Goal: Task Accomplishment & Management: Complete application form

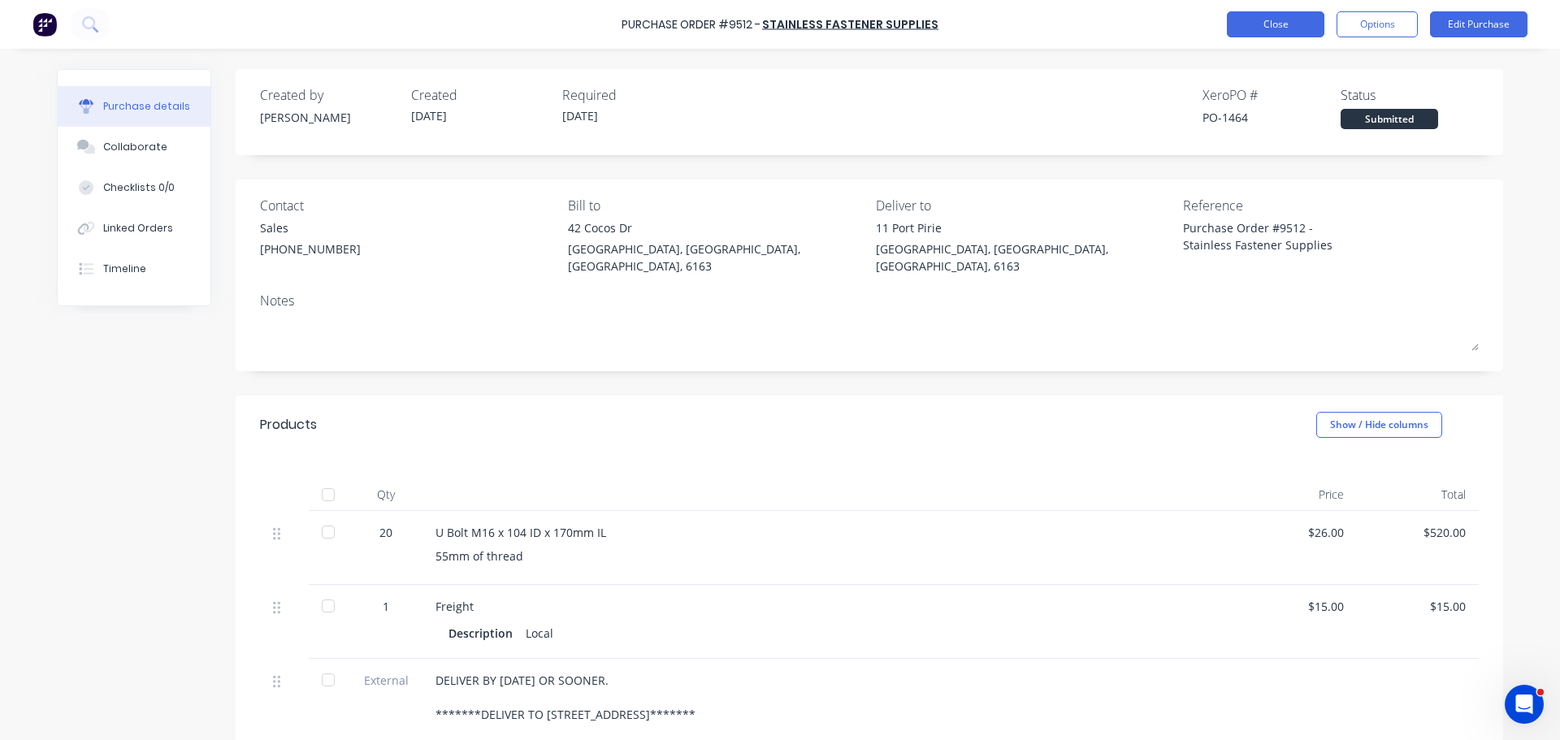
click at [1266, 23] on button "Close" at bounding box center [1275, 24] width 97 height 26
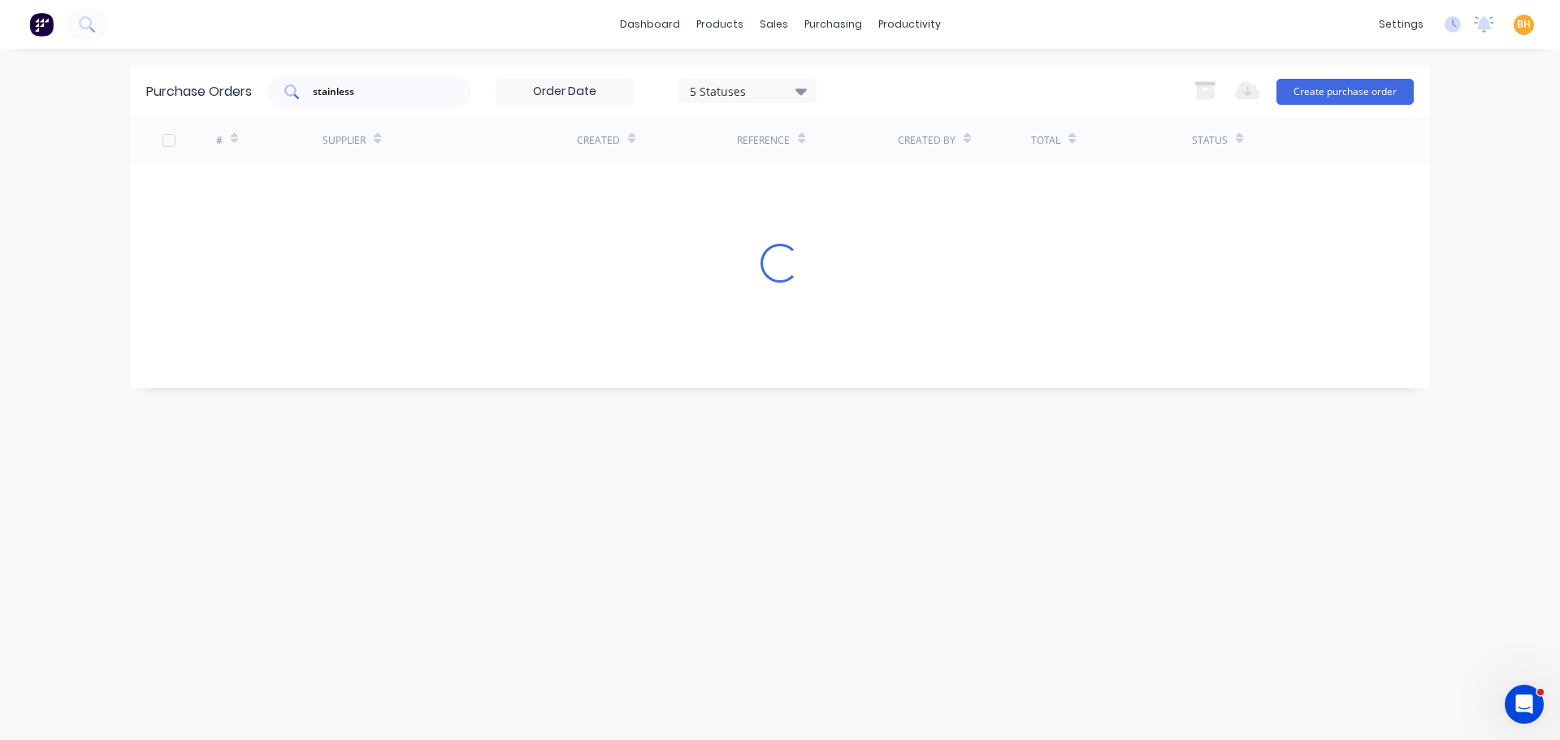
click at [371, 99] on div "stainless" at bounding box center [369, 92] width 203 height 32
type input "s"
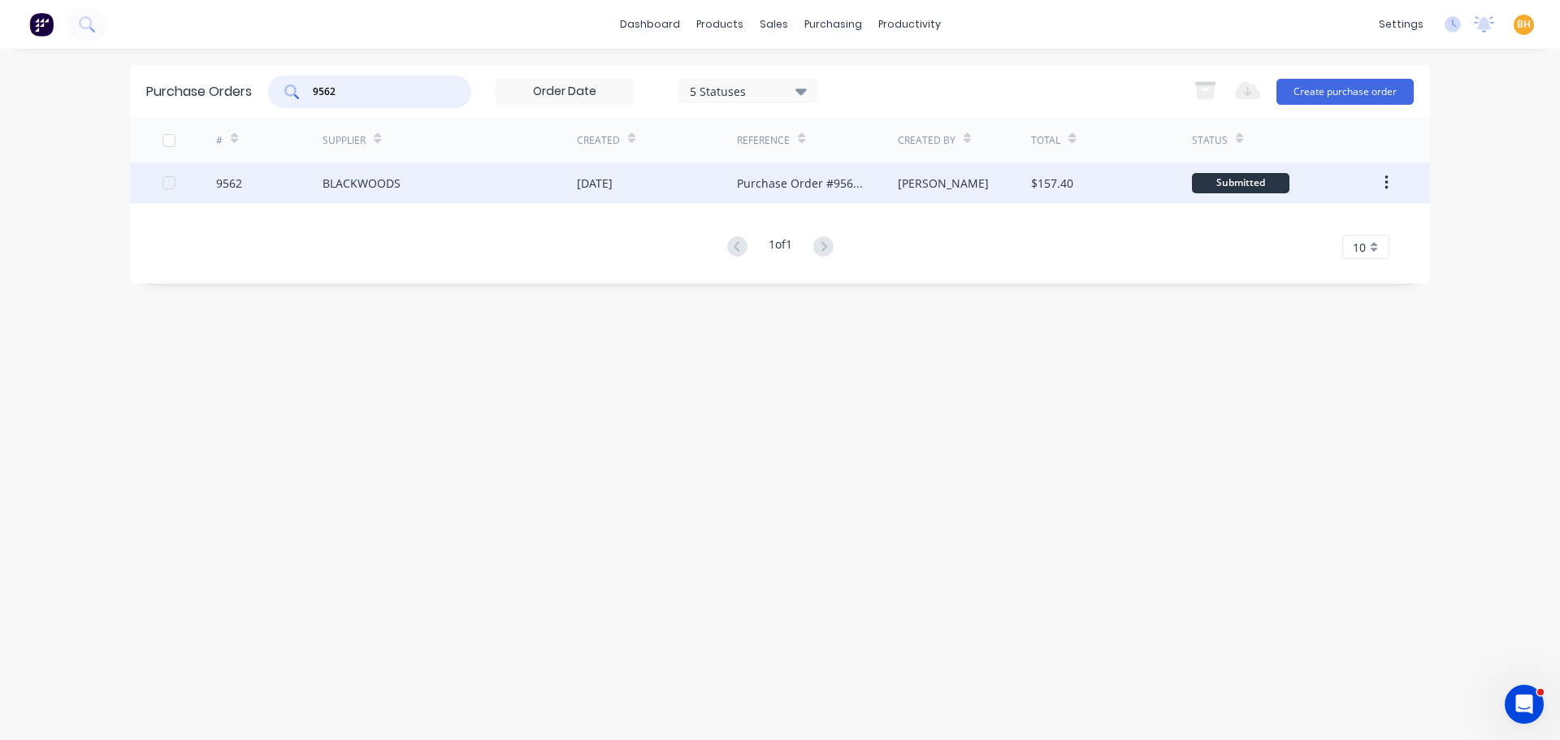
type input "9562"
click at [491, 175] on div "BLACKWOODS" at bounding box center [450, 182] width 254 height 41
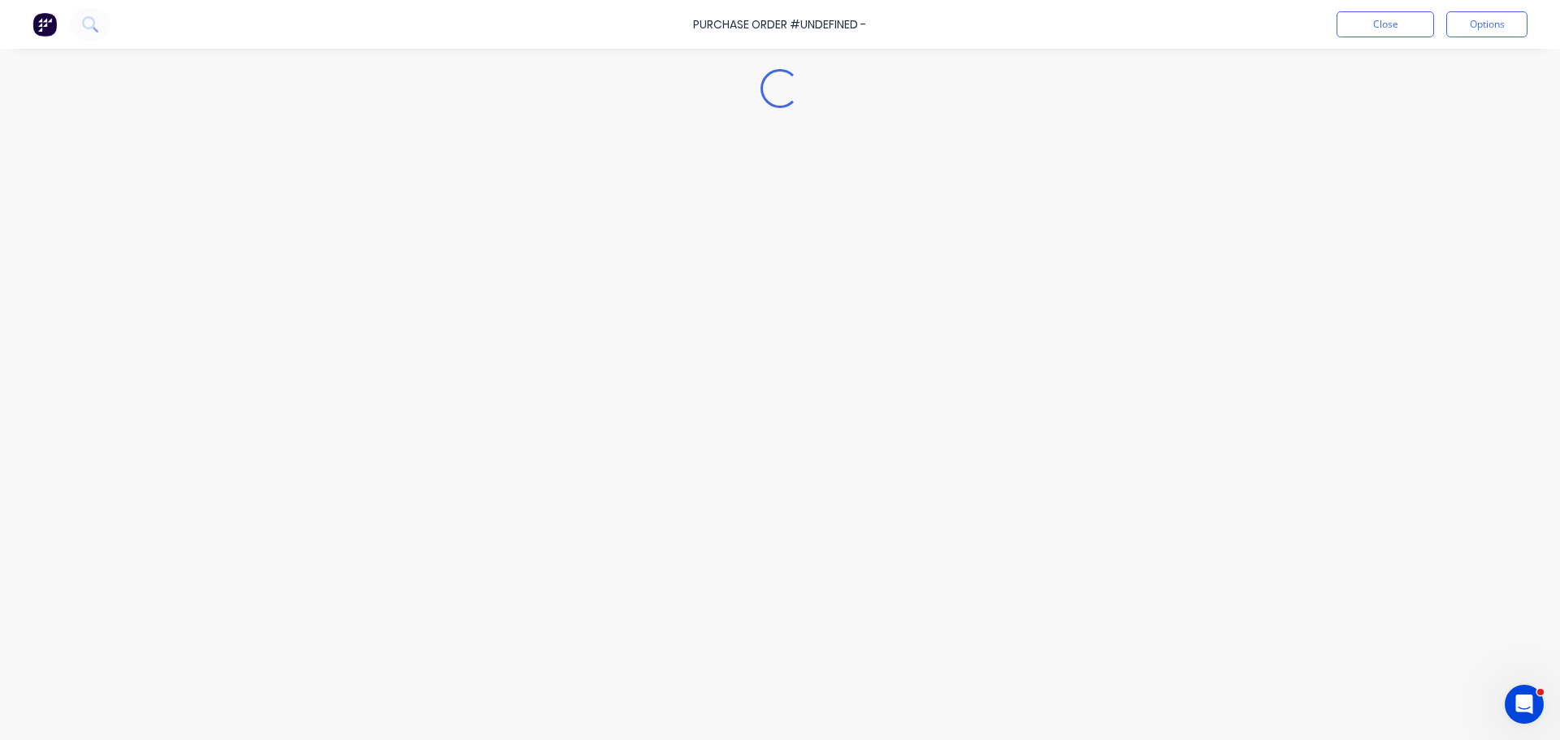
type textarea "x"
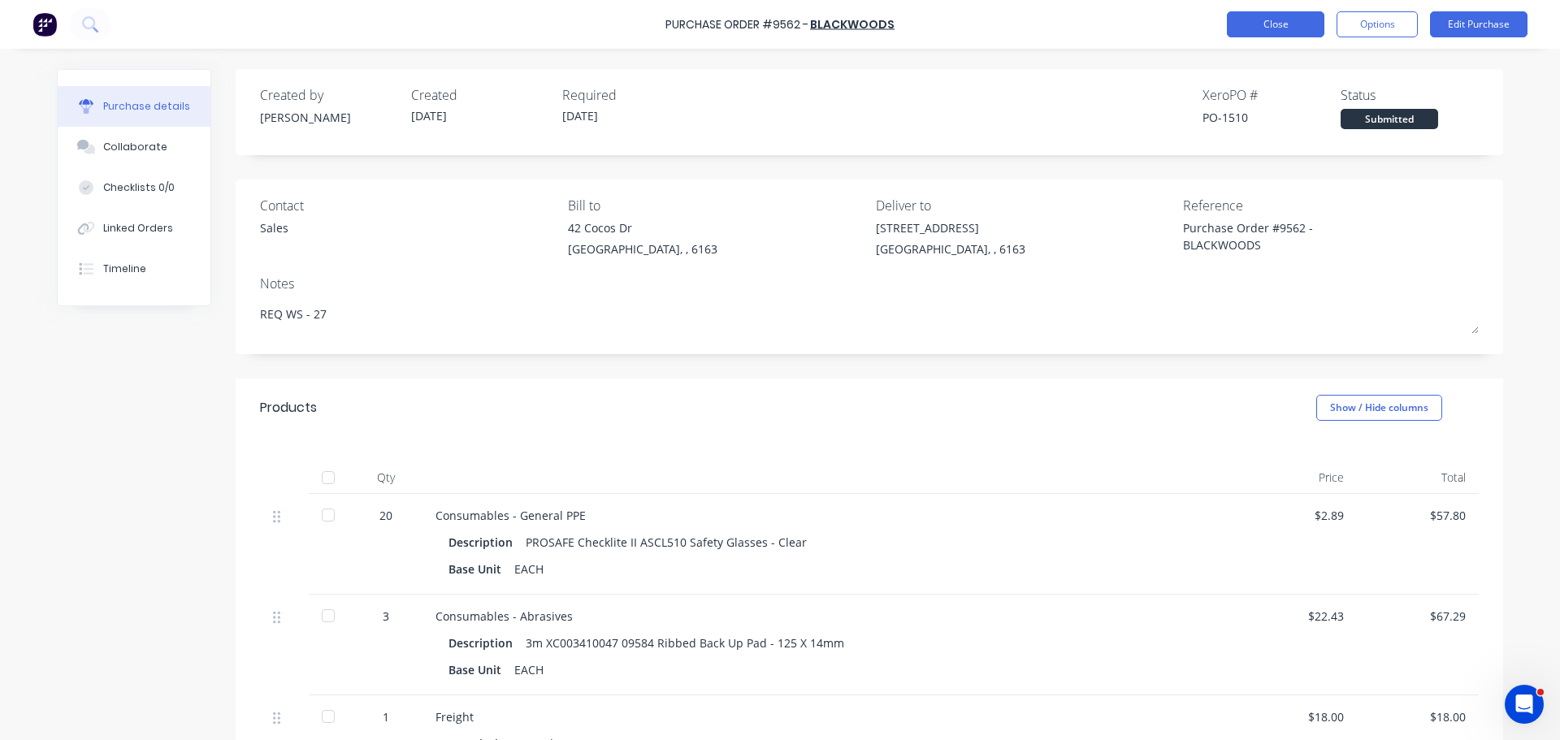
click at [1302, 28] on button "Close" at bounding box center [1275, 24] width 97 height 26
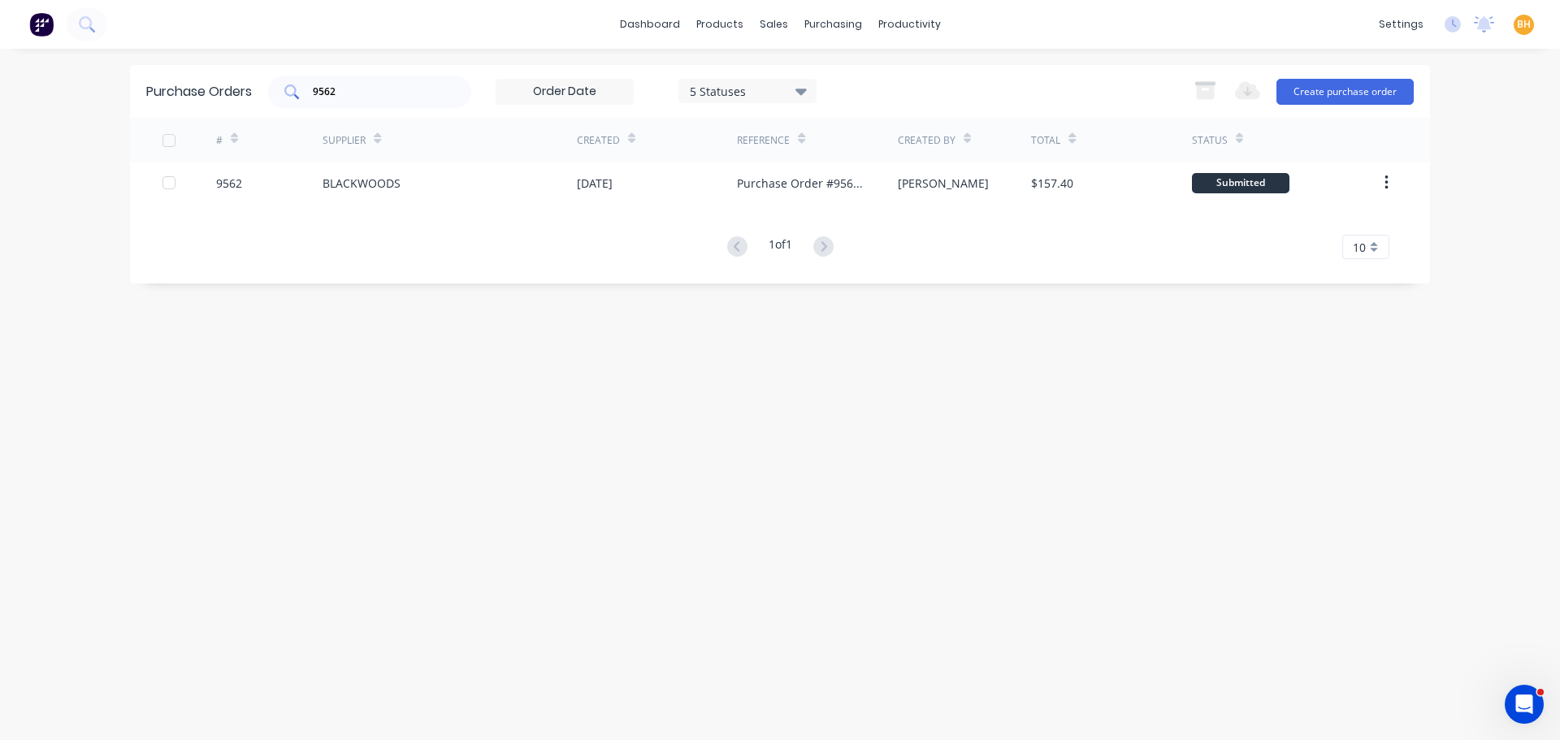
click at [399, 102] on div "9562" at bounding box center [369, 92] width 203 height 32
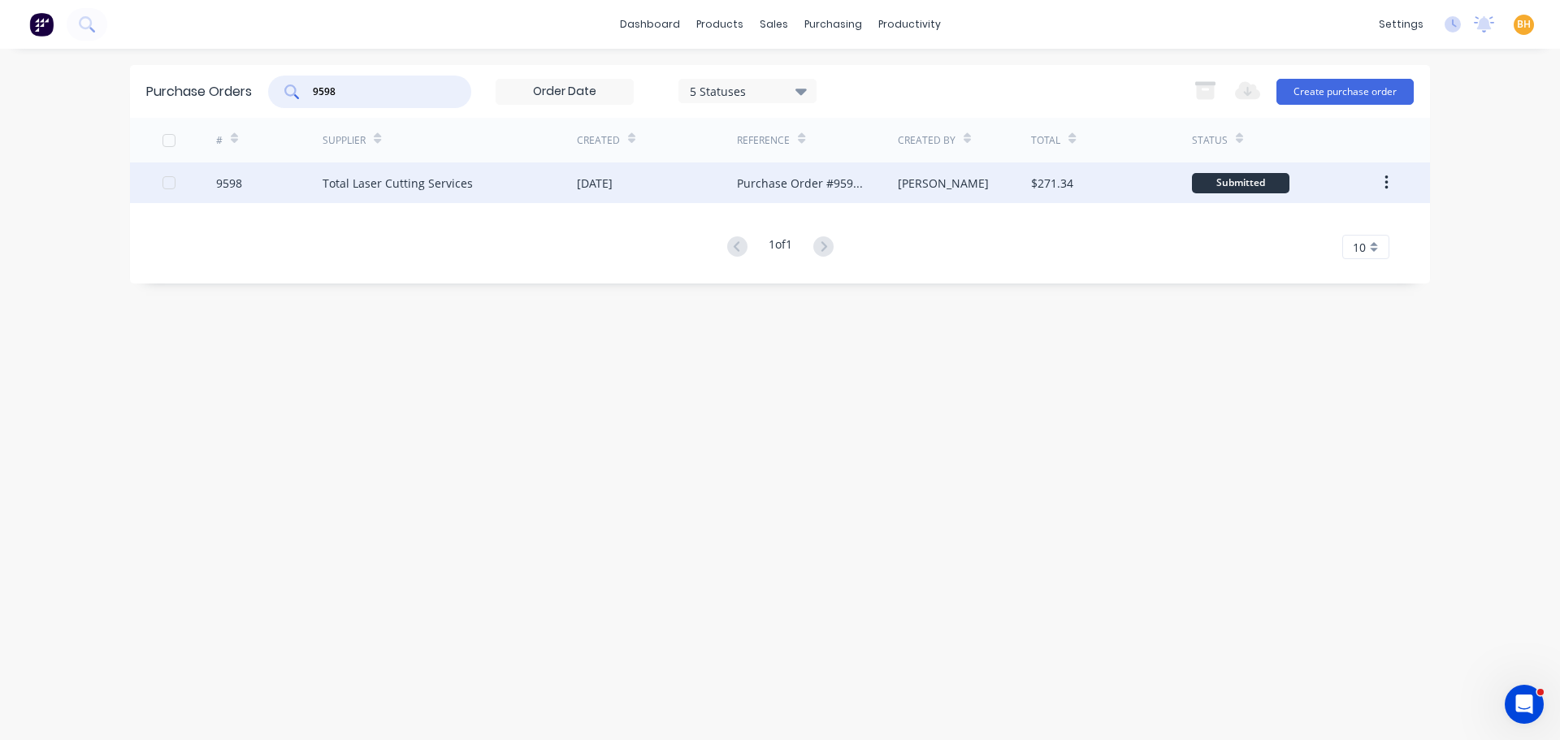
type input "9598"
click at [396, 181] on div "Total Laser Cutting Services" at bounding box center [398, 183] width 150 height 17
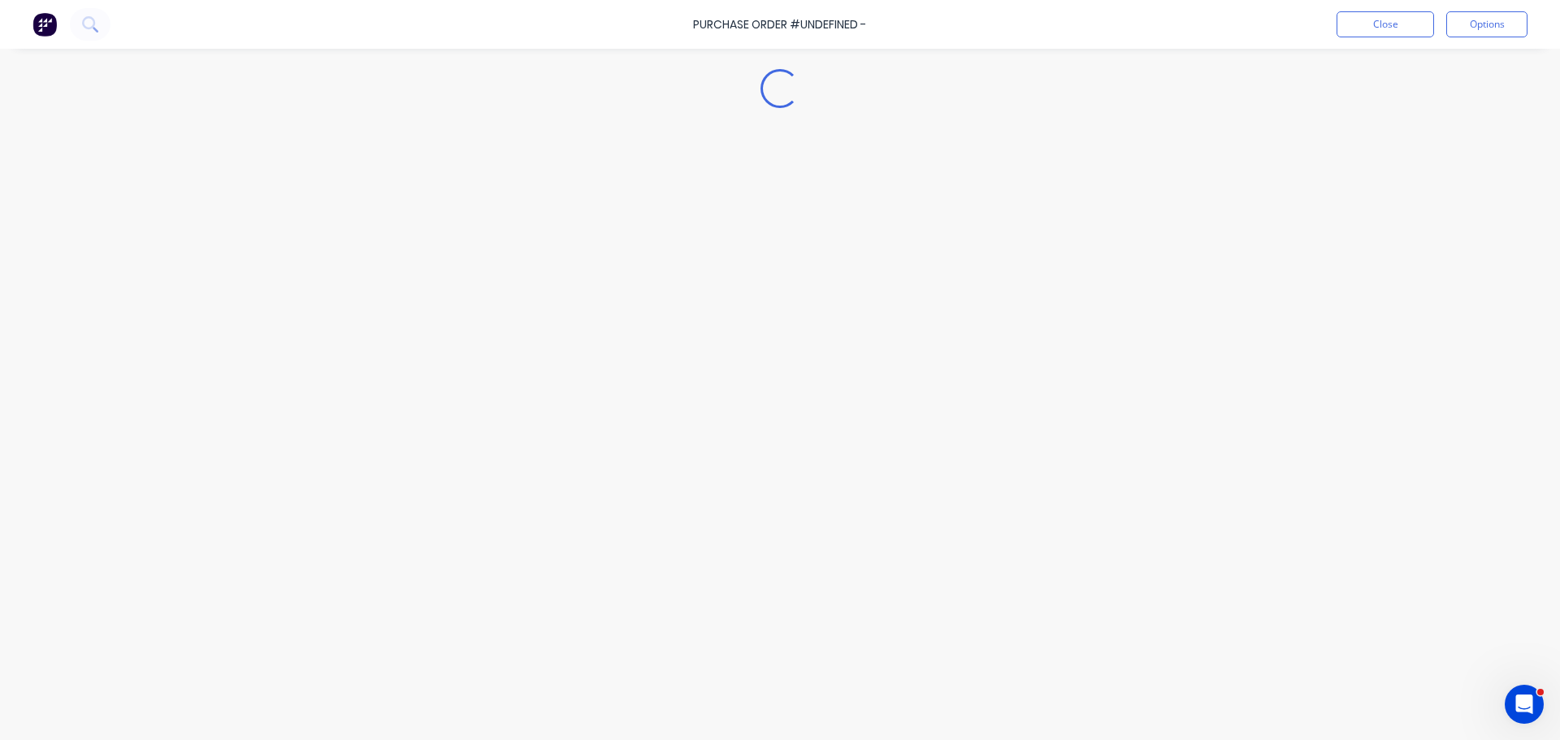
type textarea "x"
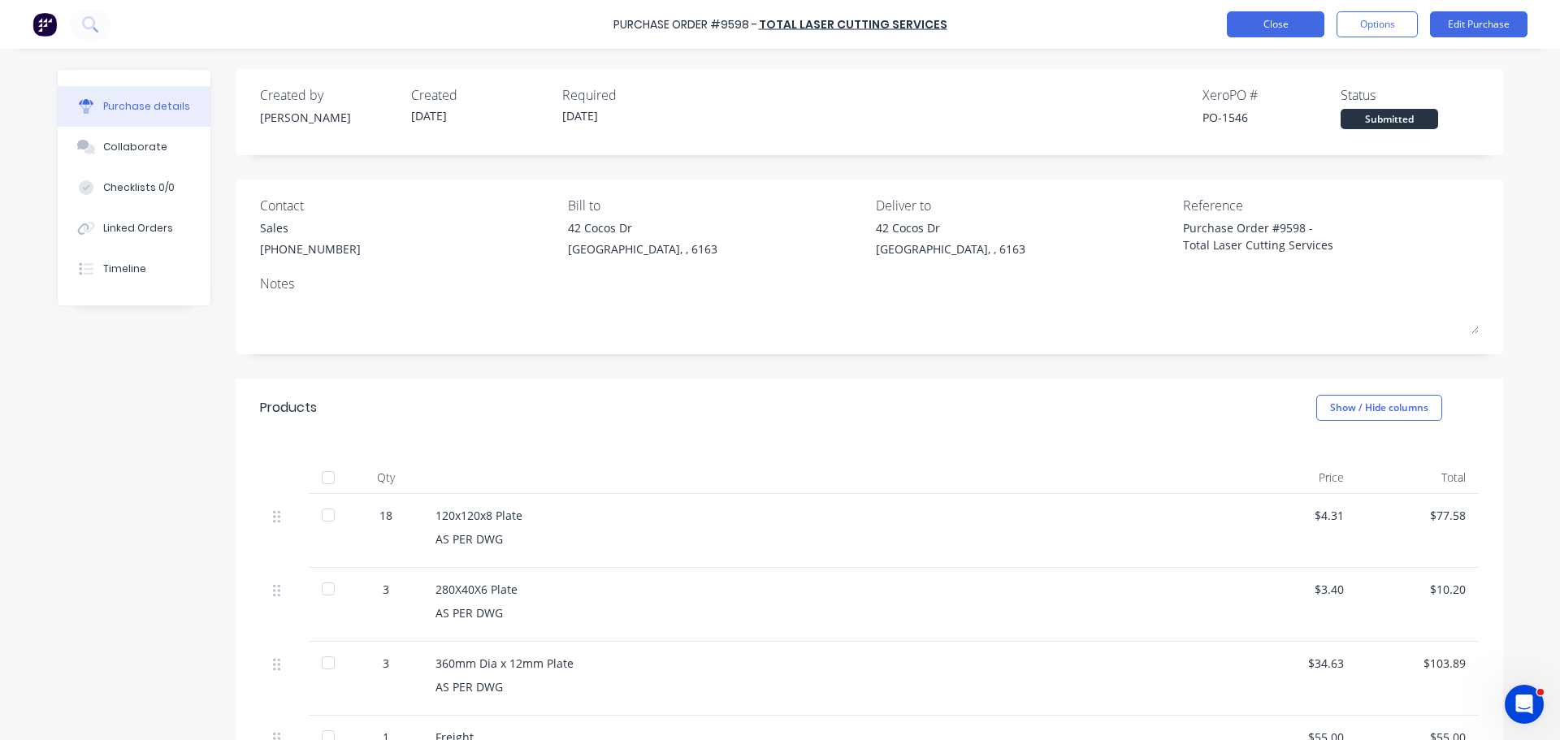
click at [1265, 30] on button "Close" at bounding box center [1275, 24] width 97 height 26
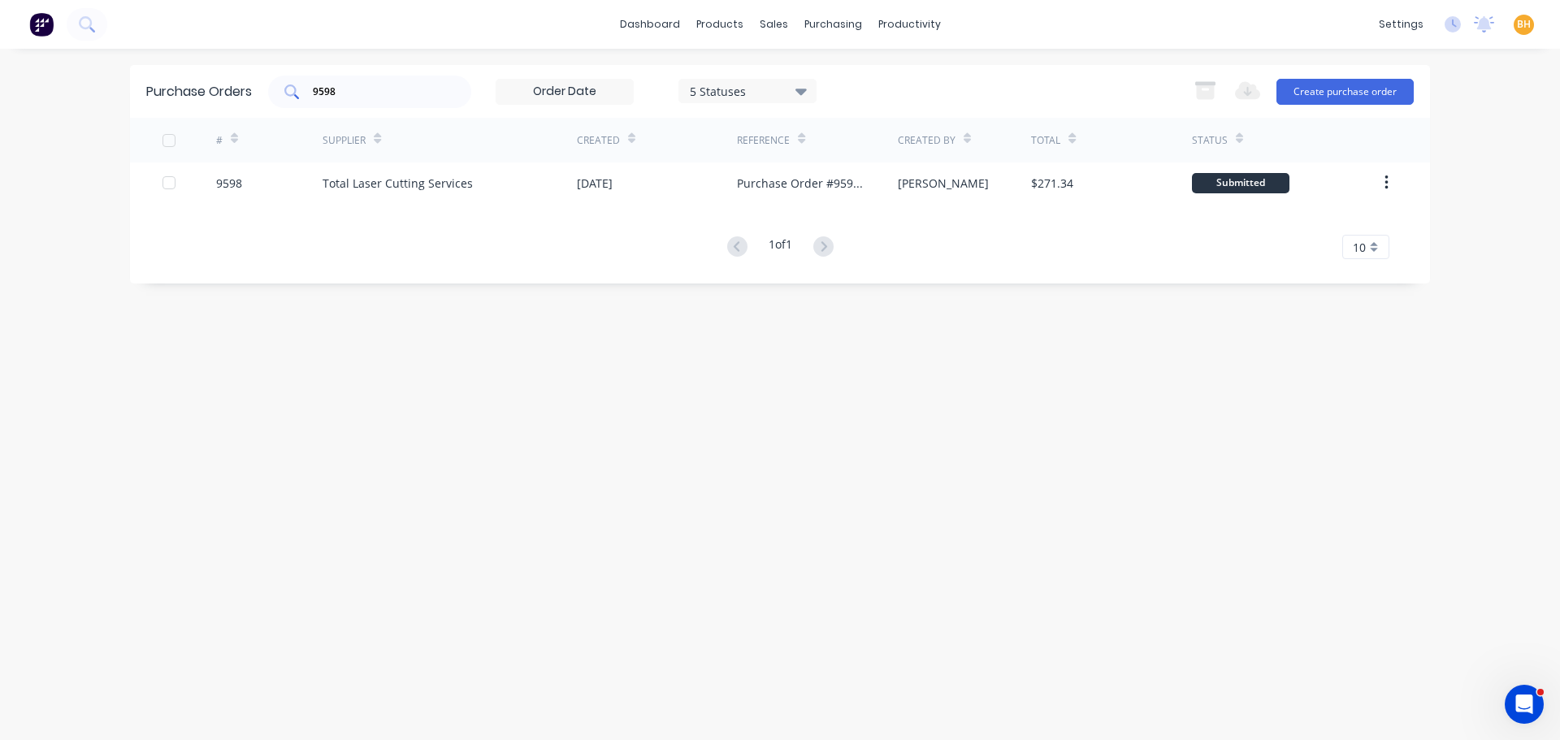
click at [409, 97] on input "9598" at bounding box center [378, 92] width 135 height 16
type input "9"
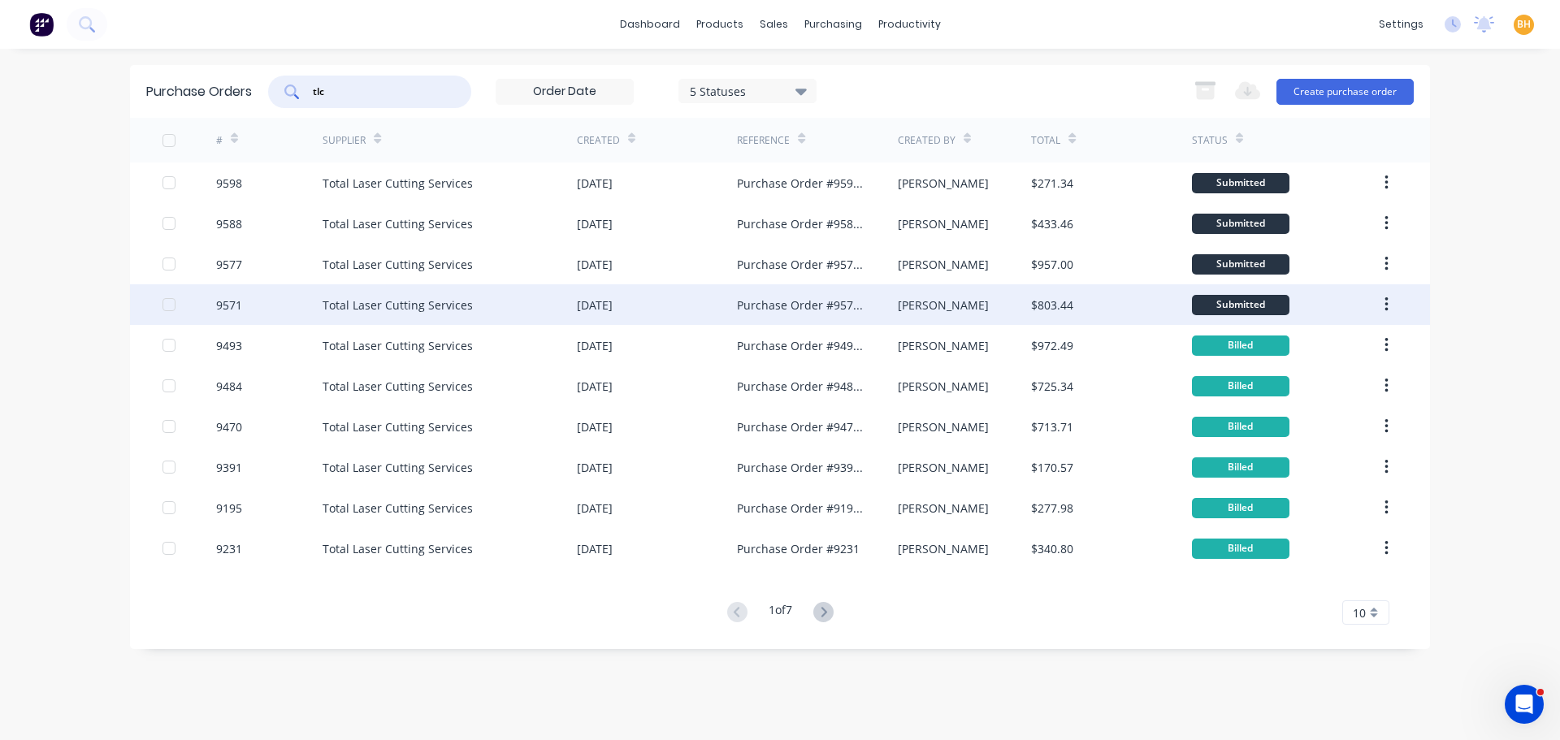
type input "tlc"
click at [410, 297] on div "Total Laser Cutting Services" at bounding box center [398, 305] width 150 height 17
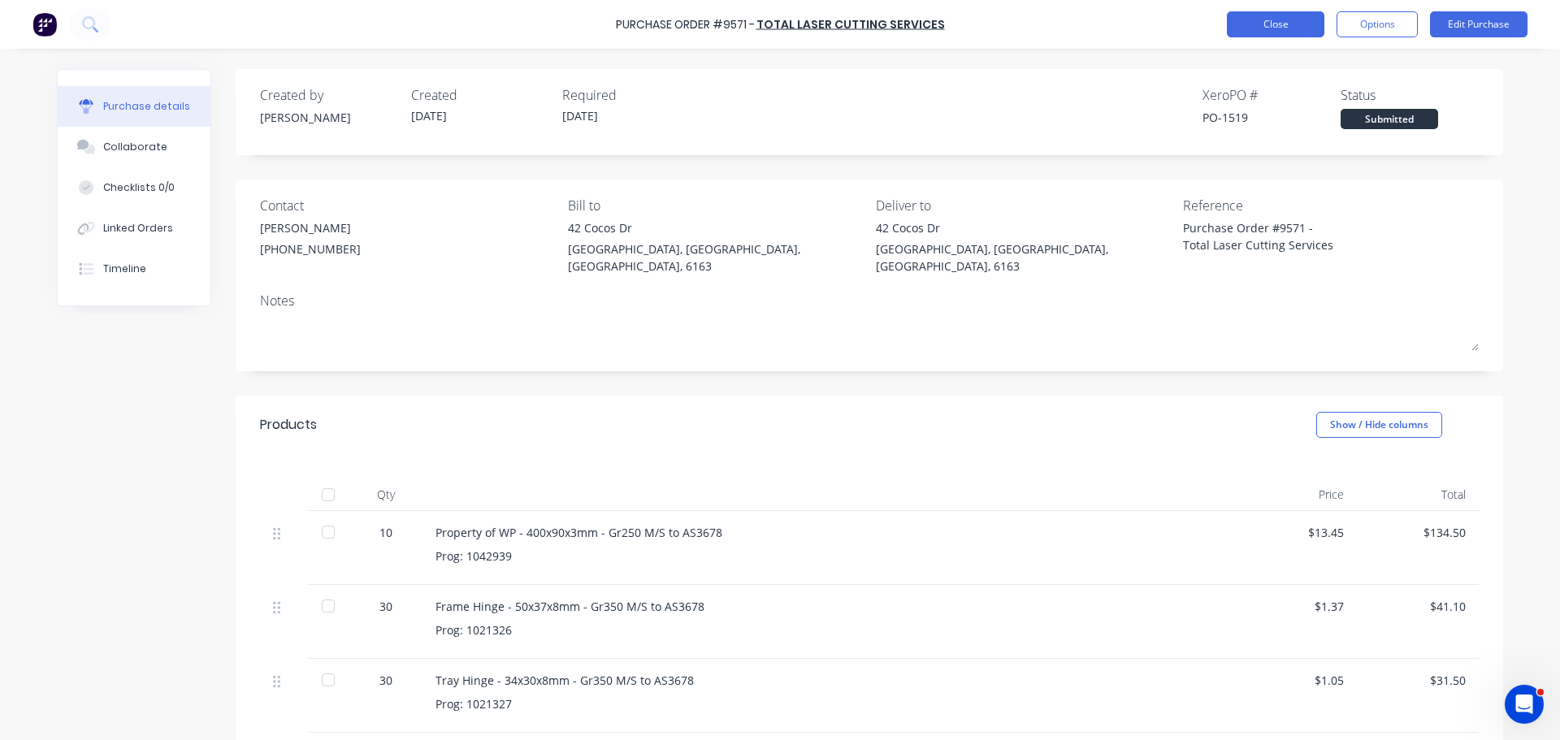
click at [1245, 19] on button "Close" at bounding box center [1275, 24] width 97 height 26
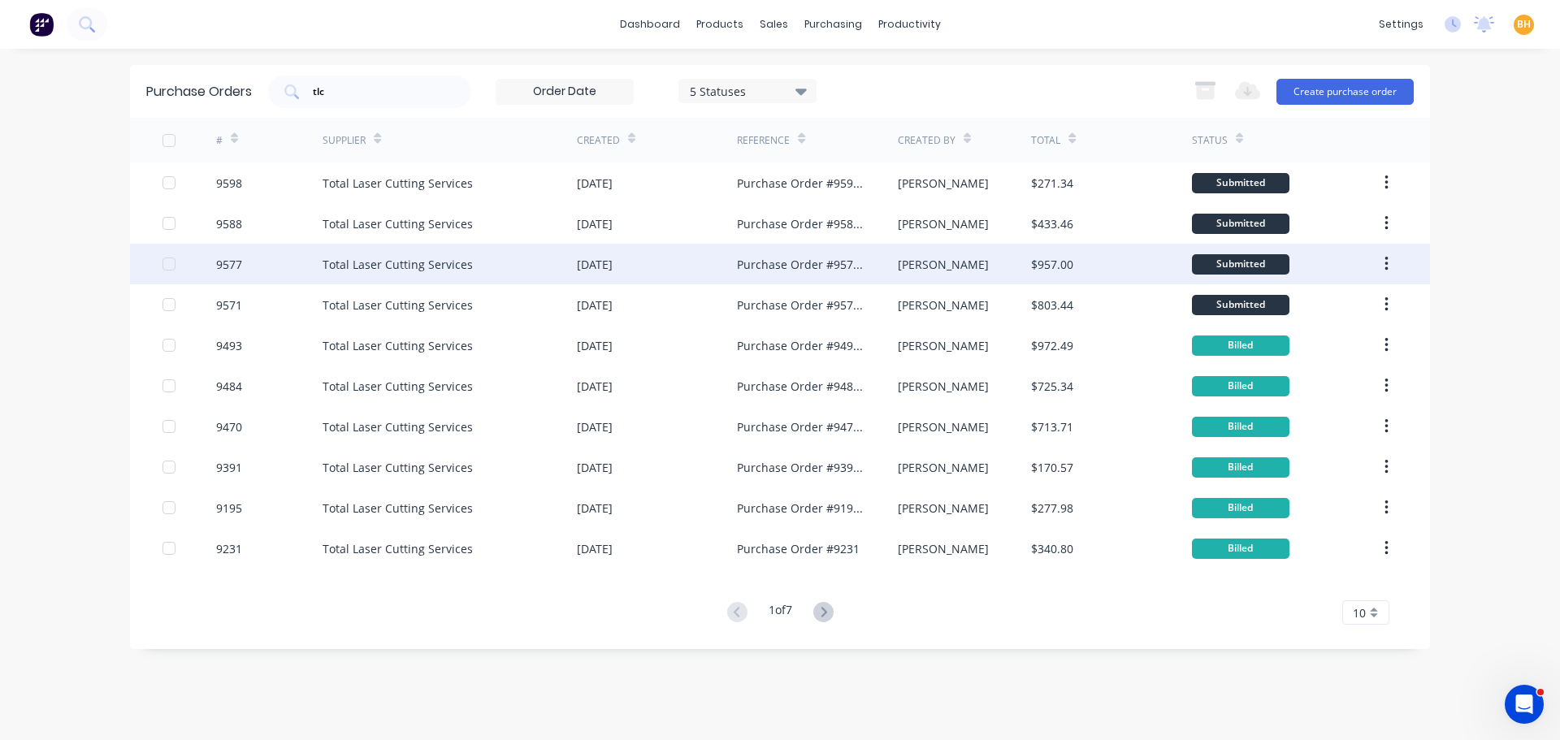
click at [444, 259] on div "Total Laser Cutting Services" at bounding box center [398, 264] width 150 height 17
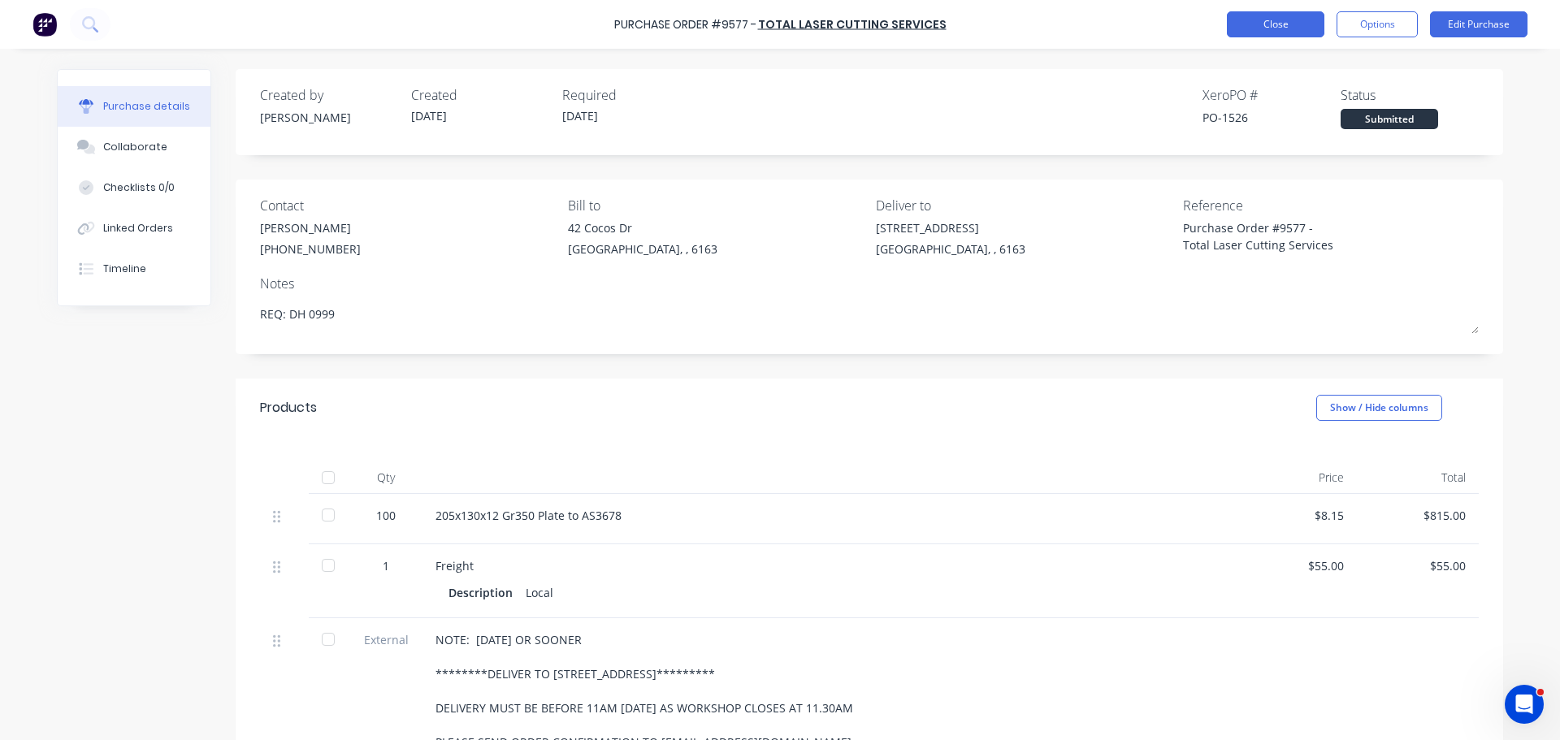
click at [1273, 26] on button "Close" at bounding box center [1275, 24] width 97 height 26
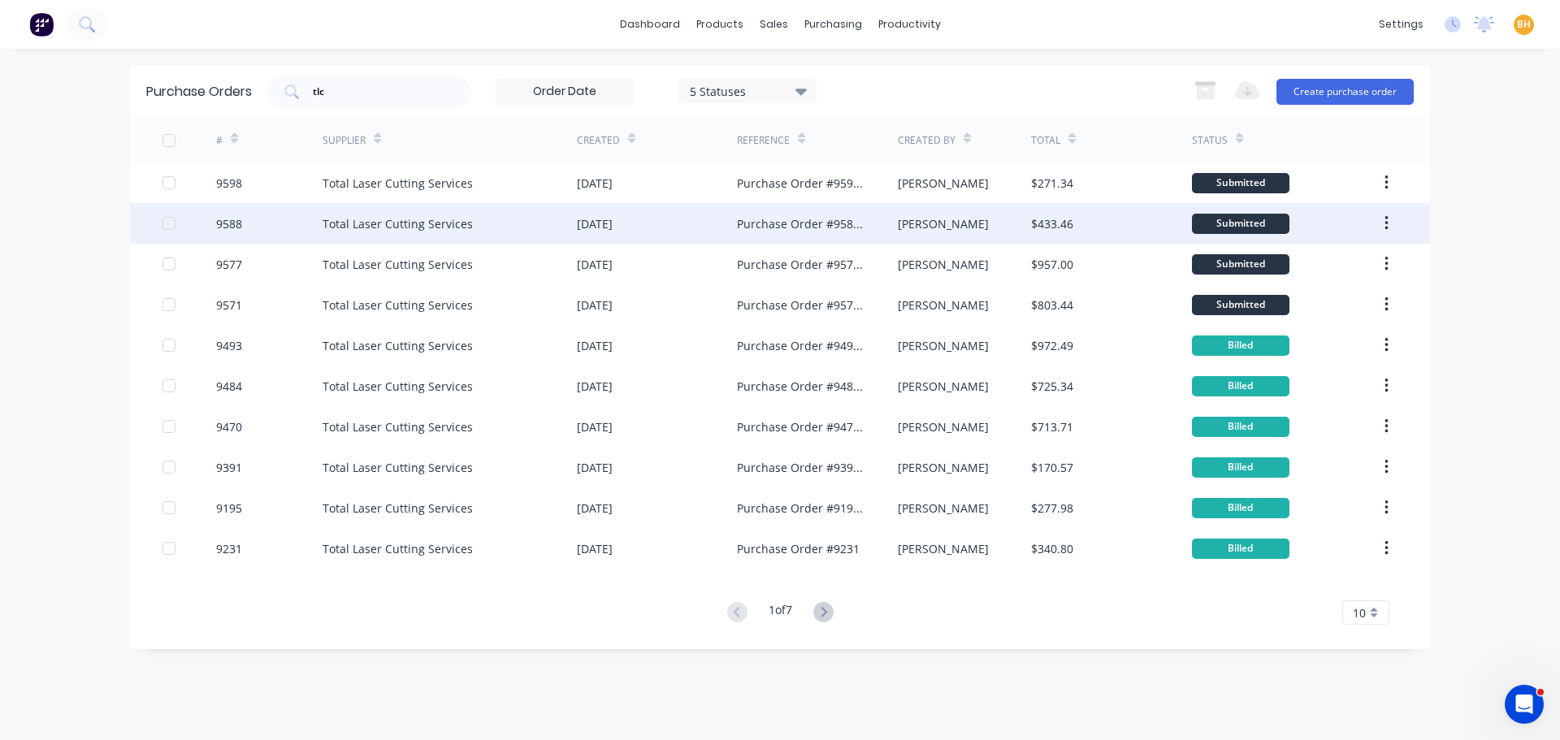
click at [407, 223] on div "Total Laser Cutting Services" at bounding box center [398, 223] width 150 height 17
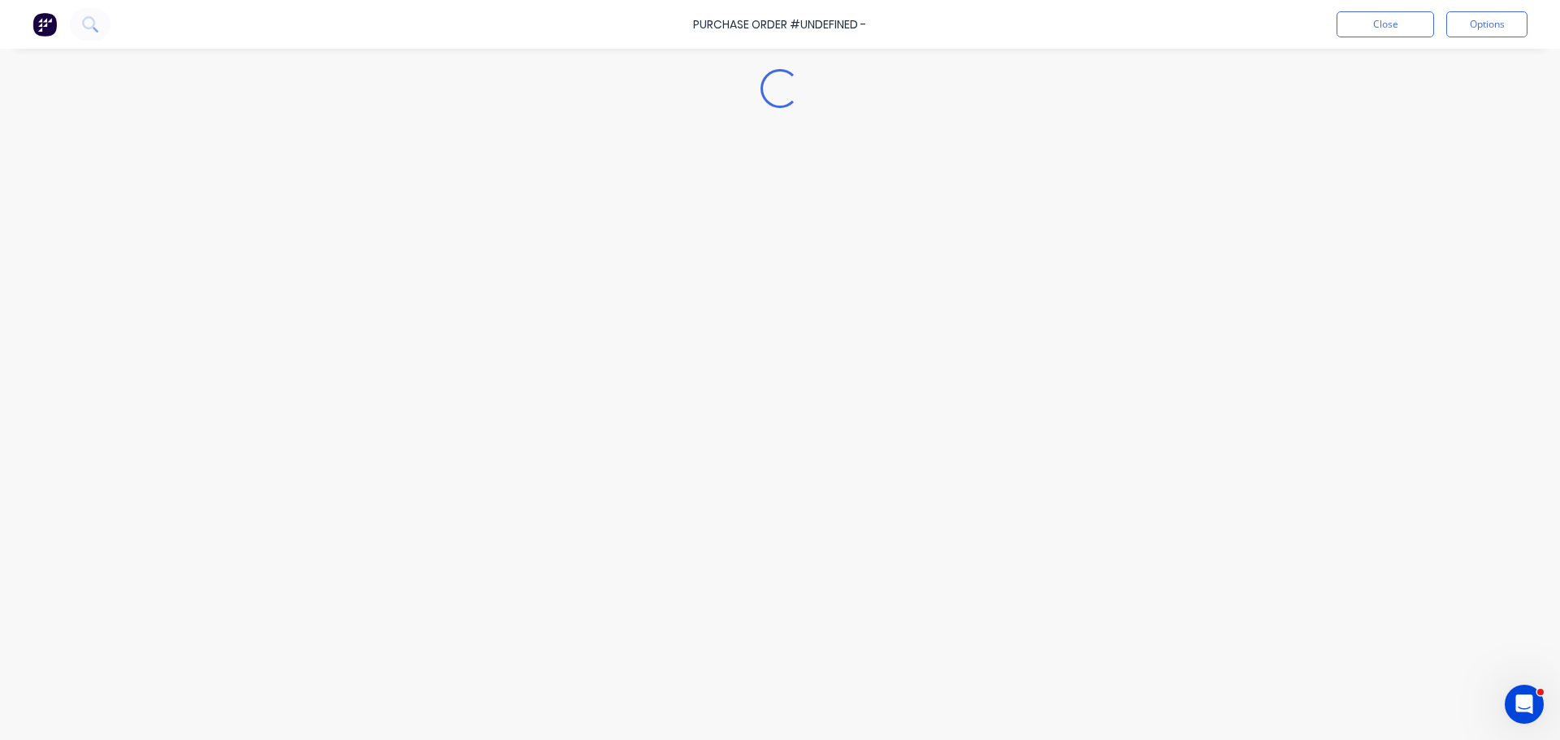
type textarea "x"
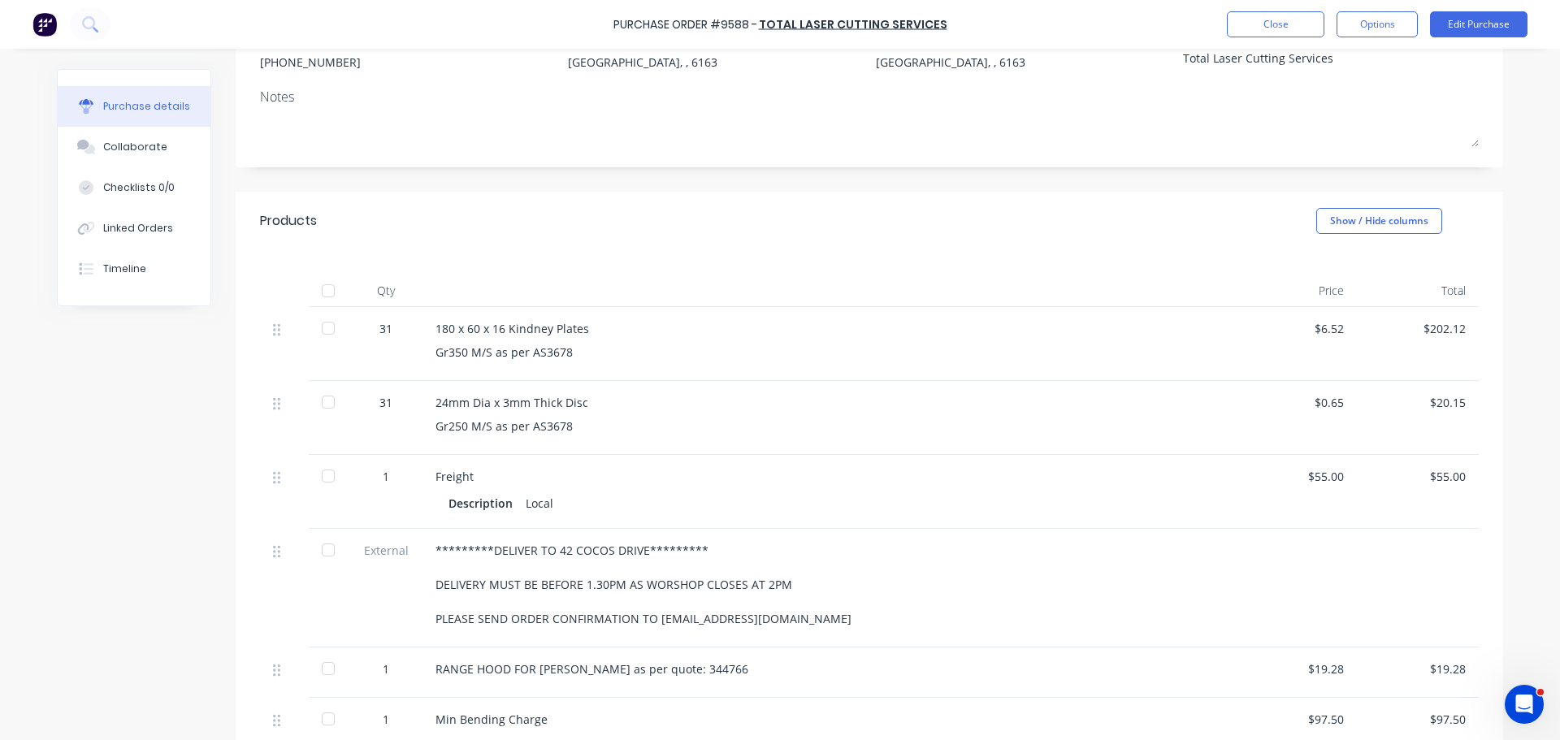
scroll to position [325, 0]
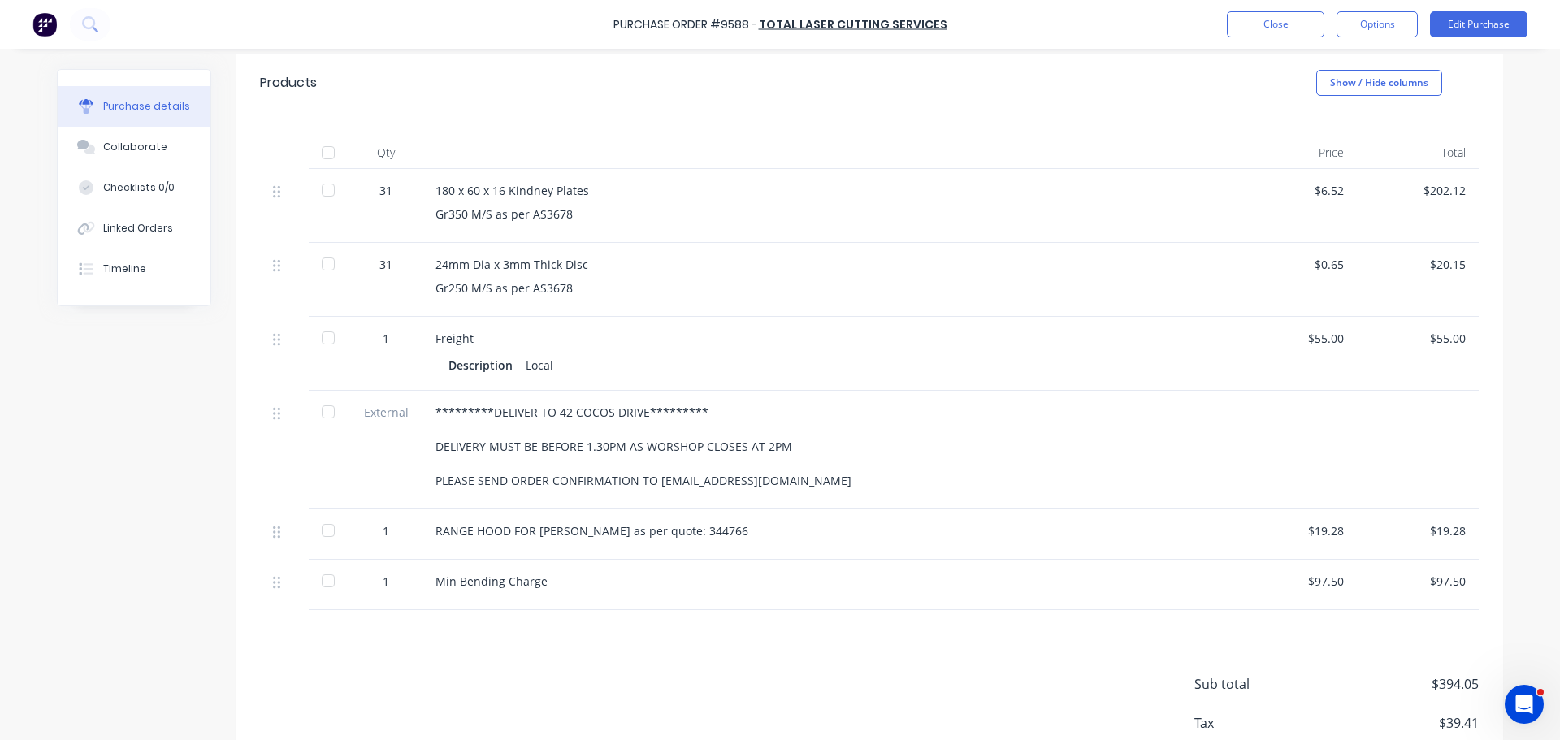
click at [129, 424] on div "Created by Bevan Created 25/08/25 Required 02/09/25 Xero PO # PO-1537 Status Su…" at bounding box center [780, 284] width 1446 height 1081
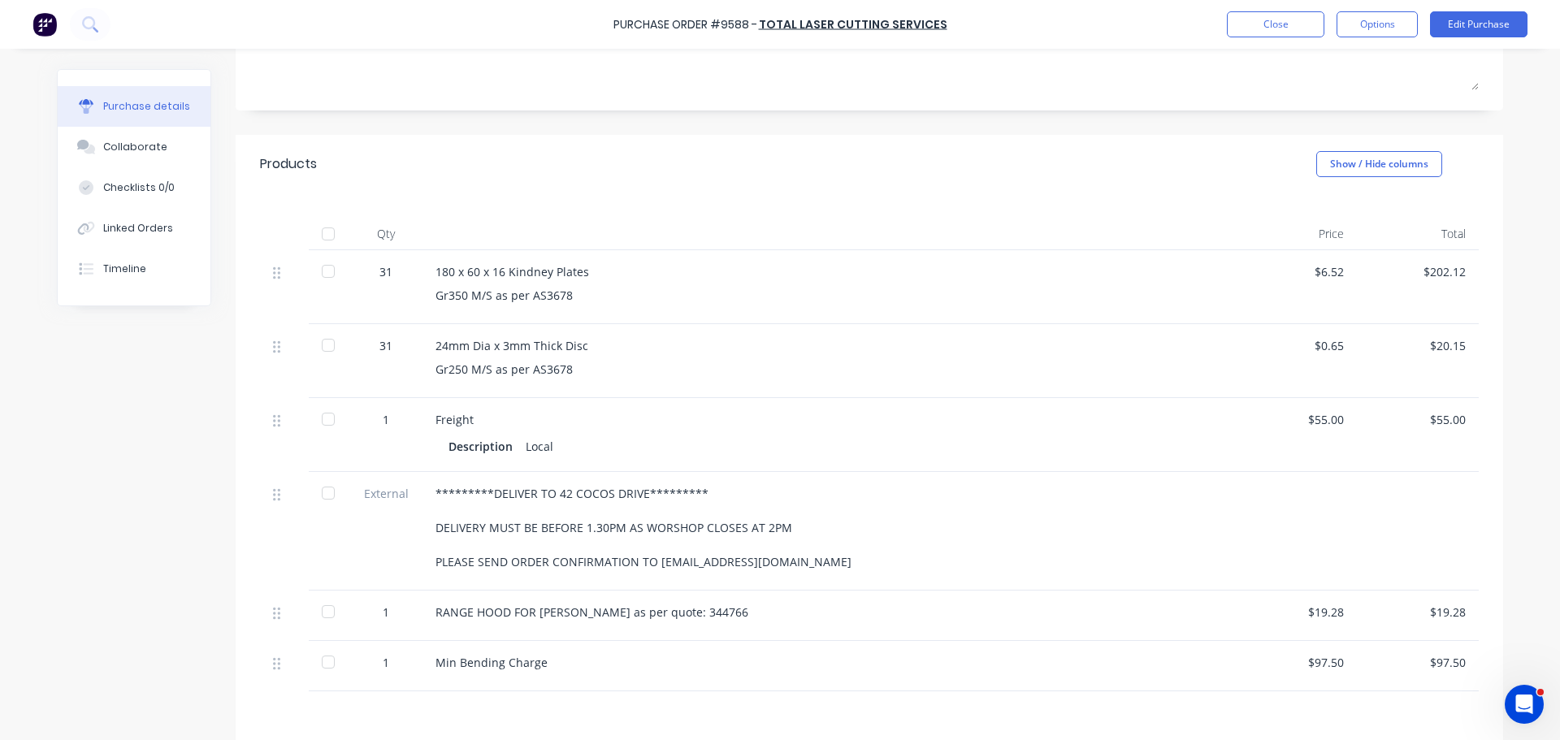
scroll to position [0, 0]
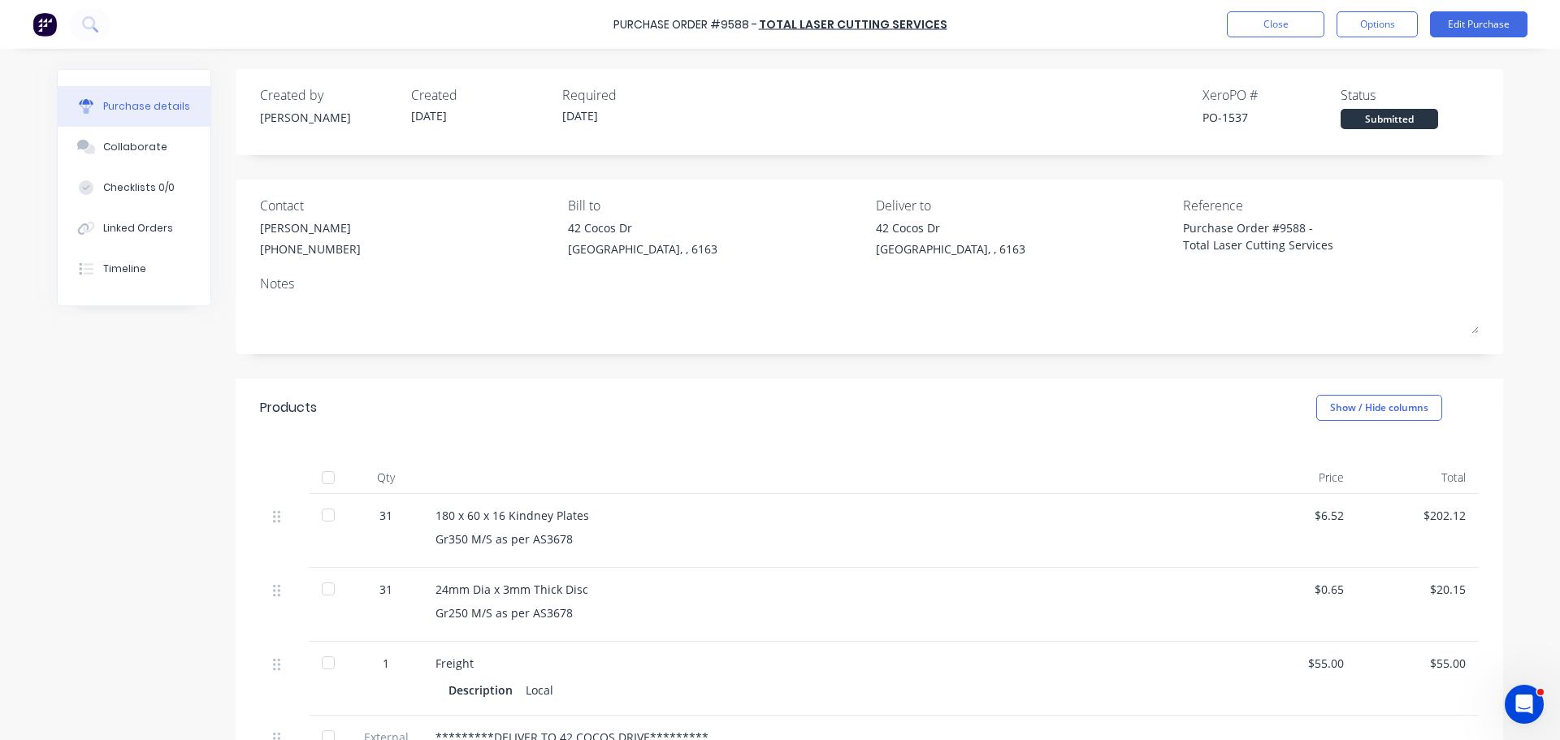
click at [552, 366] on div "Created by Bevan Created 25/08/25 Required 02/09/25 Xero PO # PO-1537 Status Su…" at bounding box center [869, 609] width 1267 height 1081
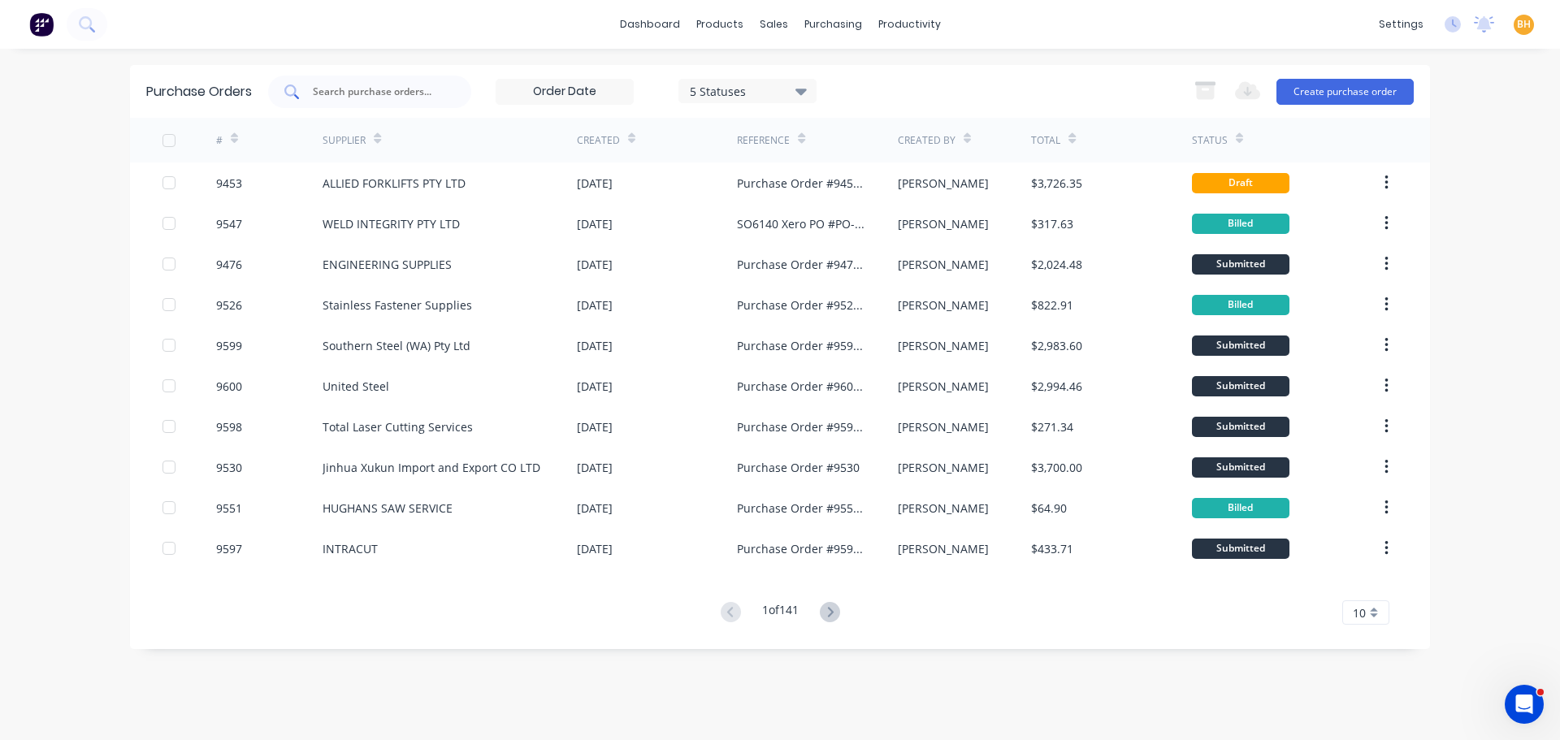
click at [358, 93] on input "text" at bounding box center [378, 92] width 135 height 16
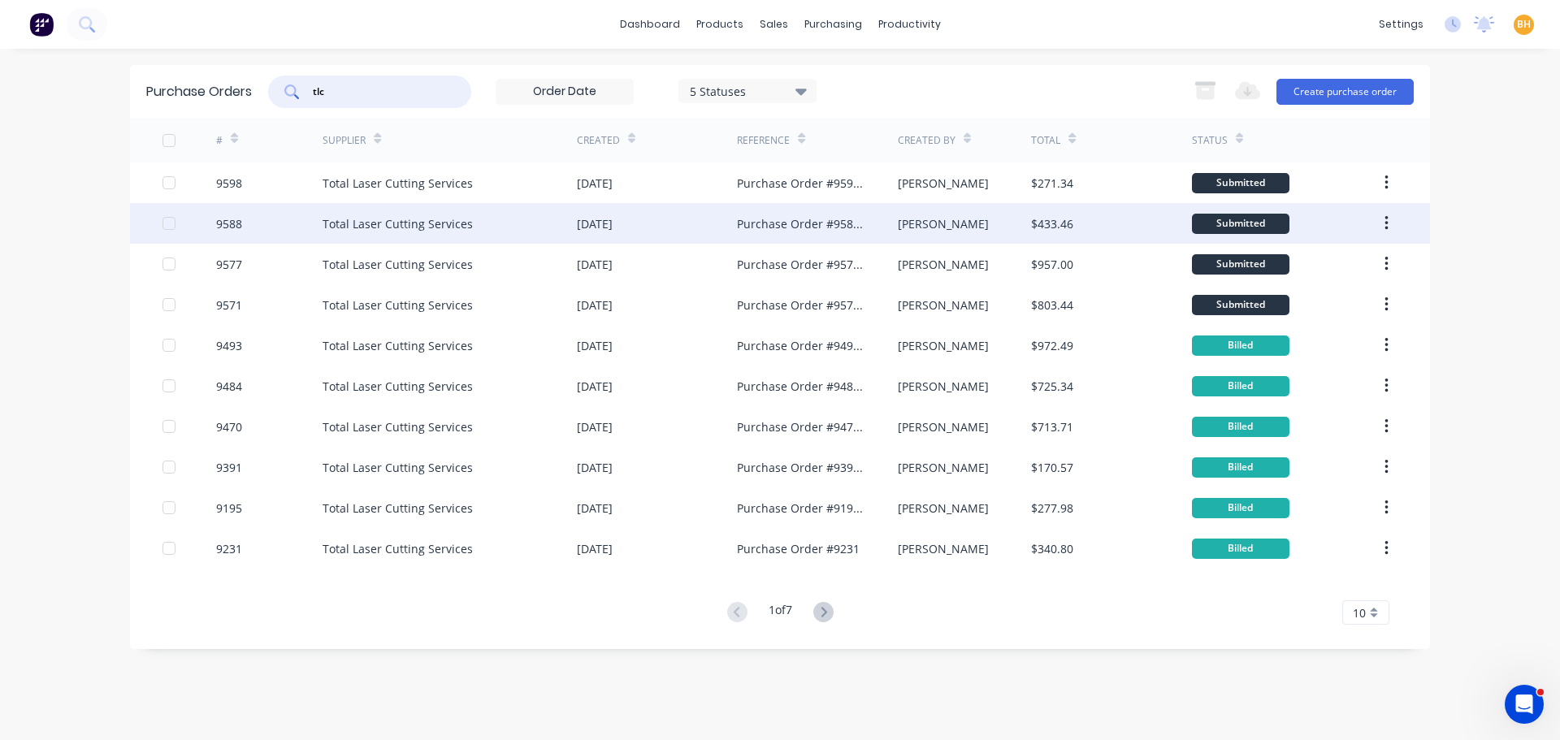
type input "tlc"
click at [395, 238] on div "Total Laser Cutting Services" at bounding box center [450, 223] width 254 height 41
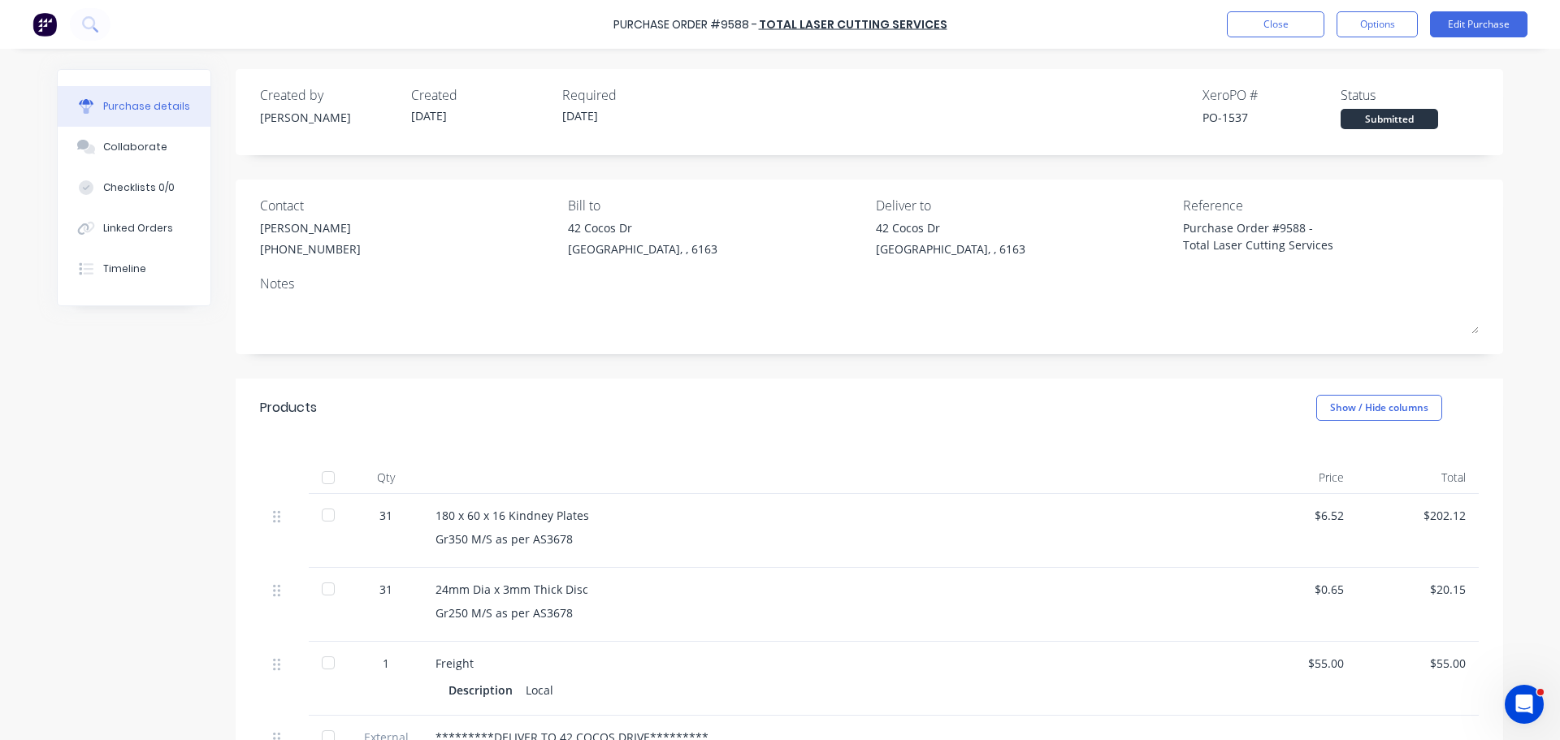
type textarea "x"
click at [1260, 24] on button "Close" at bounding box center [1275, 24] width 97 height 26
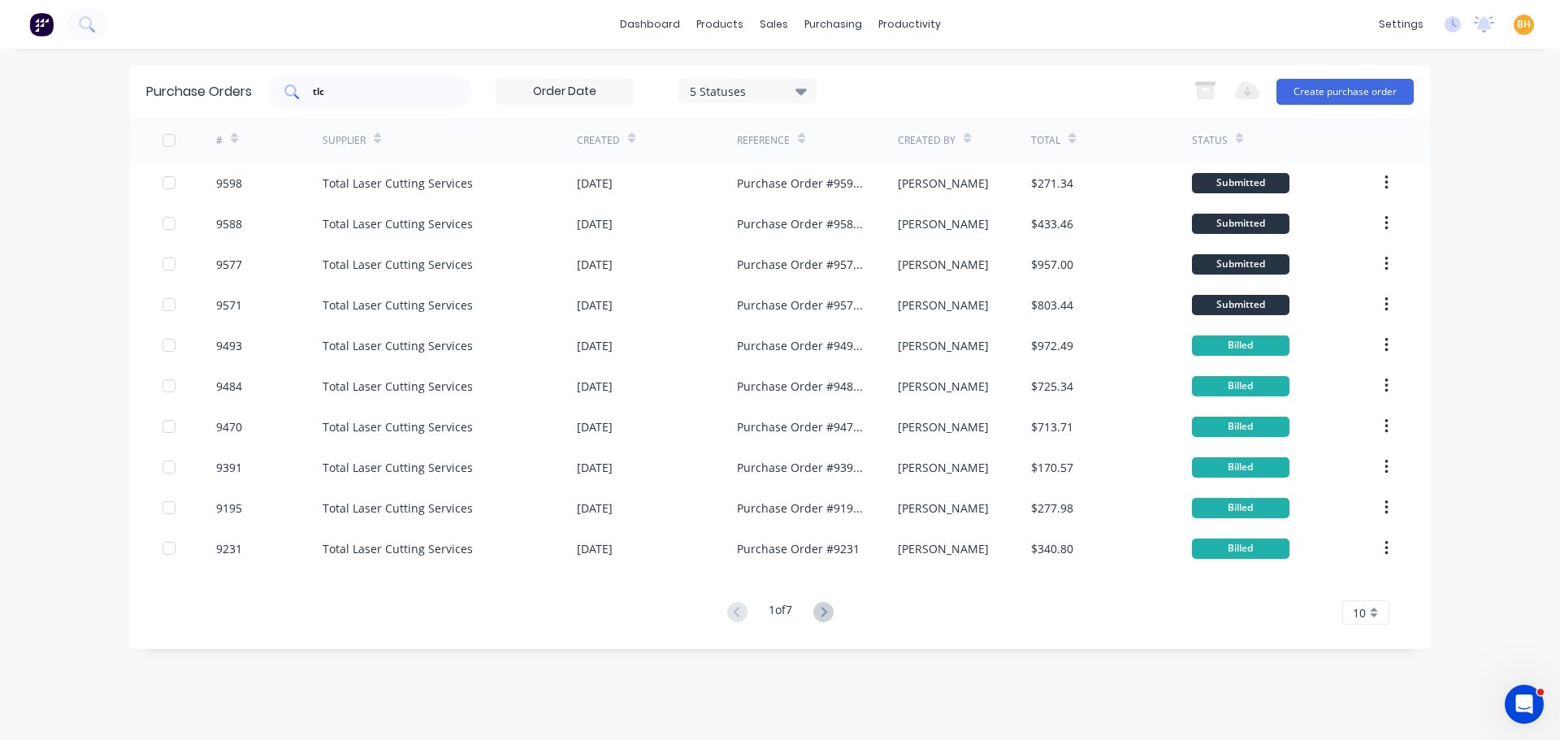
click at [342, 86] on input "tlc" at bounding box center [378, 92] width 135 height 16
type input "t"
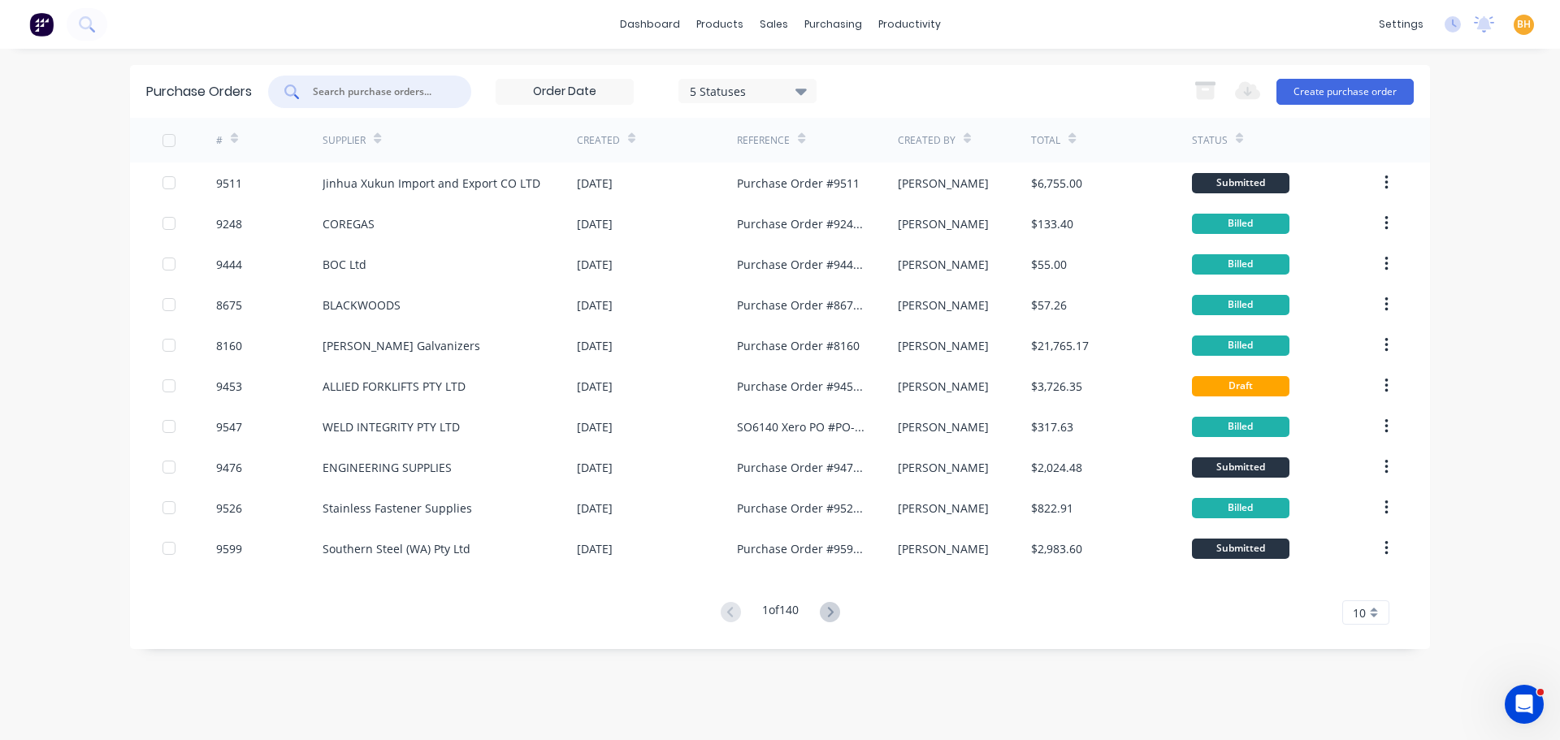
click at [330, 89] on input "text" at bounding box center [378, 92] width 135 height 16
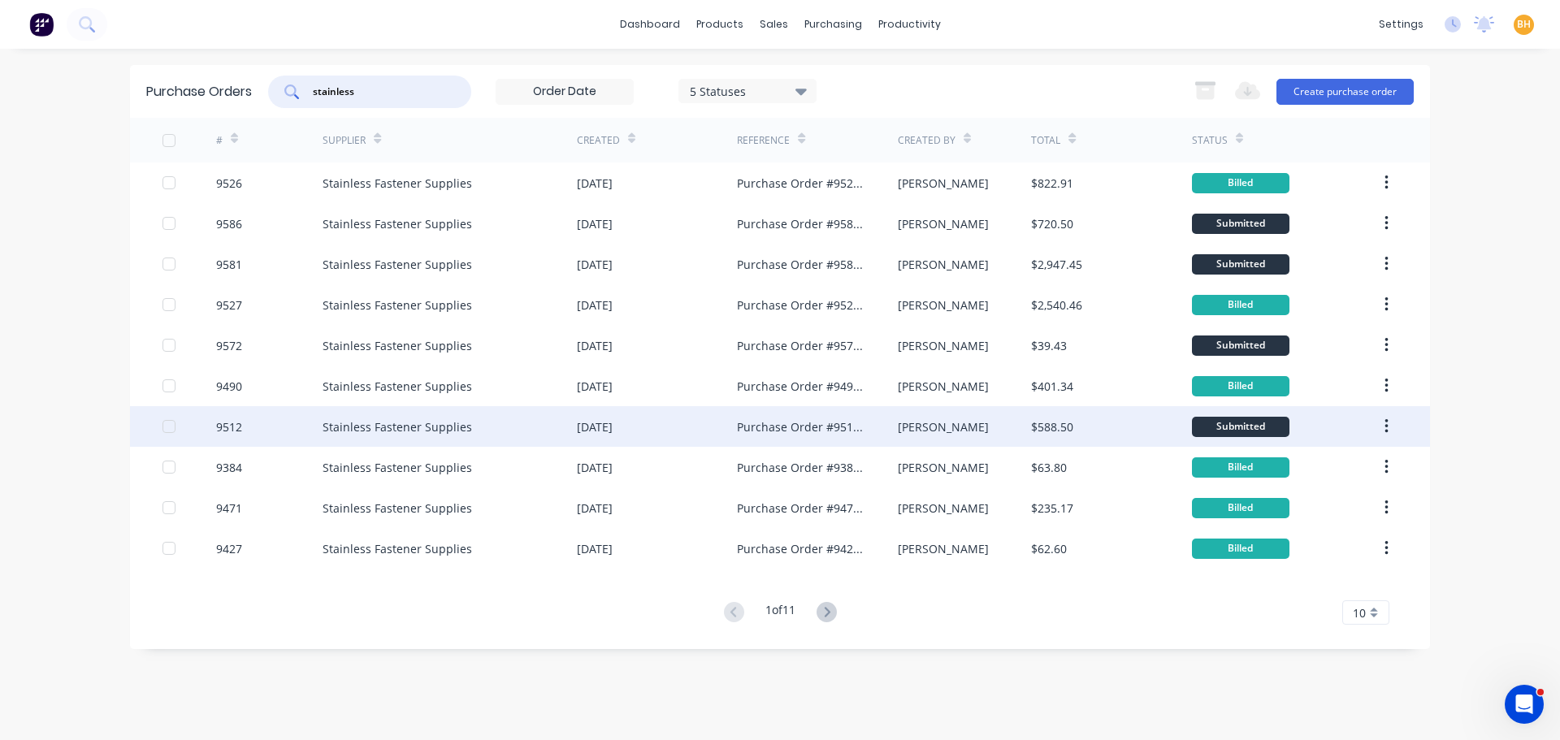
type input "stainless"
click at [397, 444] on div "Stainless Fastener Supplies" at bounding box center [450, 426] width 254 height 41
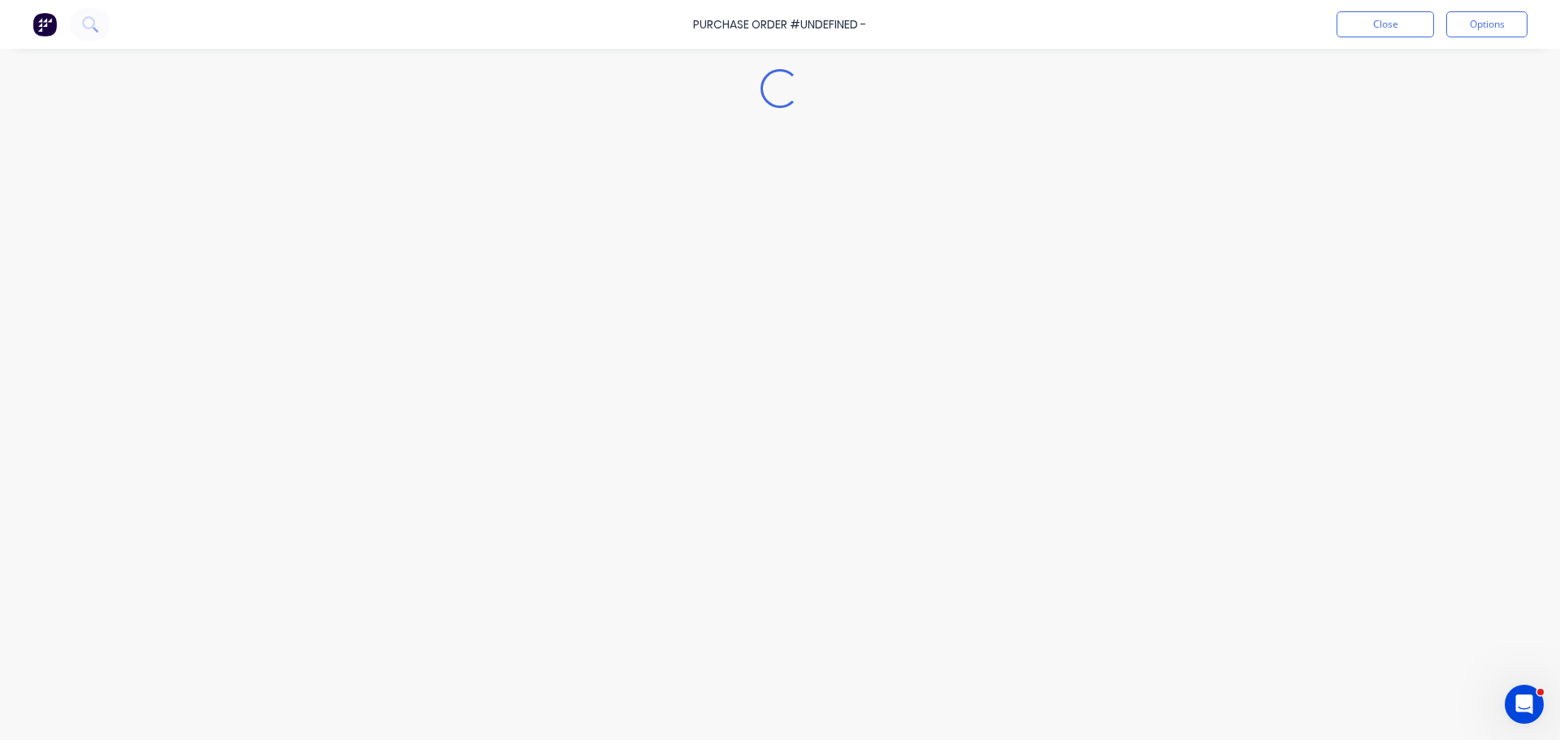
type textarea "x"
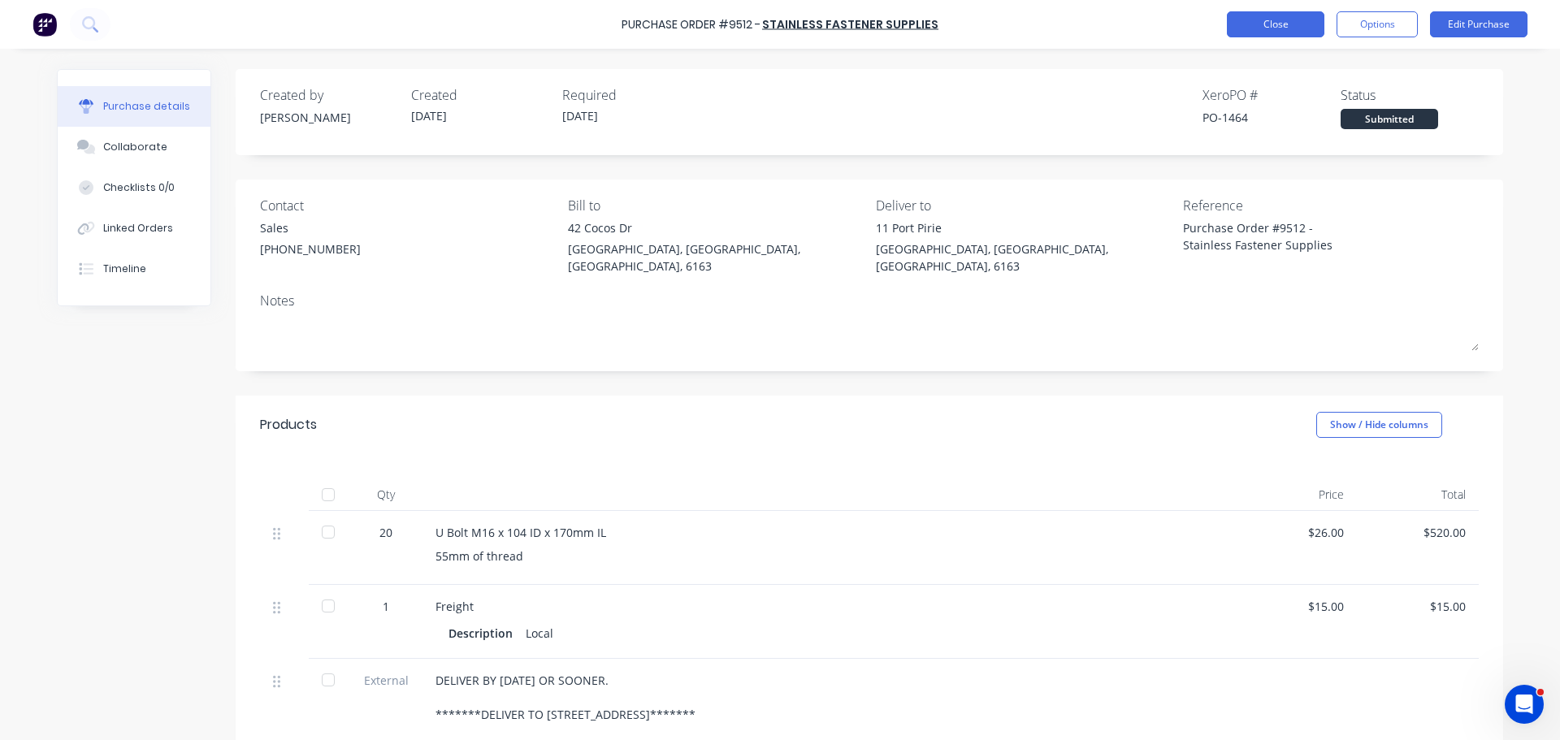
click at [1262, 24] on button "Close" at bounding box center [1275, 24] width 97 height 26
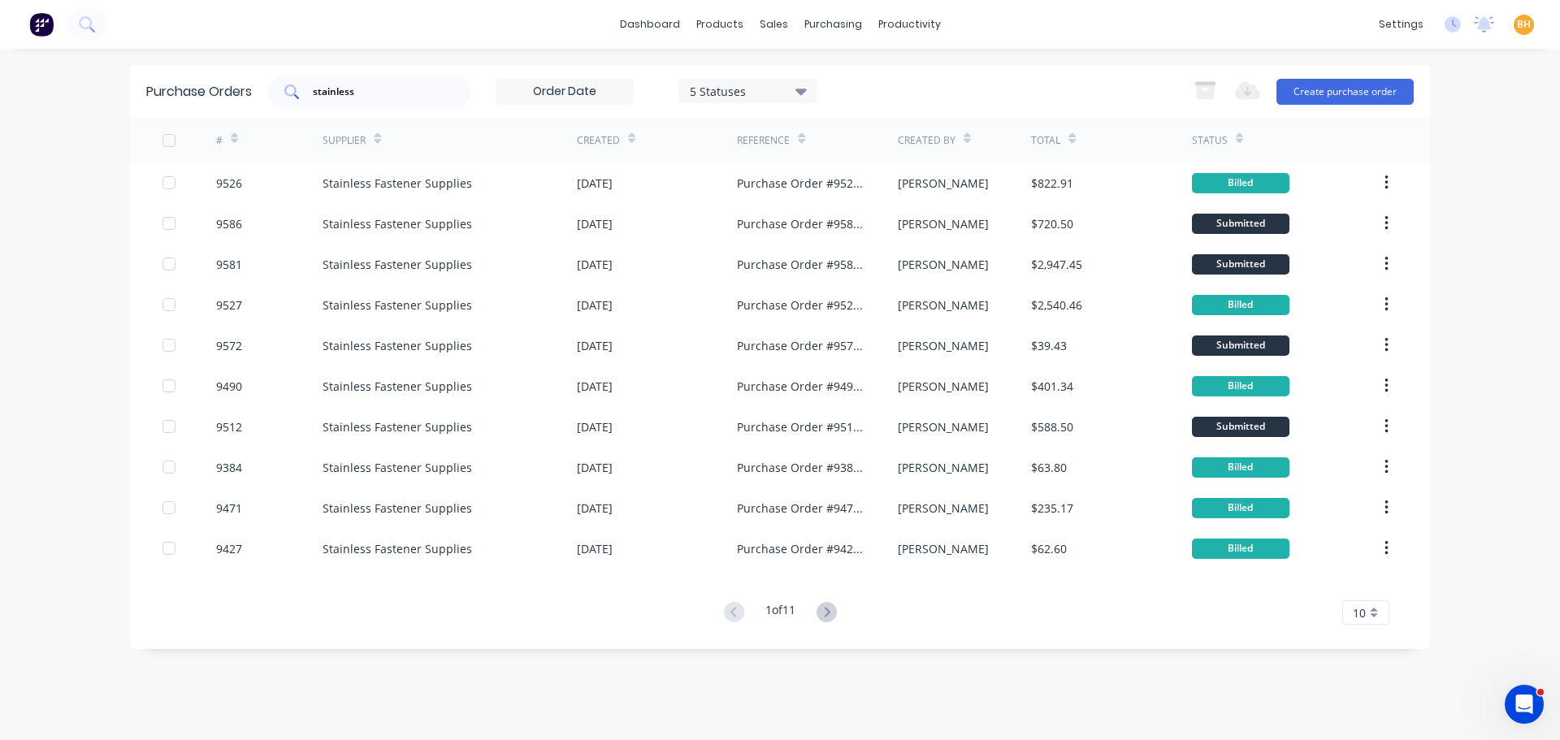
click at [367, 96] on input "stainless" at bounding box center [378, 92] width 135 height 16
type input "s"
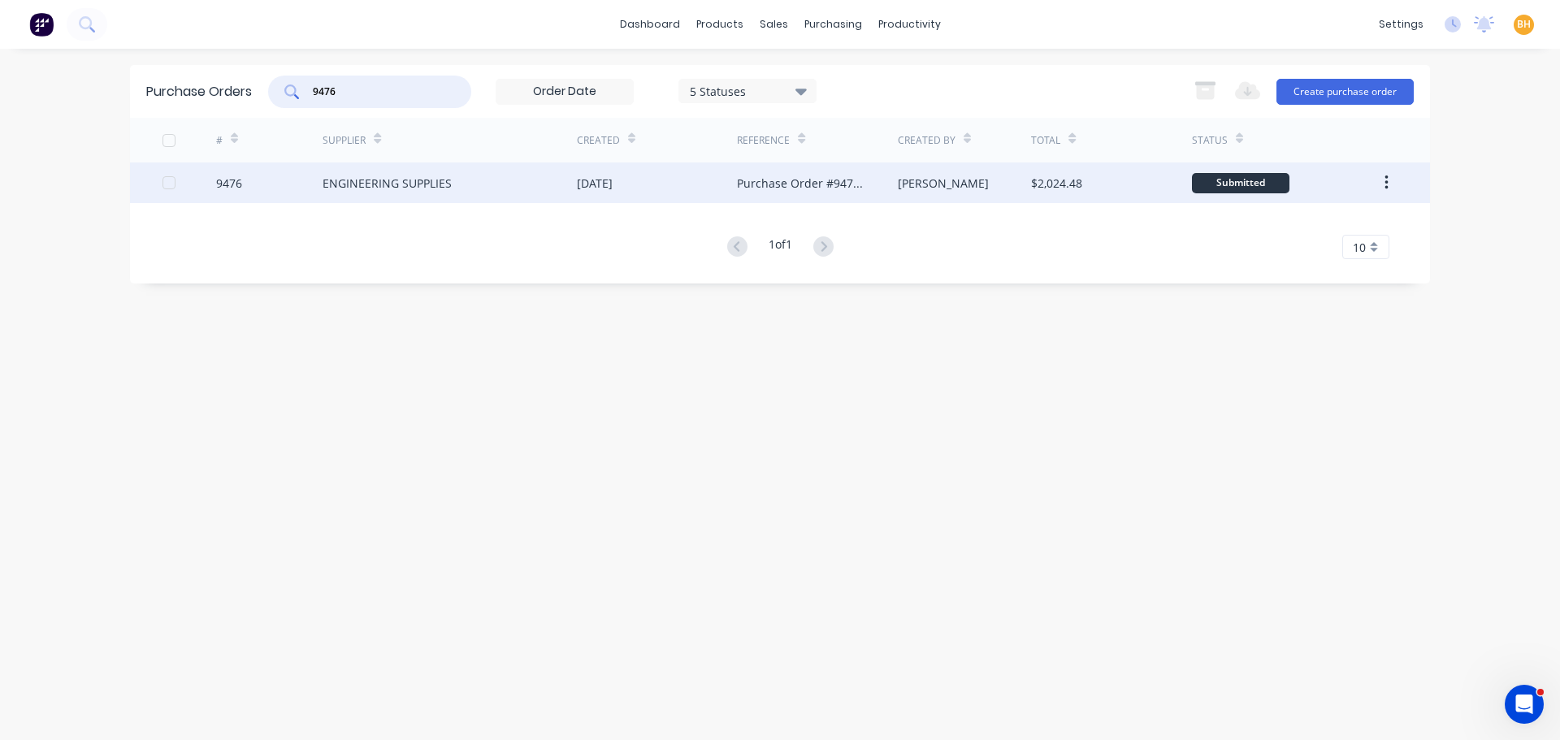
type input "9476"
click at [375, 184] on div "ENGINEERING SUPPLIES" at bounding box center [387, 183] width 129 height 17
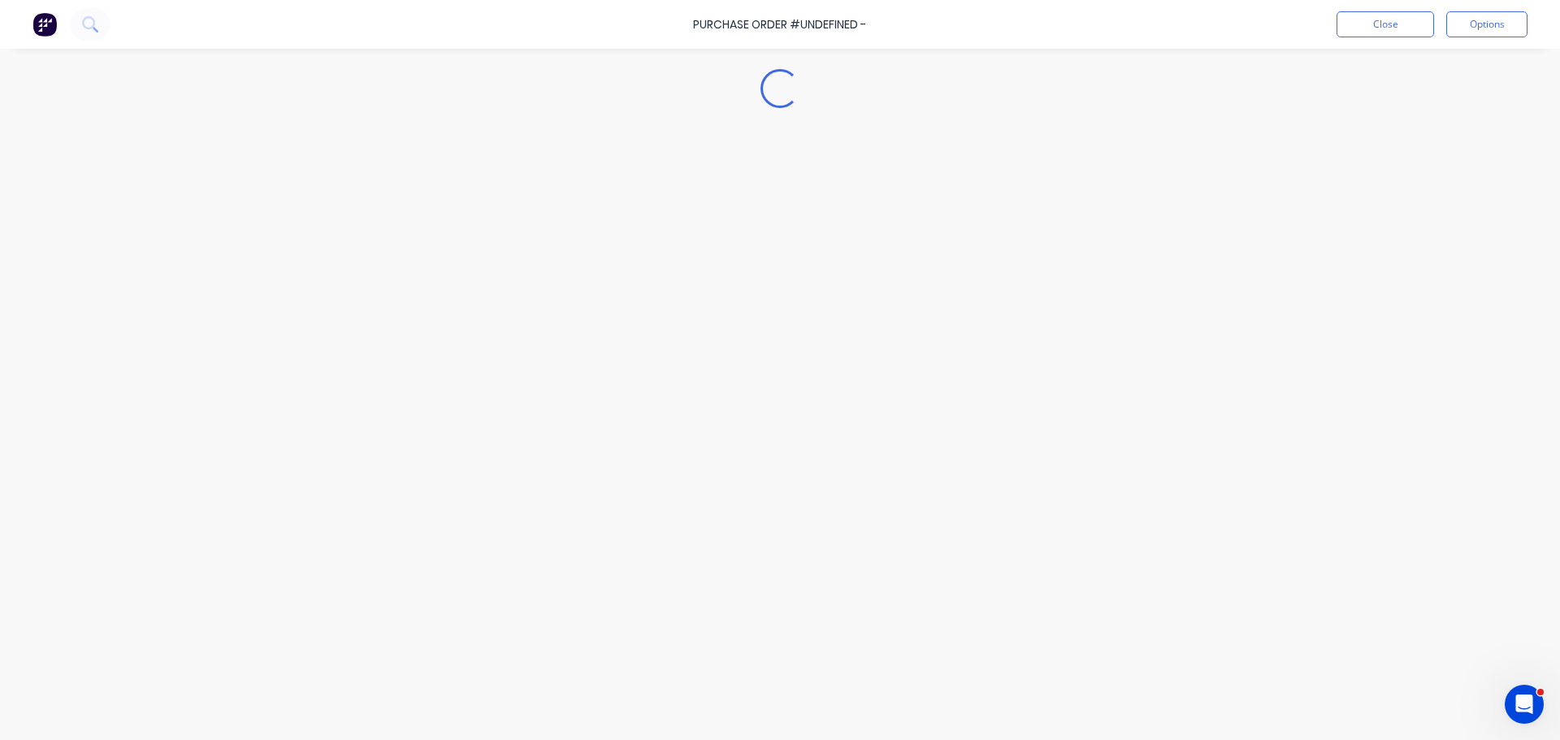
type textarea "x"
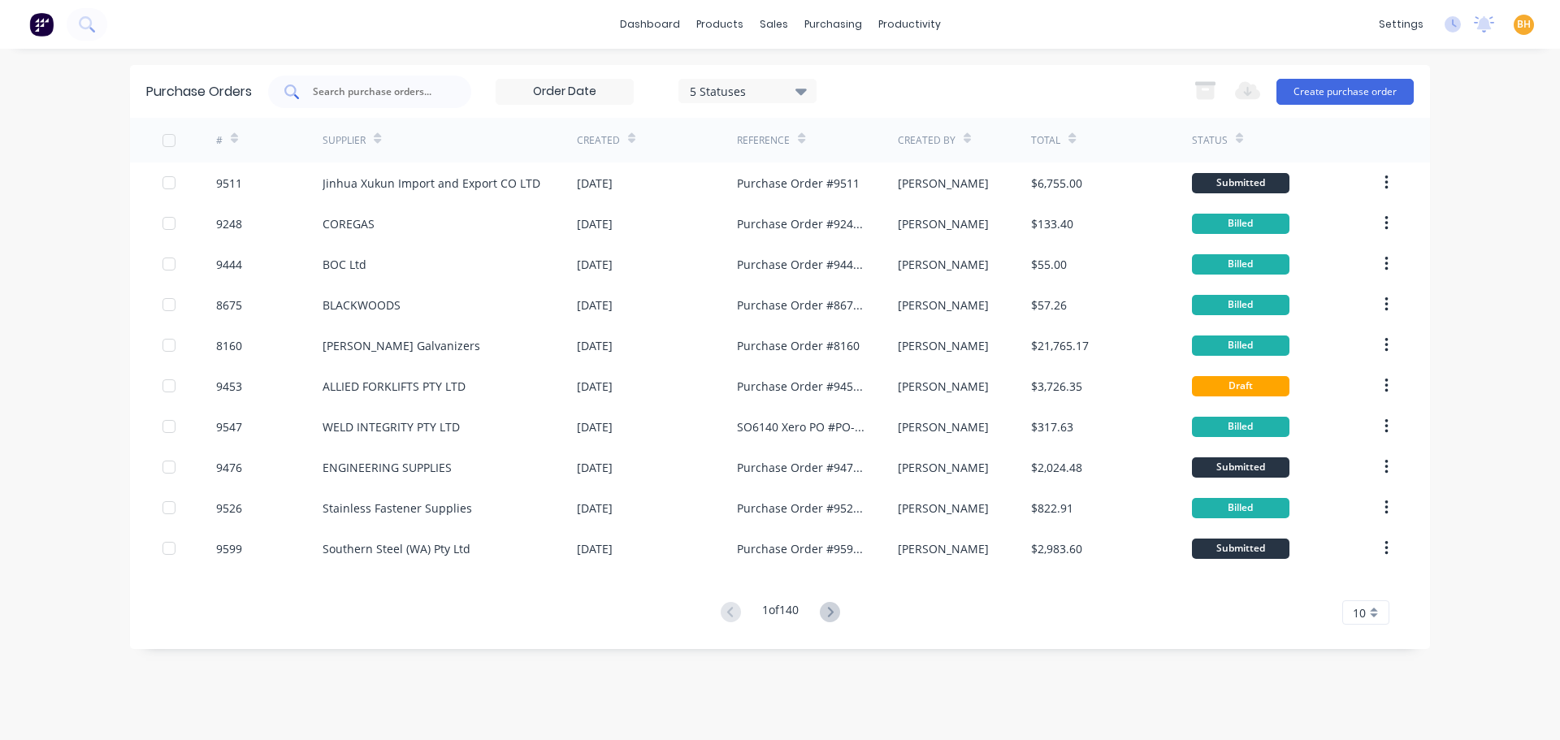
click at [352, 87] on input "text" at bounding box center [378, 92] width 135 height 16
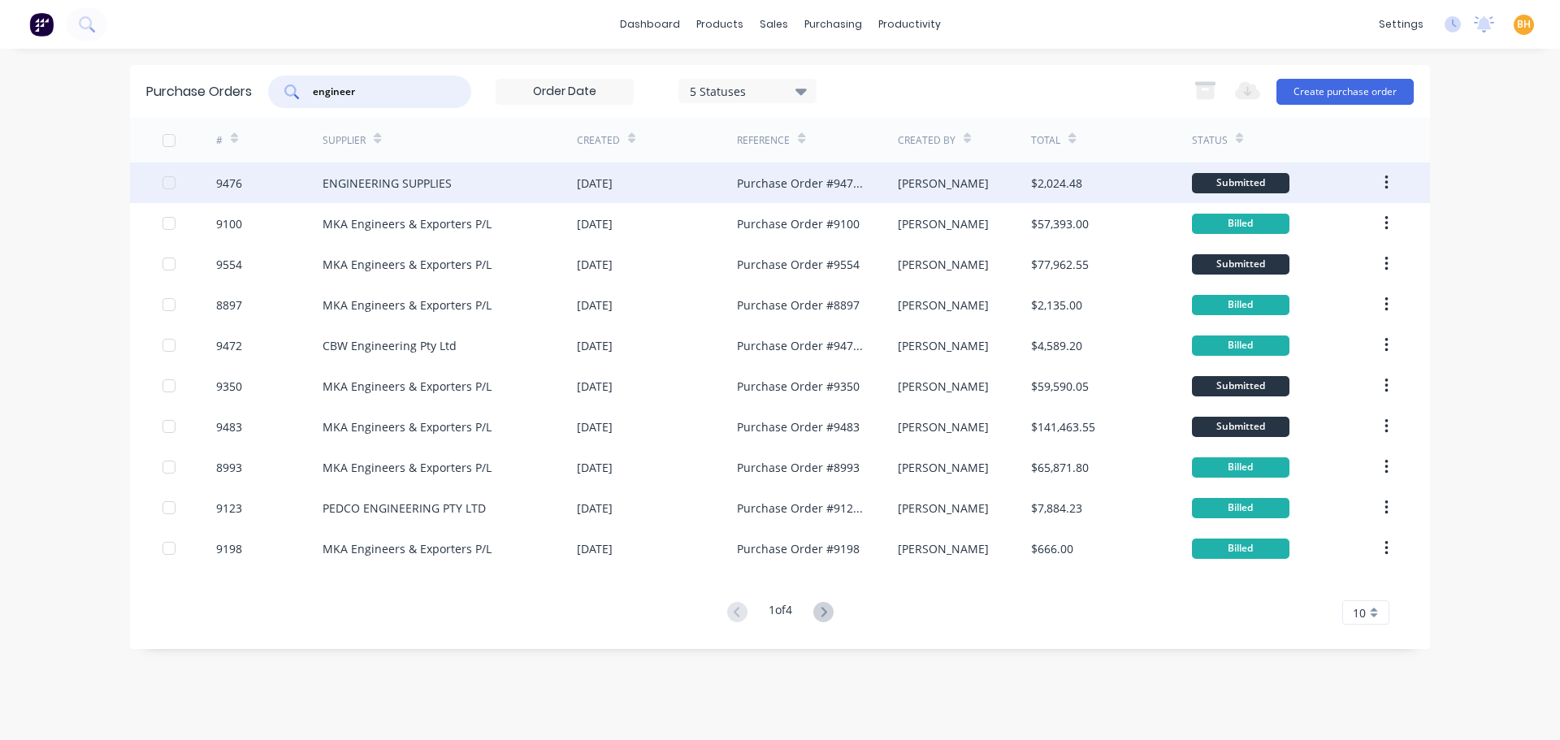
type input "engineer"
click at [433, 176] on div "ENGINEERING SUPPLIES" at bounding box center [387, 183] width 129 height 17
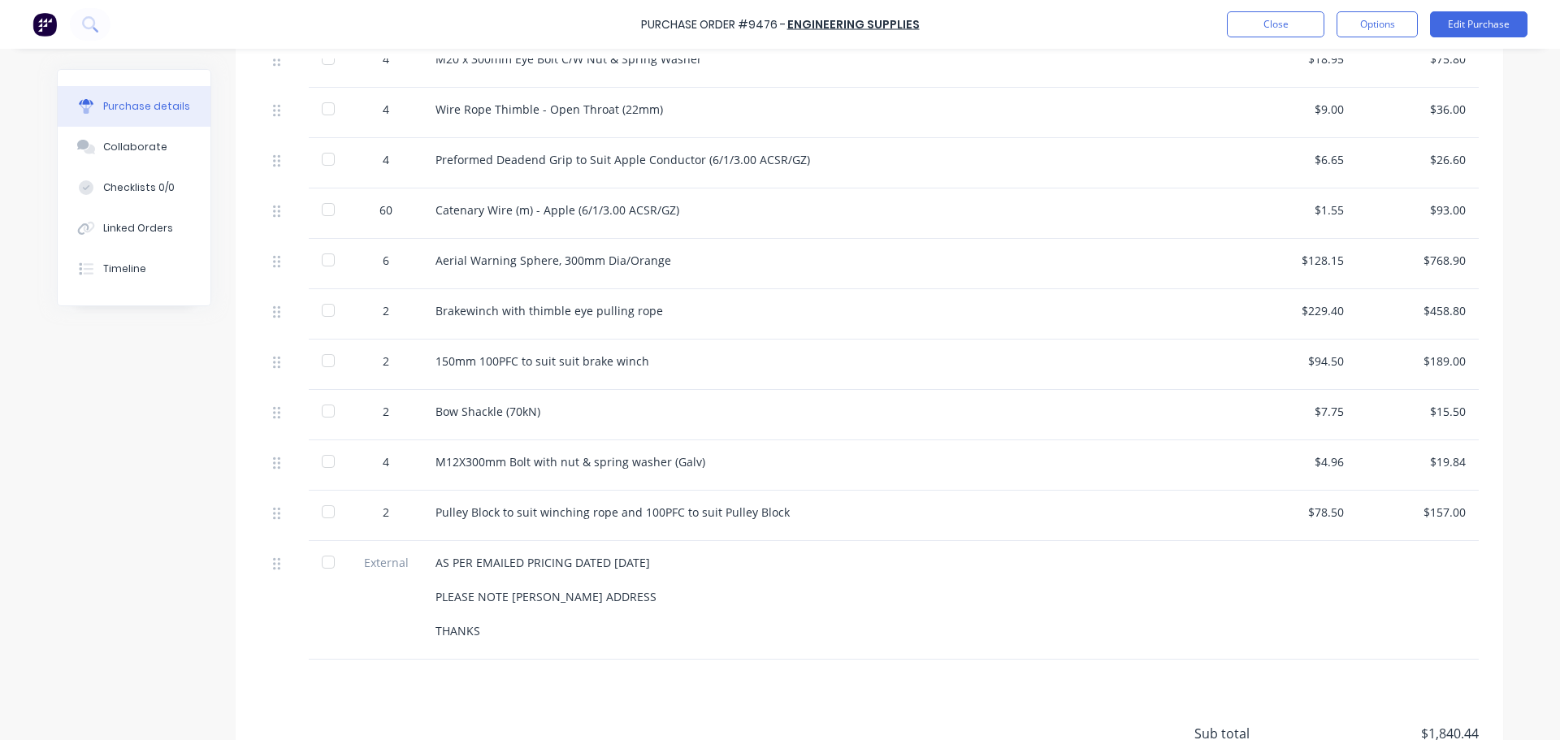
scroll to position [406, 0]
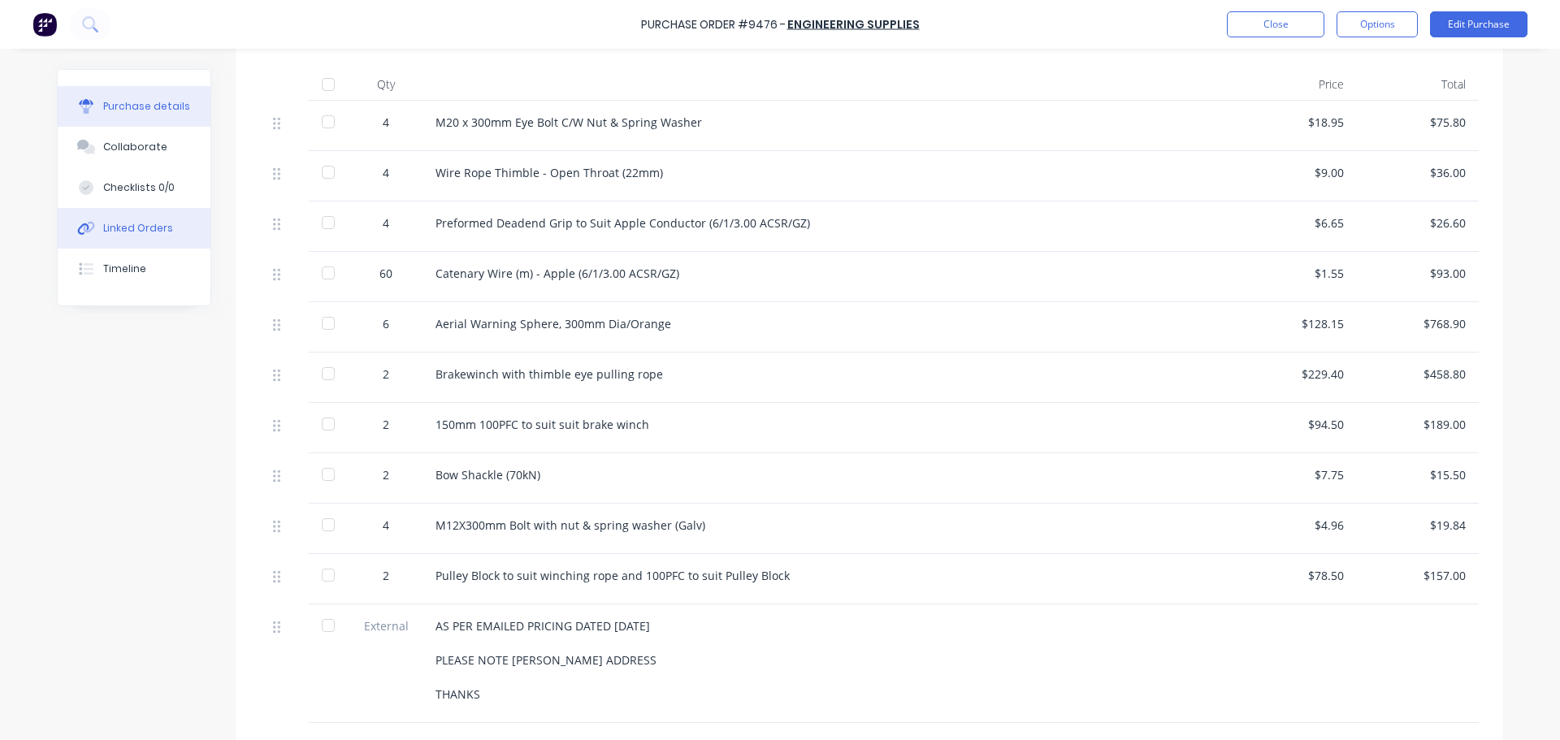
click at [151, 227] on div "Linked Orders" at bounding box center [138, 228] width 70 height 15
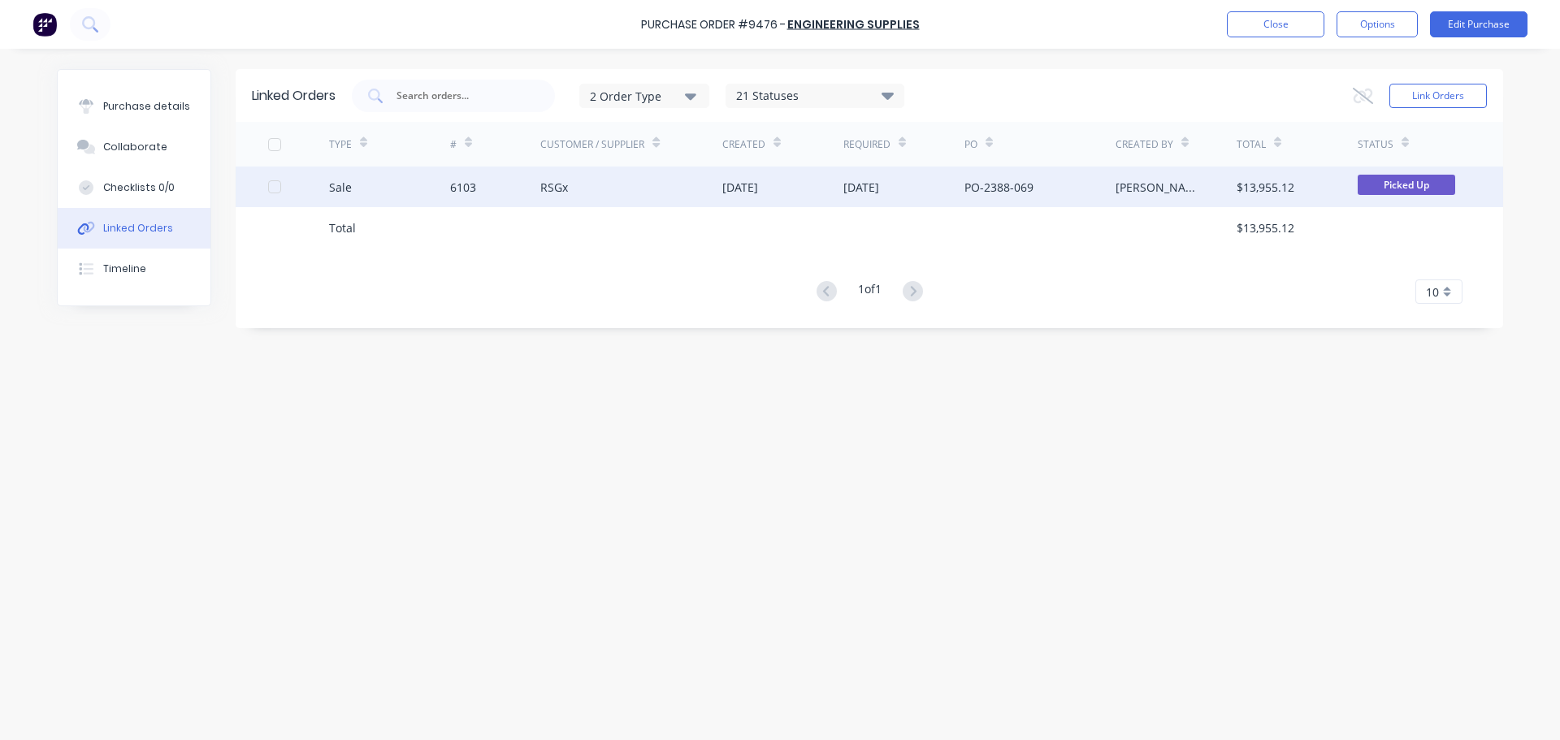
click at [574, 188] on div "RSGx" at bounding box center [631, 187] width 182 height 41
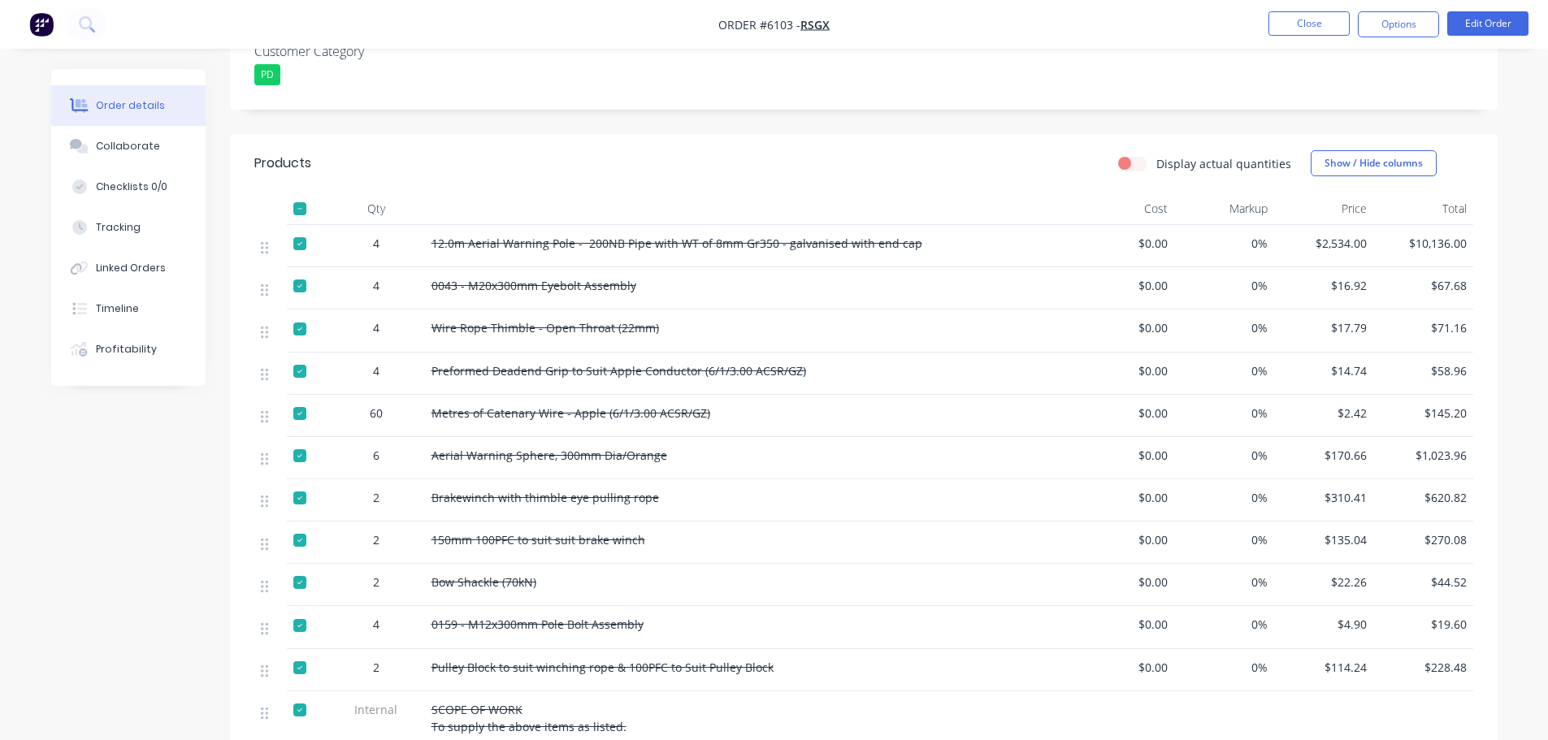
scroll to position [360, 0]
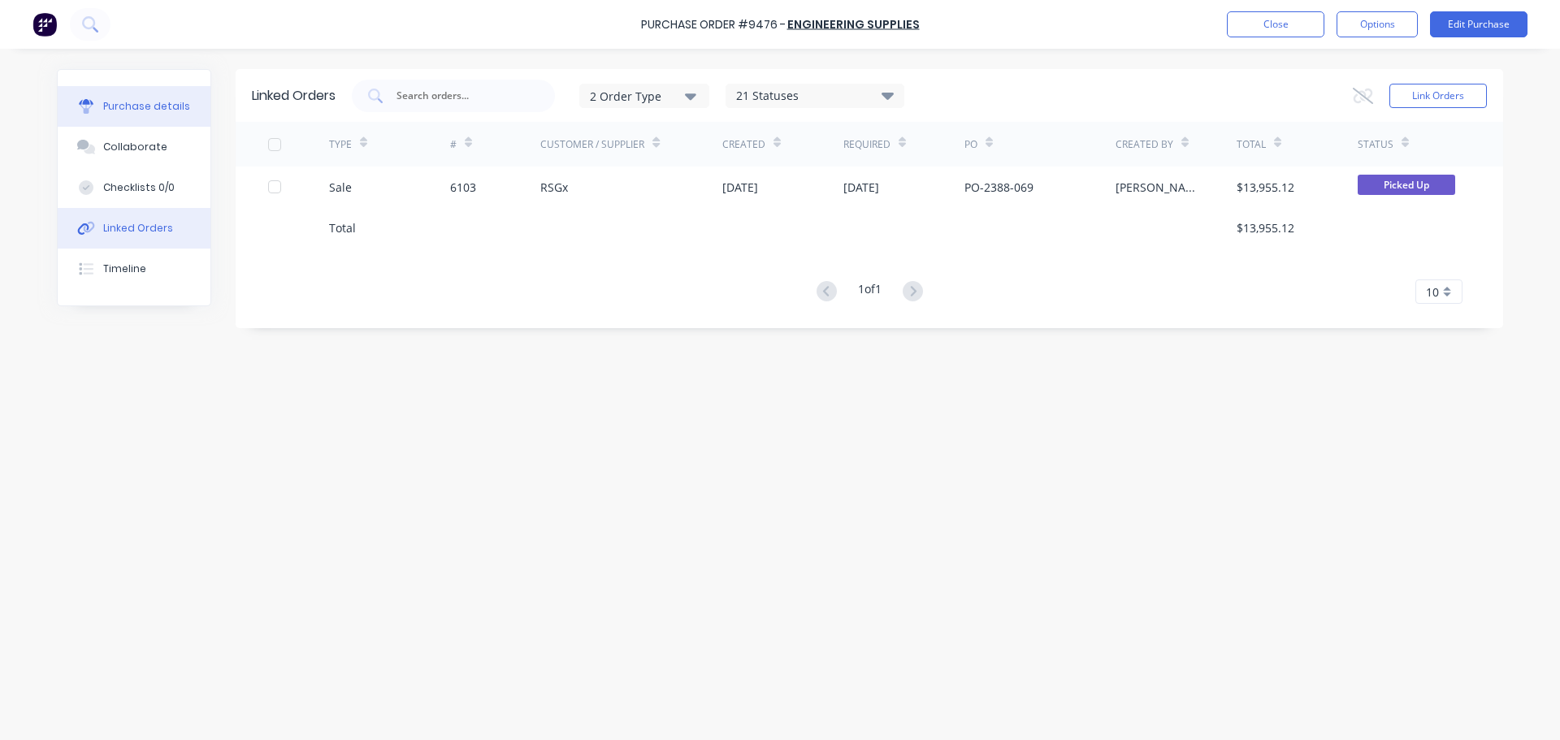
click at [131, 98] on button "Purchase details" at bounding box center [134, 106] width 153 height 41
type textarea "x"
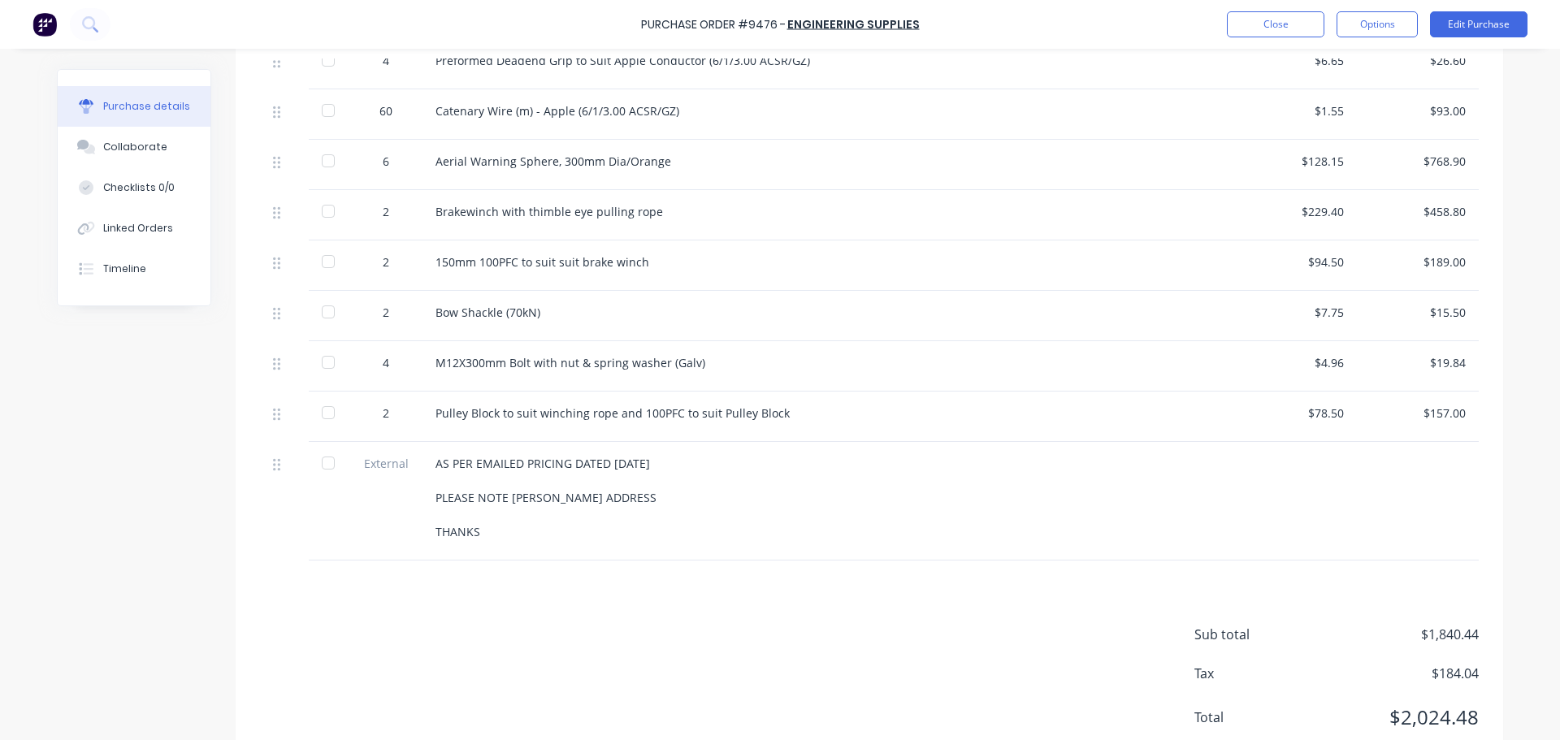
scroll to position [325, 0]
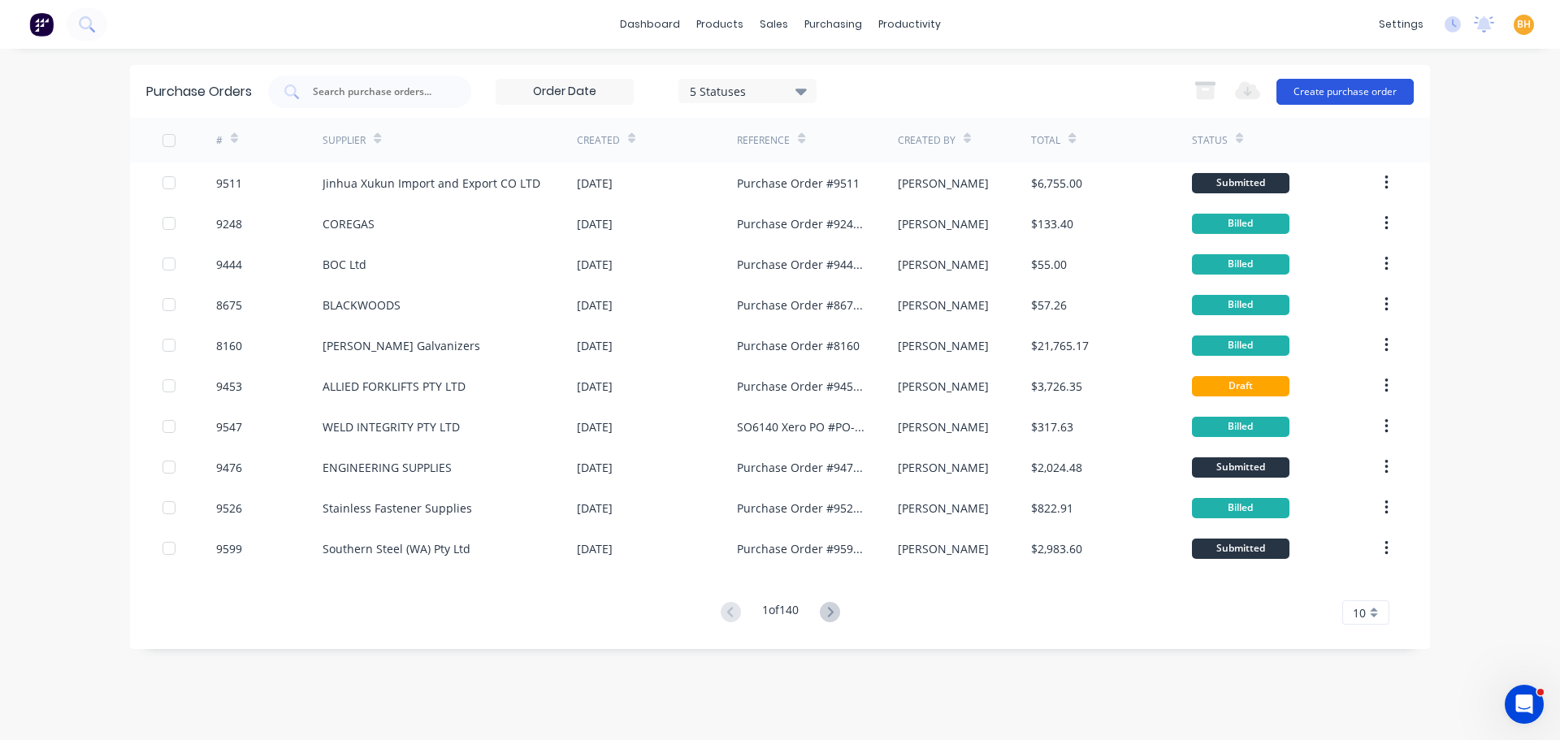
click at [1340, 91] on button "Create purchase order" at bounding box center [1344, 92] width 137 height 26
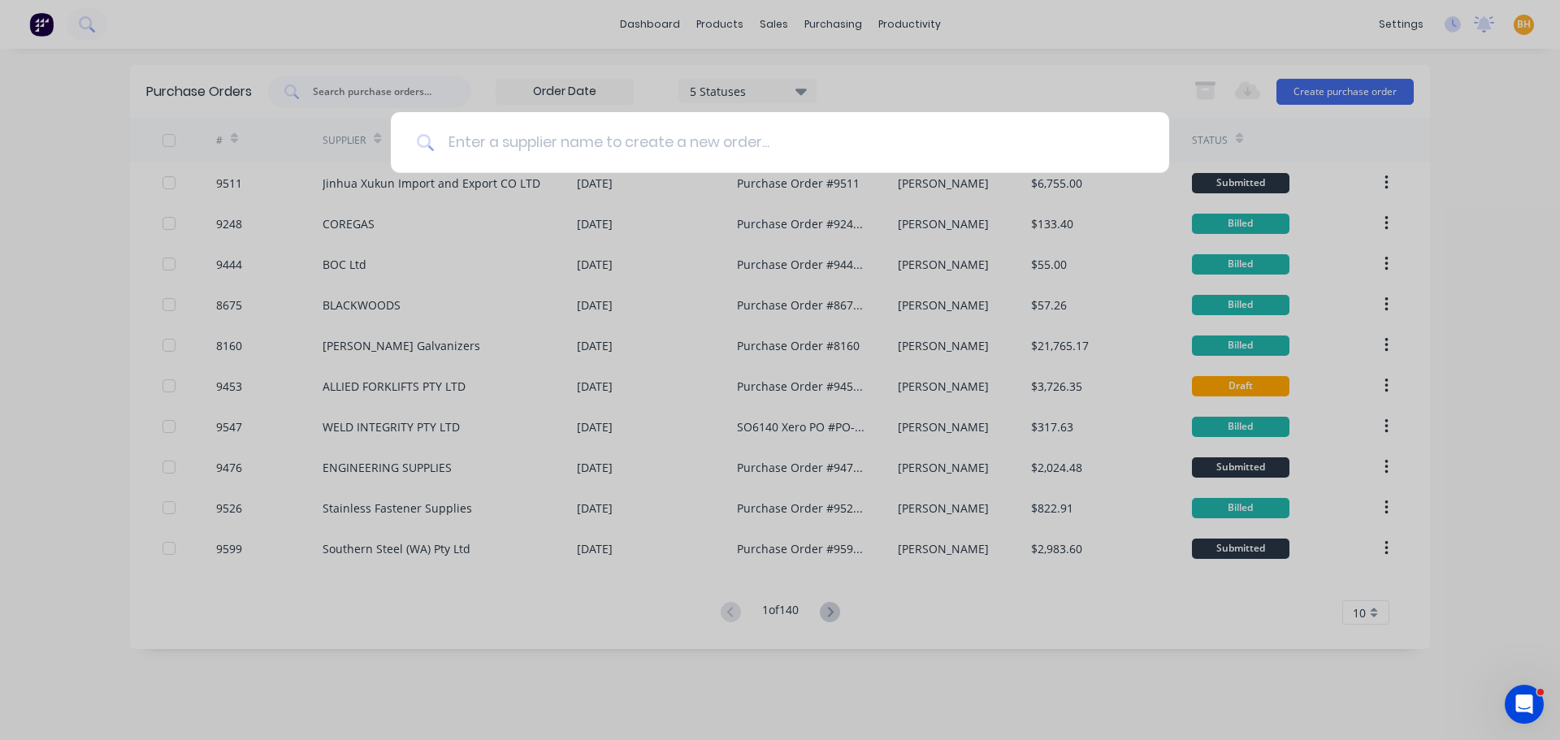
click at [456, 140] on input at bounding box center [789, 142] width 708 height 61
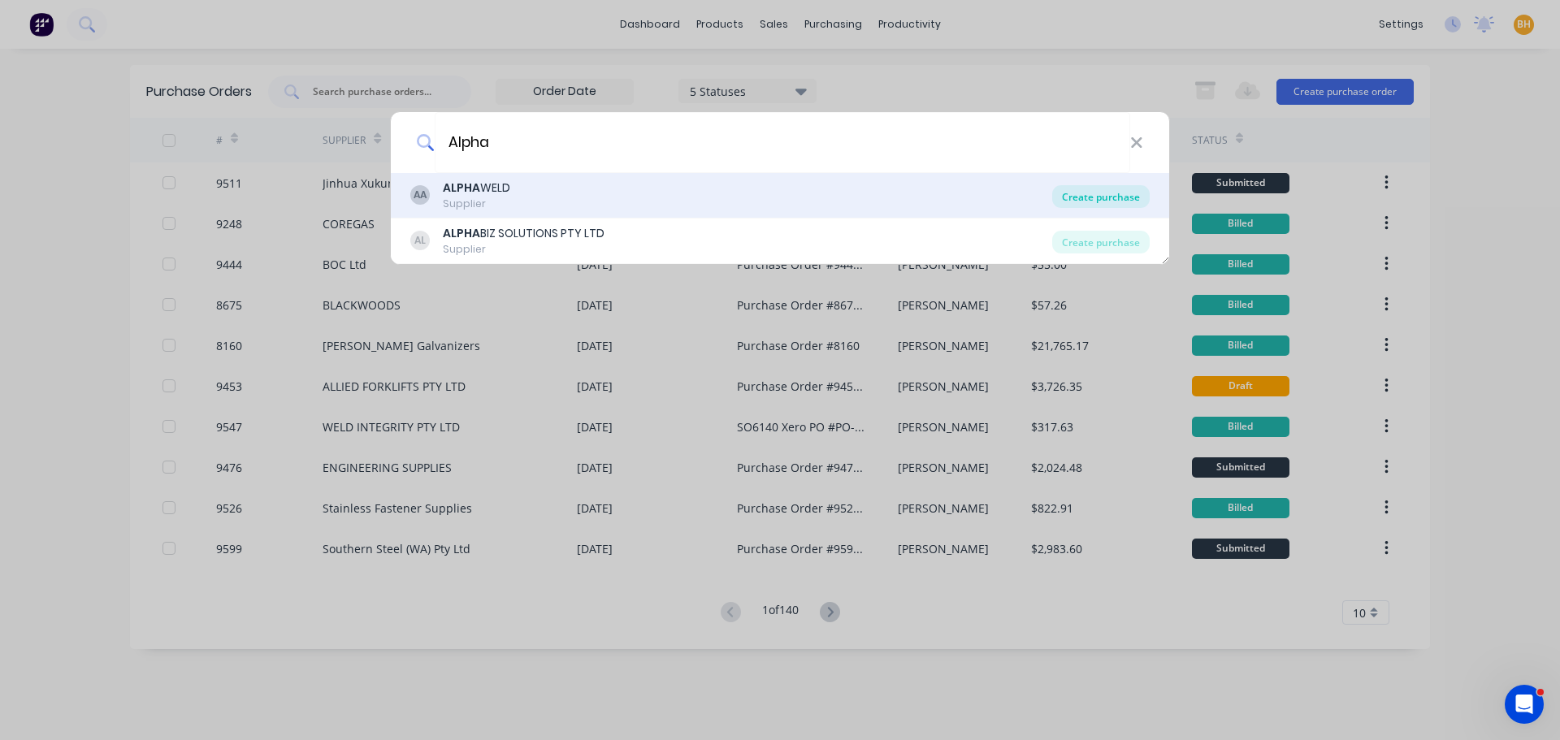
type input "Alpha"
click at [1119, 193] on div "Create purchase" at bounding box center [1100, 196] width 97 height 23
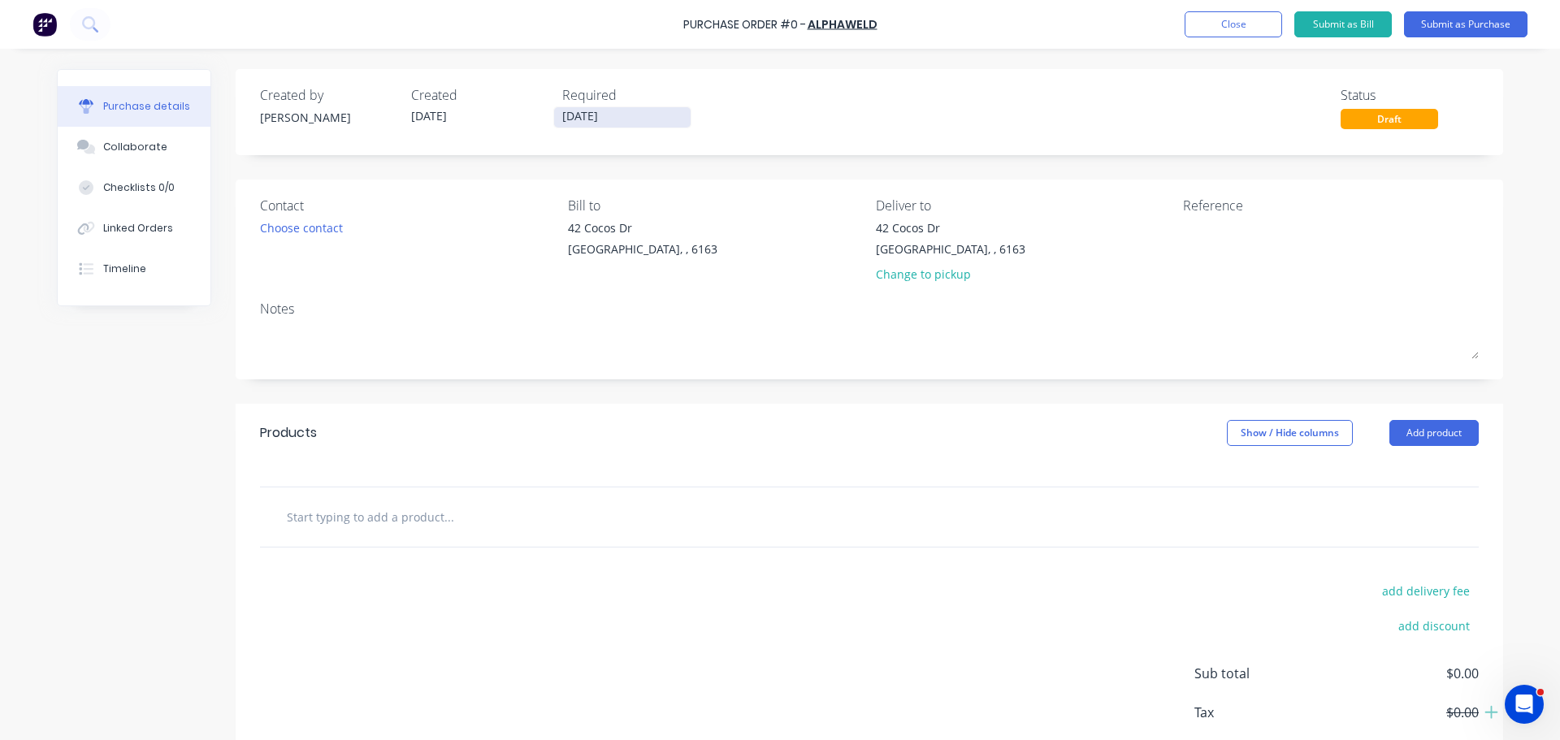
click at [583, 123] on input "[DATE]" at bounding box center [622, 117] width 136 height 20
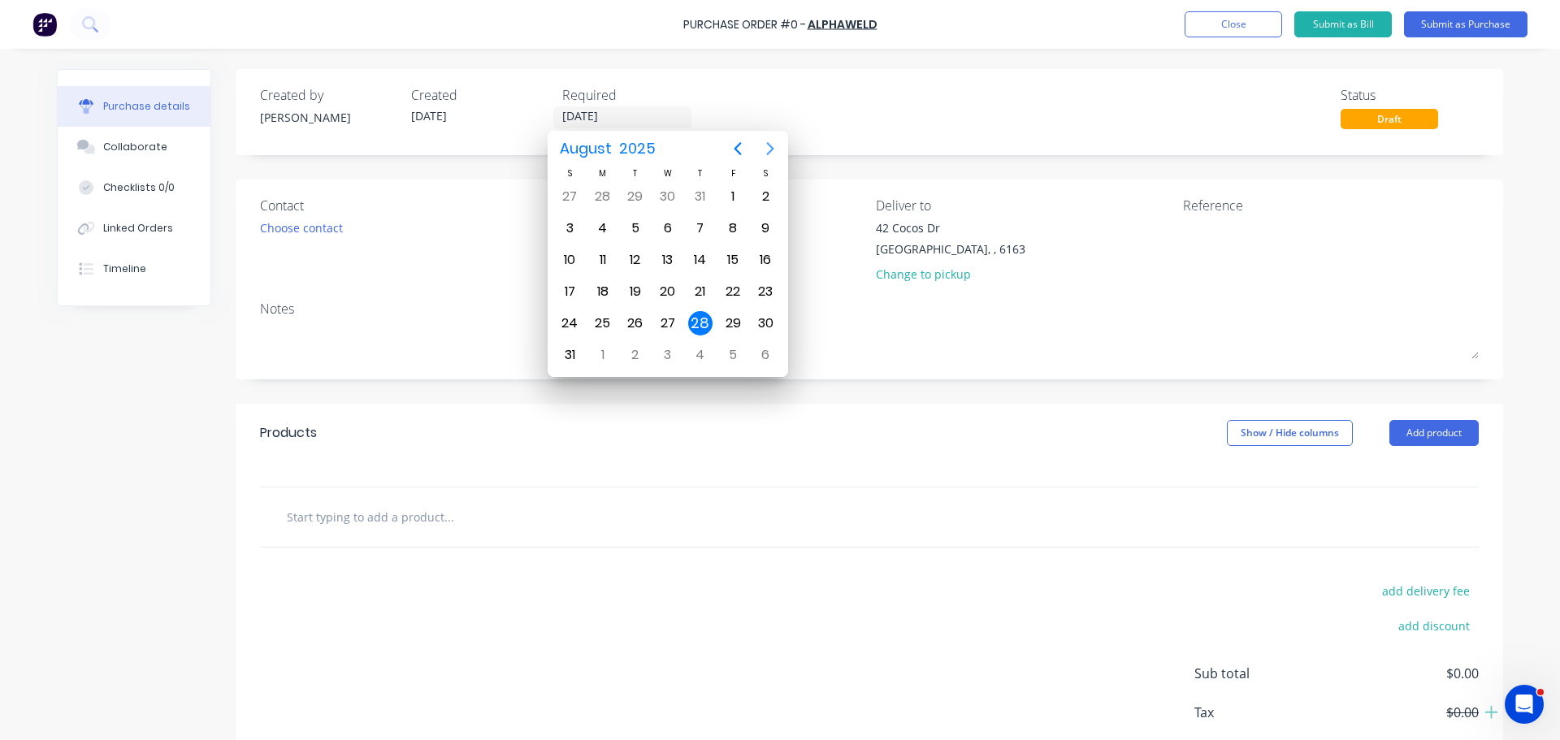
drag, startPoint x: 775, startPoint y: 148, endPoint x: 761, endPoint y: 149, distance: 13.8
click at [776, 148] on icon "Next page" at bounding box center [769, 148] width 19 height 19
click at [594, 195] on div "1" at bounding box center [603, 196] width 24 height 24
type input "01/09/25"
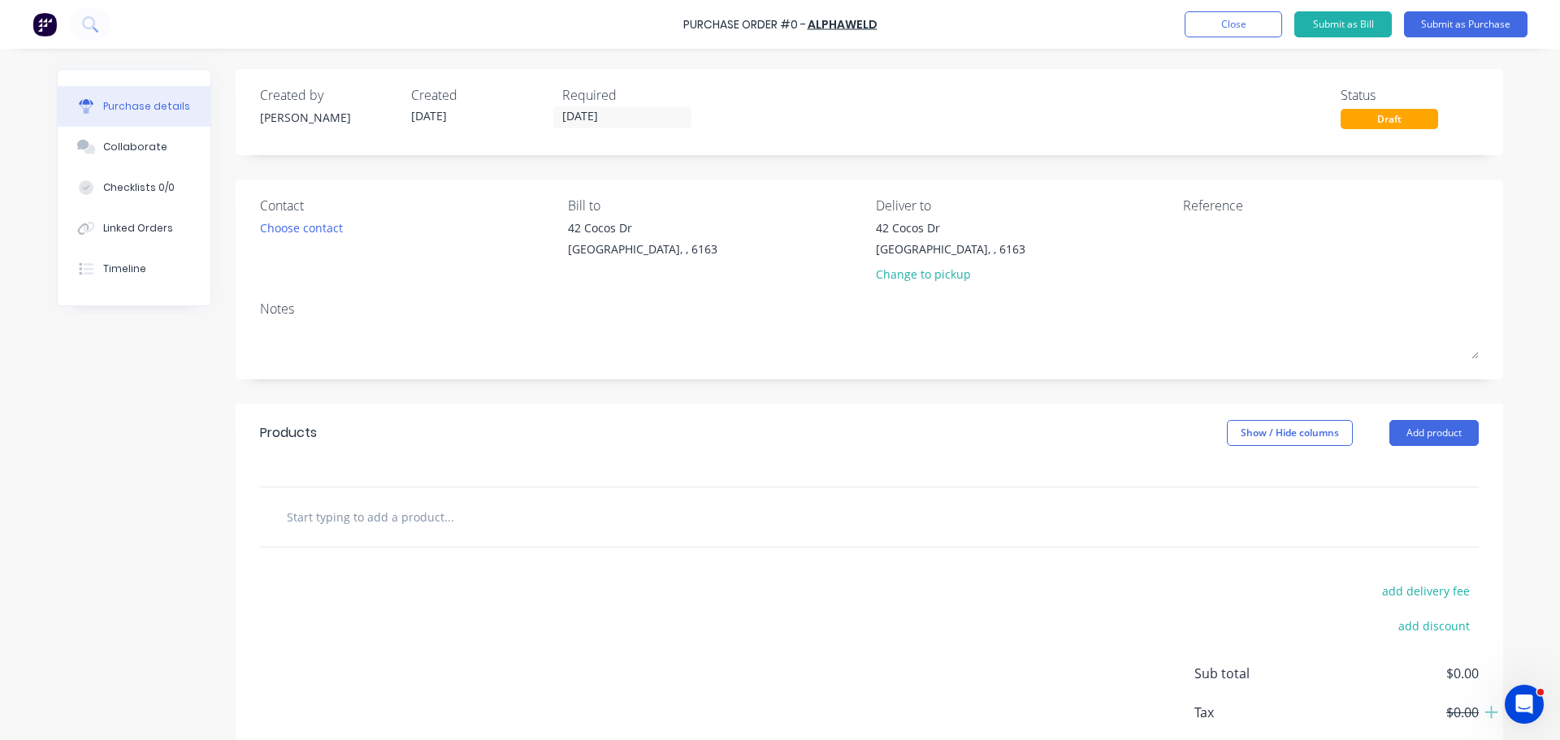
click at [423, 206] on div "Contact" at bounding box center [408, 205] width 296 height 19
click at [307, 224] on div "Choose contact" at bounding box center [301, 227] width 83 height 17
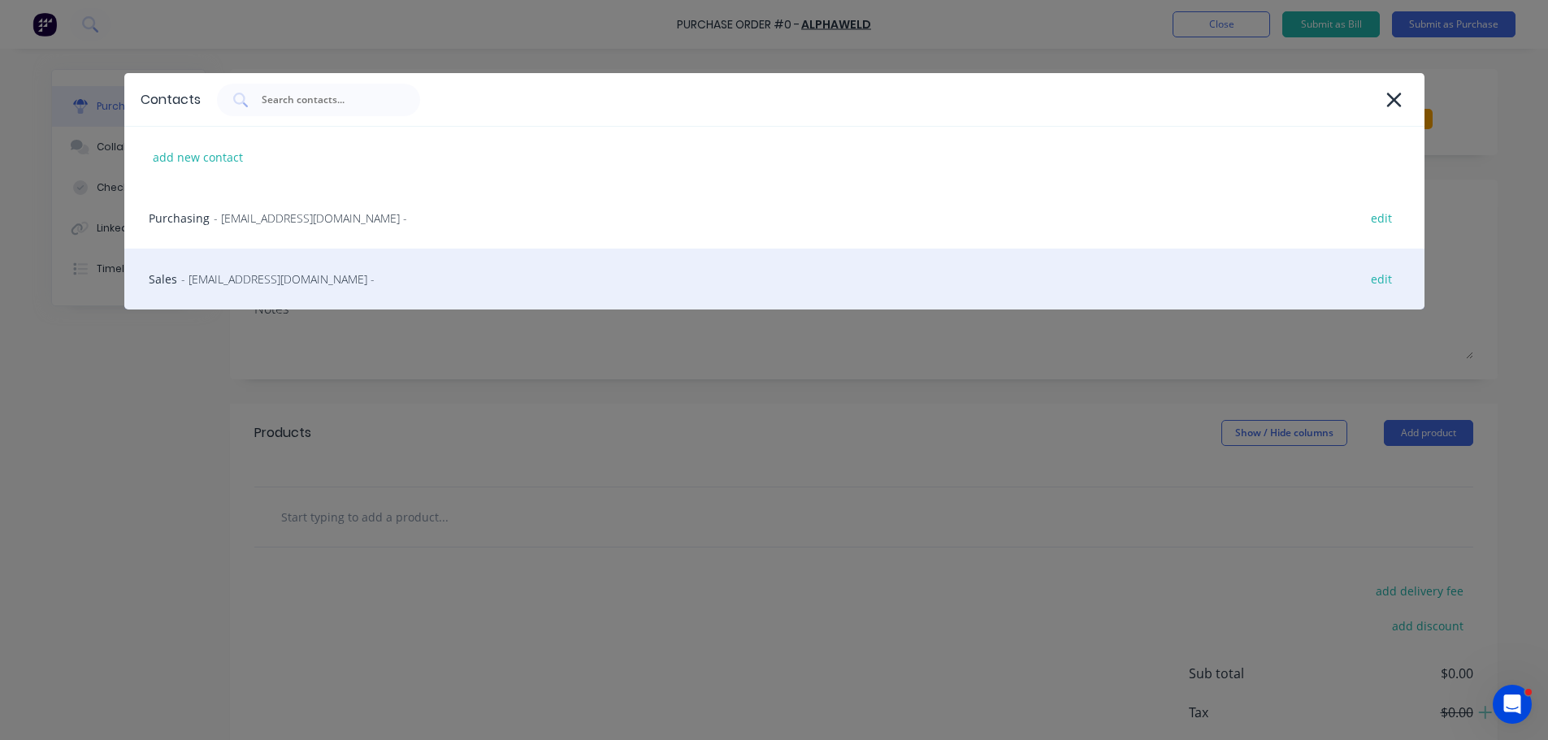
click at [271, 279] on span "- sales@alphaweld.com.au -" at bounding box center [277, 279] width 193 height 17
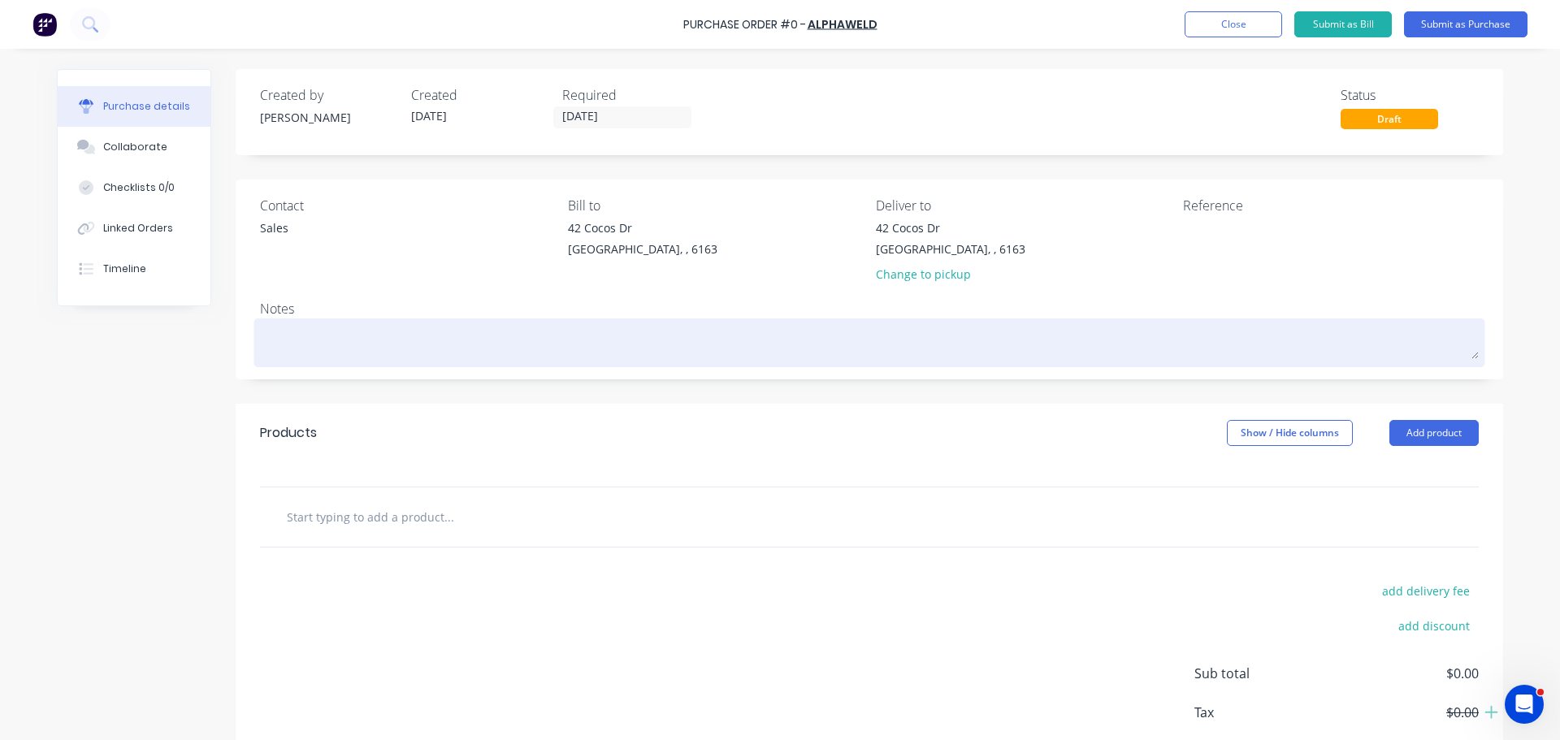
click at [291, 344] on textarea at bounding box center [869, 341] width 1219 height 37
type textarea "x"
type textarea "R"
type textarea "x"
type textarea "RE"
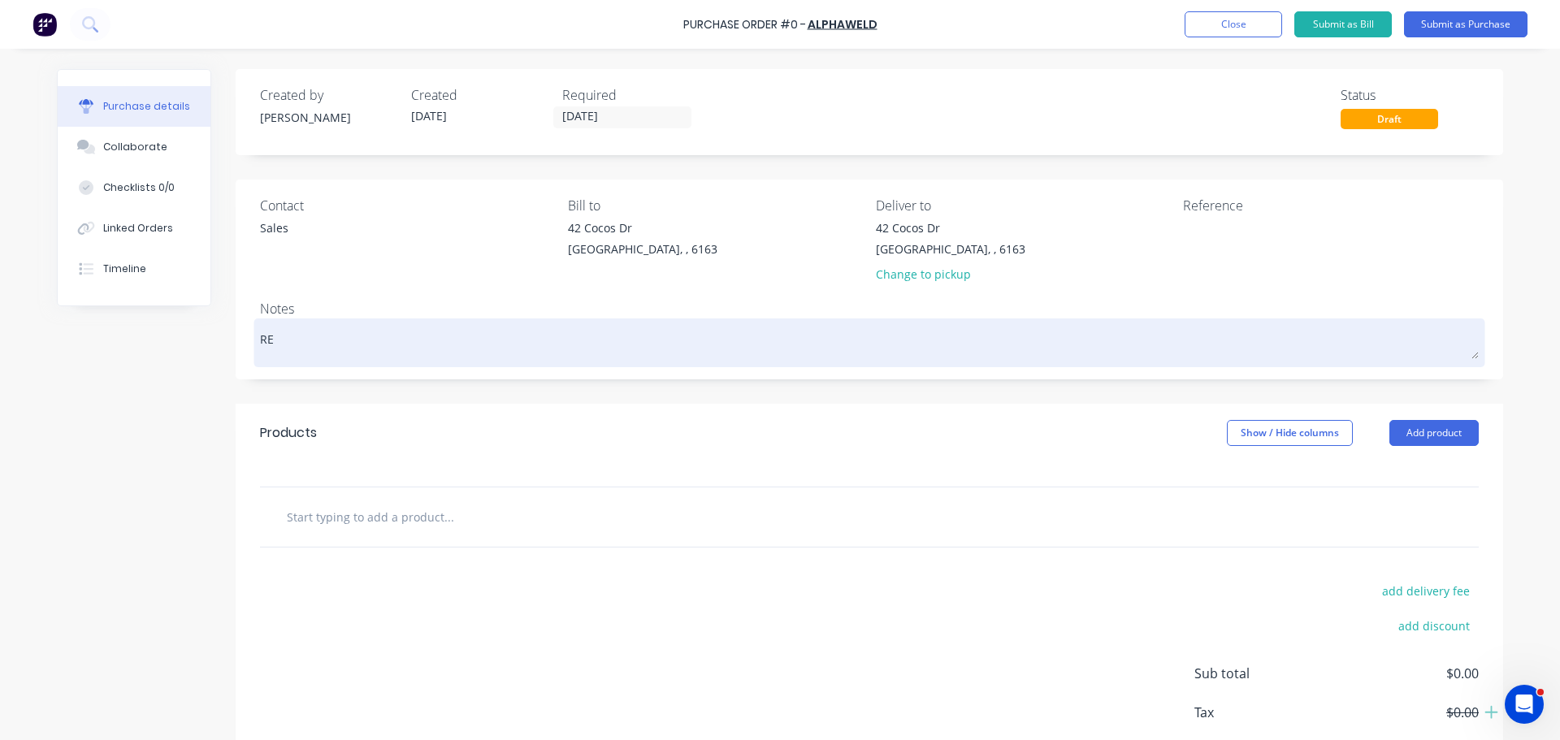
type textarea "x"
type textarea "REQ"
type textarea "x"
type textarea "REQ:"
type textarea "x"
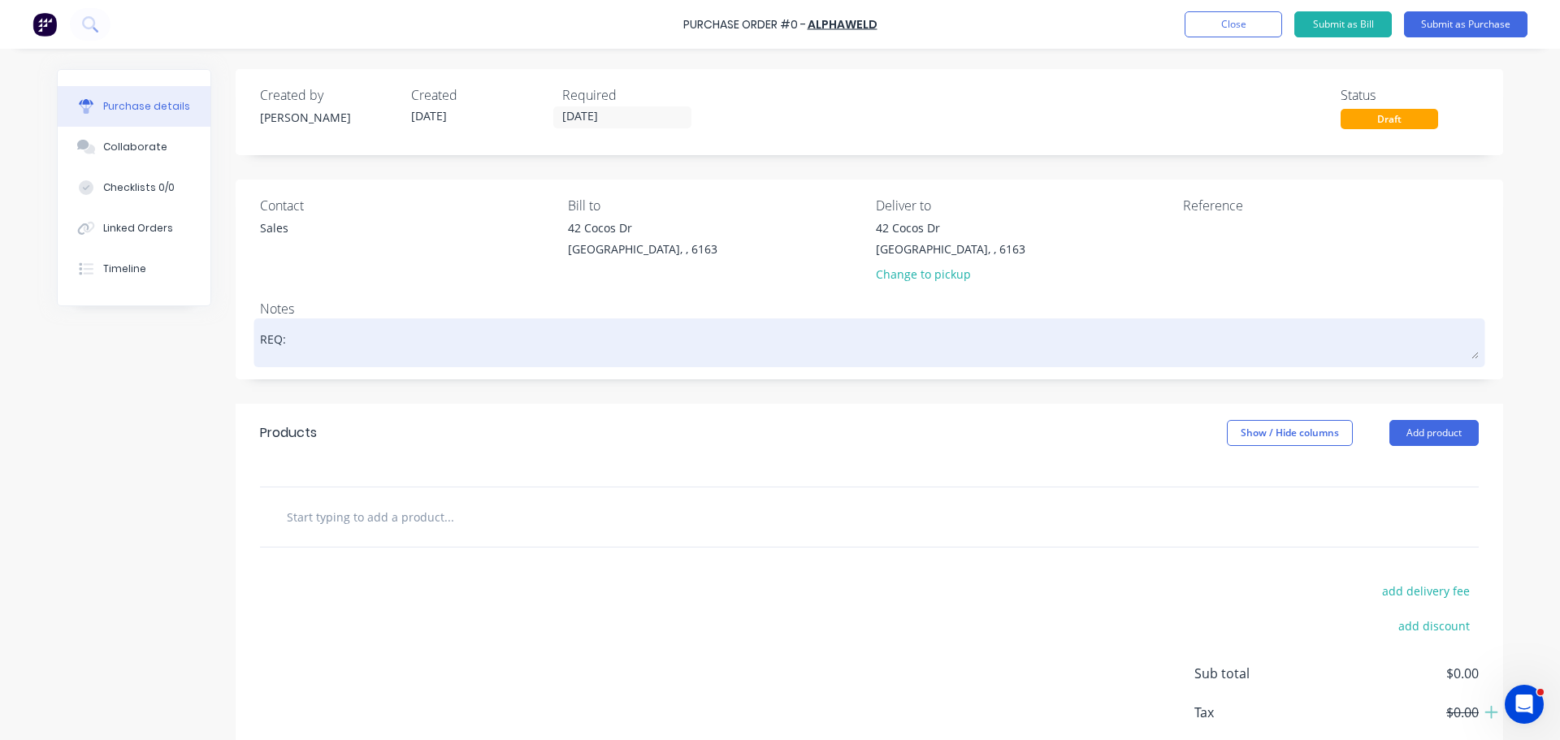
type textarea "REQ:"
type textarea "x"
type textarea "REQ: C"
type textarea "x"
type textarea "REQ: CD"
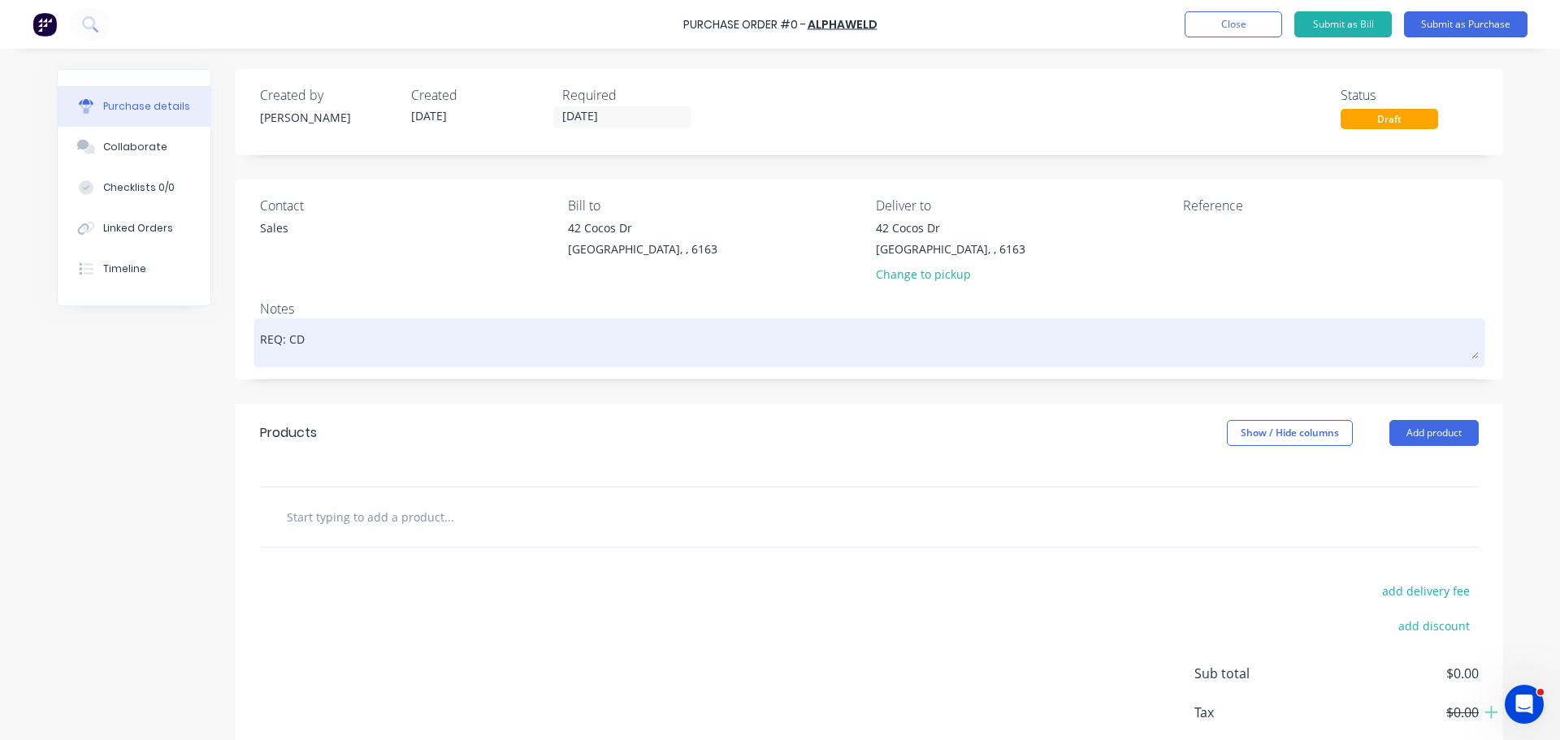
type textarea "x"
type textarea "REQ: CD"
type textarea "x"
type textarea "REQ: CD -"
type textarea "x"
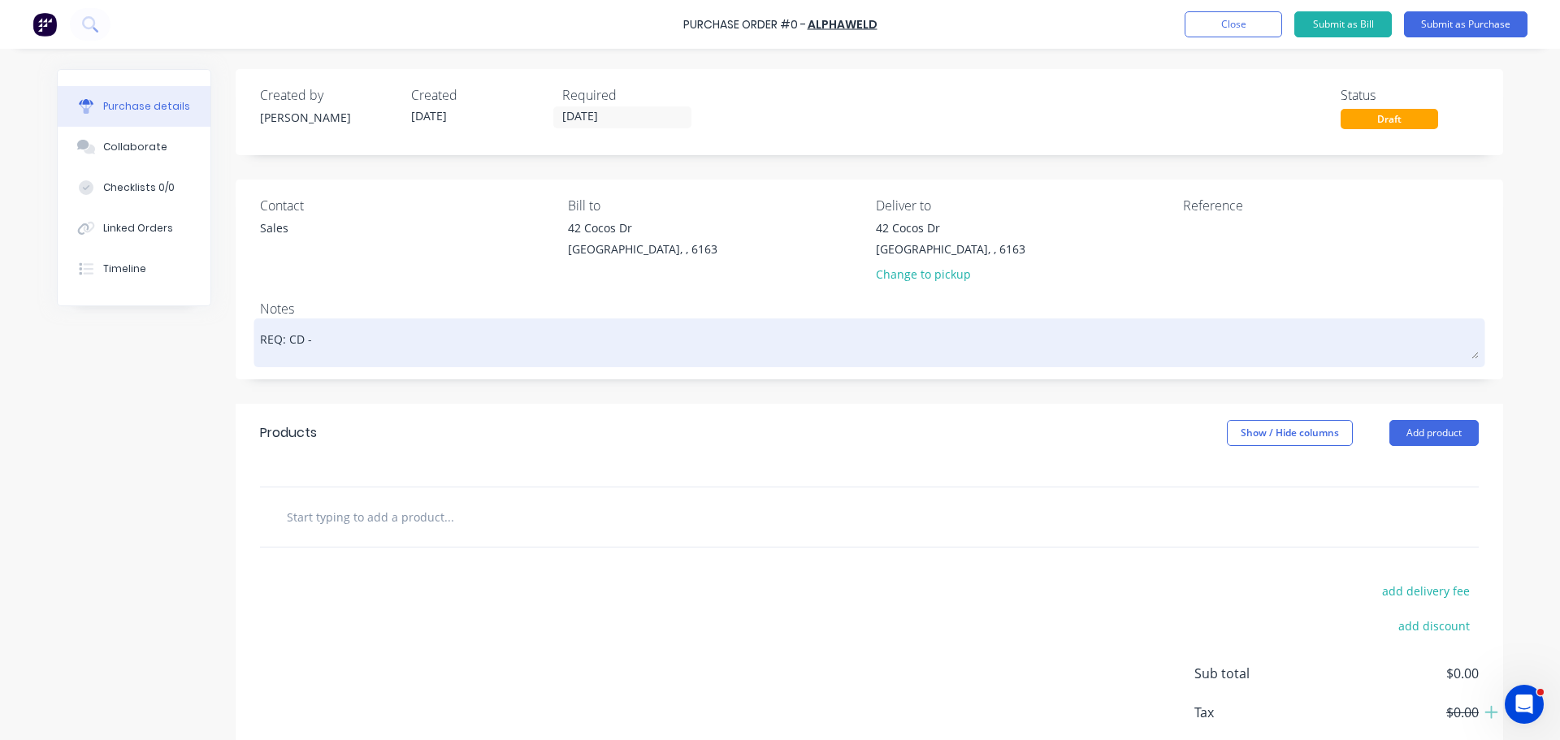
type textarea "REQ: CD -"
type textarea "x"
type textarea "REQ: CD - 3"
type textarea "x"
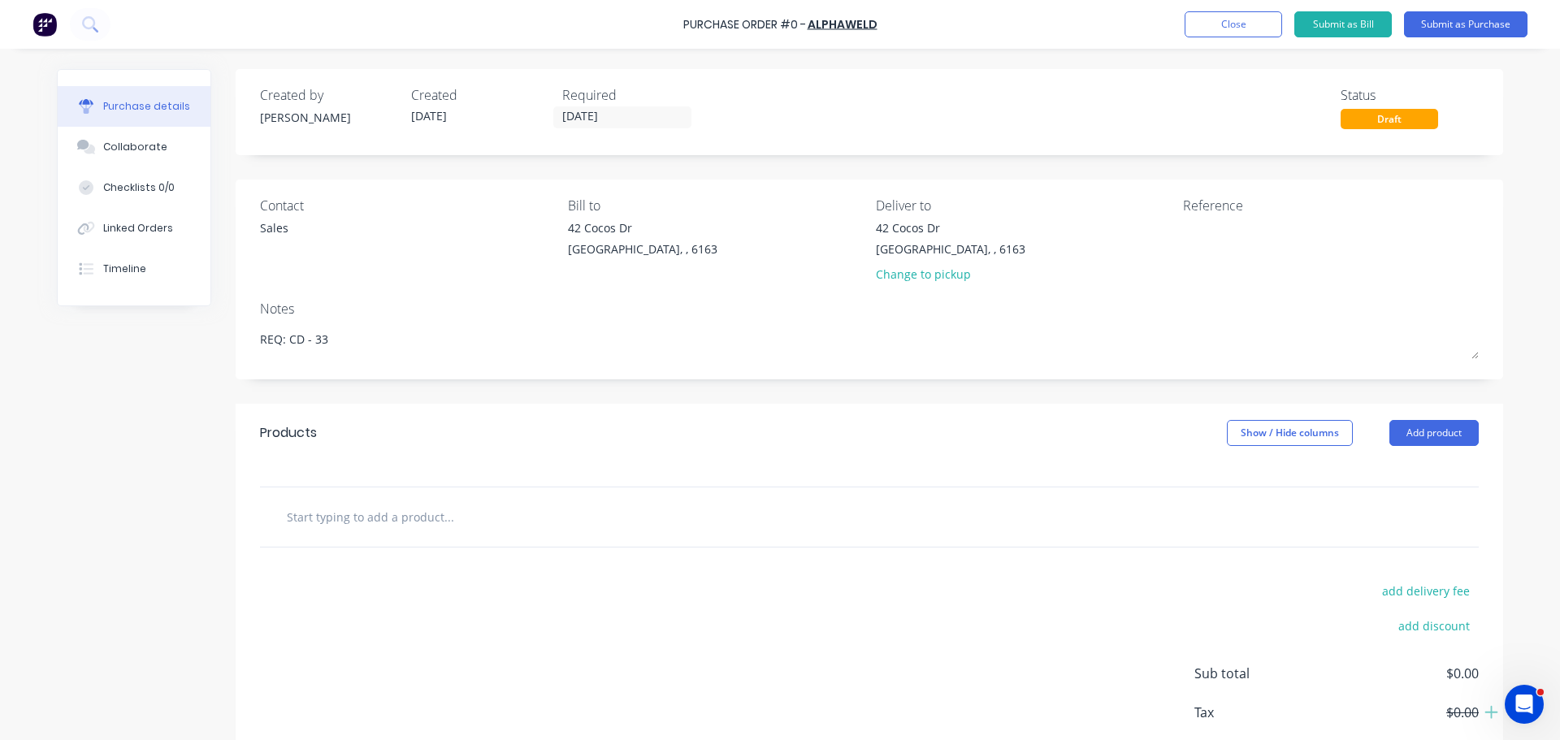
type textarea "REQ: CD - 33"
type textarea "x"
type textarea "REQ: CD - 33"
click at [406, 522] on input "text" at bounding box center [448, 516] width 325 height 32
click at [371, 529] on input "text" at bounding box center [448, 516] width 325 height 32
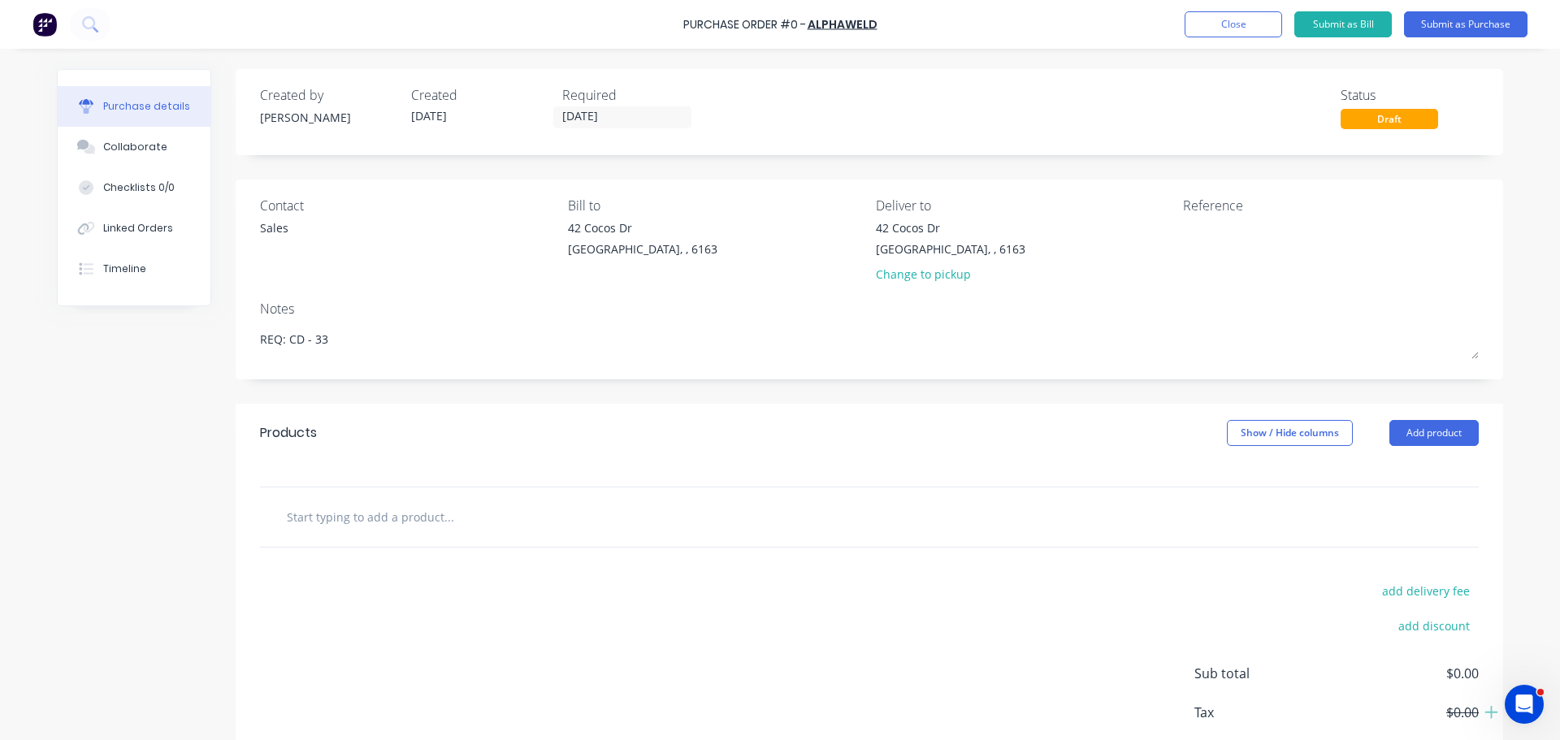
type textarea "x"
type input "B"
type textarea "x"
type input "Be"
type textarea "x"
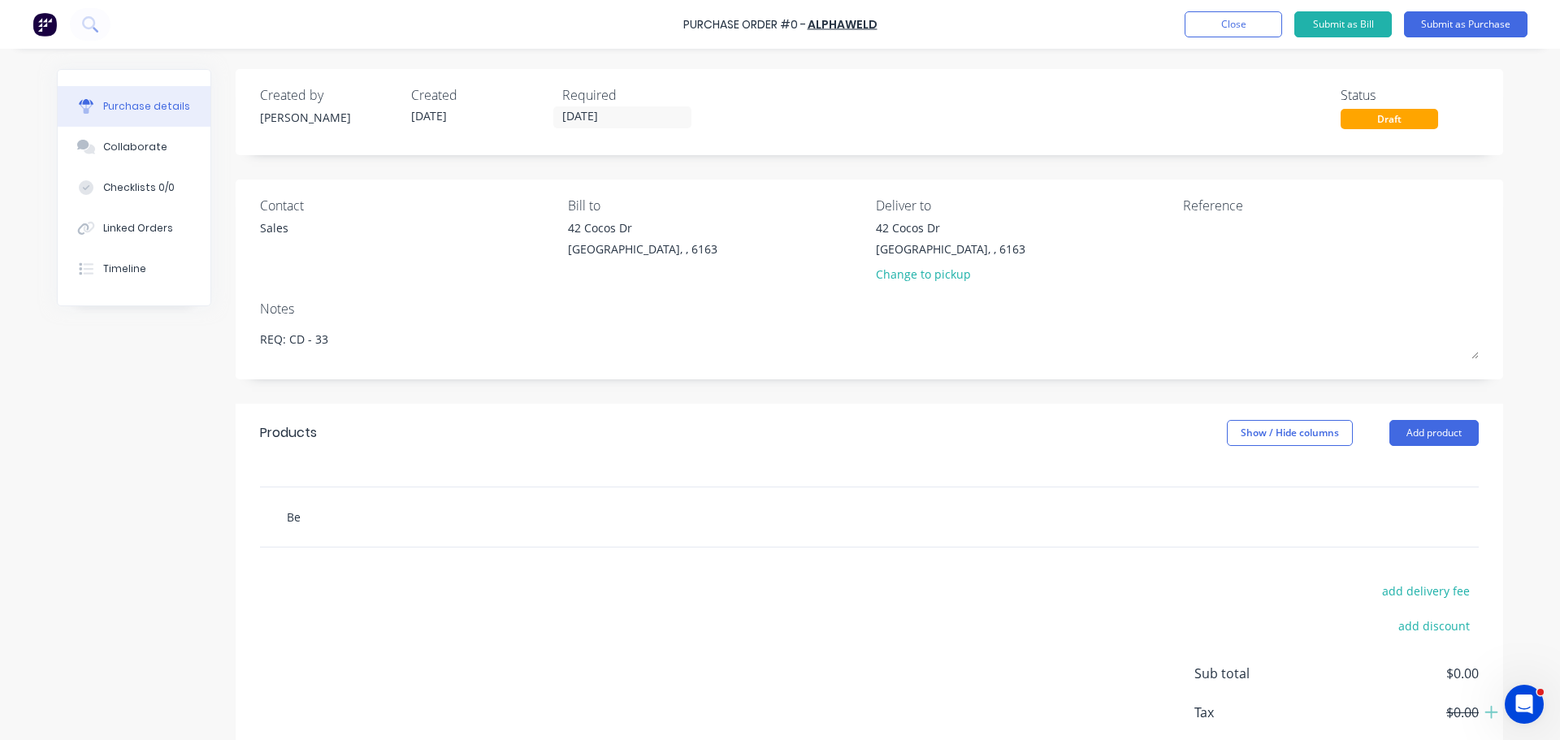
type input "Bet"
type textarea "x"
type input "Beta"
type textarea "x"
type input "Betaw"
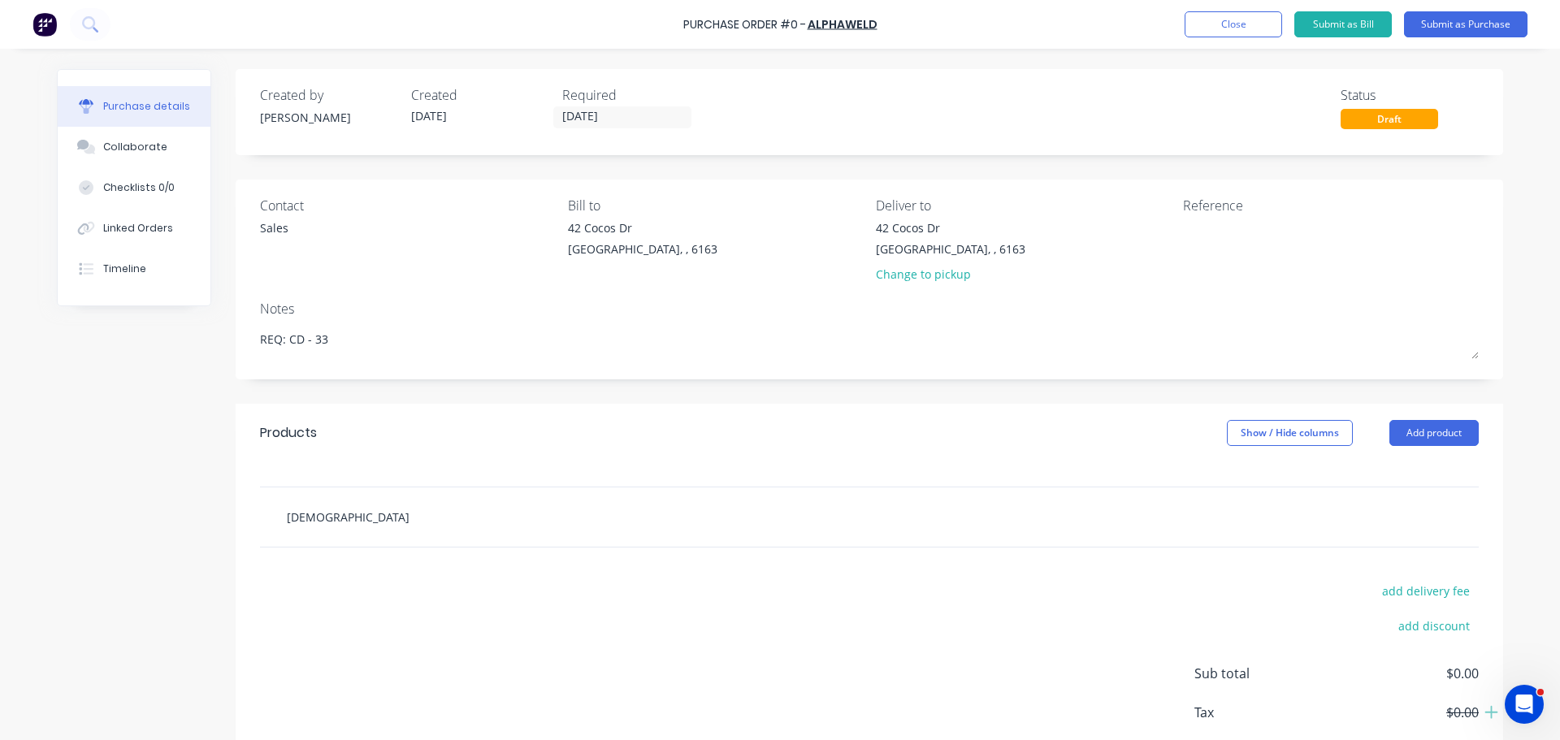
type textarea "x"
type input "Betawe"
type textarea "x"
type input "Betawel"
type textarea "x"
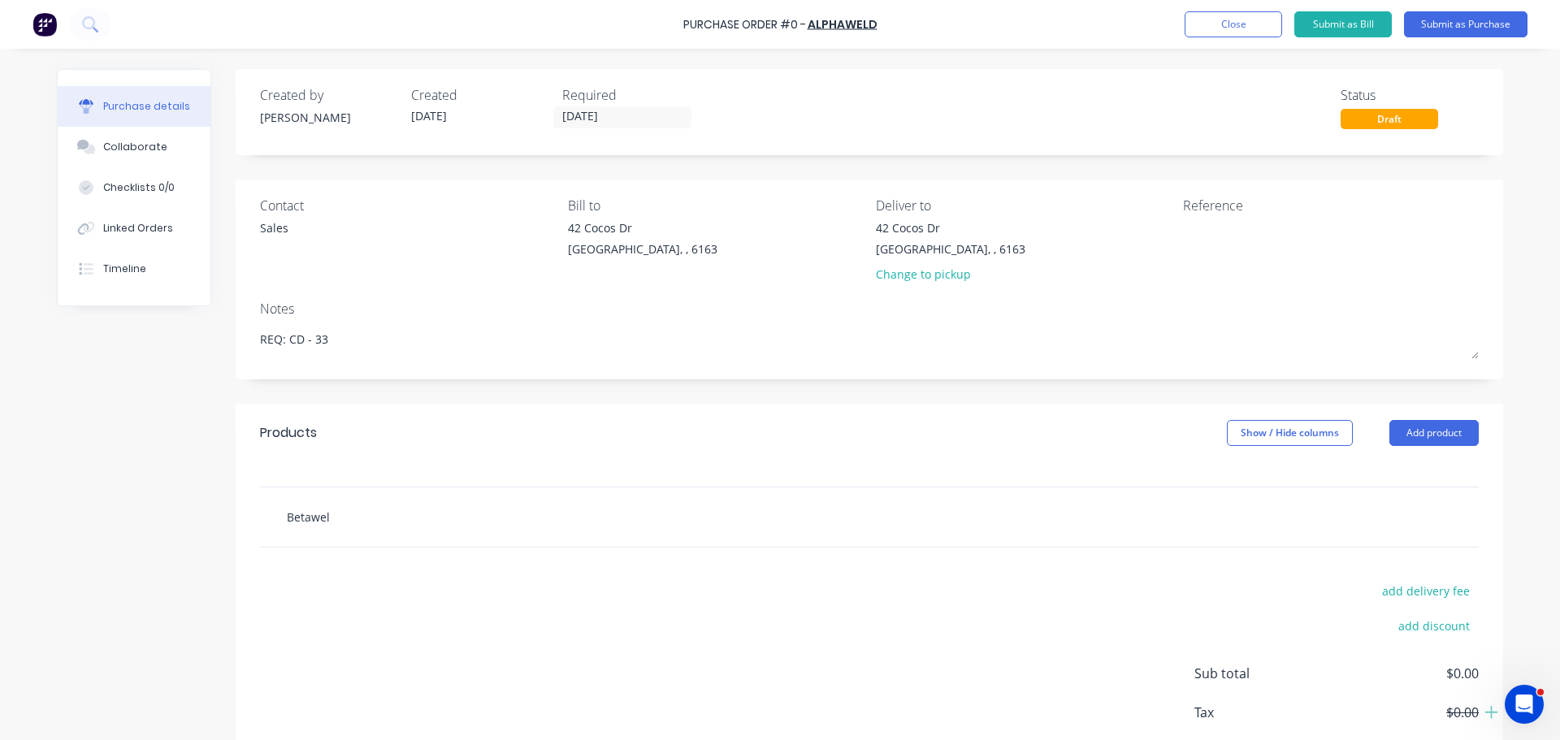
type input "Betaweld"
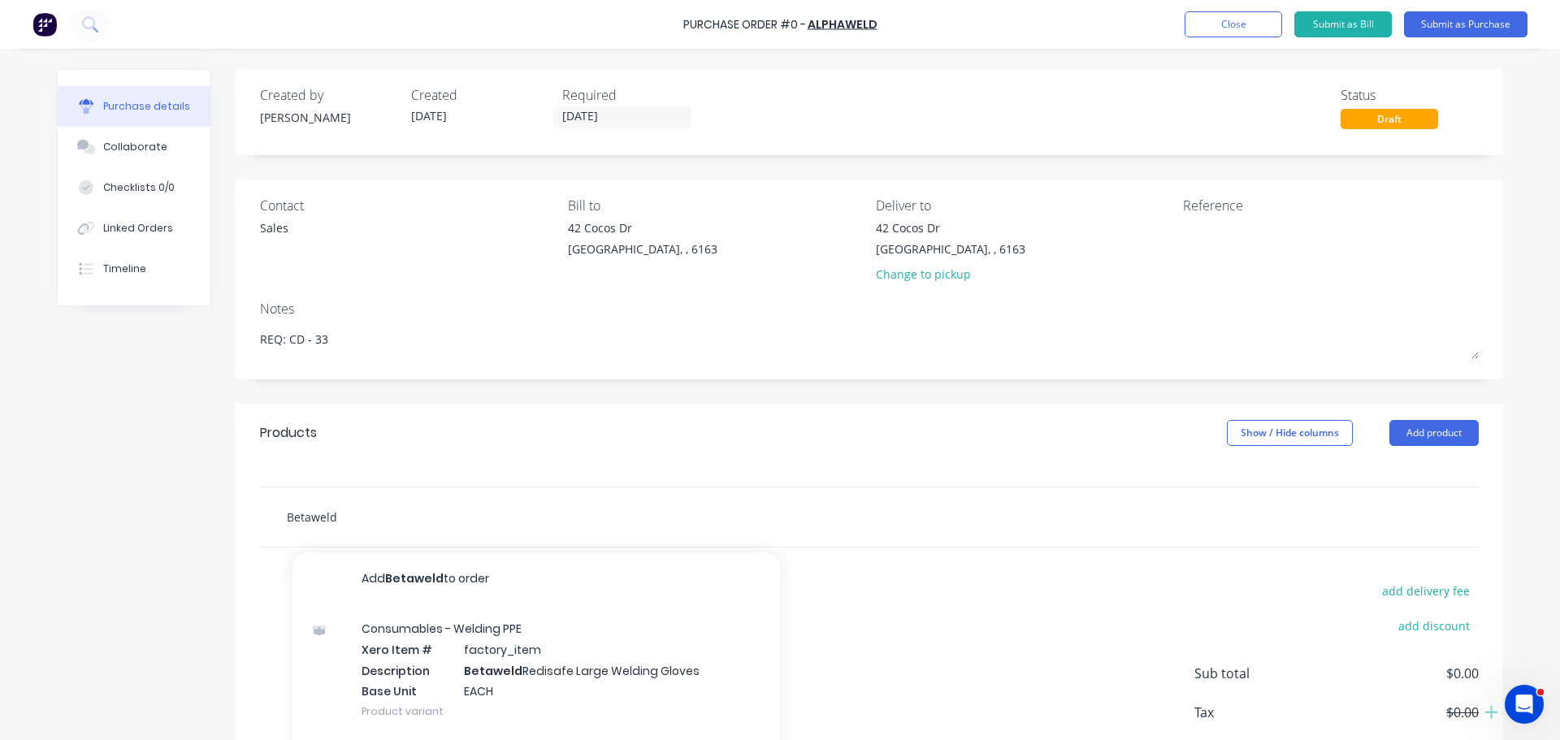
scroll to position [113, 0]
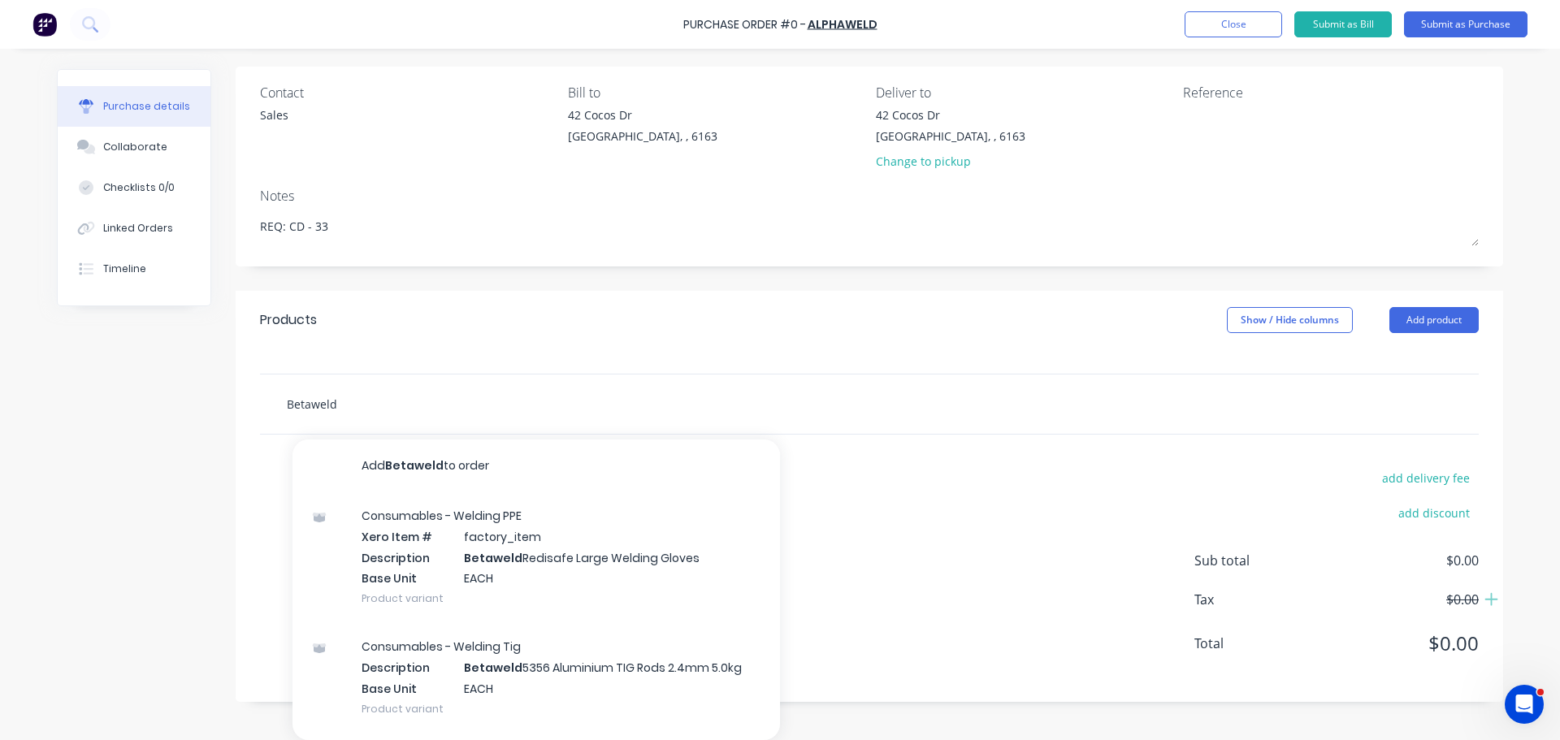
click at [350, 409] on input "Betaweld" at bounding box center [448, 403] width 325 height 32
type textarea "x"
type input "Betaweld"
type textarea "x"
type input "Betaweld h"
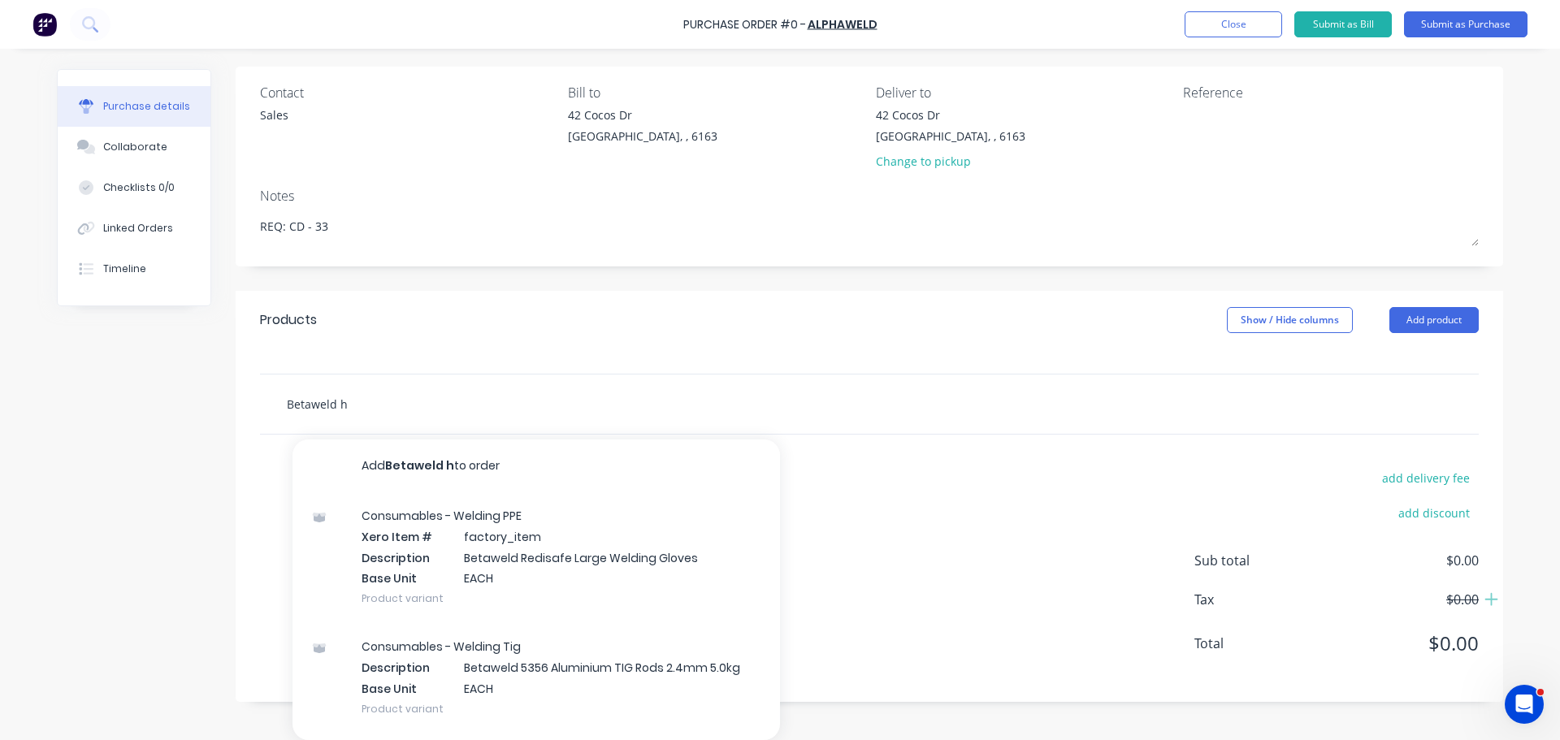
type textarea "x"
type input "Betaweld he"
type textarea "x"
type input "Betaweld hea"
type textarea "x"
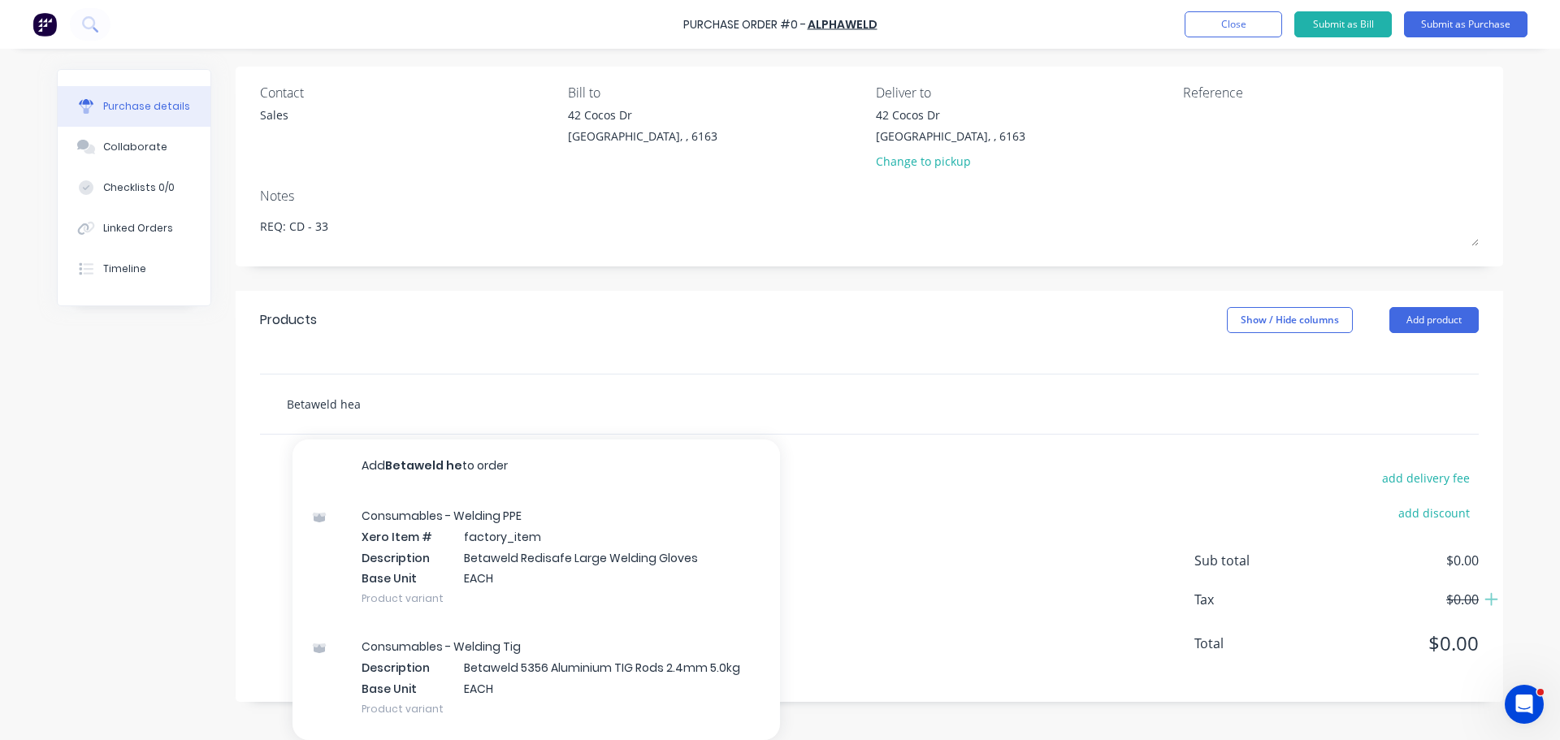
type input "Betaweld heat"
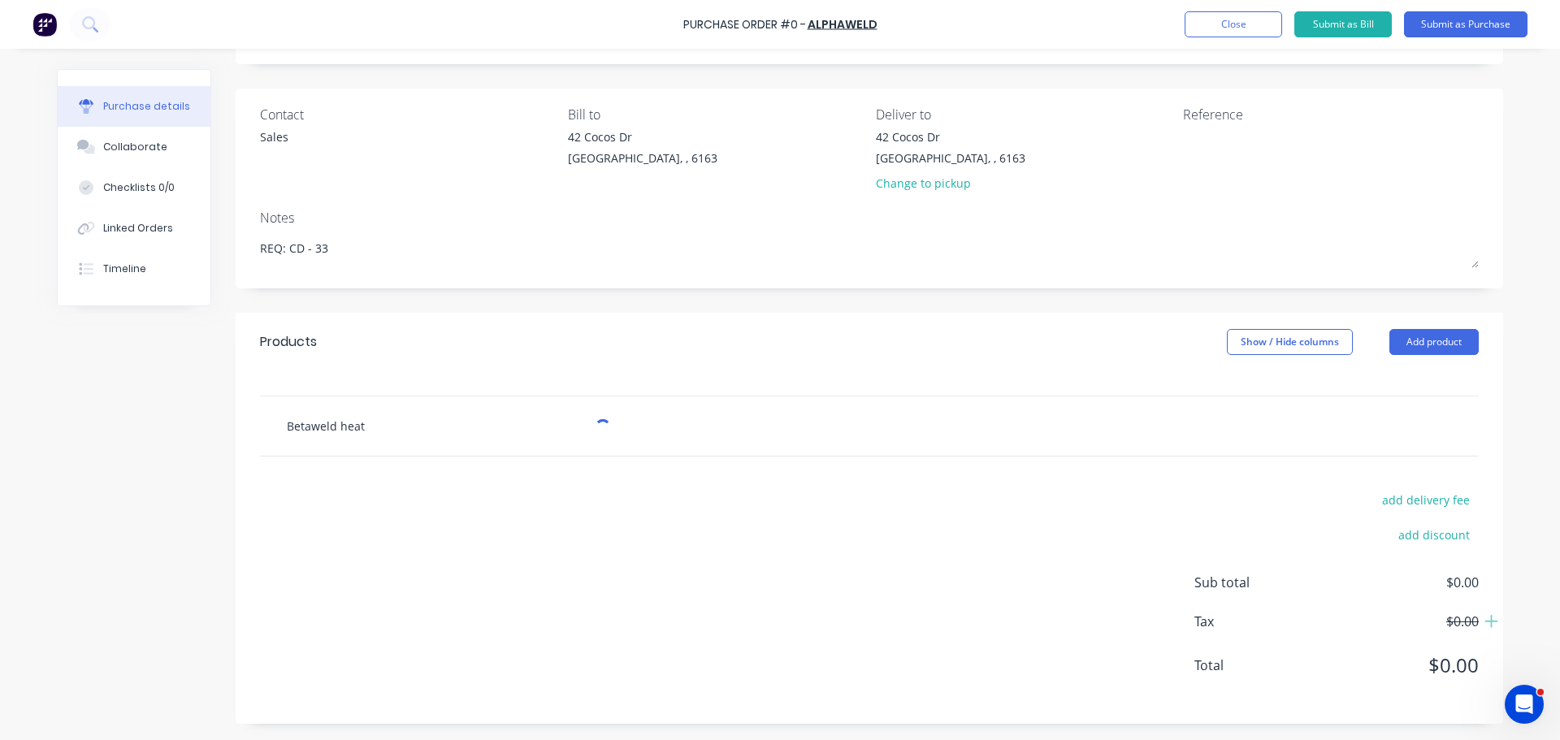
scroll to position [91, 0]
type textarea "x"
type input "Betaweld hea"
type textarea "x"
type input "Betaweld he"
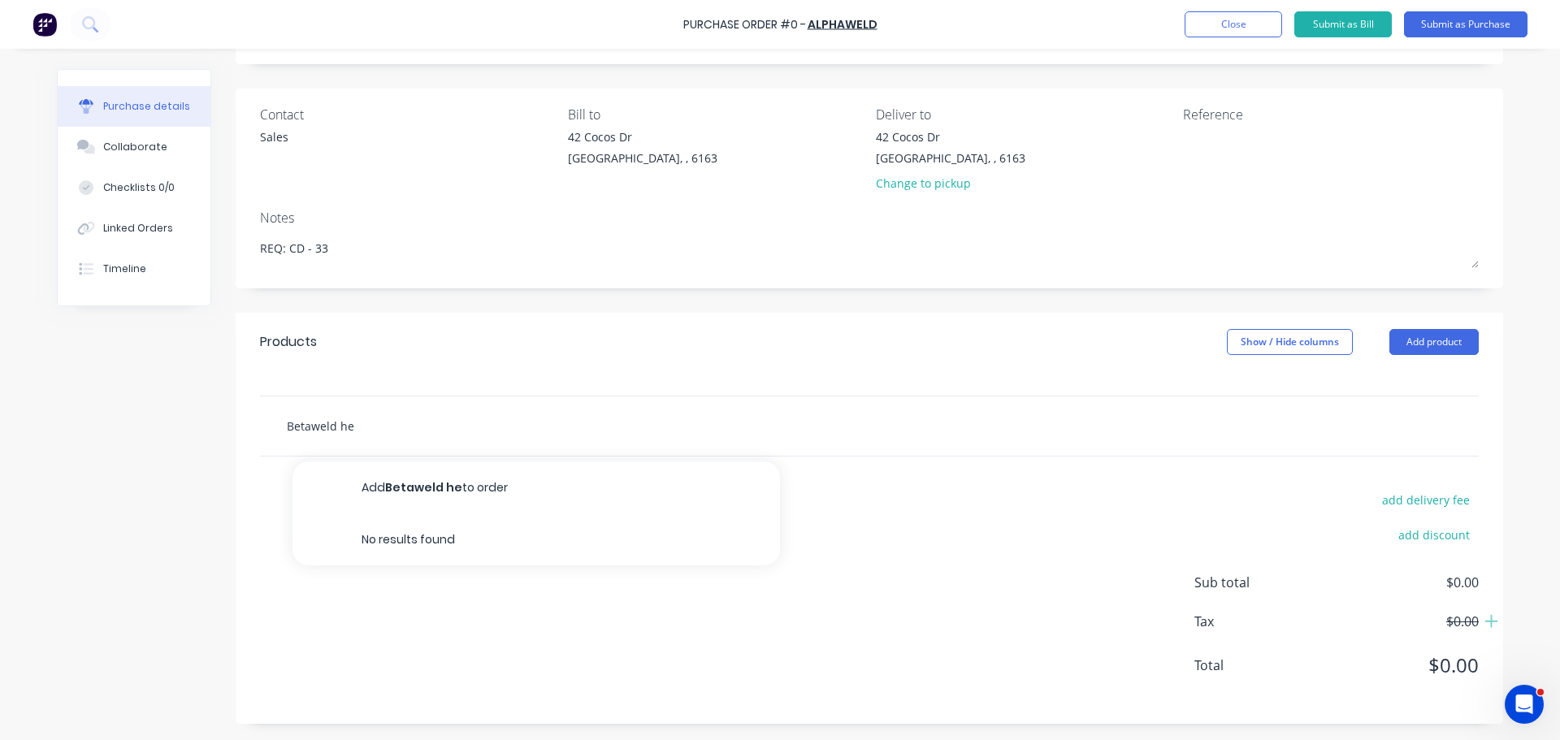
type textarea "x"
type input "Betaweld h"
type textarea "x"
type input "Betaweld"
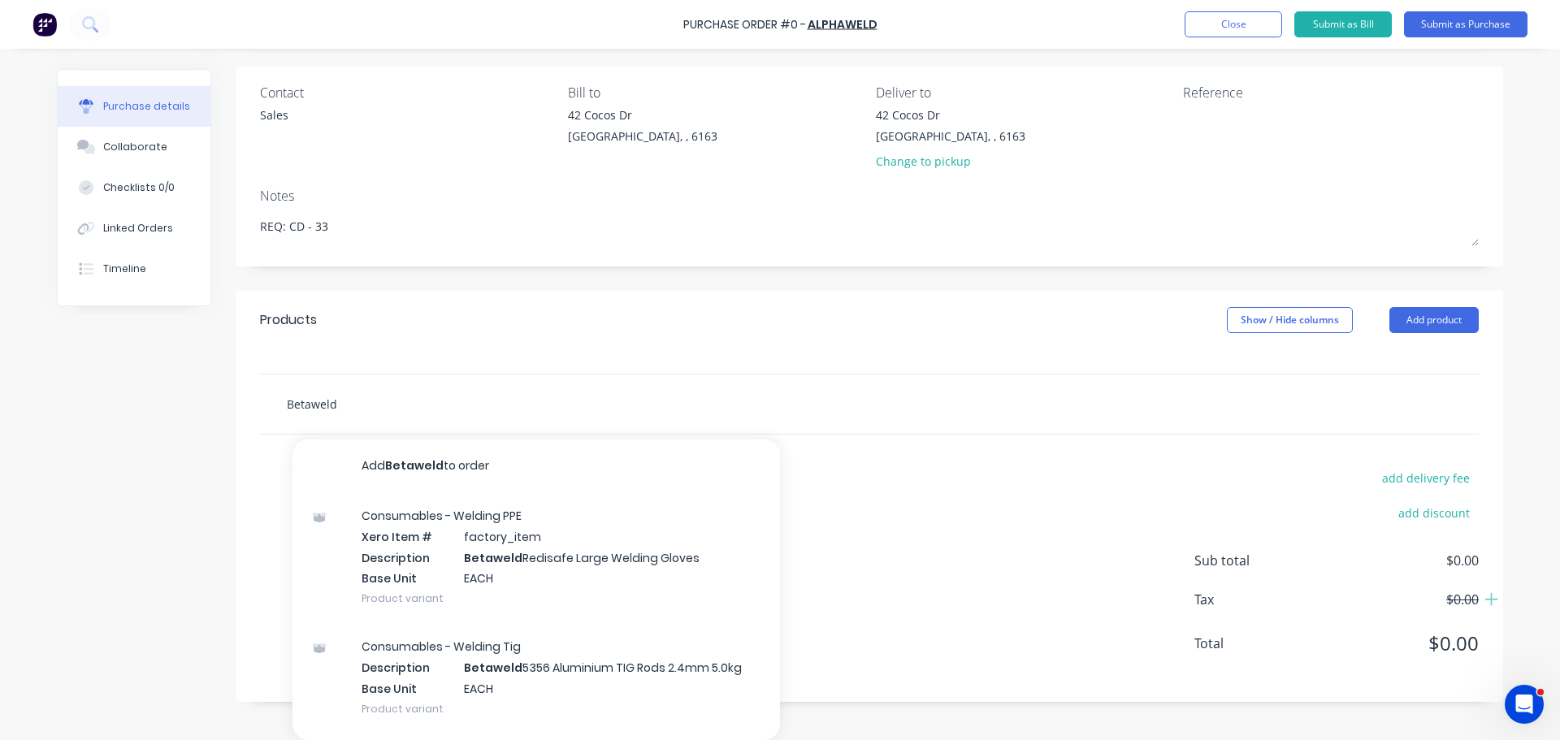
type textarea "x"
type input "Betaweld P"
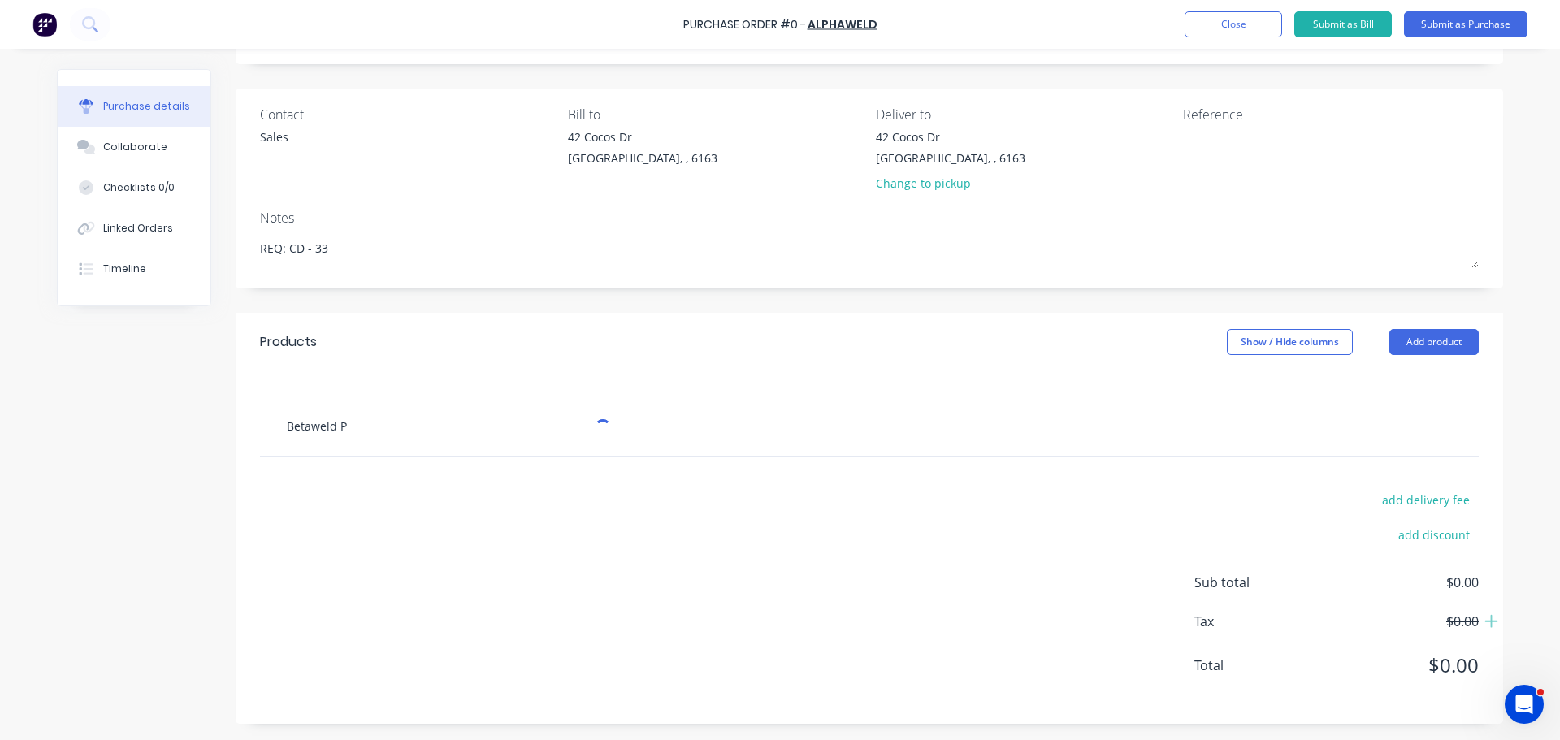
type textarea "x"
type input "Betaweld Pr"
type textarea "x"
type input "Betaweld Pro"
type textarea "x"
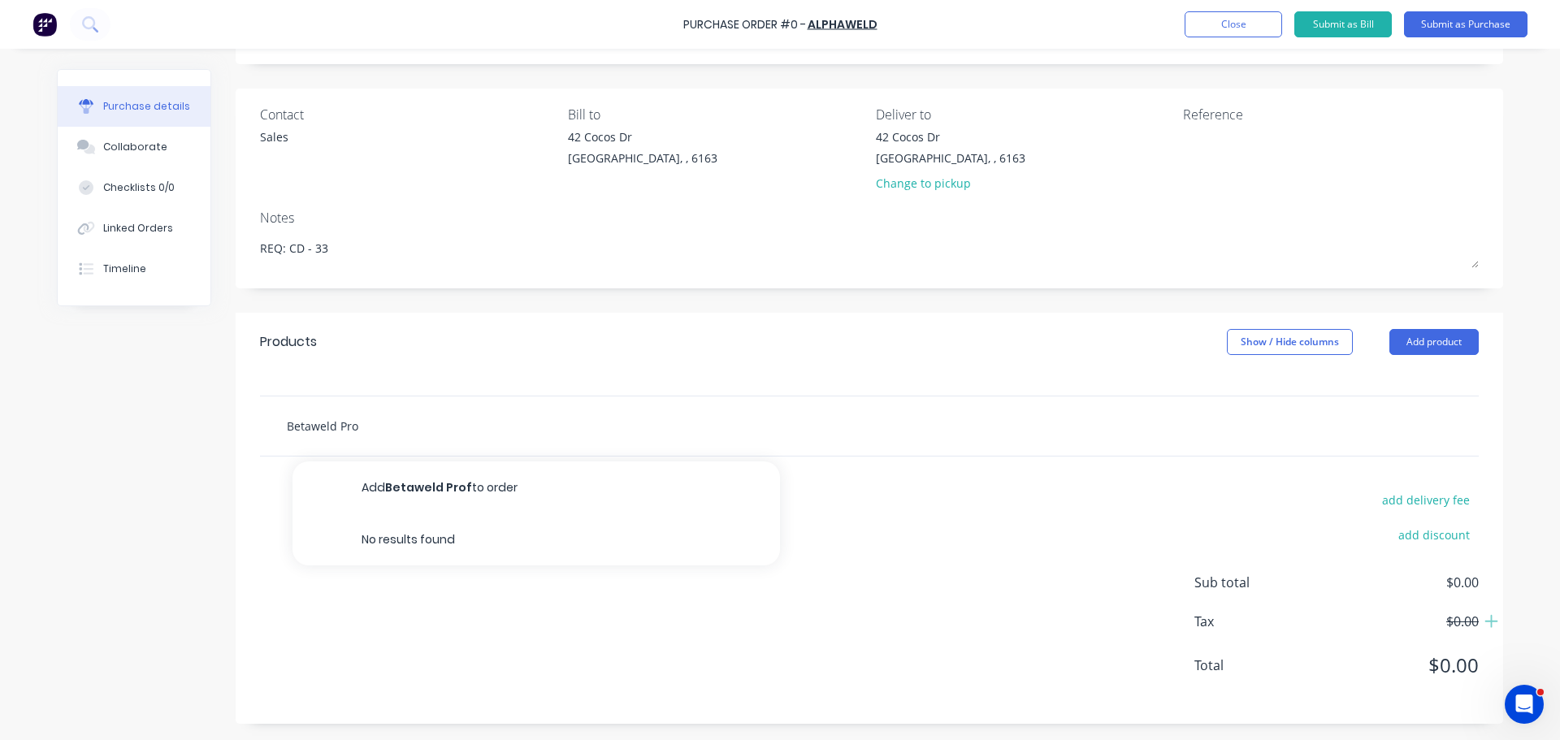
type input "Betaweld Prof"
type textarea "x"
type input "Betaweld Proff"
type textarea "x"
type input "Betaweld Prof"
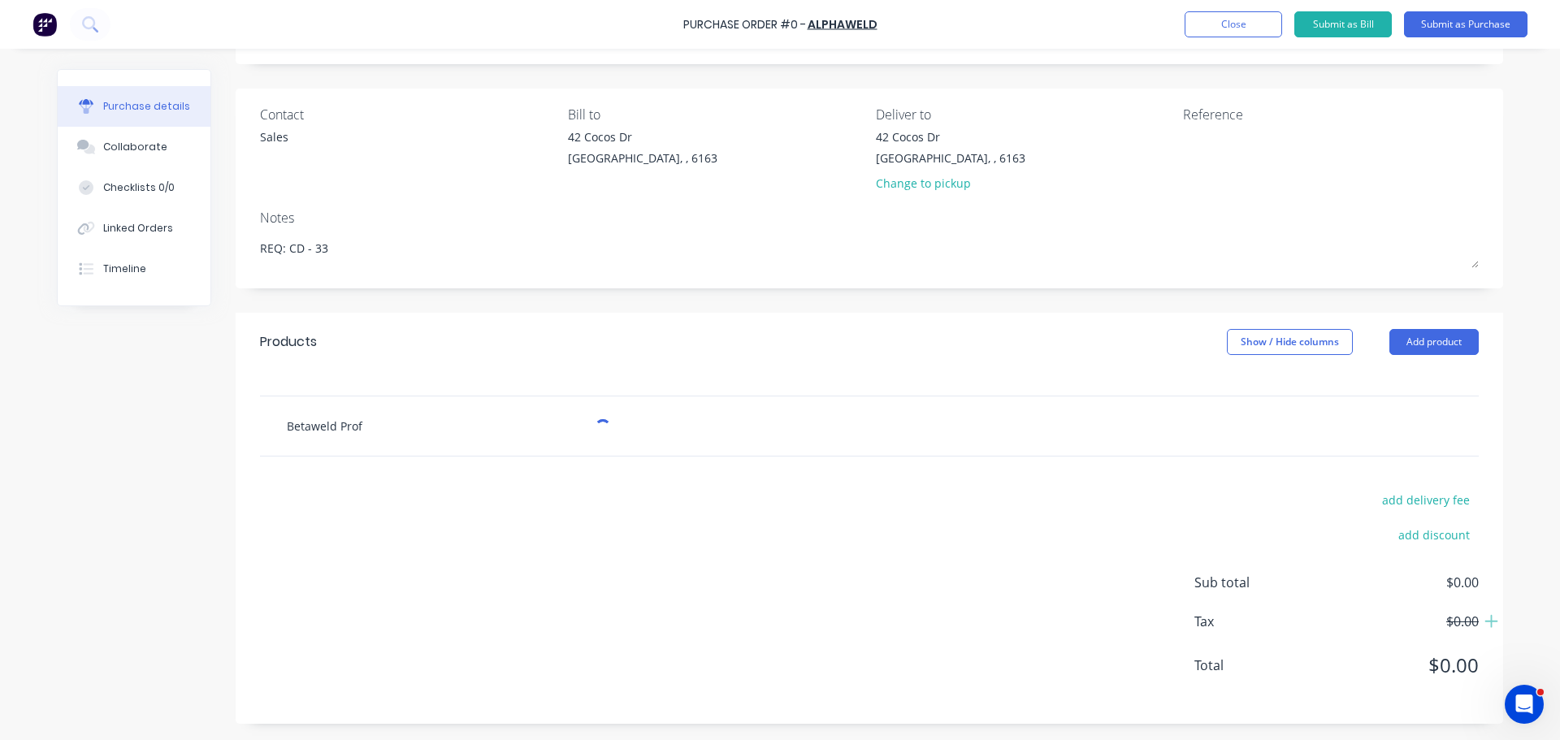
type textarea "x"
type input "Betaweld Profe"
type textarea "x"
type input "Betaweld Profes"
type textarea "x"
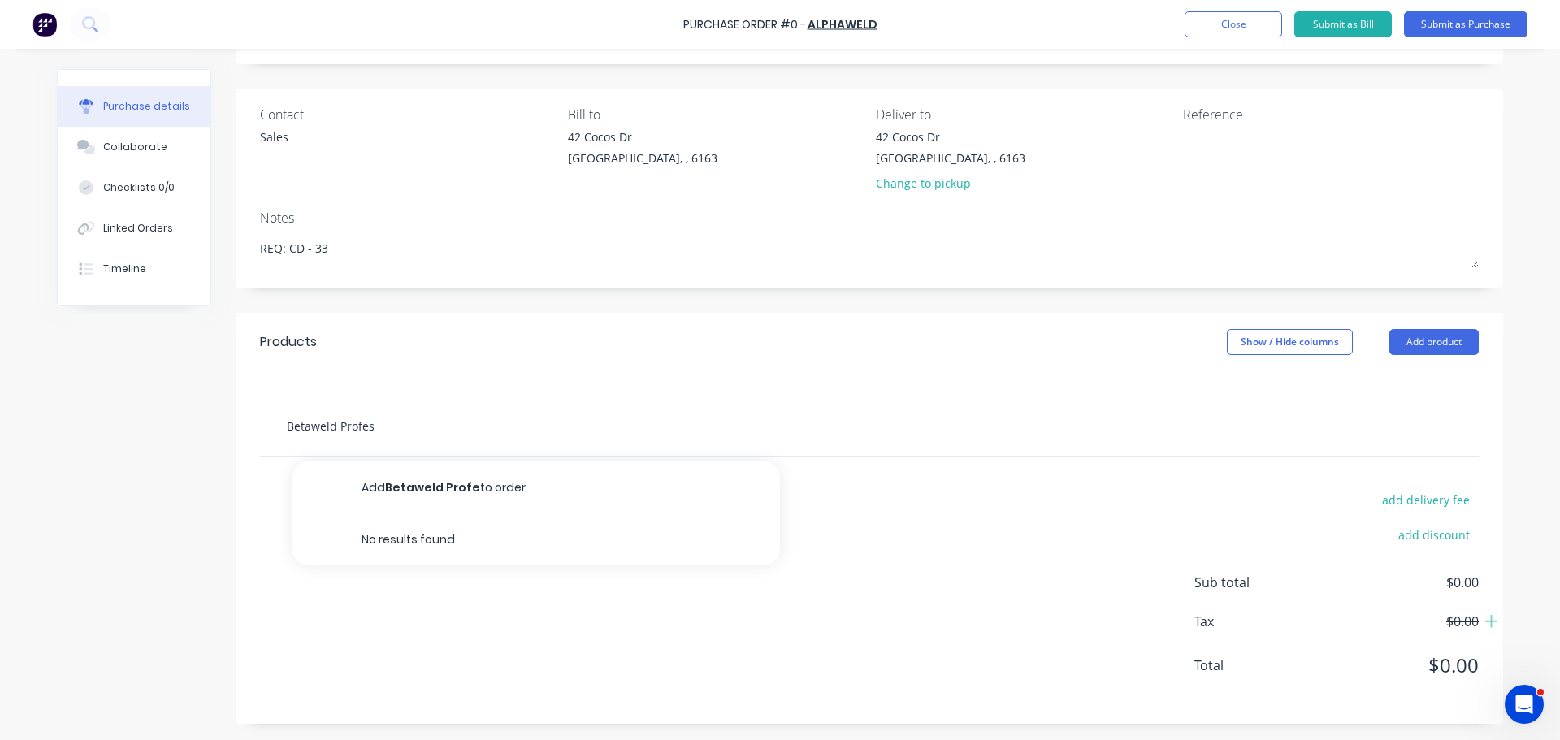
type input "Betaweld Profess"
type textarea "x"
type input "Betaweld Professi"
type textarea "x"
type input "Betaweld Professio"
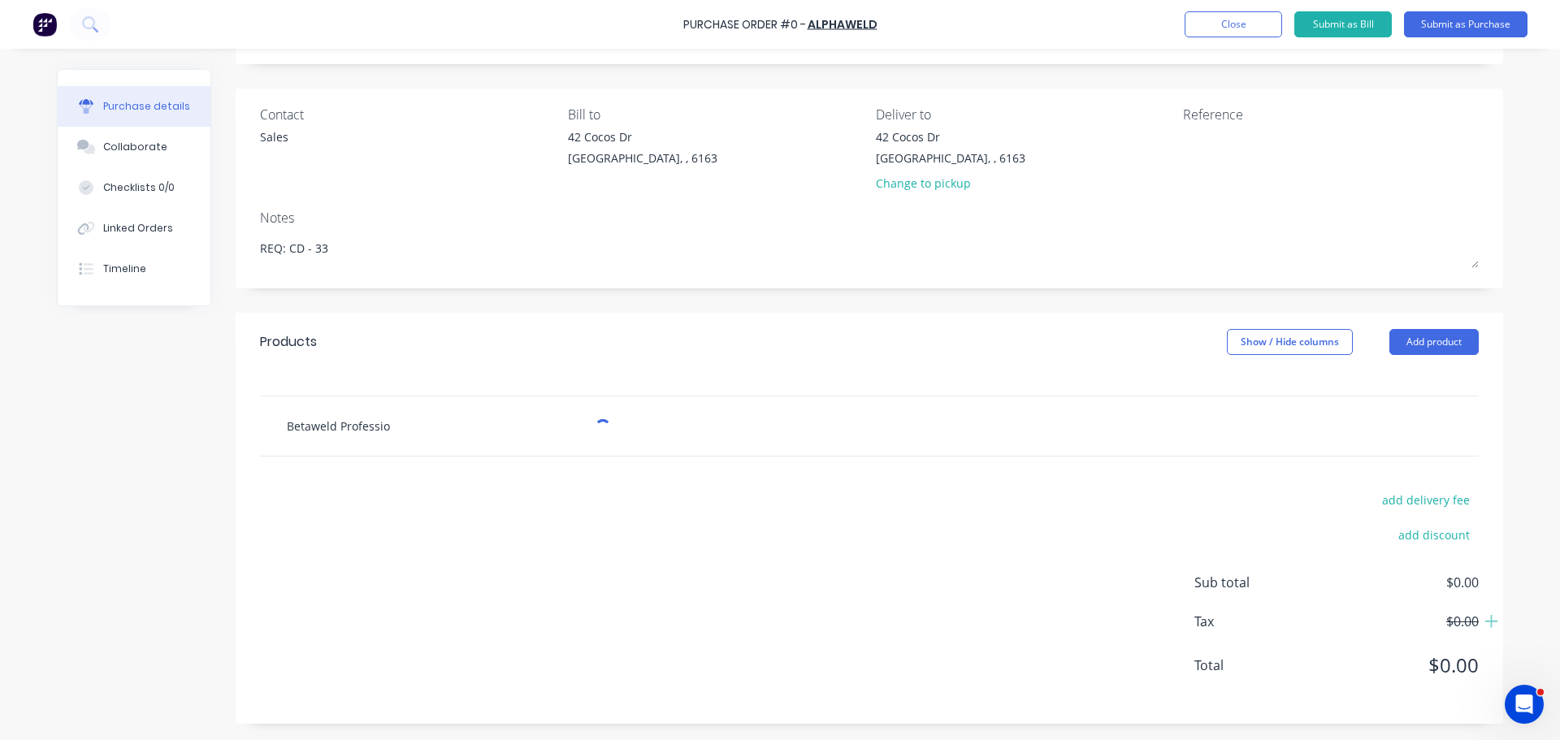
type textarea "x"
type input "Betaweld Profession"
type textarea "x"
type input "Betaweld Professiona"
type textarea "x"
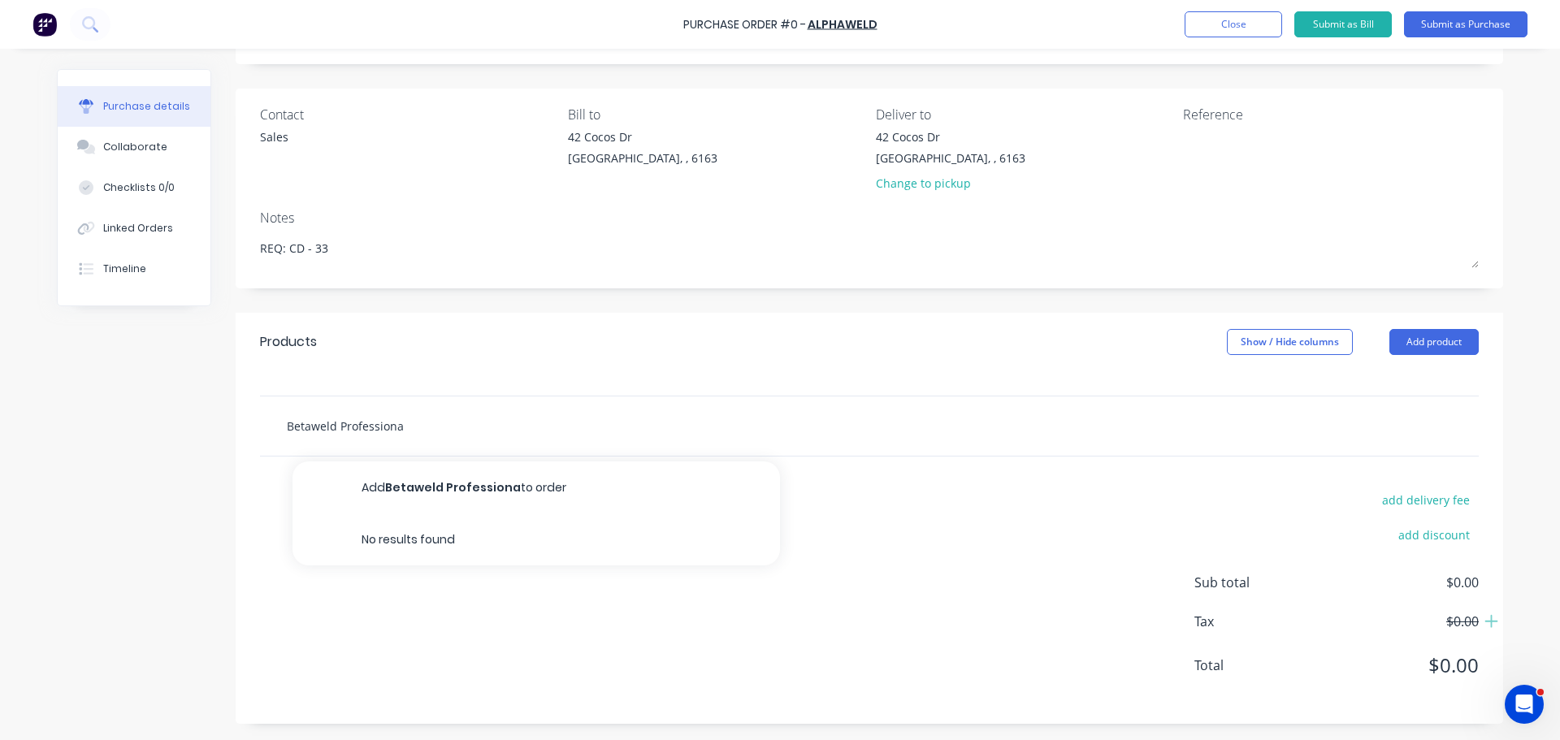
type input "Betaweld Professional"
type textarea "x"
type input "Betaweld Professiona"
type textarea "x"
type input "Betaweld Profession"
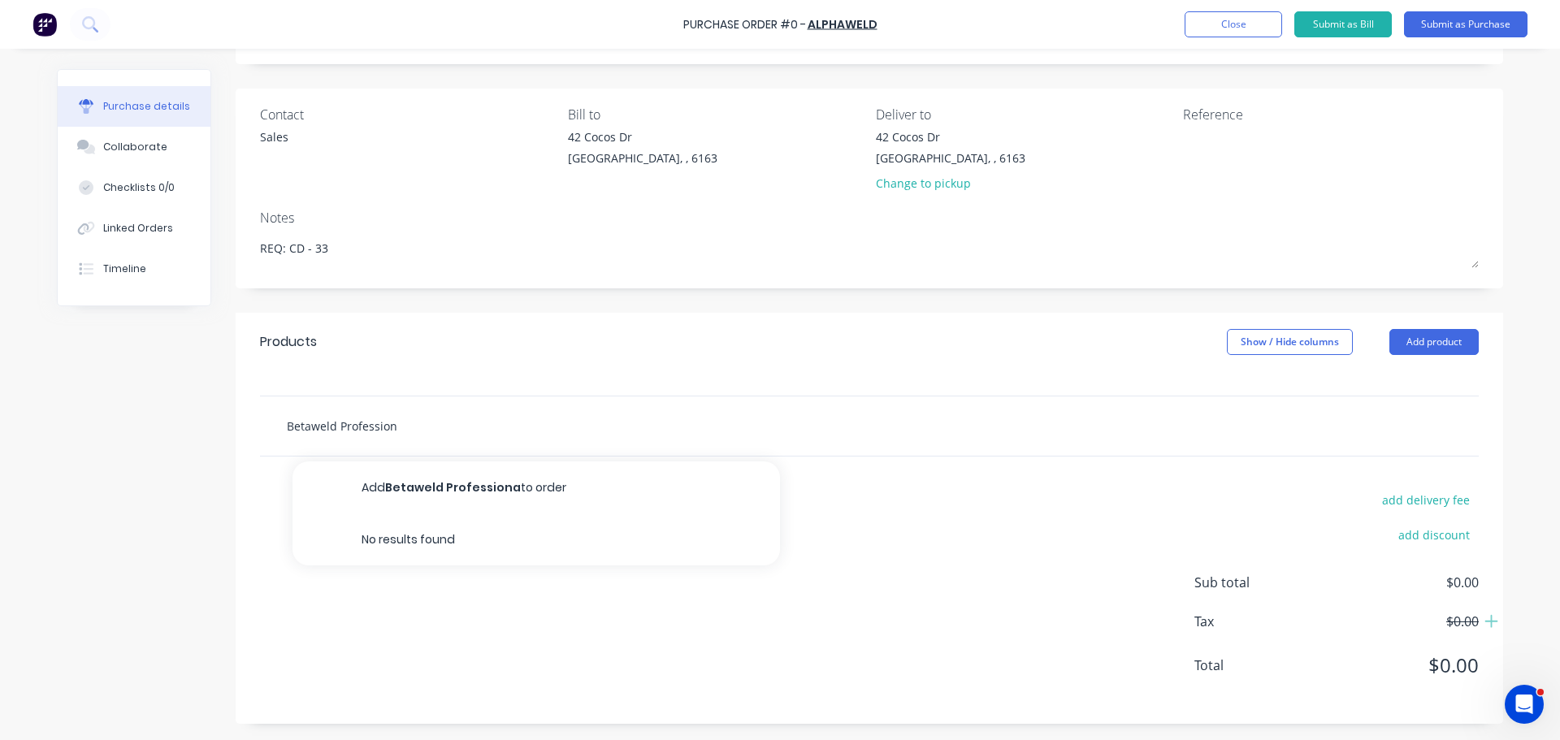
type textarea "x"
type input "Betaweld Professio"
type textarea "x"
type input "Betaweld Professi"
type textarea "x"
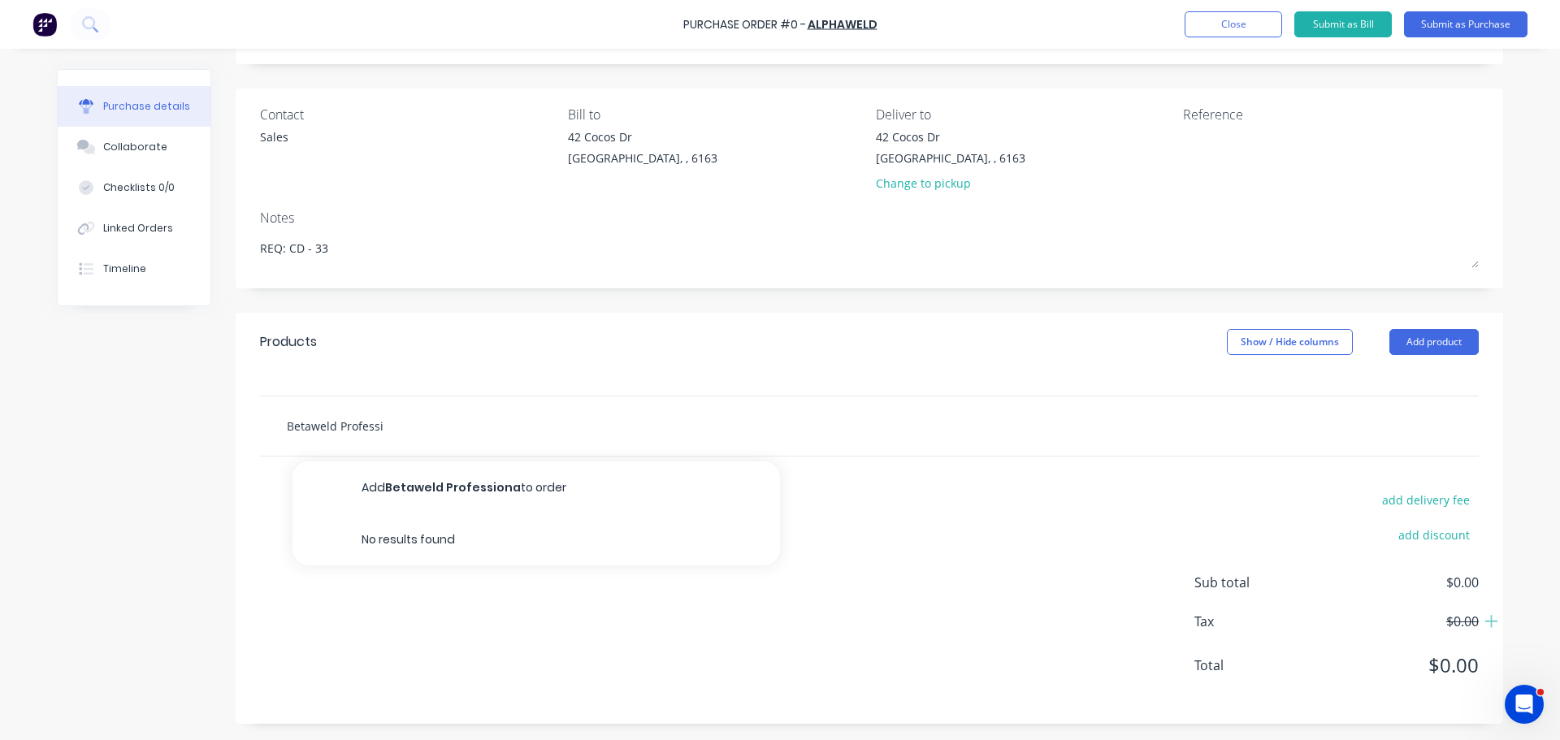
type input "Betaweld Profess"
type textarea "x"
type input "Betaweld Profes"
type textarea "x"
type input "Betaweld Profe"
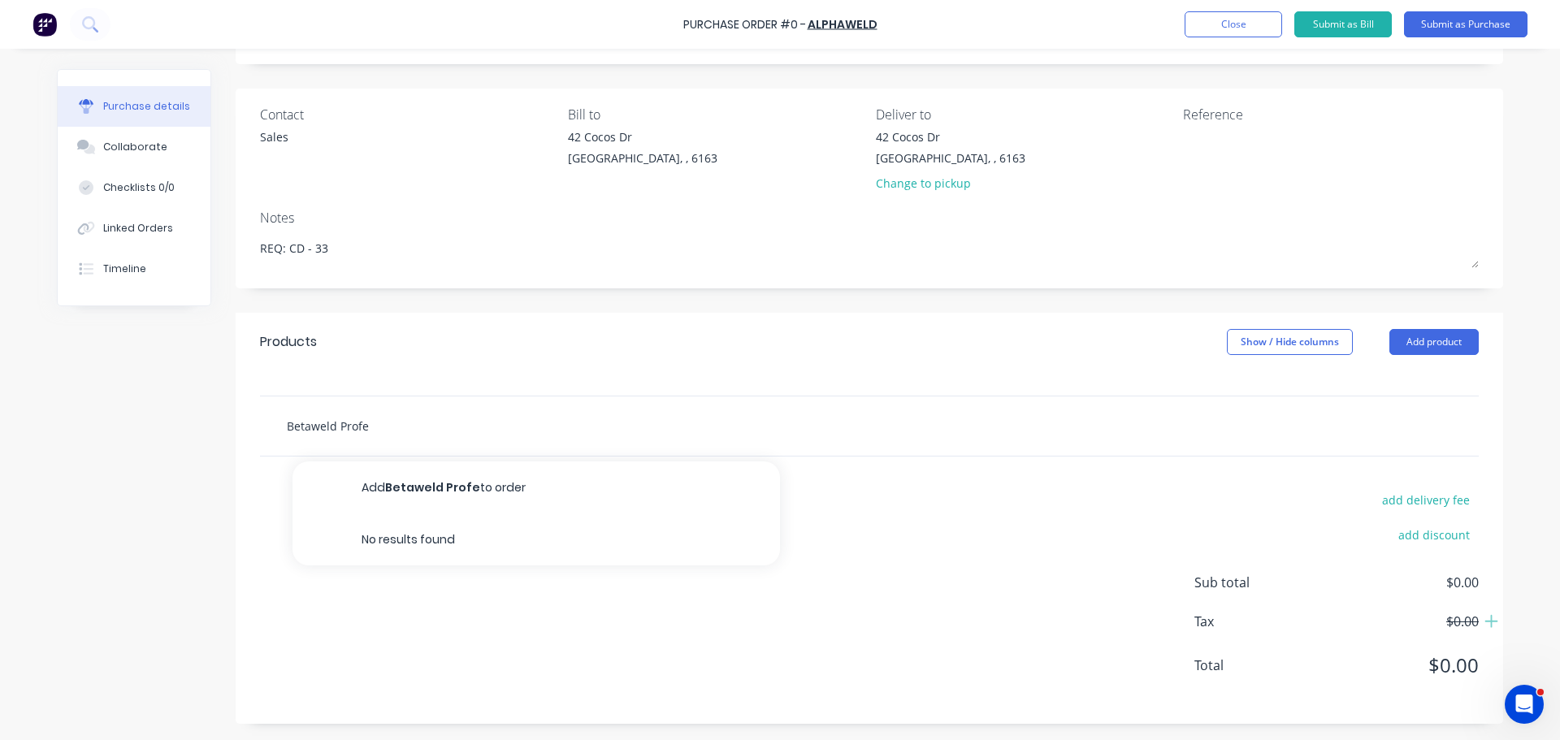
type textarea "x"
type input "Betaweld Prof"
type textarea "x"
type input "Betaweld Pro"
type textarea "x"
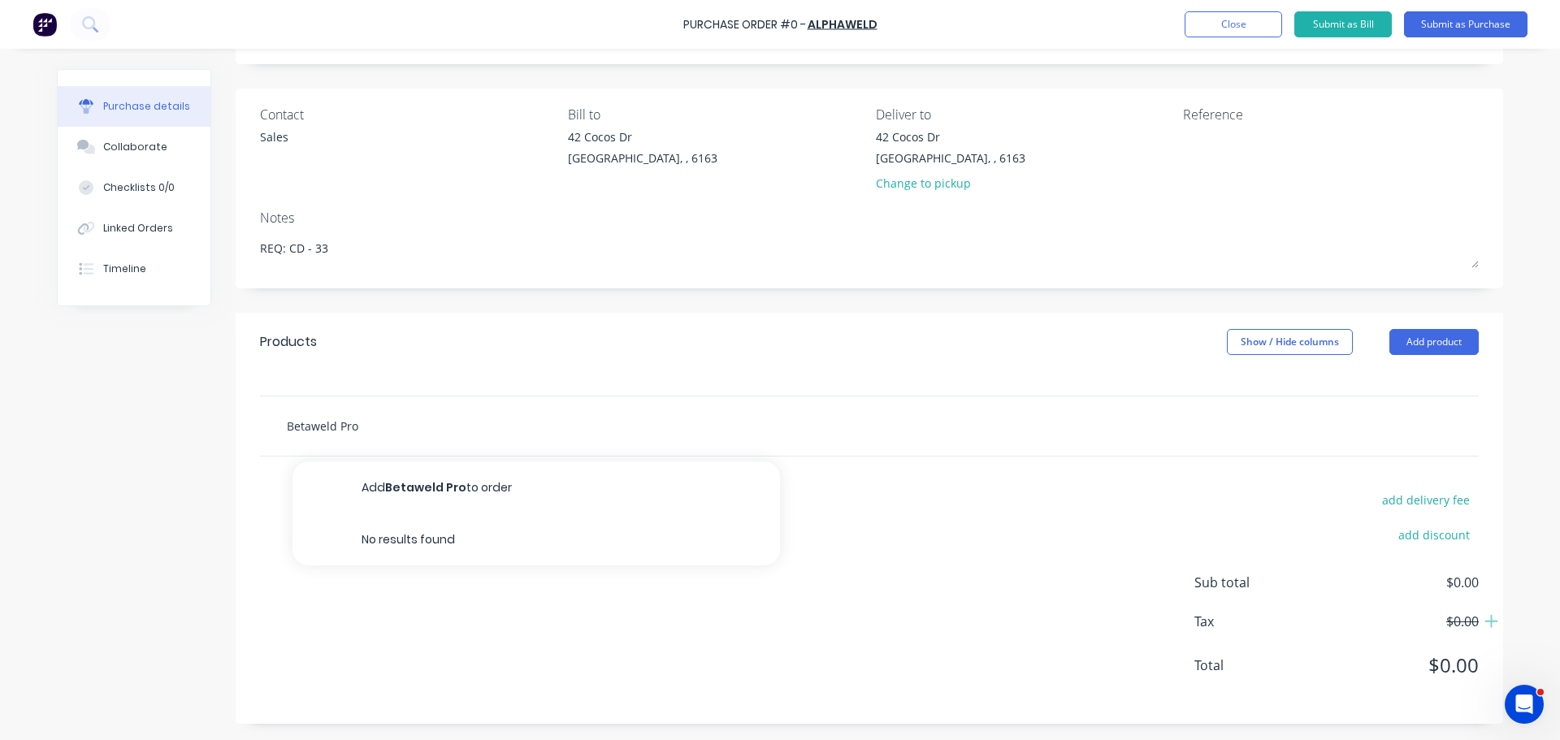
type input "Betaweld Pr"
type textarea "x"
type input "Betaweld P"
type textarea "x"
type input "Betaweld"
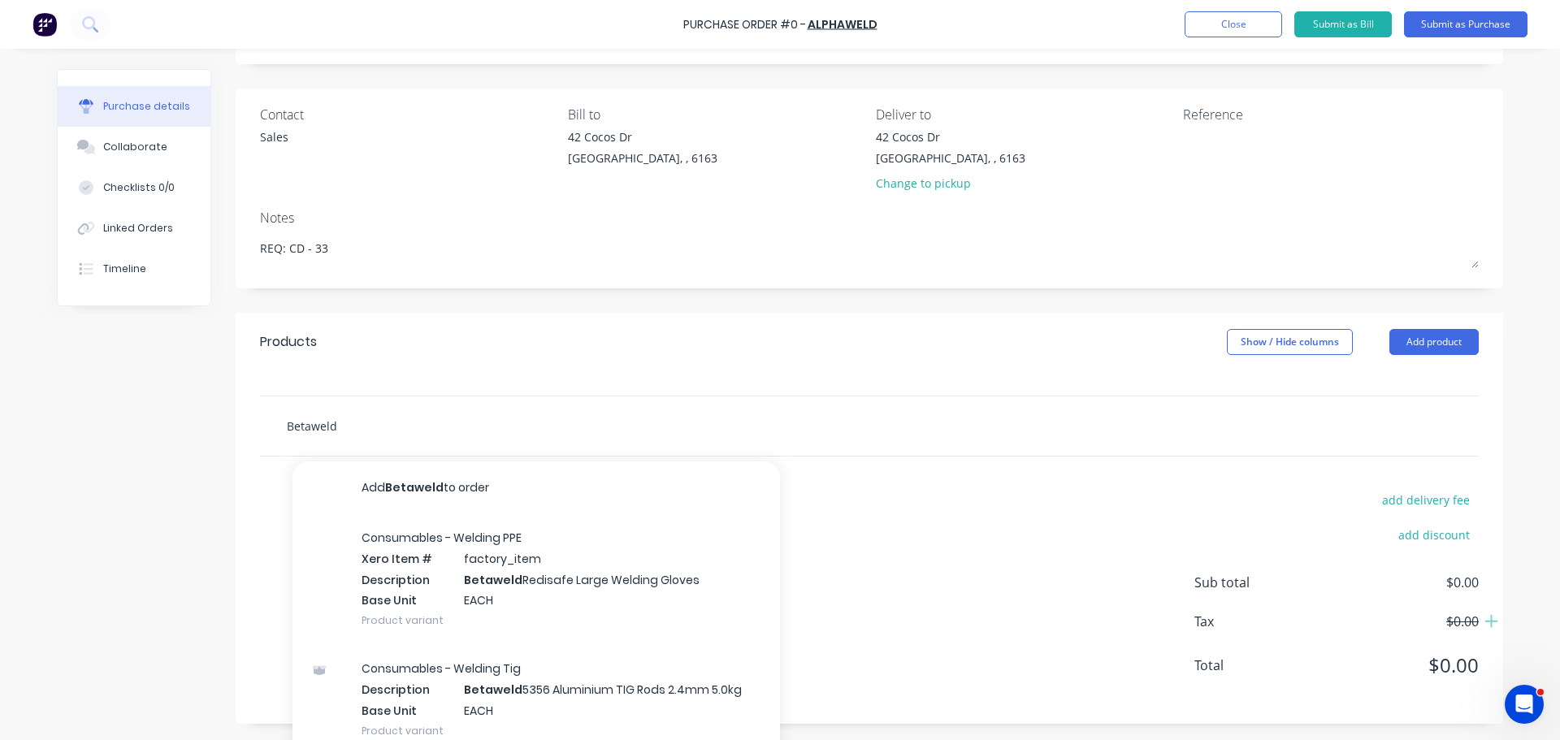
type textarea "x"
type input "Betaweld T"
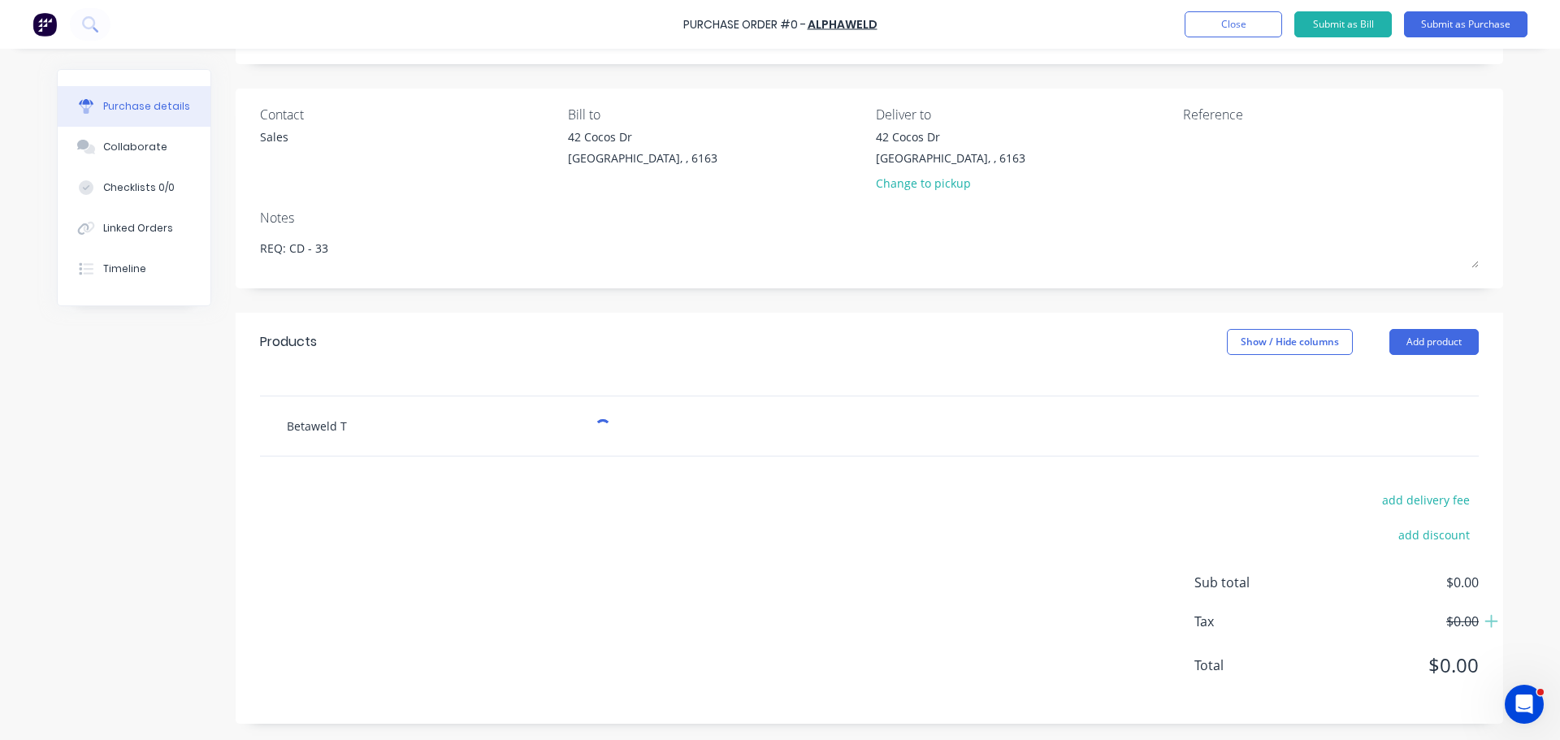
type textarea "x"
type input "Betaweld Ti"
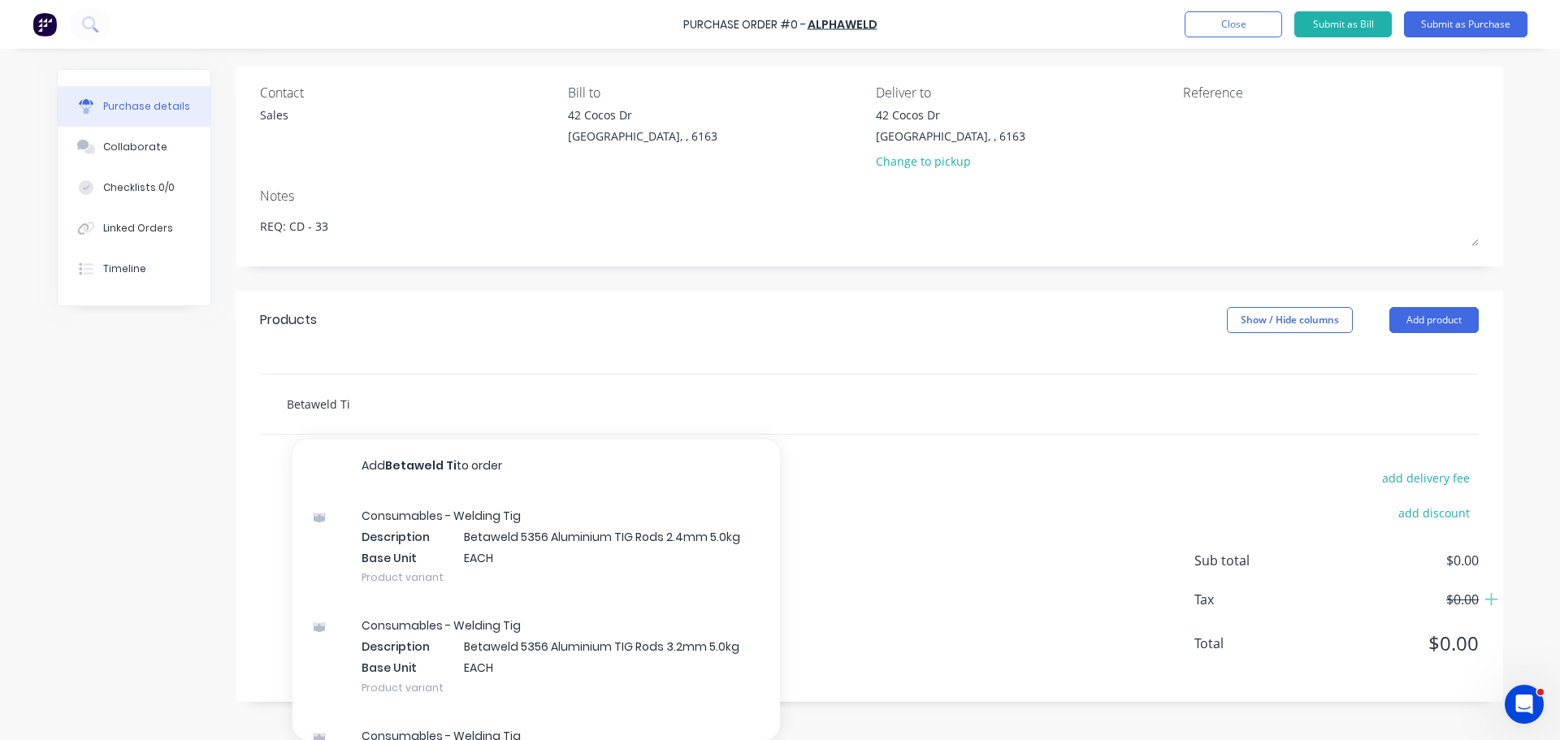
type textarea "x"
type input "Betaweld Tig"
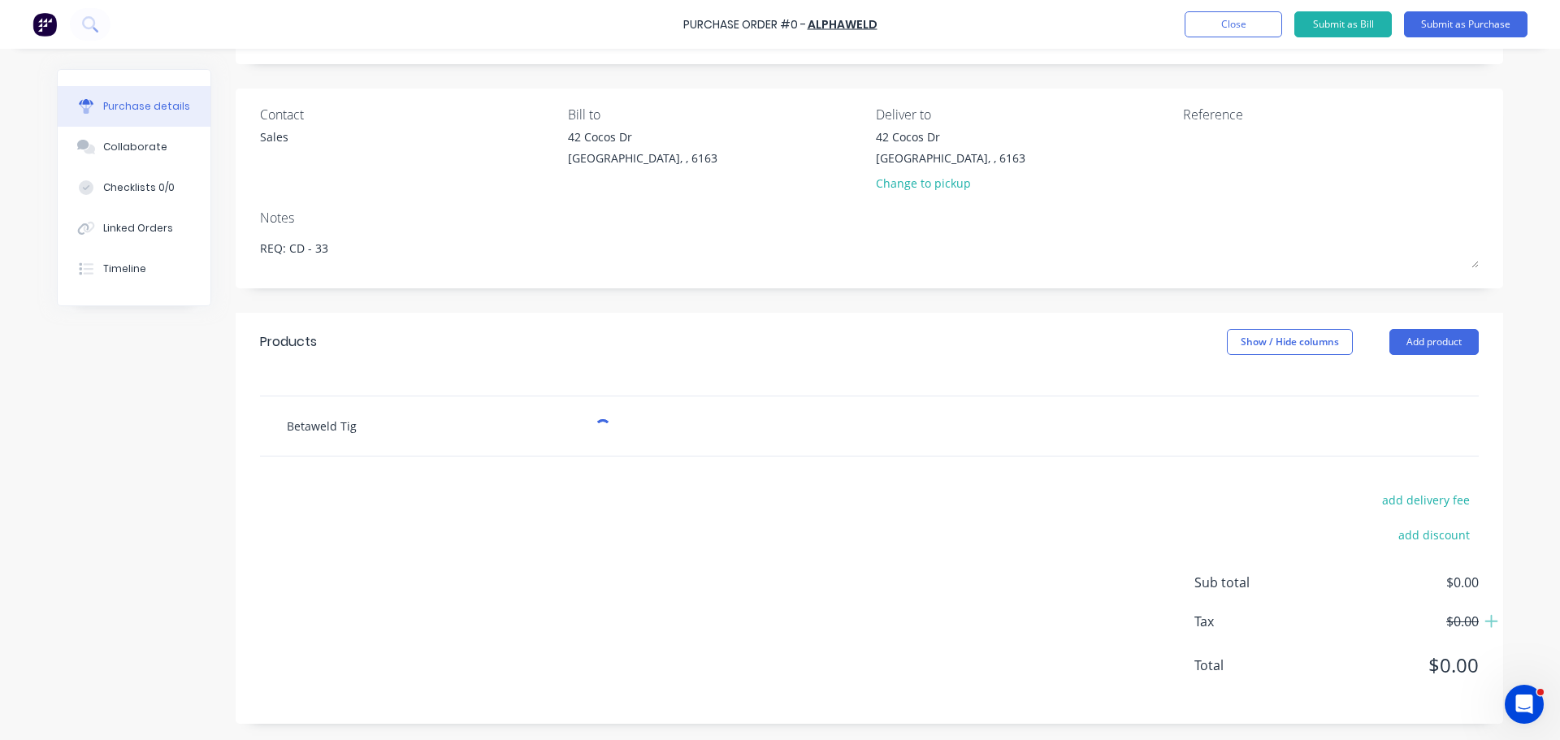
type textarea "x"
type input "Betaweld Tig"
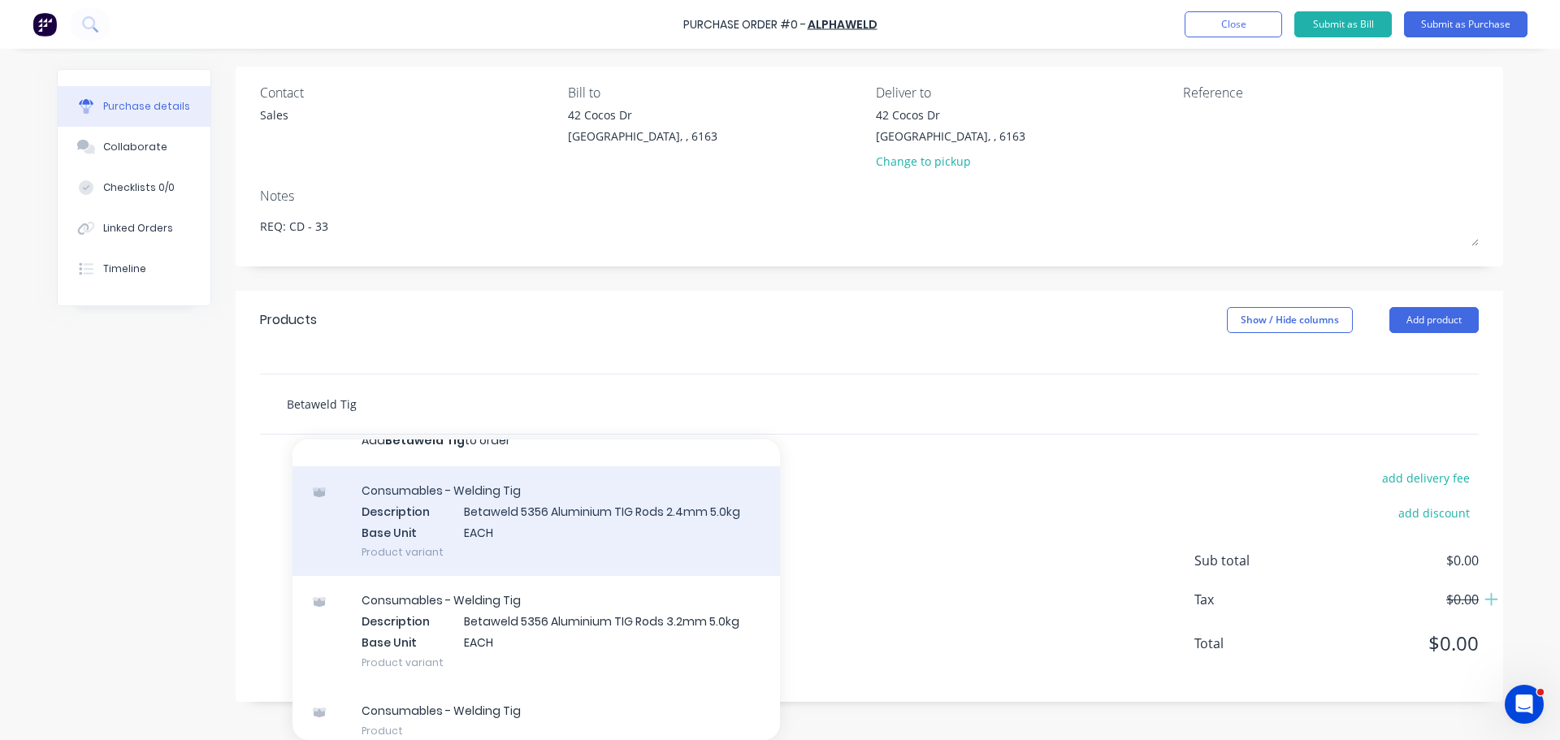
scroll to position [39, 0]
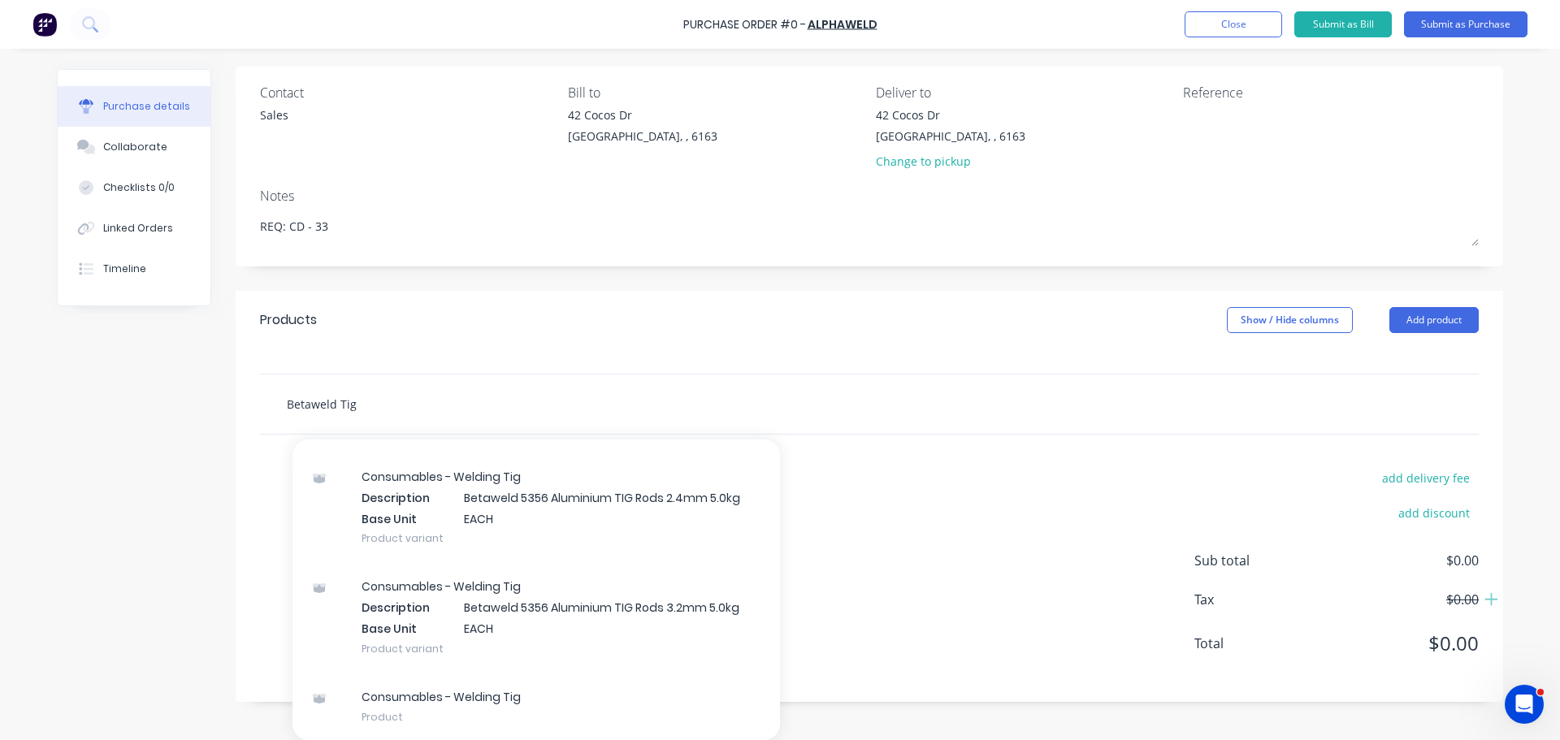
click at [367, 396] on input "Betaweld Tig" at bounding box center [448, 403] width 325 height 32
type textarea "x"
type input "Betaweld Tig g"
type textarea "x"
type input "Betaweld Tig gl"
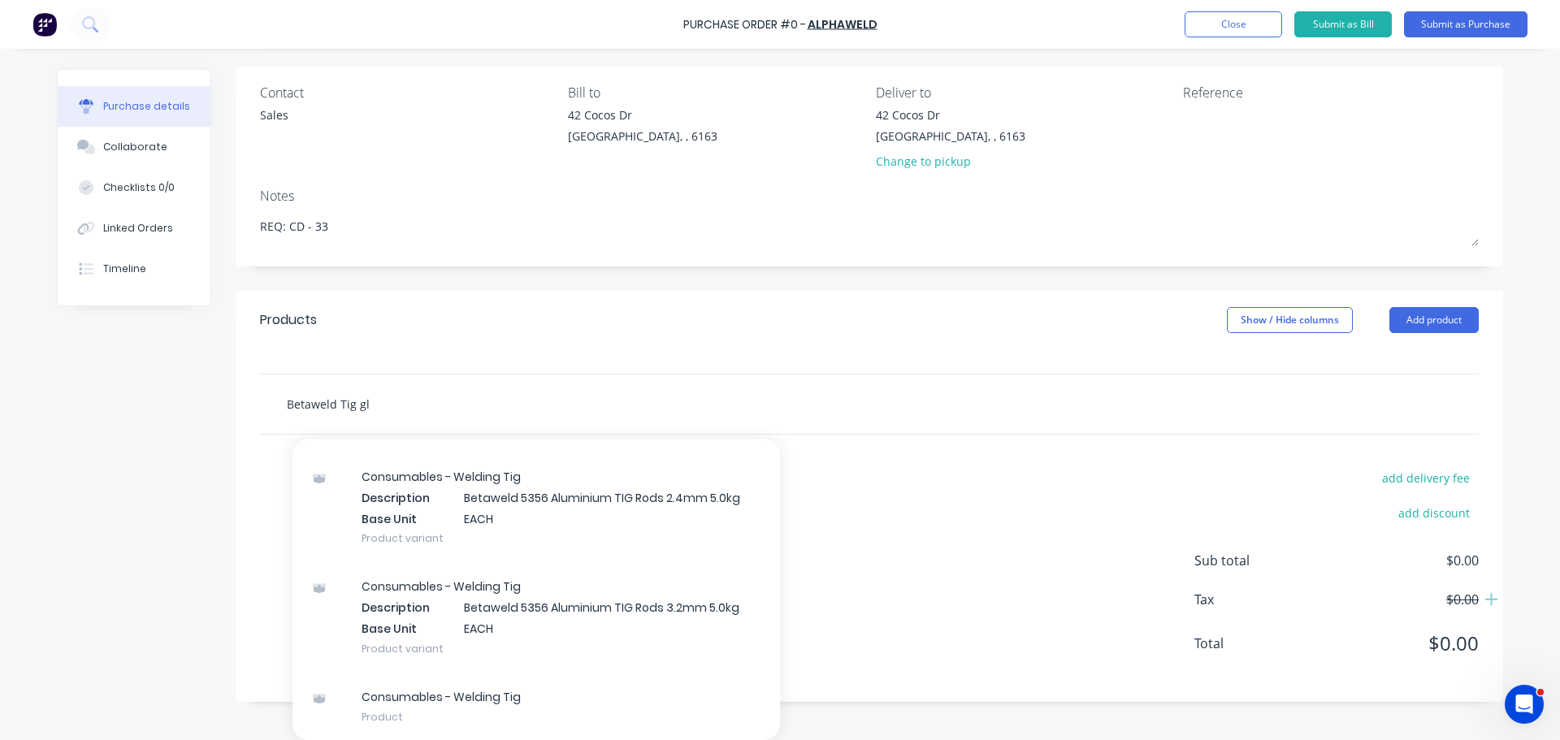
type textarea "x"
type input "Betaweld Tig glo"
type textarea "x"
type input "Betaweld Tig glov"
type textarea "x"
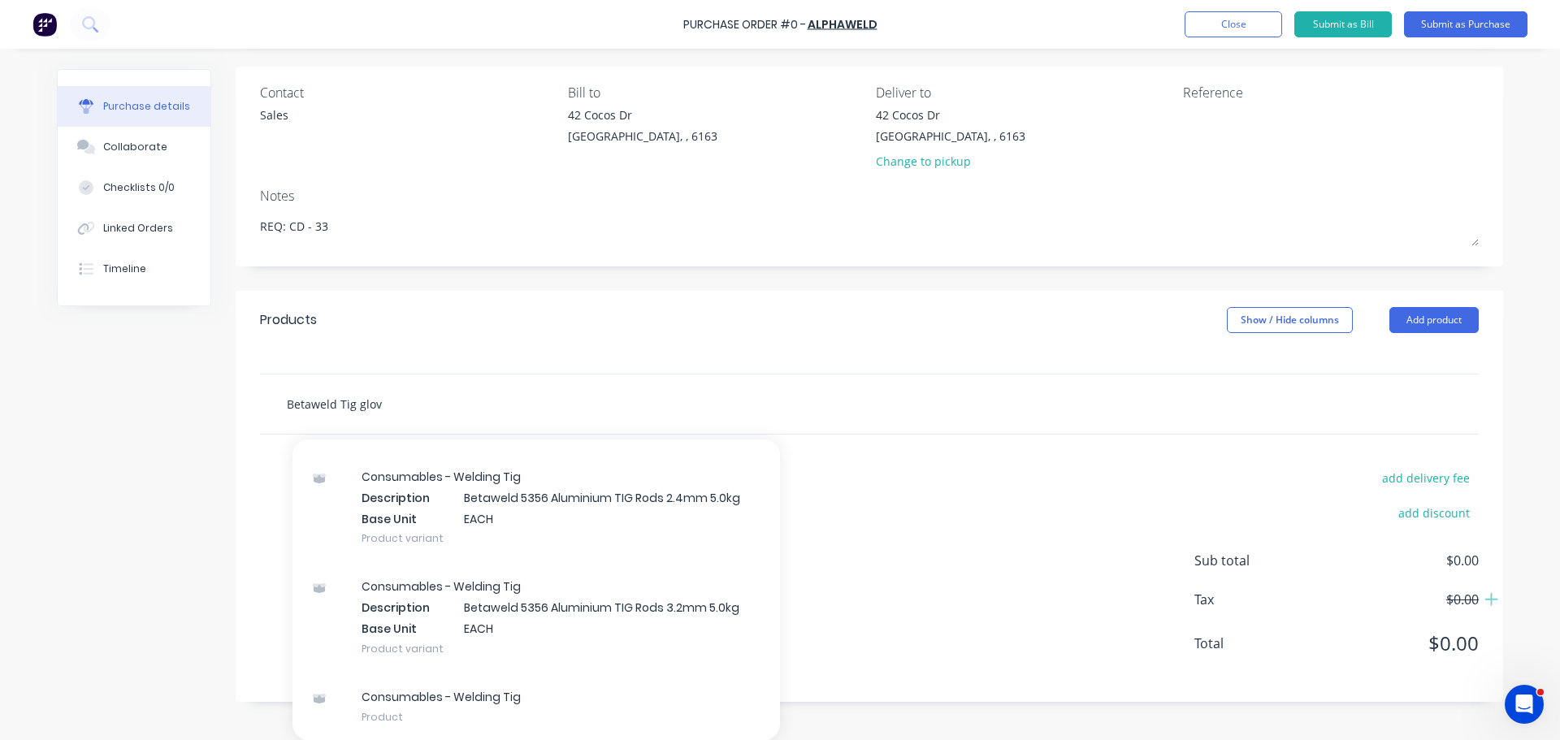
type input "Betaweld Tig glove"
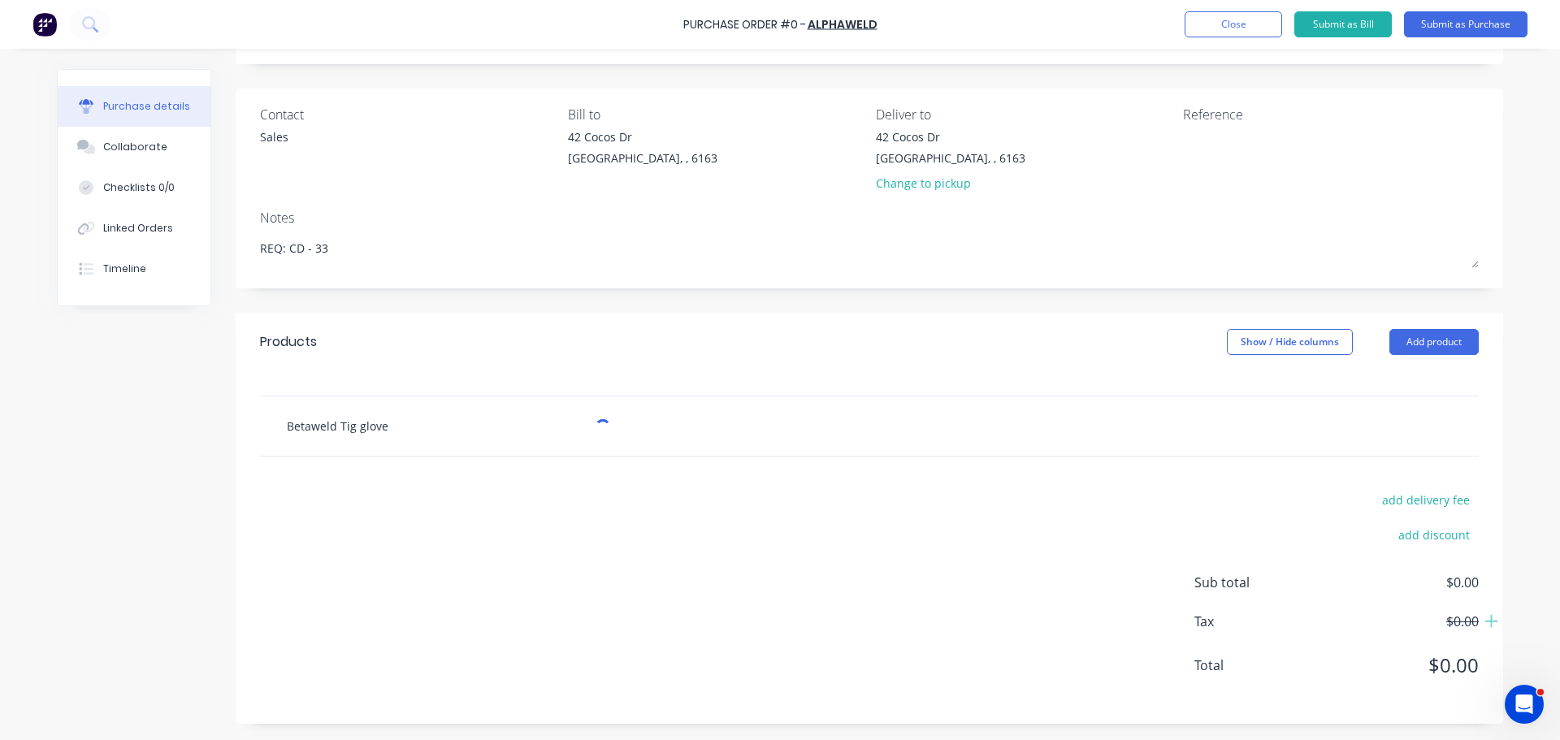
scroll to position [91, 0]
type textarea "x"
type input "Betaweld Tig glove"
click at [1428, 347] on button "Add product" at bounding box center [1433, 342] width 89 height 26
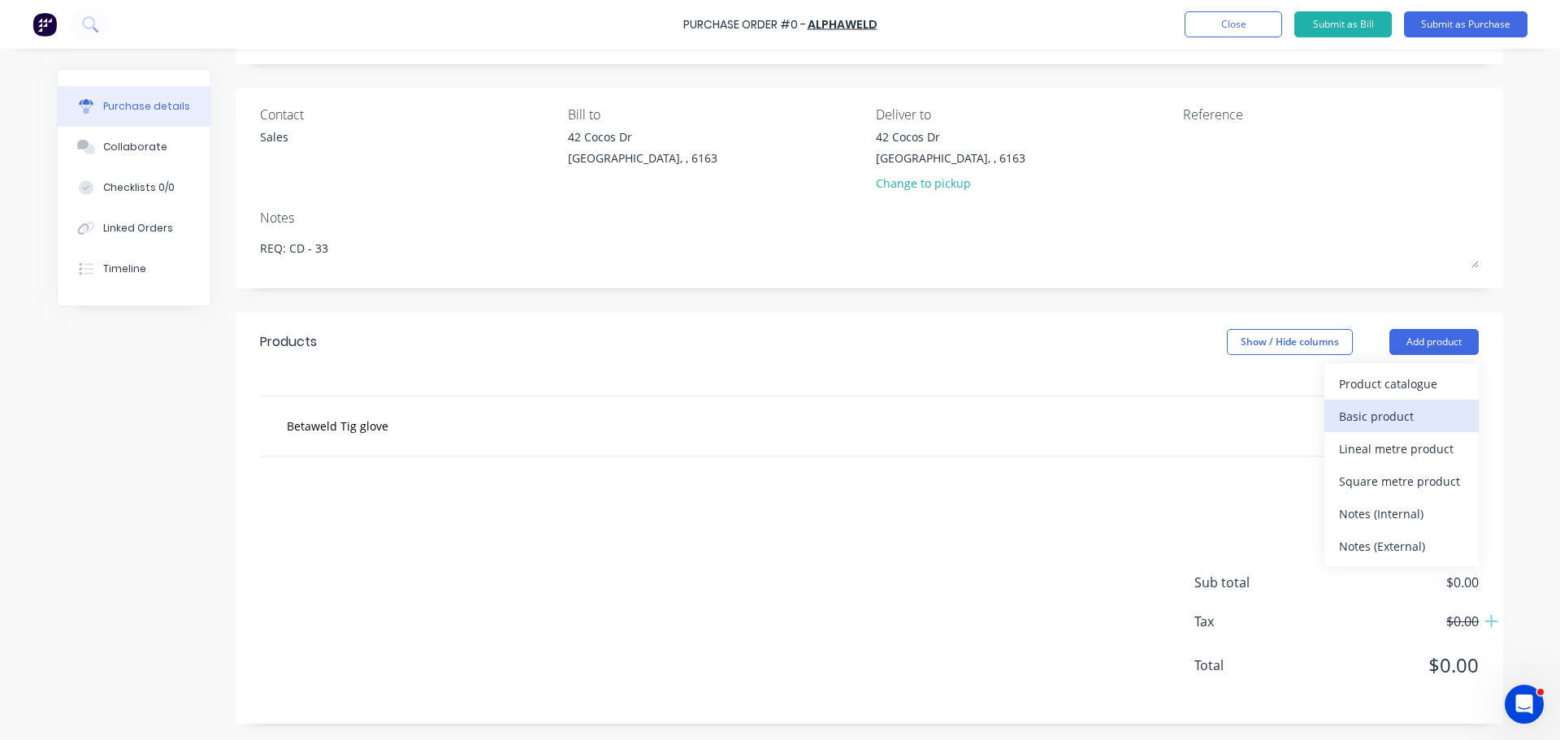
click at [1362, 414] on div "Basic product" at bounding box center [1401, 417] width 125 height 24
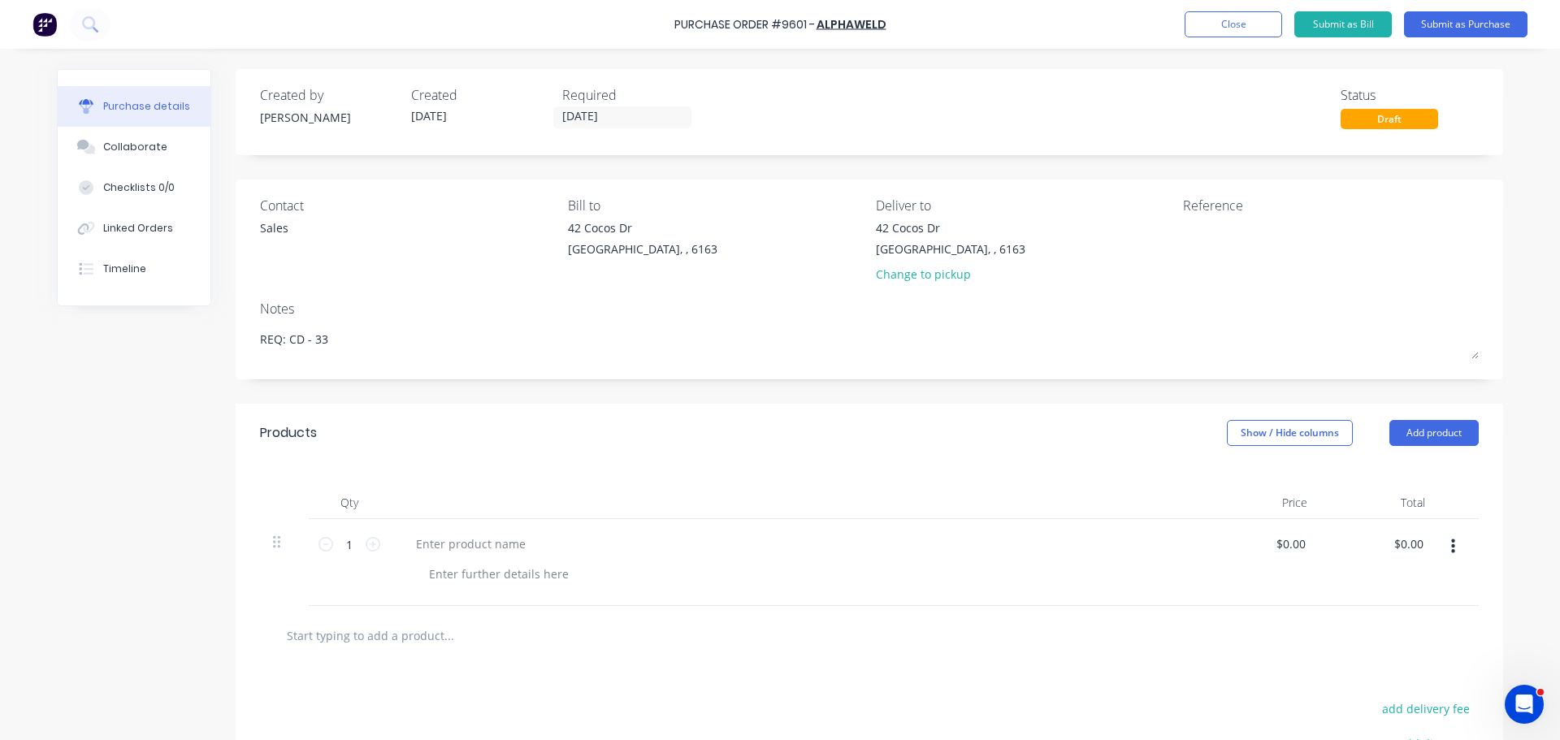
scroll to position [81, 0]
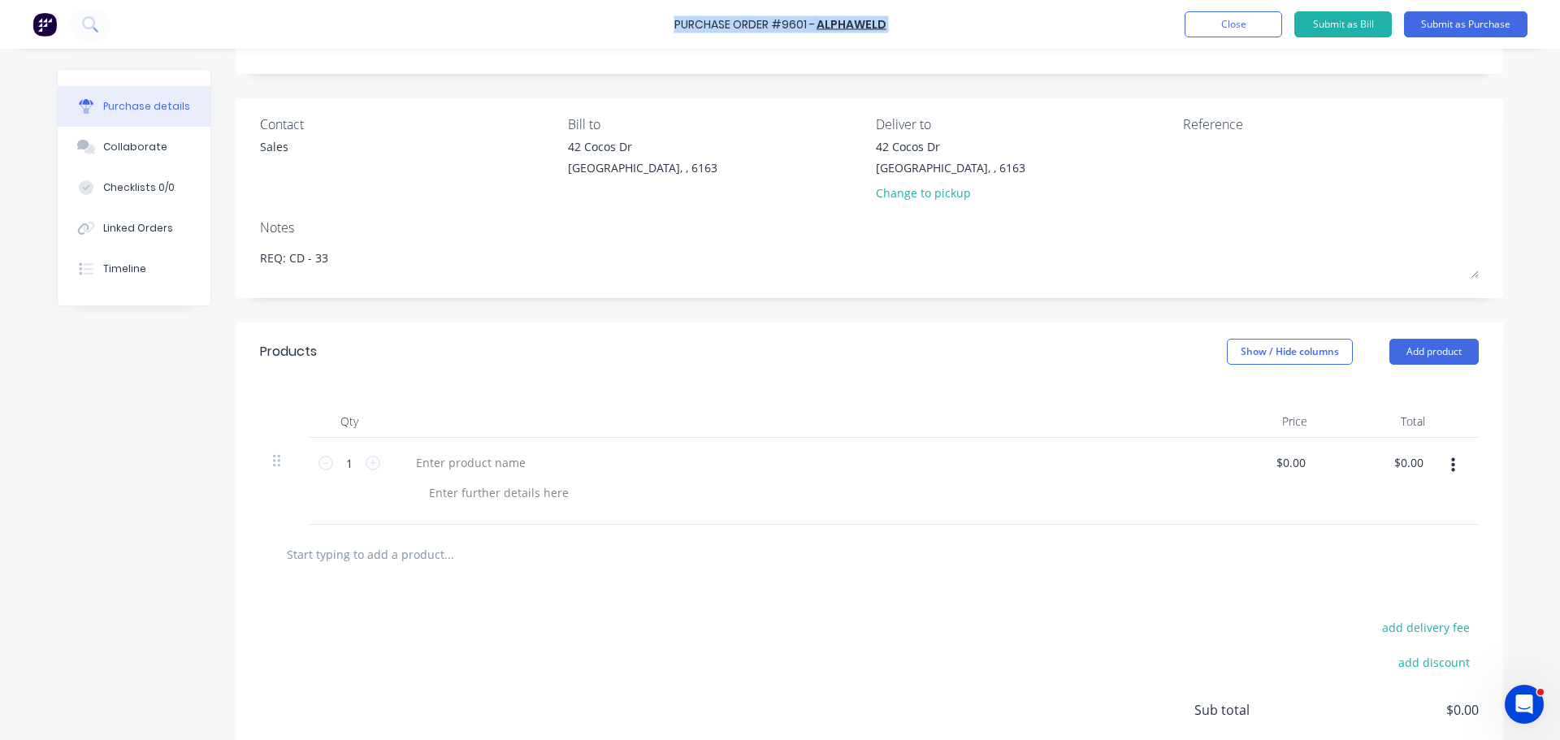
click at [676, 23] on div "Purchase Order #9601 - ALPHAWELD Add product Close Submit as Bill Submit as Pur…" at bounding box center [780, 24] width 1560 height 49
copy div "Purchase Order #9601 - ALPHAWELD Add product Close Submit as Bill Submit as Pur…"
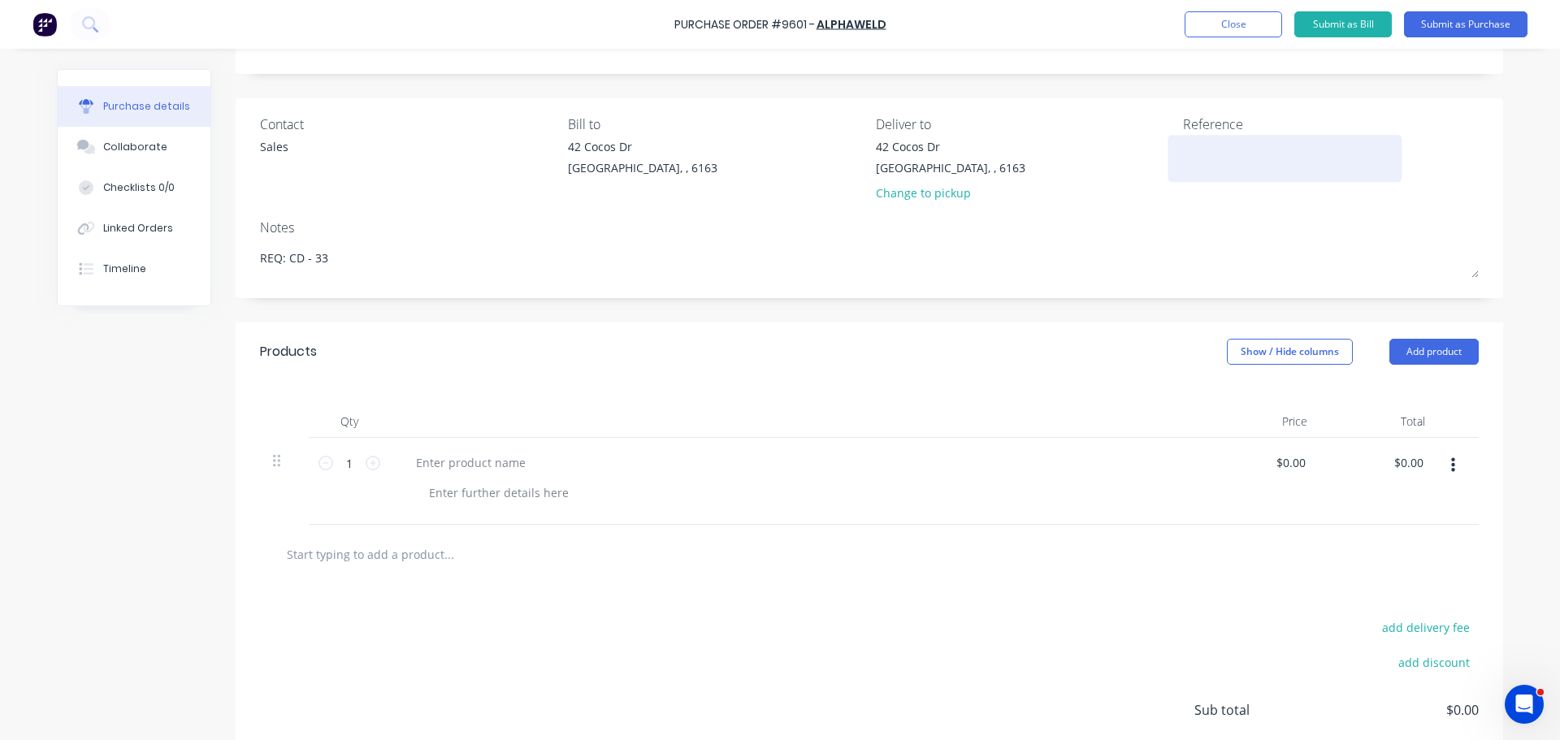
click at [1214, 158] on textarea at bounding box center [1284, 156] width 203 height 37
paste textarea "Purchase Order #9601 - ALPHAWELD"
type textarea "x"
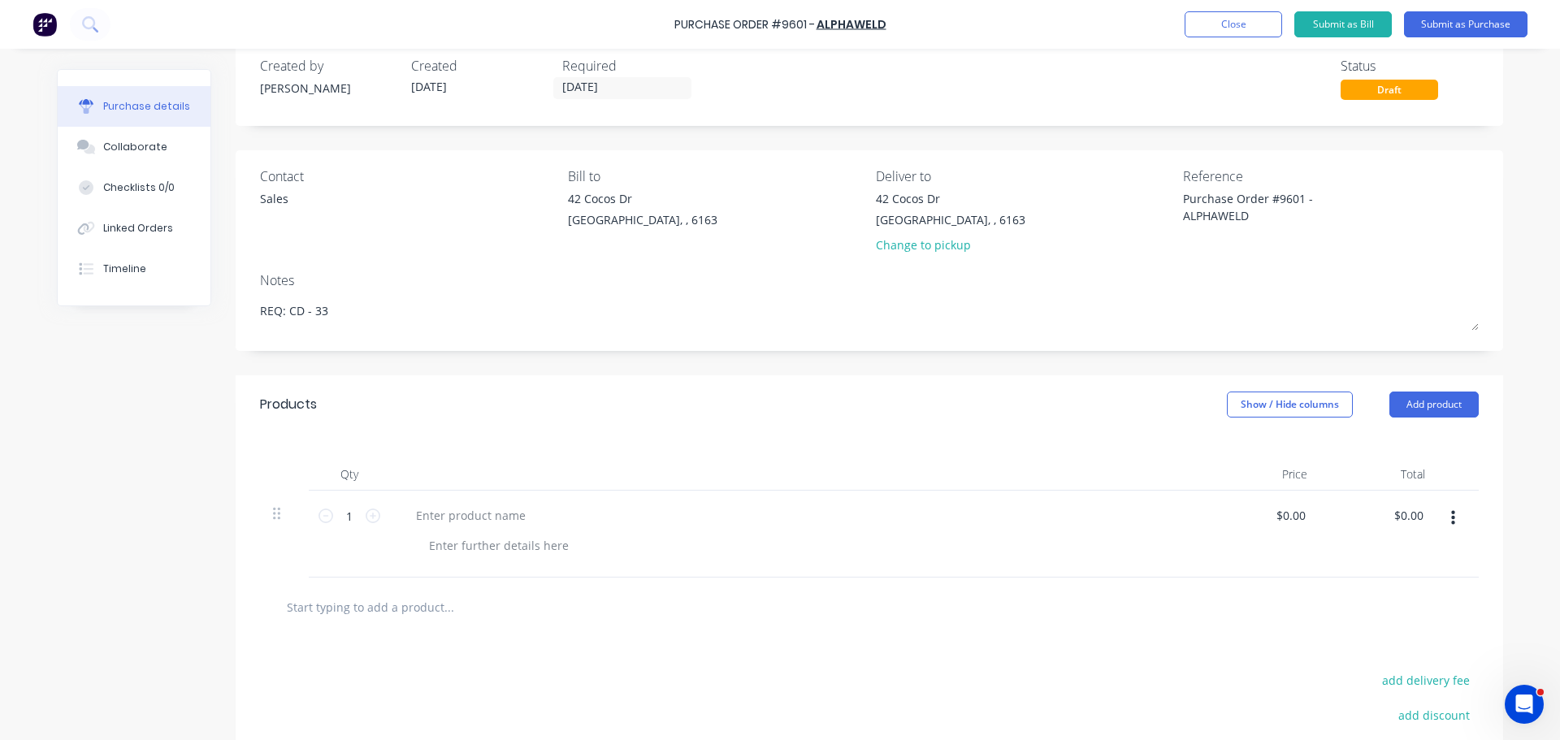
scroll to position [0, 0]
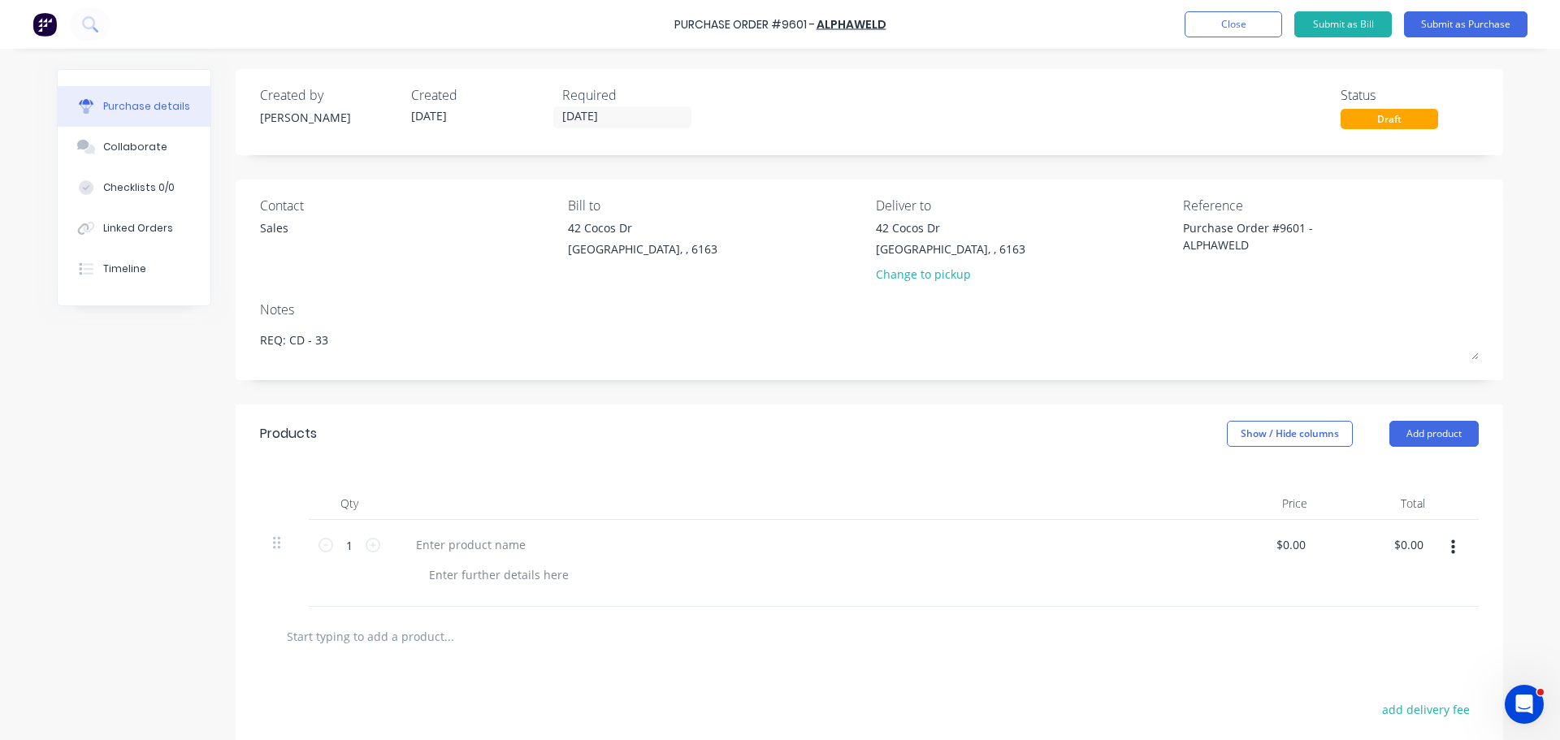
type textarea "Purchase Order #9601 - ALPHAWELD"
type textarea "x"
type textarea "Purchase Order #9601 - ALPHAWELD"
click at [938, 383] on div "Created by Bevan Created 28/08/25 Required 01/09/25 Status Draft Contact Sales …" at bounding box center [869, 501] width 1267 height 864
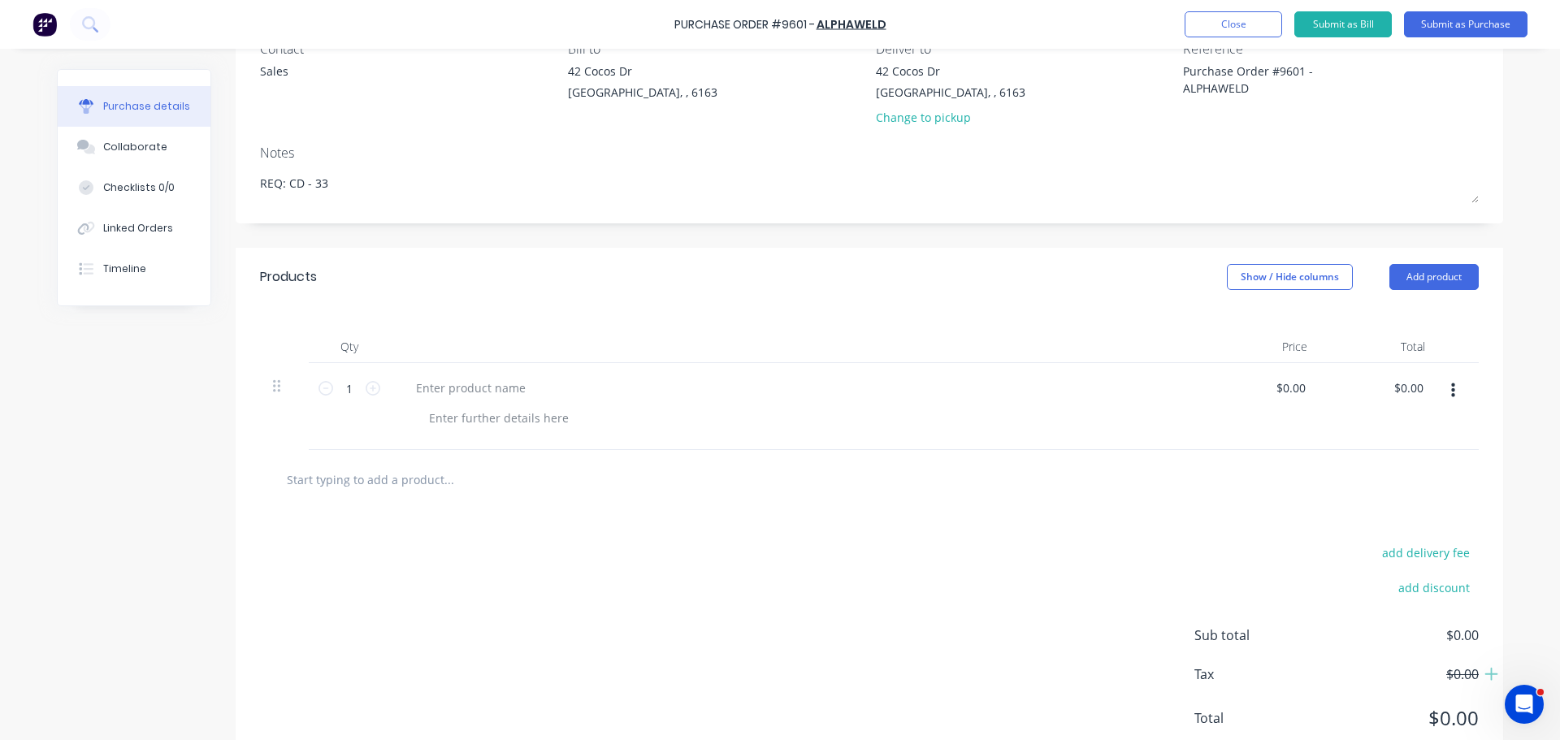
scroll to position [210, 0]
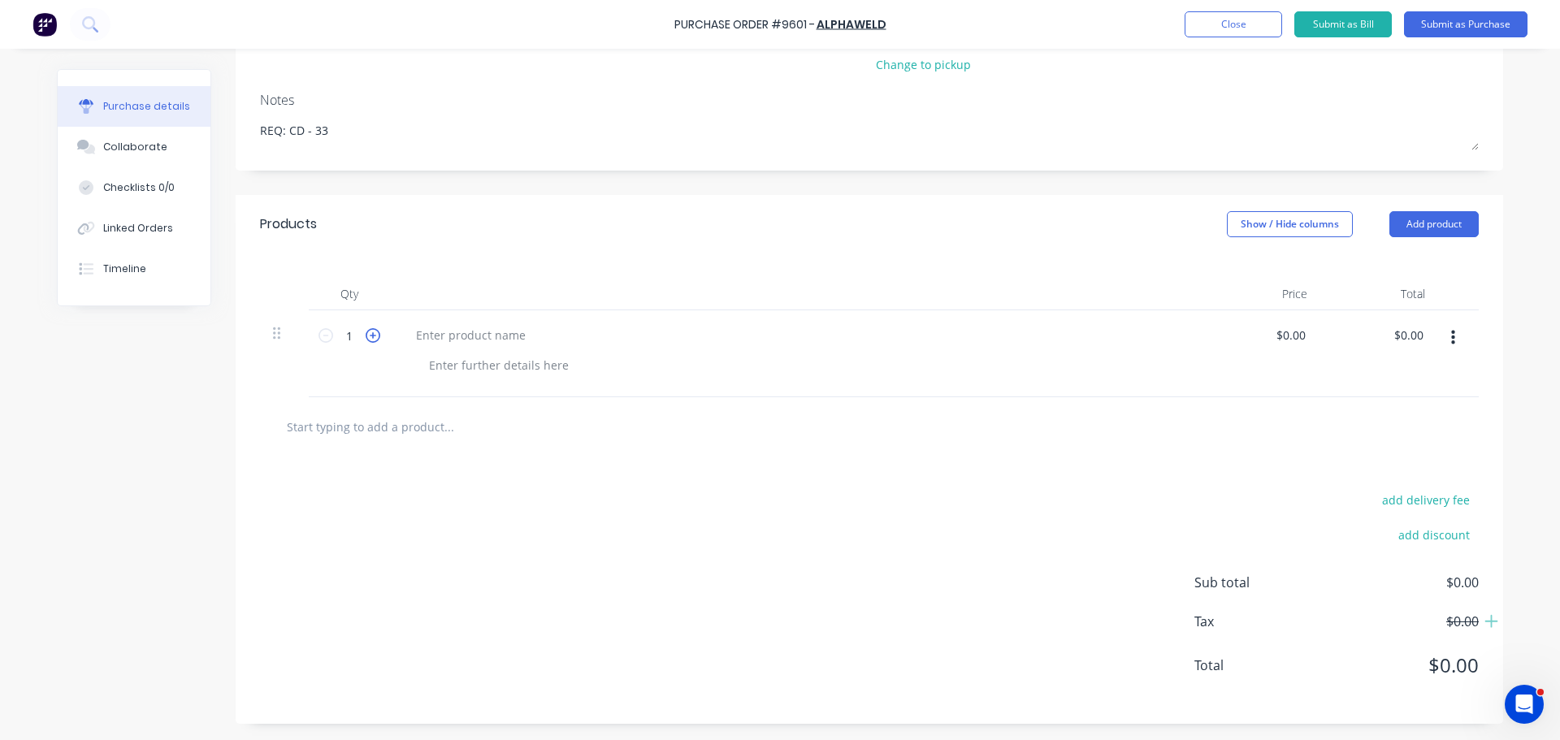
click at [366, 335] on icon at bounding box center [373, 335] width 15 height 15
type textarea "x"
type input "2"
click at [413, 332] on div at bounding box center [471, 335] width 136 height 24
type textarea "x"
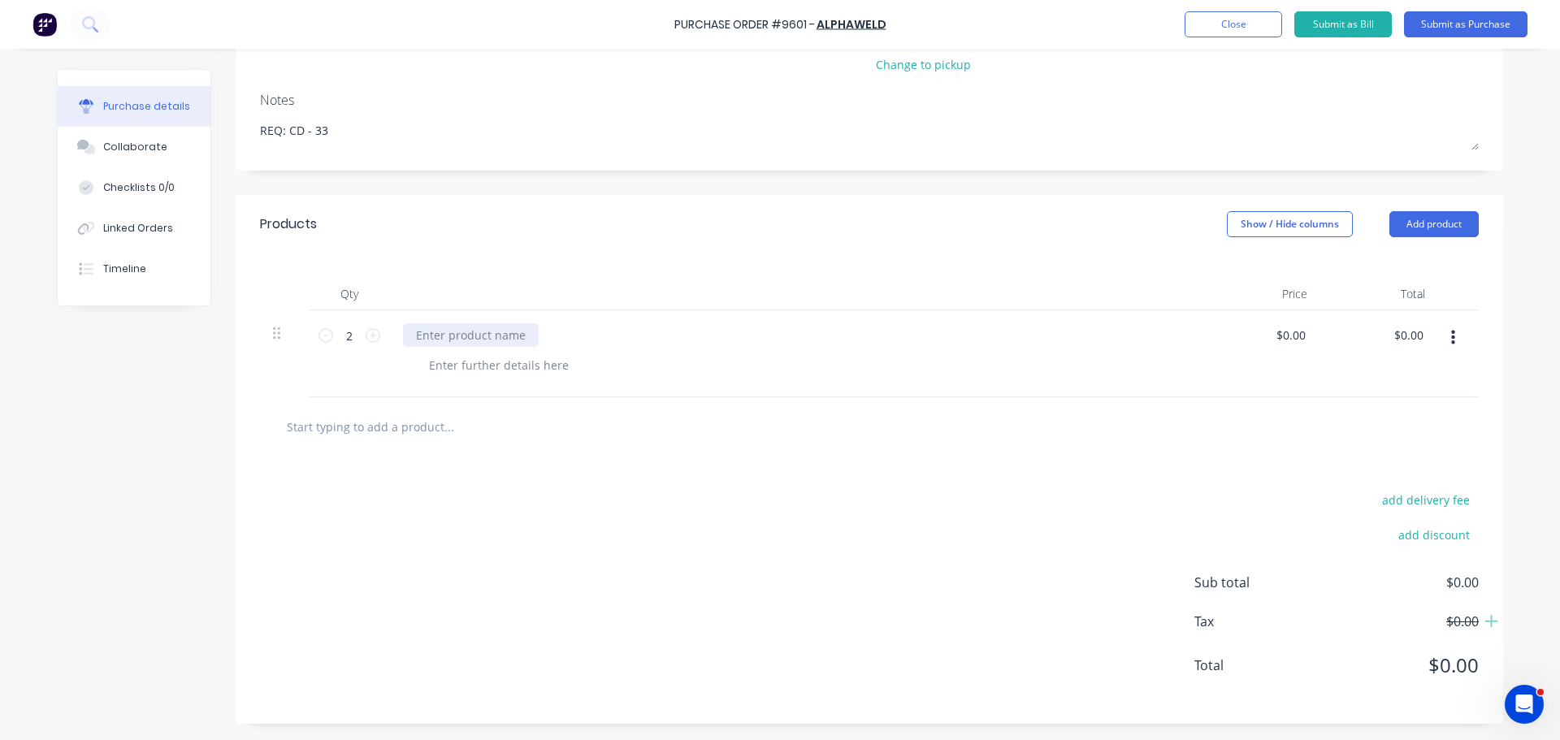
click at [488, 337] on div at bounding box center [471, 335] width 136 height 24
paste div
click at [589, 388] on div "Betaweld Professional Heat Shielded TIG Glove - Large" at bounding box center [796, 353] width 812 height 87
type textarea "x"
type input "0.0000"
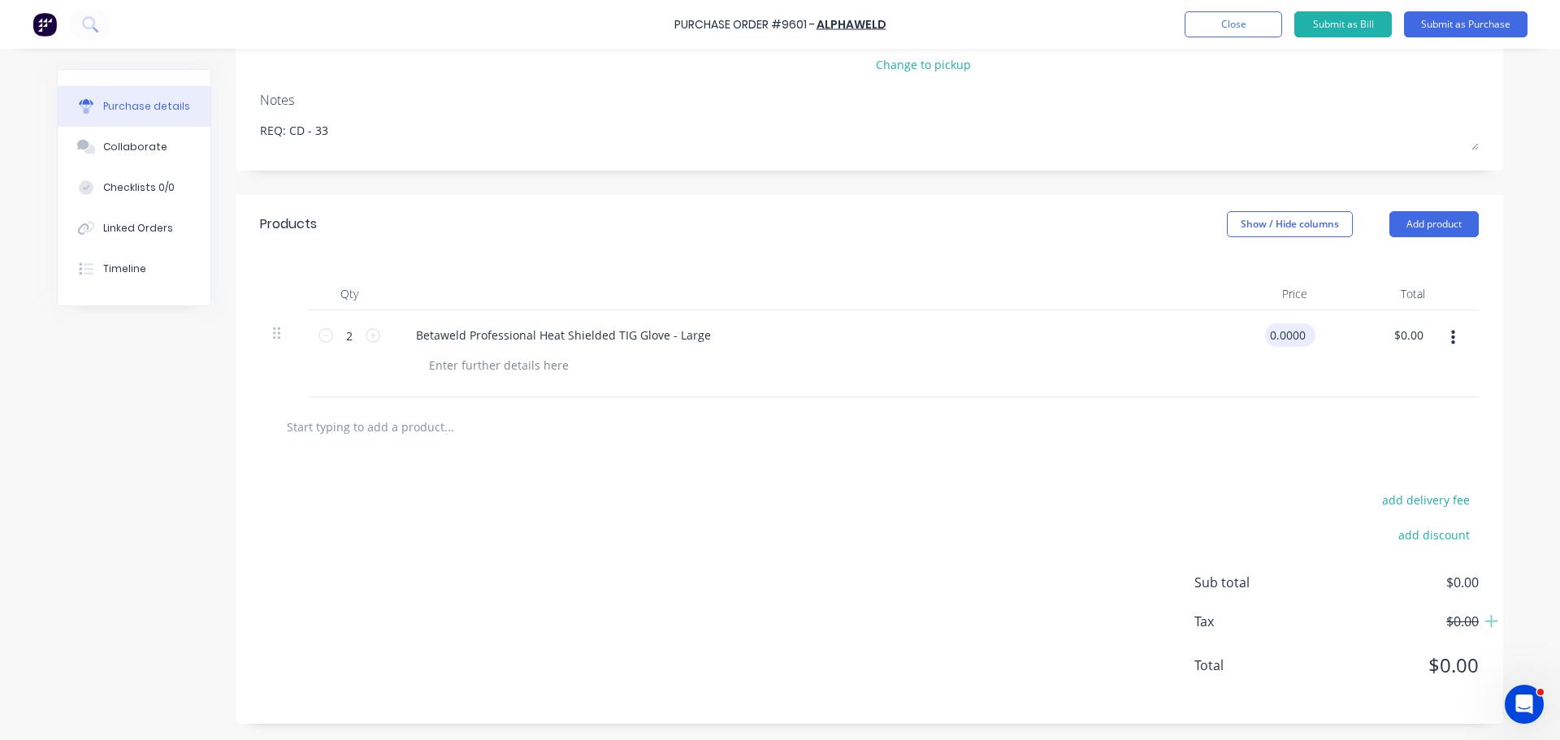
click at [1284, 339] on input "0.0000" at bounding box center [1287, 335] width 44 height 24
type textarea "x"
click at [1301, 336] on input "0.0000" at bounding box center [1287, 335] width 44 height 24
type input "0"
type input "16.10"
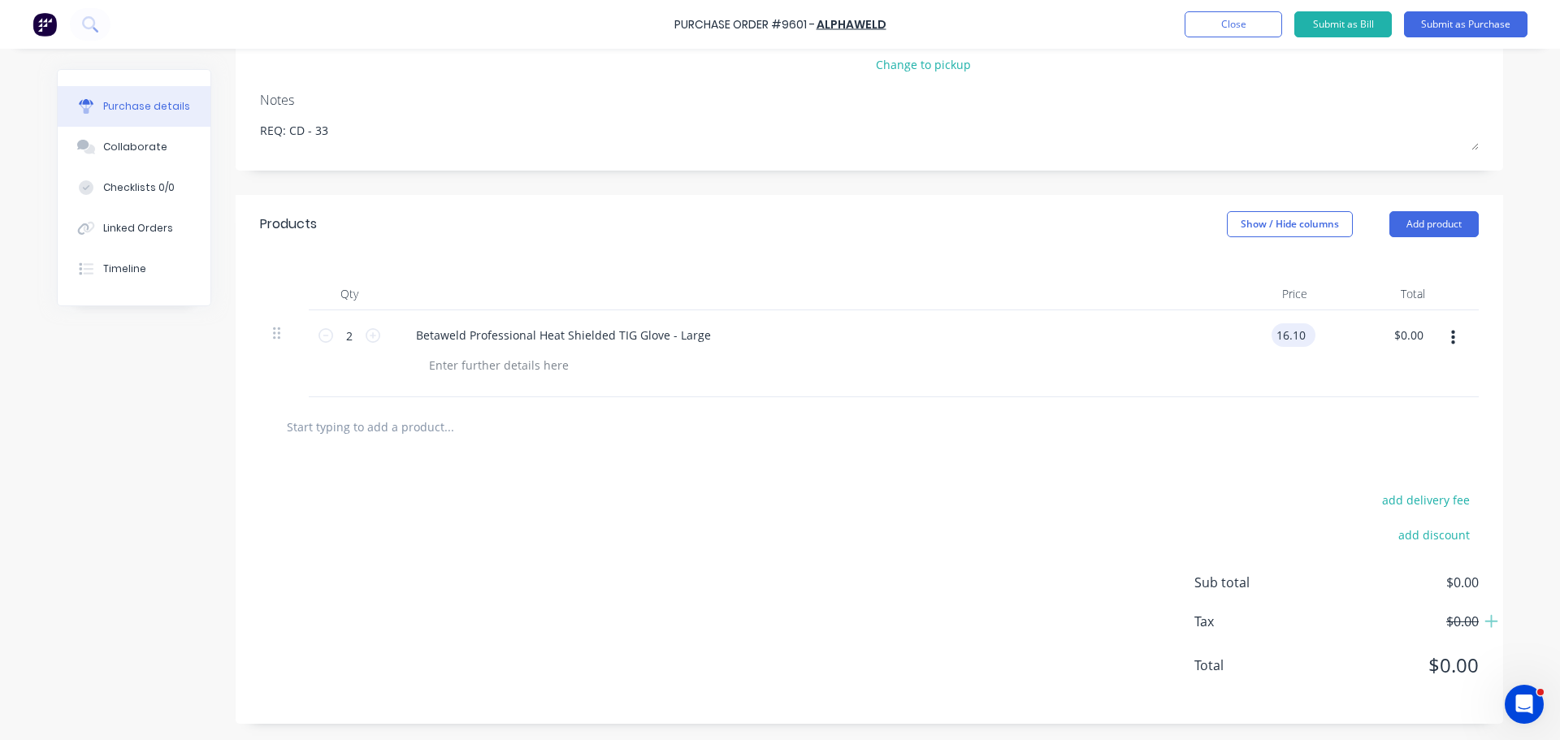
type textarea "x"
type input "$16.10"
type input "32.20"
type textarea "x"
type input "$32.20"
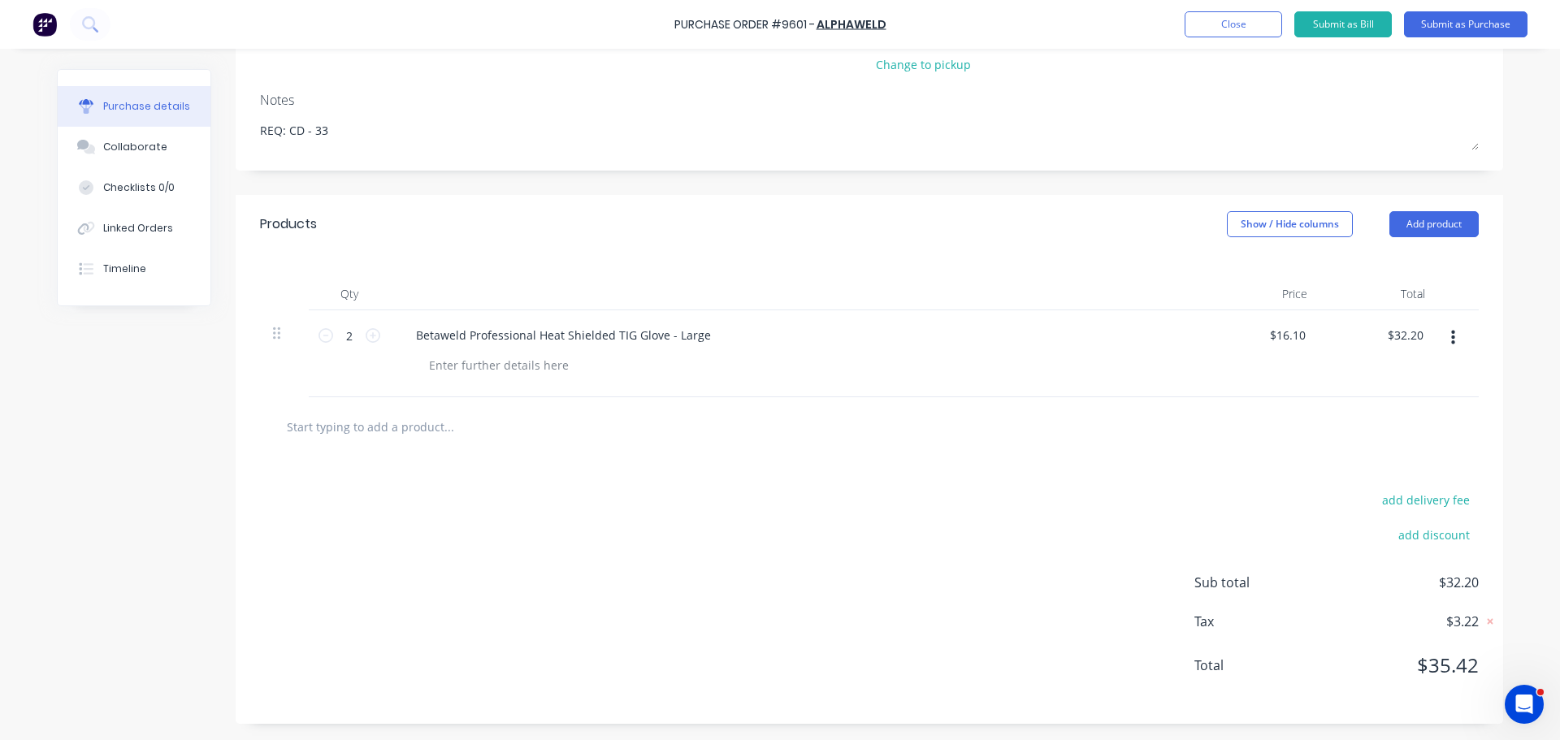
type textarea "x"
type input "$32.20"
click at [402, 427] on input "text" at bounding box center [448, 426] width 325 height 32
paste input "Hypertherm 45-85A Swirl Ring"
type textarea "x"
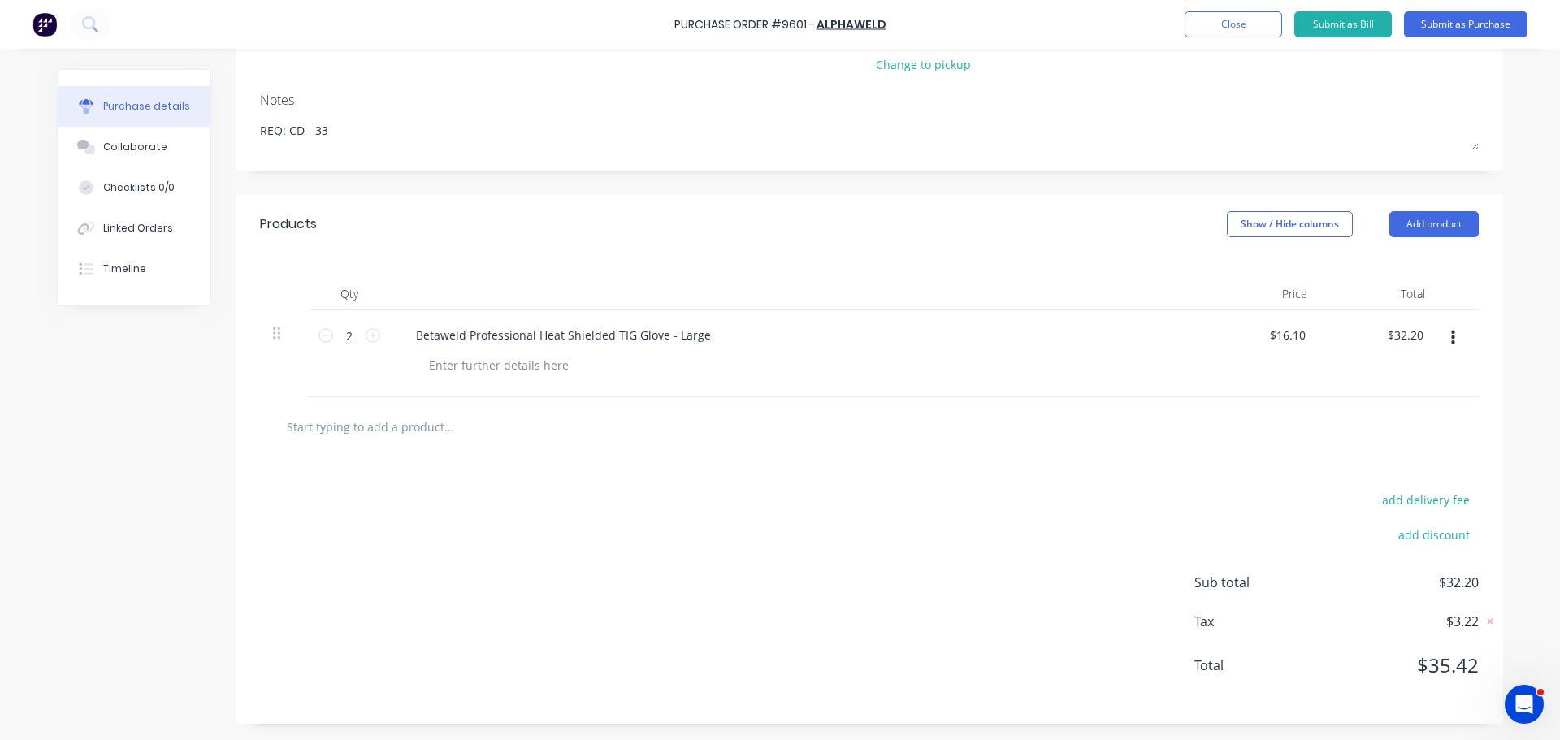
type input "Hypertherm 45-85A Swirl Ring"
type textarea "x"
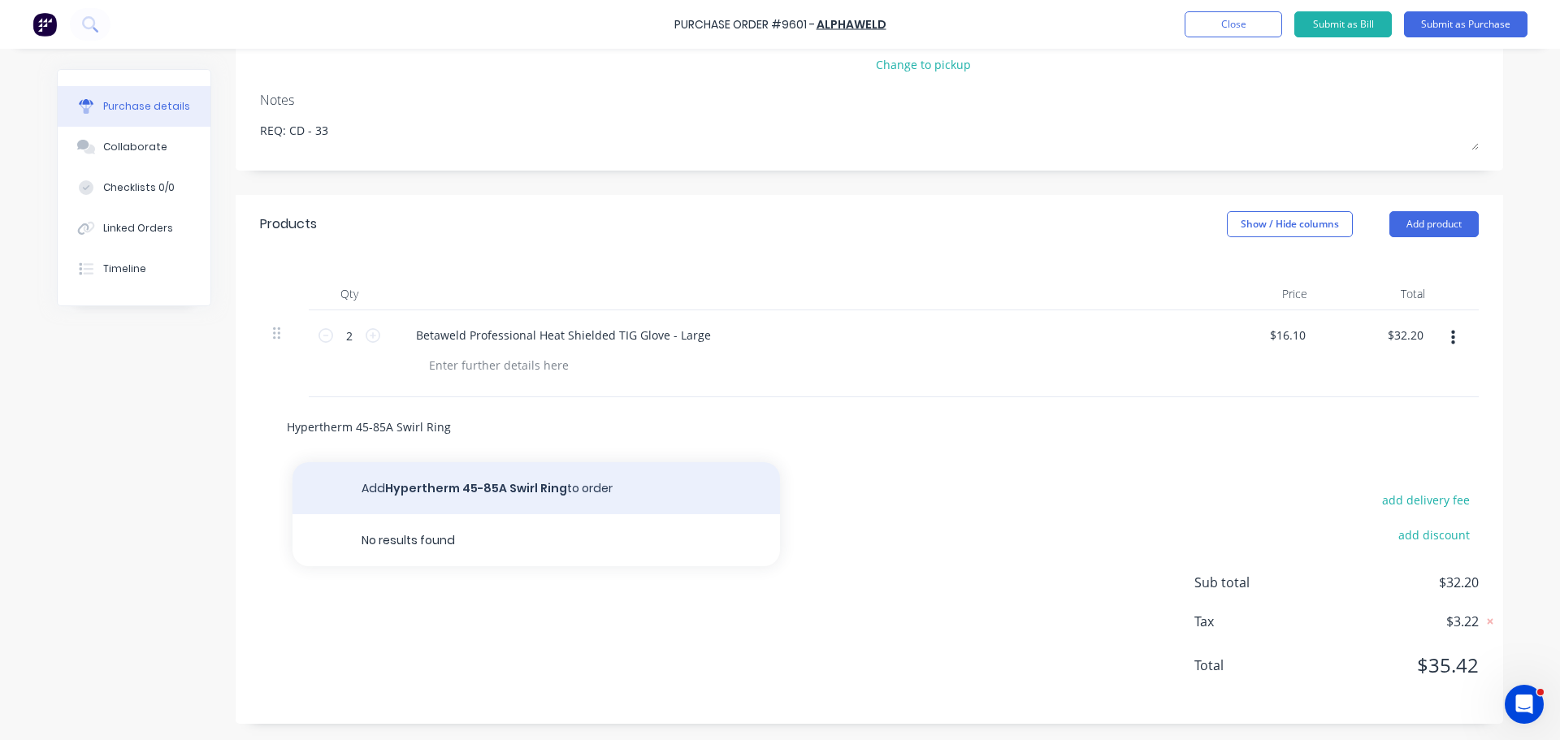
type input "Hypertherm 45-85A Swirl Ring"
click at [467, 485] on button "Add Hypertherm 45-85A Swirl Ring to order" at bounding box center [535, 488] width 487 height 52
type textarea "x"
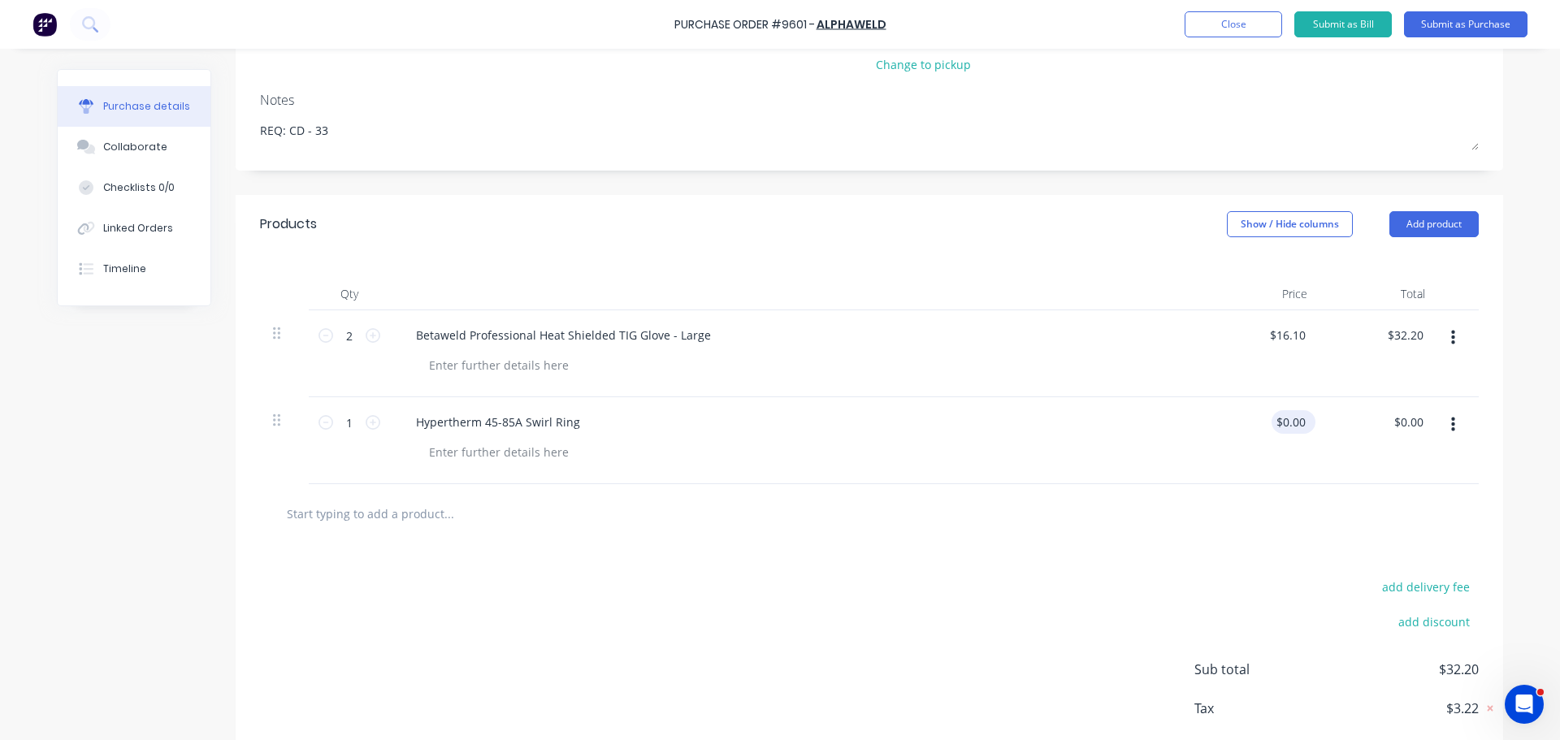
type textarea "x"
drag, startPoint x: 1297, startPoint y: 430, endPoint x: 1295, endPoint y: 416, distance: 13.9
click at [1295, 416] on input "0.00" at bounding box center [1293, 422] width 31 height 24
type input "0"
type input "37.50"
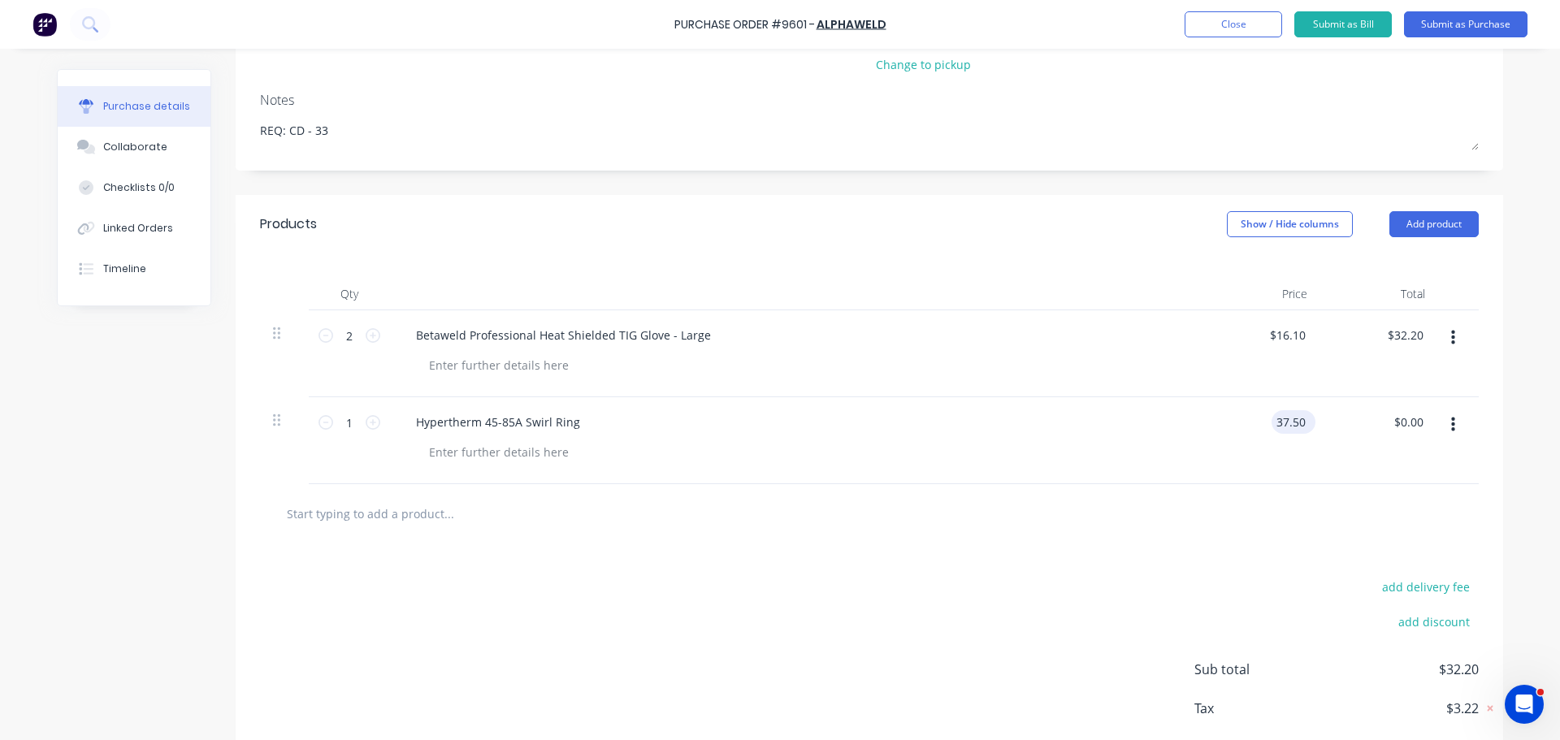
type textarea "x"
type input "$37.50"
type input "37.50"
type textarea "x"
type input "$37.50"
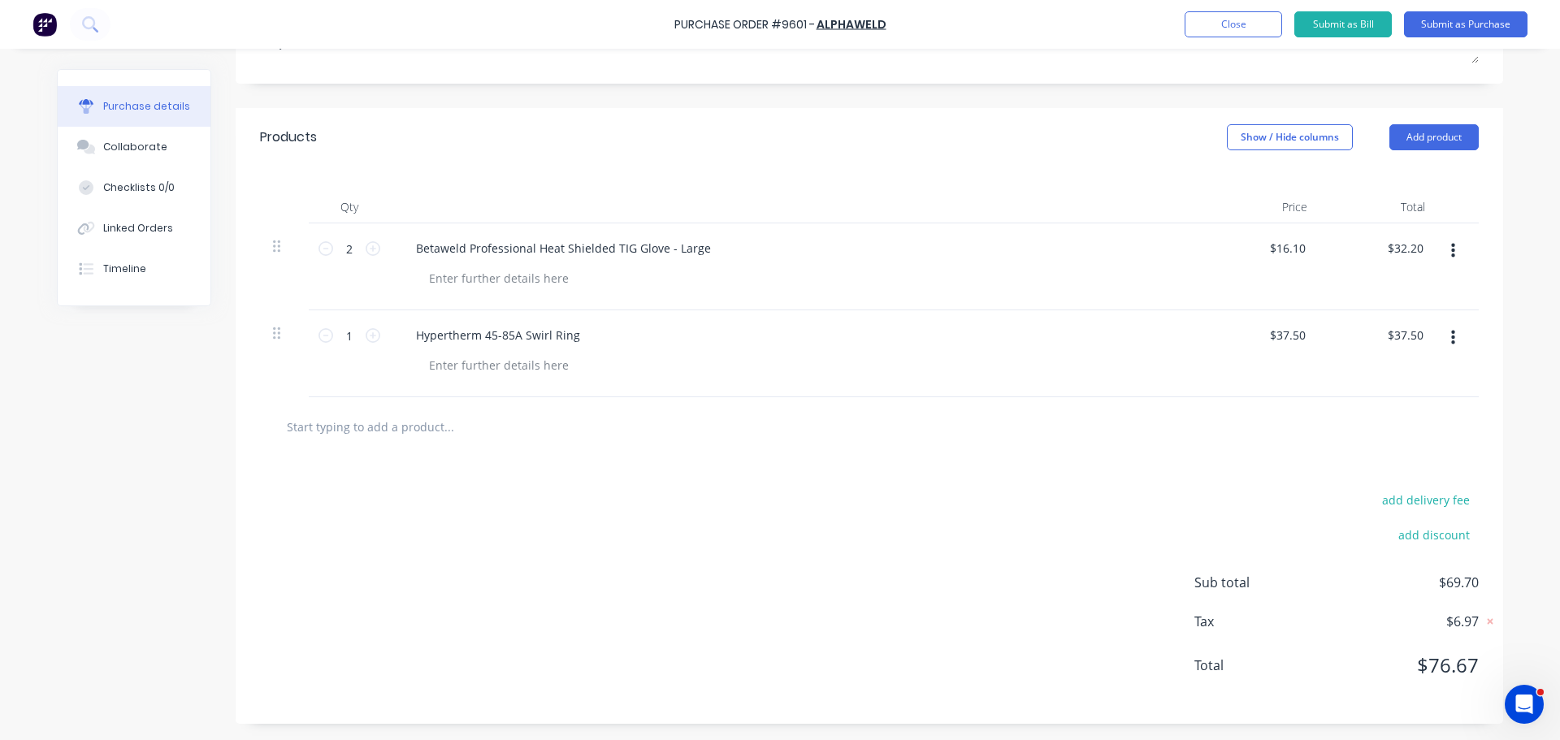
scroll to position [297, 0]
click at [392, 430] on input "text" at bounding box center [448, 426] width 325 height 32
type textarea "x"
type input "h"
type textarea "x"
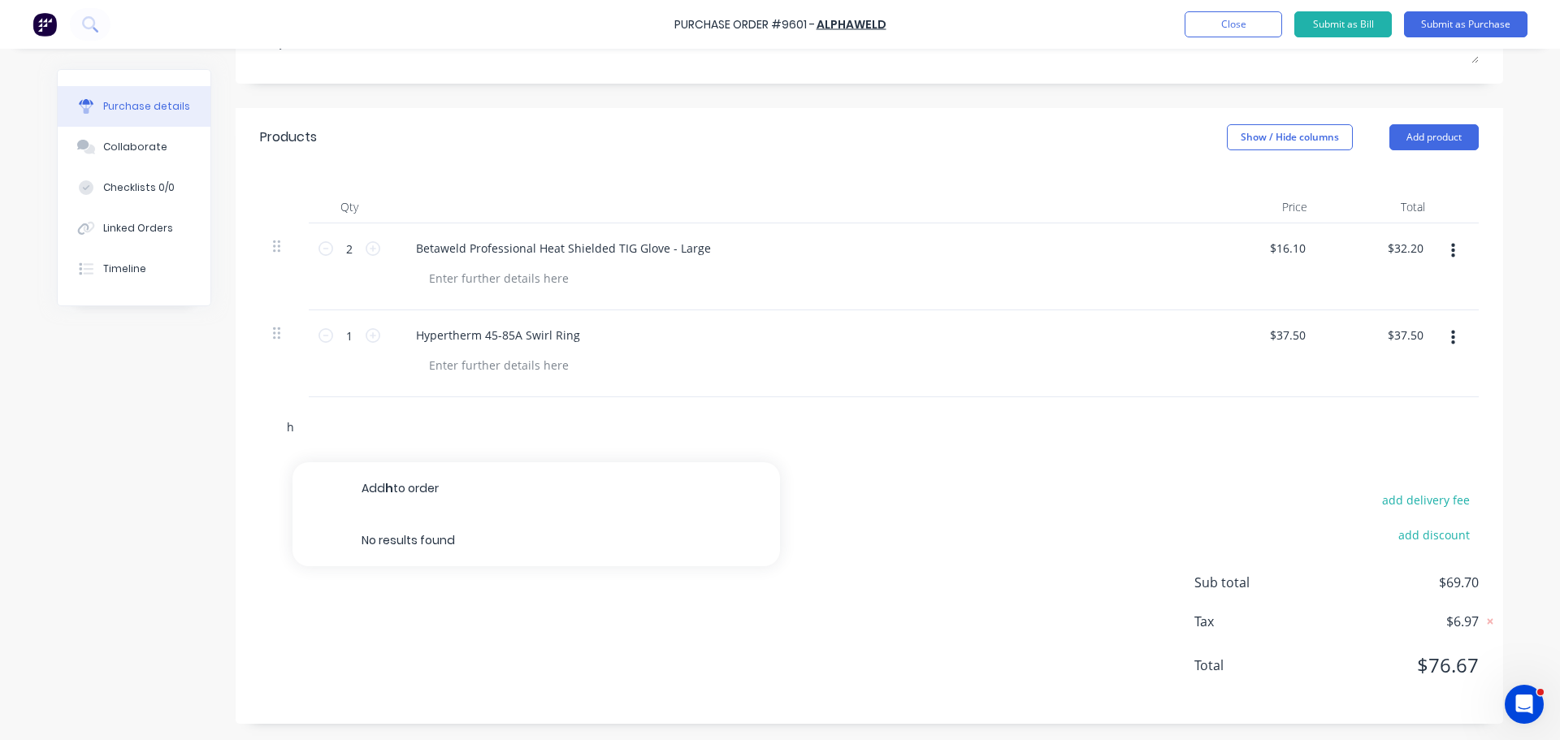
type input "hy"
type textarea "x"
type input "hyp"
type textarea "x"
type input "hype"
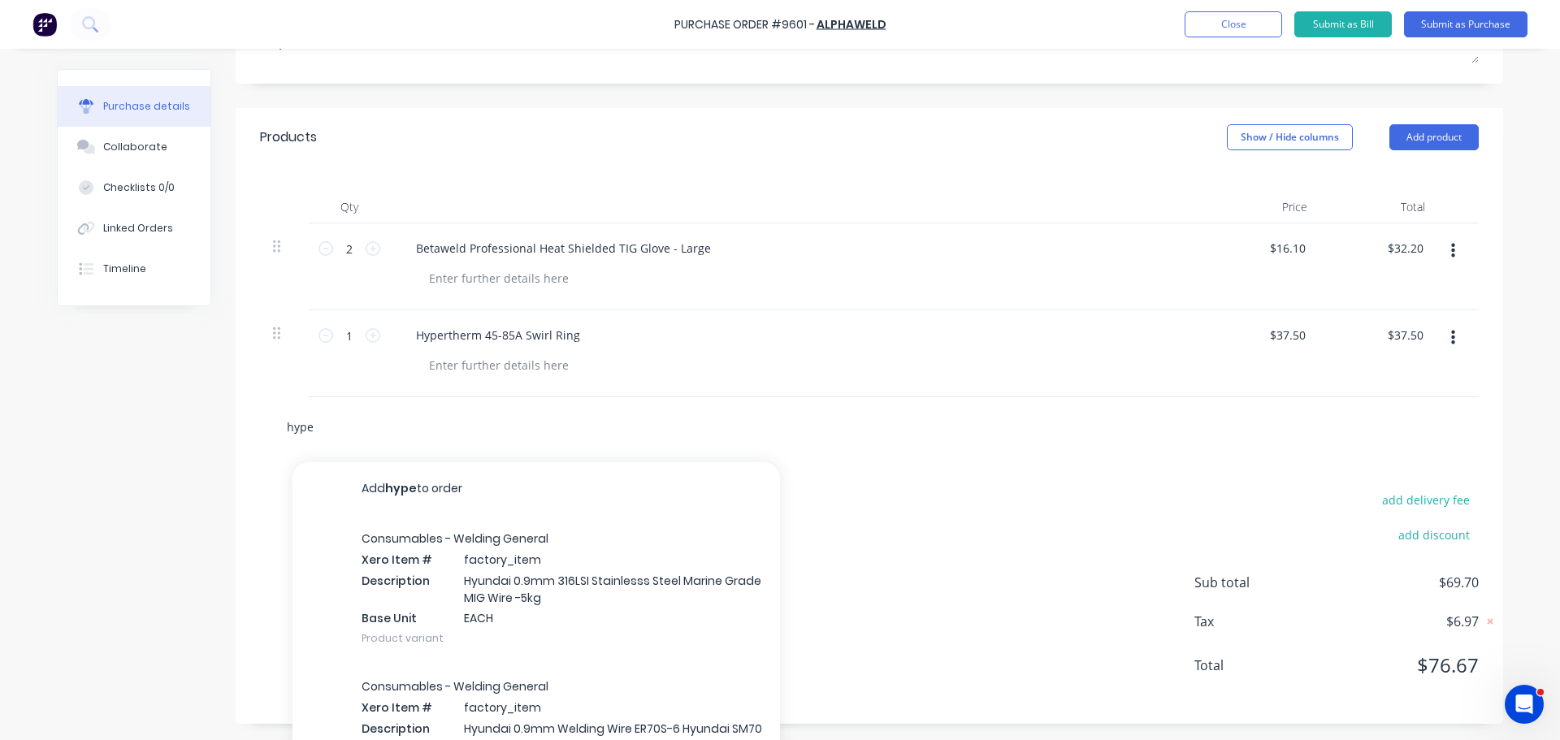
type textarea "x"
type input "hyper"
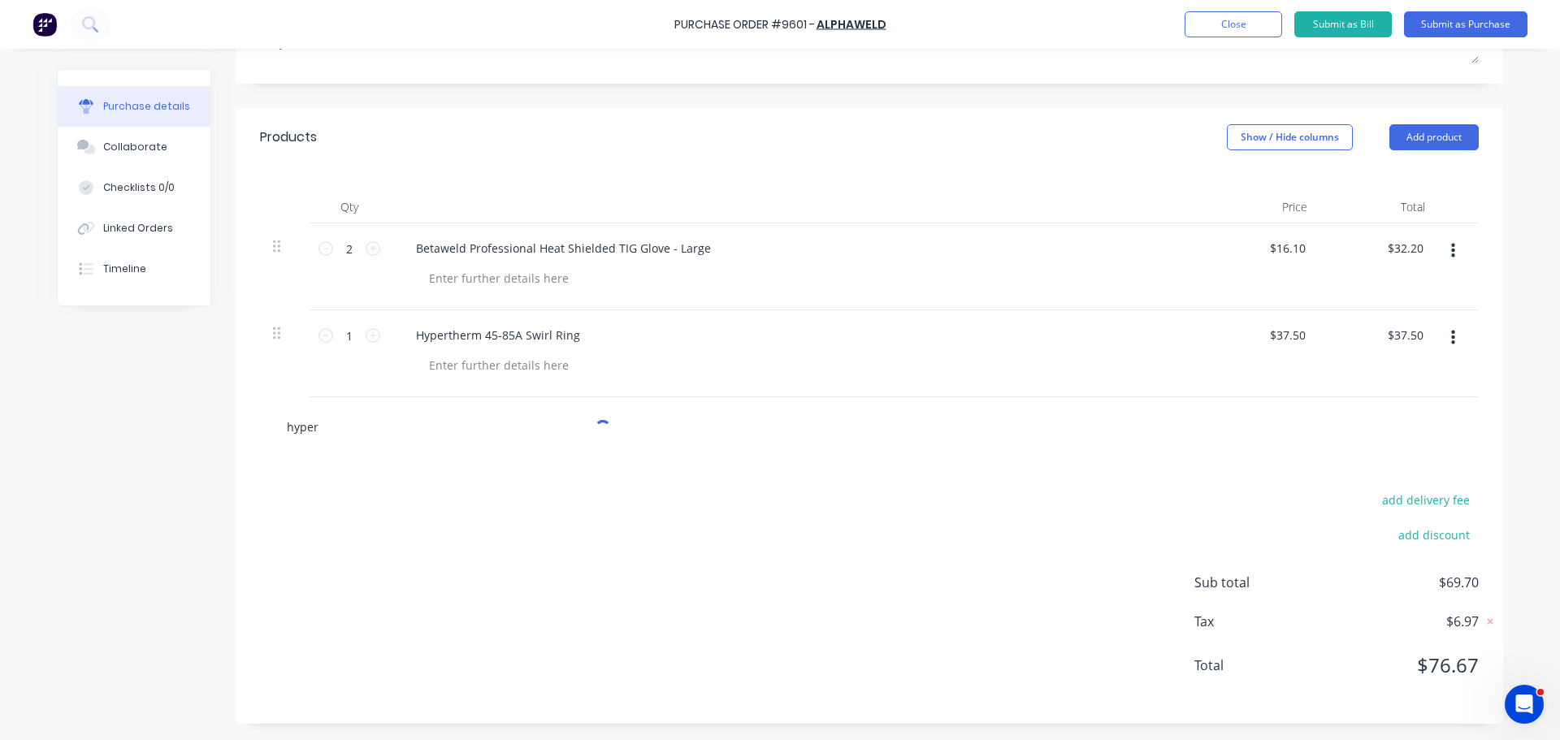
type textarea "x"
type input "hypert"
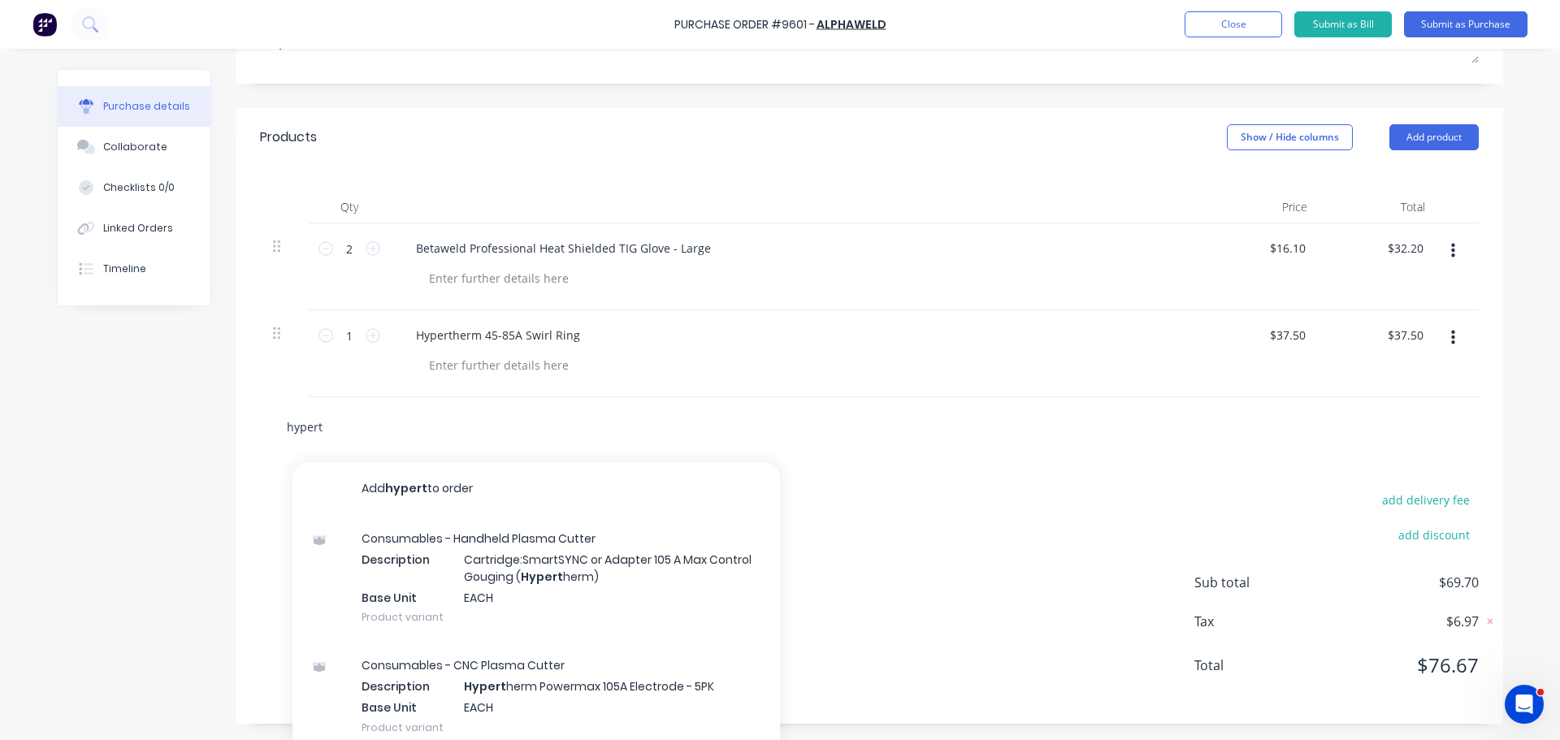
type textarea "x"
type input "hyperth"
type textarea "x"
type input "hyperthe"
type textarea "x"
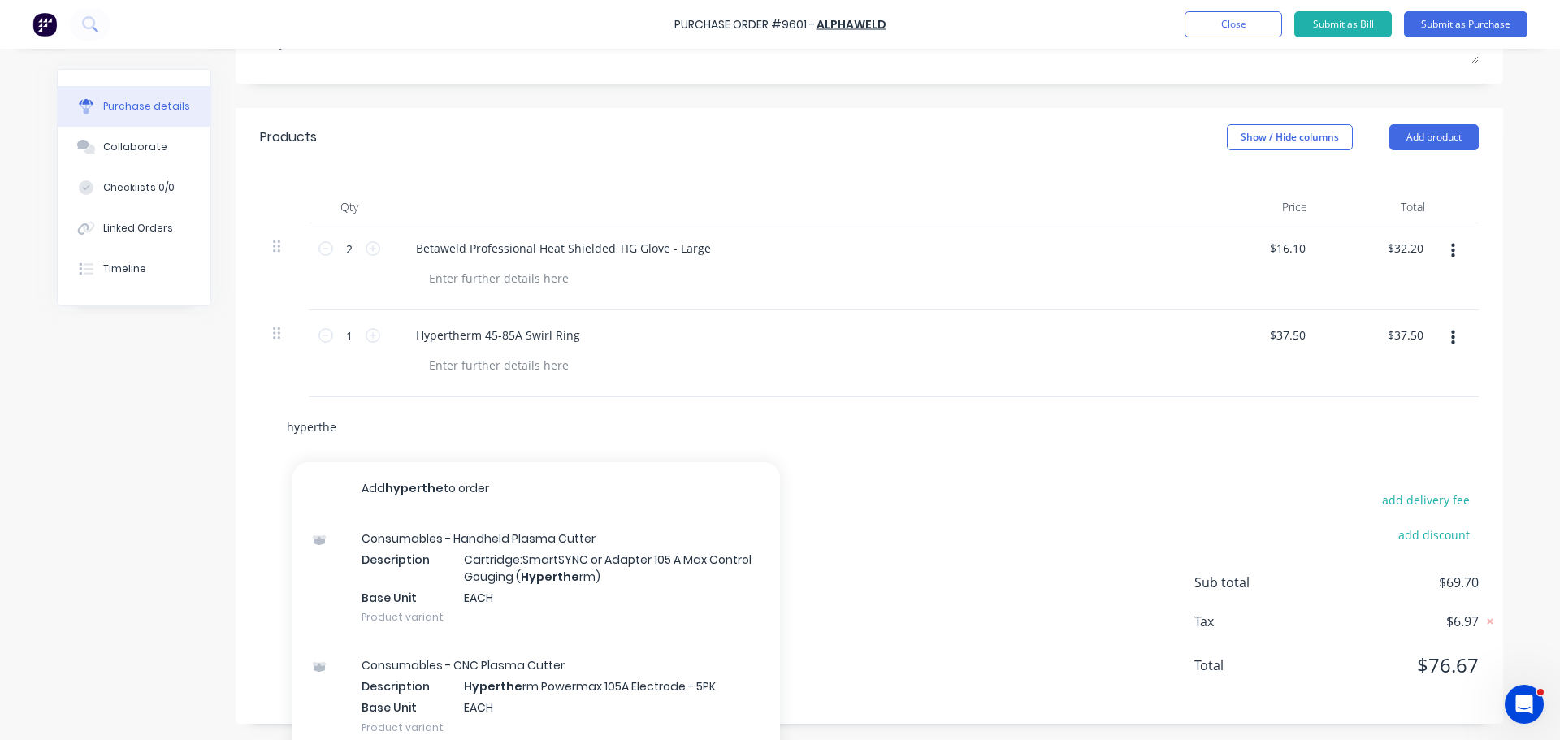
type input "hyperther"
type textarea "x"
type input "hypertherm"
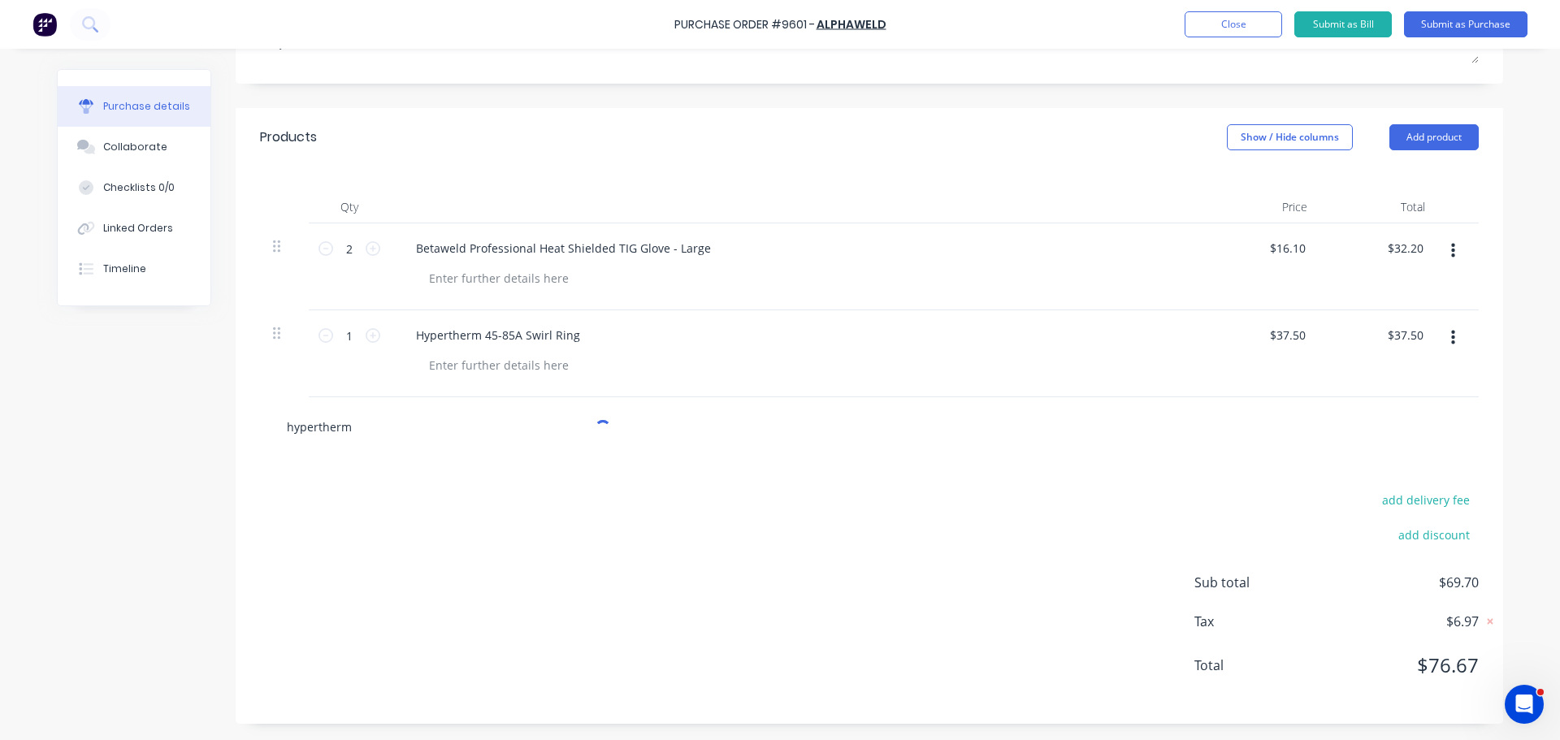
type textarea "x"
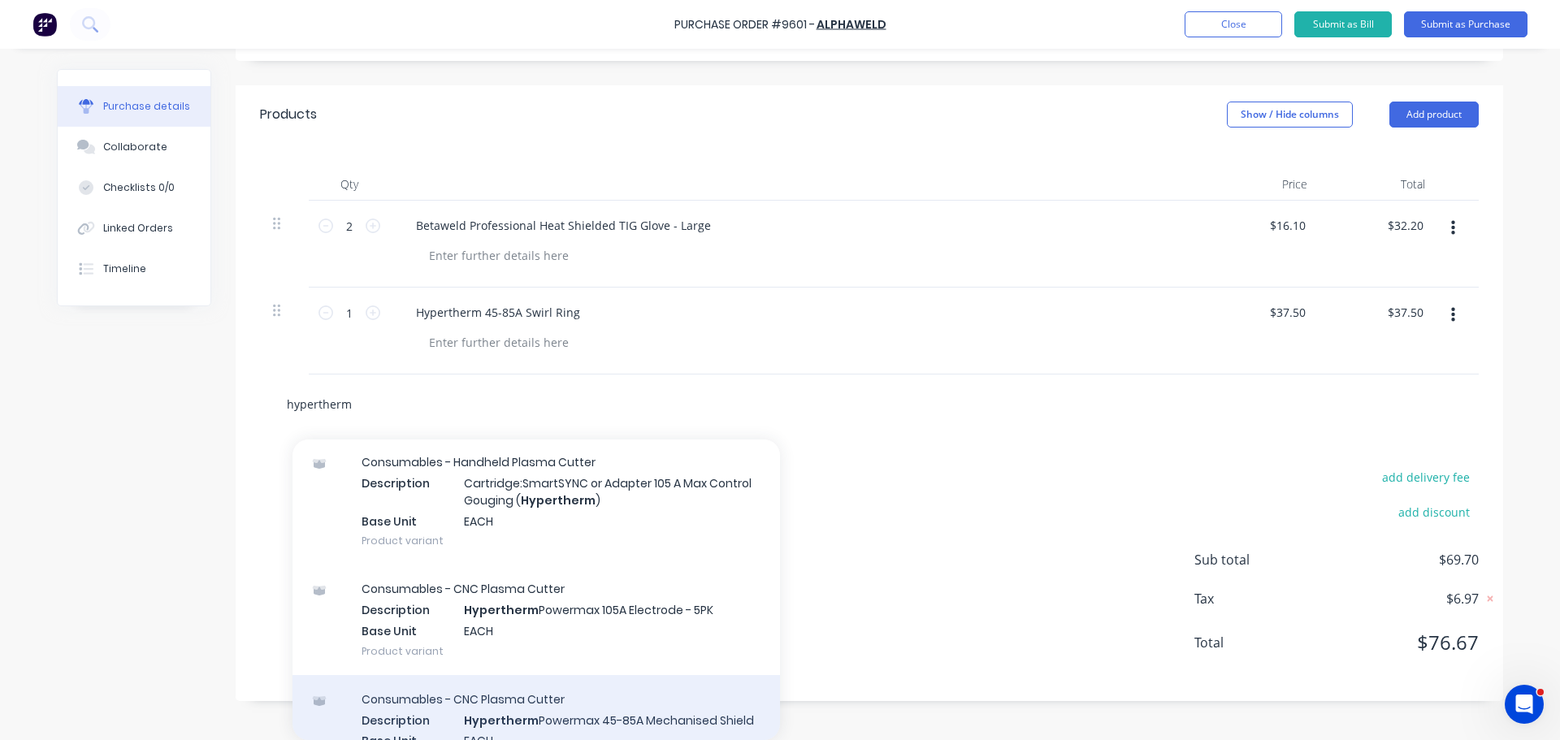
scroll to position [162, 0]
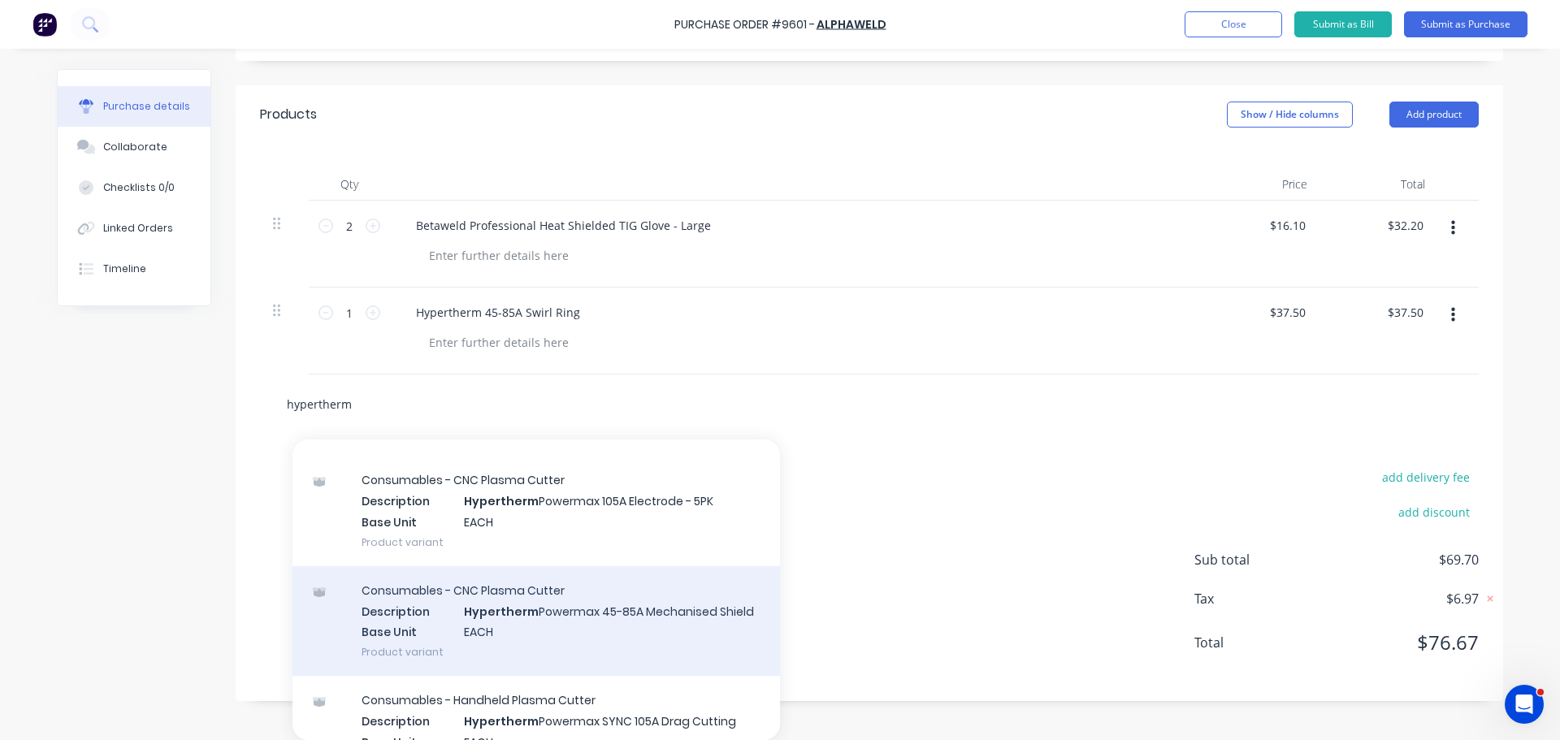
type input "hypertherm"
click at [594, 619] on div "Consumables - CNC Plasma Cutter Description Hypertherm Powermax 45-85A Mechanis…" at bounding box center [535, 621] width 487 height 110
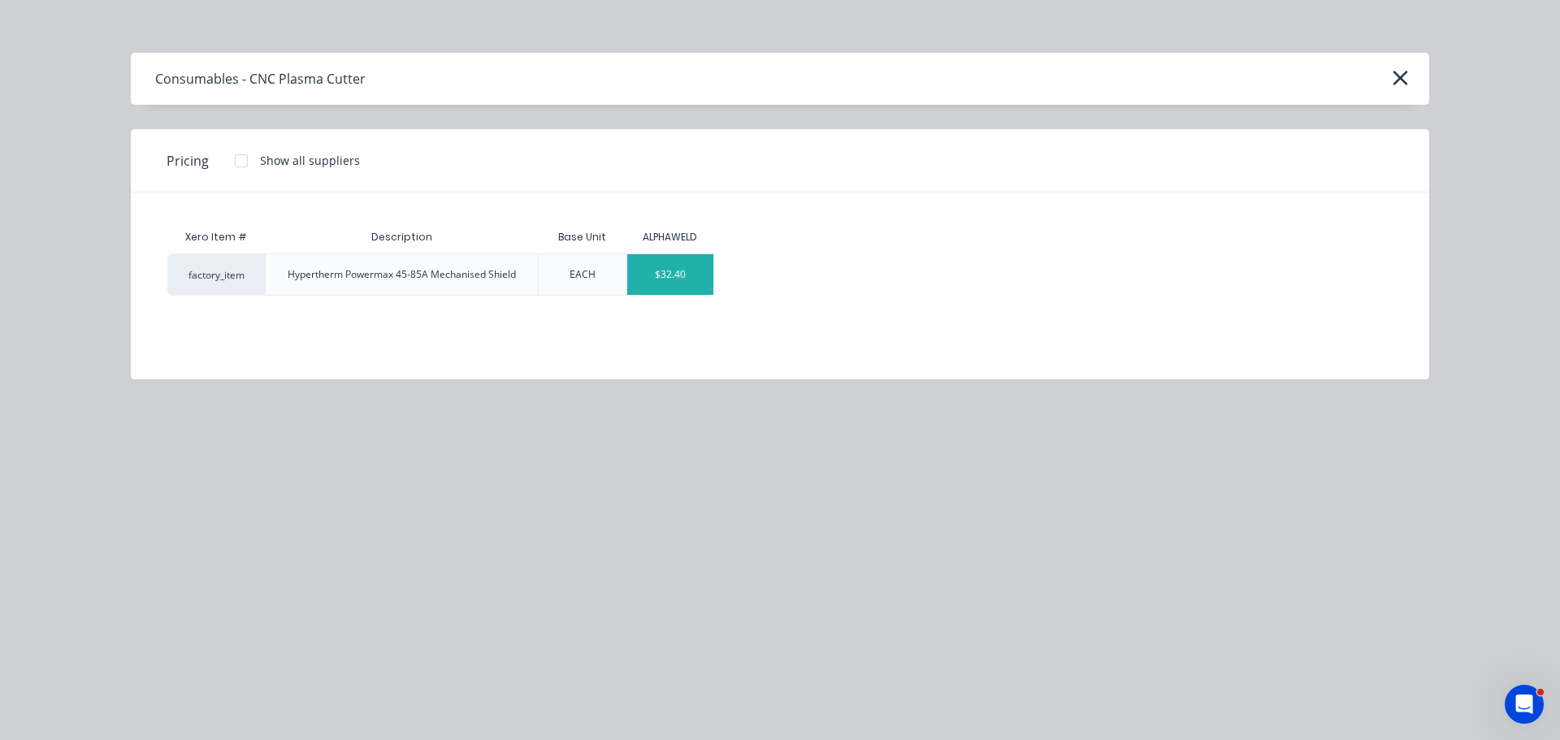
click at [647, 285] on div "$32.40" at bounding box center [670, 274] width 87 height 41
type textarea "x"
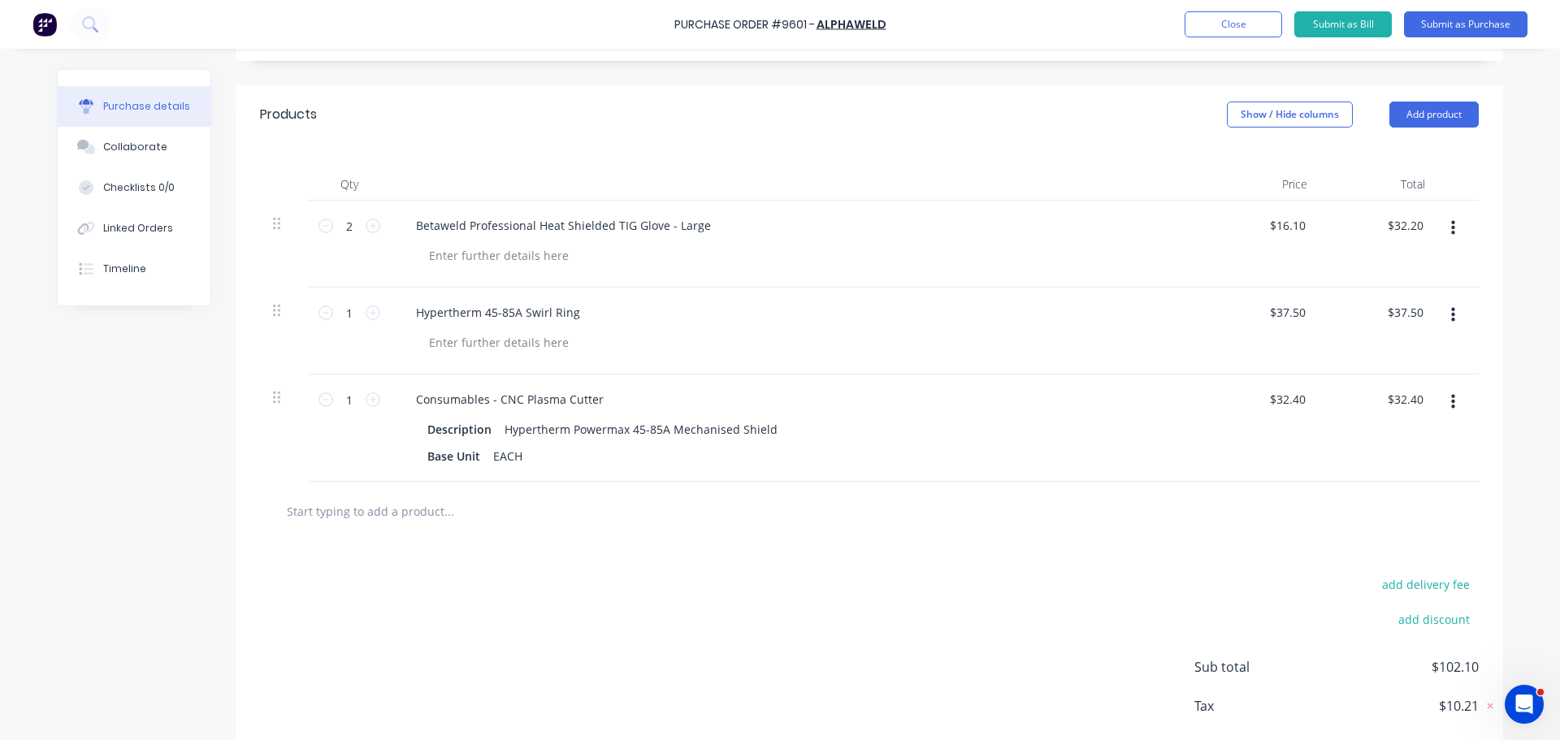
click at [364, 515] on input "text" at bounding box center [448, 511] width 325 height 32
type textarea "x"
type input "h"
type textarea "x"
type input "hy"
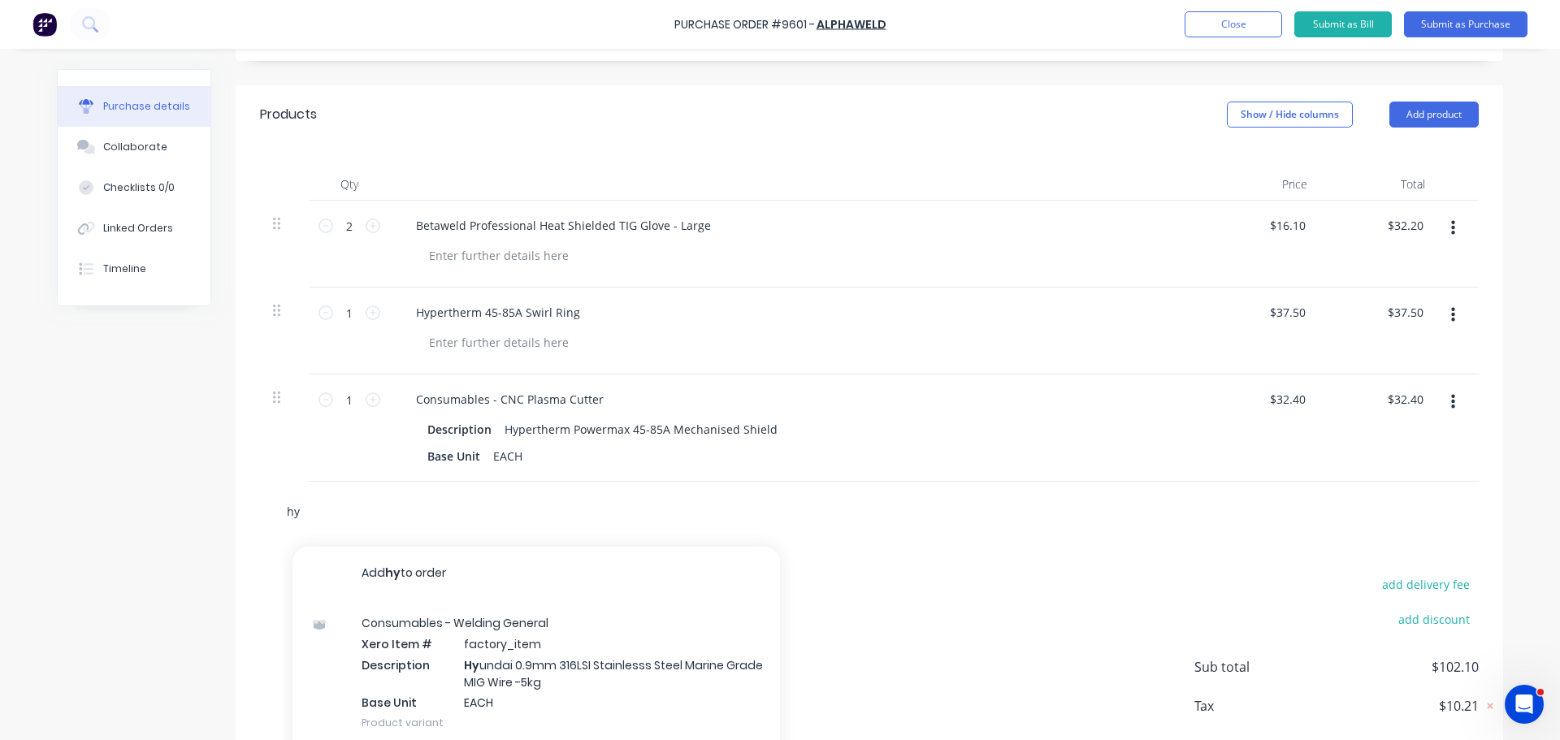
type textarea "x"
type input "h"
type textarea "x"
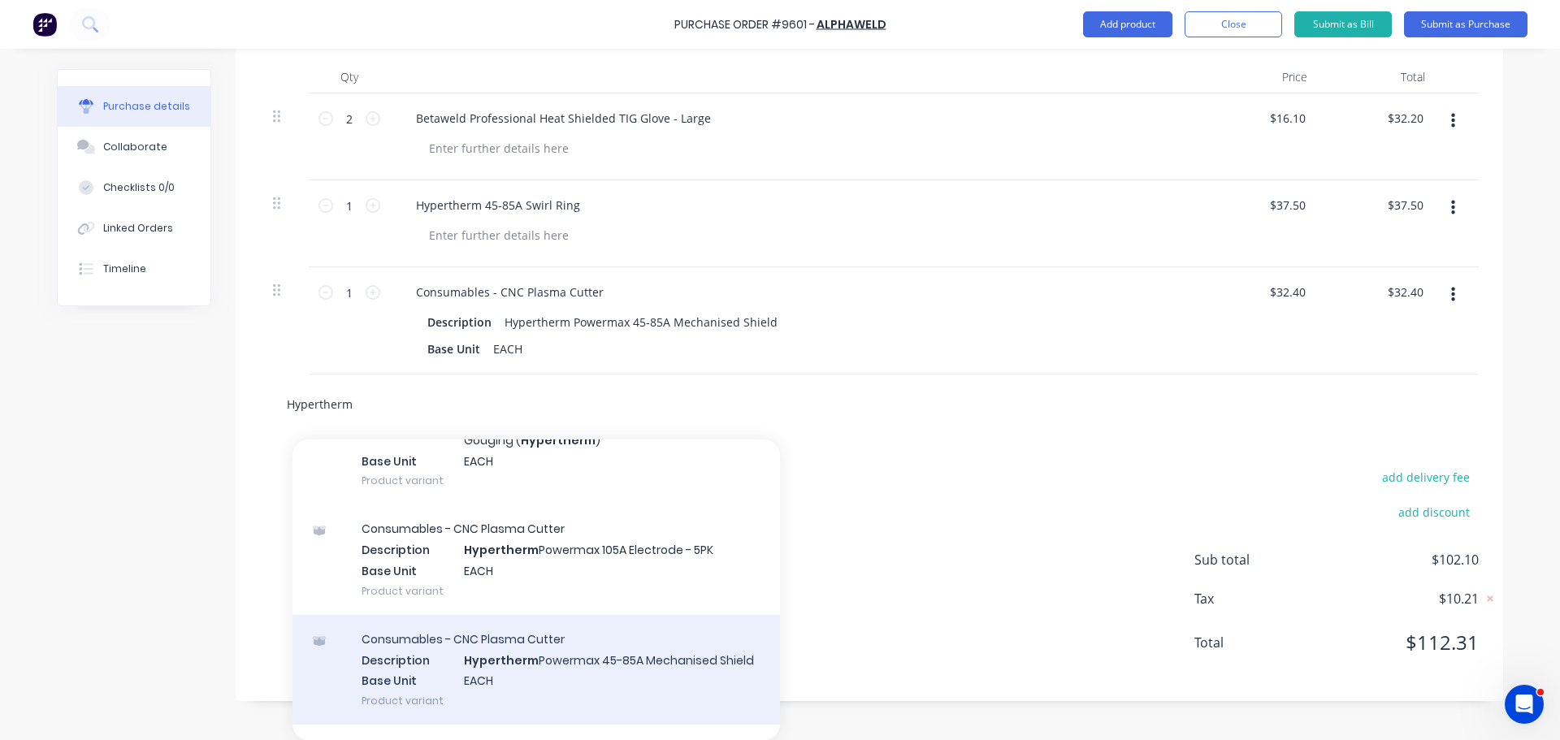
scroll to position [0, 0]
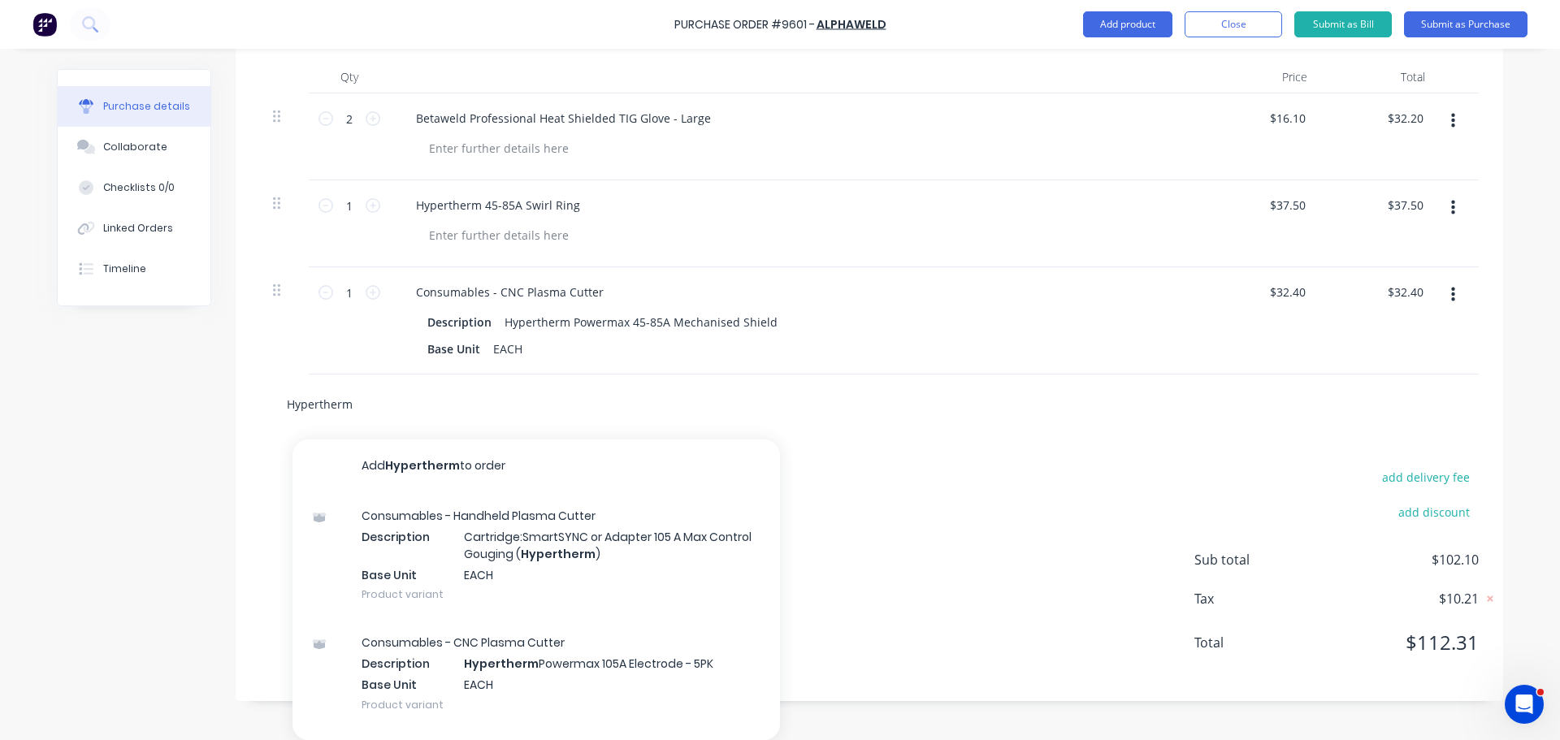
click at [353, 407] on input "Hypertherm" at bounding box center [448, 403] width 325 height 32
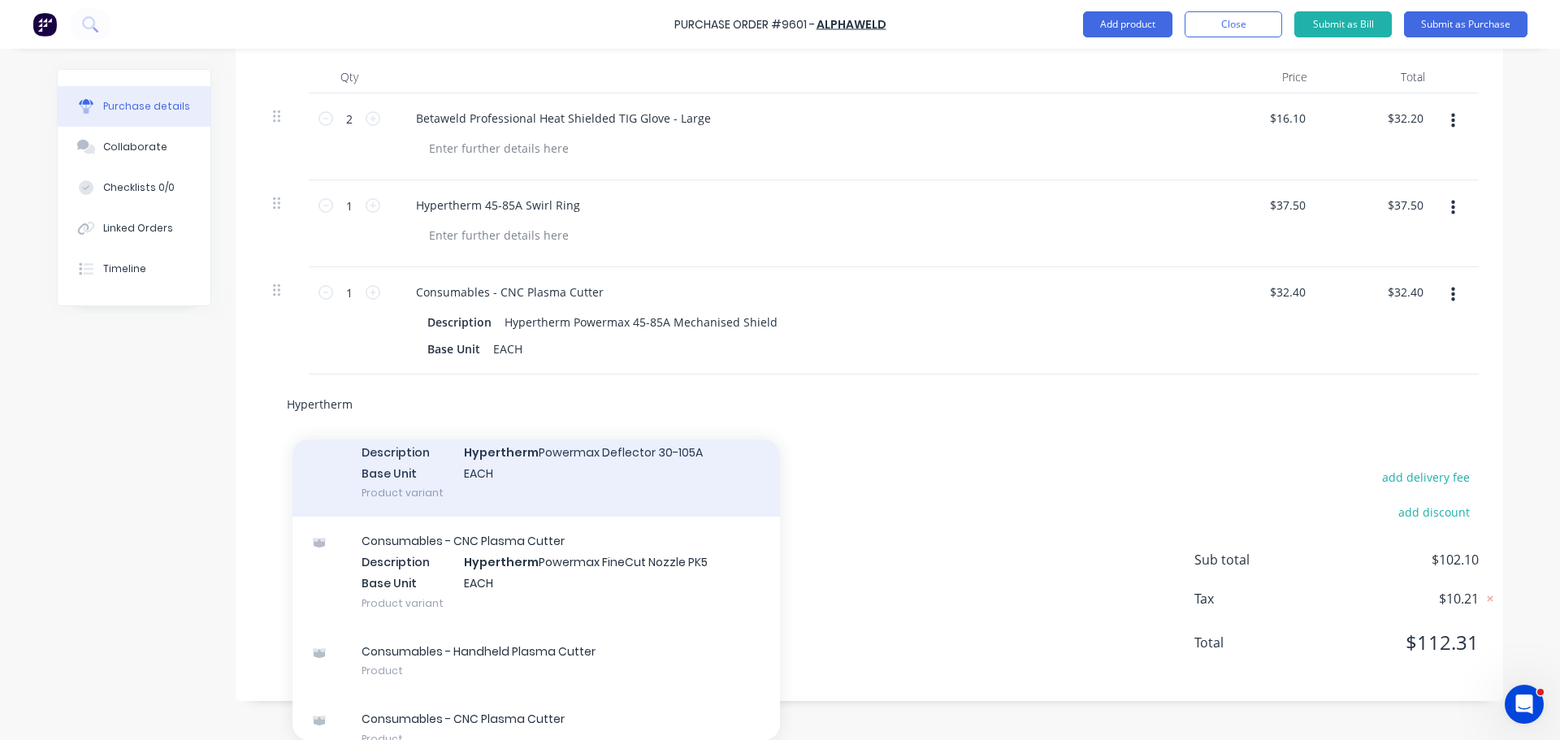
scroll to position [1137, 0]
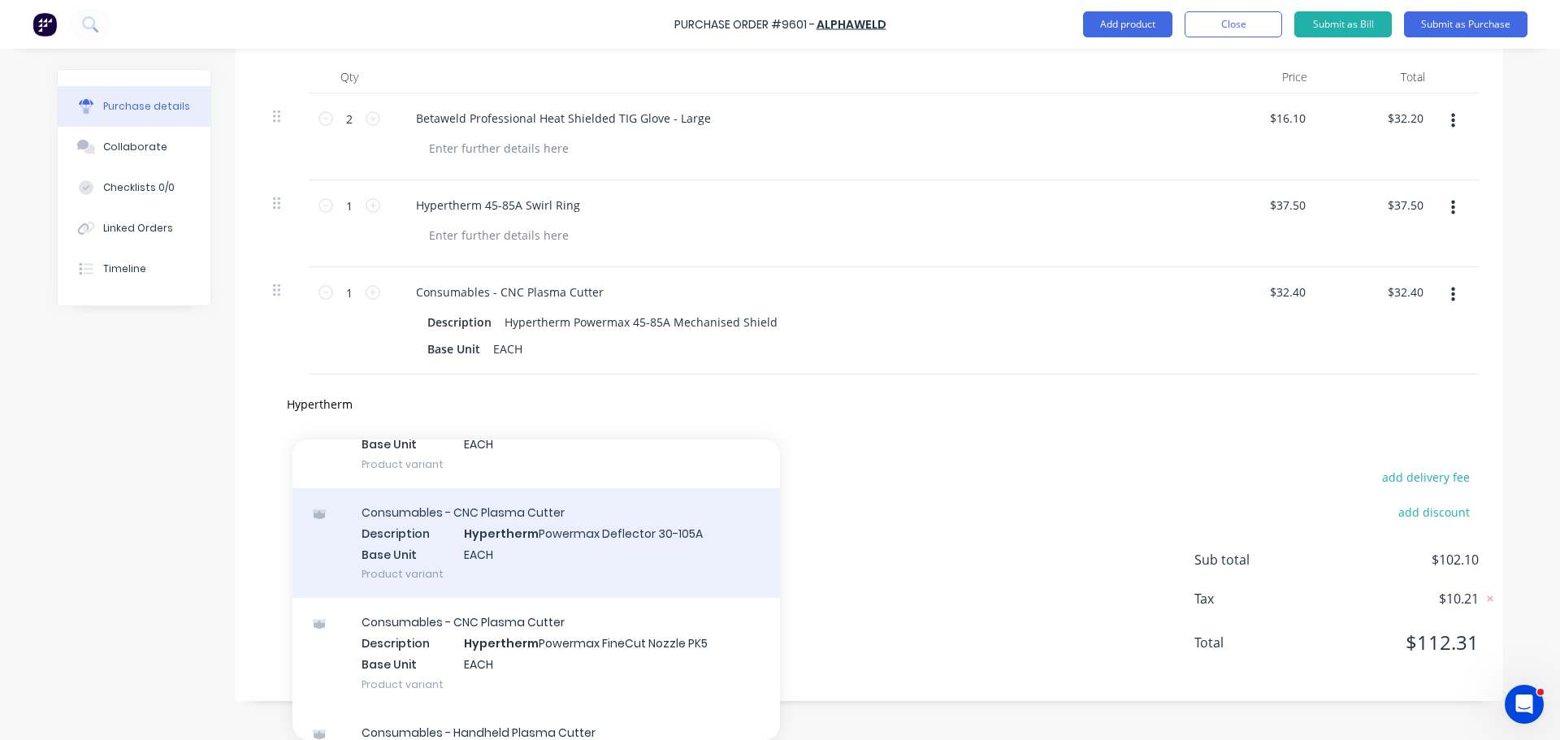
click at [656, 562] on div "Consumables - CNC Plasma Cutter Description Hypertherm Powermax Deflector 30-10…" at bounding box center [535, 543] width 487 height 110
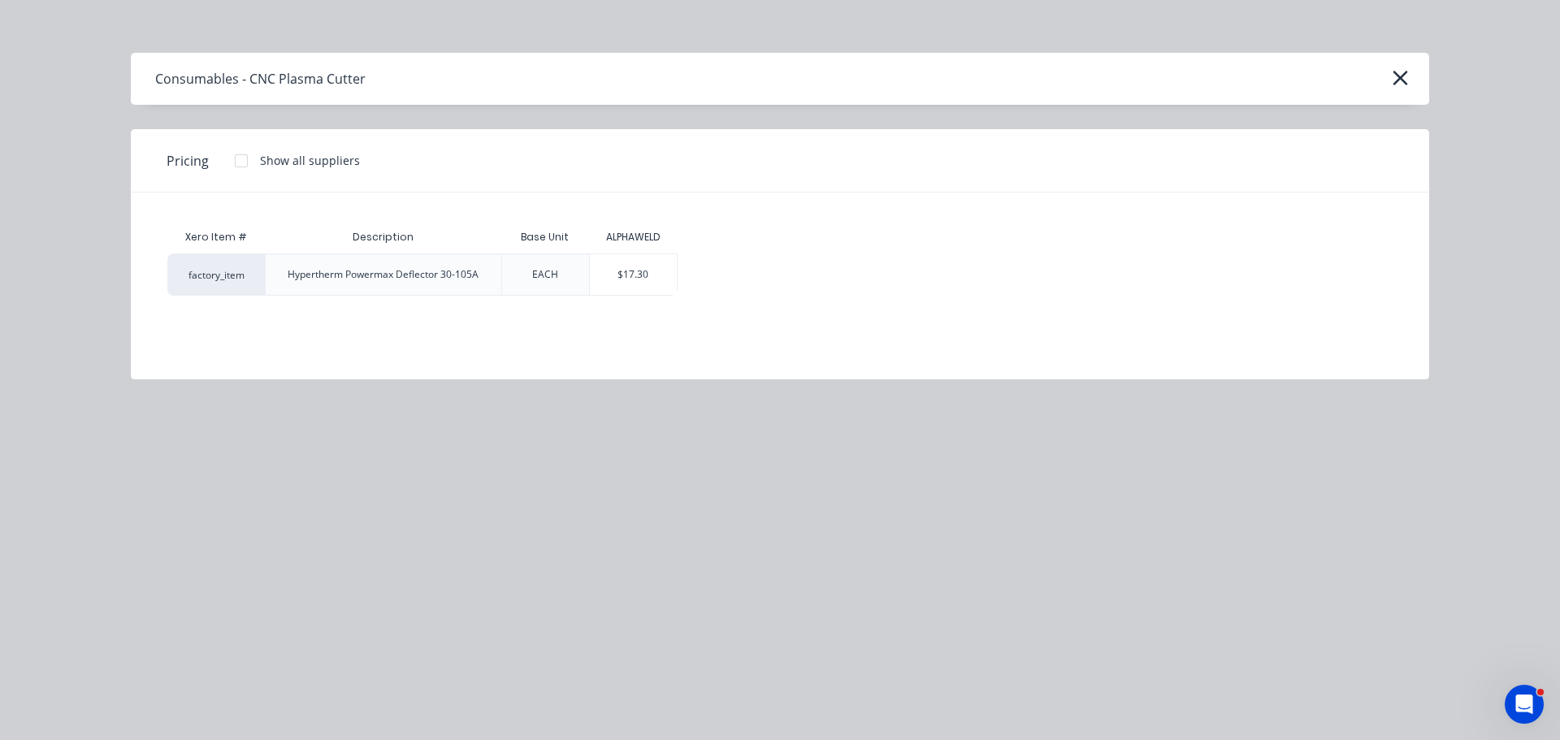
click at [619, 279] on div "$17.30" at bounding box center [633, 274] width 87 height 41
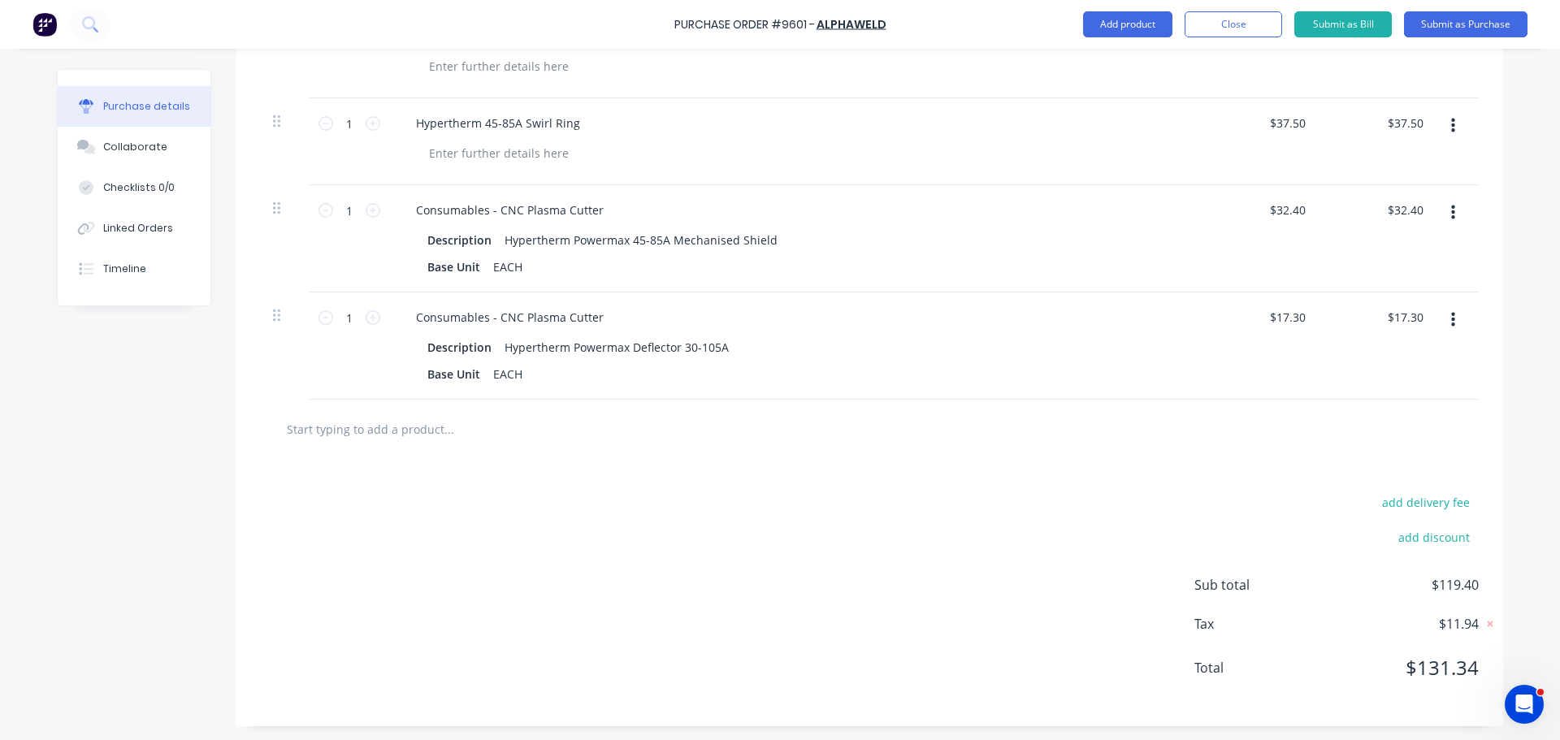
scroll to position [511, 0]
click at [366, 422] on input "text" at bounding box center [448, 426] width 325 height 32
paste input "Hypertherm Powermax 65/85/105 Retaining Cap"
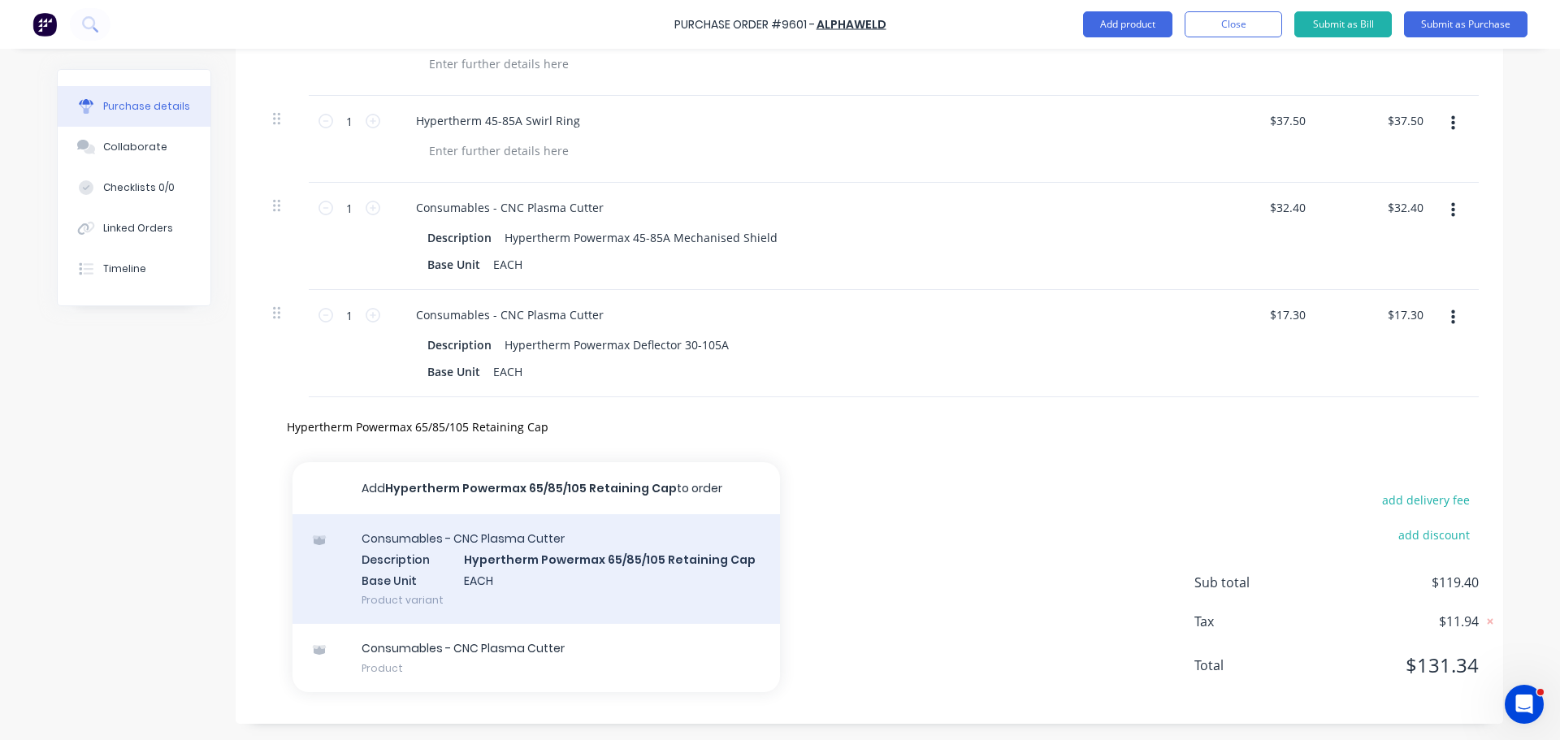
click at [559, 579] on div "Consumables - CNC Plasma Cutter Description Hypertherm Powermax 65/85/105 Retai…" at bounding box center [535, 569] width 487 height 110
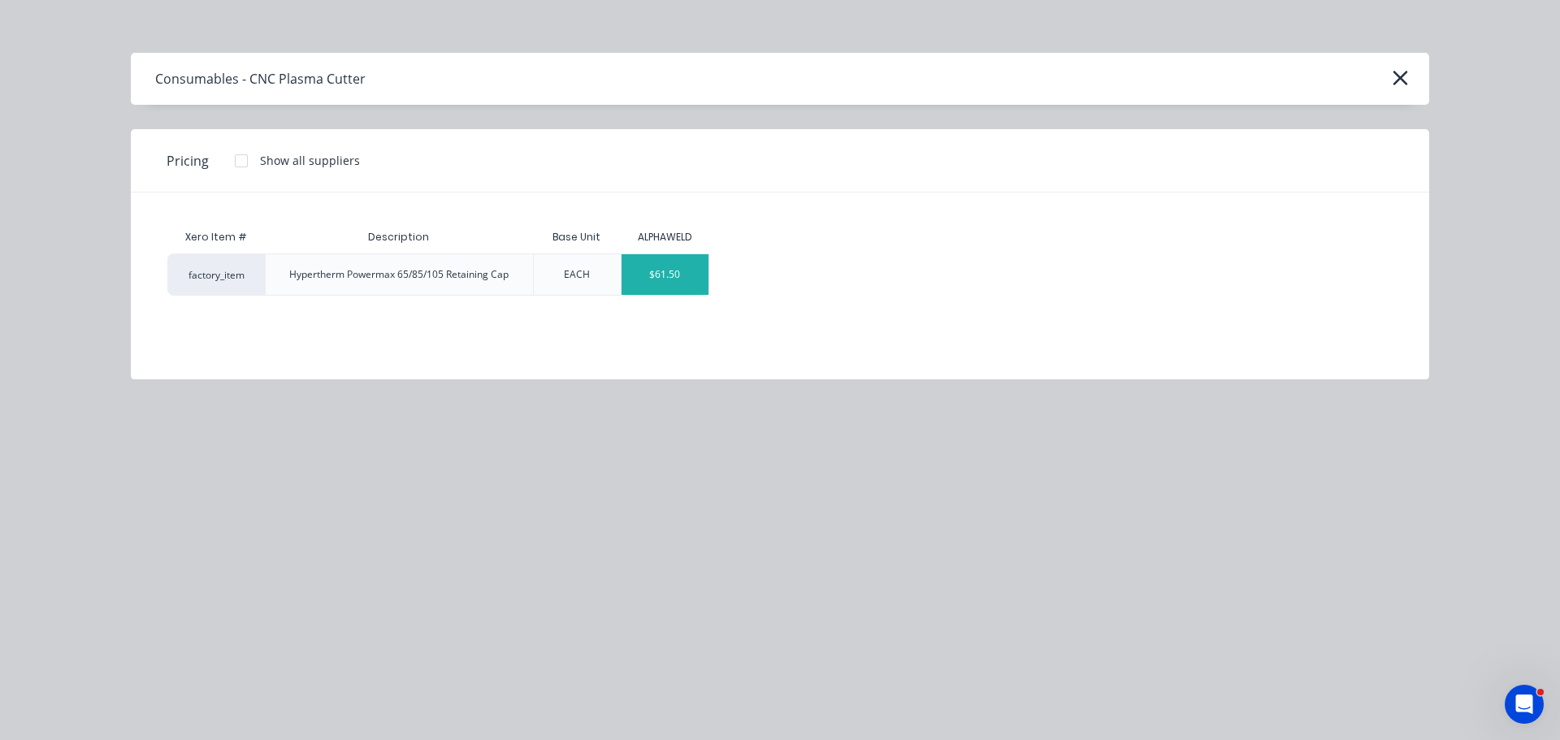
click at [678, 284] on div "$61.50" at bounding box center [664, 274] width 87 height 41
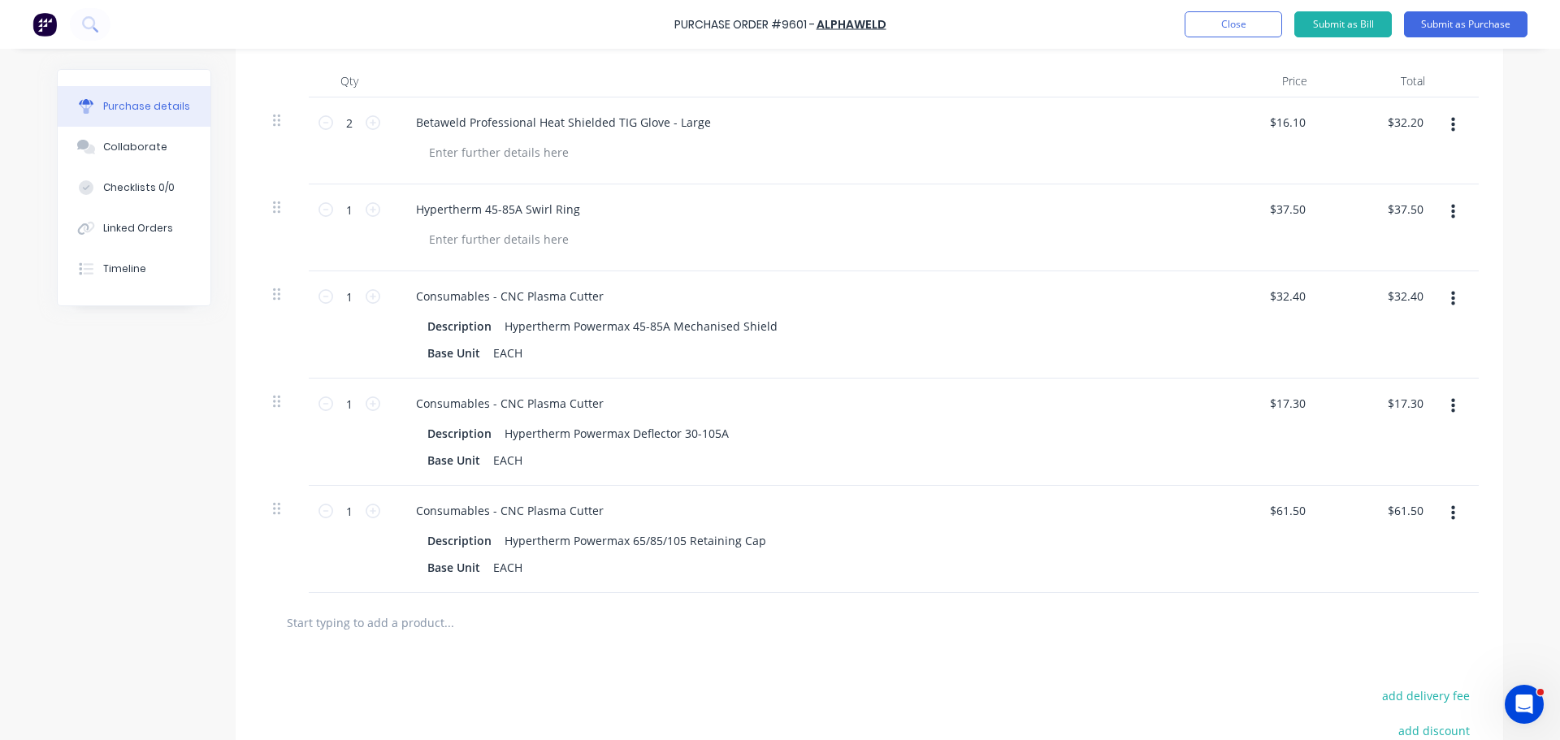
scroll to position [456, 0]
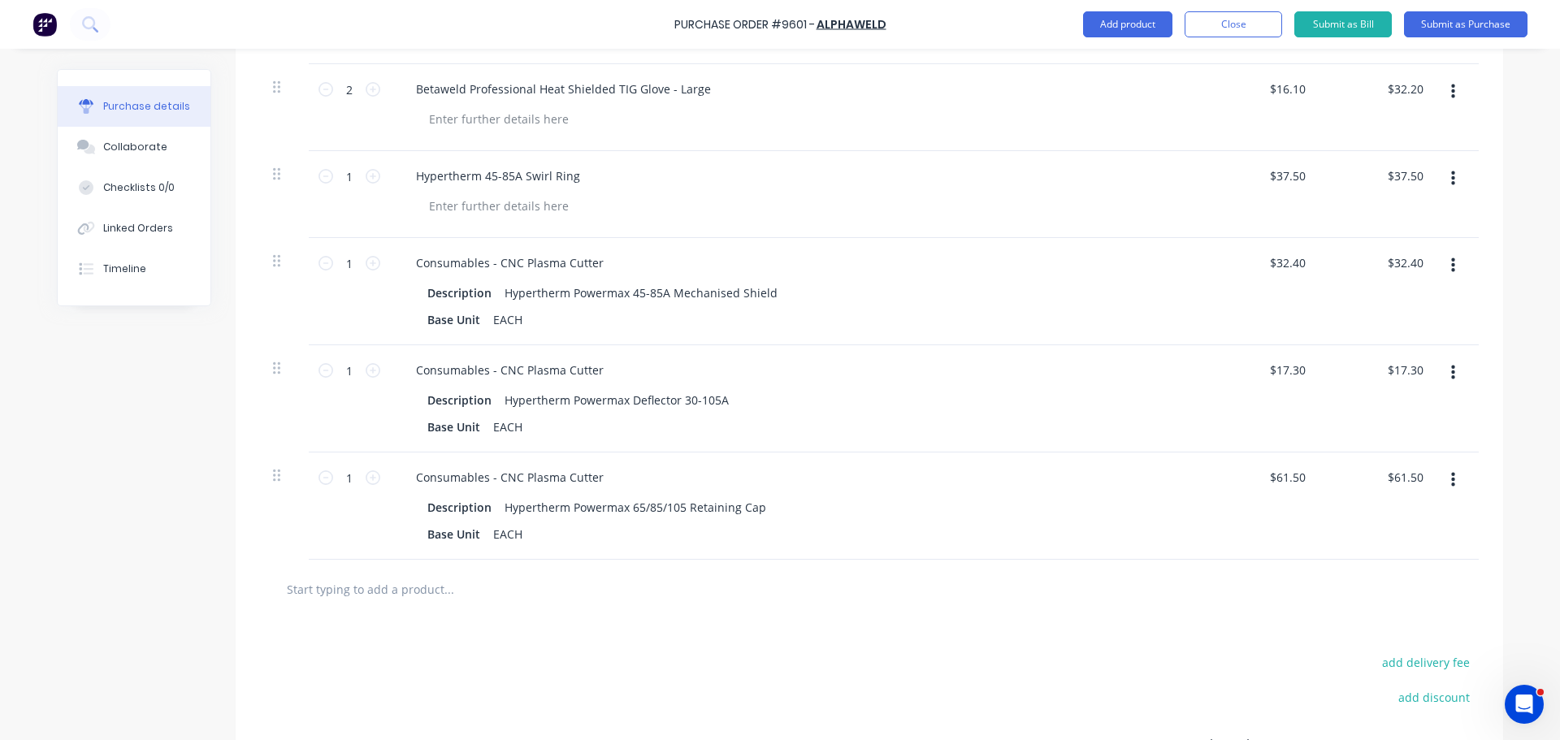
click at [409, 596] on input "text" at bounding box center [448, 589] width 325 height 32
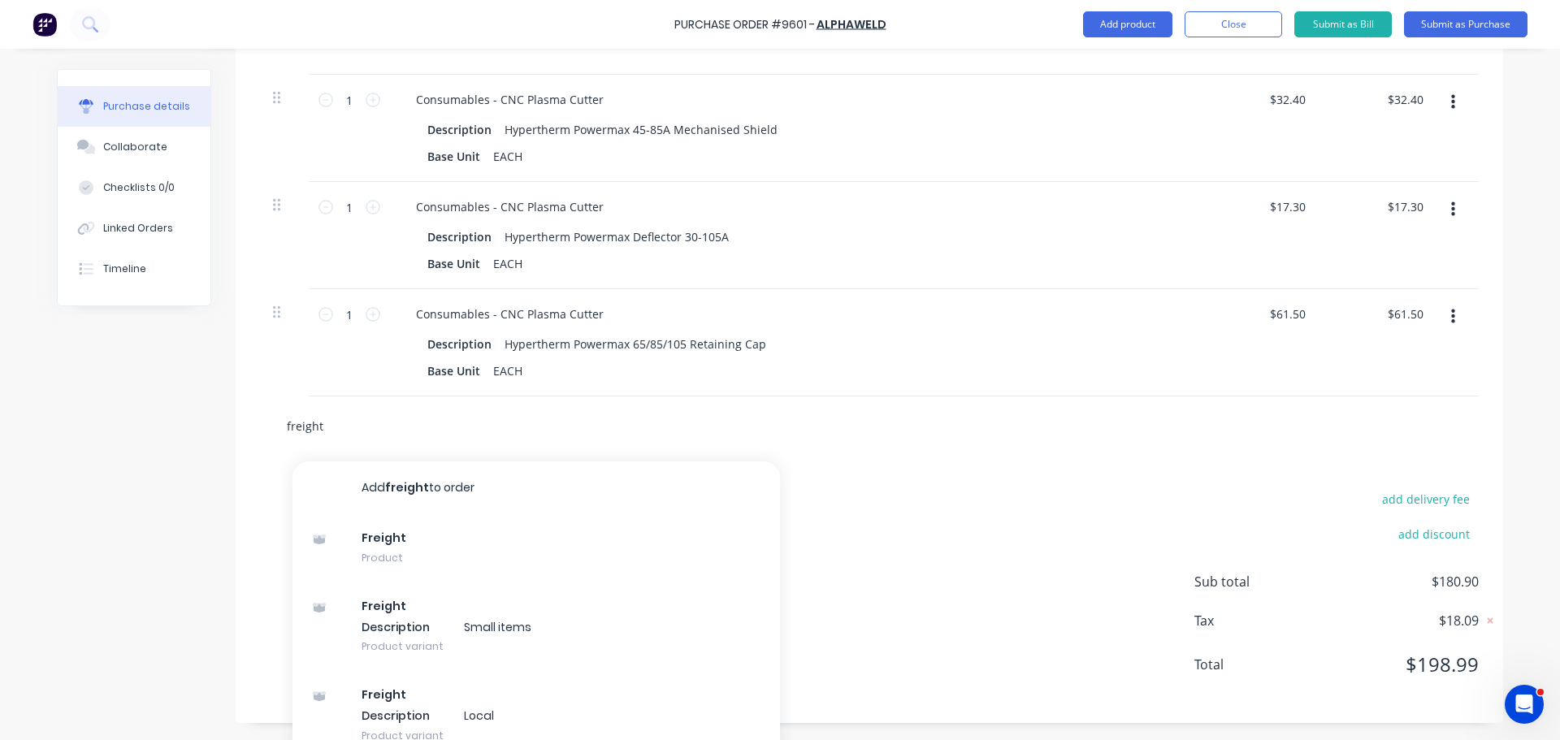
scroll to position [639, 0]
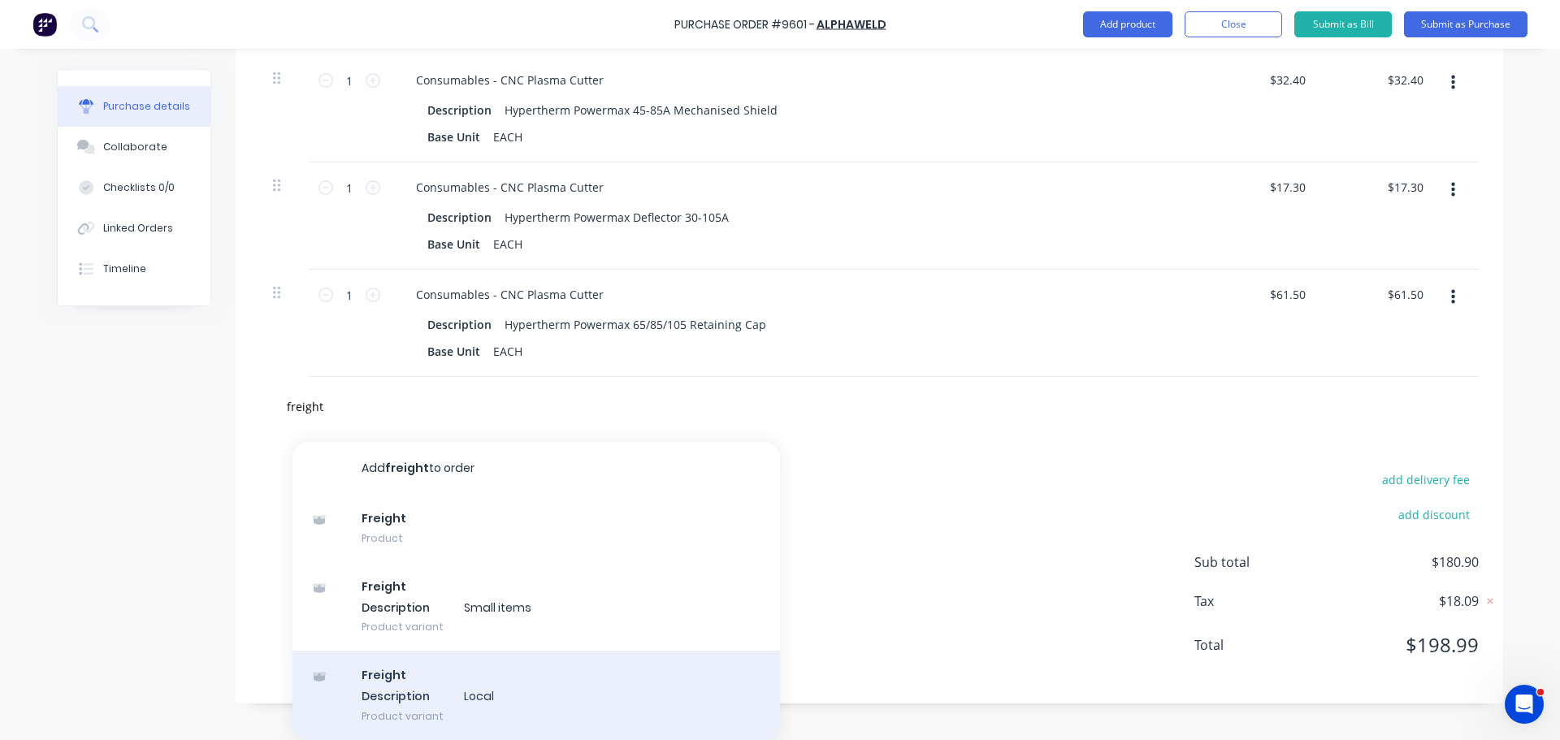
click at [427, 698] on div "Freight Description Local Product variant" at bounding box center [535, 695] width 487 height 89
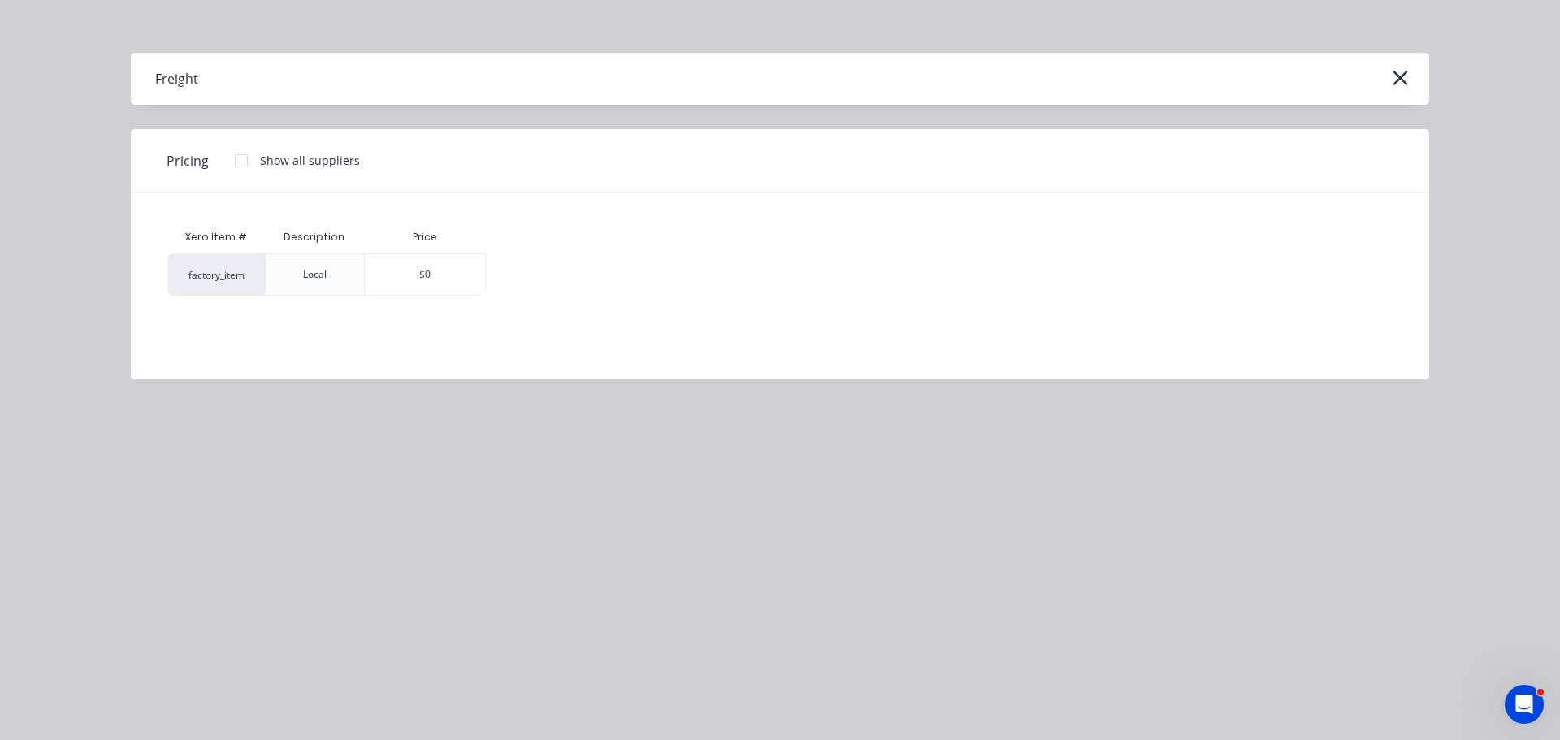
click at [387, 279] on div "$0" at bounding box center [425, 274] width 120 height 41
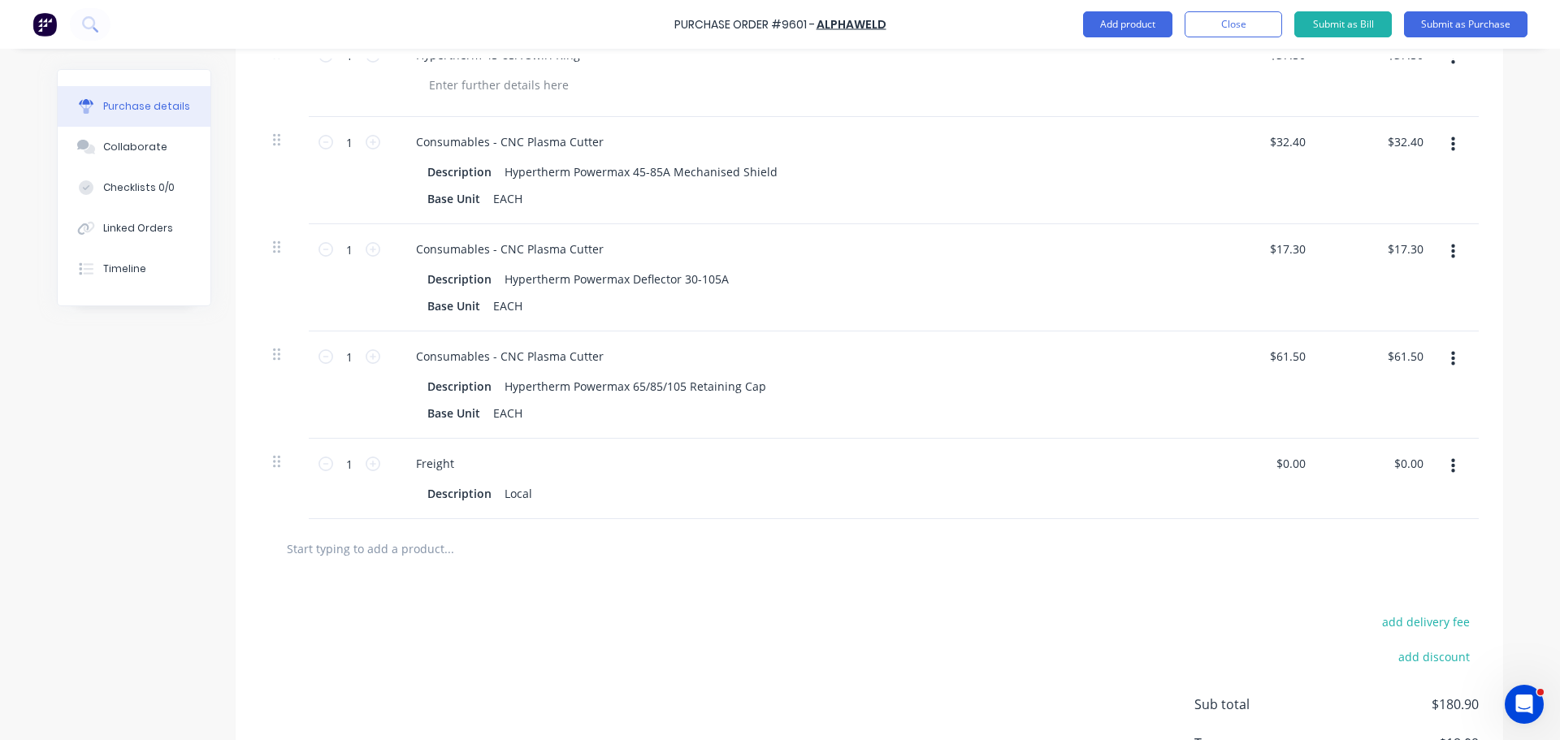
scroll to position [557, 0]
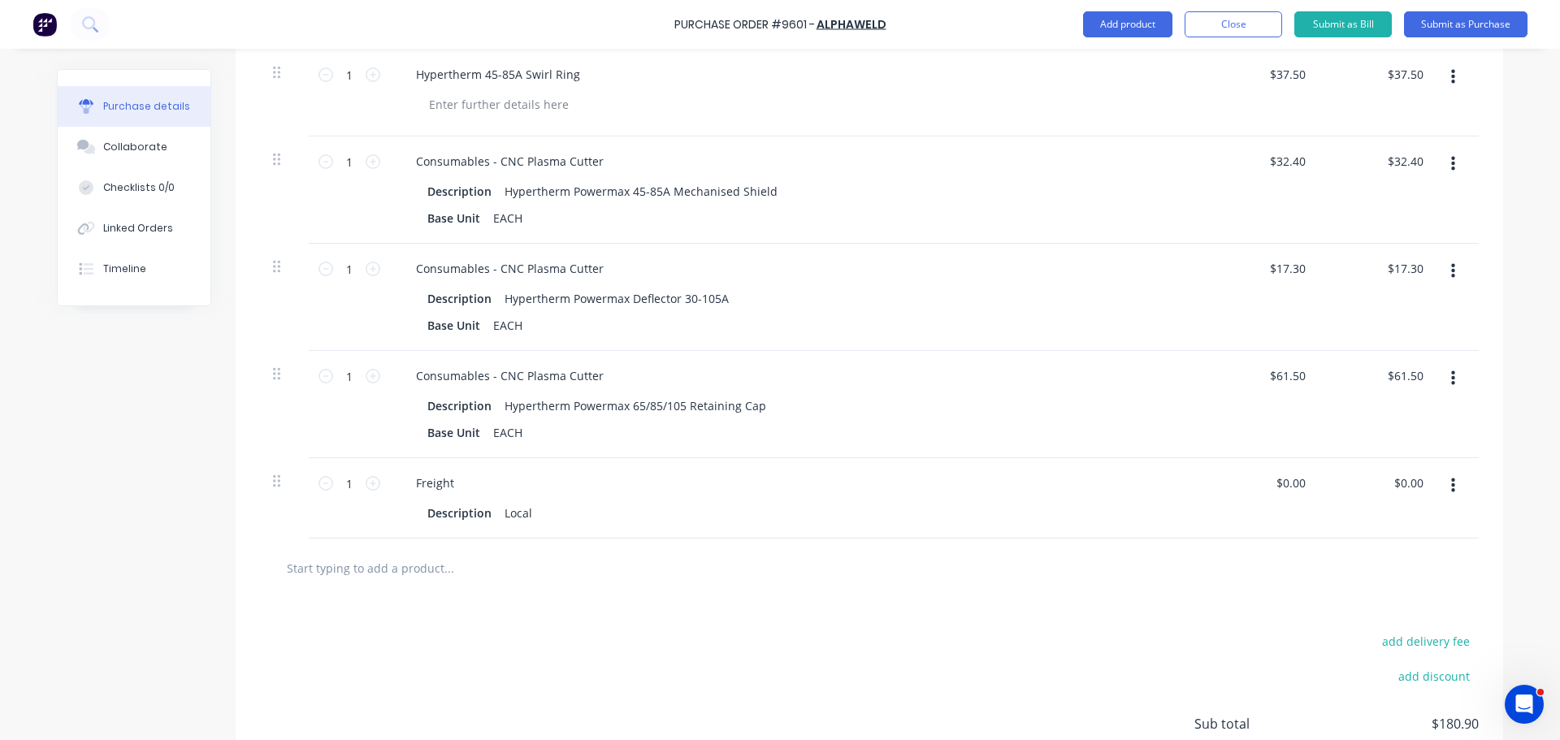
click at [1448, 488] on button "button" at bounding box center [1453, 485] width 38 height 29
click at [1359, 628] on button "Delete" at bounding box center [1403, 626] width 138 height 32
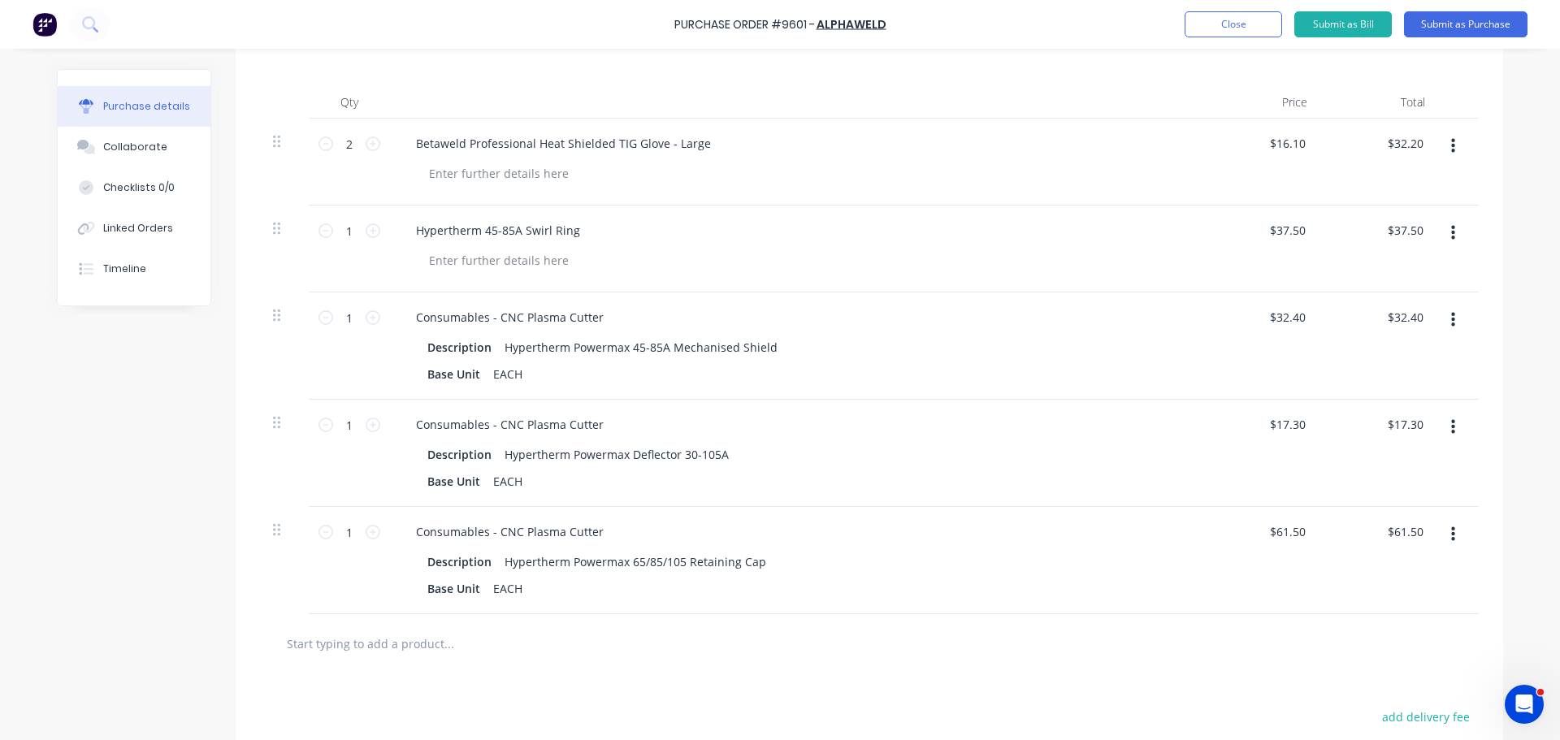
scroll to position [212, 0]
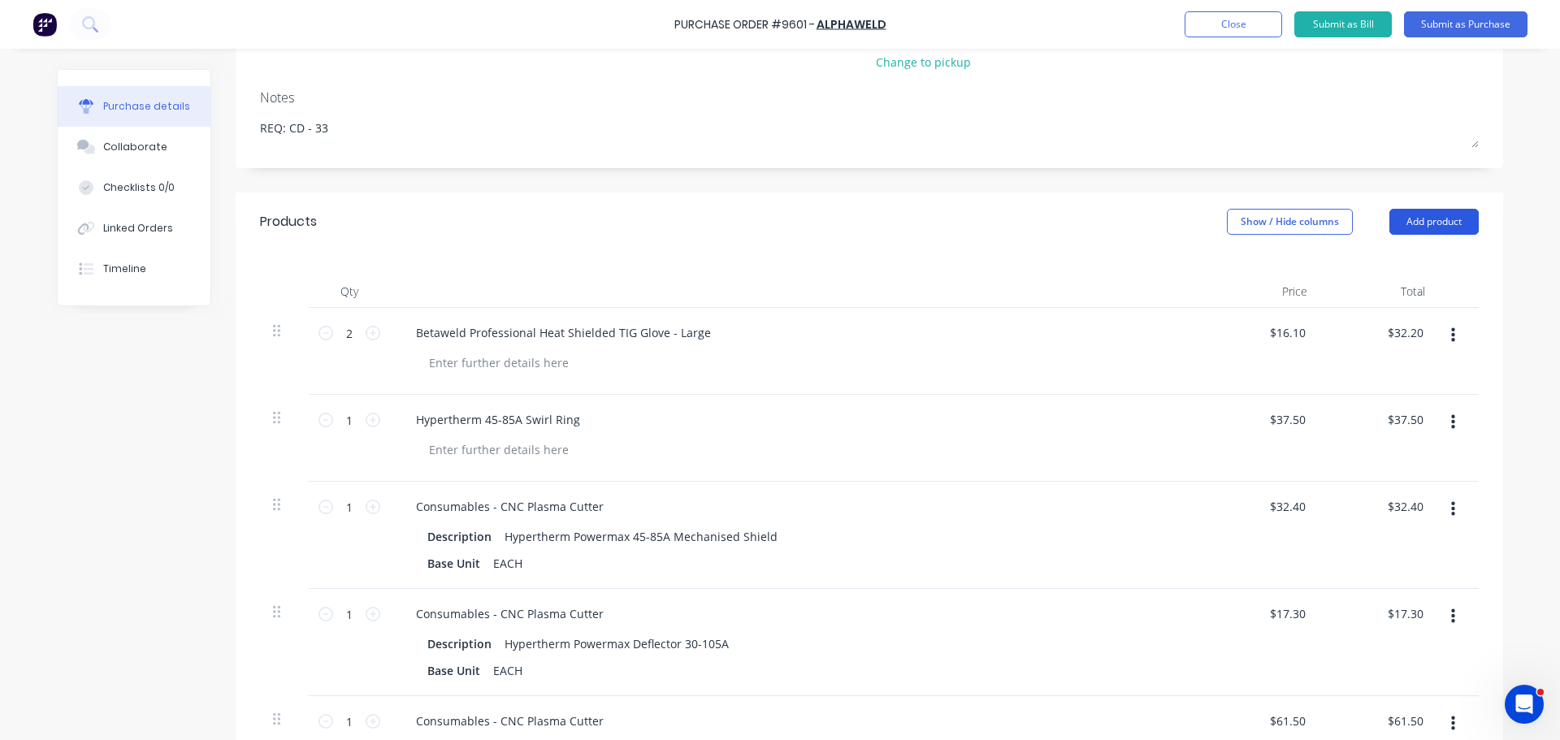
click at [1434, 220] on button "Add product" at bounding box center [1433, 222] width 89 height 26
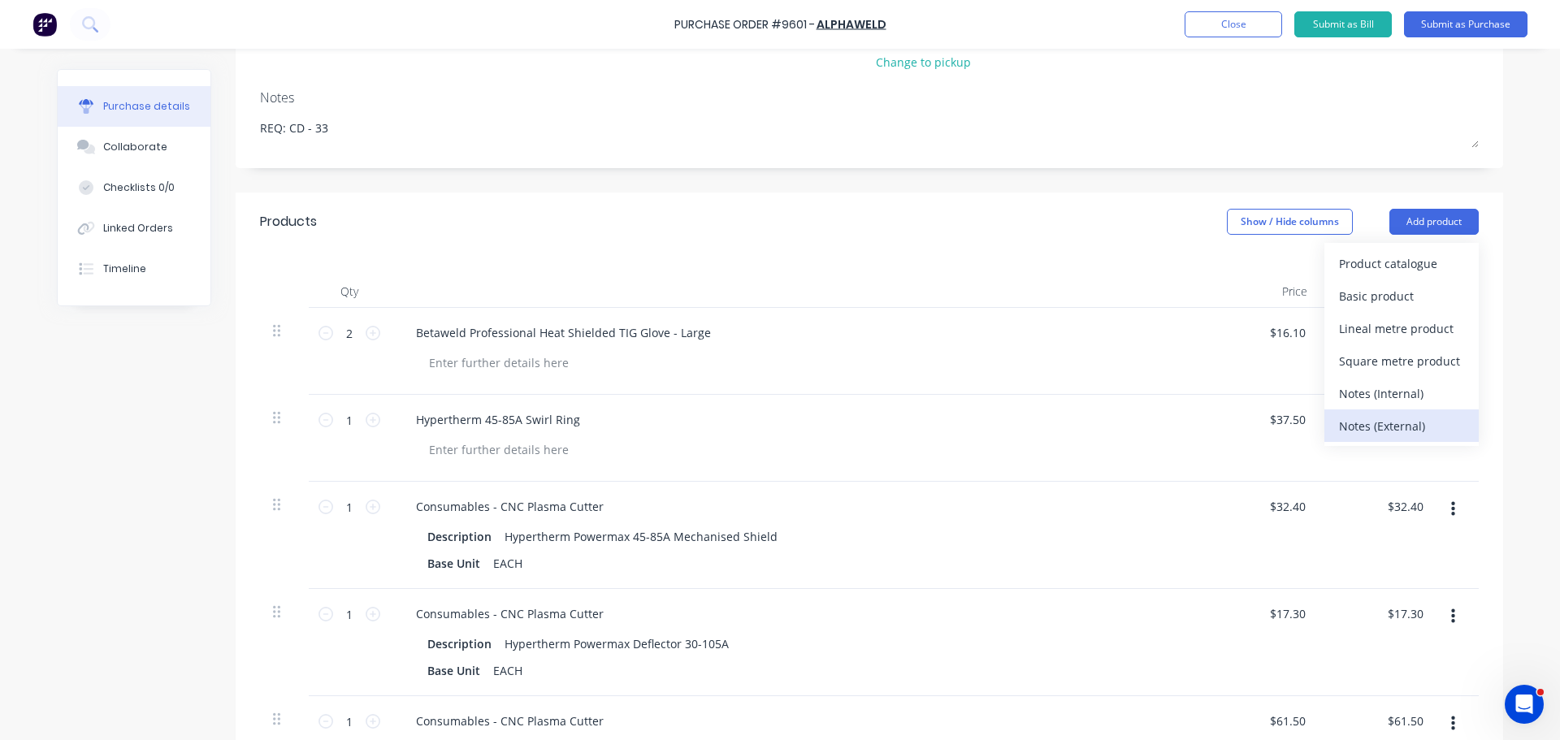
click at [1397, 418] on div "Notes (External)" at bounding box center [1401, 426] width 125 height 24
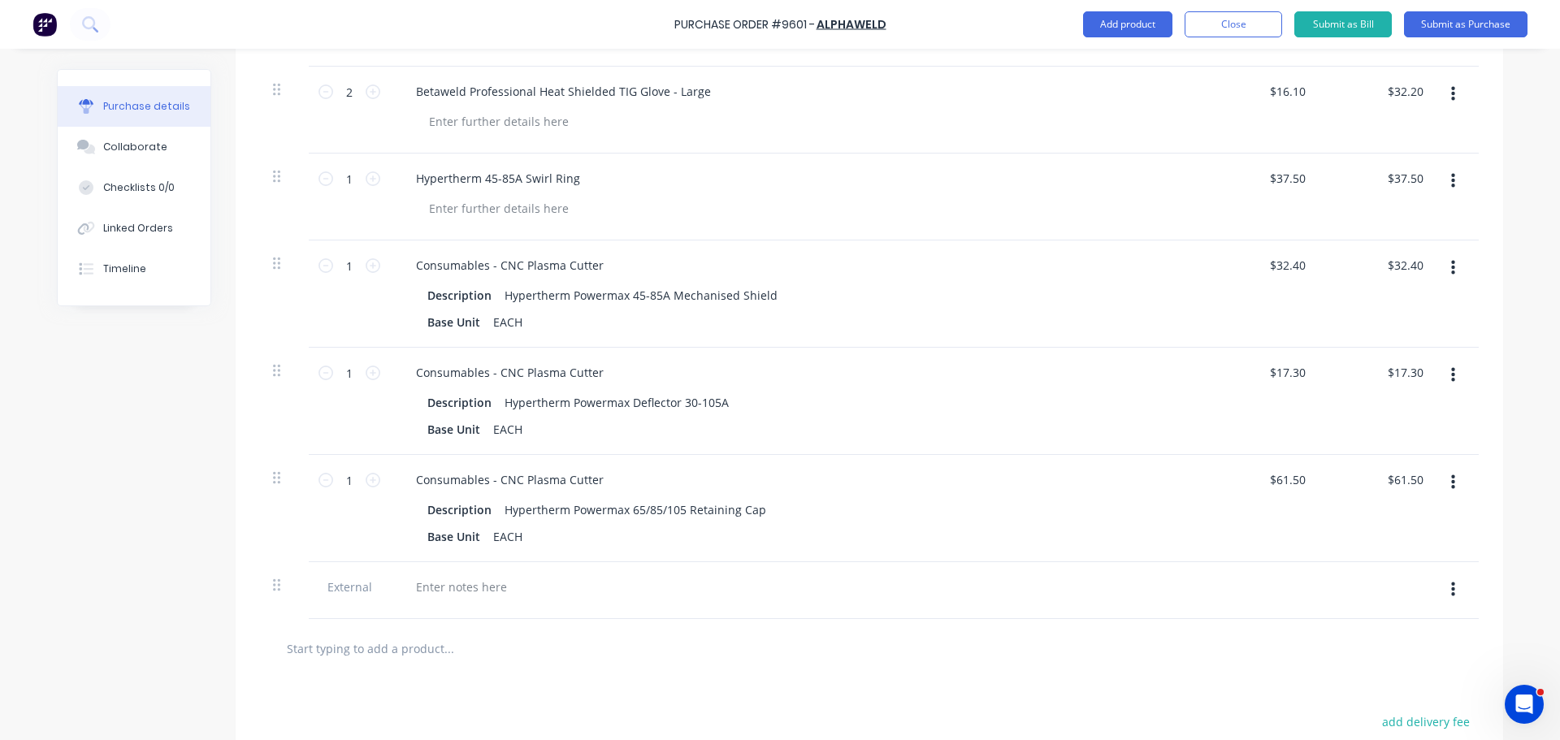
scroll to position [675, 0]
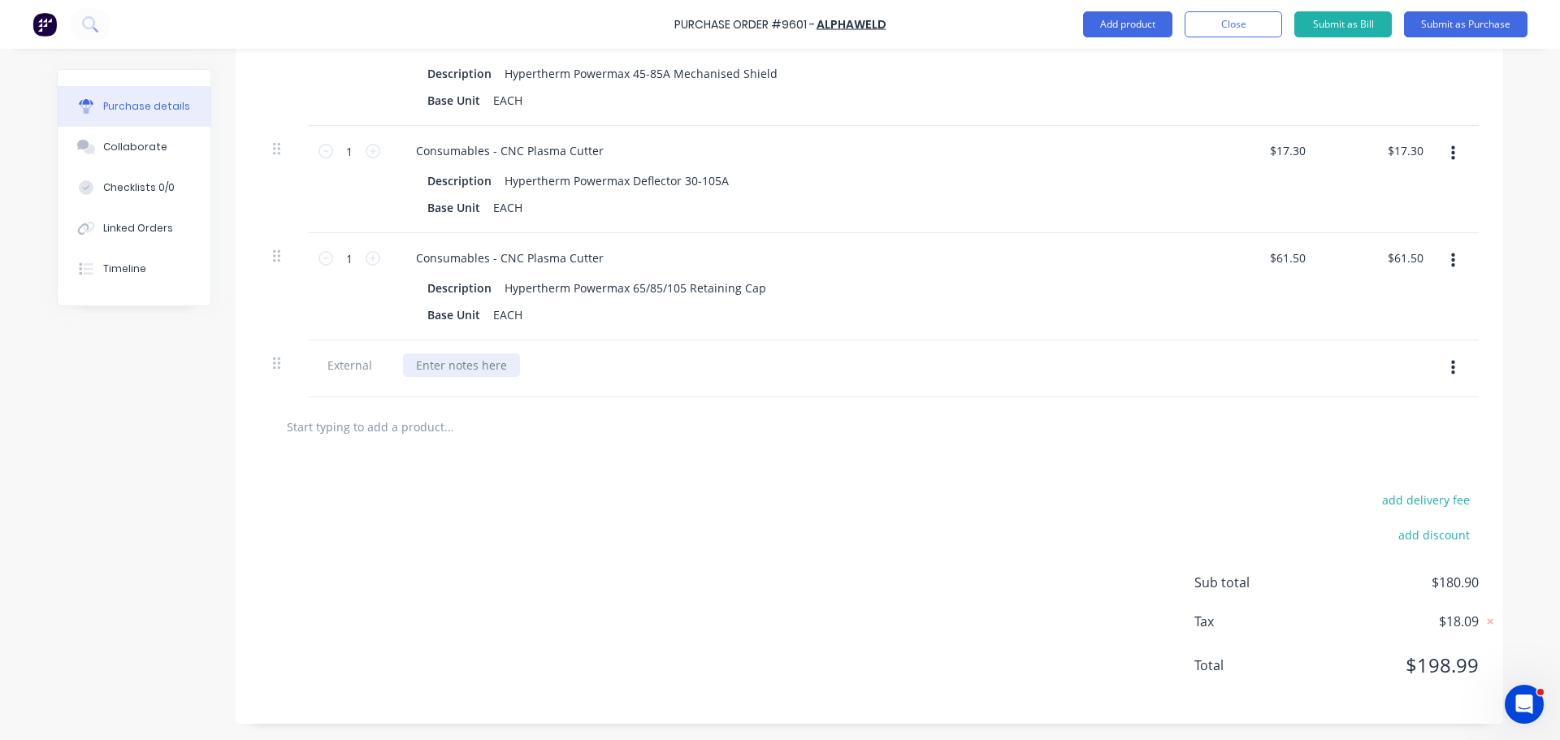
click at [433, 365] on div at bounding box center [461, 365] width 117 height 24
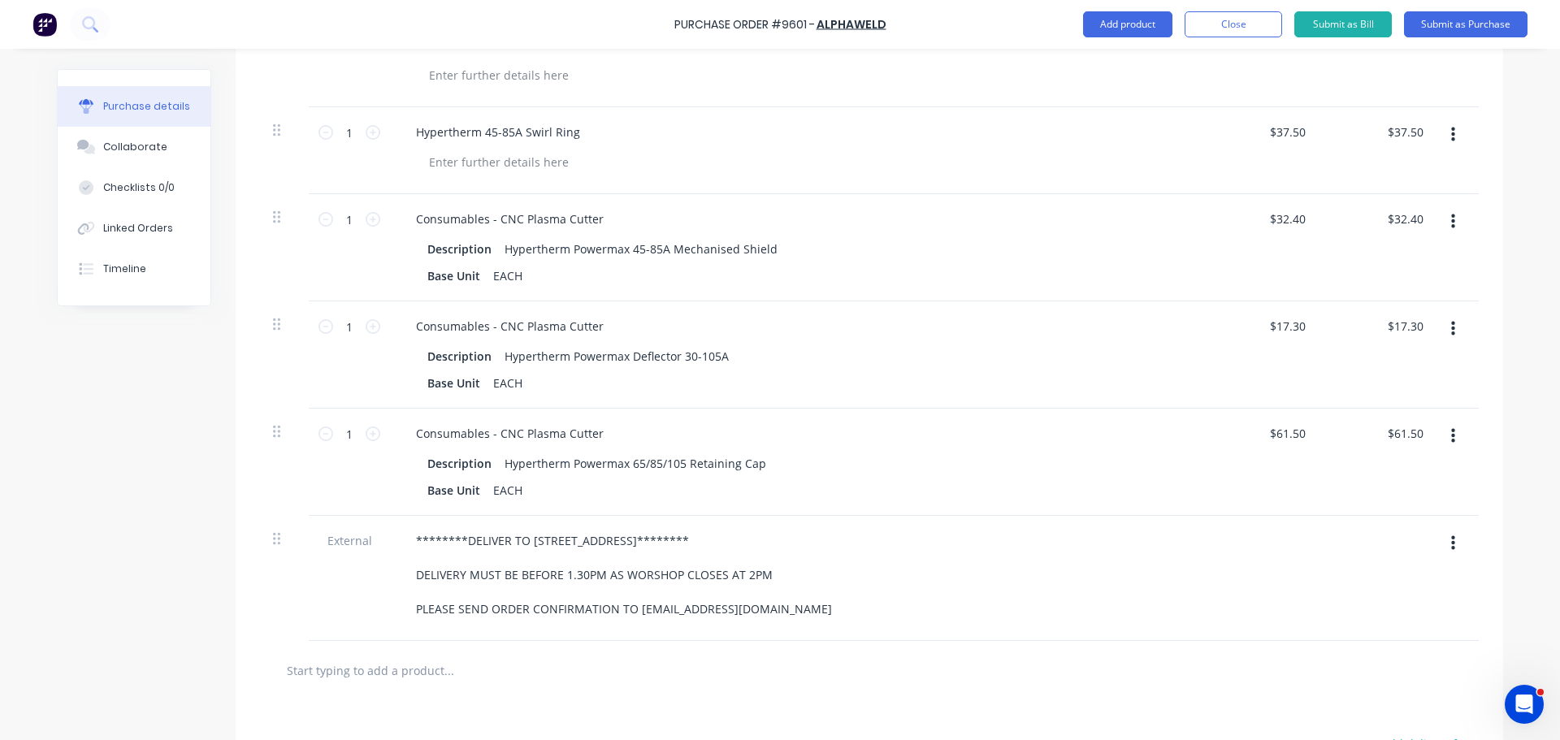
scroll to position [743, 0]
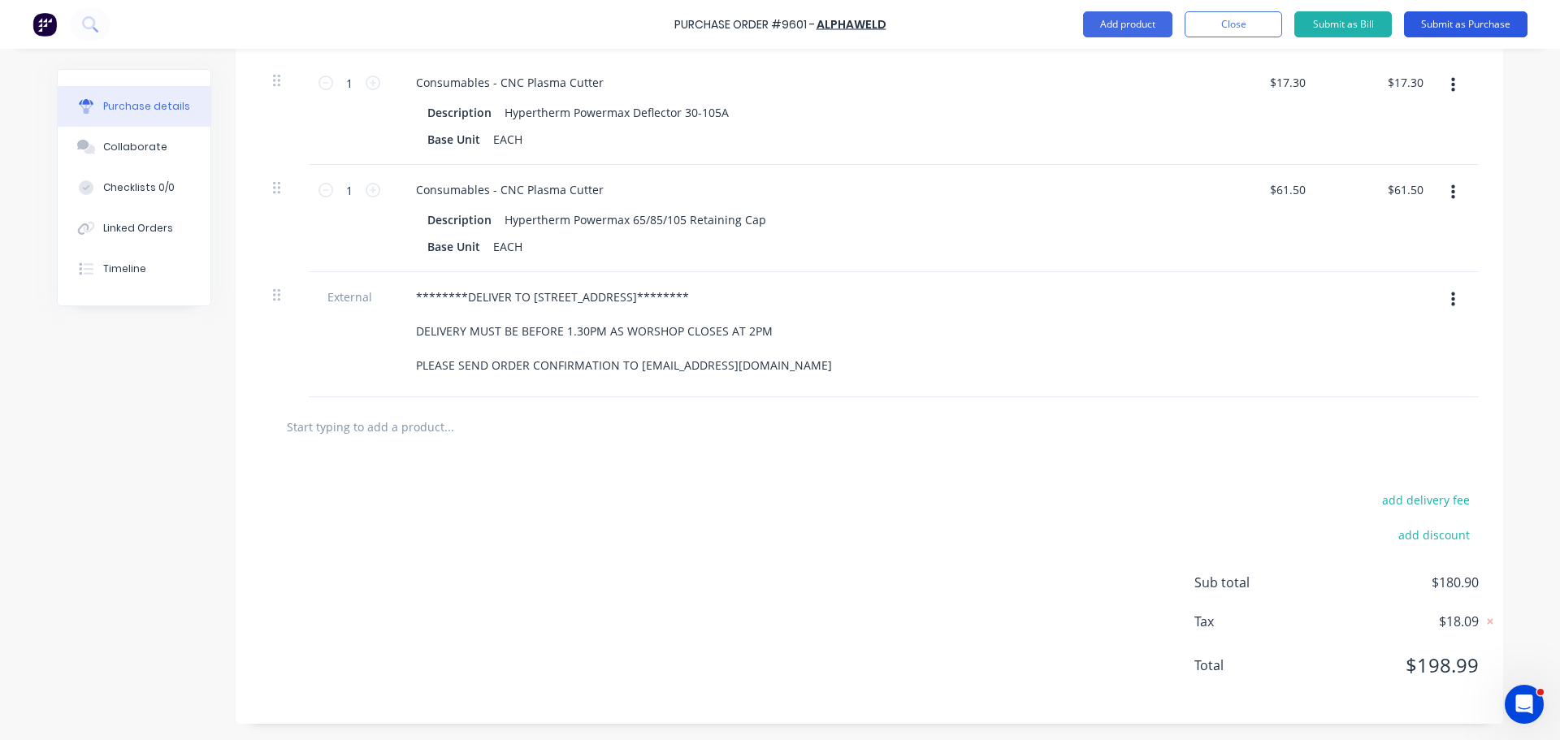
click at [1473, 24] on button "Submit as Purchase" at bounding box center [1465, 24] width 123 height 26
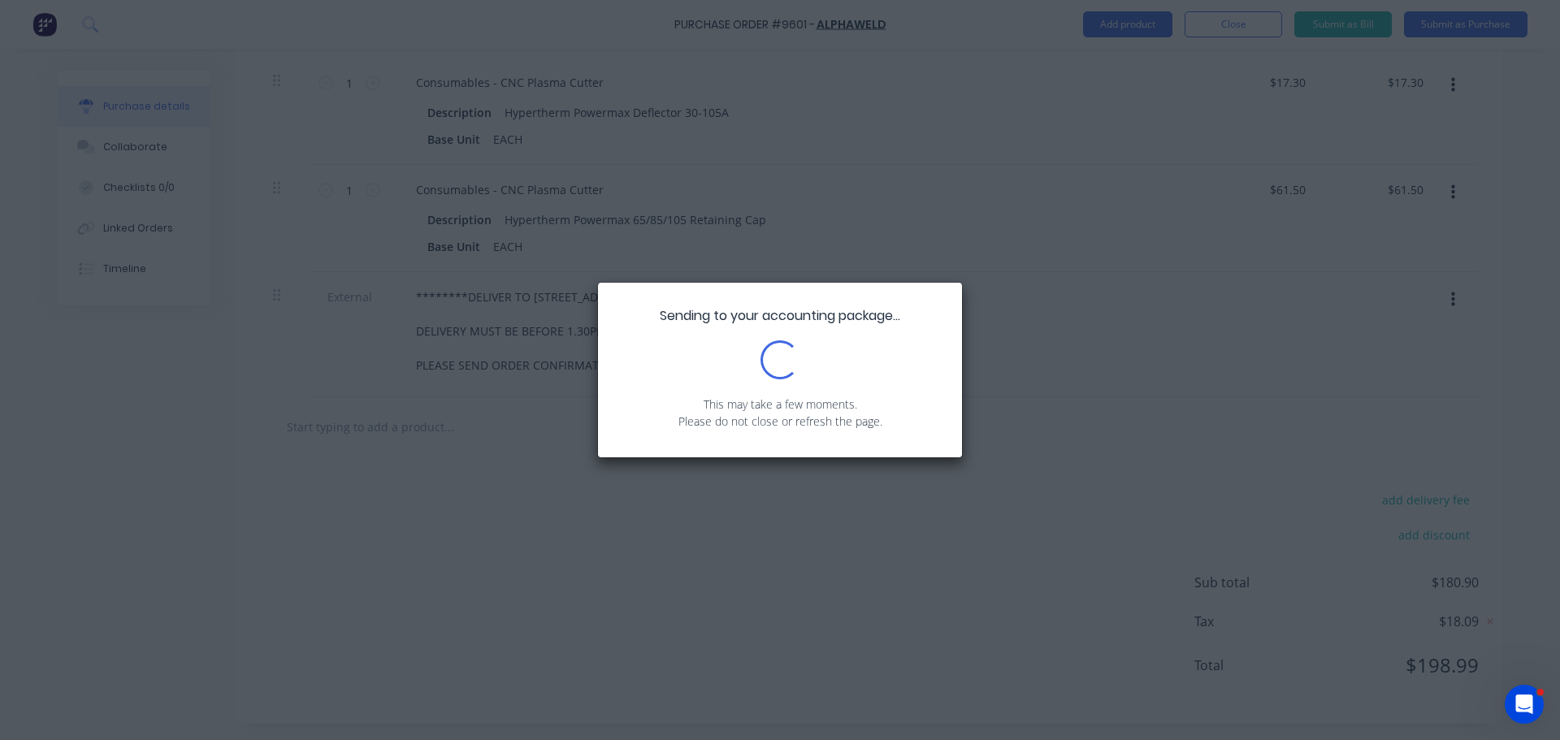
scroll to position [0, 0]
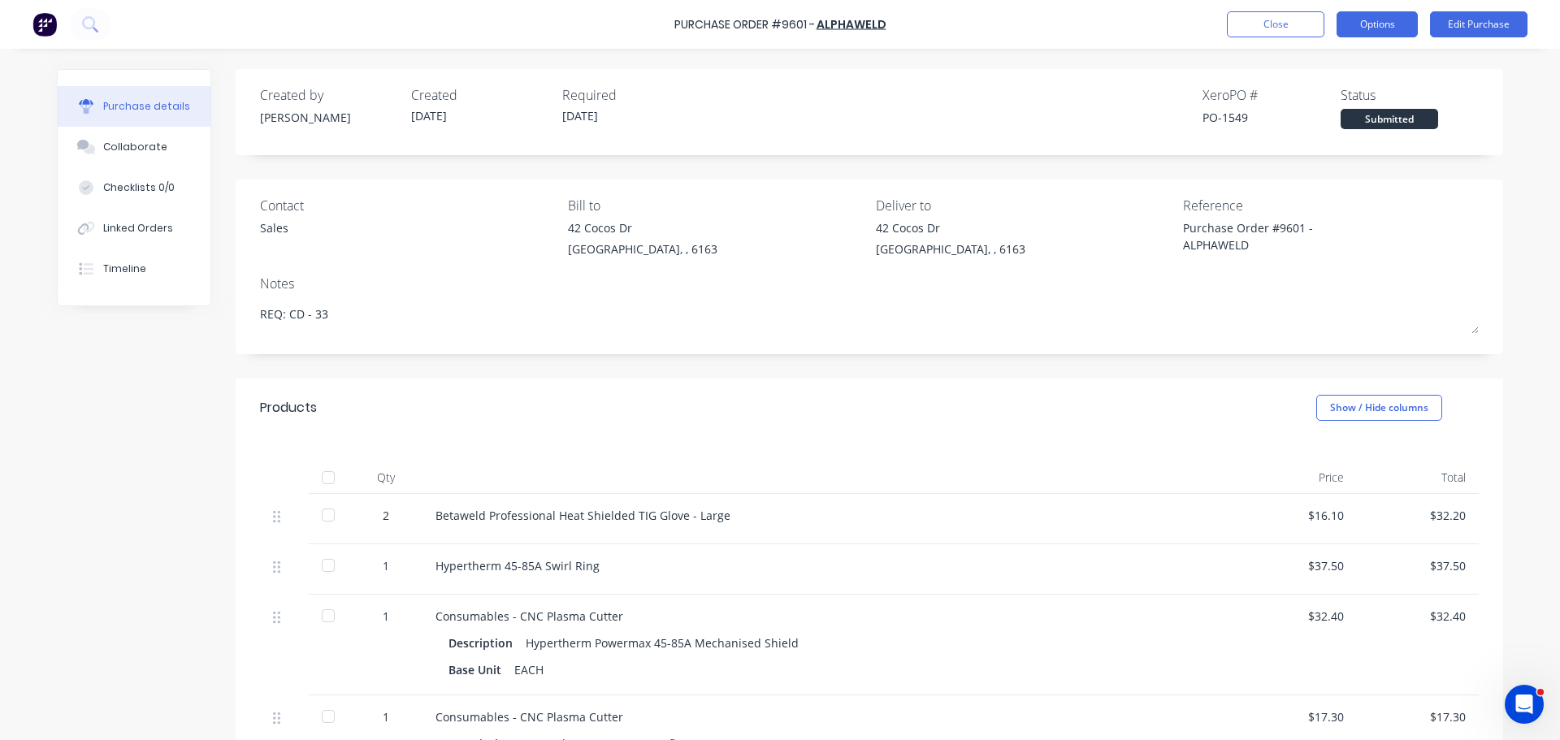
drag, startPoint x: 1388, startPoint y: 30, endPoint x: 1348, endPoint y: 22, distance: 40.6
click at [1388, 29] on button "Options" at bounding box center [1376, 24] width 81 height 26
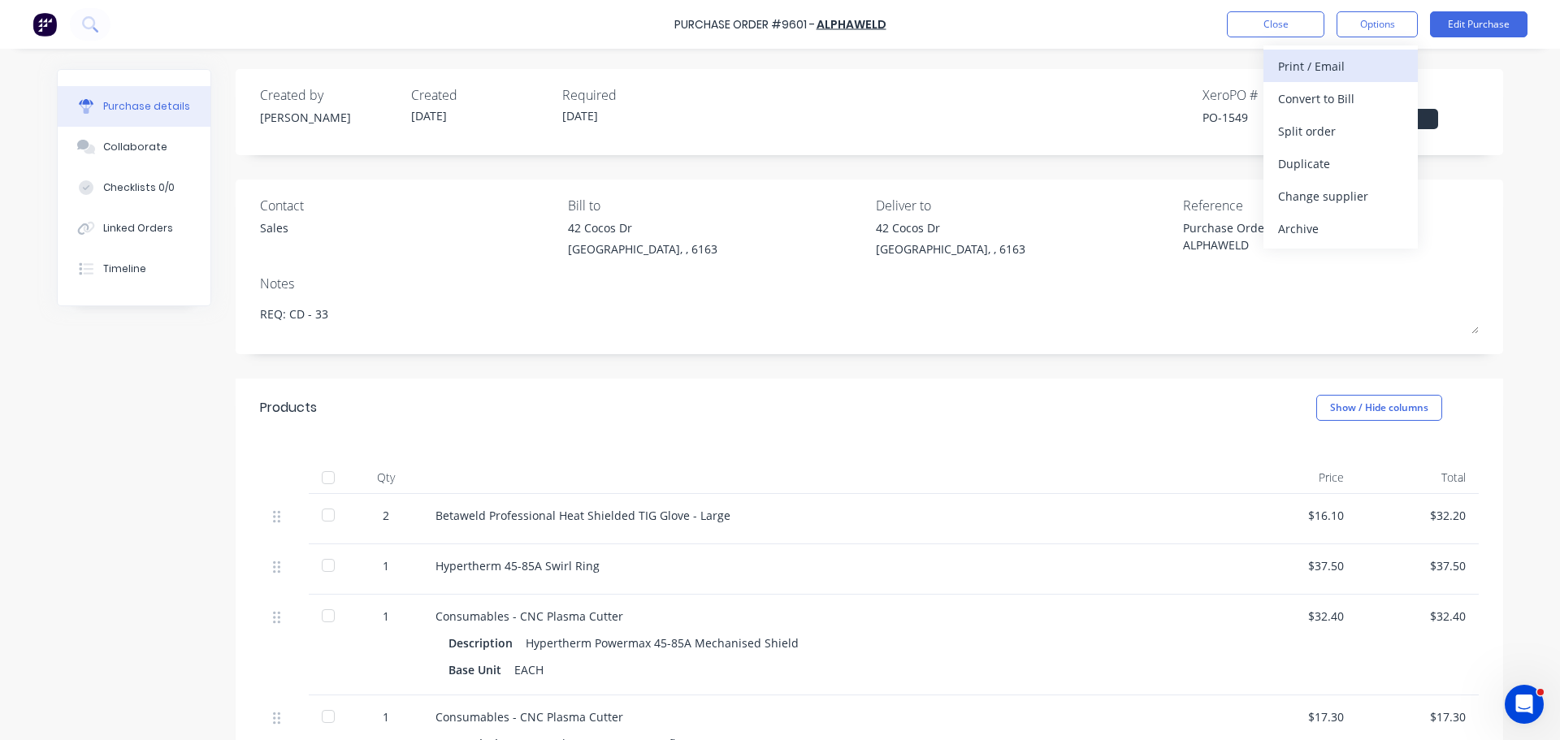
click at [1314, 64] on div "Print / Email" at bounding box center [1340, 66] width 125 height 24
click at [1305, 100] on div "With pricing" at bounding box center [1340, 99] width 125 height 24
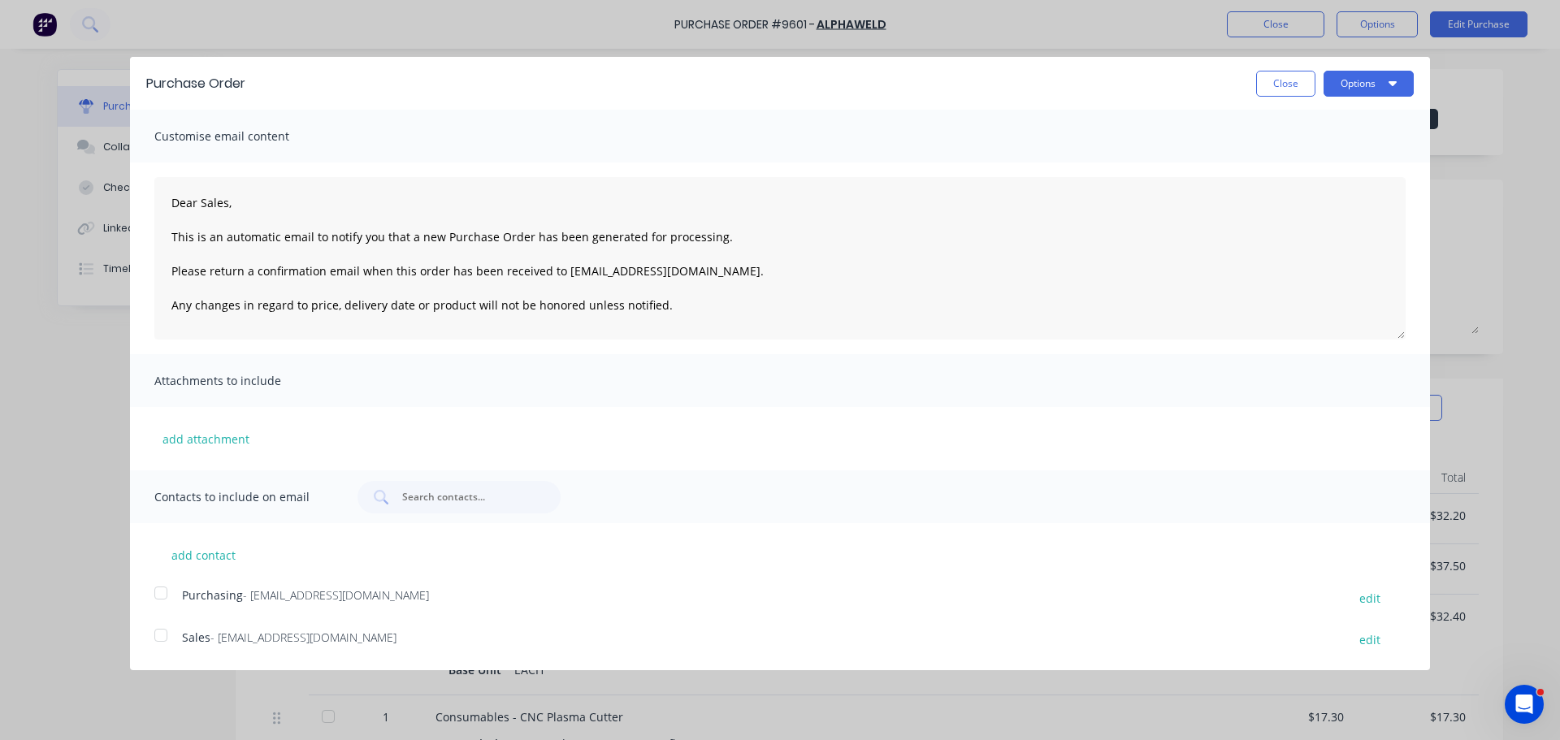
click at [167, 636] on div at bounding box center [161, 635] width 32 height 32
click at [162, 592] on div at bounding box center [161, 593] width 32 height 32
click at [1396, 76] on icon "button" at bounding box center [1392, 82] width 8 height 13
click at [1311, 166] on div "Email" at bounding box center [1336, 157] width 125 height 24
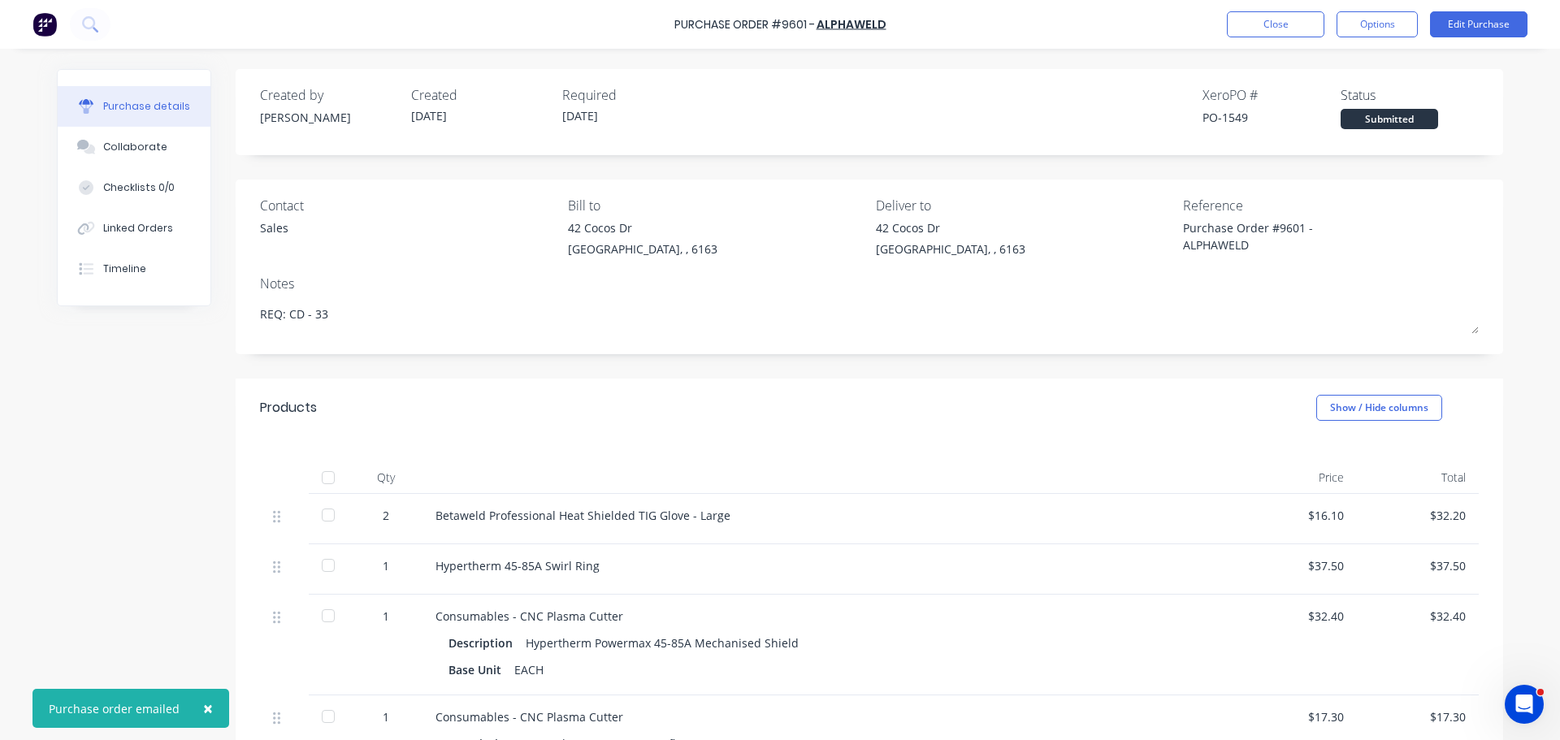
click at [95, 400] on div "Created by Bevan Created 28/08/25 Required 01/09/25 Xero PO # PO-1549 Status Su…" at bounding box center [780, 650] width 1446 height 1162
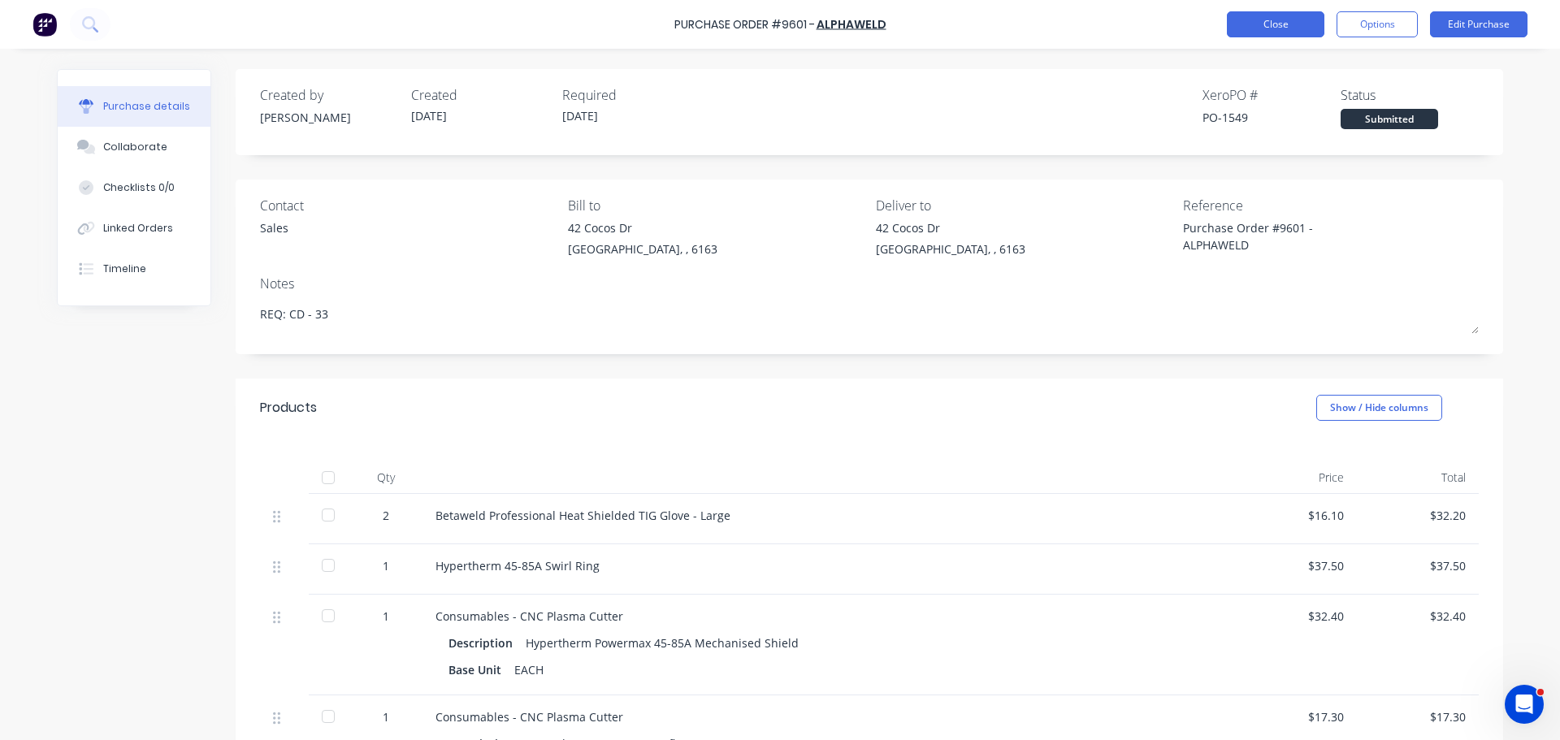
click at [1271, 19] on button "Close" at bounding box center [1275, 24] width 97 height 26
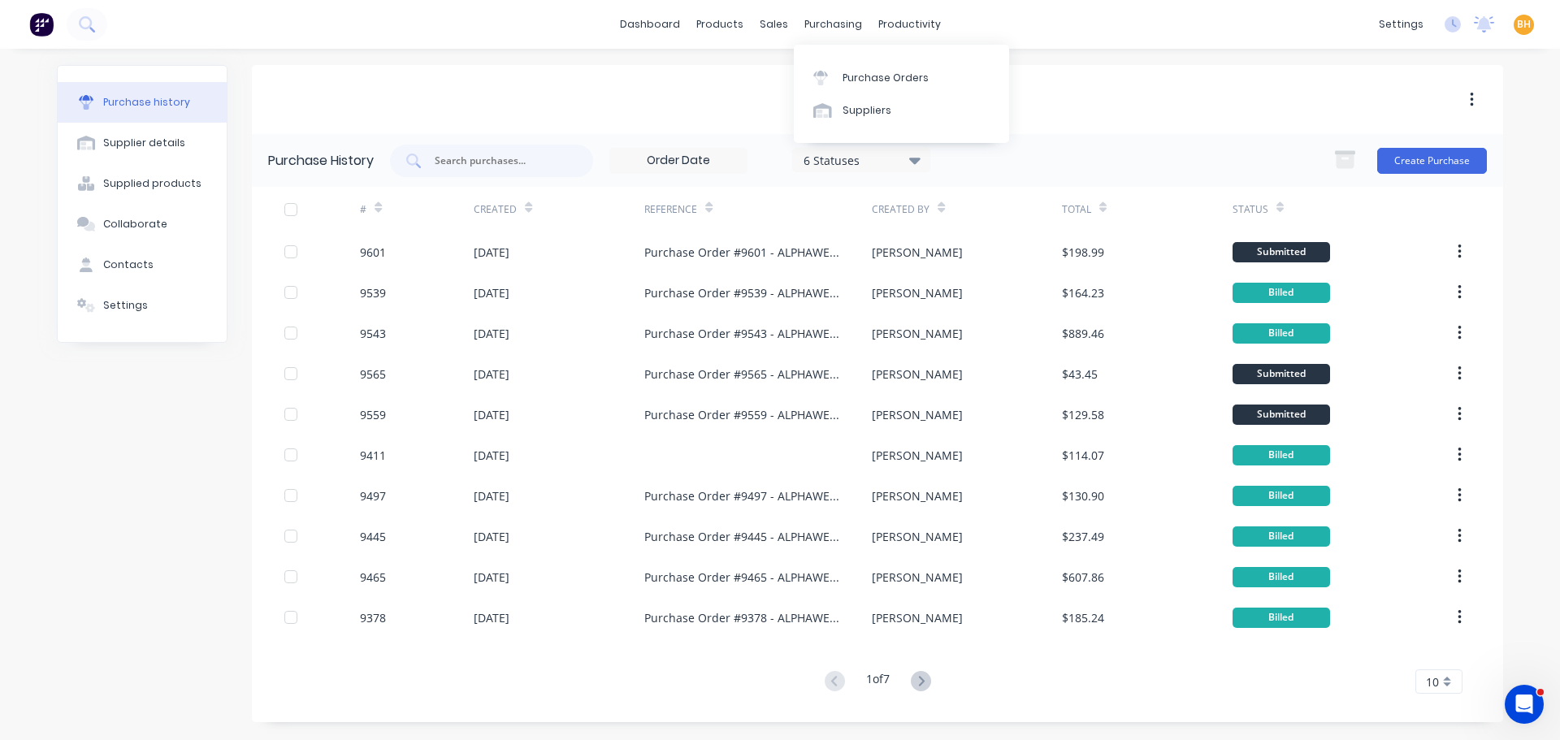
click at [829, 6] on div "dashboard products sales purchasing productivity dashboard products Product Cat…" at bounding box center [780, 24] width 1560 height 49
click at [828, 31] on div "purchasing" at bounding box center [833, 24] width 74 height 24
click at [860, 68] on link "Purchase Orders" at bounding box center [901, 77] width 215 height 32
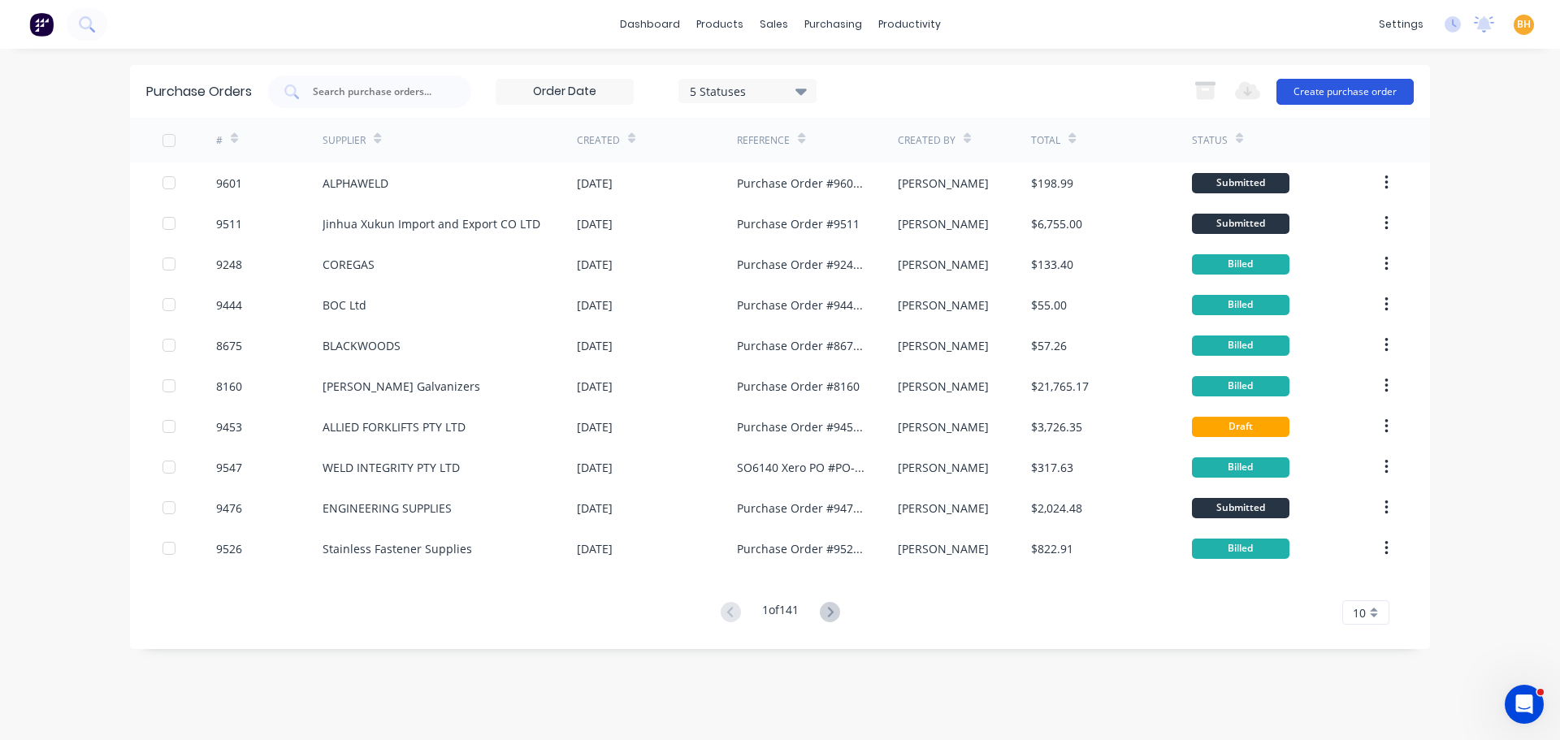
click at [1354, 95] on button "Create purchase order" at bounding box center [1344, 92] width 137 height 26
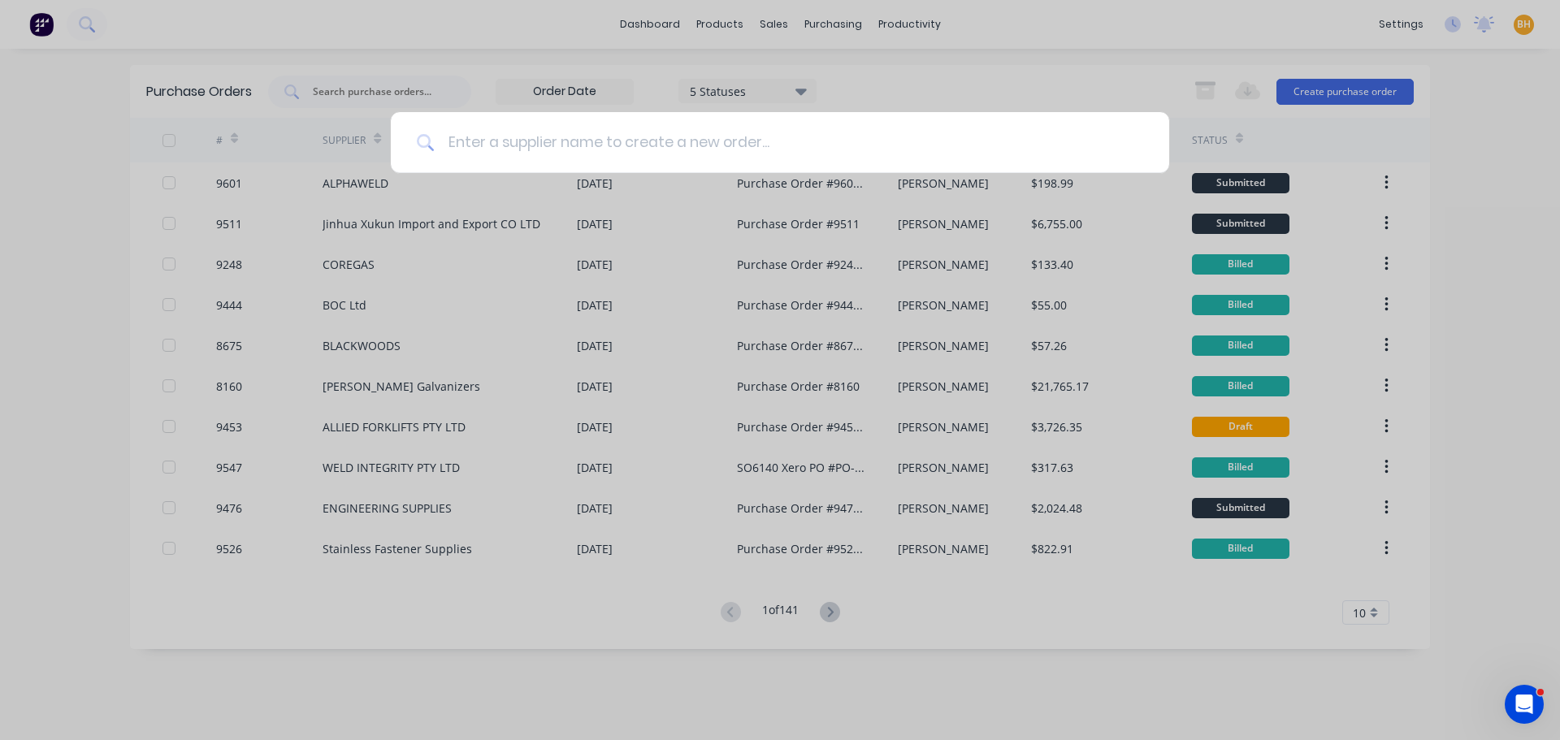
click at [522, 145] on input at bounding box center [789, 142] width 708 height 61
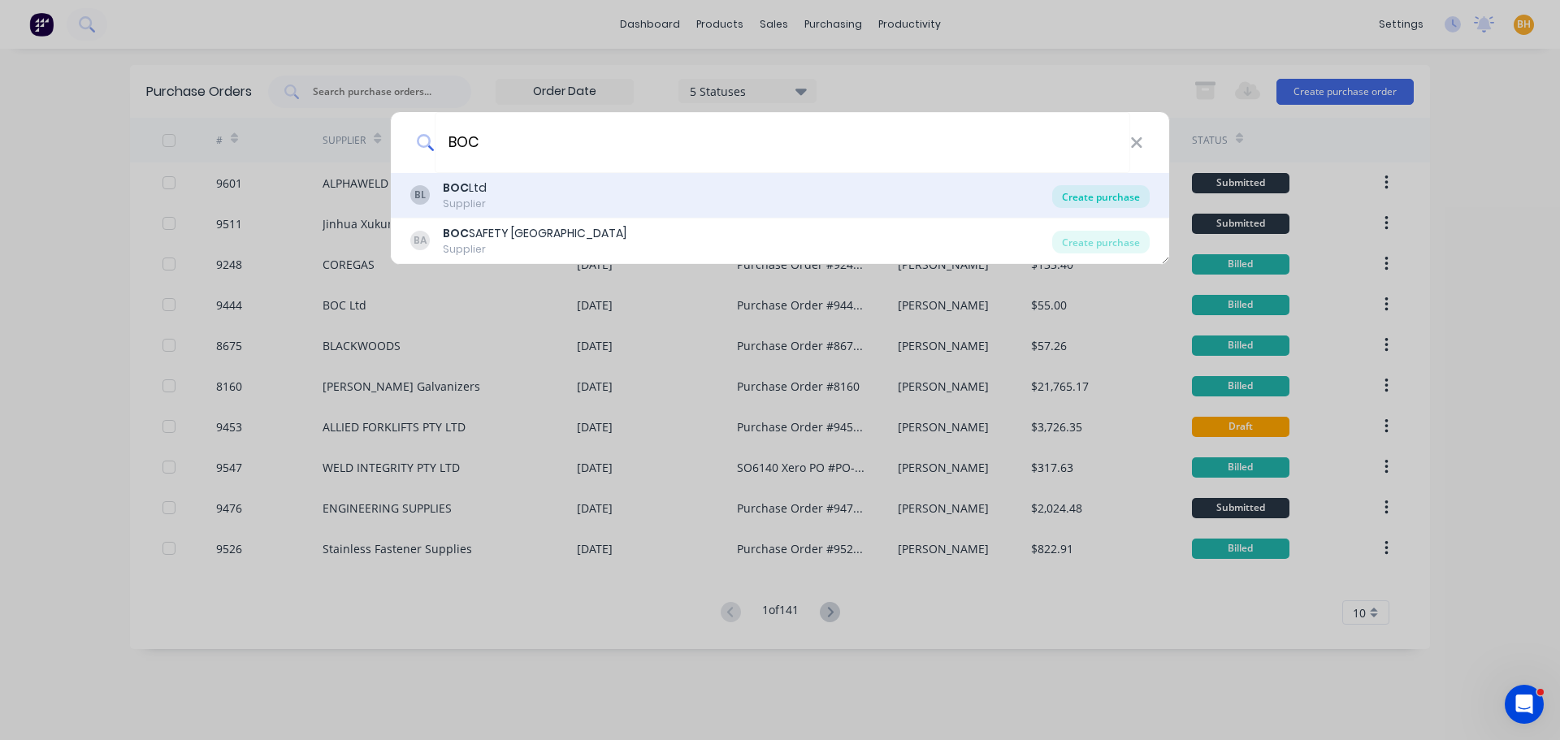
click at [1105, 186] on div "Create purchase" at bounding box center [1100, 196] width 97 height 23
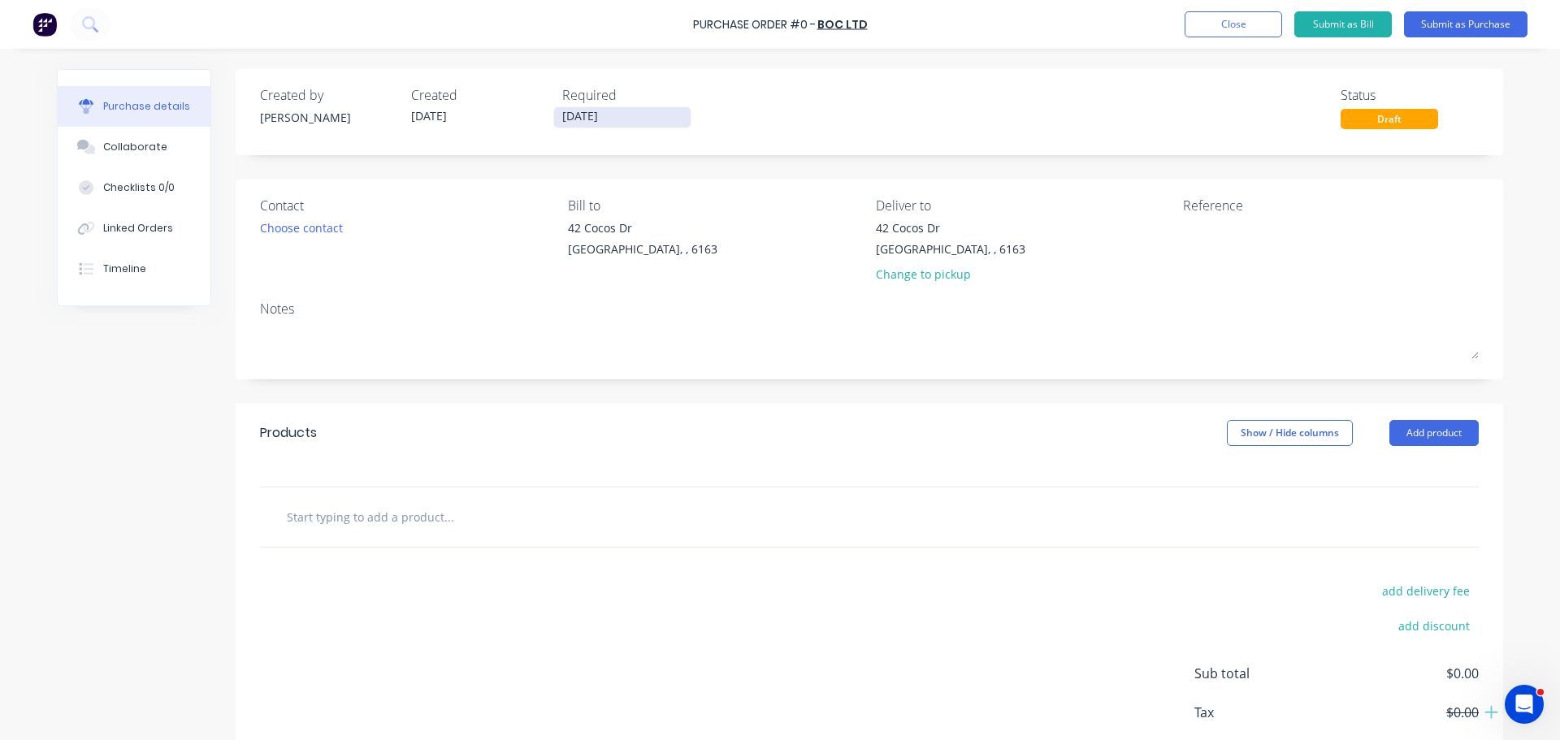
click at [570, 118] on input "[DATE]" at bounding box center [622, 117] width 136 height 20
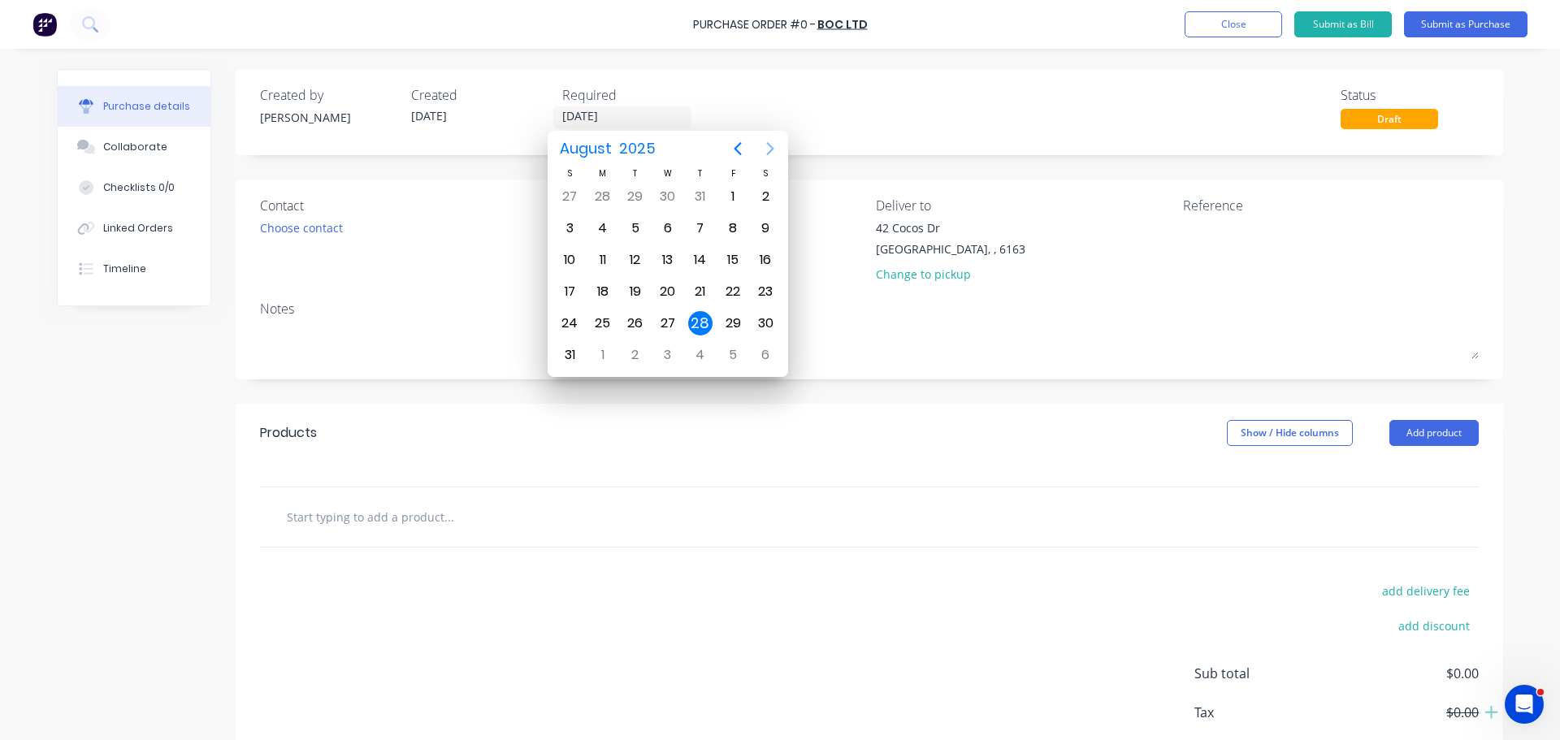
click at [768, 149] on icon "Next page" at bounding box center [769, 148] width 19 height 19
click at [602, 184] on div "Sep 1" at bounding box center [602, 196] width 32 height 31
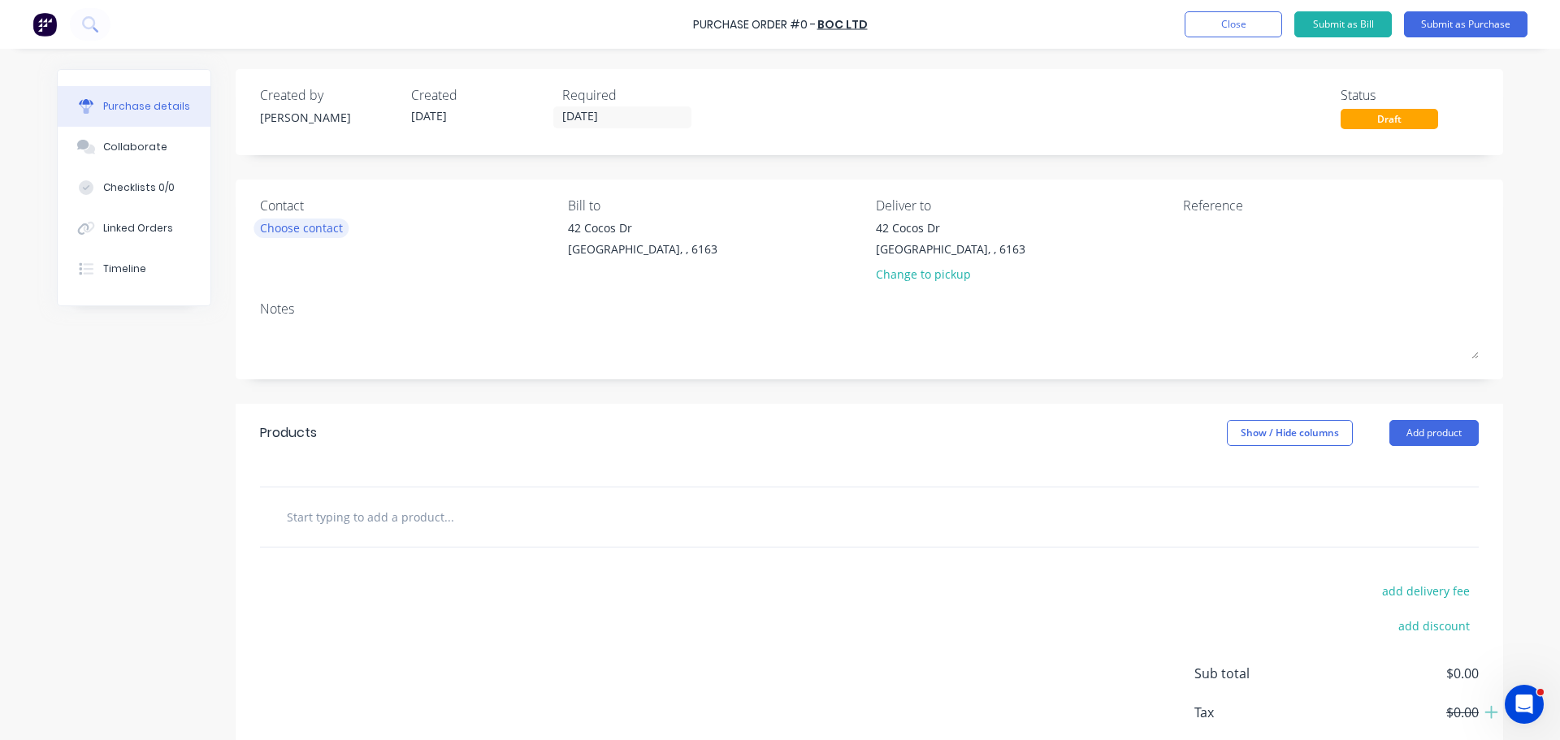
click at [312, 230] on div "Choose contact" at bounding box center [301, 227] width 83 height 17
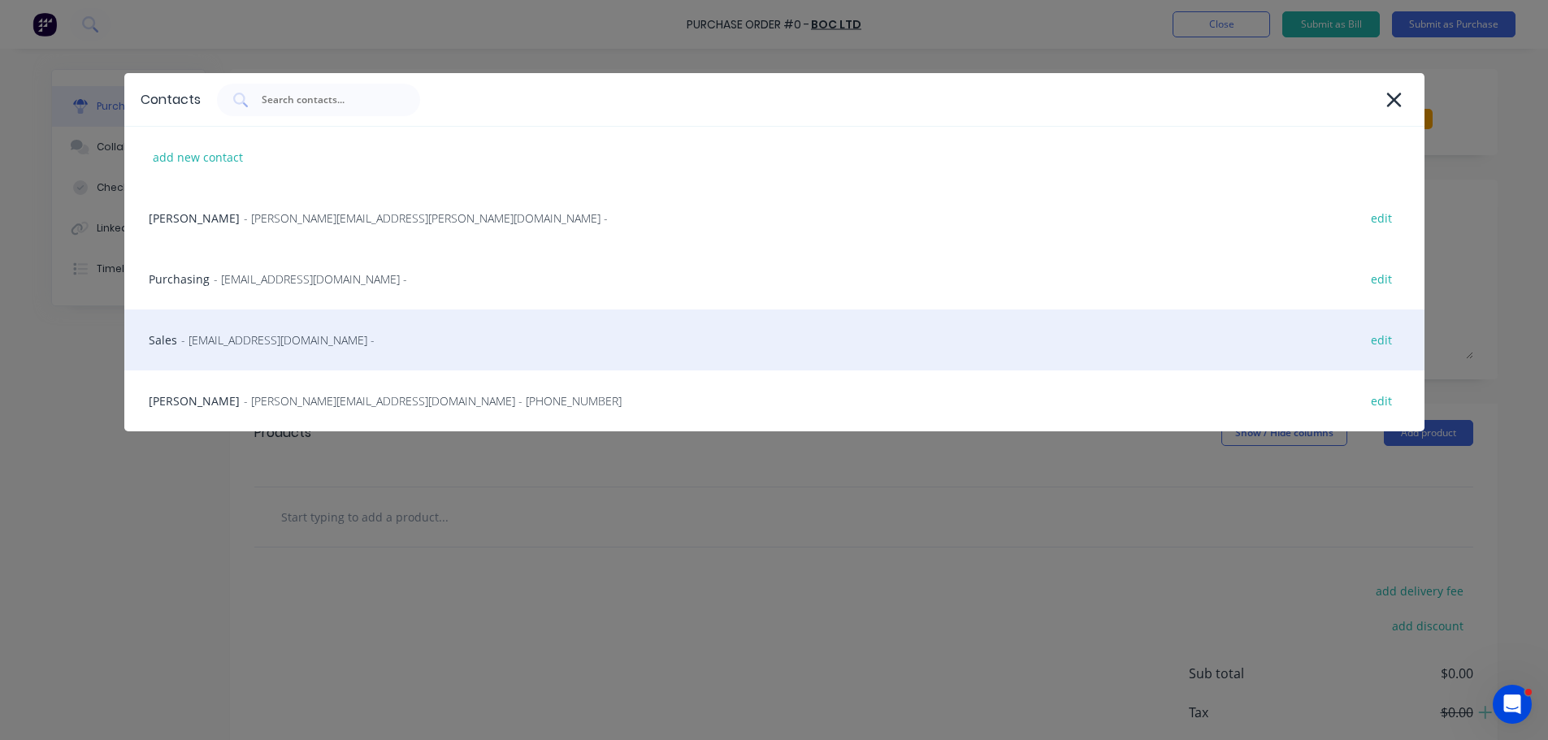
click at [253, 343] on span "- contact@boc.com -" at bounding box center [277, 339] width 193 height 17
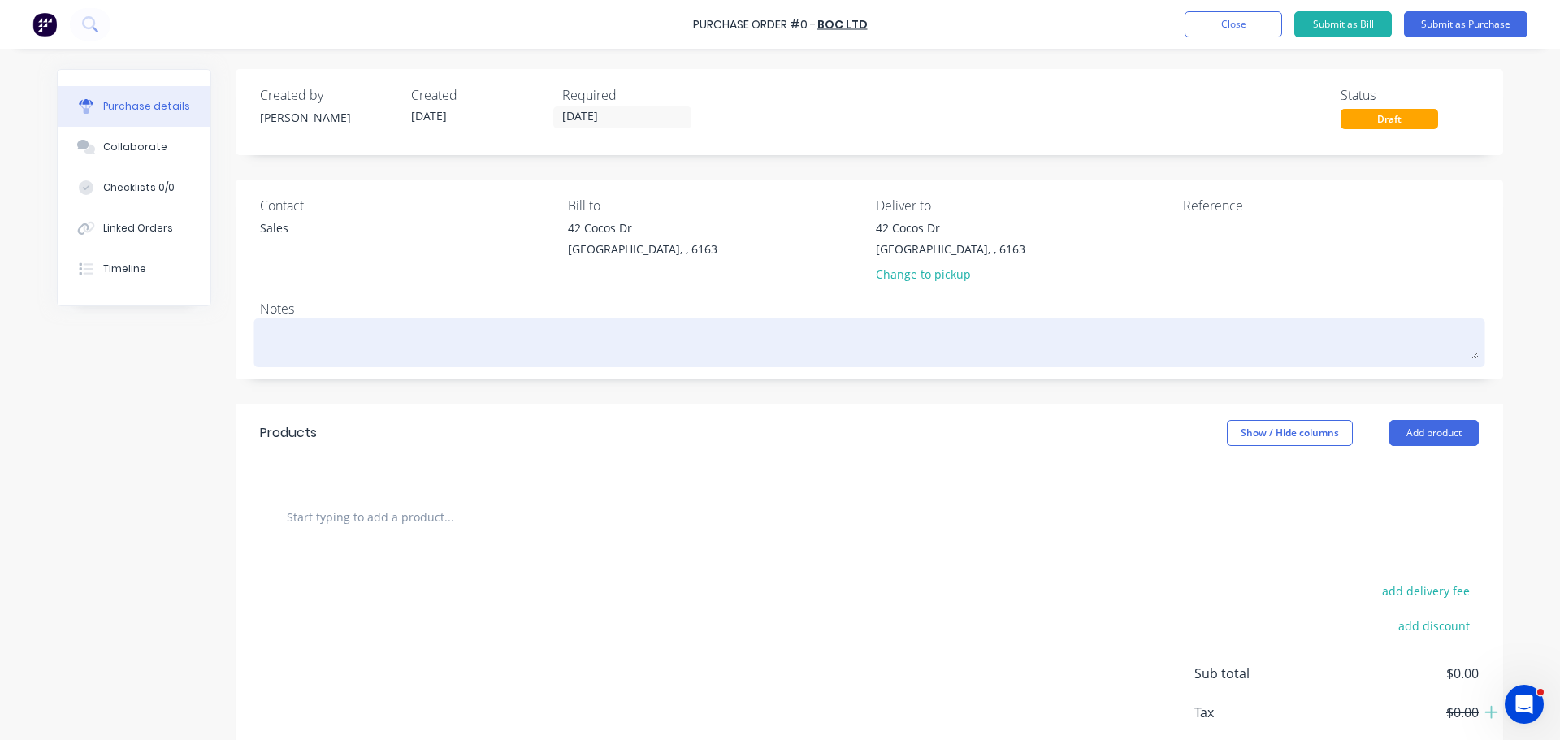
click at [276, 341] on textarea at bounding box center [869, 341] width 1219 height 37
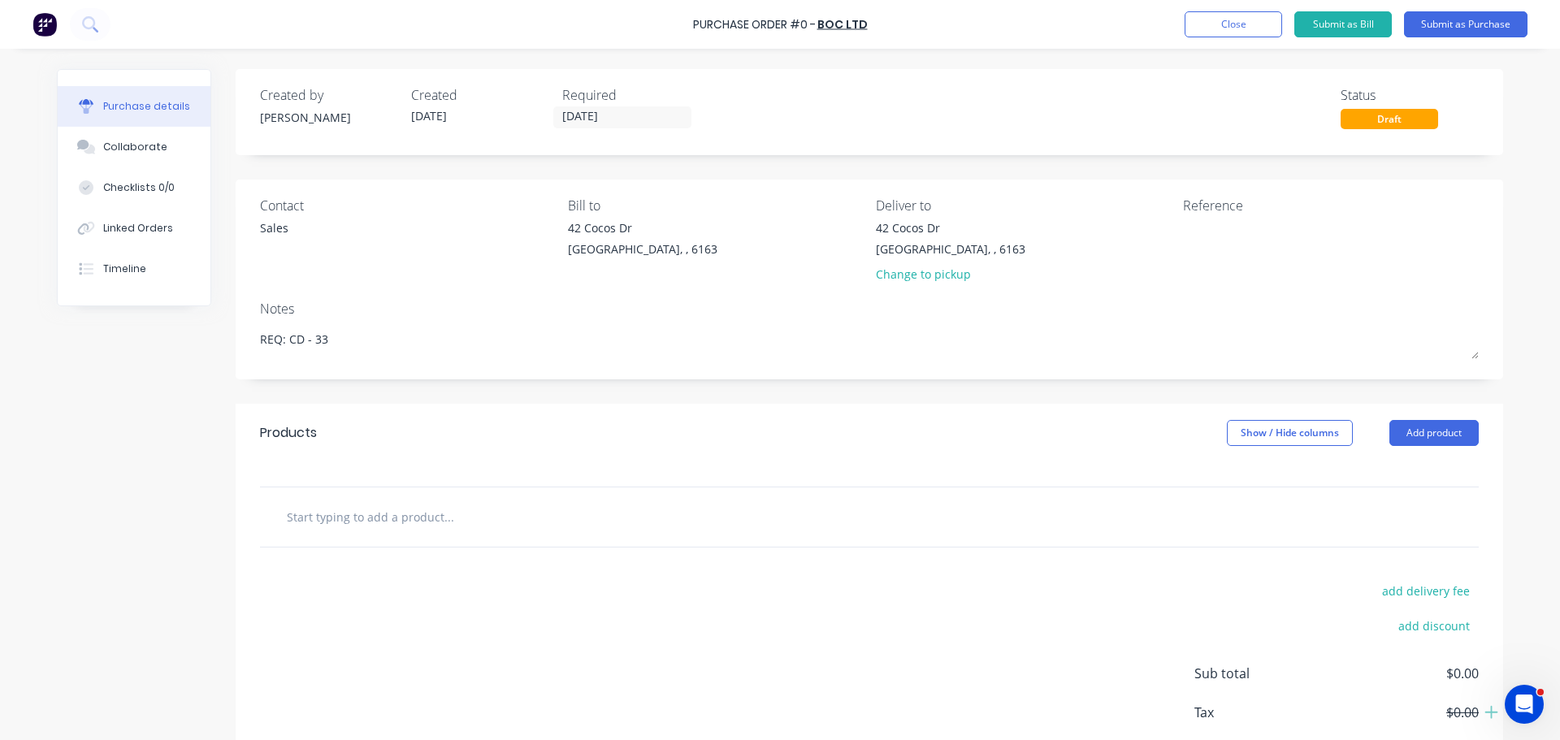
click at [459, 515] on input "text" at bounding box center [448, 516] width 325 height 32
click at [392, 517] on input "text" at bounding box center [448, 516] width 325 height 32
paste input "Argoshield 52 - 'G' (25% co2)"
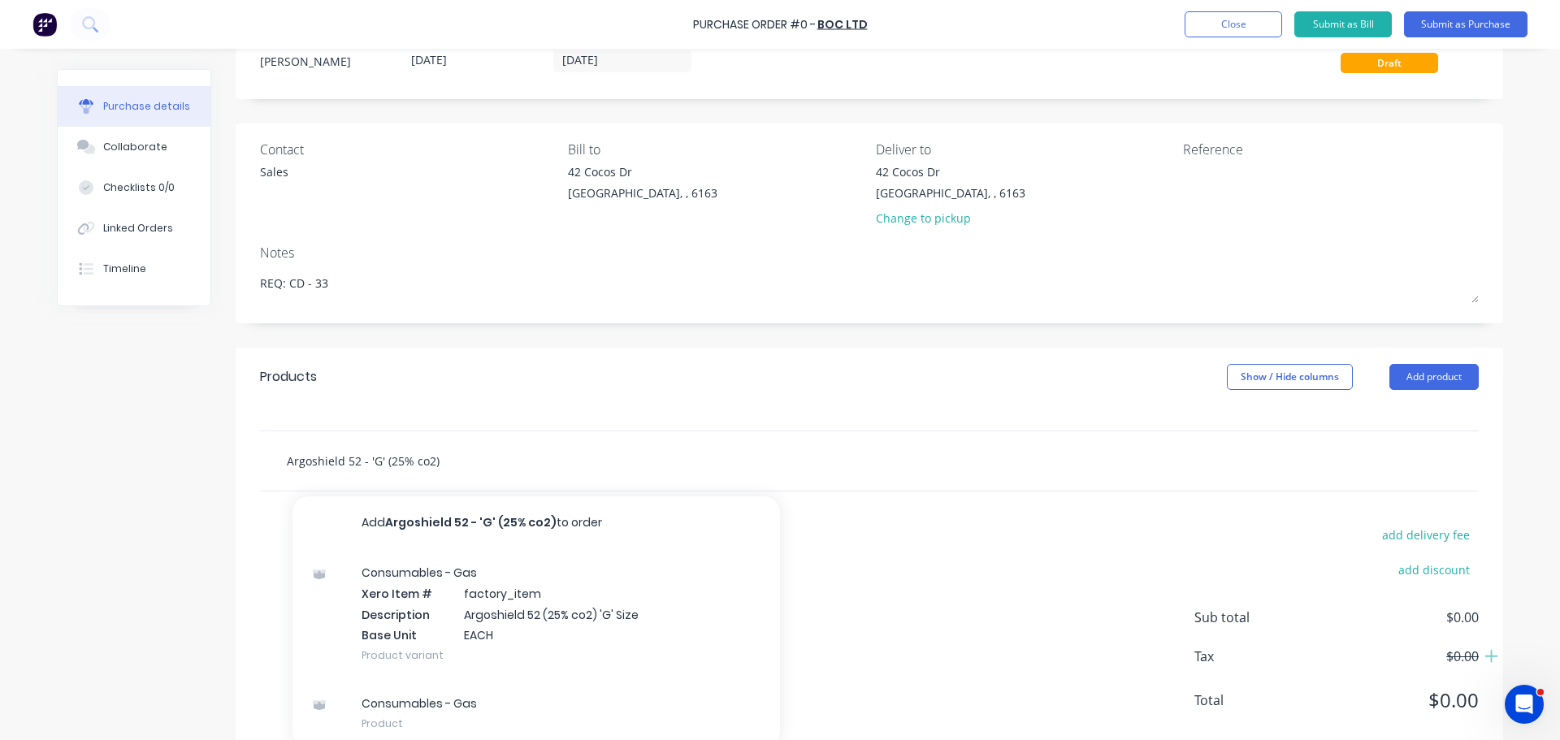
scroll to position [91, 0]
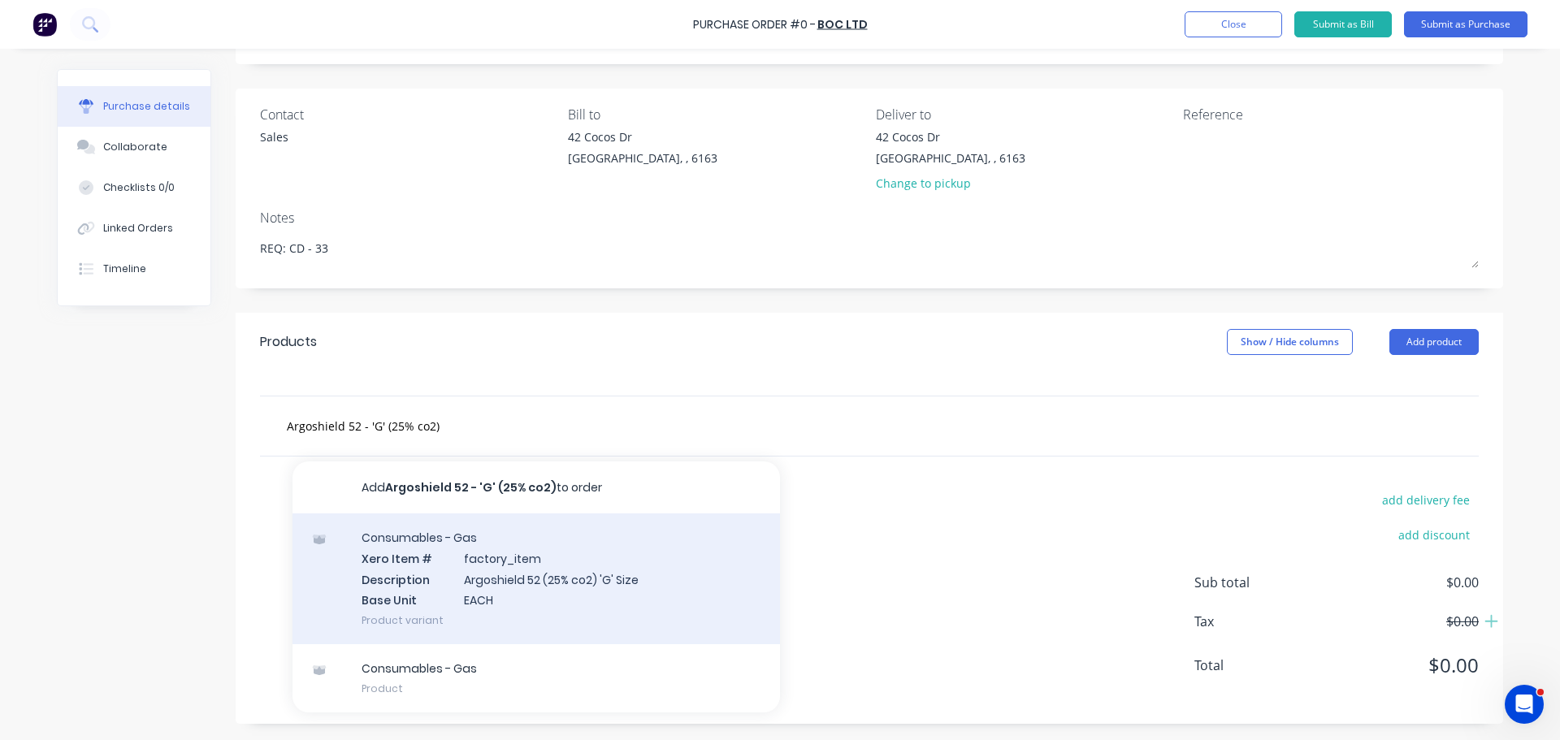
click at [483, 569] on div "Consumables - Gas Xero Item # factory_item Description Argoshield 52 (25% co2) …" at bounding box center [535, 578] width 487 height 131
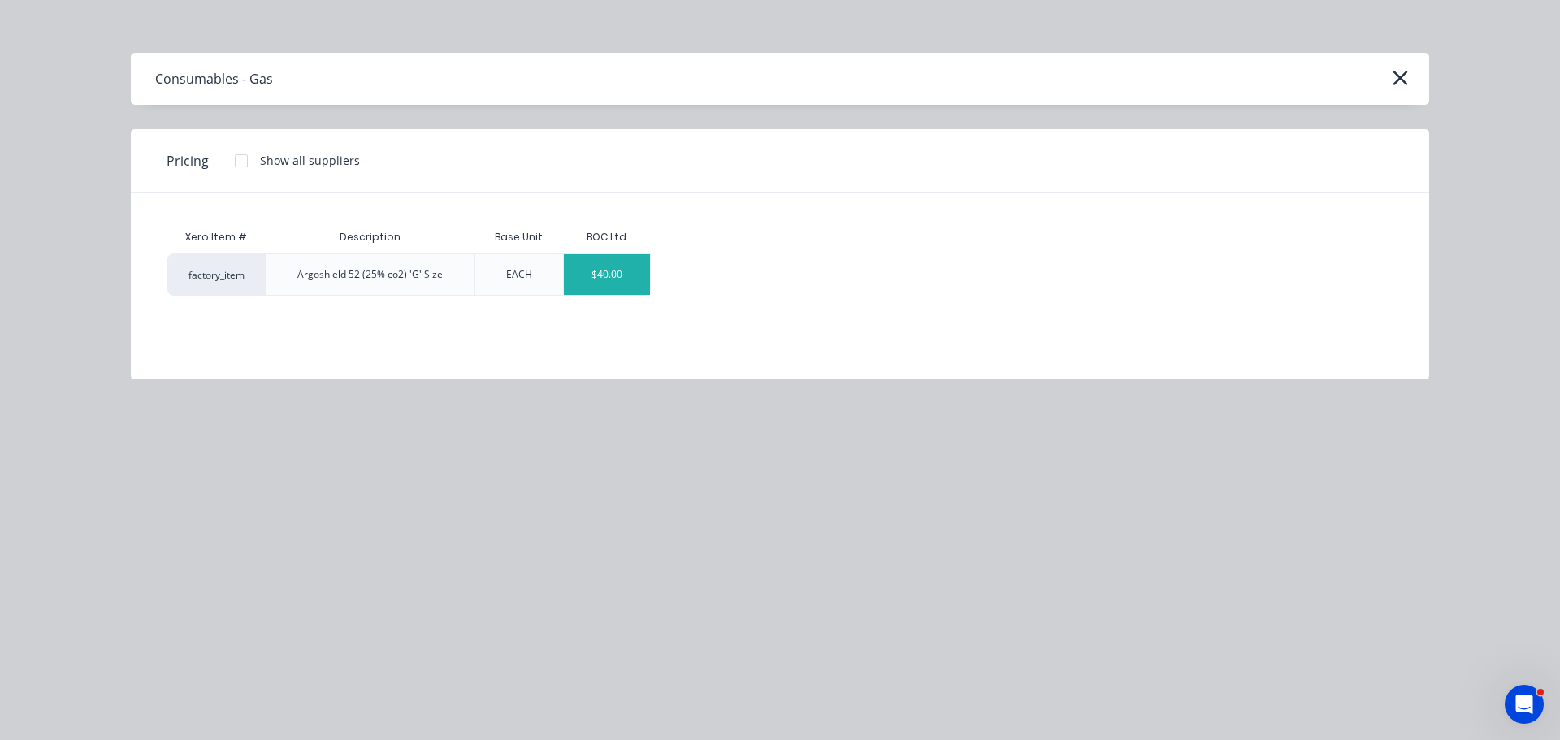
click at [595, 273] on div "$40.00" at bounding box center [607, 274] width 87 height 41
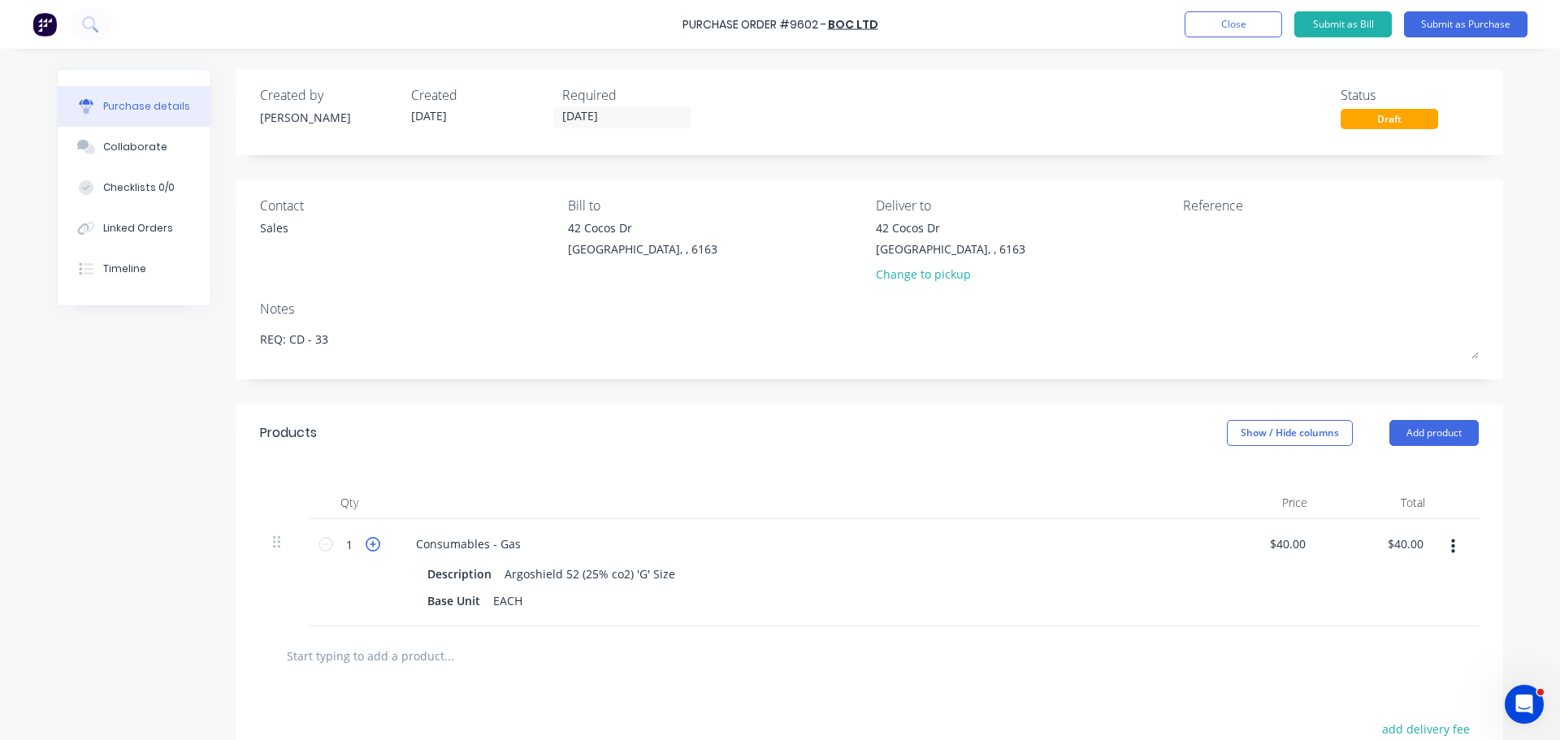
click at [366, 545] on icon at bounding box center [373, 544] width 15 height 15
click at [318, 546] on icon at bounding box center [325, 544] width 15 height 15
click at [681, 25] on div "Purchase Order #9602 - BOC Ltd Add product Close Submit as Bill Submit as Purch…" at bounding box center [780, 24] width 1560 height 49
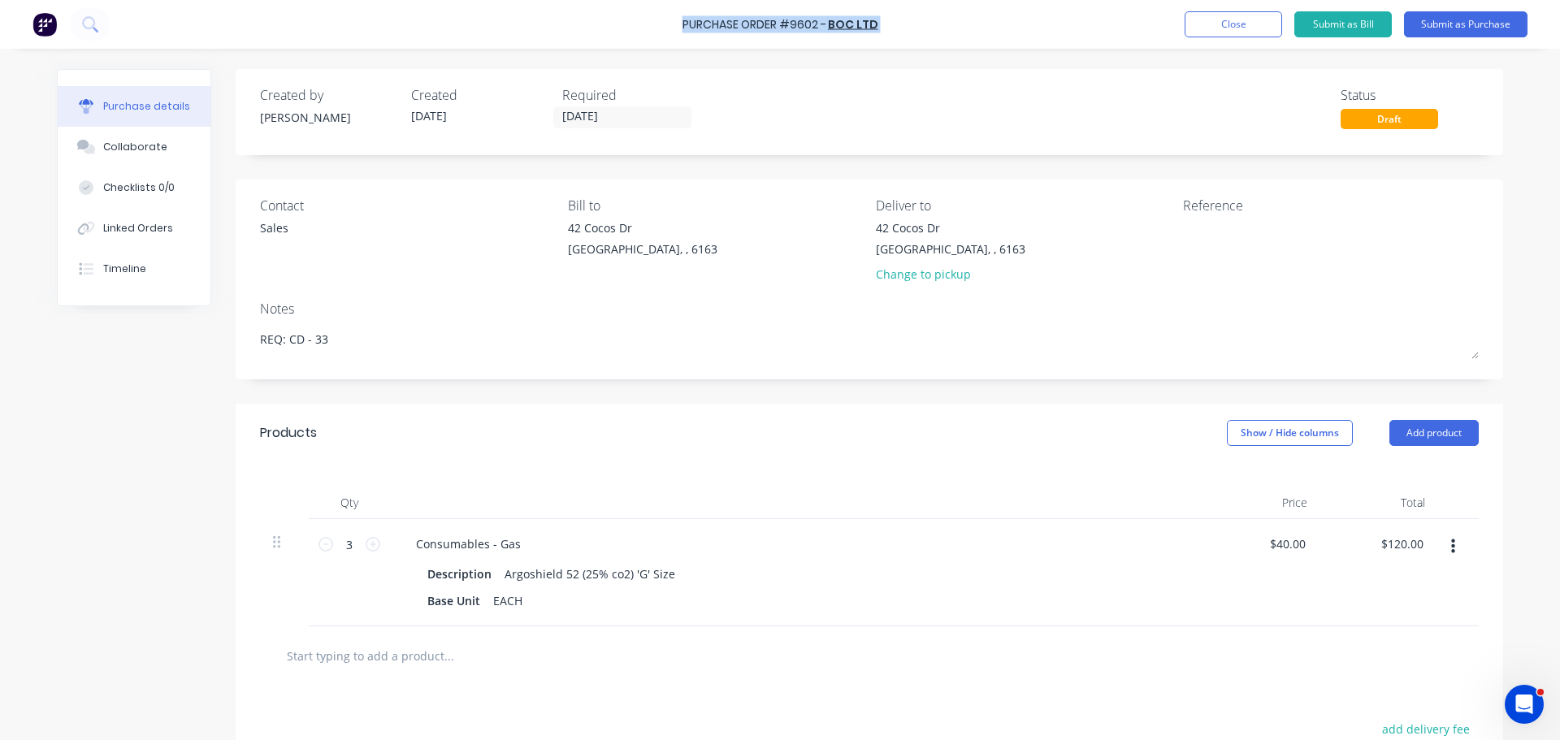
drag, startPoint x: 685, startPoint y: 24, endPoint x: 890, endPoint y: 34, distance: 204.9
click at [890, 34] on div "Purchase Order #9602 - BOC Ltd Add product Close Submit as Bill Submit as Purch…" at bounding box center [780, 24] width 1560 height 49
copy div "Purchase Order #9602 - BOC Ltd Add product Close Submit as Bill Submit as Purch…"
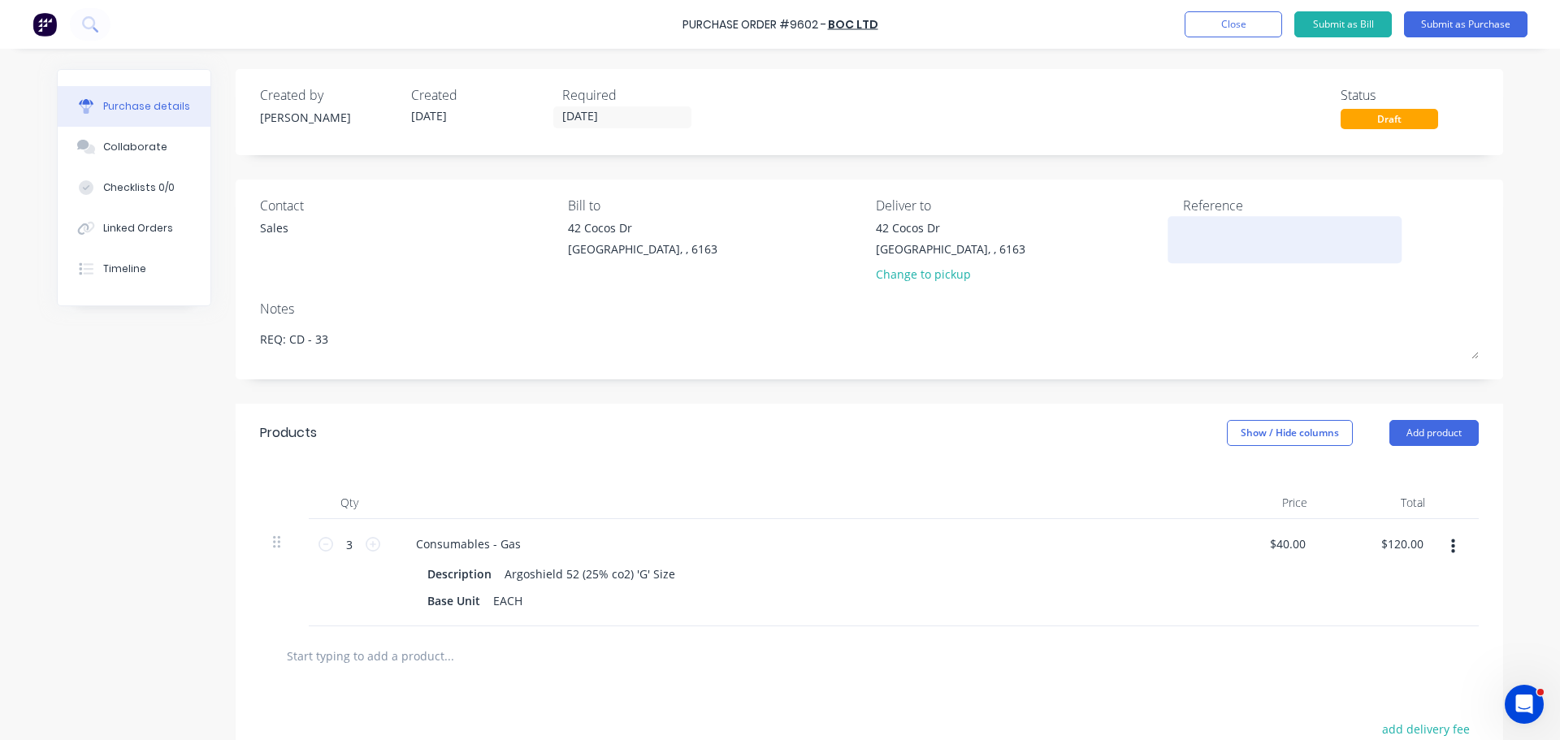
click at [1204, 228] on textarea at bounding box center [1284, 237] width 203 height 37
paste textarea "Purchase Order #9602 - BOC Ltd"
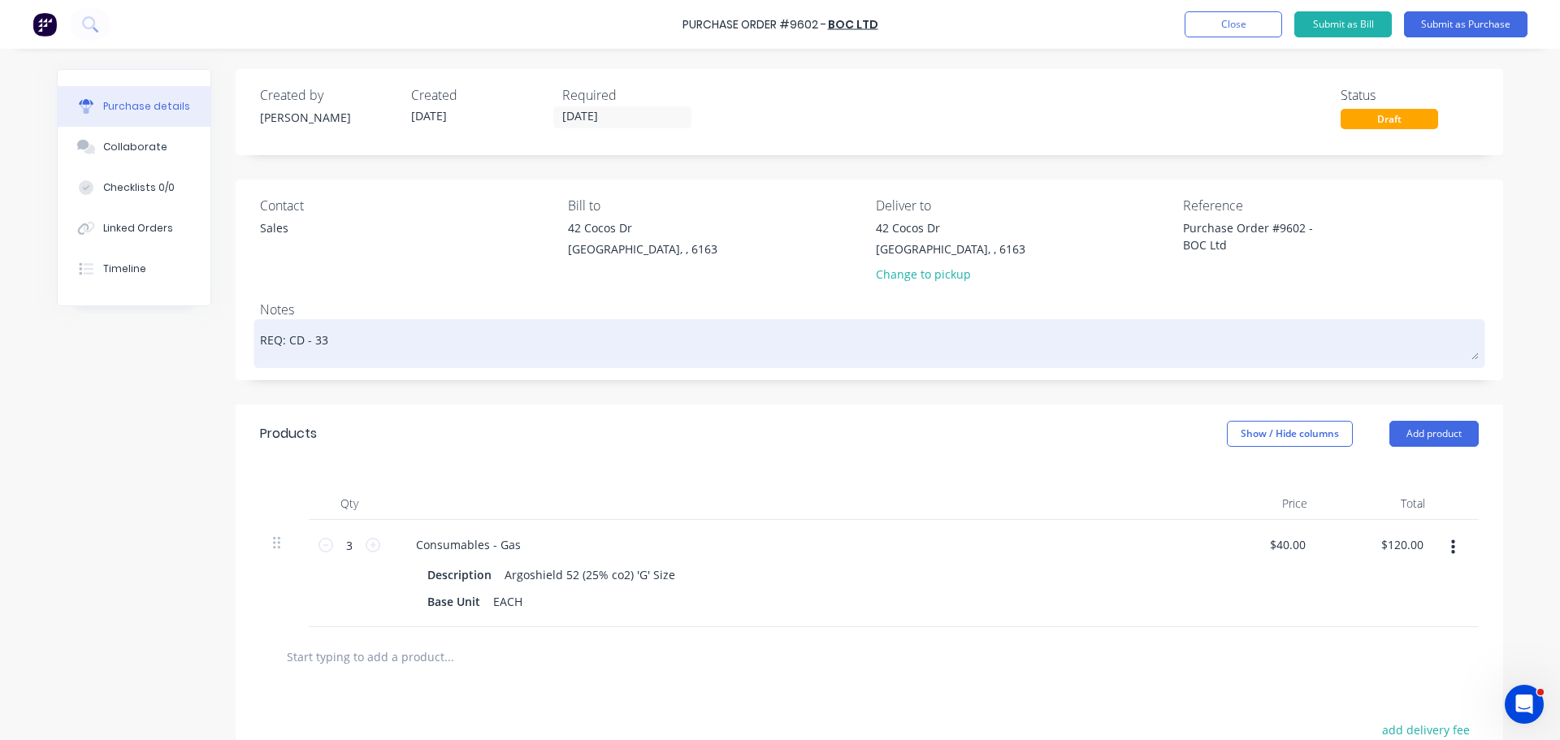
click at [974, 326] on textarea "REQ: CD - 33" at bounding box center [869, 341] width 1219 height 37
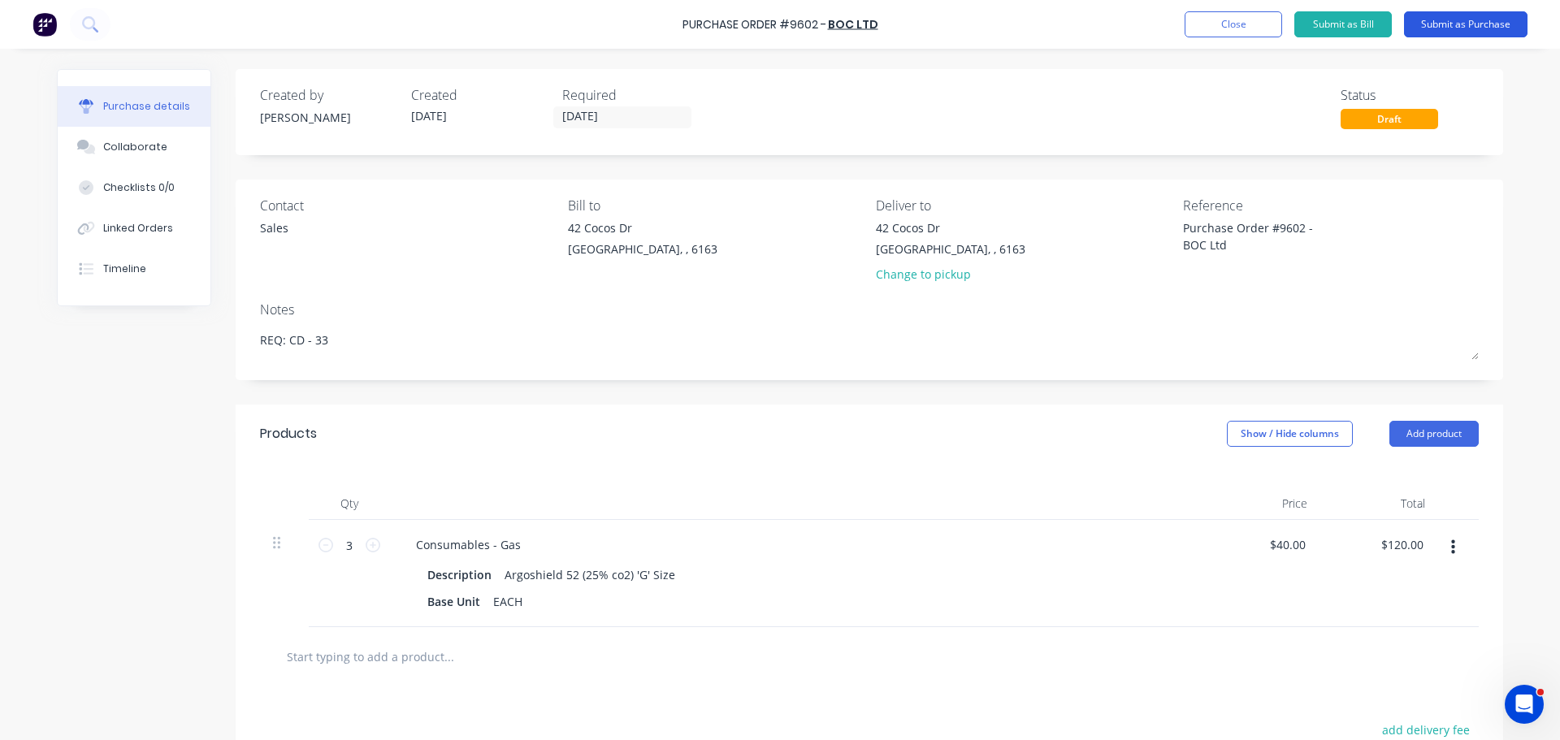
click at [1500, 24] on button "Submit as Purchase" at bounding box center [1465, 24] width 123 height 26
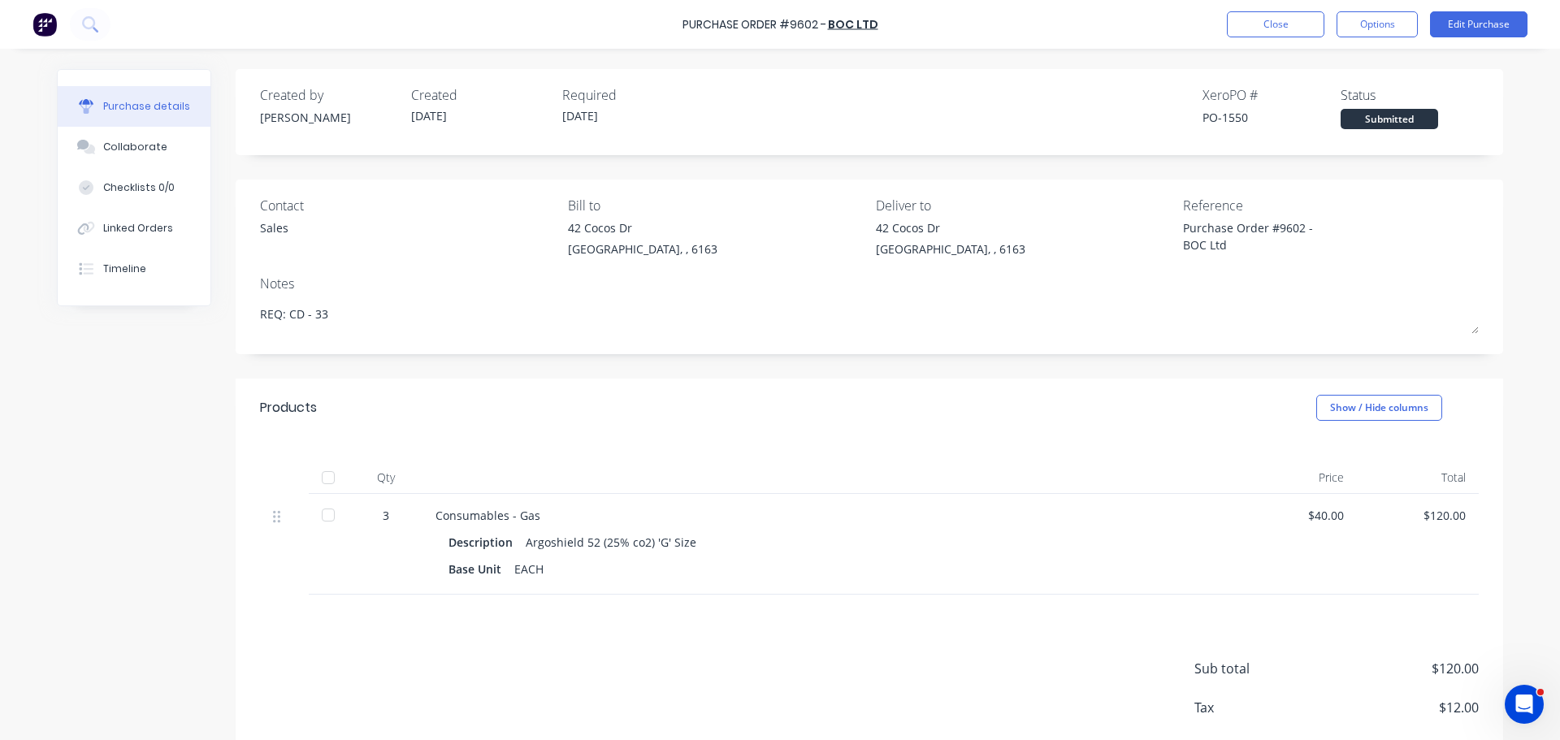
click at [93, 434] on div "Created by Bevan Created 28/08/25 Required 01/09/25 Xero PO # PO-1550 Status Su…" at bounding box center [780, 439] width 1446 height 741
click at [1378, 24] on button "Options" at bounding box center [1376, 24] width 81 height 26
click at [949, 169] on div "Created by Bevan Created 28/08/25 Required 01/09/25 Xero PO # PO-1550 Status Su…" at bounding box center [869, 439] width 1267 height 741
click at [1255, 23] on button "Close" at bounding box center [1275, 24] width 97 height 26
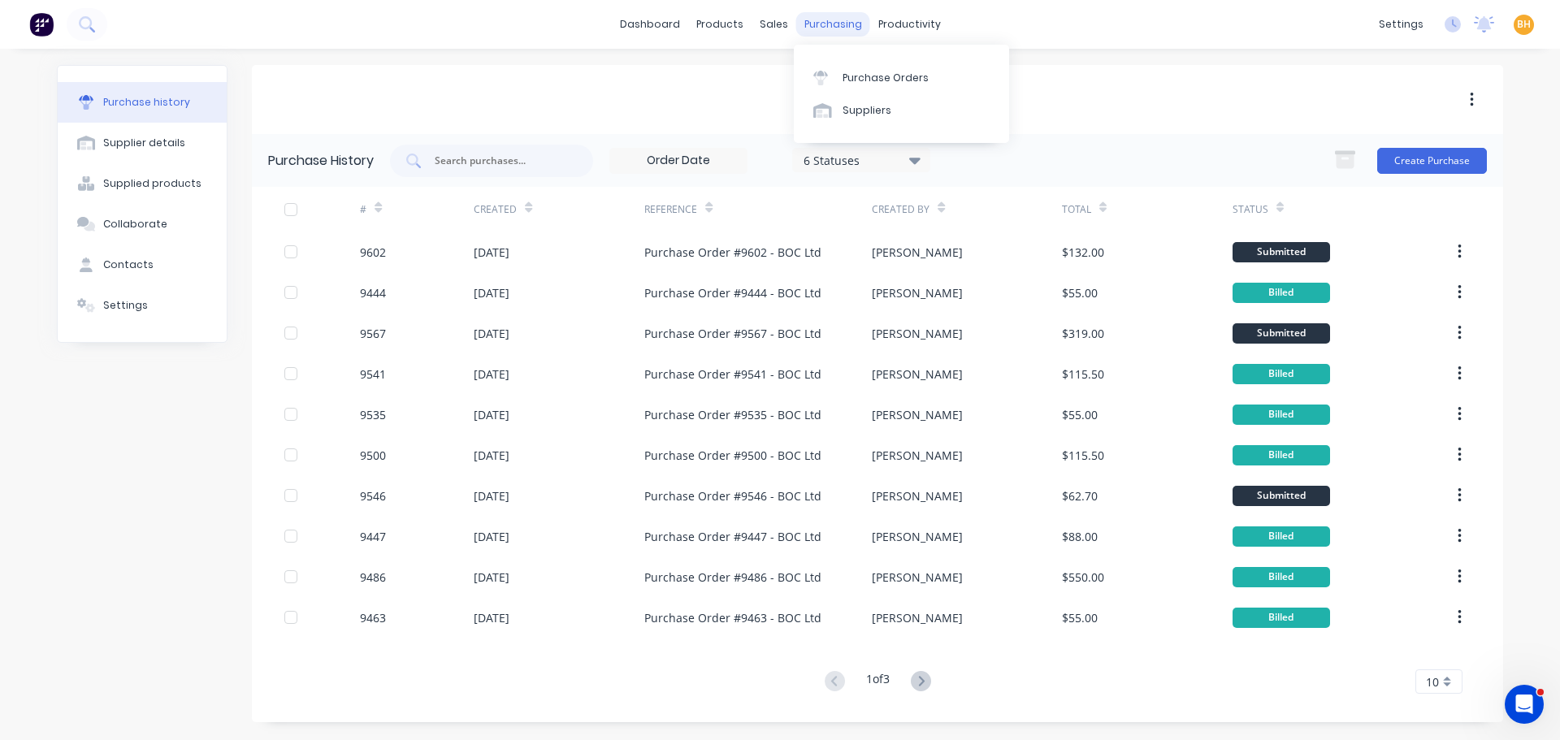
click at [837, 29] on div "purchasing" at bounding box center [833, 24] width 74 height 24
click at [868, 68] on link "Purchase Orders" at bounding box center [901, 77] width 215 height 32
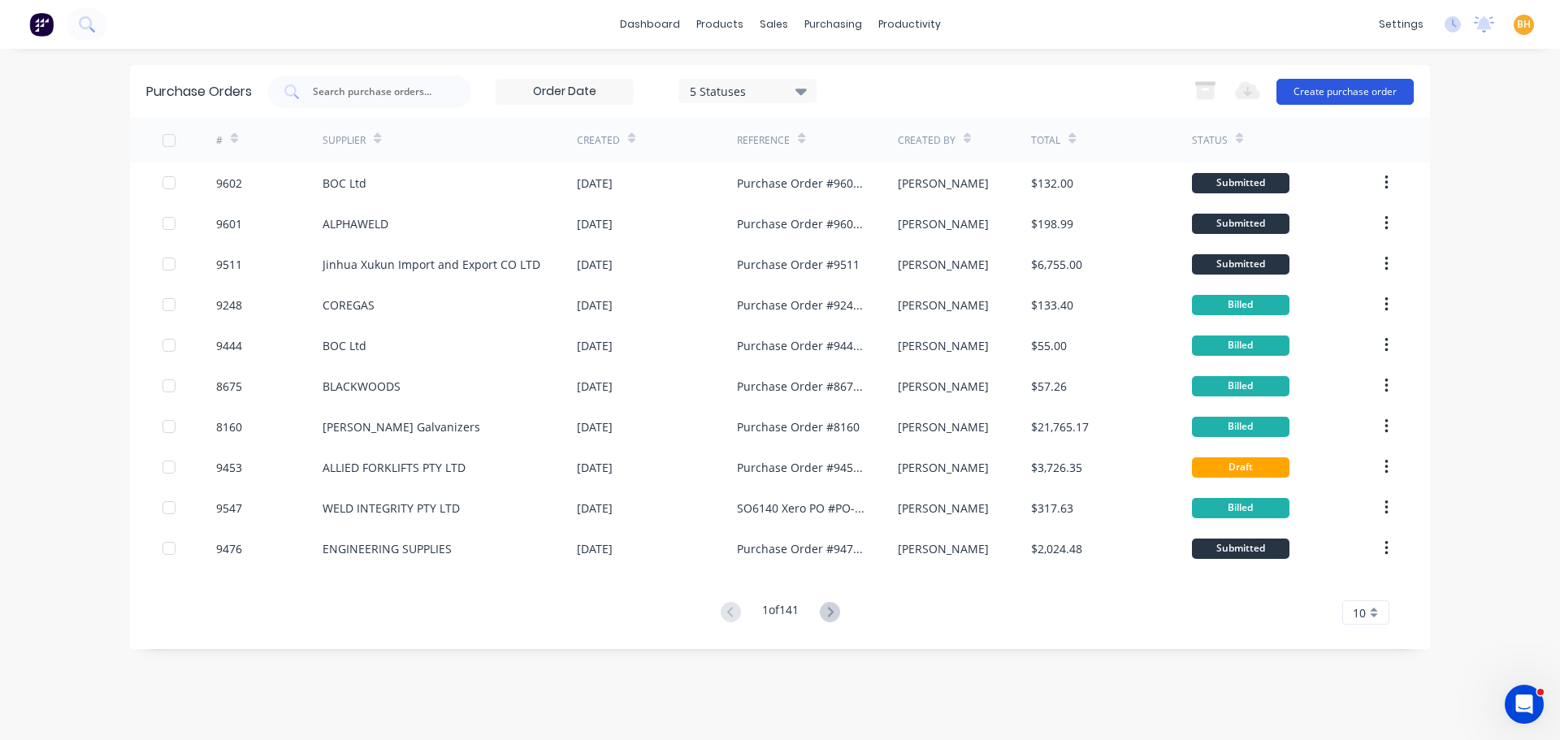
click at [1373, 93] on button "Create purchase order" at bounding box center [1344, 92] width 137 height 26
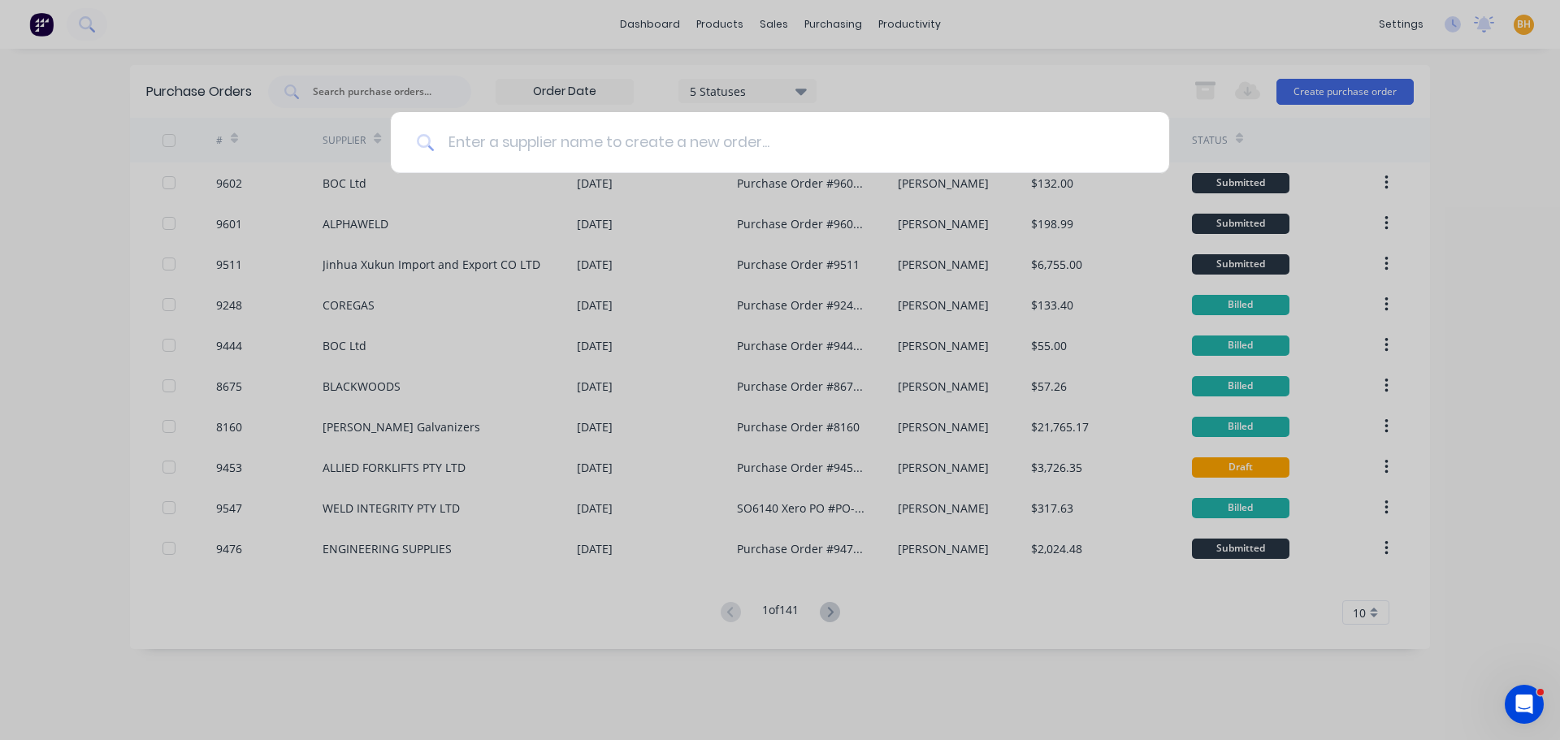
click at [478, 132] on input at bounding box center [789, 142] width 708 height 61
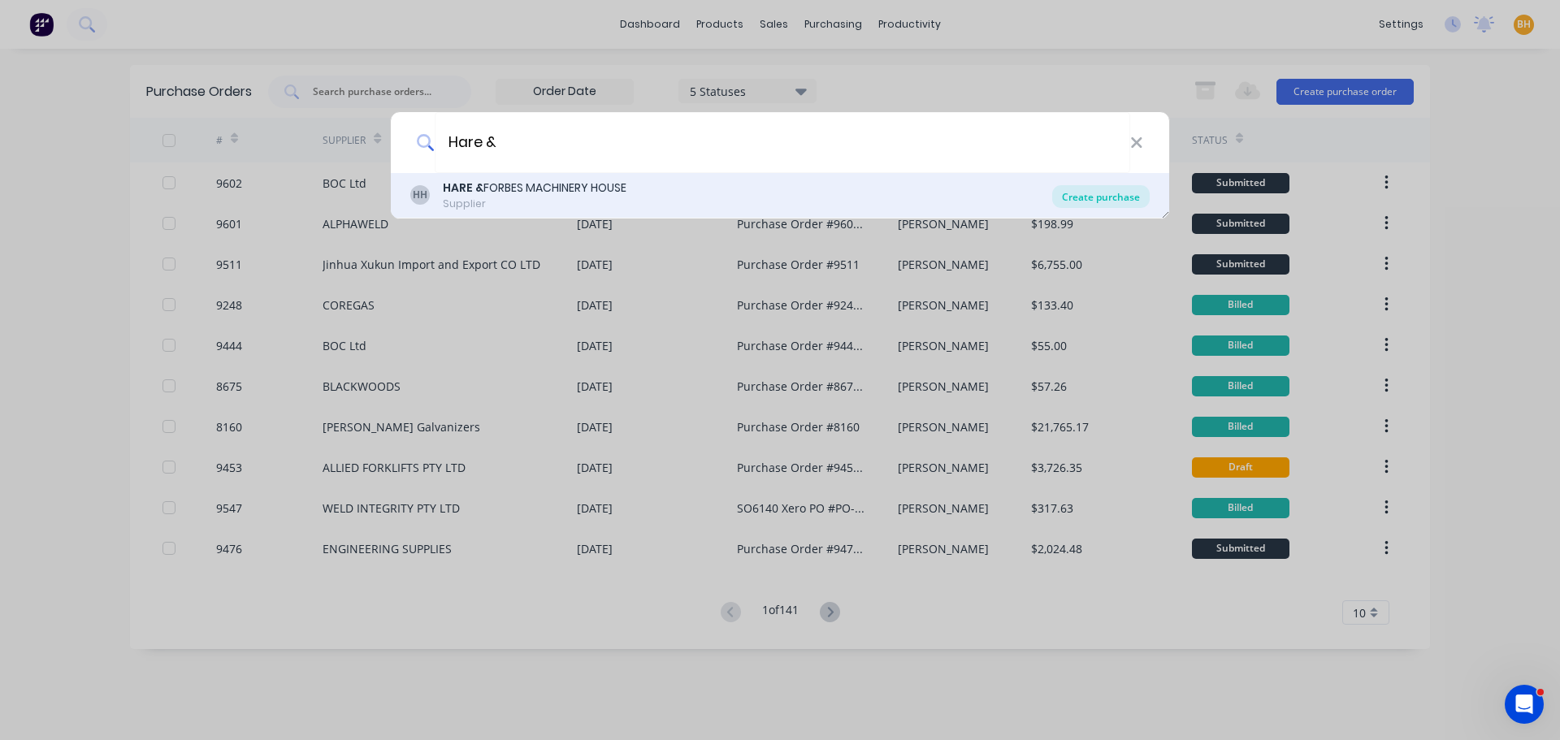
click at [1067, 197] on div "Create purchase" at bounding box center [1100, 196] width 97 height 23
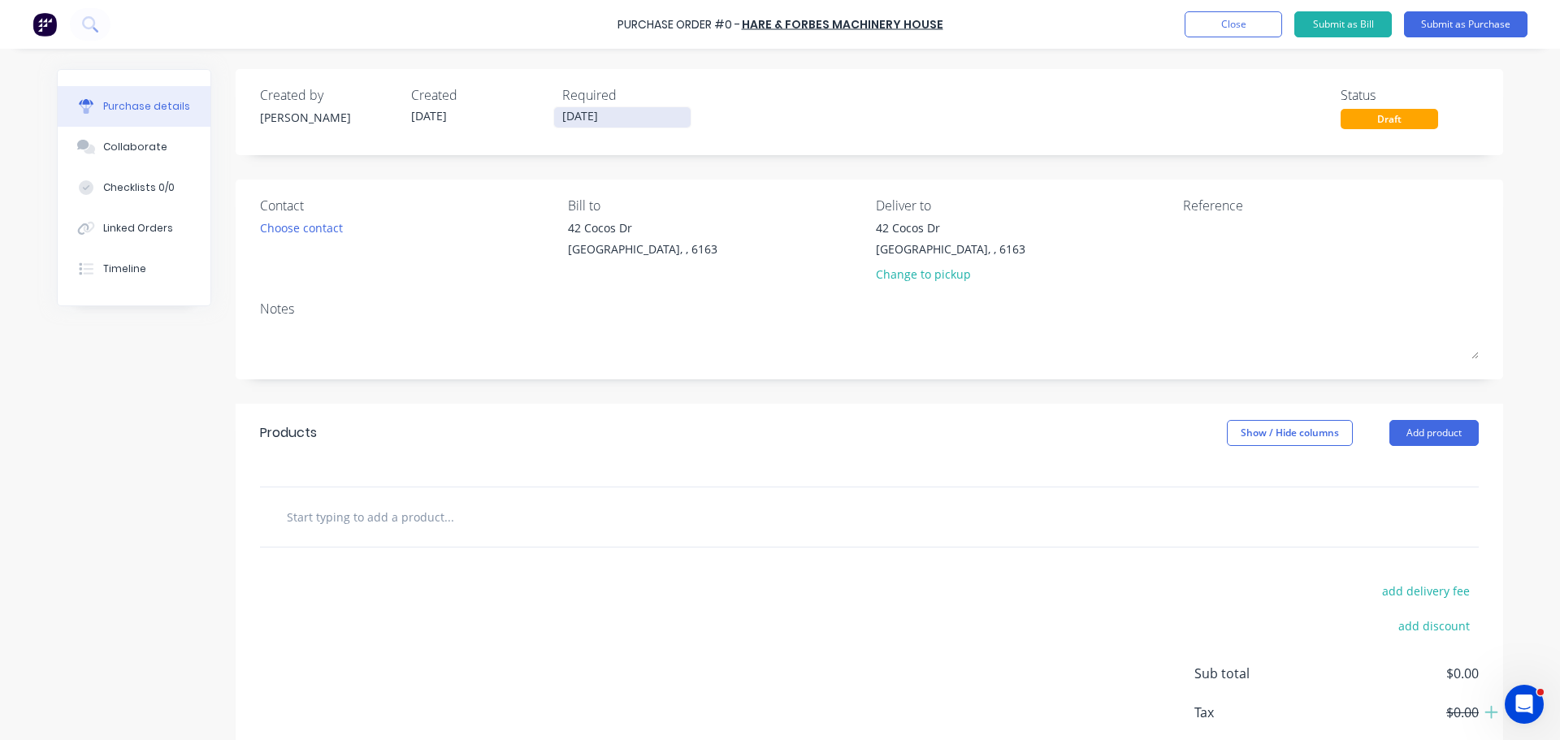
click at [575, 121] on input "[DATE]" at bounding box center [622, 117] width 136 height 20
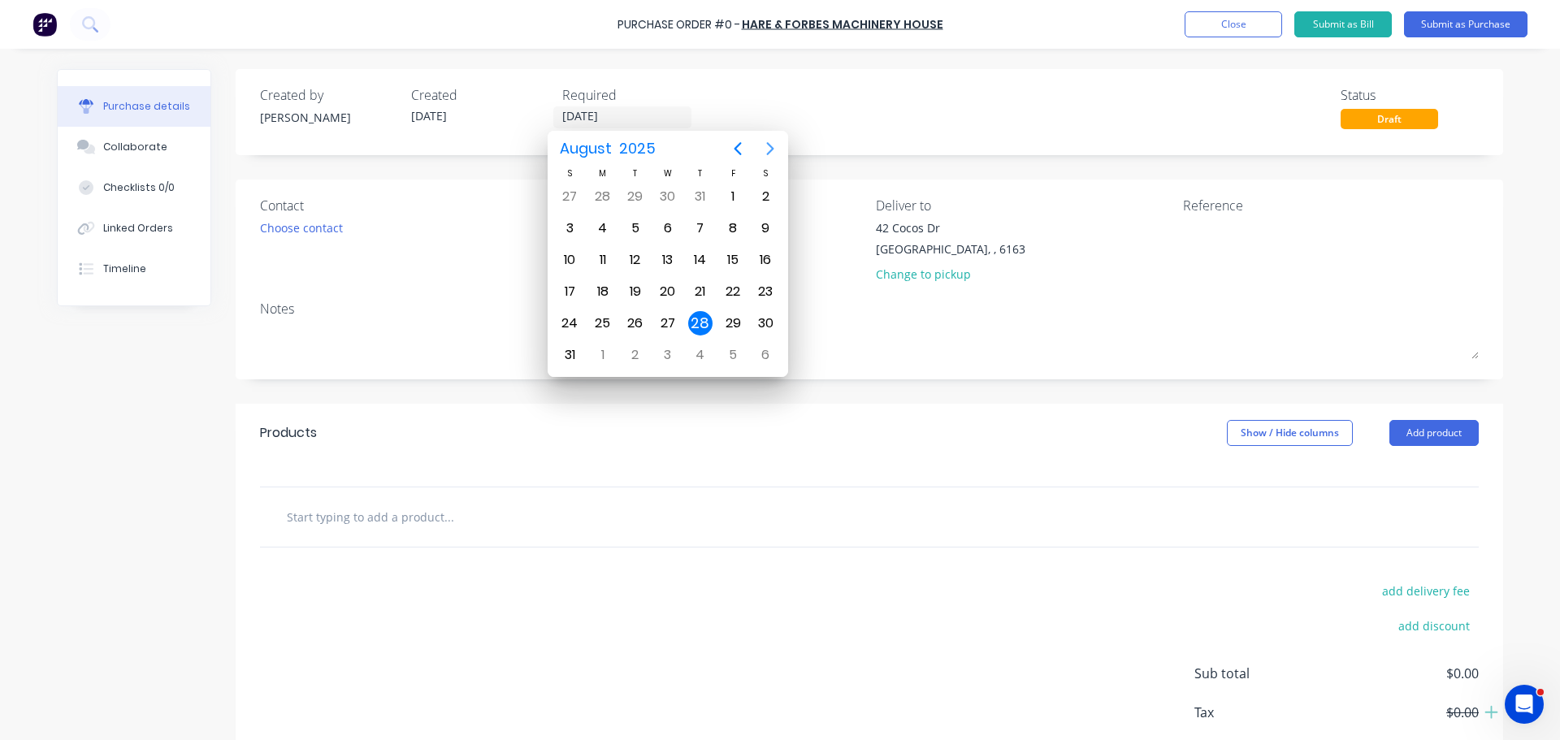
click at [767, 145] on icon "Next page" at bounding box center [769, 148] width 19 height 19
click at [605, 200] on div "1" at bounding box center [603, 196] width 24 height 24
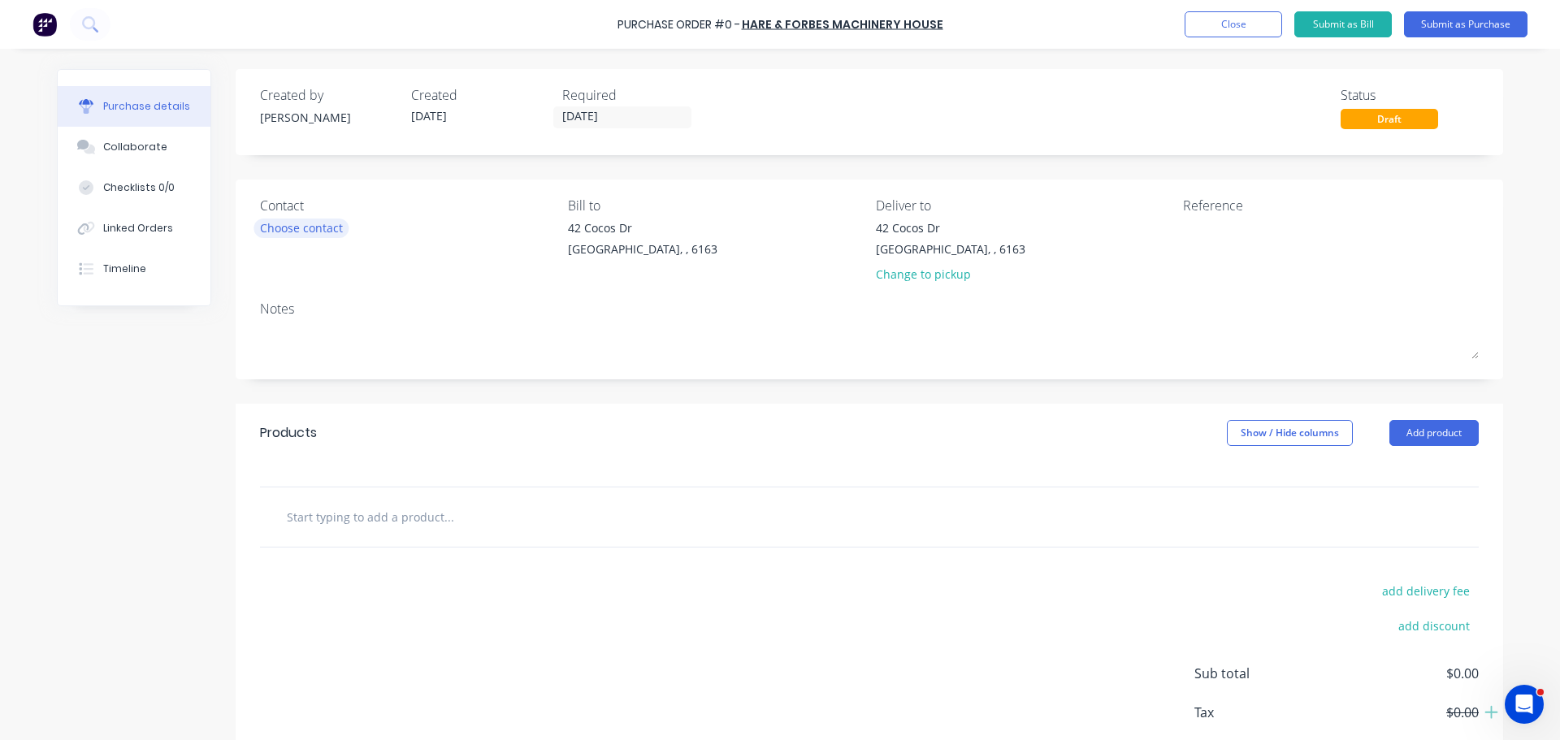
click at [299, 231] on div "Choose contact" at bounding box center [301, 227] width 83 height 17
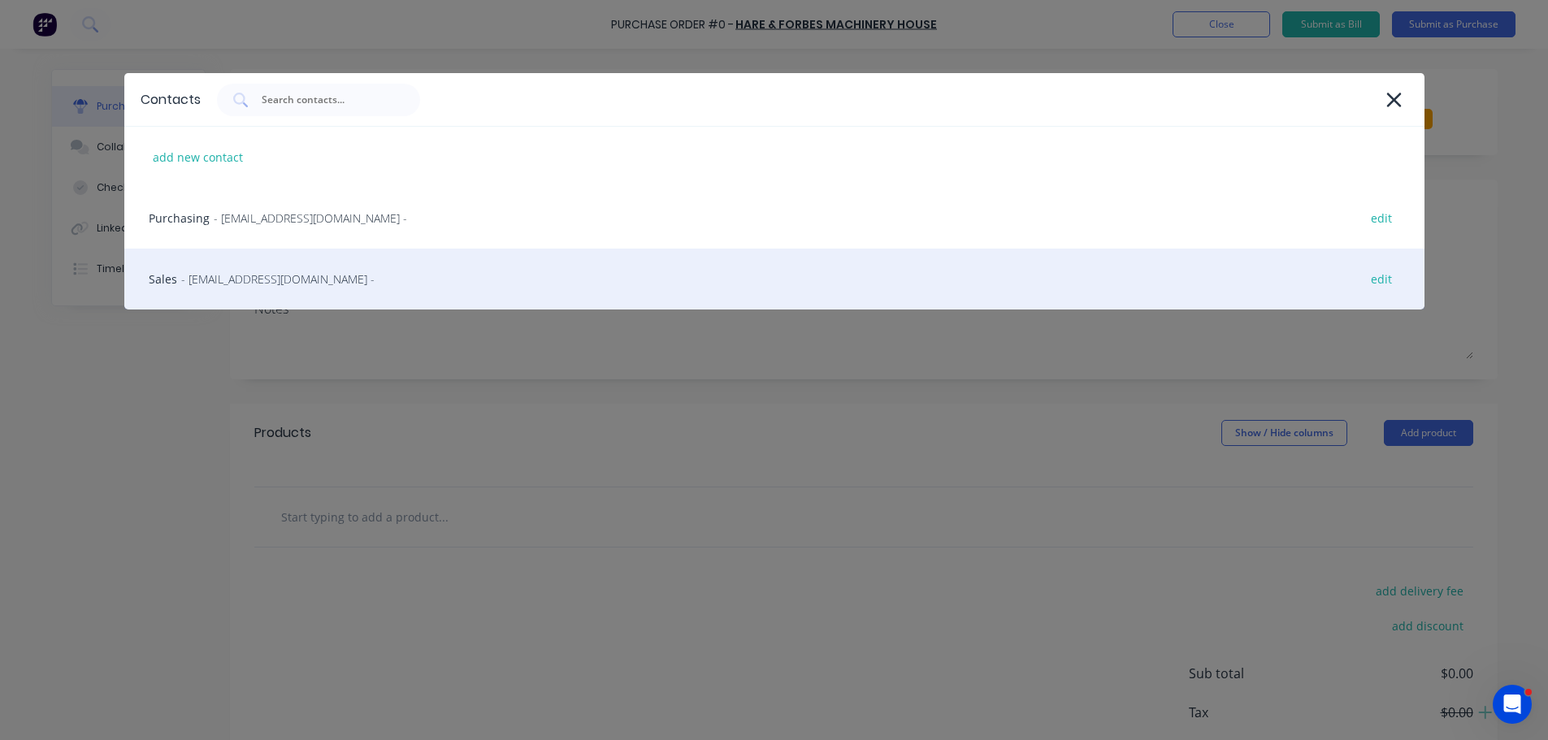
click at [240, 281] on span "- sales@machineryhouse.com.au -" at bounding box center [277, 279] width 193 height 17
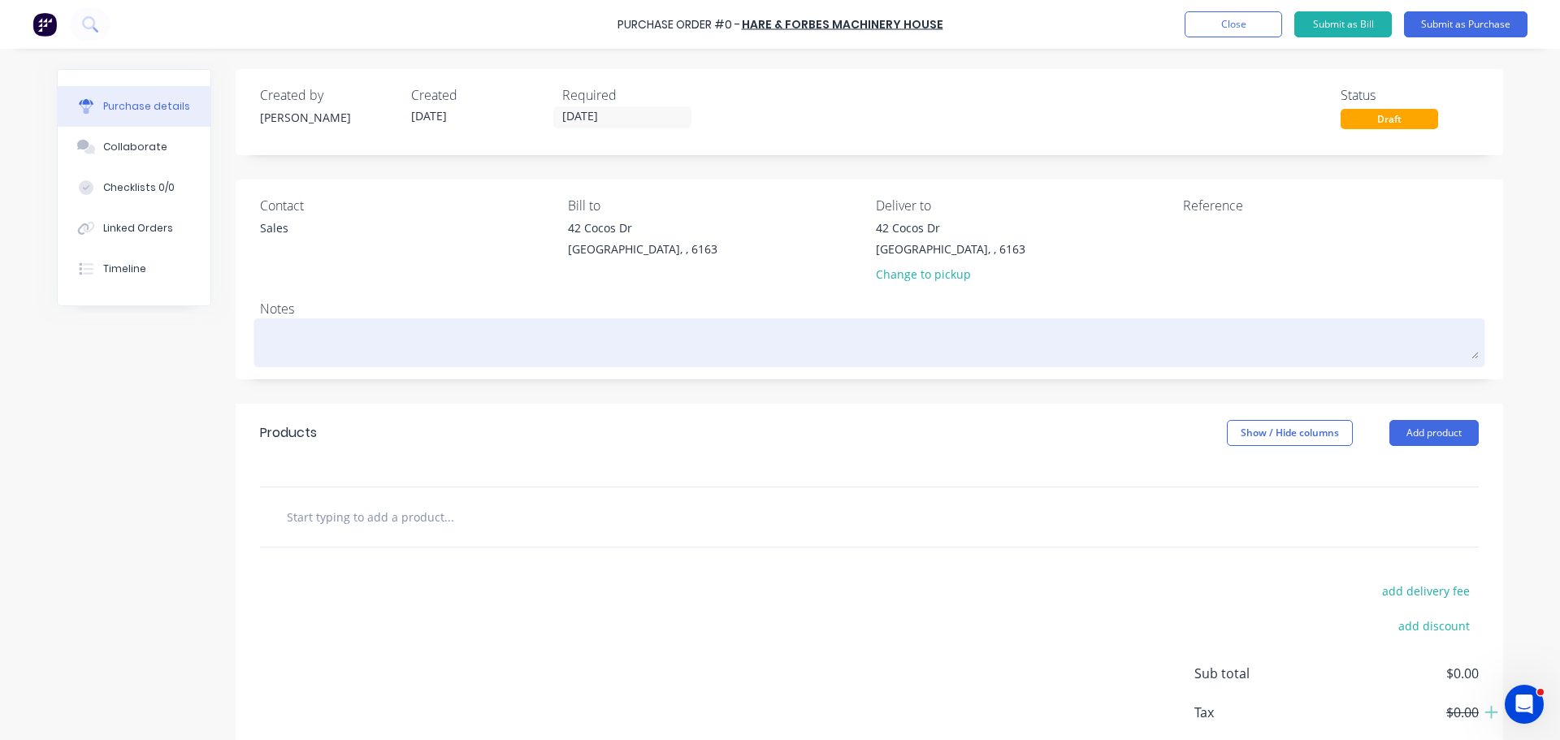
click at [294, 338] on textarea at bounding box center [869, 341] width 1219 height 37
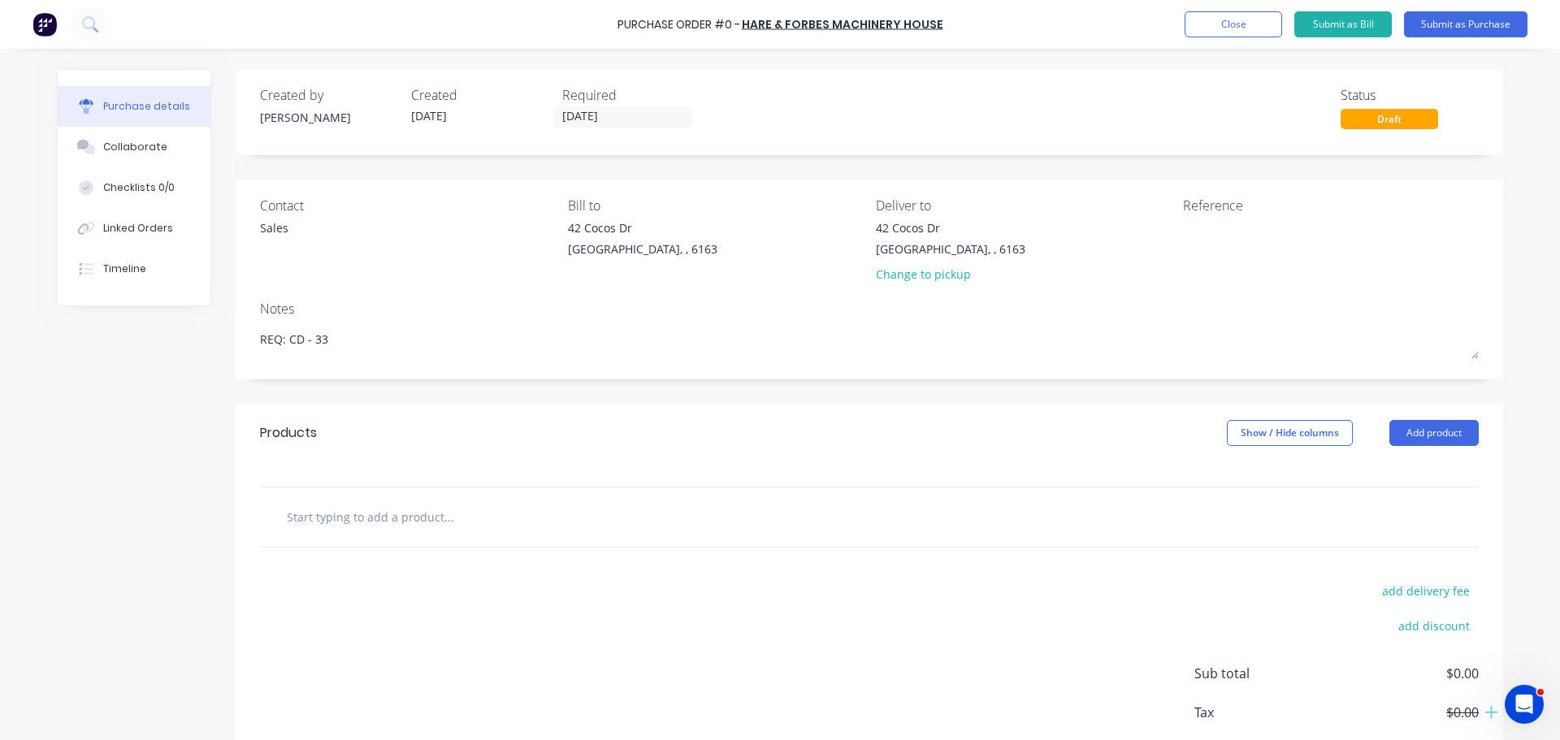
click at [425, 544] on div at bounding box center [869, 516] width 1219 height 59
click at [424, 530] on input "text" at bounding box center [448, 516] width 325 height 32
click at [378, 523] on input "text" at bounding box center [448, 516] width 325 height 32
paste input "Linishing Belts - 1220x100"
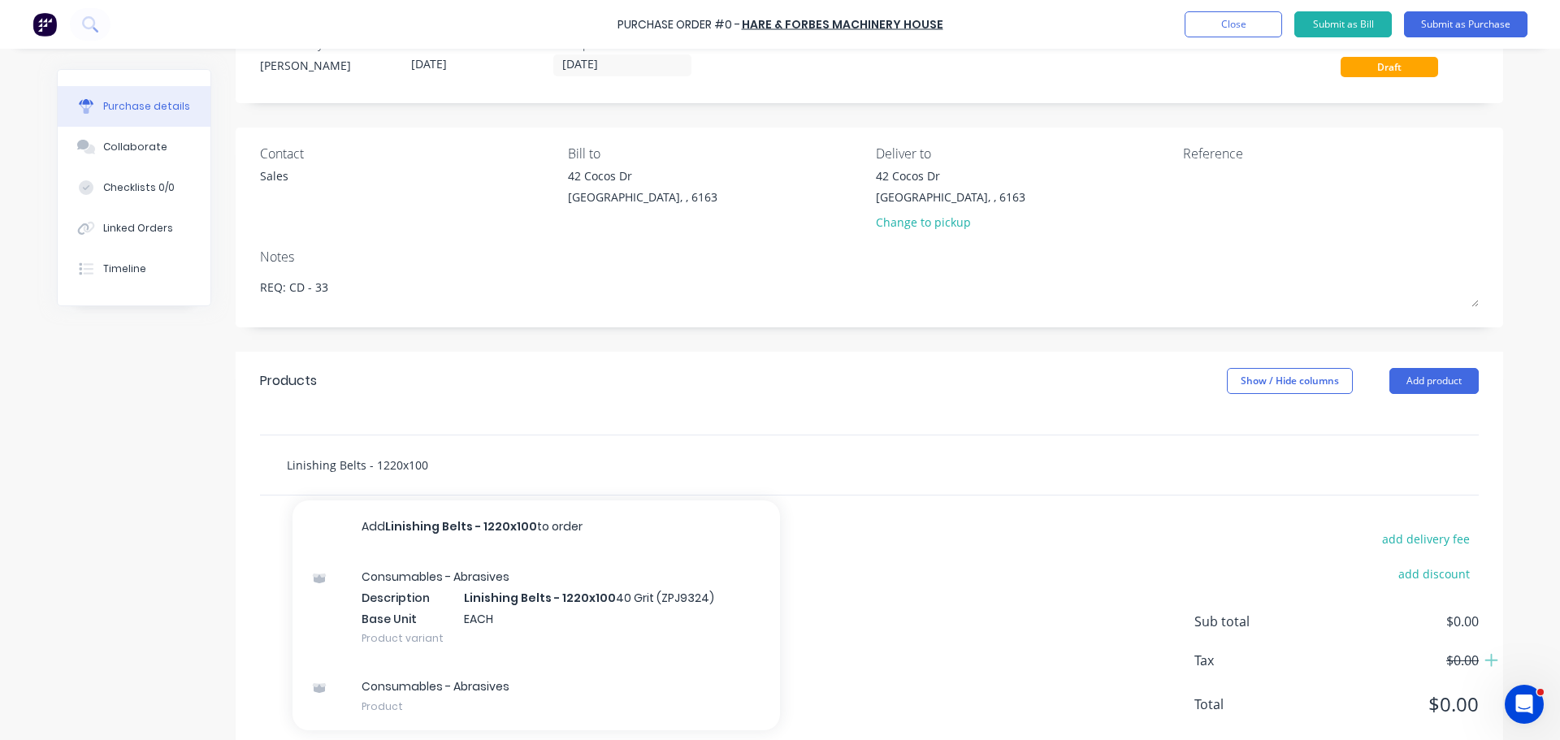
scroll to position [91, 0]
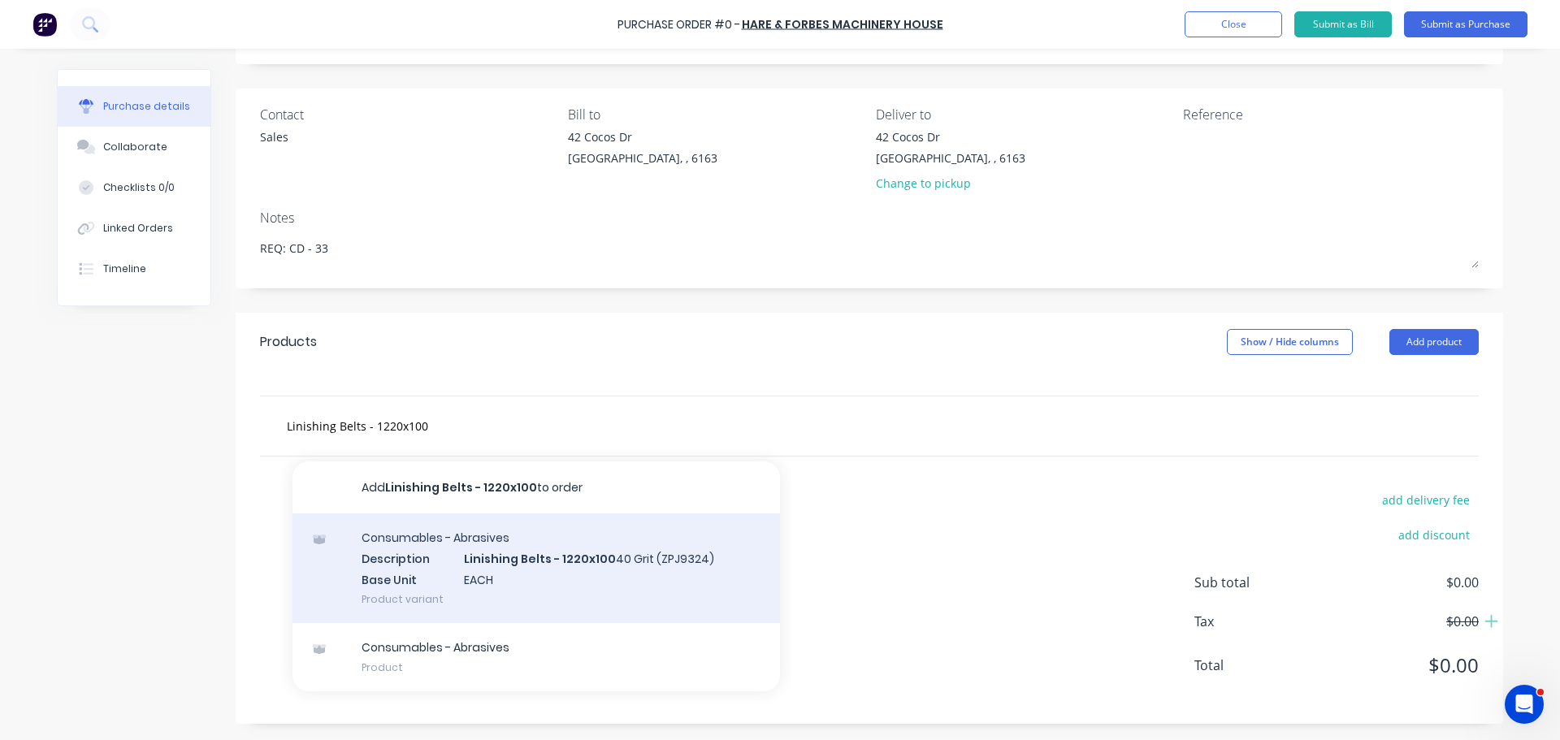
click at [558, 558] on div "Consumables - Abrasives Description Linishing Belts - 1220x100 40 Grit (ZPJ9324…" at bounding box center [535, 568] width 487 height 110
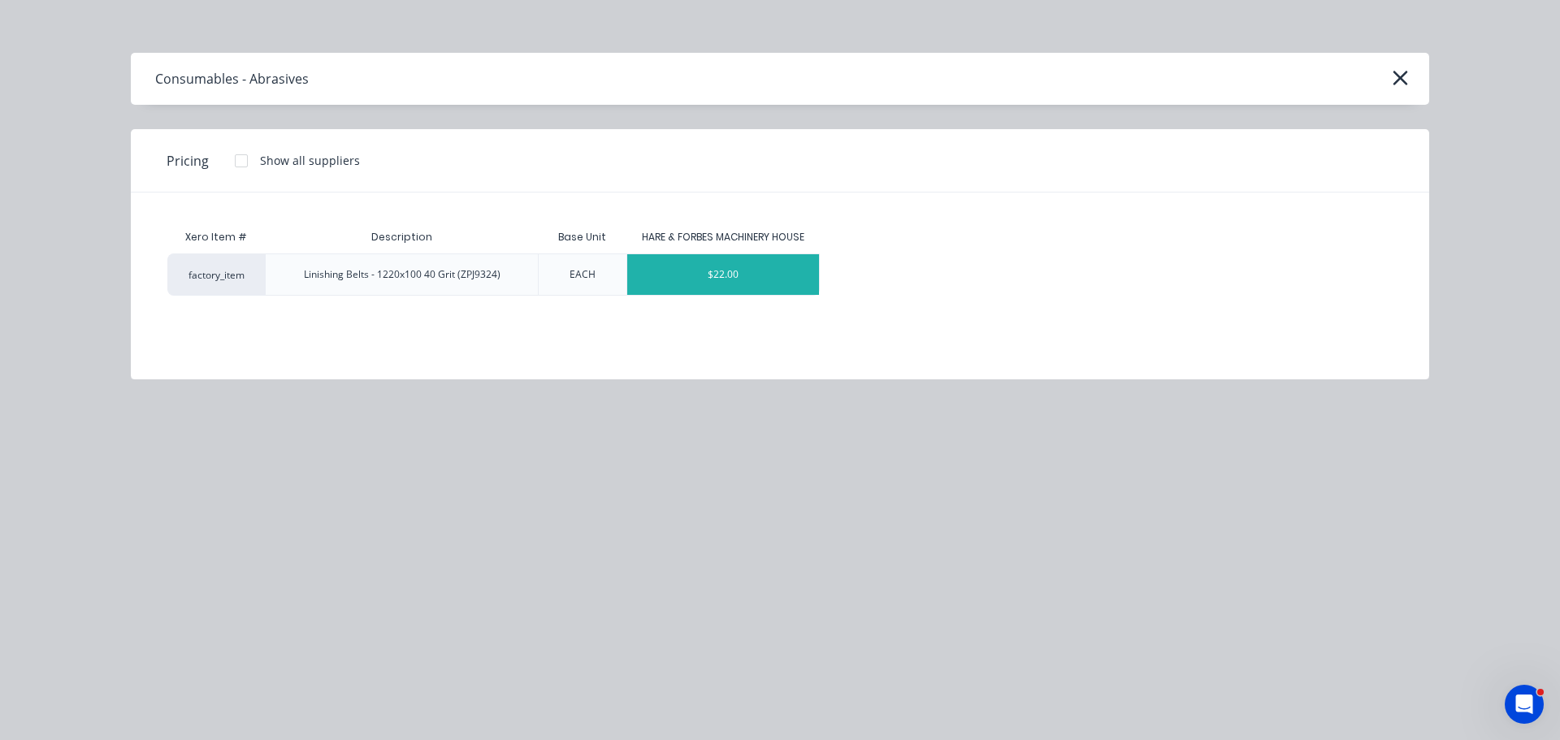
click at [711, 267] on div "$22.00" at bounding box center [723, 274] width 193 height 41
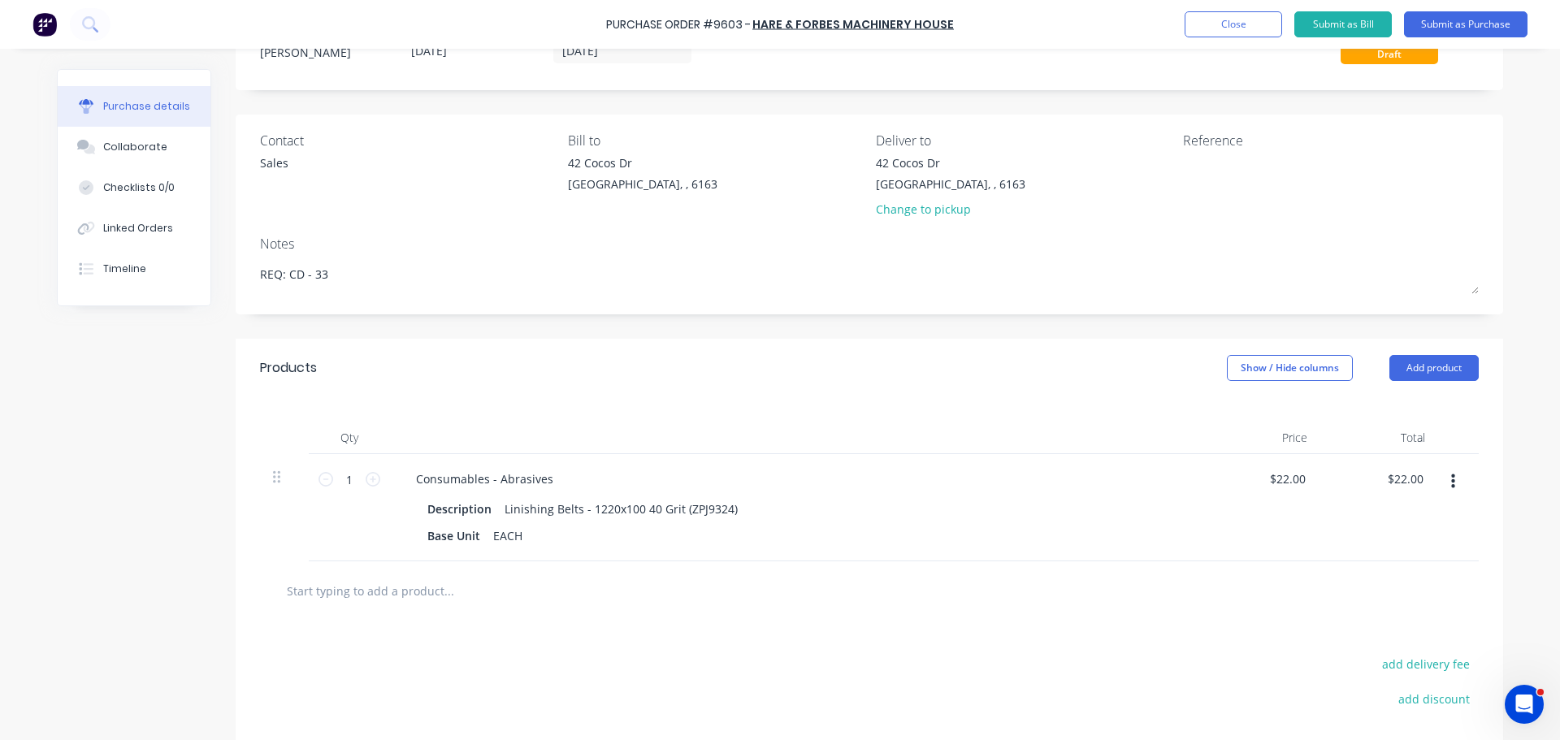
scroll to position [81, 0]
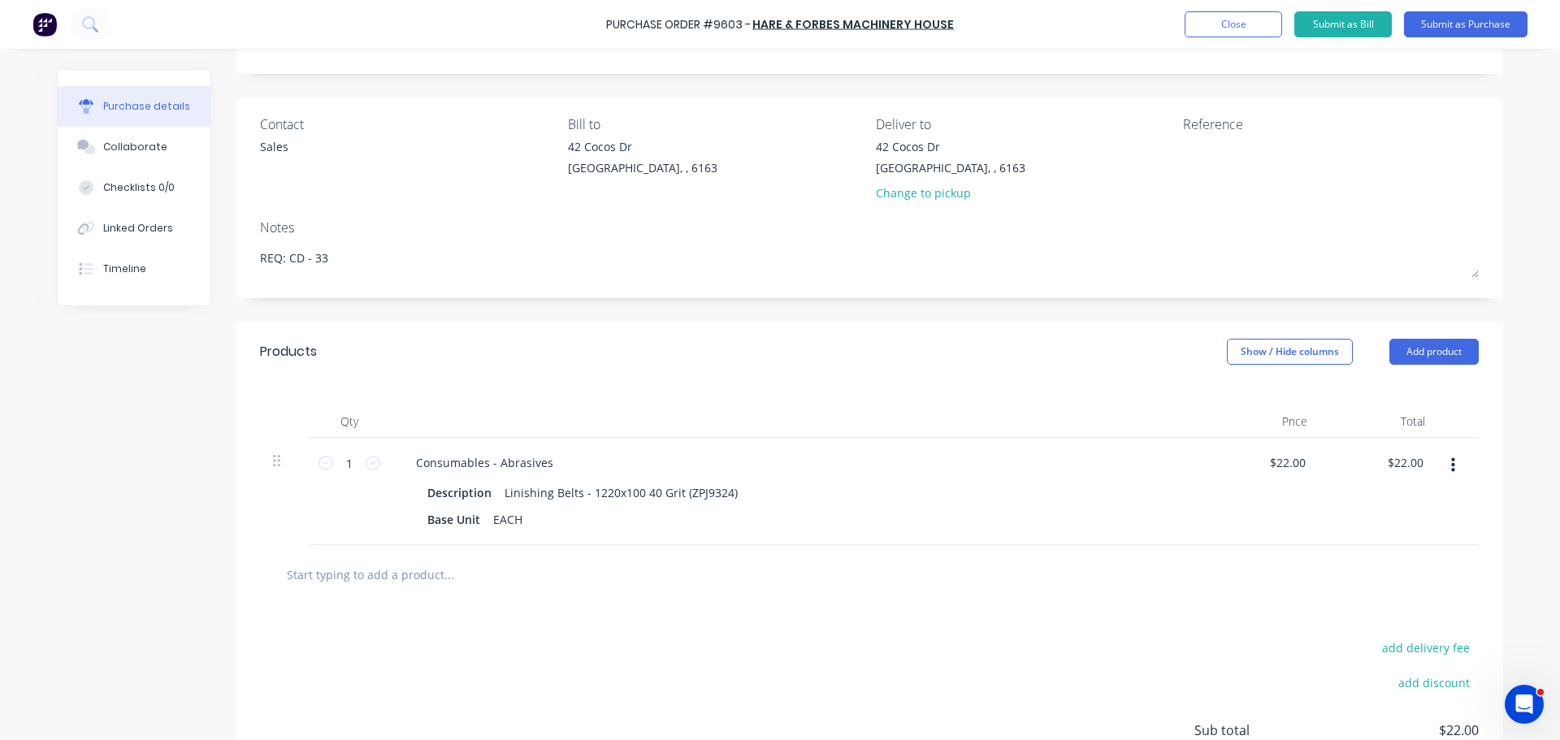
click at [604, 20] on div "Purchase Order #9603 - HARE & FORBES MACHINERY HOUSE Add product Close Submit a…" at bounding box center [780, 24] width 1560 height 49
click at [604, 22] on div "Purchase Order #9603 - HARE & FORBES MACHINERY HOUSE Add product Close Submit a…" at bounding box center [780, 24] width 1560 height 49
click at [605, 22] on div "Purchase Order #9603 - HARE & FORBES MACHINERY HOUSE Add product Close Submit a…" at bounding box center [780, 24] width 1560 height 49
click at [606, 23] on div "Purchase Order #9603 - HARE & FORBES MACHINERY HOUSE Add product Close Submit a…" at bounding box center [780, 24] width 1560 height 49
drag, startPoint x: 604, startPoint y: 25, endPoint x: 615, endPoint y: 24, distance: 10.7
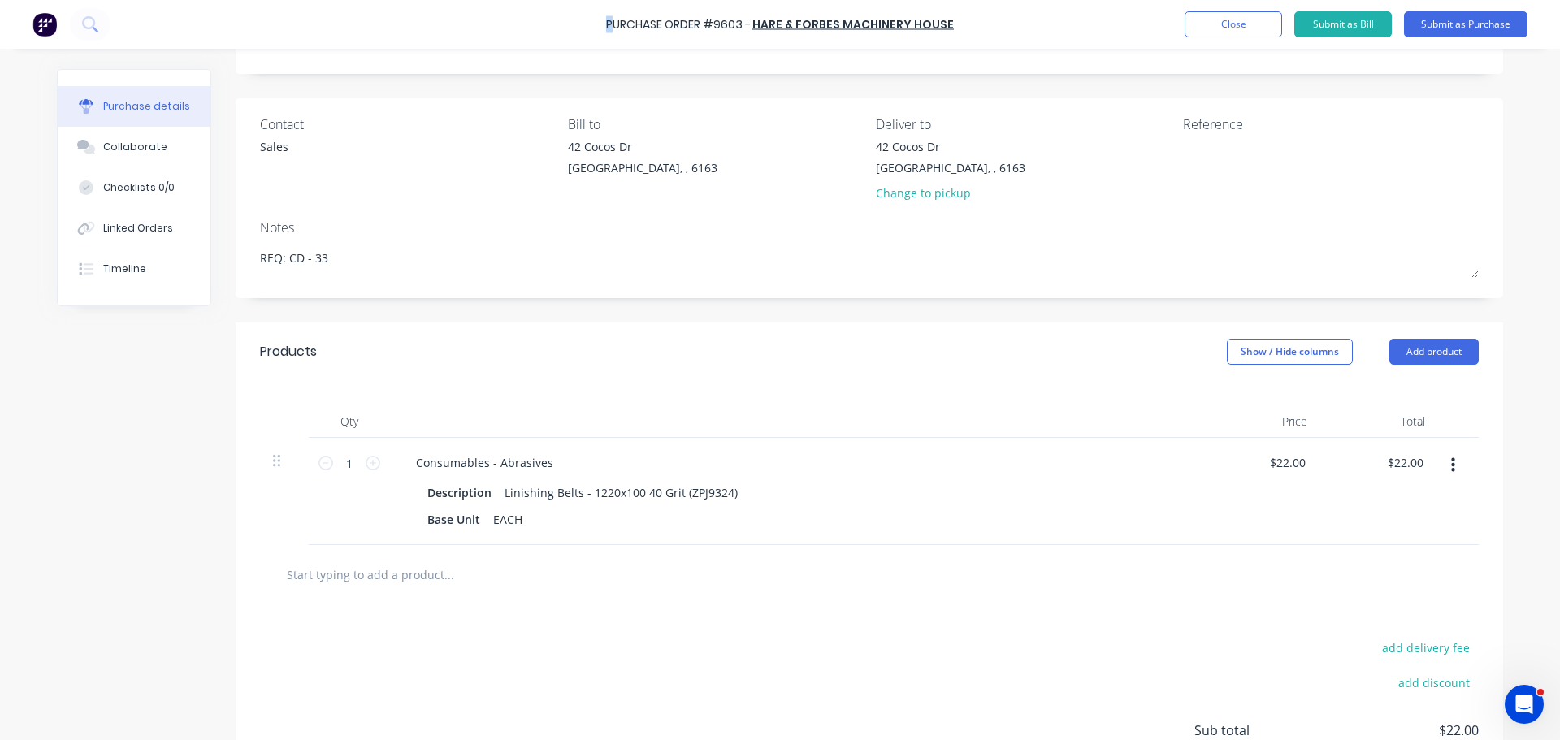
click at [615, 24] on div "Purchase Order #9603 - HARE & FORBES MACHINERY HOUSE Add product Close Submit a…" at bounding box center [780, 24] width 1560 height 49
click at [994, 37] on div "Purchase Order #9603 - HARE & FORBES MACHINERY HOUSE Add product Close Submit a…" at bounding box center [780, 24] width 1560 height 49
drag, startPoint x: 994, startPoint y: 28, endPoint x: 604, endPoint y: 29, distance: 390.7
click at [604, 29] on div "Purchase Order #9603 - HARE & FORBES MACHINERY HOUSE Add product Close Submit a…" at bounding box center [780, 24] width 1560 height 49
copy div "Purchase Order #9603 - HARE & FORBES MACHINERY HOUSE Add product Close Submit a…"
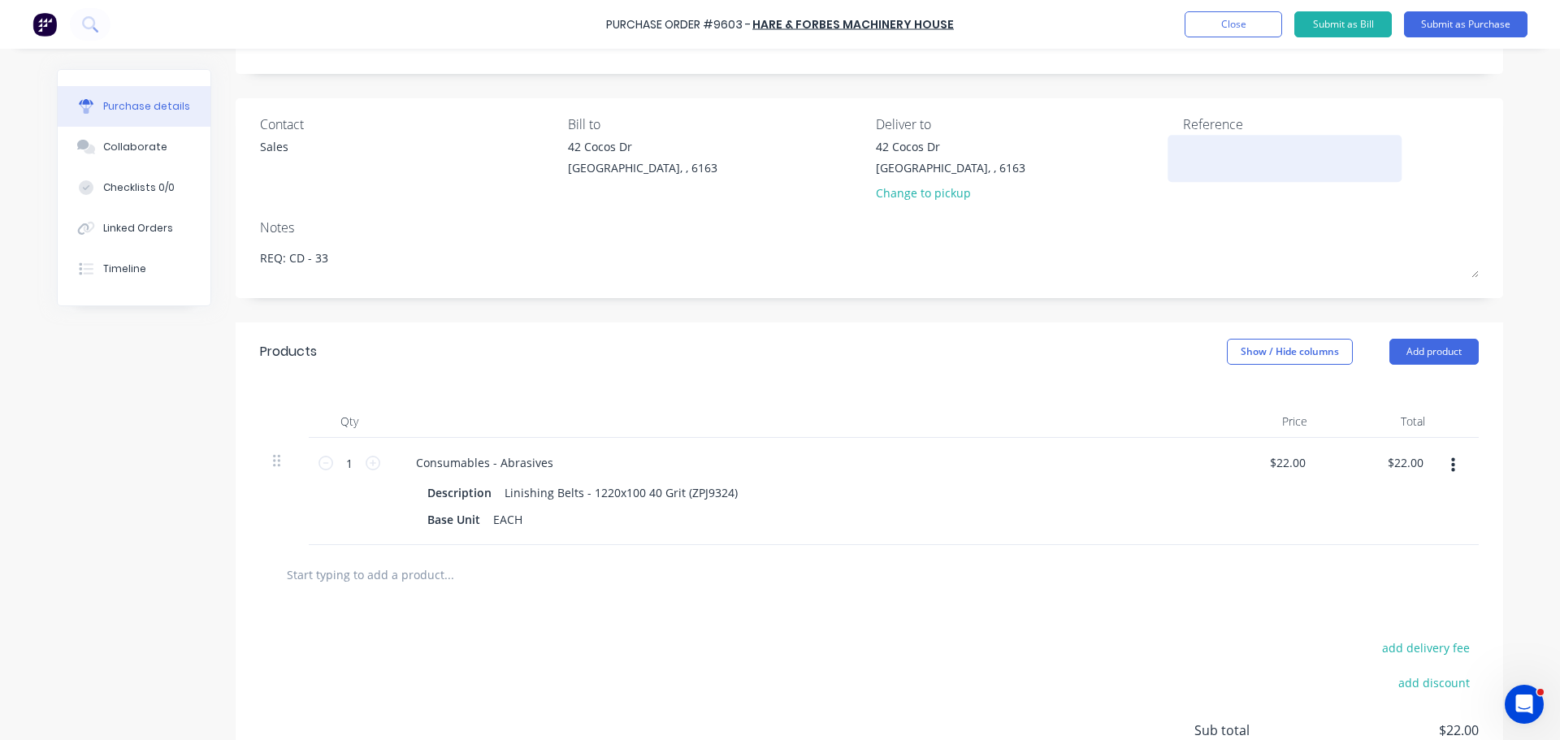
click at [1183, 170] on div at bounding box center [1284, 158] width 203 height 41
click at [963, 34] on div "Purchase Order #9603 - HARE & FORBES MACHINERY HOUSE Add product Close Submit a…" at bounding box center [780, 24] width 1560 height 49
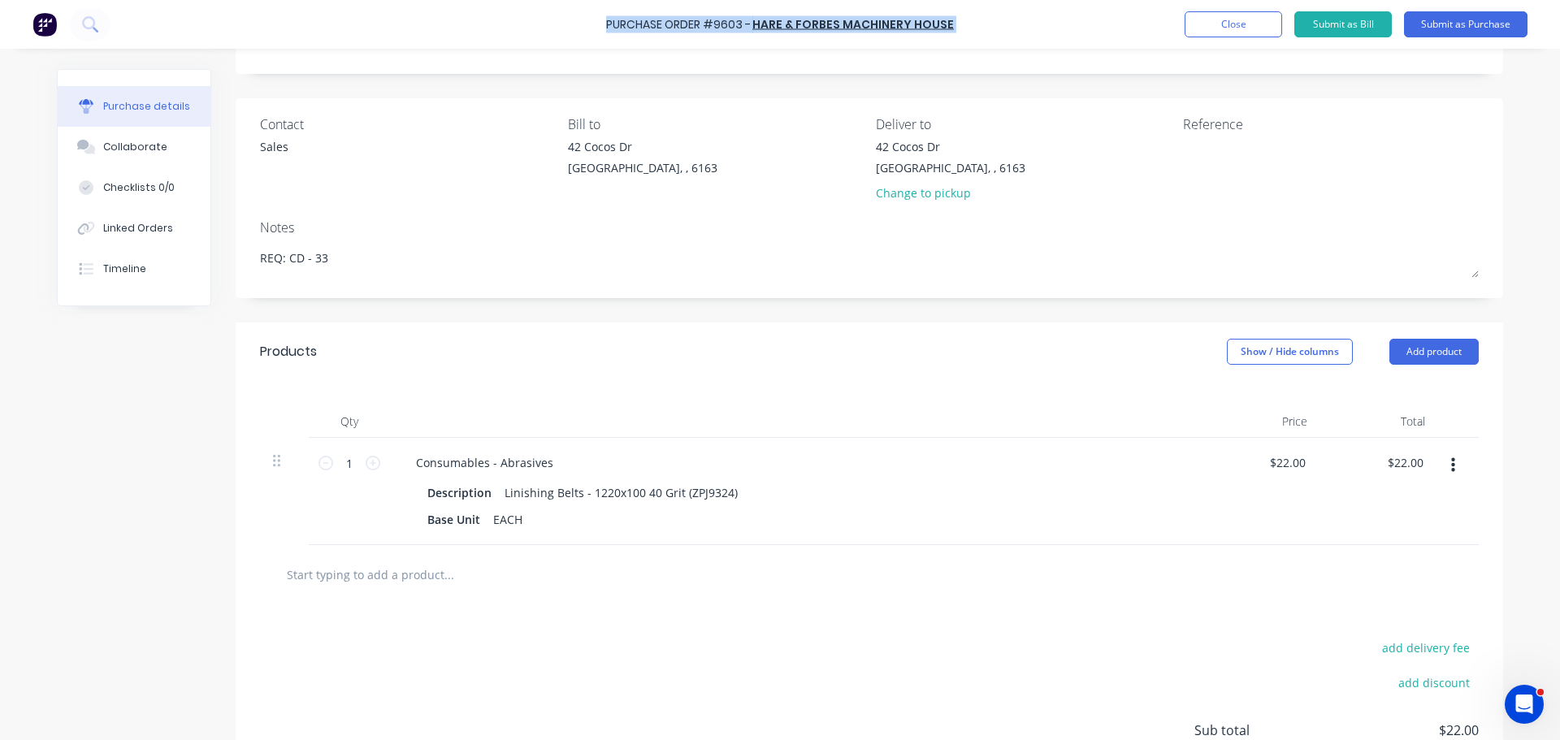
drag, startPoint x: 952, startPoint y: 25, endPoint x: 607, endPoint y: 25, distance: 345.3
click at [607, 24] on div "Purchase Order #9603 - HARE & FORBES MACHINERY HOUSE Add product Close Submit a…" at bounding box center [780, 24] width 1560 height 49
copy div "Purchase Order #9603 - HARE & FORBES MACHINERY HOUSE Add product Close Submit a…"
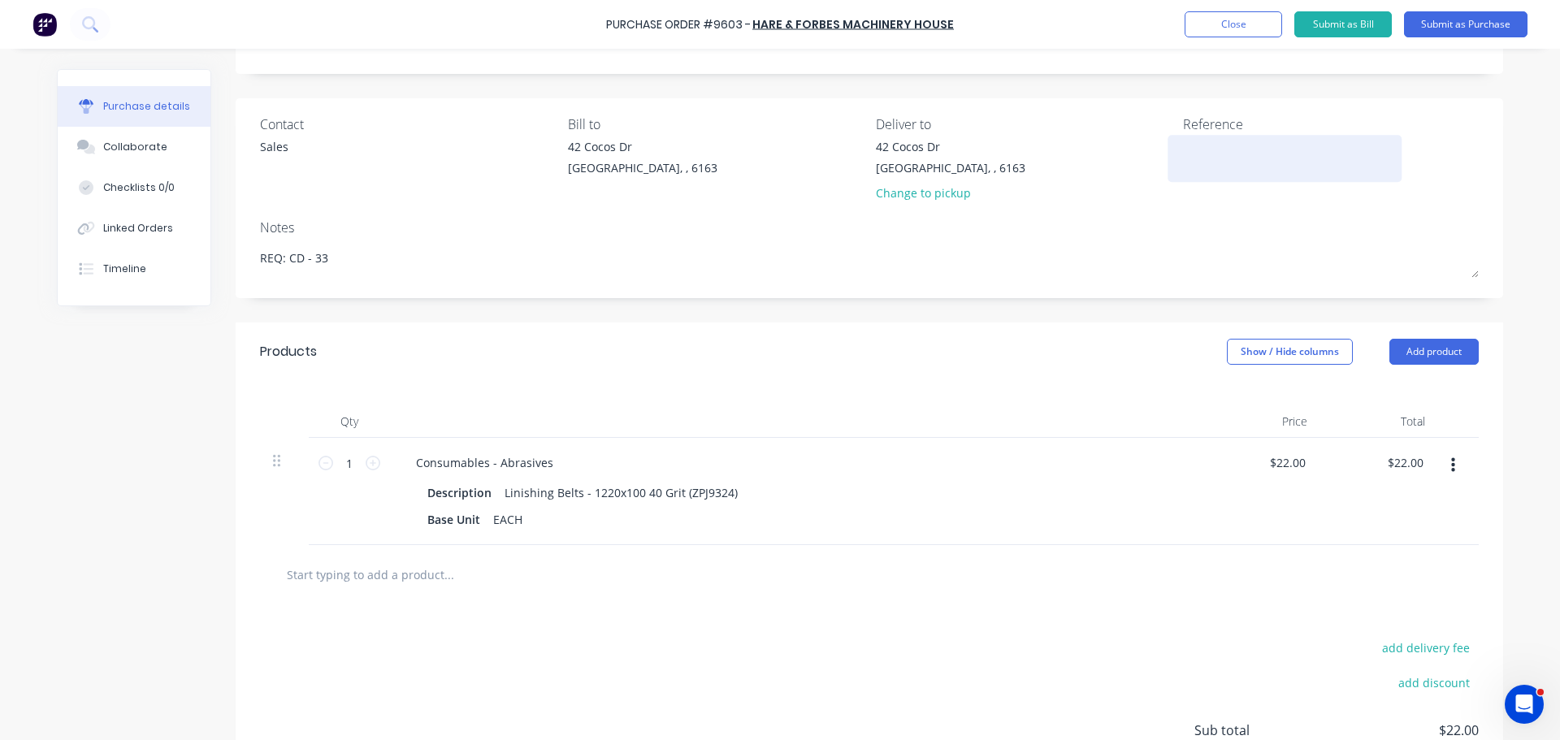
click at [1208, 145] on textarea at bounding box center [1284, 156] width 203 height 37
paste textarea "Purchase Order #9603 - HARE & FORBES MACHINERY HOUSE"
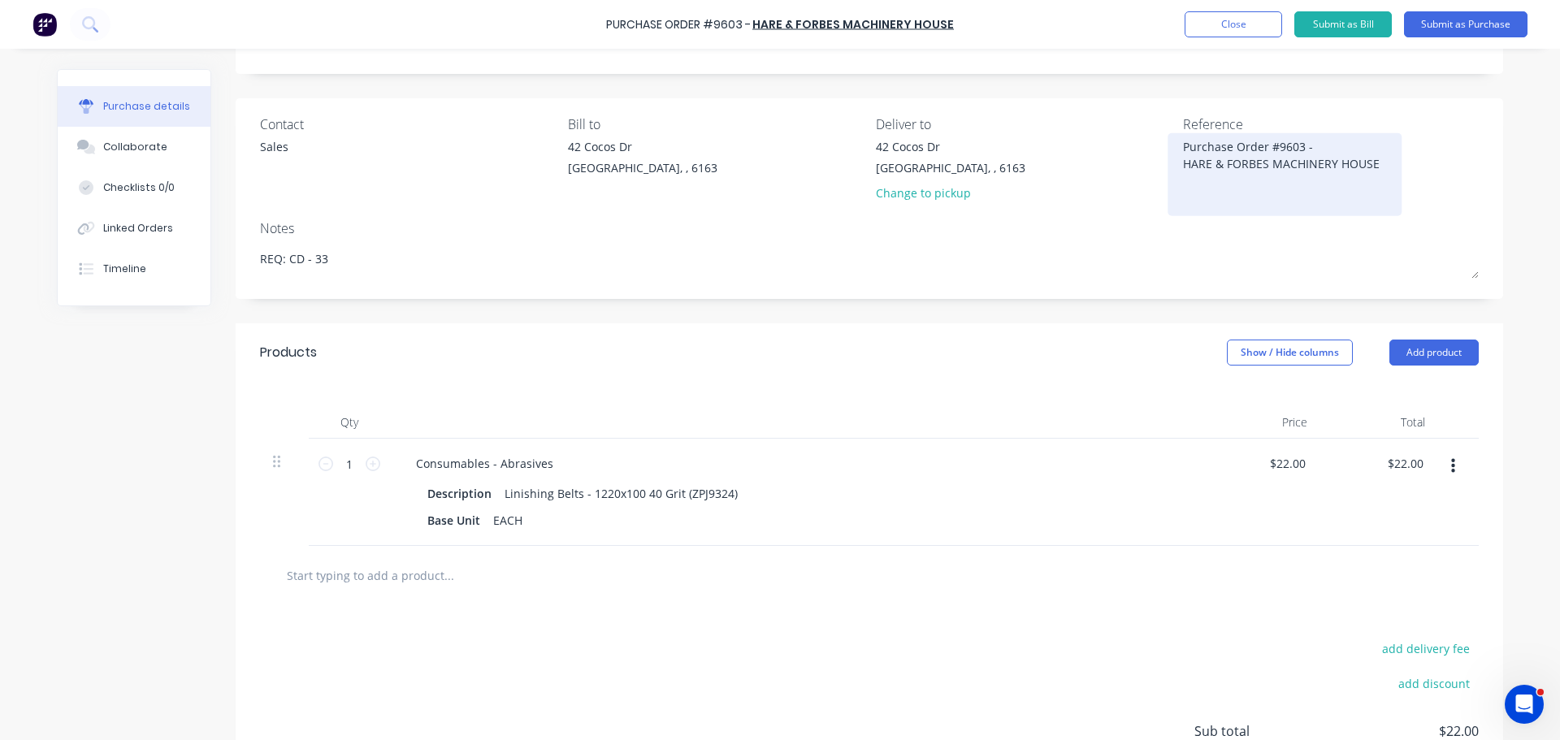
scroll to position [0, 0]
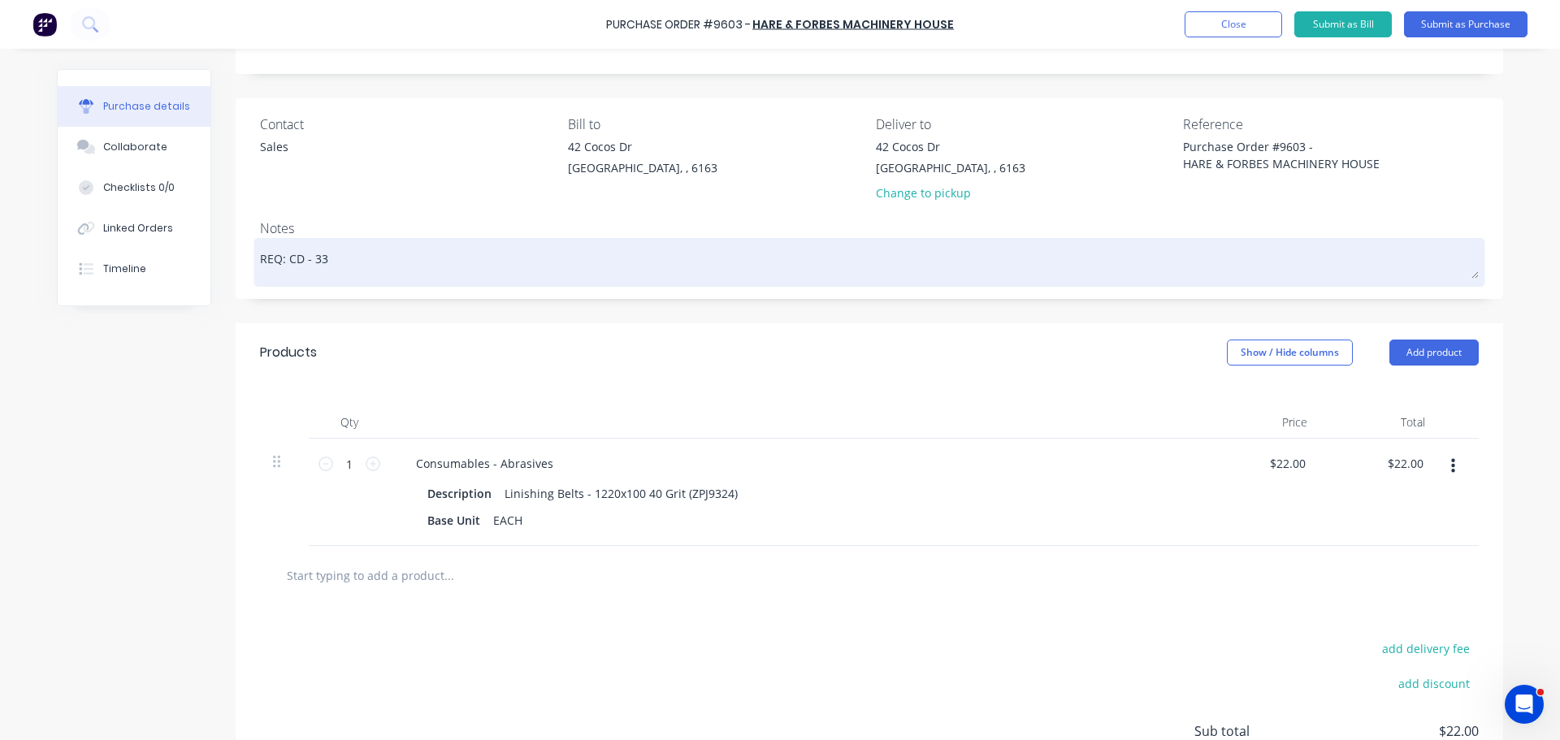
click at [1024, 277] on textarea "REQ: CD - 33" at bounding box center [869, 260] width 1219 height 37
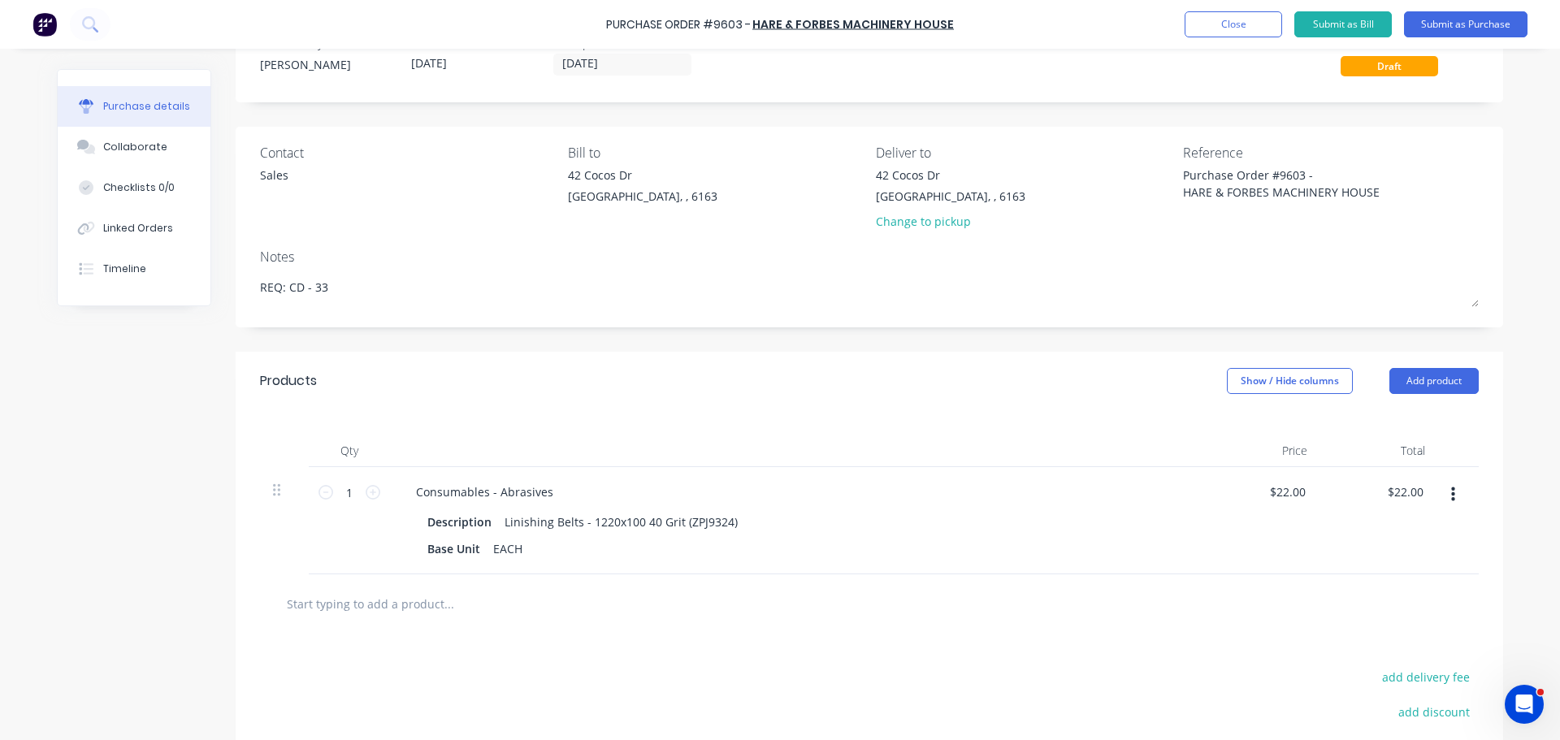
scroll to position [81, 0]
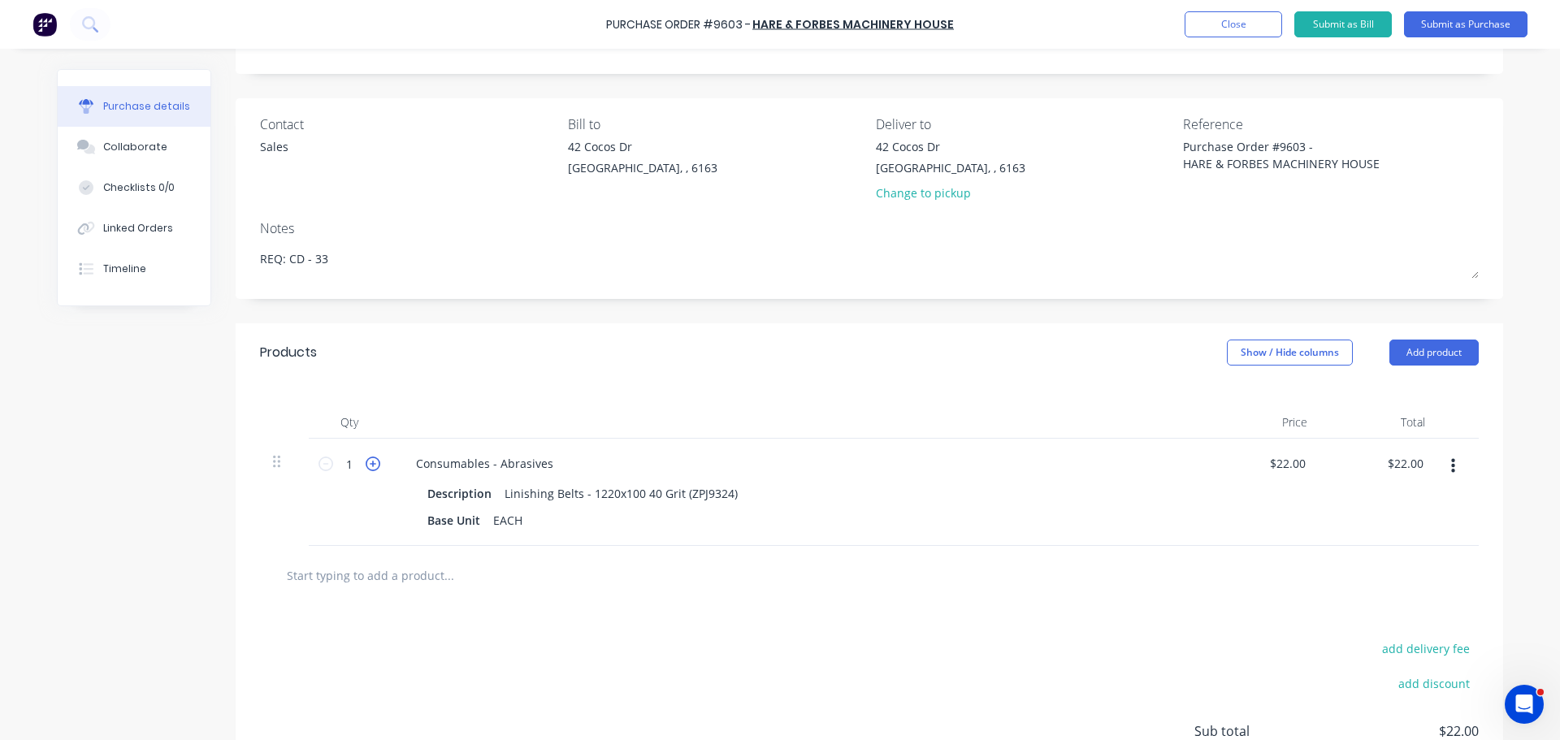
click at [366, 465] on icon at bounding box center [373, 464] width 15 height 15
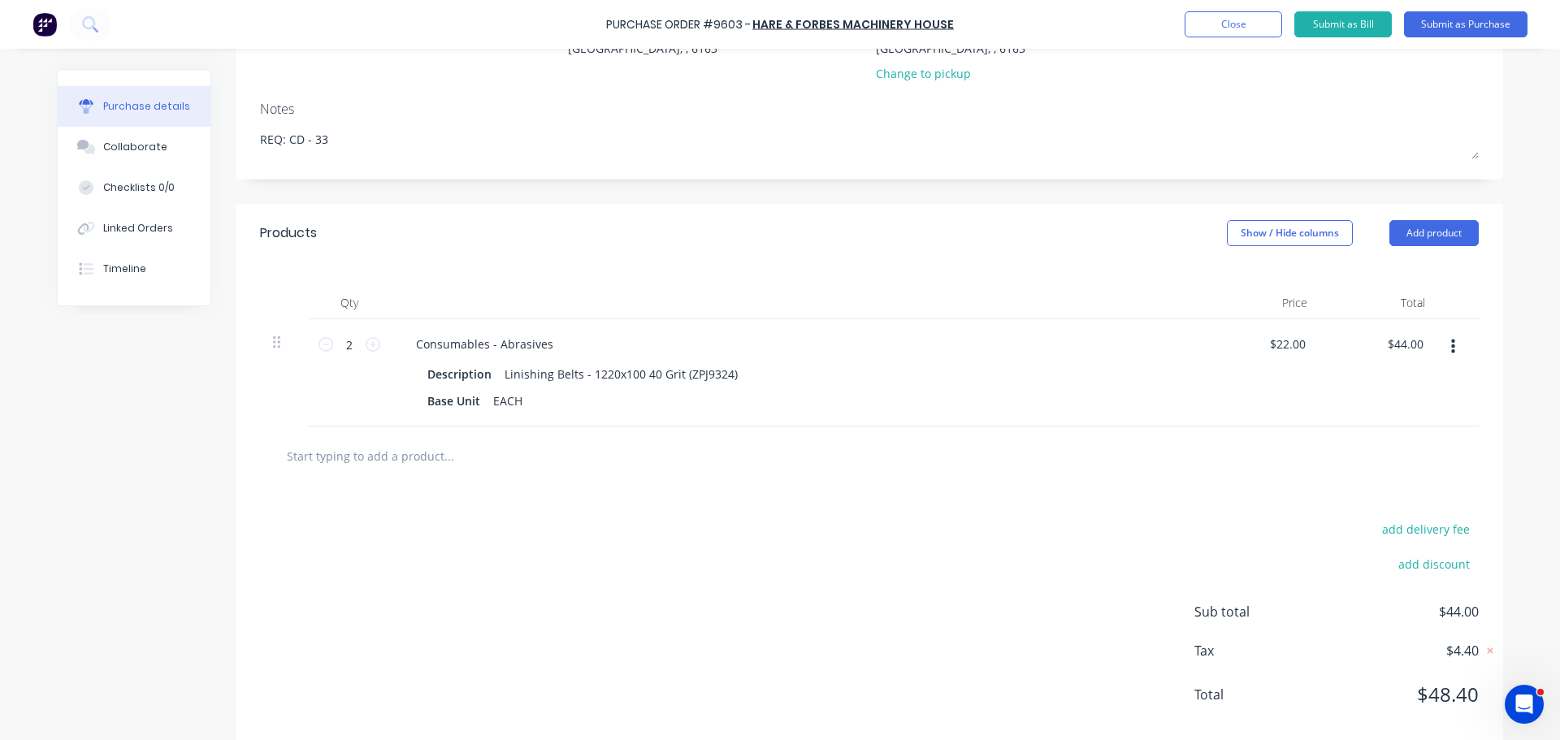
scroll to position [230, 0]
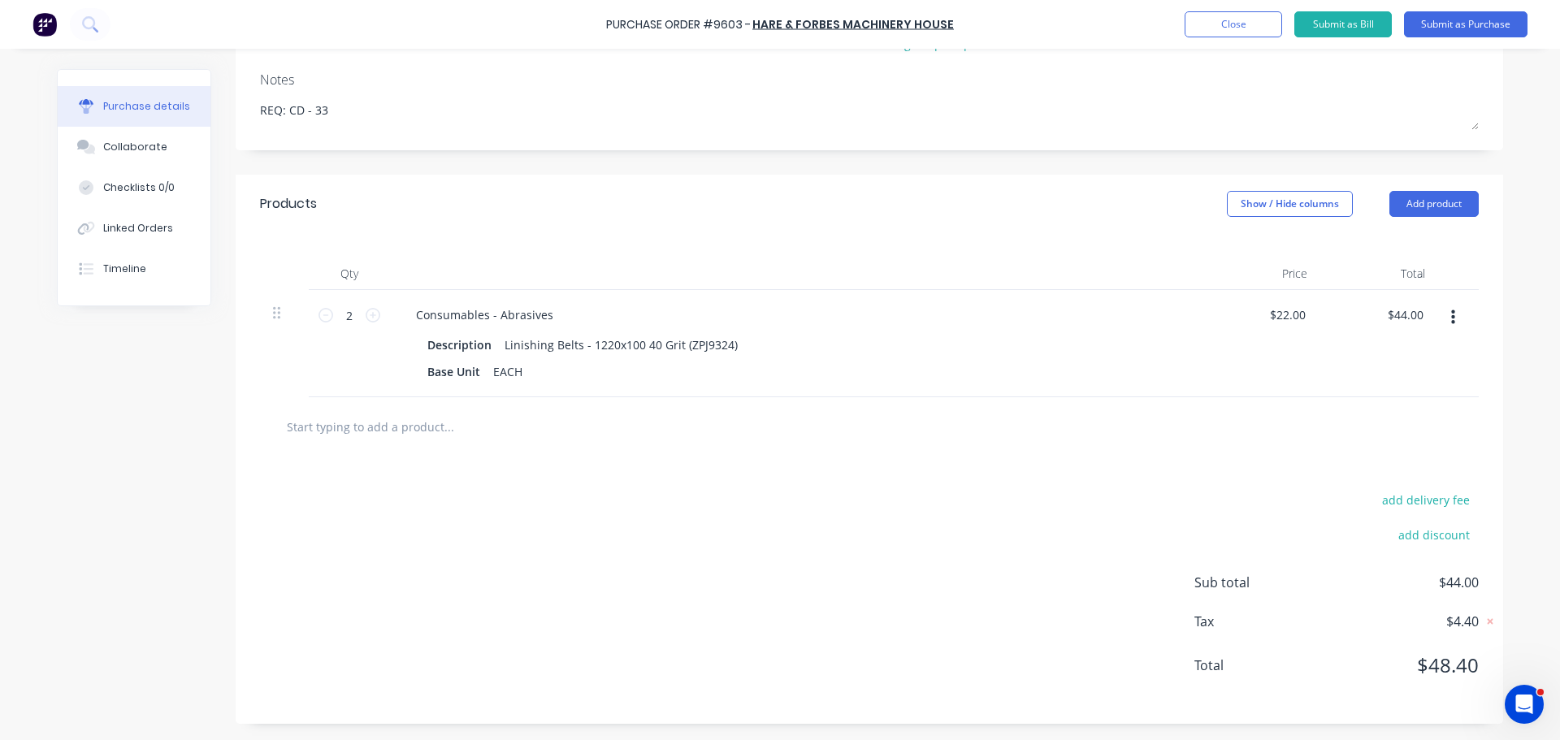
click at [368, 424] on input "text" at bounding box center [448, 426] width 325 height 32
paste input "CB6-5S - Carbide Burr Double Cut Set - Short Series"
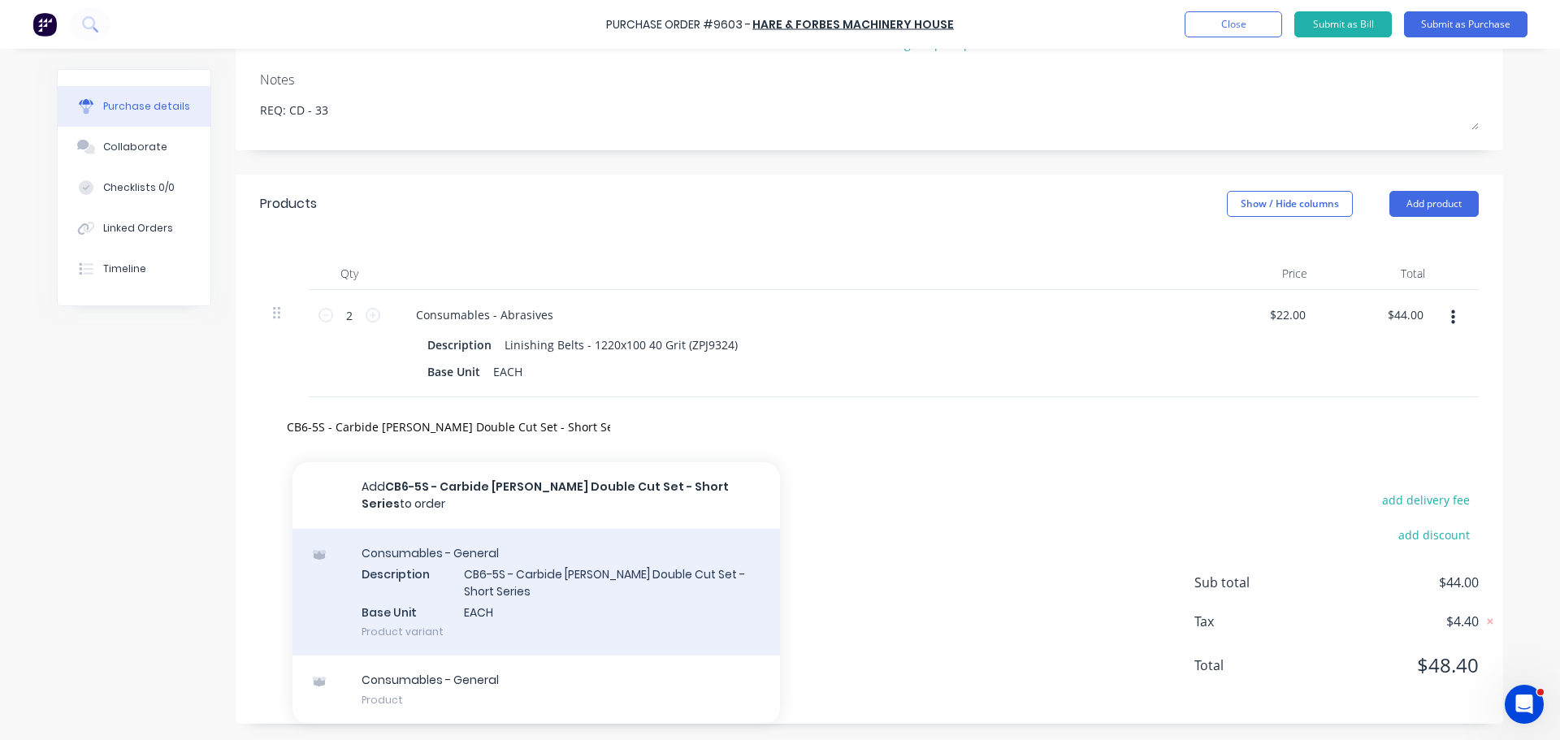
click at [591, 543] on div "Consumables - General Description CB6-5S - Carbide Burr Double Cut Set - Short …" at bounding box center [535, 592] width 487 height 127
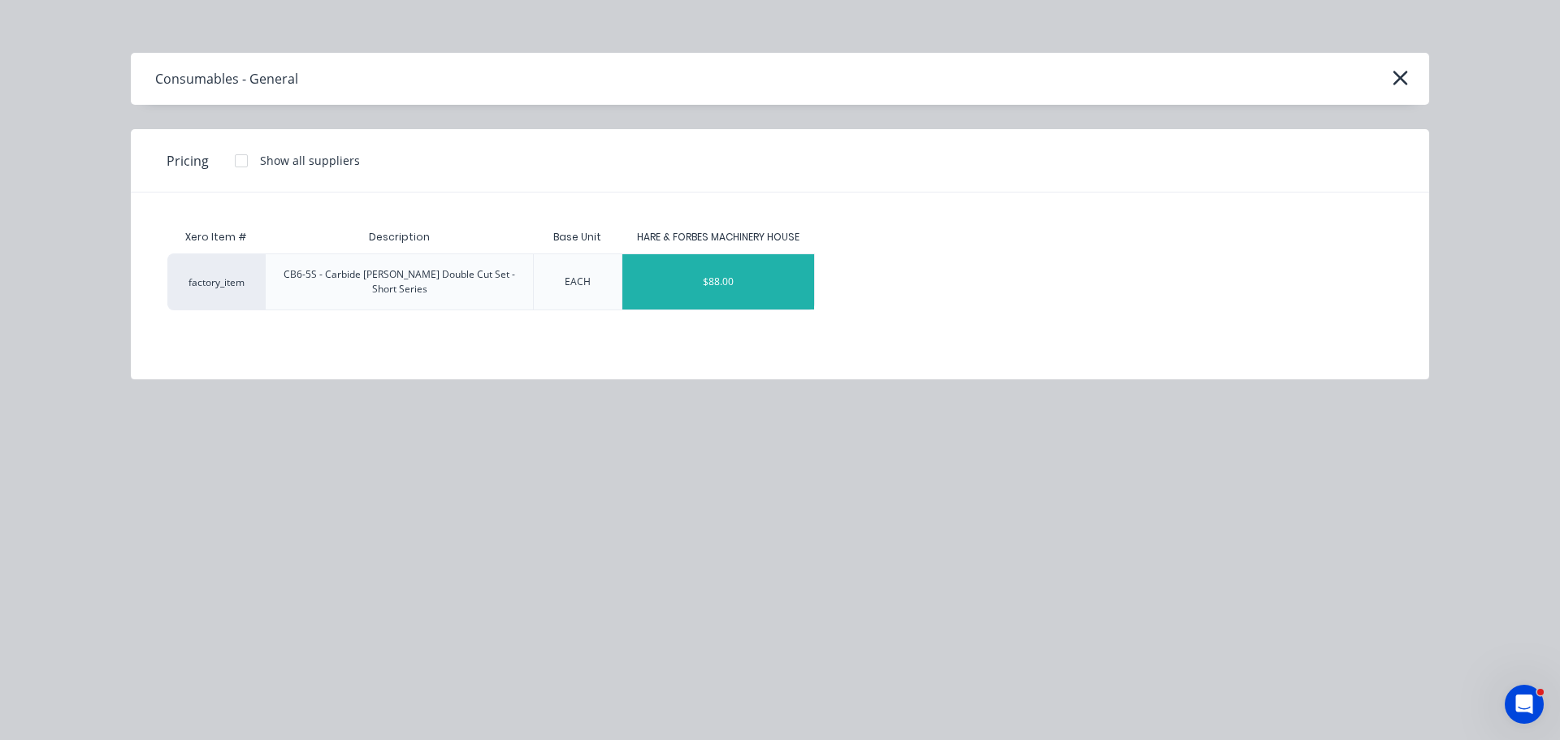
click at [692, 275] on div "$88.00" at bounding box center [718, 281] width 193 height 55
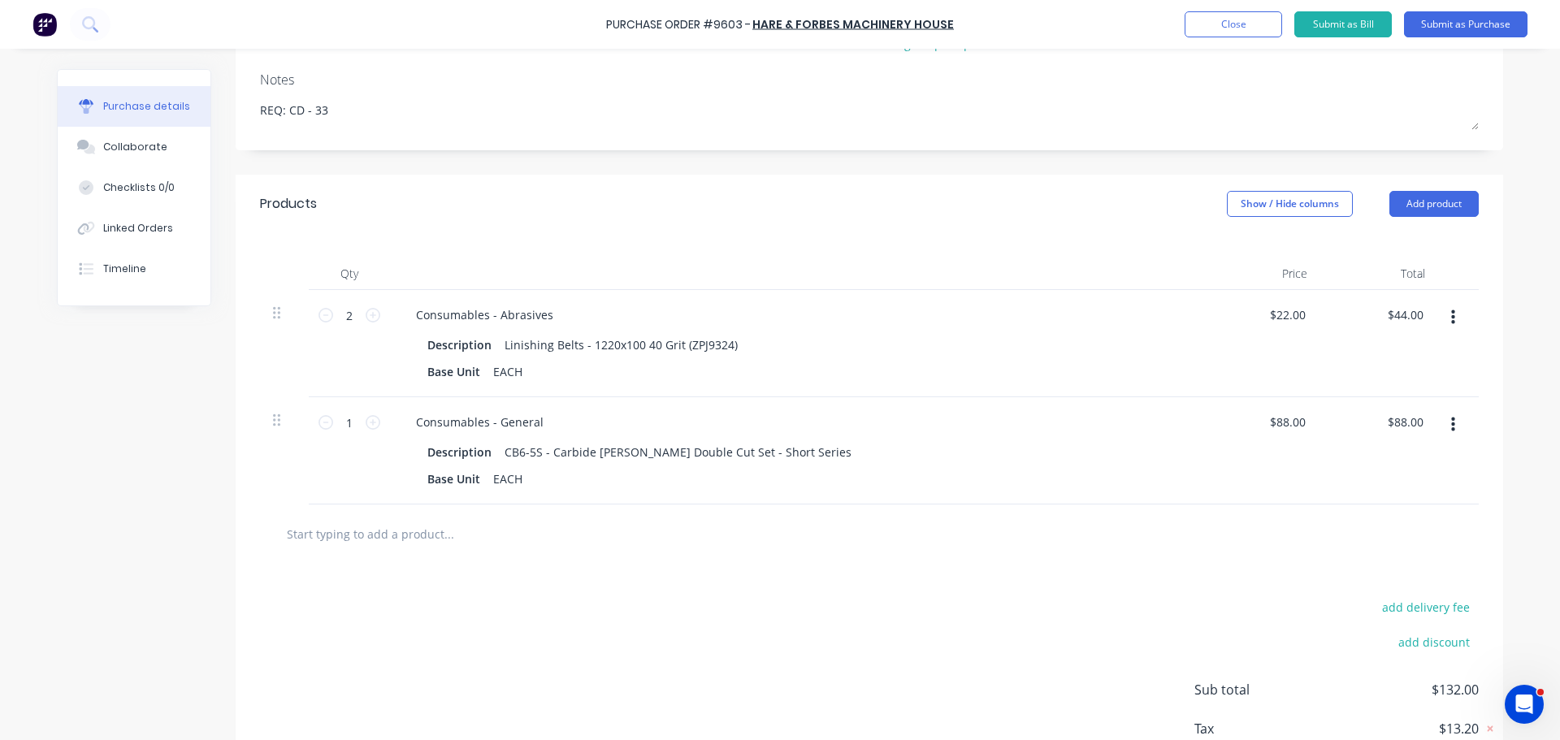
click at [415, 543] on input "text" at bounding box center [448, 533] width 325 height 32
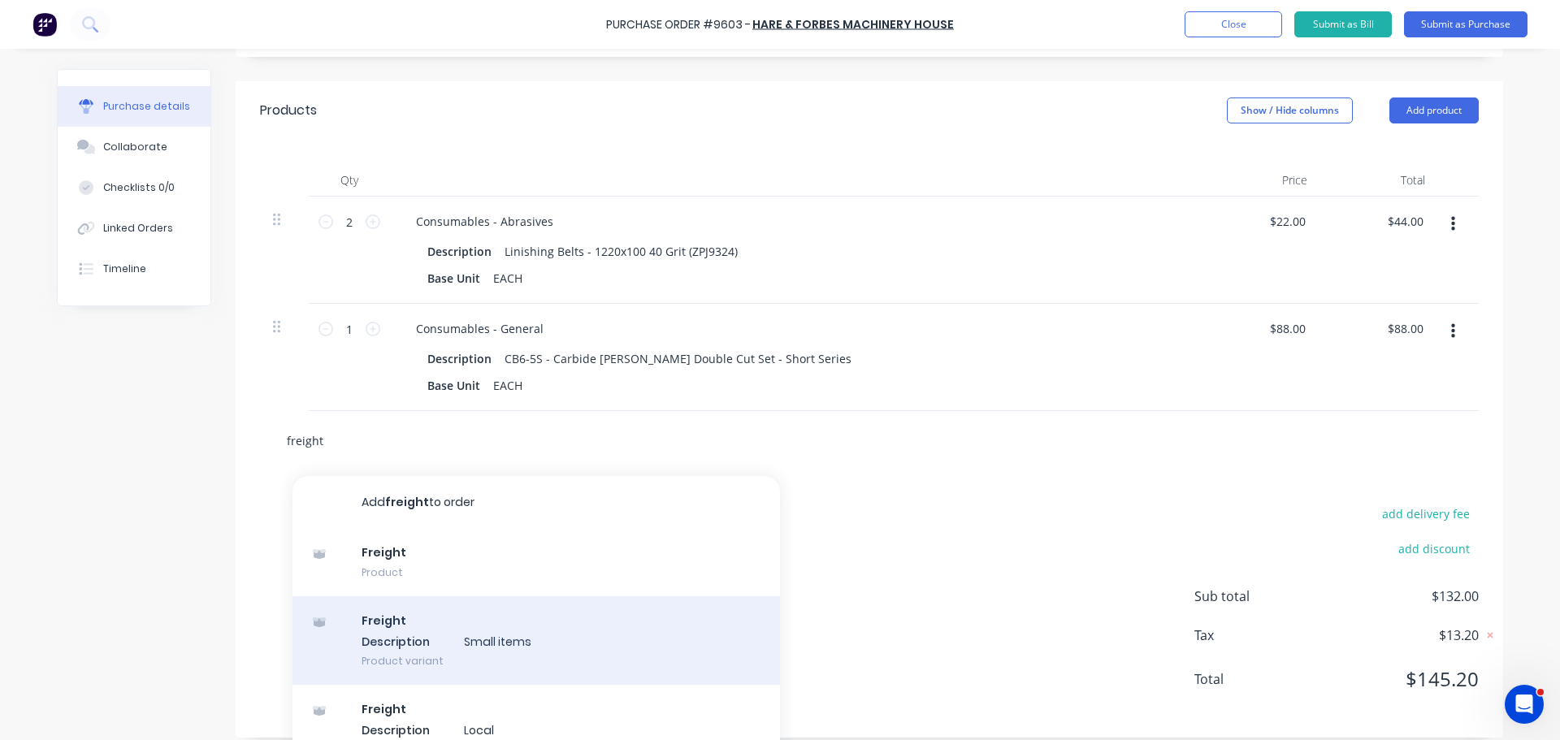
scroll to position [357, 0]
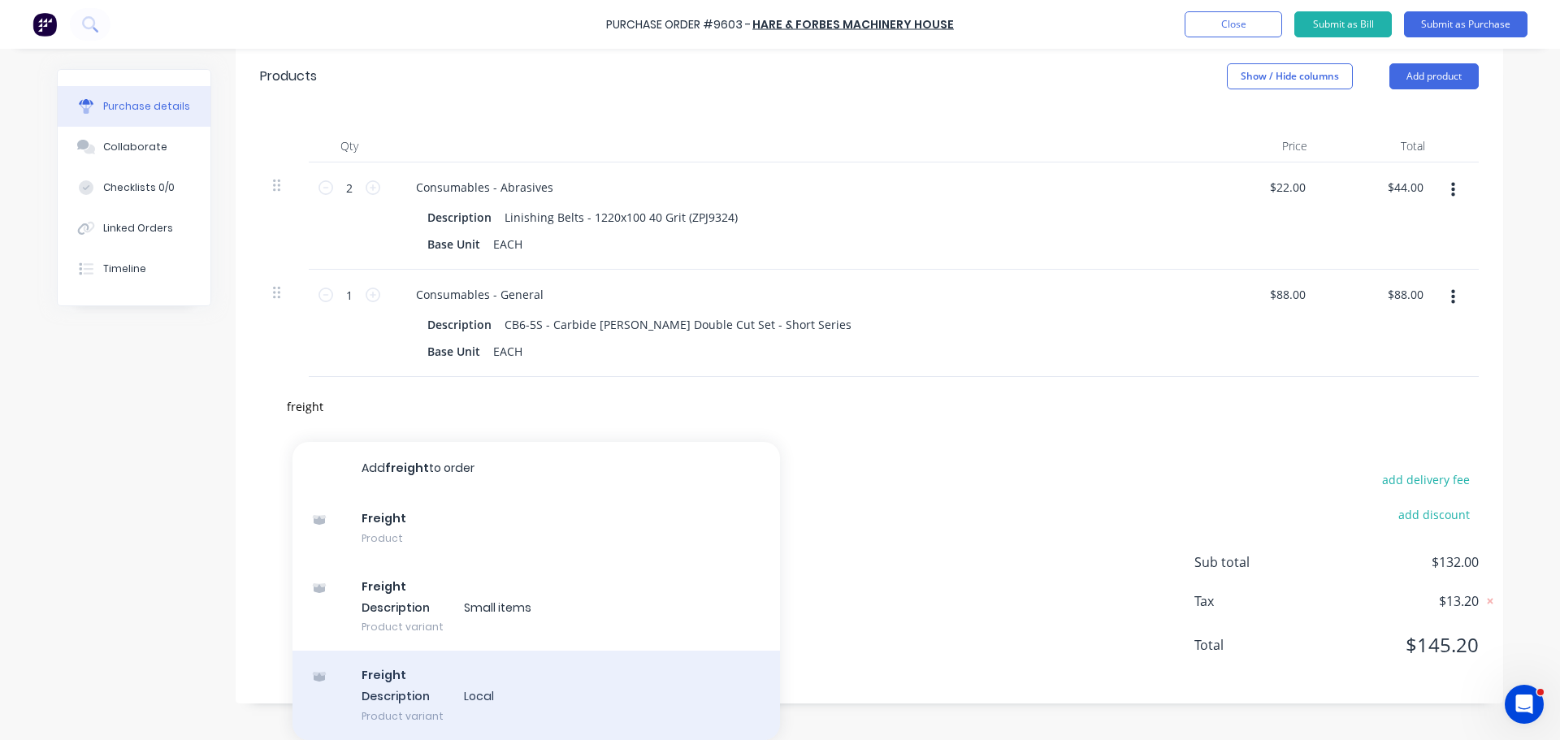
click at [427, 699] on div "Freight Description Local Product variant" at bounding box center [535, 695] width 487 height 89
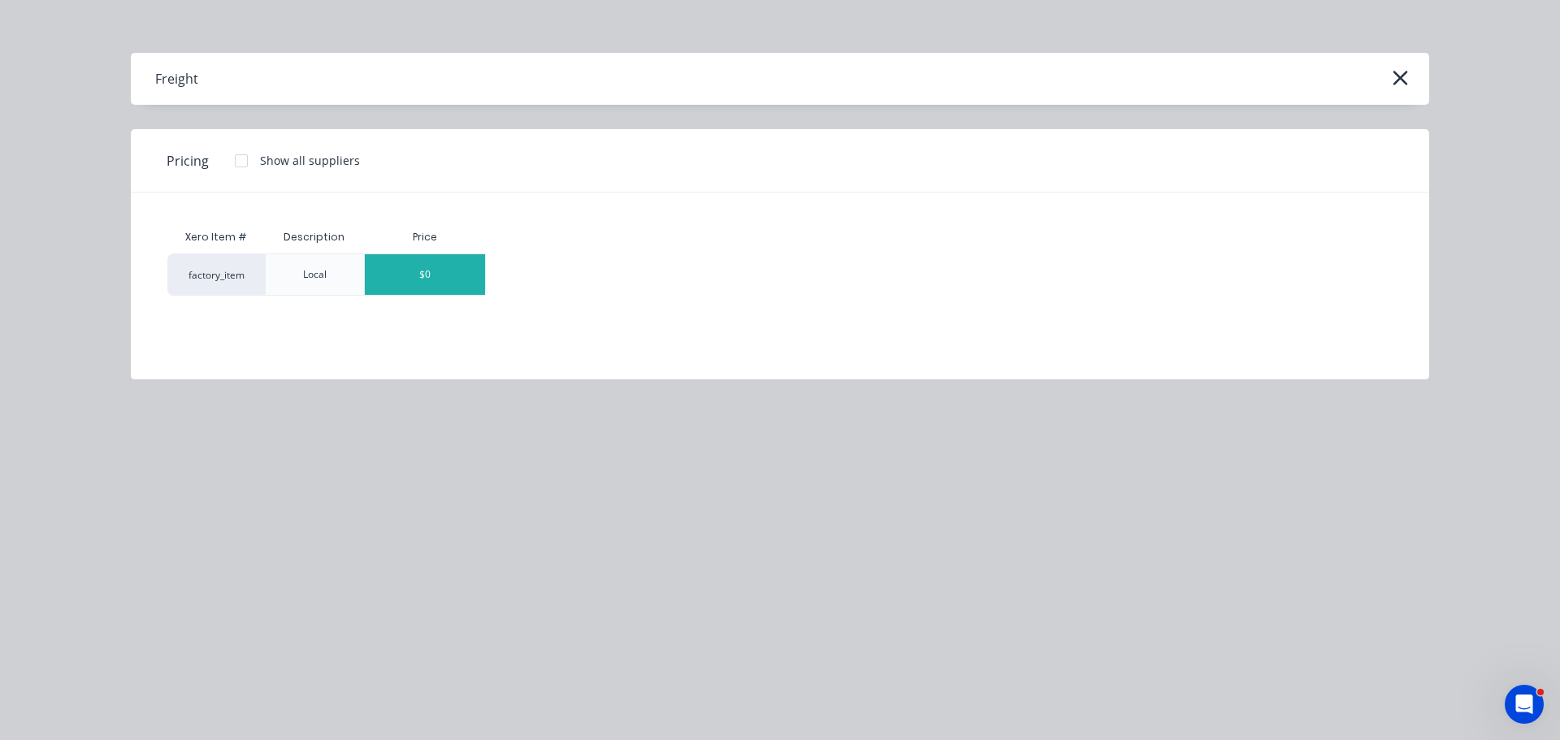
click at [441, 263] on div "$0" at bounding box center [425, 274] width 120 height 41
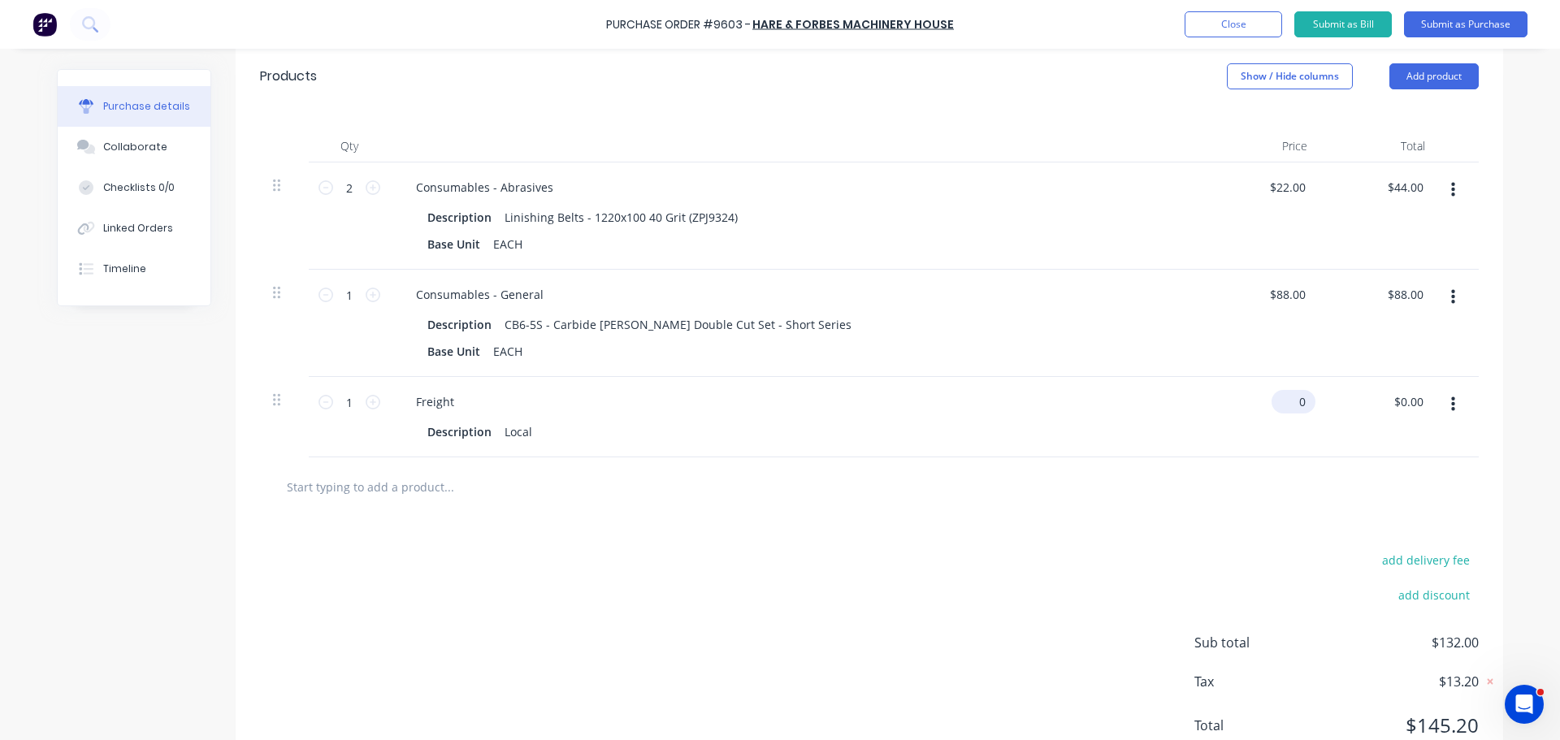
click at [1291, 403] on input "0" at bounding box center [1289, 402] width 37 height 24
click at [1115, 494] on div at bounding box center [869, 486] width 1193 height 32
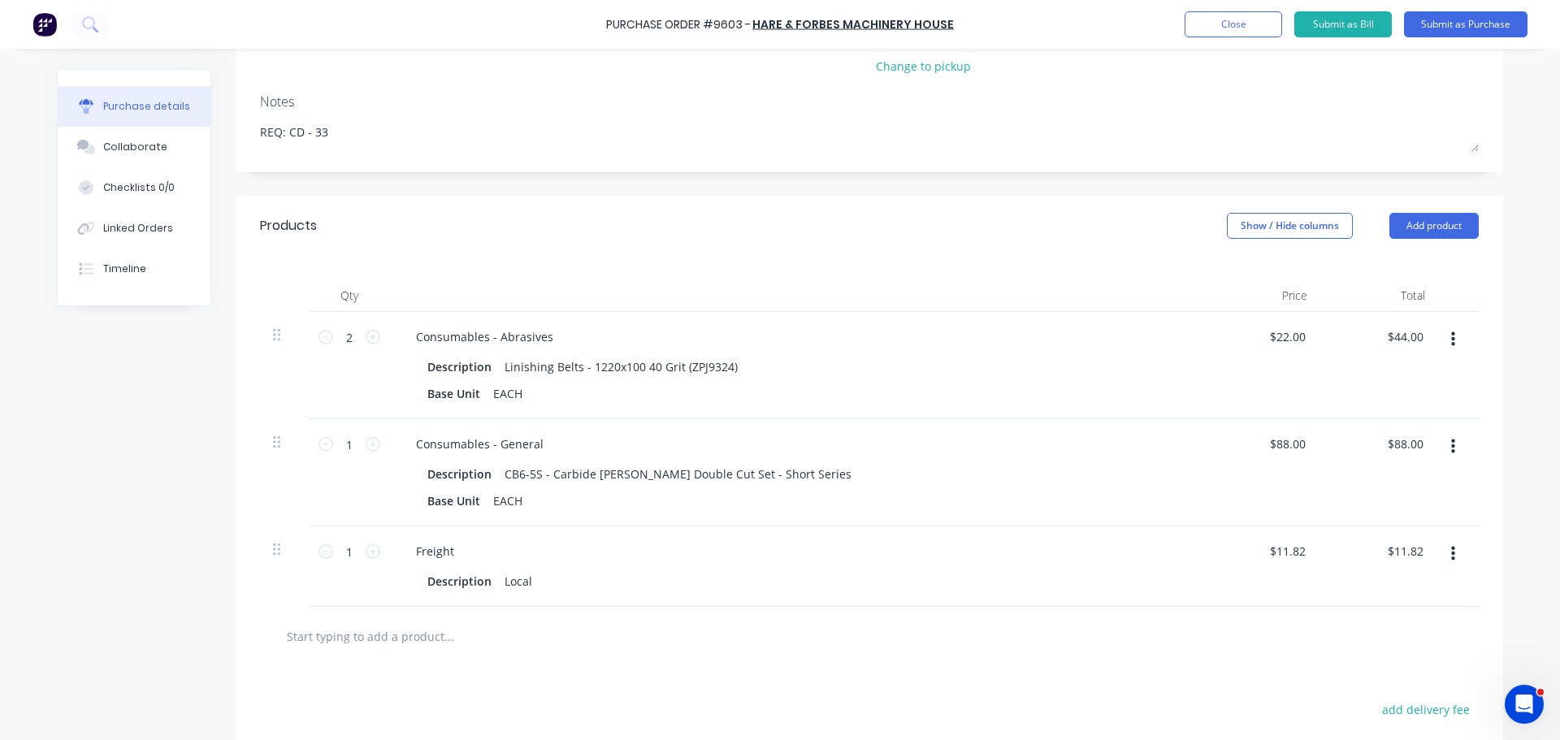
scroll to position [162, 0]
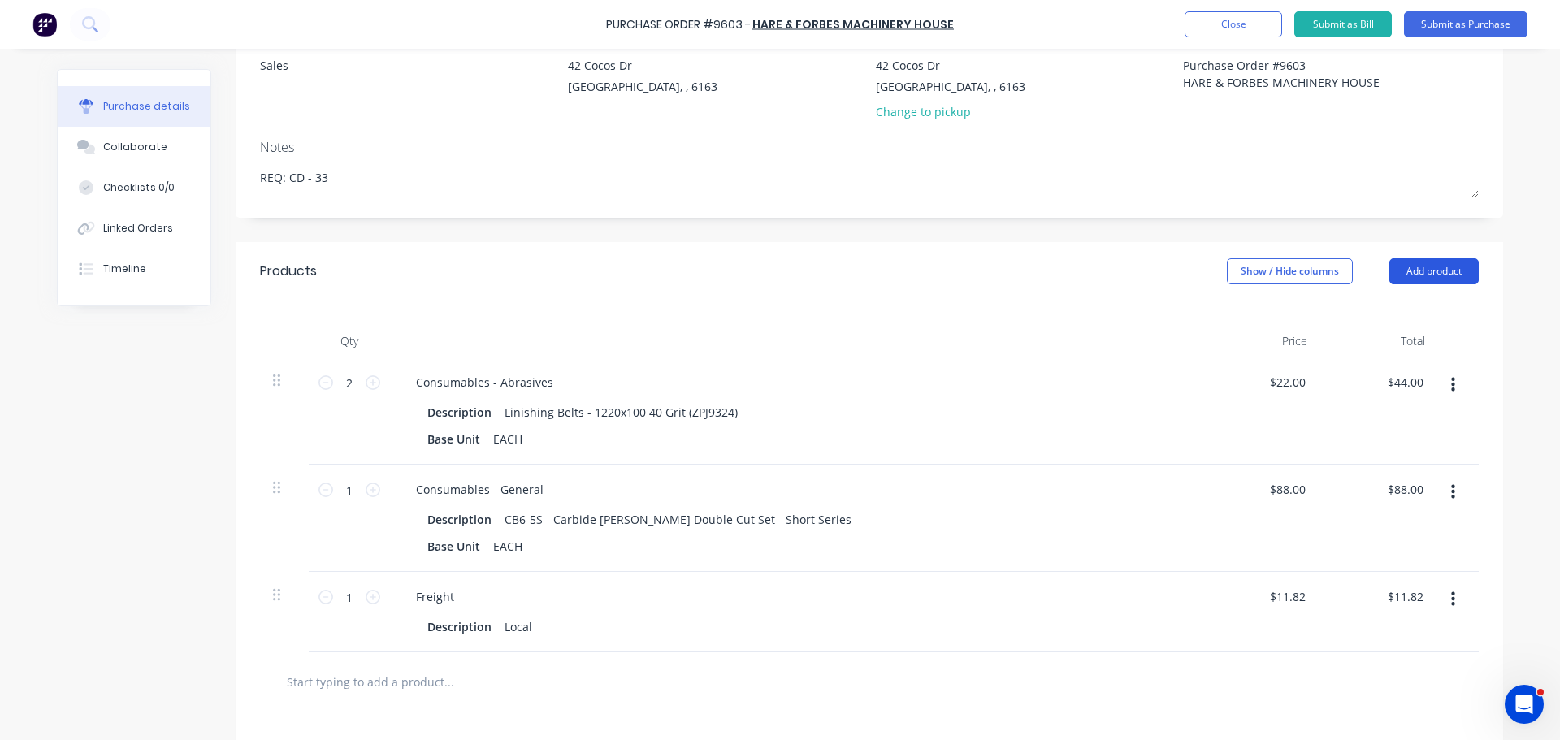
click at [1424, 262] on button "Add product" at bounding box center [1433, 271] width 89 height 26
click at [1376, 472] on div "Notes (External)" at bounding box center [1401, 476] width 125 height 24
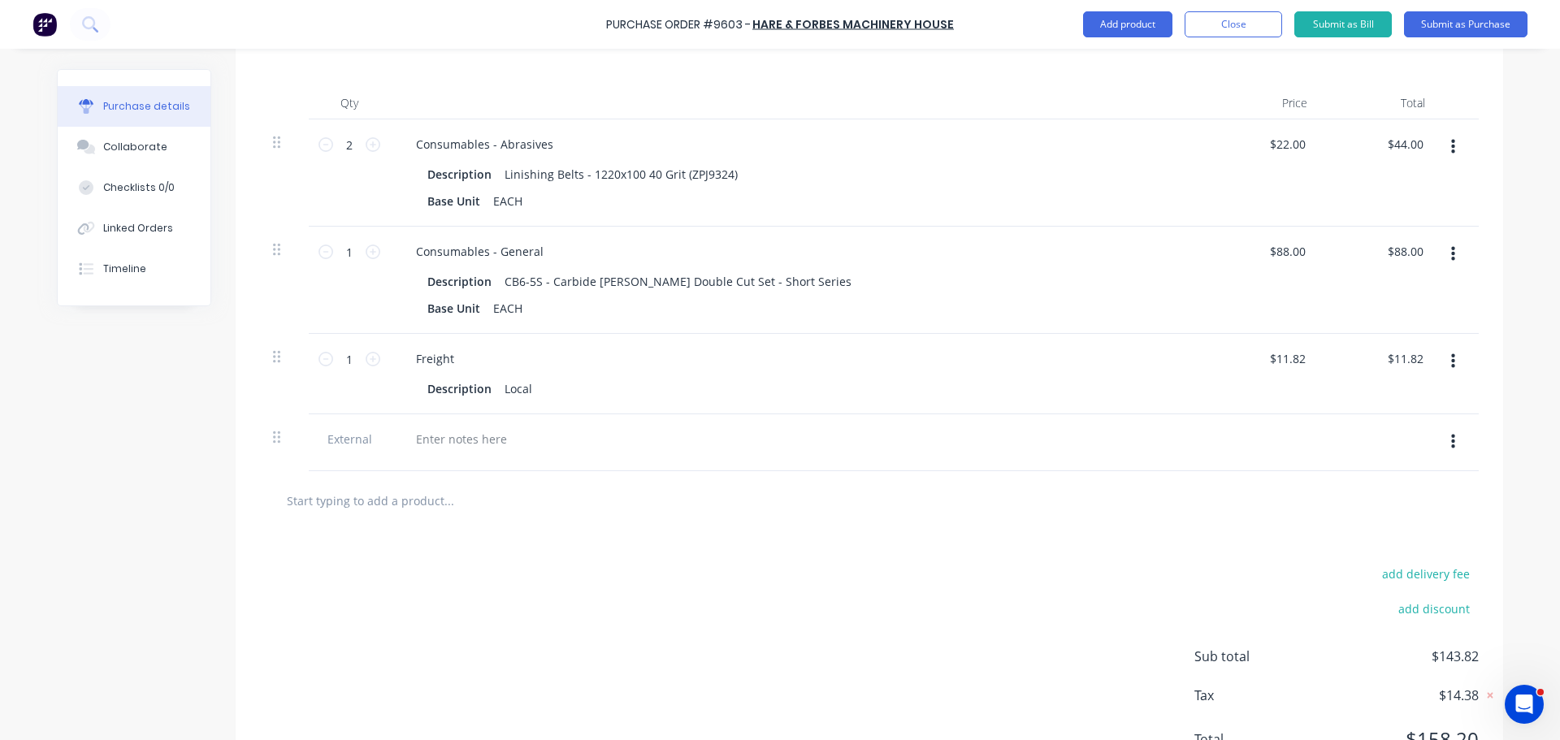
scroll to position [474, 0]
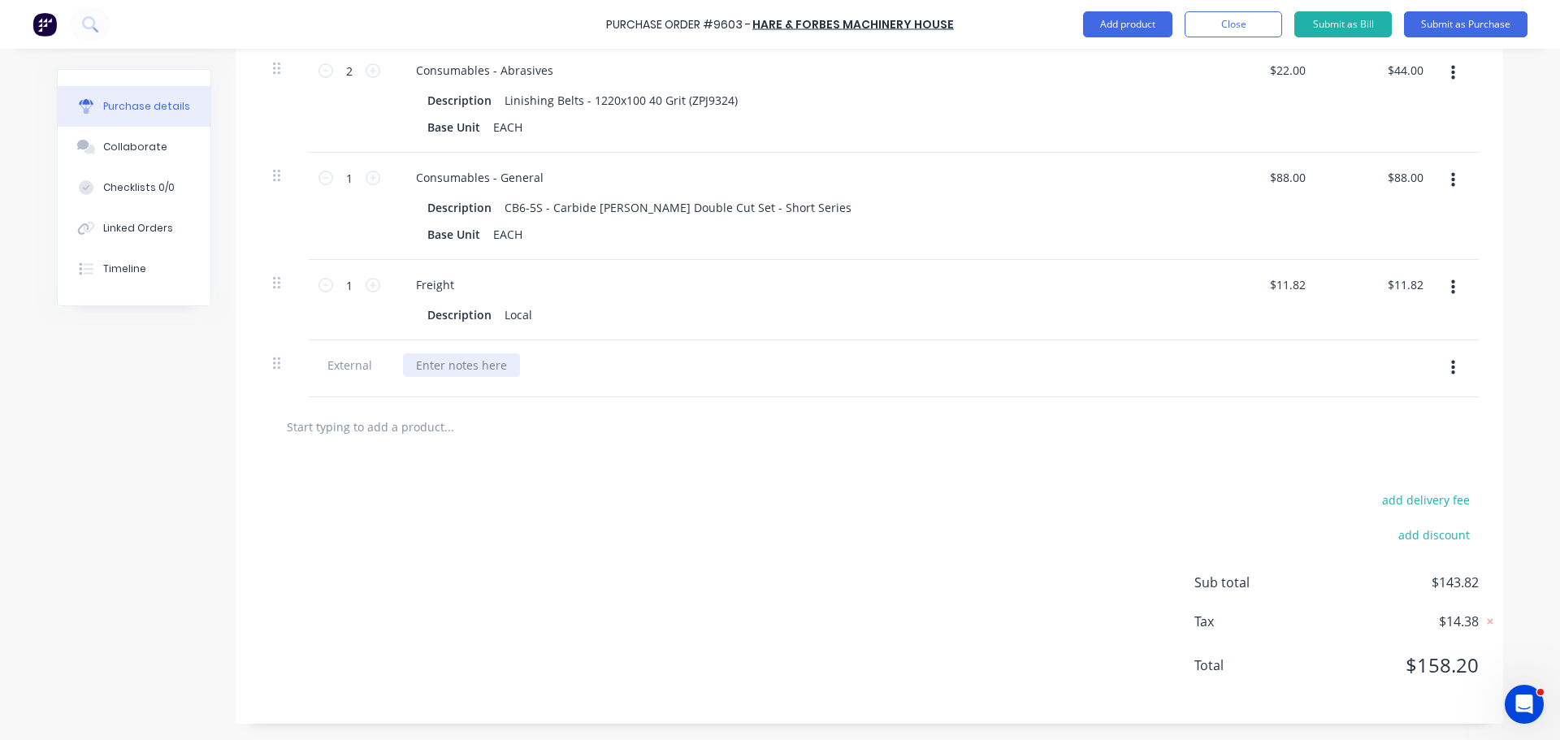
click at [442, 366] on div at bounding box center [461, 365] width 117 height 24
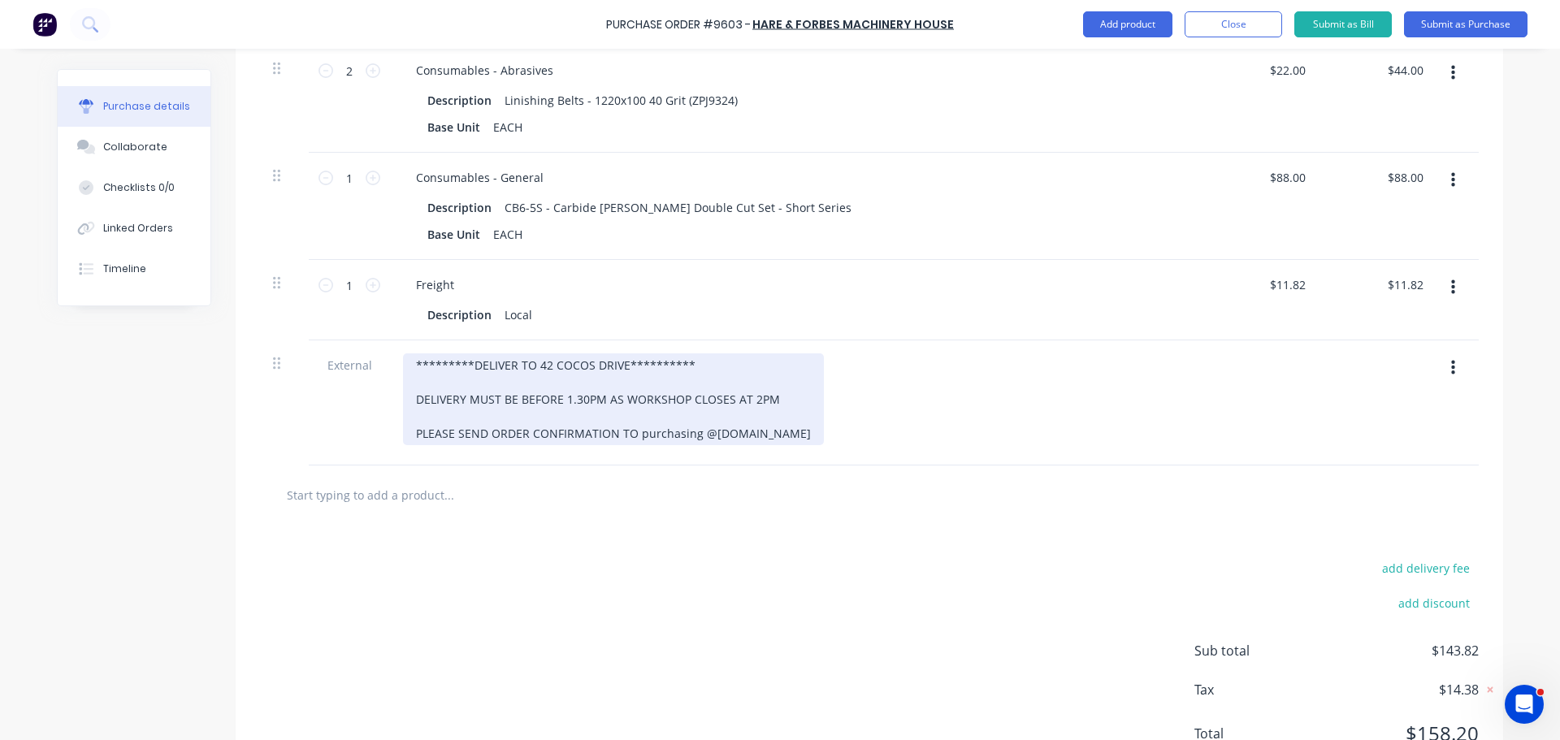
click at [692, 440] on div "**********" at bounding box center [613, 399] width 421 height 92
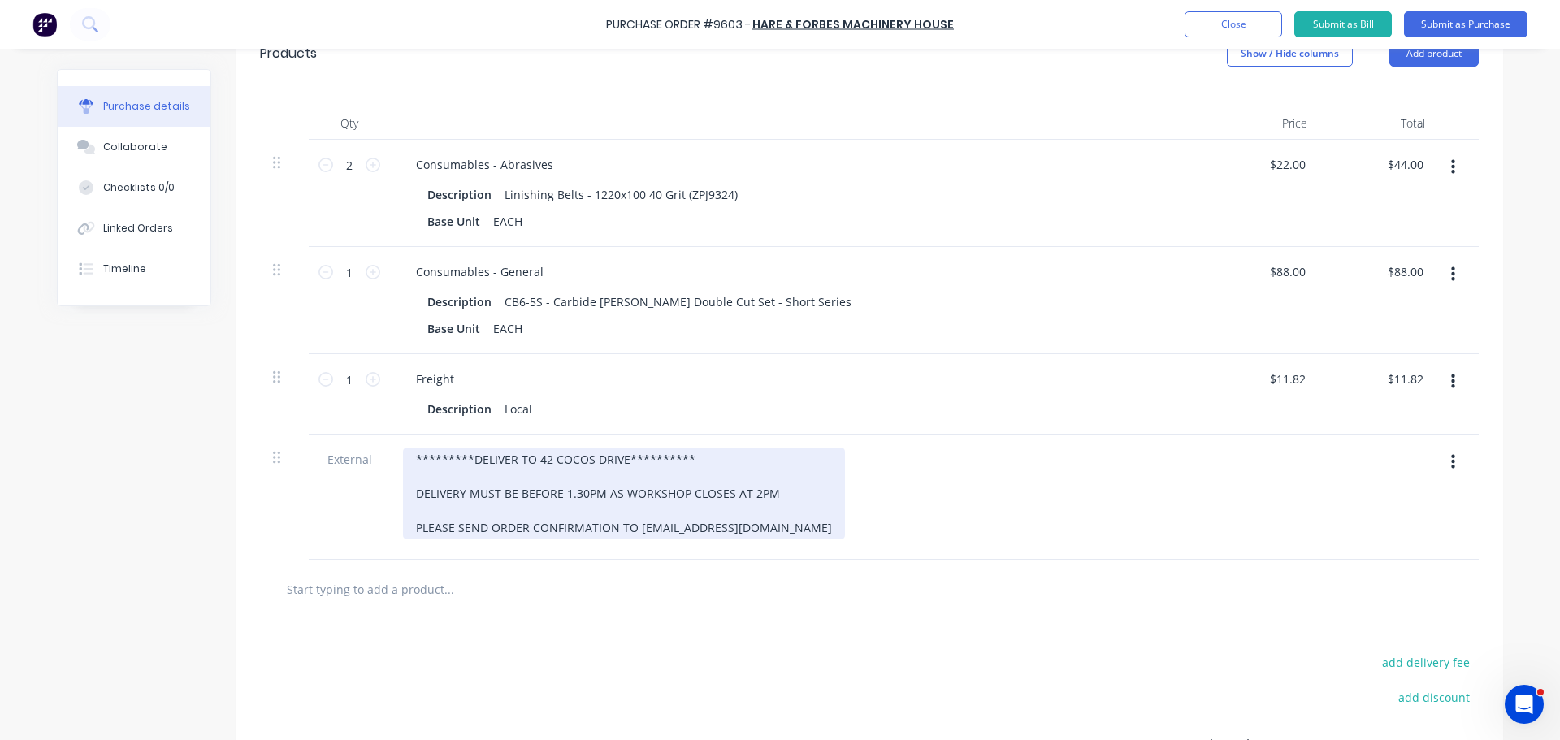
scroll to position [0, 0]
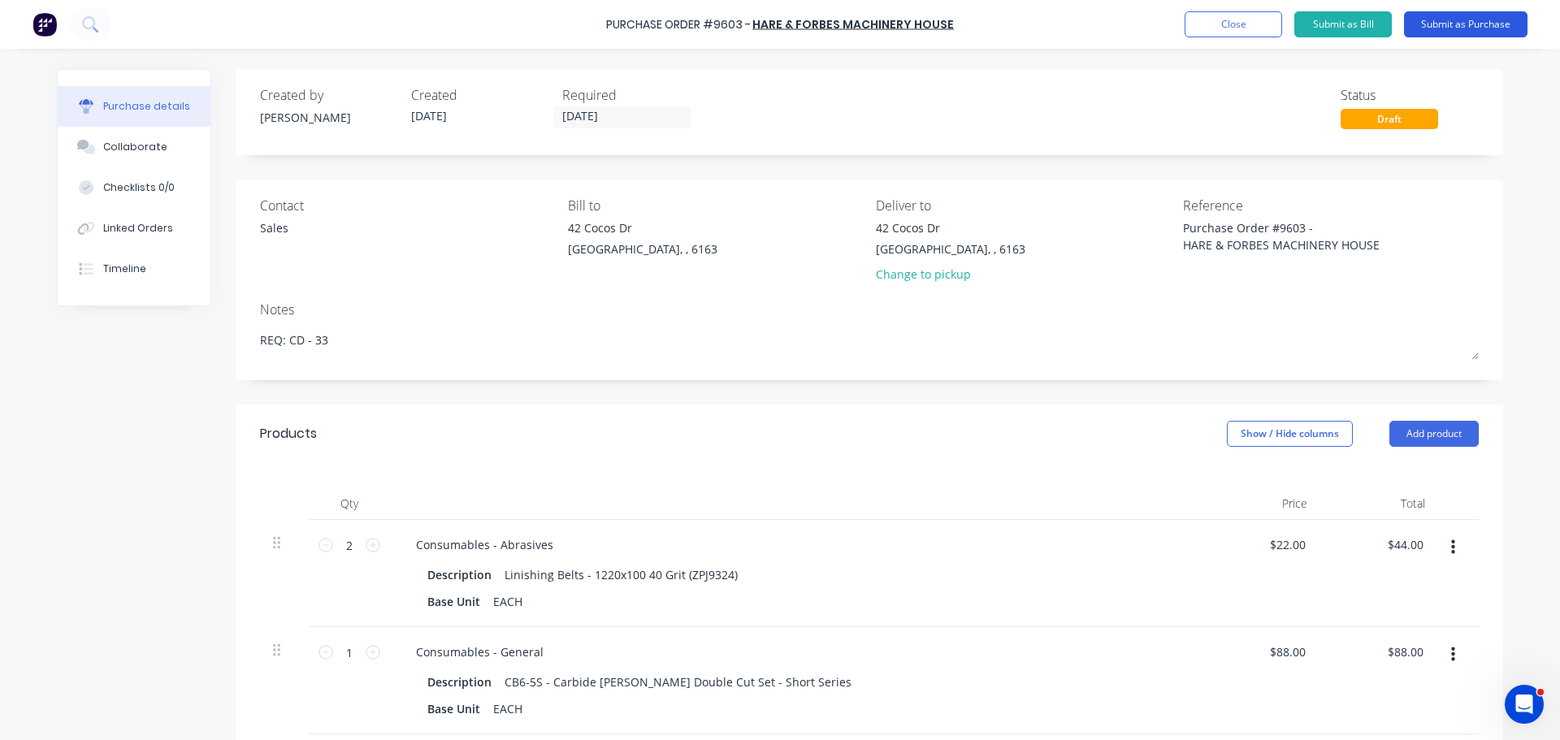
click at [1455, 28] on button "Submit as Purchase" at bounding box center [1465, 24] width 123 height 26
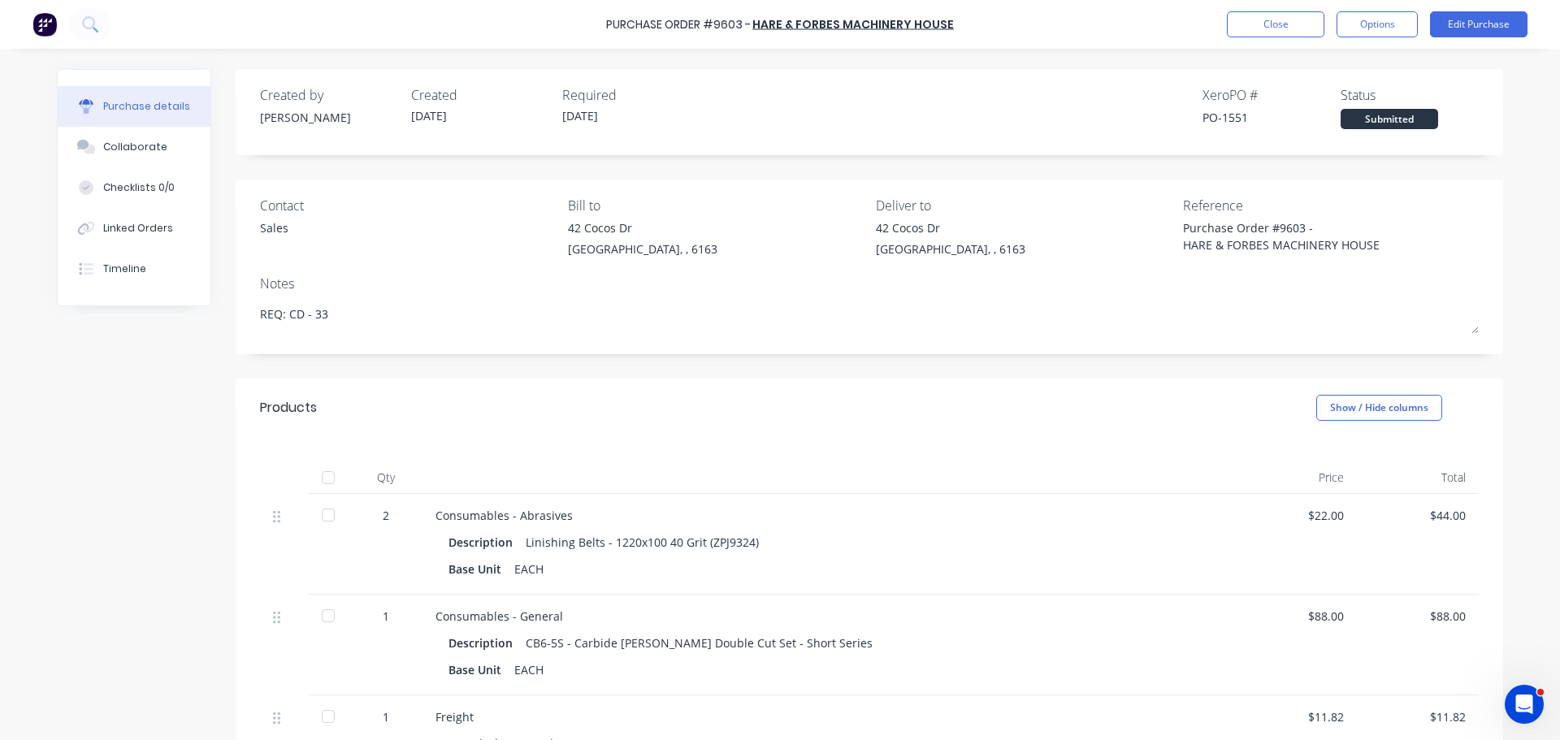
drag, startPoint x: 1350, startPoint y: 30, endPoint x: 1336, endPoint y: 45, distance: 20.1
click at [1350, 30] on button "Options" at bounding box center [1376, 24] width 81 height 26
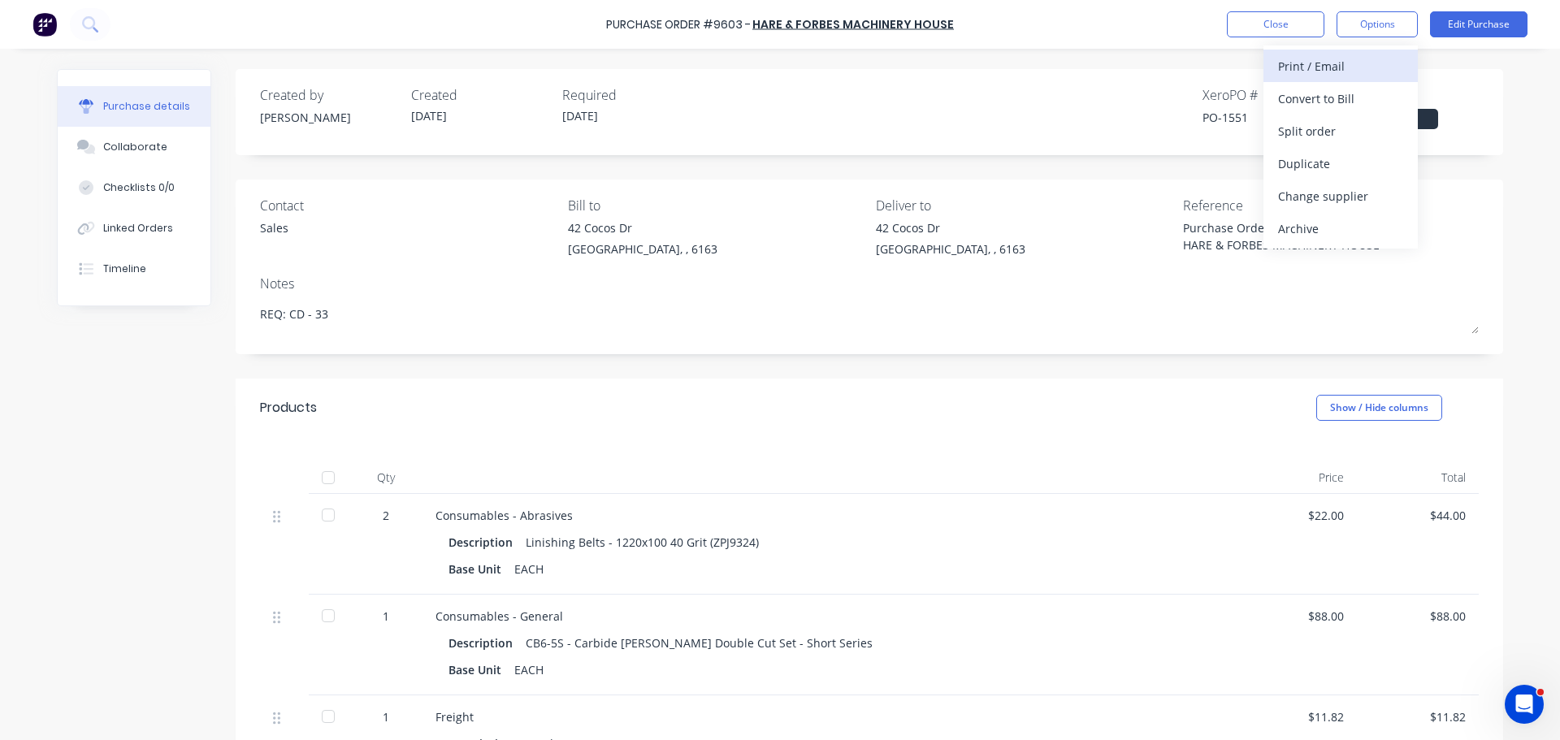
click at [1310, 63] on div "Print / Email" at bounding box center [1340, 66] width 125 height 24
click at [1310, 89] on div "With pricing" at bounding box center [1340, 99] width 125 height 24
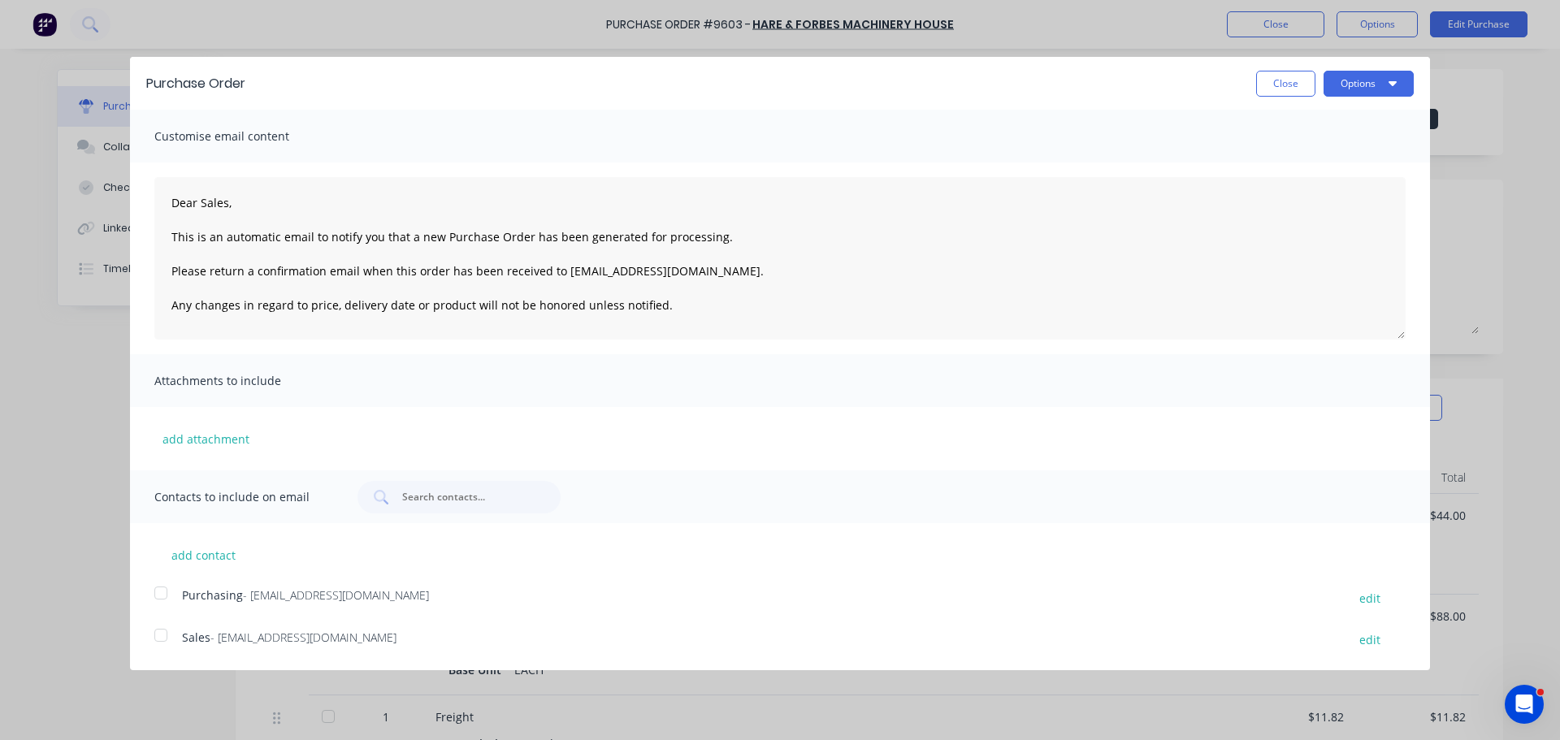
click at [158, 595] on div at bounding box center [161, 593] width 32 height 32
click at [169, 636] on div at bounding box center [161, 635] width 32 height 32
click at [1364, 88] on button "Options" at bounding box center [1368, 84] width 90 height 26
click at [1320, 153] on div "Email" at bounding box center [1336, 157] width 125 height 24
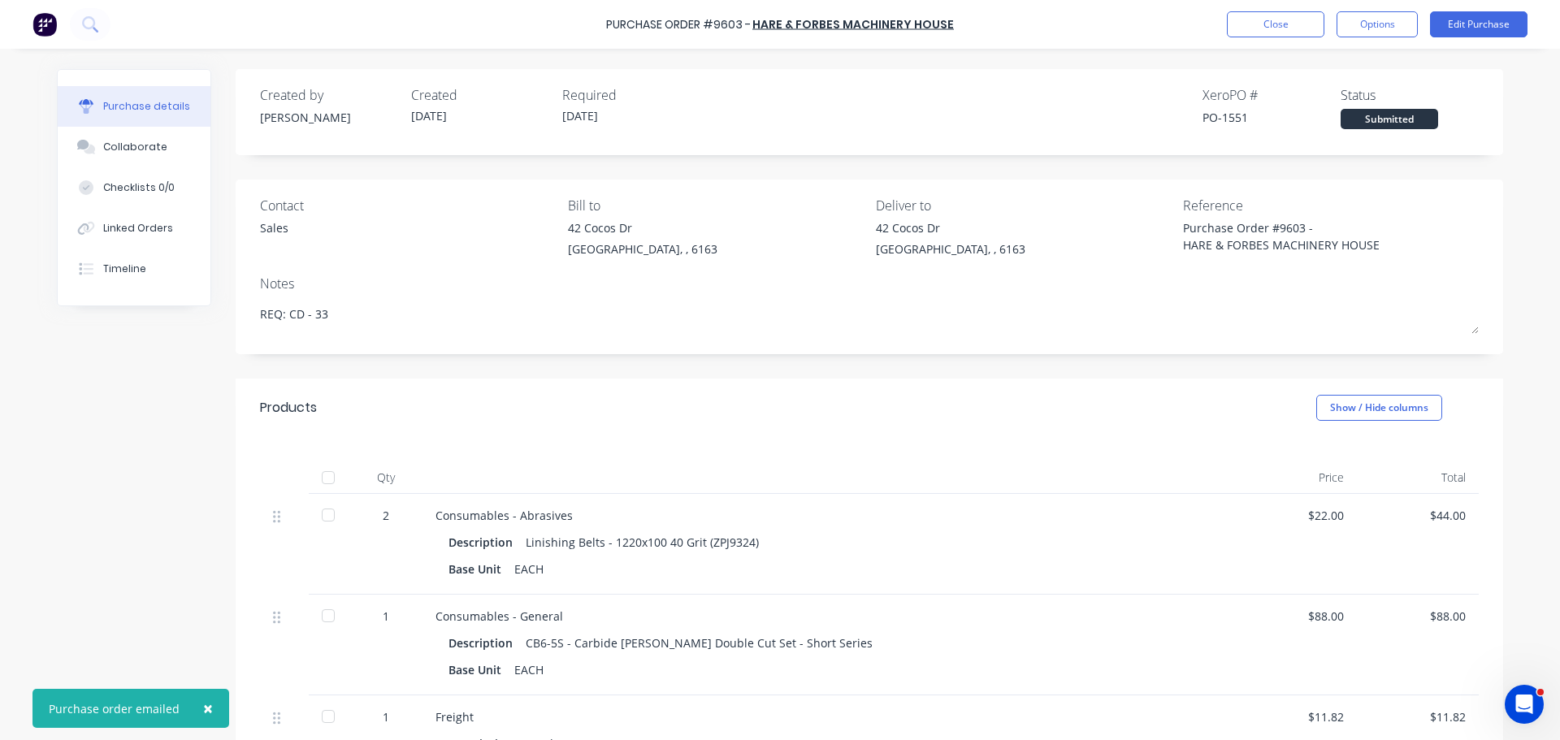
click at [115, 545] on div "**********" at bounding box center [780, 586] width 1446 height 1034
click at [1274, 30] on button "Close" at bounding box center [1275, 24] width 97 height 26
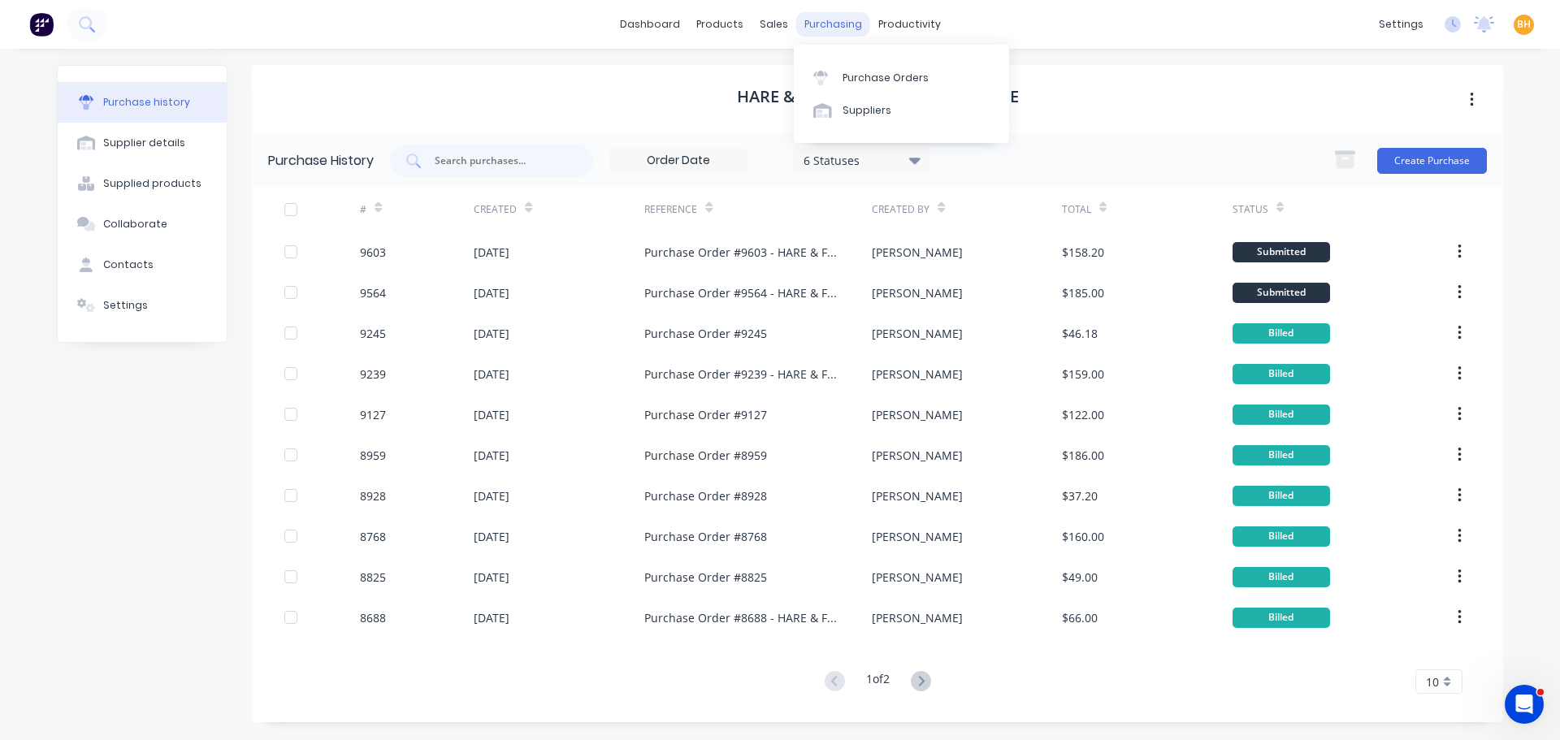
click at [834, 12] on div "purchasing" at bounding box center [833, 24] width 74 height 24
click at [873, 75] on div "Purchase Orders" at bounding box center [885, 78] width 86 height 15
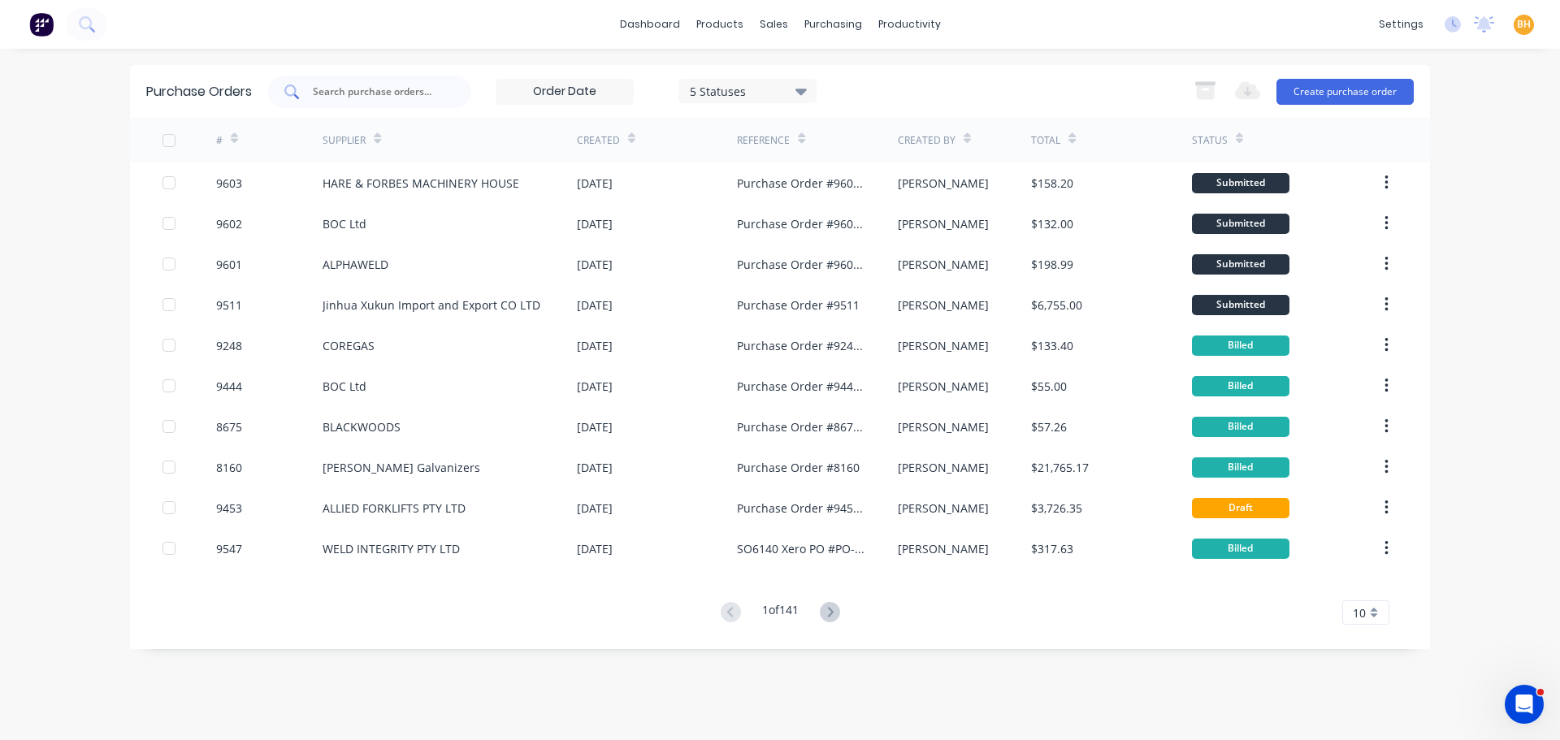
click at [377, 86] on input "text" at bounding box center [378, 92] width 135 height 16
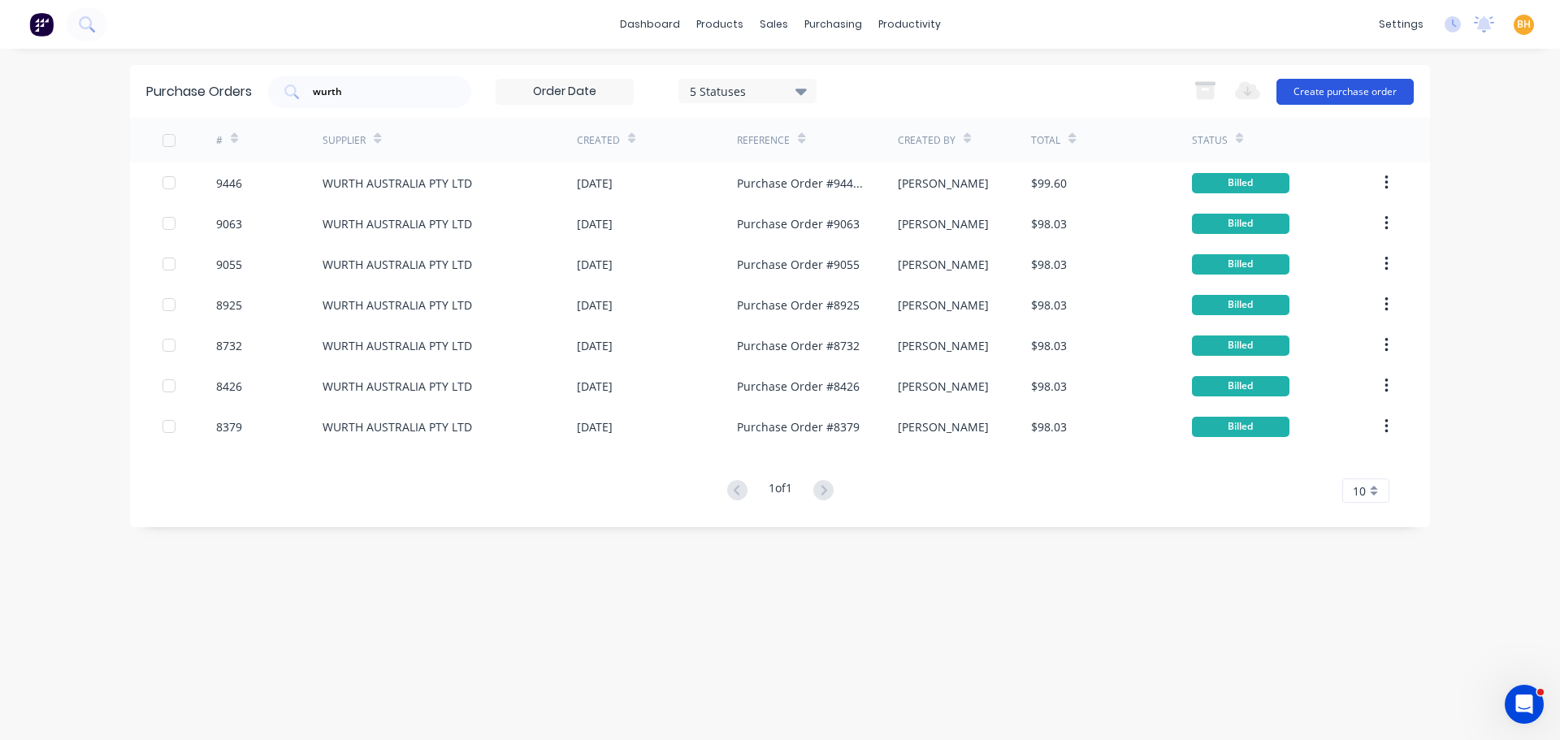
click at [1349, 99] on button "Create purchase order" at bounding box center [1344, 92] width 137 height 26
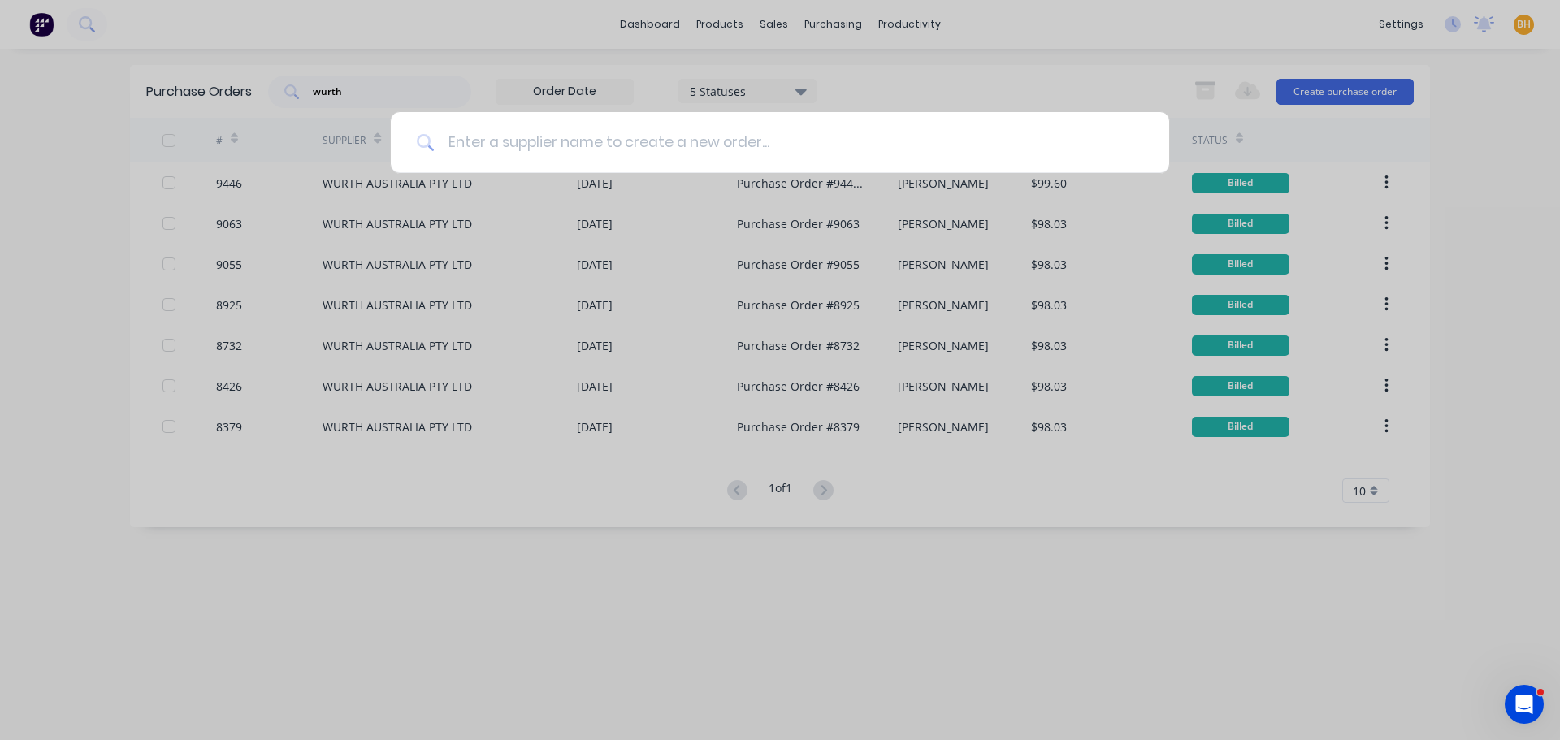
click at [630, 157] on input at bounding box center [789, 142] width 708 height 61
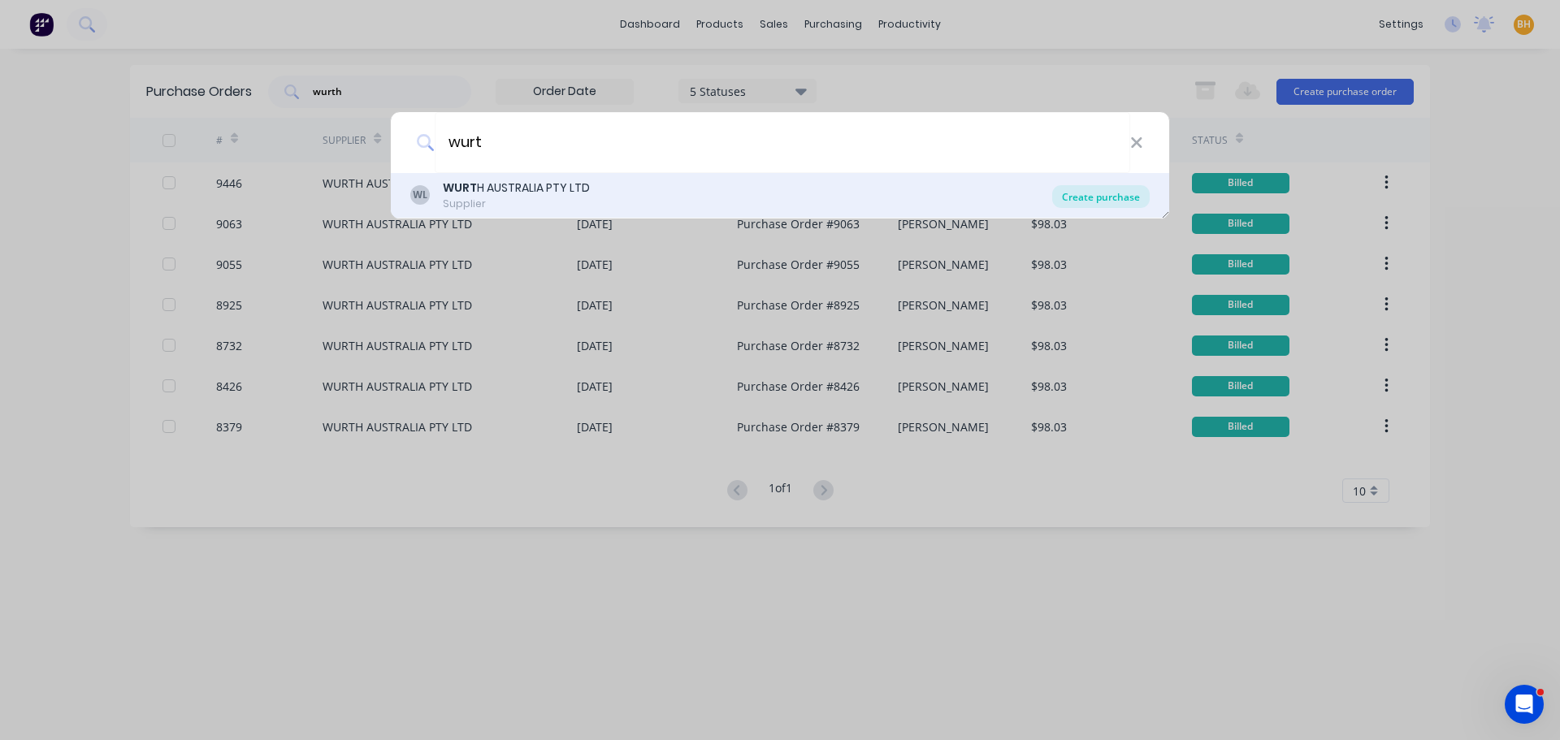
click at [1098, 192] on div "Create purchase" at bounding box center [1100, 196] width 97 height 23
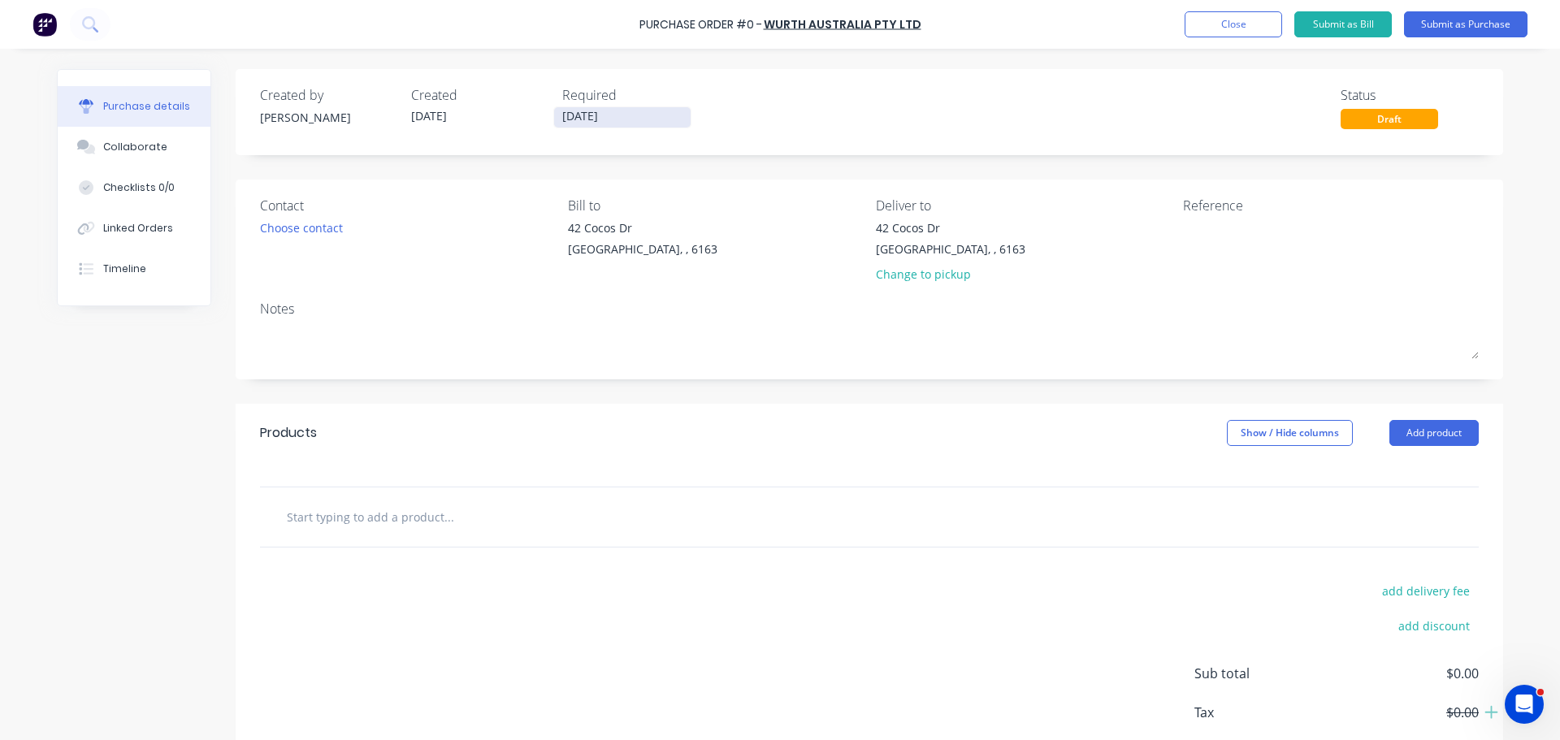
click at [569, 110] on input "[DATE]" at bounding box center [622, 117] width 136 height 20
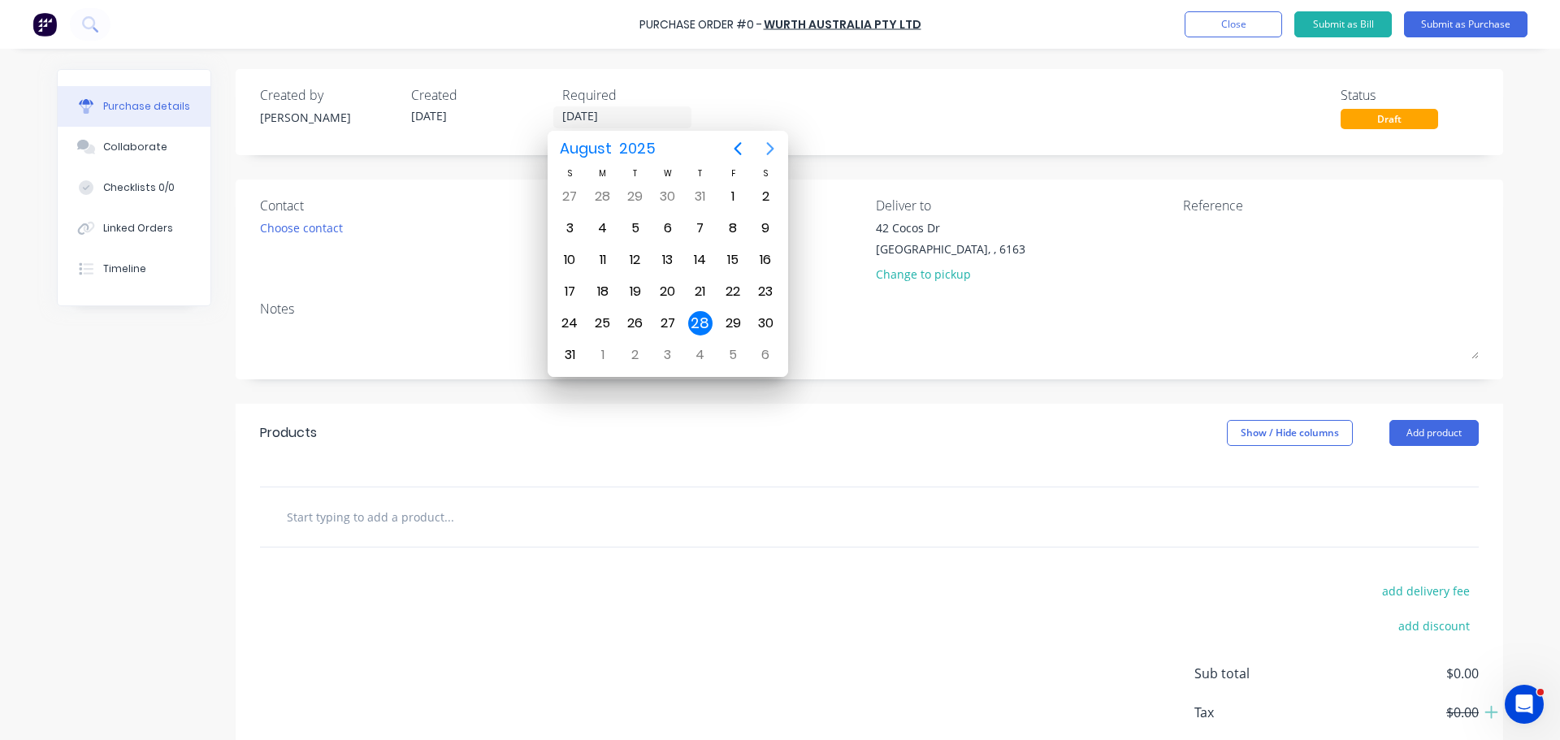
click at [773, 153] on icon "Next page" at bounding box center [769, 148] width 19 height 19
click at [608, 187] on div "1" at bounding box center [603, 196] width 24 height 24
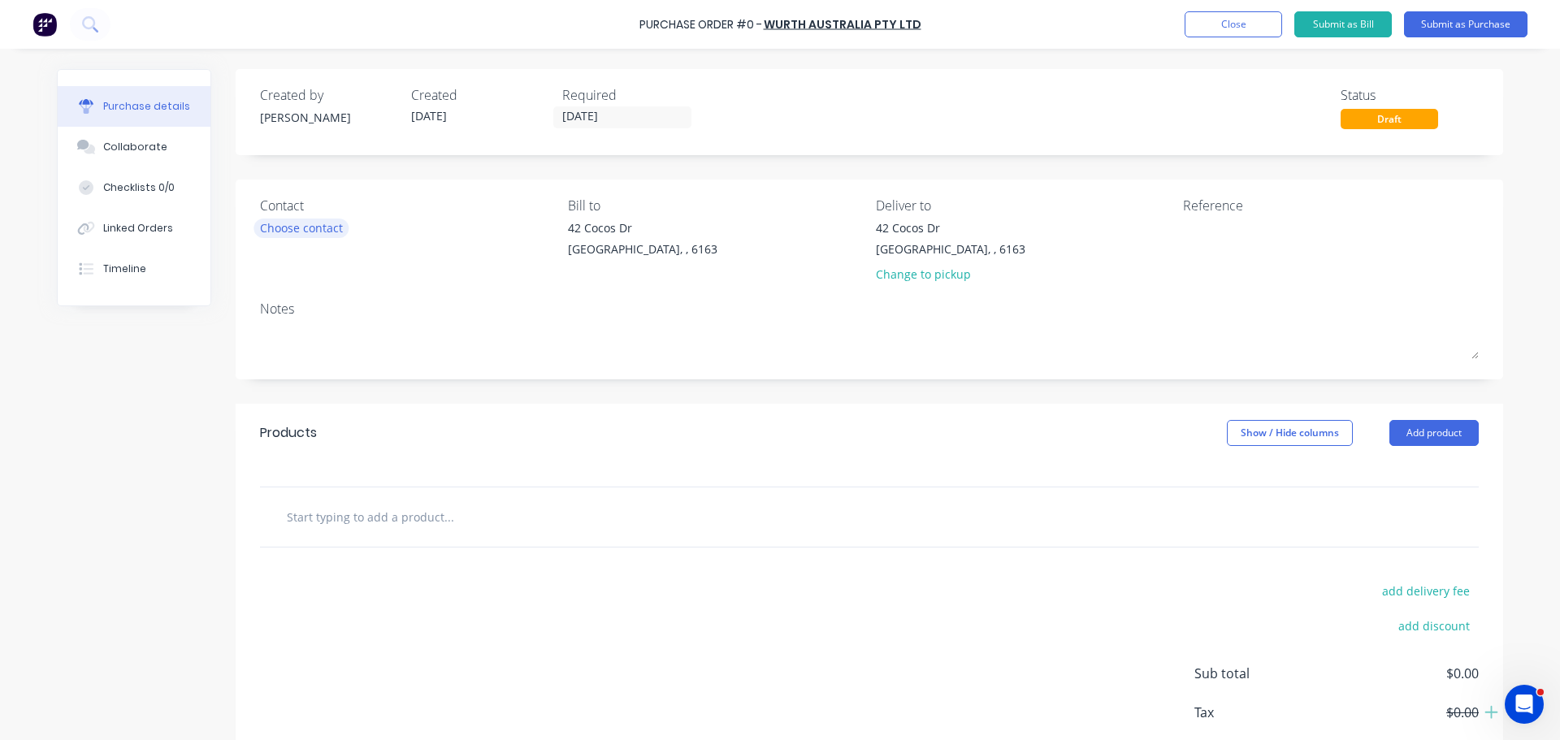
click at [327, 230] on div "Choose contact" at bounding box center [301, 227] width 83 height 17
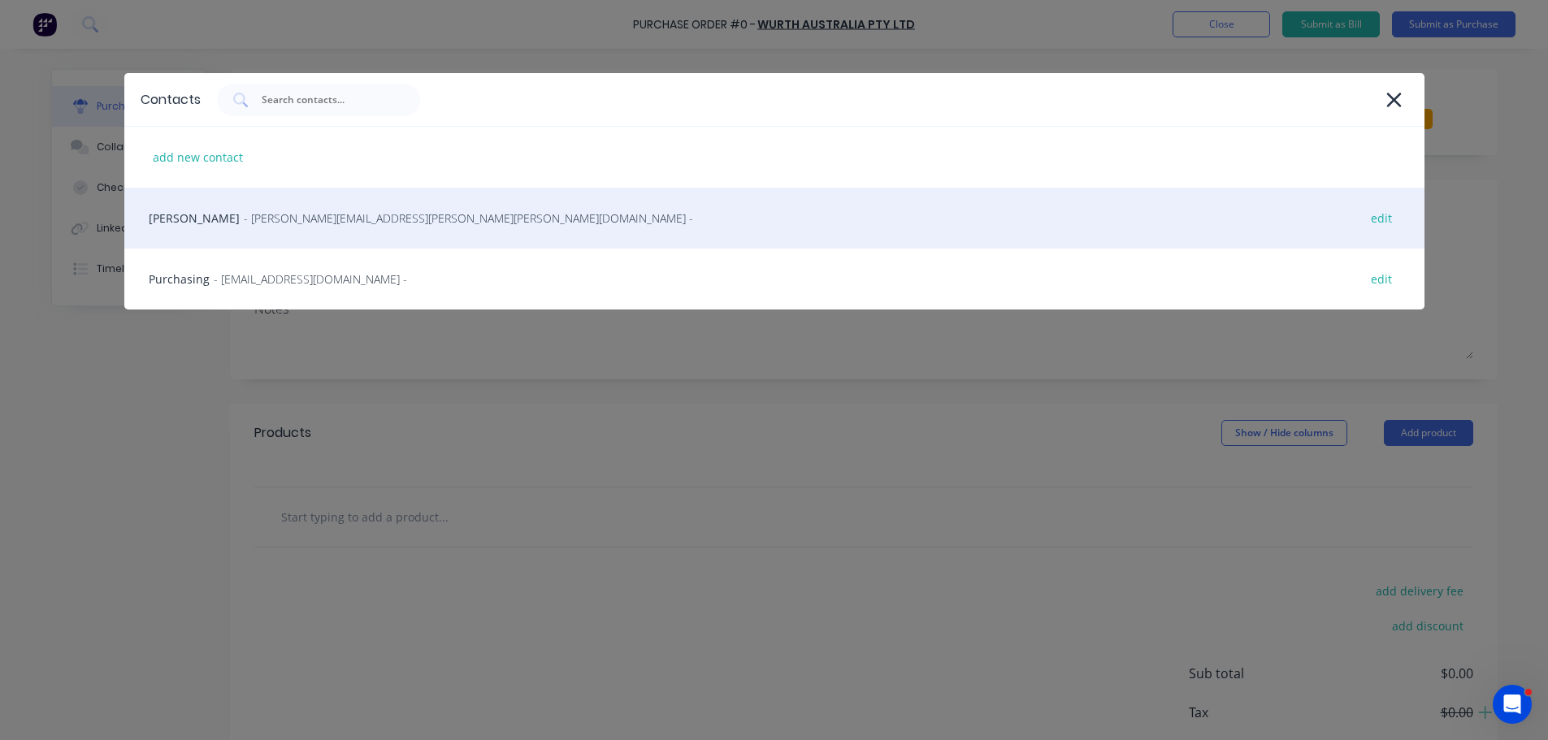
click at [437, 224] on div "Brett Nicholson - brett.nicholson@wurth.com.au - edit" at bounding box center [774, 218] width 1300 height 61
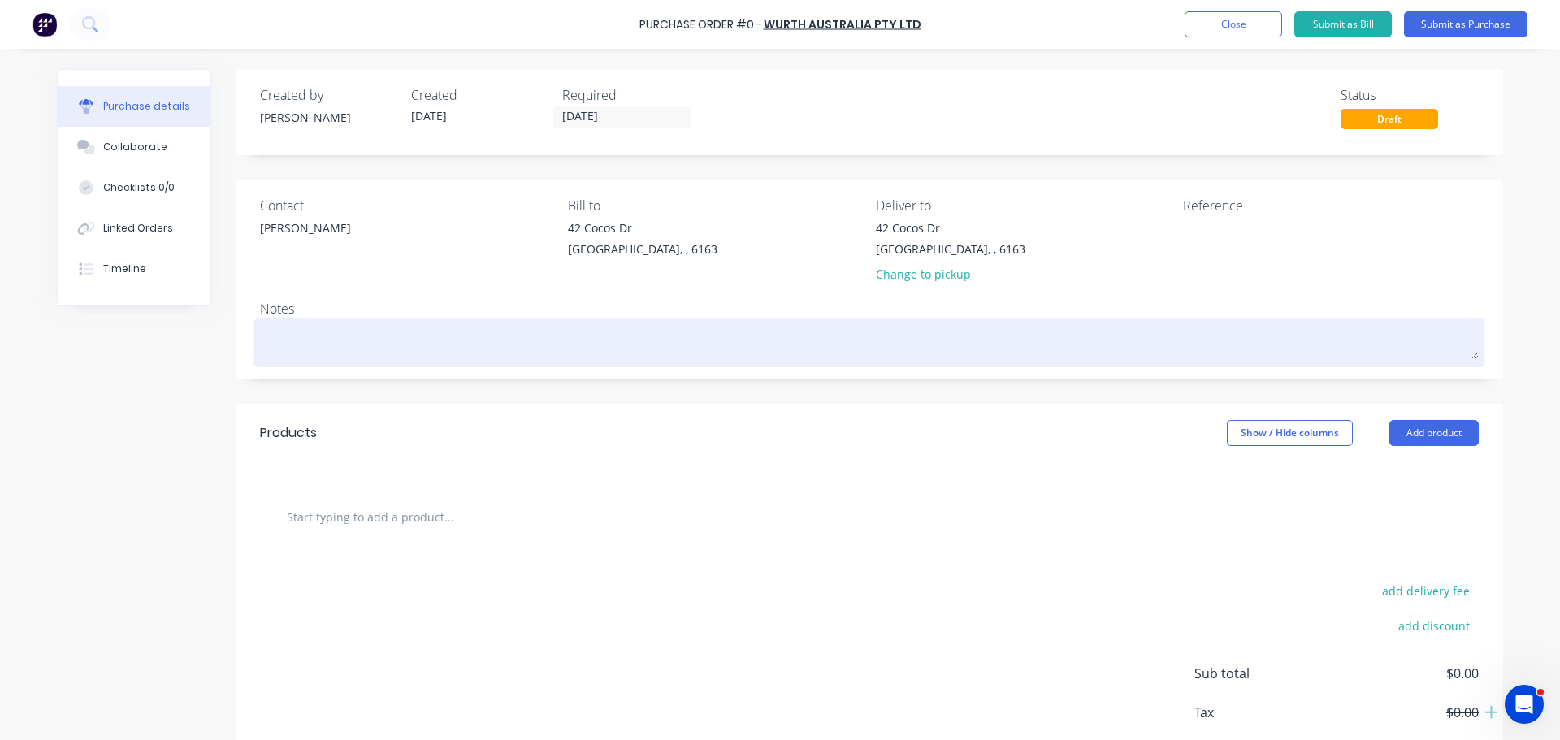
click at [295, 343] on textarea at bounding box center [869, 341] width 1219 height 37
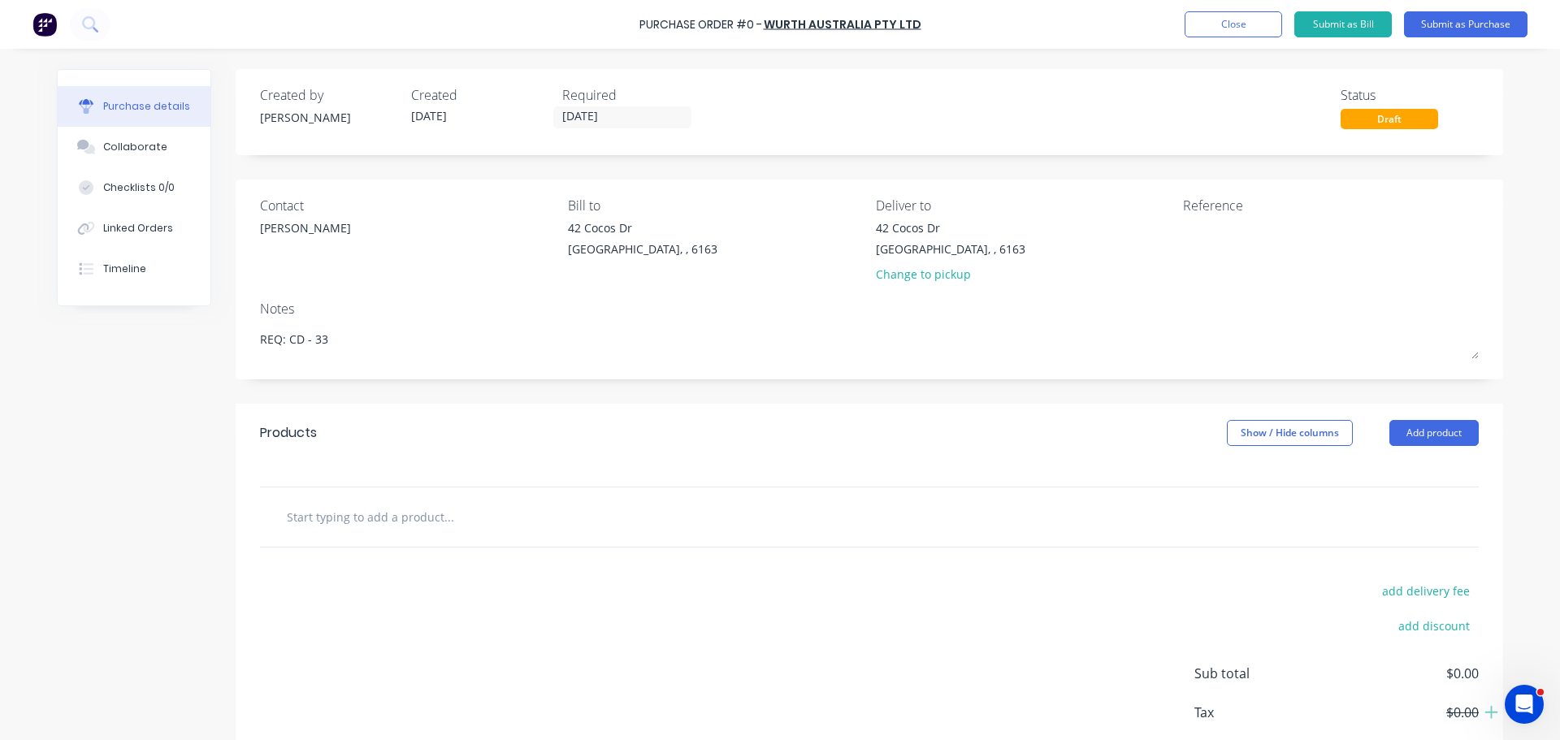
click at [422, 530] on input "text" at bounding box center [448, 516] width 325 height 32
click at [370, 517] on input "text" at bounding box center [448, 516] width 325 height 32
paste input "Yellow Paint Pens (12/pk)"
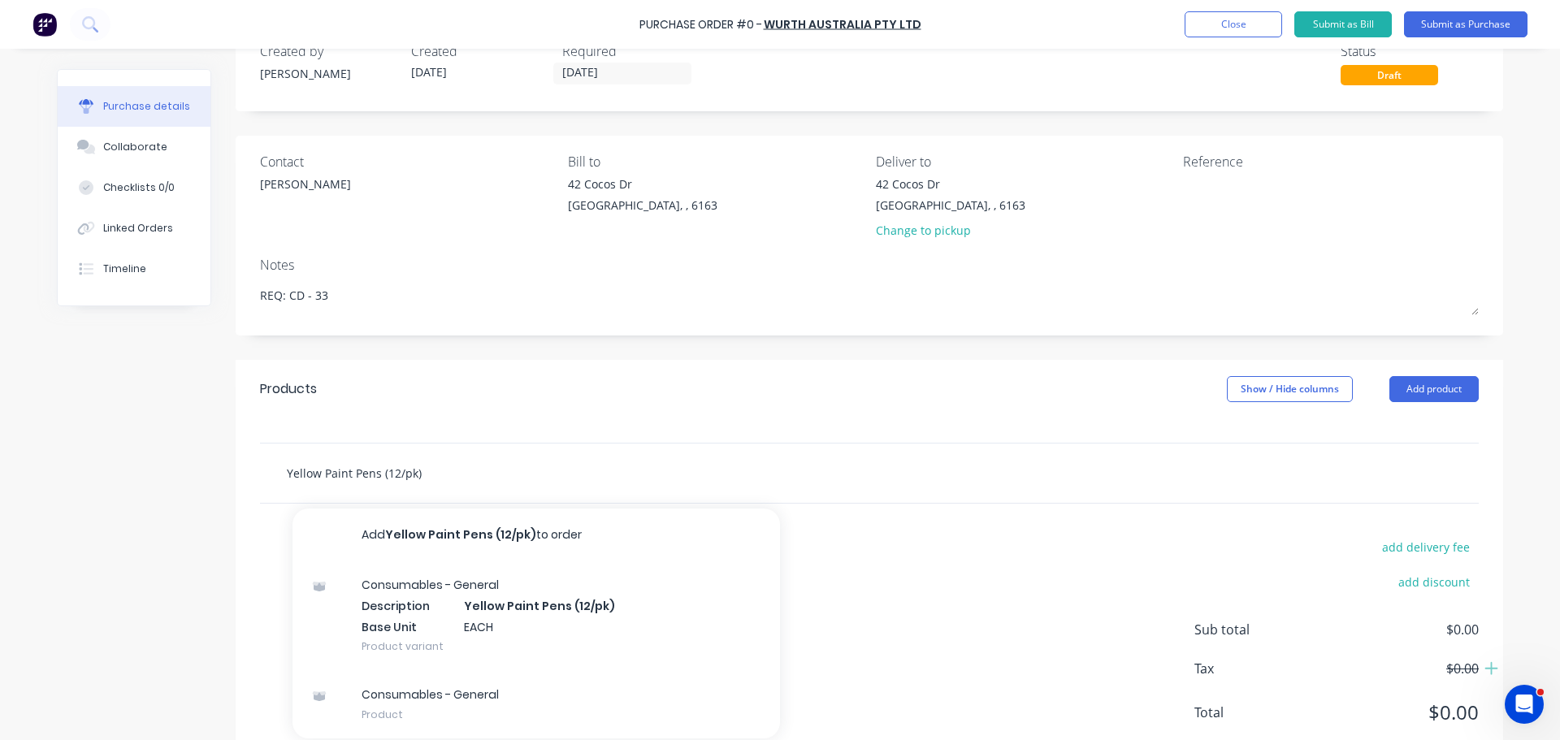
scroll to position [91, 0]
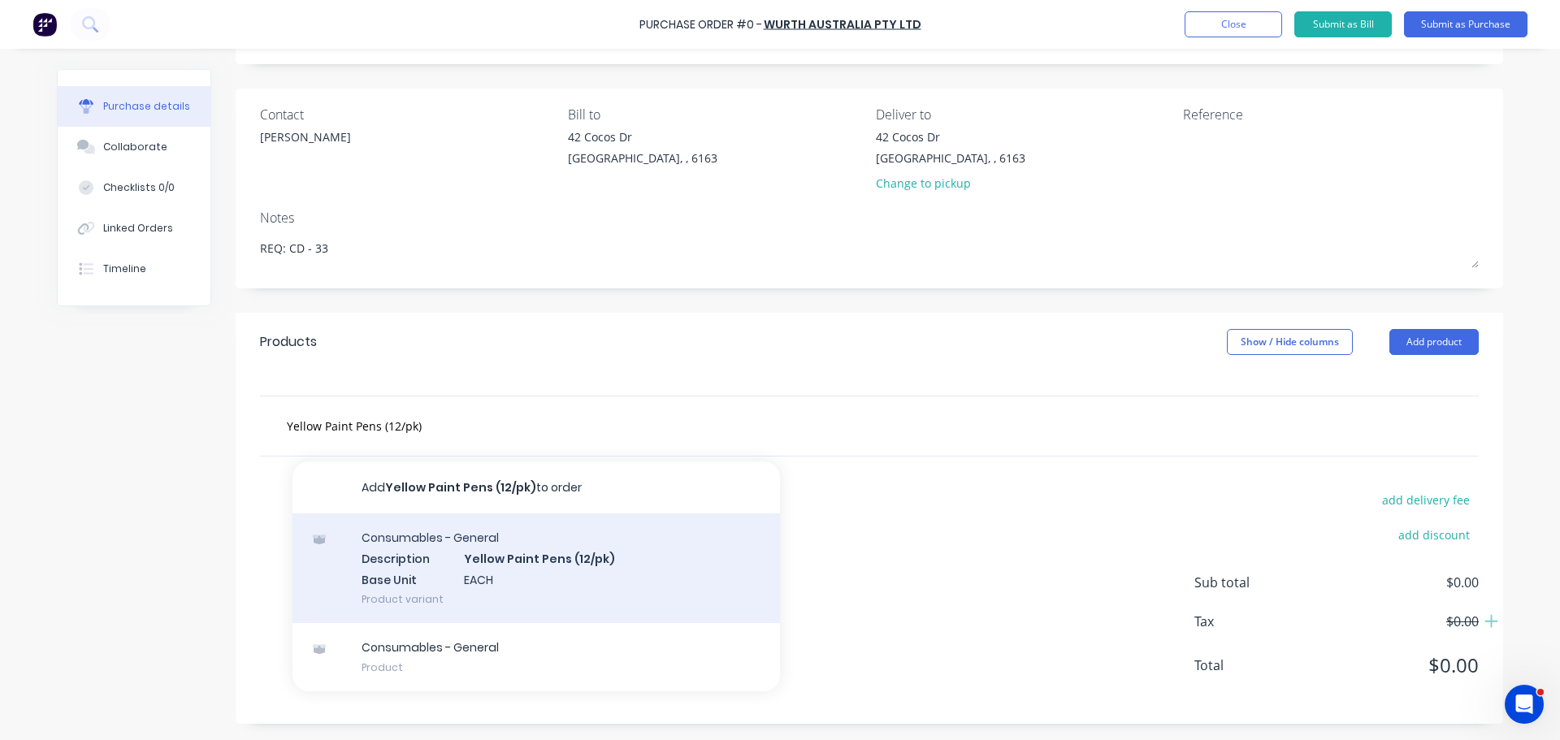
click at [432, 545] on div "Consumables - General Description Yellow Paint Pens (12/pk) Base Unit EACH Prod…" at bounding box center [535, 568] width 487 height 110
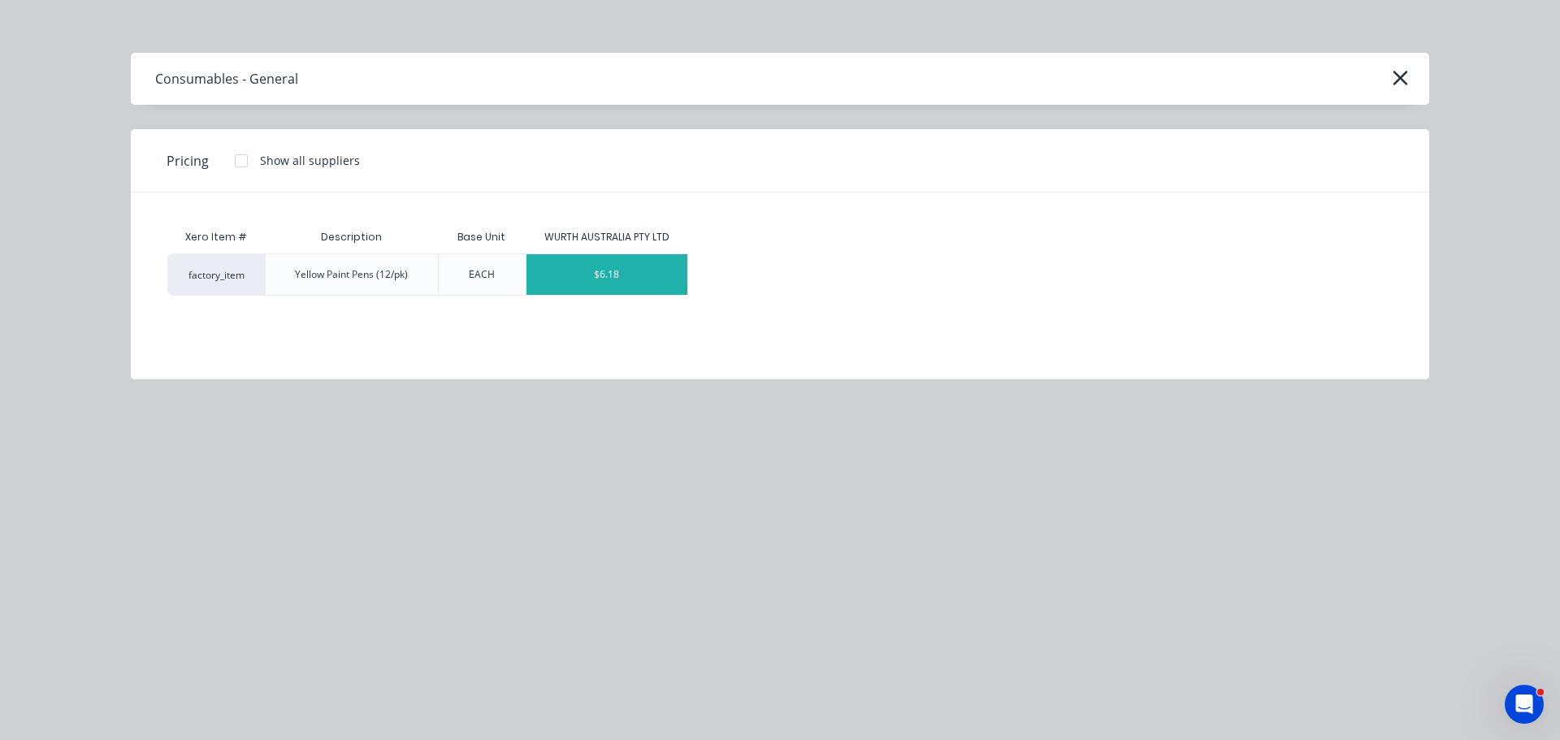
click at [589, 269] on div "$6.18" at bounding box center [606, 274] width 161 height 41
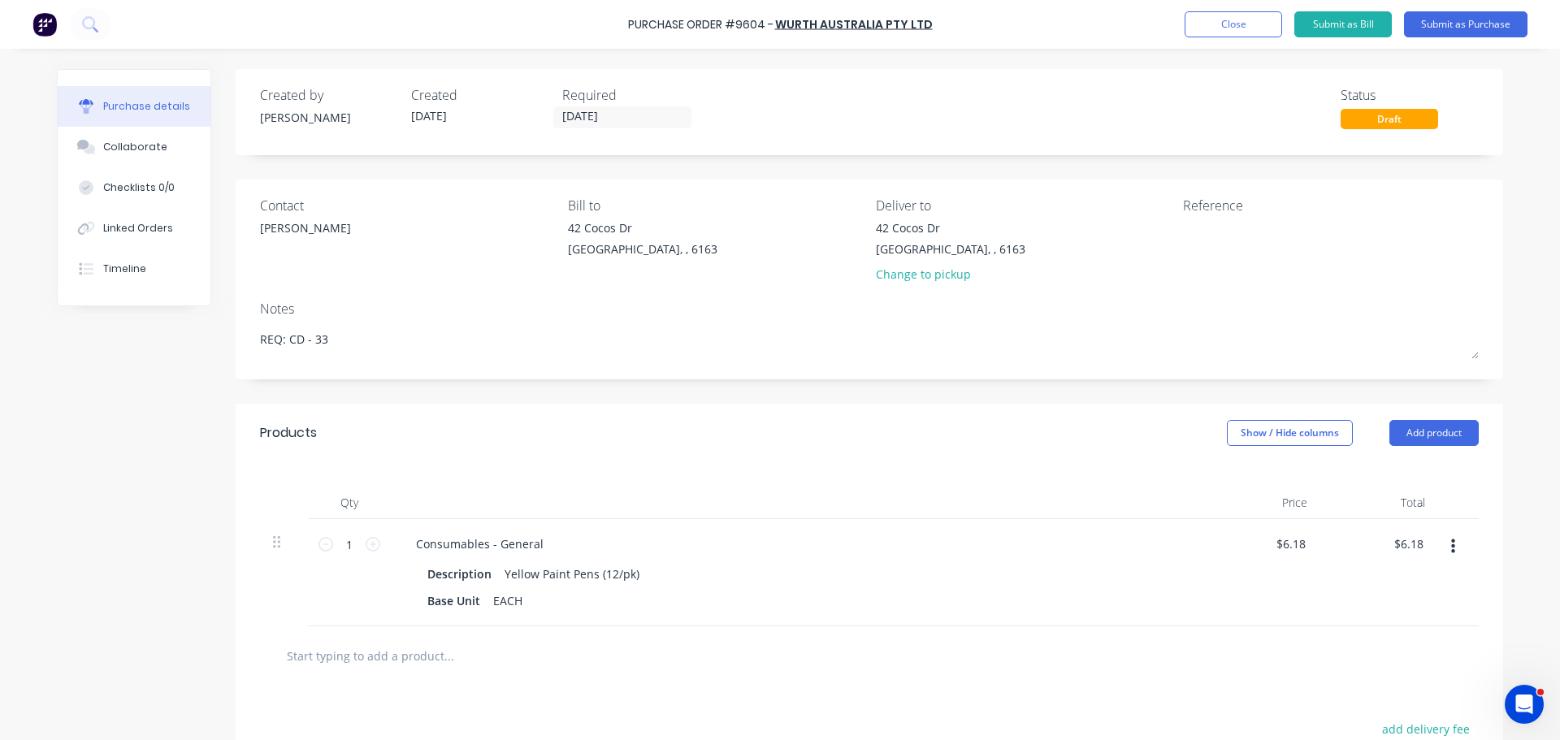
click at [615, 19] on div "Purchase Order #9604 - WURTH AUSTRALIA PTY LTD Add product Close Submit as Bill…" at bounding box center [780, 24] width 1560 height 49
click at [617, 22] on div "Purchase Order #9604 - WURTH AUSTRALIA PTY LTD Add product Close Submit as Bill…" at bounding box center [780, 24] width 1560 height 49
click at [628, 28] on div "Purchase Order #9604 - WURTH AUSTRALIA PTY LTD Add product Close Submit as Bill…" at bounding box center [780, 24] width 1560 height 49
click at [629, 25] on div "Purchase Order #9604 - WURTH AUSTRALIA PTY LTD Add product Close Submit as Bill…" at bounding box center [780, 24] width 1560 height 49
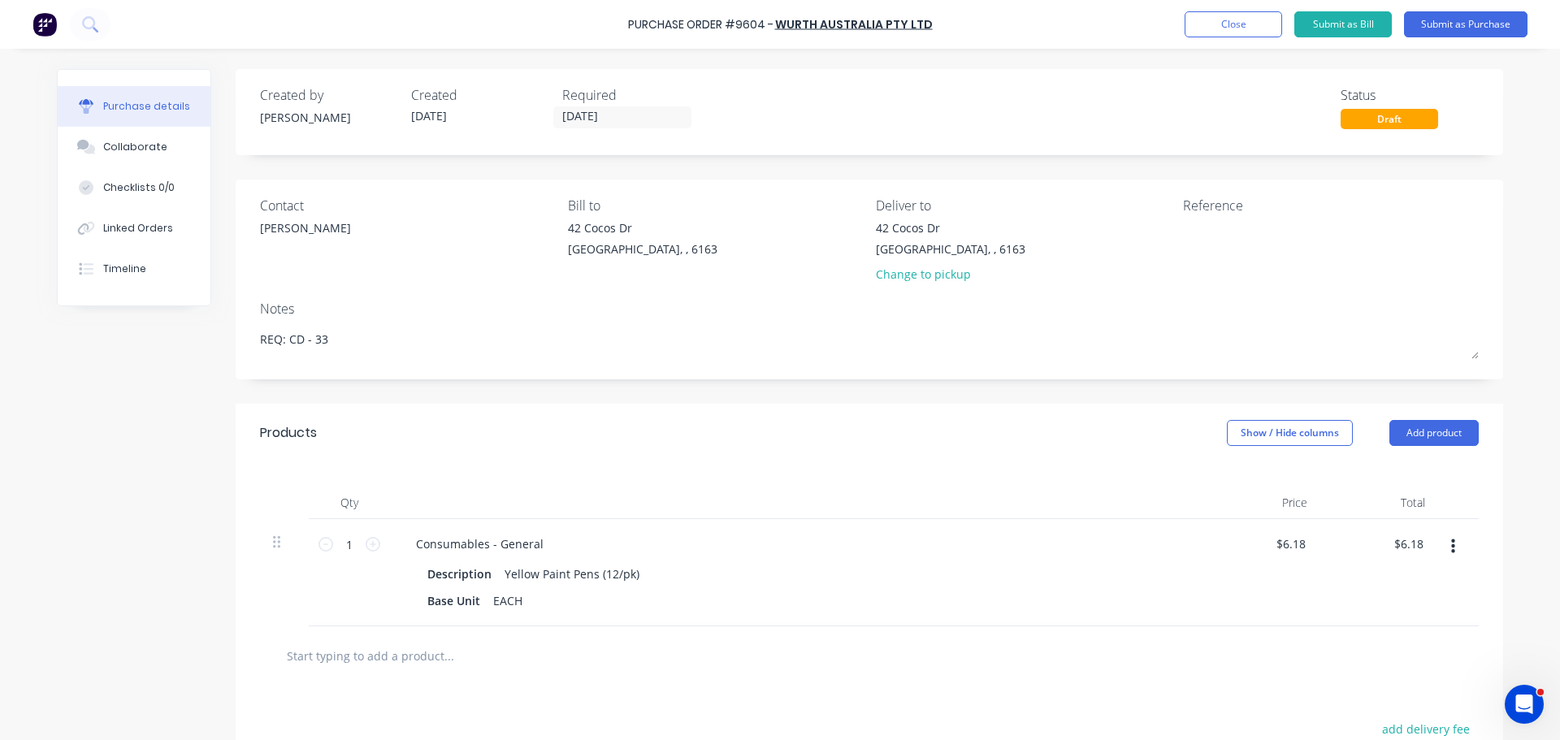
click at [629, 23] on div "Purchase Order #9604 - WURTH AUSTRALIA PTY LTD Add product Close Submit as Bill…" at bounding box center [780, 24] width 1560 height 49
click at [634, 20] on div "Purchase Order #9604 -" at bounding box center [700, 24] width 145 height 17
drag, startPoint x: 633, startPoint y: 22, endPoint x: 942, endPoint y: 32, distance: 309.7
click at [942, 32] on div "Purchase Order #9604 - WURTH AUSTRALIA PTY LTD Add product Close Submit as Bill…" at bounding box center [780, 24] width 1560 height 49
copy div "Purchase Order #9604 - WURTH AUSTRALIA PTY LTD Add product Close Submit as Bill…"
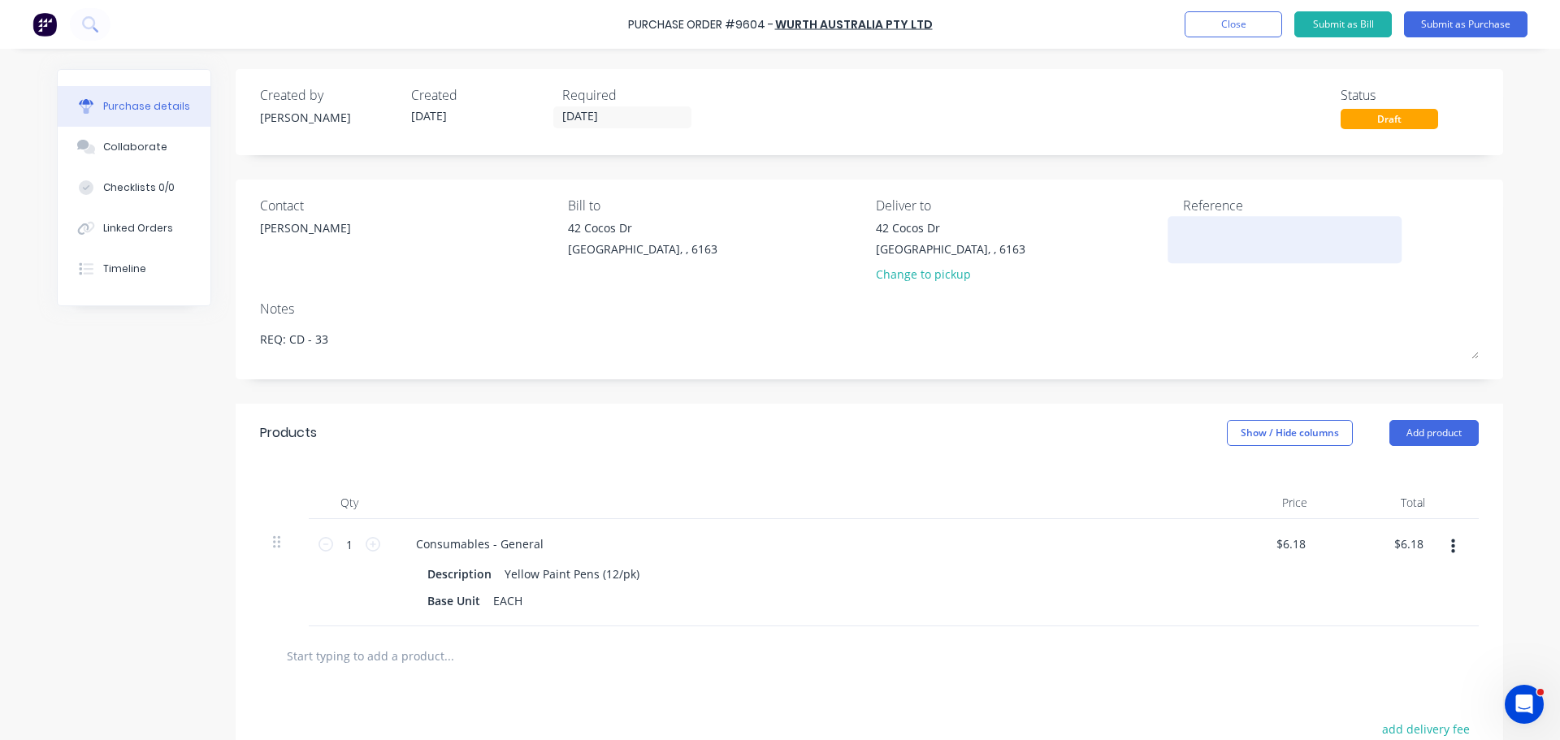
click at [1197, 249] on textarea at bounding box center [1284, 237] width 203 height 37
paste textarea "Purchase Order #9604 - WURTH AUSTRALIA PTY LTD"
click at [1051, 301] on div "Notes" at bounding box center [869, 309] width 1219 height 19
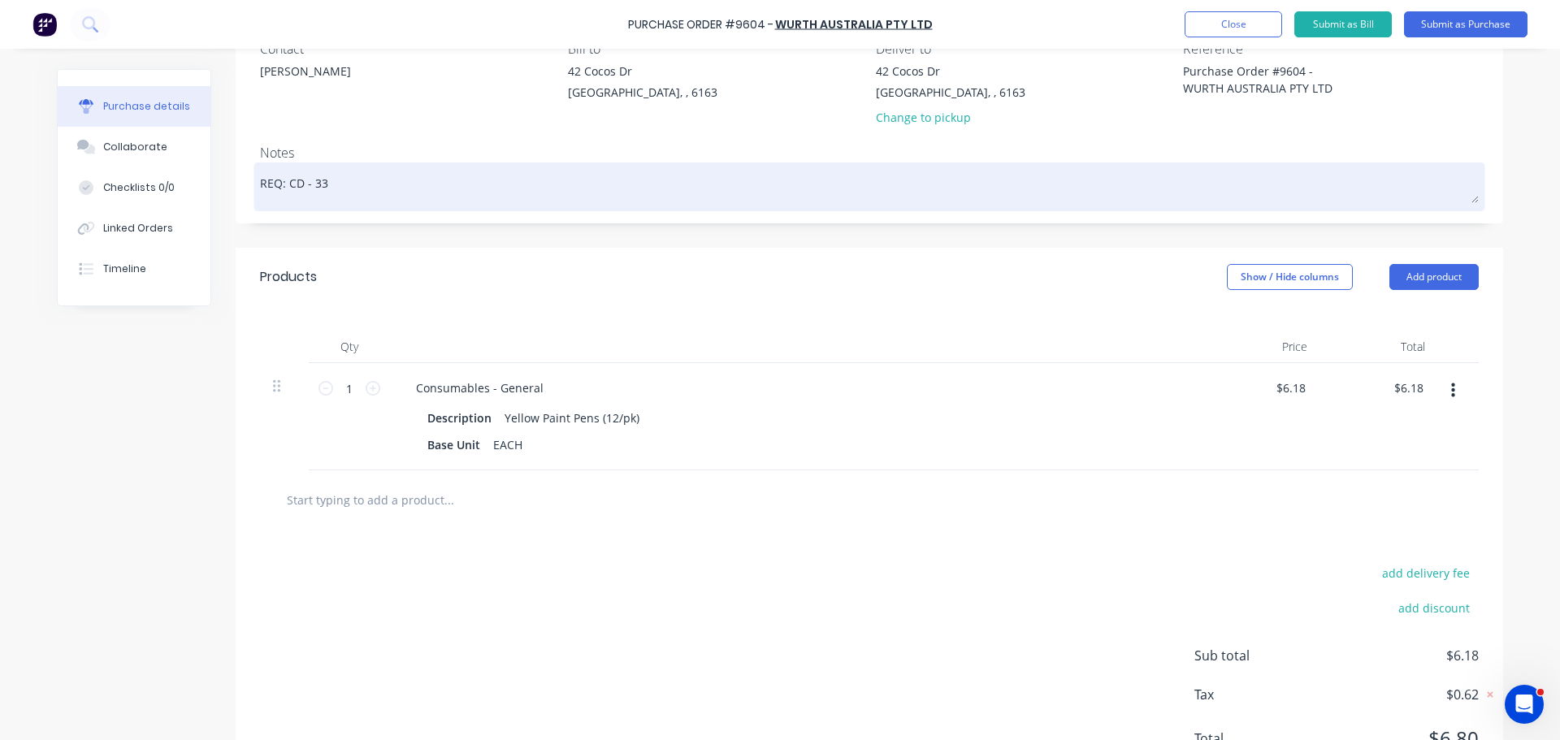
scroll to position [230, 0]
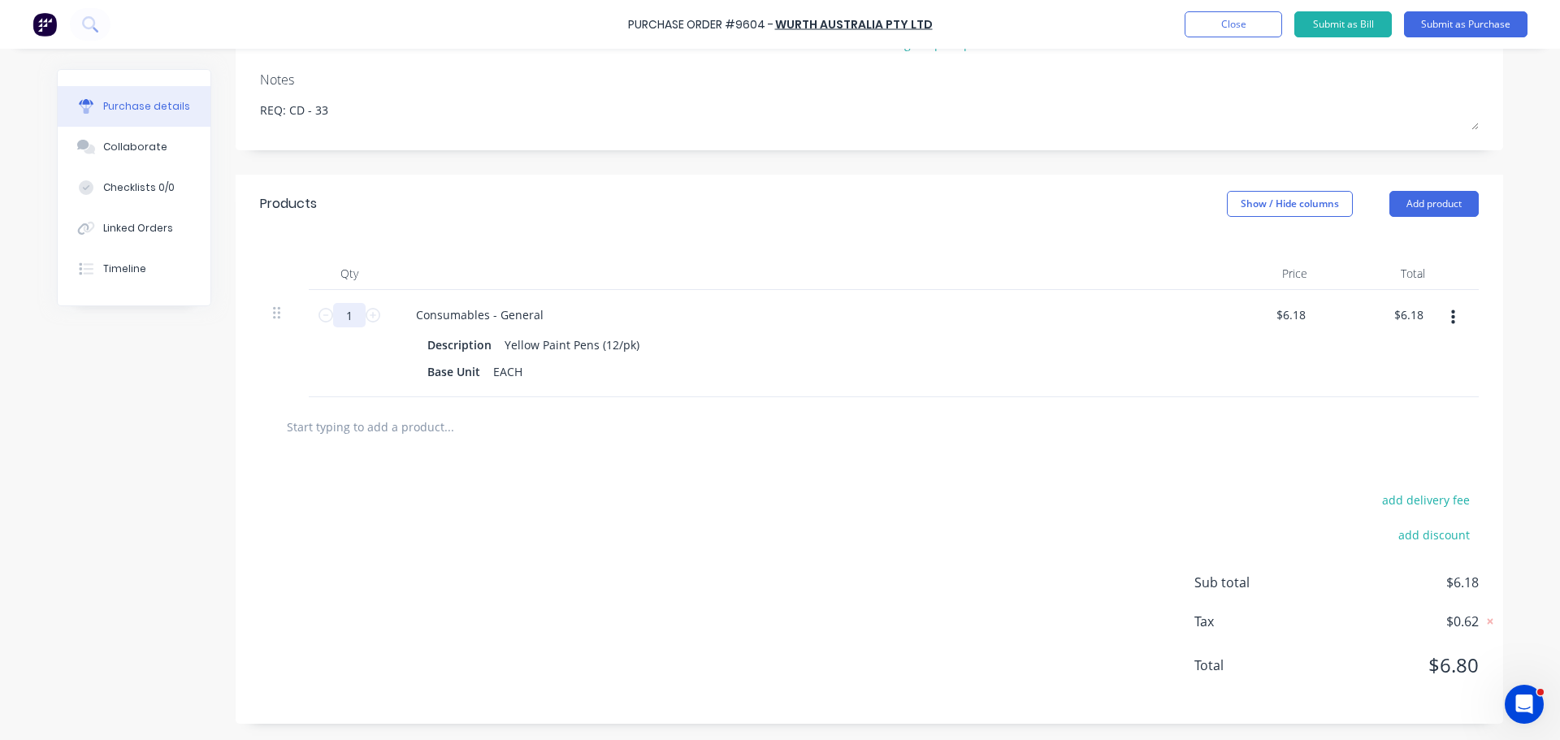
click at [351, 320] on input "1" at bounding box center [349, 315] width 32 height 24
click at [409, 433] on input "text" at bounding box center [448, 426] width 325 height 32
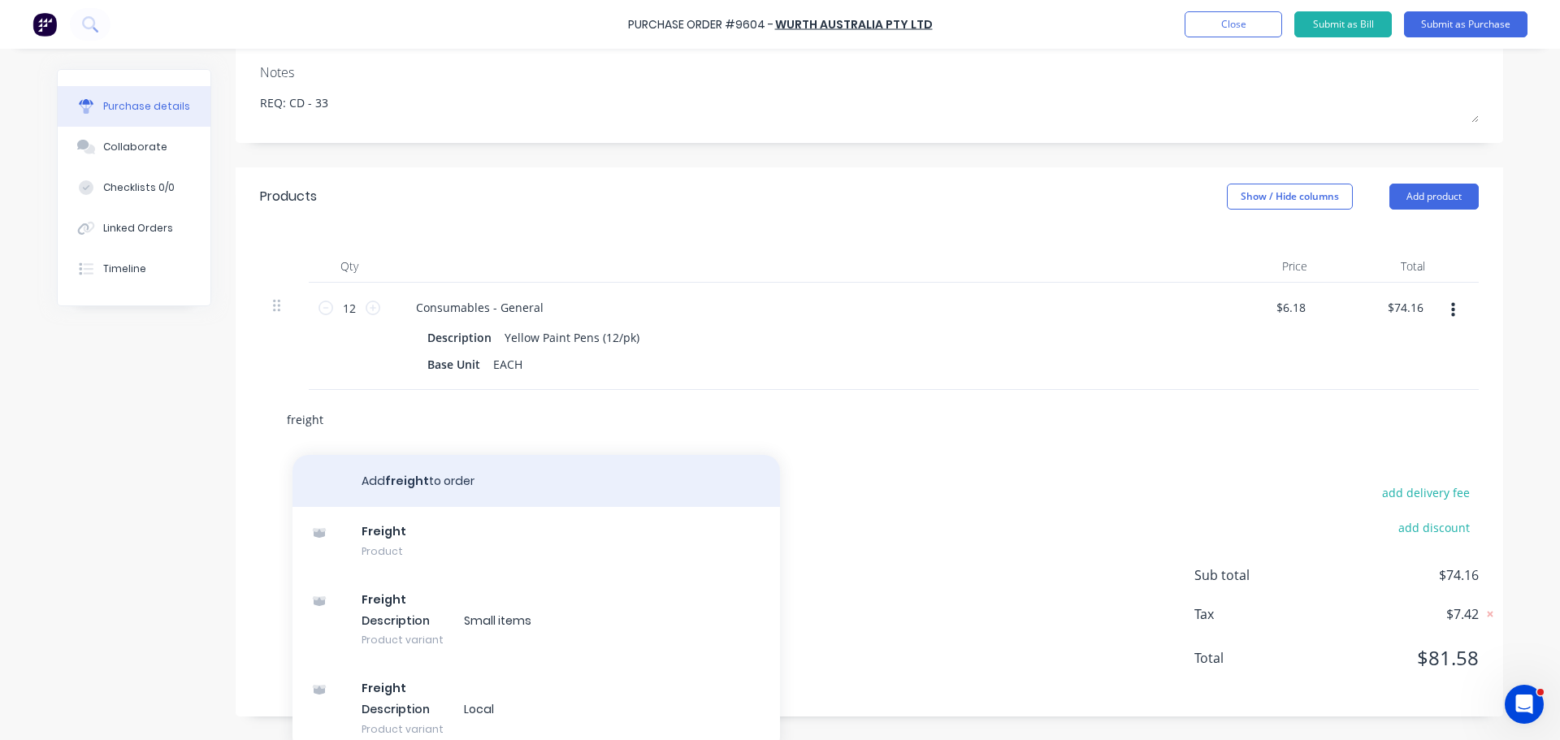
scroll to position [250, 0]
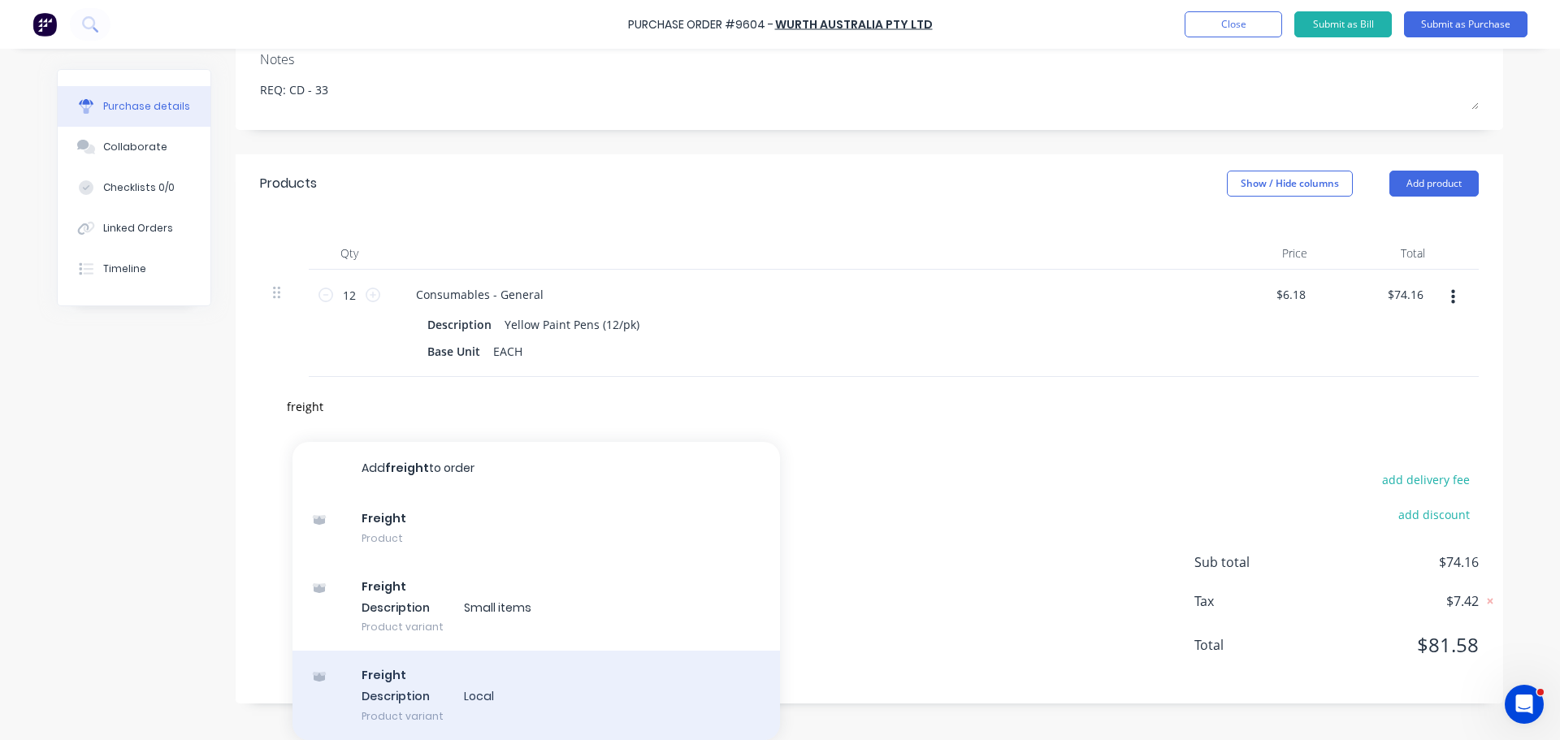
click at [450, 682] on div "Freight Description Local Product variant" at bounding box center [535, 695] width 487 height 89
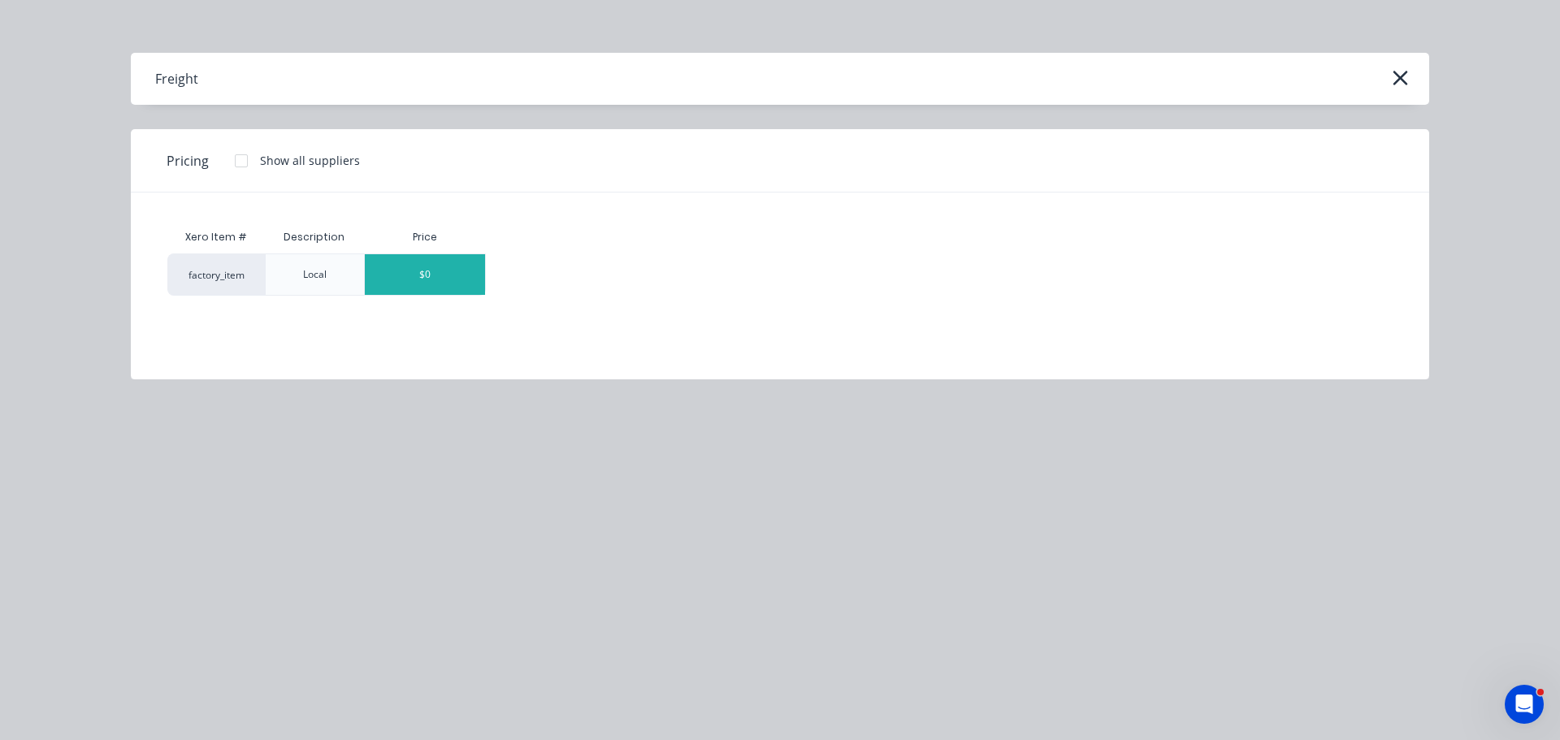
click at [409, 279] on div "$0" at bounding box center [425, 274] width 120 height 41
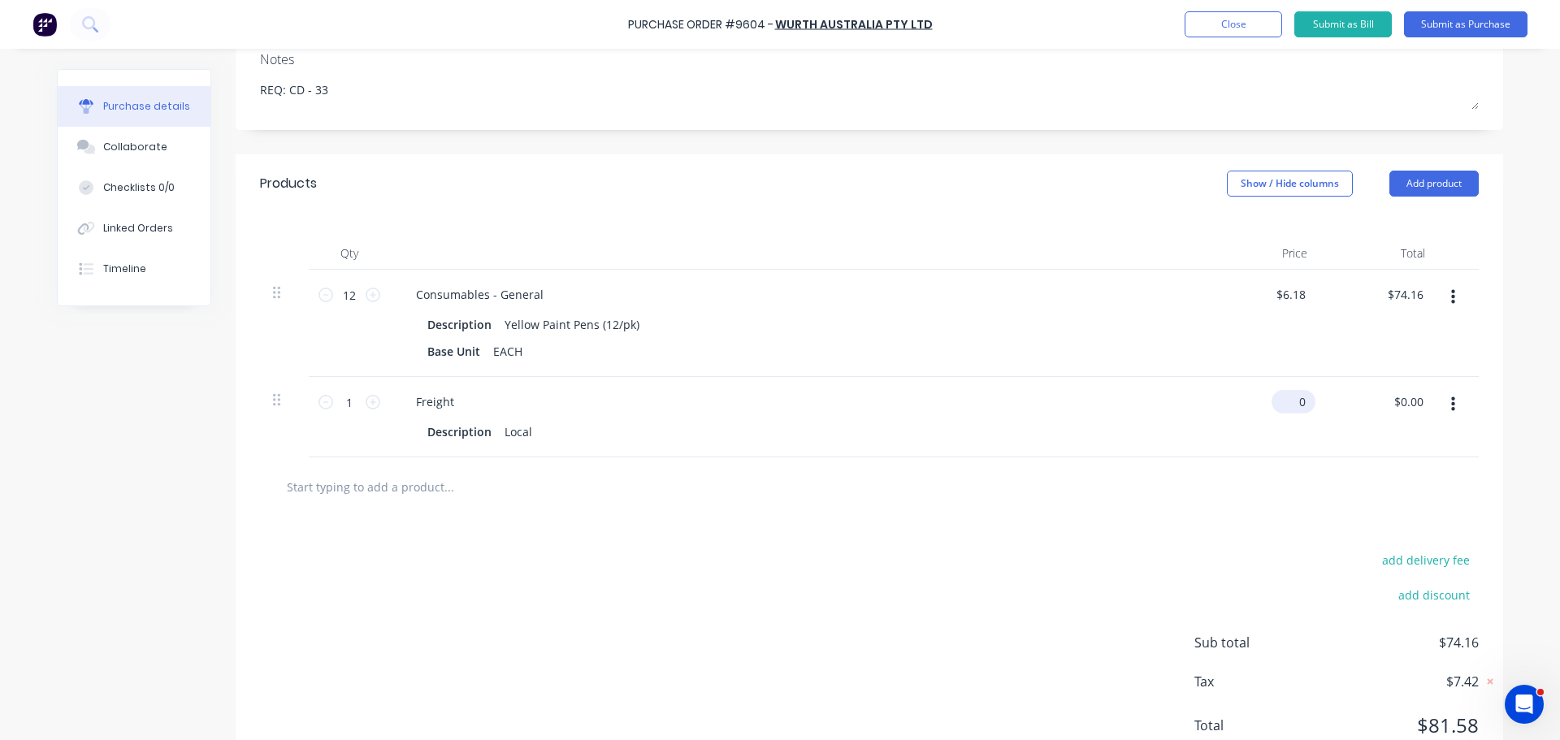
click at [1285, 408] on input "0" at bounding box center [1289, 402] width 37 height 24
click at [1418, 180] on button "Add product" at bounding box center [1433, 184] width 89 height 26
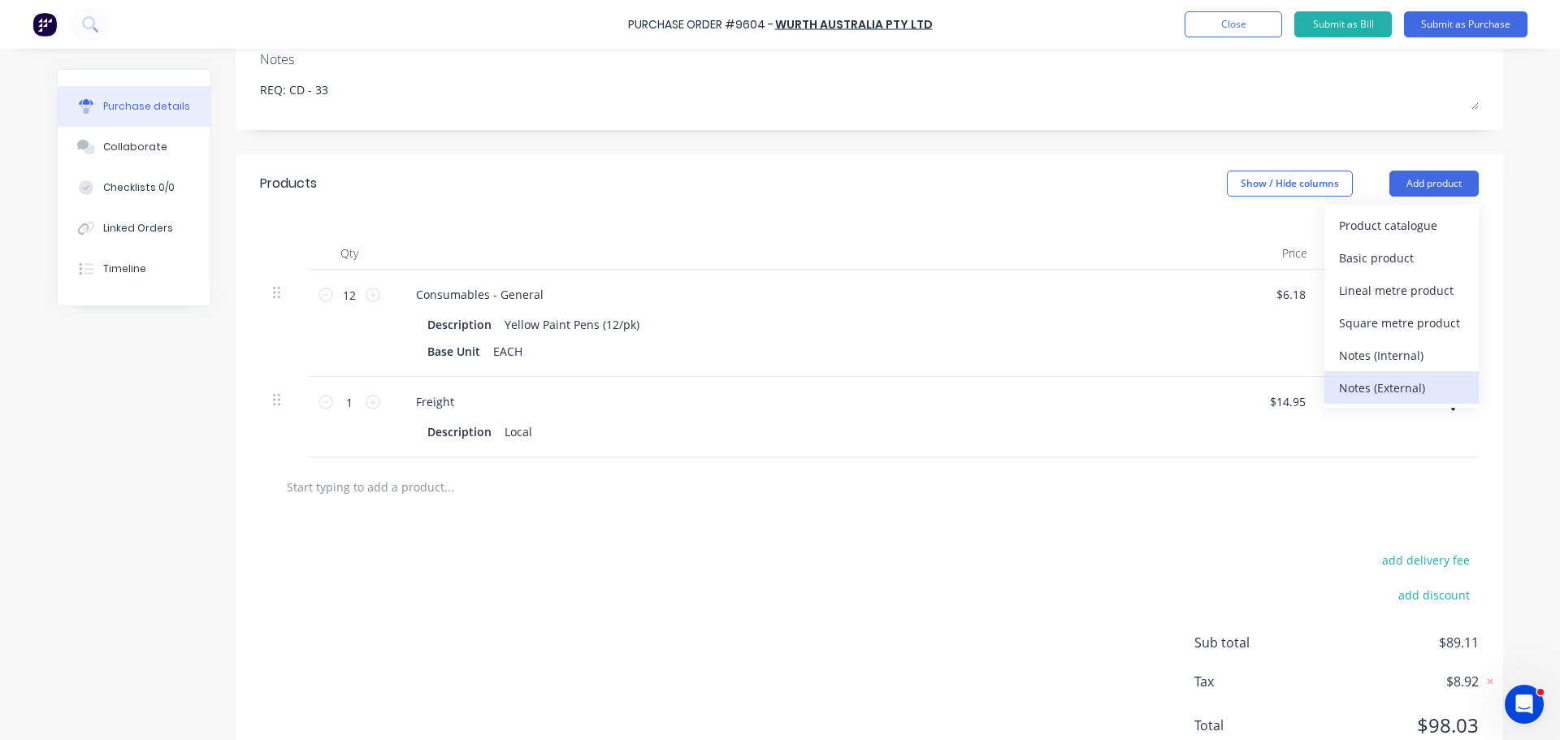
click at [1381, 393] on div "Notes (External)" at bounding box center [1401, 388] width 125 height 24
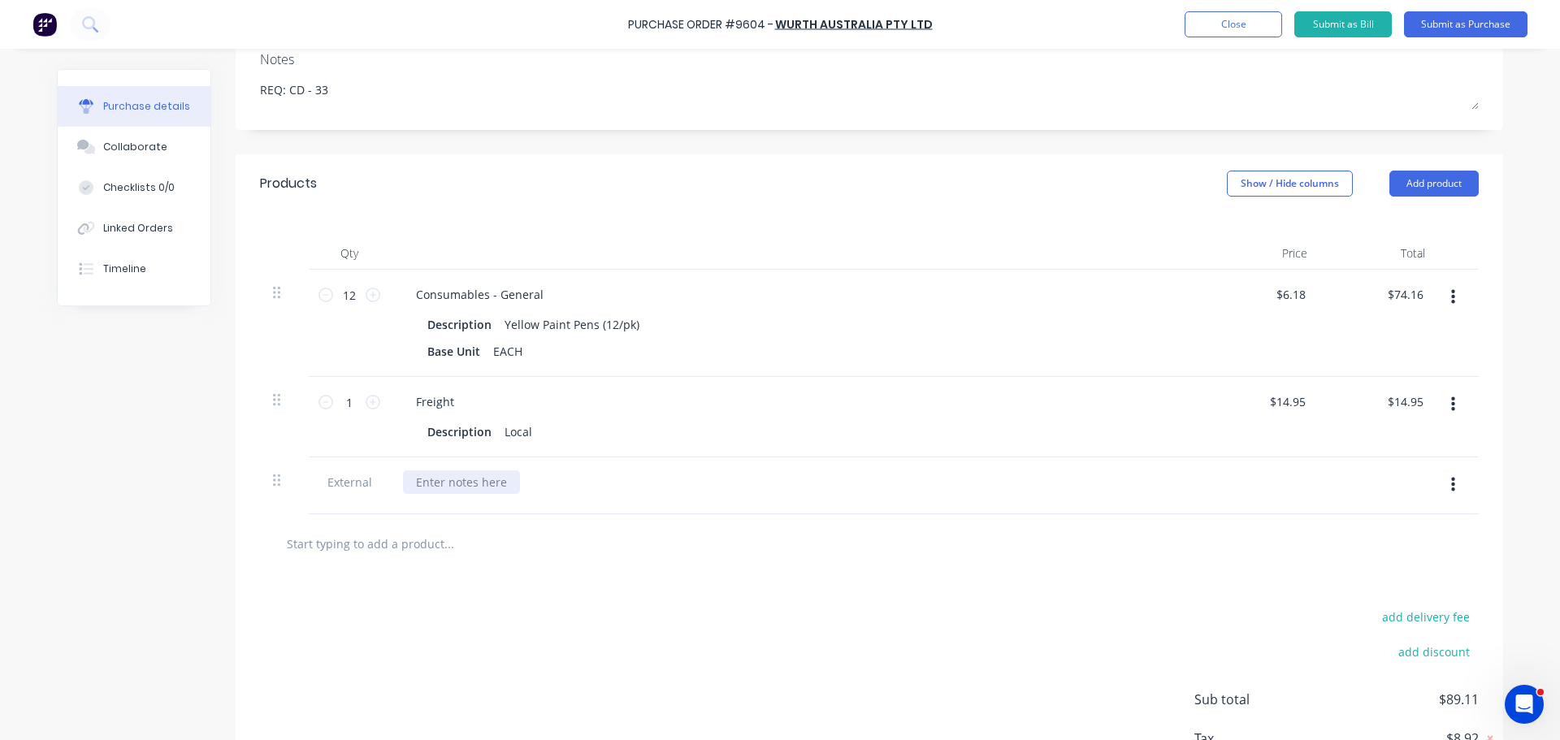
click at [425, 480] on div at bounding box center [461, 482] width 117 height 24
paste div
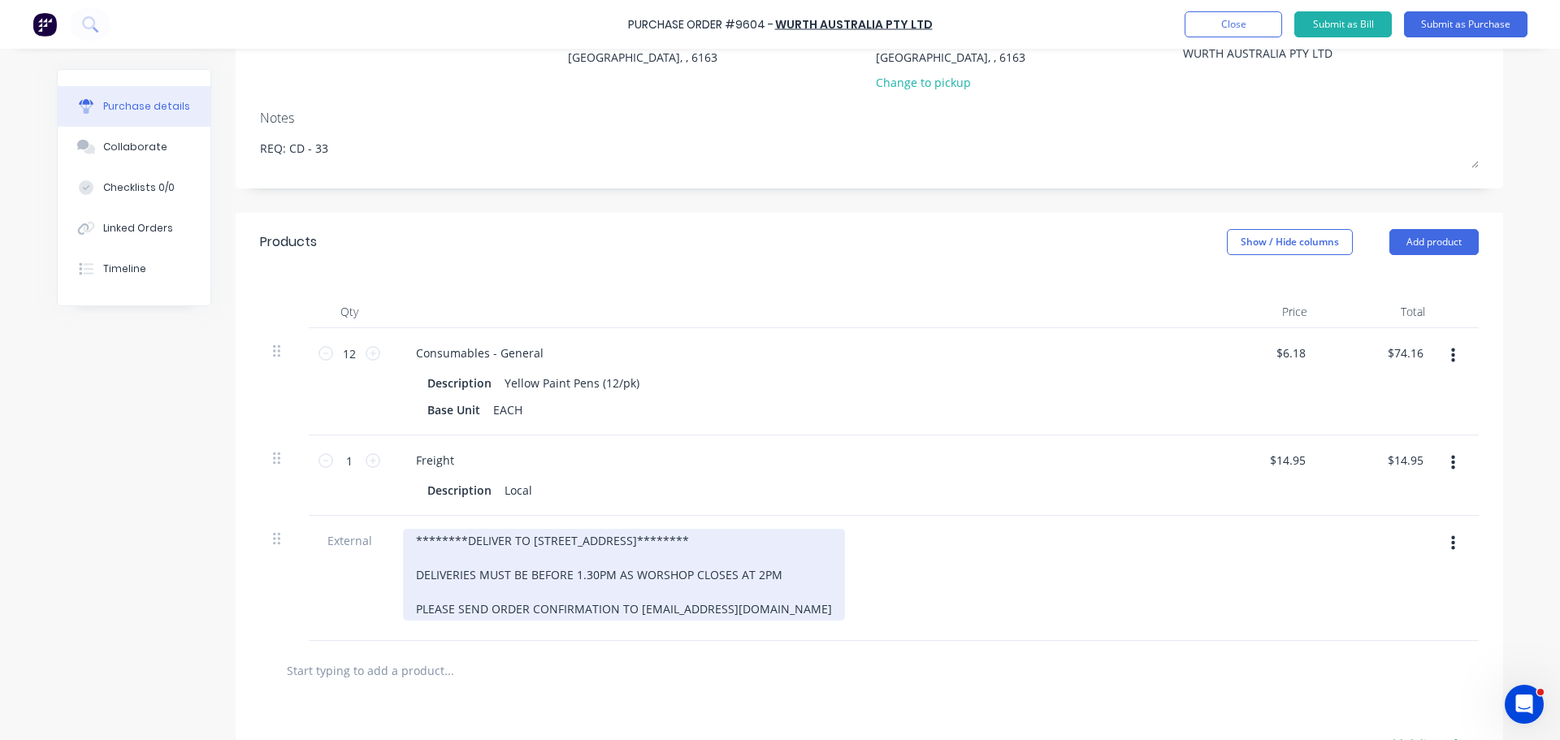
scroll to position [0, 0]
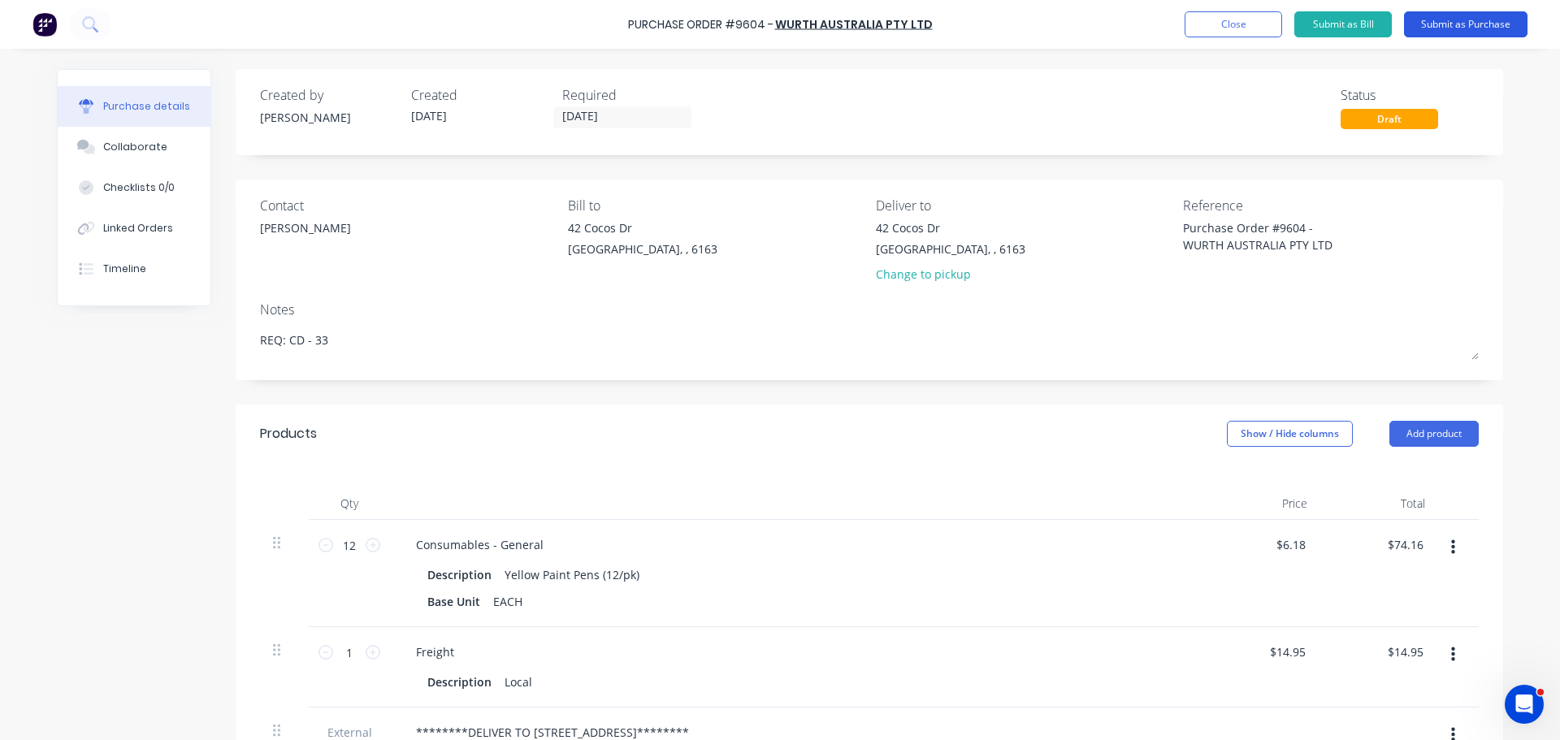
click at [1483, 22] on button "Submit as Purchase" at bounding box center [1465, 24] width 123 height 26
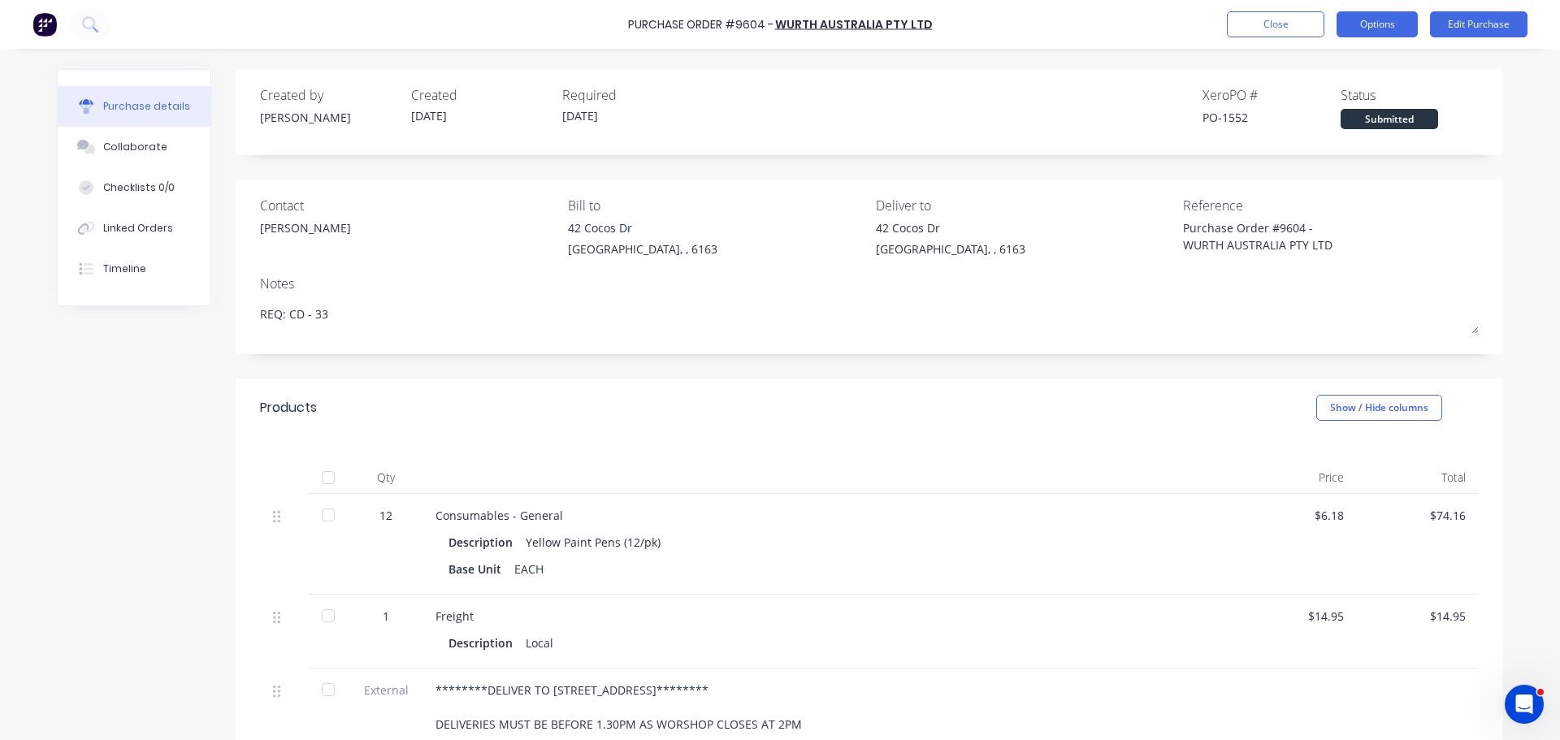
click at [1362, 19] on button "Options" at bounding box center [1376, 24] width 81 height 26
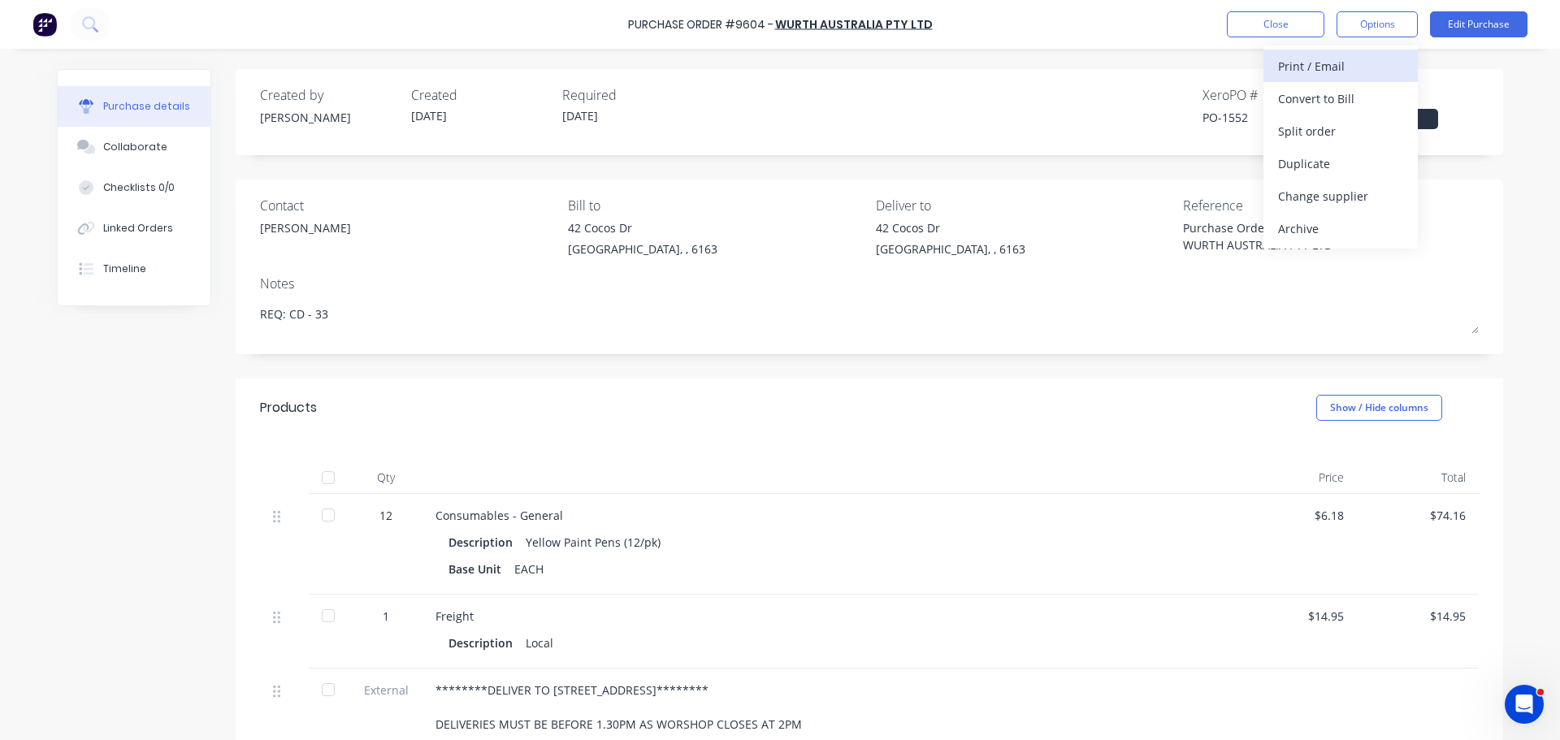
click at [1304, 61] on div "Print / Email" at bounding box center [1340, 66] width 125 height 24
click at [1303, 94] on div "With pricing" at bounding box center [1340, 99] width 125 height 24
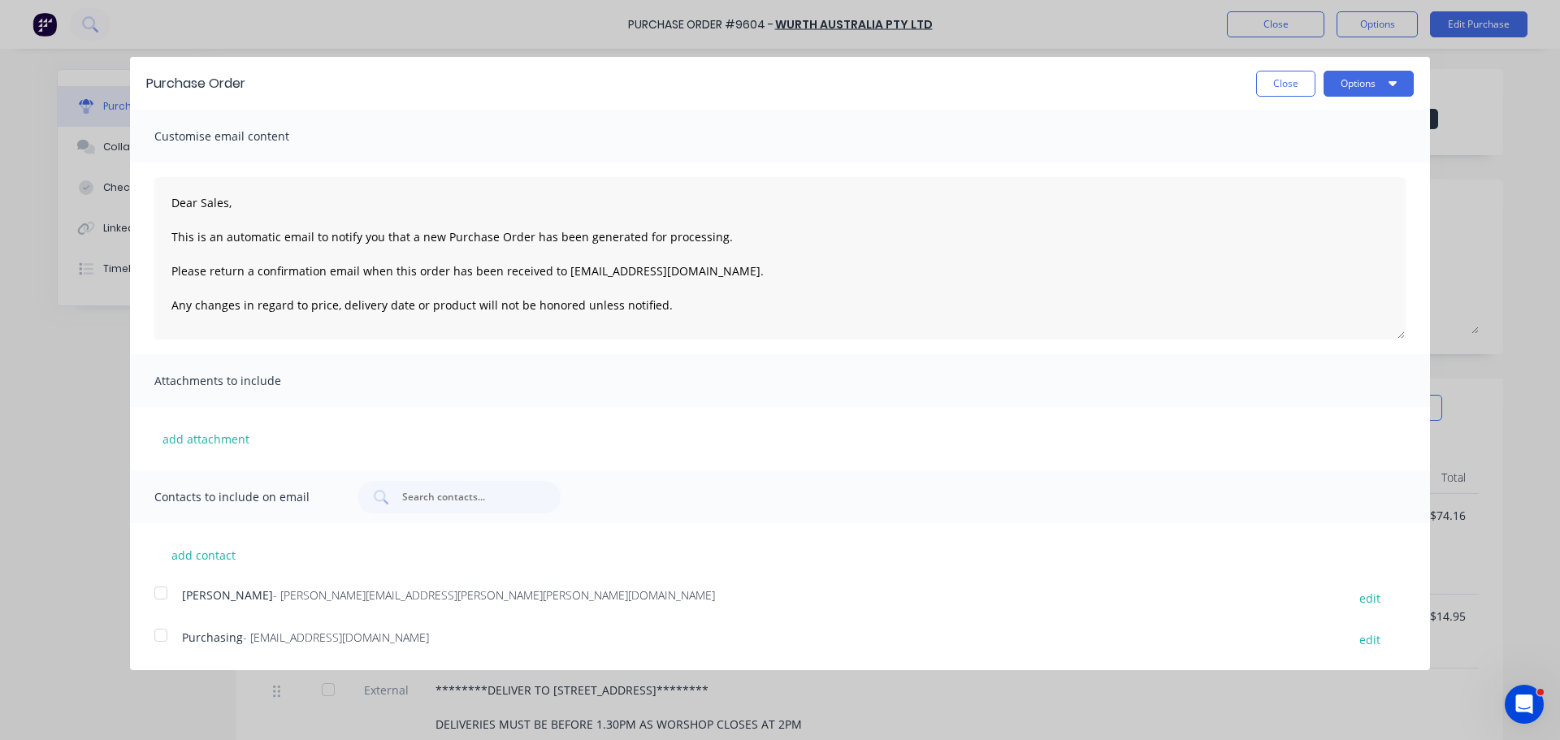
drag, startPoint x: 158, startPoint y: 598, endPoint x: 141, endPoint y: 660, distance: 64.8
click at [158, 597] on div at bounding box center [161, 593] width 32 height 32
click at [163, 634] on div at bounding box center [161, 635] width 32 height 32
click at [1387, 78] on button "Options" at bounding box center [1368, 84] width 90 height 26
click at [1310, 150] on div "Email" at bounding box center [1336, 157] width 125 height 24
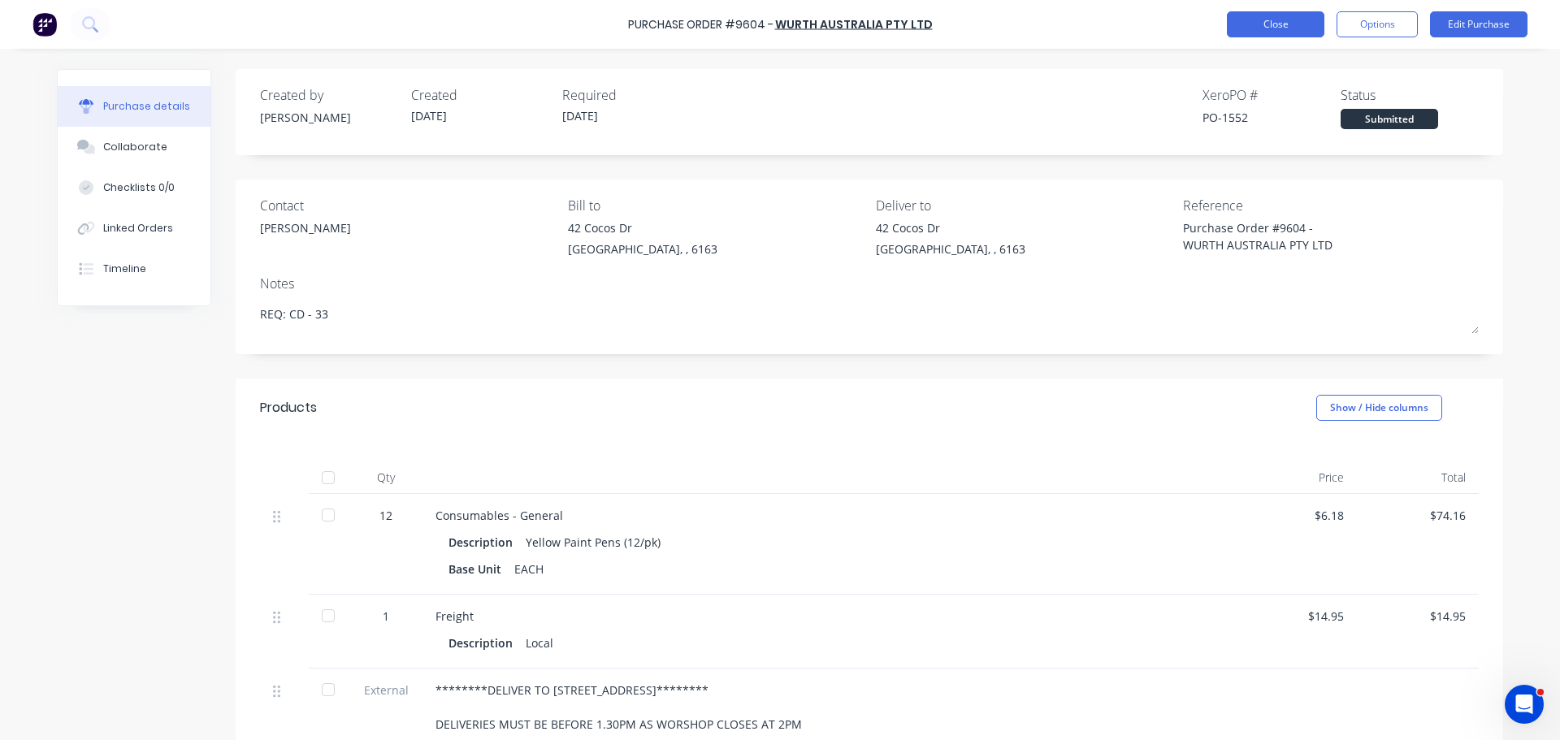
click at [1284, 26] on button "Close" at bounding box center [1275, 24] width 97 height 26
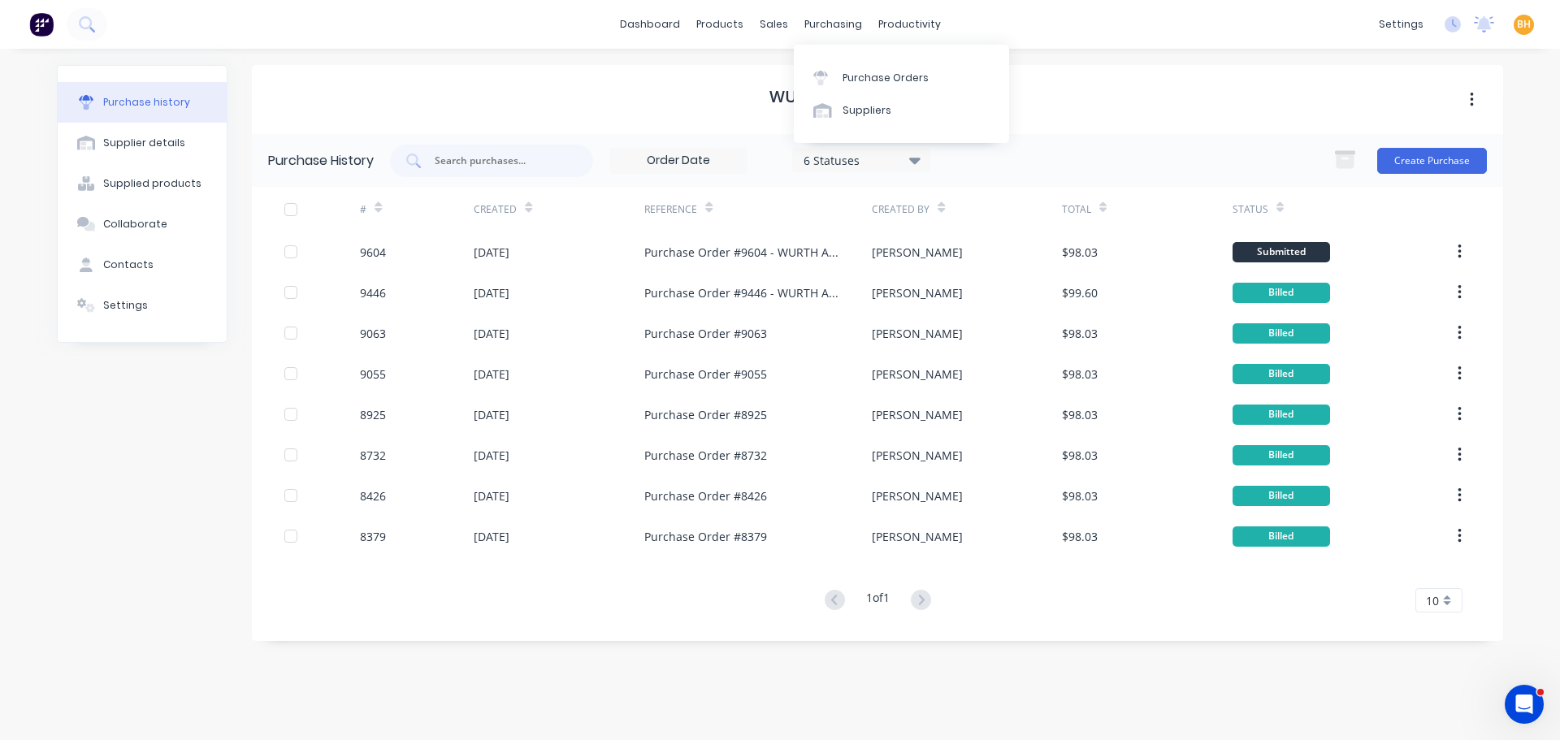
click at [1148, 93] on div "WURTH AUSTRALIA PTY LTD" at bounding box center [877, 99] width 1251 height 69
click at [1058, 80] on div "WURTH AUSTRALIA PTY LTD" at bounding box center [877, 99] width 1251 height 69
click at [821, 23] on div "purchasing" at bounding box center [833, 24] width 74 height 24
click at [855, 64] on link "Purchase Orders" at bounding box center [901, 77] width 215 height 32
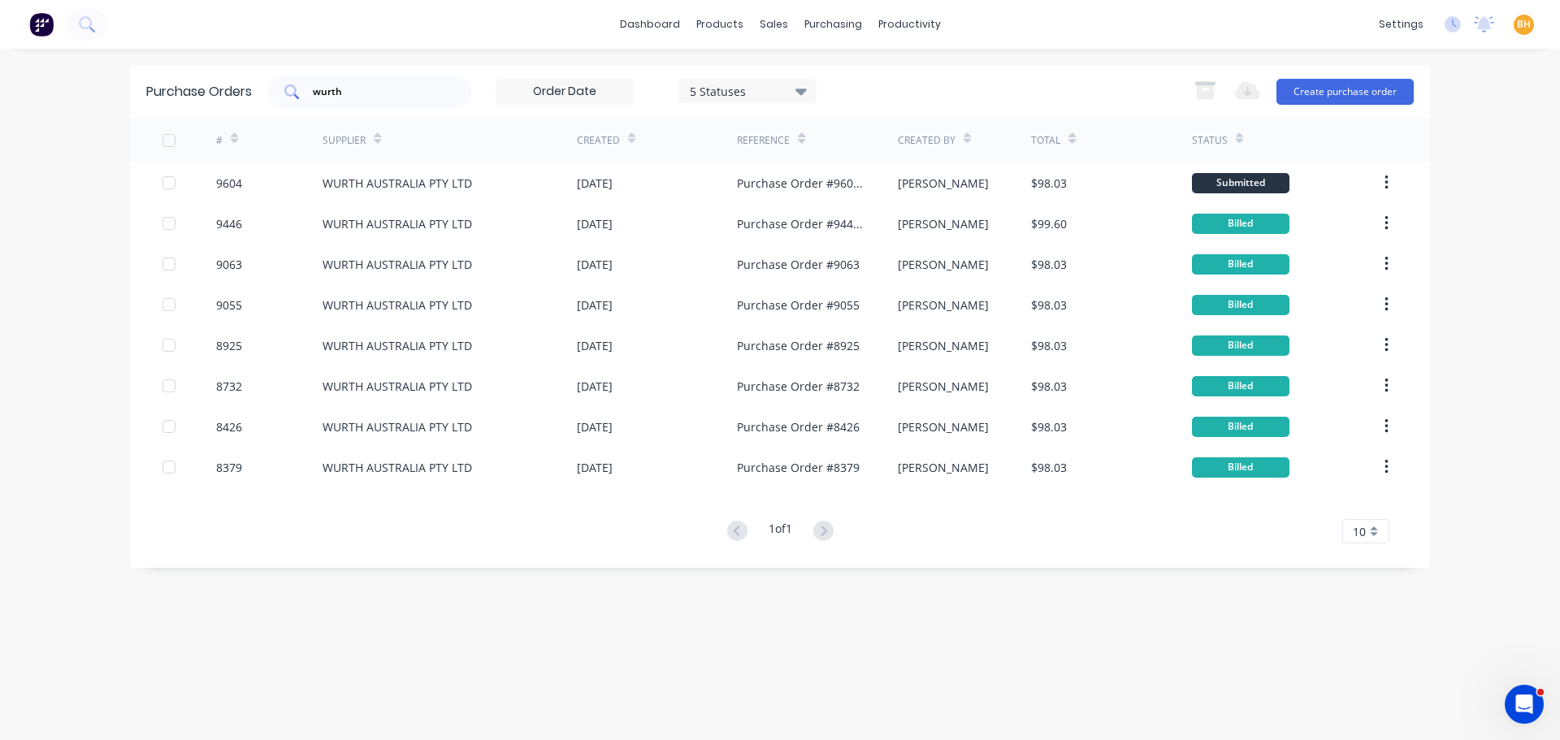
click at [350, 94] on input "wurth" at bounding box center [378, 92] width 135 height 16
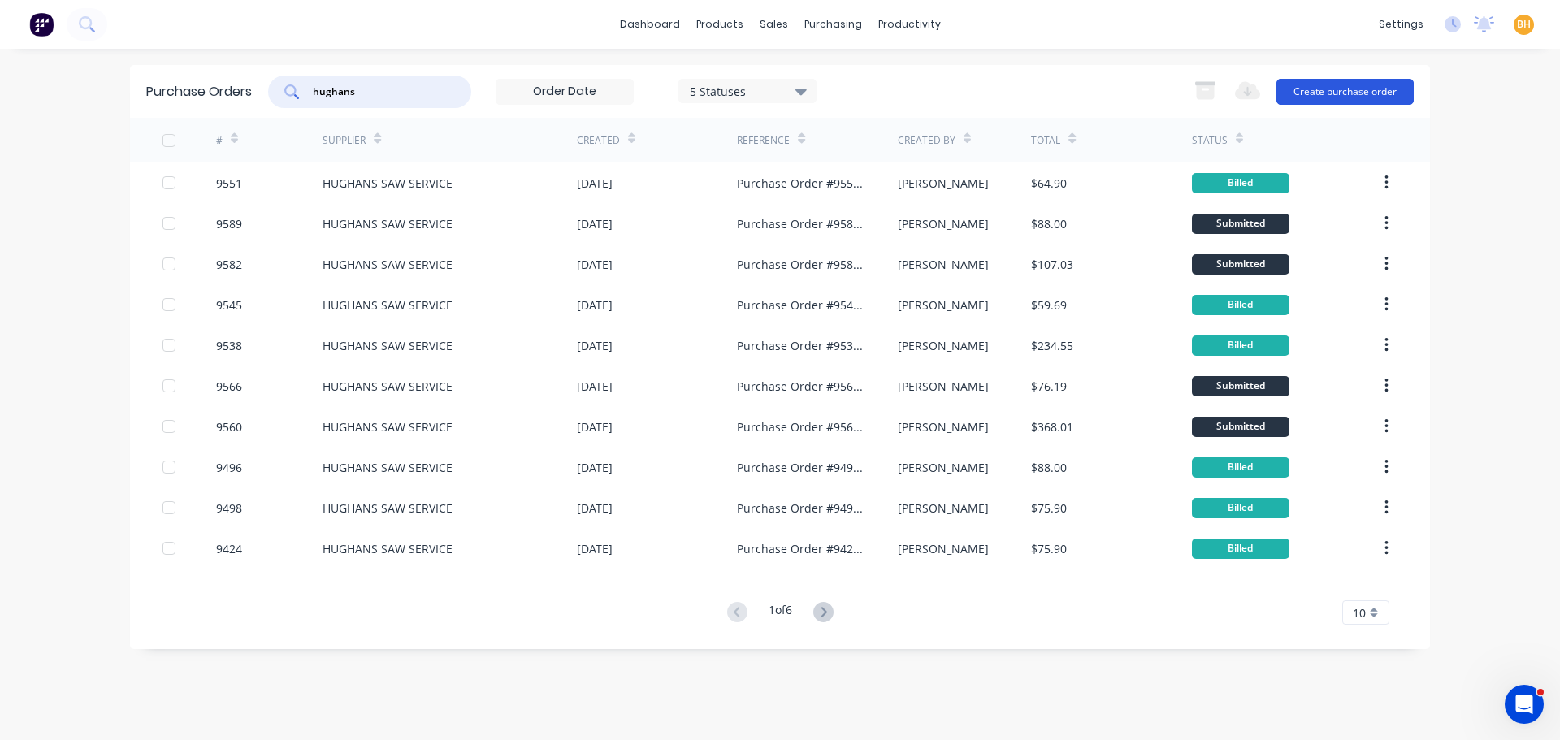
click at [1352, 97] on button "Create purchase order" at bounding box center [1344, 92] width 137 height 26
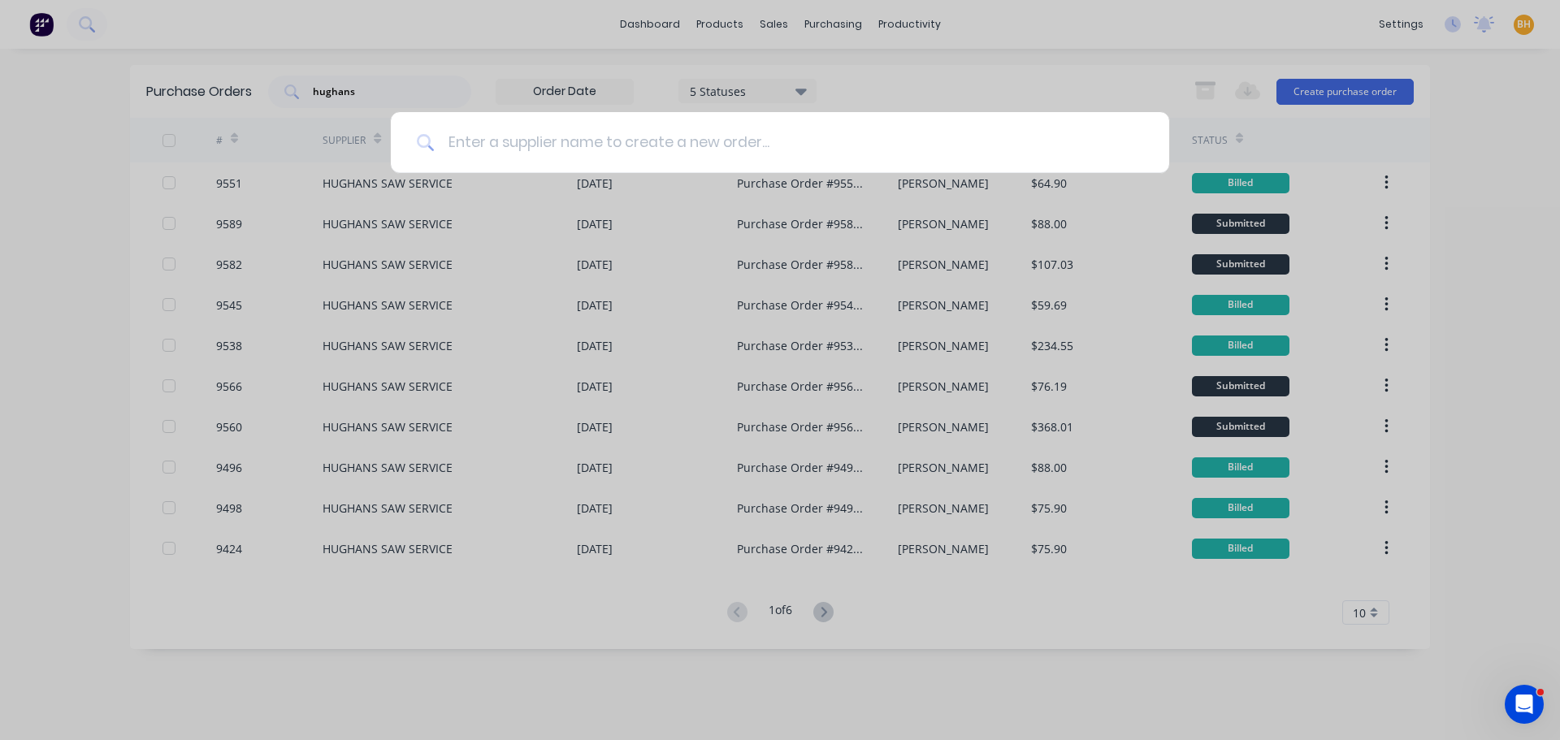
click at [460, 138] on input at bounding box center [789, 142] width 708 height 61
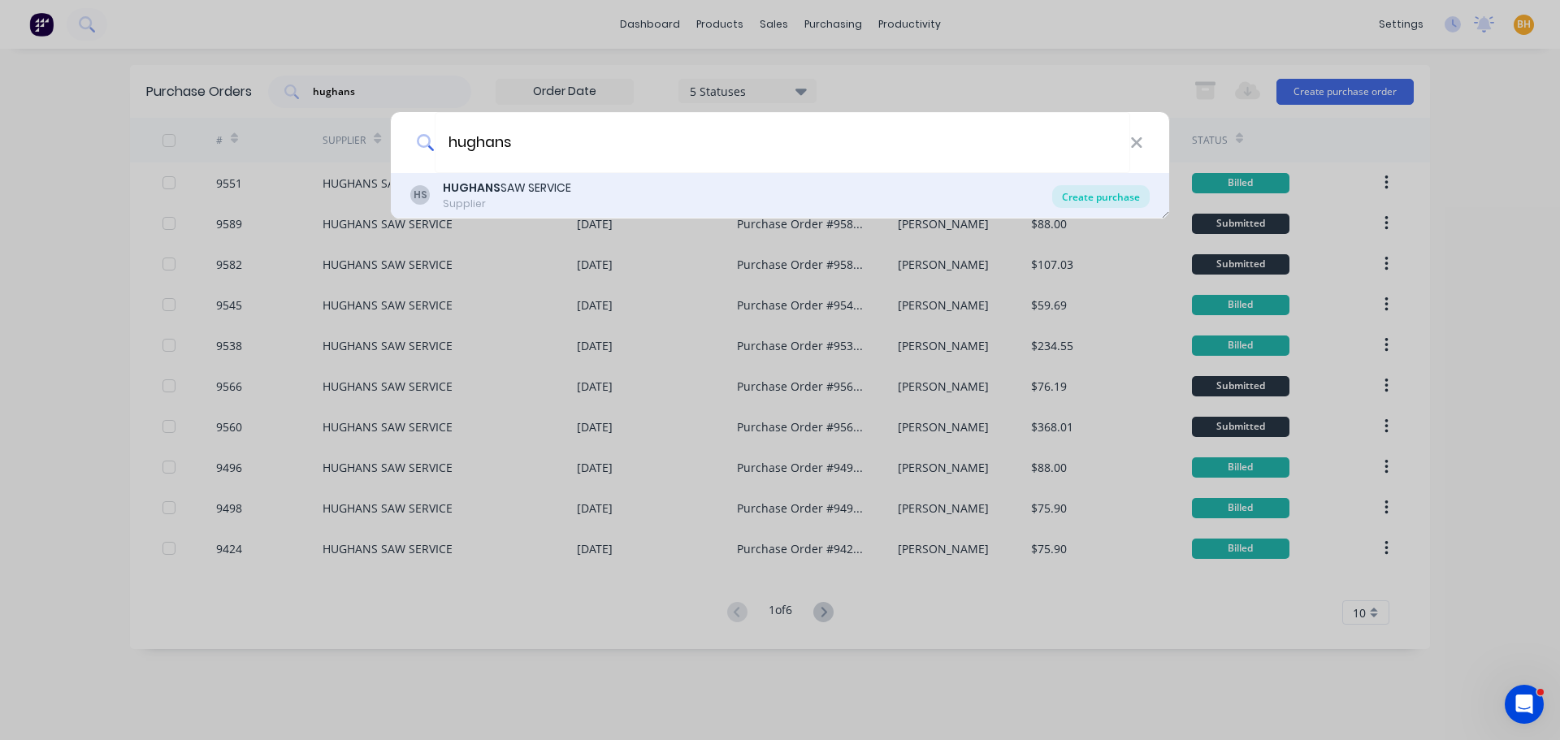
click at [1097, 196] on div "Create purchase" at bounding box center [1100, 196] width 97 height 23
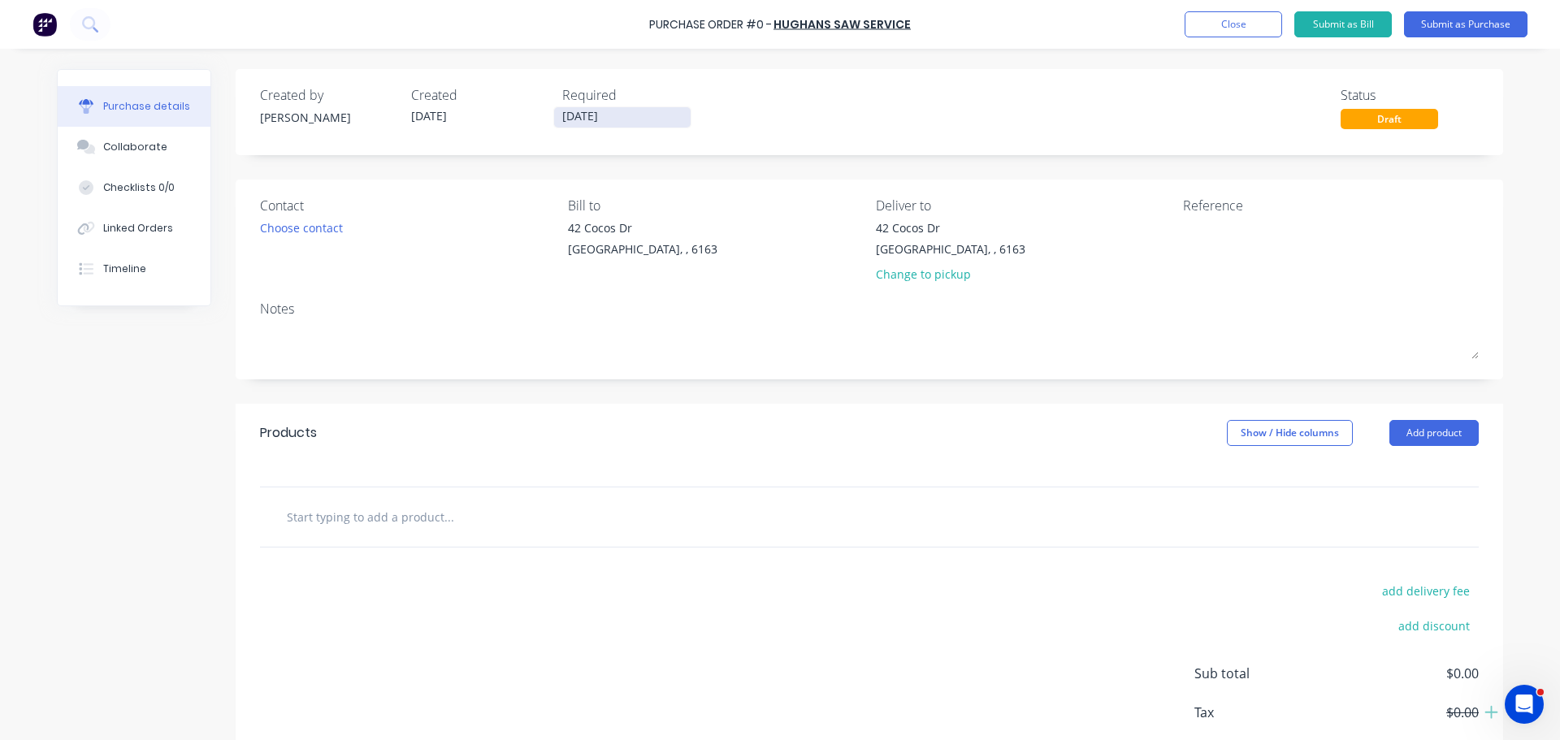
click at [585, 120] on input "[DATE]" at bounding box center [622, 117] width 136 height 20
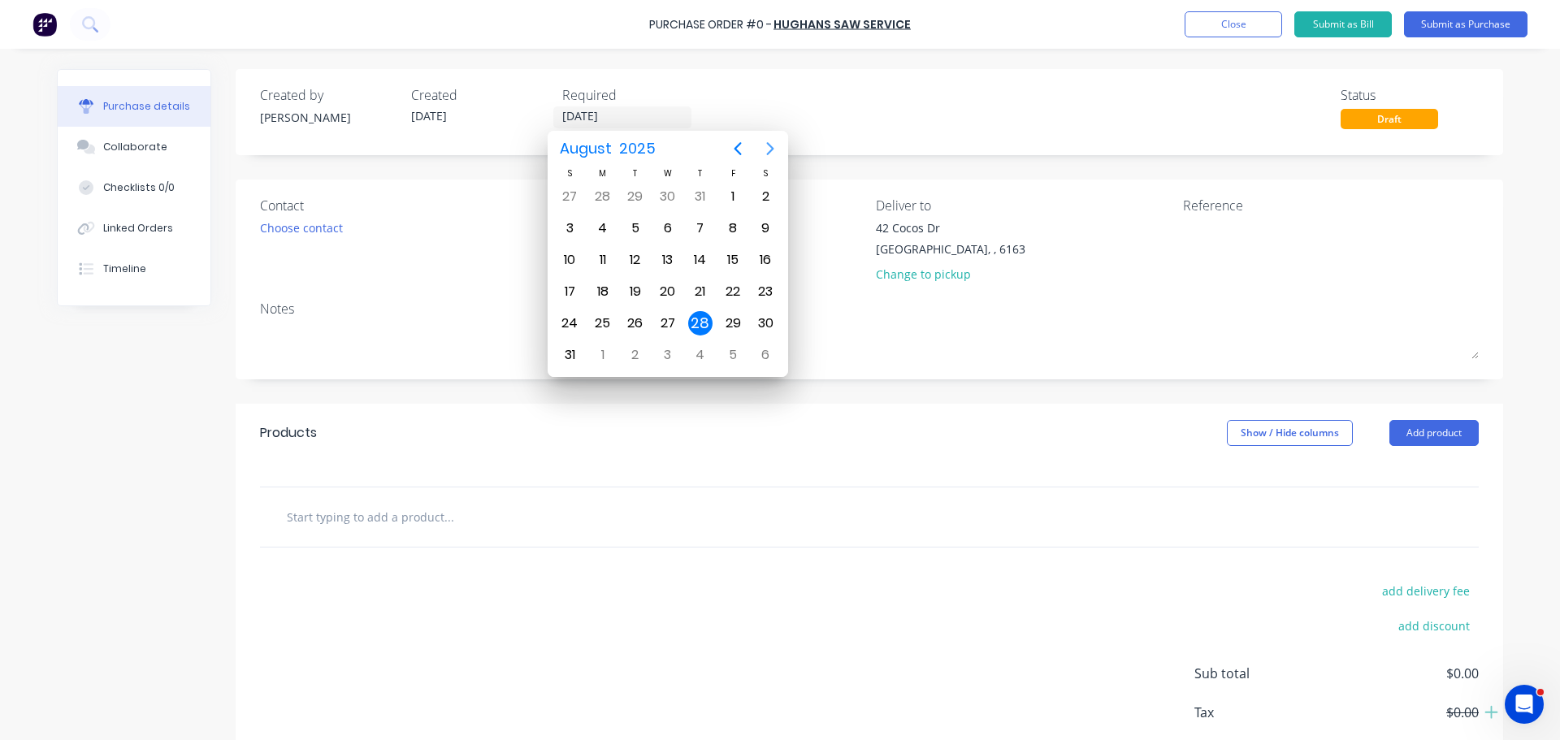
click at [761, 149] on icon "Next page" at bounding box center [769, 148] width 19 height 19
click at [597, 189] on div "1" at bounding box center [603, 196] width 24 height 24
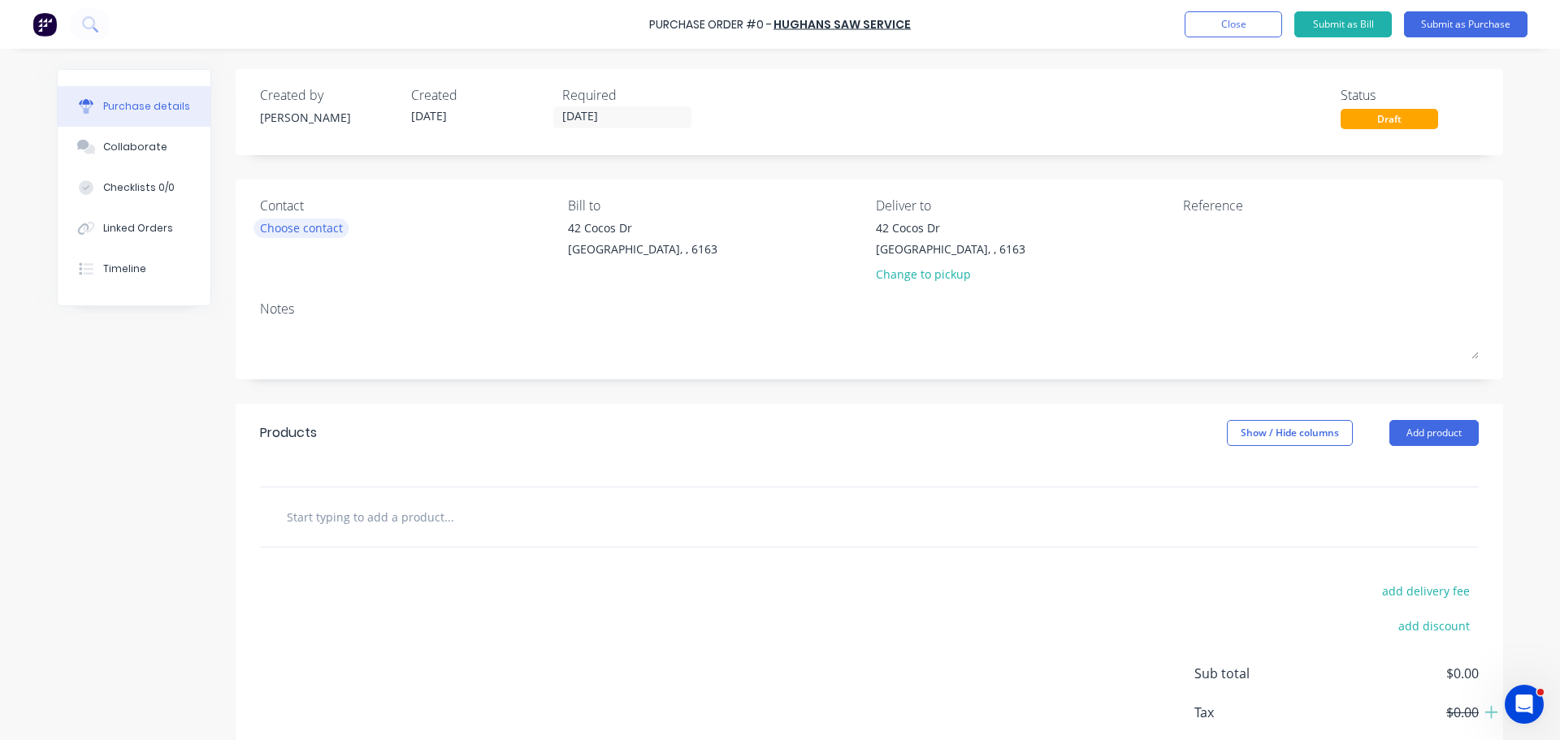
click at [329, 227] on div "Choose contact" at bounding box center [301, 227] width 83 height 17
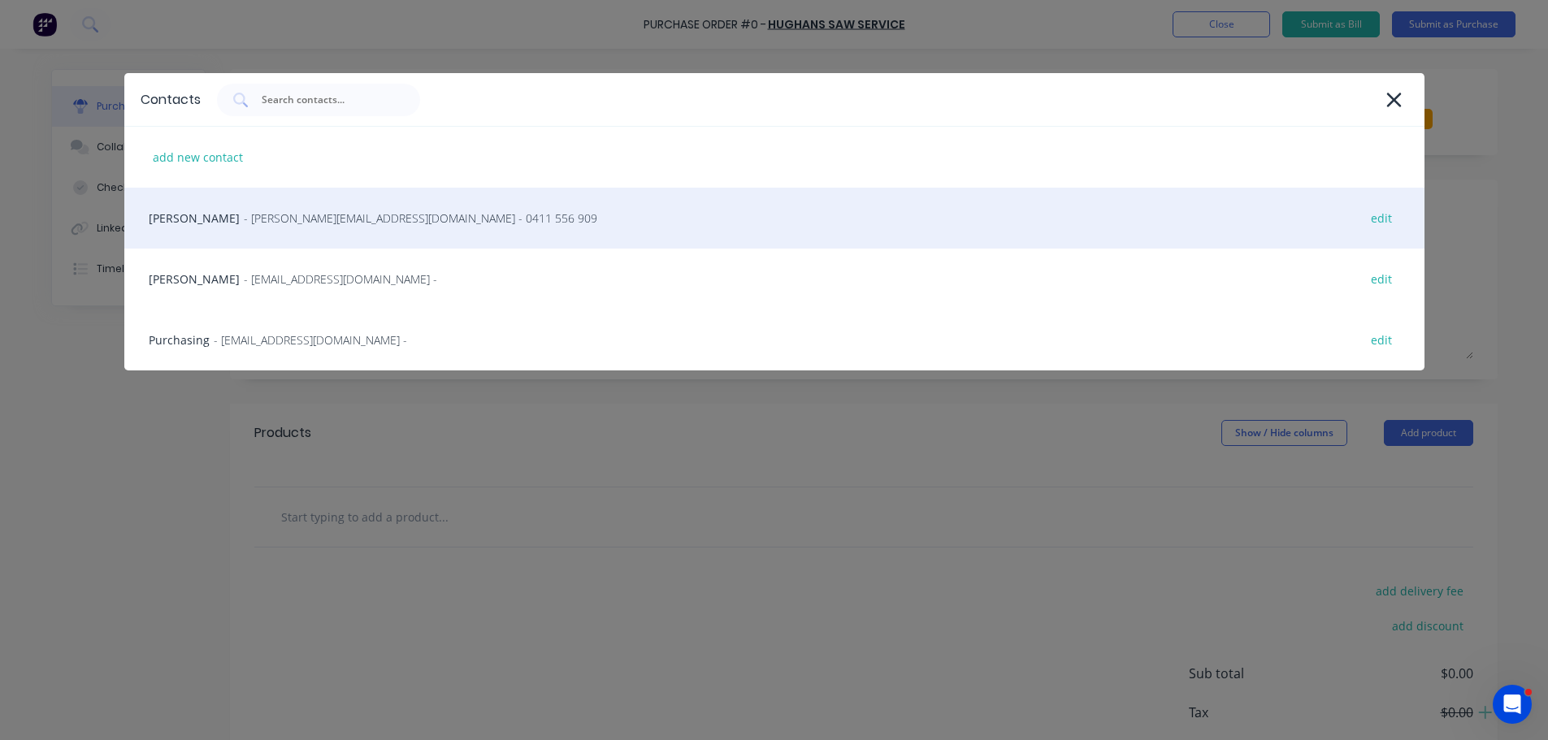
click at [342, 215] on span "- donna@hughans.com.au - 0411 556 909" at bounding box center [420, 218] width 353 height 17
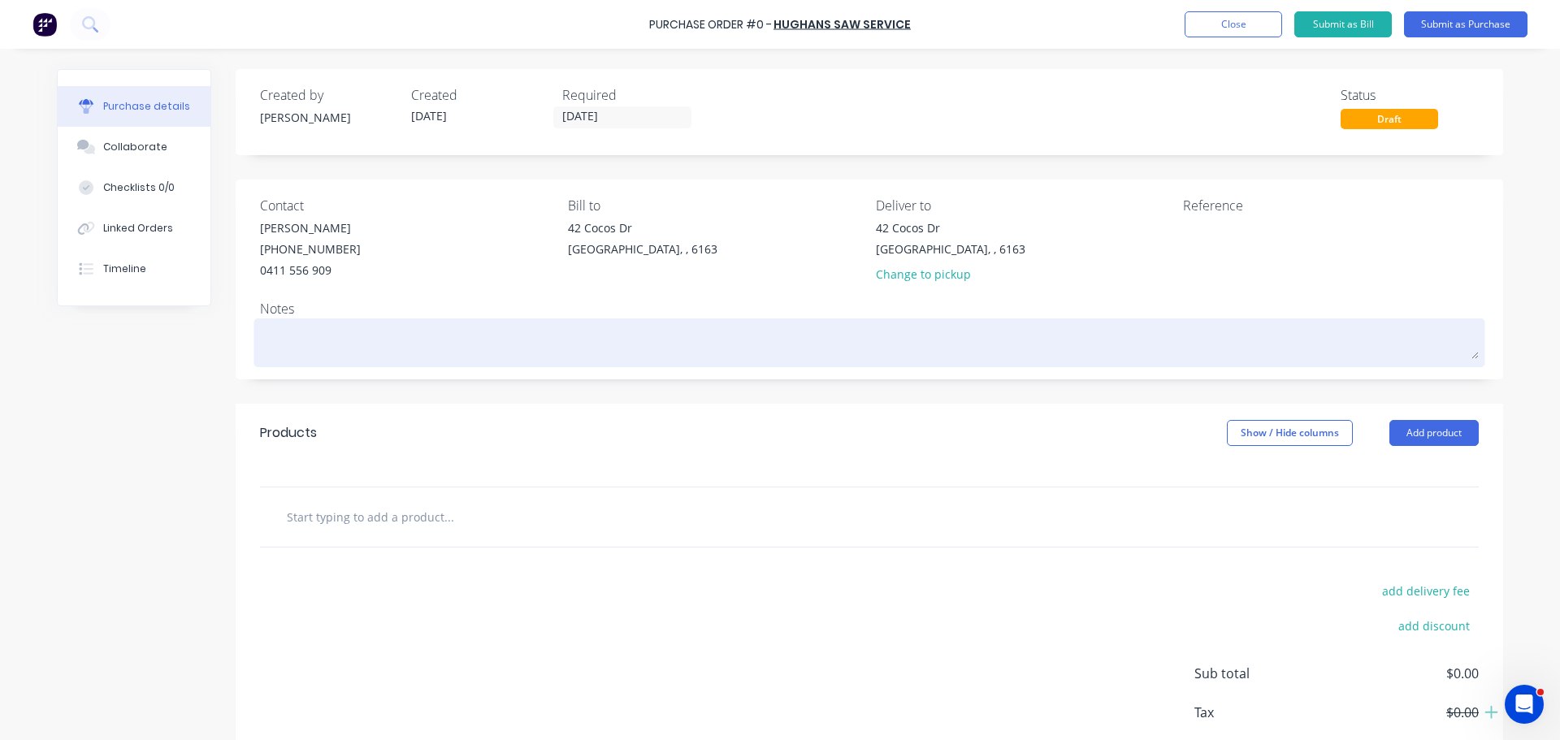
click at [286, 356] on textarea at bounding box center [869, 341] width 1219 height 37
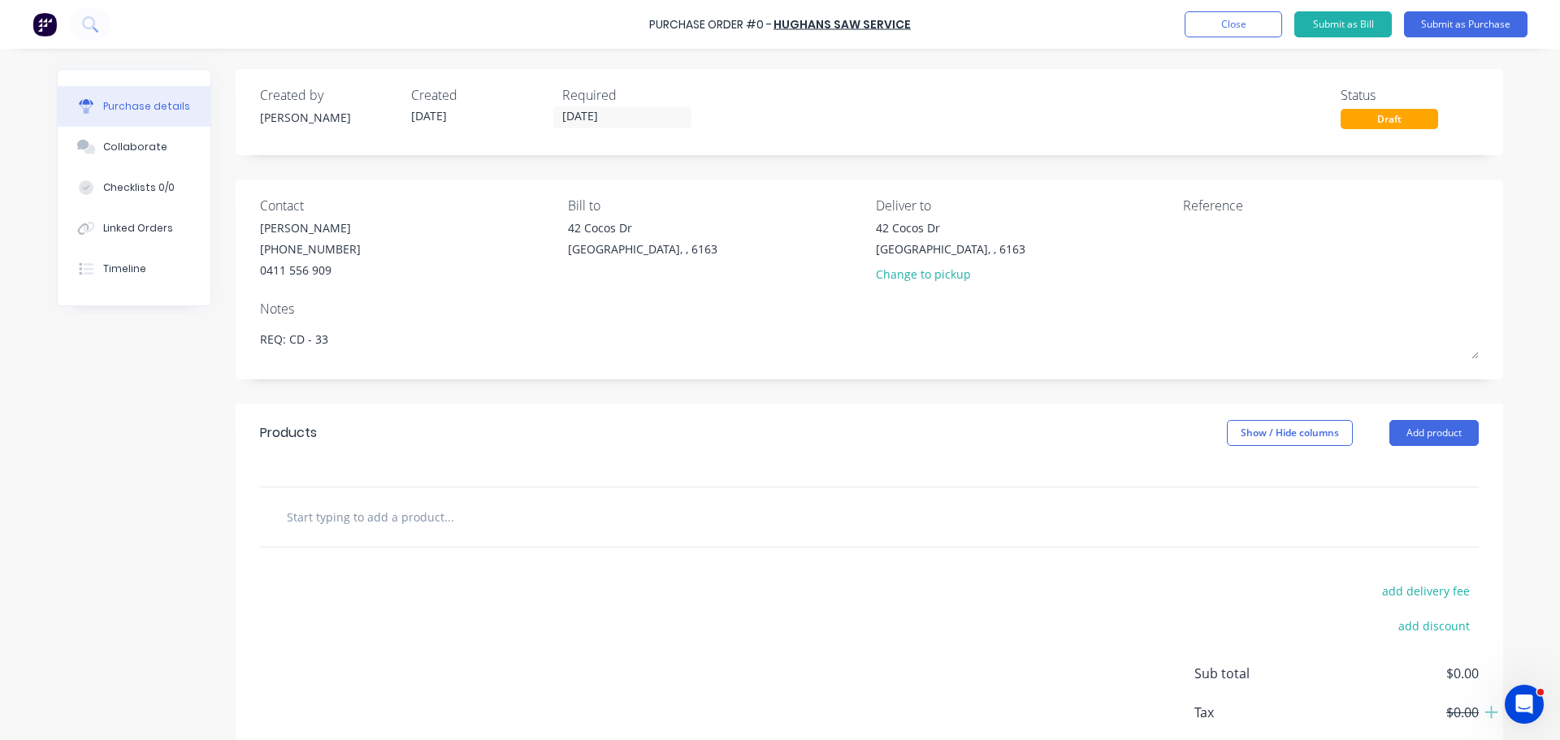
click at [397, 525] on input "text" at bounding box center [448, 516] width 325 height 32
click at [417, 519] on input "text" at bounding box center [448, 516] width 325 height 32
paste input "Broaches for Sharpening"
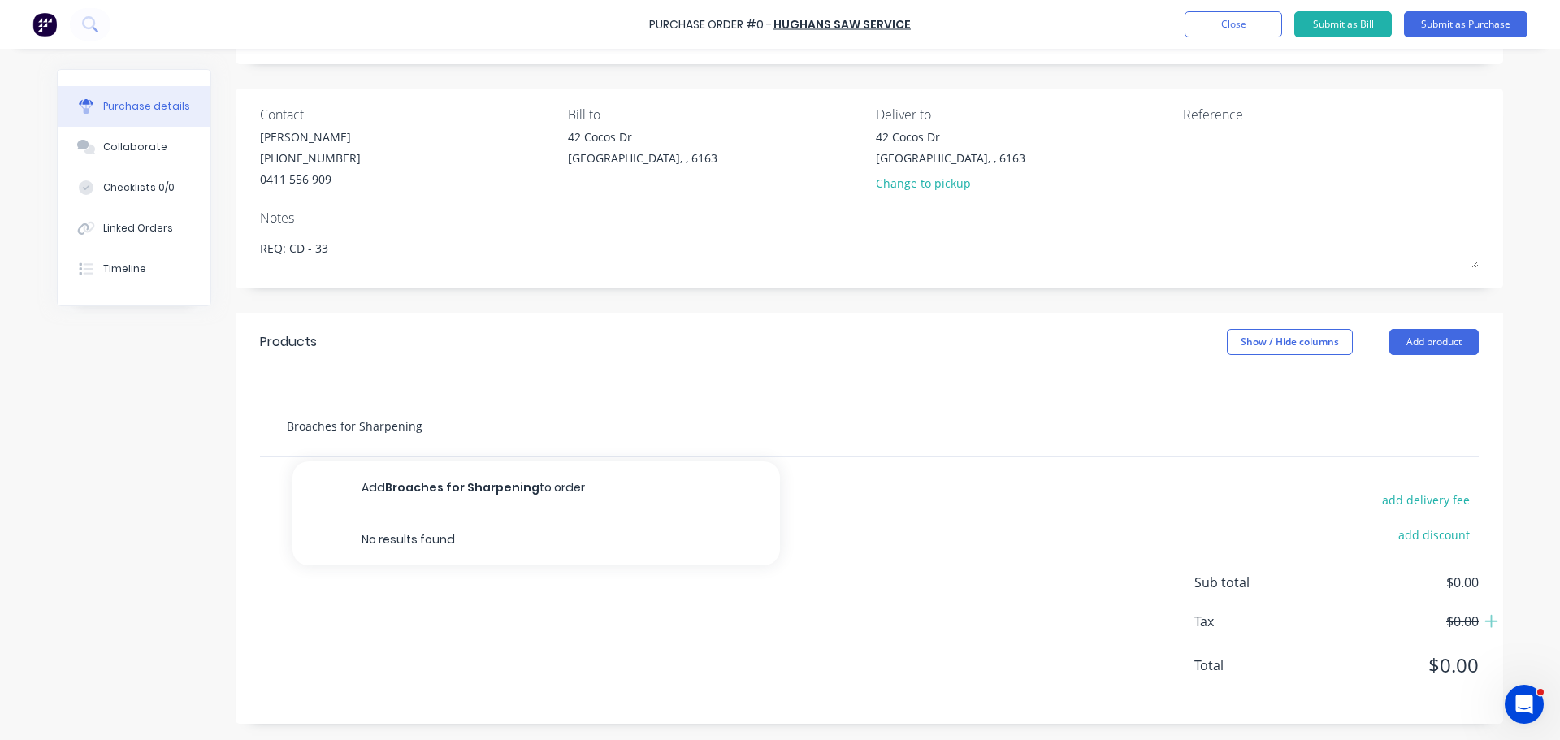
scroll to position [91, 0]
click at [1426, 334] on button "Add product" at bounding box center [1433, 342] width 89 height 26
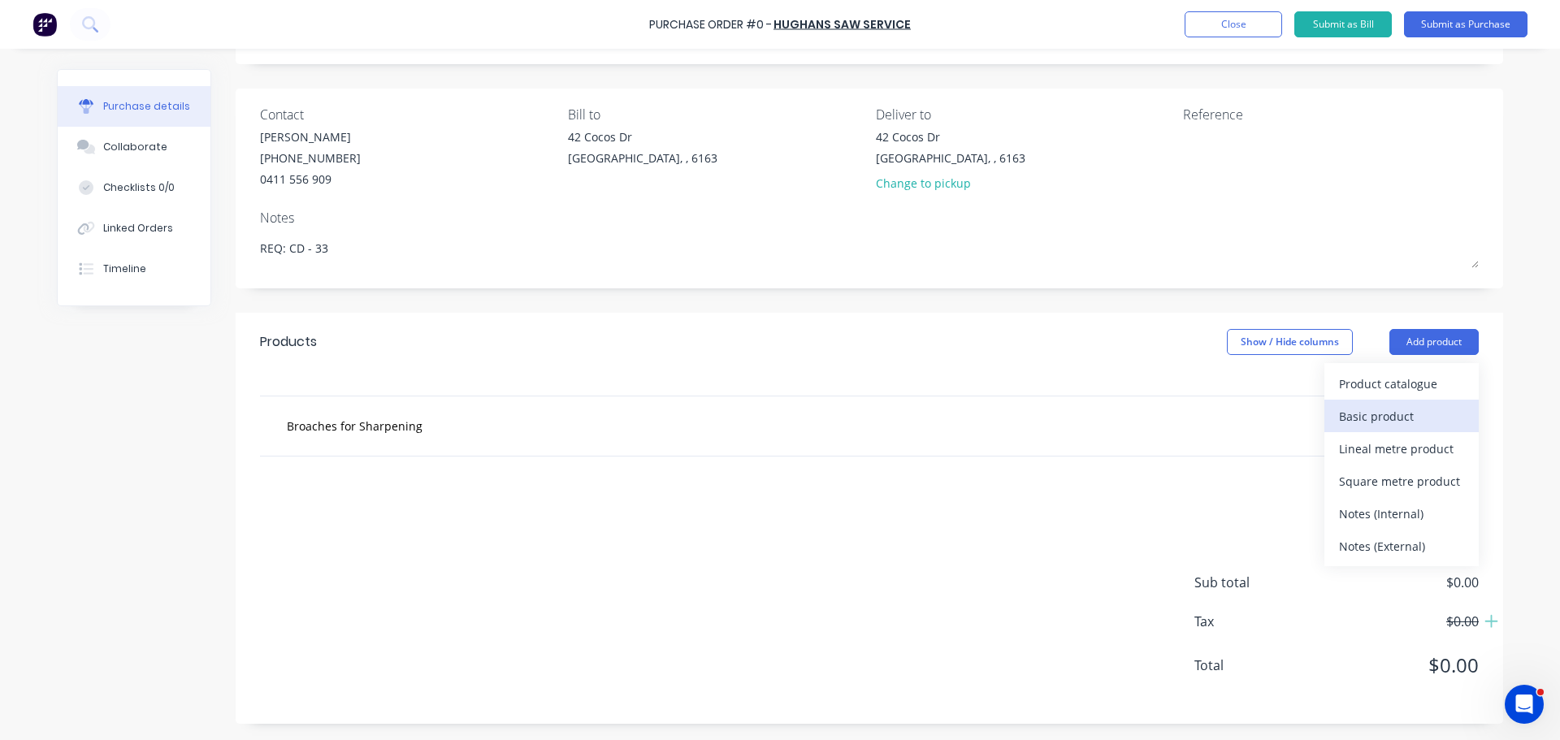
click at [1365, 419] on div "Basic product" at bounding box center [1401, 417] width 125 height 24
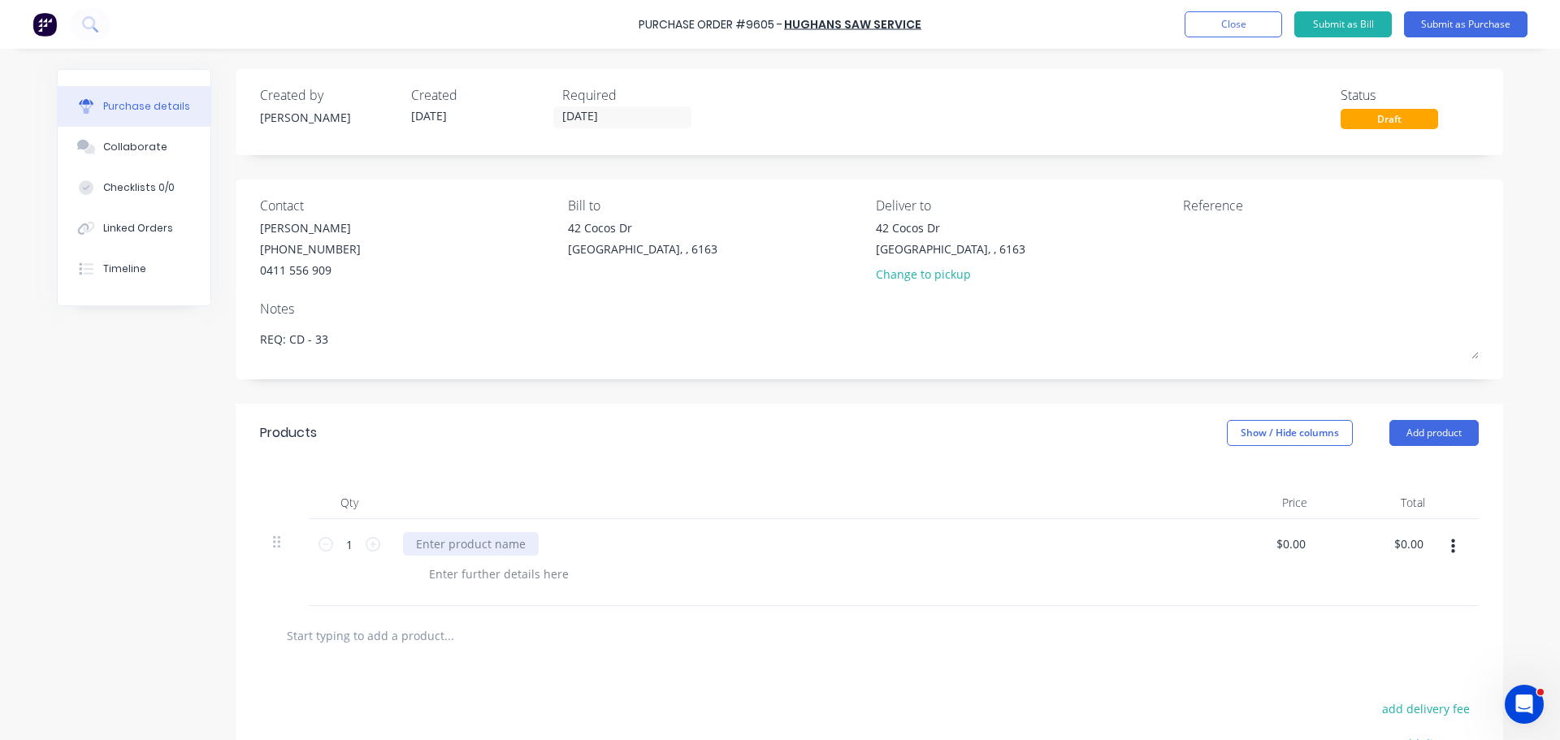
click at [419, 540] on div at bounding box center [471, 544] width 136 height 24
paste div
click at [633, 24] on div "Purchase Order #9605 - HUGHANS SAW SERVICE Add product Close Submit as Bill Sub…" at bounding box center [780, 24] width 1560 height 49
click at [639, 20] on div "Purchase Order #9605 - HUGHANS SAW SERVICE Add product Close Submit as Bill Sub…" at bounding box center [780, 24] width 1560 height 49
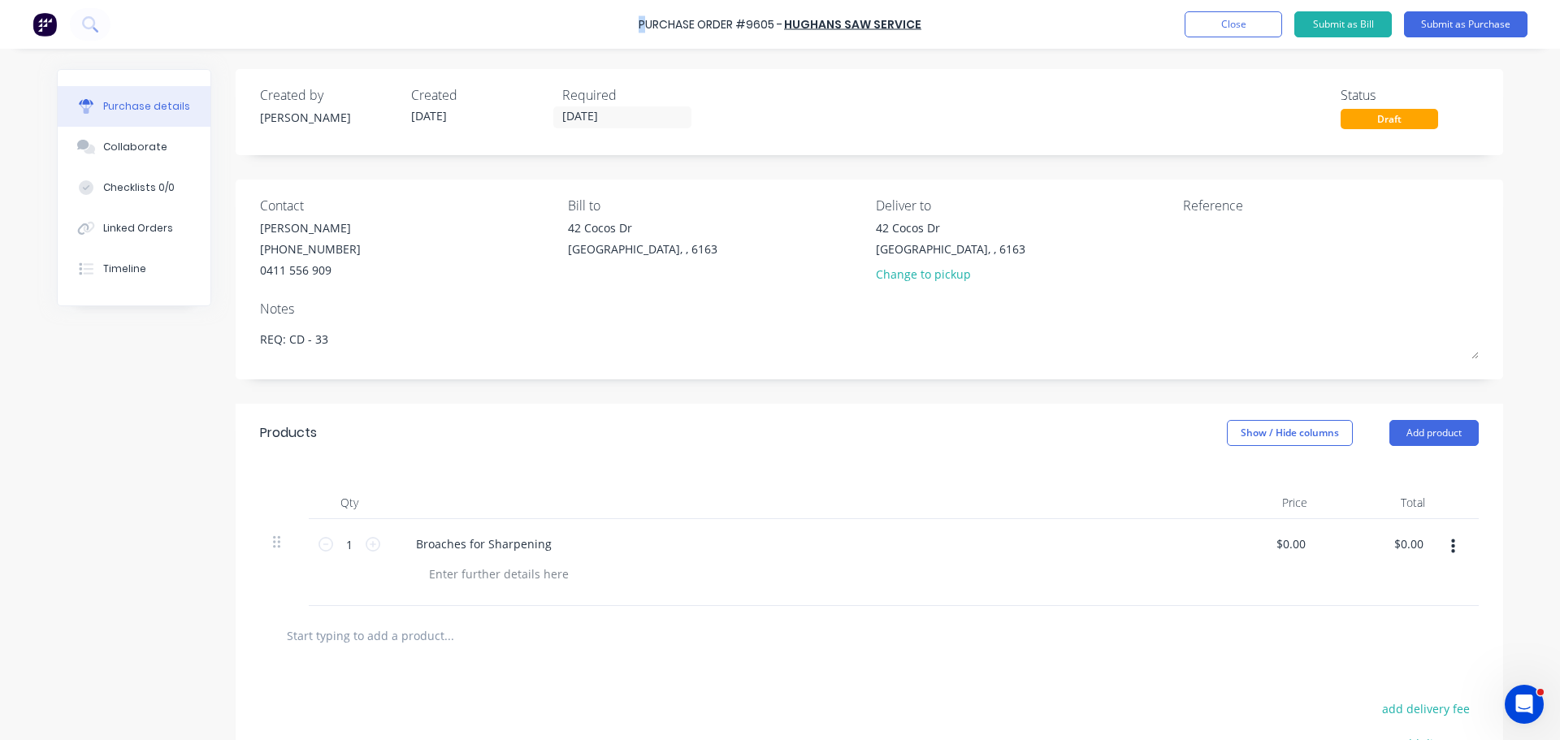
click at [645, 22] on div "Purchase Order #9605 - HUGHANS SAW SERVICE Add product Close Submit as Bill Sub…" at bounding box center [780, 24] width 1560 height 49
drag, startPoint x: 636, startPoint y: 24, endPoint x: 929, endPoint y: 27, distance: 293.3
click at [929, 27] on div "Purchase Order #9605 - HUGHANS SAW SERVICE Add product Close Submit as Bill Sub…" at bounding box center [780, 24] width 1560 height 49
copy div "Purchase Order #9605 - HUGHANS SAW SERVICE Add product Close Submit as Bill Sub…"
click at [1183, 231] on textarea at bounding box center [1284, 237] width 203 height 37
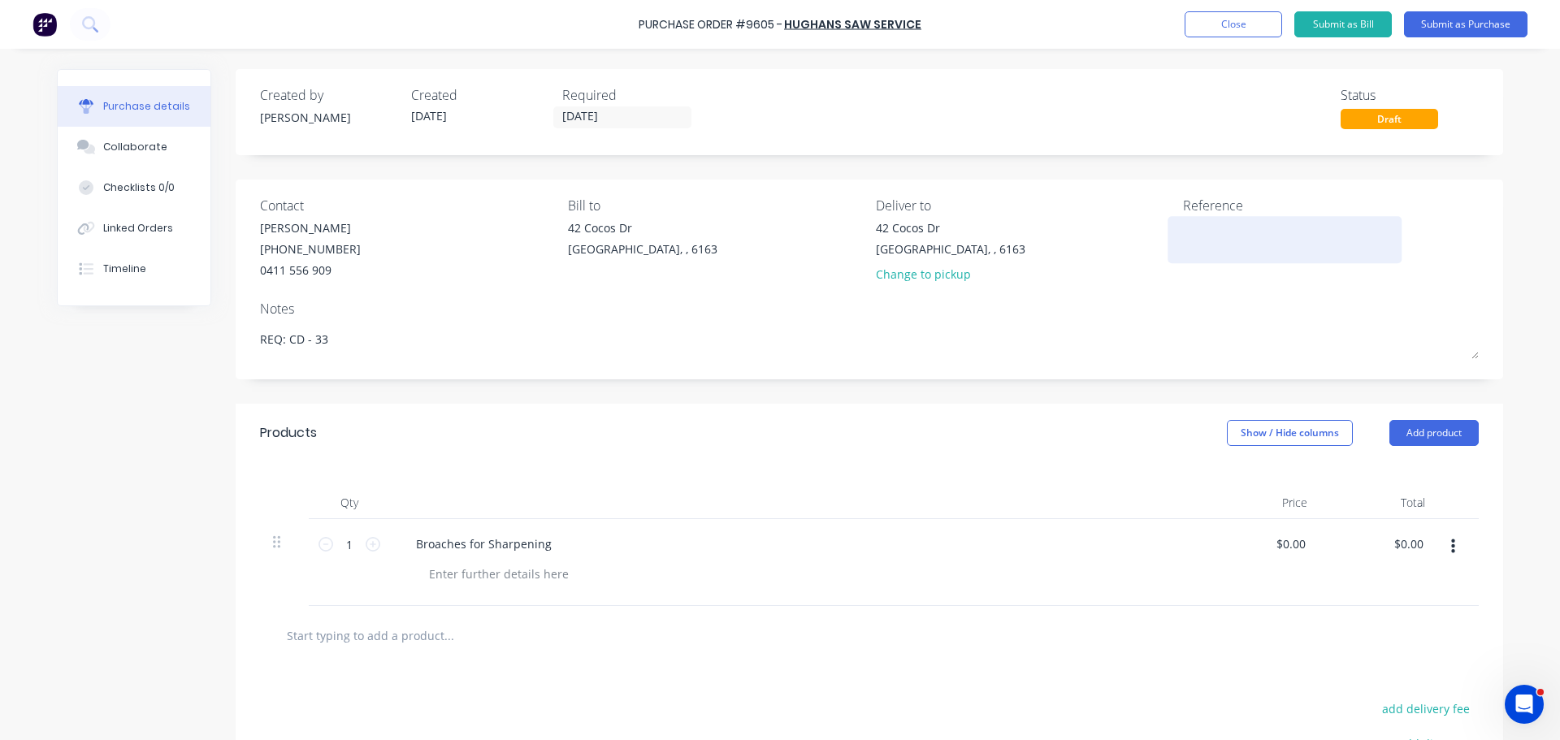
paste textarea "Purchase Order #9605 - HUGHANS SAW SERVICE"
click at [964, 430] on div "Products Show / Hide columns Add product" at bounding box center [869, 434] width 1267 height 58
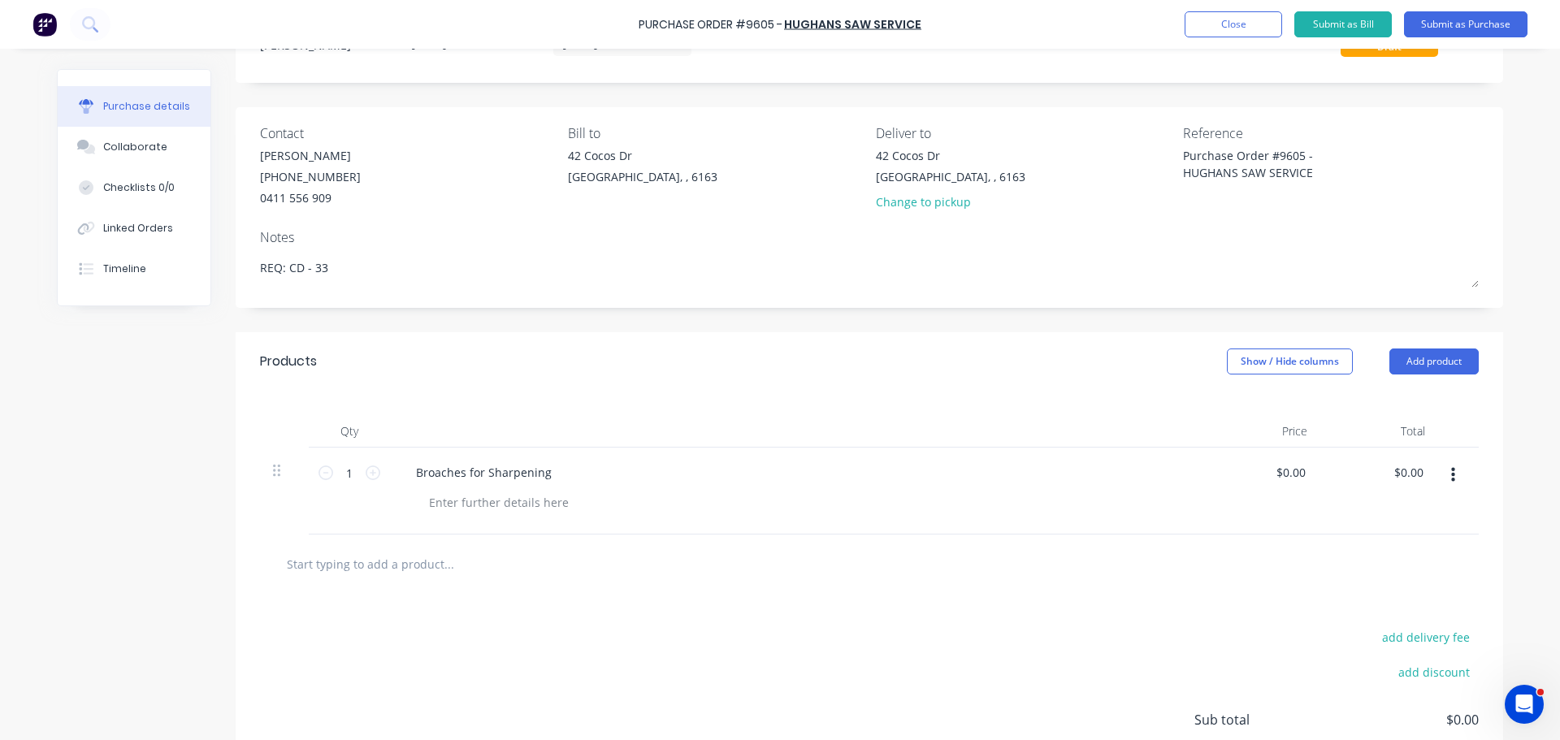
scroll to position [162, 0]
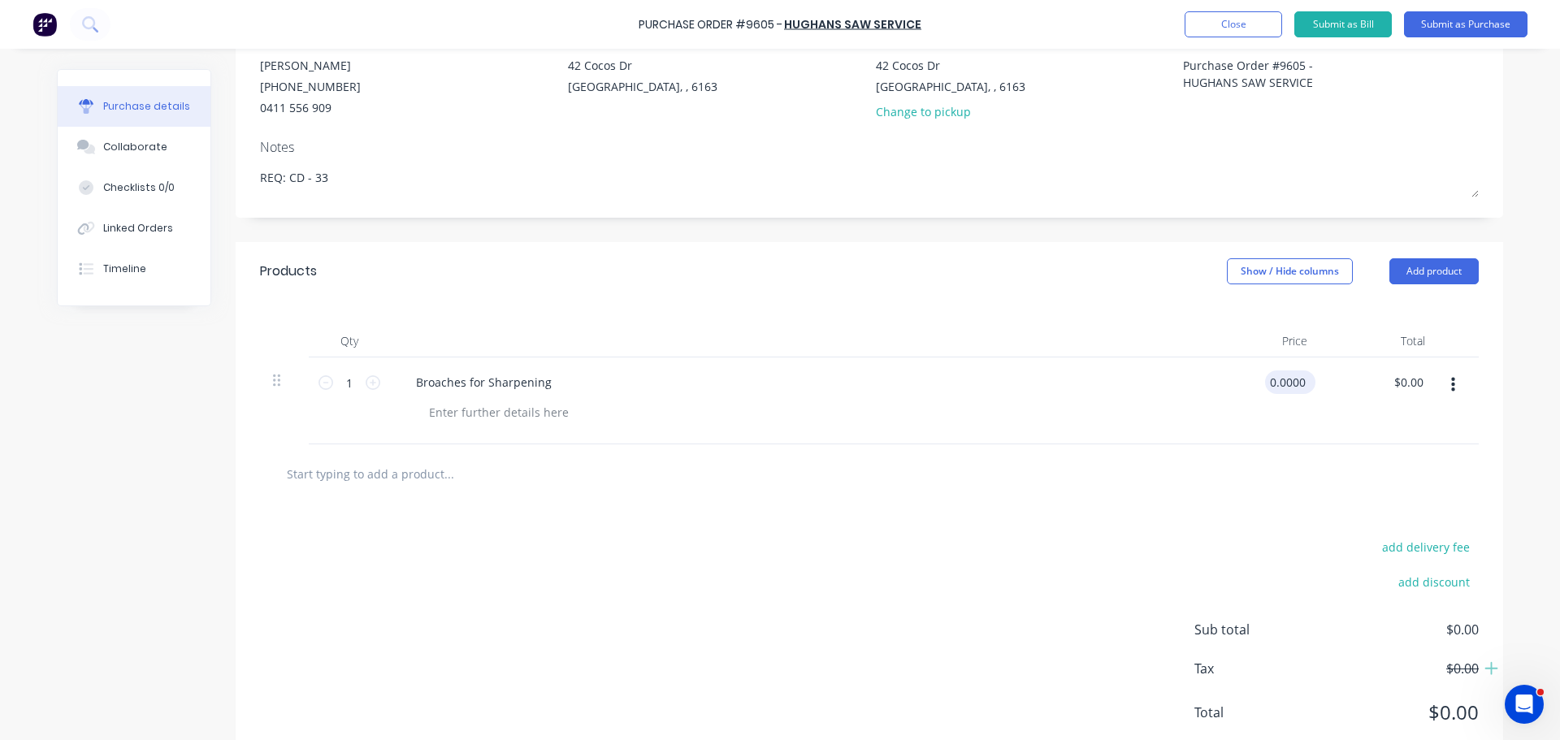
click at [1284, 376] on input "0.0000" at bounding box center [1287, 382] width 44 height 24
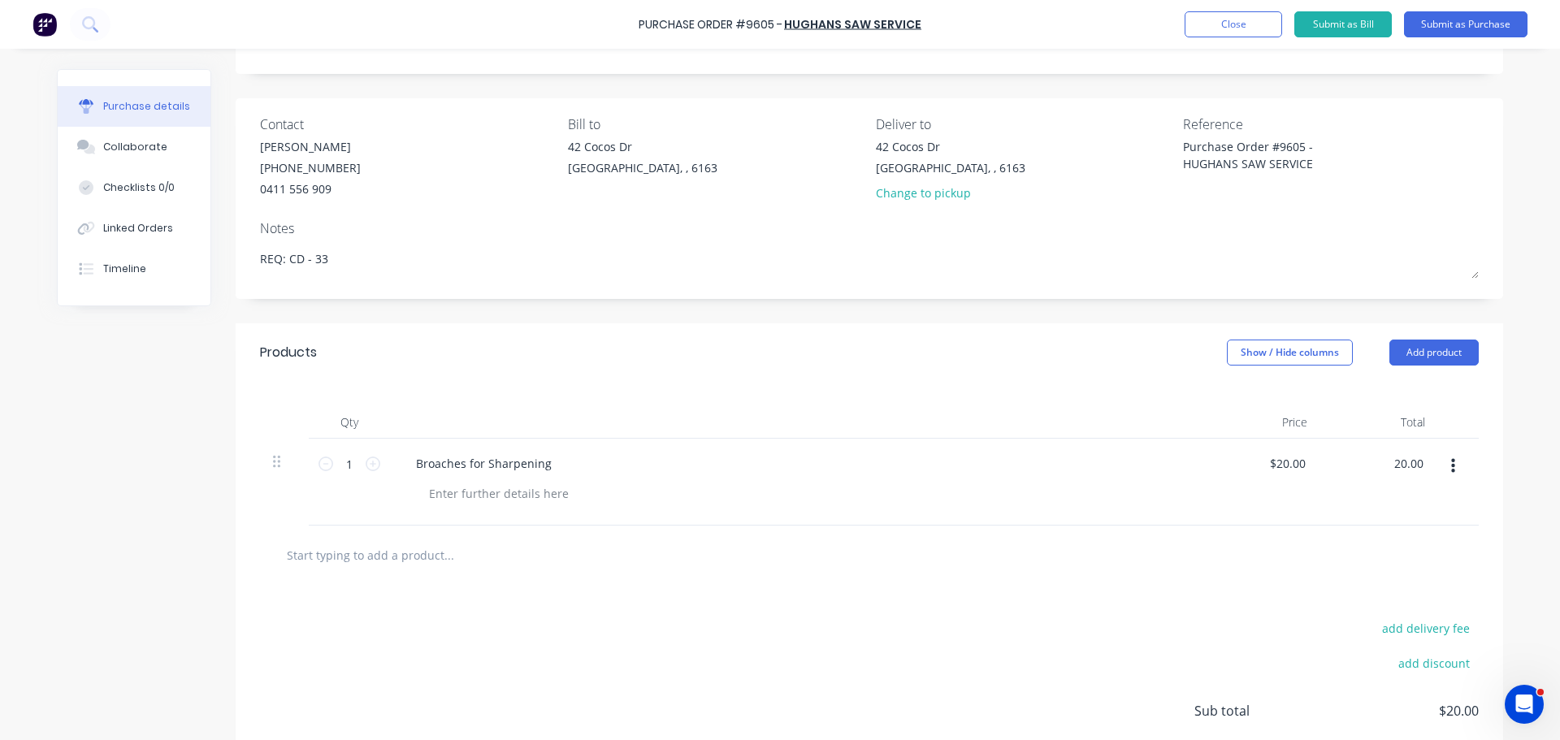
scroll to position [0, 0]
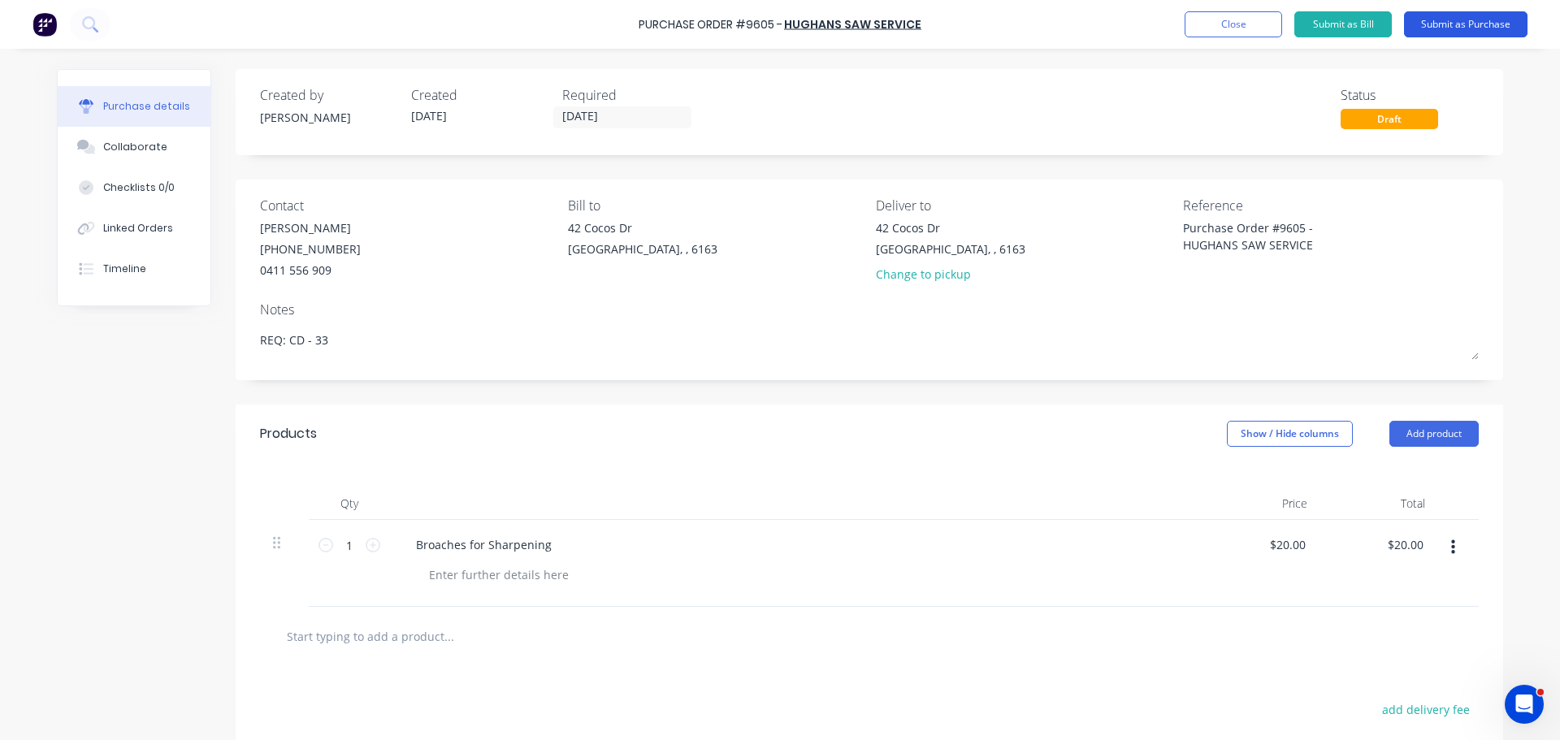
click at [1450, 31] on button "Submit as Purchase" at bounding box center [1465, 24] width 123 height 26
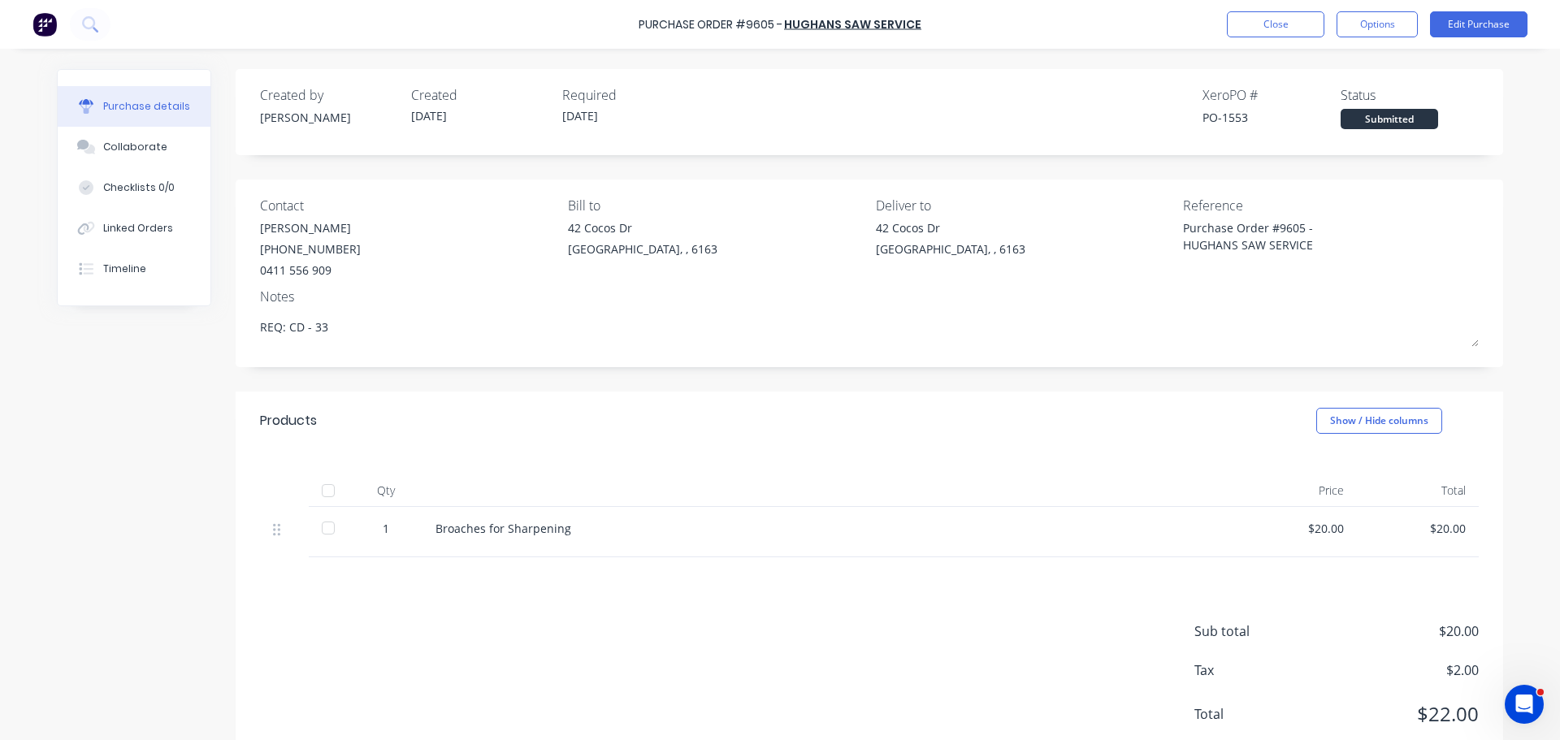
click at [1373, 38] on div "Purchase Order #9605 - HUGHANS SAW SERVICE Close Options Edit Purchase" at bounding box center [780, 24] width 1560 height 49
click at [1375, 30] on button "Options" at bounding box center [1376, 24] width 81 height 26
click at [1294, 71] on div "Print / Email" at bounding box center [1340, 66] width 125 height 24
click at [1295, 102] on div "With pricing" at bounding box center [1340, 99] width 125 height 24
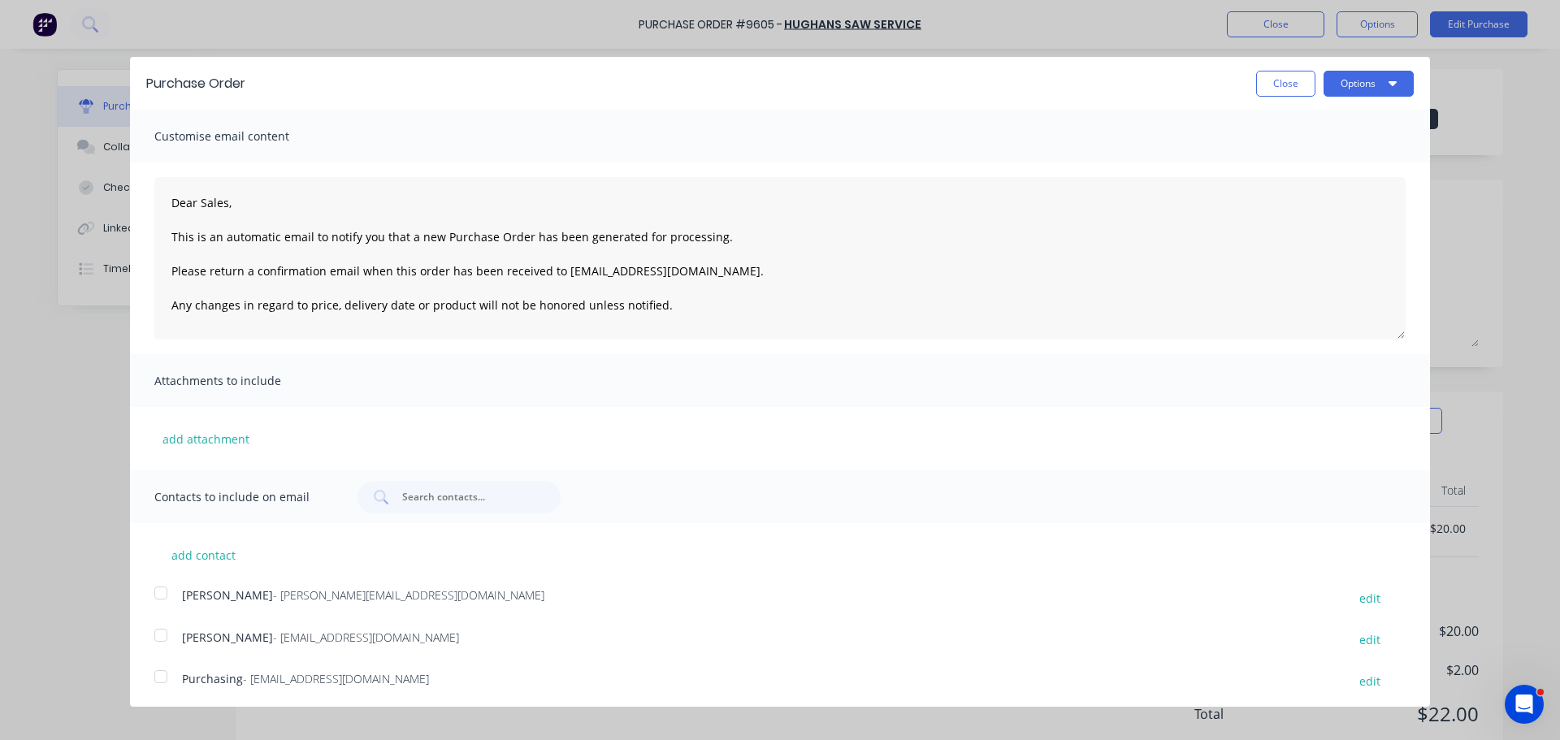
click at [161, 595] on div at bounding box center [161, 593] width 32 height 32
click at [162, 679] on div at bounding box center [161, 676] width 32 height 32
click at [1340, 78] on button "Options" at bounding box center [1368, 84] width 90 height 26
click at [1283, 163] on div "Email" at bounding box center [1336, 157] width 125 height 24
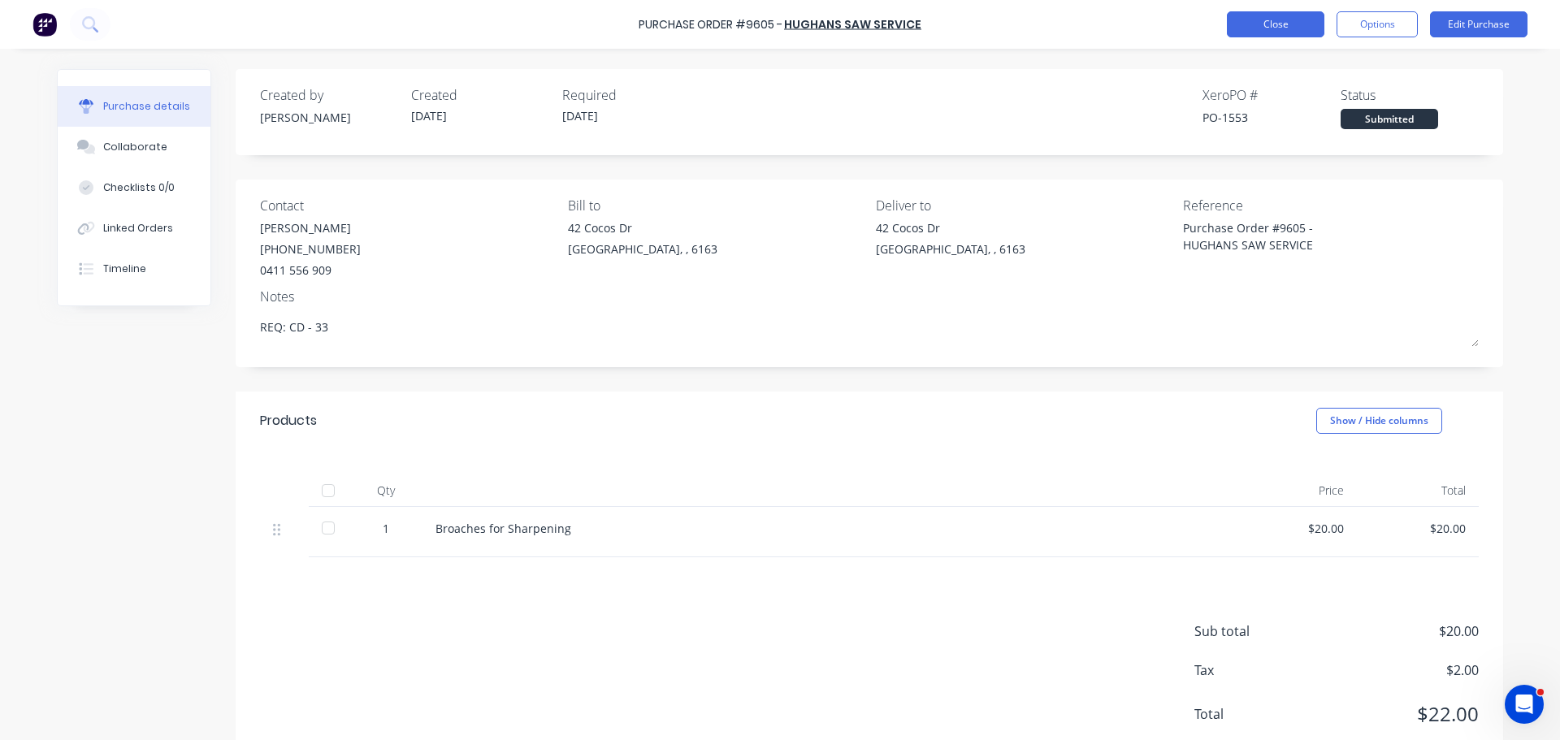
click at [1270, 24] on button "Close" at bounding box center [1275, 24] width 97 height 26
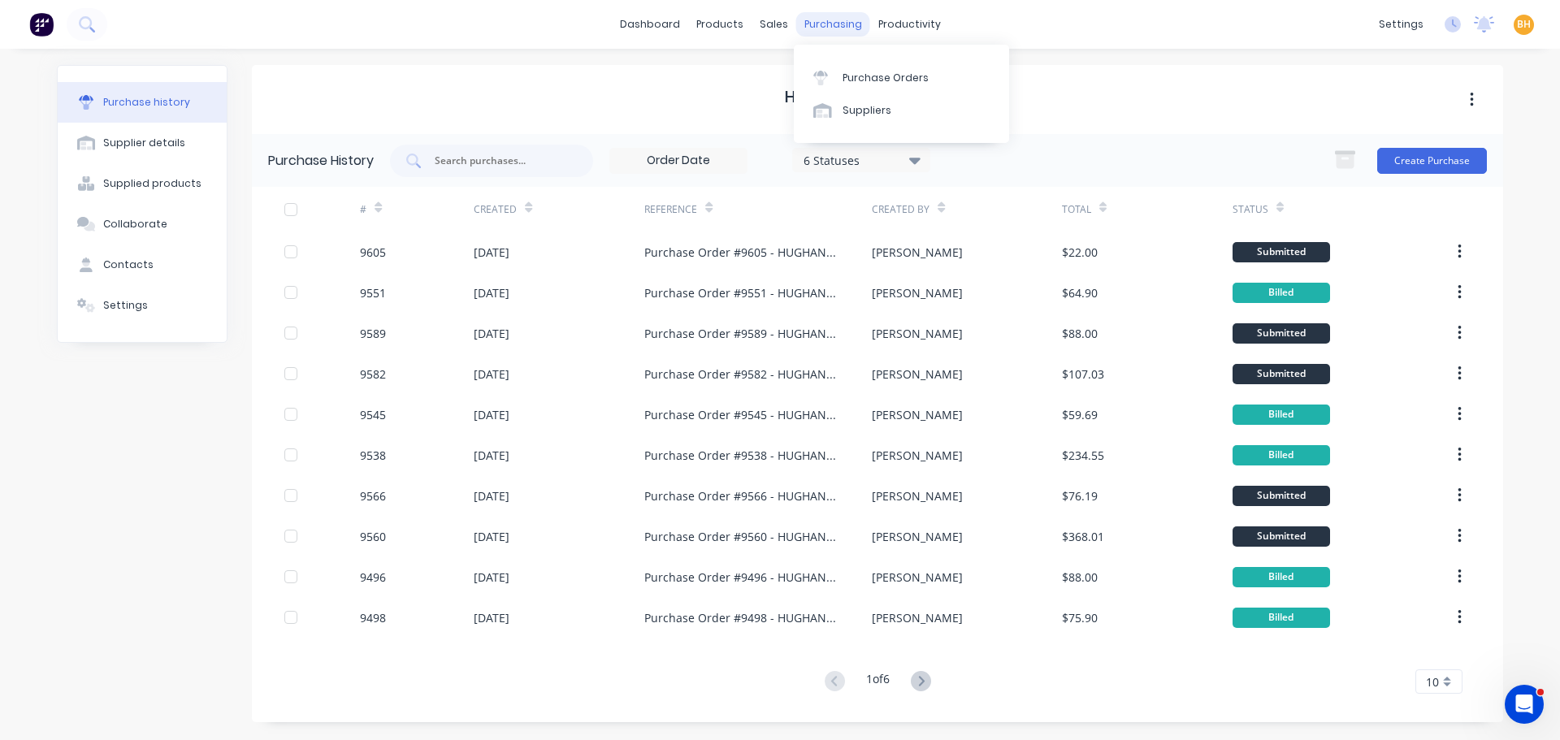
click at [835, 25] on div "purchasing" at bounding box center [833, 24] width 74 height 24
click at [859, 74] on div "Purchase Orders" at bounding box center [885, 78] width 86 height 15
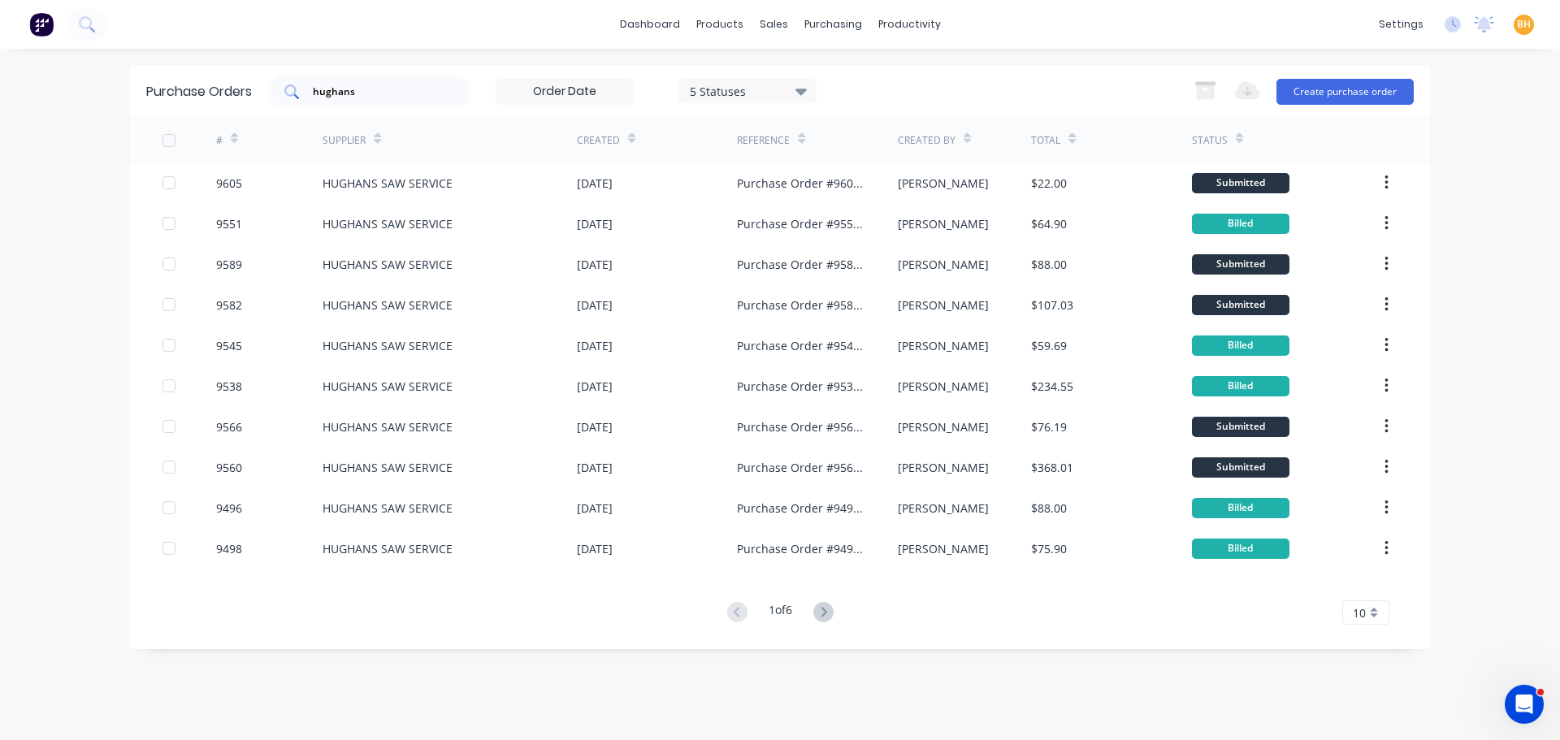
click at [373, 89] on input "hughans" at bounding box center [378, 92] width 135 height 16
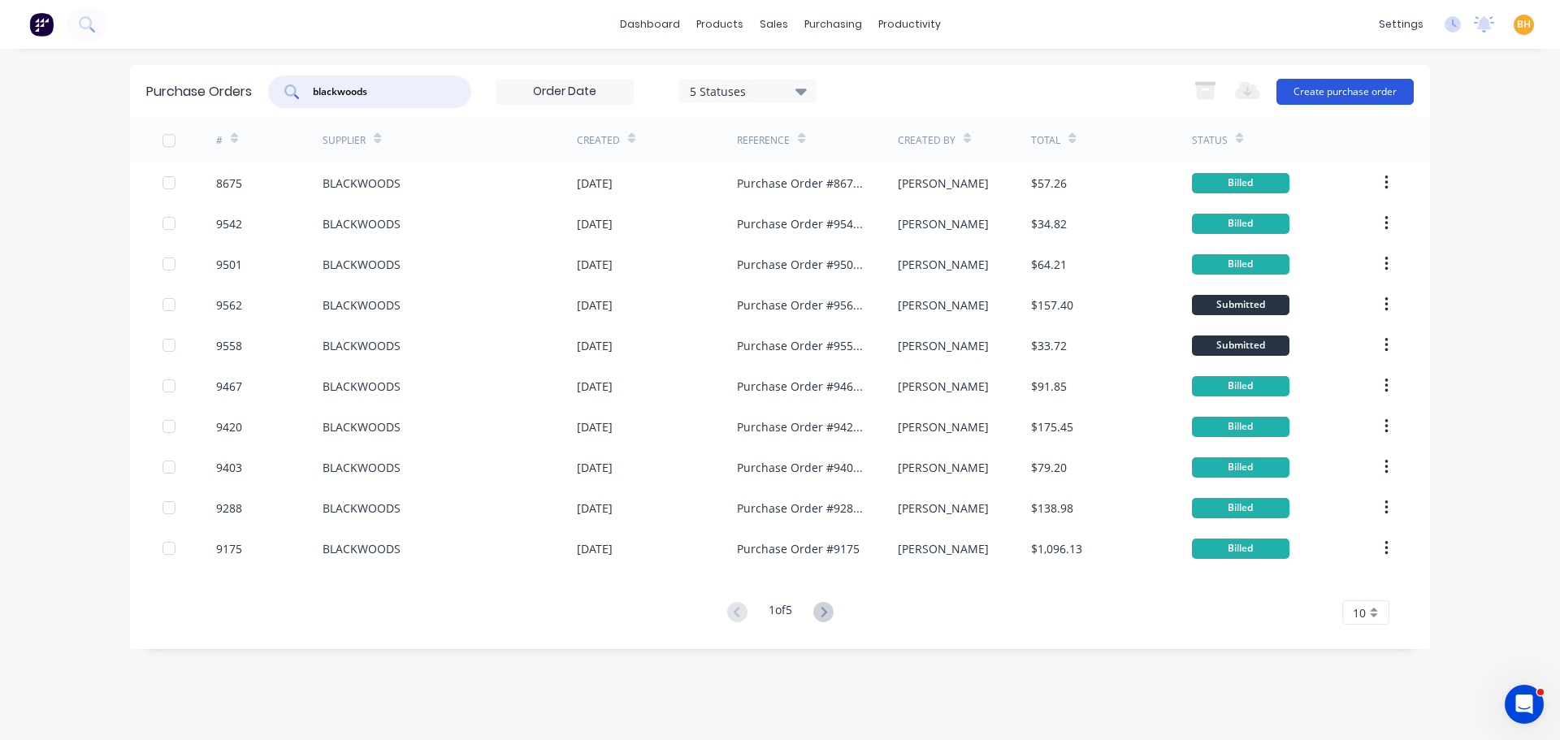
click at [1313, 97] on button "Create purchase order" at bounding box center [1344, 92] width 137 height 26
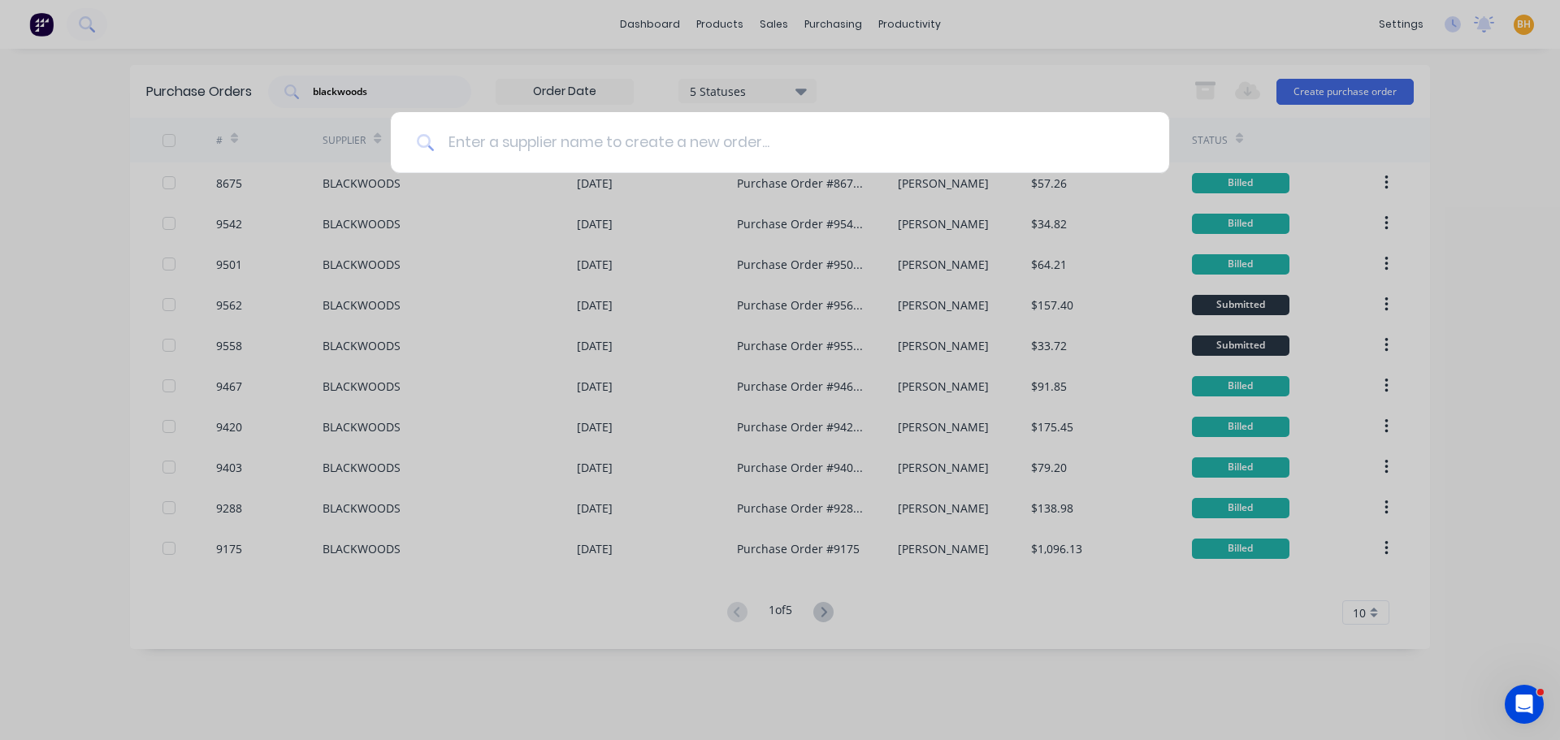
click at [466, 142] on input at bounding box center [789, 142] width 708 height 61
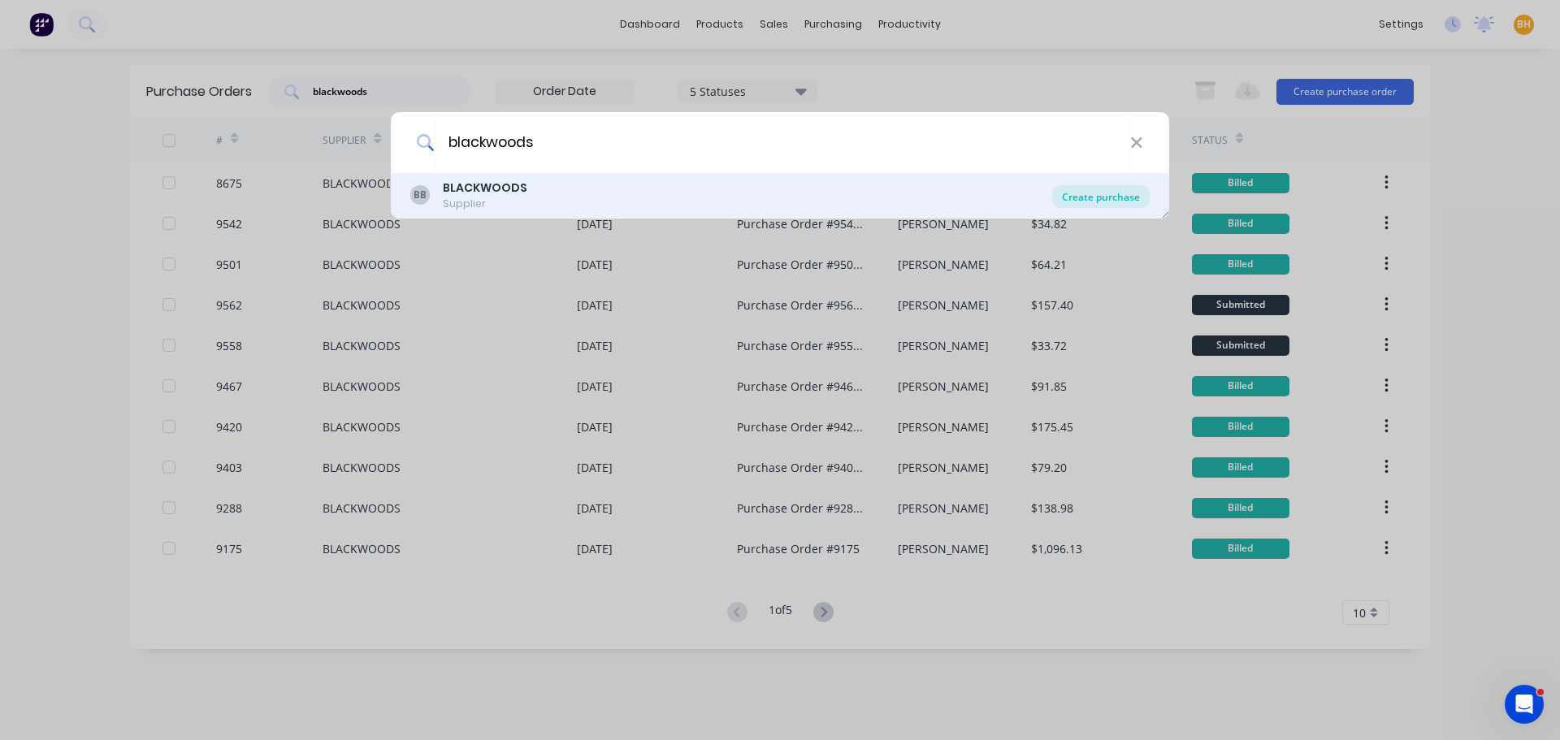
click at [1119, 196] on div "Create purchase" at bounding box center [1100, 196] width 97 height 23
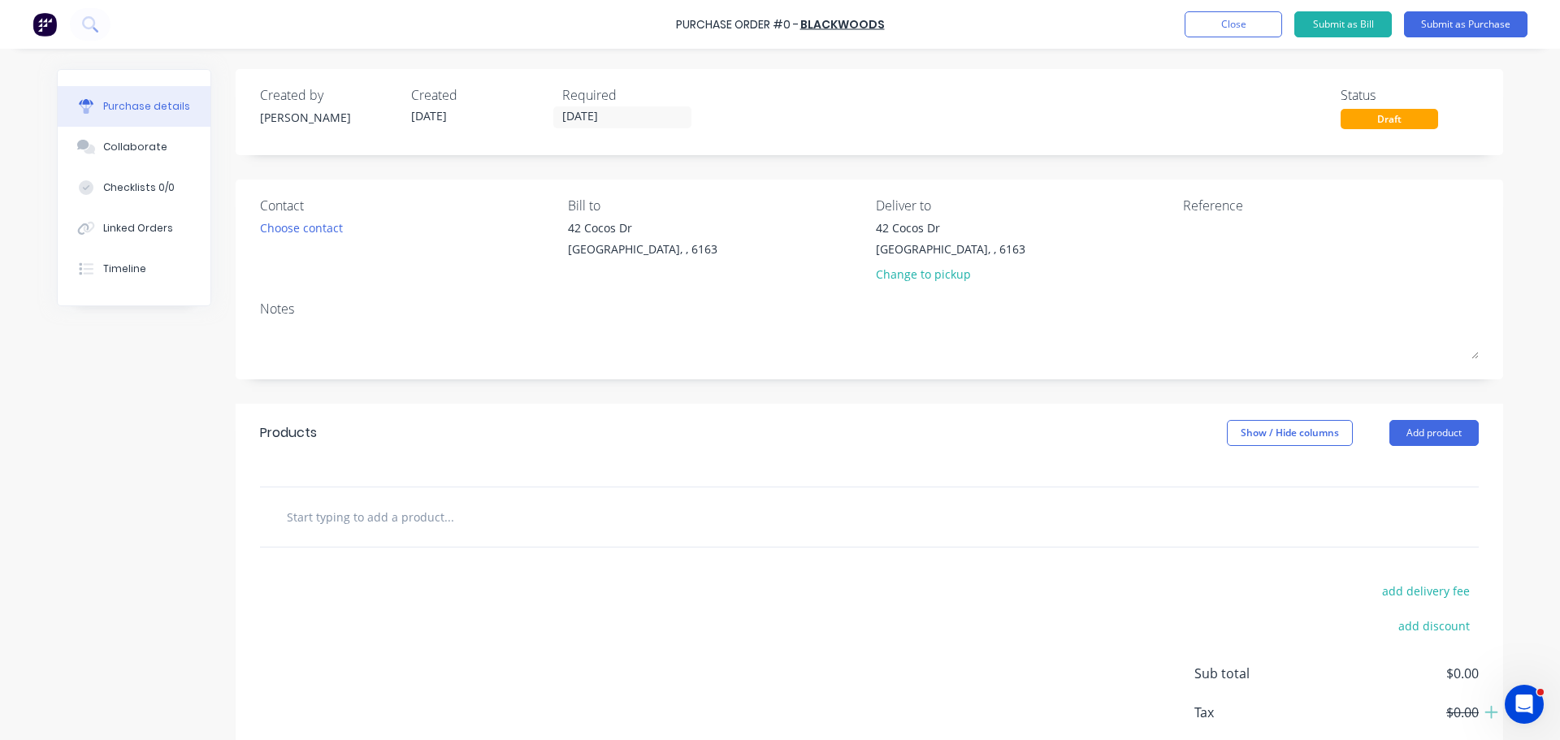
click at [425, 522] on input "text" at bounding box center [448, 516] width 325 height 32
click at [1437, 426] on button "Add product" at bounding box center [1433, 433] width 89 height 26
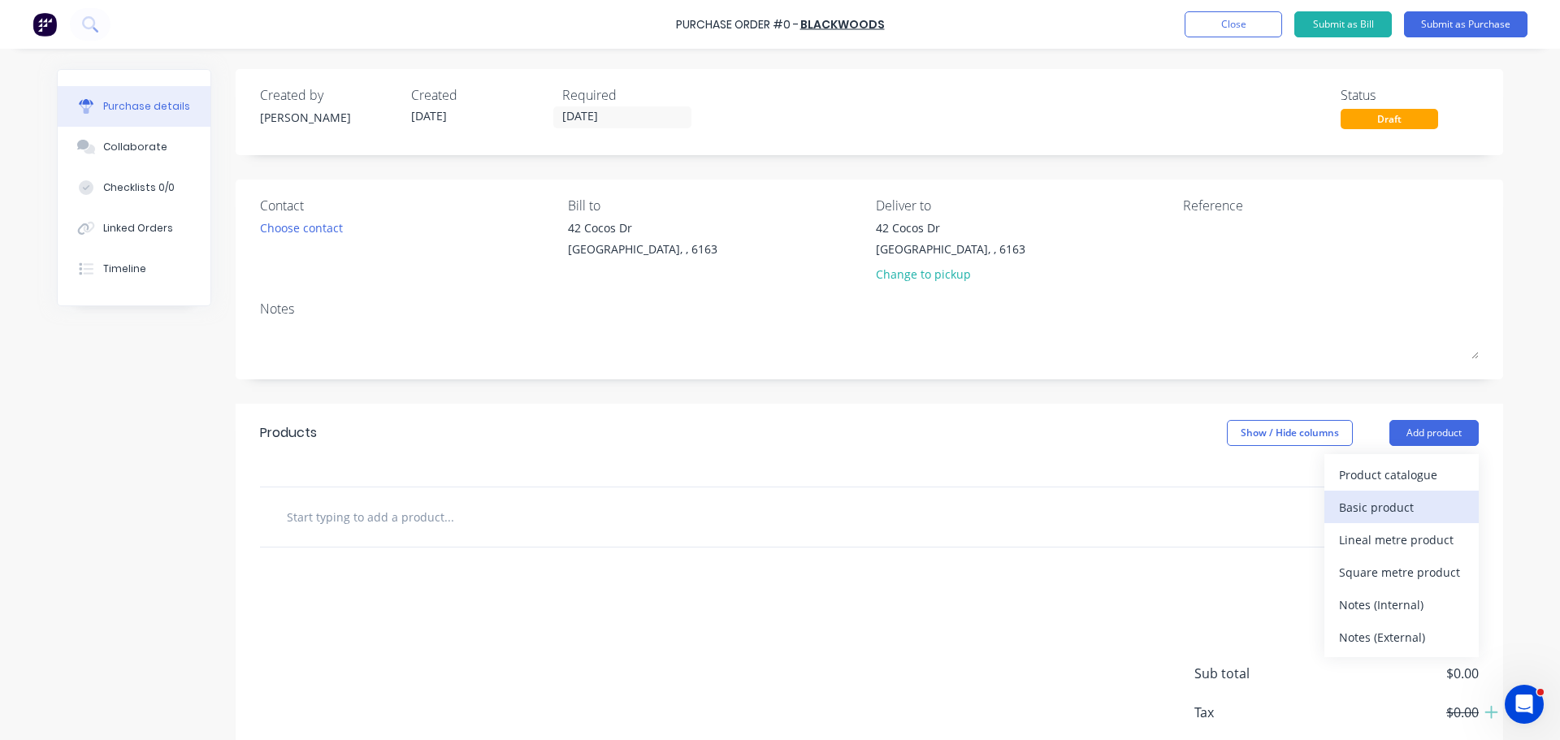
click at [1379, 498] on div "Basic product" at bounding box center [1401, 508] width 125 height 24
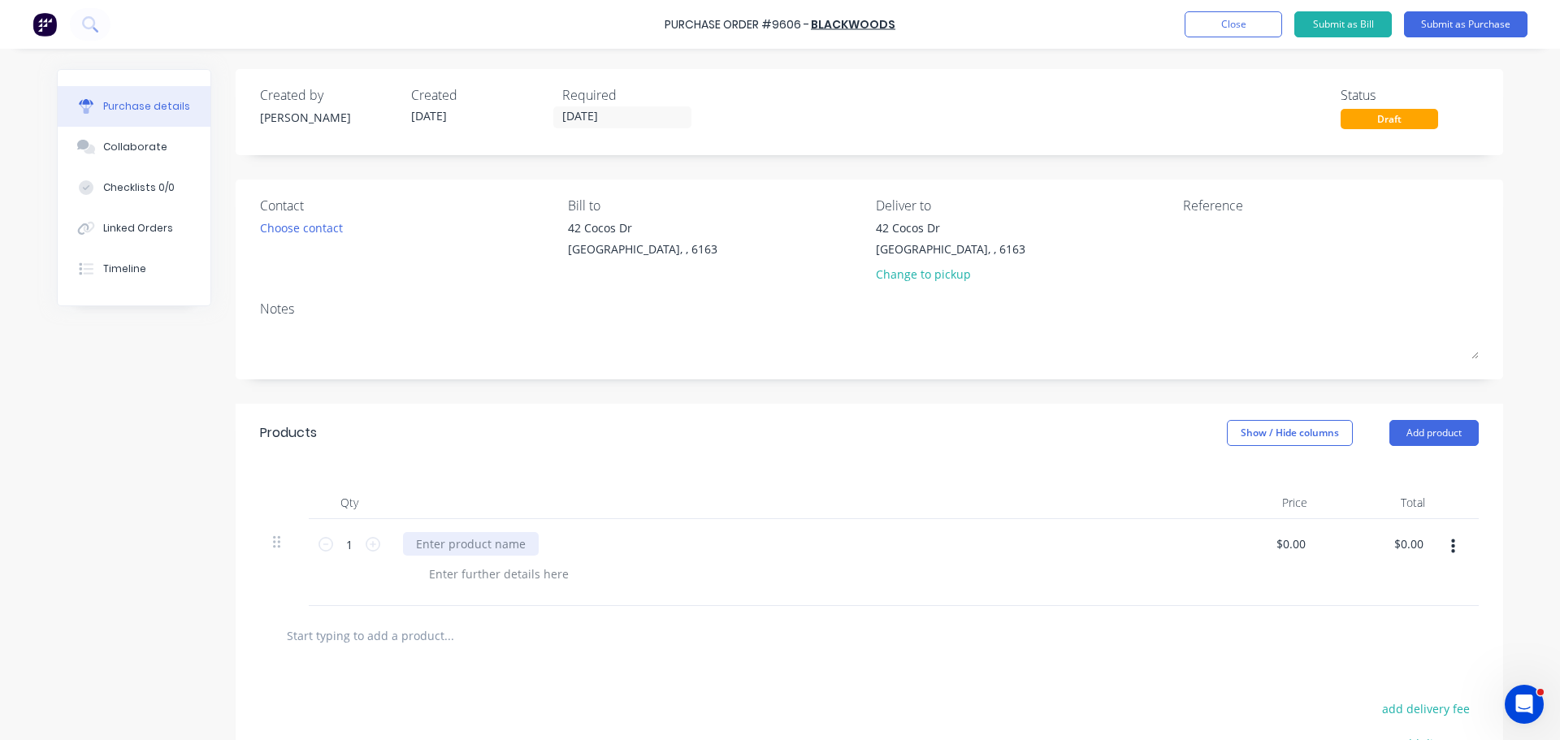
click at [433, 543] on div at bounding box center [471, 544] width 136 height 24
paste div
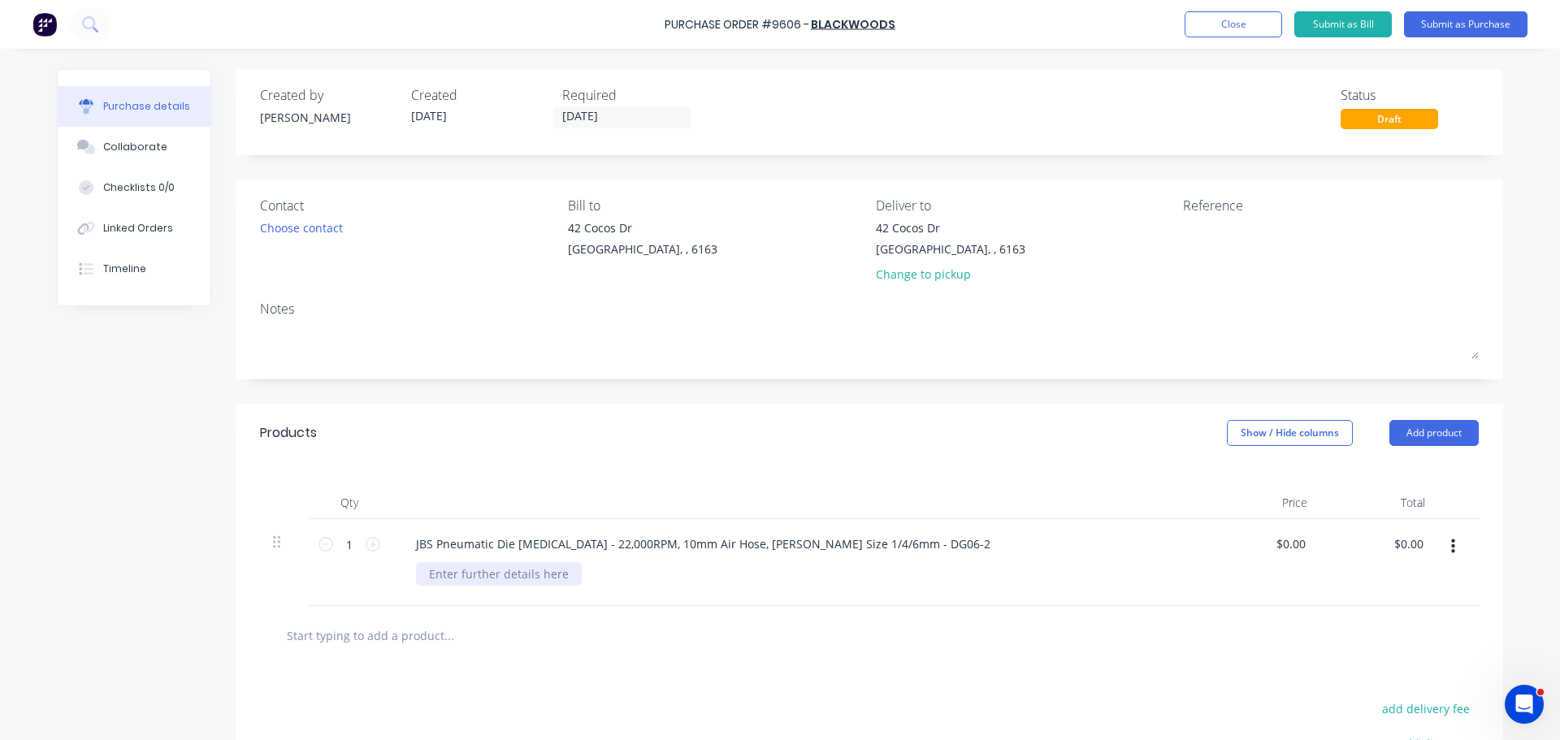
click at [462, 577] on div at bounding box center [499, 574] width 166 height 24
click at [435, 578] on div at bounding box center [499, 574] width 166 height 24
paste div
click at [366, 543] on icon at bounding box center [373, 544] width 15 height 15
click at [1285, 552] on input "0.0000" at bounding box center [1289, 544] width 37 height 24
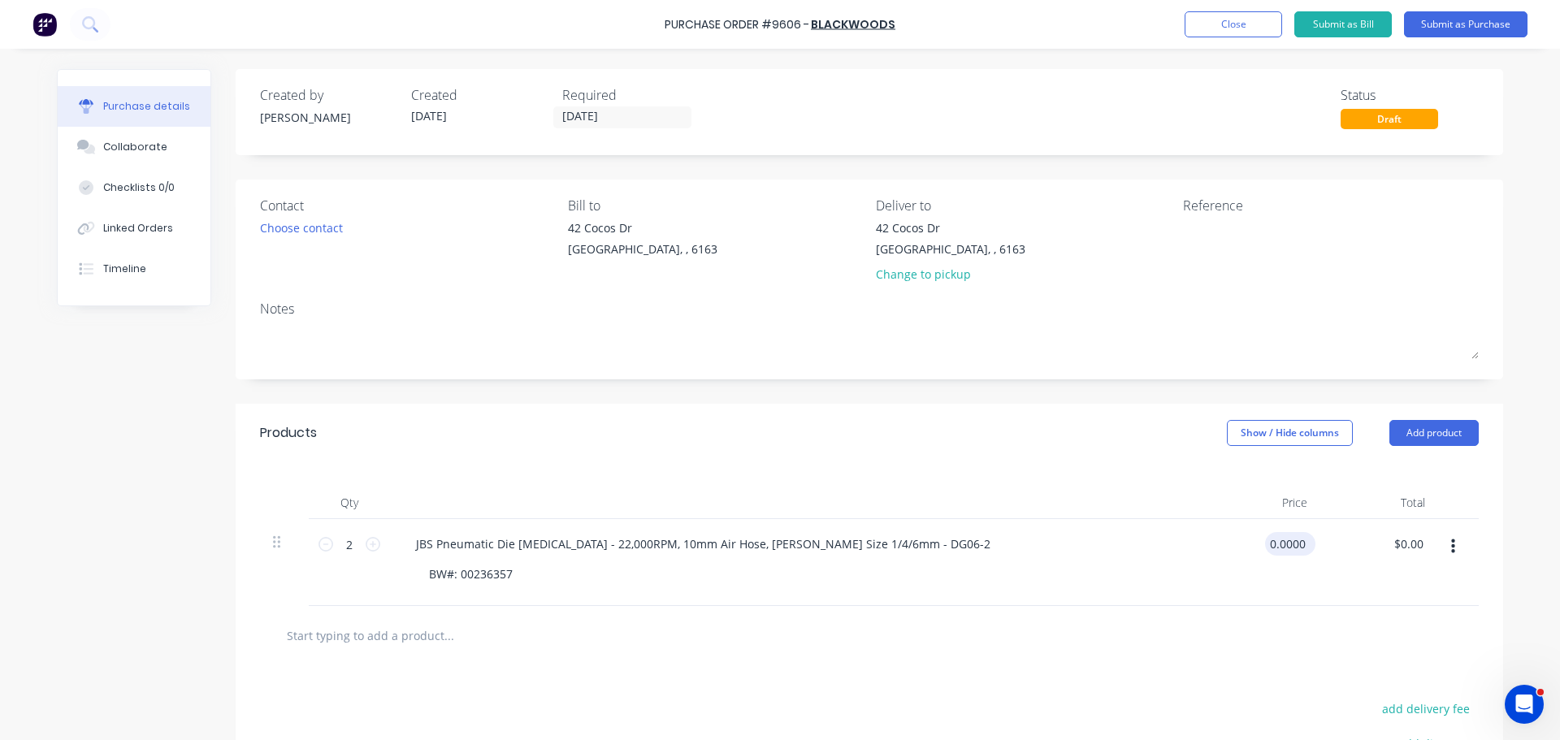
click at [1303, 545] on div "0.0000 0.0000" at bounding box center [1290, 544] width 50 height 24
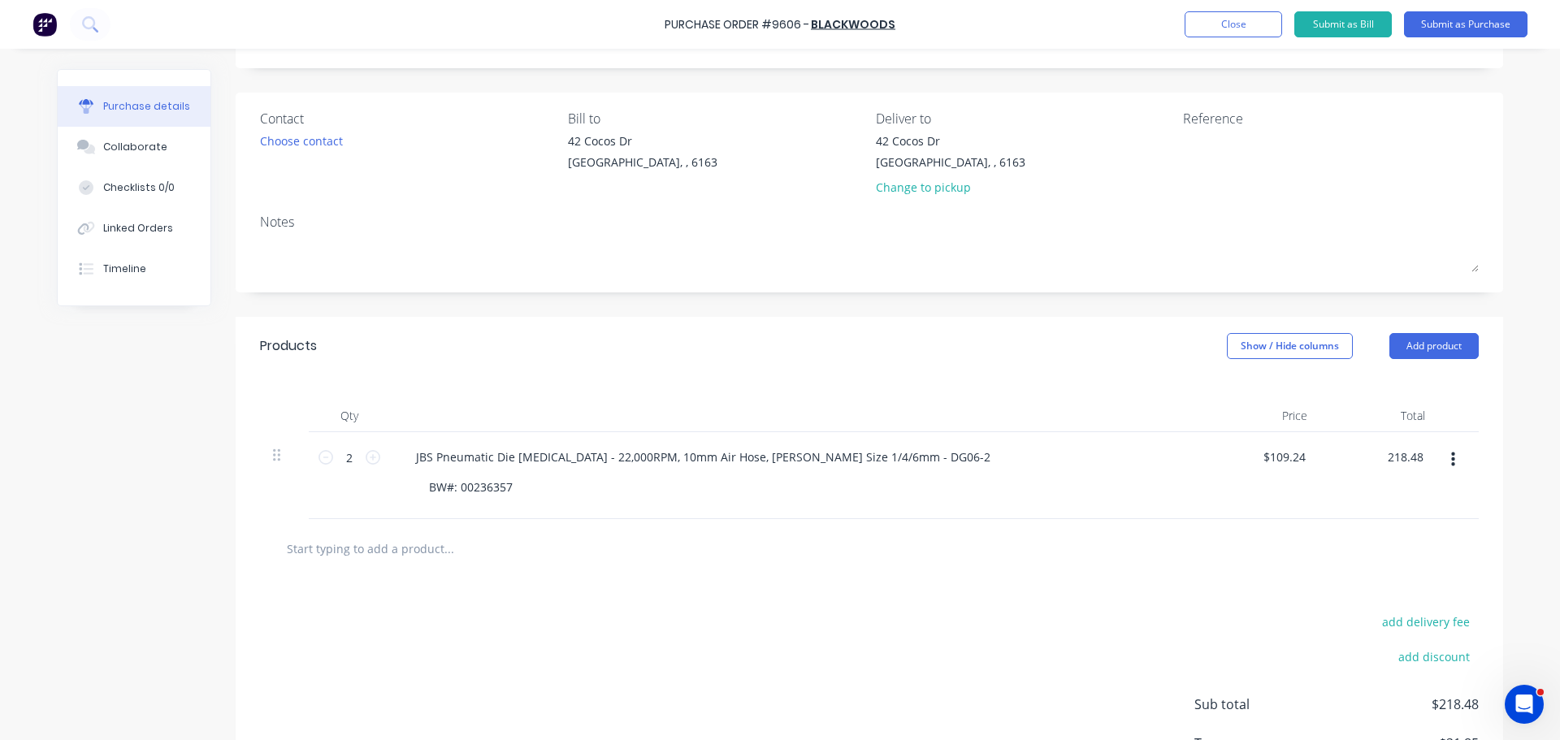
scroll to position [162, 0]
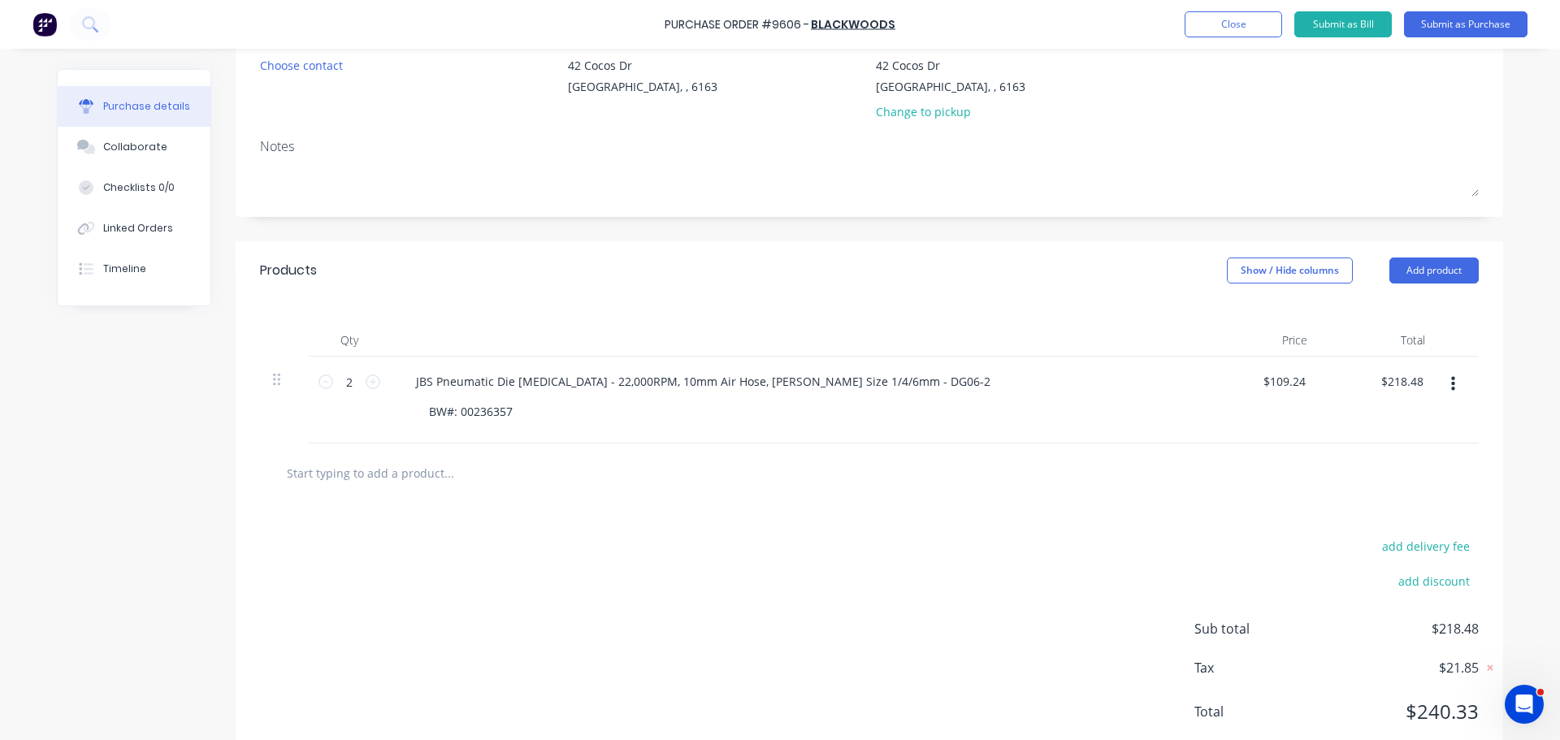
click at [394, 468] on input "text" at bounding box center [448, 473] width 325 height 32
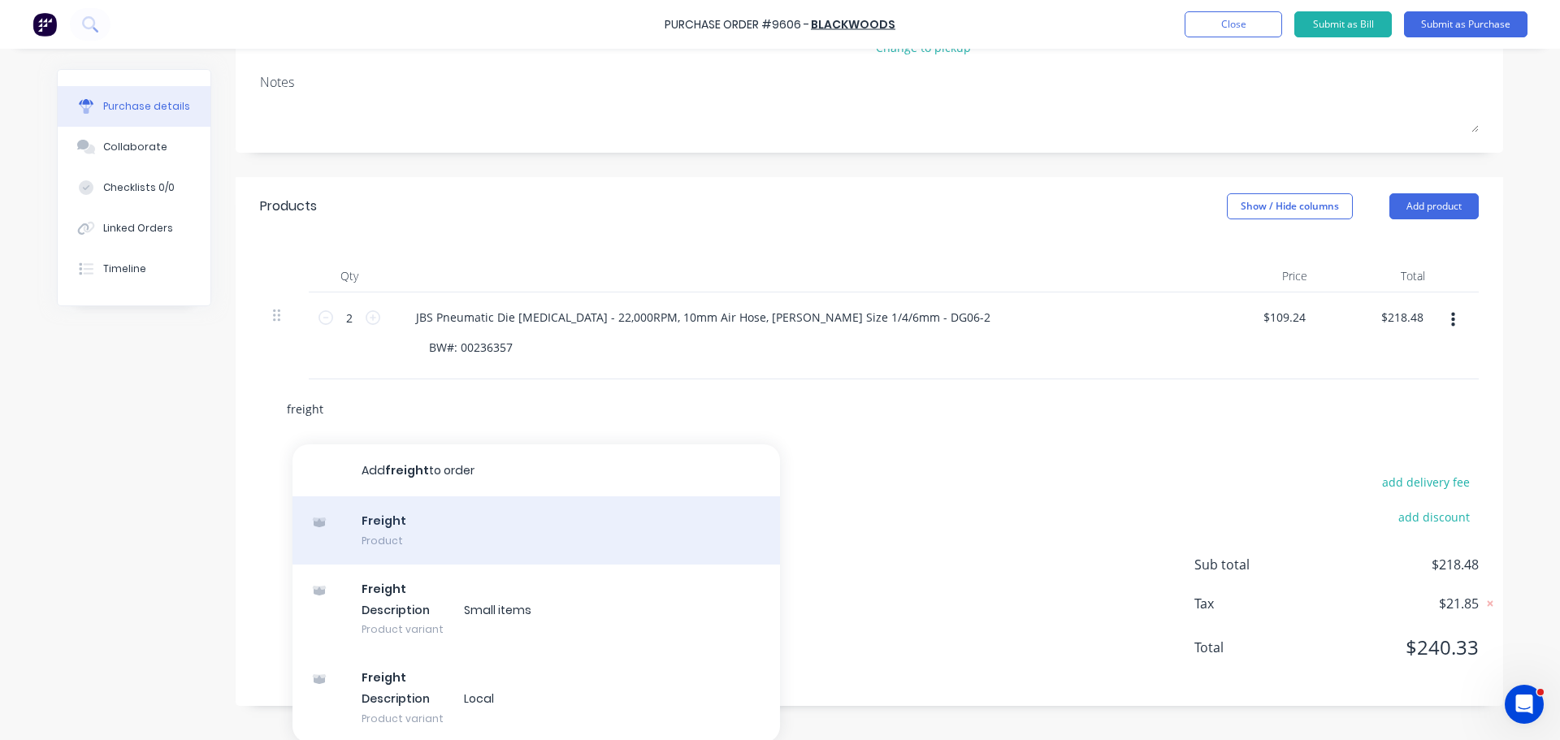
scroll to position [229, 0]
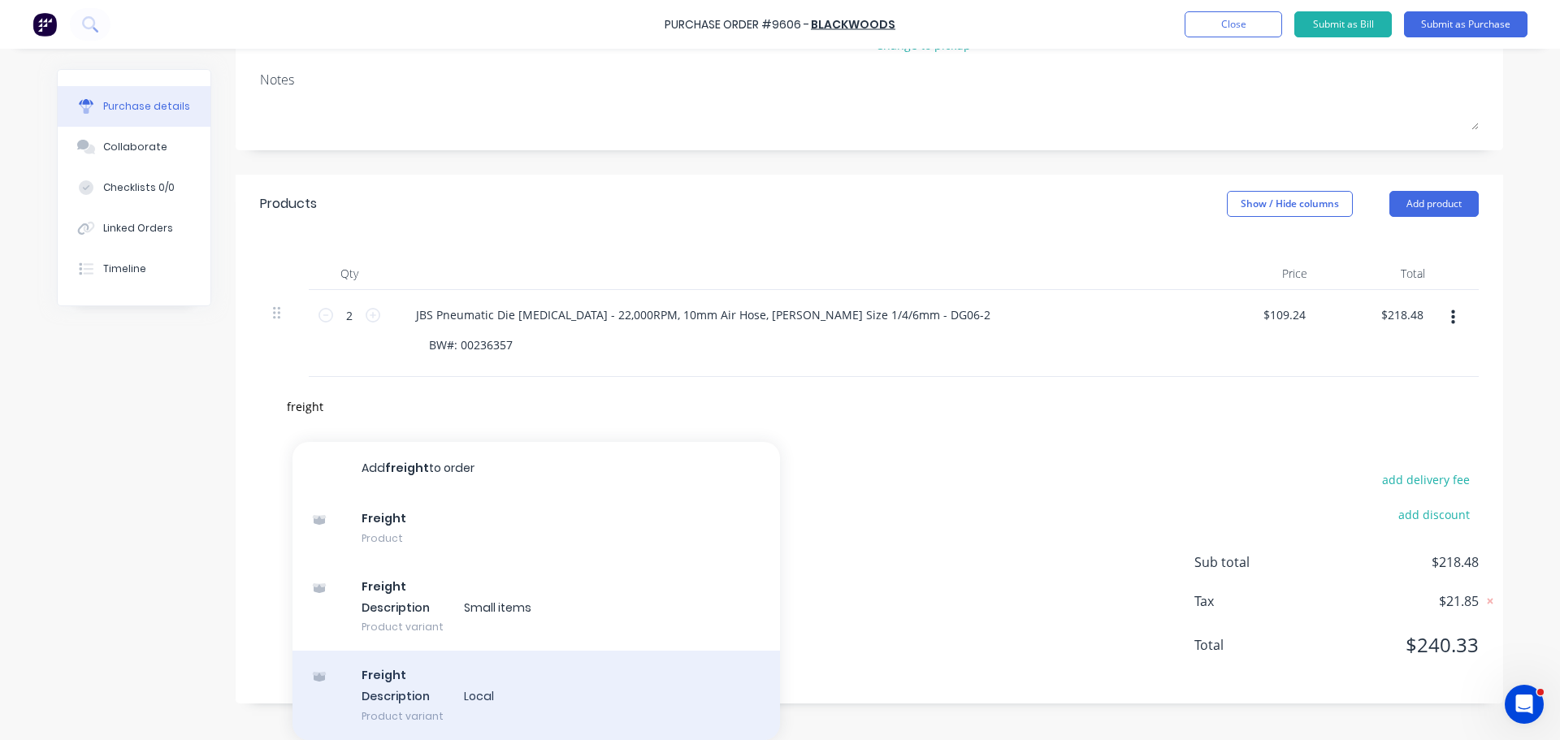
click at [423, 692] on div "Freight Description Local Product variant" at bounding box center [535, 695] width 487 height 89
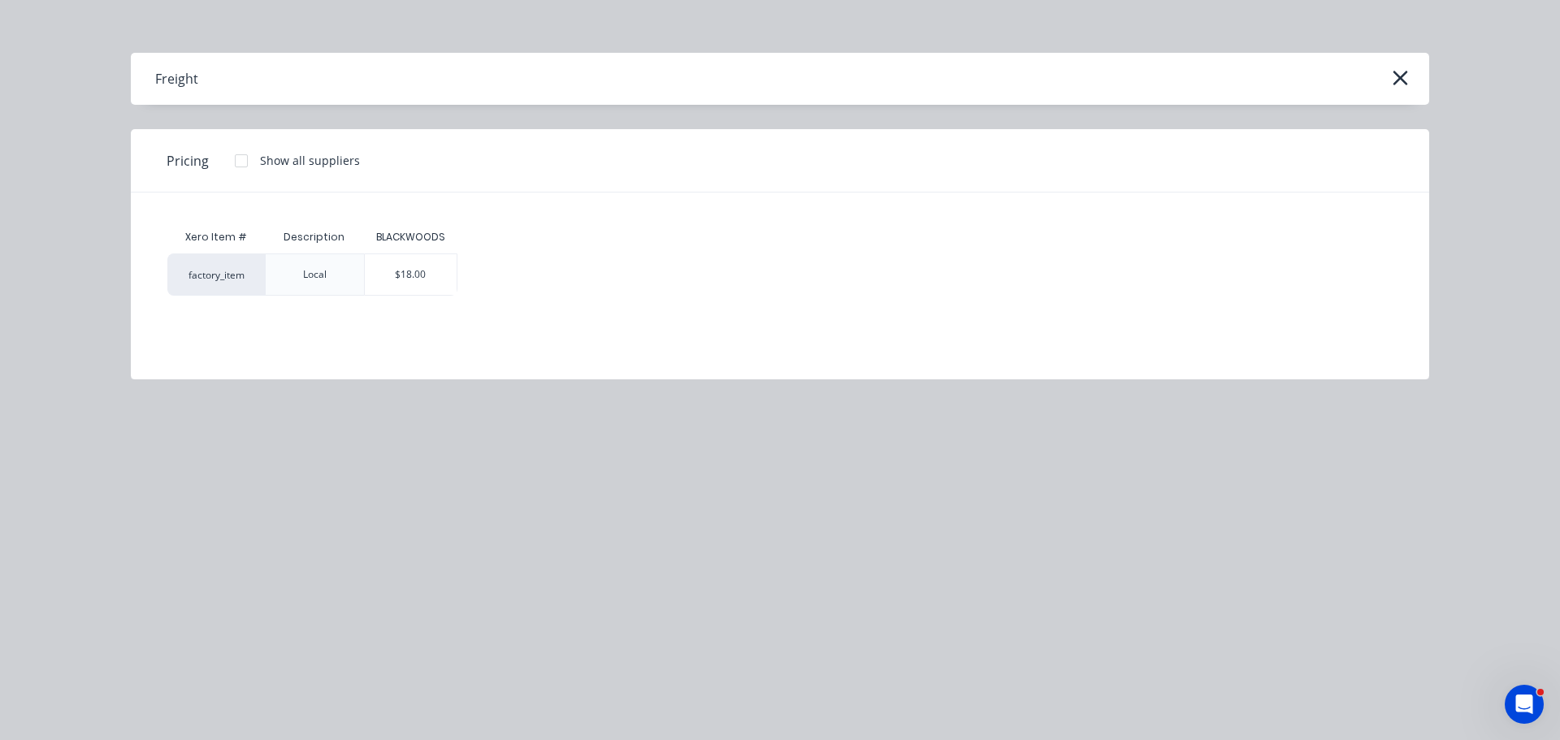
click at [418, 271] on div "$18.00" at bounding box center [411, 274] width 92 height 41
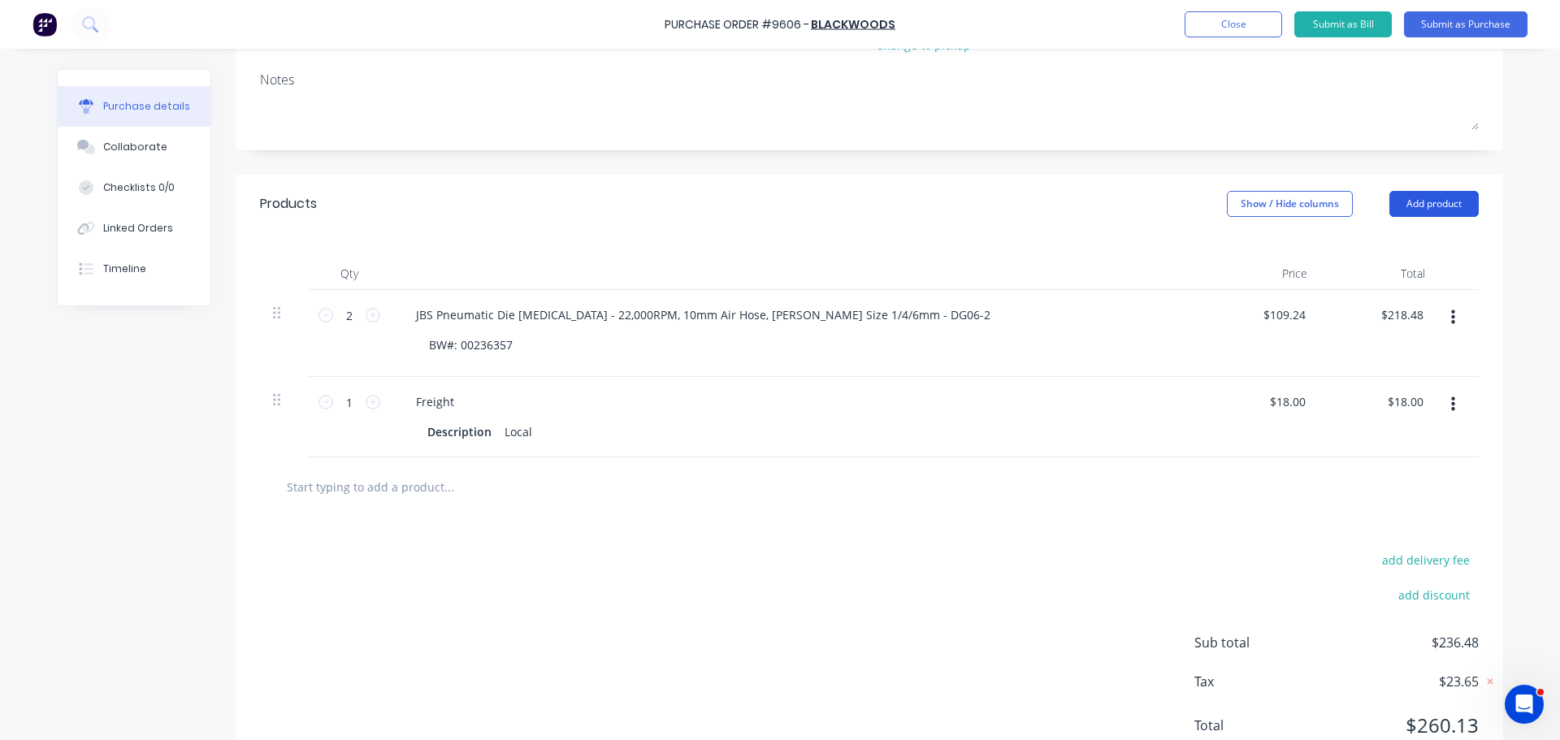
click at [1434, 210] on button "Add product" at bounding box center [1433, 204] width 89 height 26
drag, startPoint x: 1355, startPoint y: 417, endPoint x: 1250, endPoint y: 444, distance: 108.4
click at [1357, 417] on div "Notes (External)" at bounding box center [1401, 408] width 125 height 24
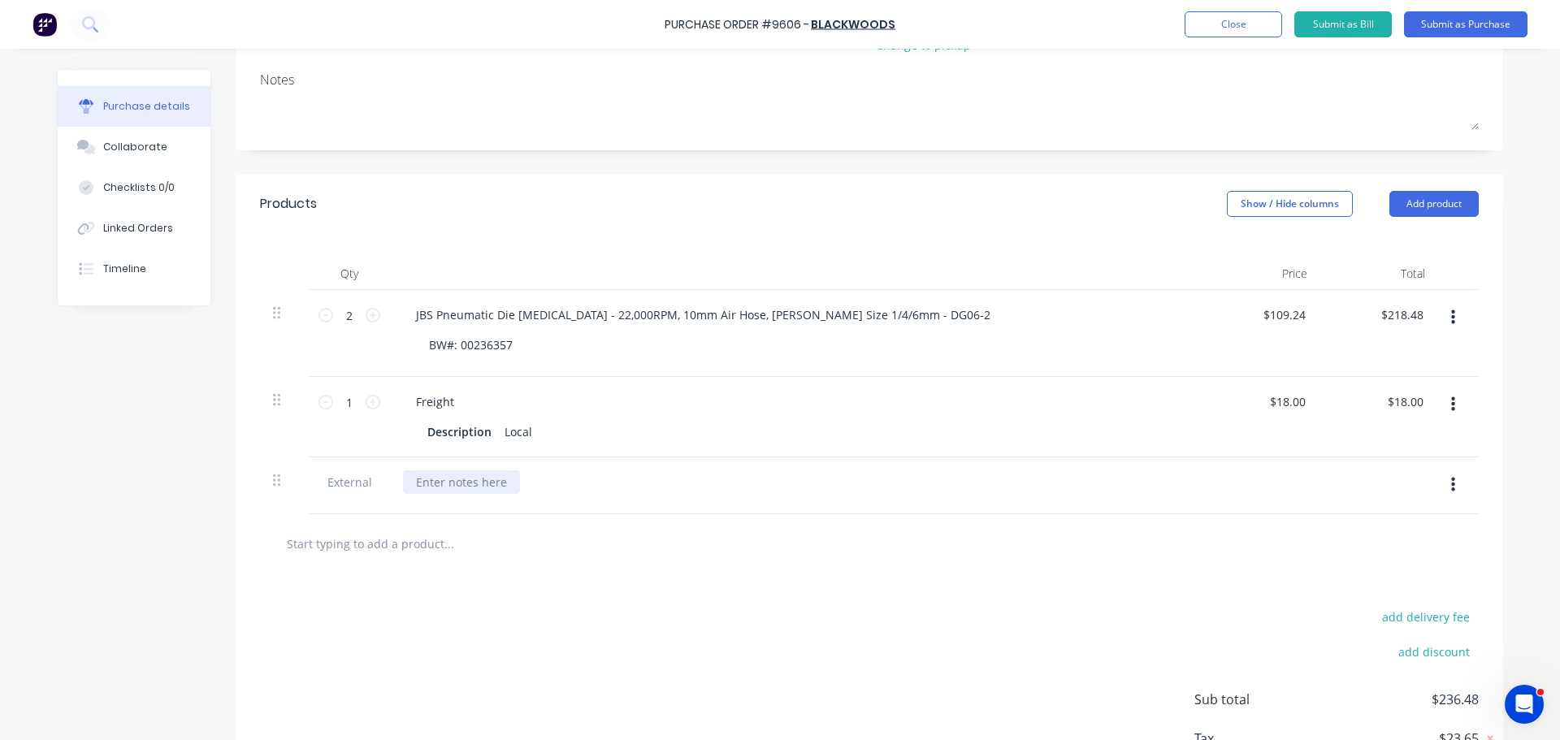
click at [452, 481] on div at bounding box center [461, 482] width 117 height 24
paste div
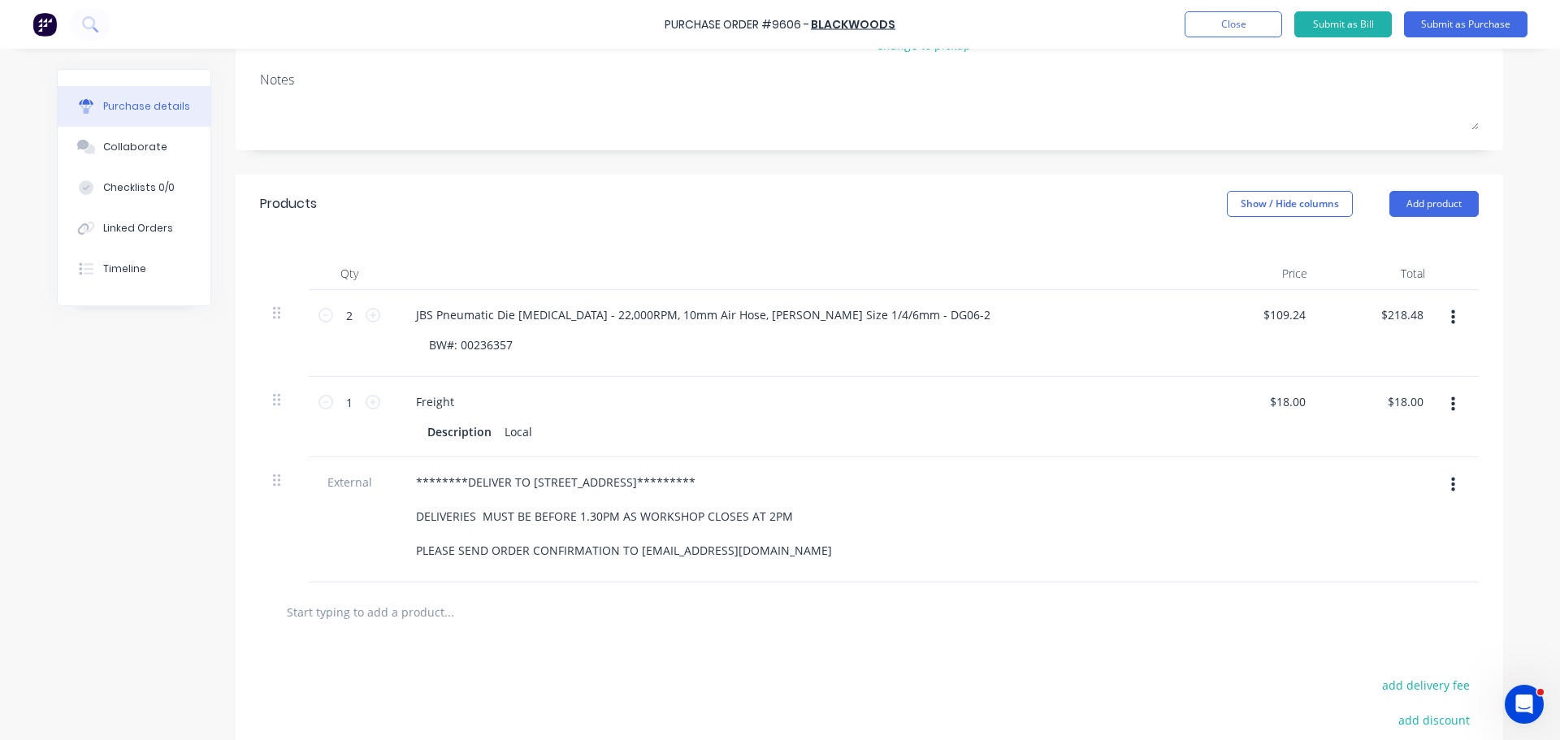
click at [1070, 589] on div at bounding box center [869, 611] width 1219 height 59
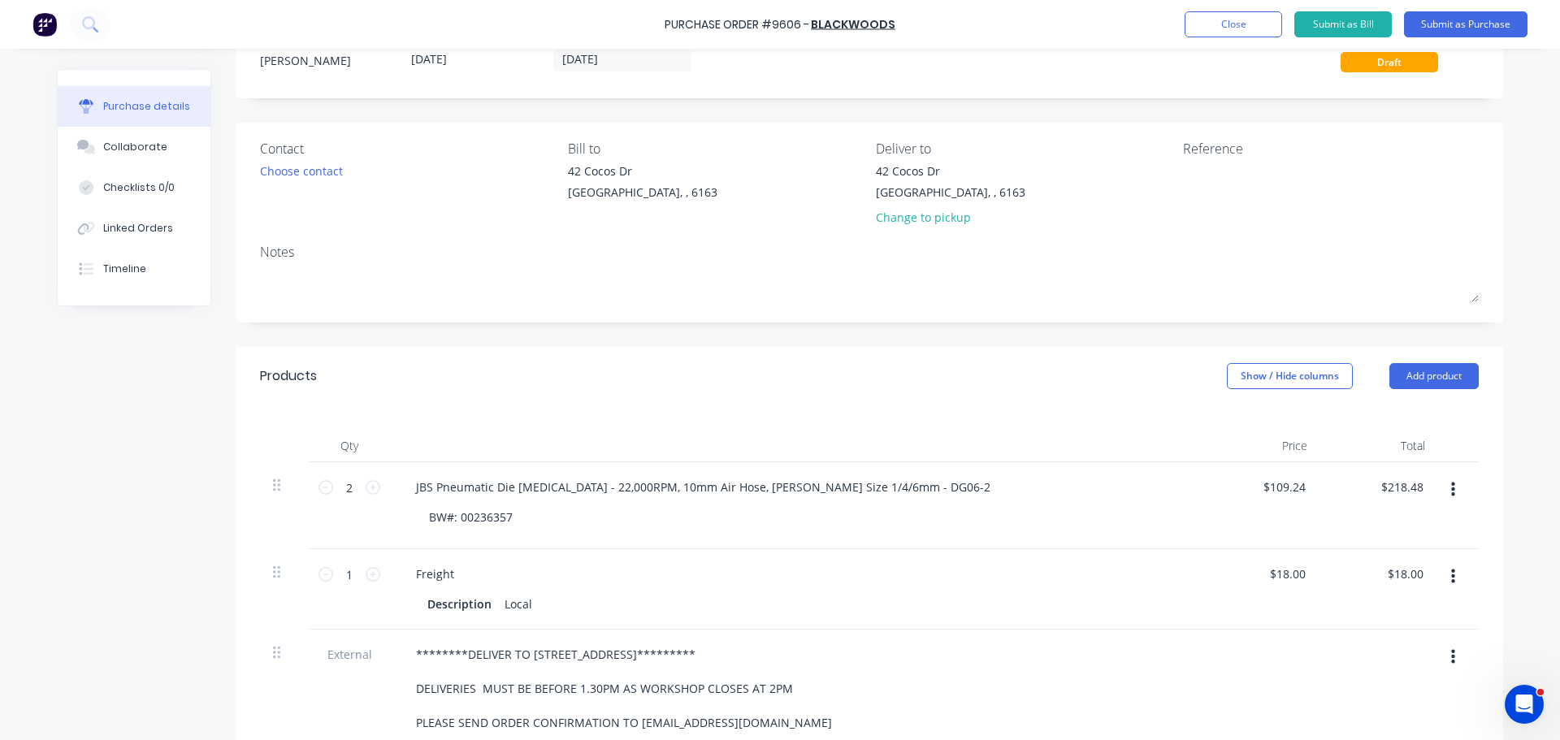
scroll to position [0, 0]
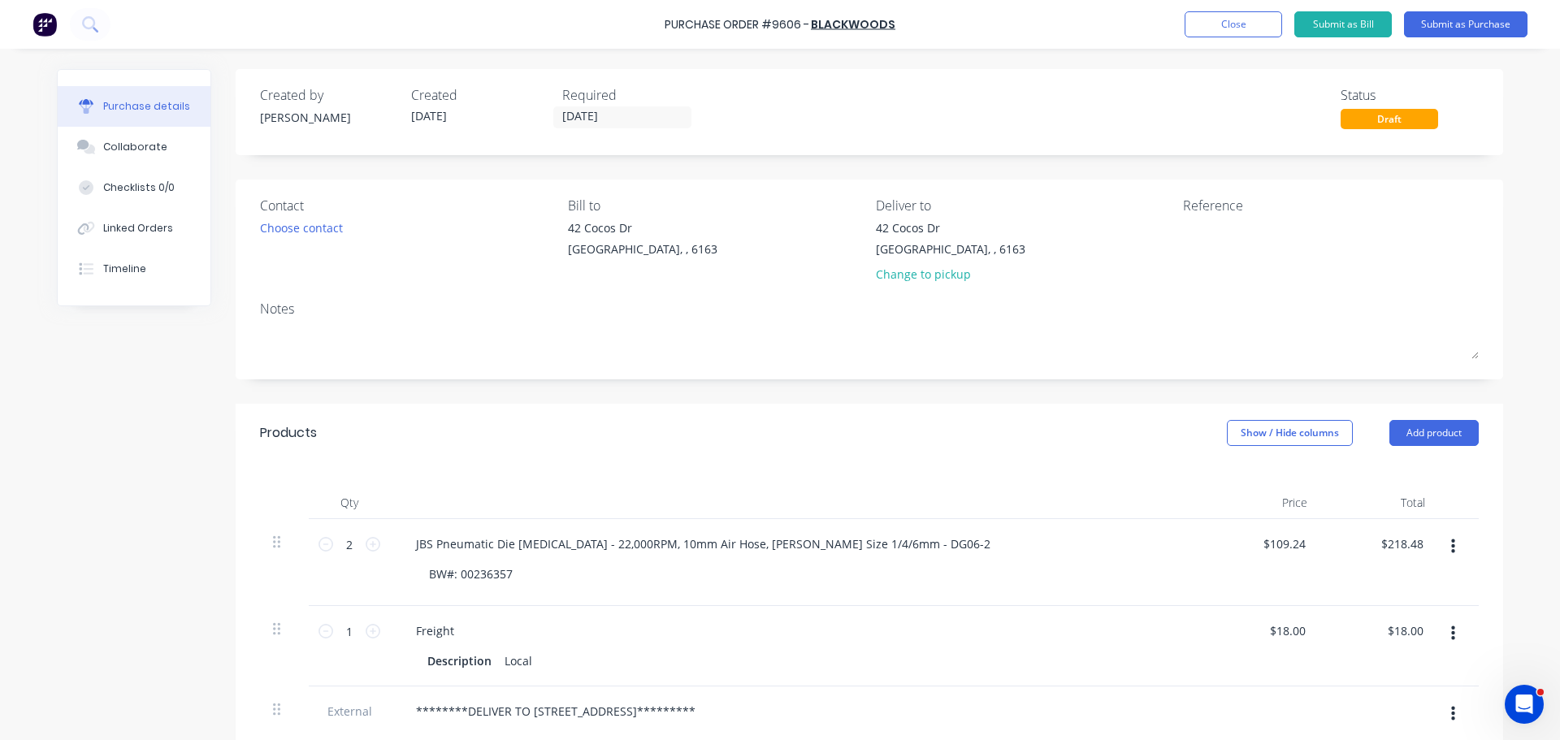
click at [665, 24] on div "Purchase Order #9606 - BLACKWOODS Add product Close Submit as Bill Submit as Pu…" at bounding box center [780, 24] width 1560 height 49
click at [565, 122] on input "[DATE]" at bounding box center [622, 117] width 136 height 20
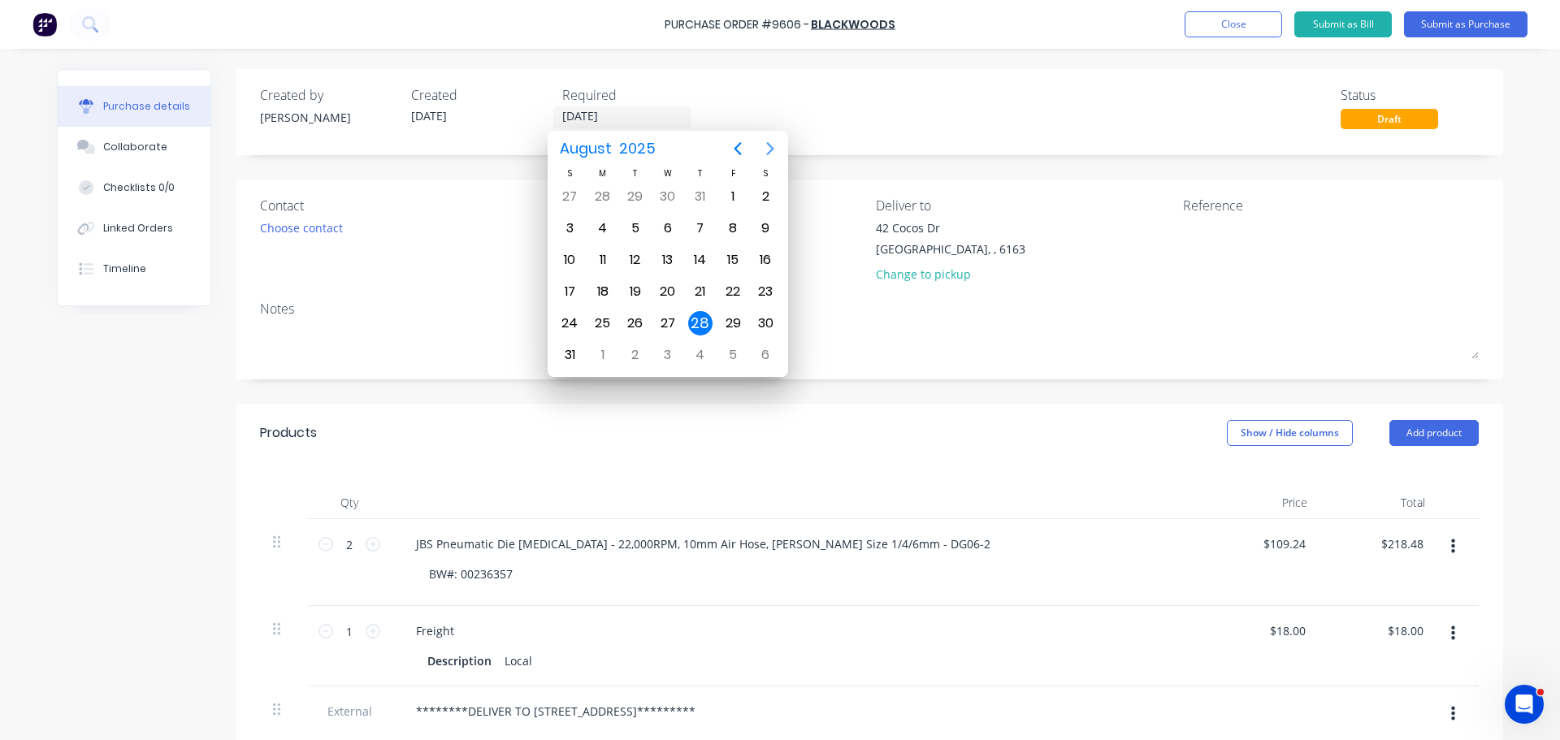
click at [774, 144] on icon "Next page" at bounding box center [769, 148] width 19 height 19
click at [608, 188] on div "1" at bounding box center [603, 196] width 24 height 24
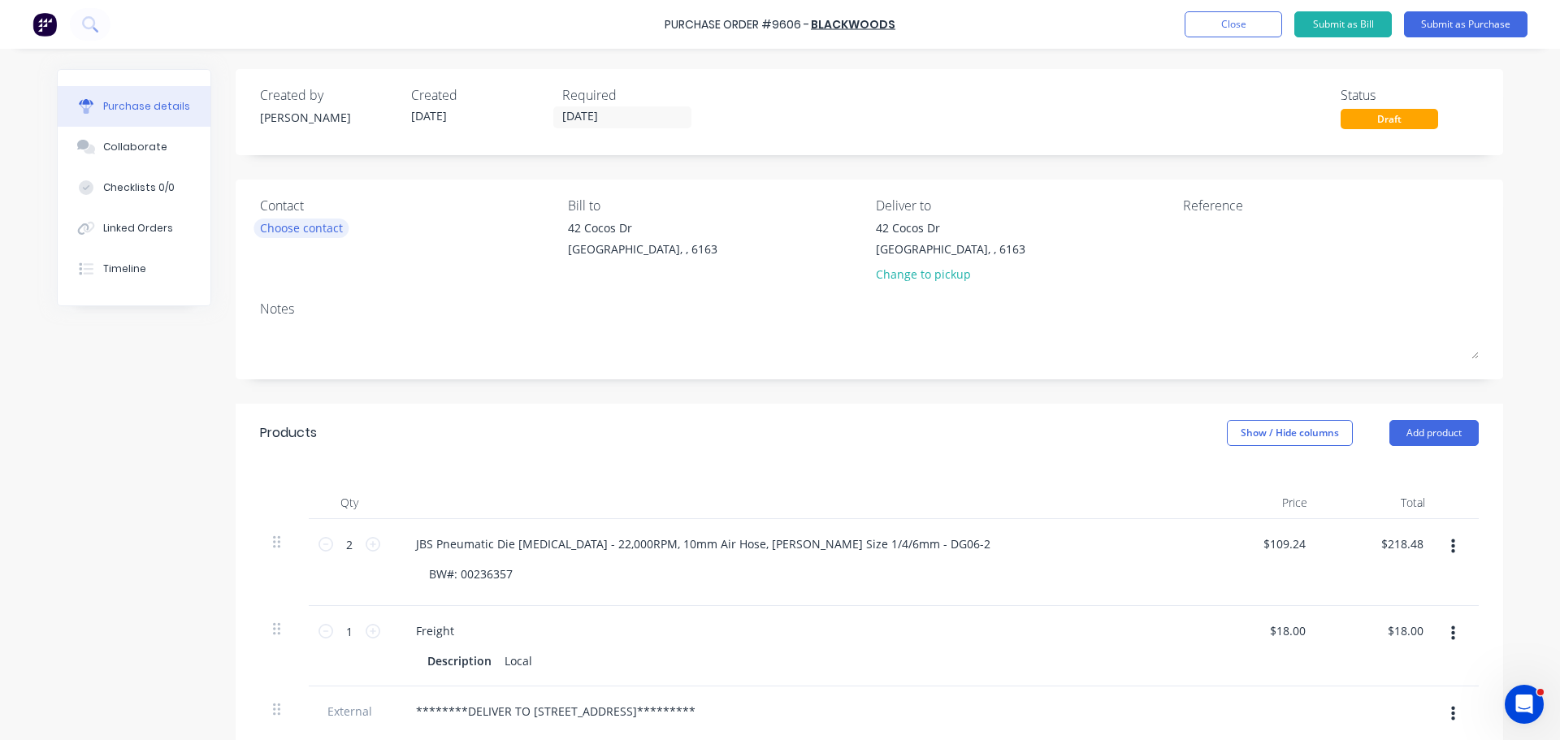
click at [312, 228] on div "Choose contact" at bounding box center [301, 227] width 83 height 17
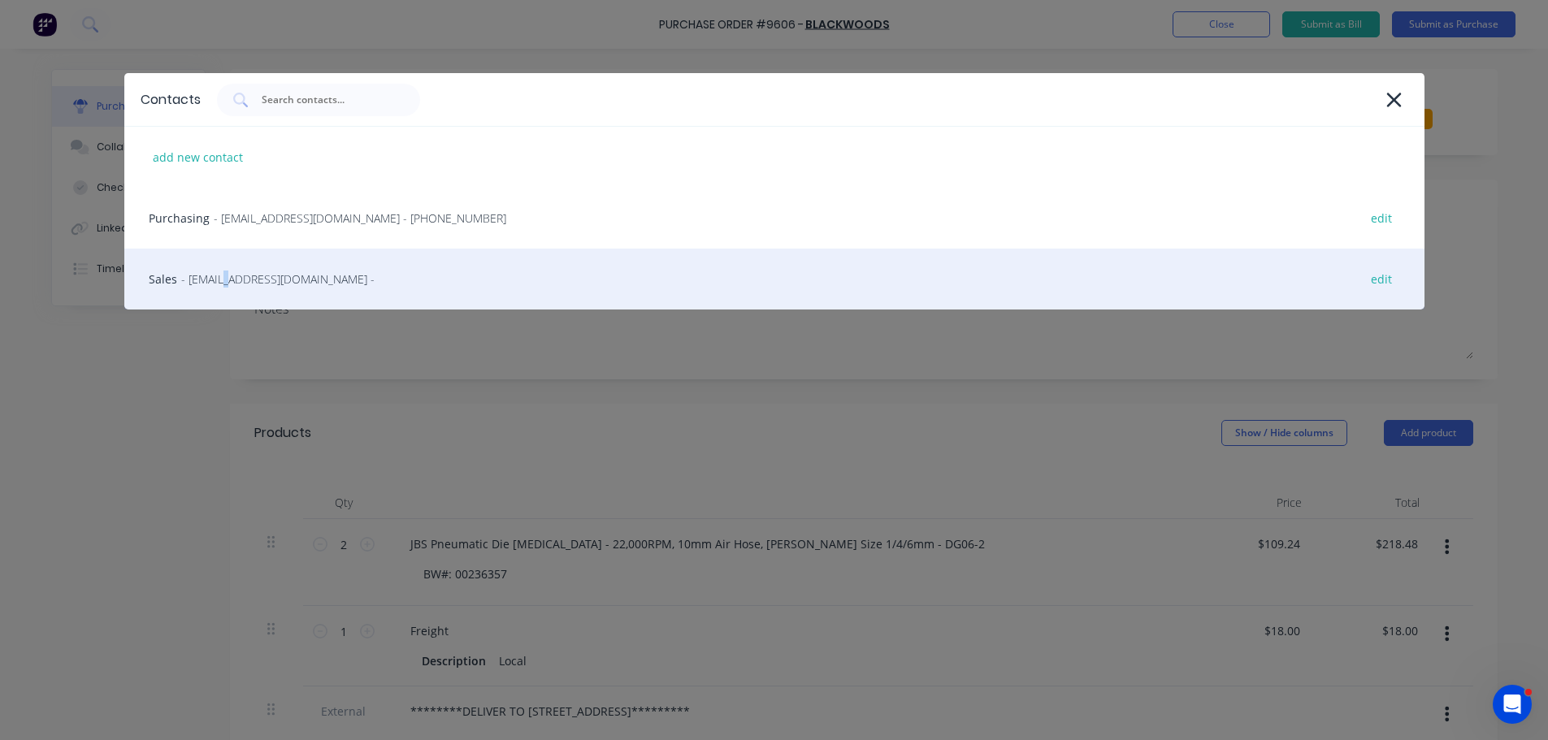
click at [223, 282] on span "- kwinana@blackwoods.com.au -" at bounding box center [277, 279] width 193 height 17
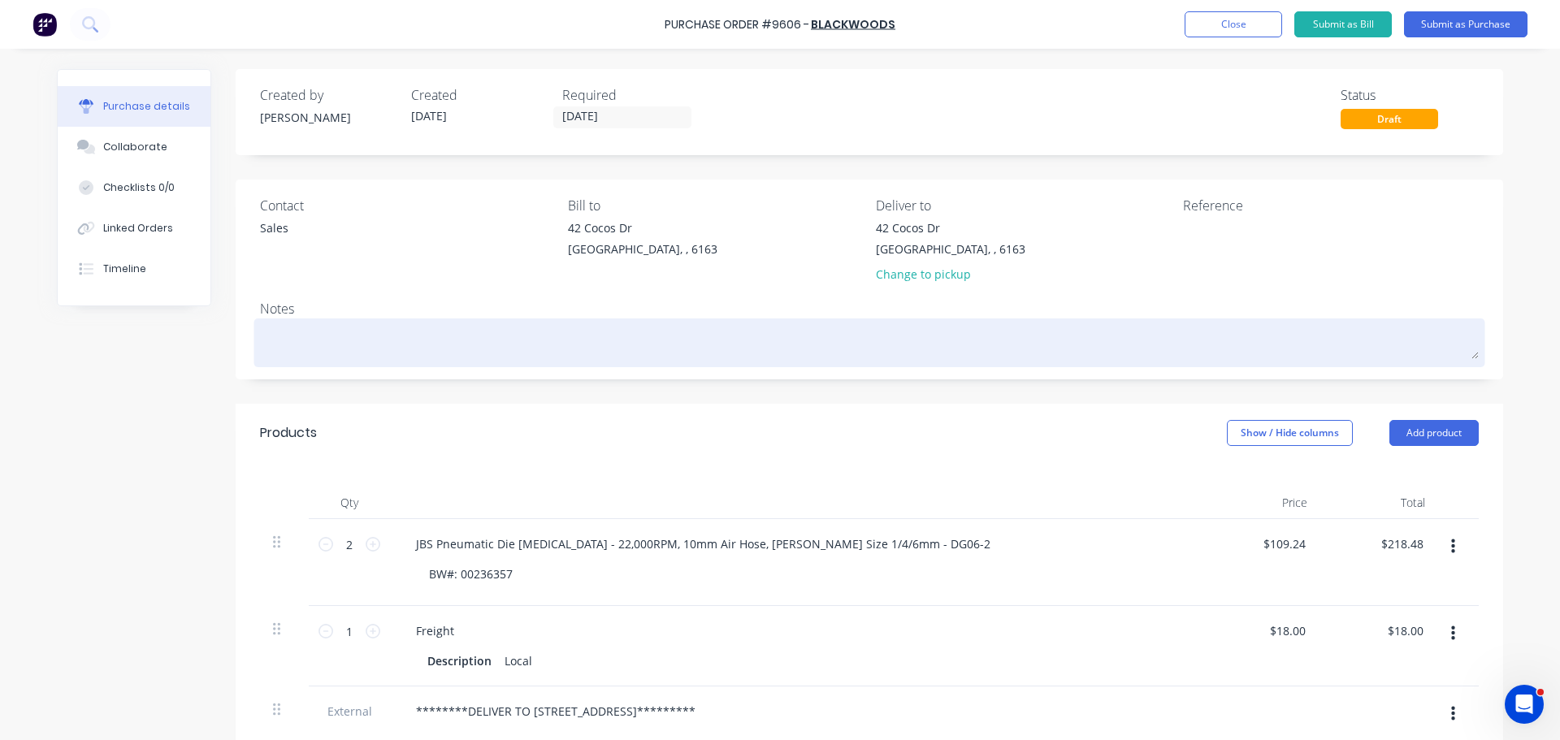
click at [326, 340] on textarea at bounding box center [869, 341] width 1219 height 37
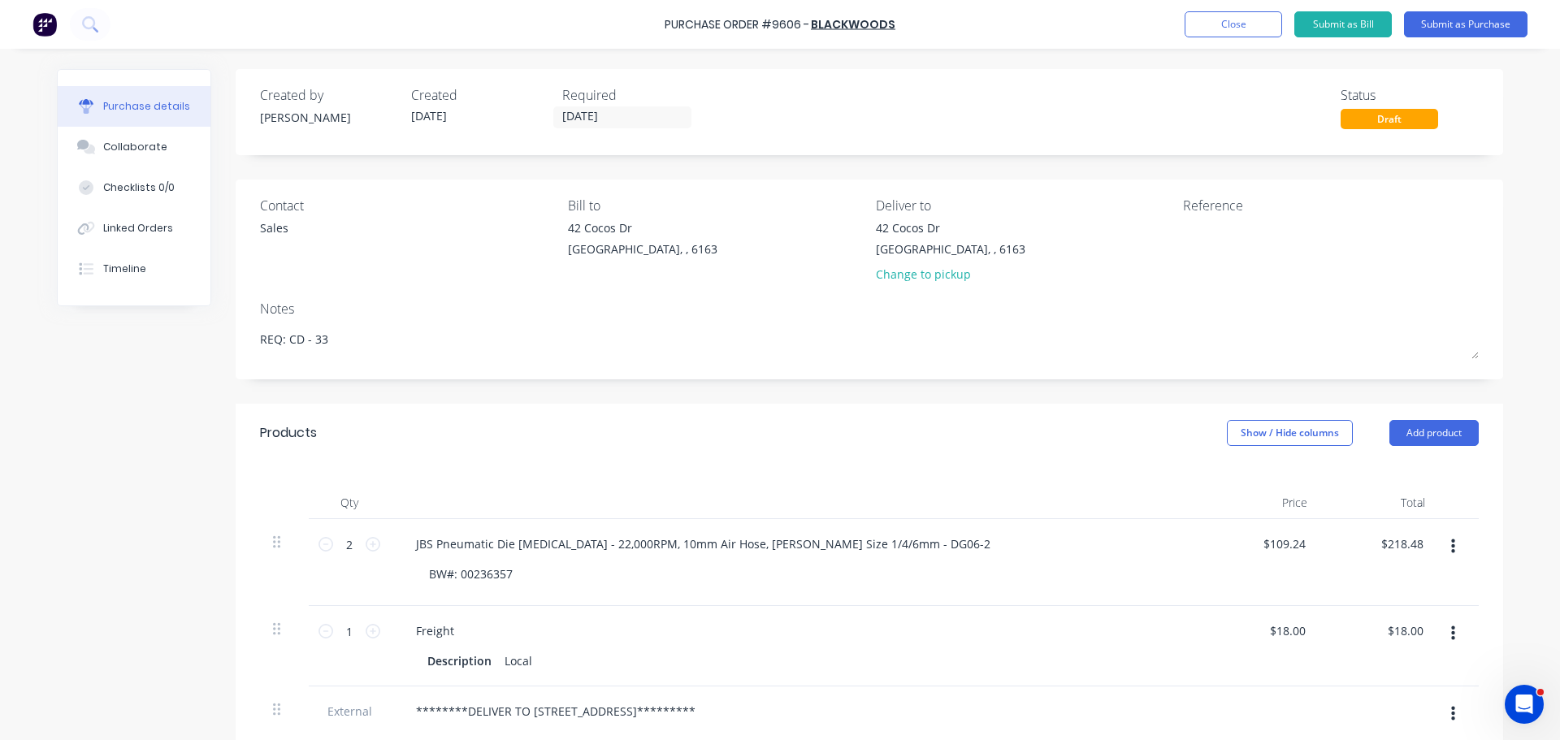
click at [660, 29] on div "Purchase Order #9606 - BLACKWOODS Add product Close Submit as Bill Submit as Pu…" at bounding box center [780, 24] width 1560 height 49
click at [660, 27] on div "Purchase Order #9606 - BLACKWOODS Add product Close Submit as Bill Submit as Pu…" at bounding box center [780, 24] width 1560 height 49
click at [665, 24] on div "Purchase Order #9606 - BLACKWOODS Add product Close Submit as Bill Submit as Pu…" at bounding box center [780, 24] width 1560 height 49
click at [675, 23] on div "Purchase Order #9606 -" at bounding box center [737, 24] width 145 height 17
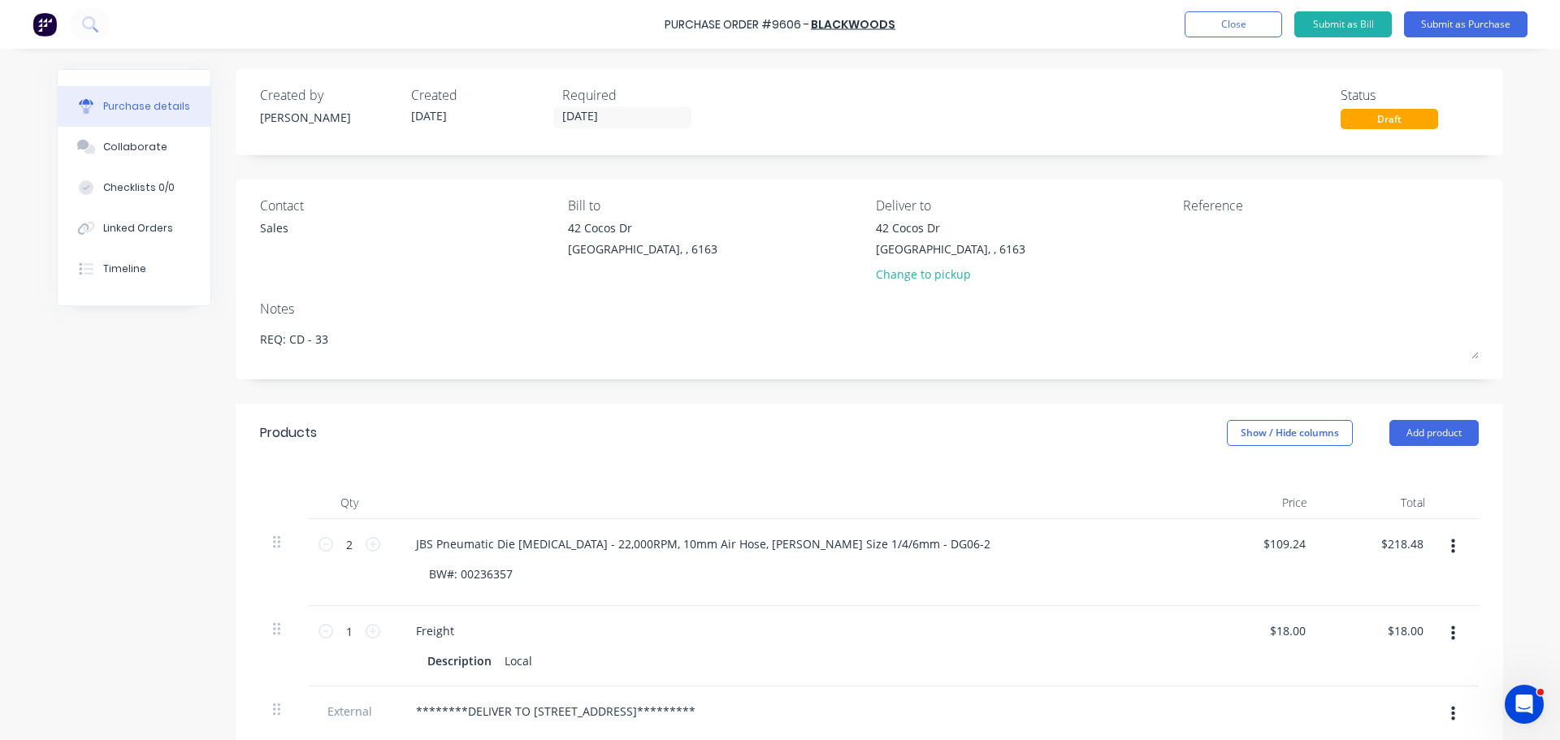
click at [1017, 25] on div "Purchase Order #9606 - BLACKWOODS Add product Close Submit as Bill Submit as Pu…" at bounding box center [780, 24] width 1560 height 49
drag, startPoint x: 959, startPoint y: 27, endPoint x: 667, endPoint y: 28, distance: 291.6
click at [667, 28] on div "Purchase Order #9606 - BLACKWOODS Add product Close Submit as Bill Submit as Pu…" at bounding box center [780, 24] width 1560 height 49
copy div "Purchase Order #9606 - BLACKWOODS Add product Close Submit as Bill Submit as Pu…"
click at [1209, 231] on textarea at bounding box center [1284, 237] width 203 height 37
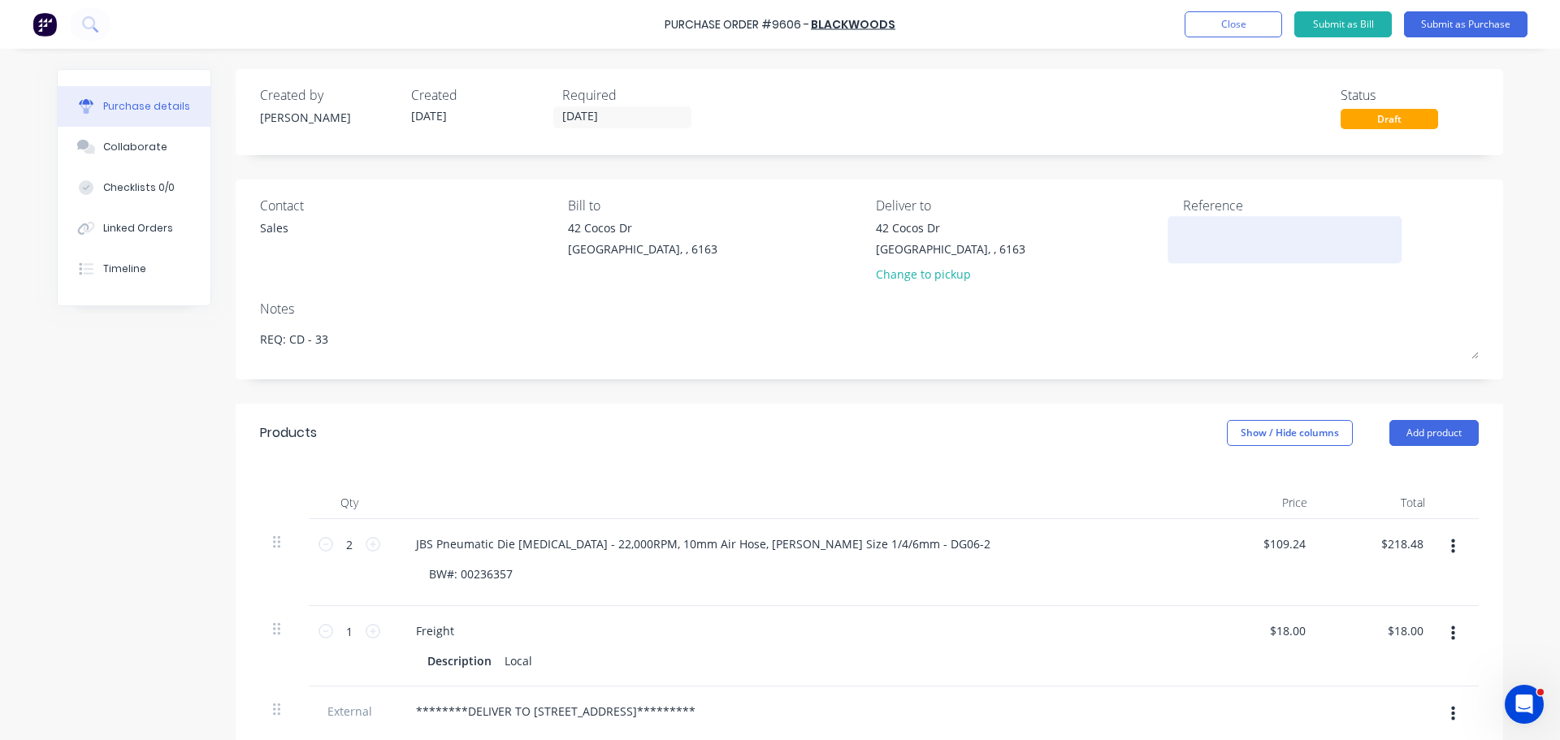
paste textarea "Purchase Order #9606 - BLACKWOODS"
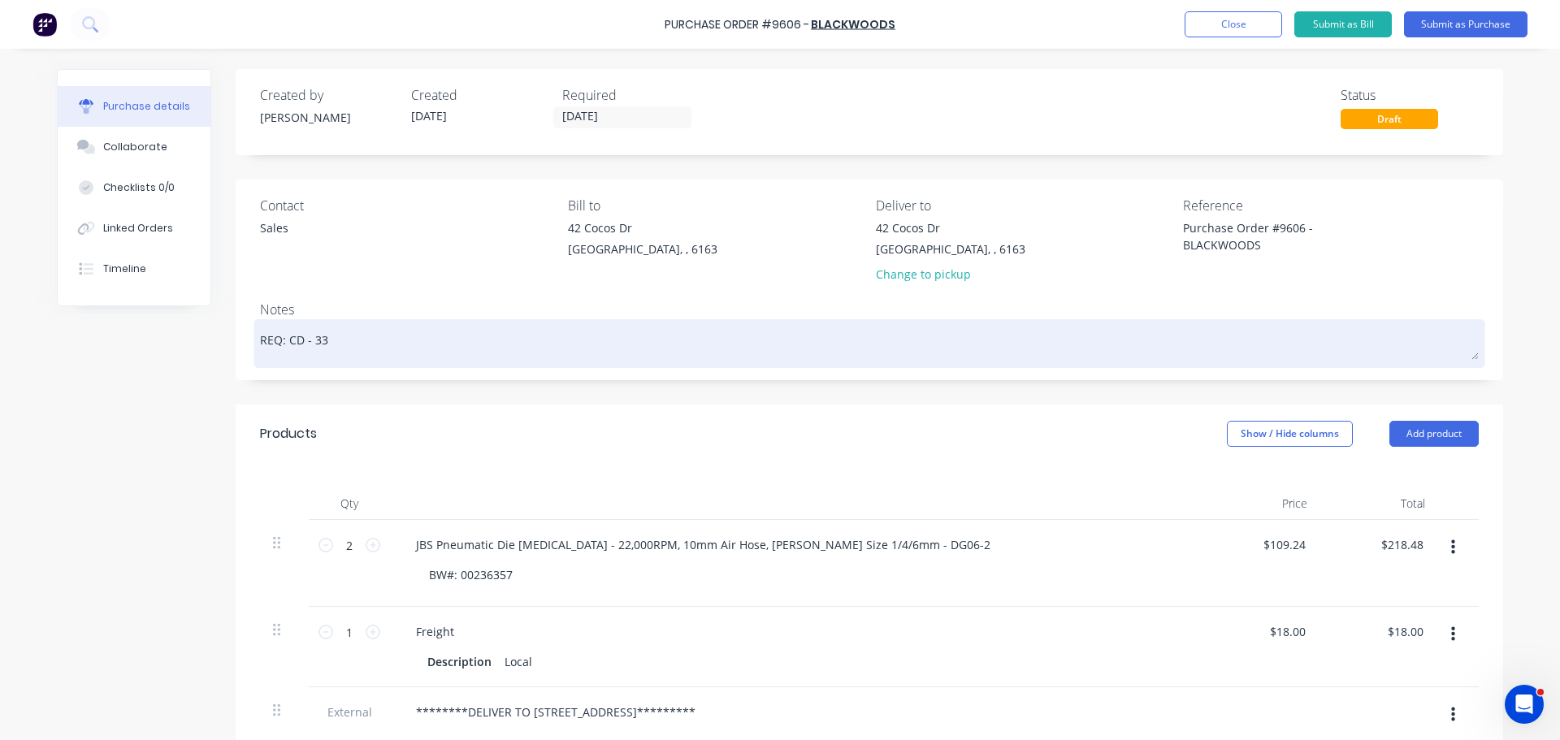
click at [946, 328] on textarea "REQ: CD - 33" at bounding box center [869, 341] width 1219 height 37
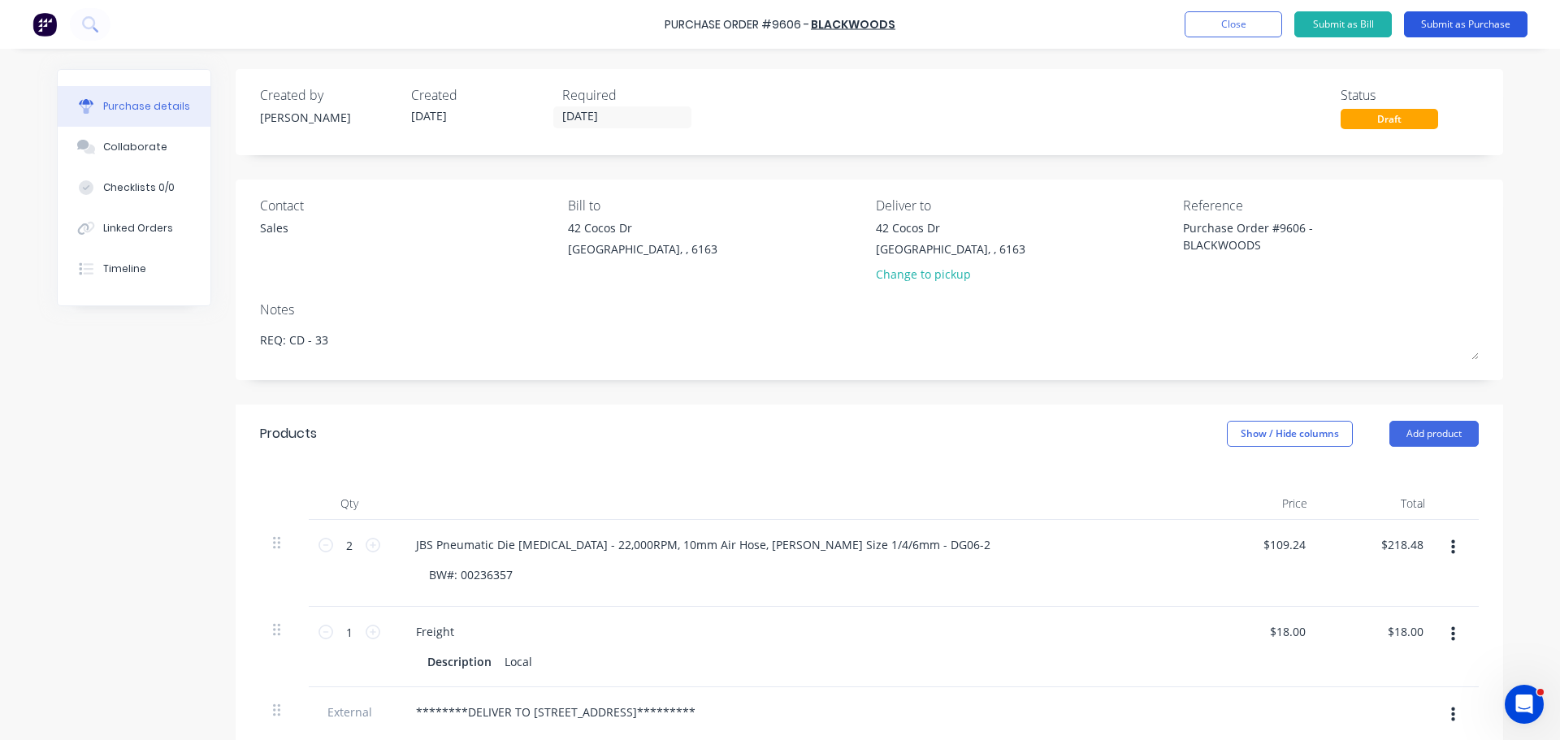
click at [1457, 32] on button "Submit as Purchase" at bounding box center [1465, 24] width 123 height 26
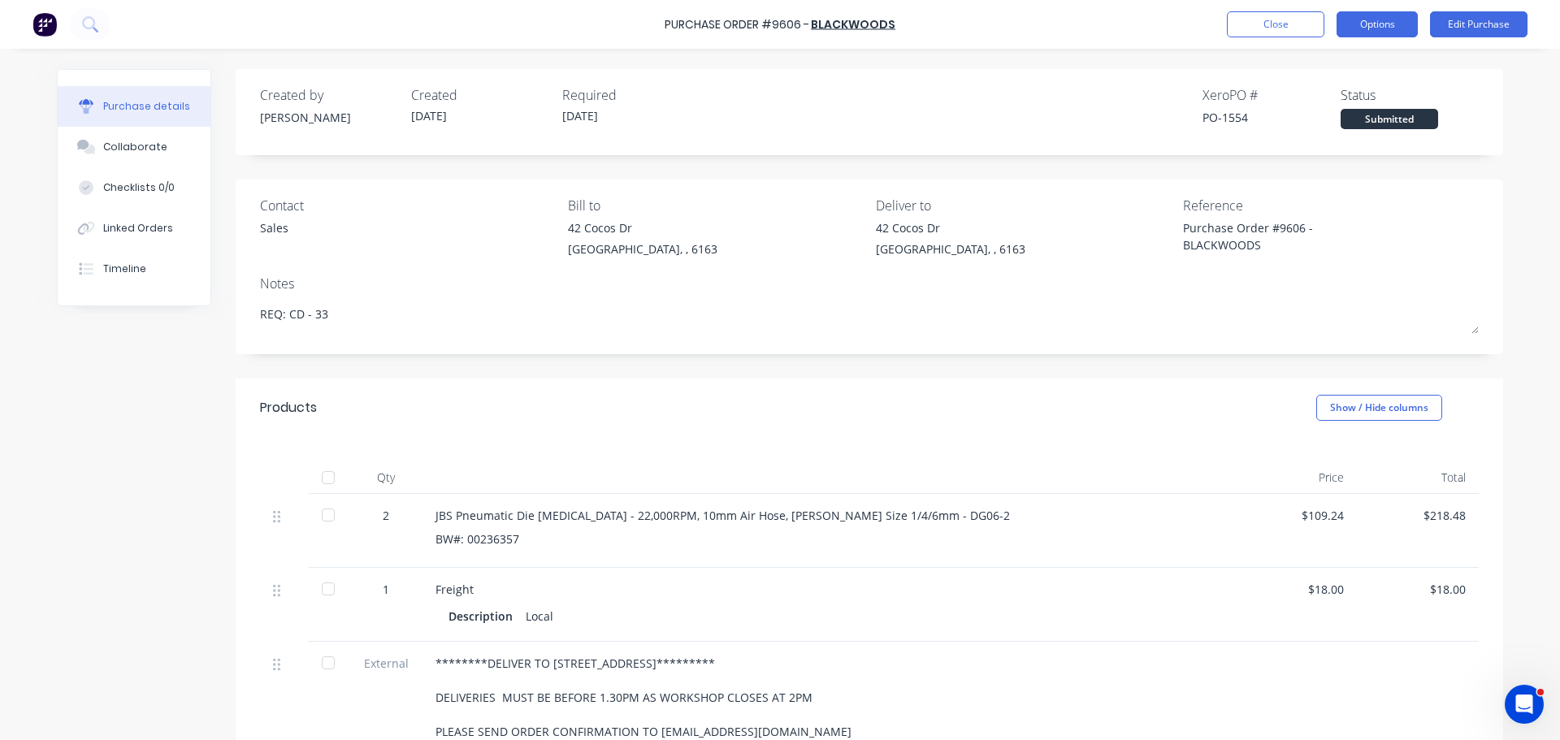
click at [1379, 25] on button "Options" at bounding box center [1376, 24] width 81 height 26
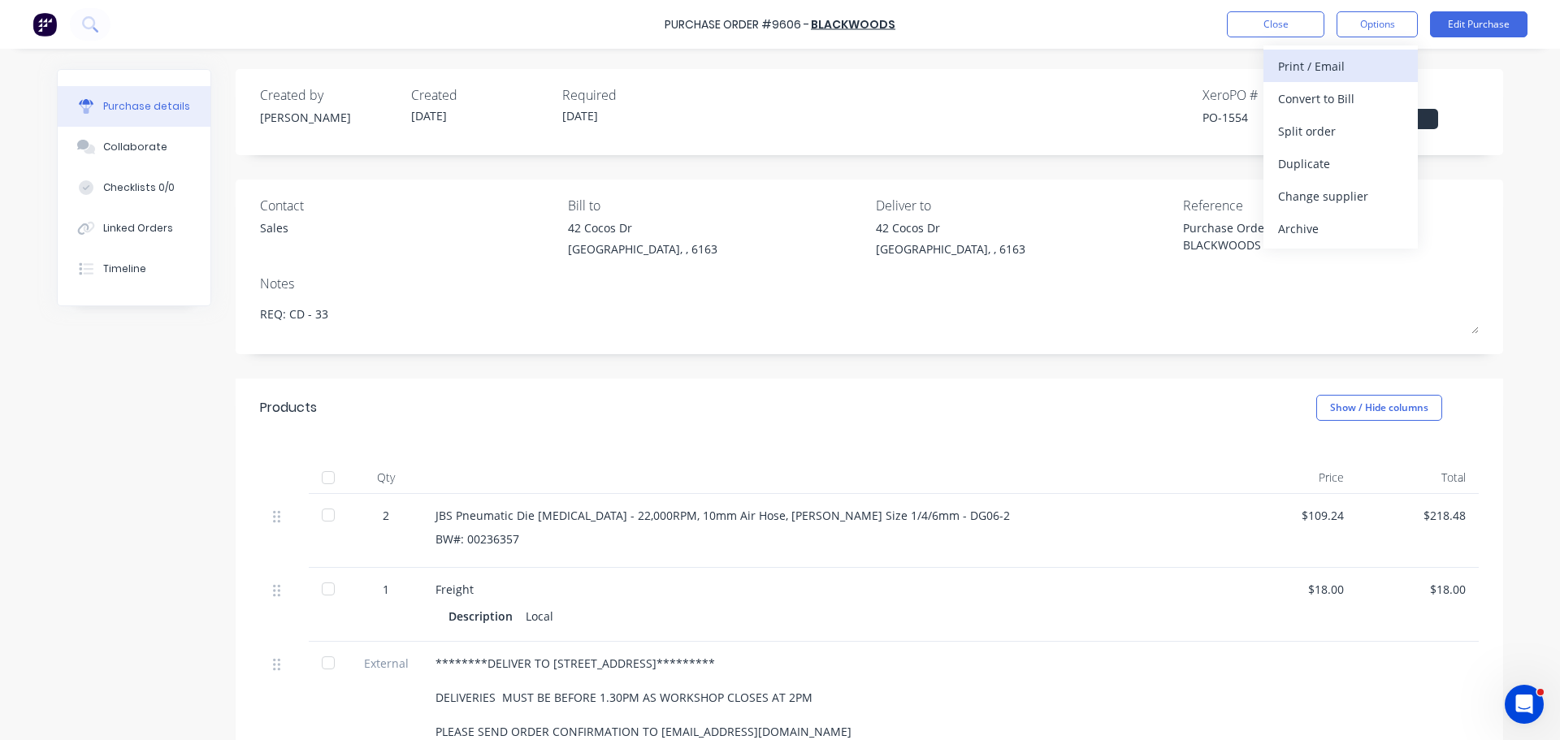
click at [1310, 67] on div "Print / Email" at bounding box center [1340, 66] width 125 height 24
click at [1298, 95] on div "With pricing" at bounding box center [1340, 99] width 125 height 24
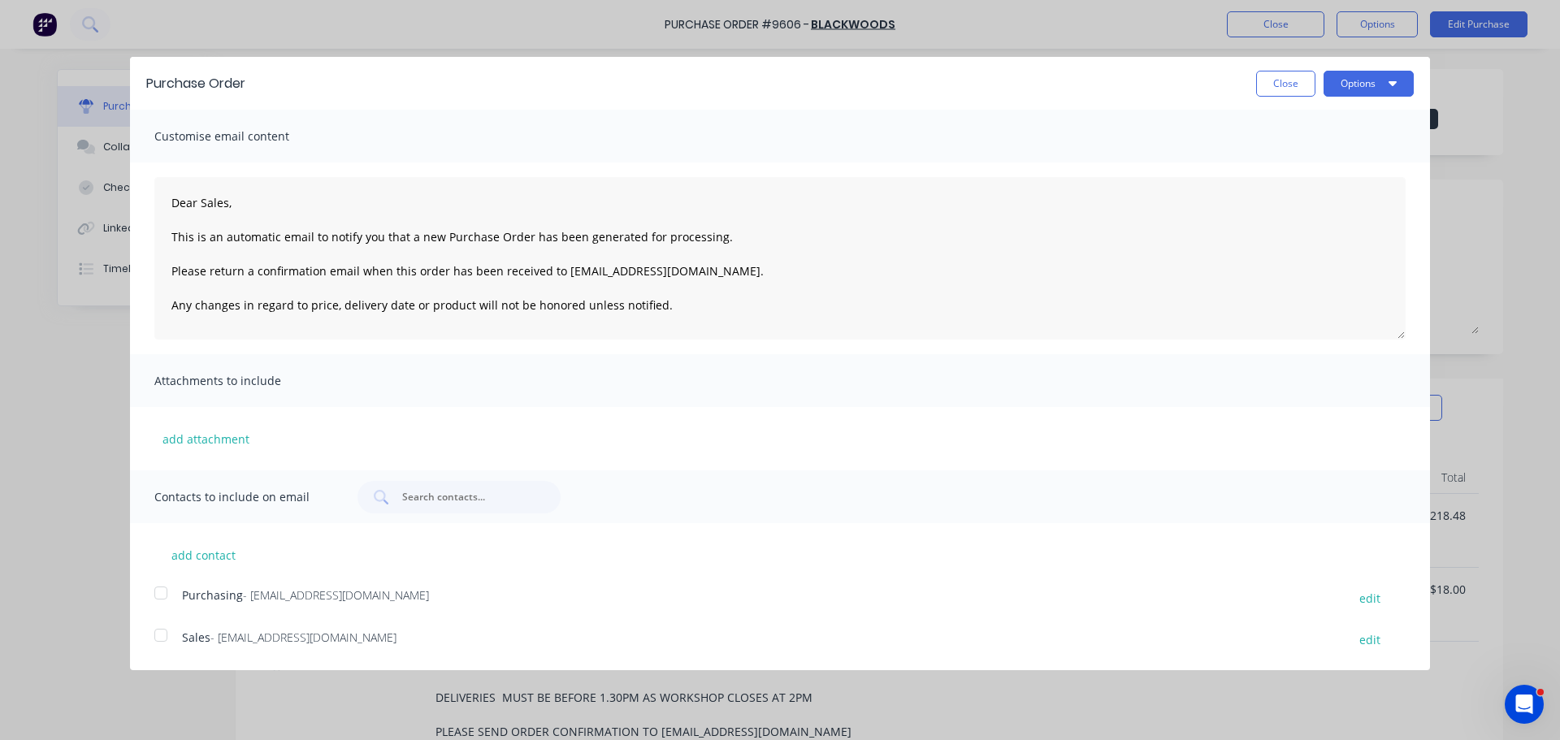
click at [165, 589] on div at bounding box center [161, 593] width 32 height 32
click at [164, 633] on div at bounding box center [161, 635] width 32 height 32
click at [1375, 79] on button "Options" at bounding box center [1368, 84] width 90 height 26
click at [1287, 157] on div "Email" at bounding box center [1336, 157] width 125 height 24
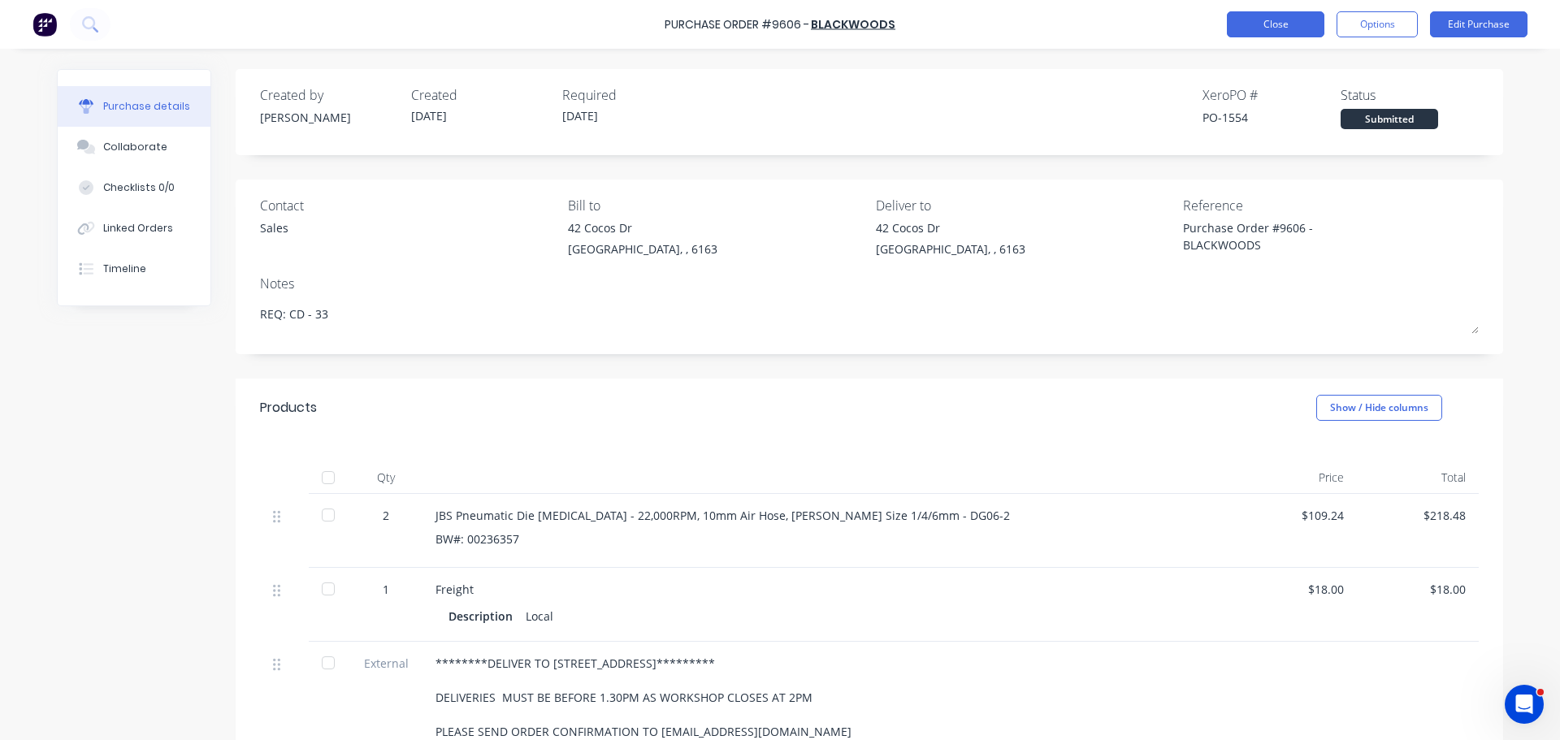
click at [1262, 21] on button "Close" at bounding box center [1275, 24] width 97 height 26
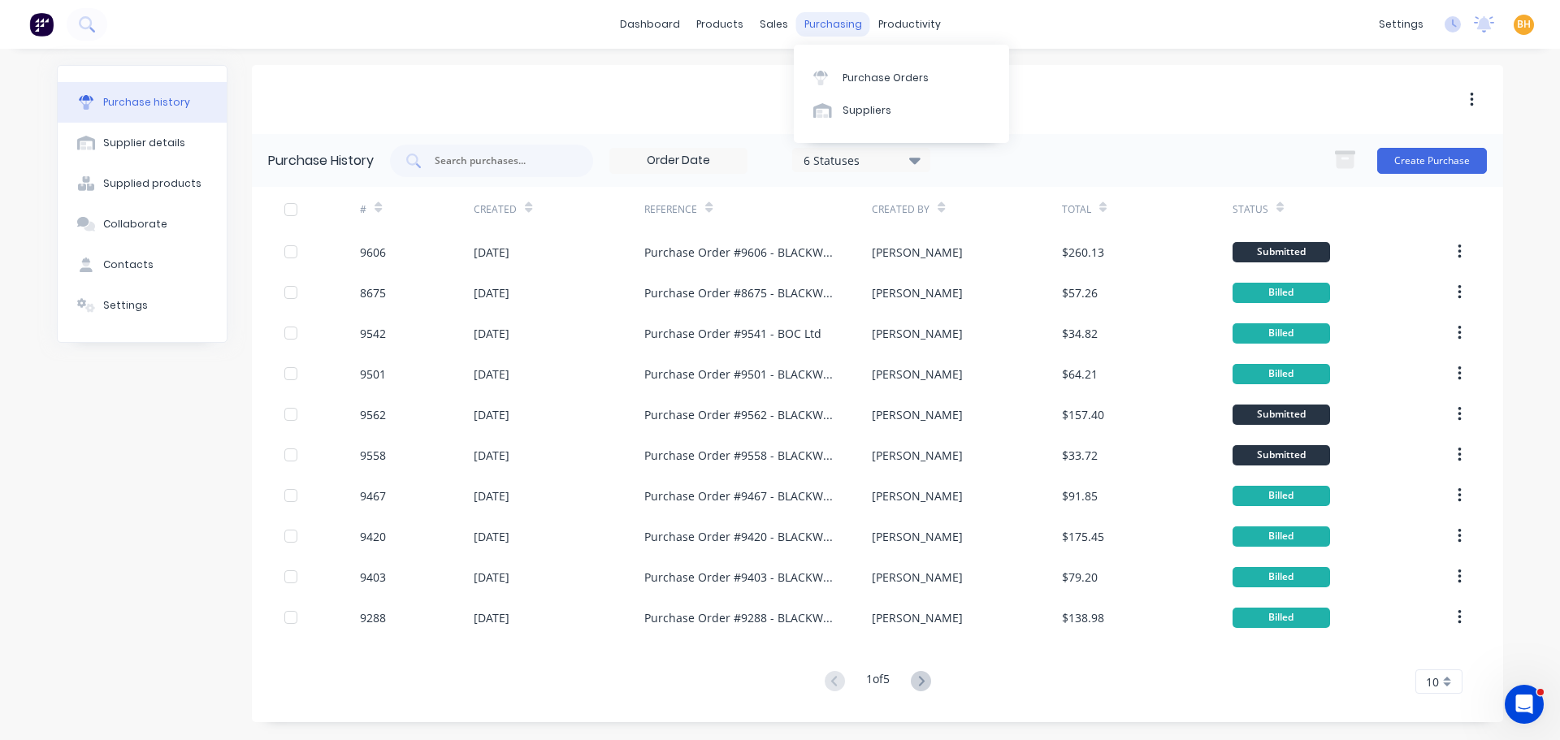
click at [822, 23] on div "purchasing" at bounding box center [833, 24] width 74 height 24
click at [857, 75] on div "Purchase Orders" at bounding box center [885, 78] width 86 height 15
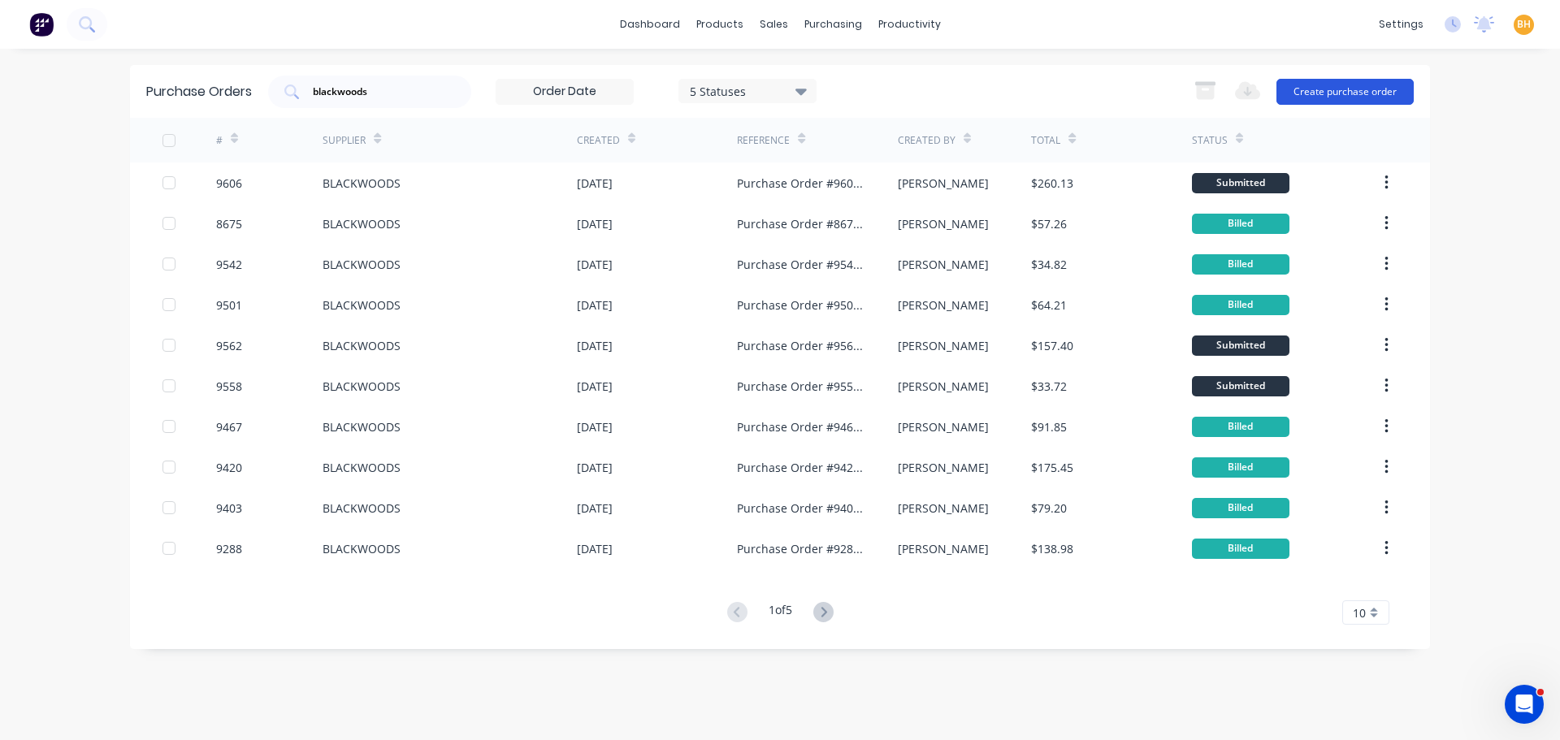
click at [1325, 93] on button "Create purchase order" at bounding box center [1344, 92] width 137 height 26
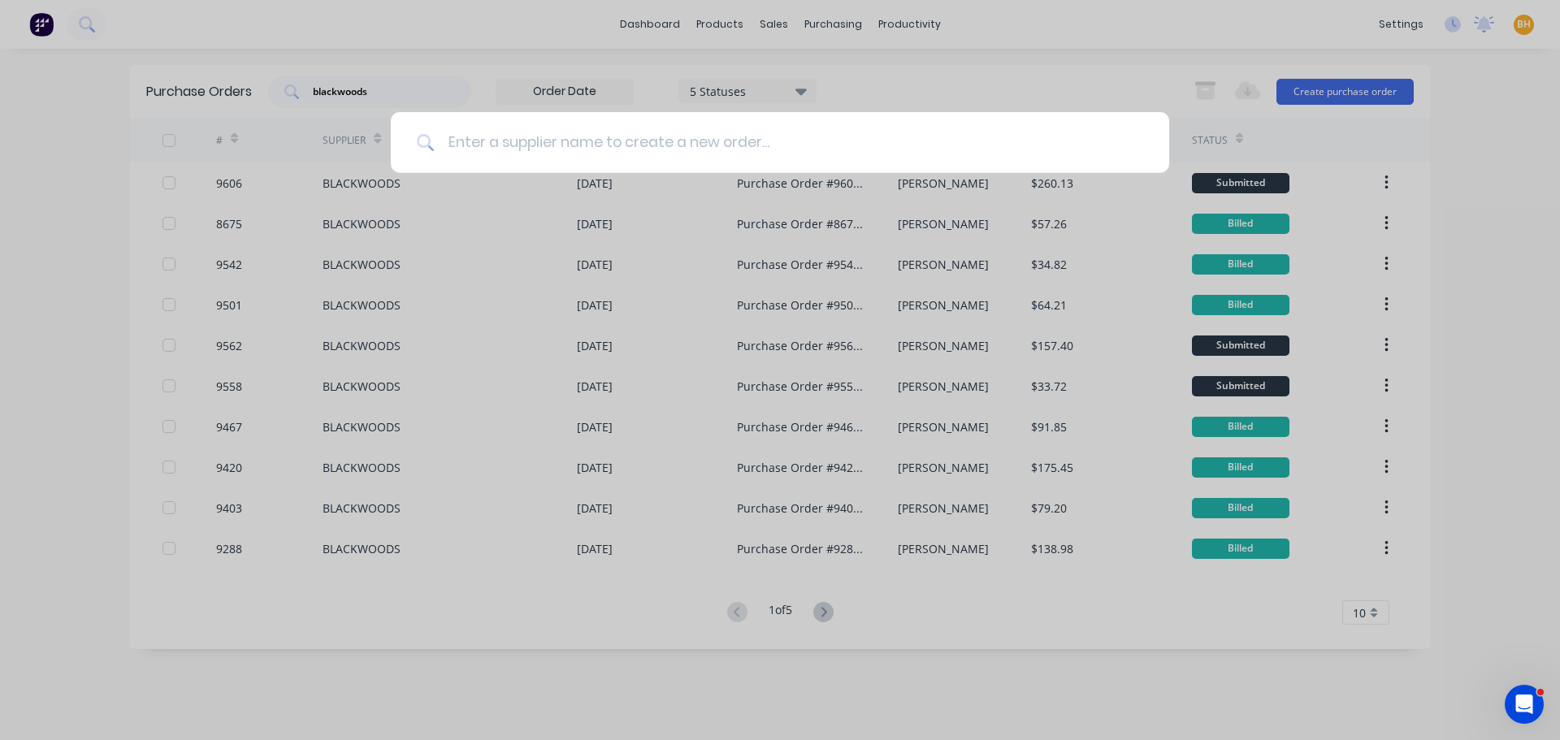
click at [494, 145] on input at bounding box center [789, 142] width 708 height 61
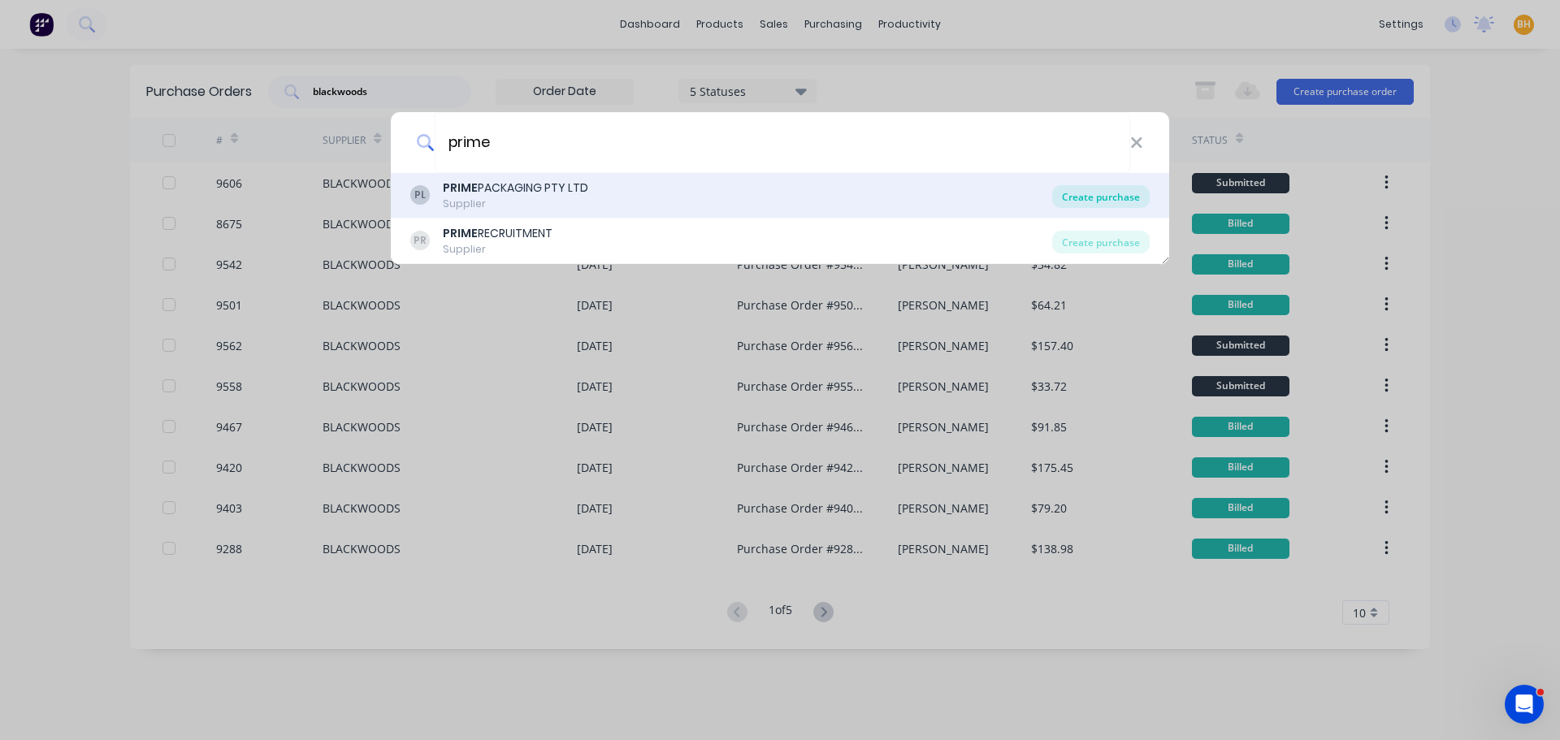
click at [1118, 190] on div "Create purchase" at bounding box center [1100, 196] width 97 height 23
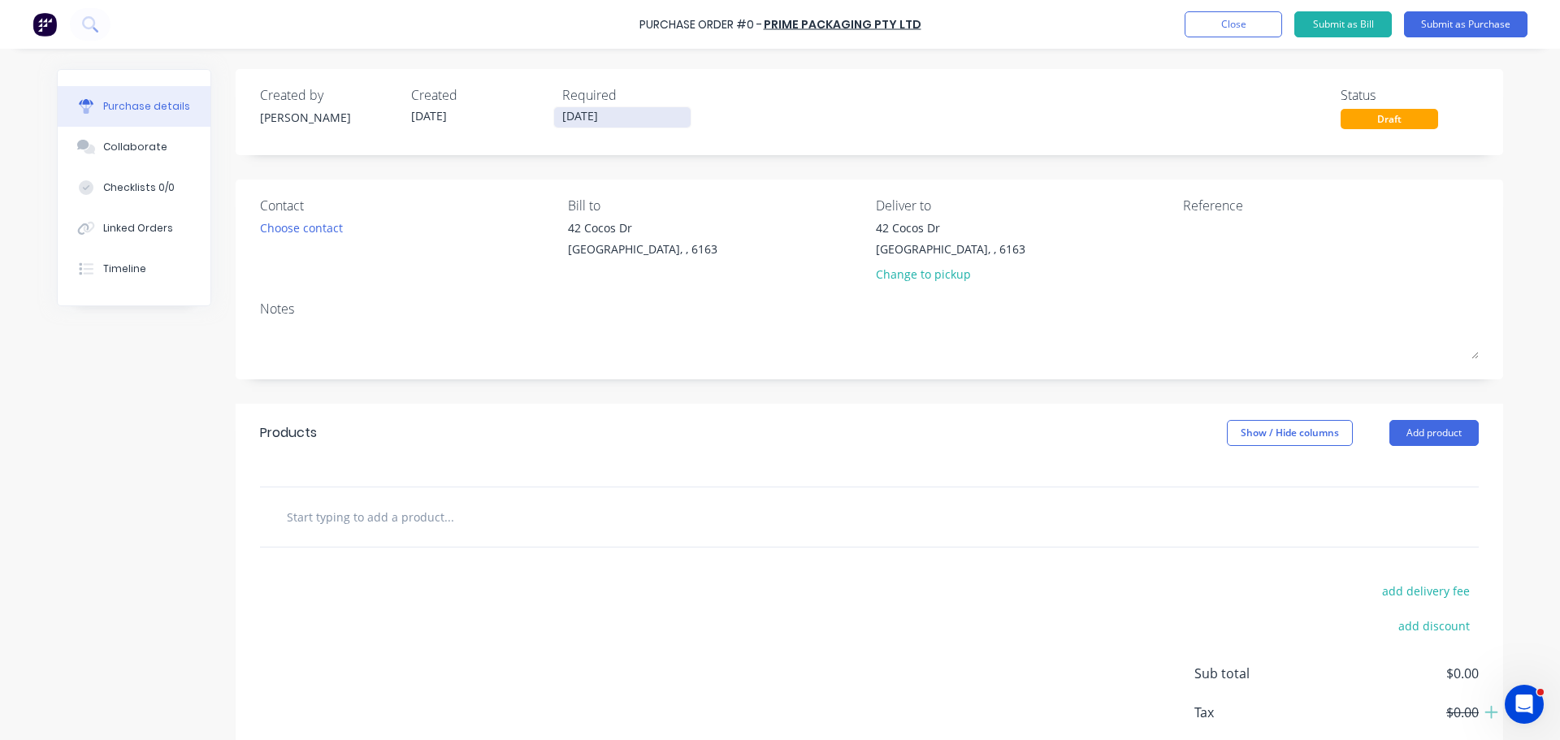
click at [568, 115] on input "[DATE]" at bounding box center [622, 117] width 136 height 20
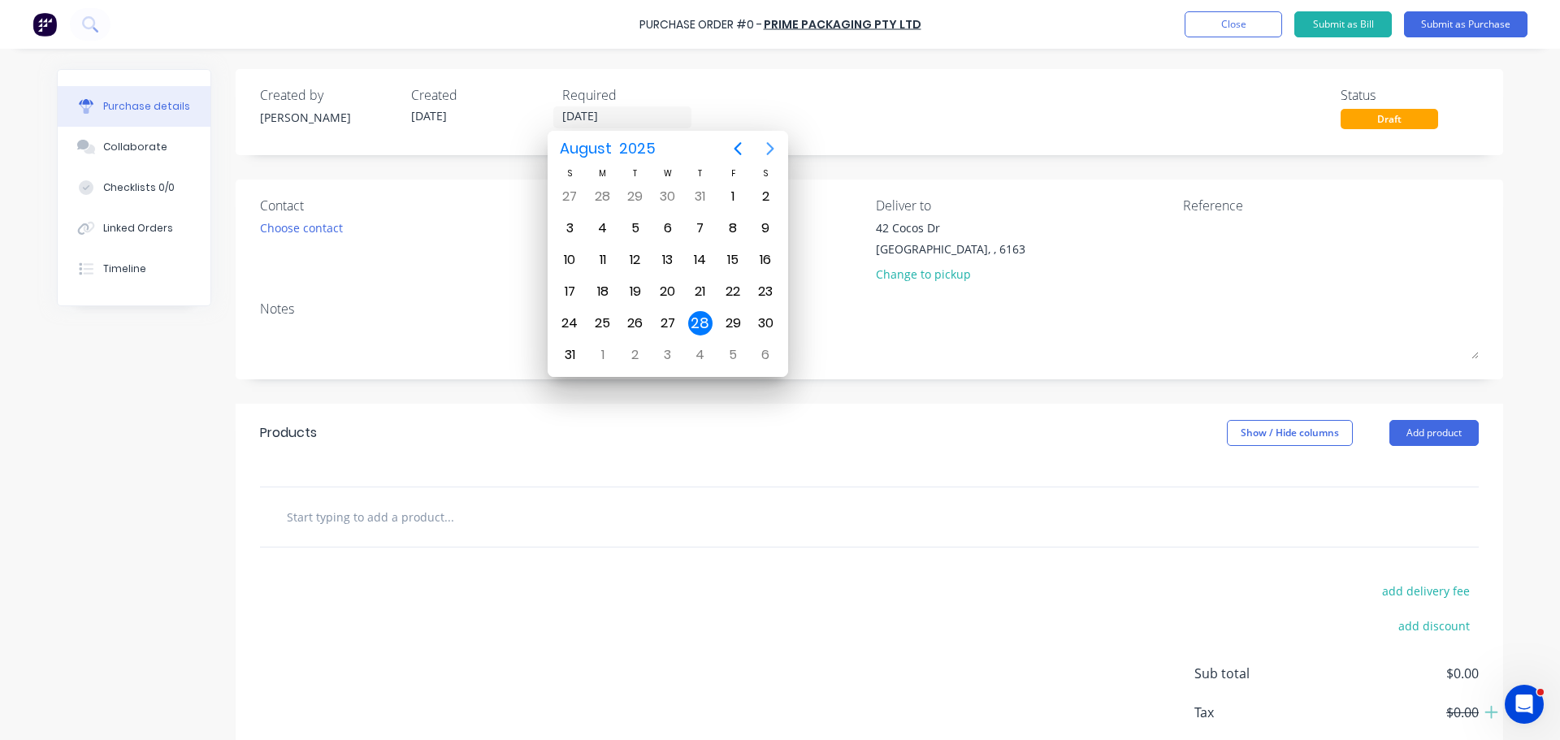
click at [778, 144] on icon "Next page" at bounding box center [769, 148] width 19 height 19
click at [604, 193] on div "1" at bounding box center [603, 196] width 24 height 24
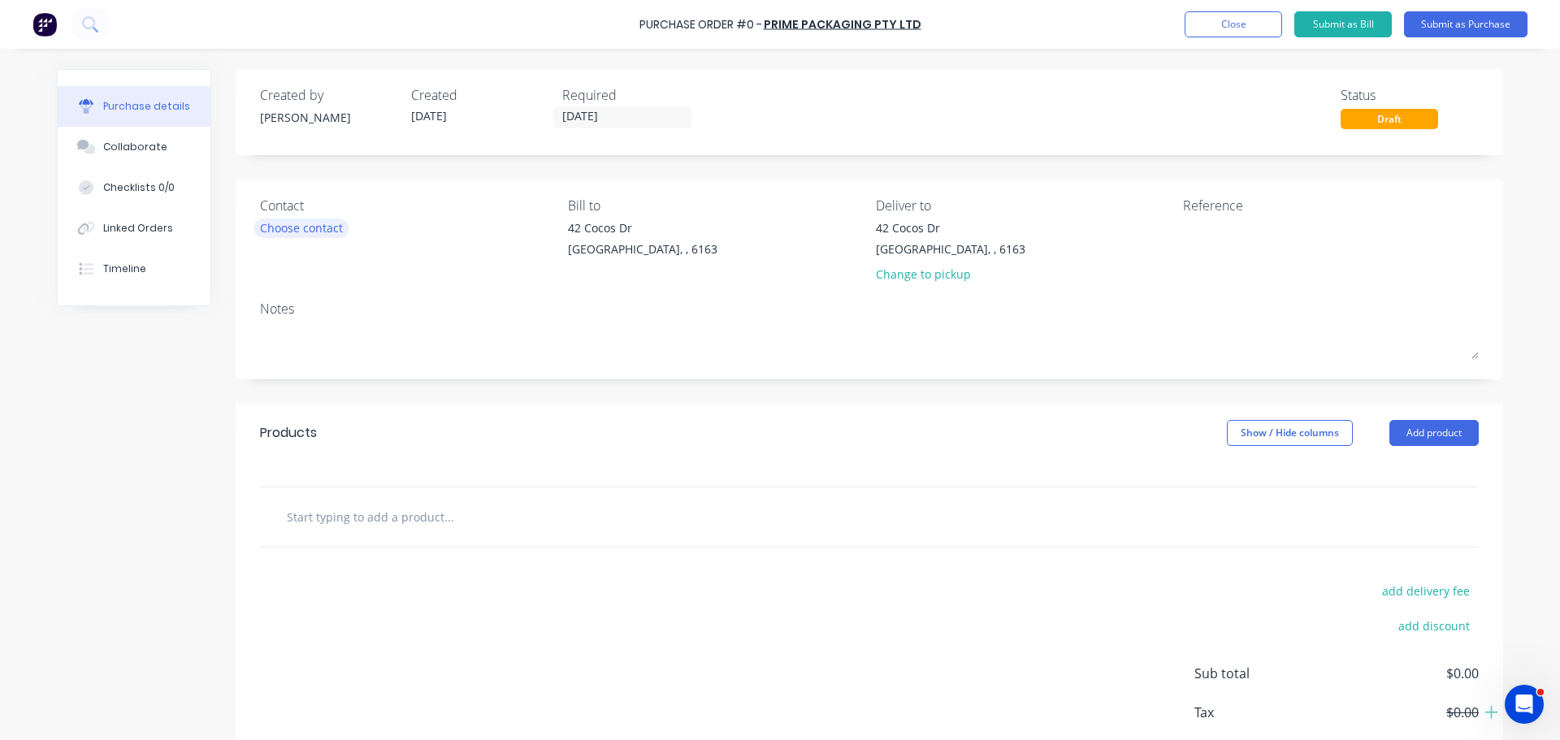
click at [306, 230] on div "Choose contact" at bounding box center [301, 227] width 83 height 17
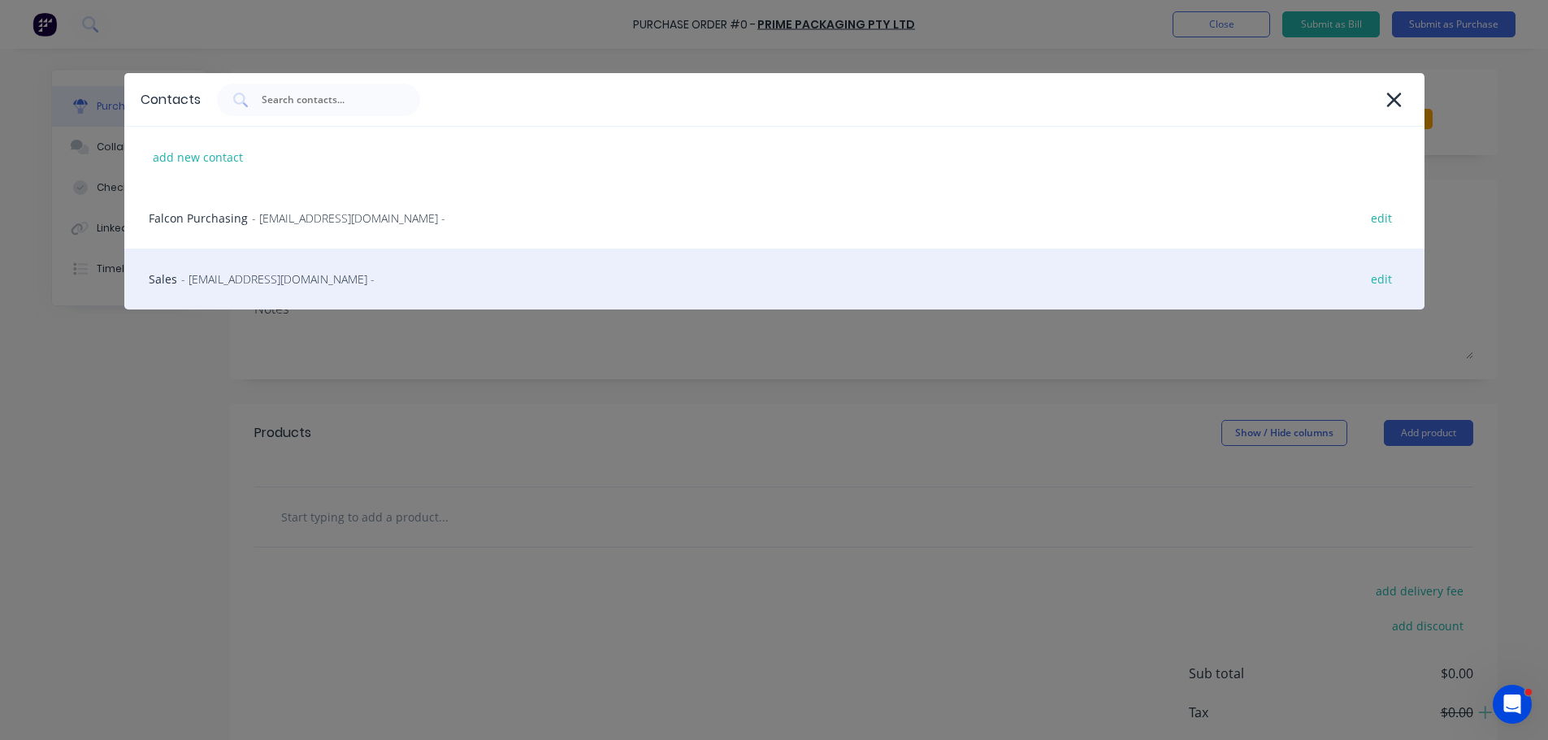
click at [276, 289] on div "Sales - sales@primepackaging.com.au - edit" at bounding box center [774, 279] width 1300 height 61
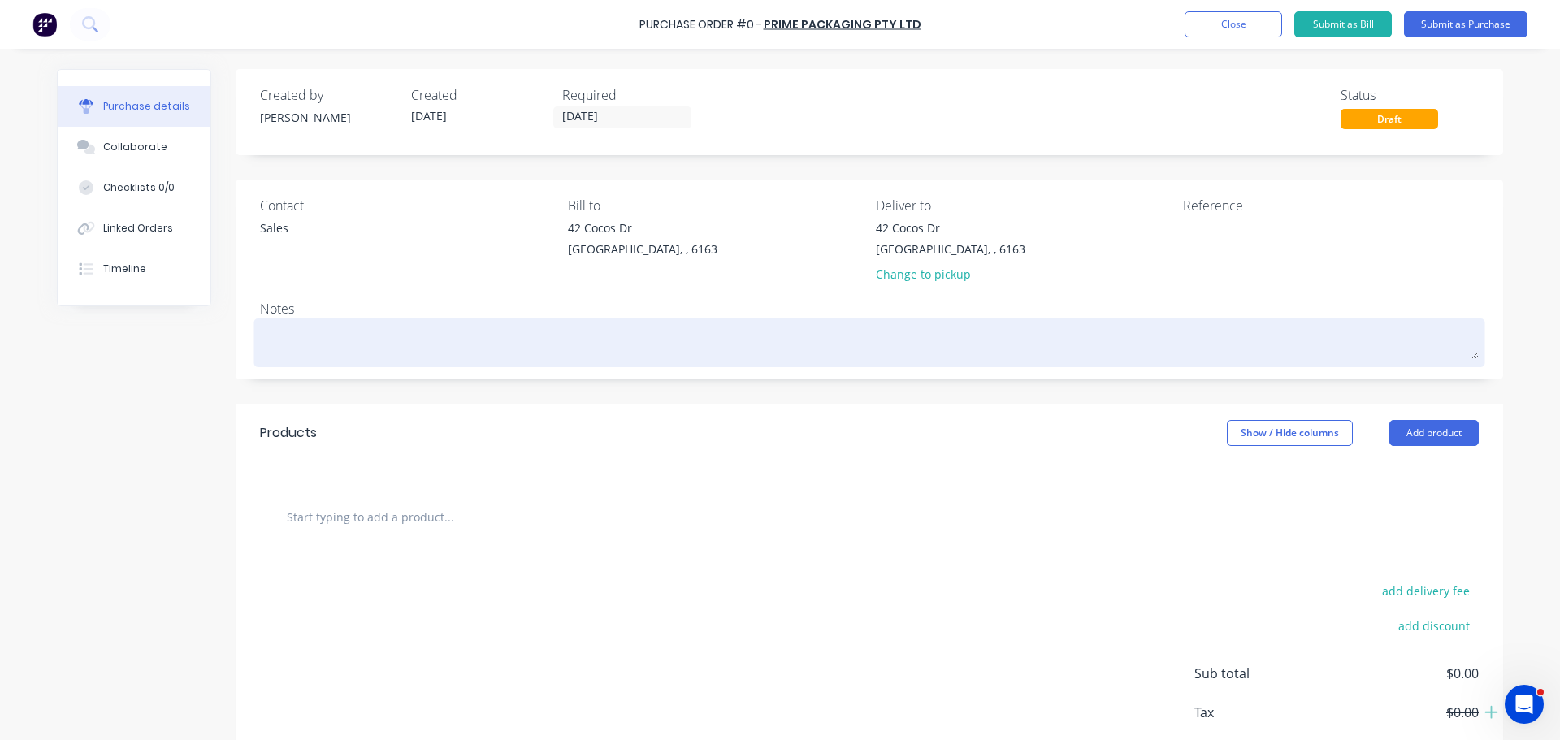
click at [301, 340] on textarea at bounding box center [869, 341] width 1219 height 37
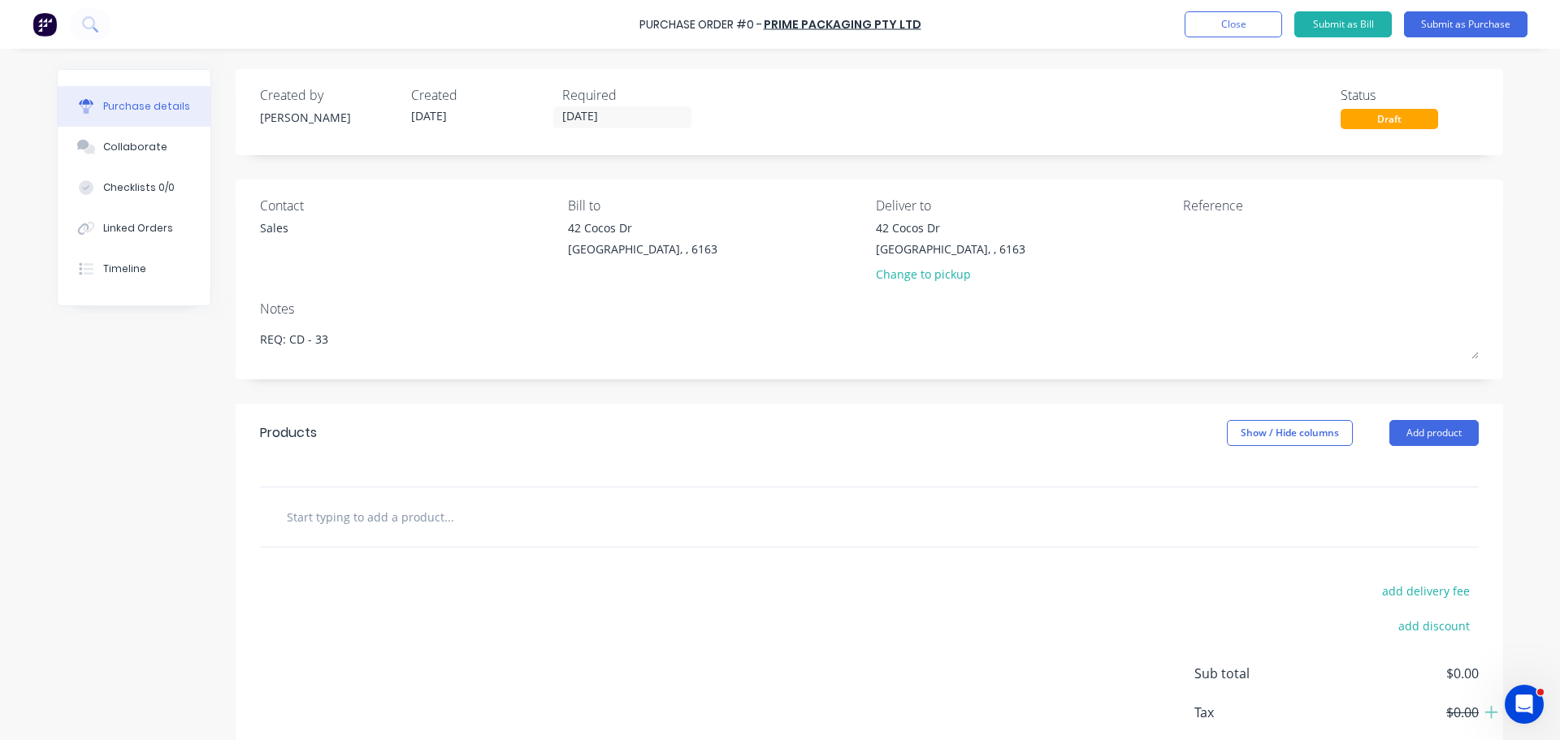
click at [405, 514] on input "text" at bounding box center [448, 516] width 325 height 32
click at [1438, 426] on button "Add product" at bounding box center [1433, 433] width 89 height 26
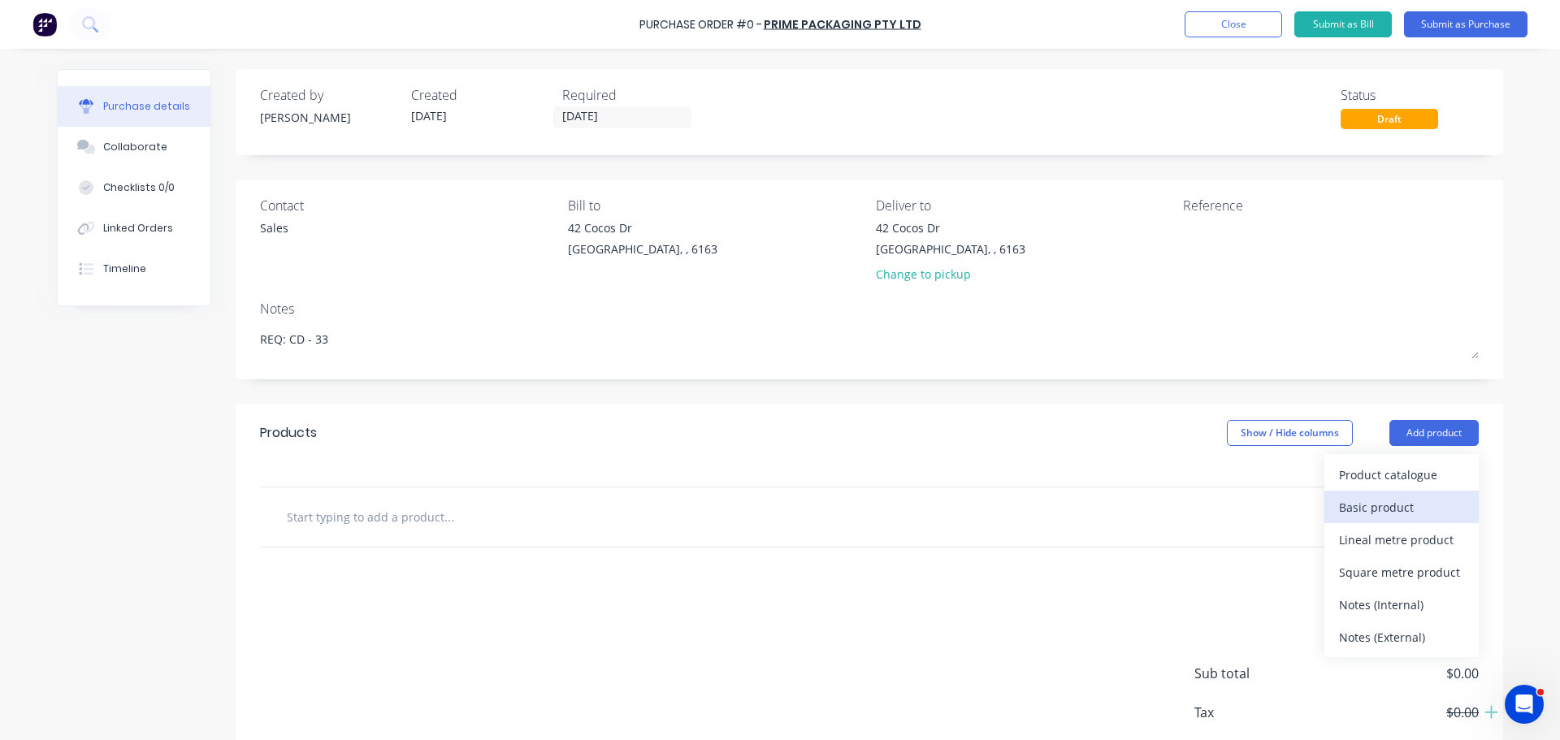
click at [1382, 504] on div "Basic product" at bounding box center [1401, 508] width 125 height 24
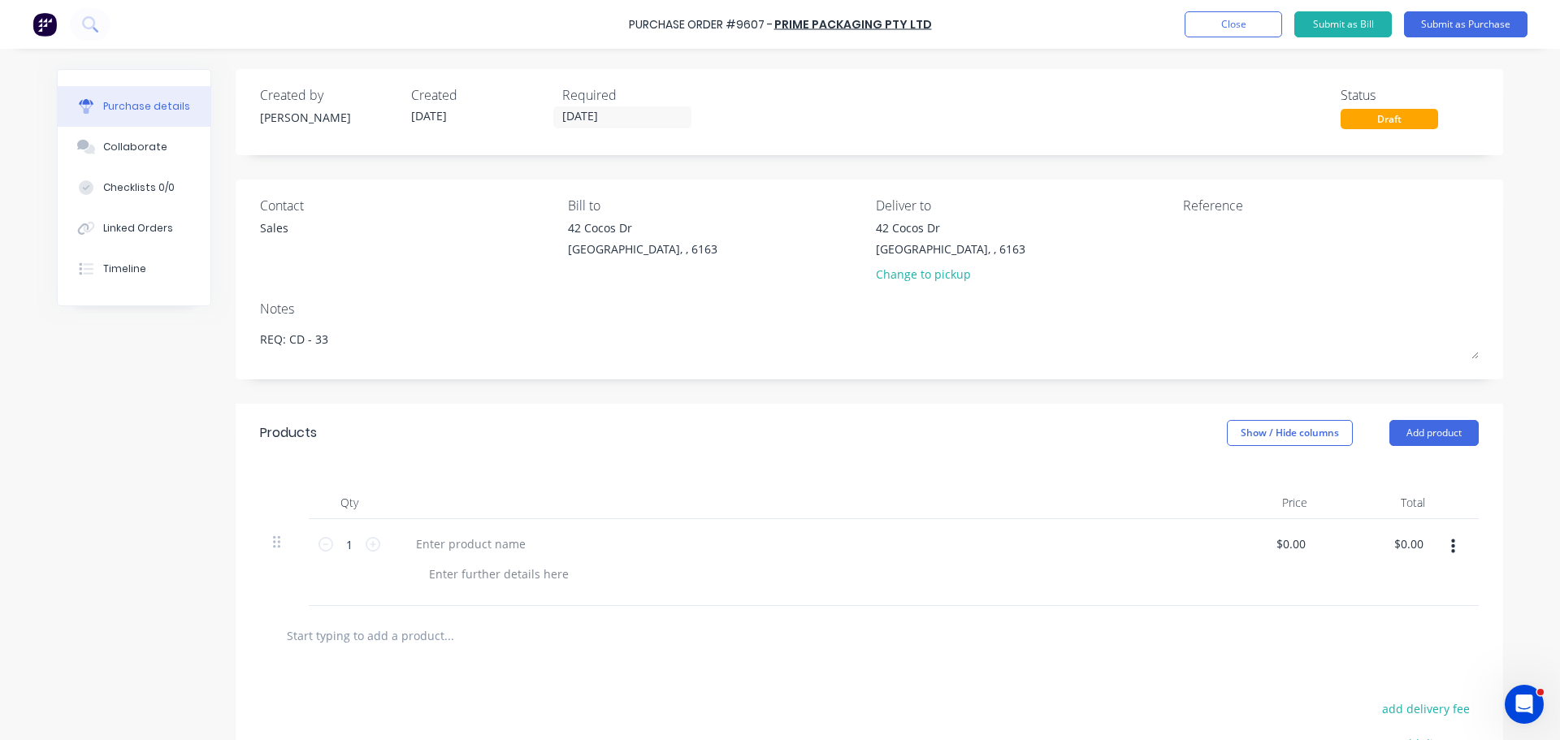
click at [454, 541] on div "Purchase details Collaborate Checklists 0/0 Linked Orders Timeline Created by B…" at bounding box center [780, 345] width 1478 height 659
click at [626, 22] on div "Purchase Order #9607 - PRIME PACKAGING PTY LTD Add product Close Submit as Bill…" at bounding box center [780, 24] width 1560 height 49
drag, startPoint x: 632, startPoint y: 24, endPoint x: 939, endPoint y: 30, distance: 307.1
click at [939, 30] on div "Purchase Order #9607 - PRIME PACKAGING PTY LTD Add product Close Submit as Bill…" at bounding box center [780, 24] width 1560 height 49
copy div "Purchase Order #9607 - PRIME PACKAGING PTY LTD Add product Close Submit as Bill…"
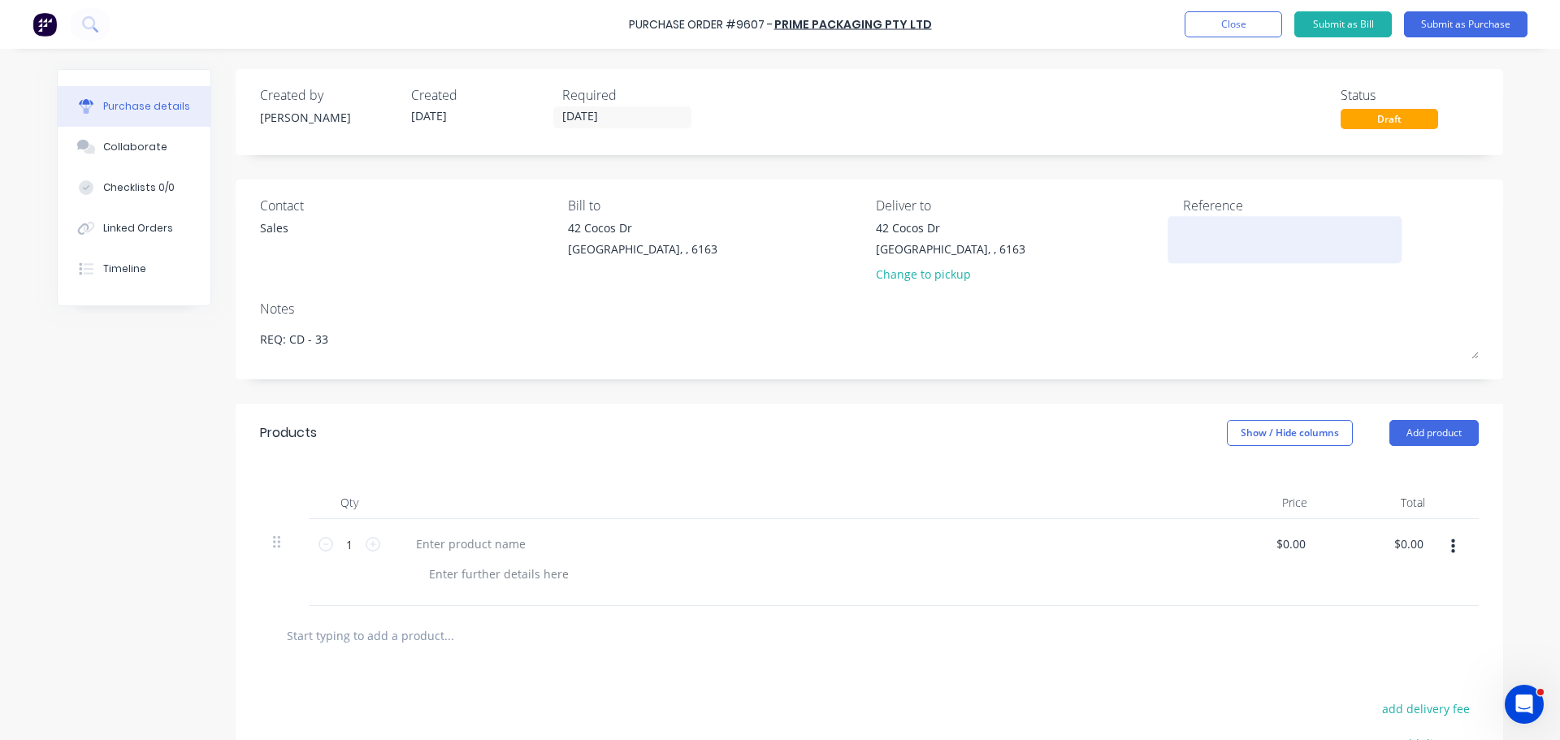
click at [1201, 240] on textarea at bounding box center [1284, 237] width 203 height 37
paste textarea "Purchase Order #9607 - PRIME PACKAGING PTY LTD"
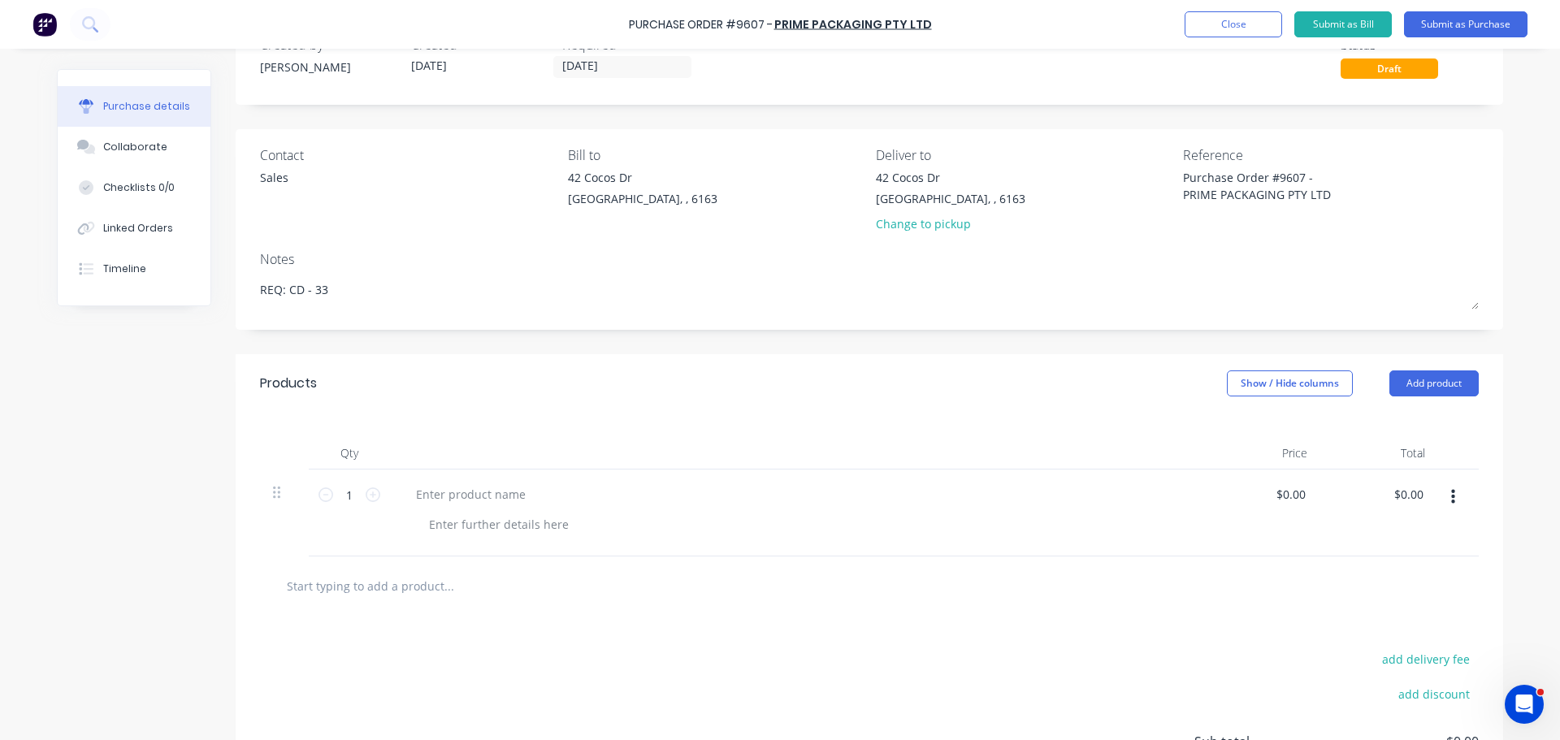
scroll to position [81, 0]
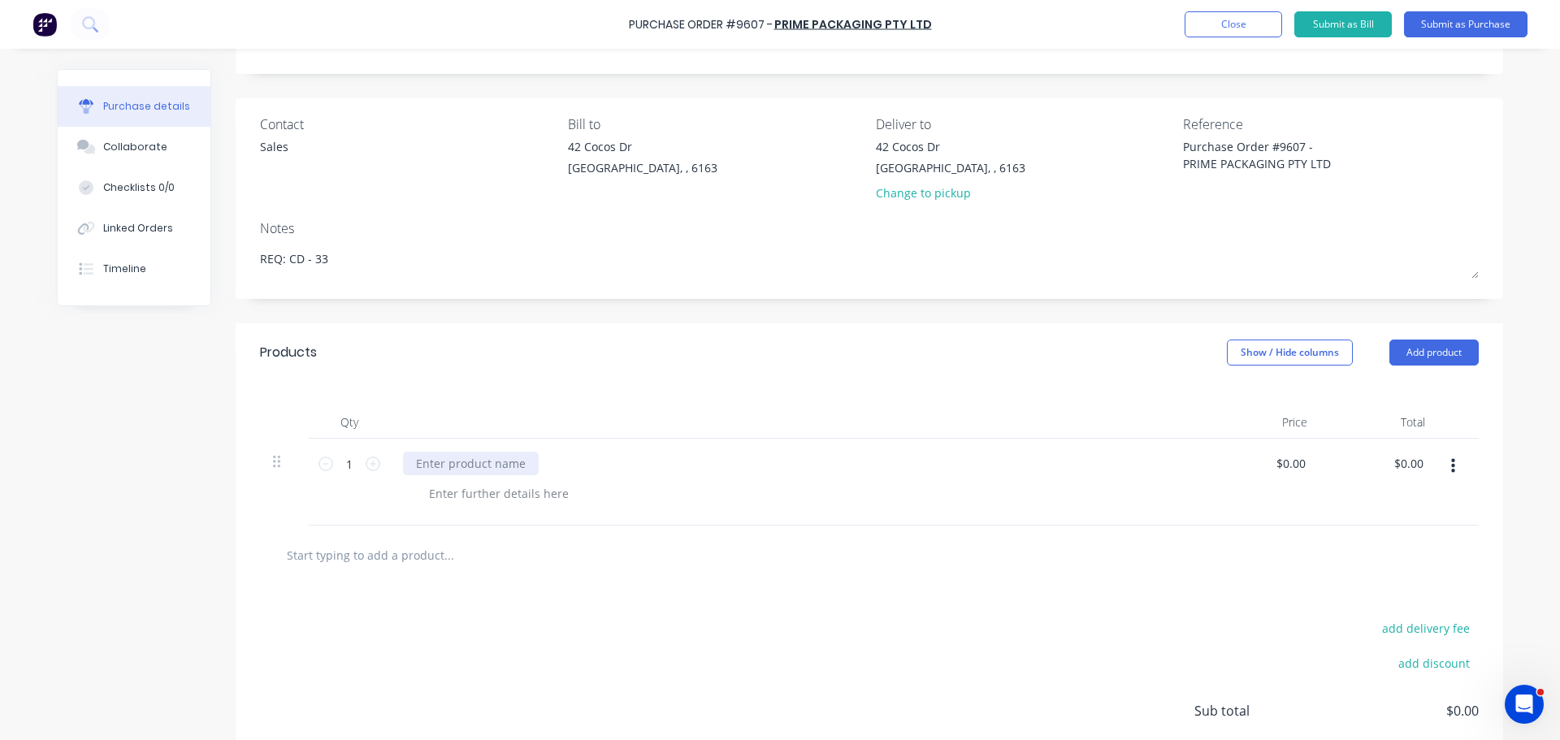
click at [452, 466] on div at bounding box center [471, 464] width 136 height 24
click at [422, 460] on div at bounding box center [471, 464] width 136 height 24
paste div
click at [439, 497] on div at bounding box center [499, 494] width 166 height 24
click at [666, 478] on div "Poly Strapping Tensioner - PT34 W2071" at bounding box center [796, 482] width 812 height 87
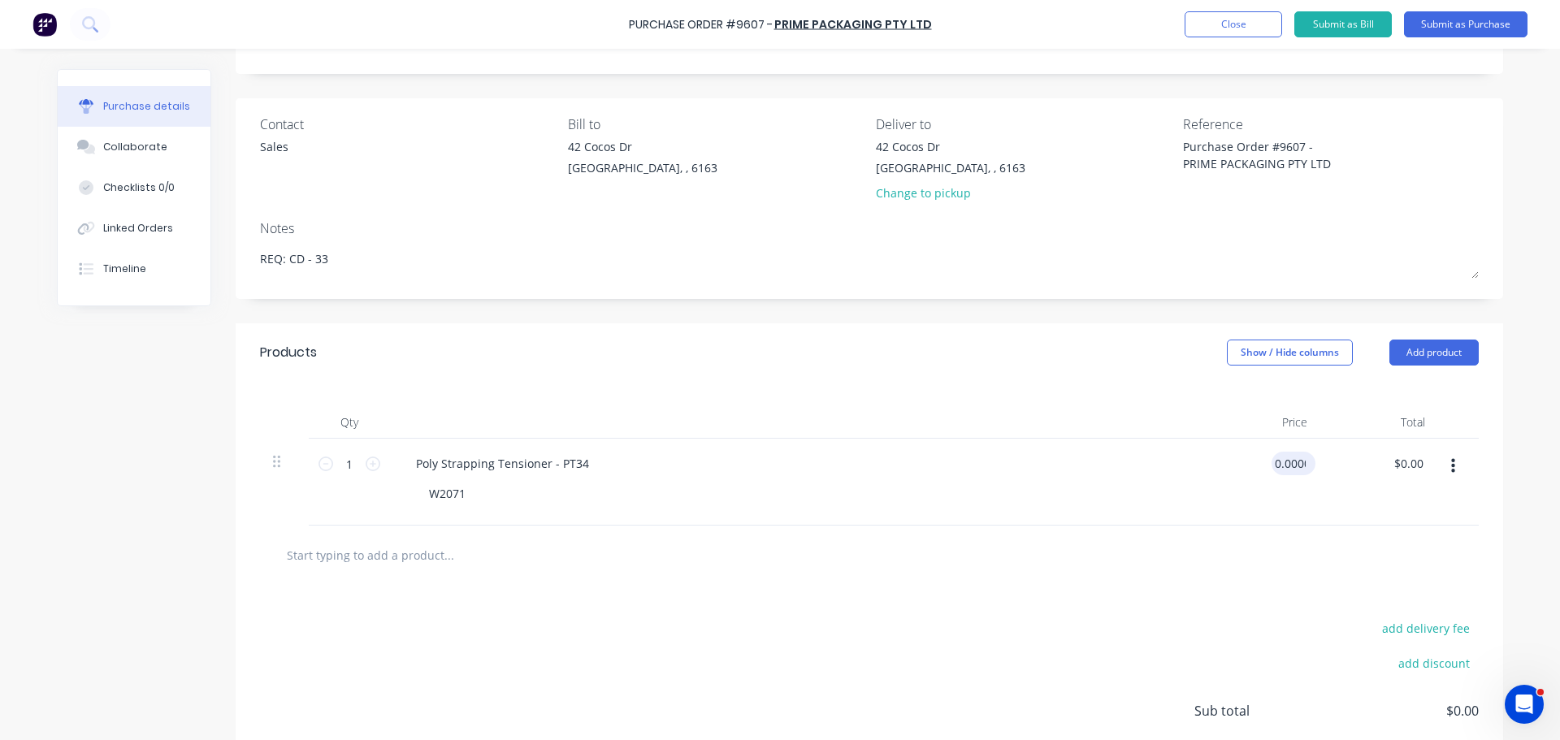
click at [1294, 460] on input "0.0000" at bounding box center [1289, 464] width 37 height 24
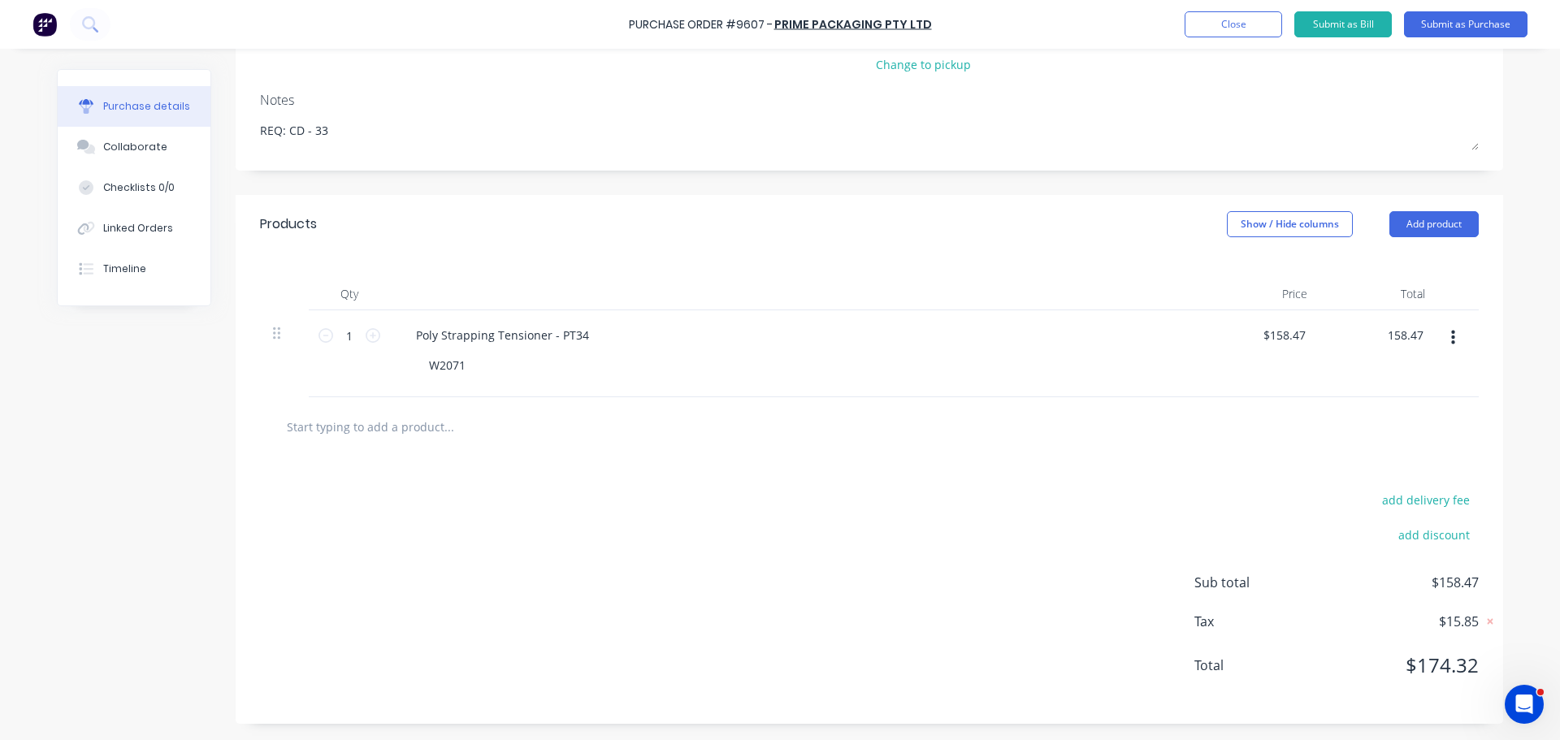
scroll to position [0, 0]
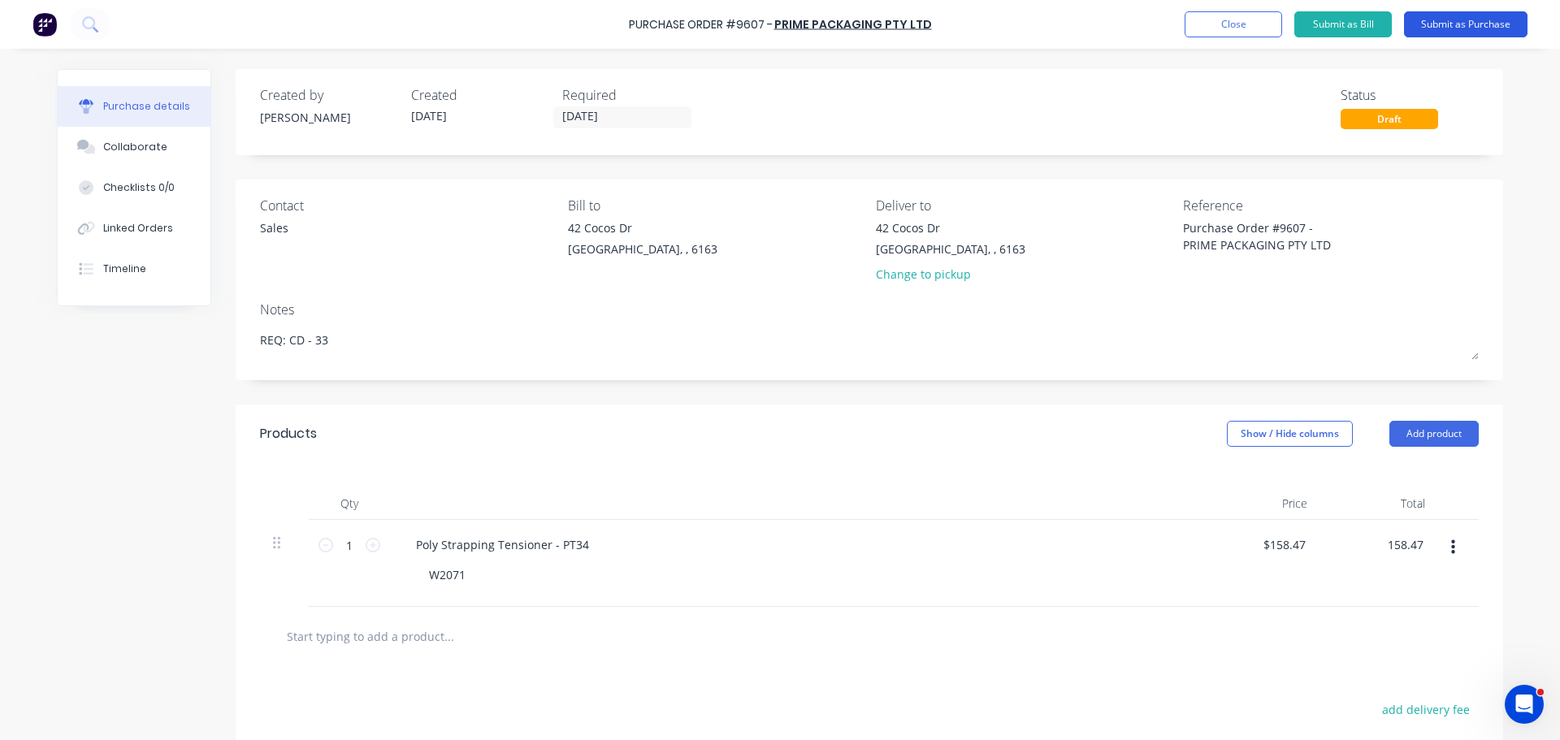
click at [1466, 22] on button "Submit as Purchase" at bounding box center [1465, 24] width 123 height 26
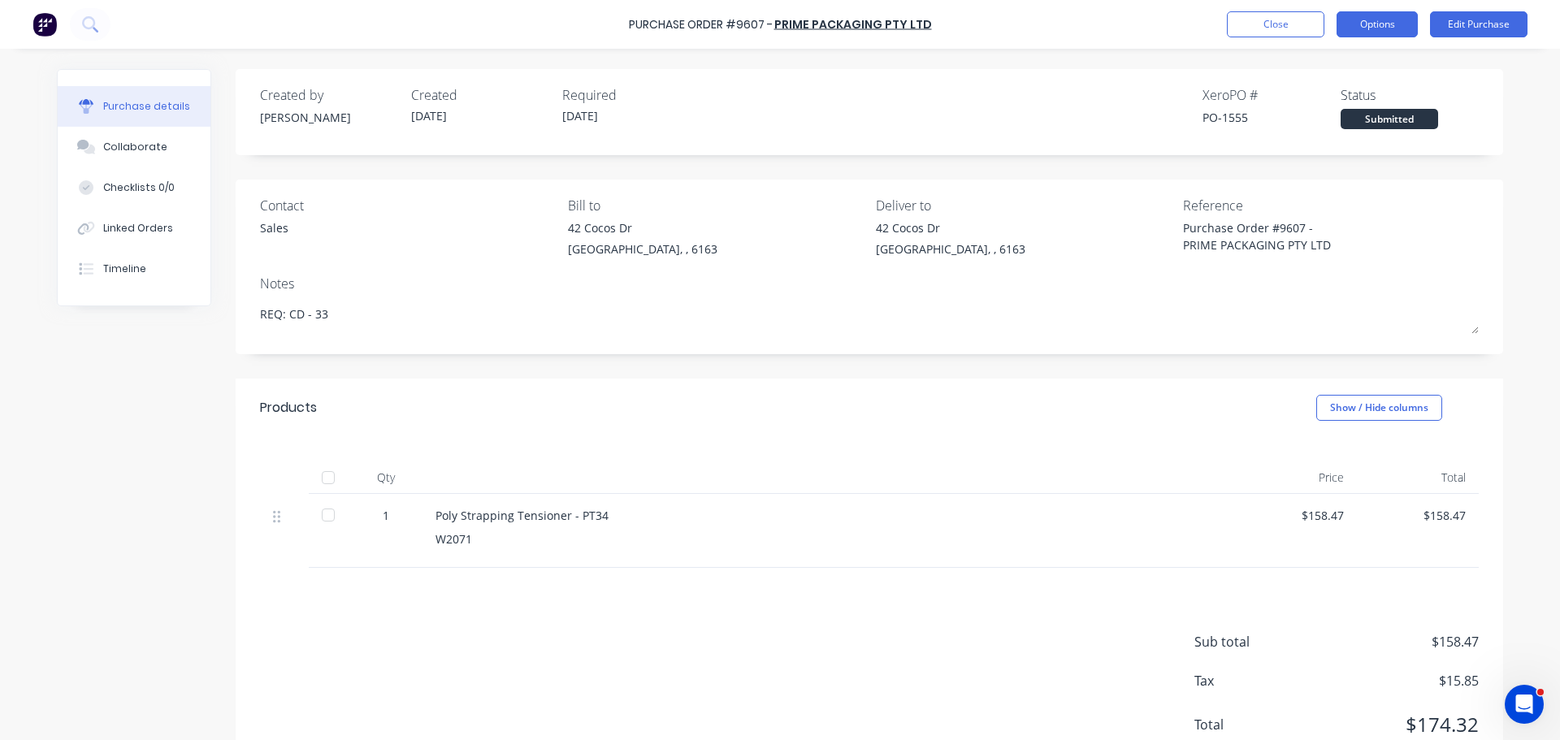
click at [1370, 28] on button "Options" at bounding box center [1376, 24] width 81 height 26
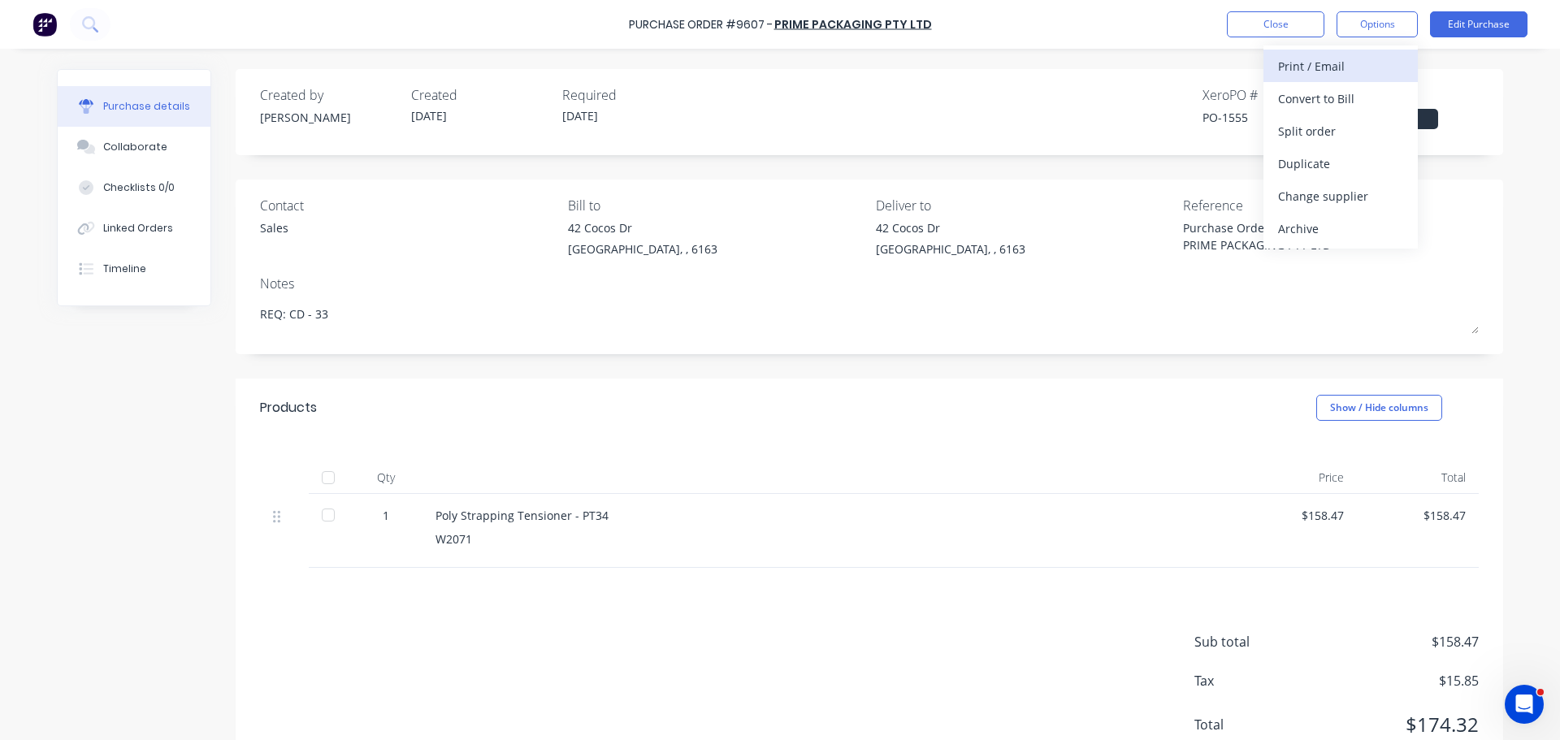
click at [1324, 68] on div "Print / Email" at bounding box center [1340, 66] width 125 height 24
click at [1301, 97] on div "With pricing" at bounding box center [1340, 99] width 125 height 24
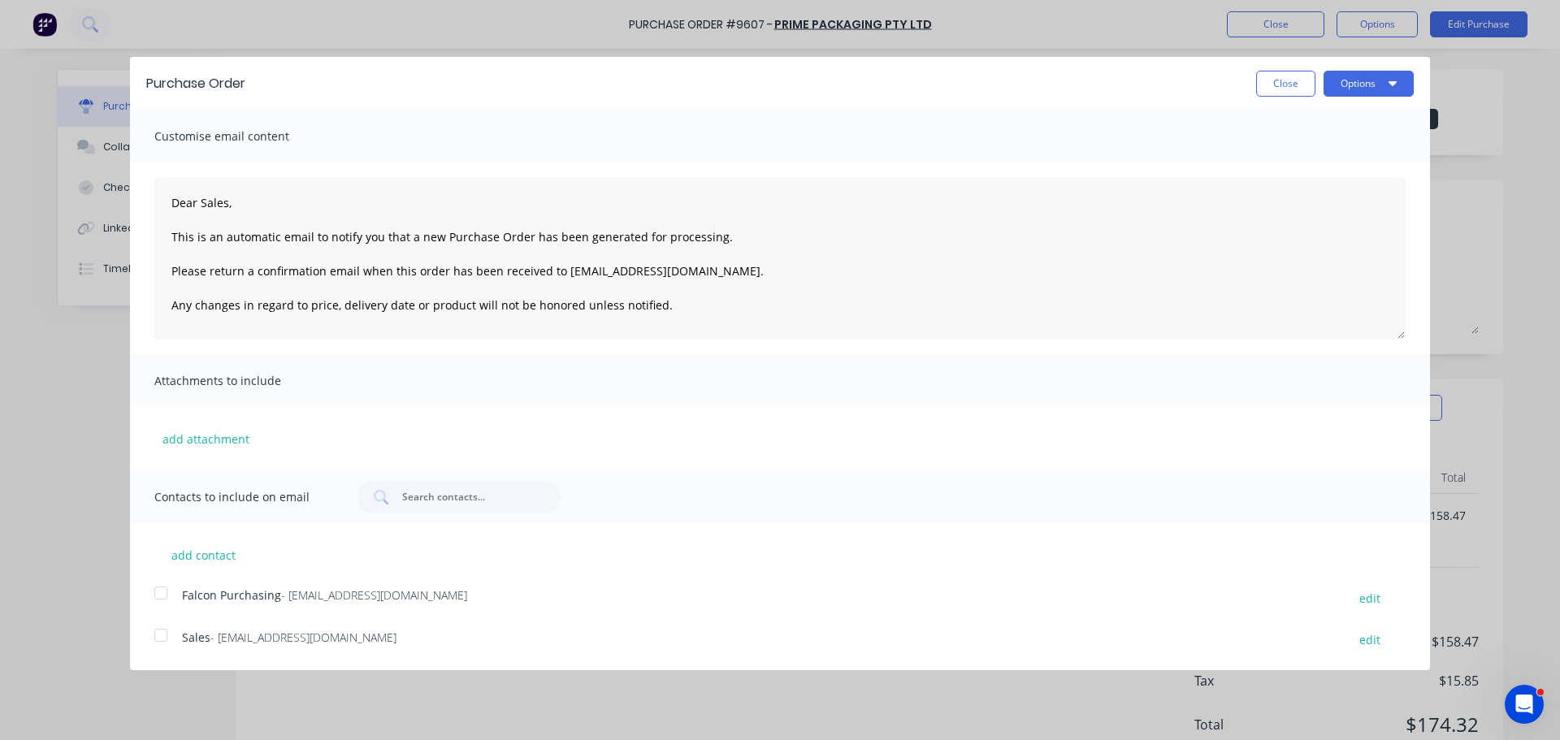
click at [158, 597] on div at bounding box center [161, 593] width 32 height 32
click at [164, 632] on div at bounding box center [161, 635] width 32 height 32
click at [1344, 84] on button "Options" at bounding box center [1368, 84] width 90 height 26
click at [1292, 163] on div "Email" at bounding box center [1336, 157] width 125 height 24
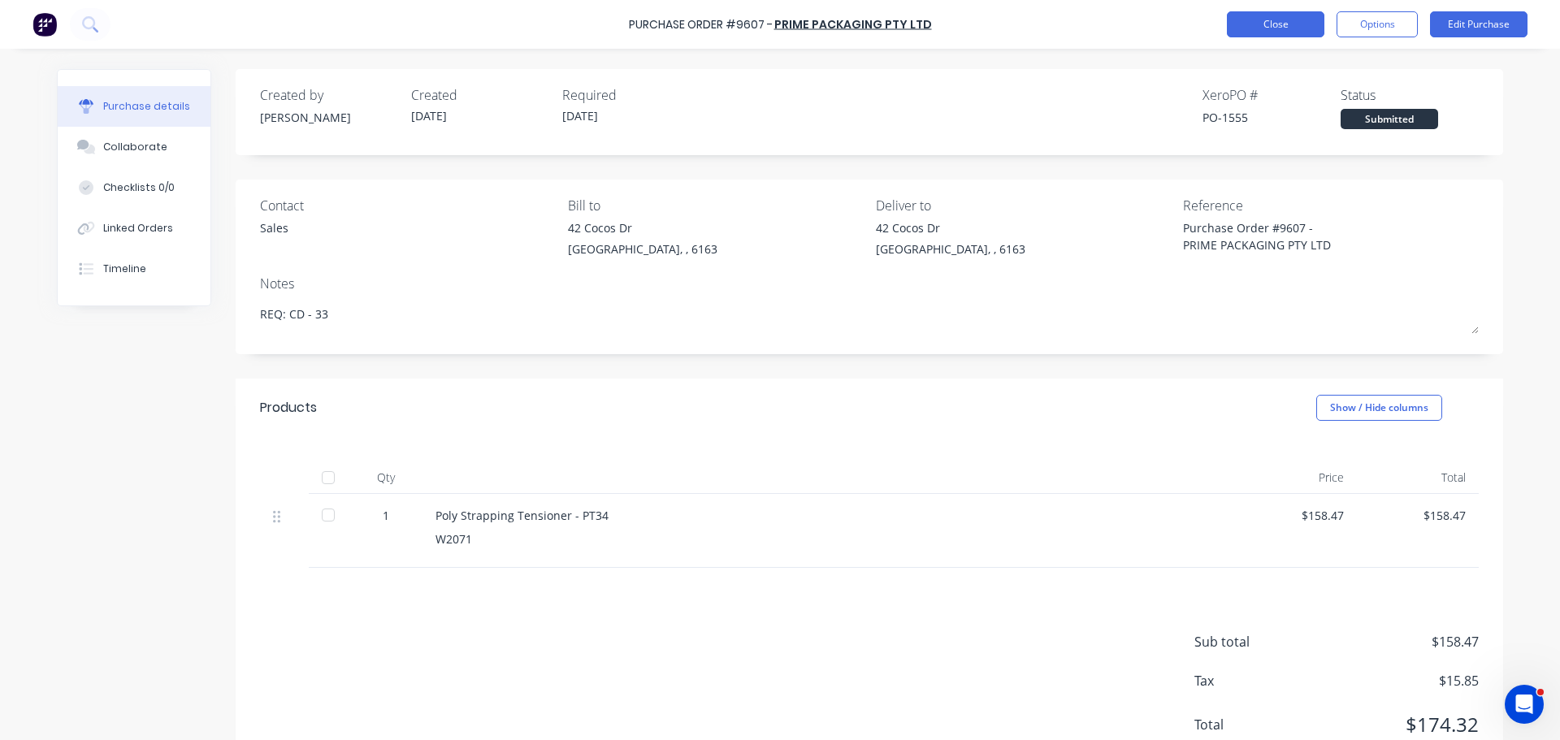
click at [1254, 19] on button "Close" at bounding box center [1275, 24] width 97 height 26
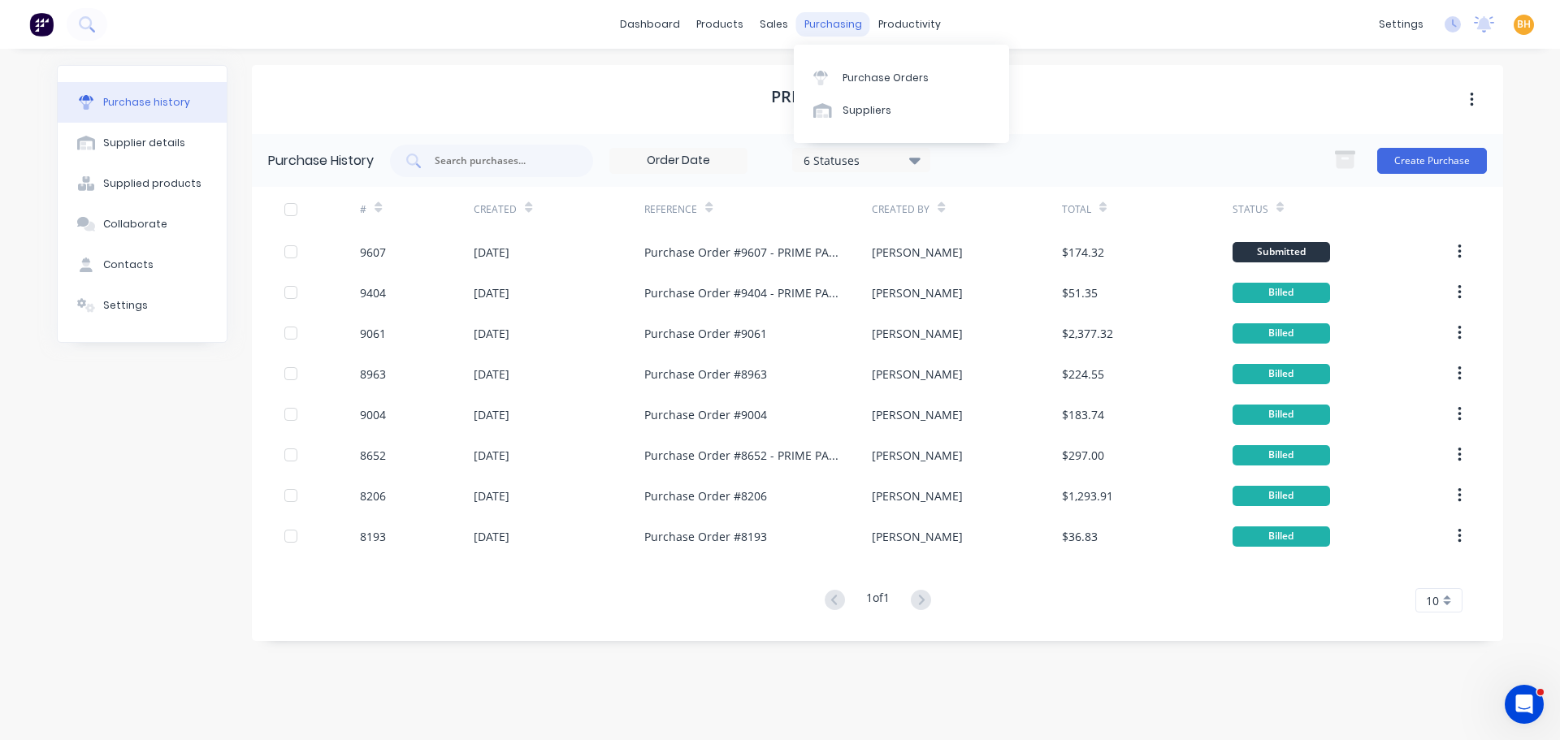
click at [836, 25] on div "purchasing" at bounding box center [833, 24] width 74 height 24
click at [868, 70] on link "Purchase Orders" at bounding box center [901, 77] width 215 height 32
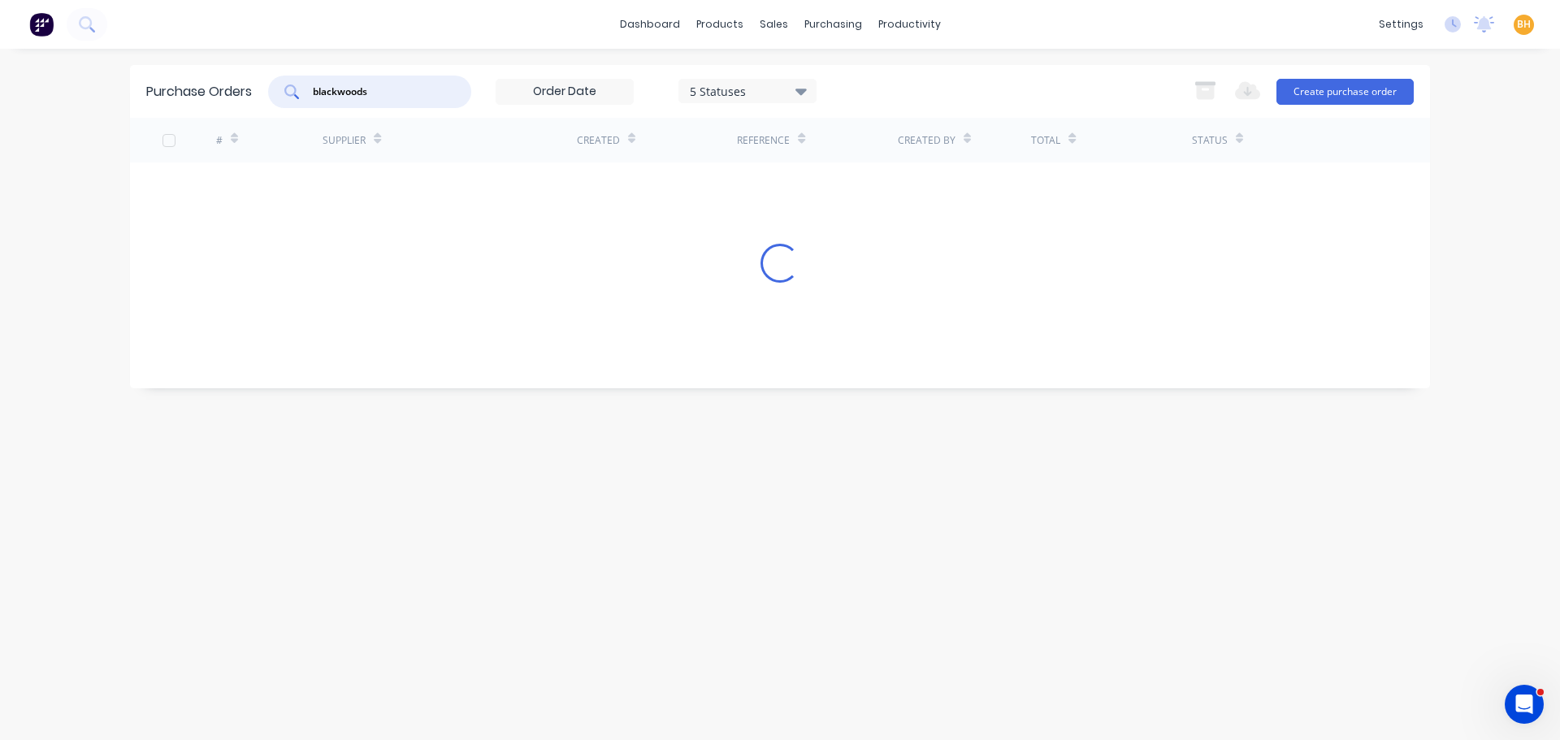
click at [399, 90] on input "blackwoods" at bounding box center [378, 92] width 135 height 16
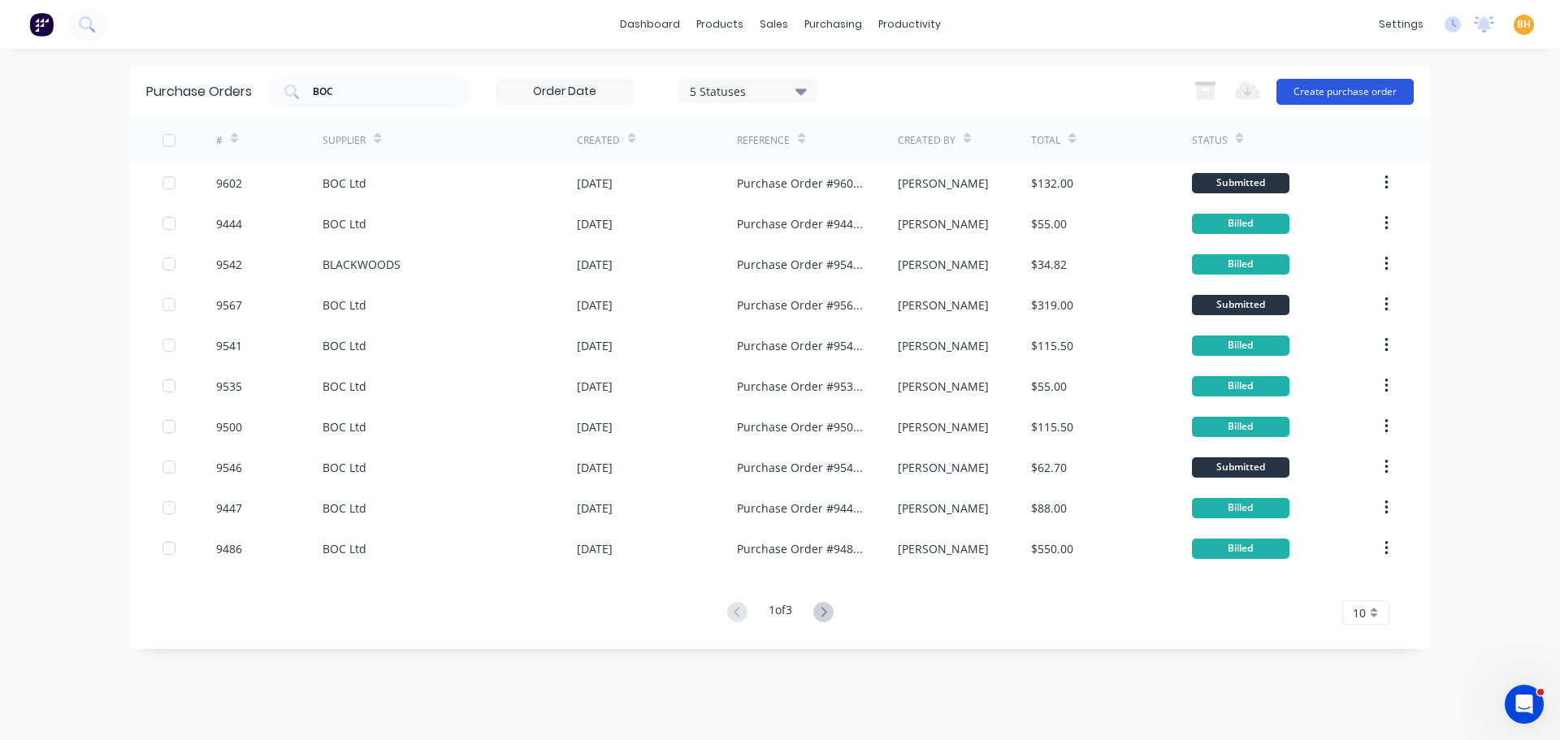
click at [1315, 92] on button "Create purchase order" at bounding box center [1344, 92] width 137 height 26
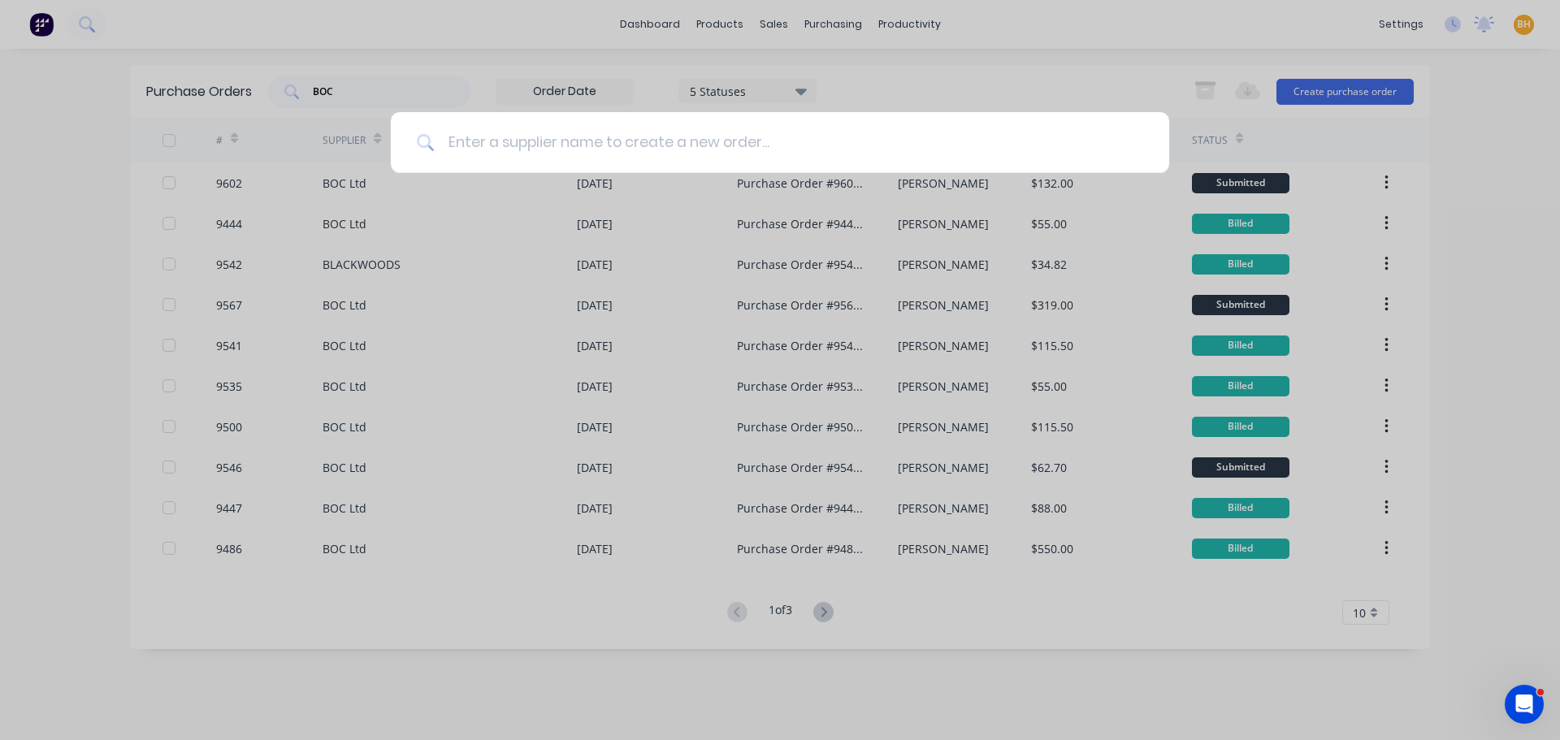
click at [530, 159] on input at bounding box center [789, 142] width 708 height 61
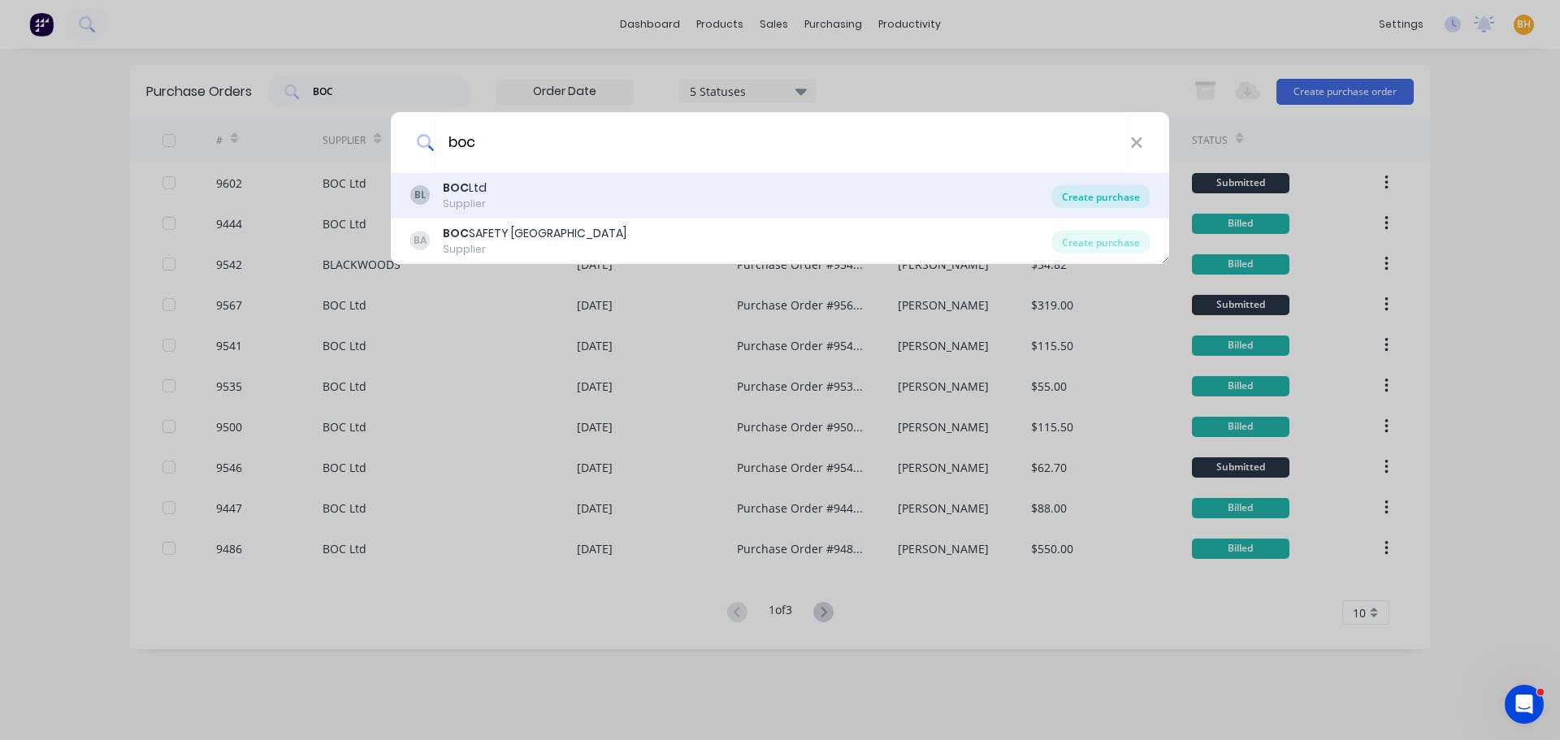
click at [1111, 188] on div "Create purchase" at bounding box center [1100, 196] width 97 height 23
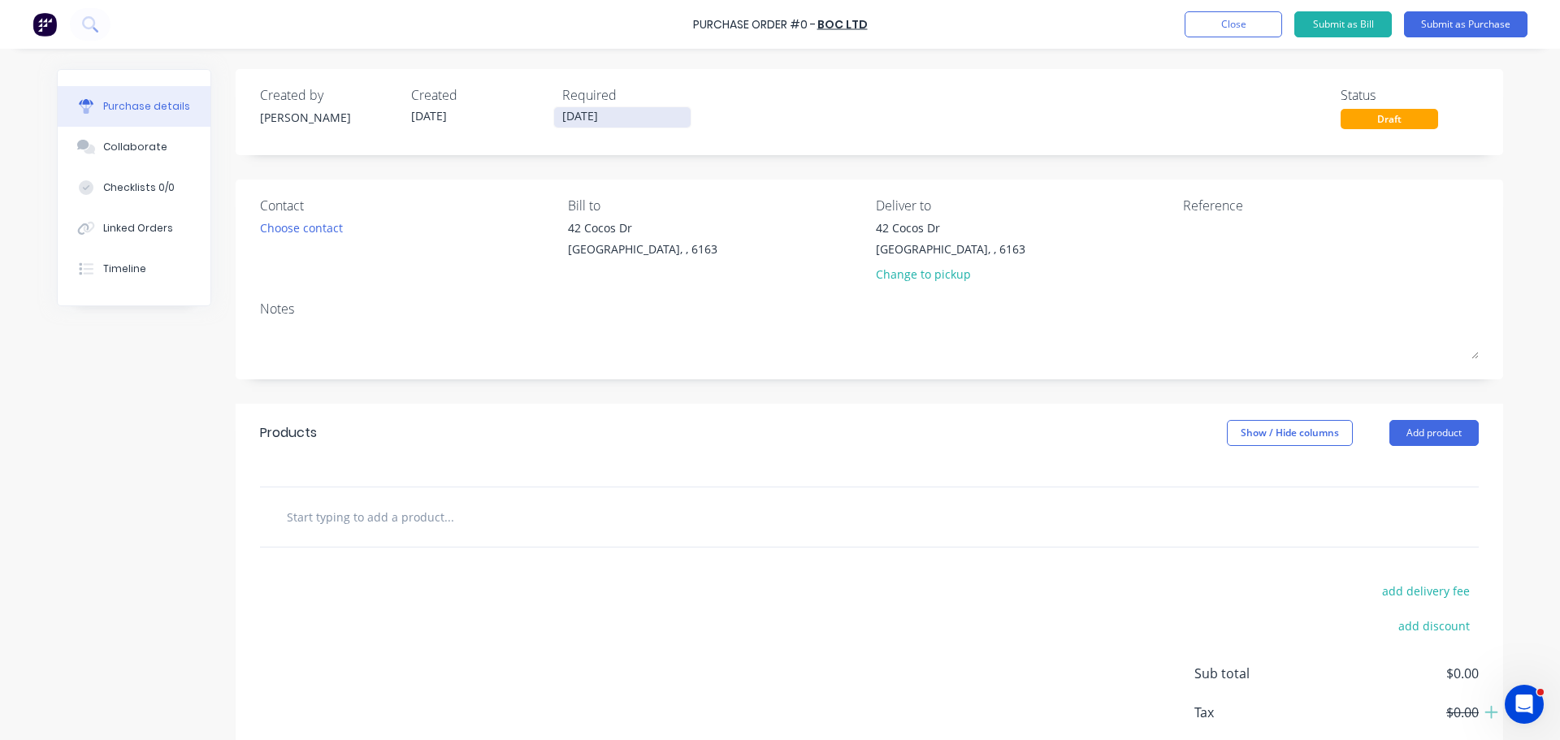
click at [583, 119] on input "[DATE]" at bounding box center [622, 117] width 136 height 20
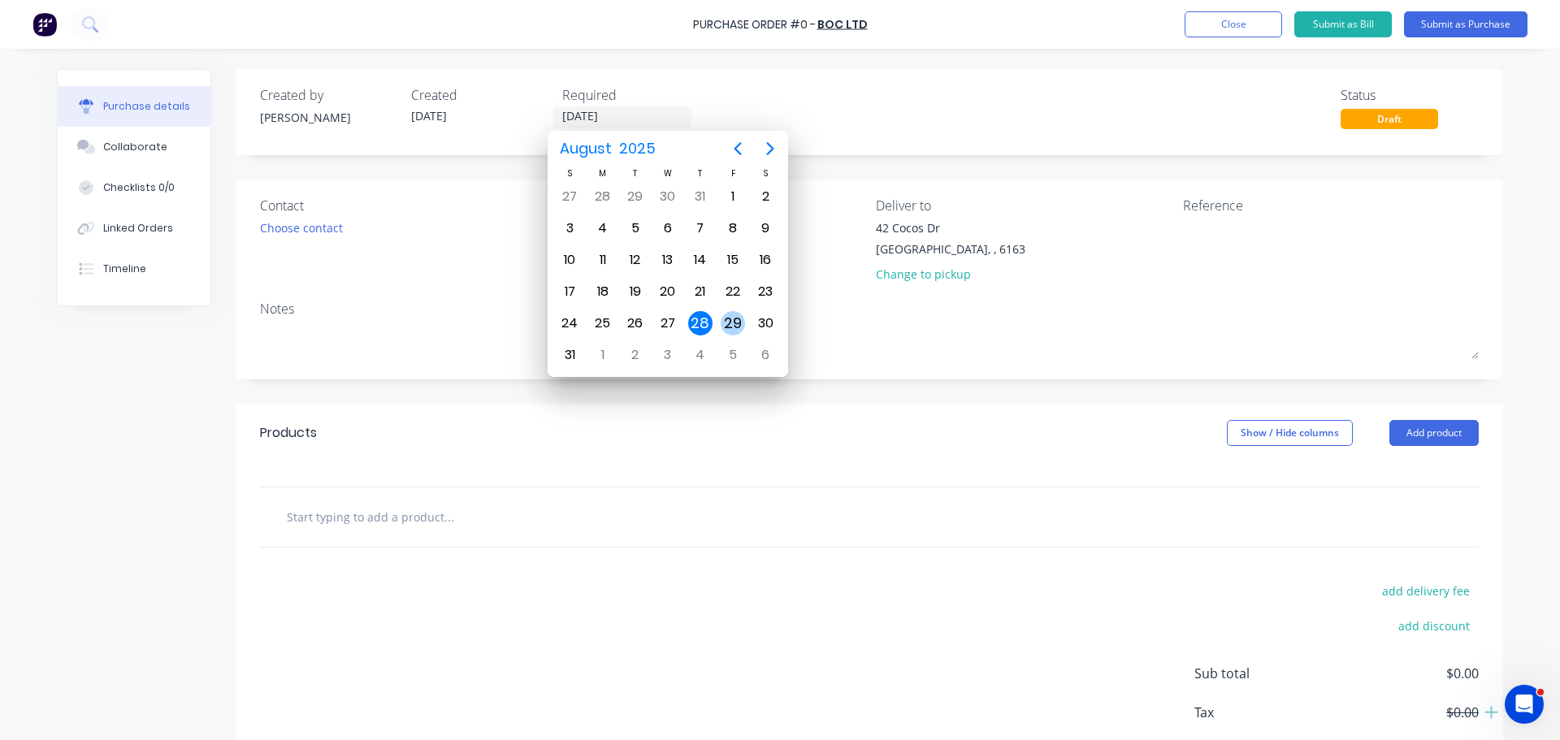
click at [735, 314] on div "29" at bounding box center [733, 323] width 24 height 24
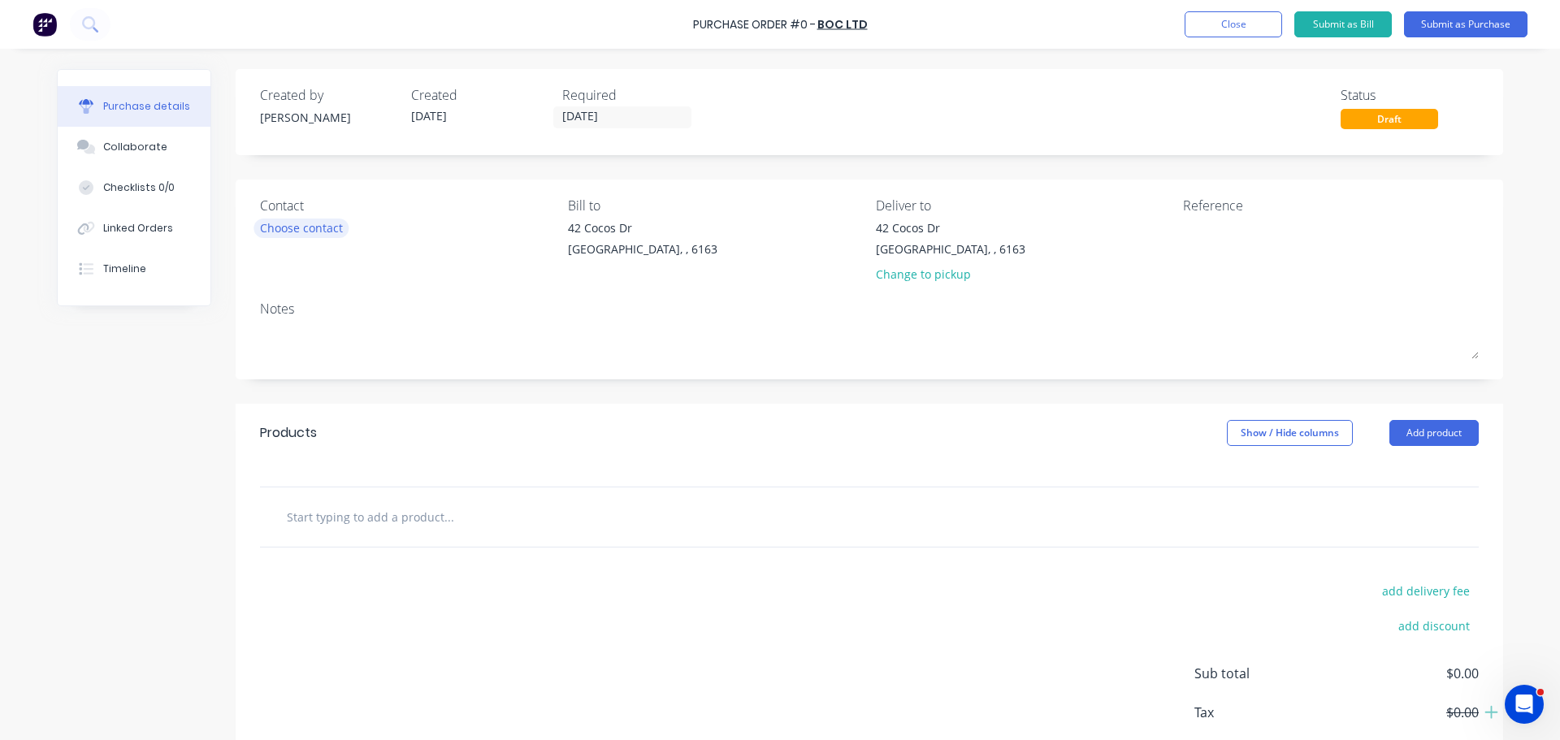
click at [310, 231] on div "Choose contact" at bounding box center [301, 227] width 83 height 17
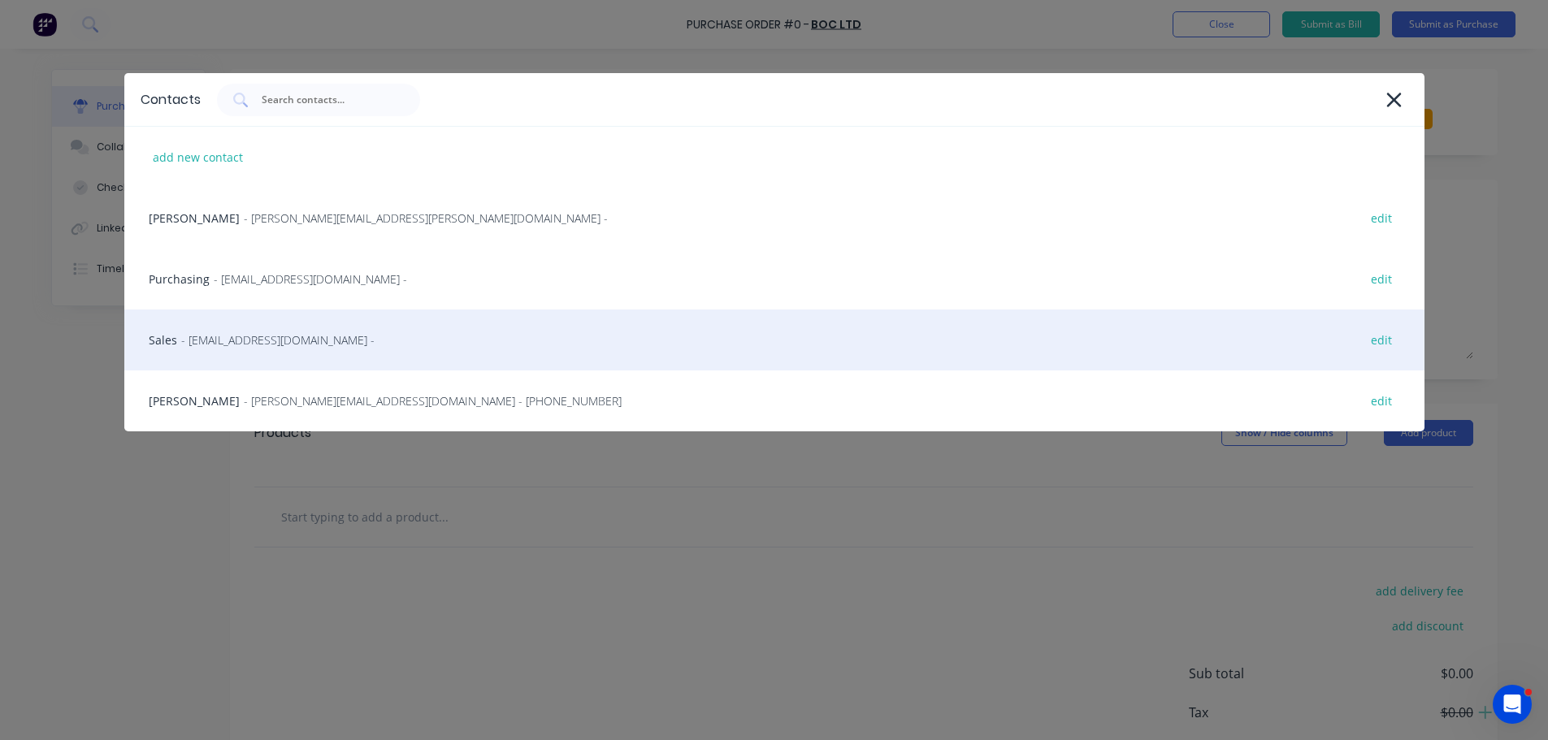
click at [256, 340] on span "- contact@boc.com -" at bounding box center [277, 339] width 193 height 17
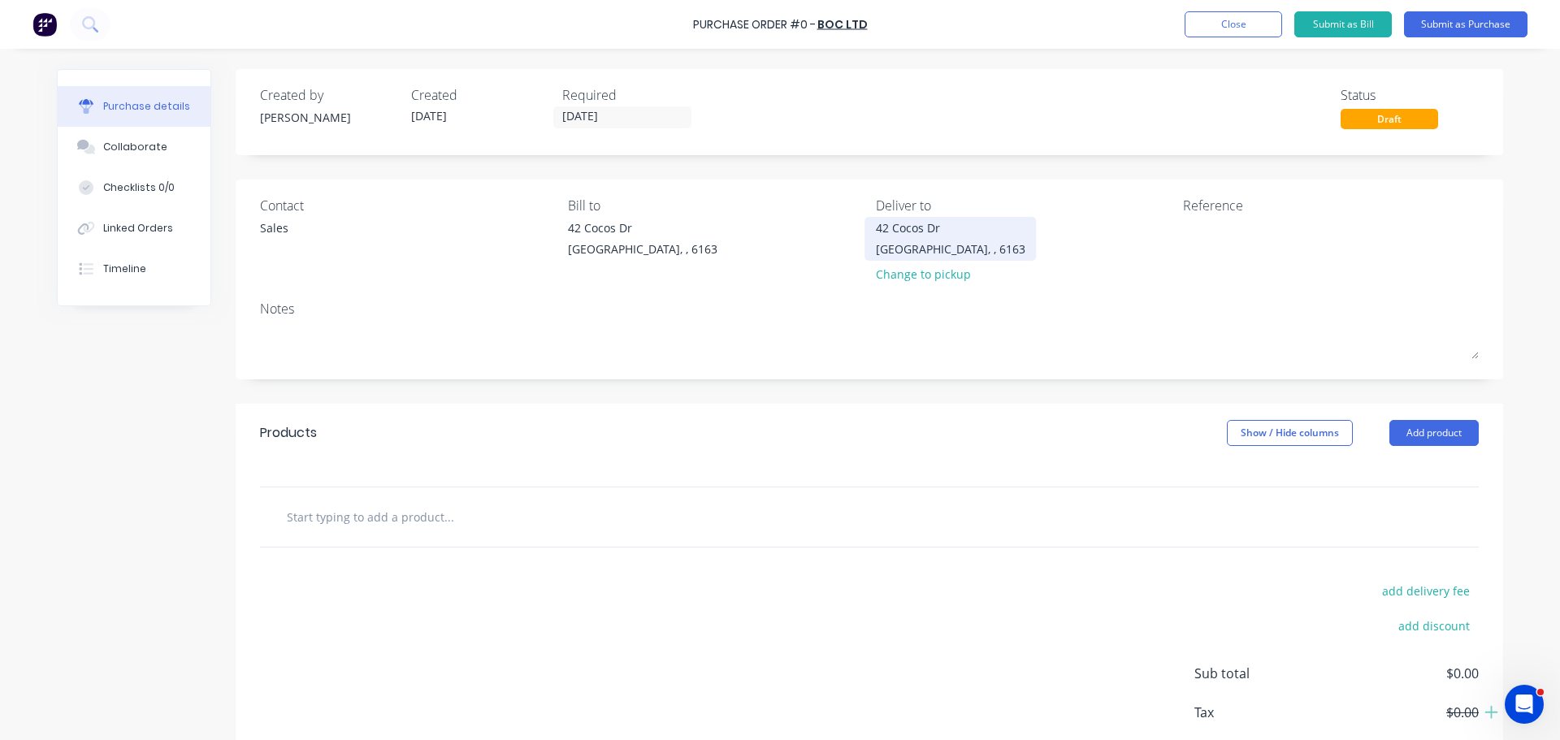
click at [955, 238] on div "42 Cocos Dr Bibra Lake, , 6163" at bounding box center [950, 238] width 149 height 38
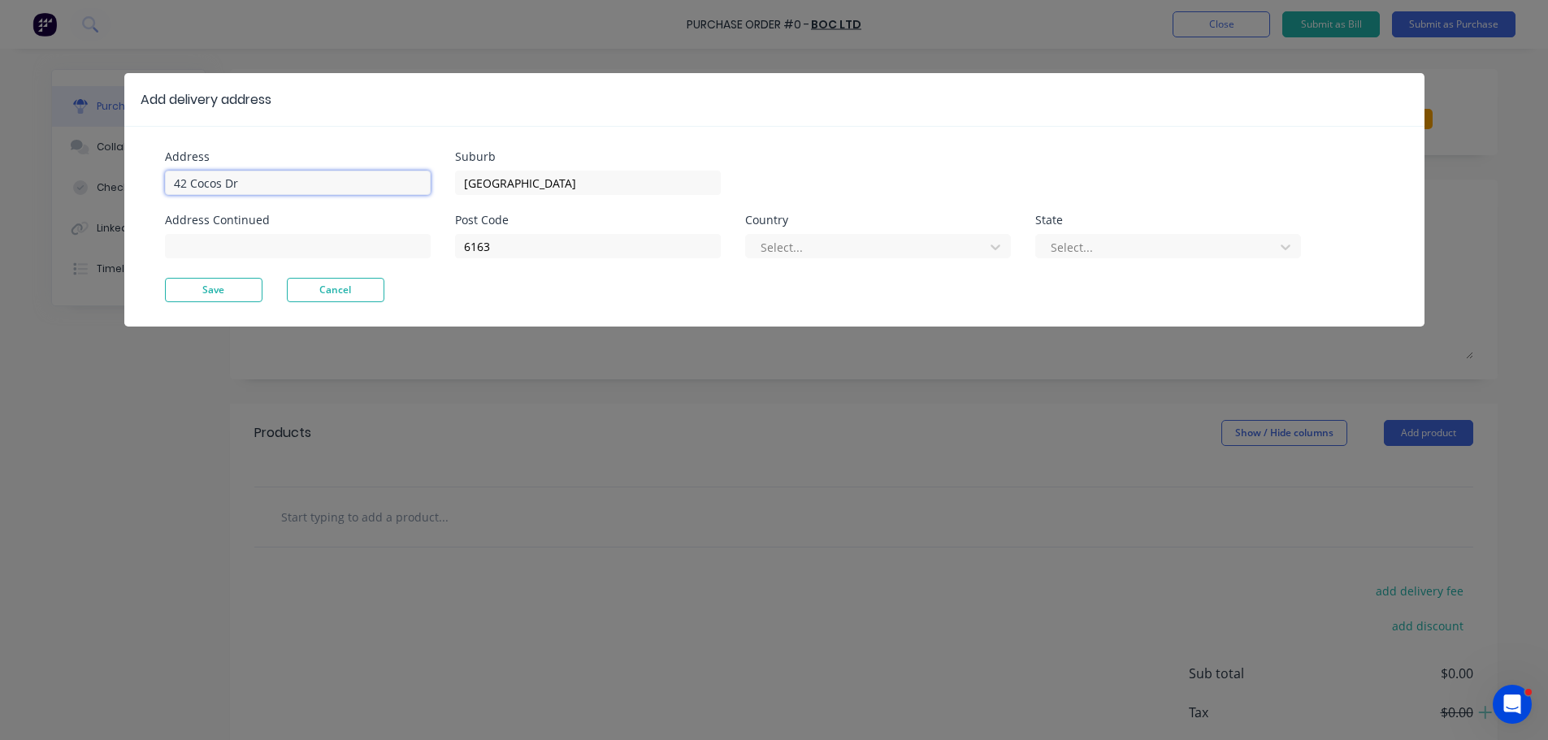
click at [267, 183] on input "42 Cocos Dr" at bounding box center [298, 183] width 266 height 24
click at [207, 287] on button "Save" at bounding box center [213, 290] width 97 height 24
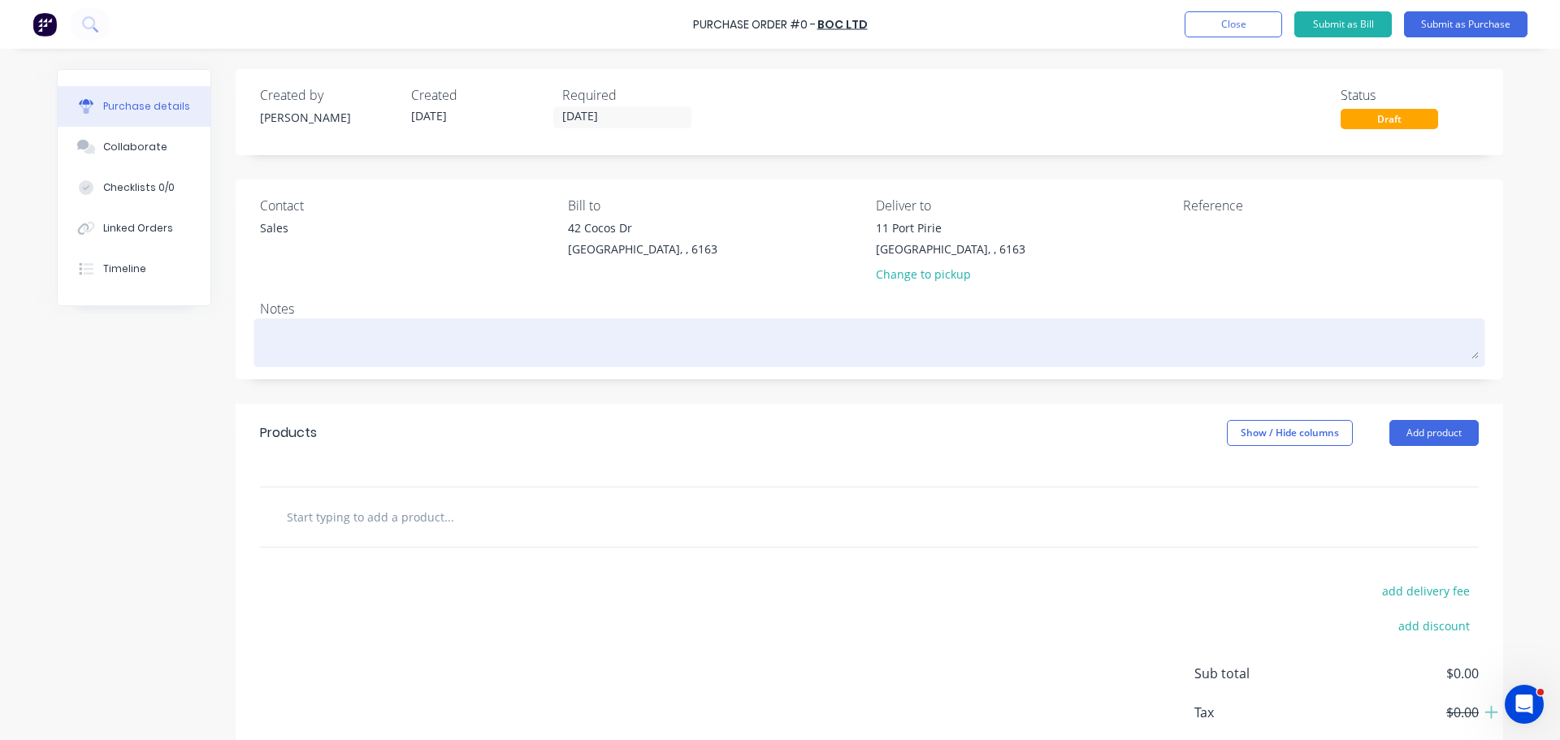
click at [318, 344] on textarea at bounding box center [869, 341] width 1219 height 37
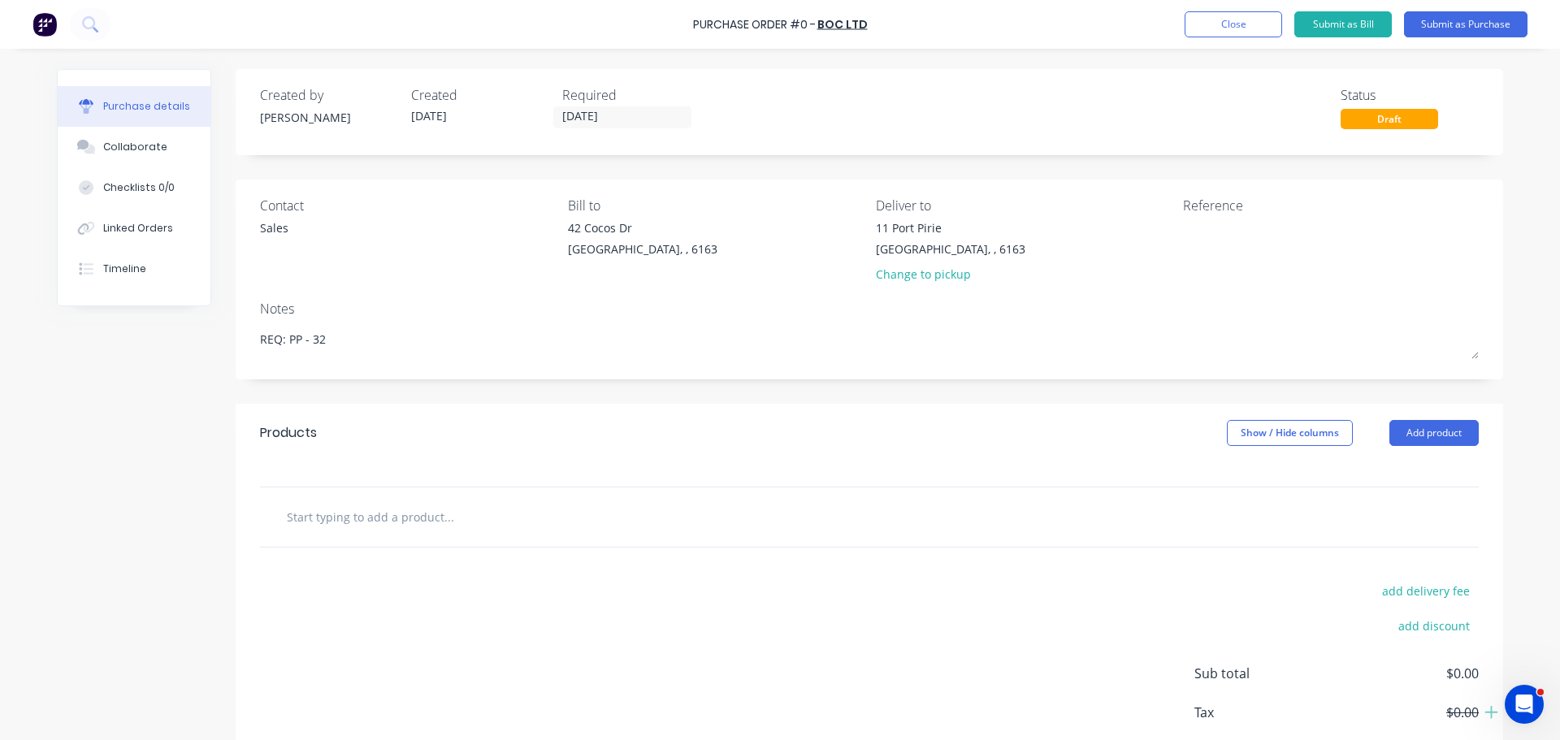
click at [449, 526] on input "text" at bounding box center [448, 516] width 325 height 32
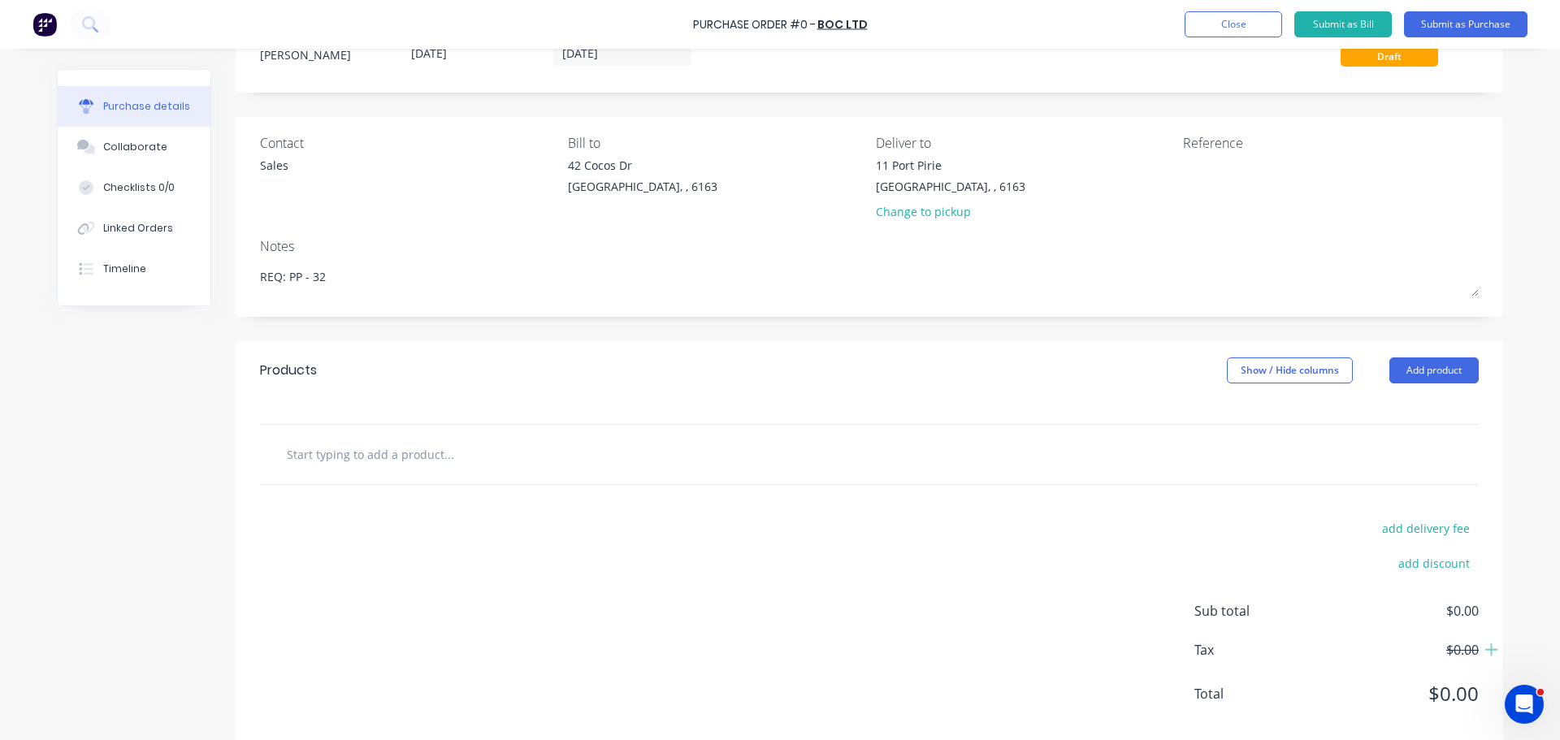
scroll to position [81, 0]
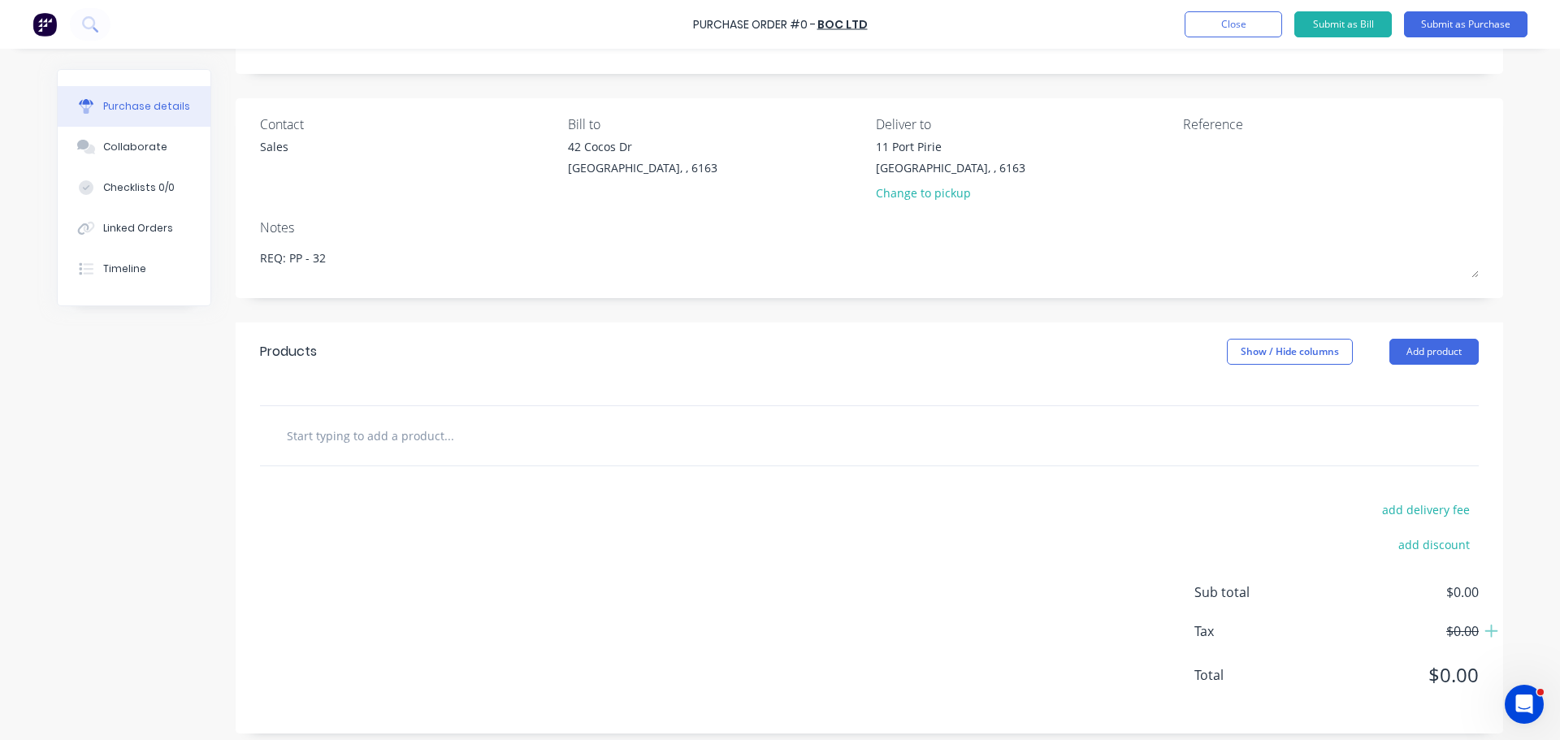
click at [375, 431] on input "text" at bounding box center [448, 435] width 325 height 32
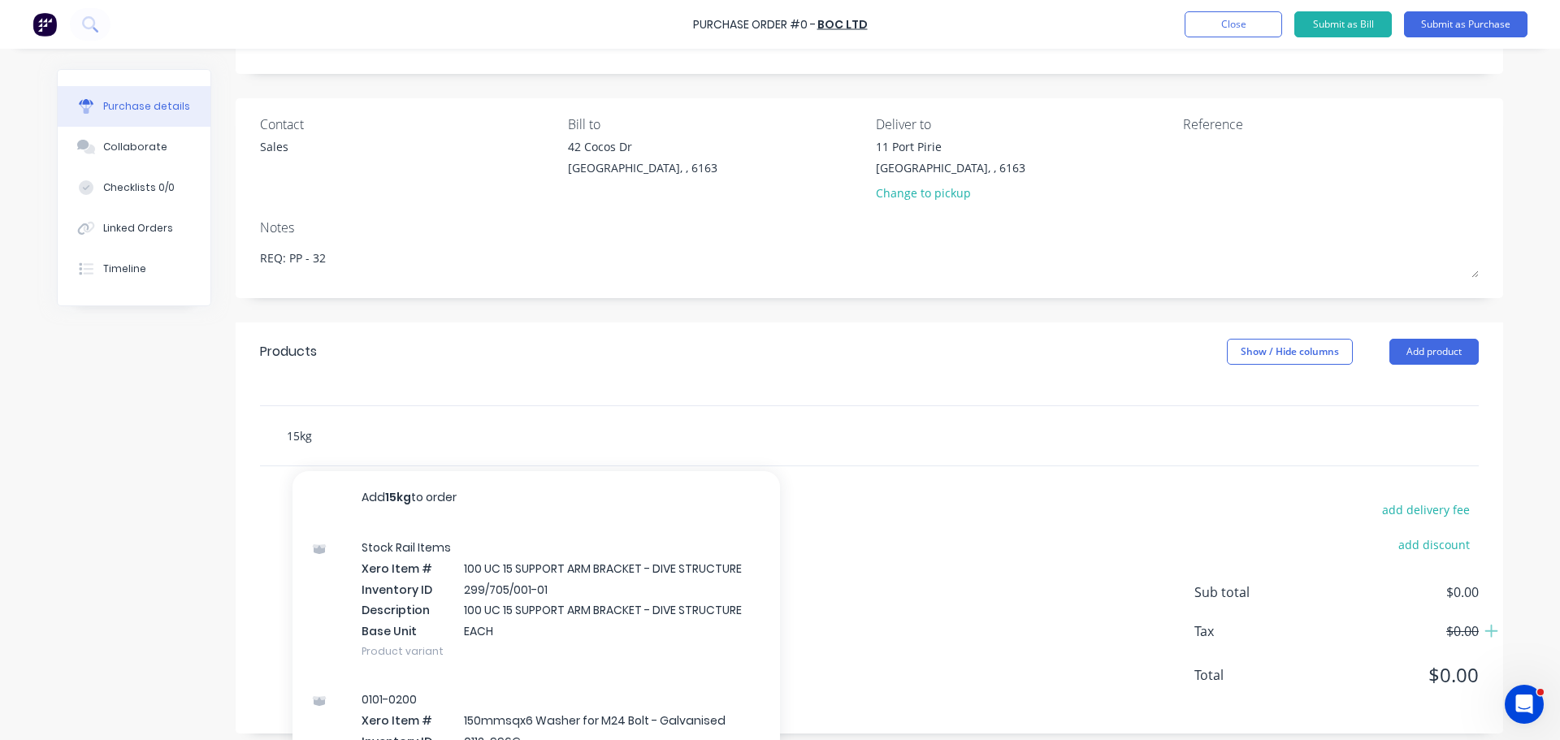
click at [370, 448] on input "15kg" at bounding box center [448, 435] width 325 height 32
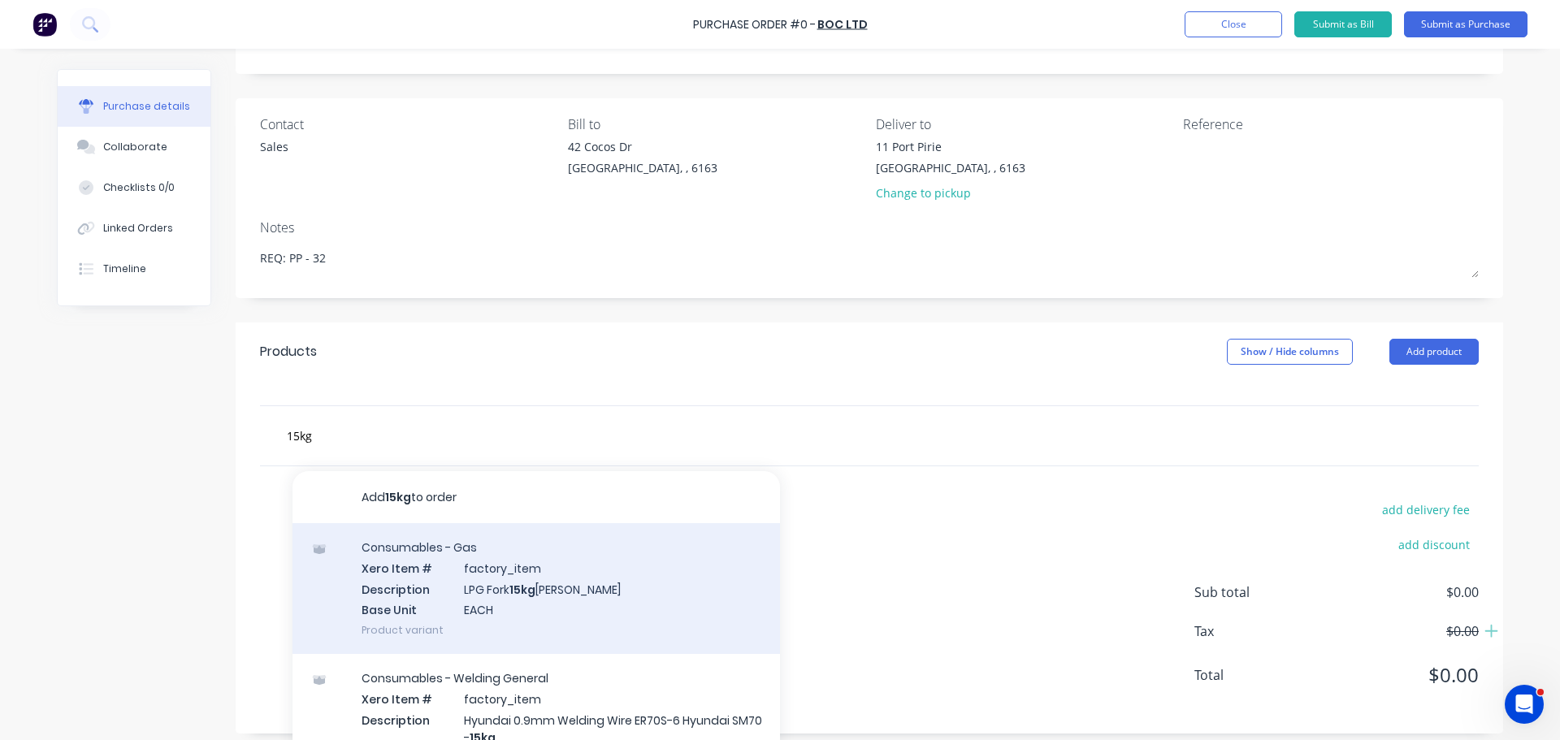
click at [532, 582] on div "Consumables - Gas Xero Item # factory_item Description LPG Fork 15kg Ali Bottle…" at bounding box center [535, 588] width 487 height 131
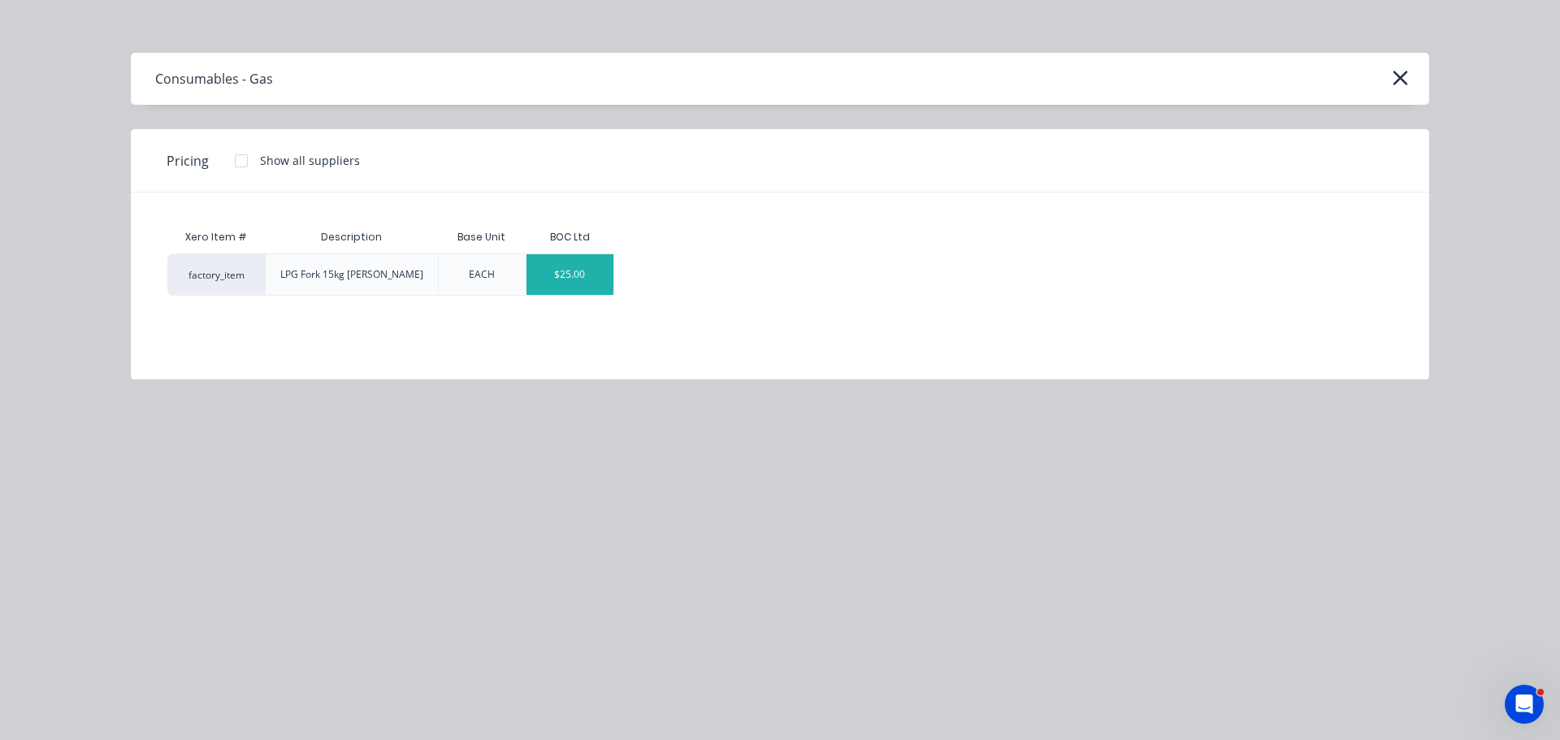
click at [579, 286] on div "$25.00" at bounding box center [569, 274] width 87 height 41
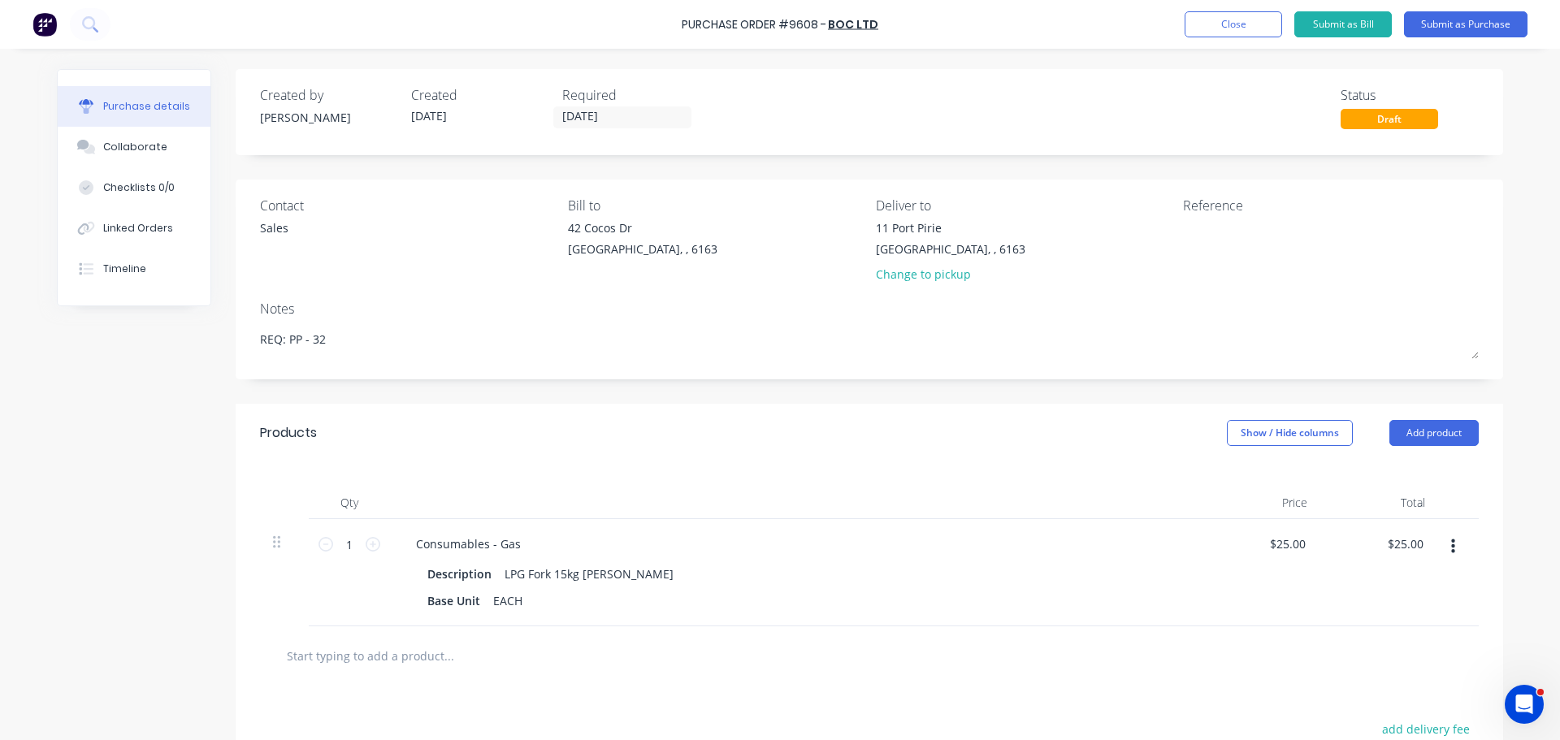
click at [636, 29] on div "Purchase Order #9608 - BOC Ltd Add product Close Submit as Bill Submit as Purch…" at bounding box center [780, 24] width 1560 height 49
click at [674, 21] on div "Purchase Order #9608 - BOC Ltd Add product Close Submit as Bill Submit as Purch…" at bounding box center [780, 24] width 1560 height 49
click at [681, 25] on div "Purchase Order #9608 - BOC Ltd Add product Close Submit as Bill Submit as Purch…" at bounding box center [780, 24] width 1560 height 49
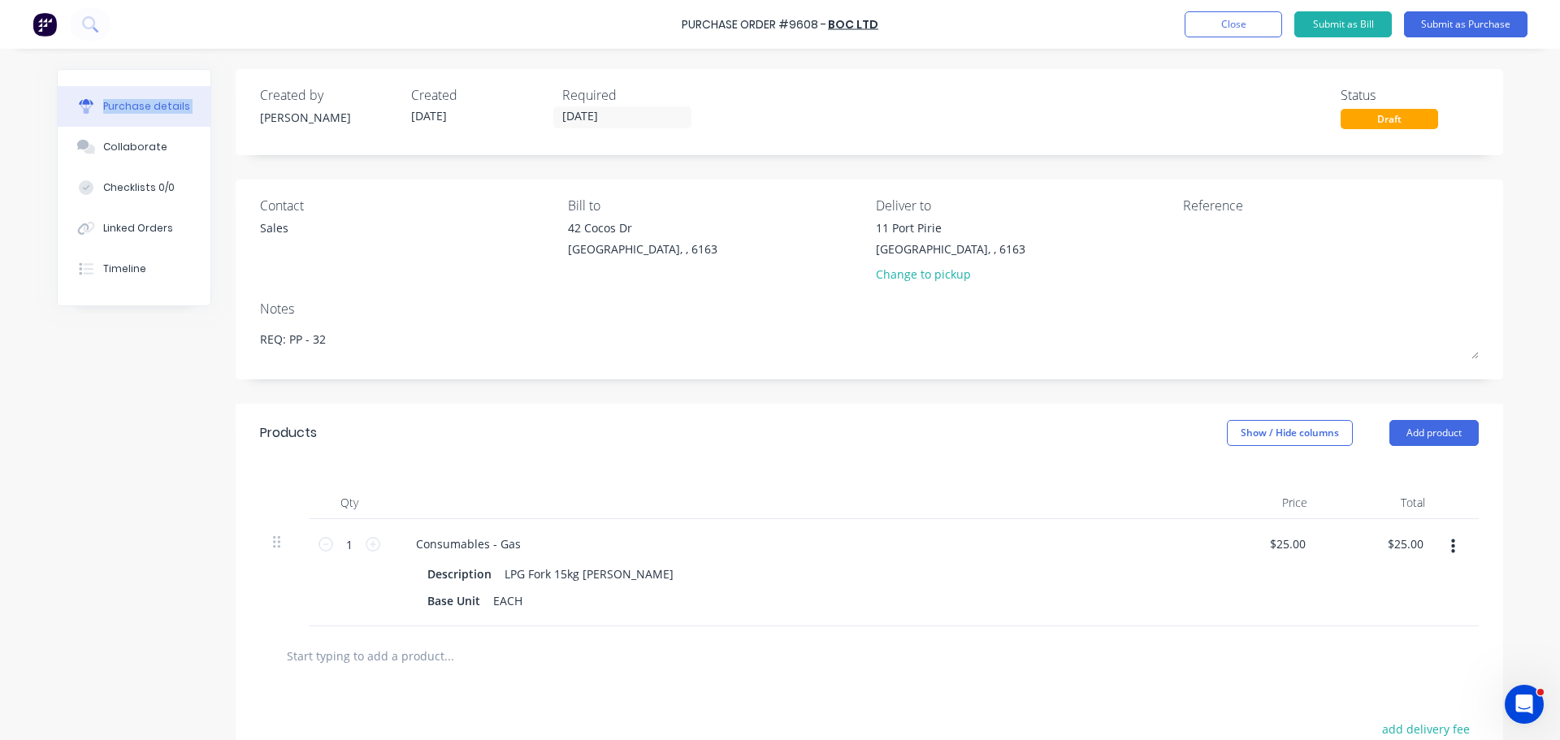
click at [681, 25] on div "Purchase Order #9608 - BOC Ltd Add product Close Submit as Bill Submit as Purch…" at bounding box center [780, 24] width 1560 height 49
click at [894, 23] on div "Purchase Order #9608 - BOC Ltd Add product Close Submit as Bill Submit as Purch…" at bounding box center [780, 24] width 1560 height 49
click at [890, 26] on div "Purchase Order #9608 - BOC Ltd Add product Close Submit as Bill Submit as Purch…" at bounding box center [780, 24] width 1560 height 49
click at [890, 27] on div "Purchase Order #9608 - BOC Ltd Add product Close Submit as Bill Submit as Purch…" at bounding box center [780, 24] width 1560 height 49
click at [890, 26] on div "Purchase Order #9608 - BOC Ltd Add product Close Submit as Bill Submit as Purch…" at bounding box center [780, 24] width 1560 height 49
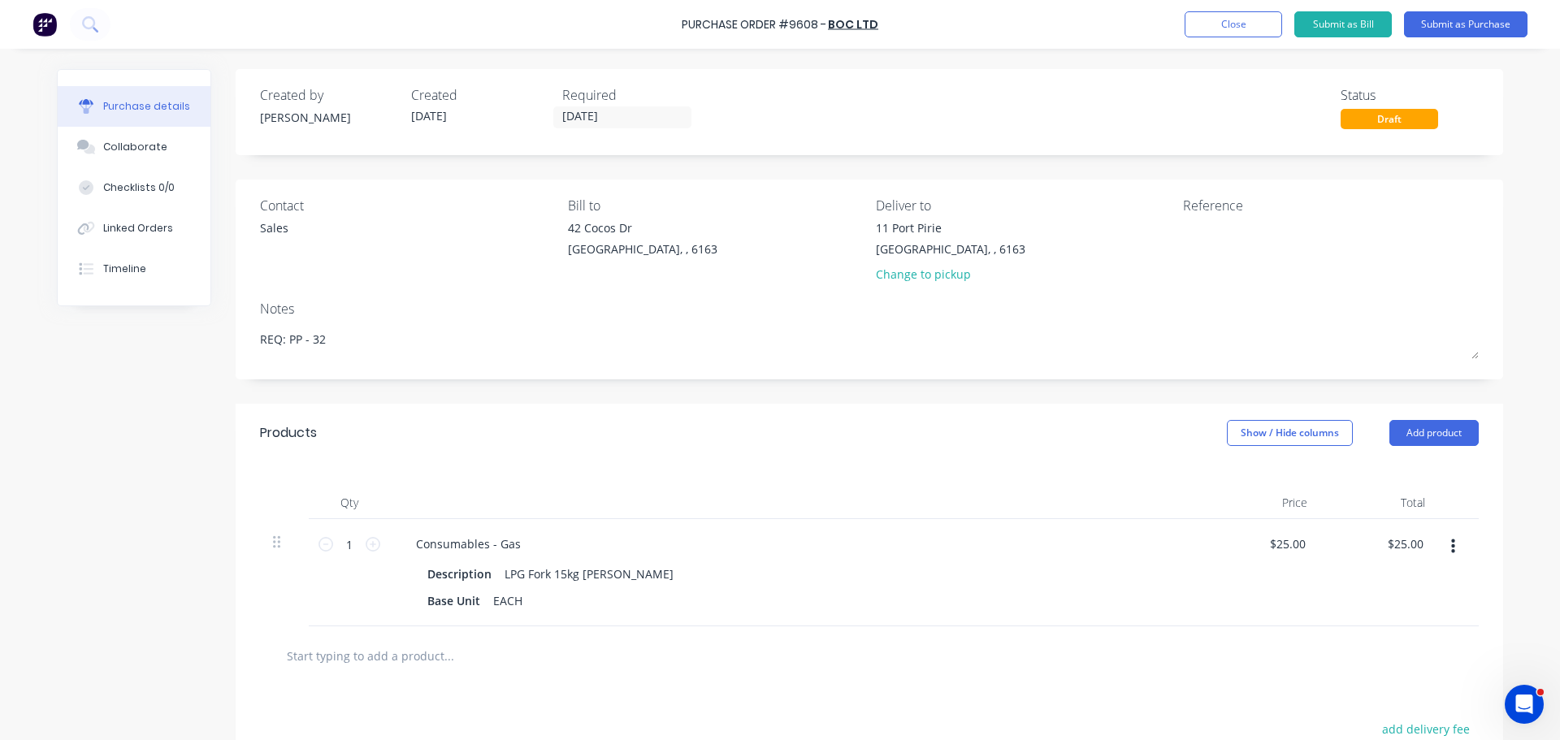
click at [887, 26] on div "Purchase Order #9608 - BOC Ltd Add product Close Submit as Bill Submit as Purch…" at bounding box center [780, 24] width 1560 height 49
click at [1513, 200] on div "Purchase details Collaborate Checklists 0/0 Linked Orders Timeline Created by B…" at bounding box center [780, 345] width 1478 height 659
click at [1513, 199] on div "Purchase Order #9608 - BOC Ltd Add product Close Submit as Bill Submit as Purch…" at bounding box center [780, 370] width 1560 height 740
click at [685, 22] on div "Purchase Order #9608 - BOC Ltd Add product Close Submit as Bill Submit as Purch…" at bounding box center [780, 24] width 1560 height 49
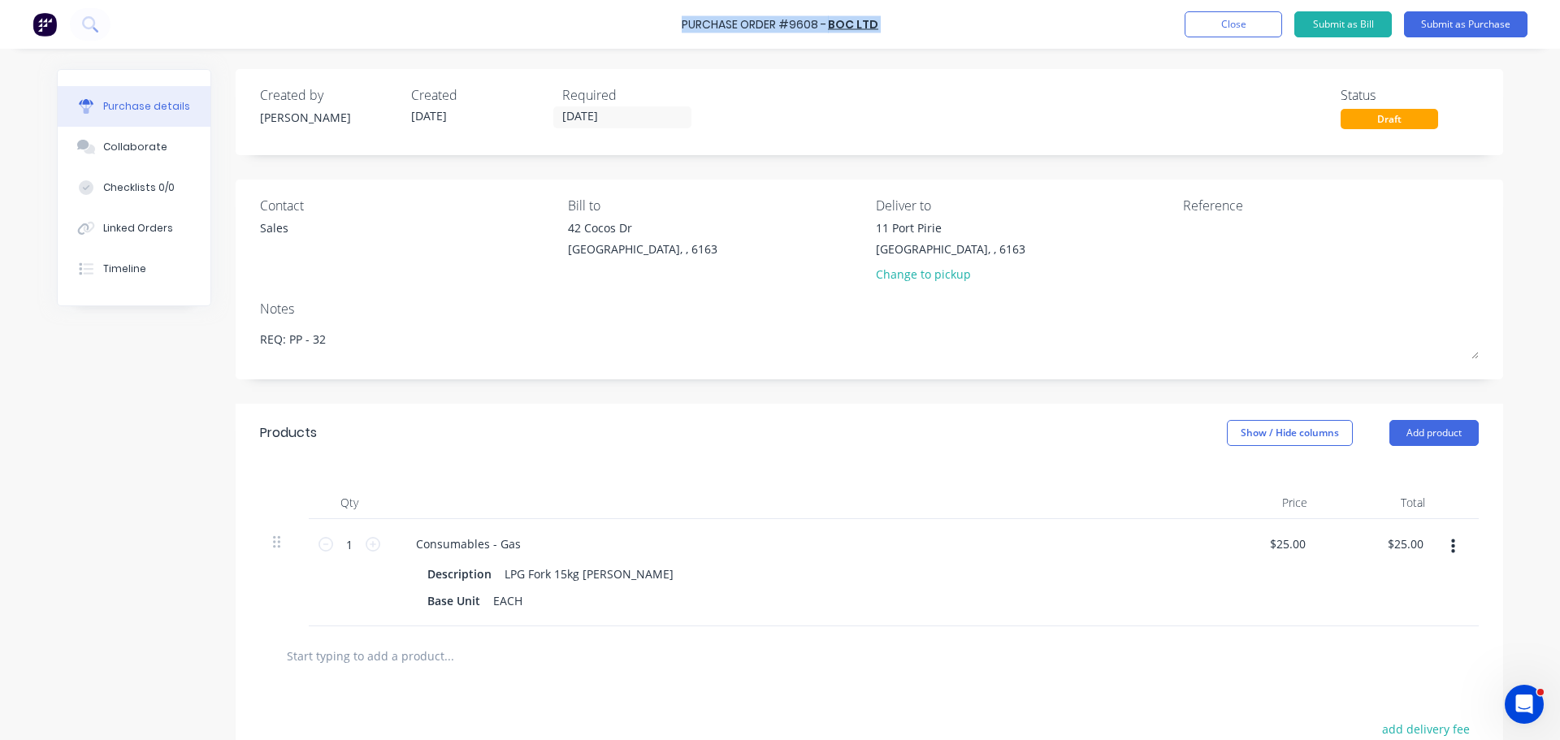
copy div "Purchase Order #9608 - BOC Ltd Add product Close Submit as Bill Submit as Purch…"
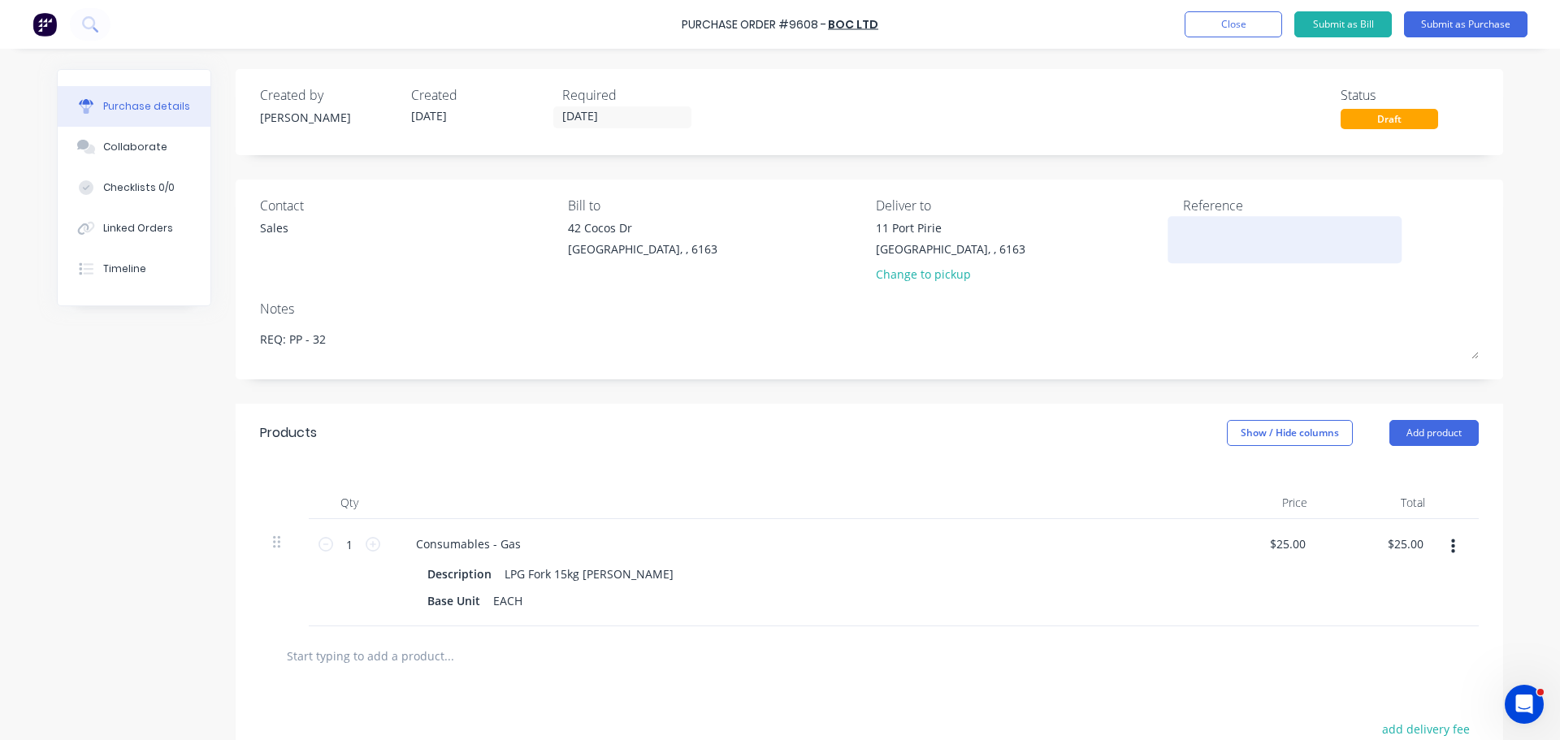
click at [1226, 245] on textarea at bounding box center [1284, 237] width 203 height 37
paste textarea "Purchase Order #9608 - BOC Ltd"
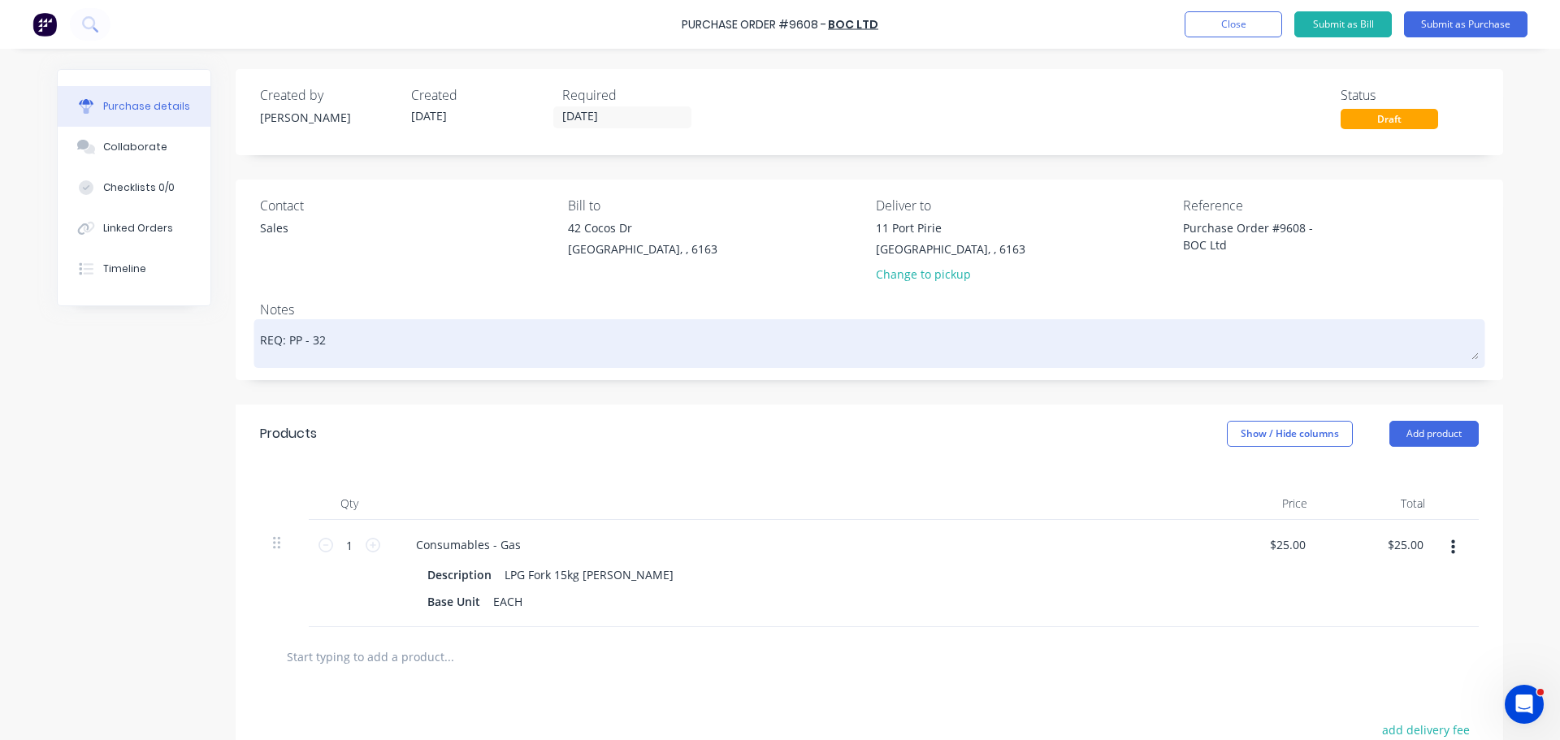
click at [1075, 349] on textarea "REQ: PP - 32" at bounding box center [869, 341] width 1219 height 37
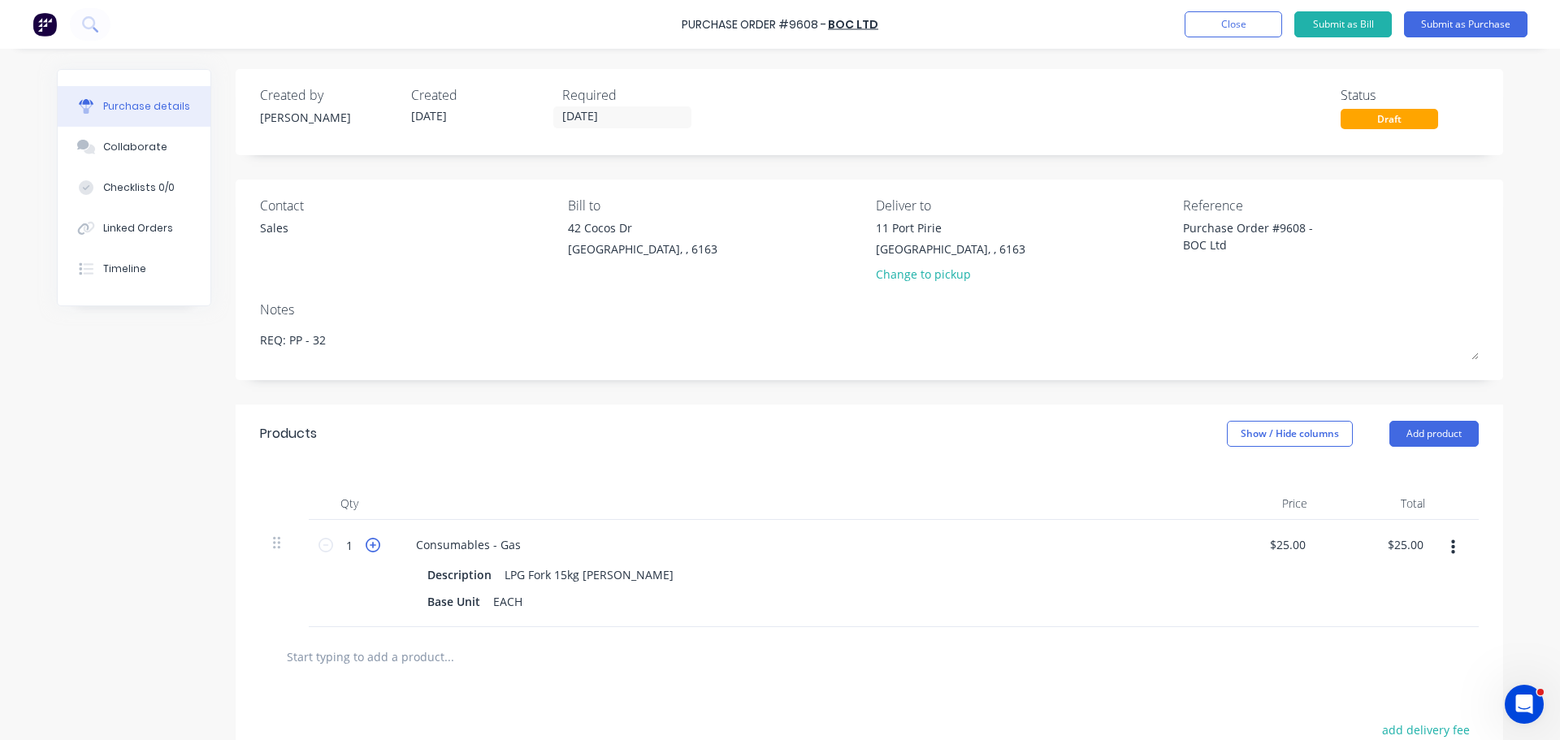
click at [366, 548] on icon at bounding box center [373, 545] width 15 height 15
click at [1489, 25] on button "Submit as Purchase" at bounding box center [1465, 24] width 123 height 26
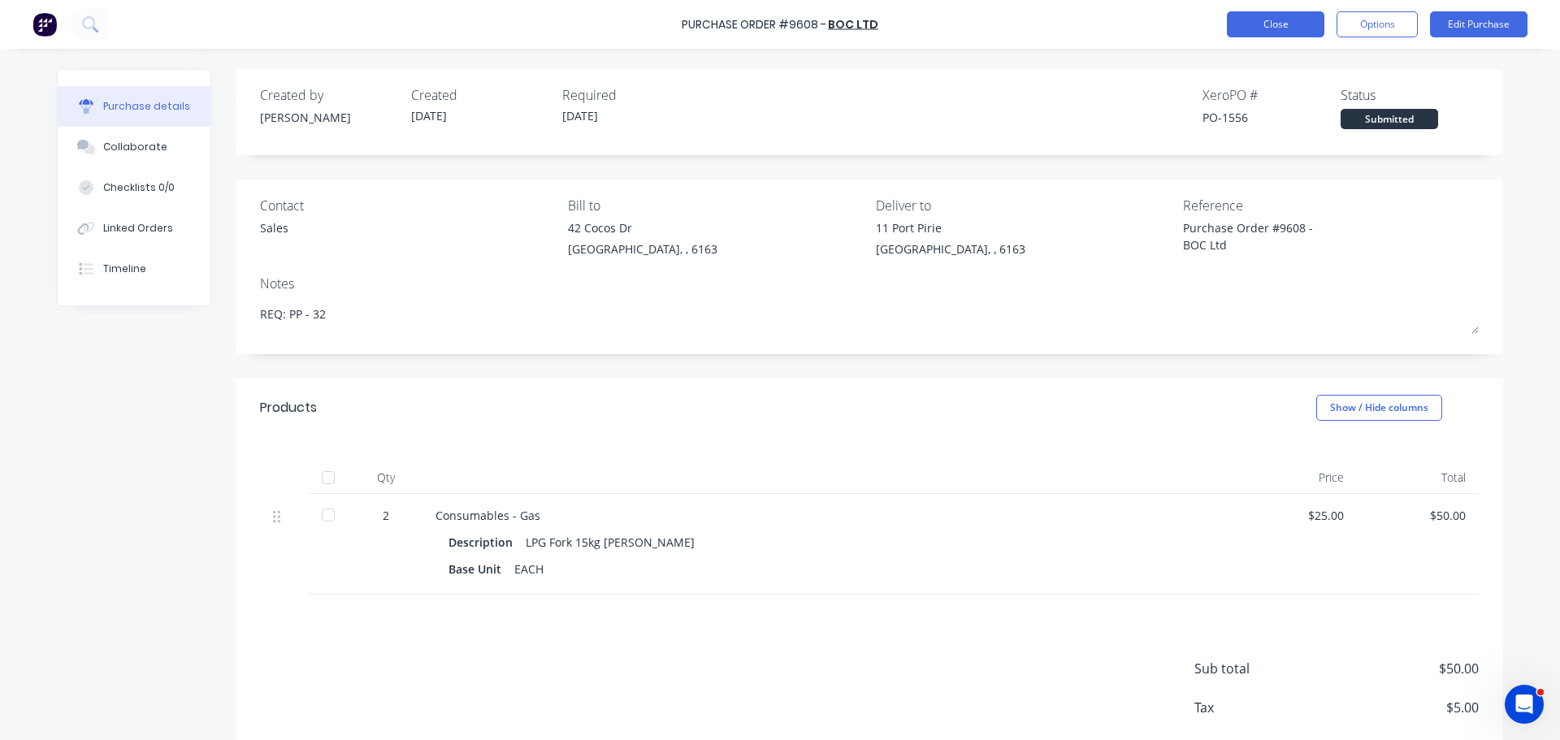
click at [1254, 27] on button "Close" at bounding box center [1275, 24] width 97 height 26
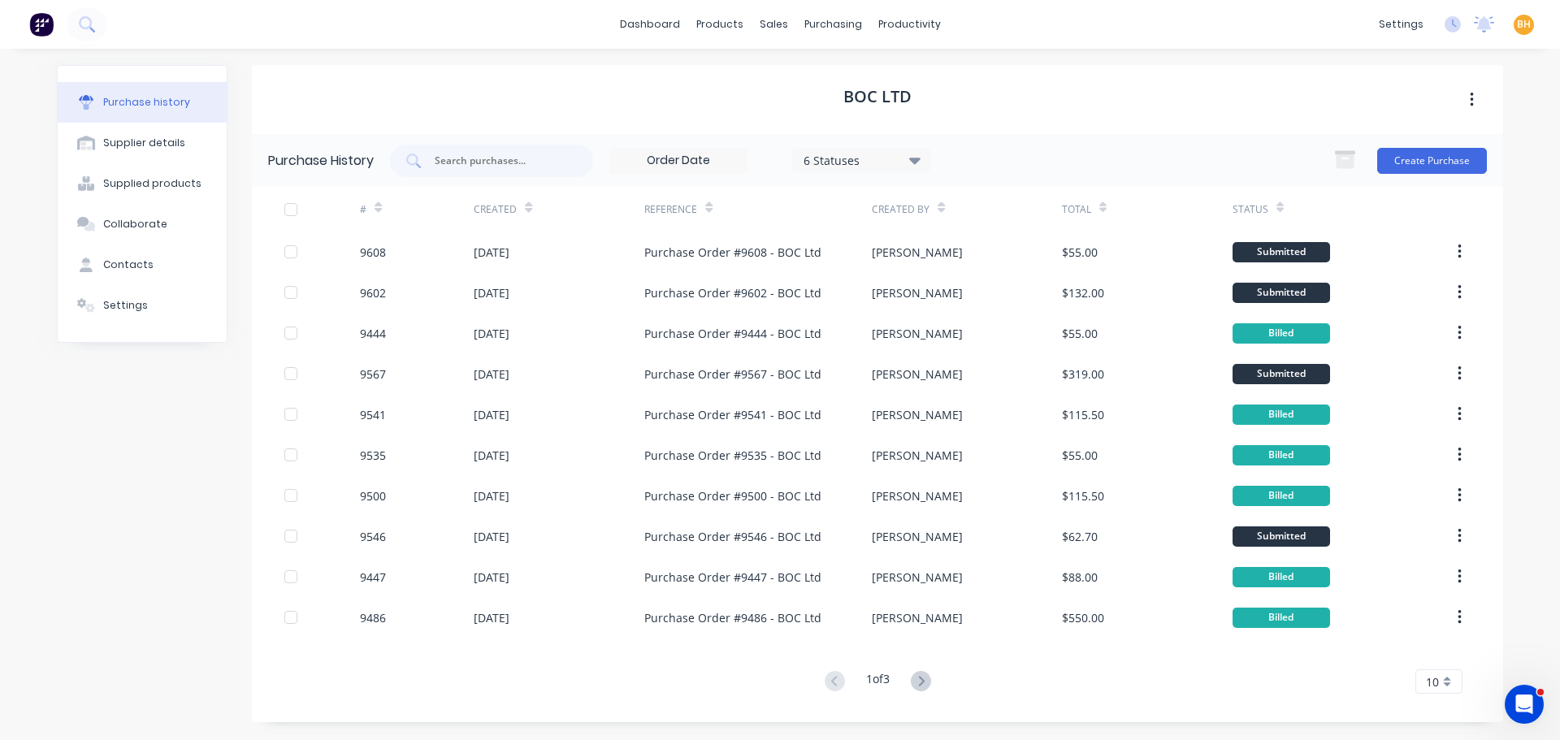
click at [1065, 82] on div "BOC Ltd" at bounding box center [877, 99] width 1251 height 69
click at [1123, 108] on div "BOC Ltd" at bounding box center [877, 99] width 1251 height 69
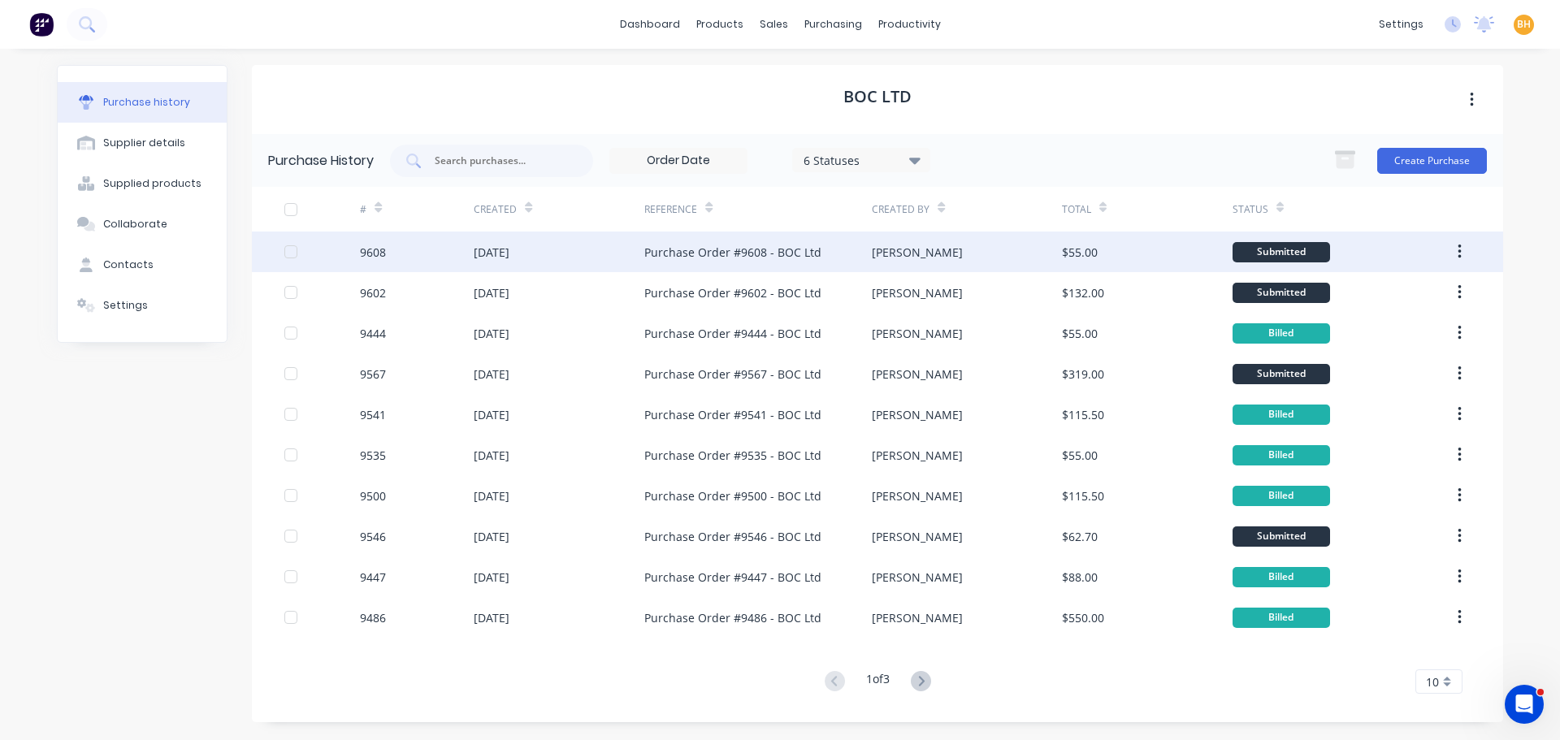
click at [588, 244] on div "[DATE]" at bounding box center [559, 252] width 171 height 41
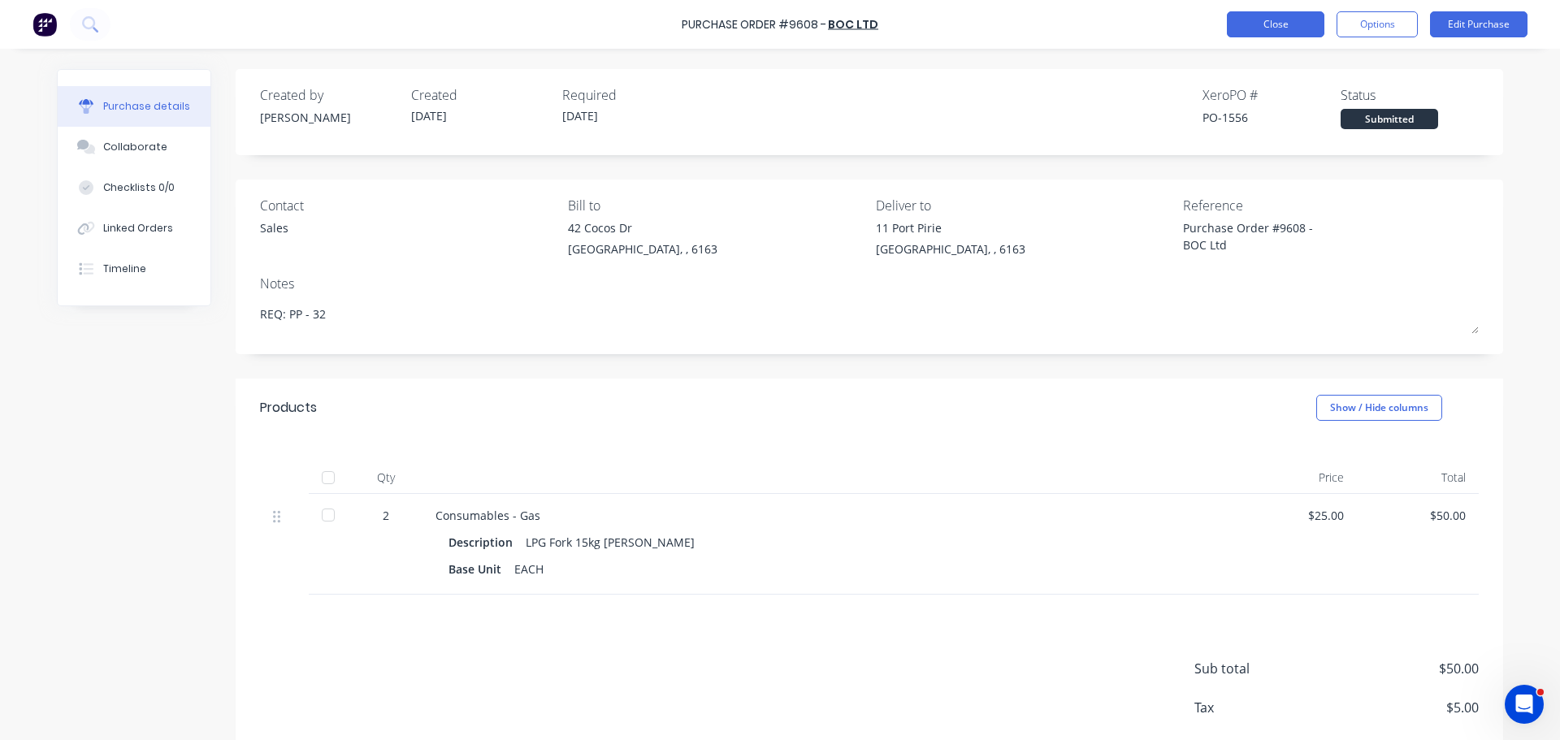
click at [1255, 21] on button "Close" at bounding box center [1275, 24] width 97 height 26
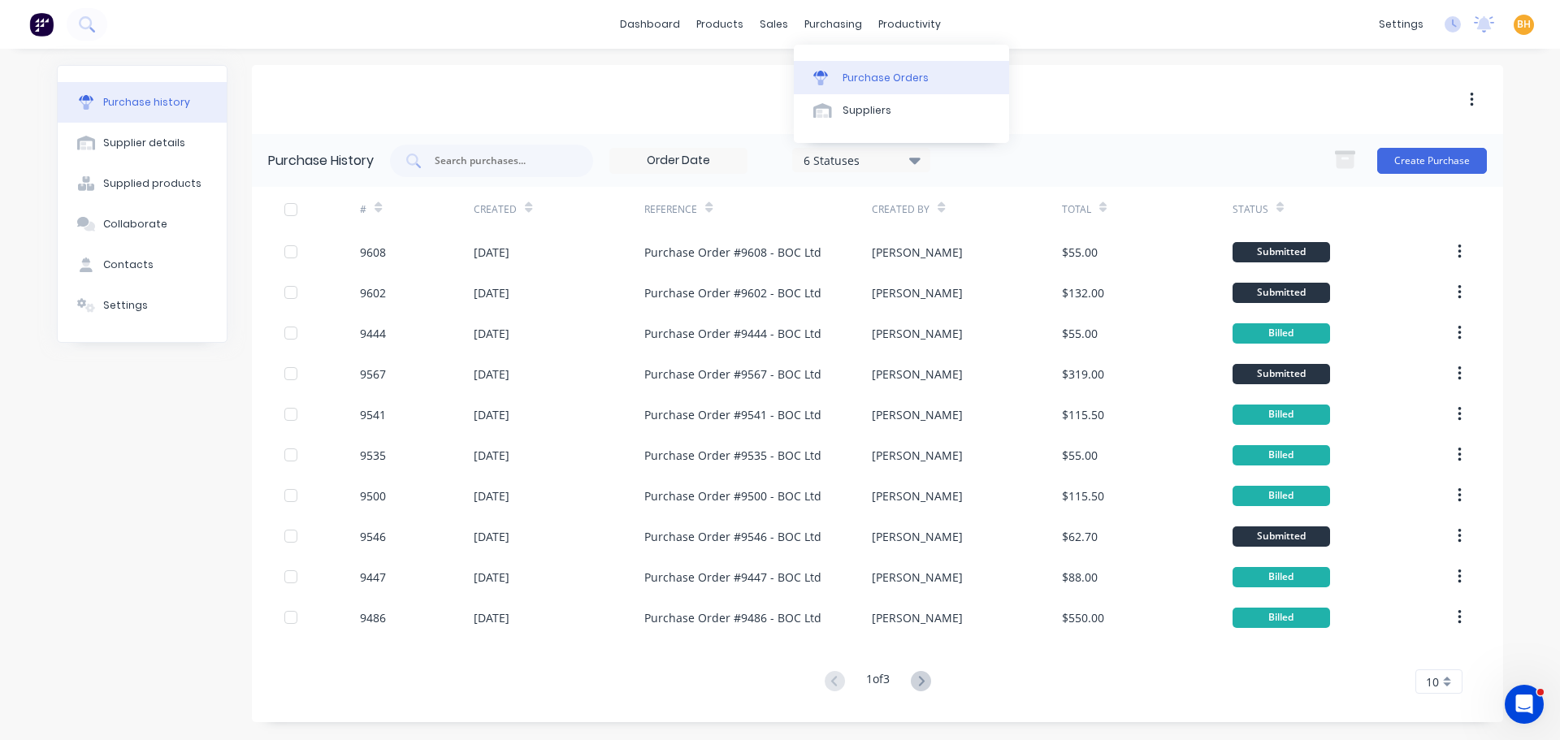
drag, startPoint x: 824, startPoint y: 28, endPoint x: 859, endPoint y: 76, distance: 60.4
click at [824, 27] on div "purchasing" at bounding box center [833, 24] width 74 height 24
click at [879, 80] on div "Purchase Orders" at bounding box center [885, 78] width 86 height 15
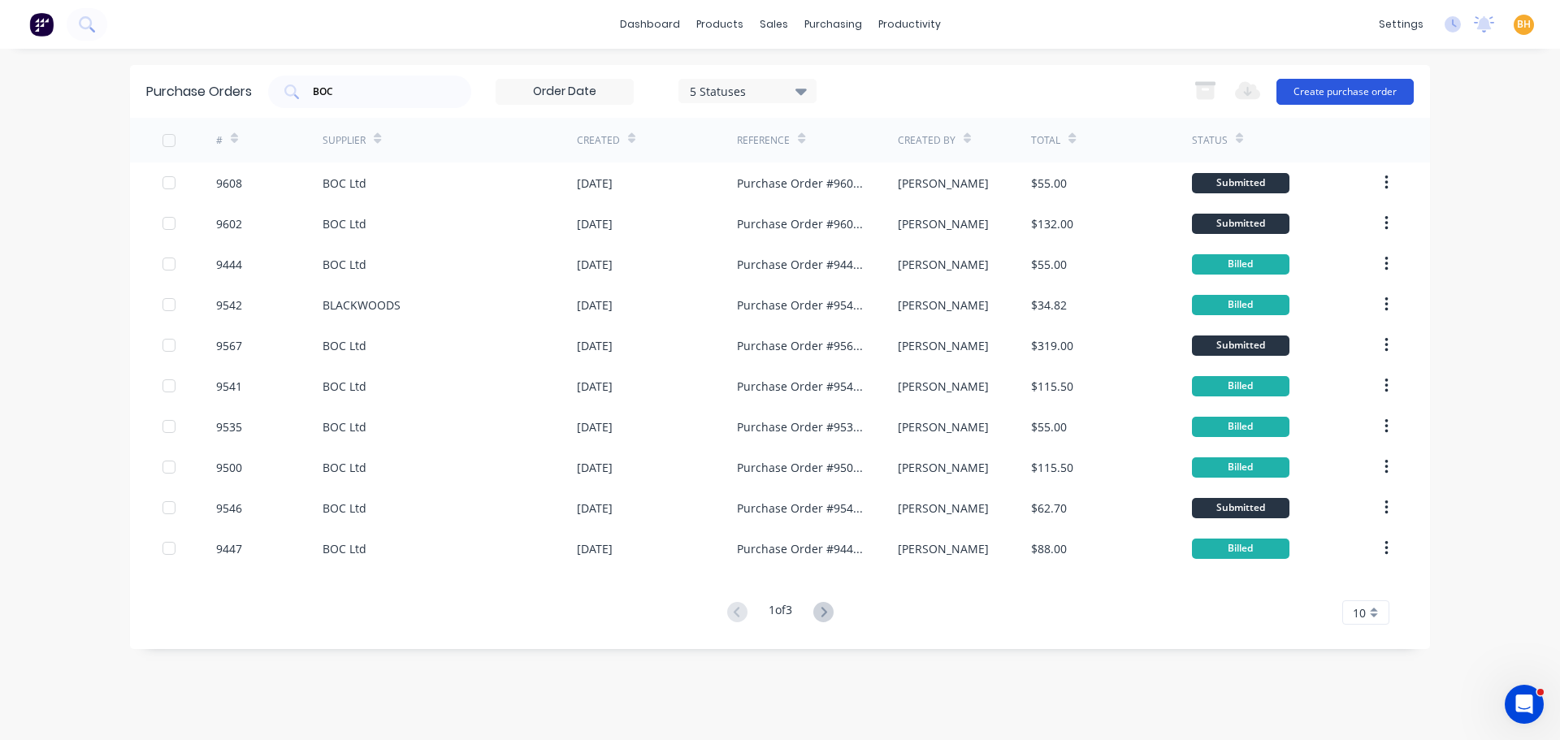
click at [1377, 92] on button "Create purchase order" at bounding box center [1344, 92] width 137 height 26
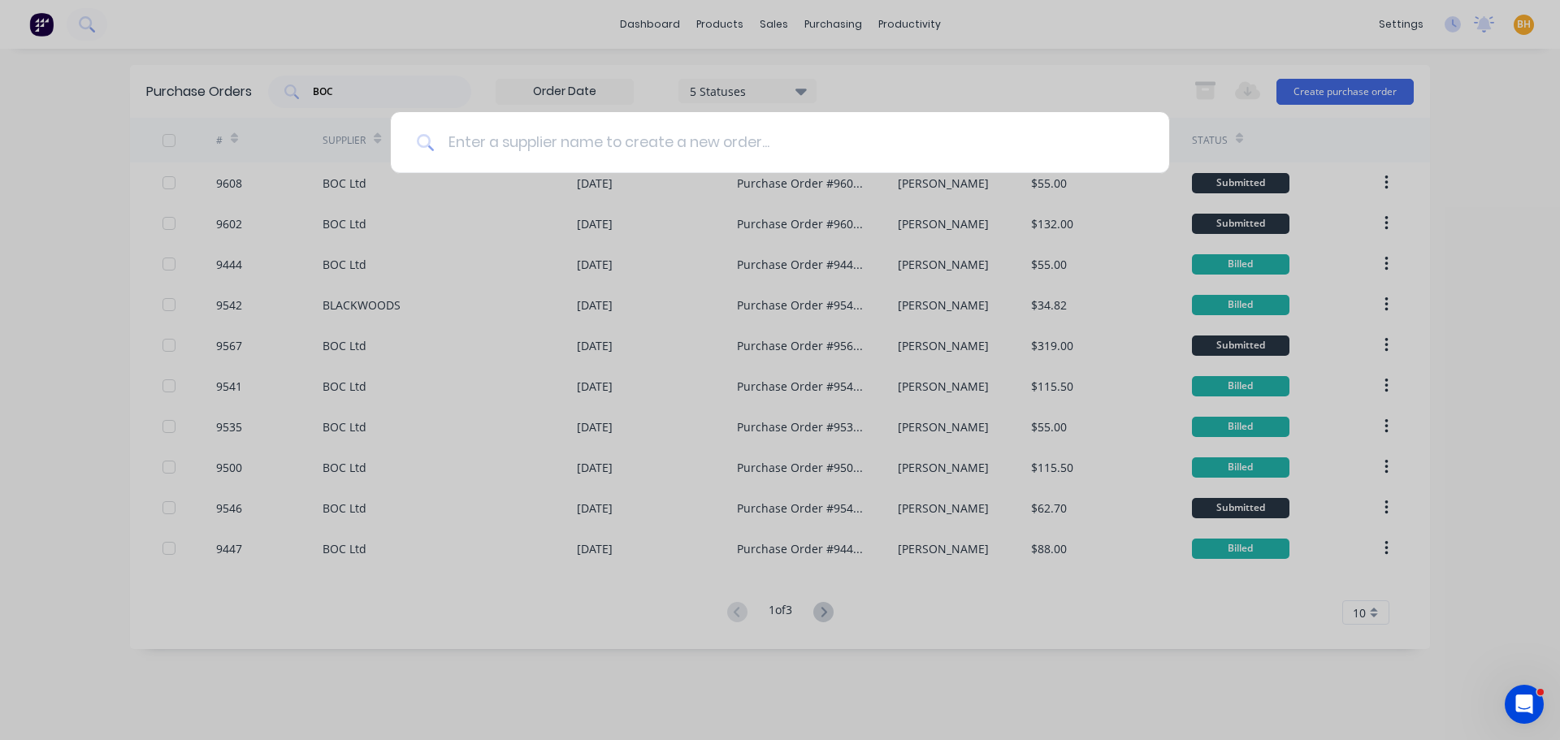
click at [477, 138] on input at bounding box center [789, 142] width 708 height 61
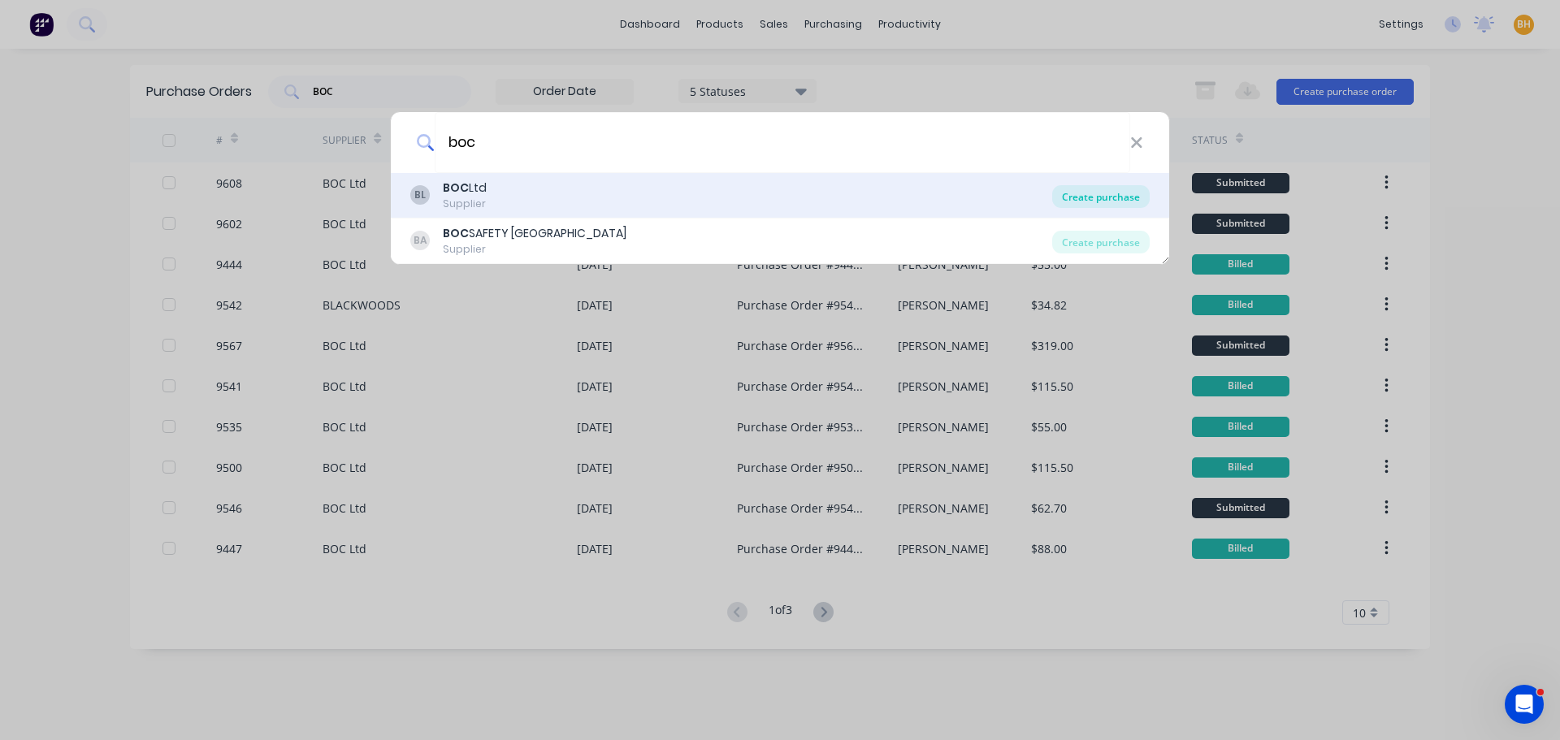
click at [1100, 194] on div "Create purchase" at bounding box center [1100, 196] width 97 height 23
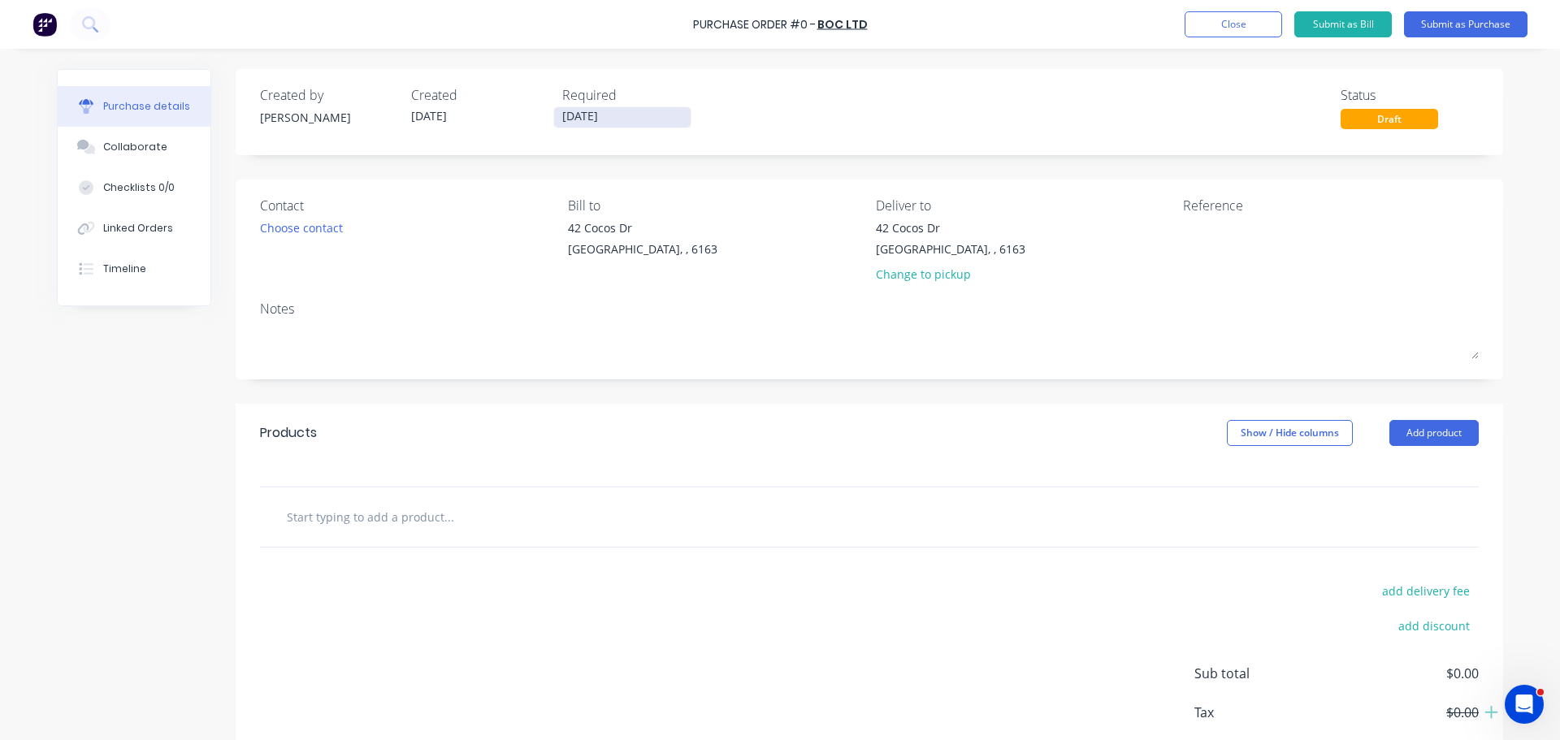
click at [578, 118] on input "[DATE]" at bounding box center [622, 117] width 136 height 20
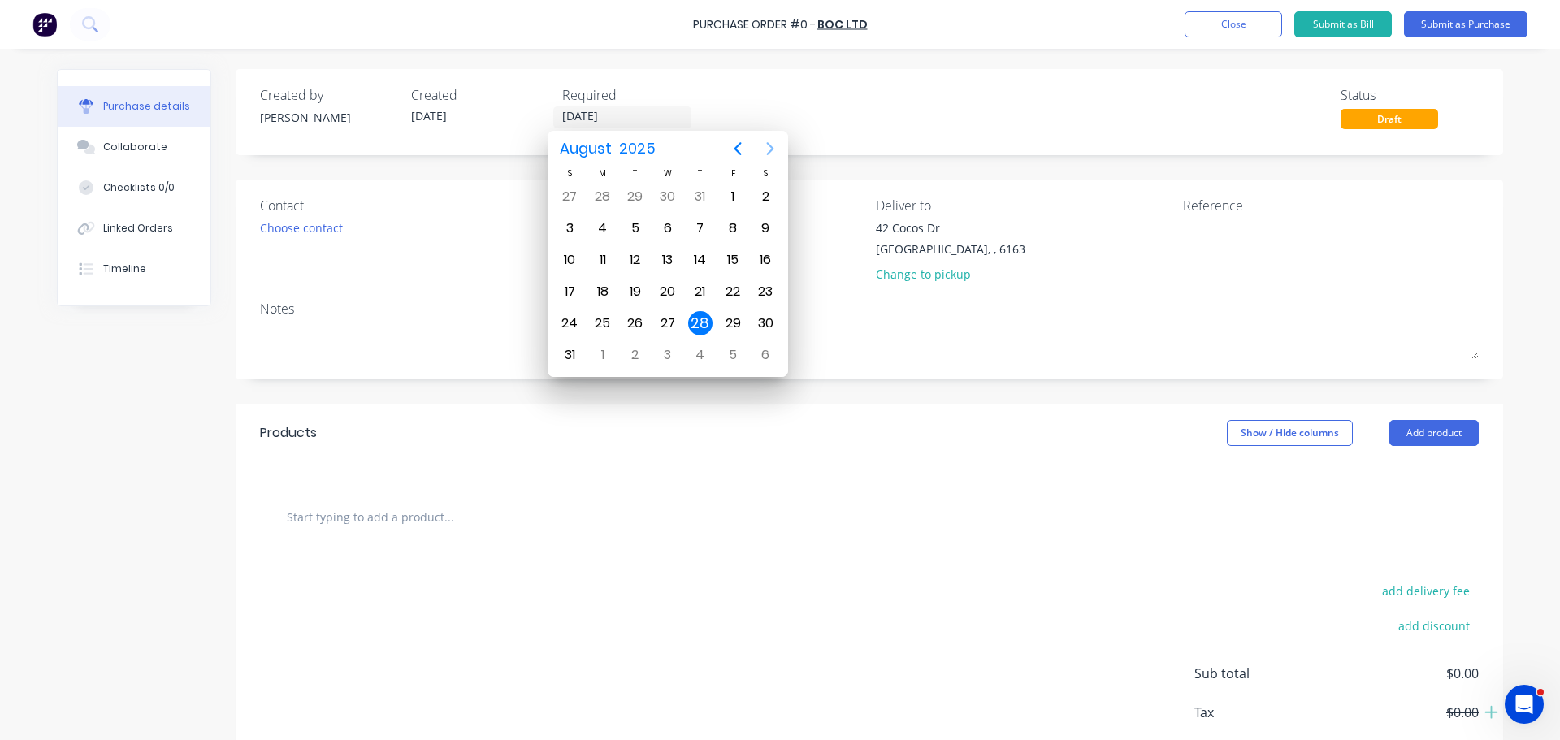
click at [775, 146] on icon "Next page" at bounding box center [769, 148] width 19 height 19
click at [602, 197] on div "1" at bounding box center [603, 196] width 24 height 24
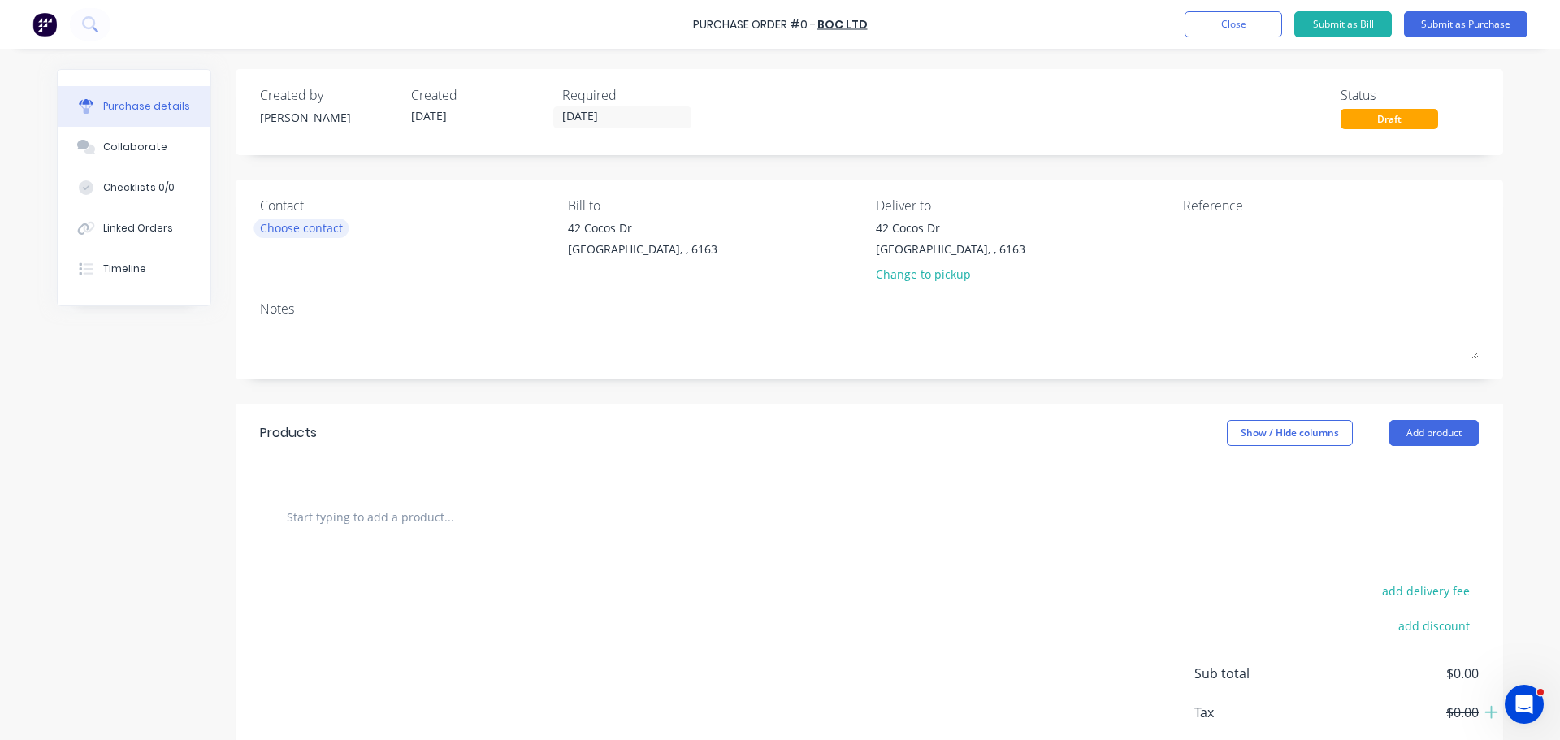
click at [294, 238] on div "Contact Choose contact" at bounding box center [408, 243] width 296 height 95
click at [285, 231] on div "Choose contact" at bounding box center [301, 227] width 83 height 17
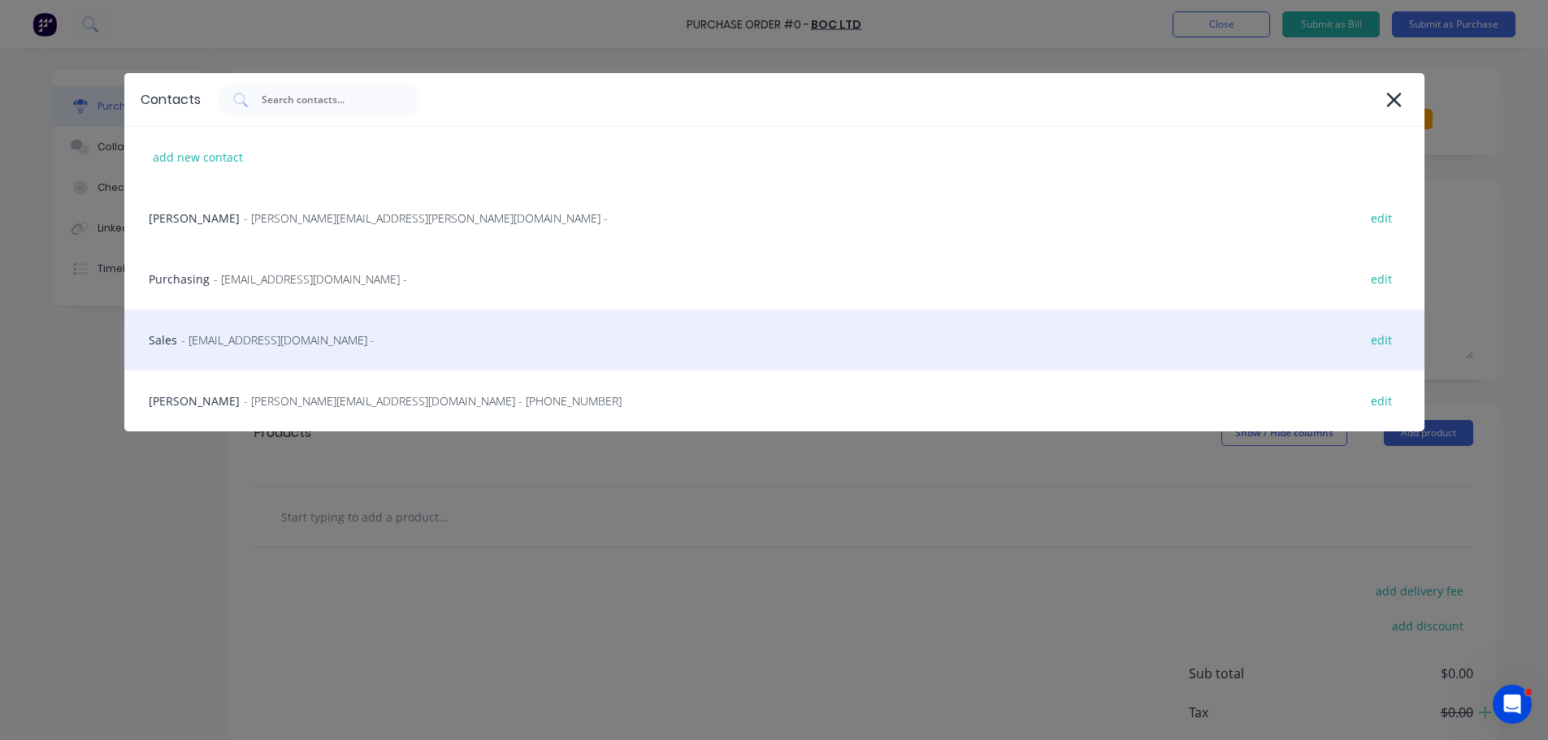
click at [218, 360] on div "Sales - contact@boc.com - edit" at bounding box center [774, 340] width 1300 height 61
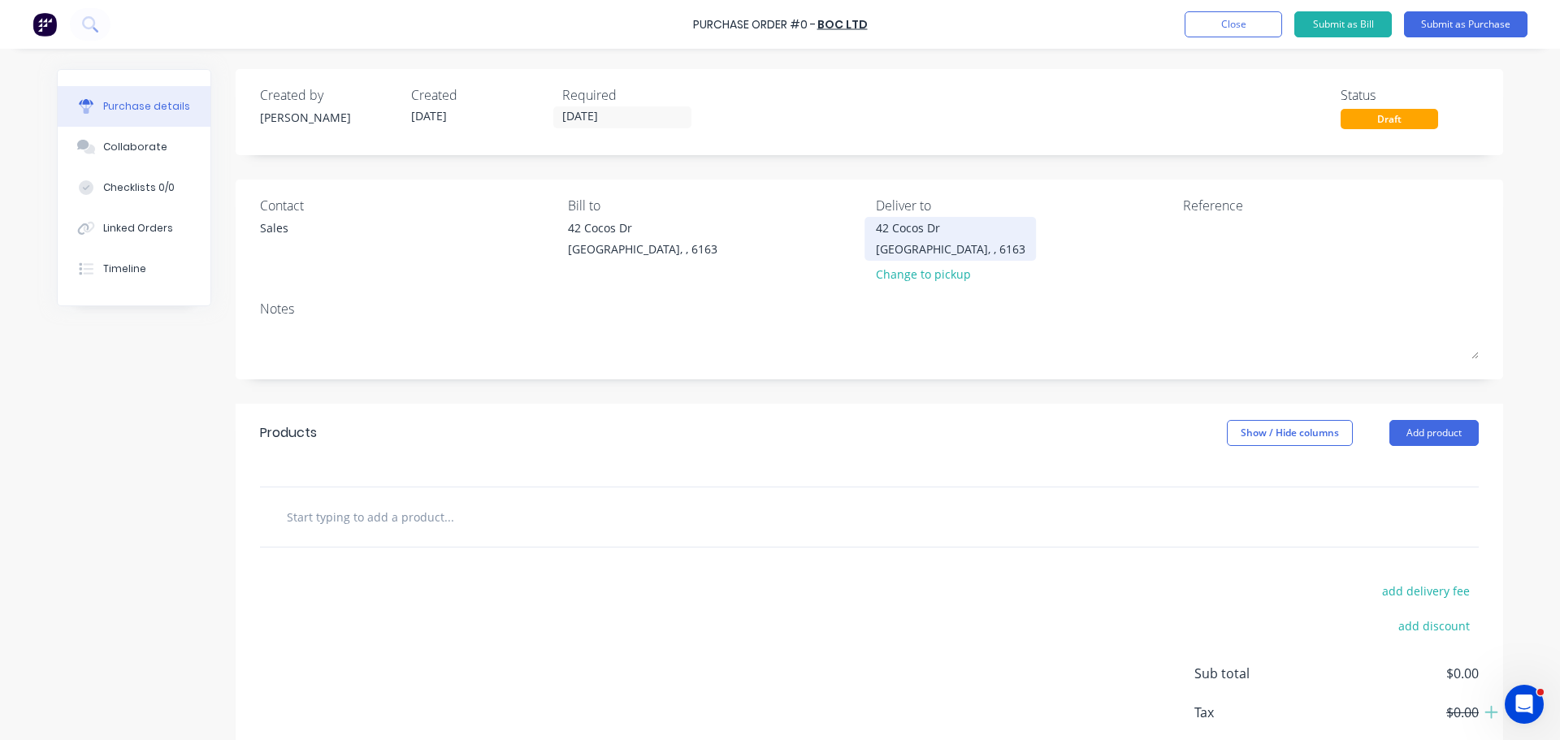
click at [912, 238] on div "42 Cocos Dr Bibra Lake, , 6163" at bounding box center [950, 238] width 149 height 38
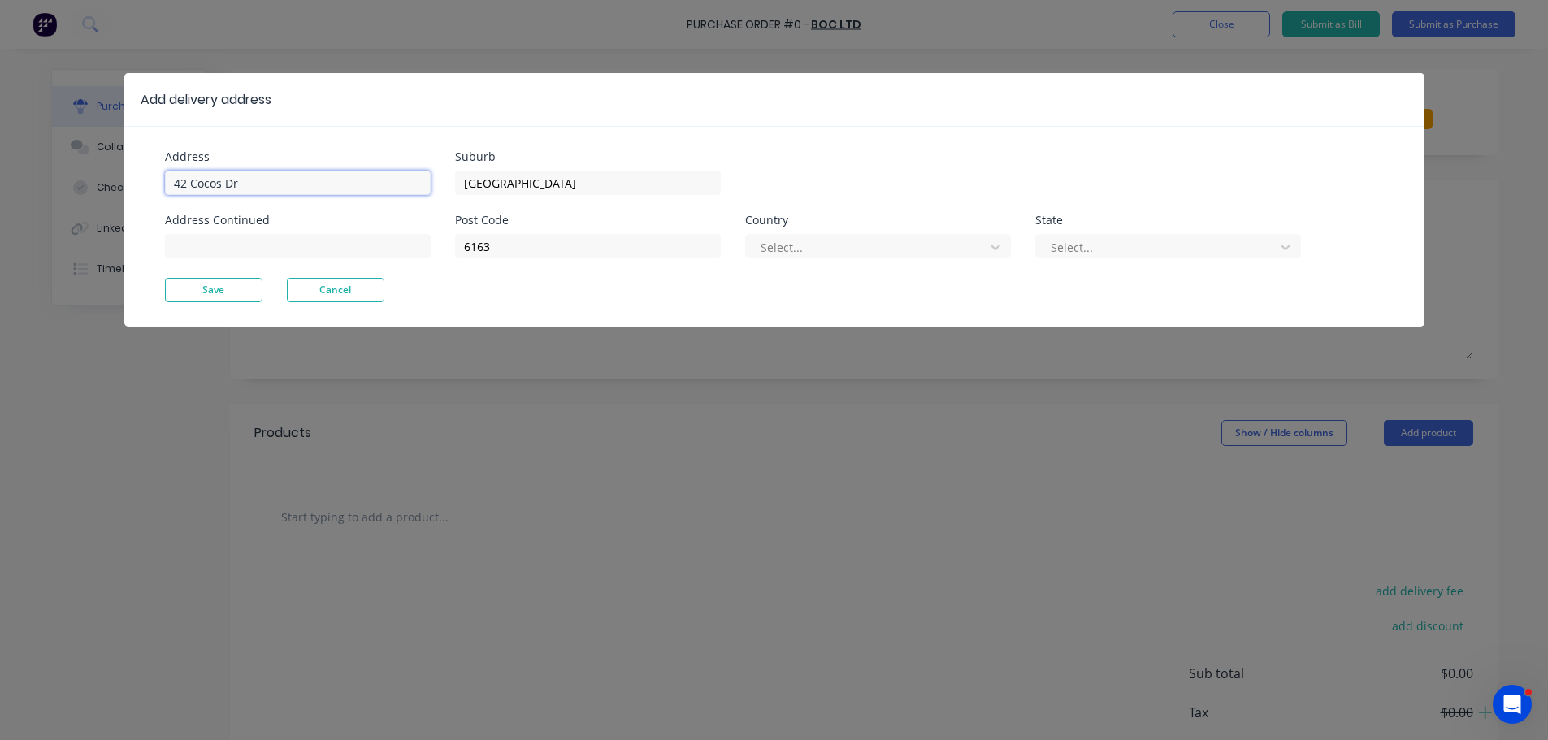
click at [245, 180] on input "42 Cocos Dr" at bounding box center [298, 183] width 266 height 24
click at [202, 283] on button "Save" at bounding box center [213, 290] width 97 height 24
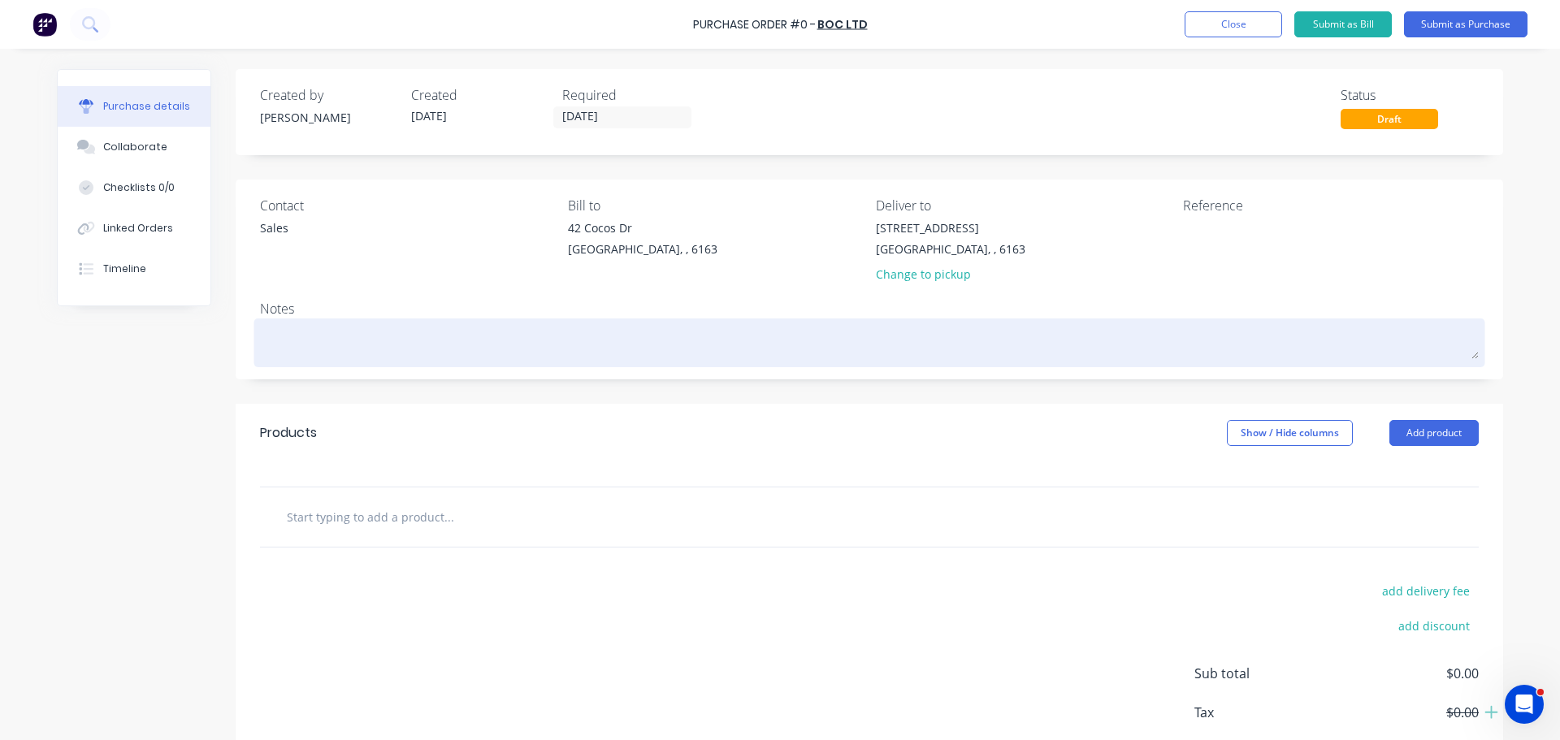
click at [288, 349] on textarea at bounding box center [869, 341] width 1219 height 37
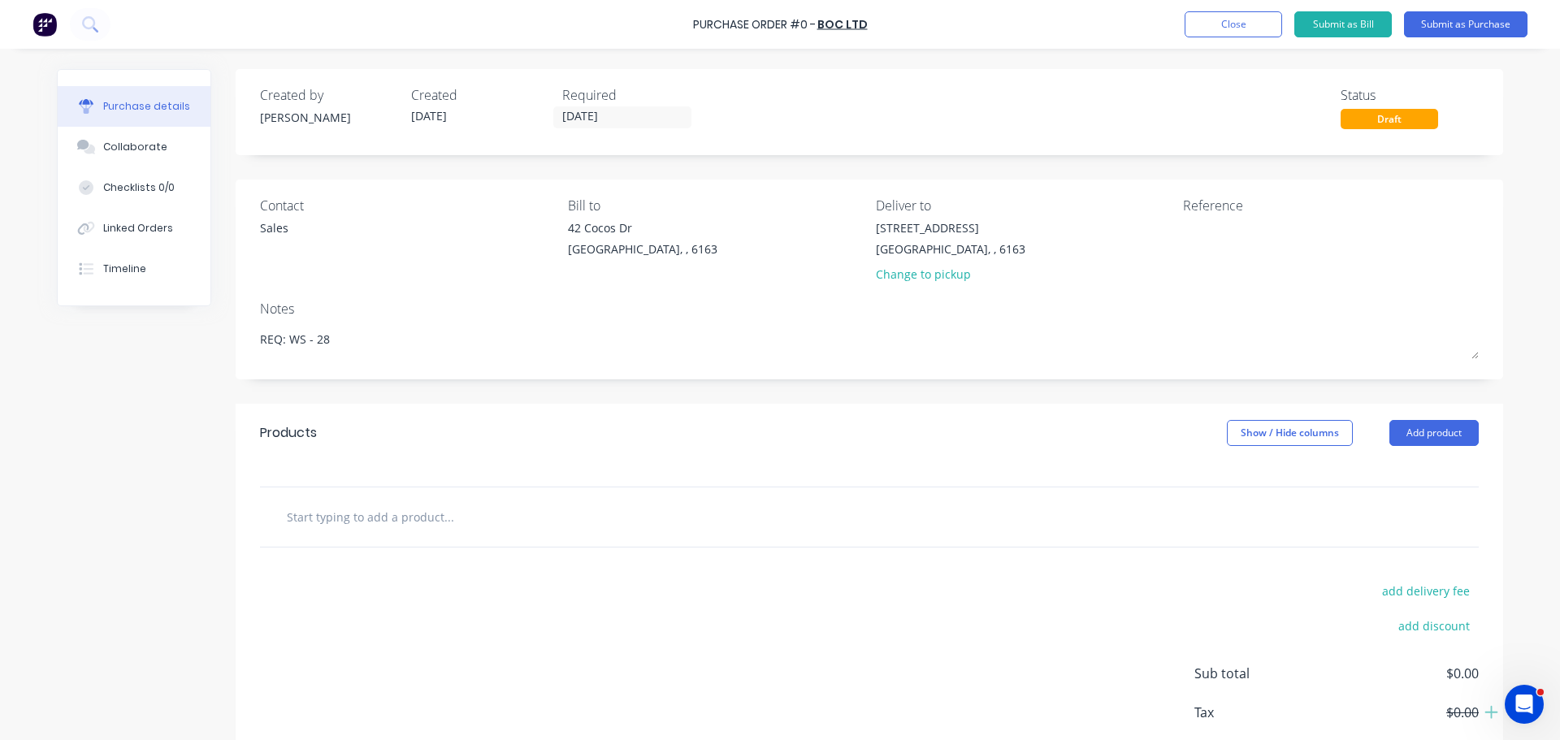
click at [445, 520] on input "text" at bounding box center [448, 516] width 325 height 32
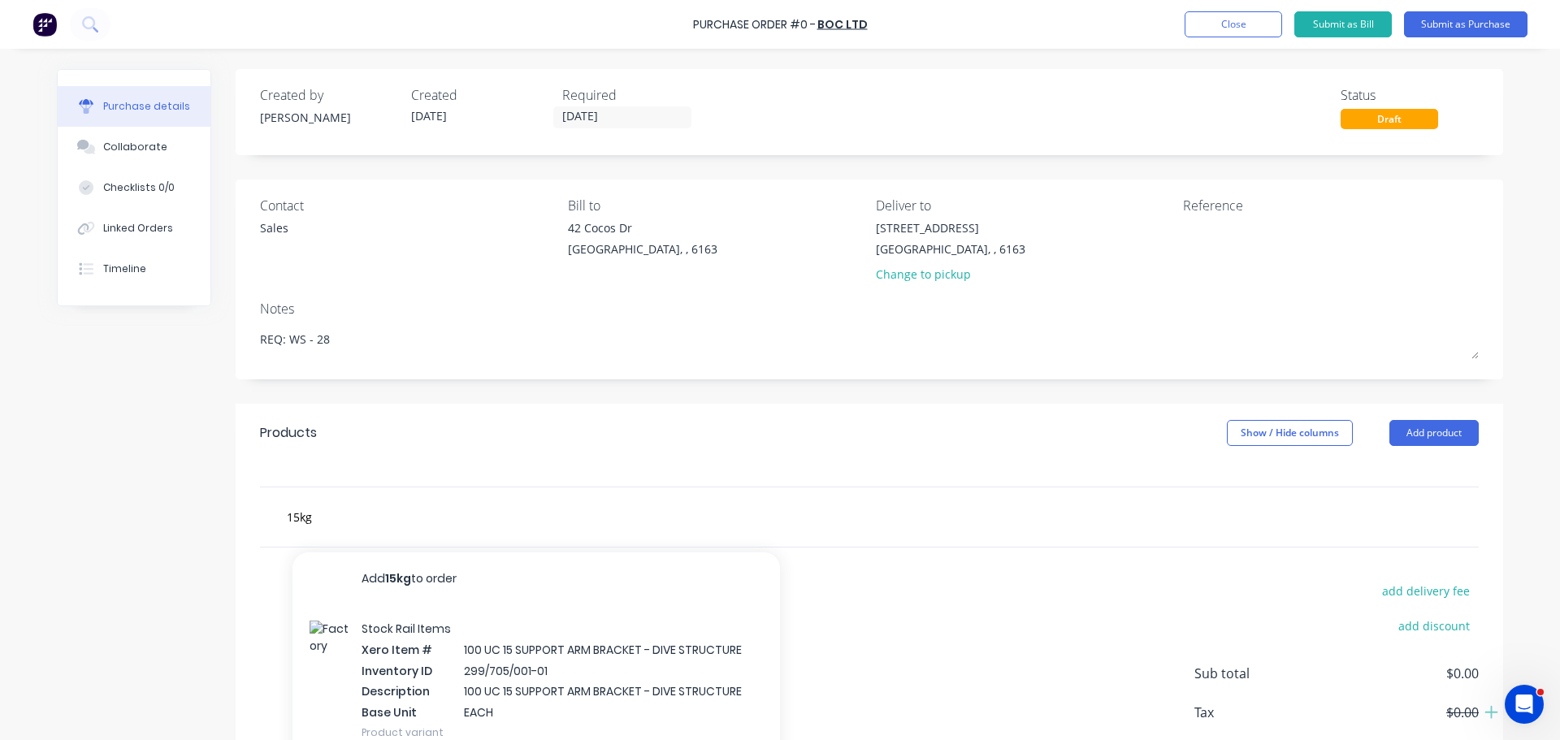
click at [512, 649] on div "Stock Rail Items Xero Item # 100 UC 15 SUPPORT ARM BRACKET - DIVE STRUCTURE Inv…" at bounding box center [535, 680] width 487 height 152
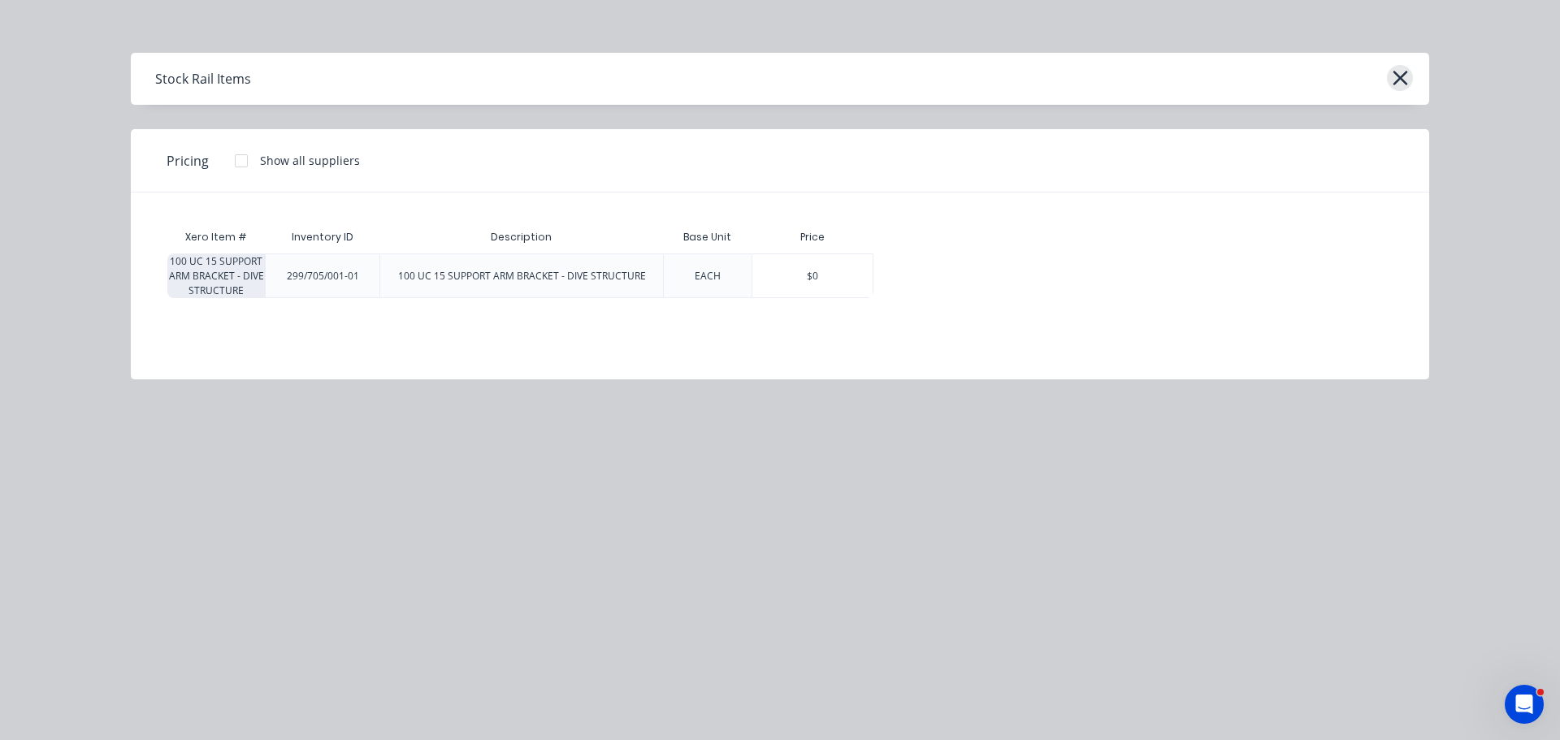
click at [1409, 71] on button "button" at bounding box center [1400, 78] width 26 height 26
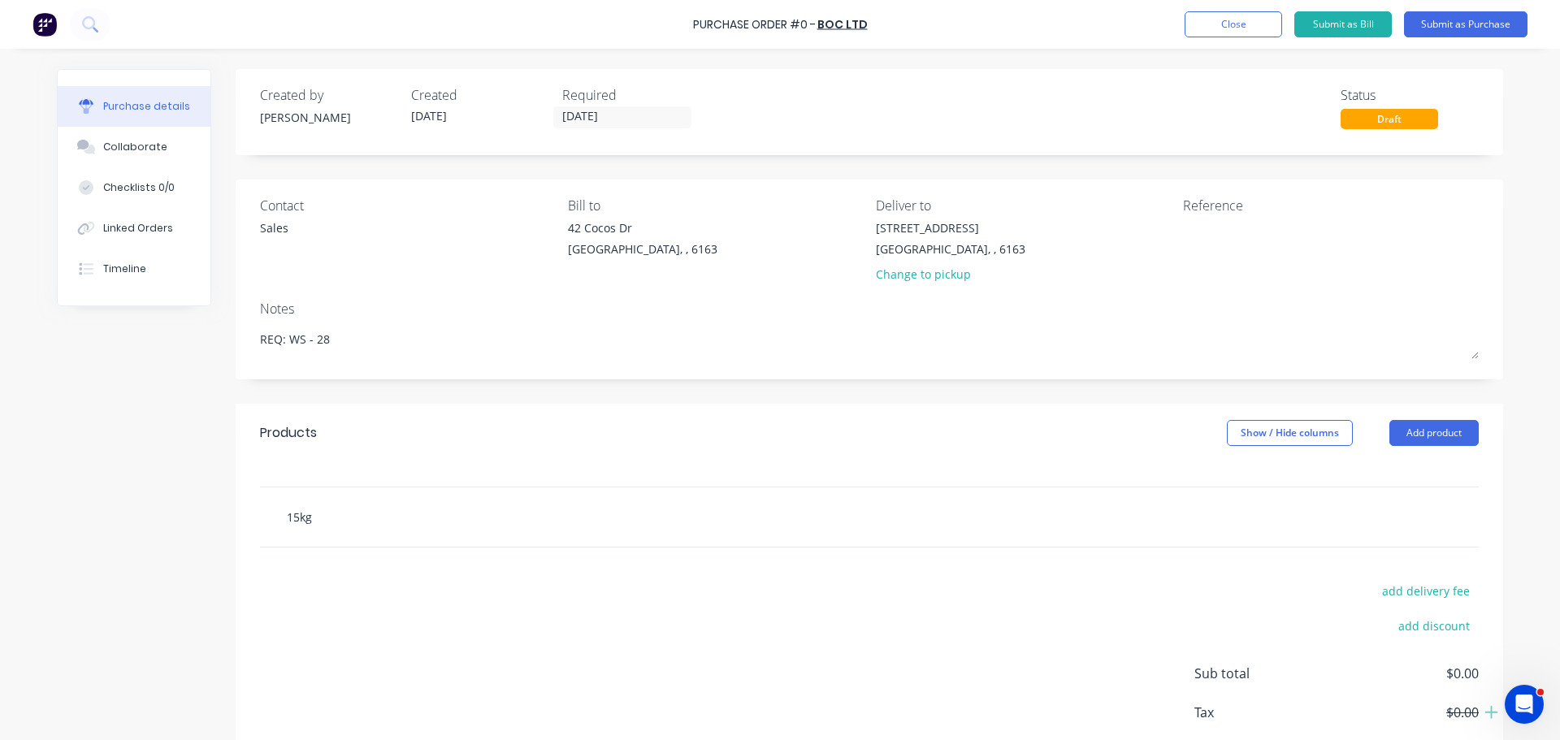
click at [327, 524] on input "15kg" at bounding box center [448, 516] width 325 height 32
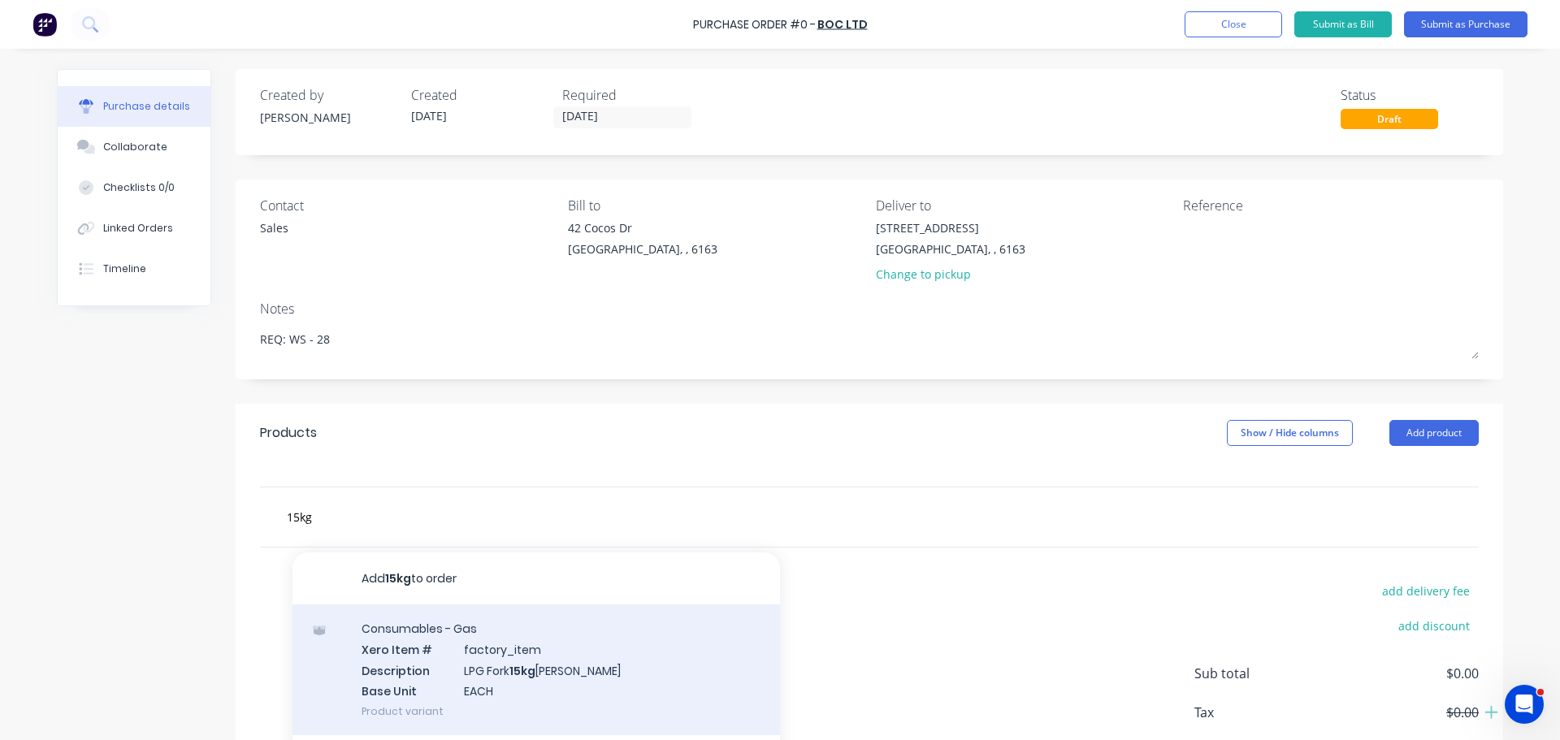
click at [473, 656] on div "Consumables - Gas Xero Item # factory_item Description LPG Fork 15kg Ali Bottle…" at bounding box center [535, 669] width 487 height 131
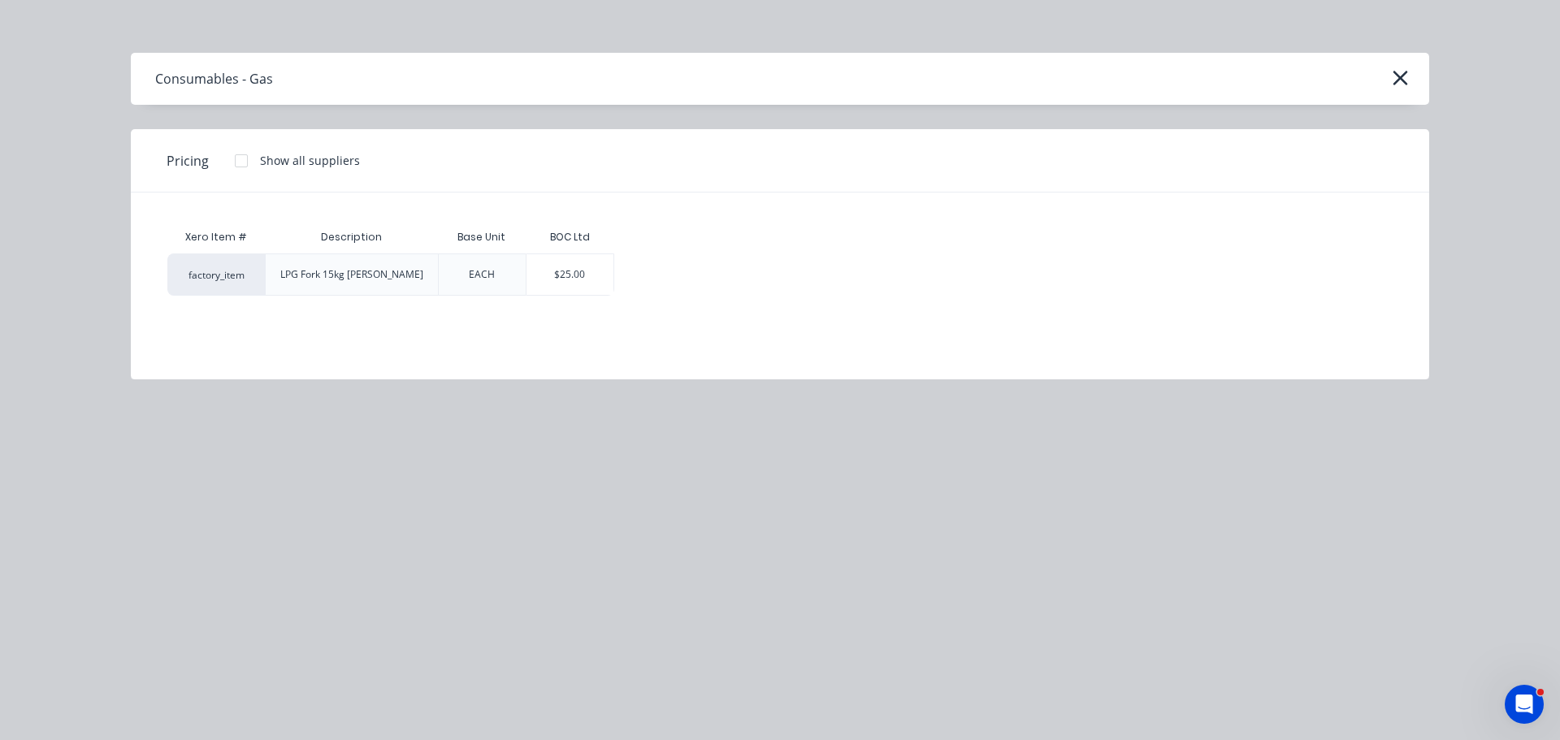
click at [572, 279] on div "$25.00" at bounding box center [569, 274] width 87 height 41
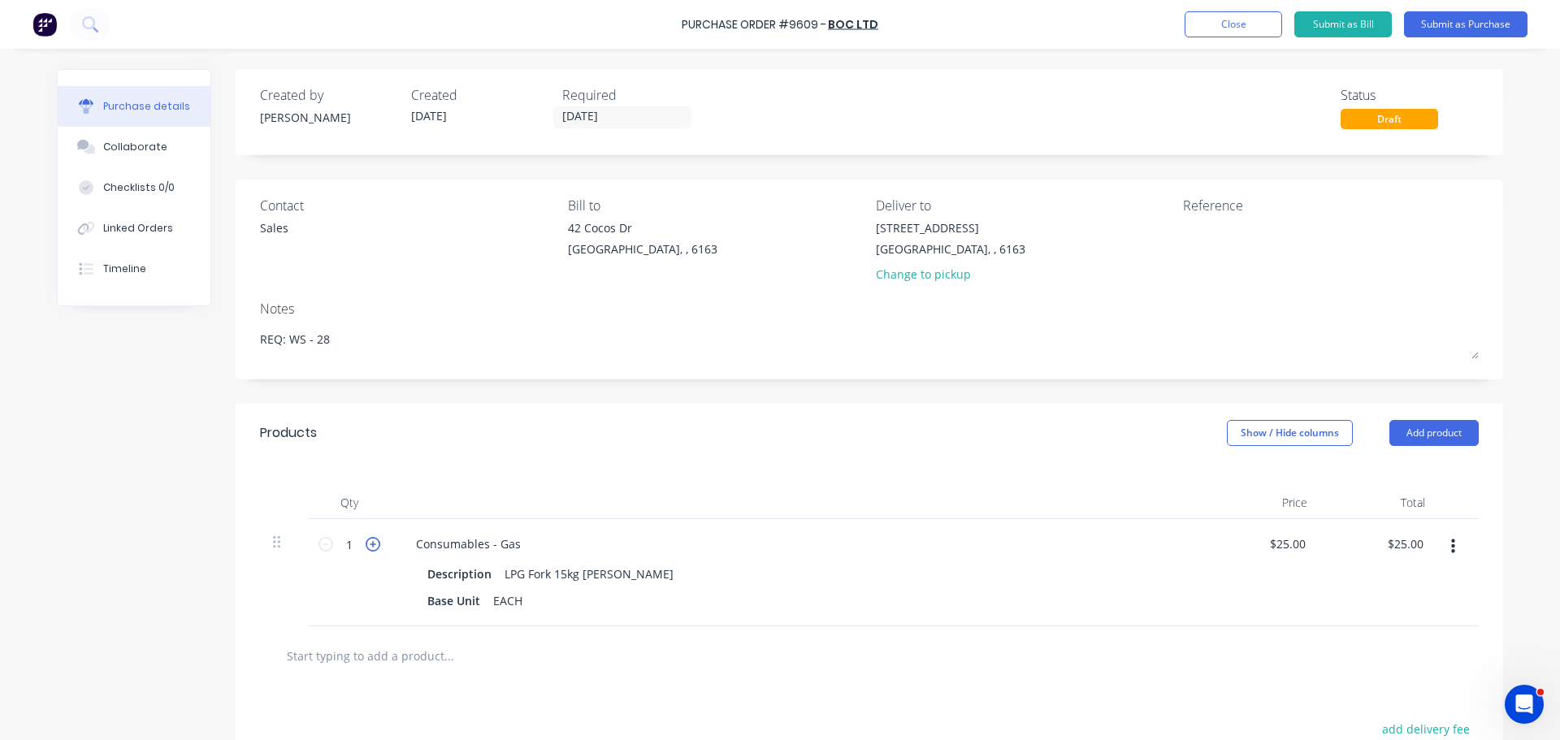
click at [370, 537] on icon at bounding box center [373, 544] width 15 height 15
drag, startPoint x: 678, startPoint y: 20, endPoint x: 685, endPoint y: 24, distance: 8.4
click at [685, 24] on div "Purchase Order #9609 - BOC Ltd Add product Close Submit as Bill Submit as Purch…" at bounding box center [780, 24] width 1560 height 49
copy div "Purchase Order #9609 - BOC Ltd Add product Close Submit as Bill Submit as Purch…"
click at [1210, 247] on textarea at bounding box center [1284, 237] width 203 height 37
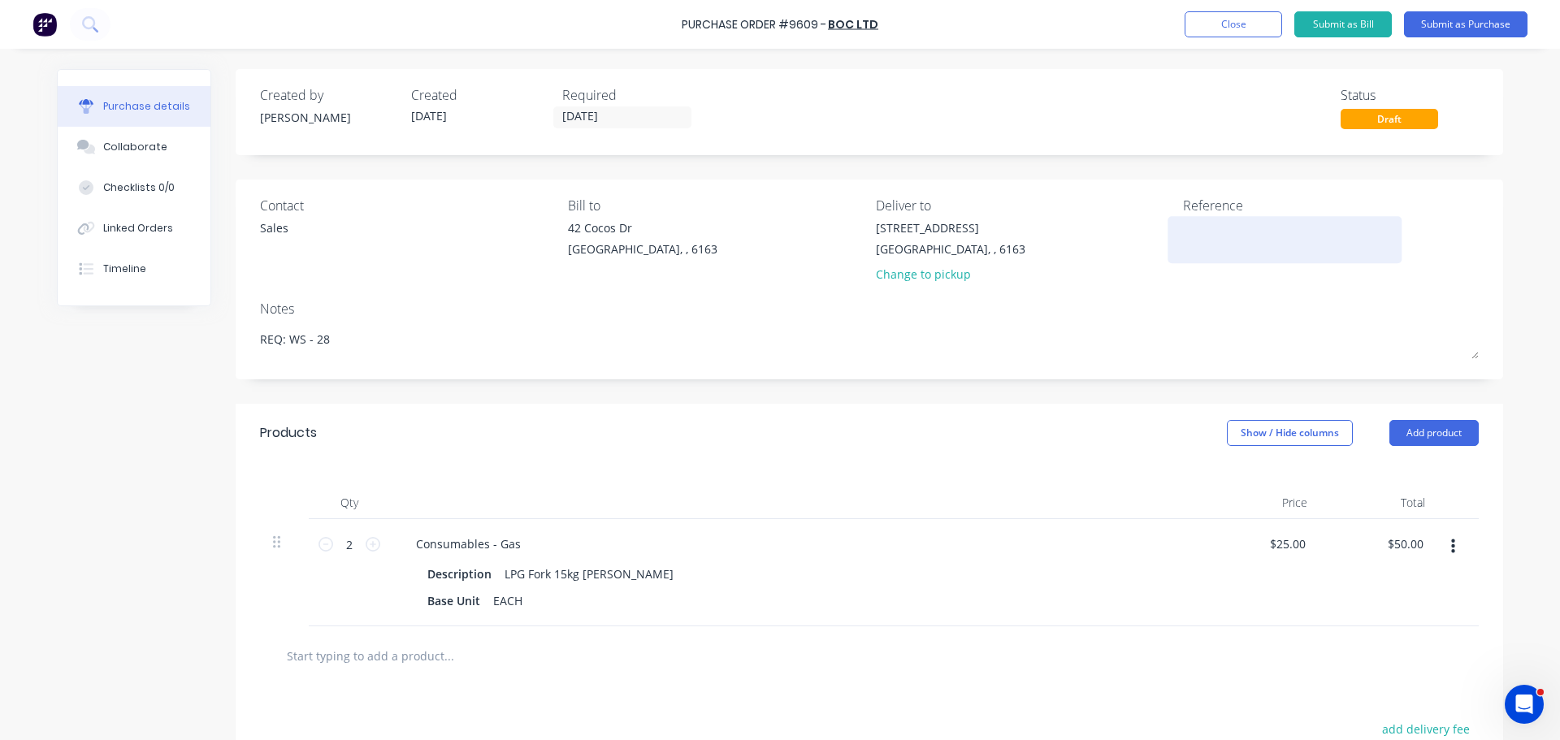
paste textarea "Purchase Order #9609 - BOC Ltd"
click at [1048, 298] on div "Contact Sales Bill to 42 Cocos Dr Bibra Lake, , 6163 Deliver to 59 Wellard Stre…" at bounding box center [869, 280] width 1267 height 201
click at [1470, 19] on button "Submit as Purchase" at bounding box center [1465, 24] width 123 height 26
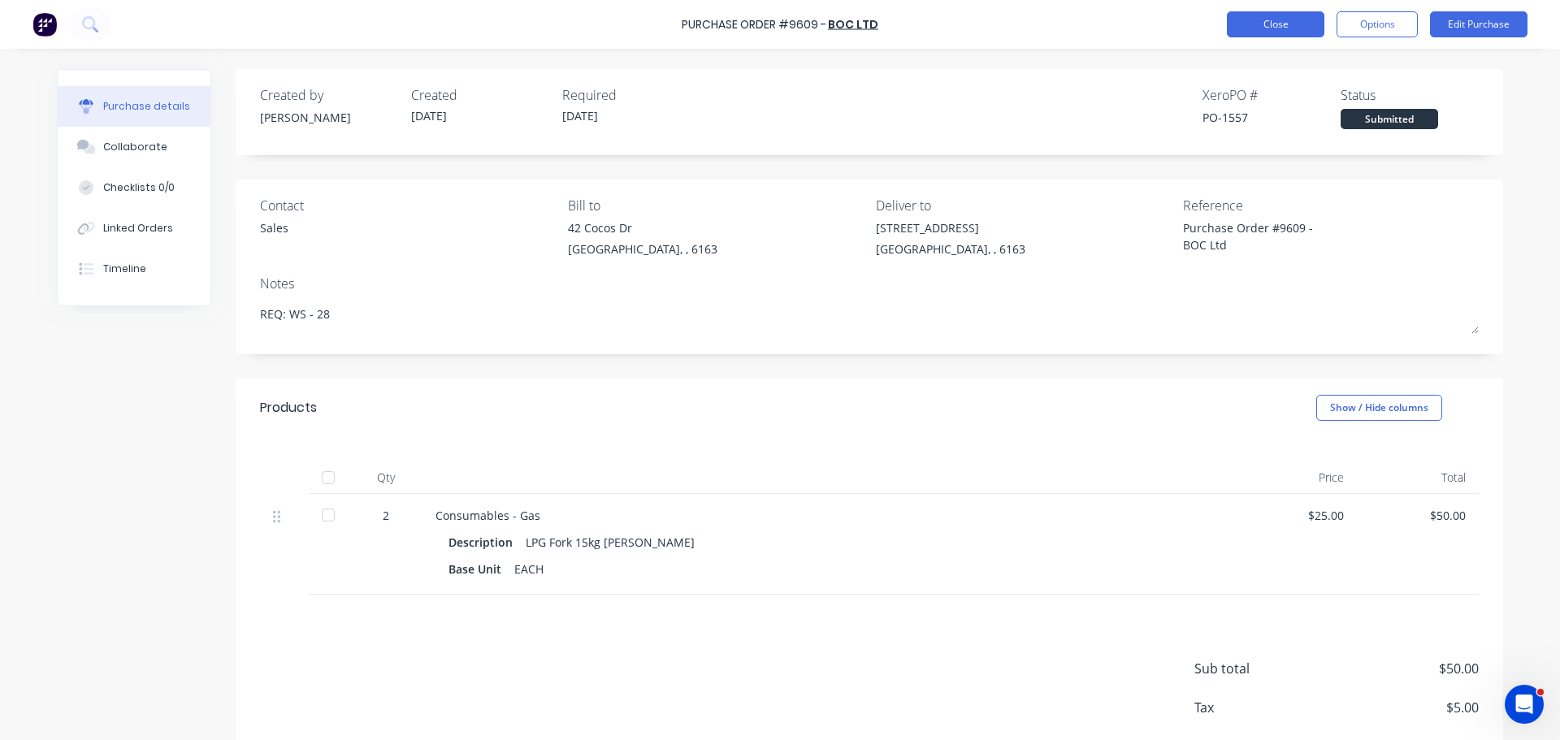
click at [1253, 15] on button "Close" at bounding box center [1275, 24] width 97 height 26
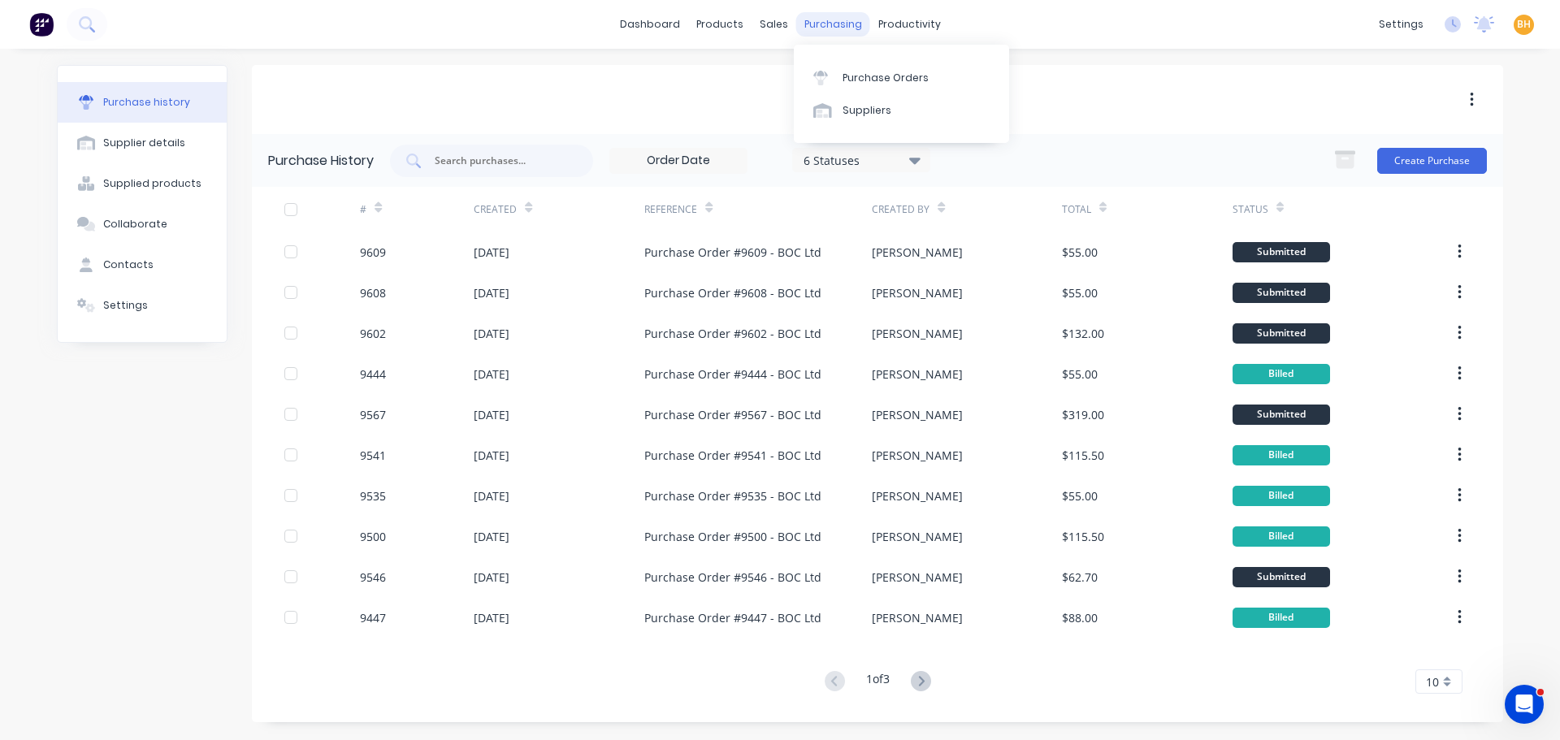
click at [832, 19] on div "purchasing" at bounding box center [833, 24] width 74 height 24
click at [870, 71] on div "Purchase Orders" at bounding box center [885, 78] width 86 height 15
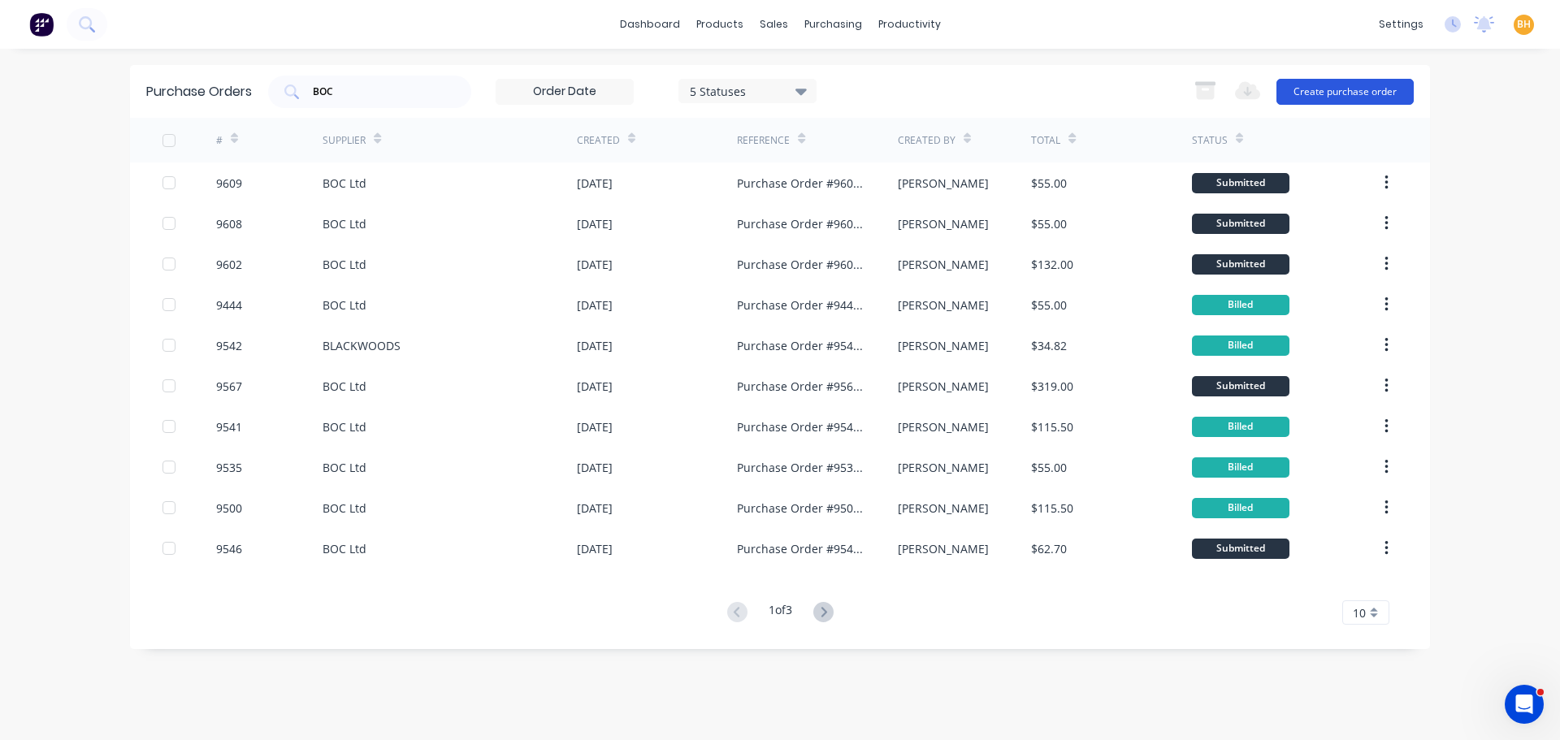
click at [1371, 89] on button "Create purchase order" at bounding box center [1344, 92] width 137 height 26
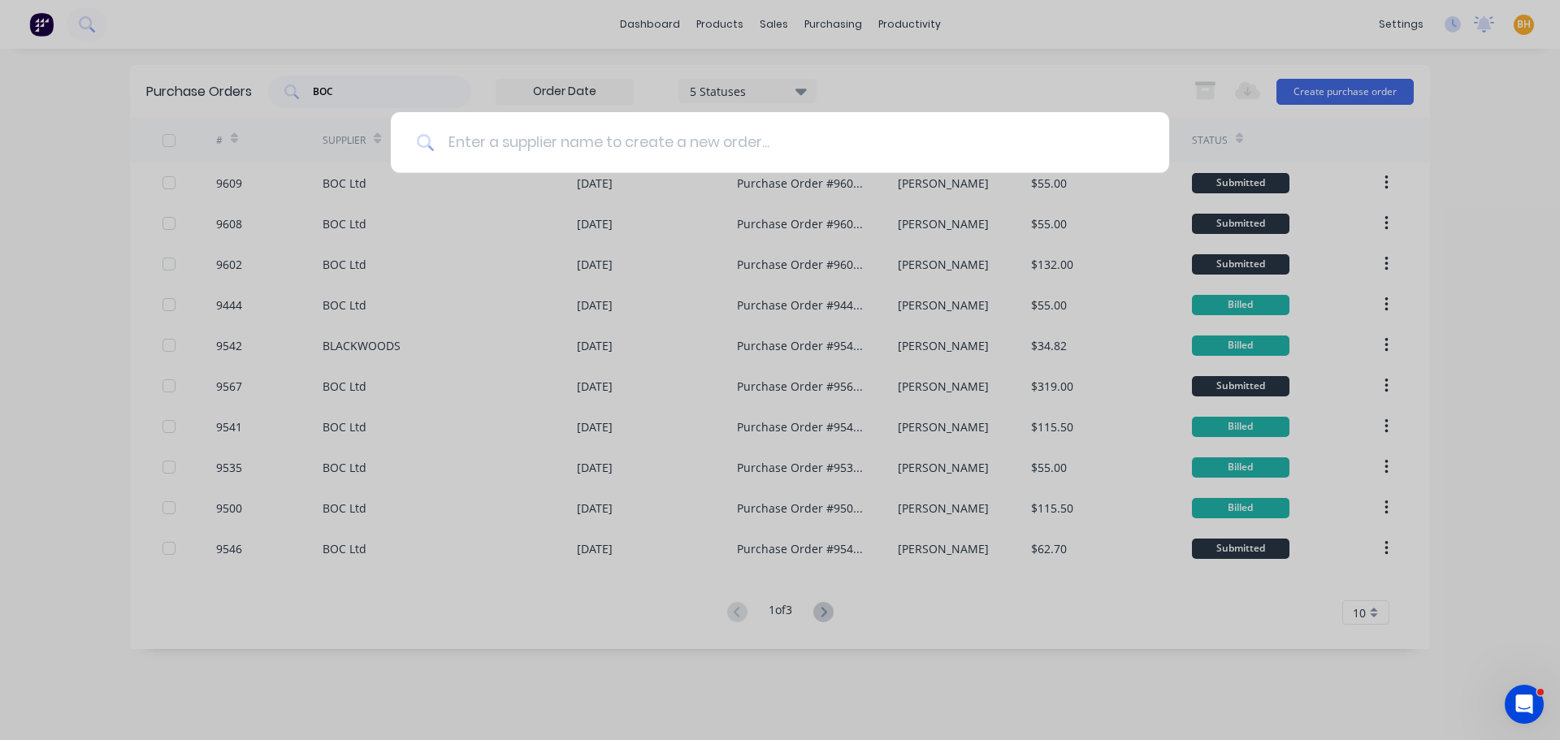
click at [455, 133] on input at bounding box center [789, 142] width 708 height 61
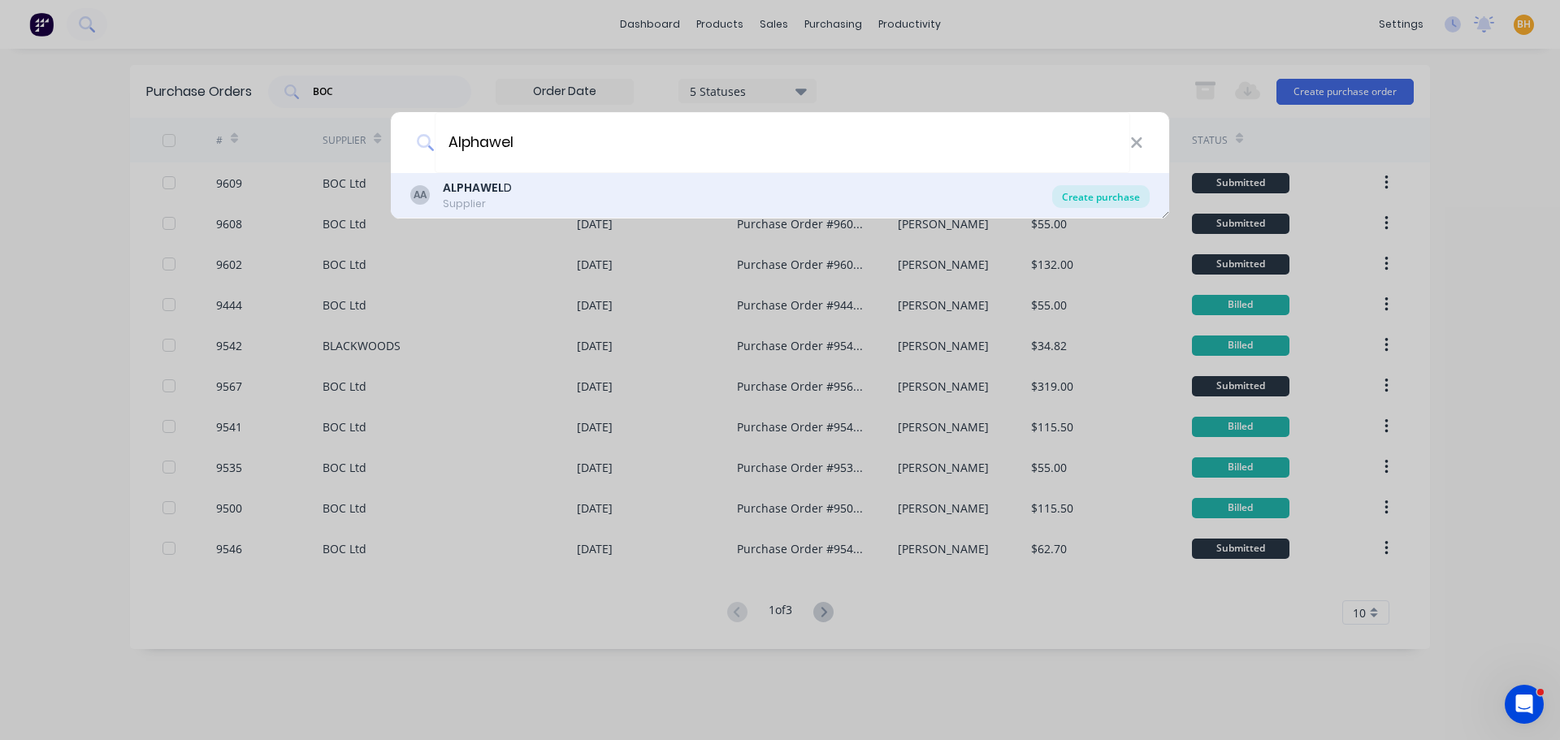
click at [1102, 196] on div "Create purchase" at bounding box center [1100, 196] width 97 height 23
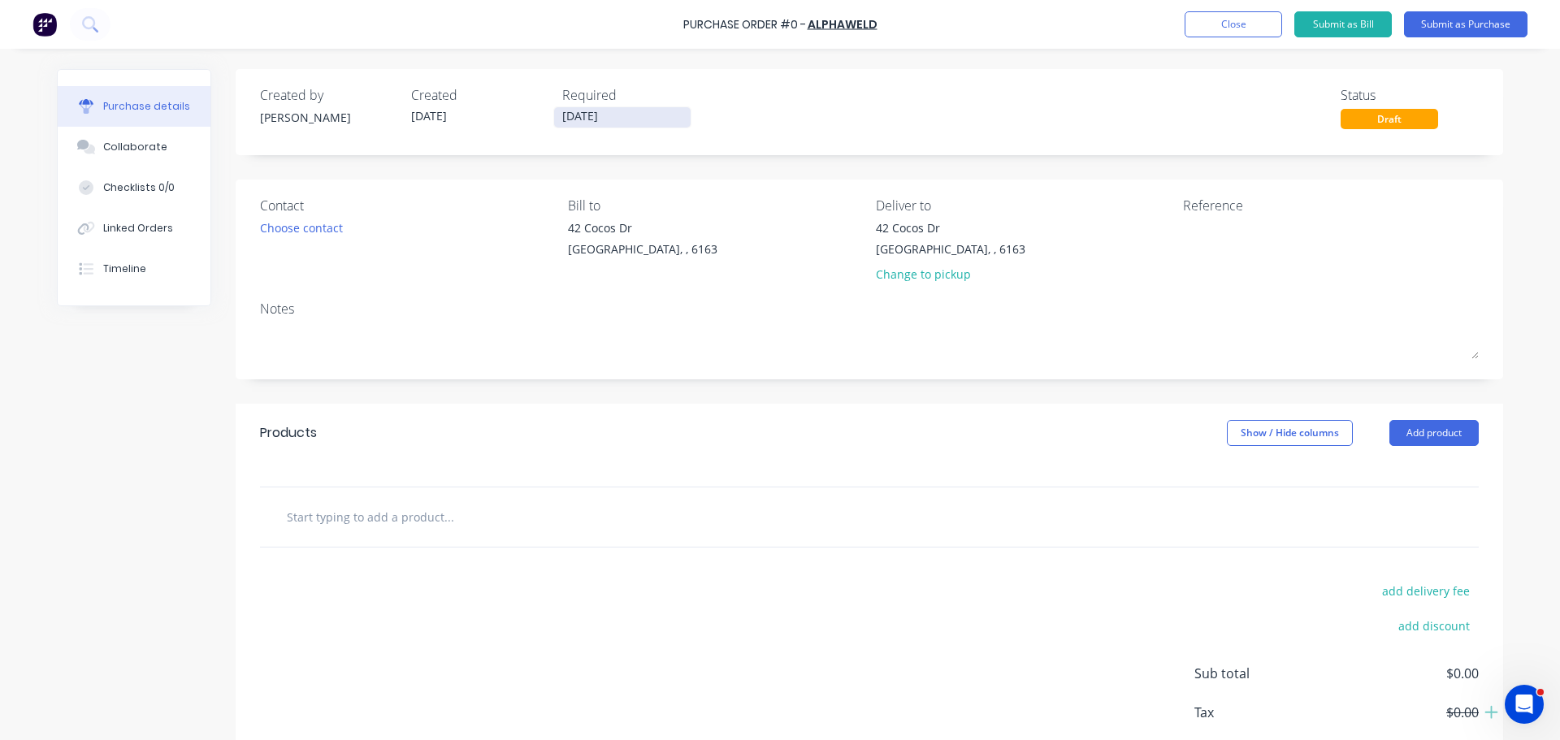
click at [591, 115] on input "[DATE]" at bounding box center [622, 117] width 136 height 20
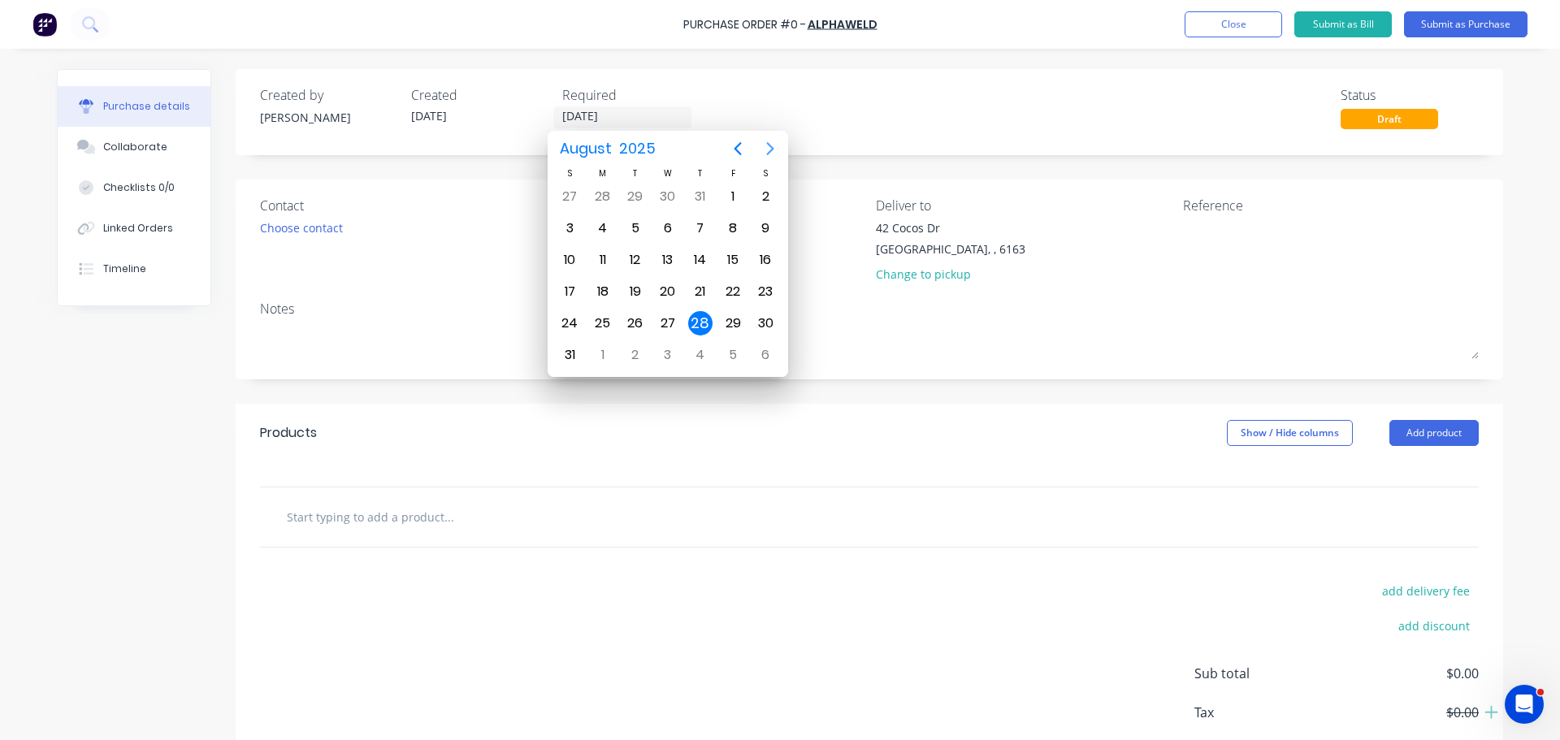
click at [766, 149] on icon "Next page" at bounding box center [769, 148] width 19 height 19
click at [599, 193] on div "1" at bounding box center [603, 196] width 24 height 24
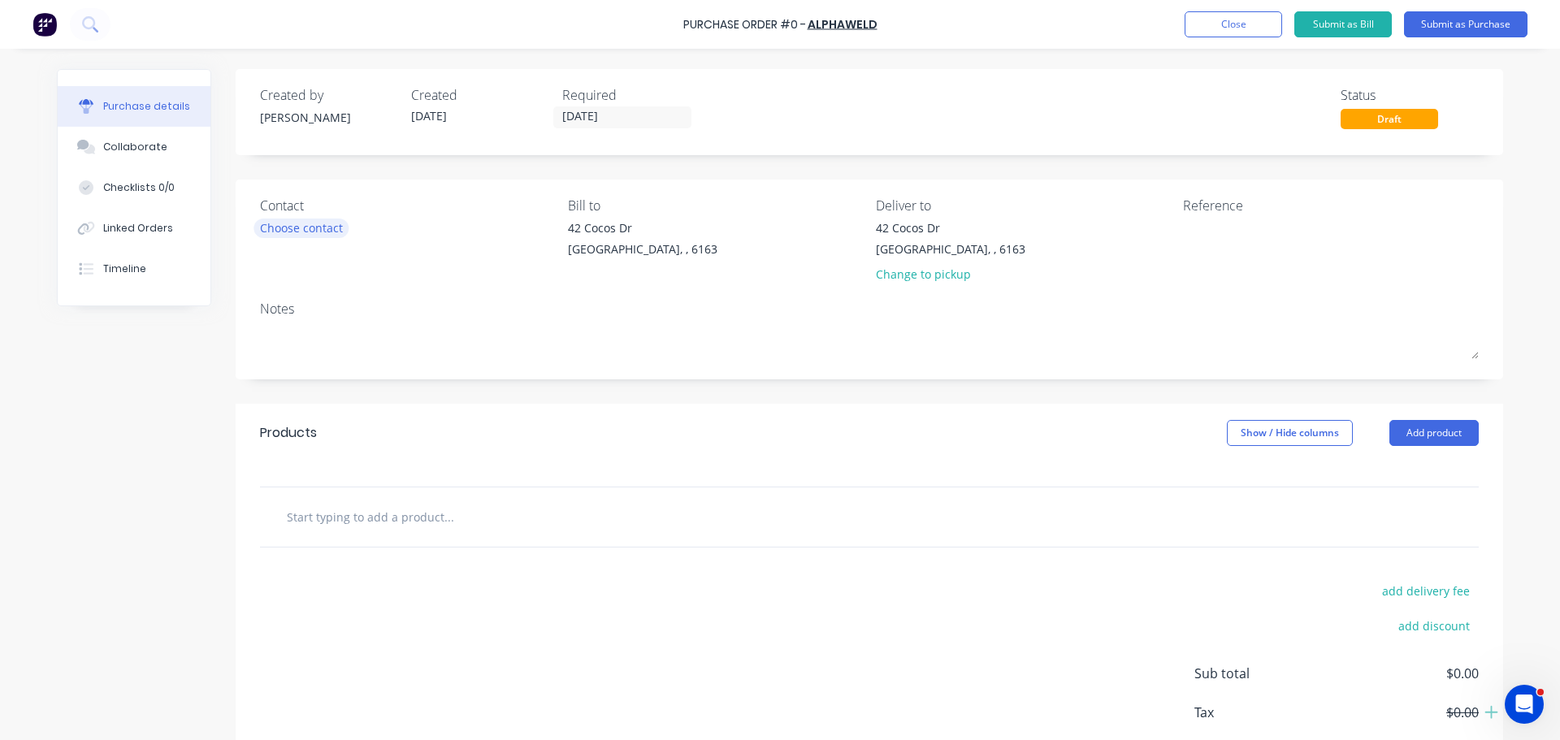
click at [314, 222] on div "Choose contact" at bounding box center [301, 227] width 83 height 17
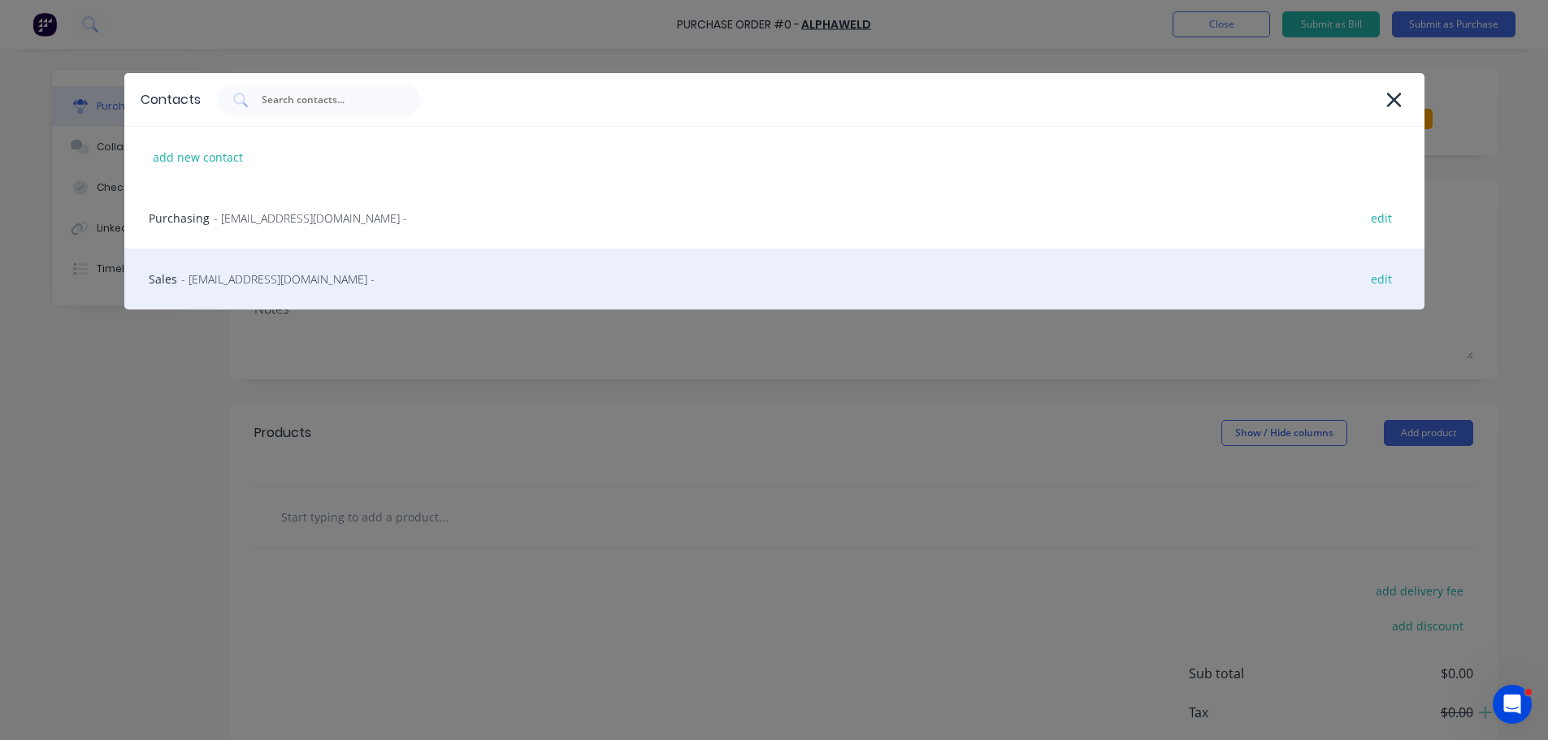
click at [197, 275] on span "- sales@alphaweld.com.au -" at bounding box center [277, 279] width 193 height 17
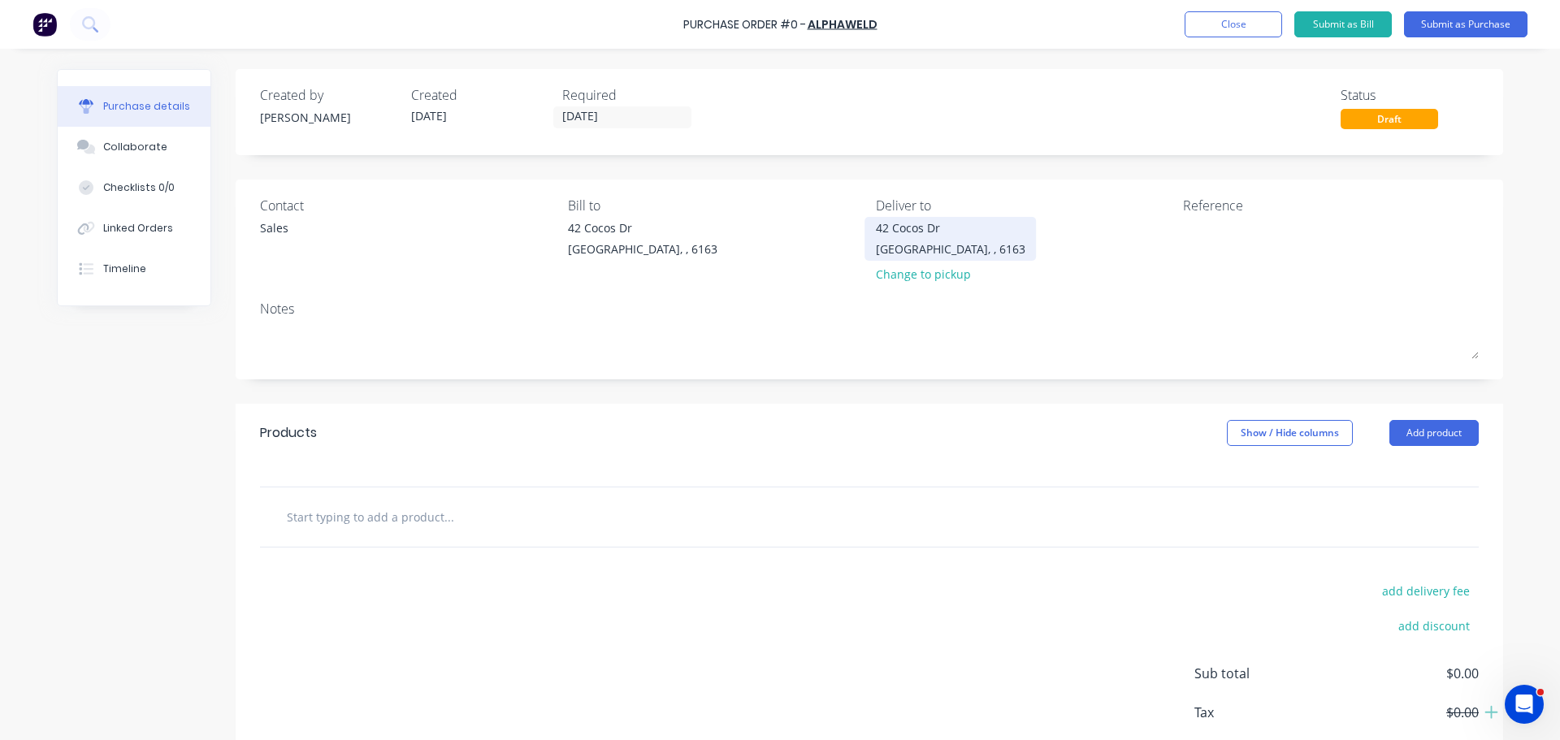
click at [931, 223] on div "42 Cocos Dr" at bounding box center [950, 227] width 149 height 17
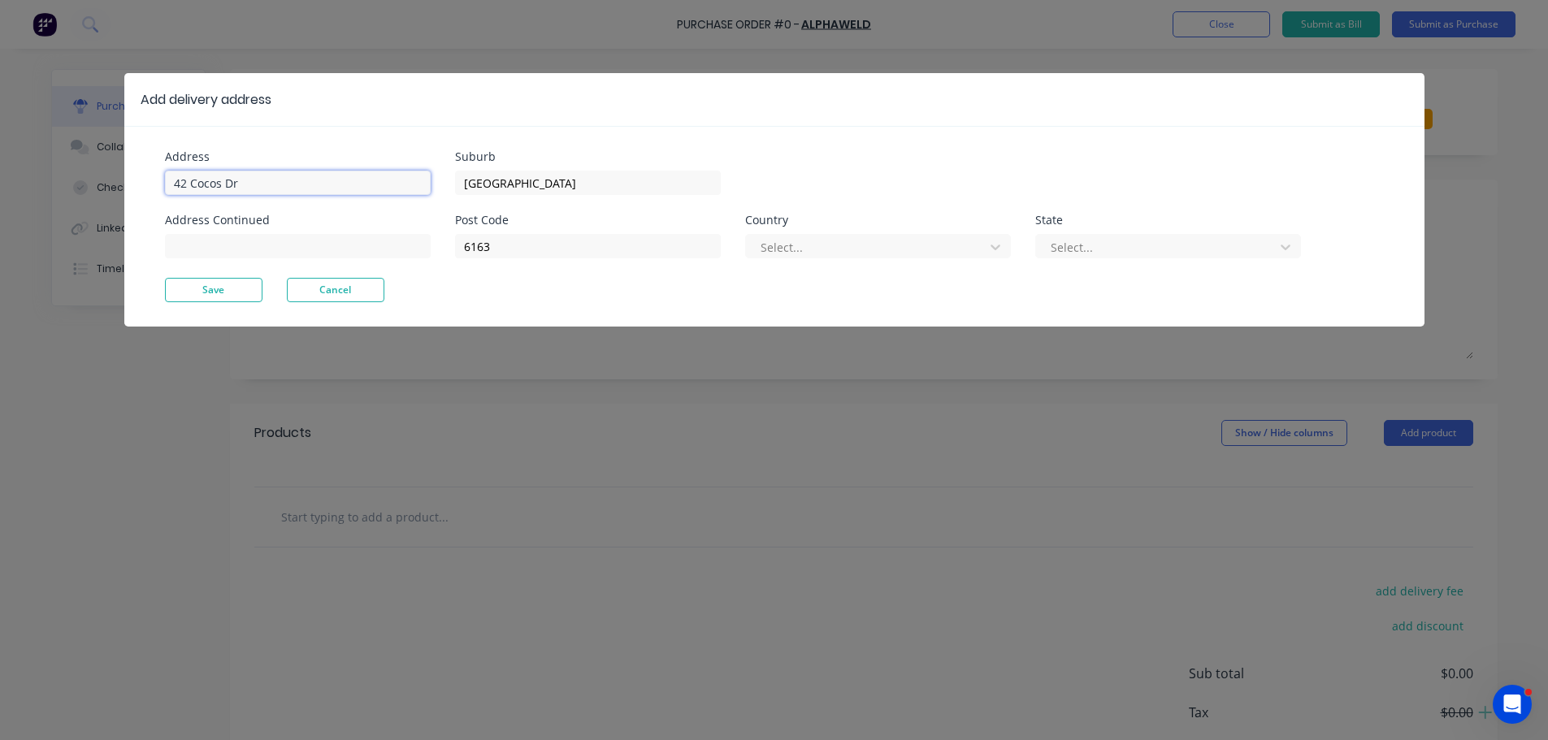
click at [266, 180] on input "42 Cocos Dr" at bounding box center [298, 183] width 266 height 24
click at [214, 279] on button "Save" at bounding box center [213, 290] width 97 height 24
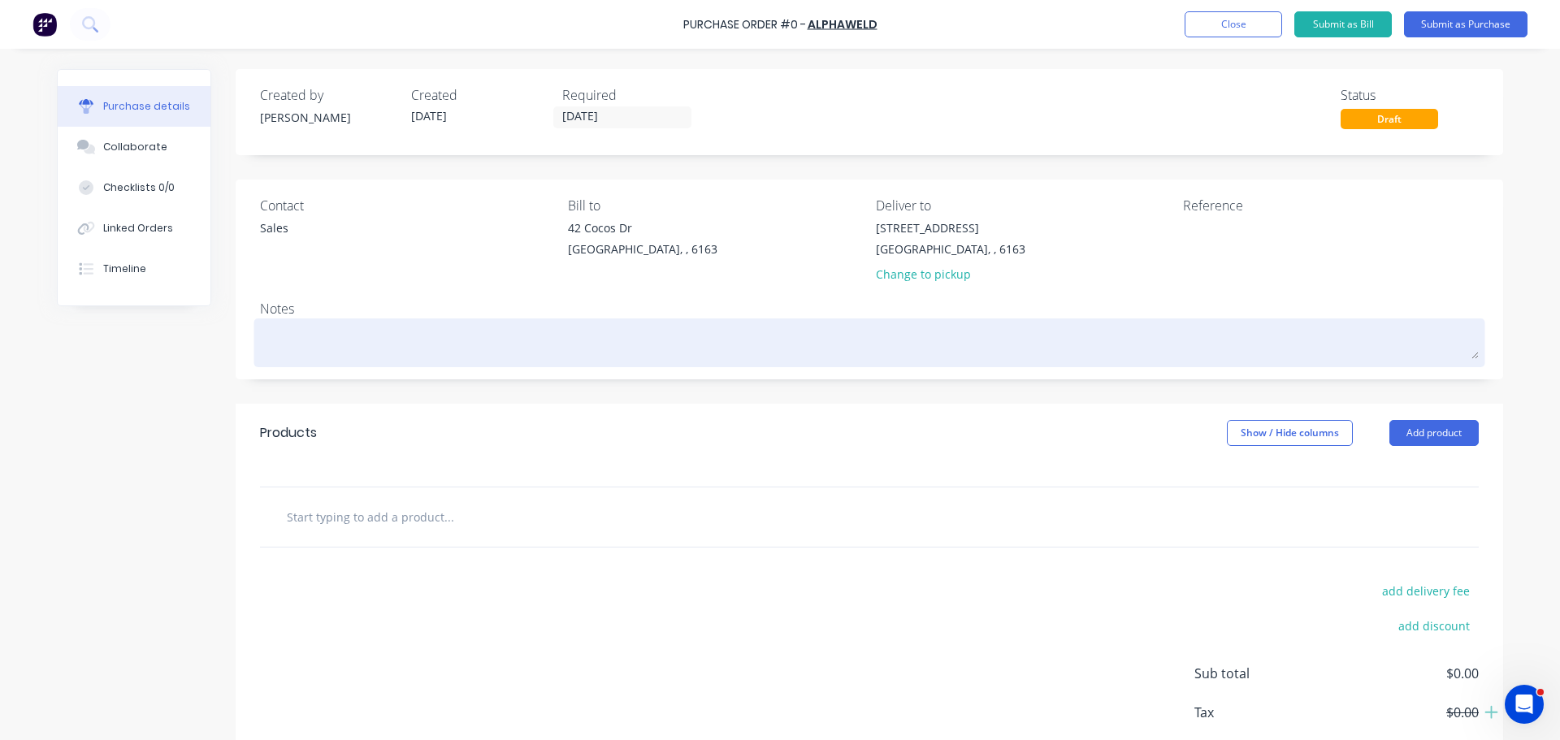
click at [308, 346] on textarea at bounding box center [869, 341] width 1219 height 37
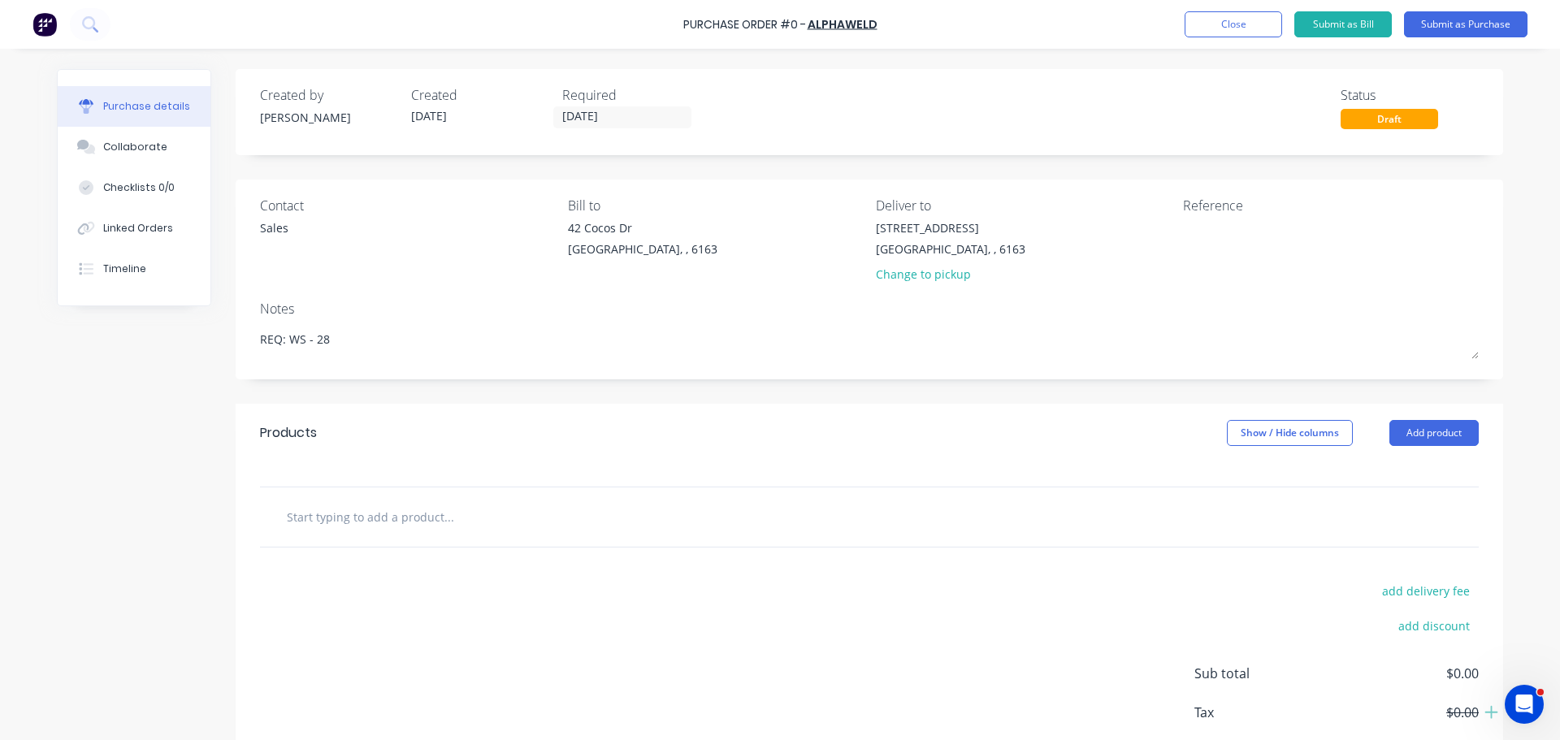
click at [364, 513] on input "text" at bounding box center [448, 516] width 325 height 32
click at [412, 518] on input "text" at bounding box center [448, 516] width 325 height 32
paste input "Hypertherm Powermax SYNC 105A Drag Cutting"
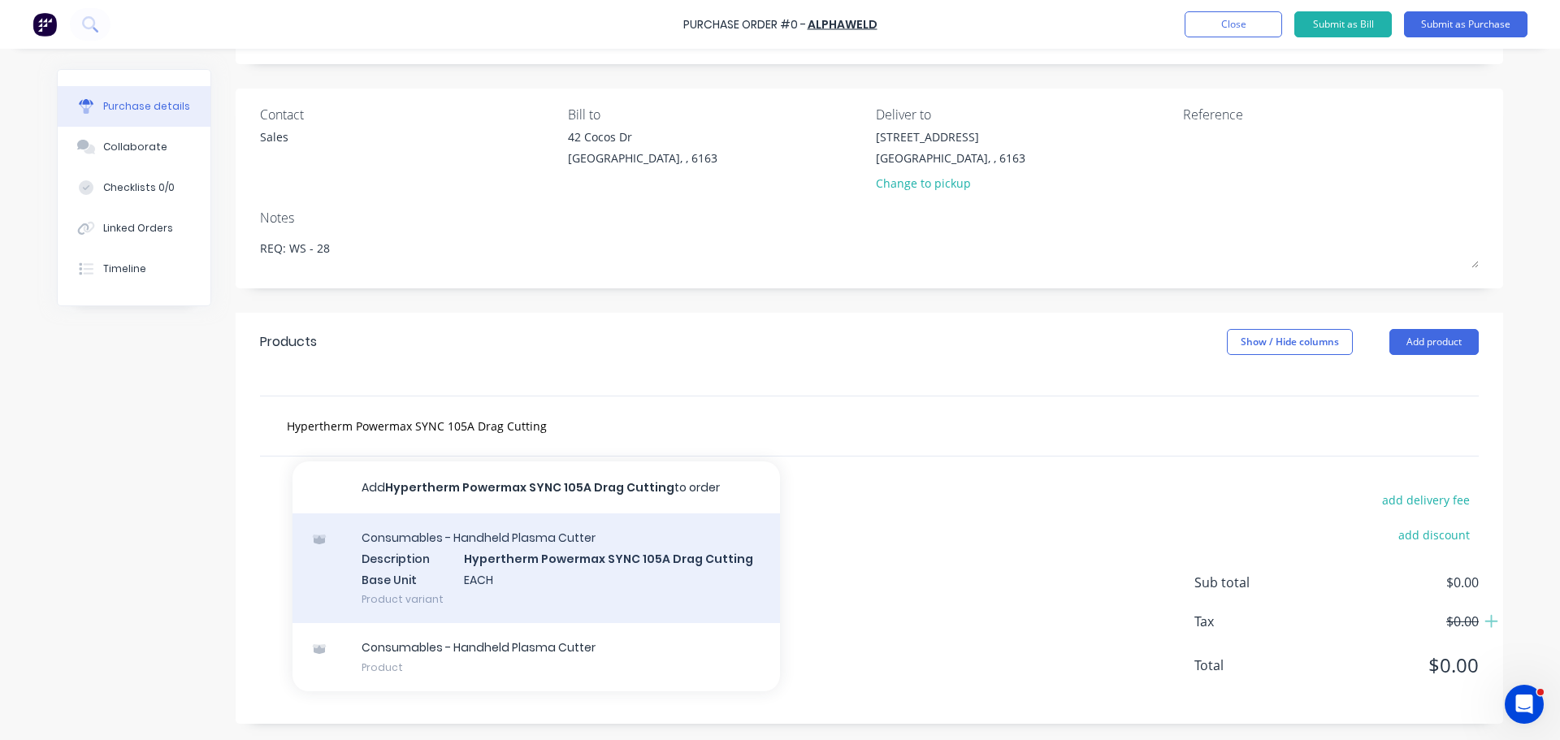
click at [491, 562] on div "Consumables - Handheld Plasma Cutter Description Hypertherm Powermax SYNC 105A …" at bounding box center [535, 568] width 487 height 110
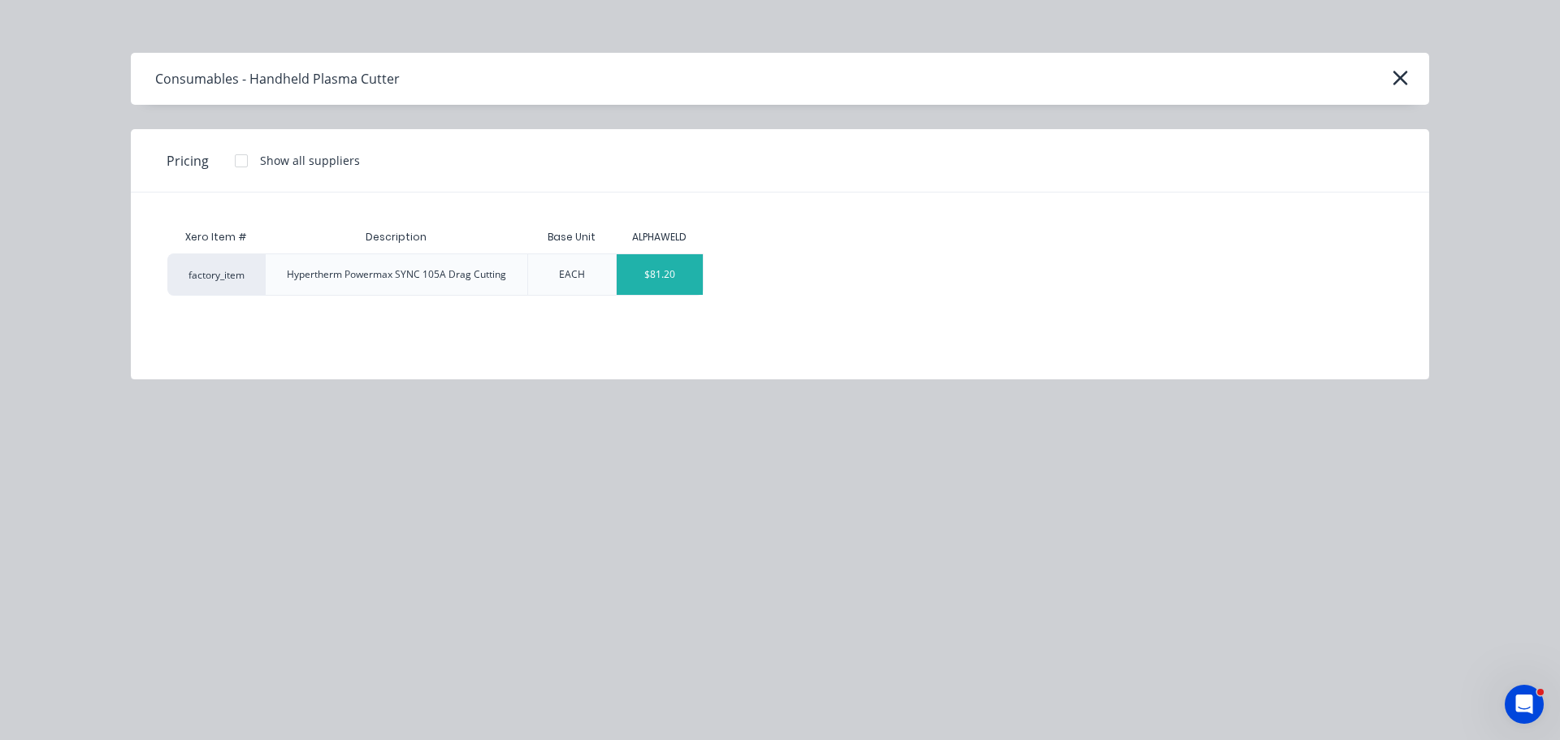
click at [627, 284] on div "$81.20" at bounding box center [660, 274] width 87 height 41
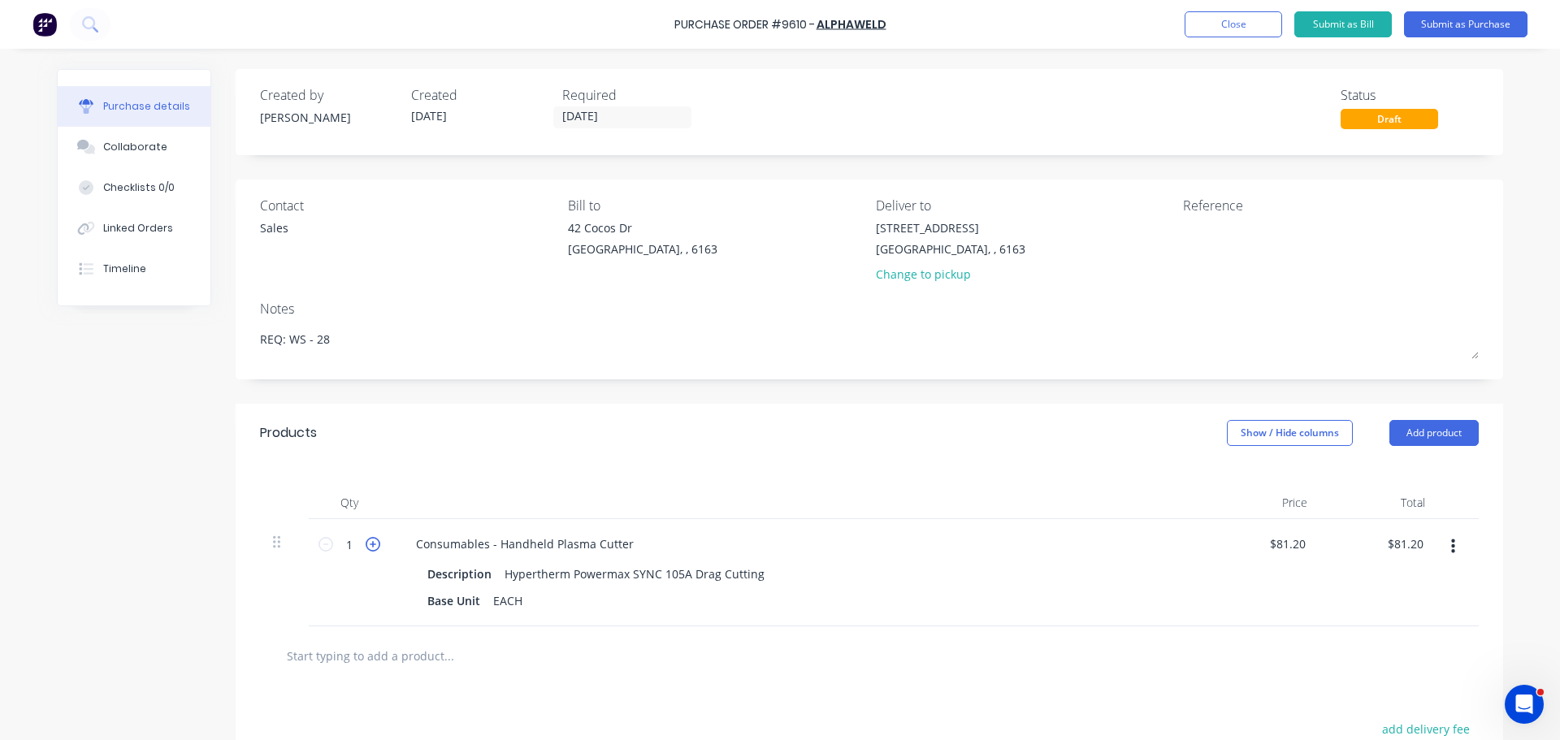
click at [373, 544] on icon at bounding box center [373, 544] width 15 height 15
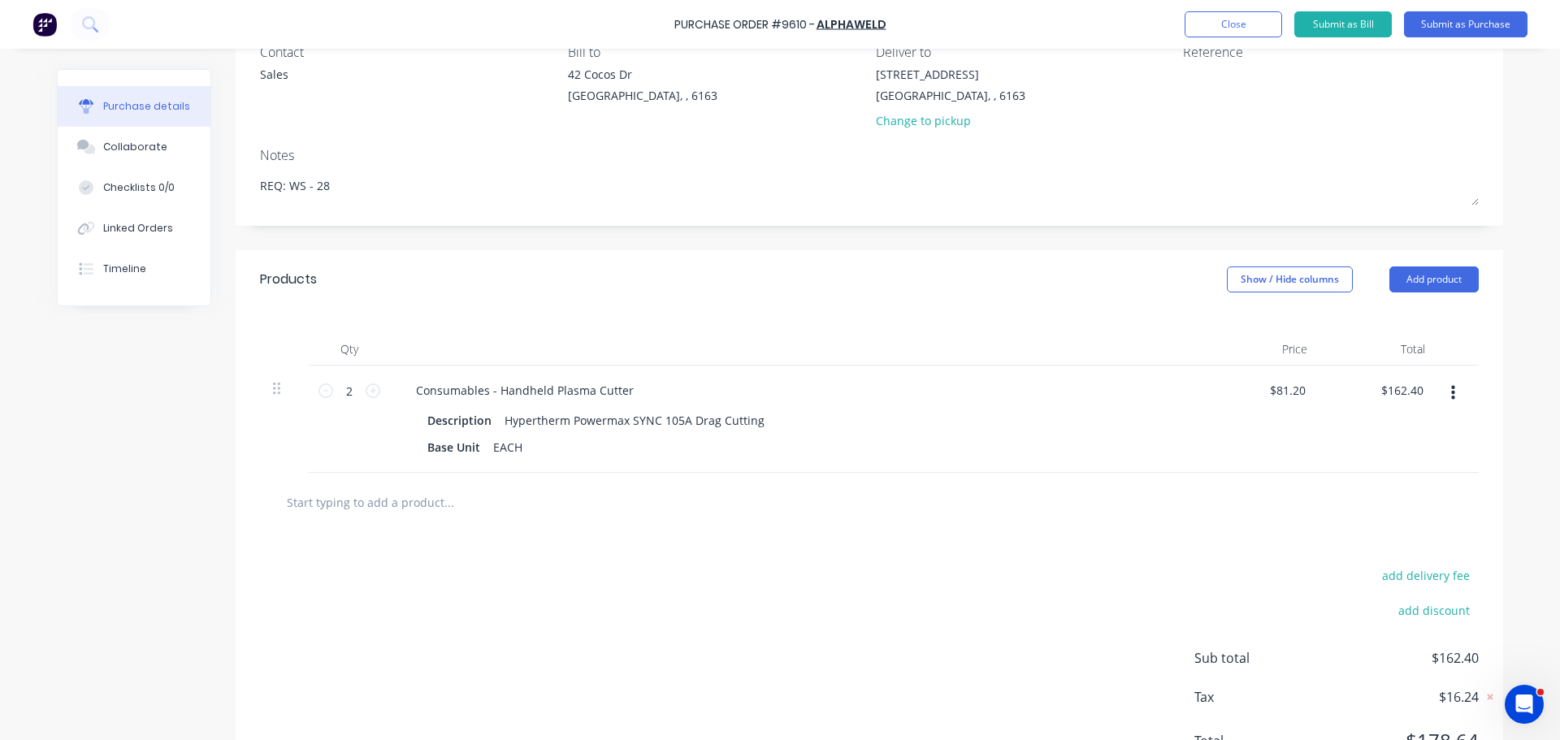
scroll to position [162, 0]
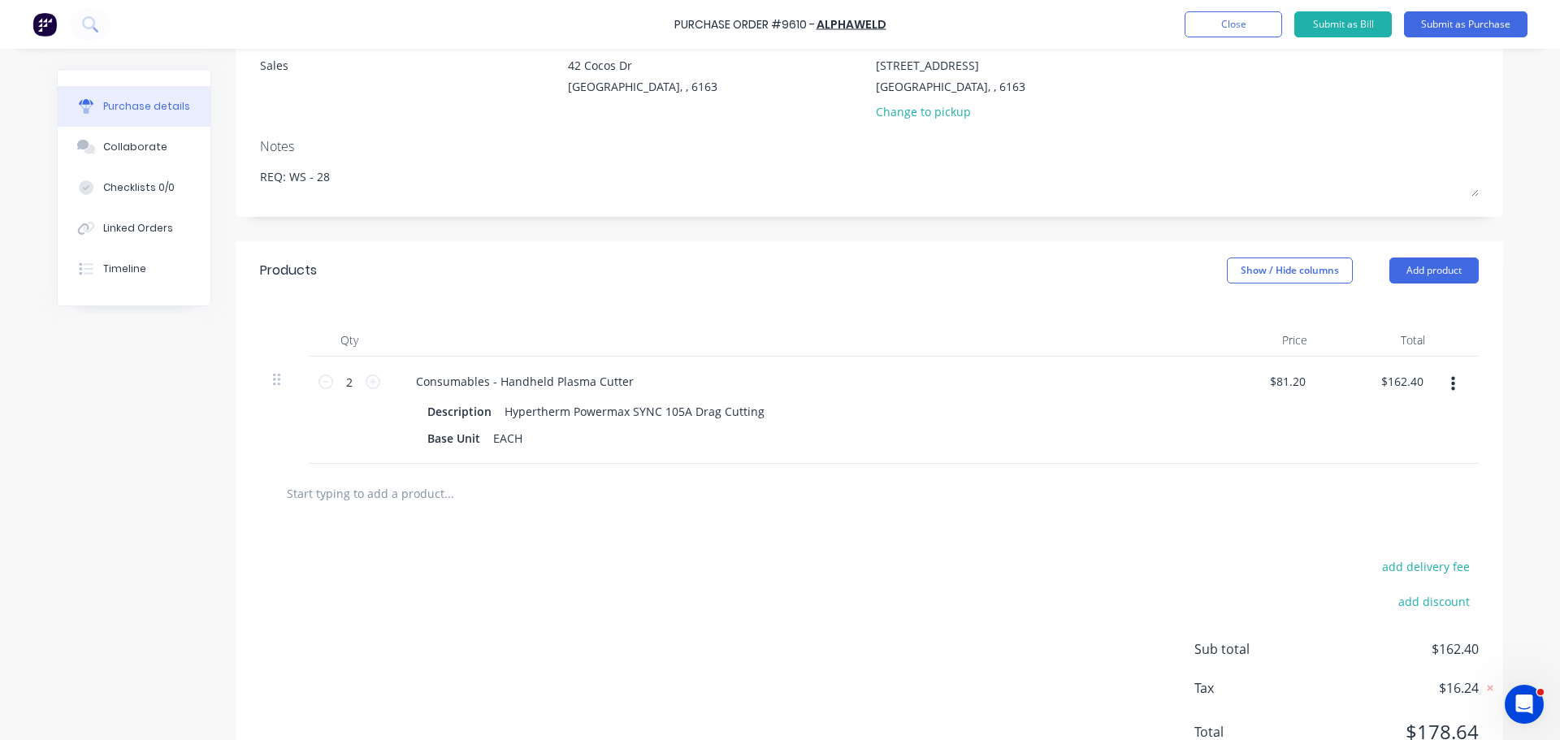
click at [664, 32] on div "Purchase Order #9610 - ALPHAWELD Add product Close Submit as Bill Submit as Pur…" at bounding box center [780, 24] width 1560 height 49
click at [665, 32] on div "Purchase Order #9610 - ALPHAWELD Add product Close Submit as Bill Submit as Pur…" at bounding box center [780, 24] width 1560 height 49
click at [672, 28] on div "Purchase Order #9610 - ALPHAWELD Add product Close Submit as Bill Submit as Pur…" at bounding box center [780, 24] width 1560 height 49
drag, startPoint x: 1000, startPoint y: 33, endPoint x: 967, endPoint y: 37, distance: 33.6
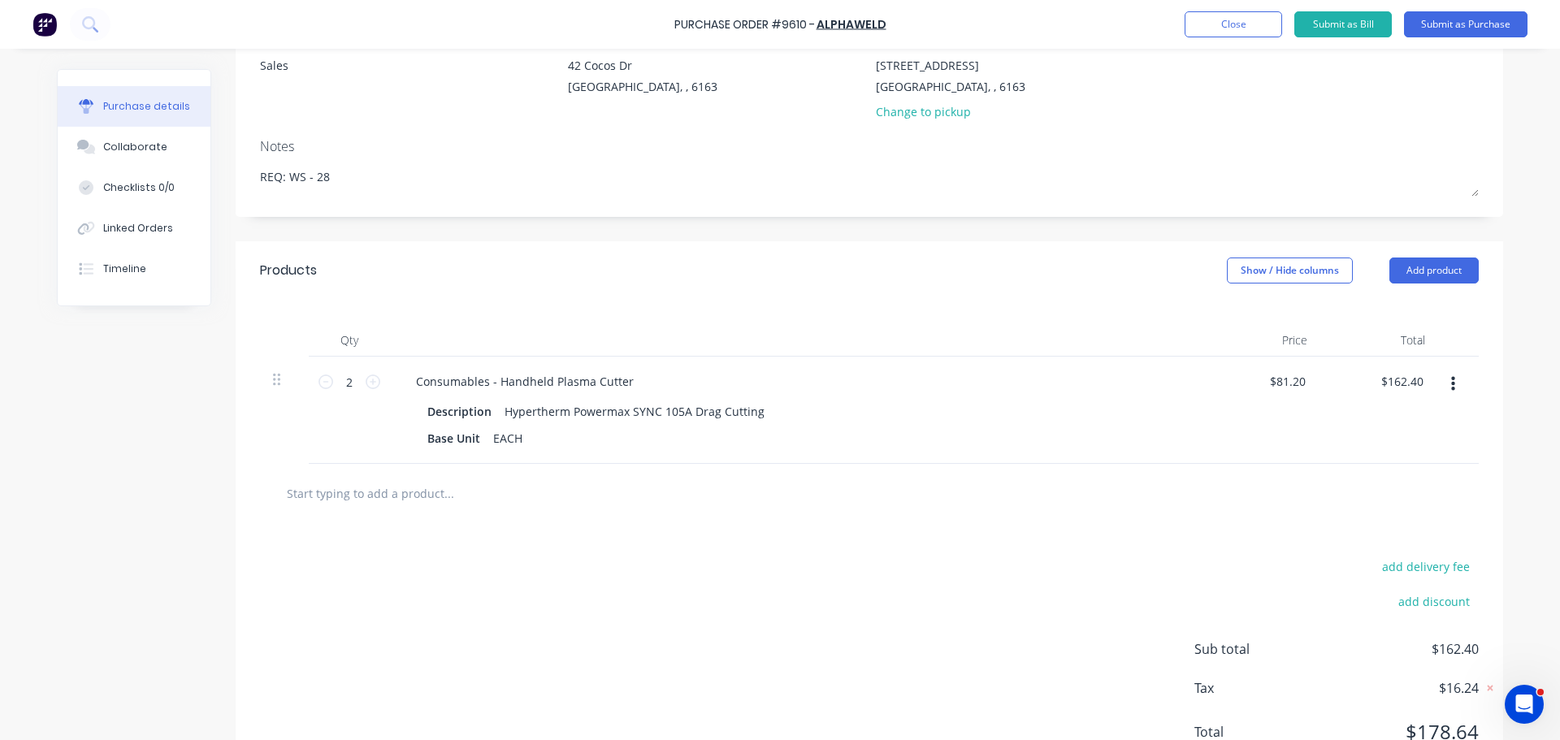
click at [1000, 33] on div "Purchase Order #9610 - ALPHAWELD Add product Close Submit as Bill Submit as Pur…" at bounding box center [780, 24] width 1560 height 49
drag, startPoint x: 899, startPoint y: 23, endPoint x: 671, endPoint y: 26, distance: 228.3
click at [671, 26] on div "Purchase Order #9610 - ALPHAWELD Add product Close Submit as Bill Submit as Pur…" at bounding box center [780, 24] width 1560 height 49
click at [677, 26] on div "Purchase Order #9610 - ALPHAWELD Add product Close Submit as Bill Submit as Pur…" at bounding box center [780, 24] width 1560 height 49
click at [1219, 91] on textarea at bounding box center [1284, 75] width 203 height 37
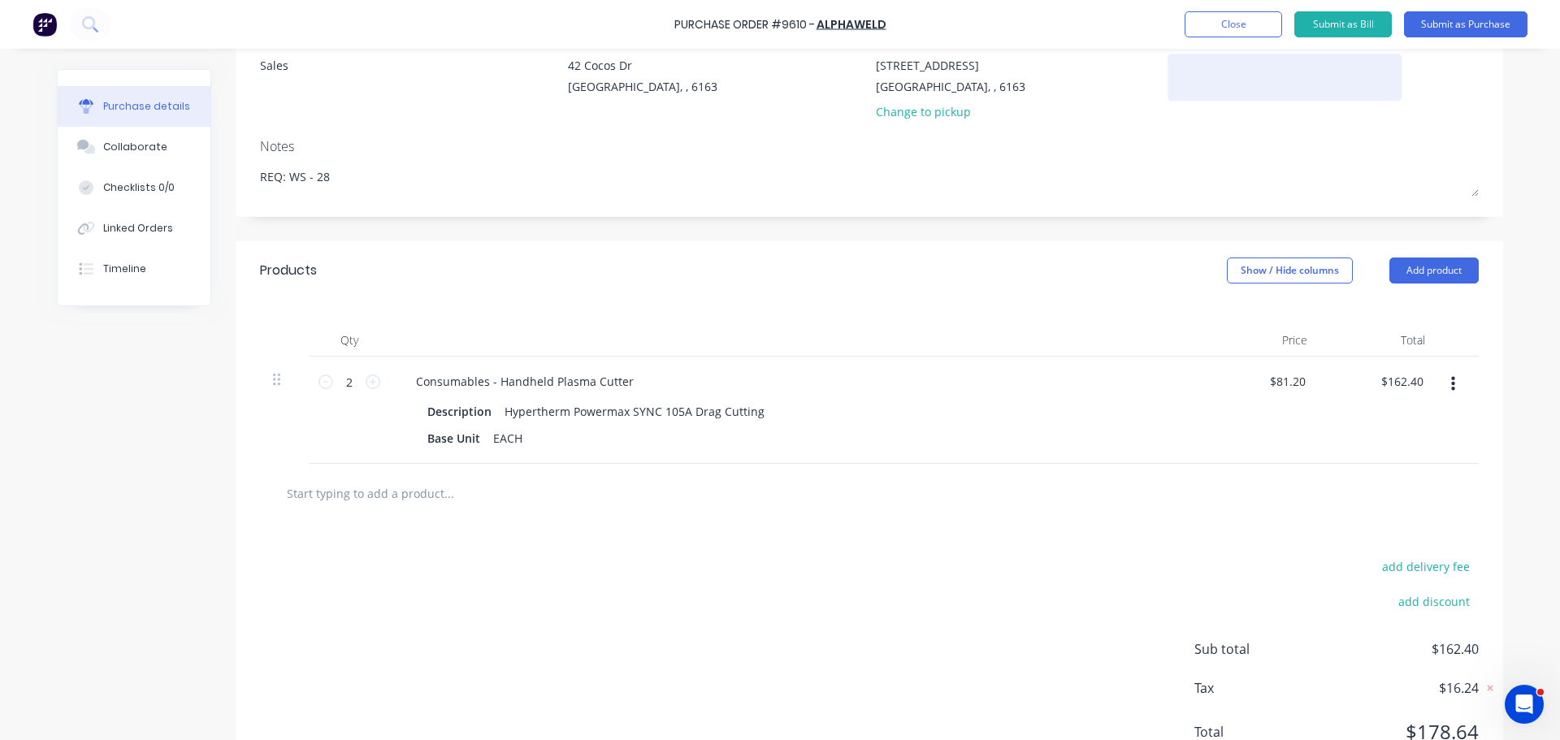
paste textarea "Purchase Order #9610 - ALPHAWELD"
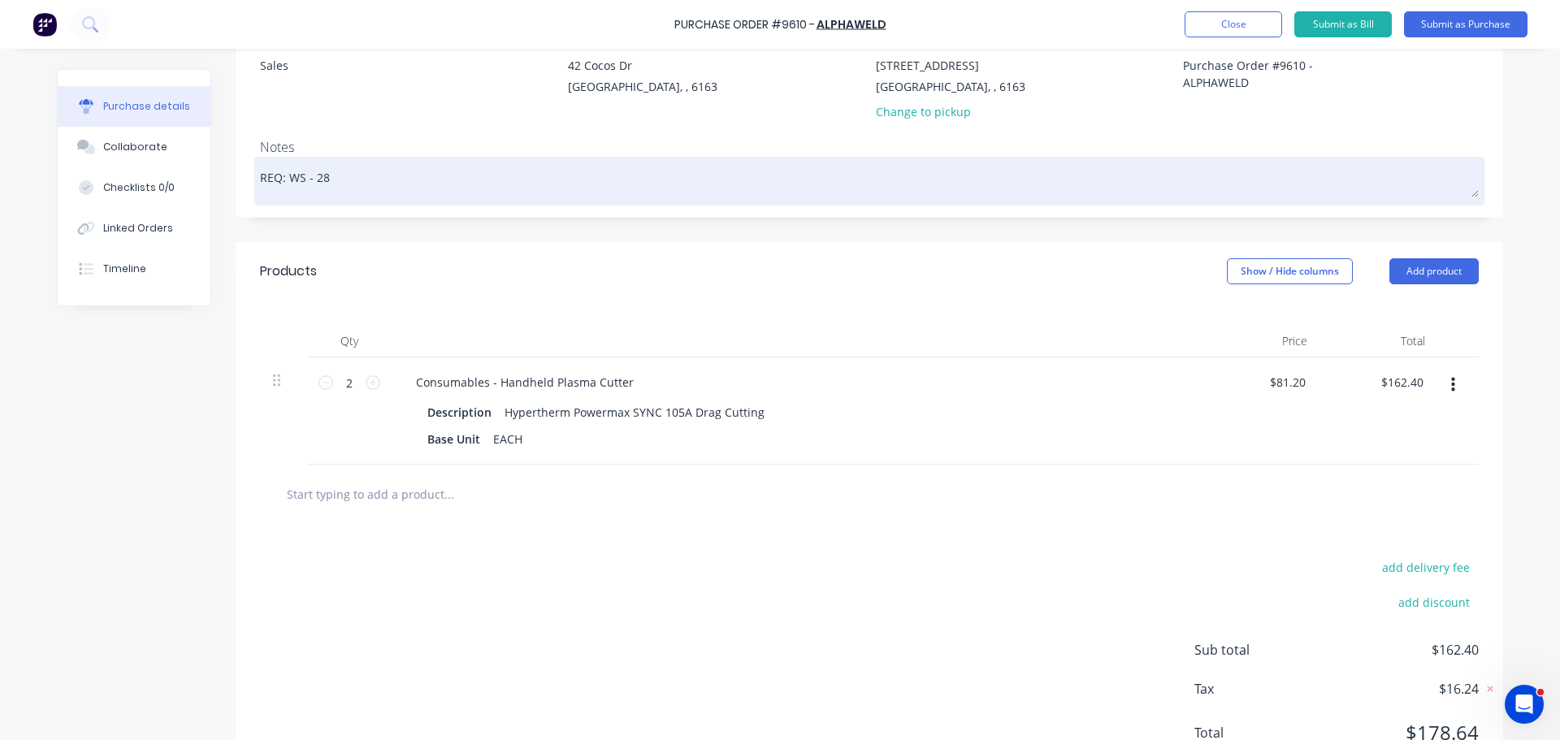
click at [1057, 182] on textarea "REQ: WS - 28" at bounding box center [869, 179] width 1219 height 37
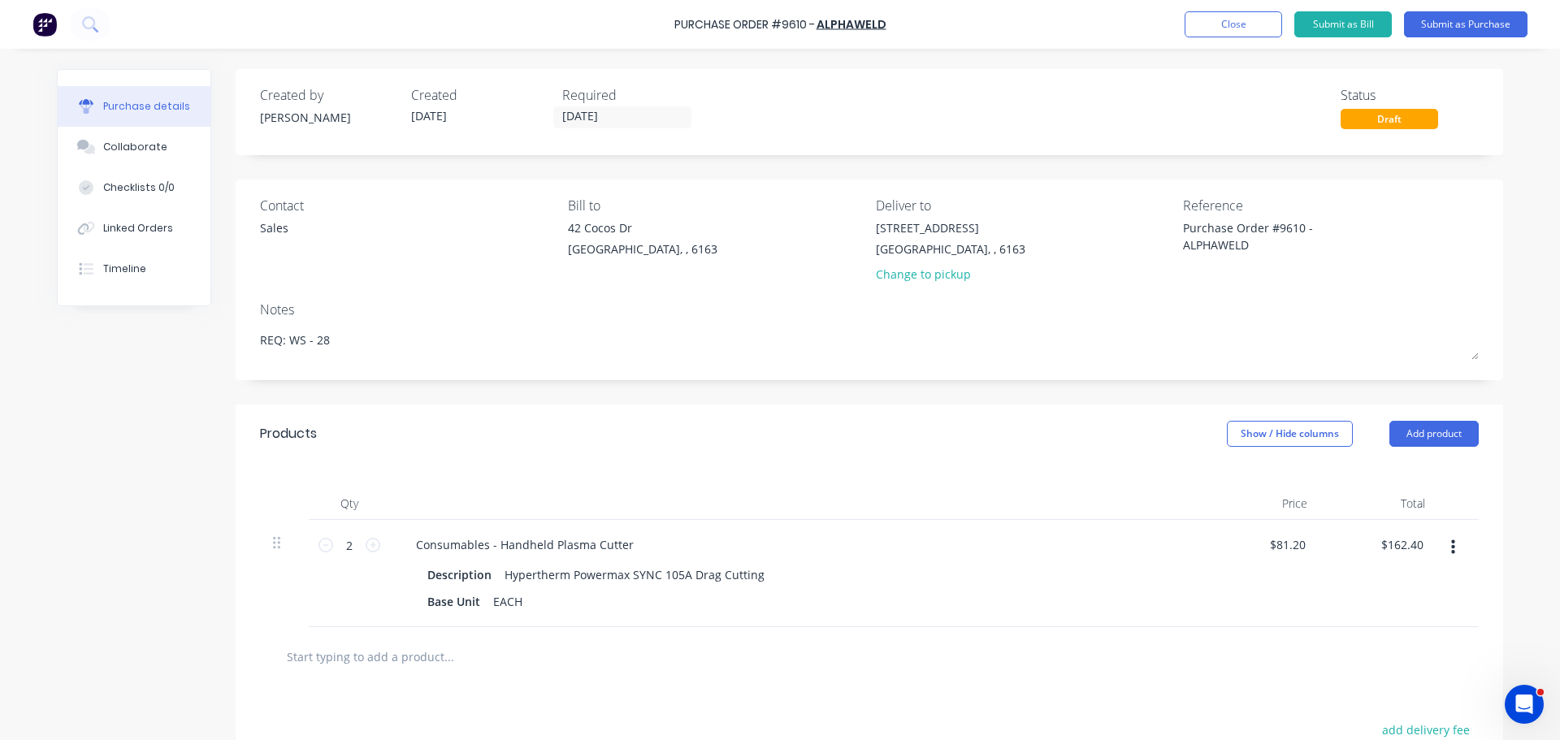
scroll to position [81, 0]
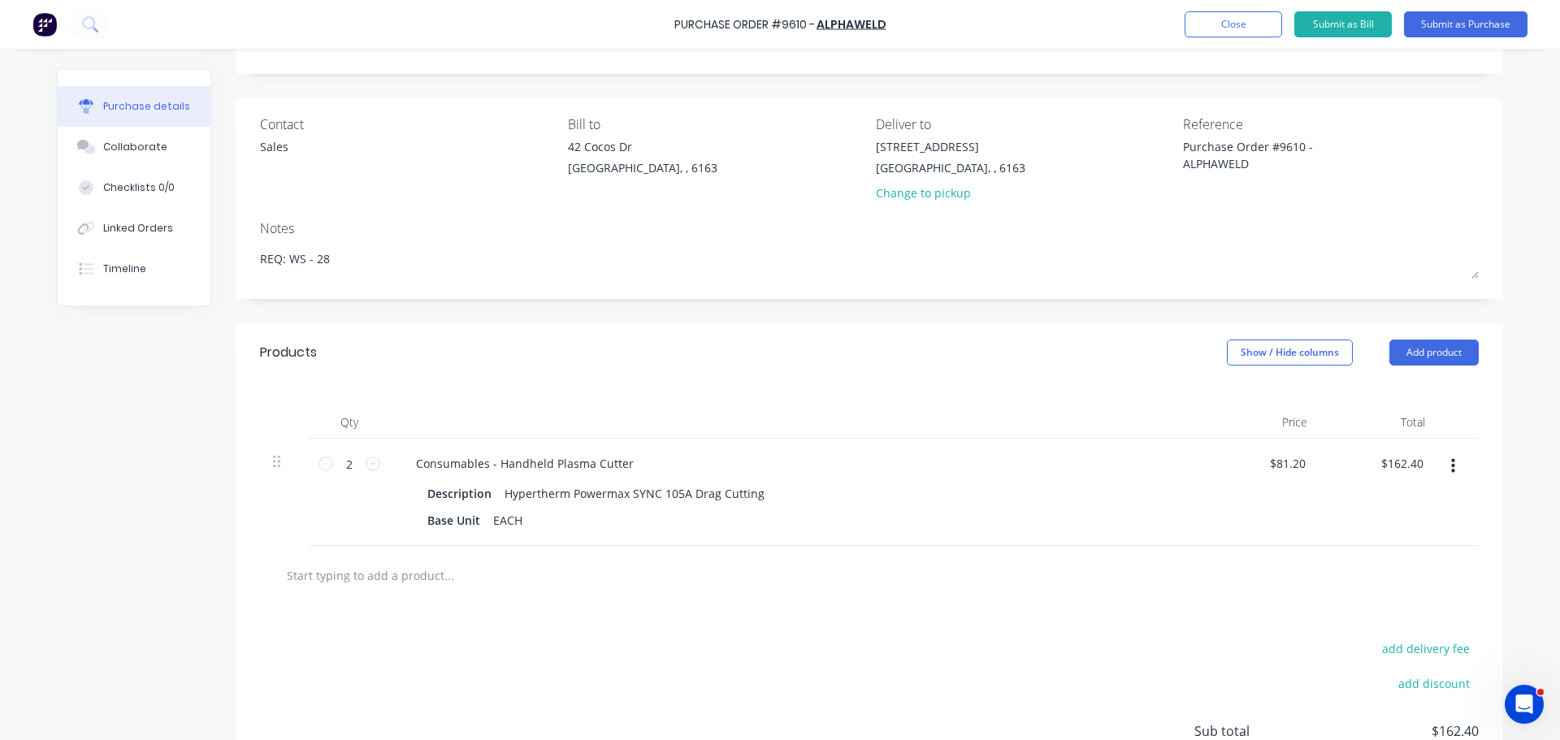
click at [415, 577] on input "text" at bounding box center [448, 575] width 325 height 32
paste input "TW4 Torch Insulator to suit 24A PK10"
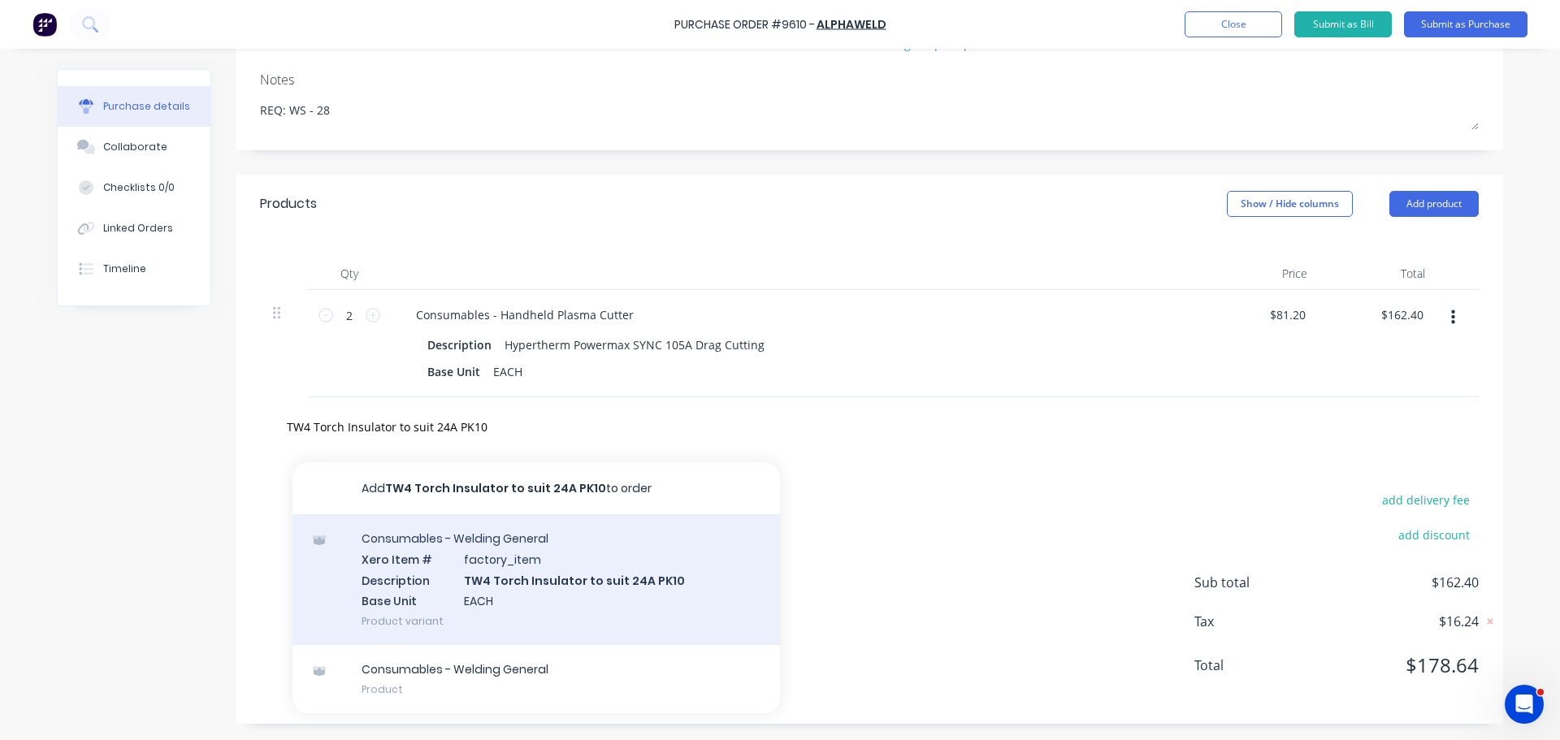
click at [544, 563] on div "Consumables - Welding General Xero Item # factory_item Description TW4 Torch In…" at bounding box center [535, 579] width 487 height 131
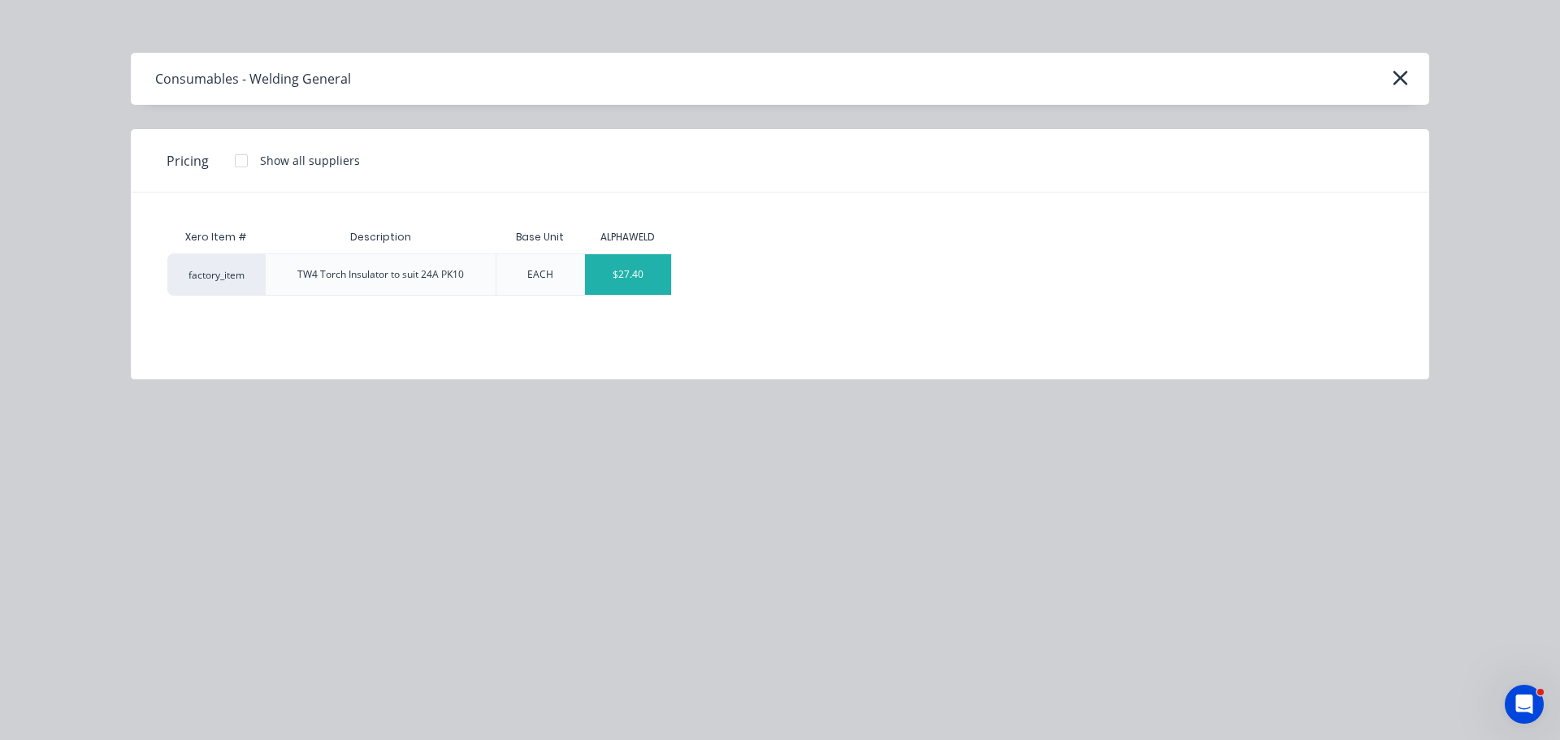
click at [618, 269] on div "$27.40" at bounding box center [628, 274] width 87 height 41
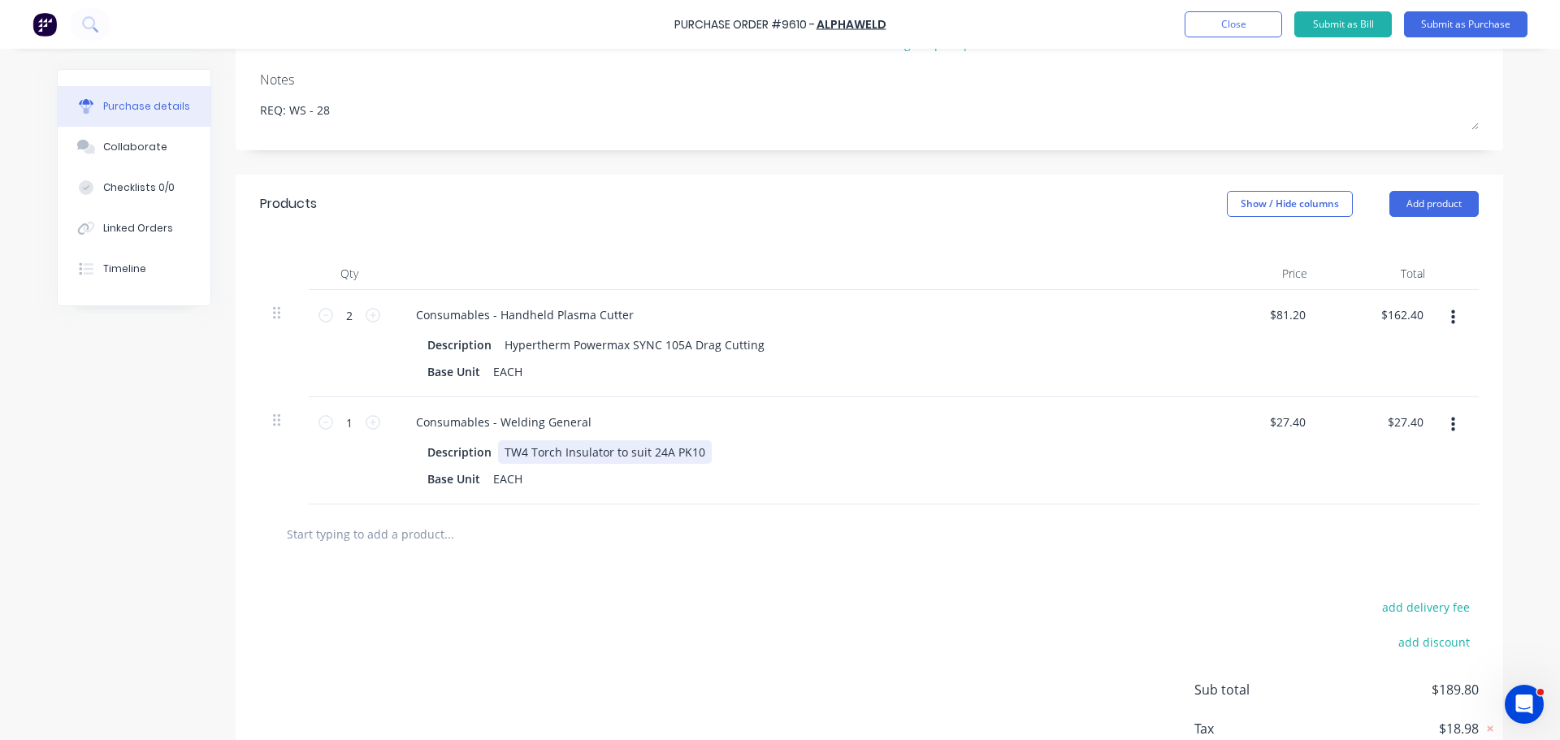
click at [697, 451] on div "TW4 Torch Insulator to suit 24A PK10" at bounding box center [605, 452] width 214 height 24
click at [490, 483] on div "EACH" at bounding box center [508, 479] width 42 height 24
click at [703, 474] on div "Base Unit PK 10" at bounding box center [793, 479] width 744 height 24
click at [507, 482] on div "EACH" at bounding box center [508, 479] width 42 height 24
click at [543, 478] on div "EACPK10H" at bounding box center [521, 479] width 69 height 24
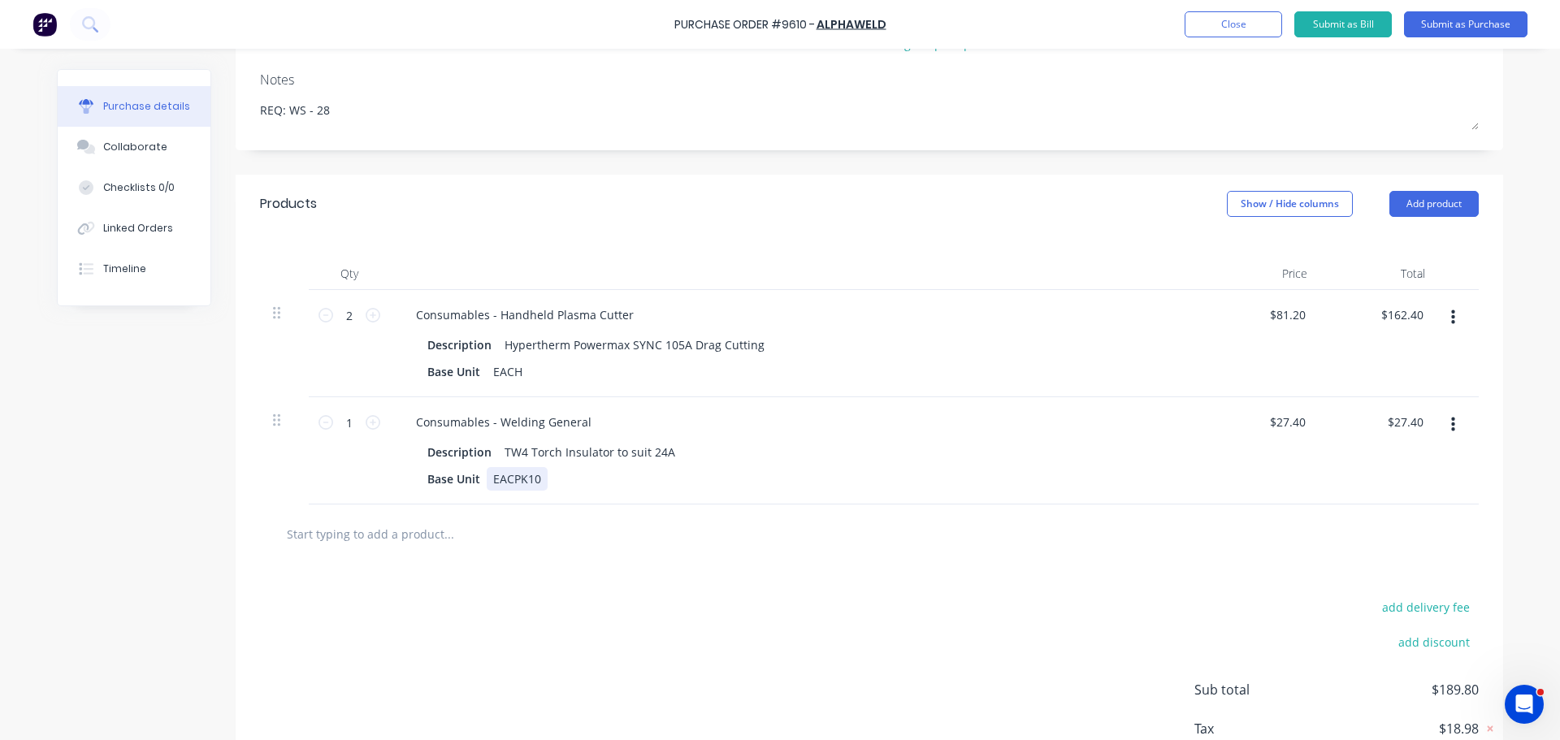
click at [505, 479] on div "EACPK10" at bounding box center [517, 479] width 61 height 24
click at [808, 452] on div "Description TW4 Torch Insulator to suit 24A" at bounding box center [793, 452] width 744 height 24
click at [893, 369] on div "Base Unit EACH" at bounding box center [793, 372] width 744 height 24
click at [425, 535] on input "text" at bounding box center [448, 533] width 325 height 32
paste input "Inner Protection Plate for welding helmet (Adflo/Flip Up)"
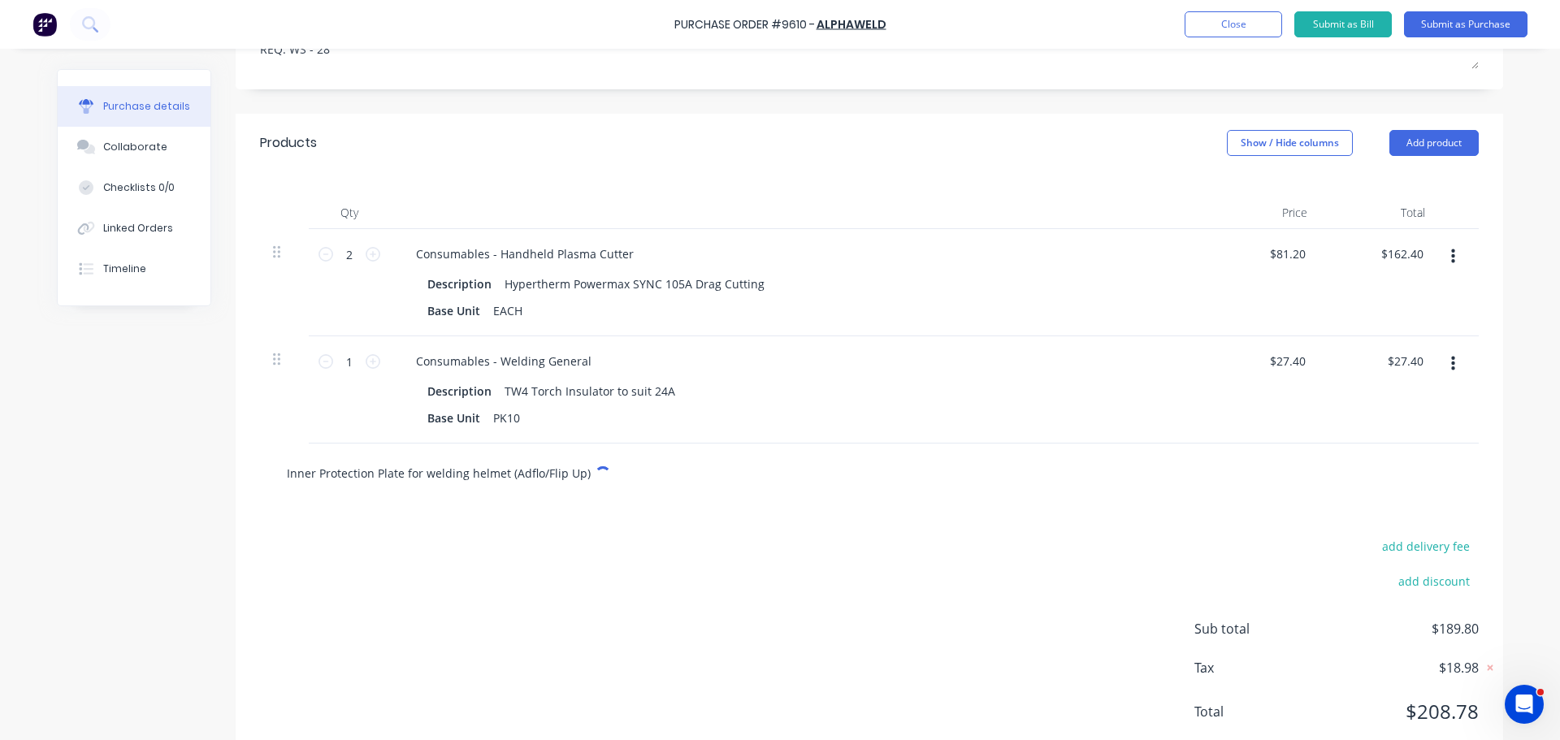
scroll to position [337, 0]
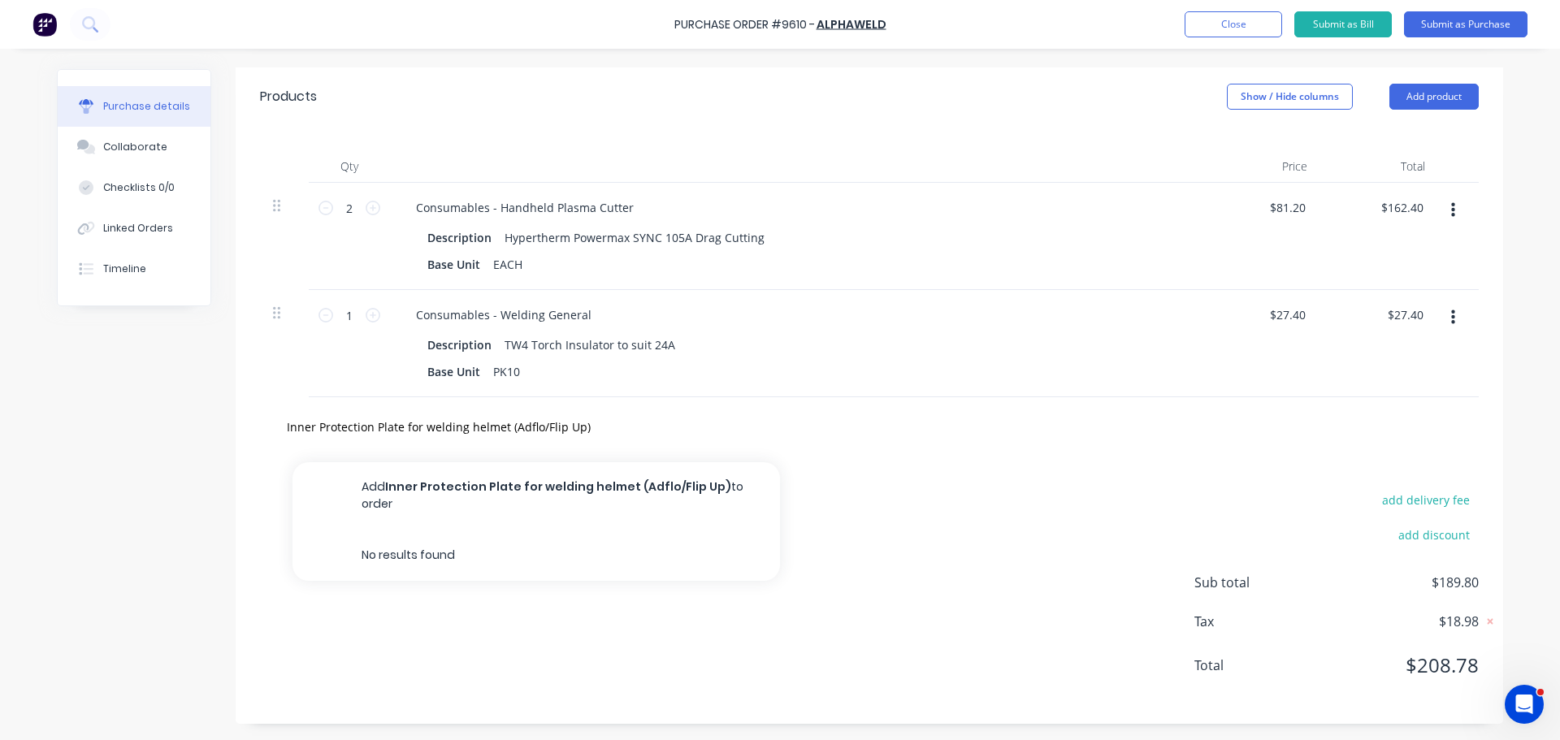
click at [528, 489] on button "Add Inner Protection Plate for welding helmet (Adflo/Flip Up) to order" at bounding box center [535, 495] width 487 height 67
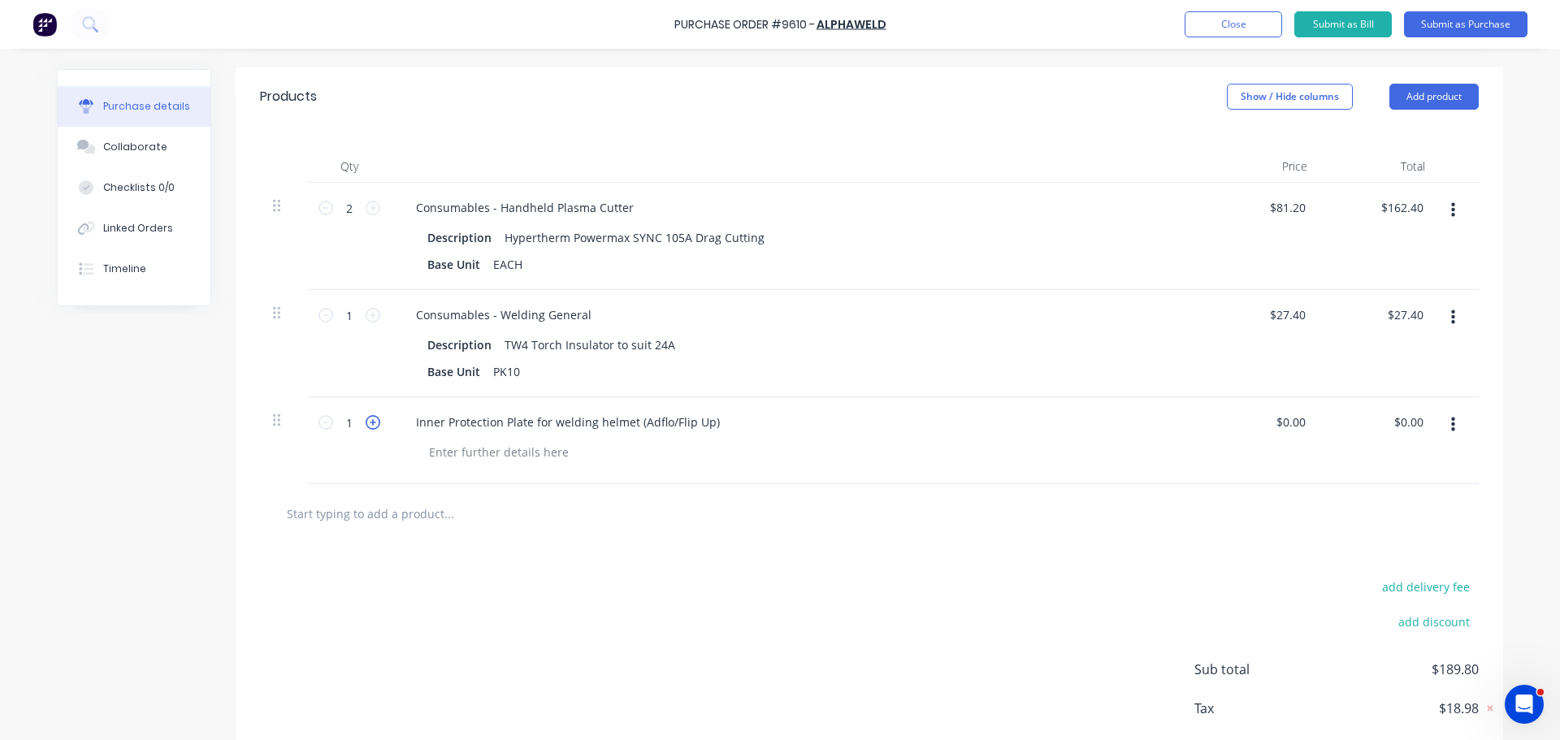
click at [368, 425] on icon at bounding box center [373, 422] width 15 height 15
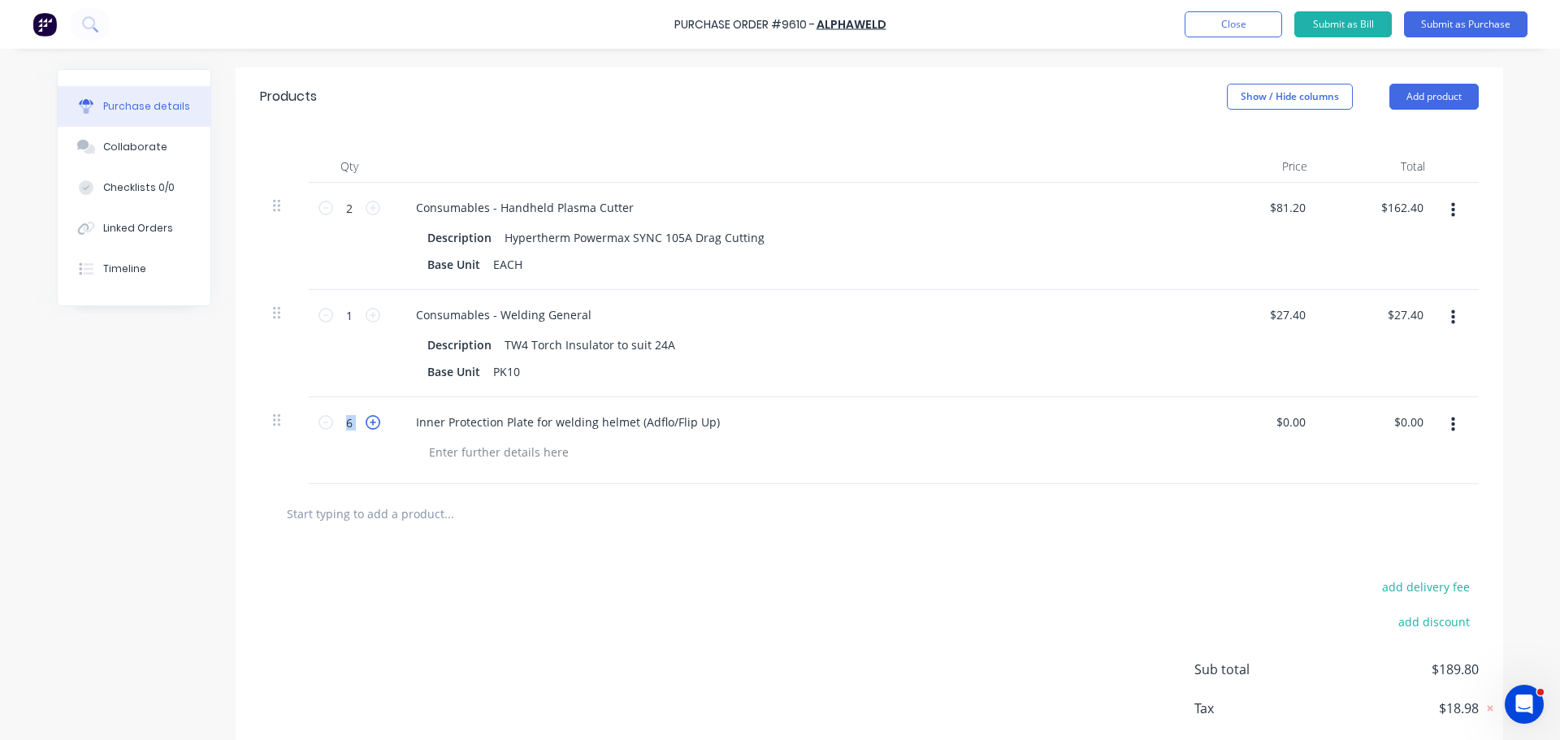
click at [368, 425] on icon at bounding box center [373, 422] width 15 height 15
click at [368, 424] on icon at bounding box center [373, 422] width 15 height 15
drag, startPoint x: 1106, startPoint y: 408, endPoint x: 1184, endPoint y: 420, distance: 78.9
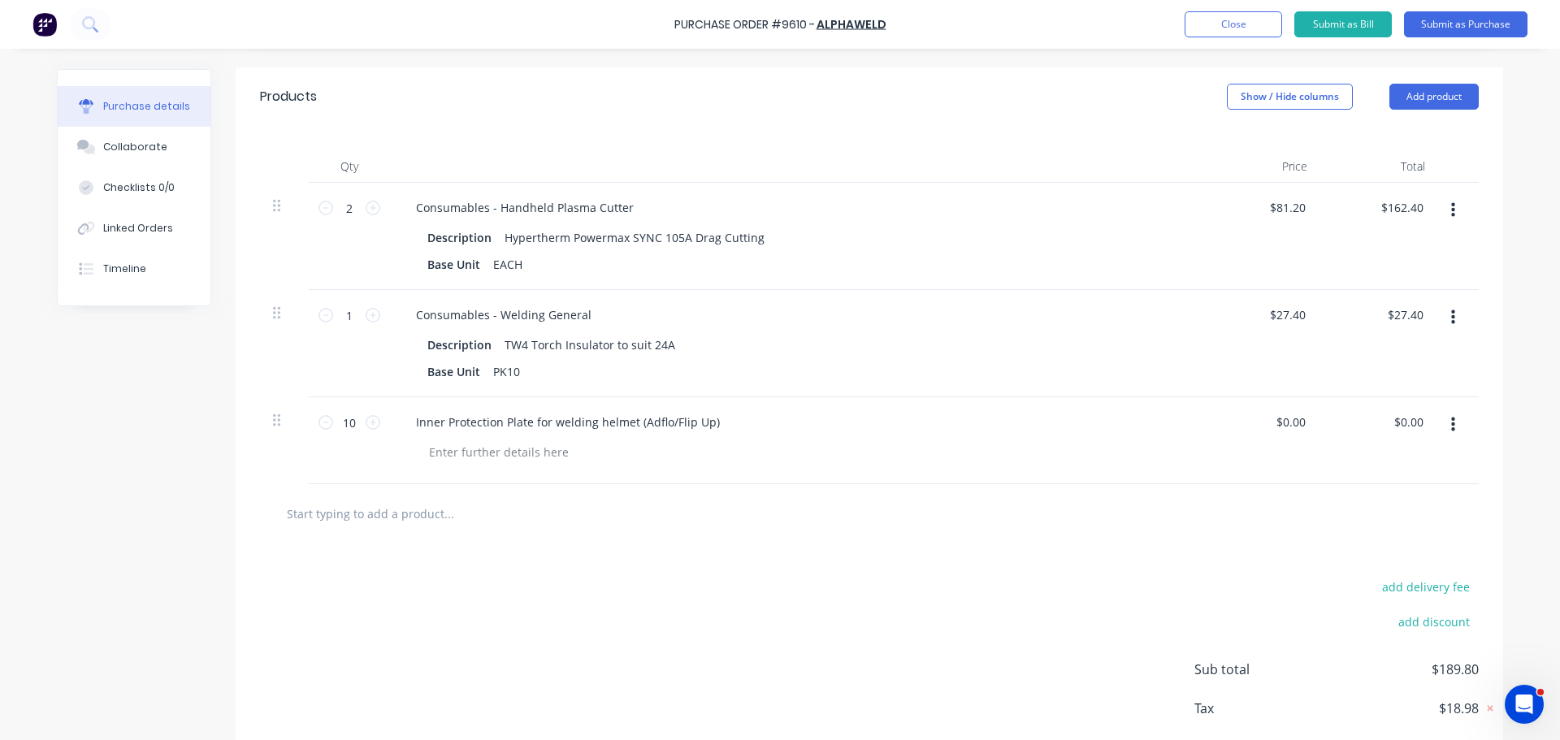
click at [1110, 408] on div "Inner Protection Plate for welding helmet (Adflo/Flip Up)" at bounding box center [796, 440] width 812 height 87
click at [1278, 420] on input "0.00" at bounding box center [1289, 422] width 37 height 24
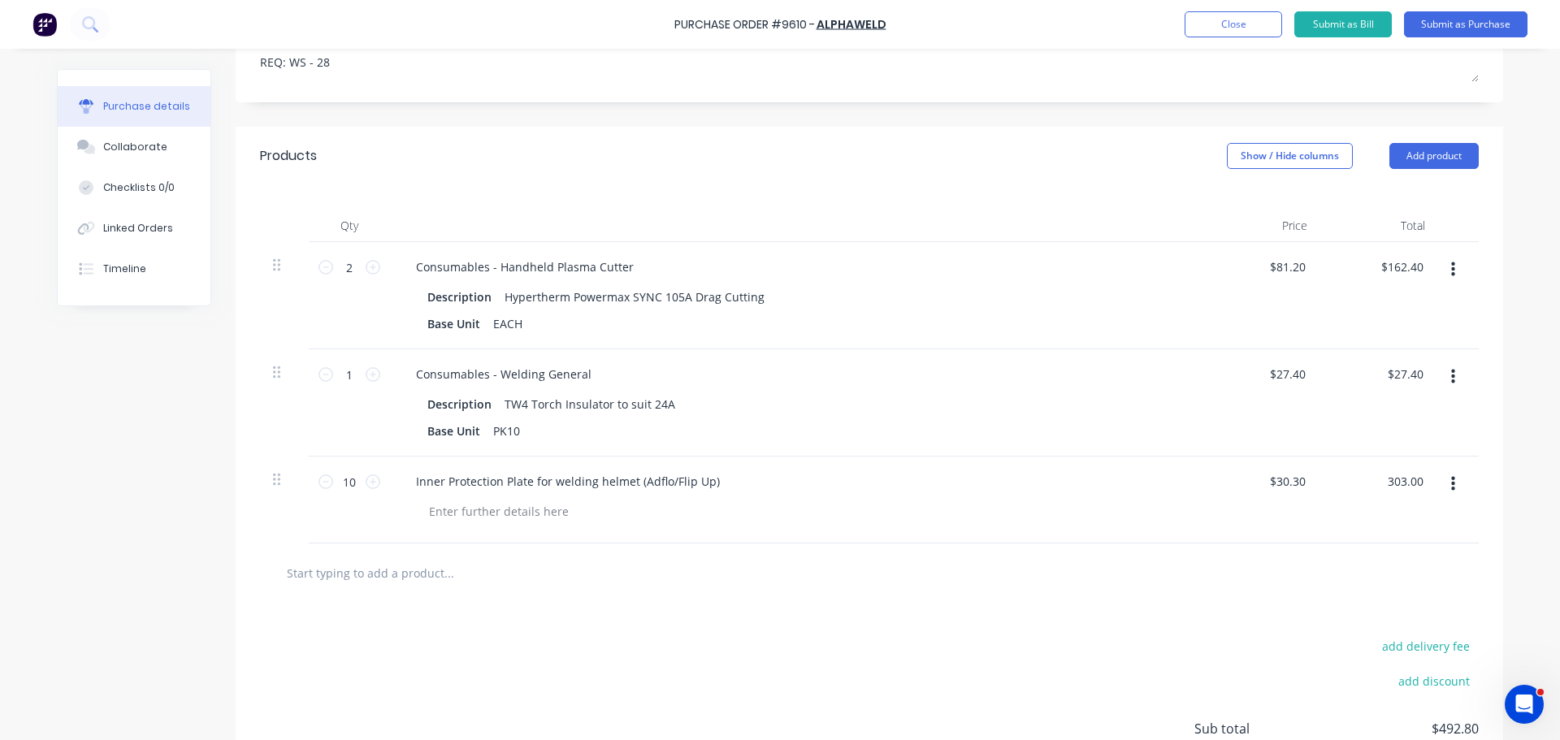
scroll to position [262, 0]
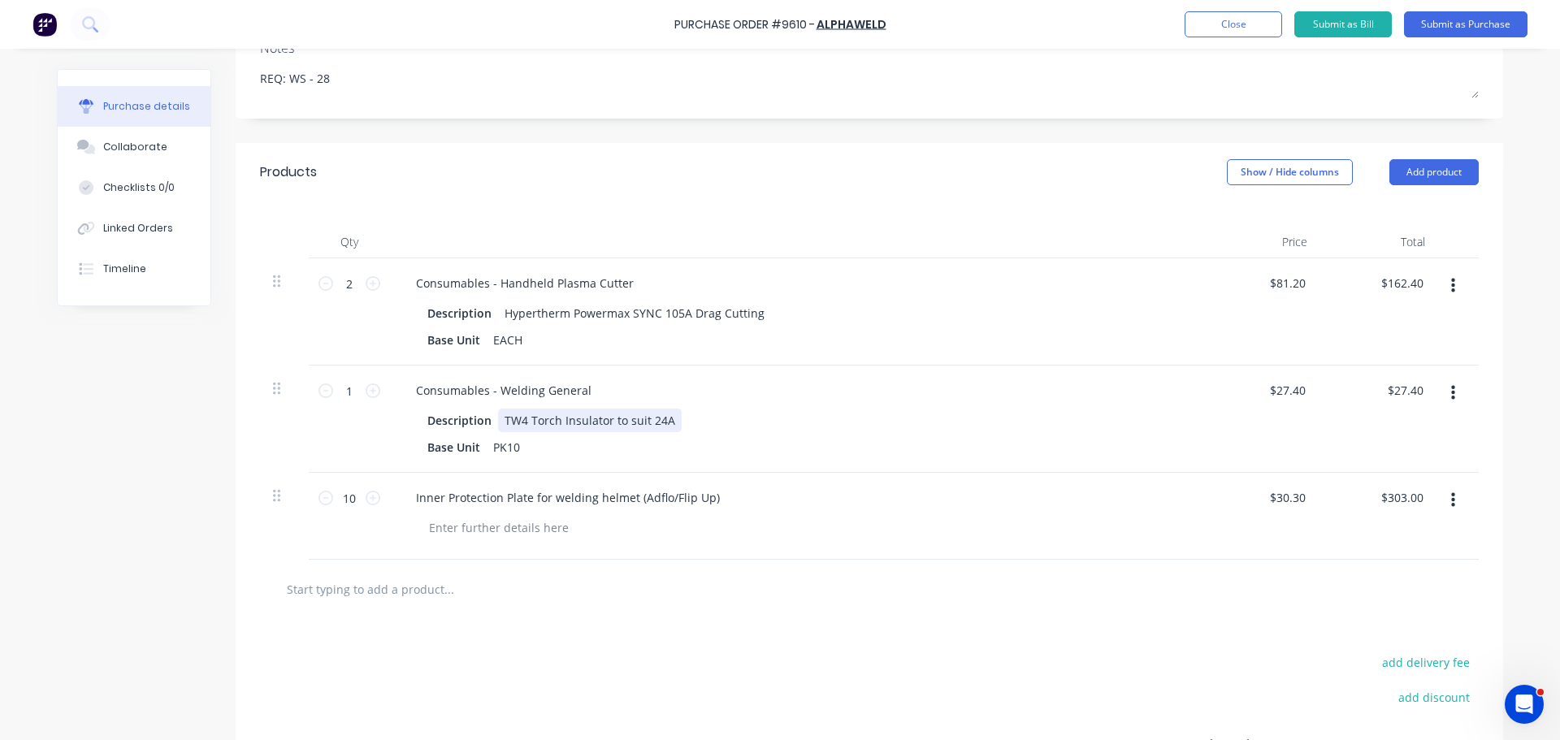
click at [928, 405] on div "Consumables - Welding General Description TW4 Torch Insulator to suit 24A Base …" at bounding box center [796, 419] width 812 height 107
click at [976, 518] on div at bounding box center [802, 528] width 773 height 24
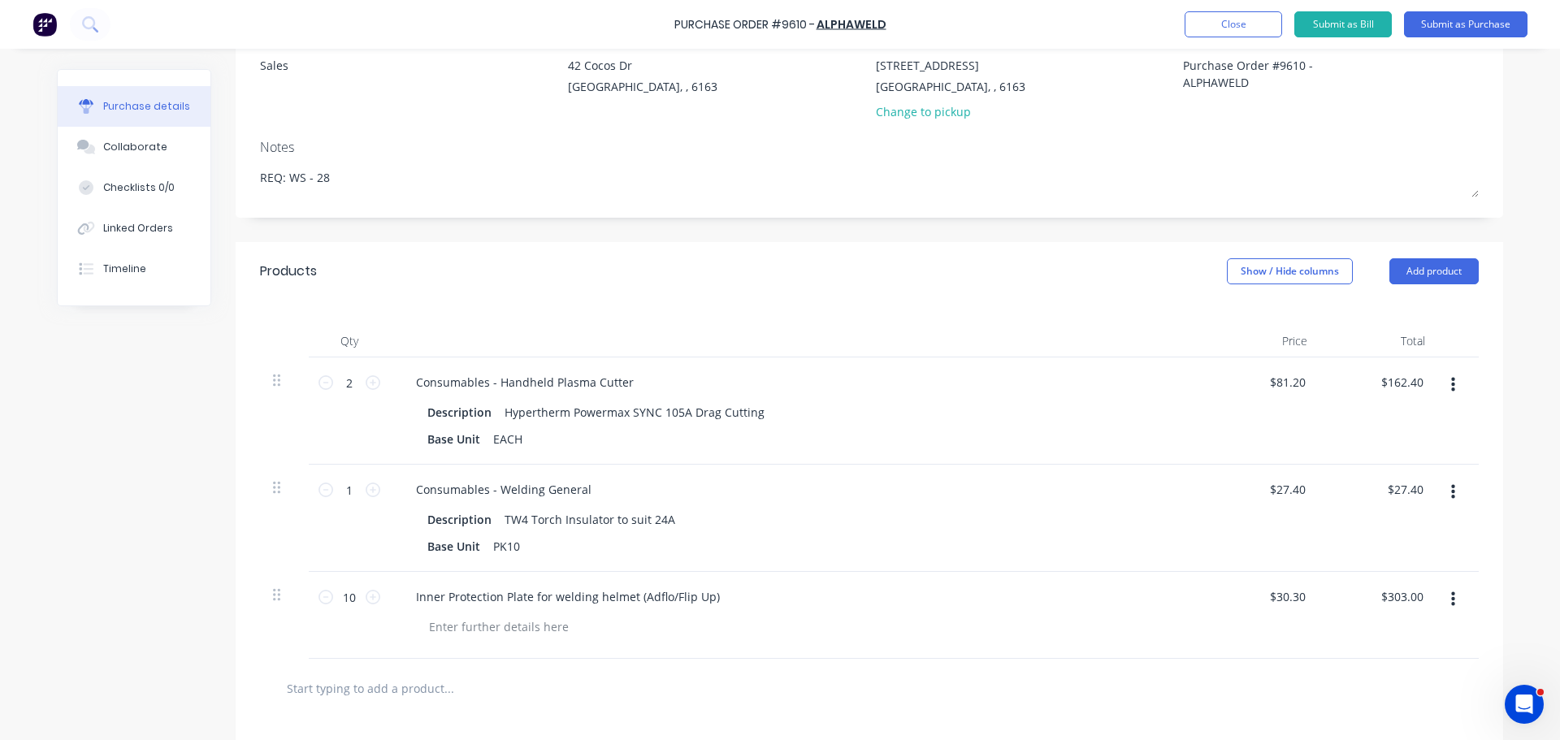
scroll to position [0, 0]
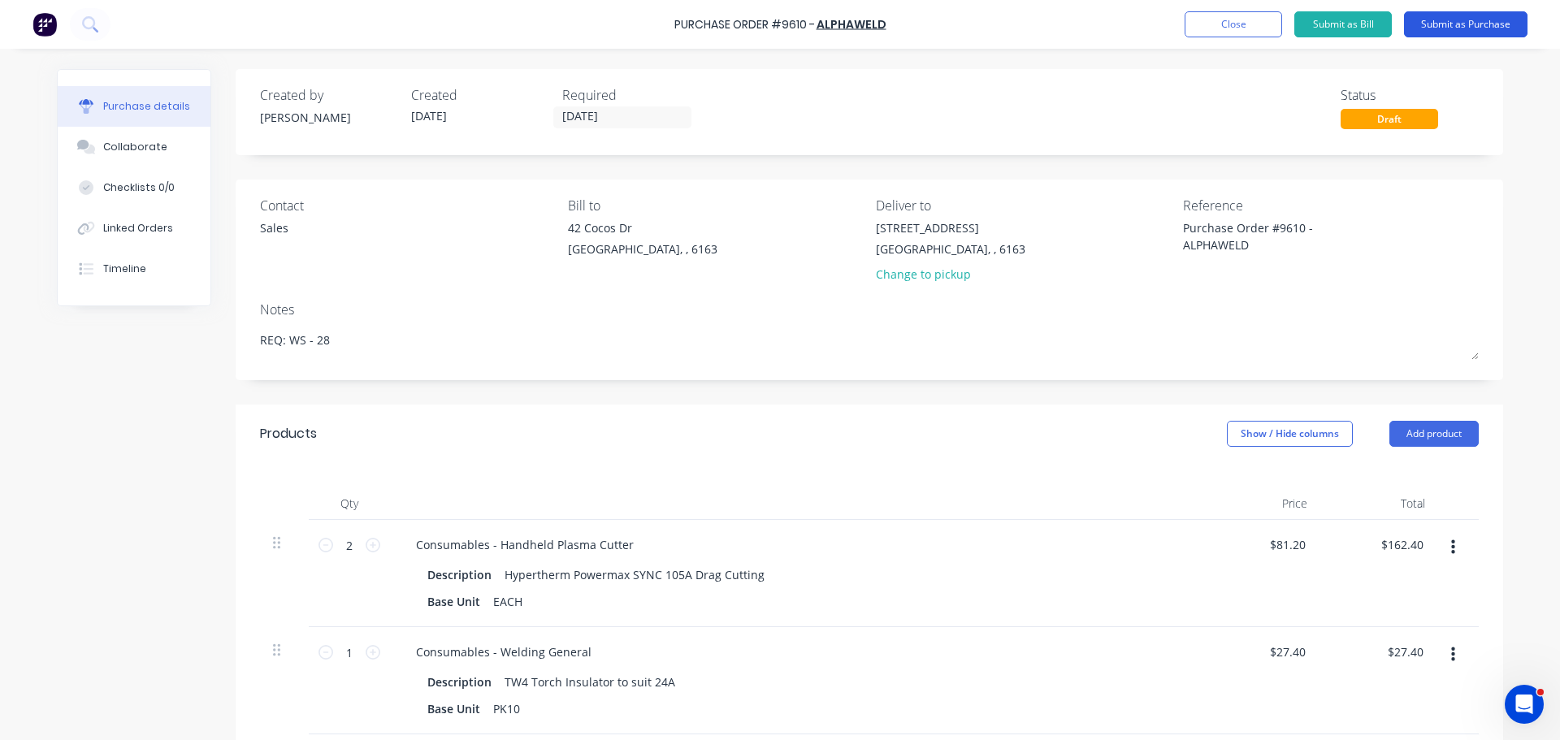
click at [1465, 18] on button "Submit as Purchase" at bounding box center [1465, 24] width 123 height 26
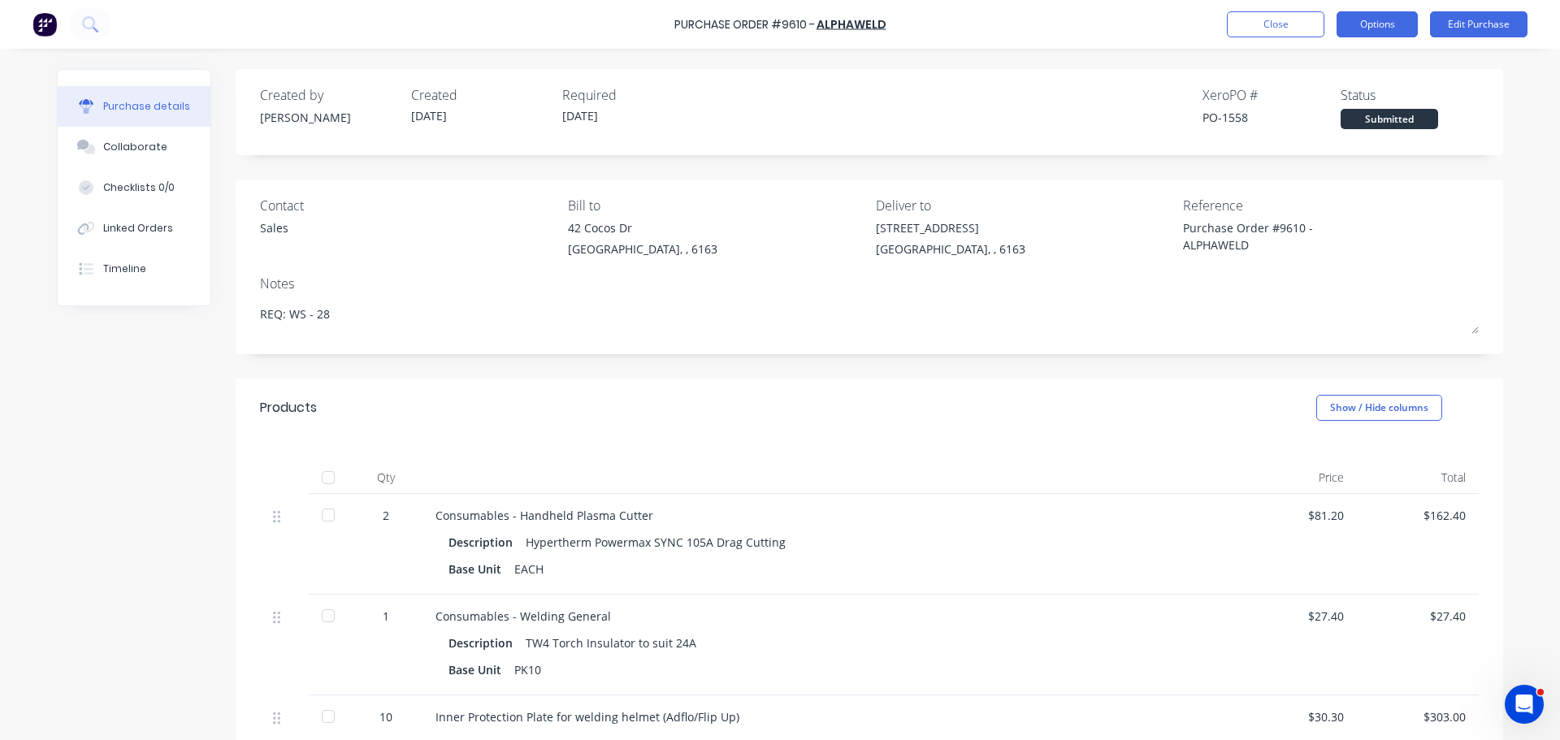
click at [1377, 28] on button "Options" at bounding box center [1376, 24] width 81 height 26
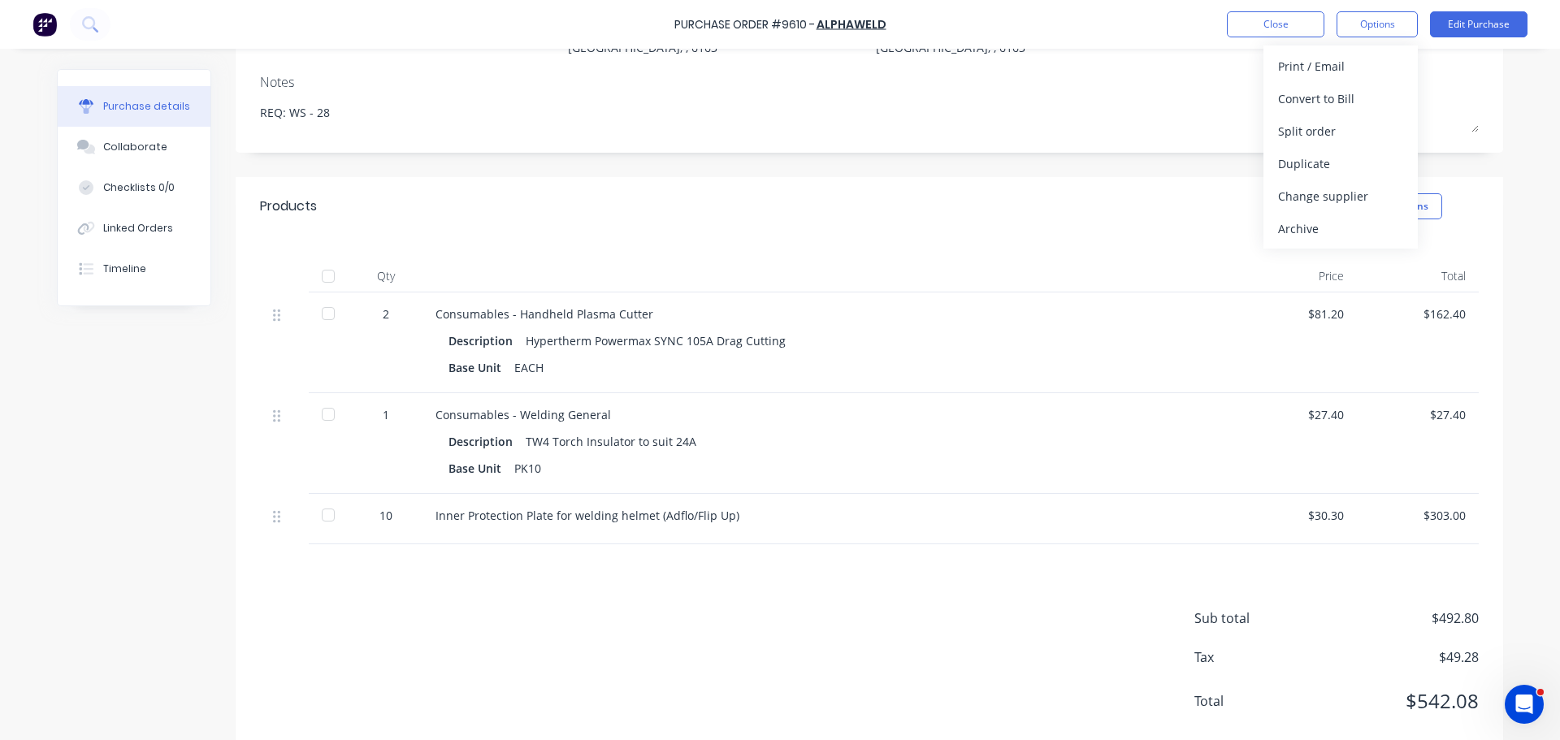
scroll to position [237, 0]
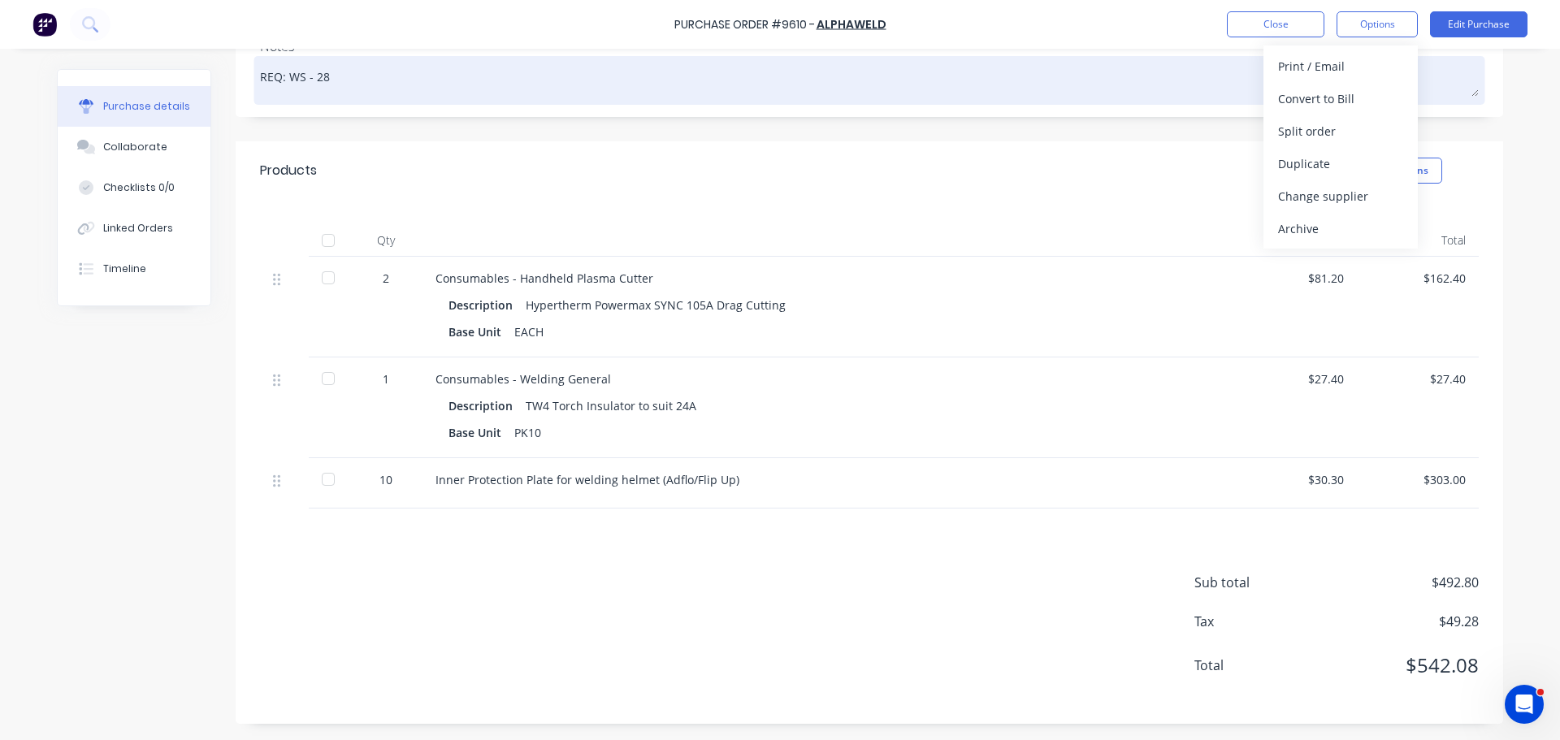
drag, startPoint x: 1086, startPoint y: 100, endPoint x: 1158, endPoint y: 95, distance: 72.5
click at [1089, 100] on div "REQ: WS - 28" at bounding box center [869, 80] width 1219 height 41
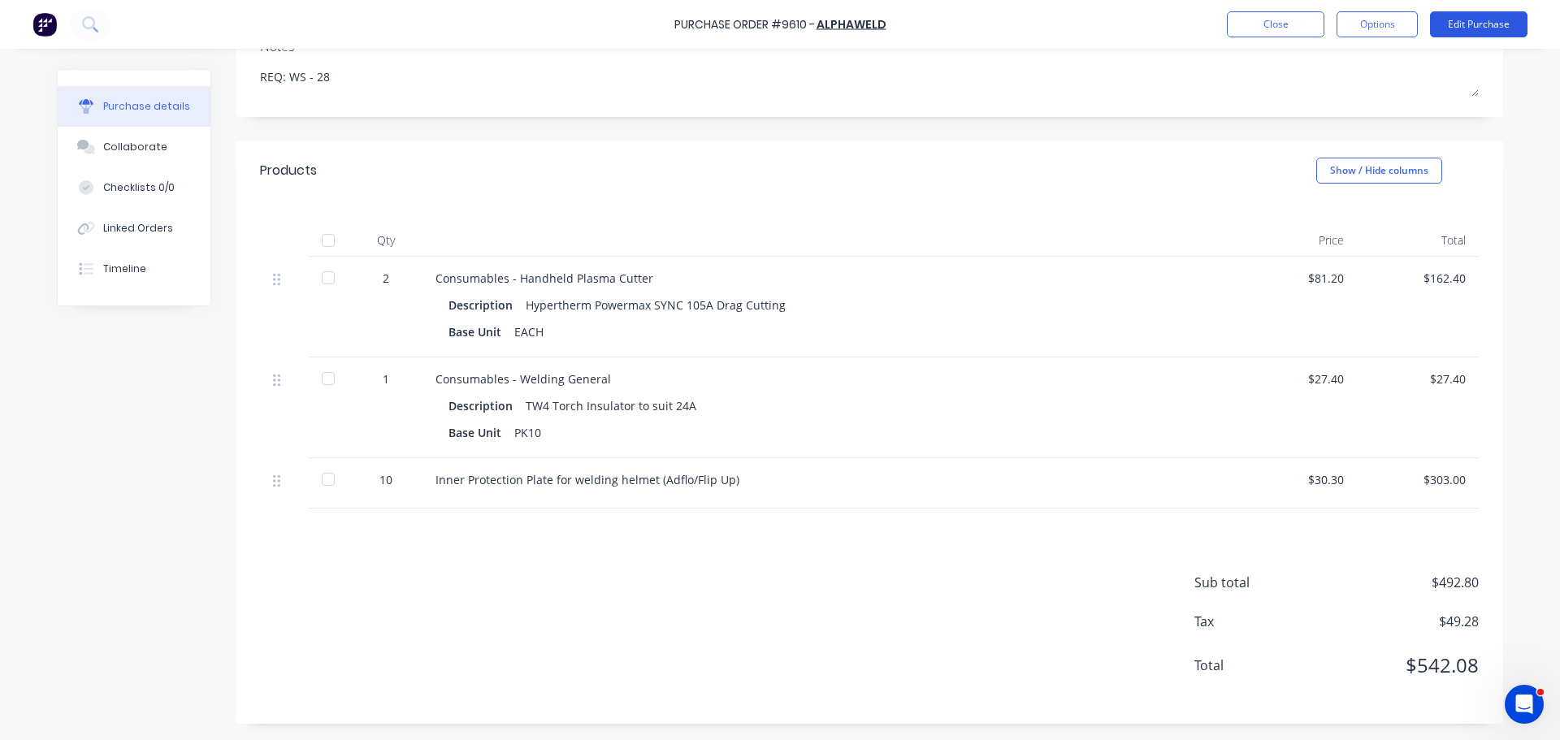
click at [1474, 19] on button "Edit Purchase" at bounding box center [1478, 24] width 97 height 26
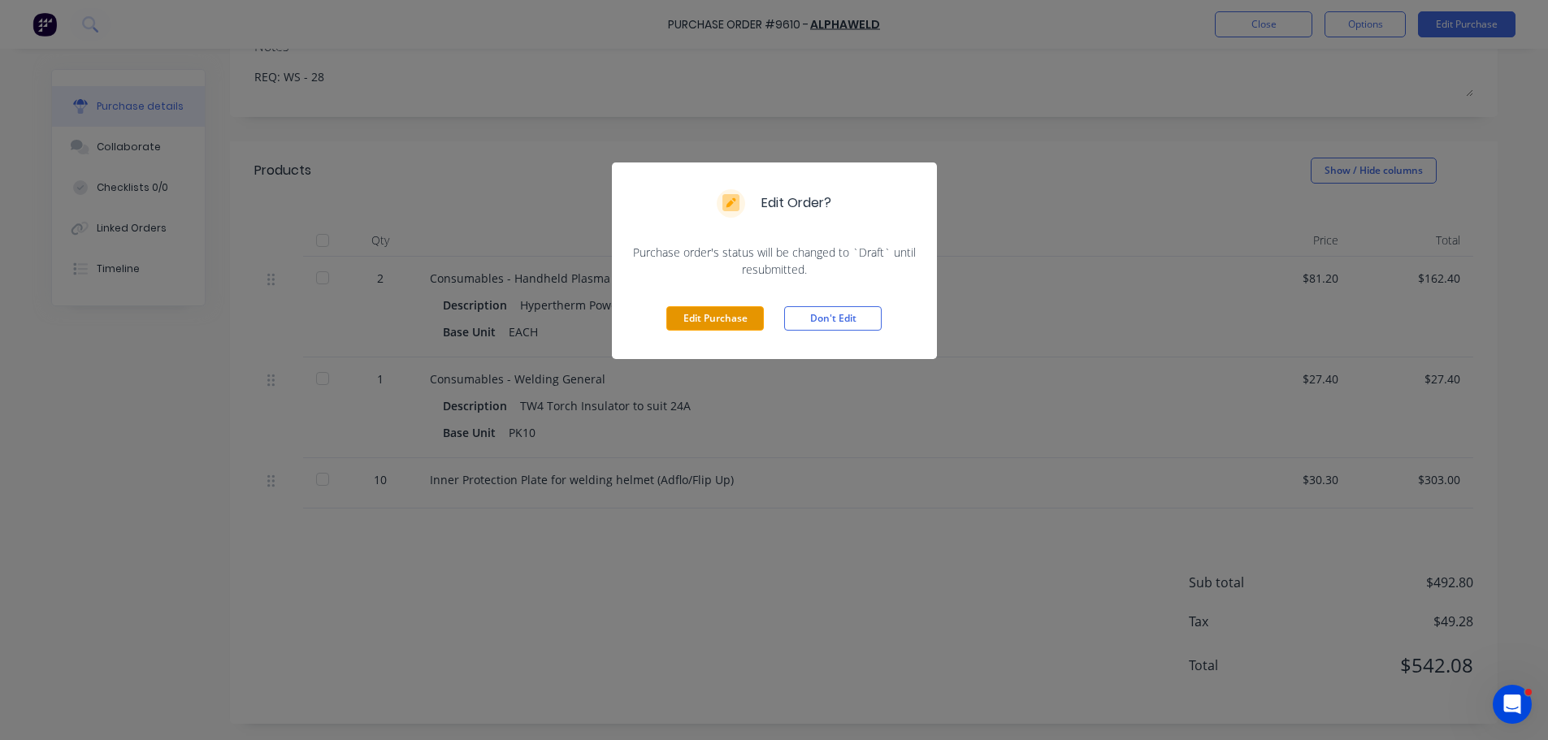
click at [701, 327] on button "Edit Purchase" at bounding box center [714, 318] width 97 height 24
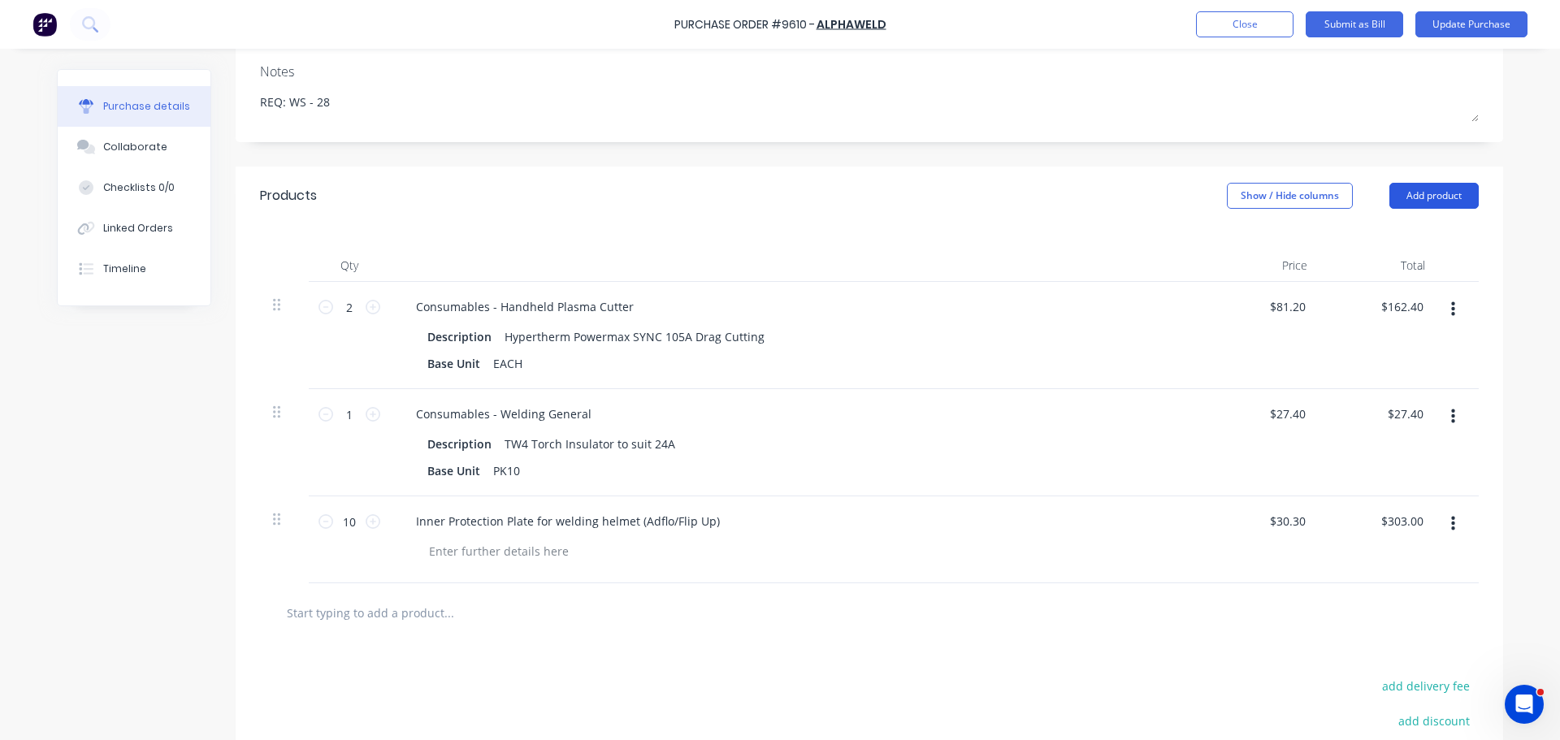
click at [1415, 200] on button "Add product" at bounding box center [1433, 196] width 89 height 26
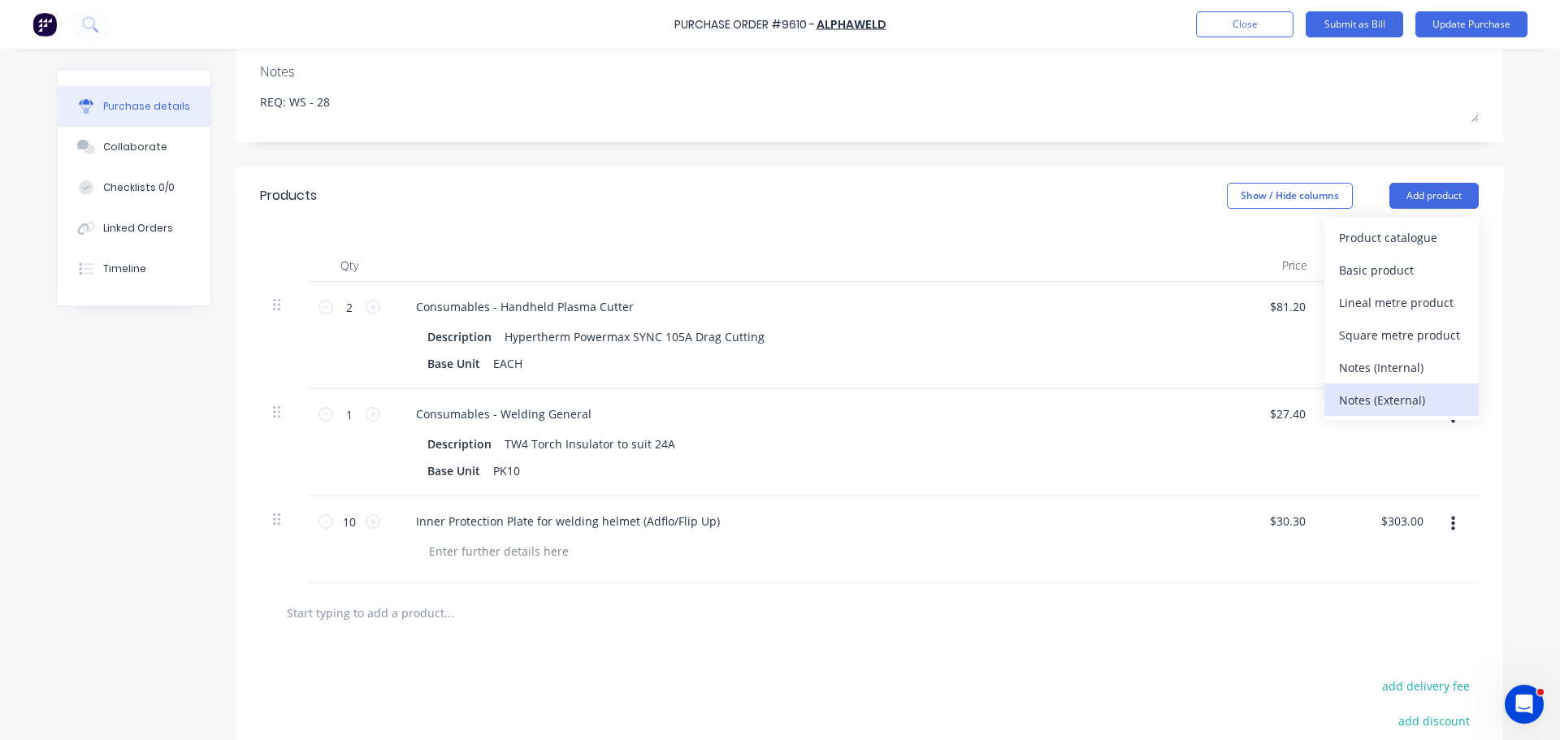
click at [1365, 405] on div "Notes (External)" at bounding box center [1401, 400] width 125 height 24
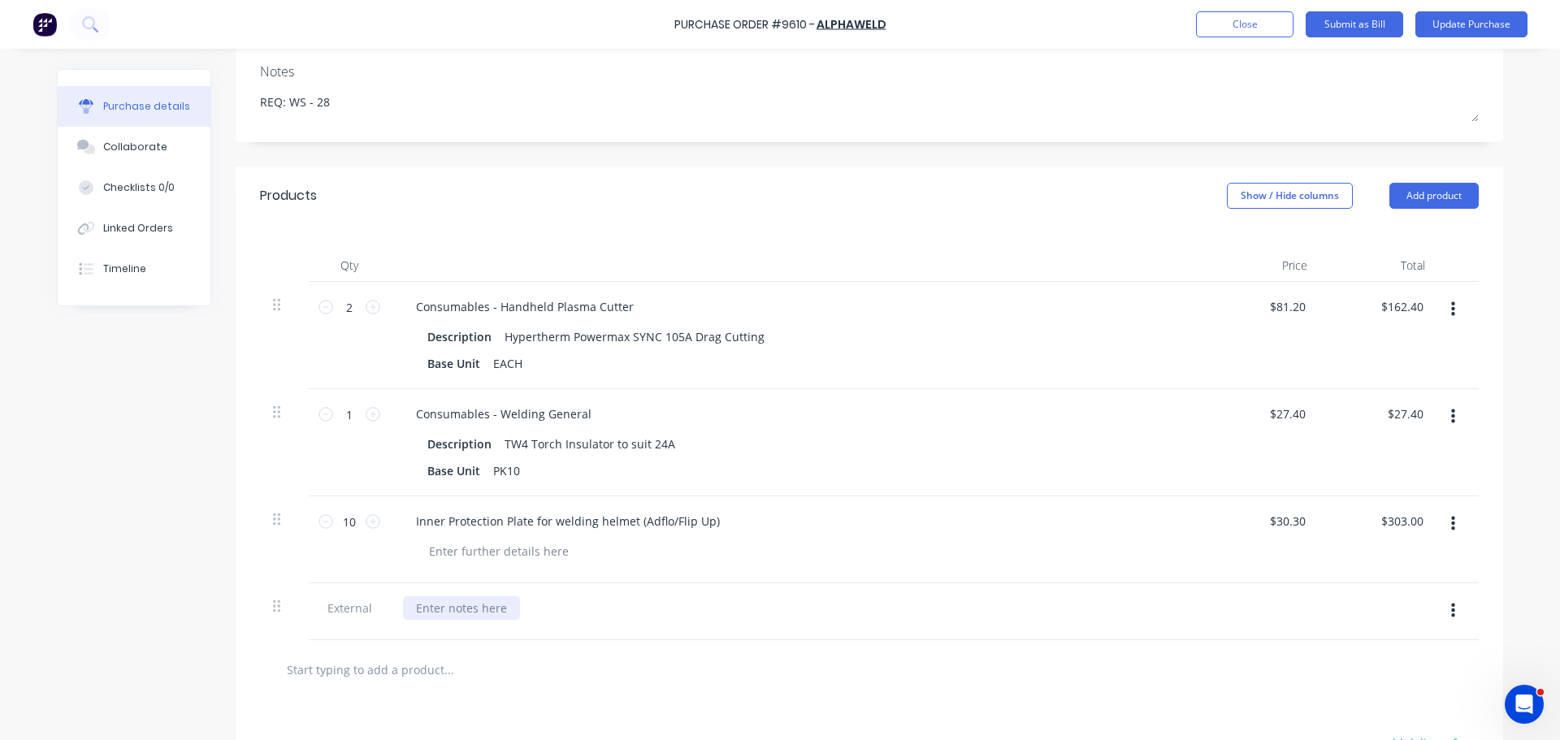
click at [477, 598] on div at bounding box center [461, 608] width 117 height 24
paste div
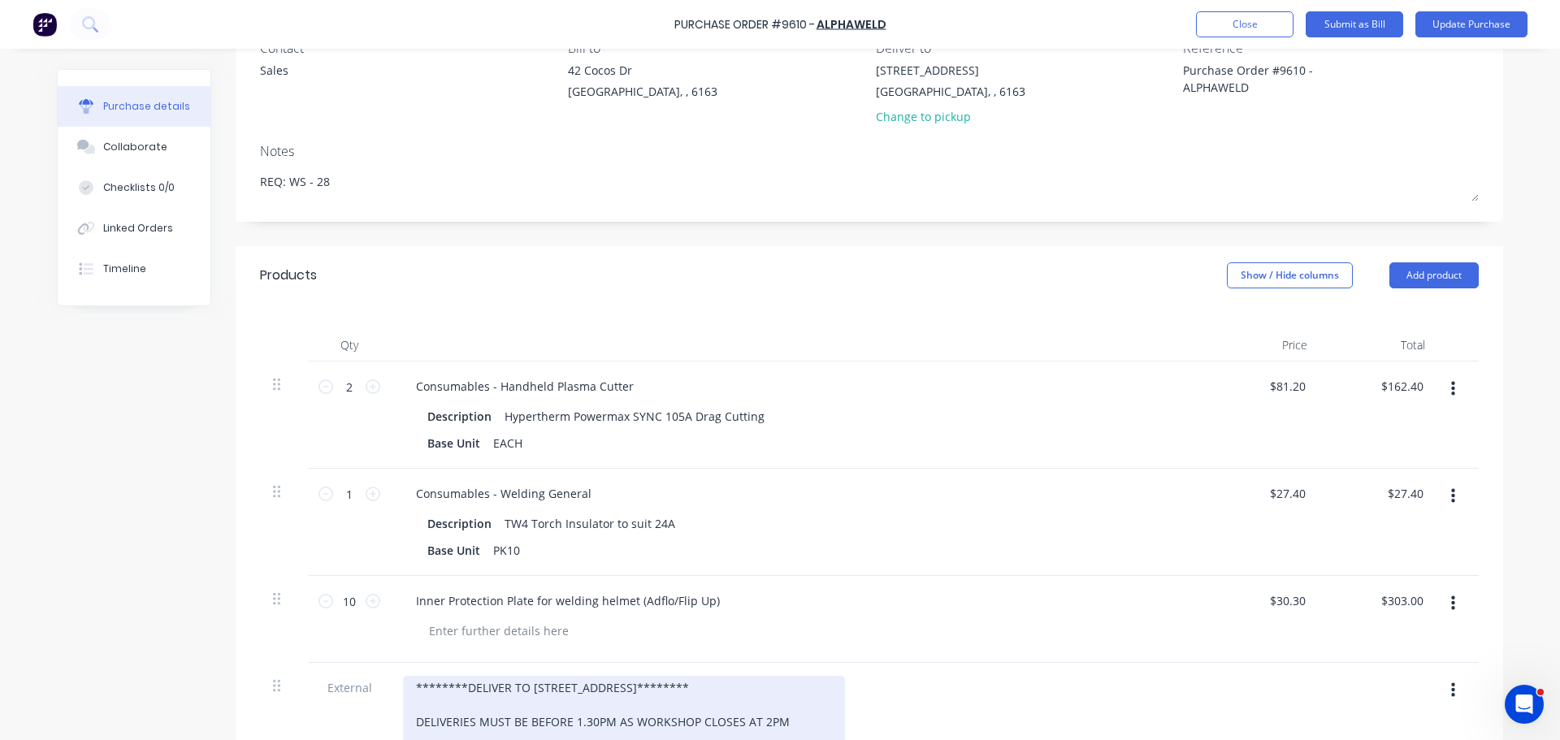
scroll to position [325, 0]
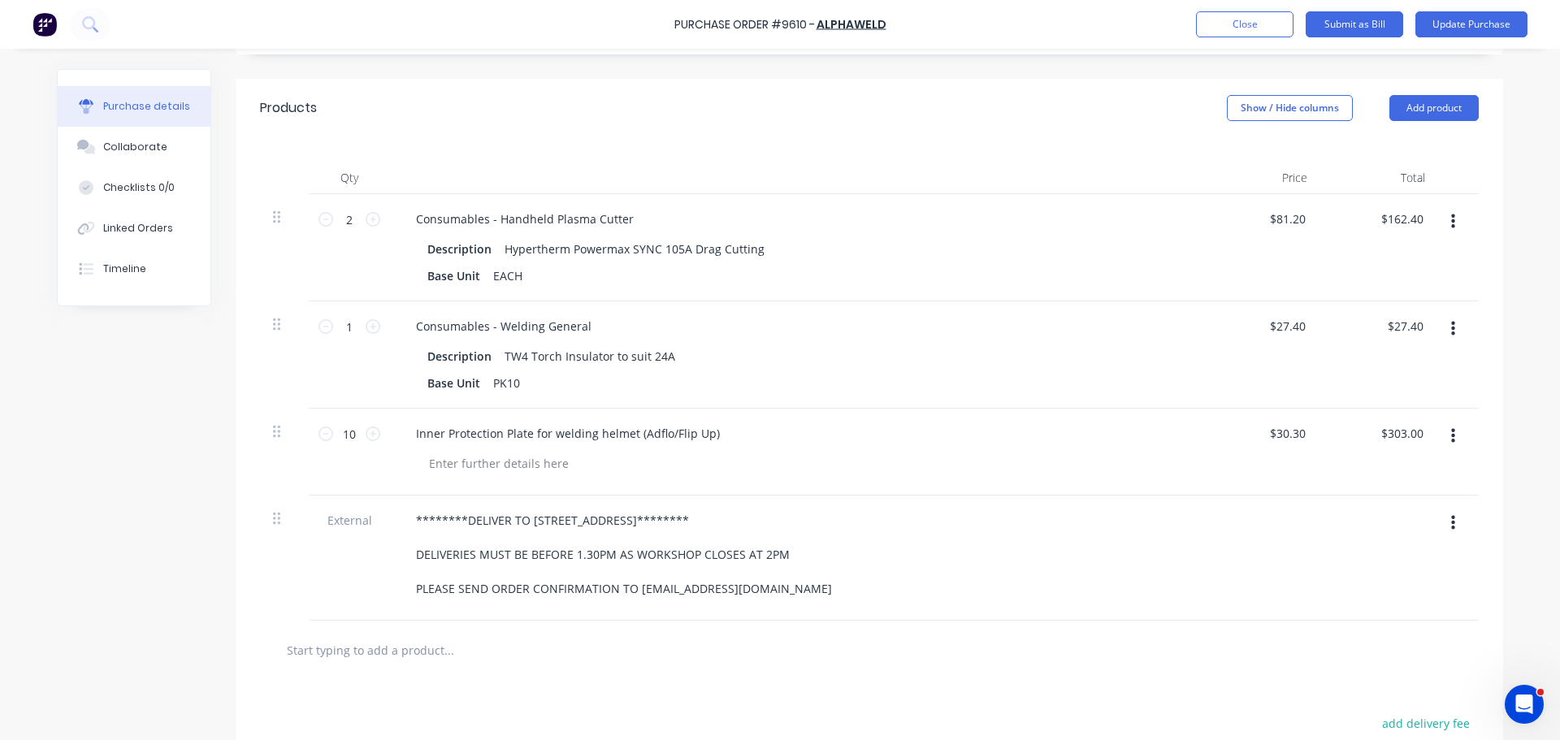
click at [1063, 639] on div at bounding box center [869, 650] width 1193 height 32
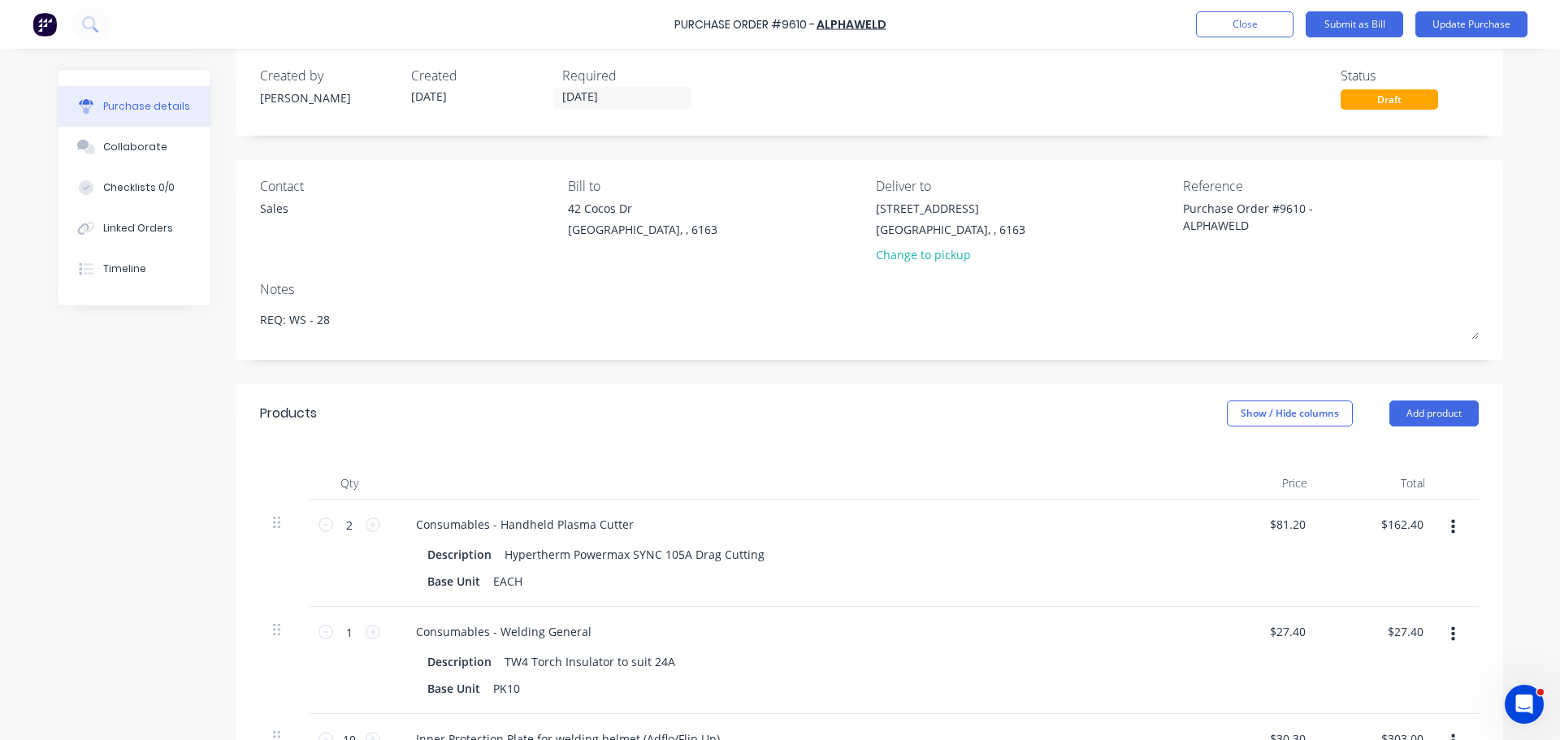
scroll to position [0, 0]
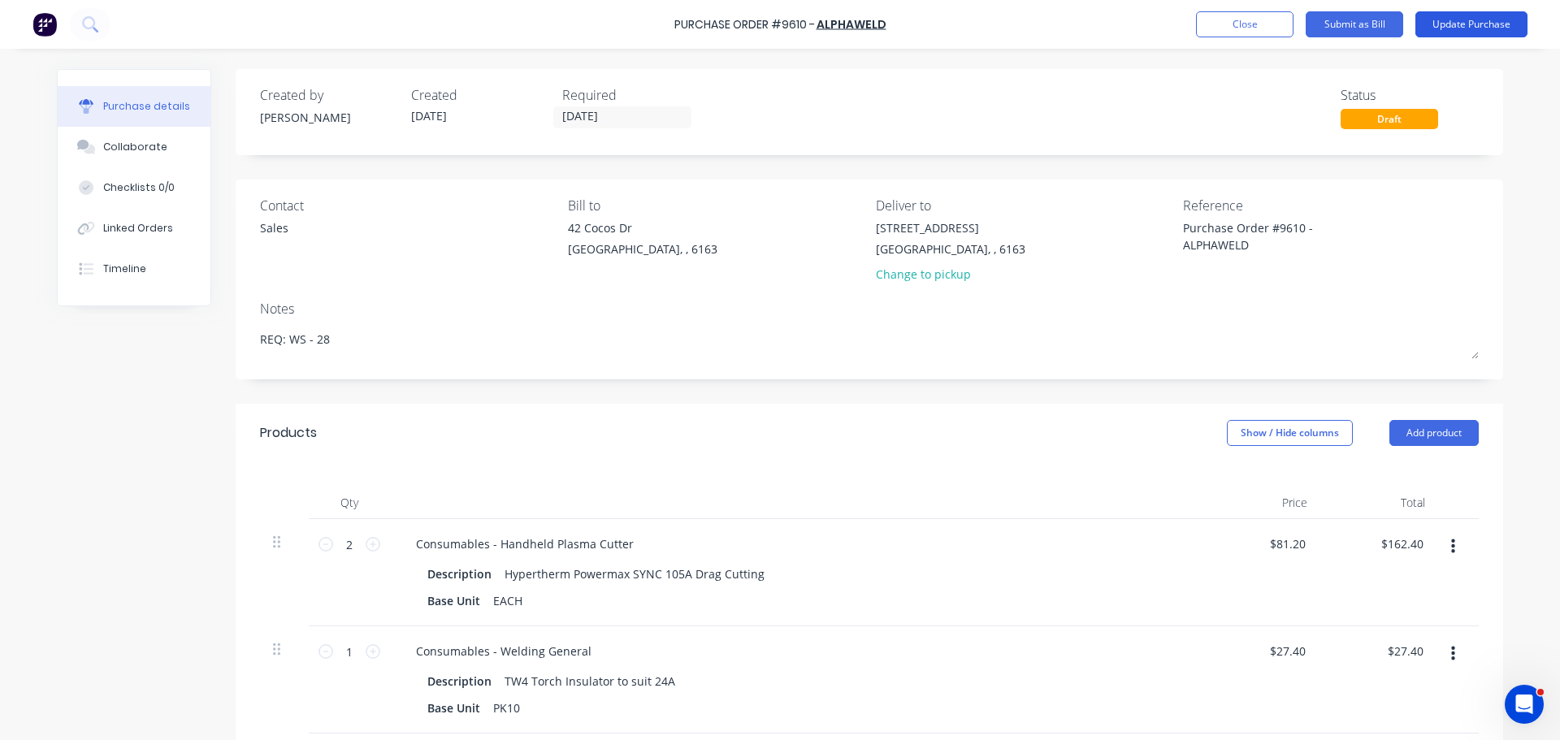
click at [1458, 26] on button "Update Purchase" at bounding box center [1471, 24] width 112 height 26
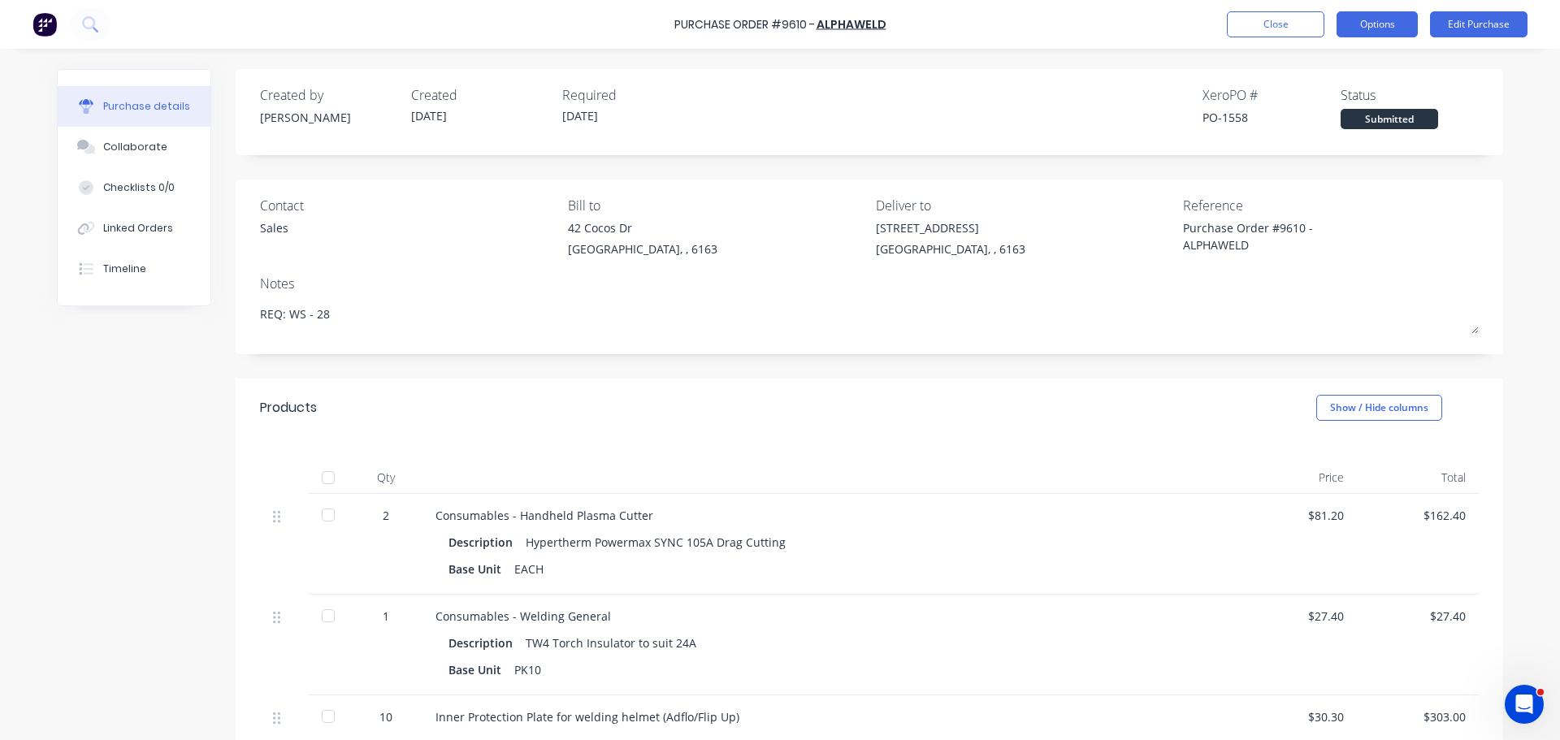
click at [1374, 19] on button "Options" at bounding box center [1376, 24] width 81 height 26
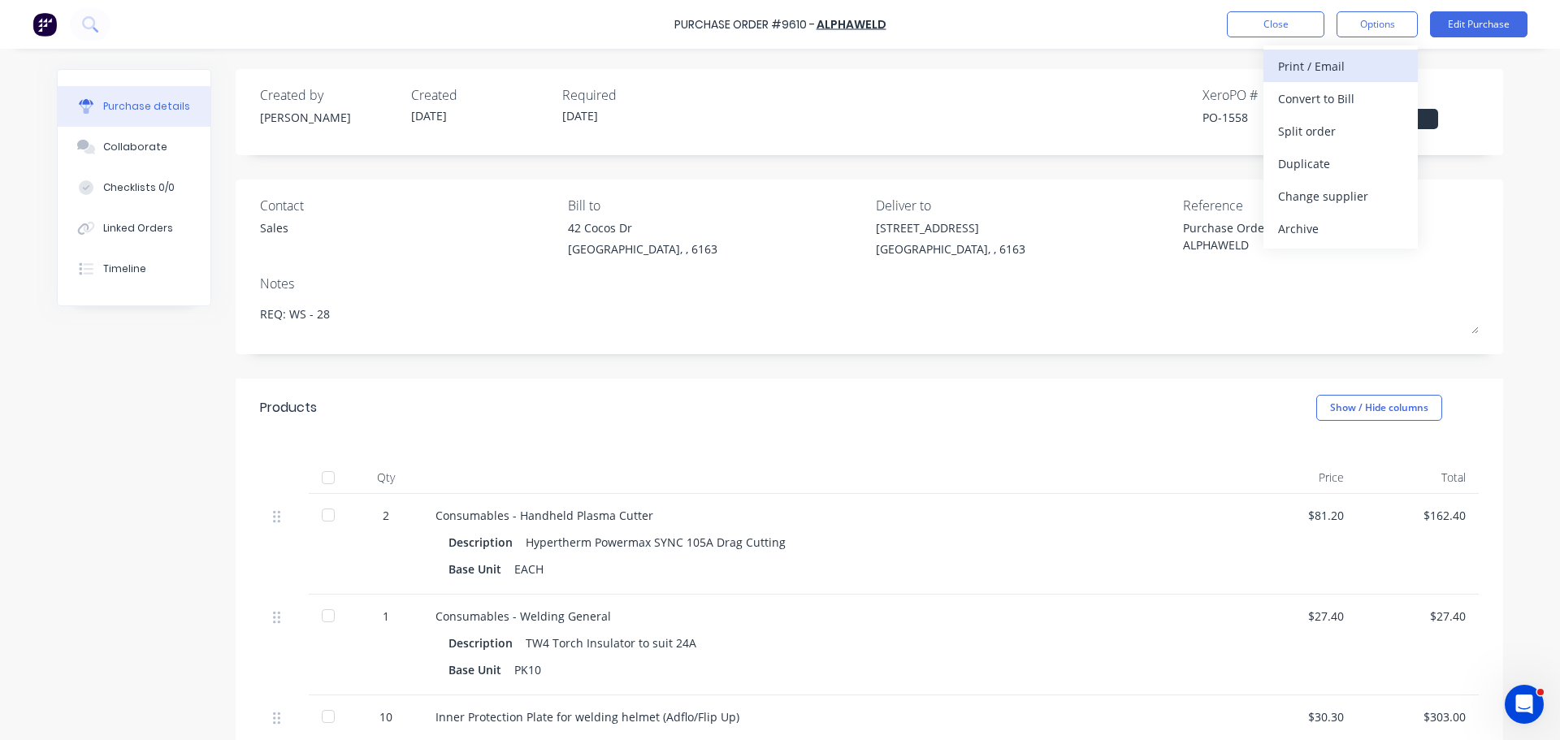
click at [1309, 63] on div "Print / Email" at bounding box center [1340, 66] width 125 height 24
click at [1314, 93] on div "With pricing" at bounding box center [1340, 99] width 125 height 24
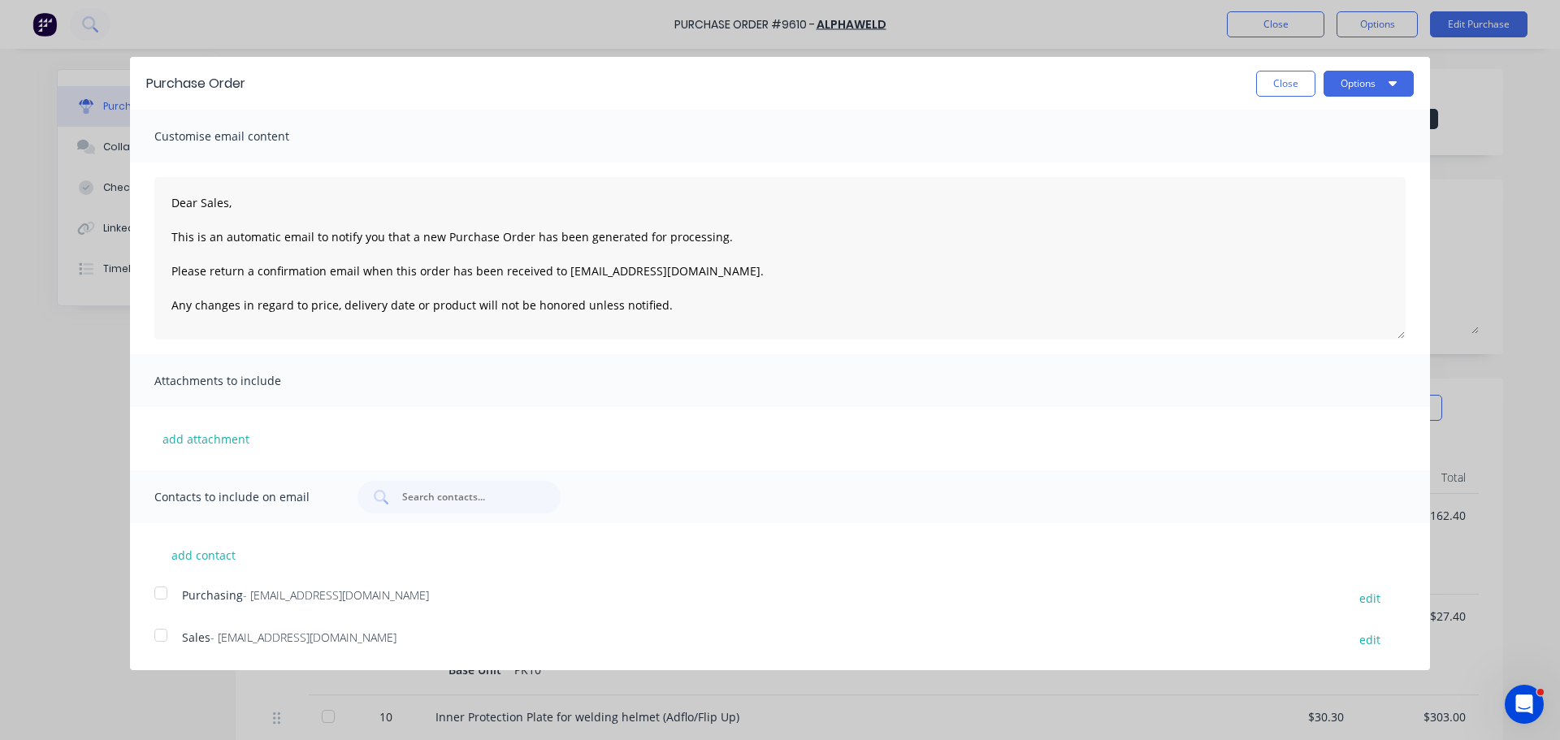
click at [158, 595] on div at bounding box center [161, 593] width 32 height 32
click at [166, 638] on div at bounding box center [161, 635] width 32 height 32
click at [1388, 86] on button "Options" at bounding box center [1368, 84] width 90 height 26
click at [1318, 156] on div "Email" at bounding box center [1336, 157] width 125 height 24
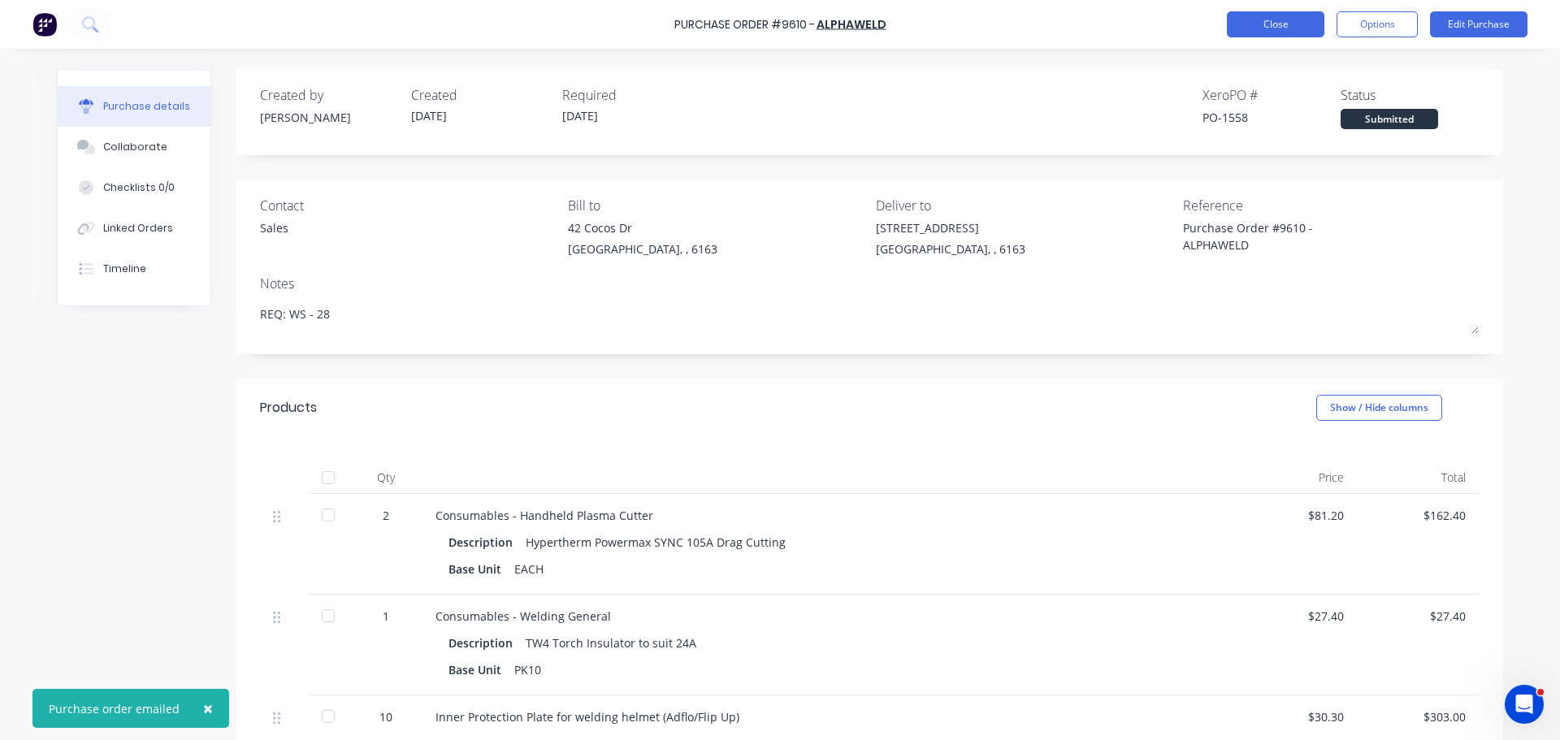
click at [1292, 27] on button "Close" at bounding box center [1275, 24] width 97 height 26
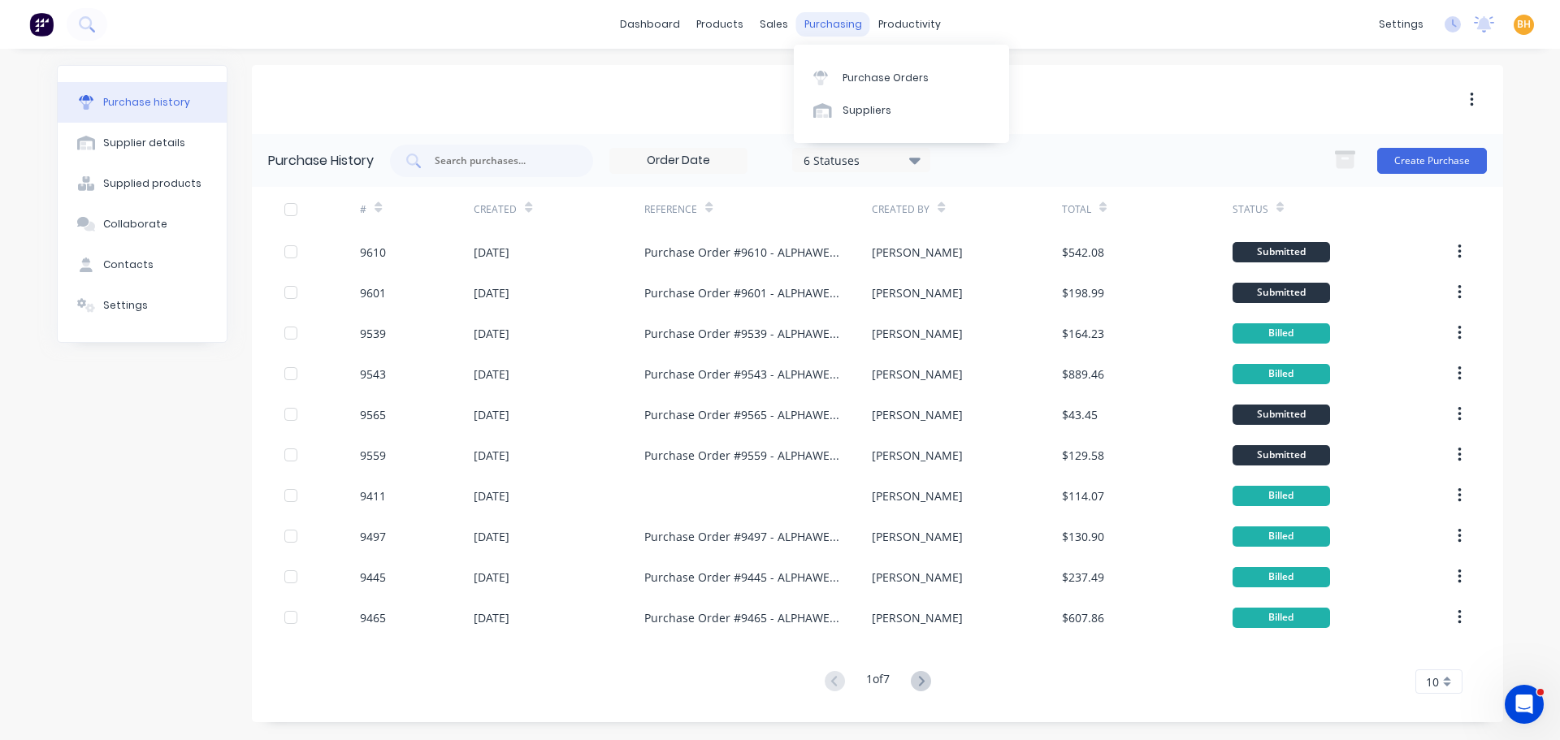
click at [829, 27] on div "purchasing" at bounding box center [833, 24] width 74 height 24
click at [874, 89] on link "Purchase Orders" at bounding box center [901, 77] width 215 height 32
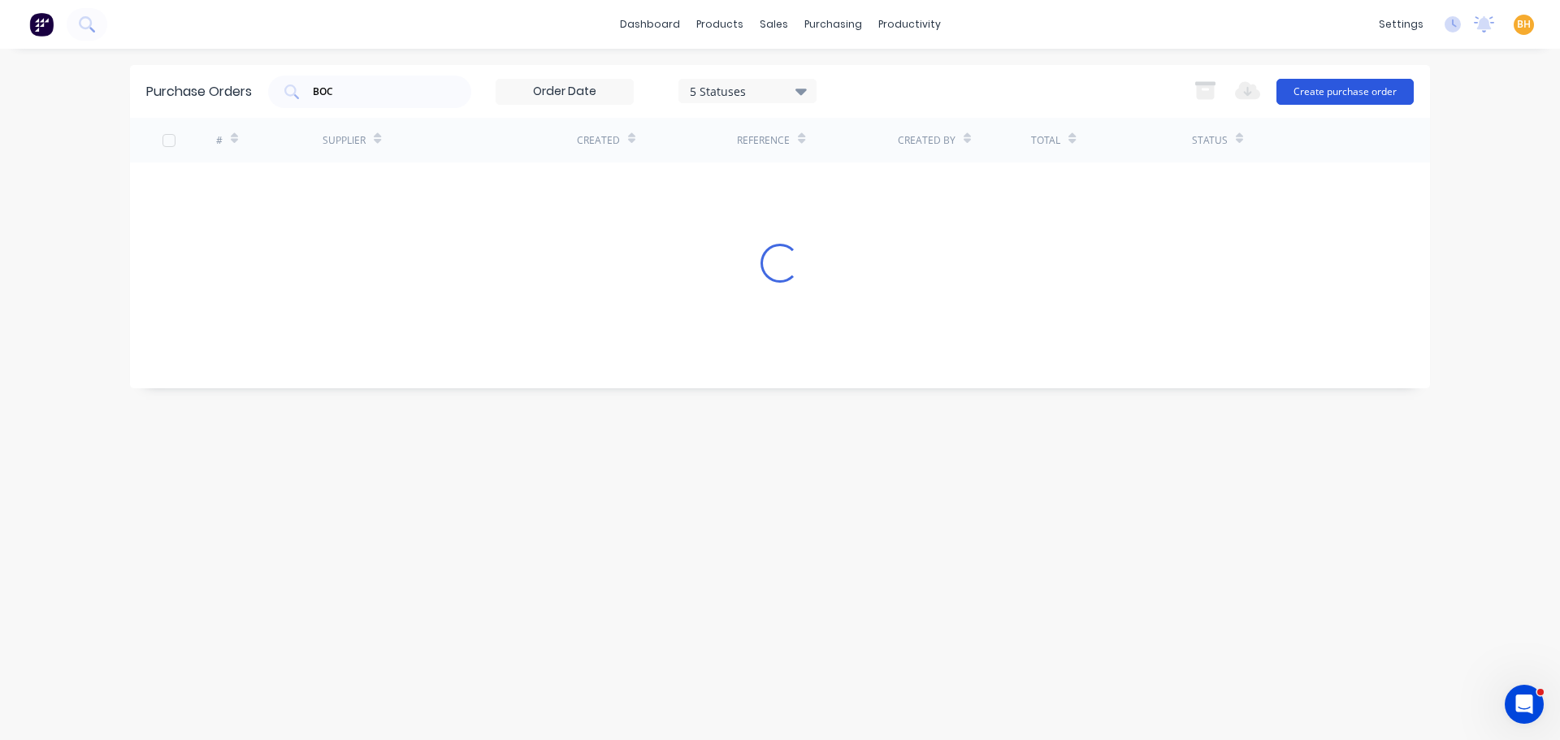
click at [1336, 85] on button "Create purchase order" at bounding box center [1344, 92] width 137 height 26
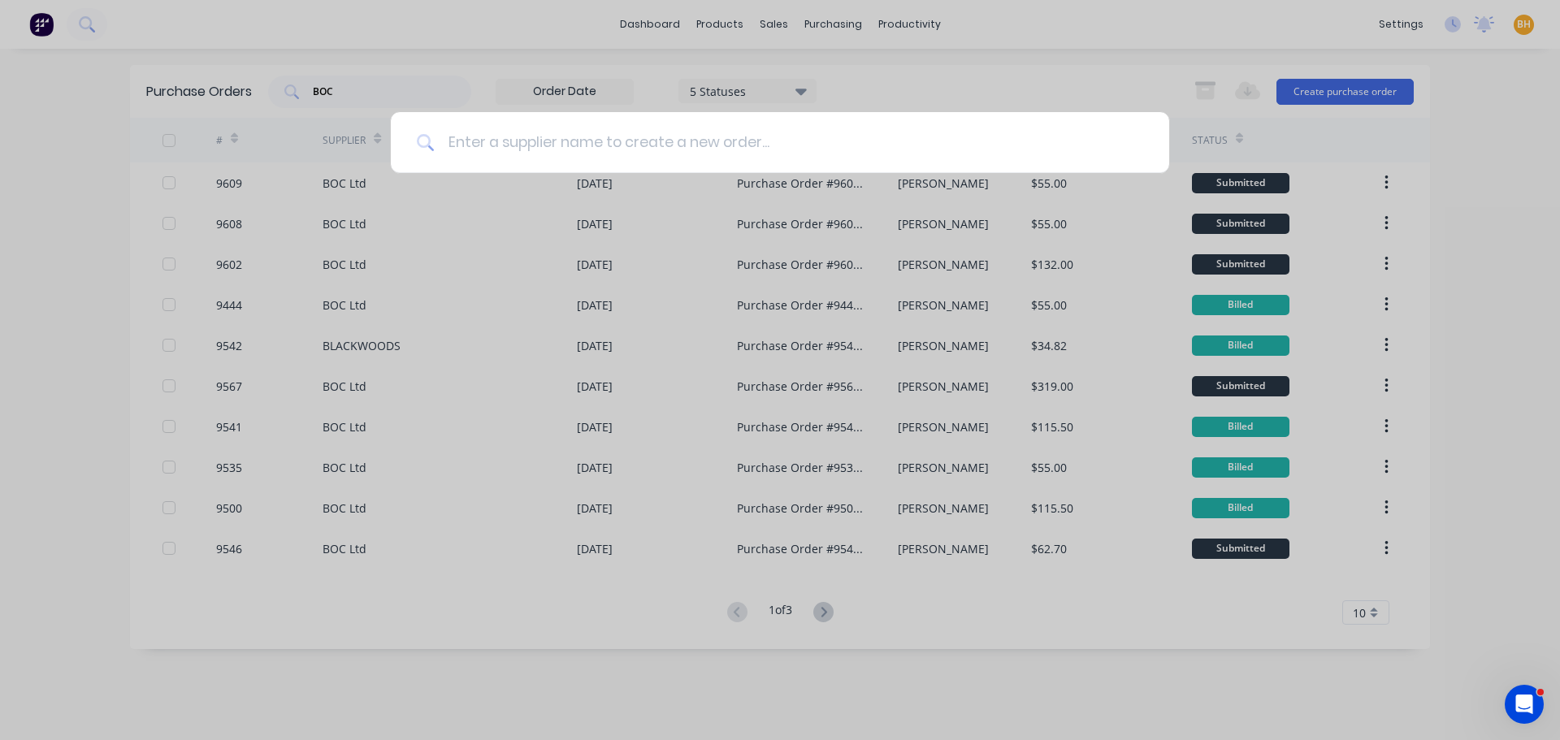
click at [586, 154] on input at bounding box center [789, 142] width 708 height 61
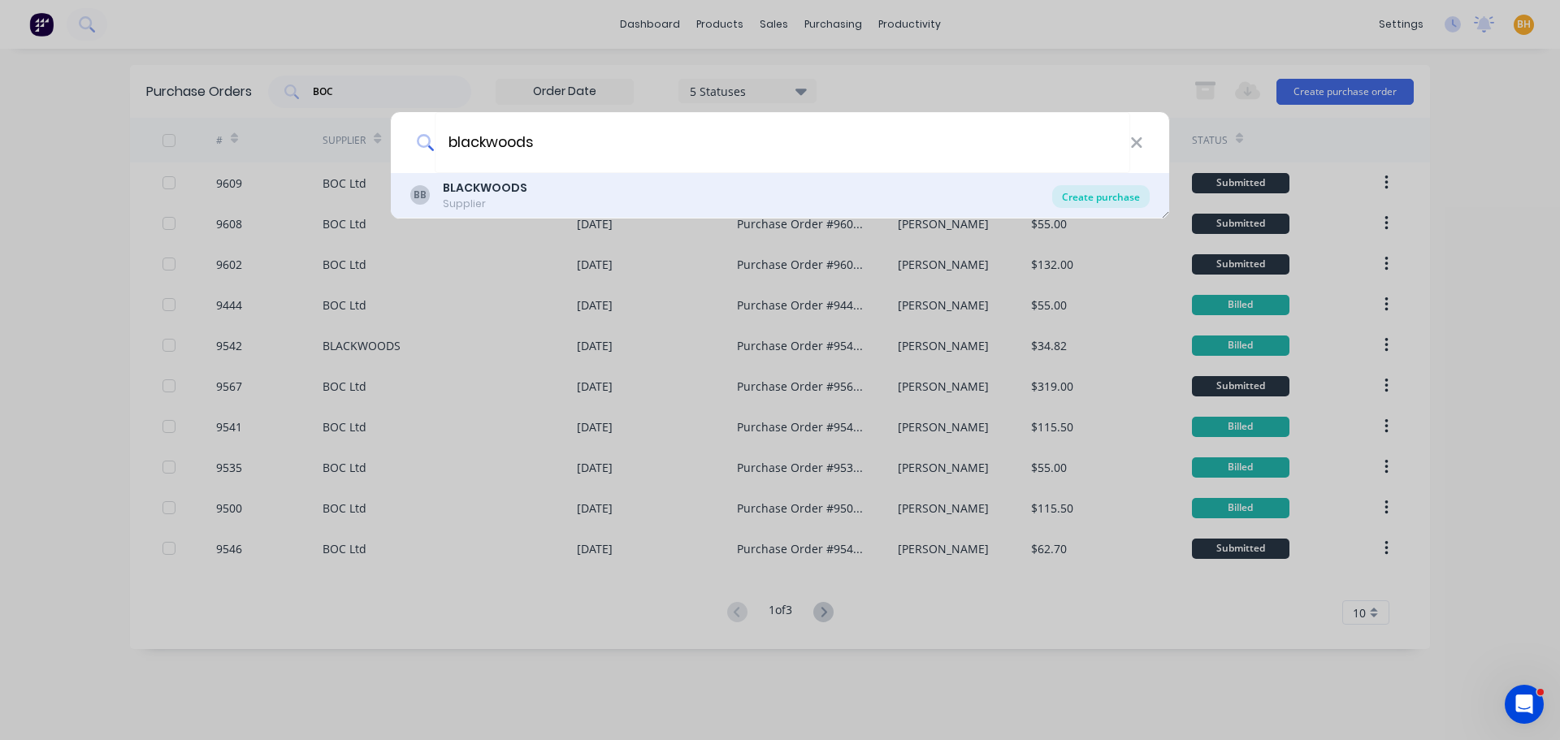
click at [1108, 191] on div "Create purchase" at bounding box center [1100, 196] width 97 height 23
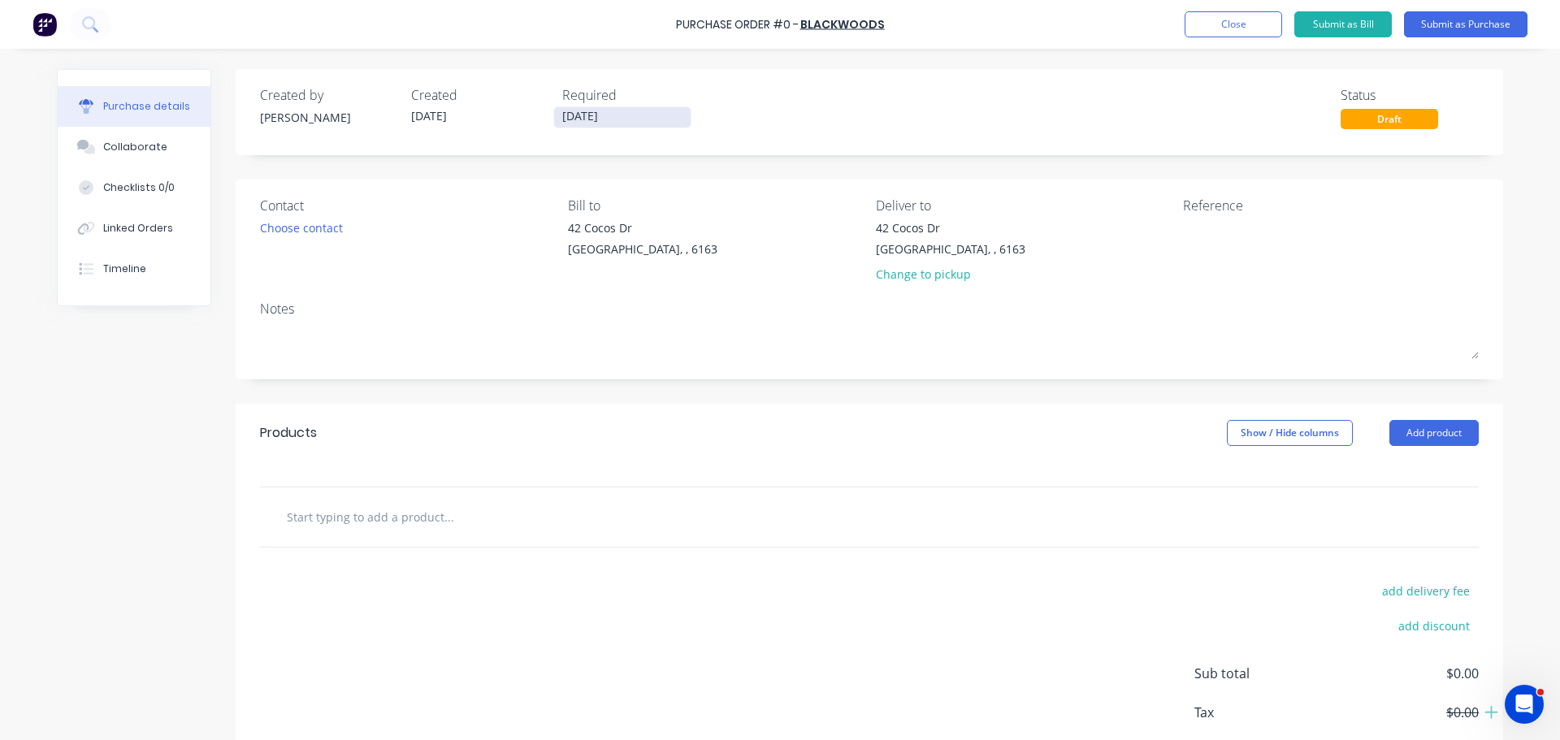
click at [586, 116] on input "[DATE]" at bounding box center [622, 117] width 136 height 20
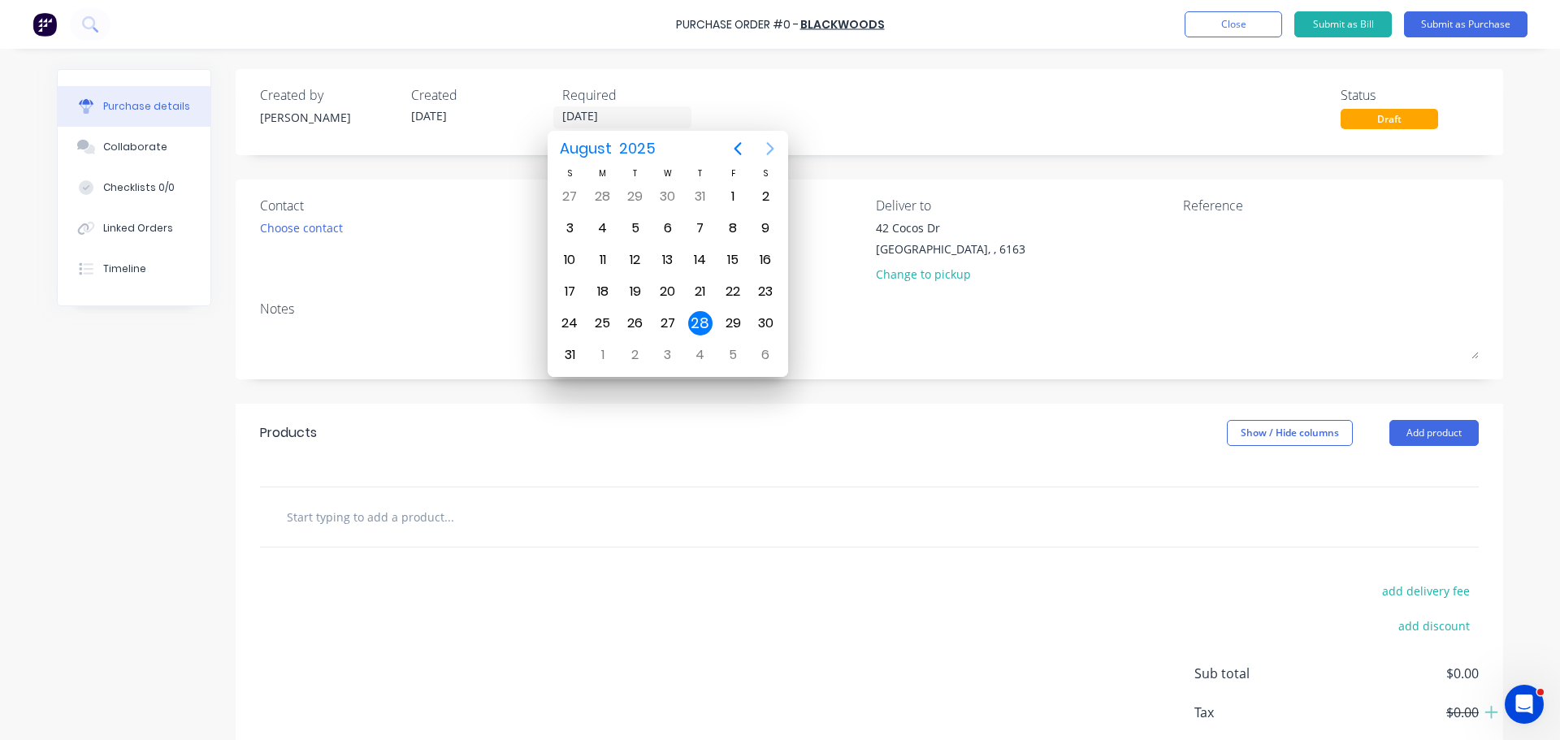
click at [776, 156] on icon "Next page" at bounding box center [769, 148] width 19 height 19
click at [595, 192] on div "1" at bounding box center [603, 196] width 24 height 24
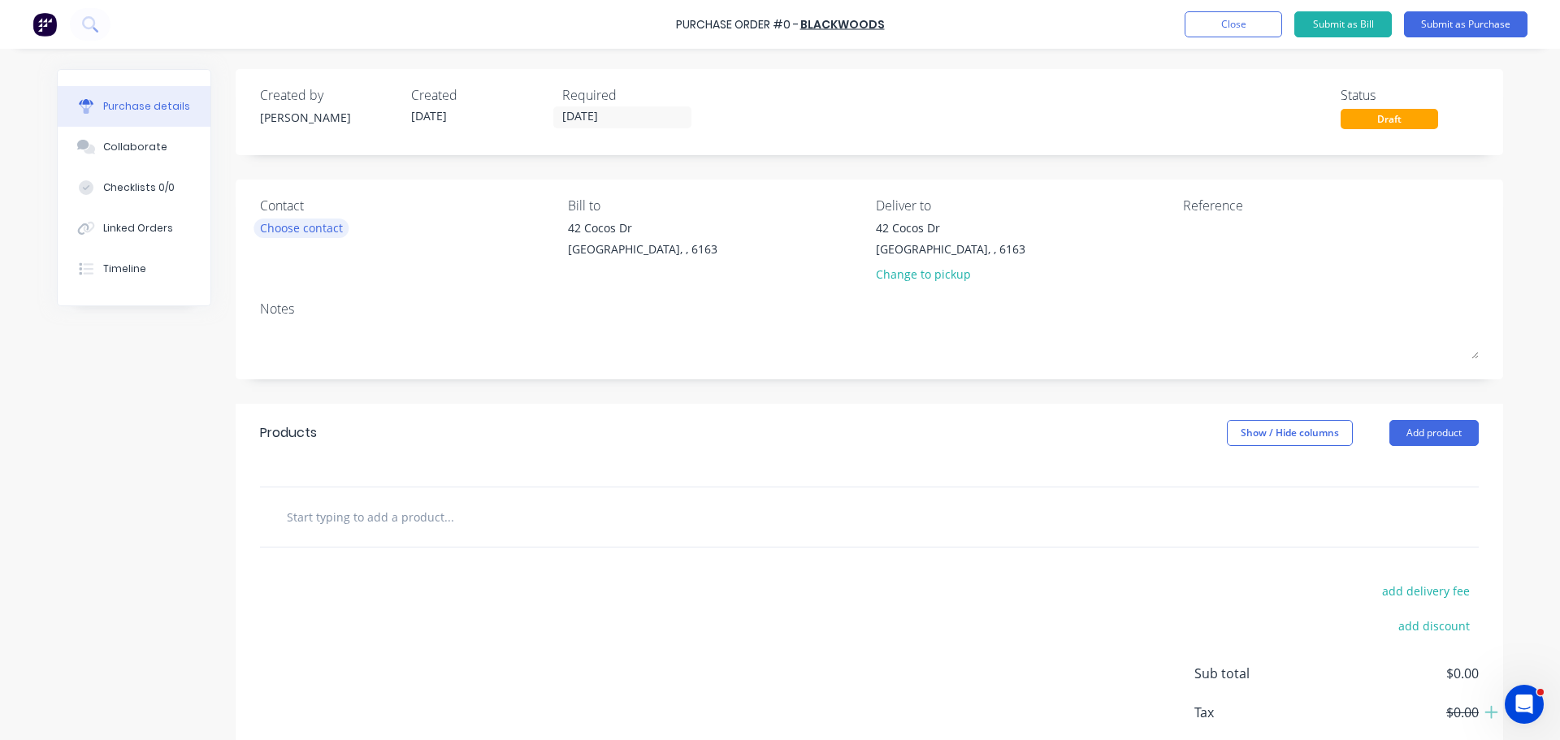
click at [316, 224] on div "Choose contact" at bounding box center [301, 227] width 83 height 17
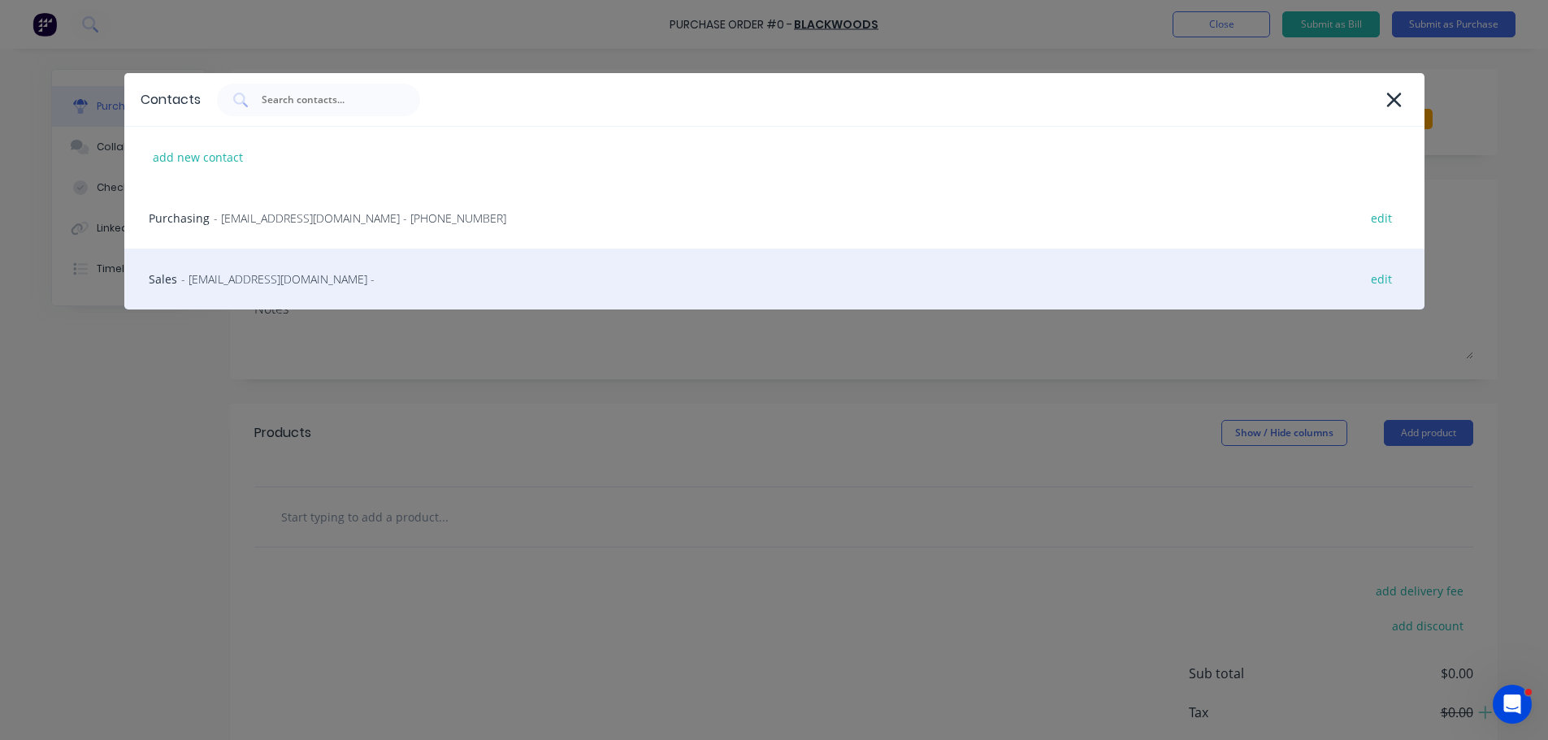
click at [249, 270] on div "Sales - kwinana@blackwoods.com.au - edit" at bounding box center [774, 279] width 1300 height 61
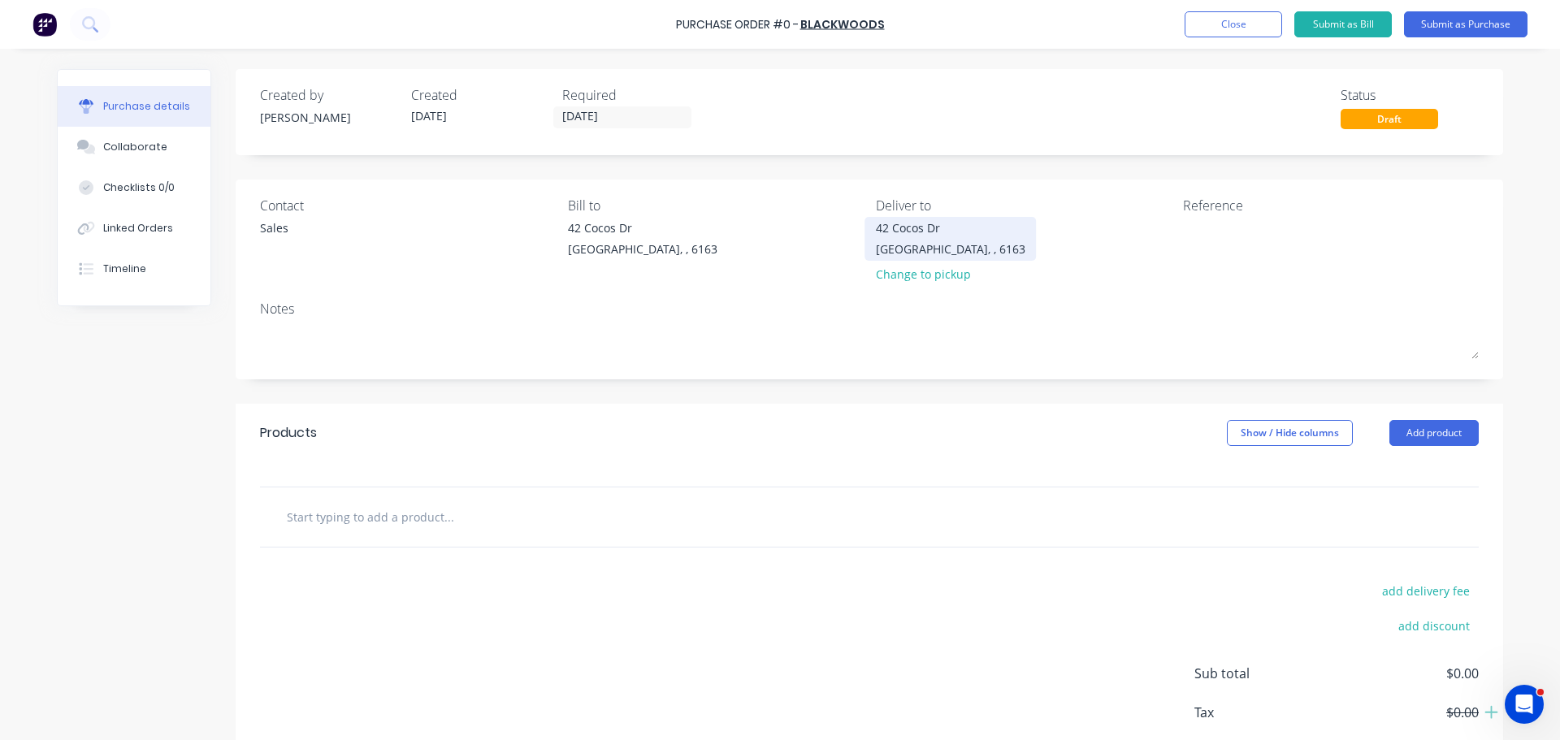
click at [929, 223] on div "42 Cocos Dr" at bounding box center [950, 227] width 149 height 17
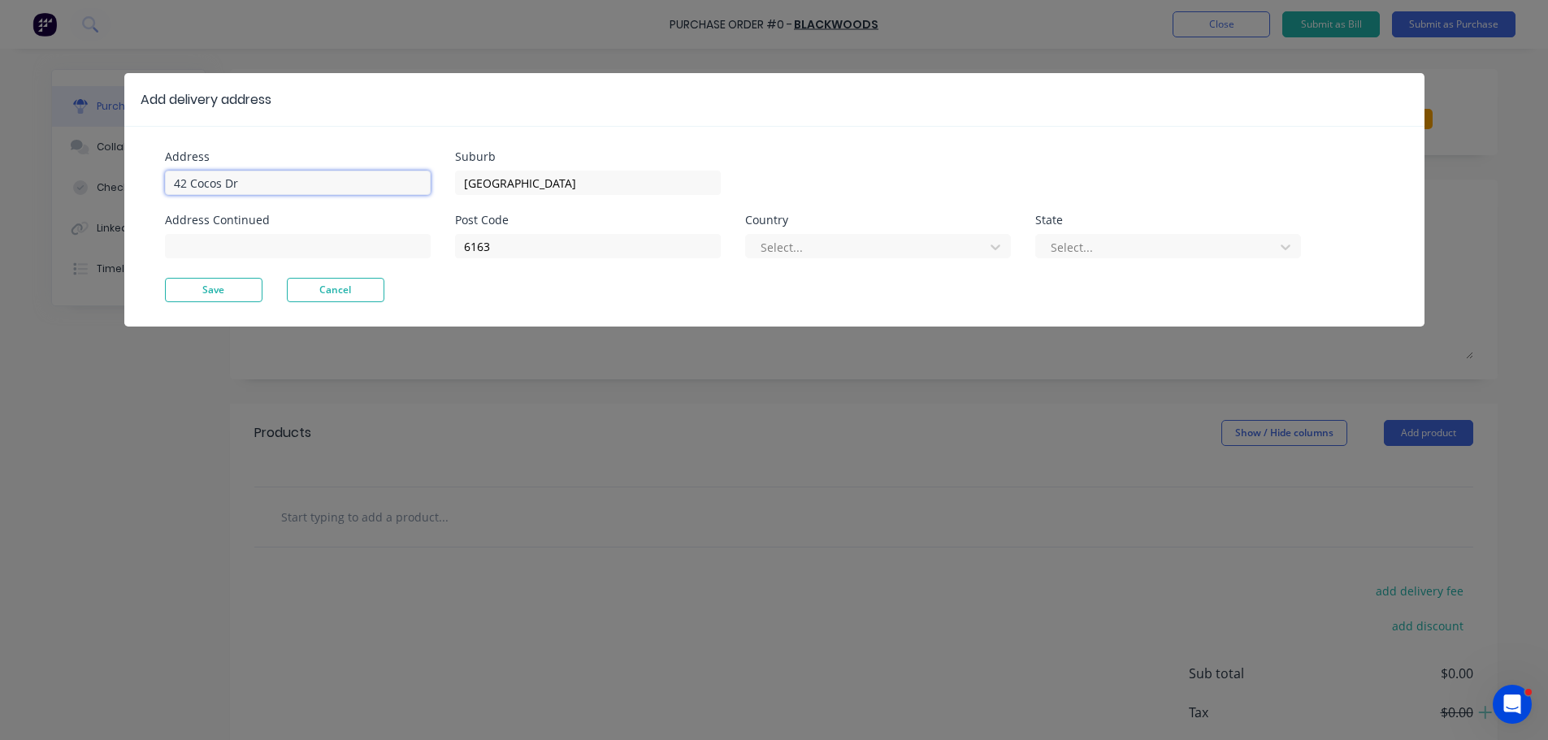
click at [244, 183] on input "42 Cocos Dr" at bounding box center [298, 183] width 266 height 24
click at [249, 291] on button "Save" at bounding box center [213, 290] width 97 height 24
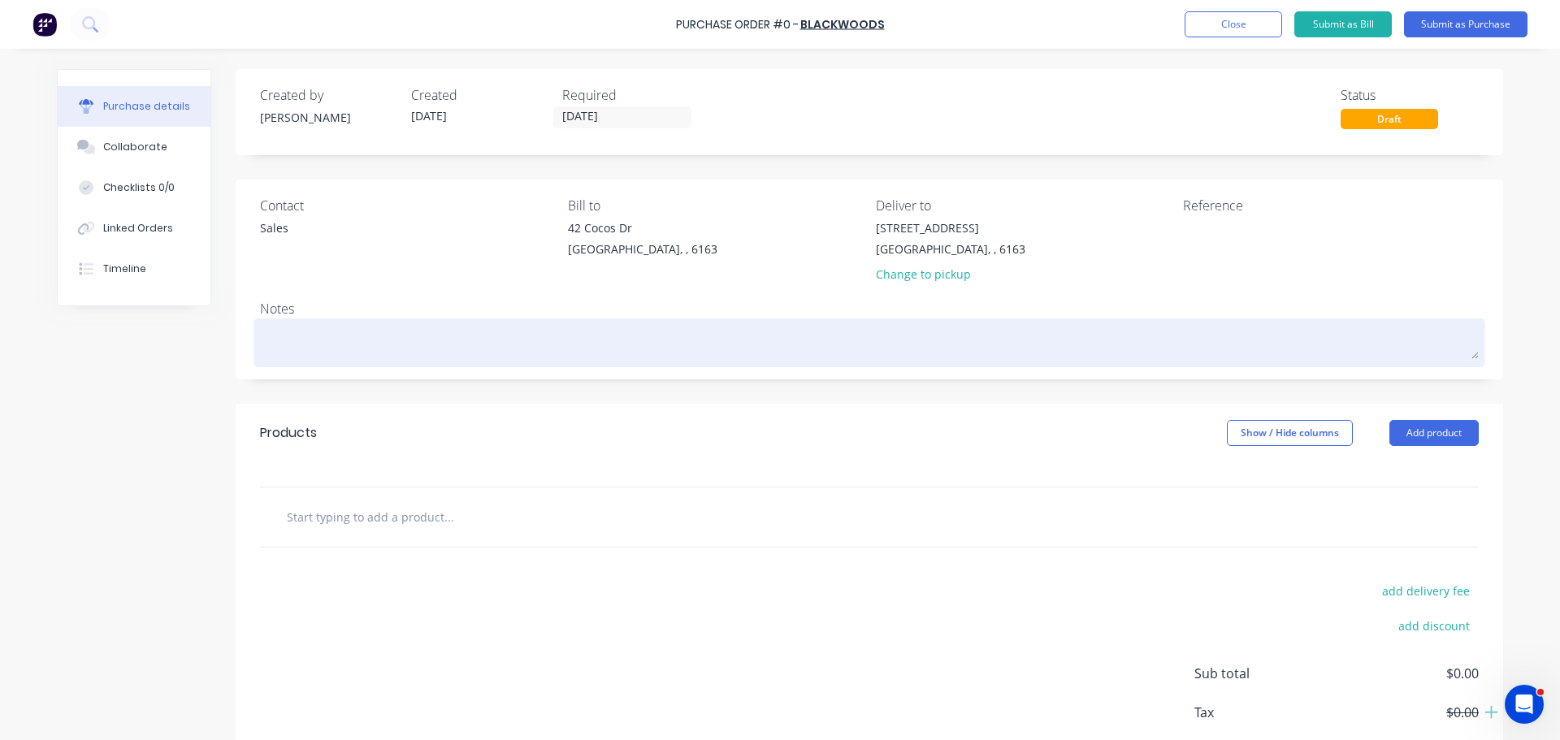
click at [317, 348] on textarea at bounding box center [869, 341] width 1219 height 37
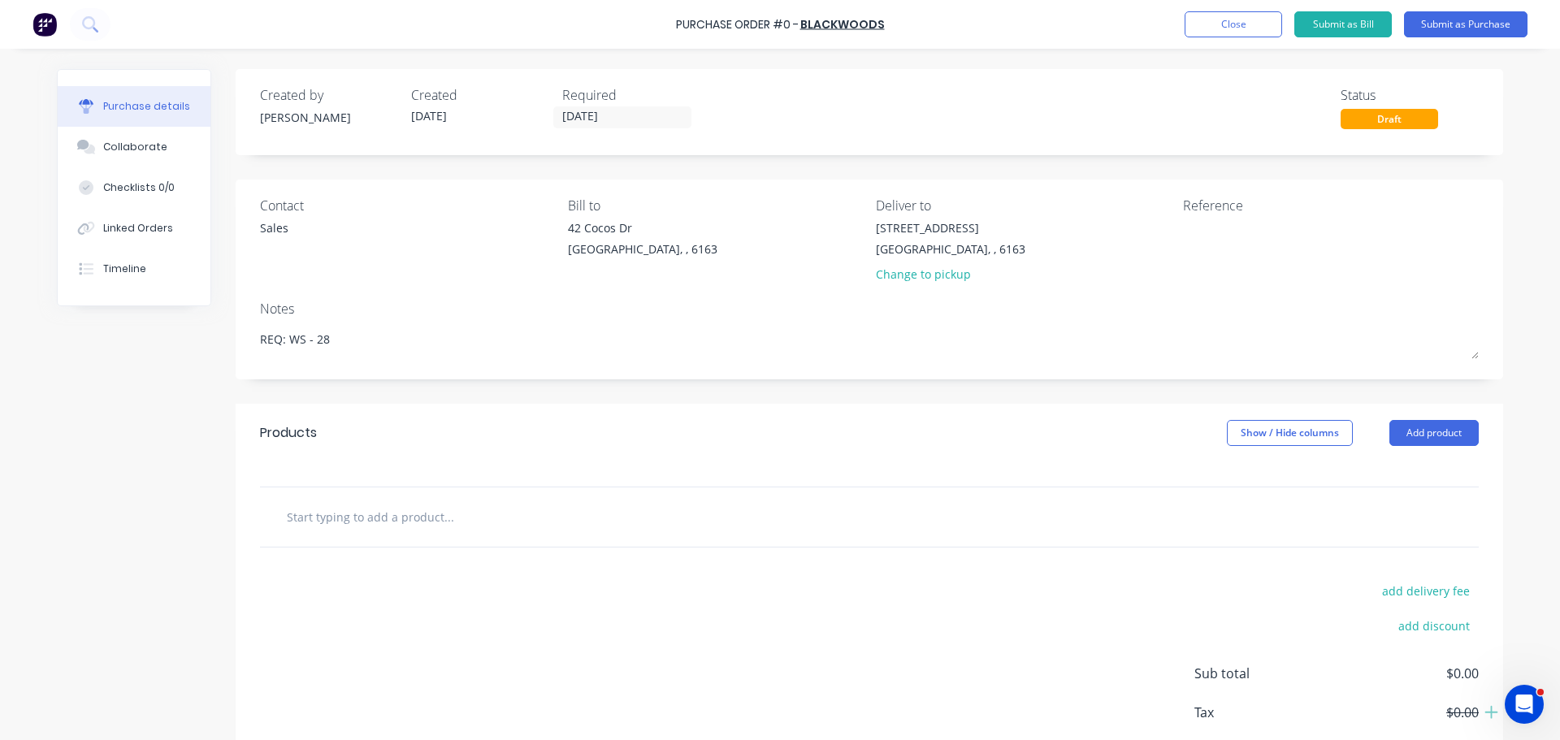
click at [387, 513] on input "text" at bounding box center [448, 516] width 325 height 32
click at [353, 519] on input "text" at bounding box center [448, 516] width 325 height 32
paste input "3M XC003410047 09584 Ribbed Back Up Pad - 125 X 14mm"
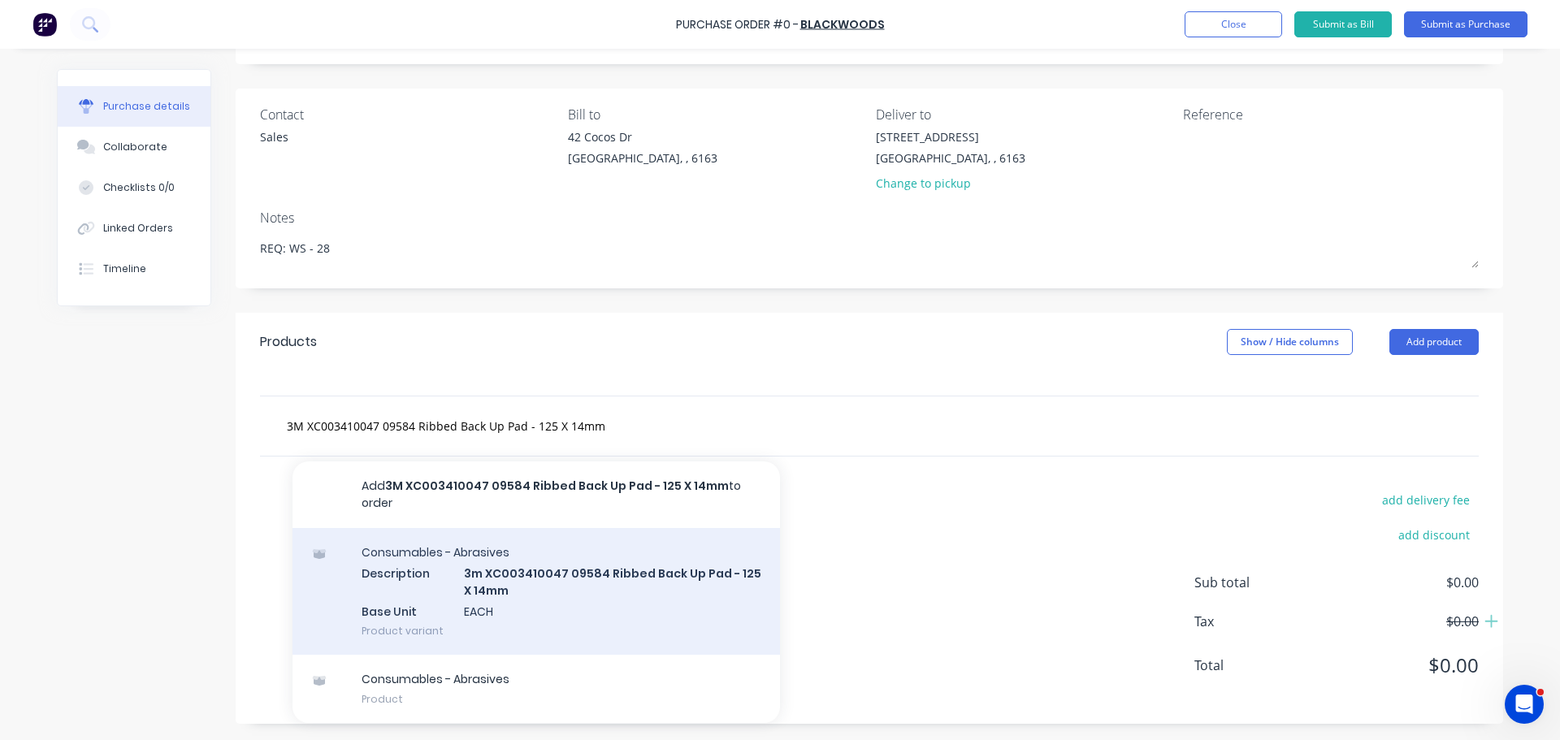
click at [579, 550] on div "Consumables - Abrasives Description 3m XC003410047 09584 Ribbed Back Up Pad - 1…" at bounding box center [535, 591] width 487 height 127
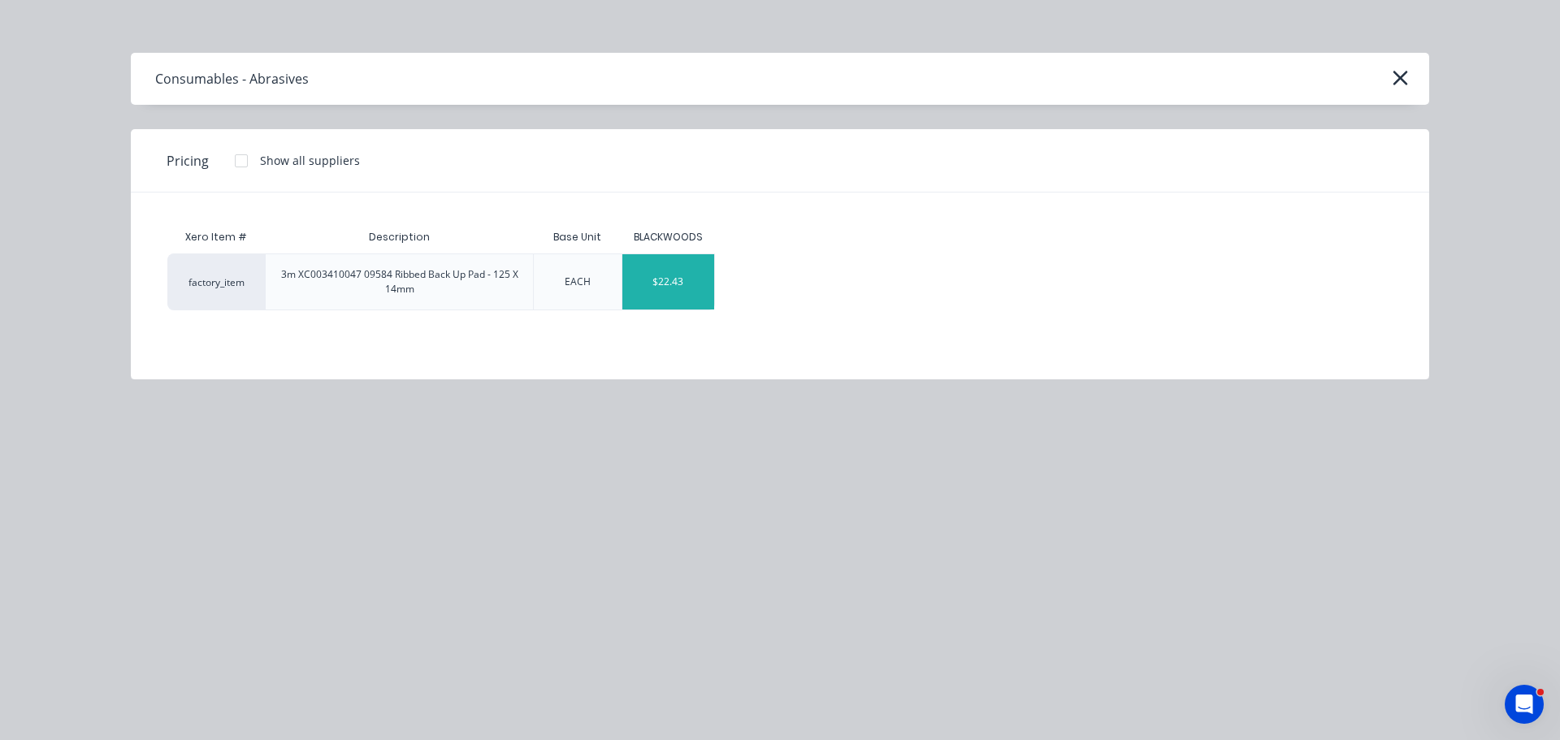
click at [645, 292] on div "$22.43" at bounding box center [668, 281] width 92 height 55
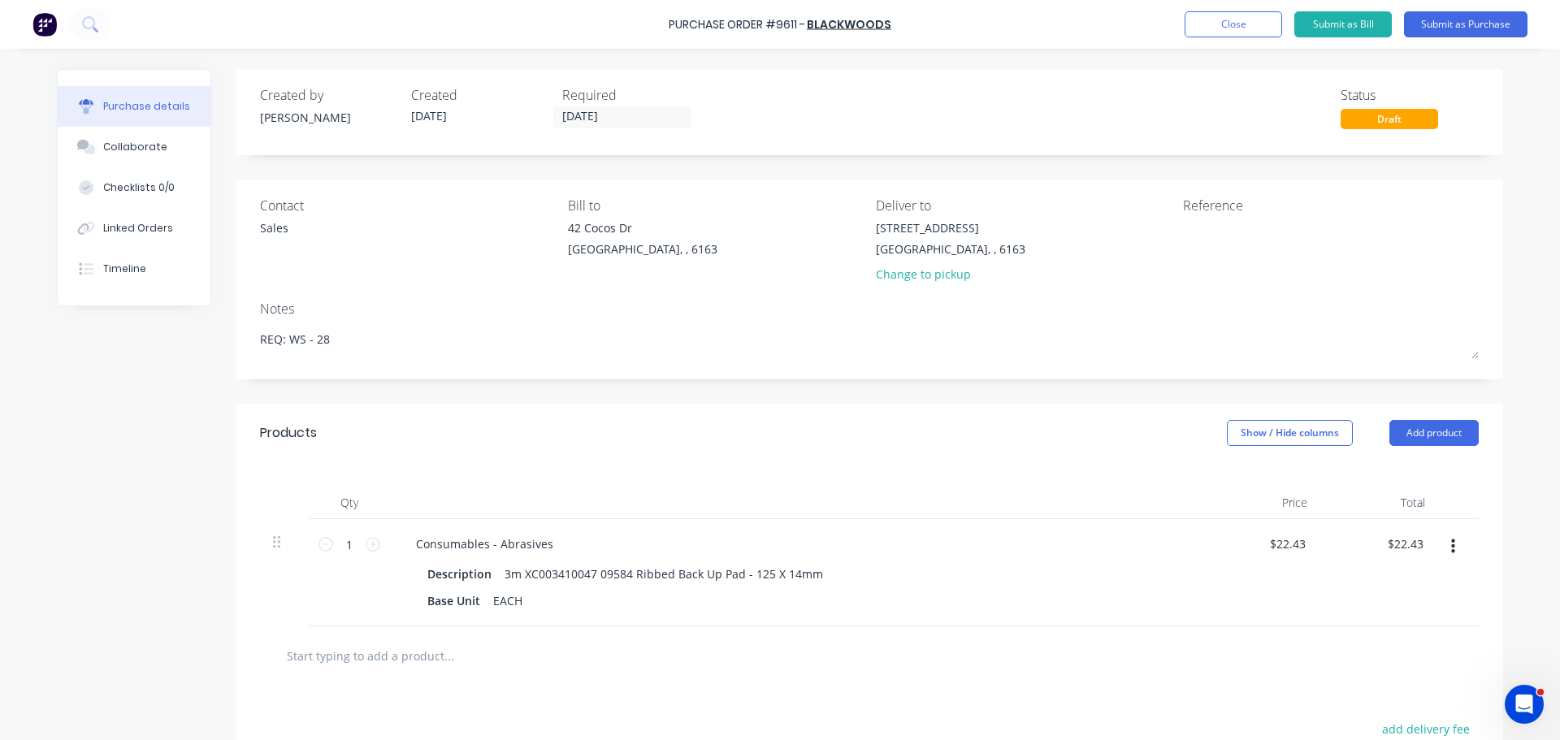
drag, startPoint x: 371, startPoint y: 543, endPoint x: 405, endPoint y: 564, distance: 39.0
click at [371, 543] on icon at bounding box center [373, 544] width 15 height 15
drag, startPoint x: 670, startPoint y: 24, endPoint x: 894, endPoint y: 32, distance: 223.5
click at [894, 32] on div "Purchase Order #9611 - BLACKWOODS Add product Close Submit as Bill Submit as Pu…" at bounding box center [780, 24] width 1560 height 49
click at [1184, 232] on textarea at bounding box center [1284, 237] width 203 height 37
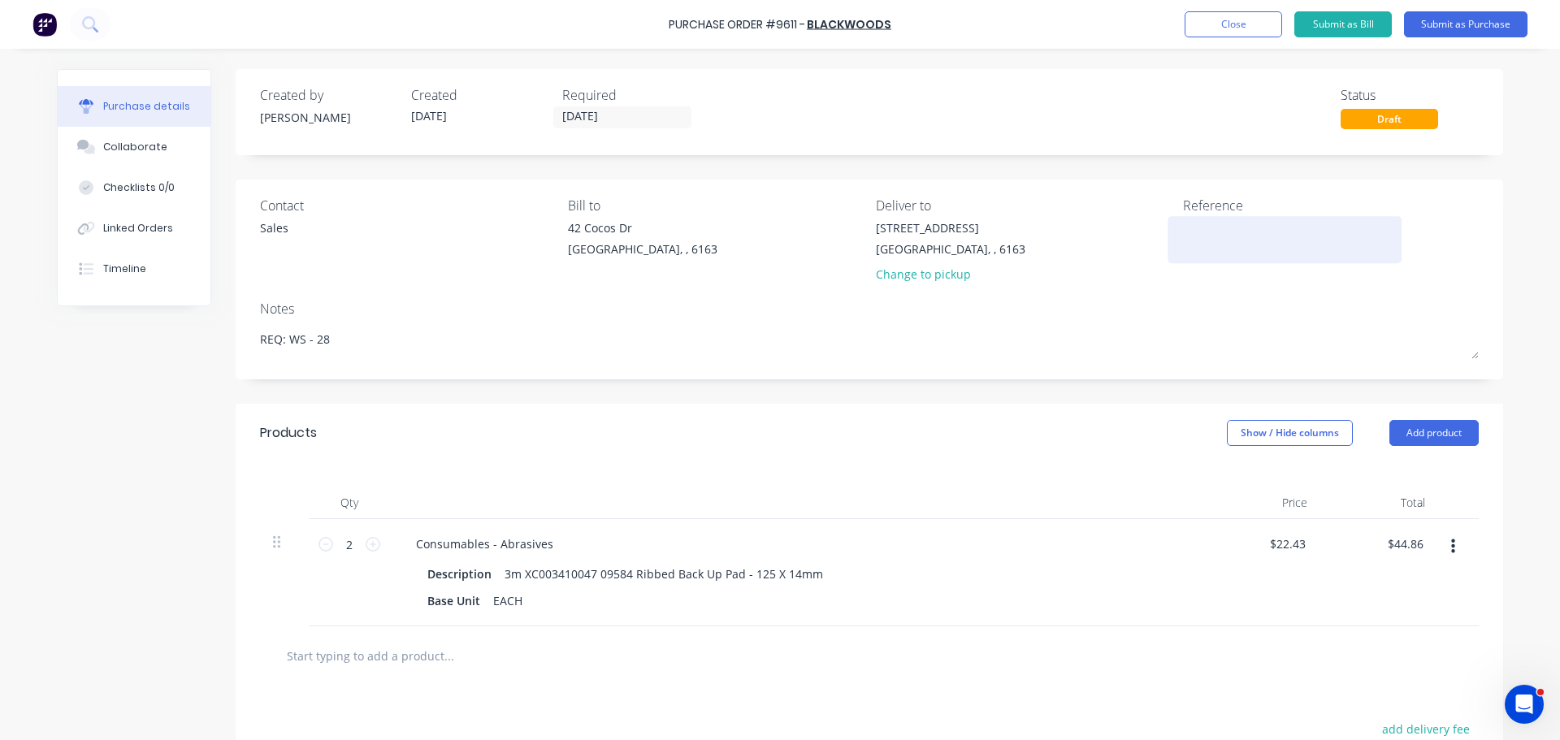
paste textarea "Purchase Order #9611 - BLACKWOODS"
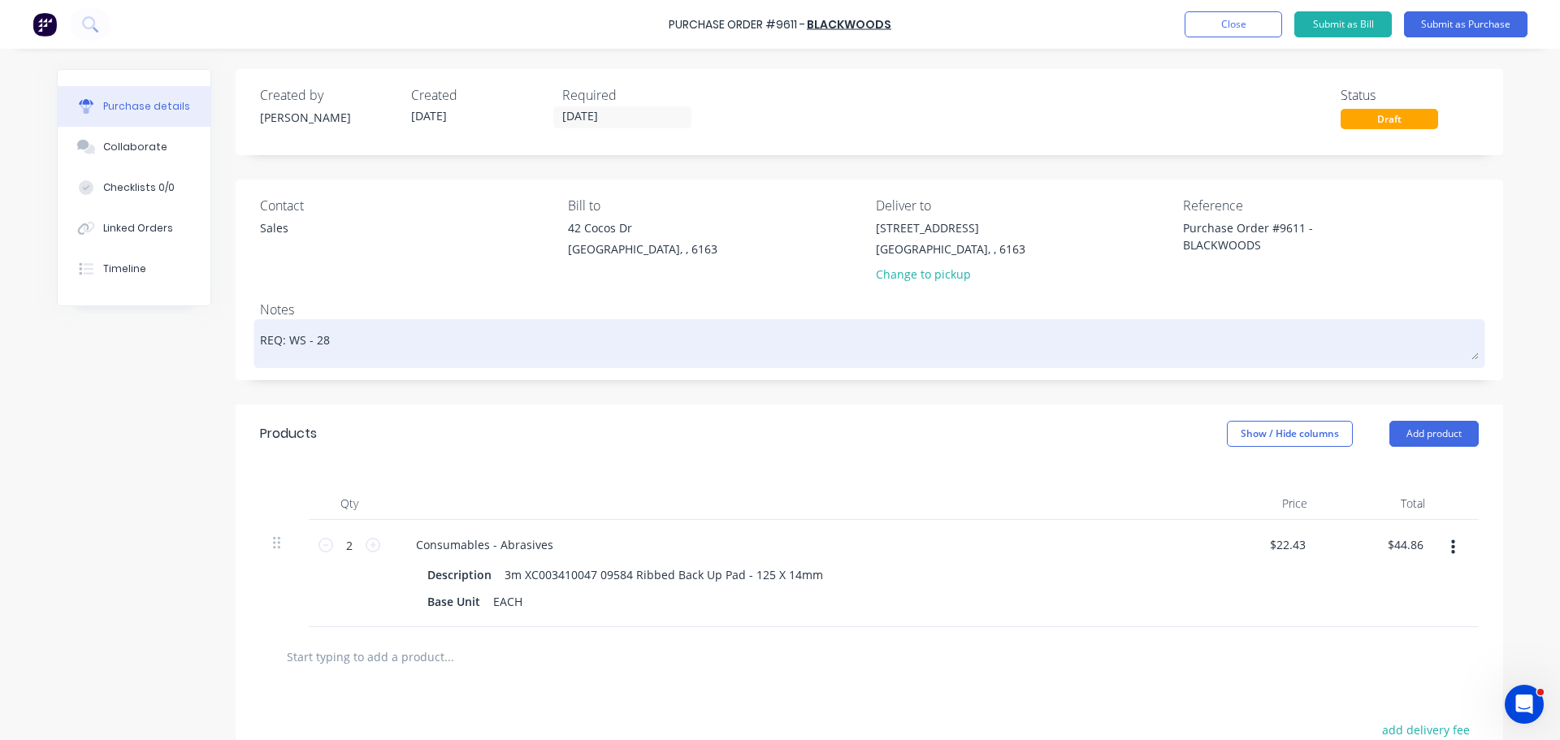
click at [1017, 323] on textarea "REQ: WS - 28" at bounding box center [869, 341] width 1219 height 37
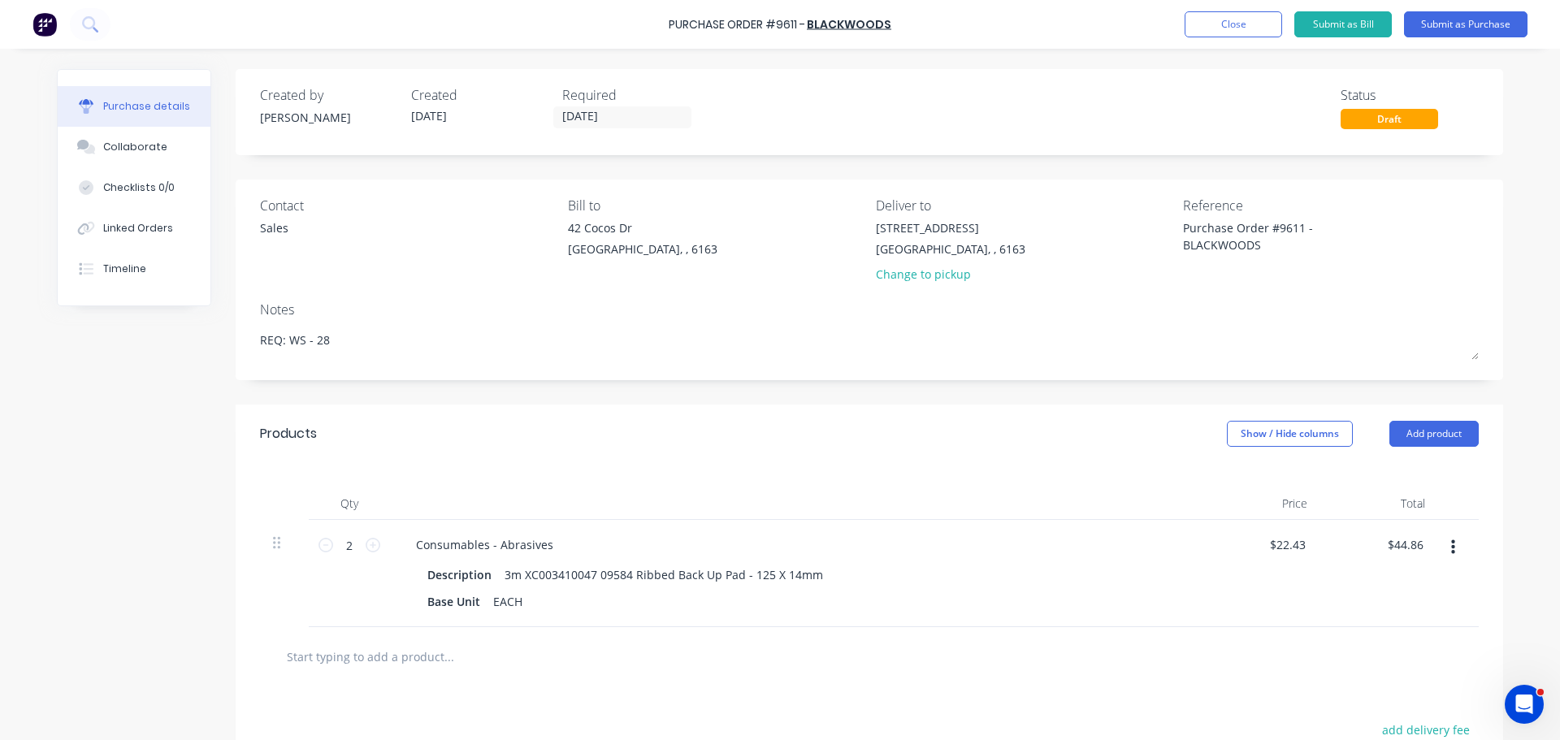
scroll to position [230, 0]
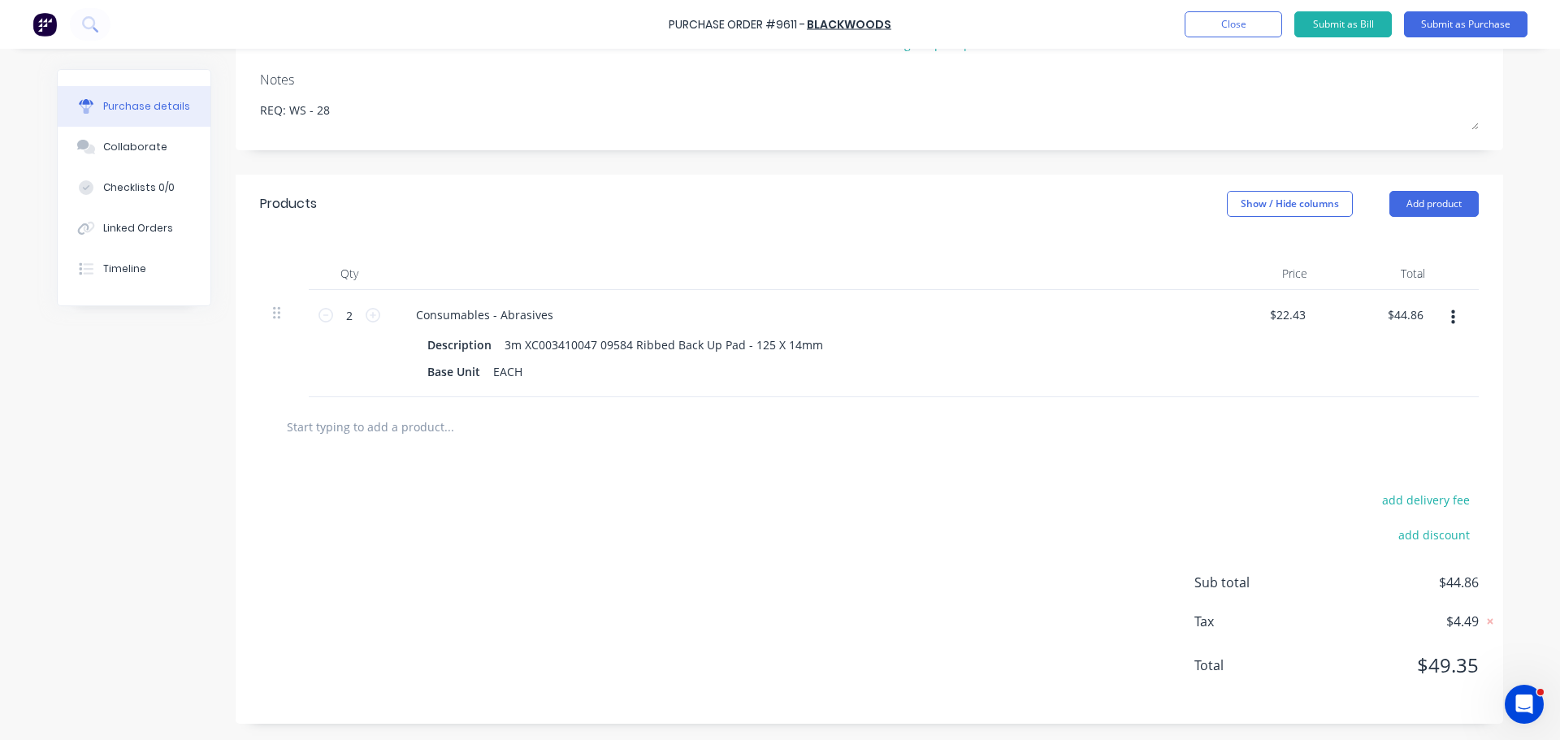
click at [396, 431] on input "text" at bounding box center [448, 426] width 325 height 32
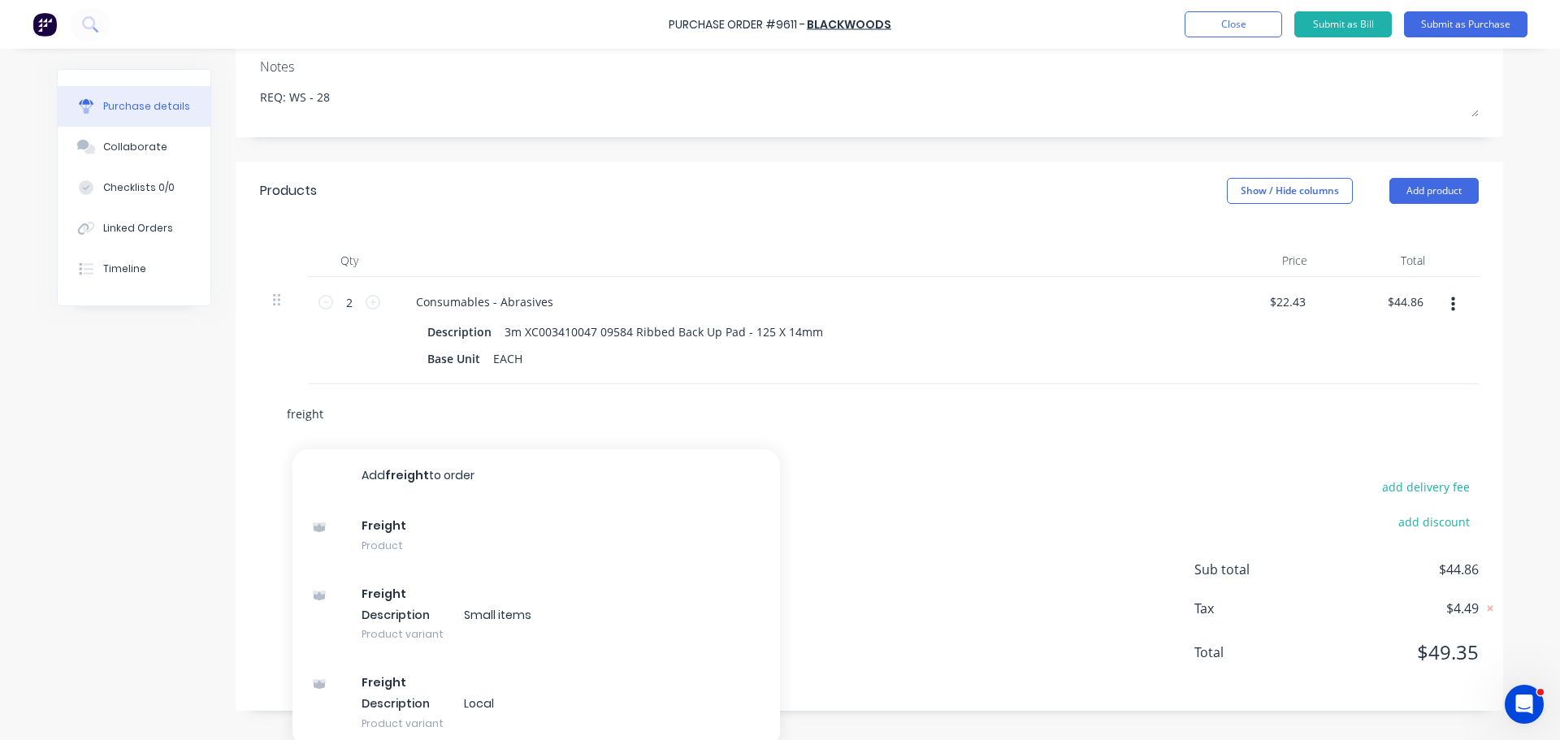
scroll to position [250, 0]
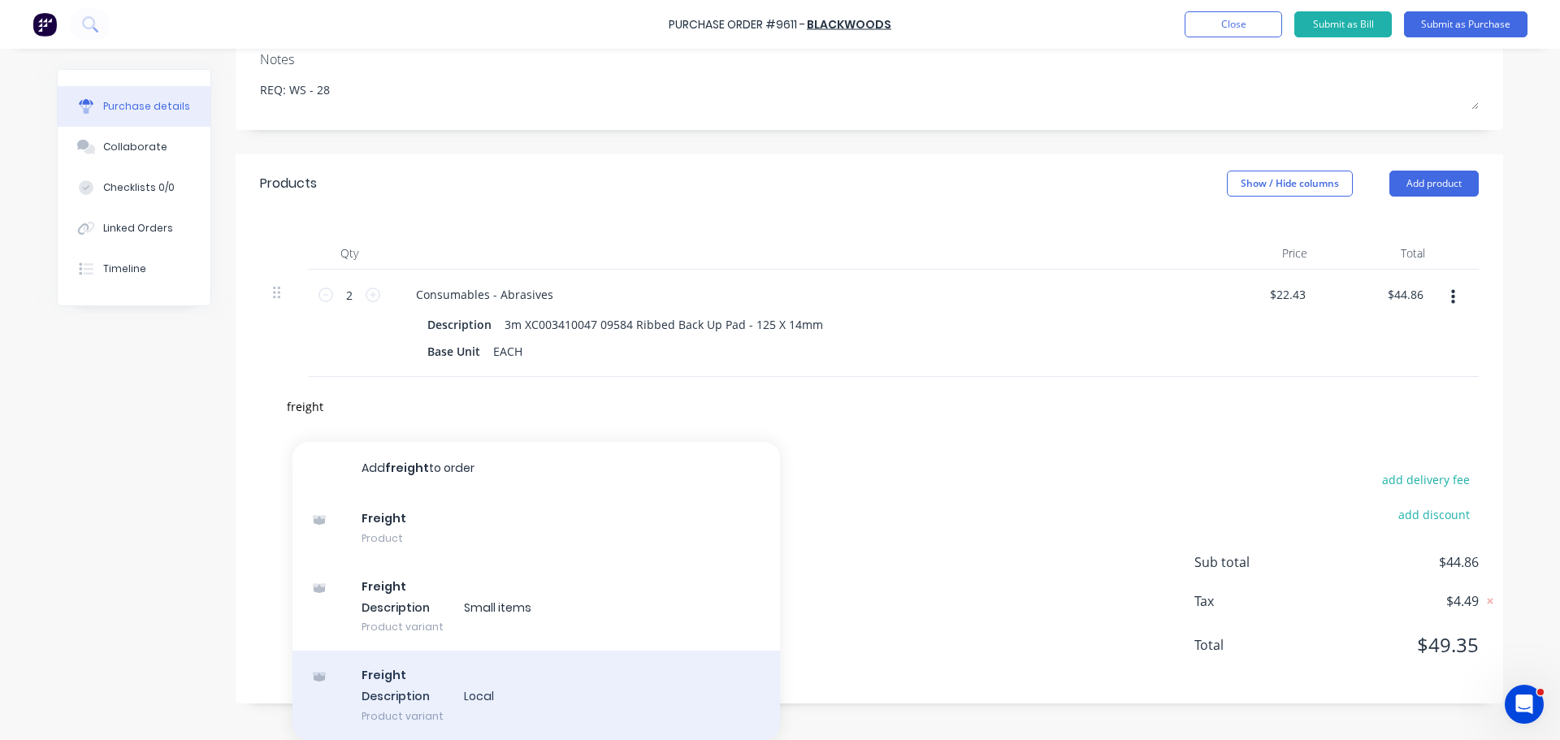
click at [476, 698] on div "Freight Description Local Product variant" at bounding box center [535, 695] width 487 height 89
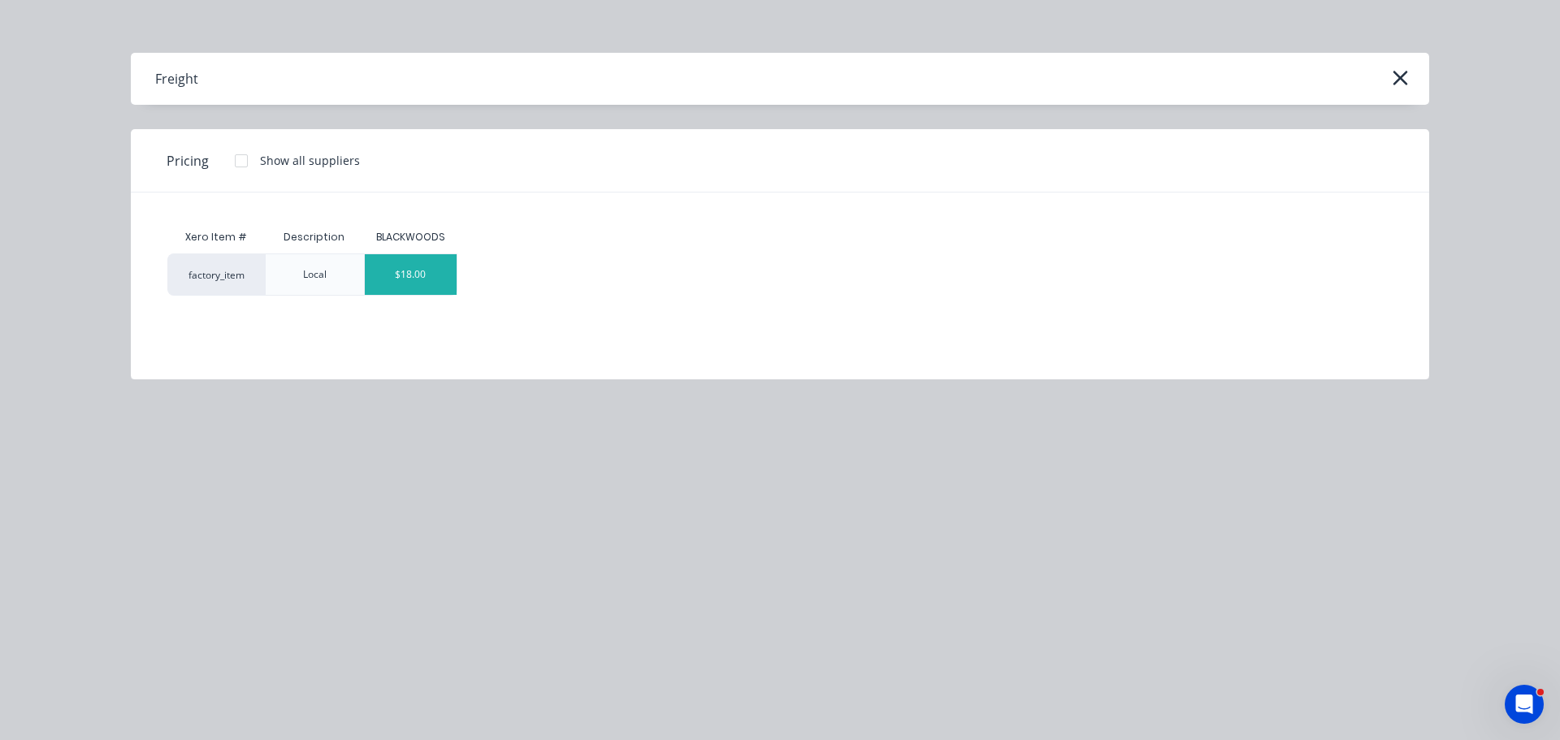
click at [427, 277] on div "$18.00" at bounding box center [411, 274] width 92 height 41
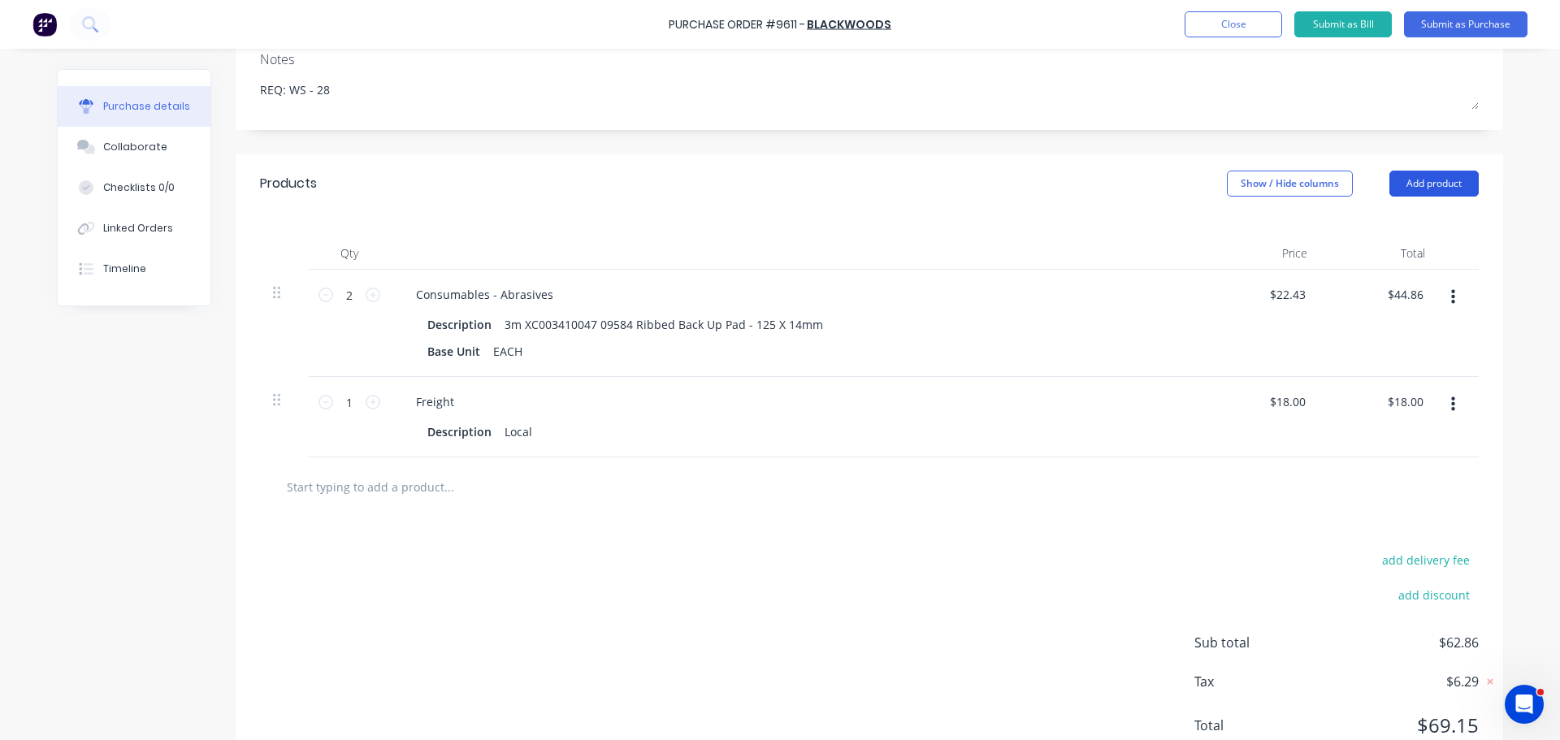
click at [1439, 175] on button "Add product" at bounding box center [1433, 184] width 89 height 26
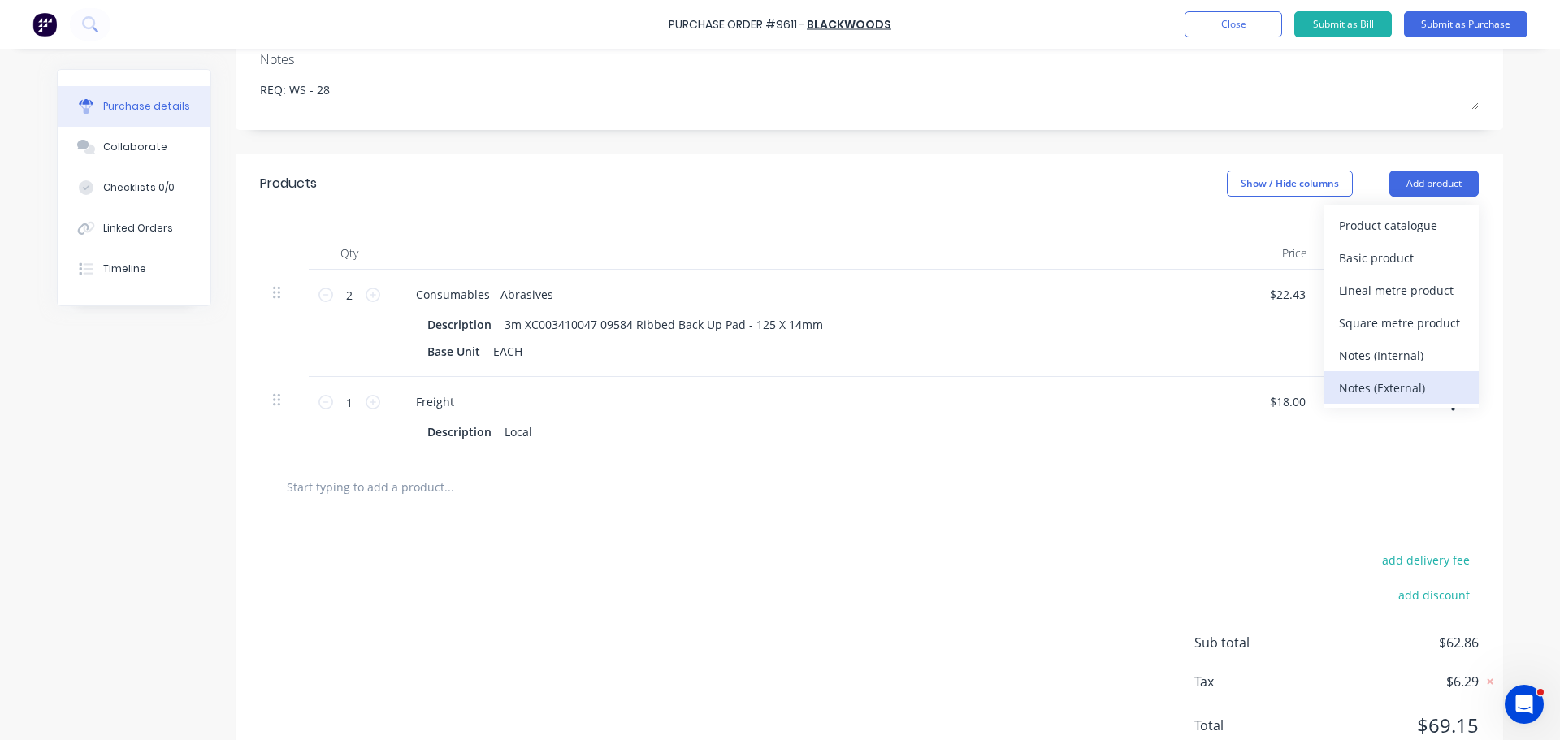
click at [1382, 389] on div "Notes (External)" at bounding box center [1401, 388] width 125 height 24
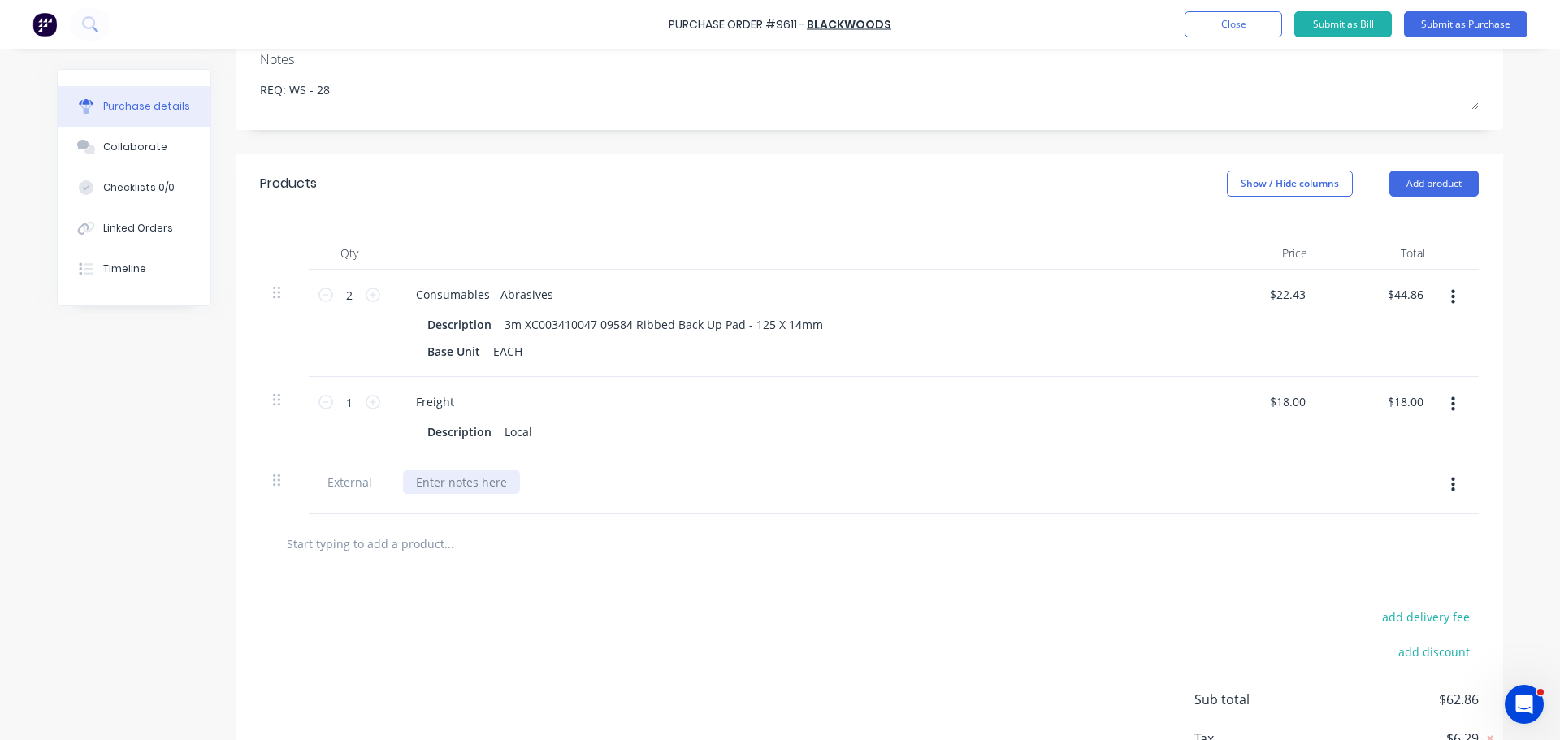
click at [458, 478] on div at bounding box center [461, 482] width 117 height 24
paste div
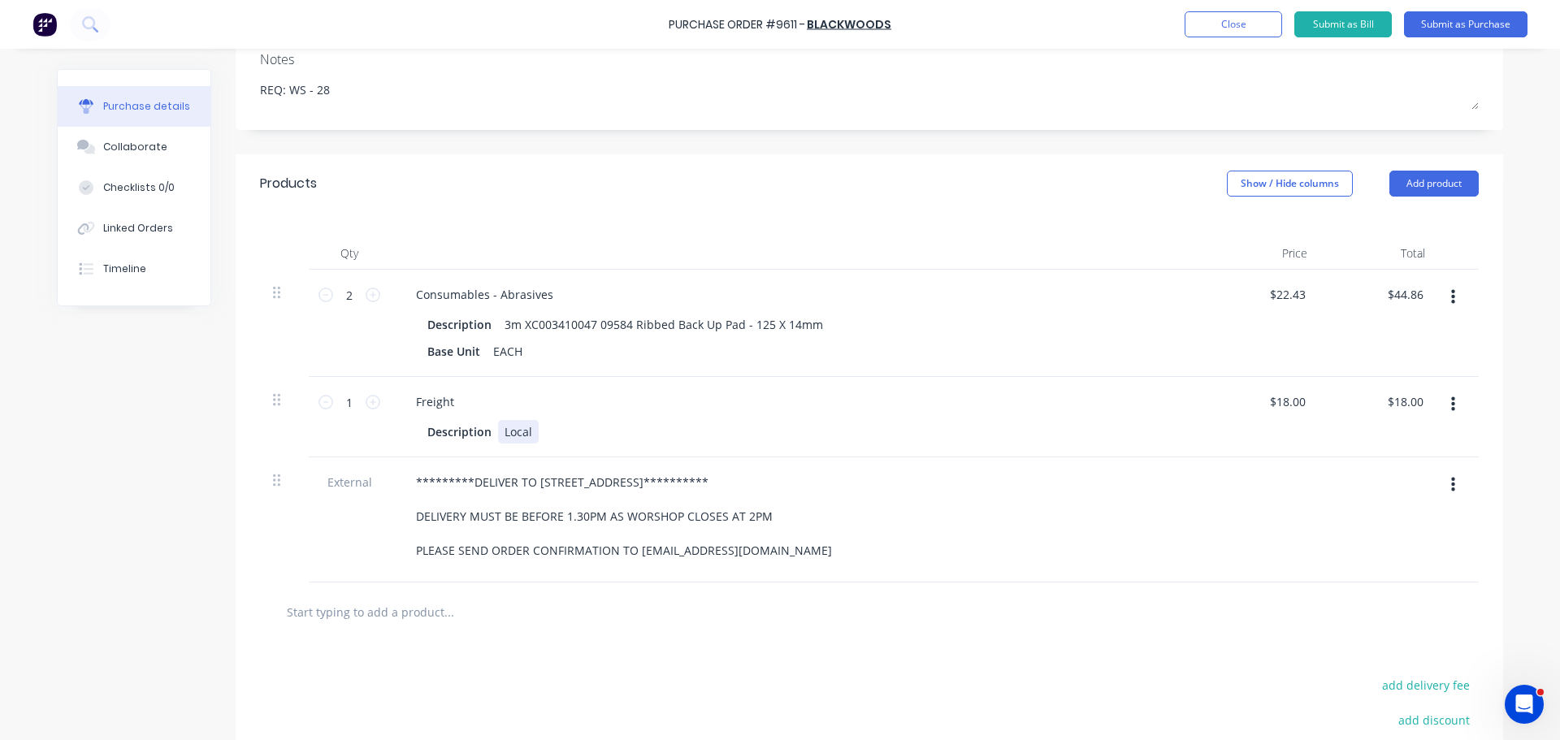
click at [1001, 417] on div "Freight Description Local" at bounding box center [796, 417] width 812 height 80
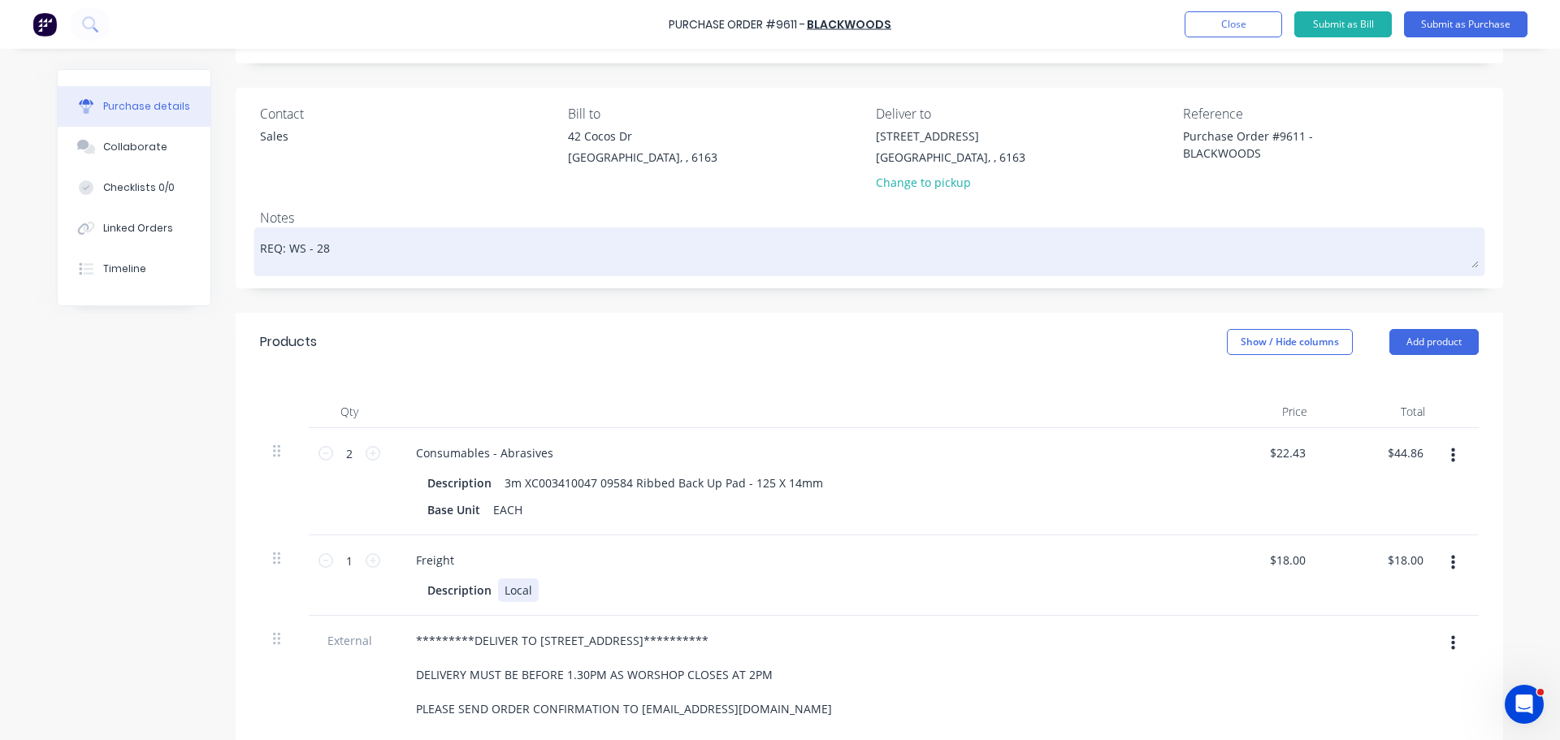
scroll to position [0, 0]
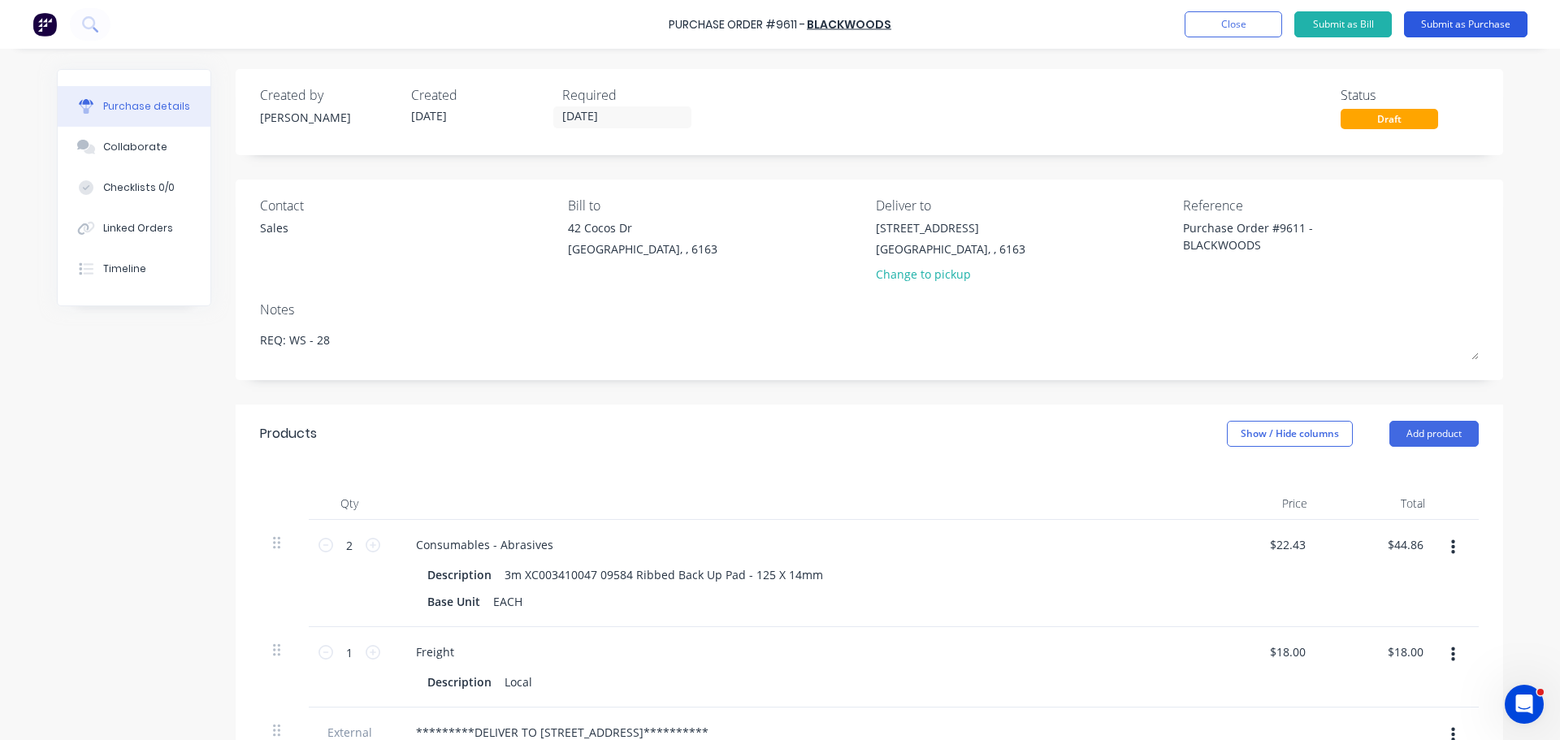
click at [1438, 18] on button "Submit as Purchase" at bounding box center [1465, 24] width 123 height 26
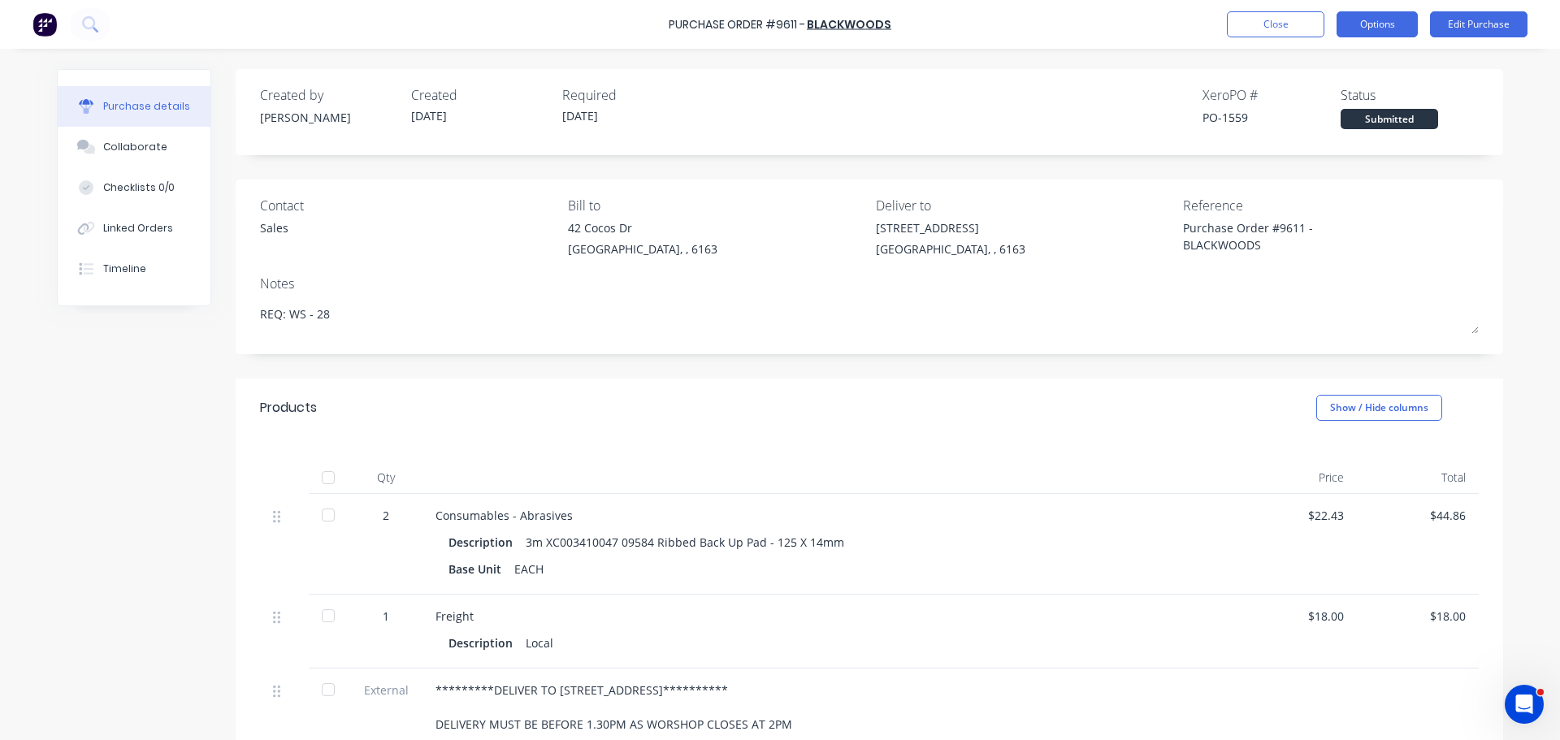
click at [1370, 22] on button "Options" at bounding box center [1376, 24] width 81 height 26
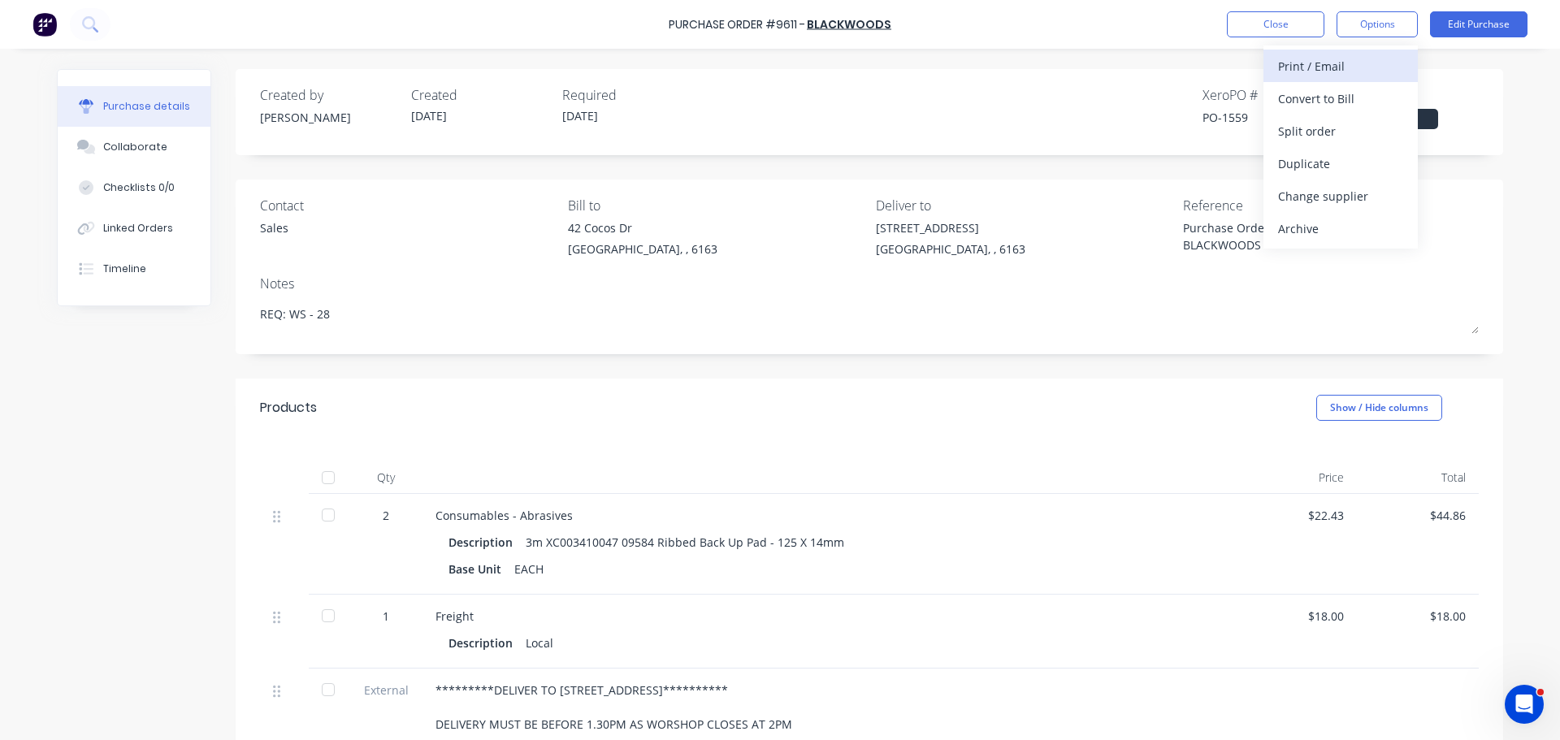
click at [1318, 67] on div "Print / Email" at bounding box center [1340, 66] width 125 height 24
click at [1293, 102] on div "With pricing" at bounding box center [1340, 99] width 125 height 24
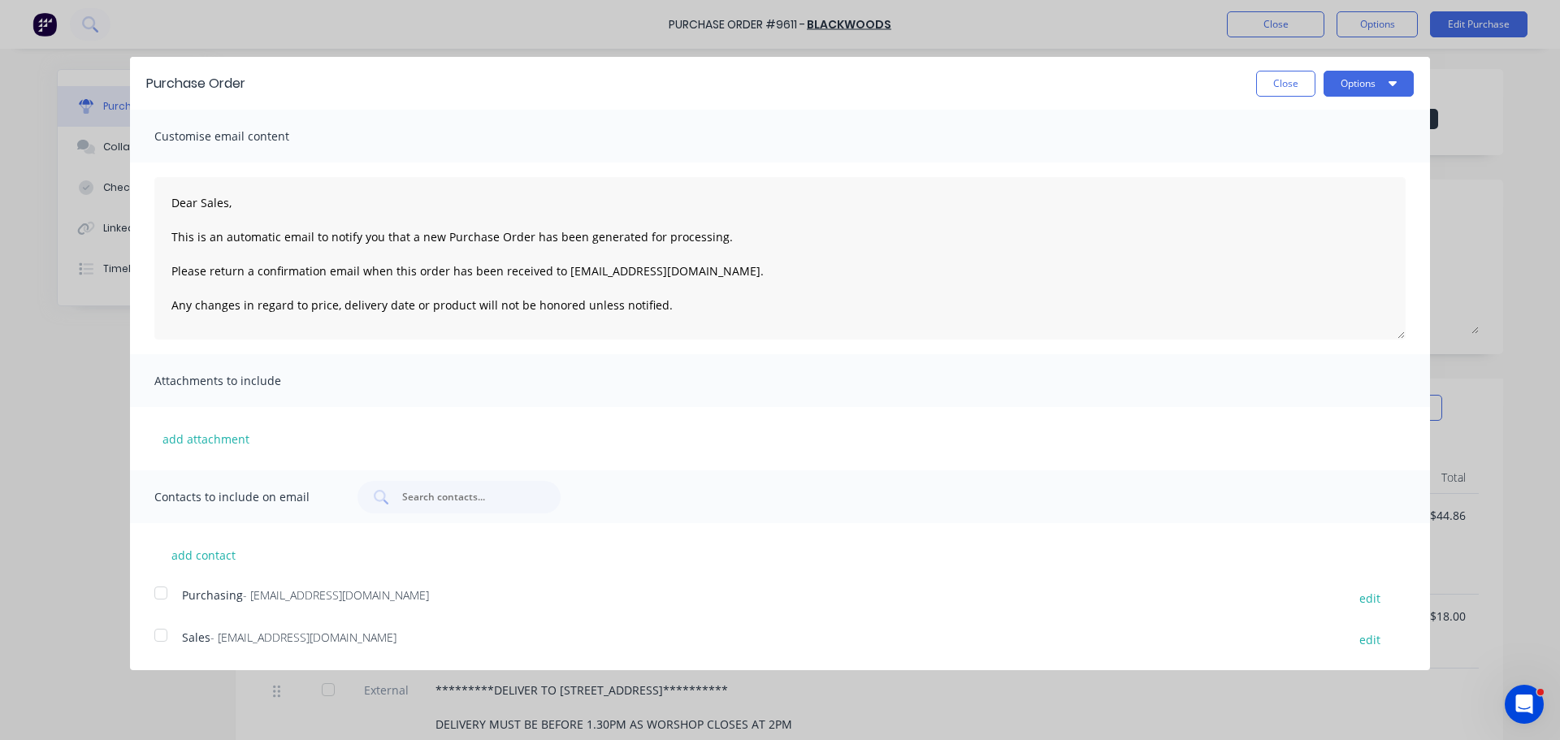
click at [160, 592] on div at bounding box center [161, 593] width 32 height 32
click at [163, 639] on div at bounding box center [161, 635] width 32 height 32
click at [1373, 92] on button "Options" at bounding box center [1368, 84] width 90 height 26
click at [1292, 163] on div "Email" at bounding box center [1336, 157] width 125 height 24
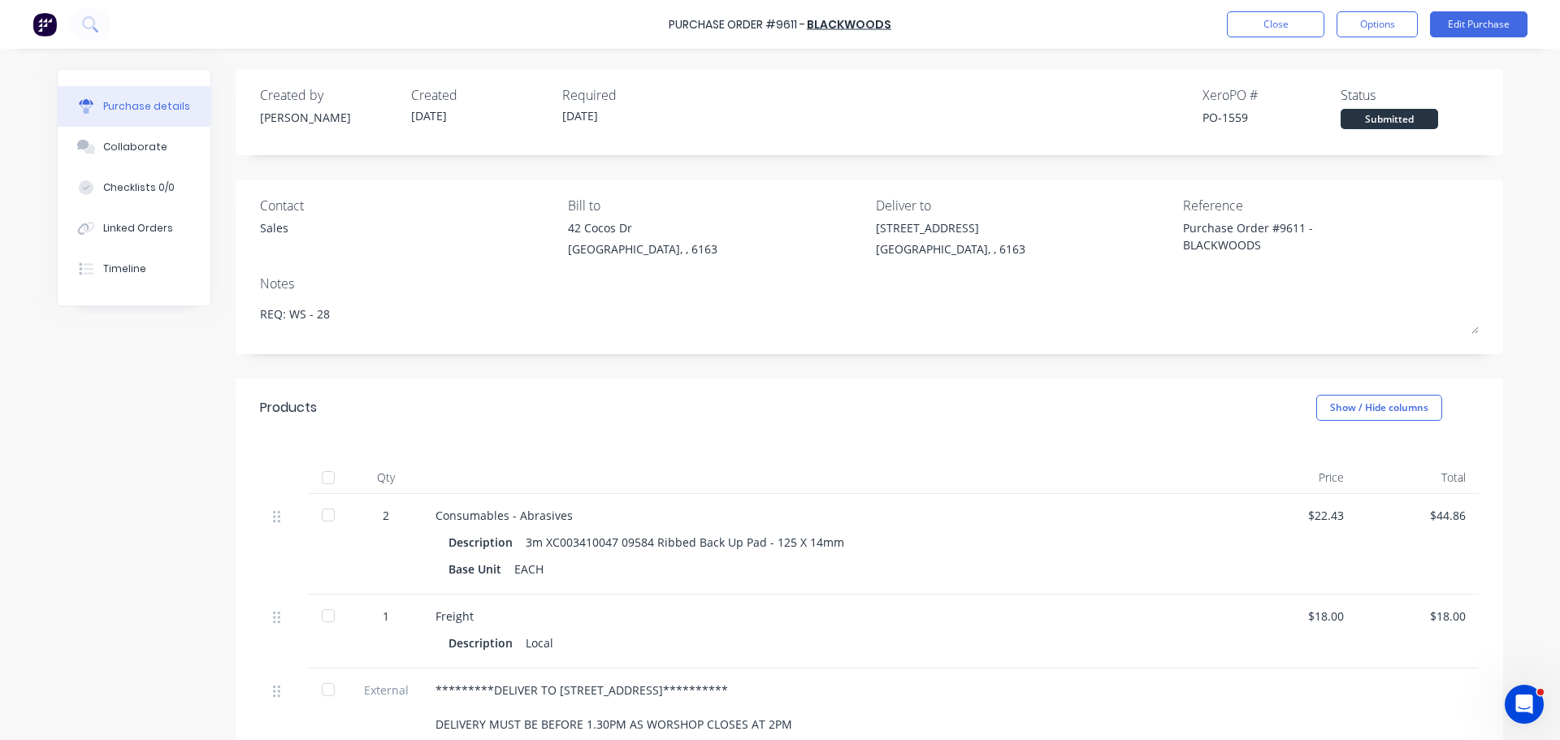
click at [102, 512] on div "**********" at bounding box center [780, 535] width 1446 height 933
click at [1266, 18] on button "Close" at bounding box center [1275, 24] width 97 height 26
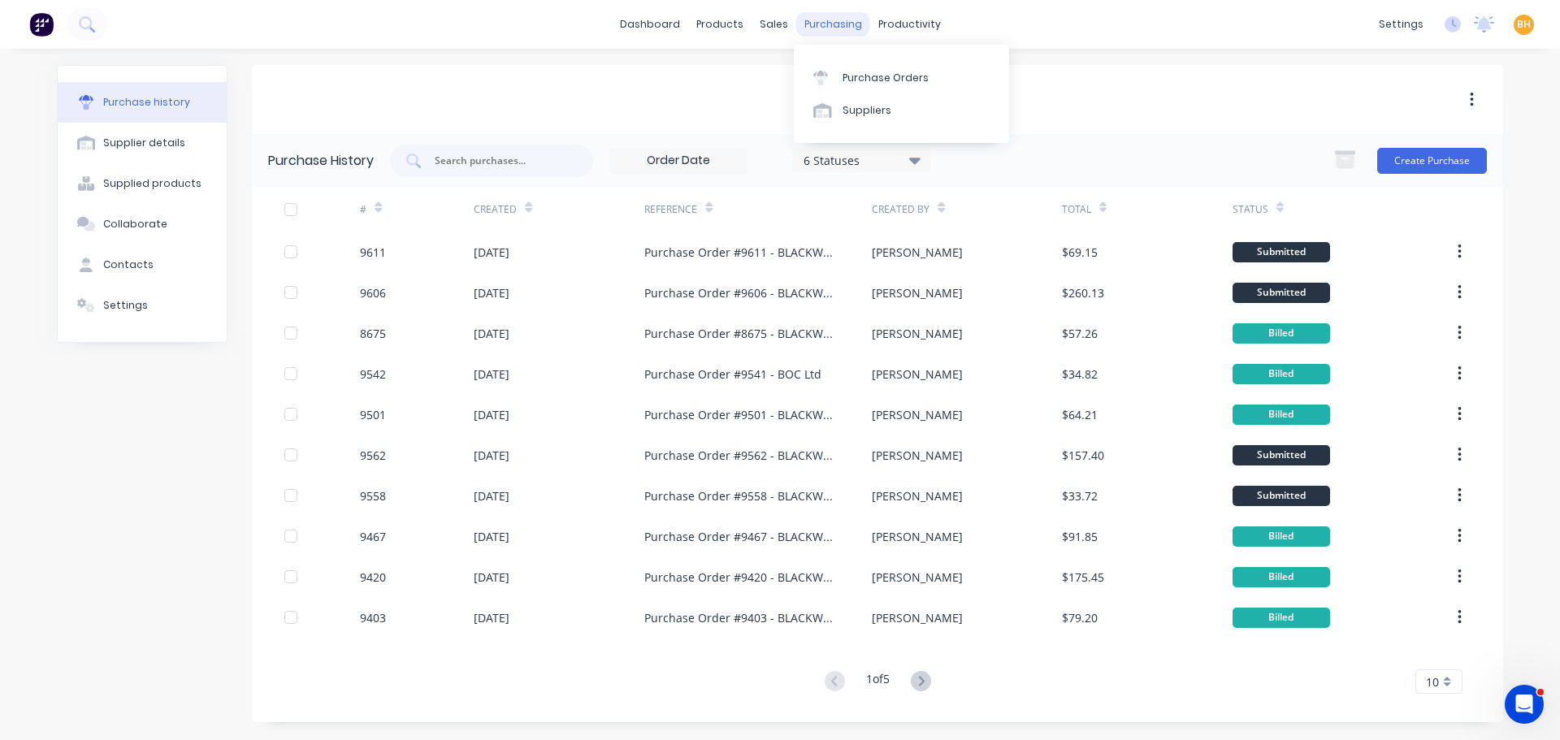
click at [826, 22] on div "purchasing" at bounding box center [833, 24] width 74 height 24
click at [890, 78] on div "Purchase Orders" at bounding box center [885, 78] width 86 height 15
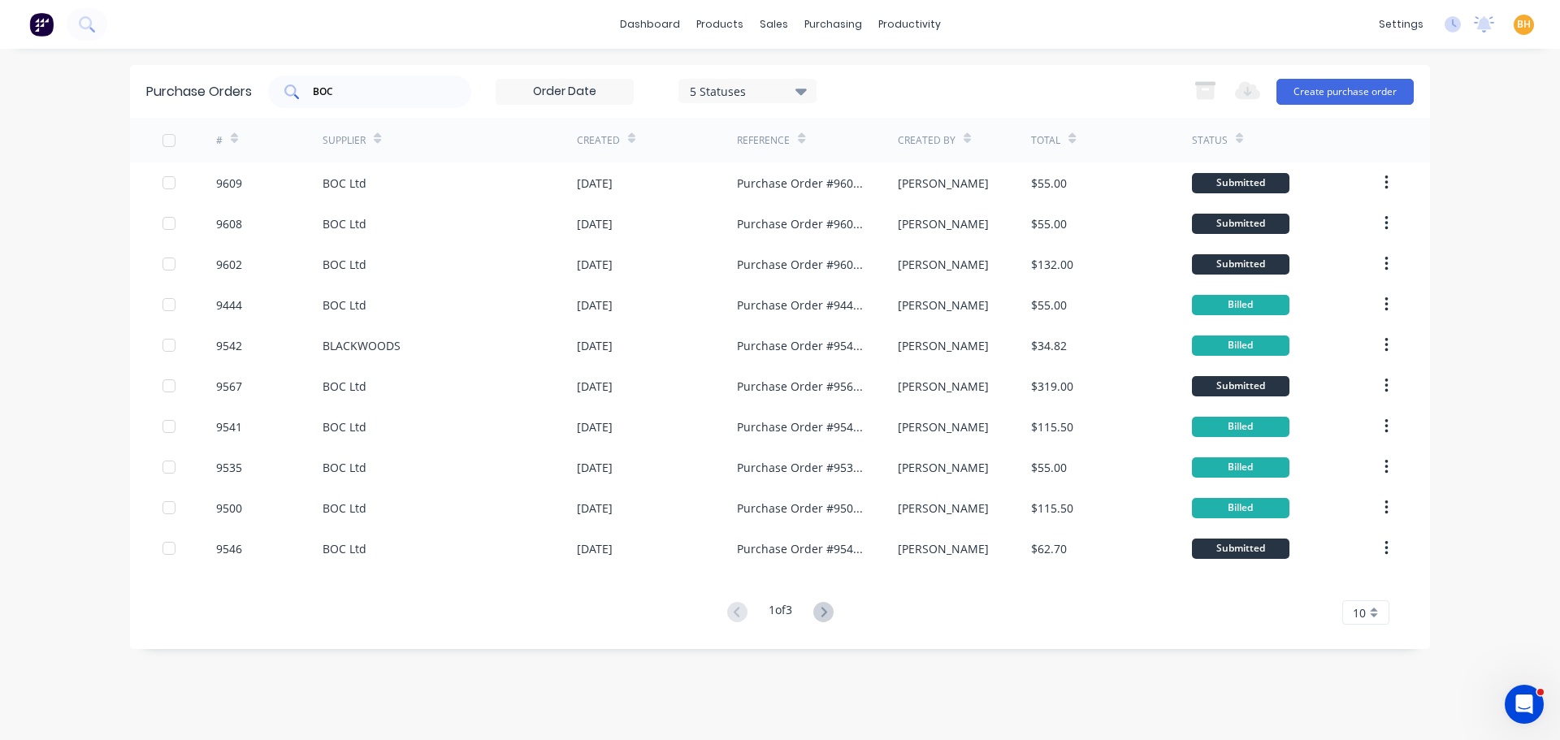
click at [366, 99] on input "BOC" at bounding box center [378, 92] width 135 height 16
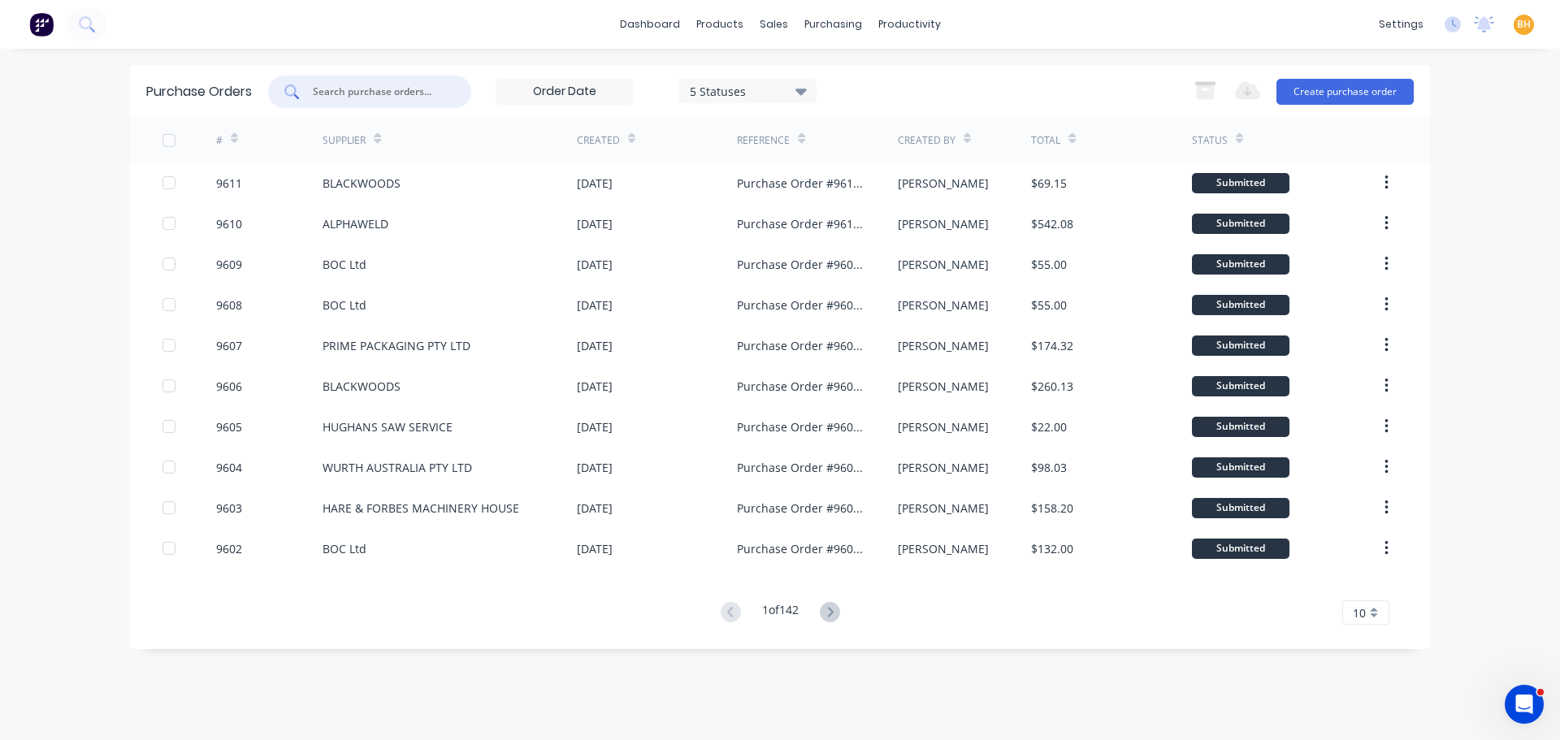
click at [370, 97] on input "text" at bounding box center [378, 92] width 135 height 16
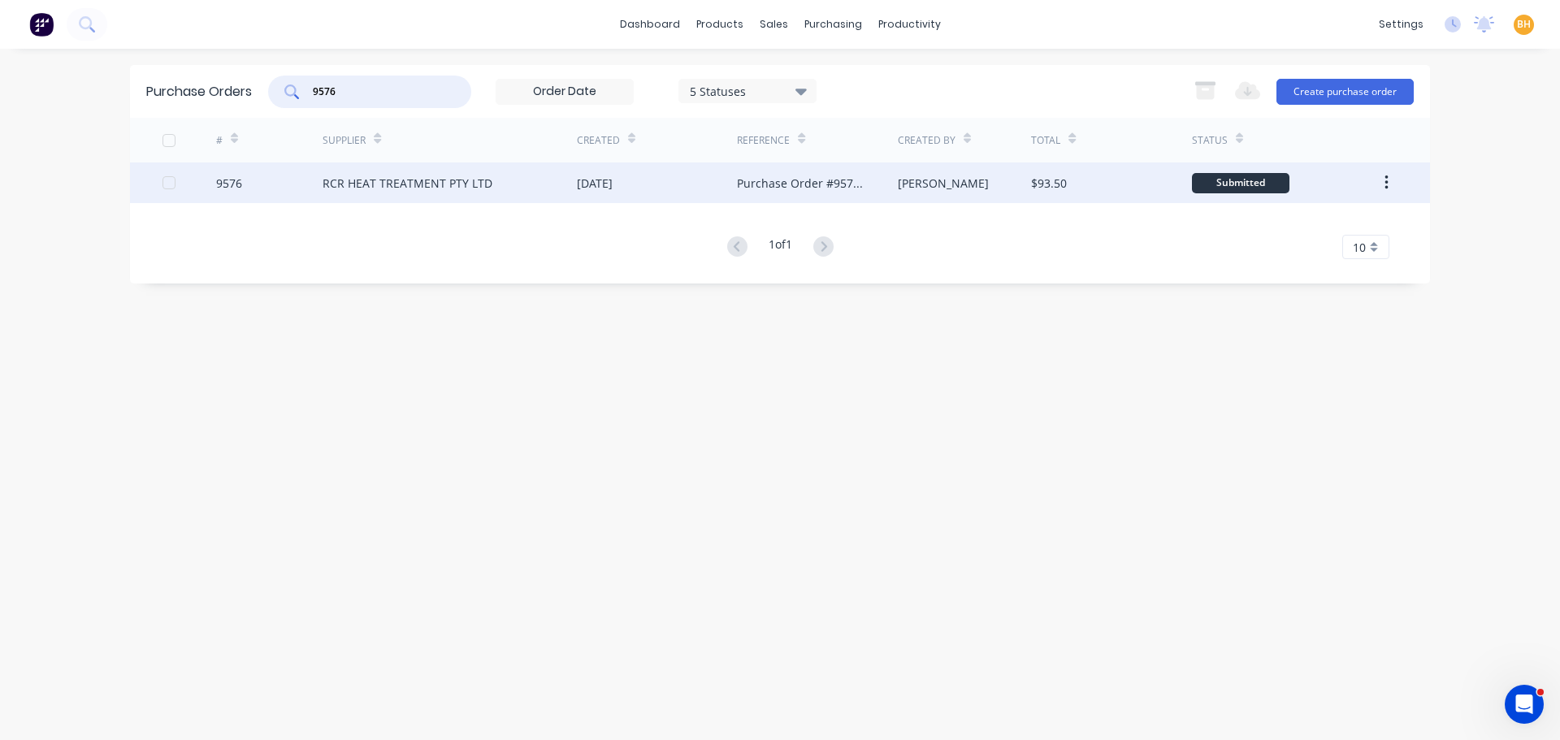
click at [452, 179] on div "RCR HEAT TREATMENT PTY LTD" at bounding box center [408, 183] width 170 height 17
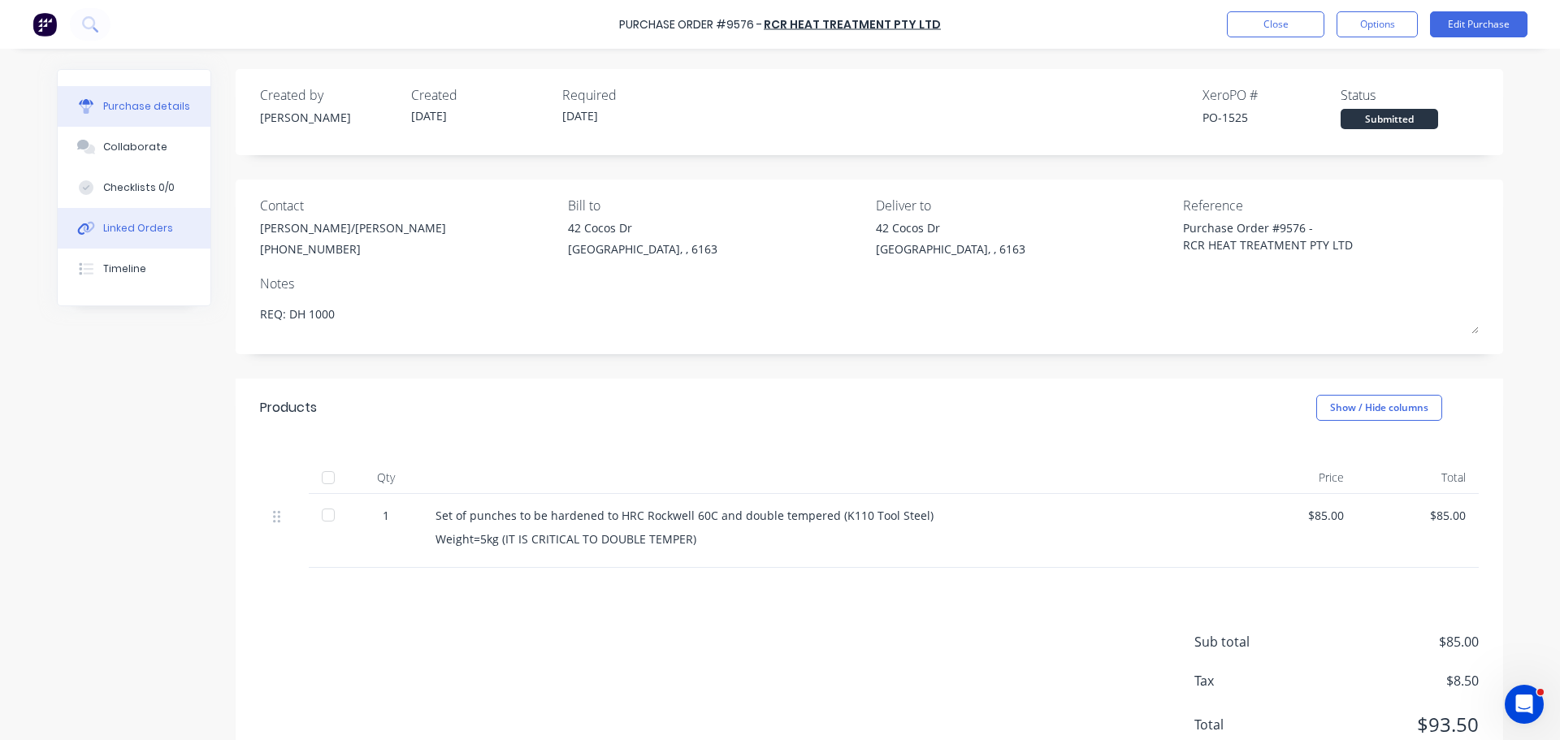
click at [104, 218] on button "Linked Orders" at bounding box center [134, 228] width 153 height 41
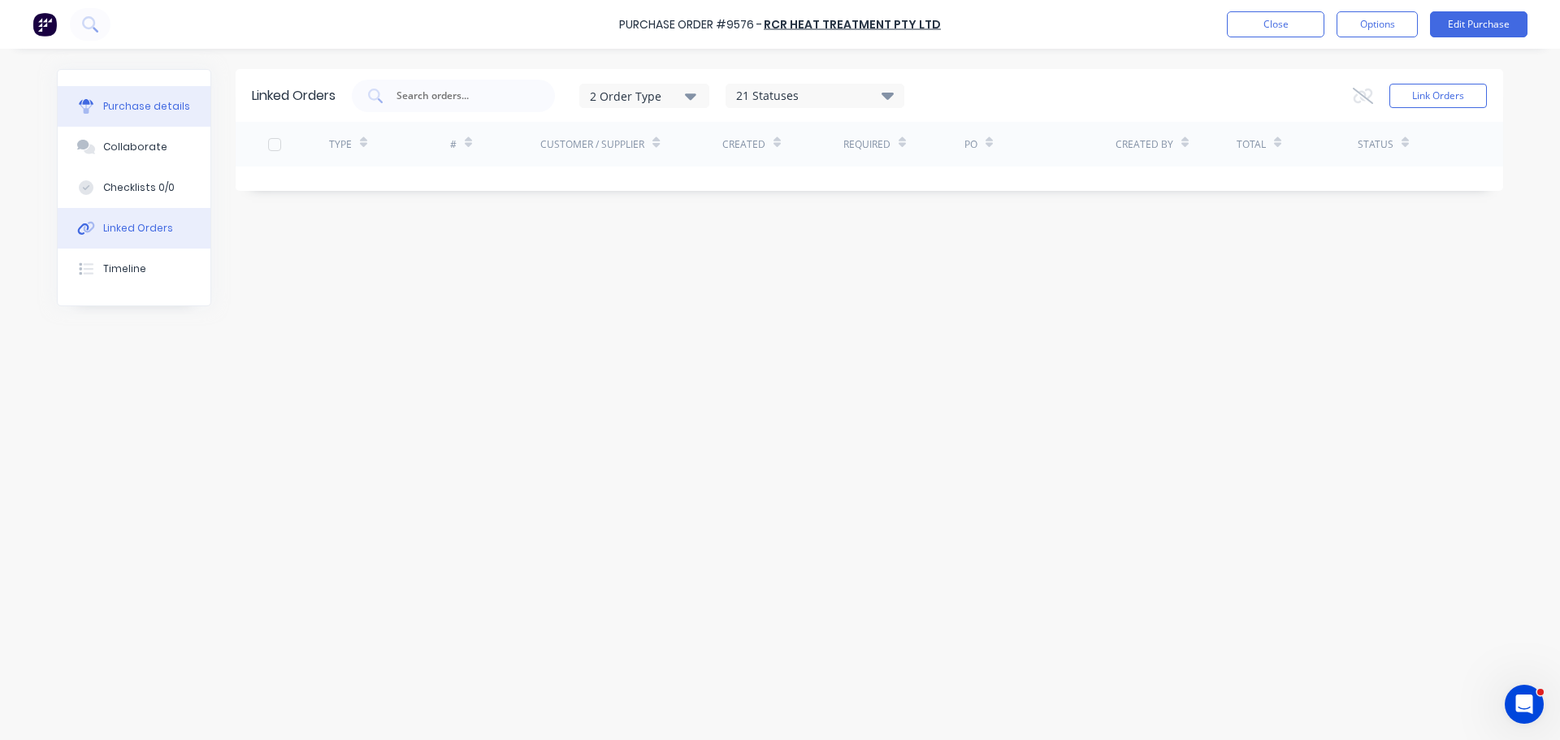
click at [150, 104] on div "Purchase details" at bounding box center [146, 106] width 87 height 15
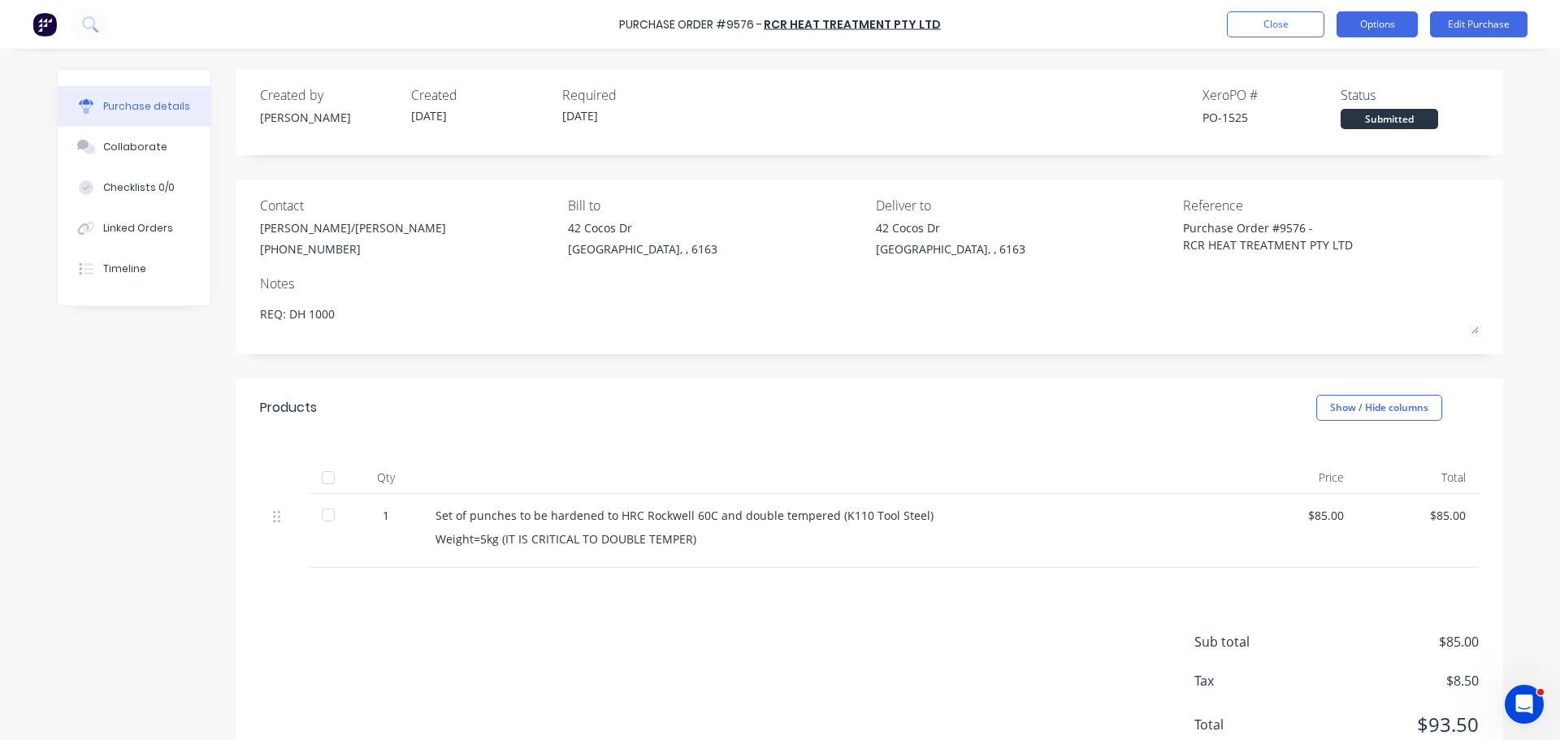
click at [1371, 28] on button "Options" at bounding box center [1376, 24] width 81 height 26
click at [1050, 62] on div "Purchase details Collaborate Checklists 0/0 Linked Orders Timeline Created by B…" at bounding box center [780, 345] width 1478 height 659
click at [1271, 25] on button "Close" at bounding box center [1275, 24] width 97 height 26
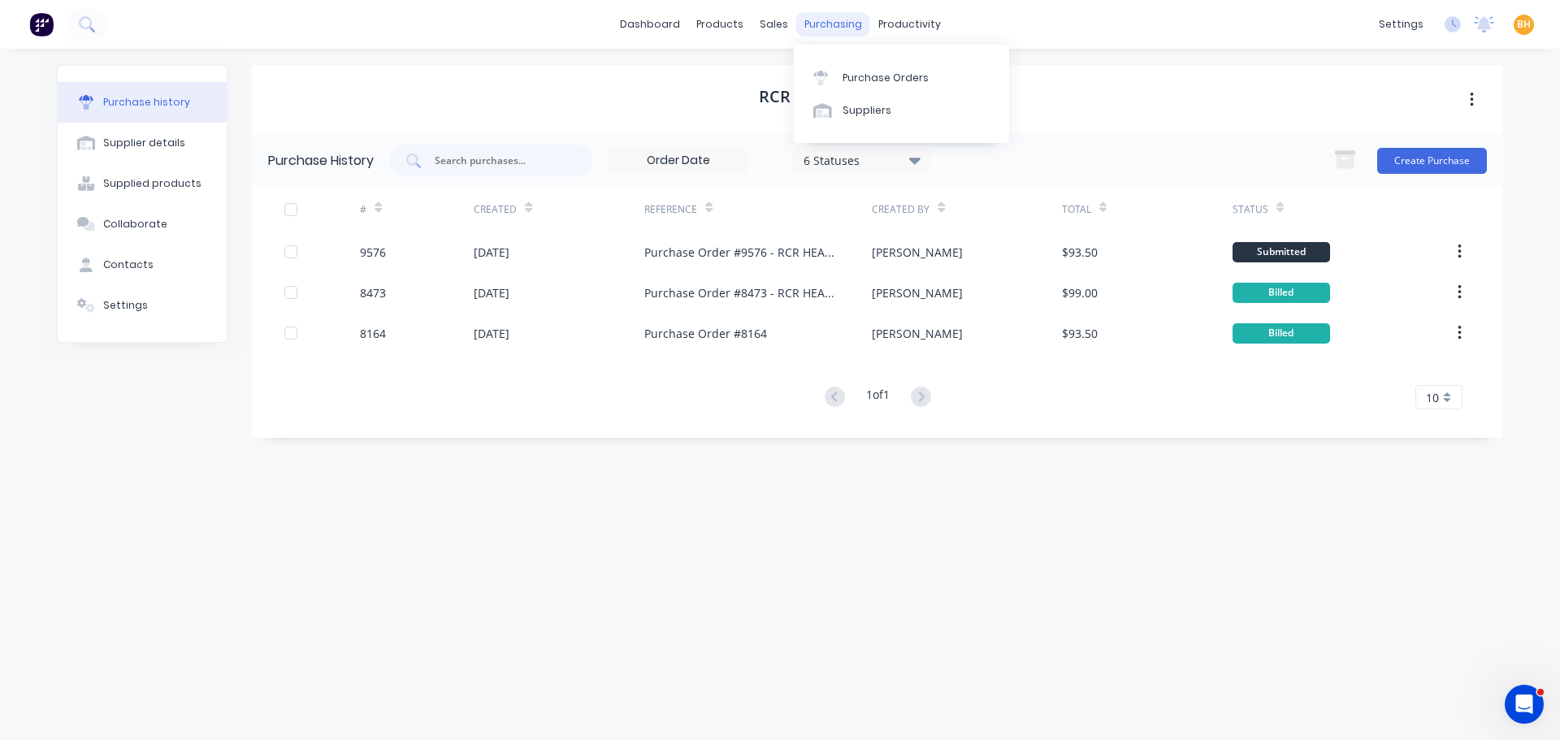
click at [829, 23] on div "purchasing" at bounding box center [833, 24] width 74 height 24
click at [863, 76] on div "Purchase Orders" at bounding box center [885, 78] width 86 height 15
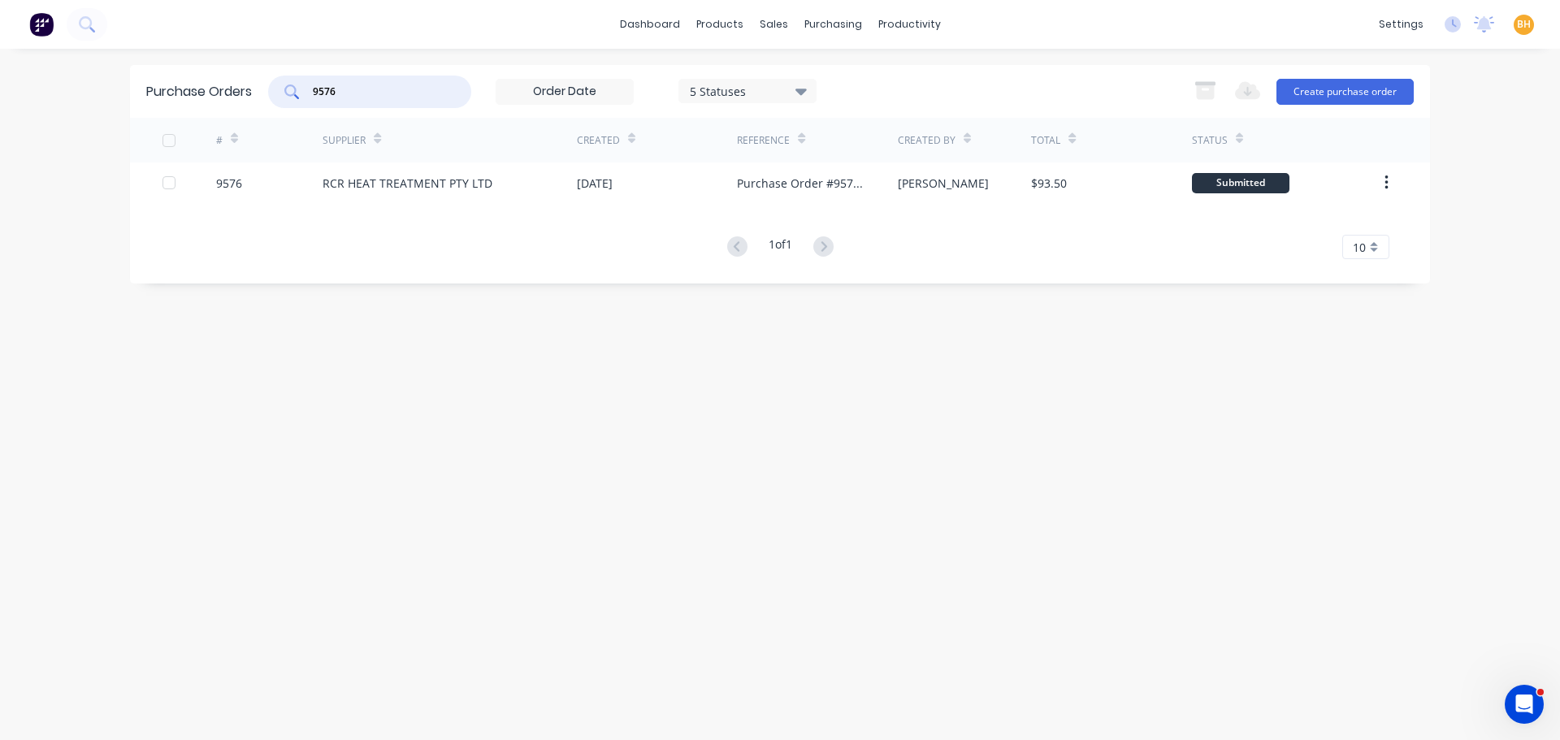
click at [361, 94] on input "9576" at bounding box center [378, 92] width 135 height 16
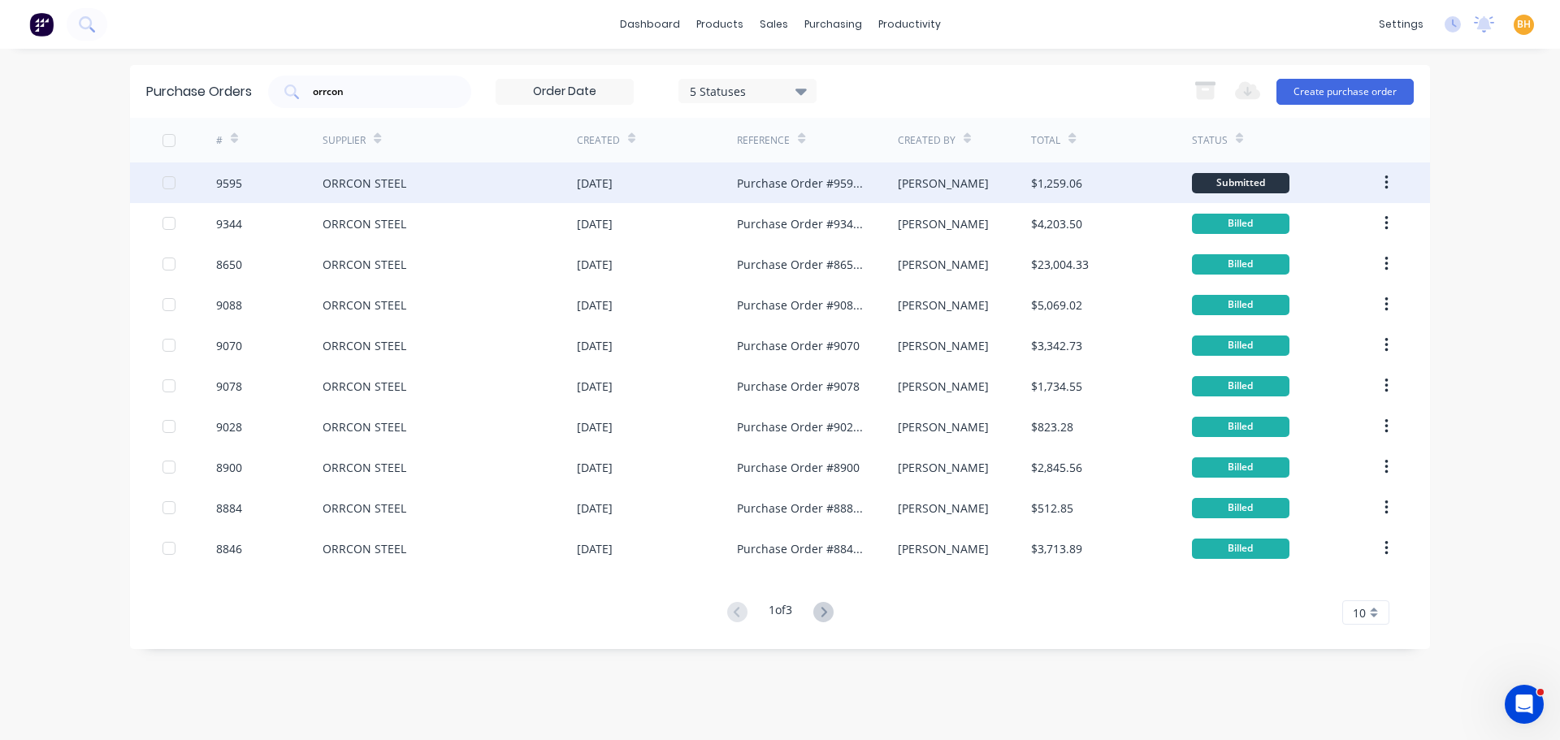
click at [462, 195] on div "ORRCON STEEL" at bounding box center [450, 182] width 254 height 41
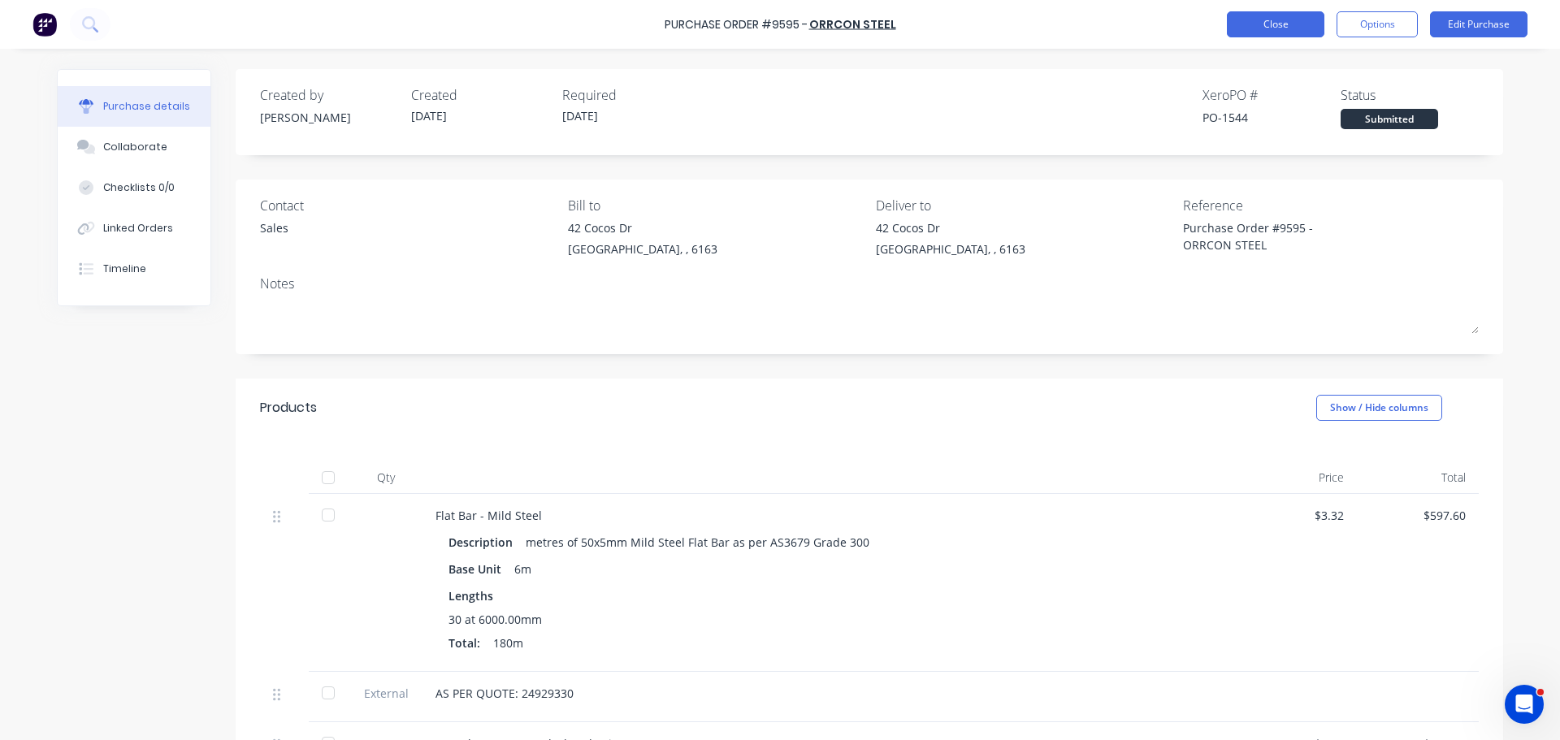
click at [1271, 15] on button "Close" at bounding box center [1275, 24] width 97 height 26
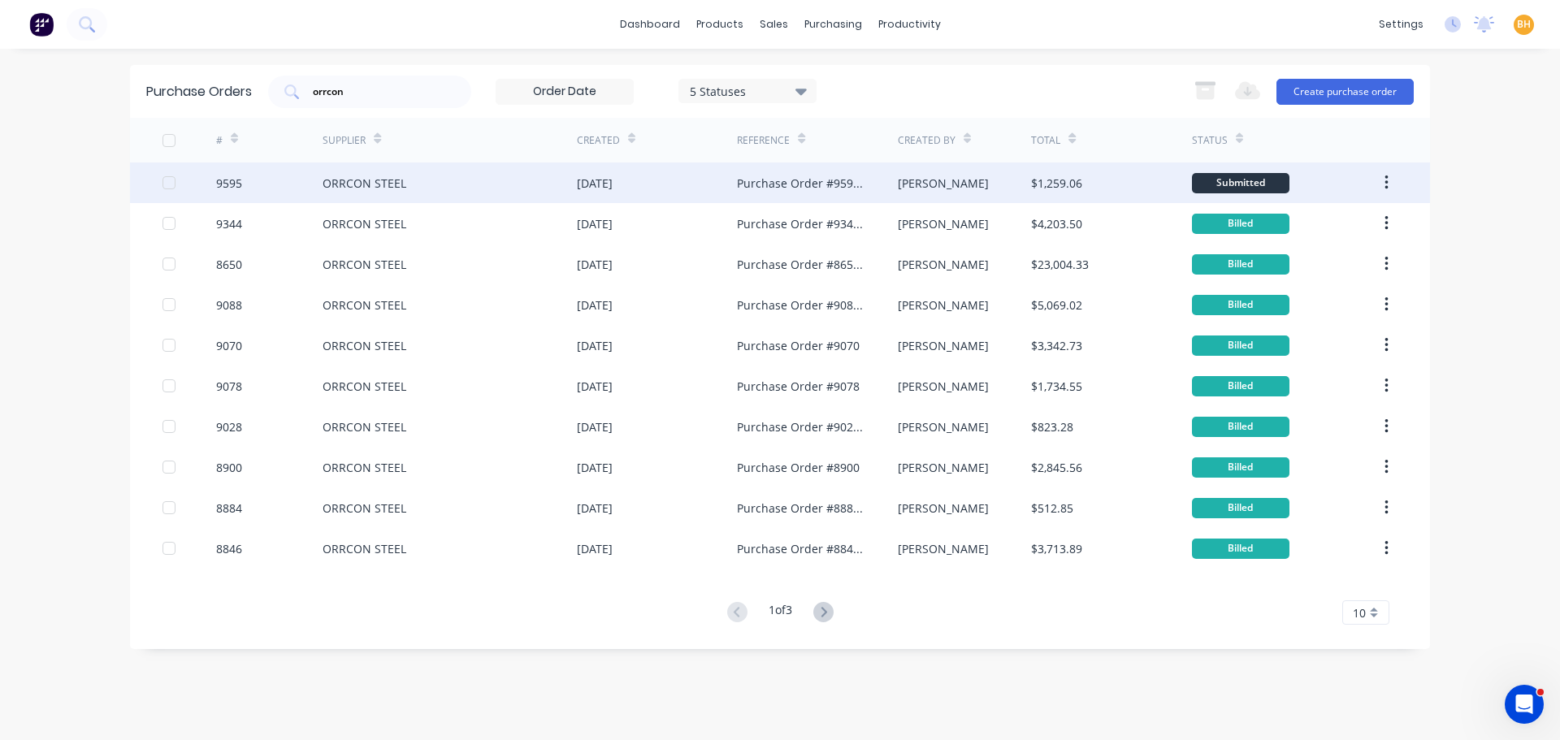
click at [341, 197] on div "ORRCON STEEL" at bounding box center [450, 182] width 254 height 41
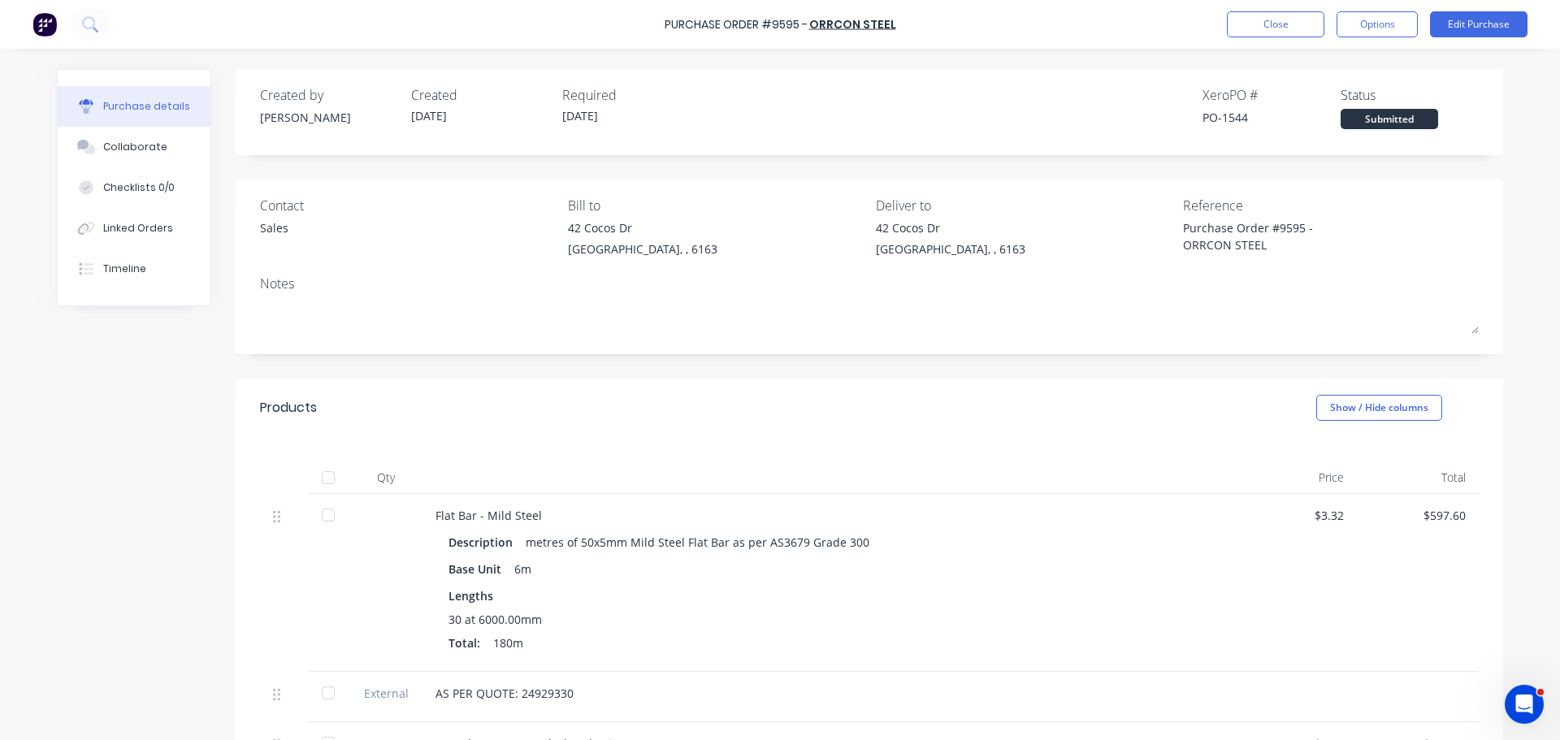
click at [568, 371] on div "Created by Bevan Created 27/08/25 Required 28/08/25 Xero PO # PO-1544 Status Su…" at bounding box center [869, 624] width 1267 height 1111
click at [84, 225] on icon at bounding box center [86, 228] width 19 height 15
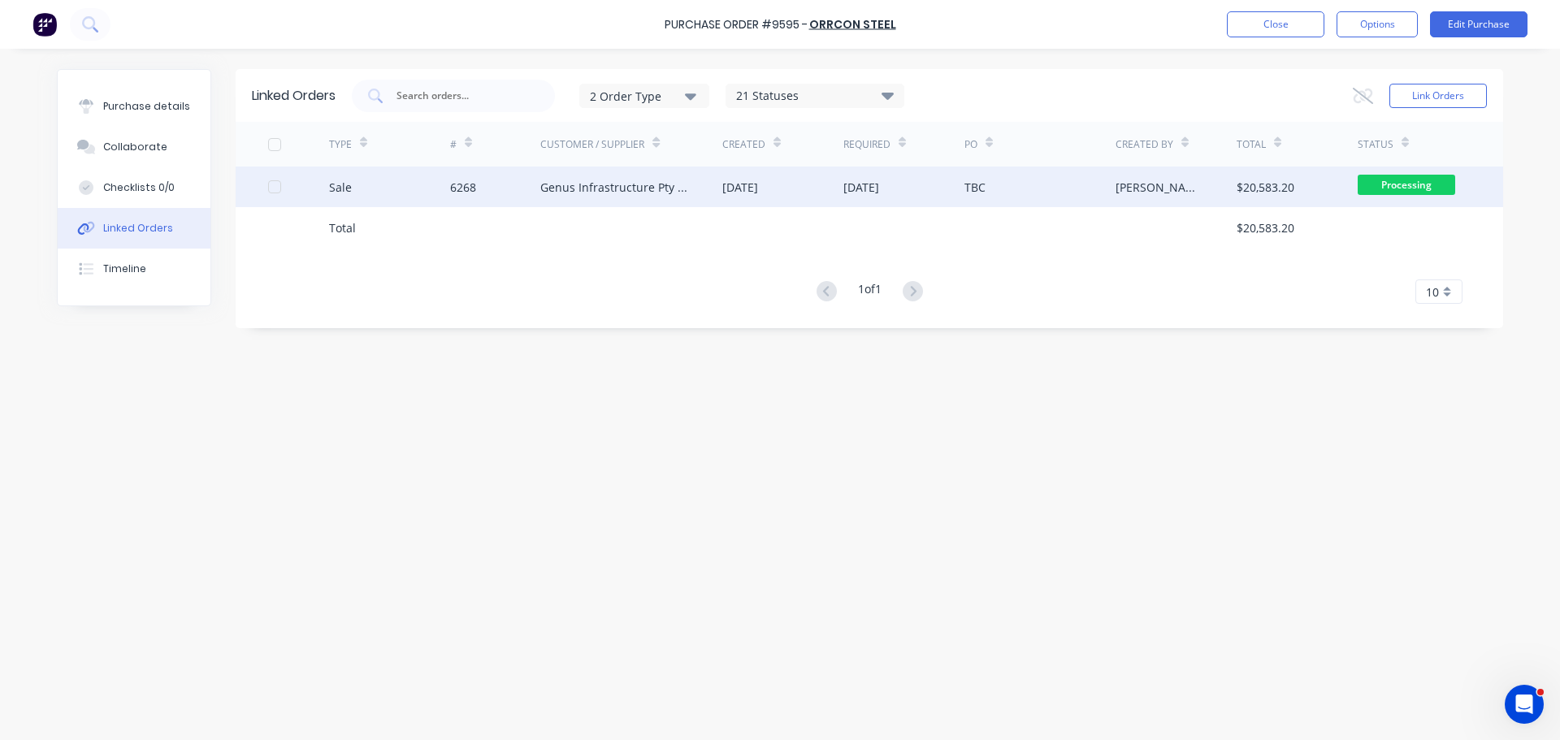
click at [624, 201] on div "Genus Infrastructure Pty Ltd" at bounding box center [631, 187] width 182 height 41
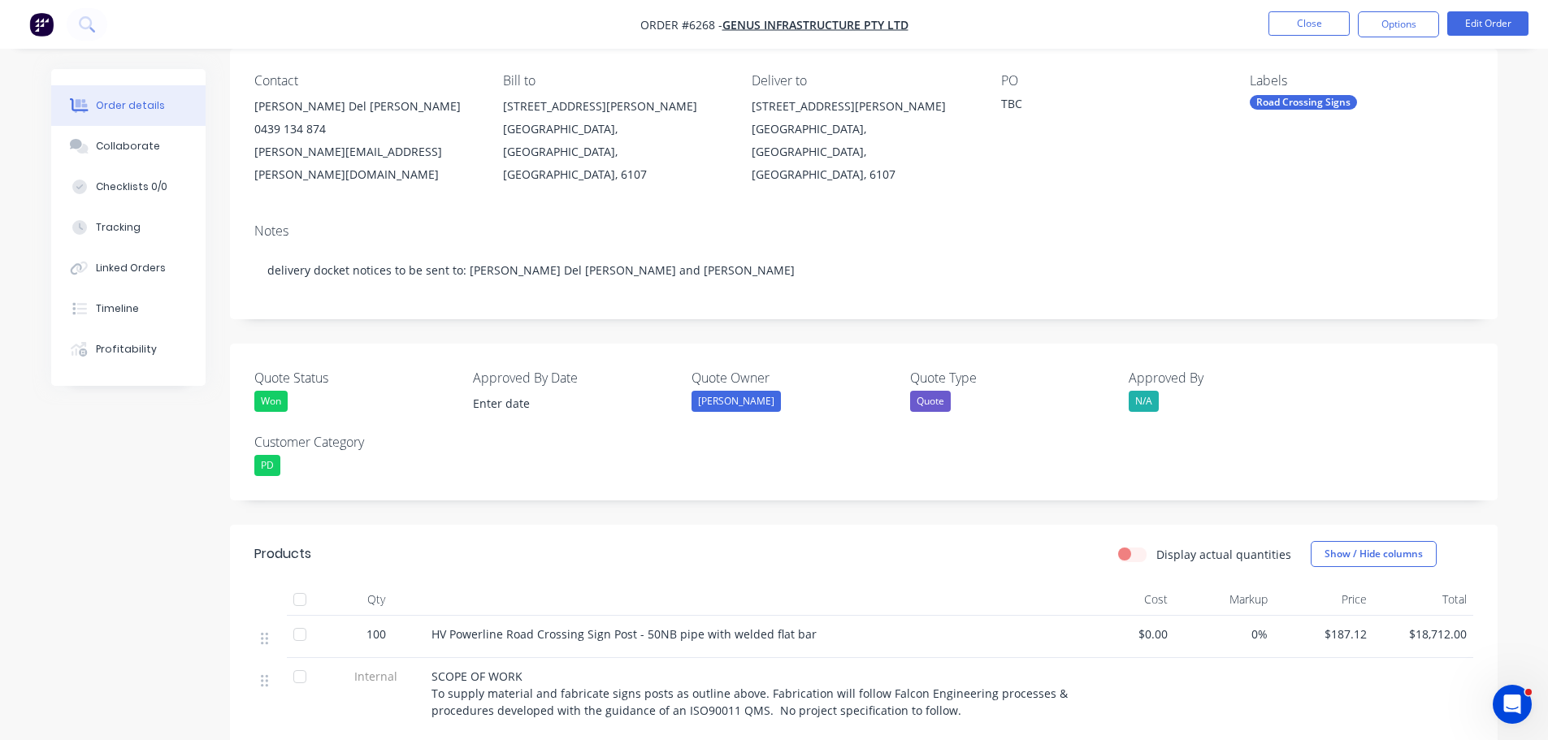
scroll to position [325, 0]
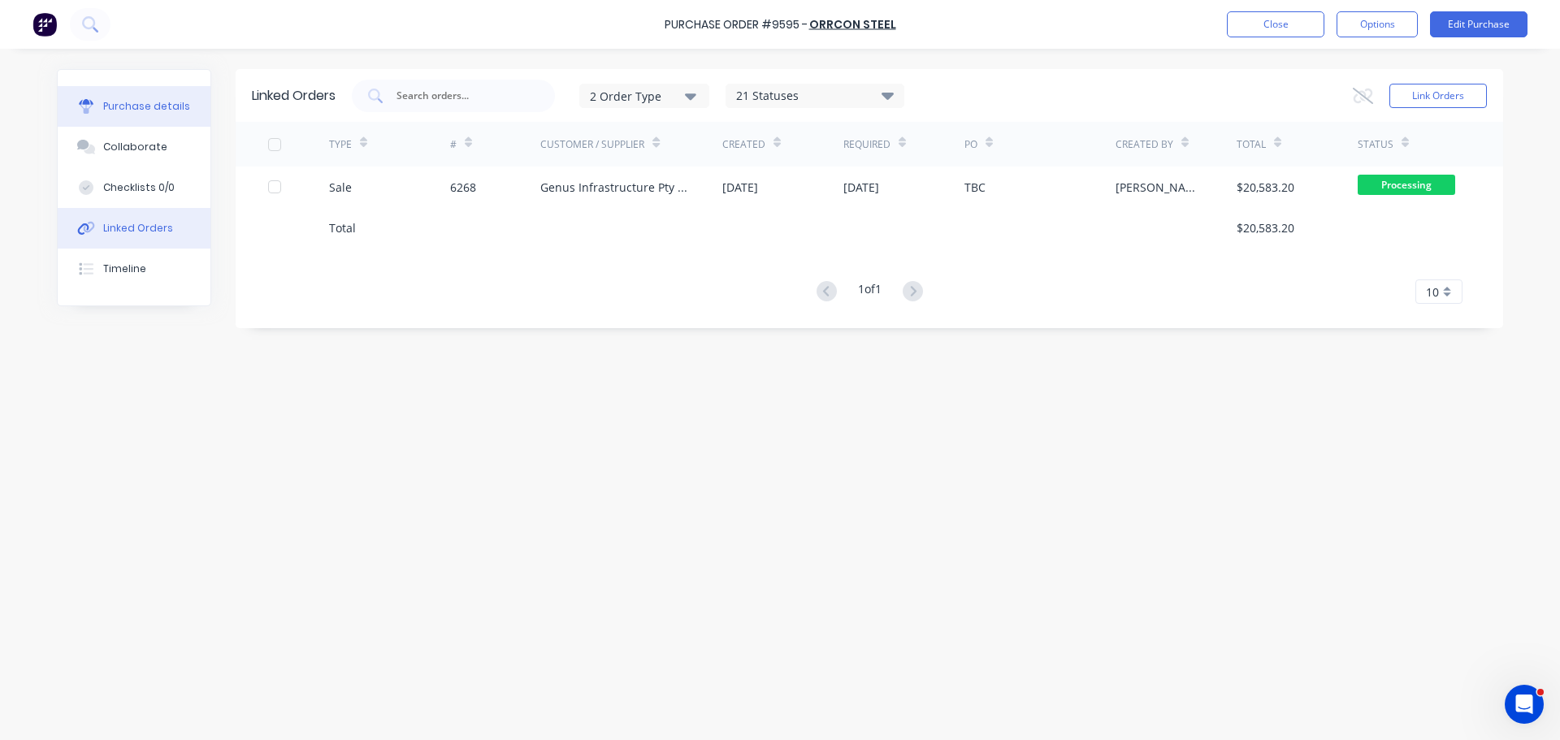
click at [152, 97] on button "Purchase details" at bounding box center [134, 106] width 153 height 41
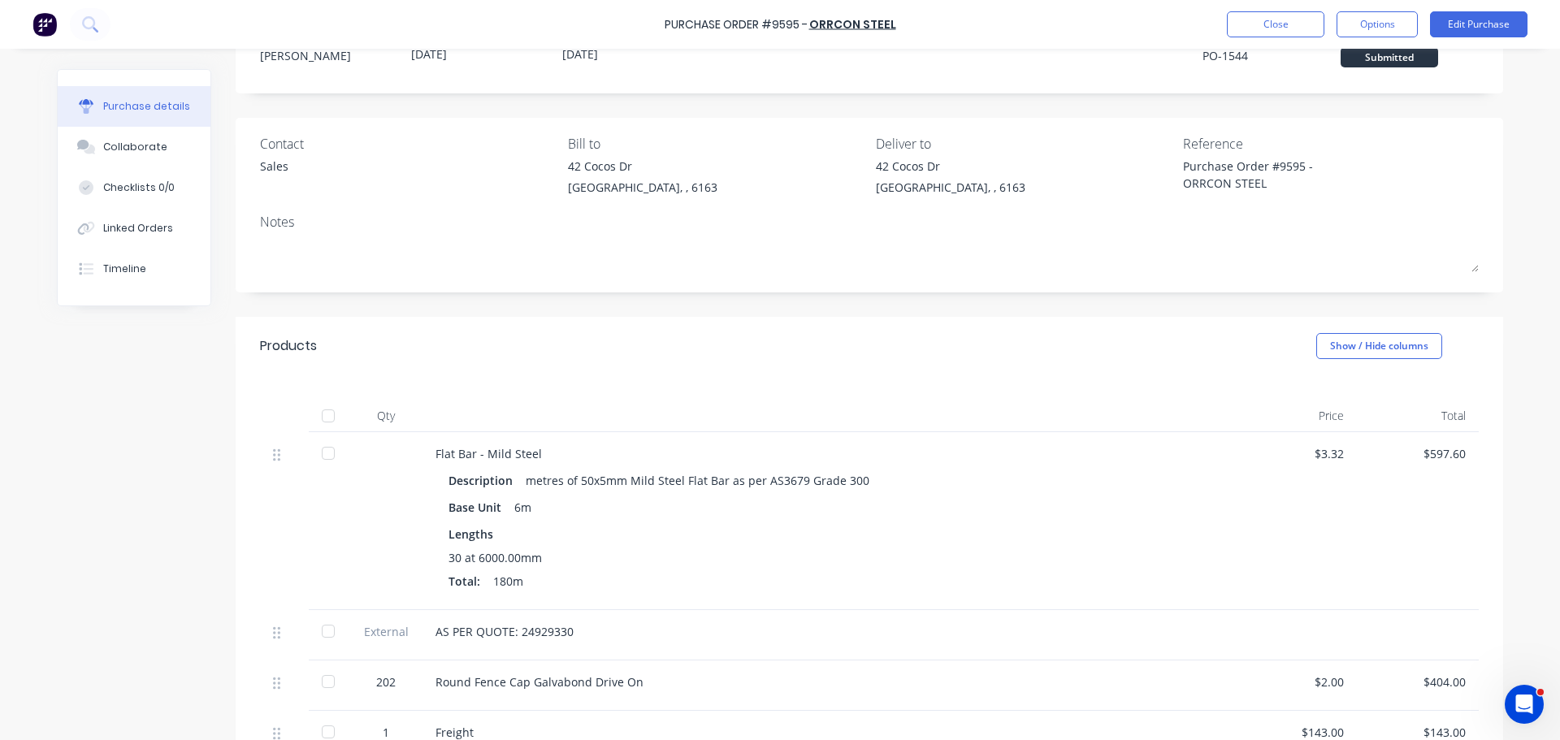
scroll to position [81, 0]
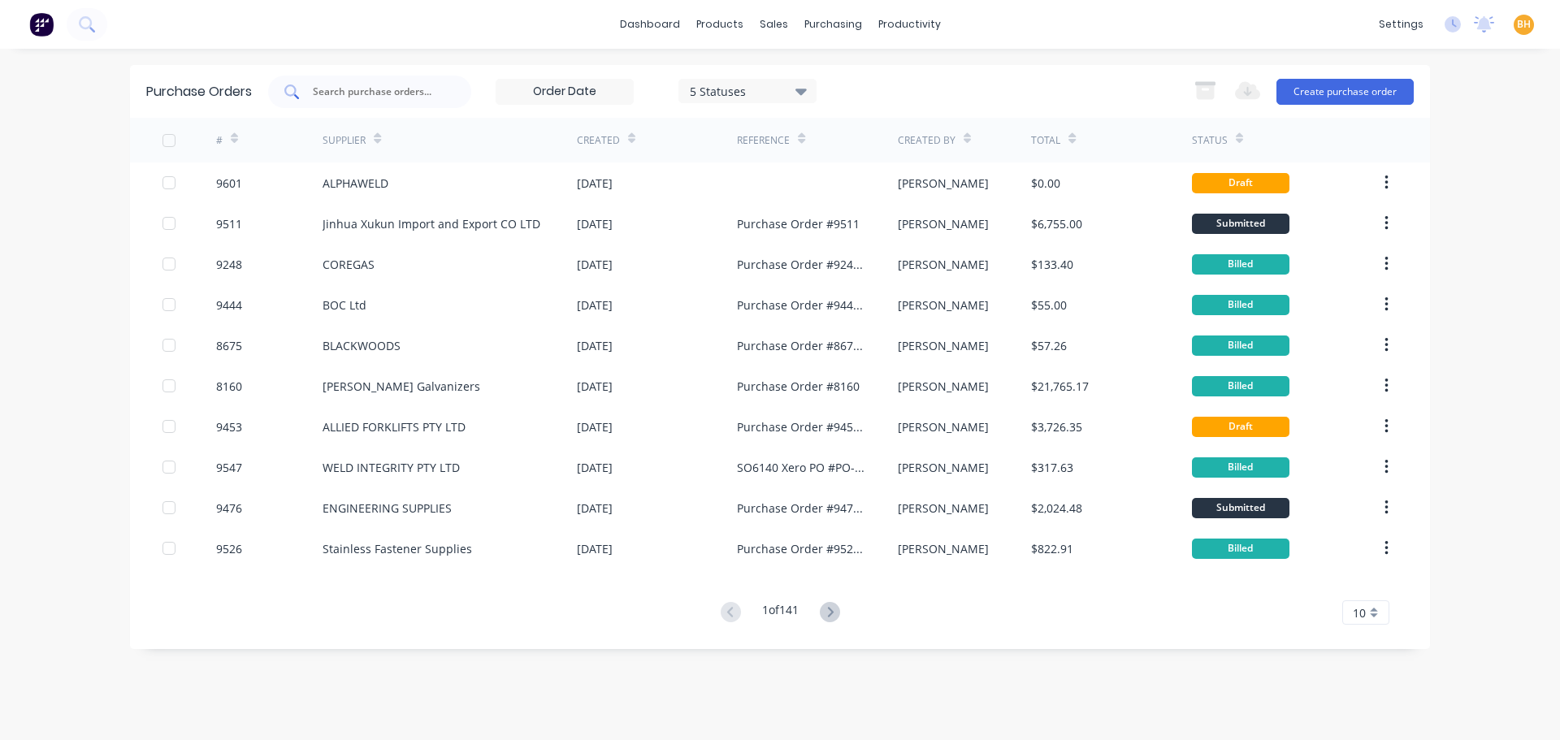
click at [346, 95] on input "text" at bounding box center [378, 92] width 135 height 16
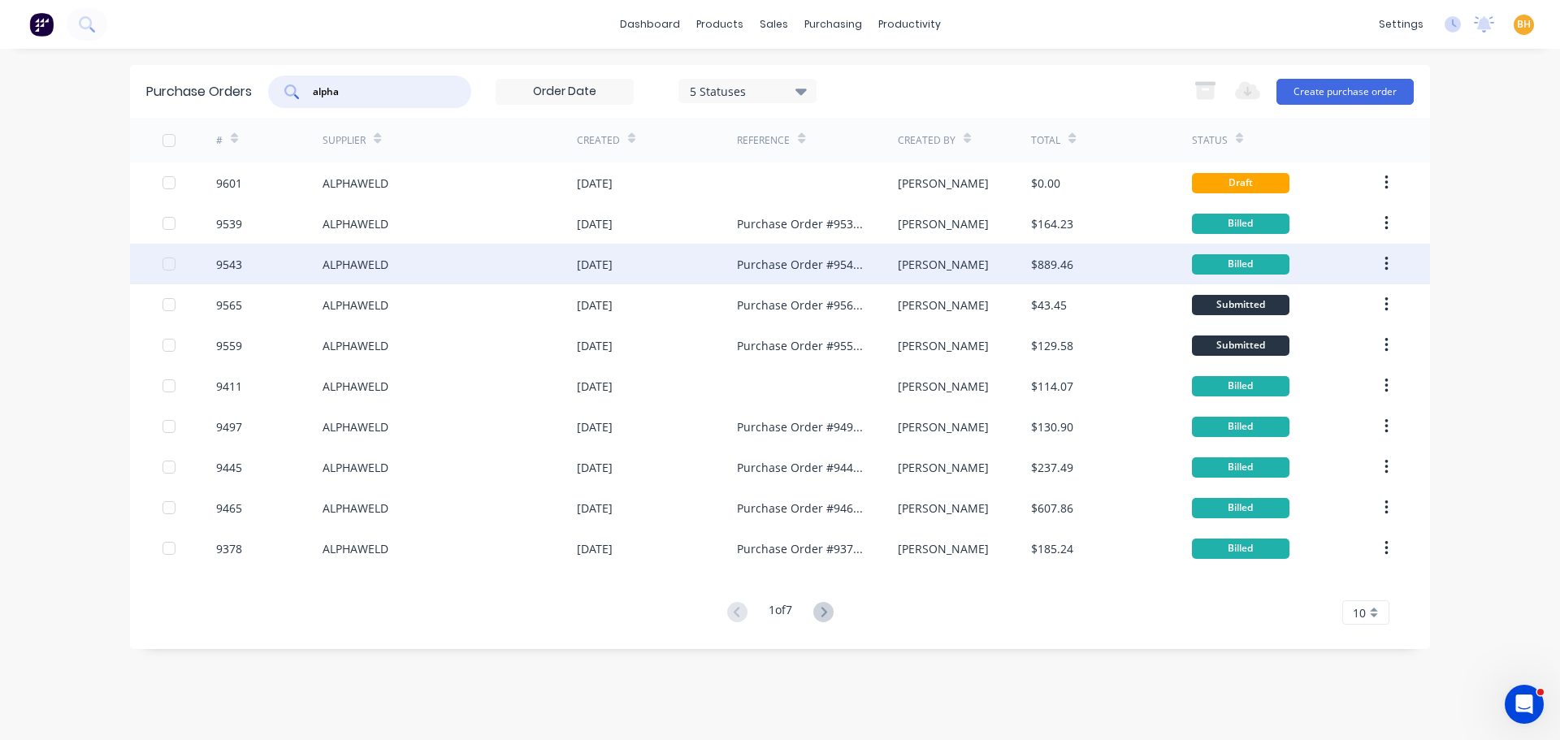
type input "alpha"
click at [378, 260] on div "ALPHAWELD" at bounding box center [356, 264] width 66 height 17
click at [418, 254] on div "ALPHAWELD" at bounding box center [450, 264] width 254 height 41
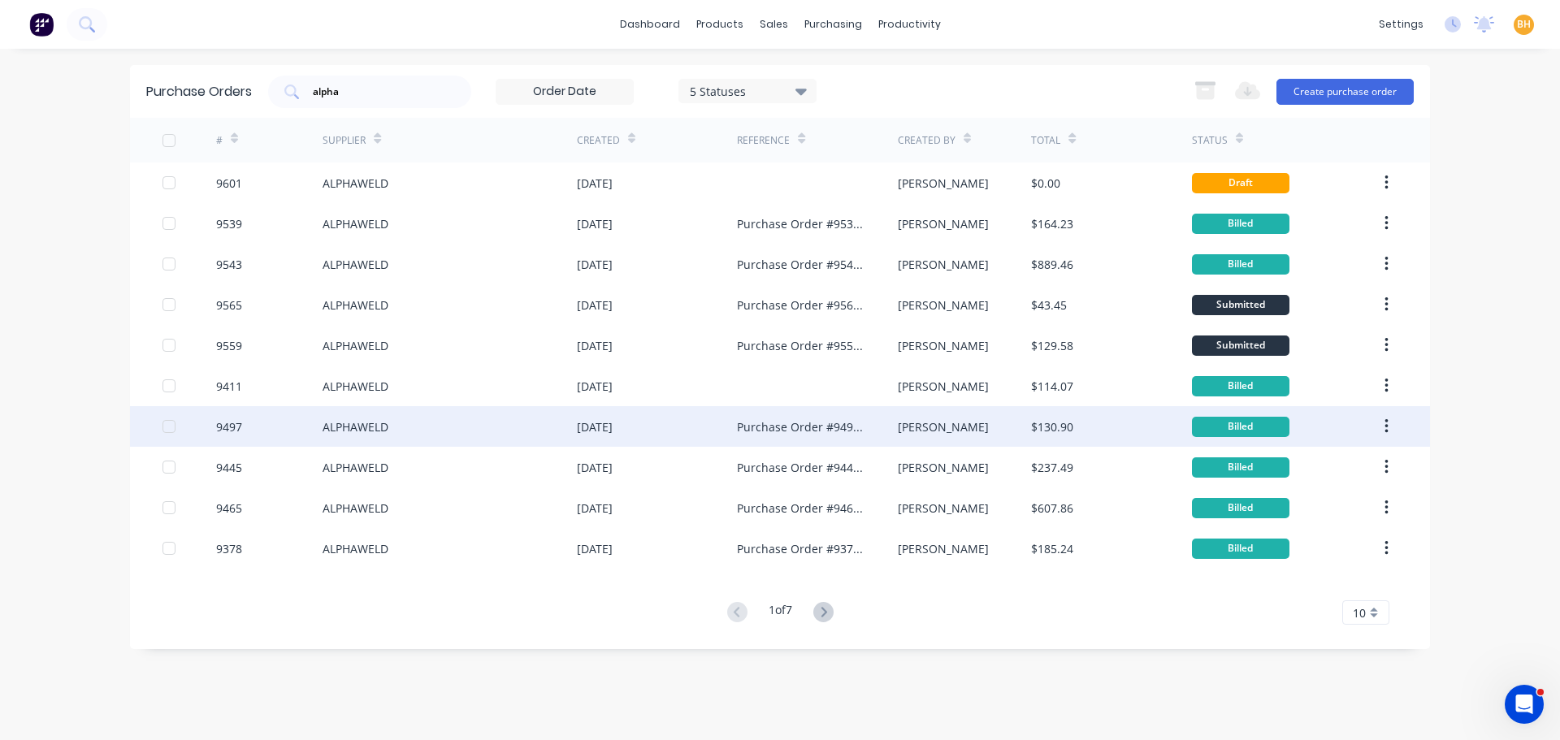
click at [386, 418] on div "ALPHAWELD" at bounding box center [356, 426] width 66 height 17
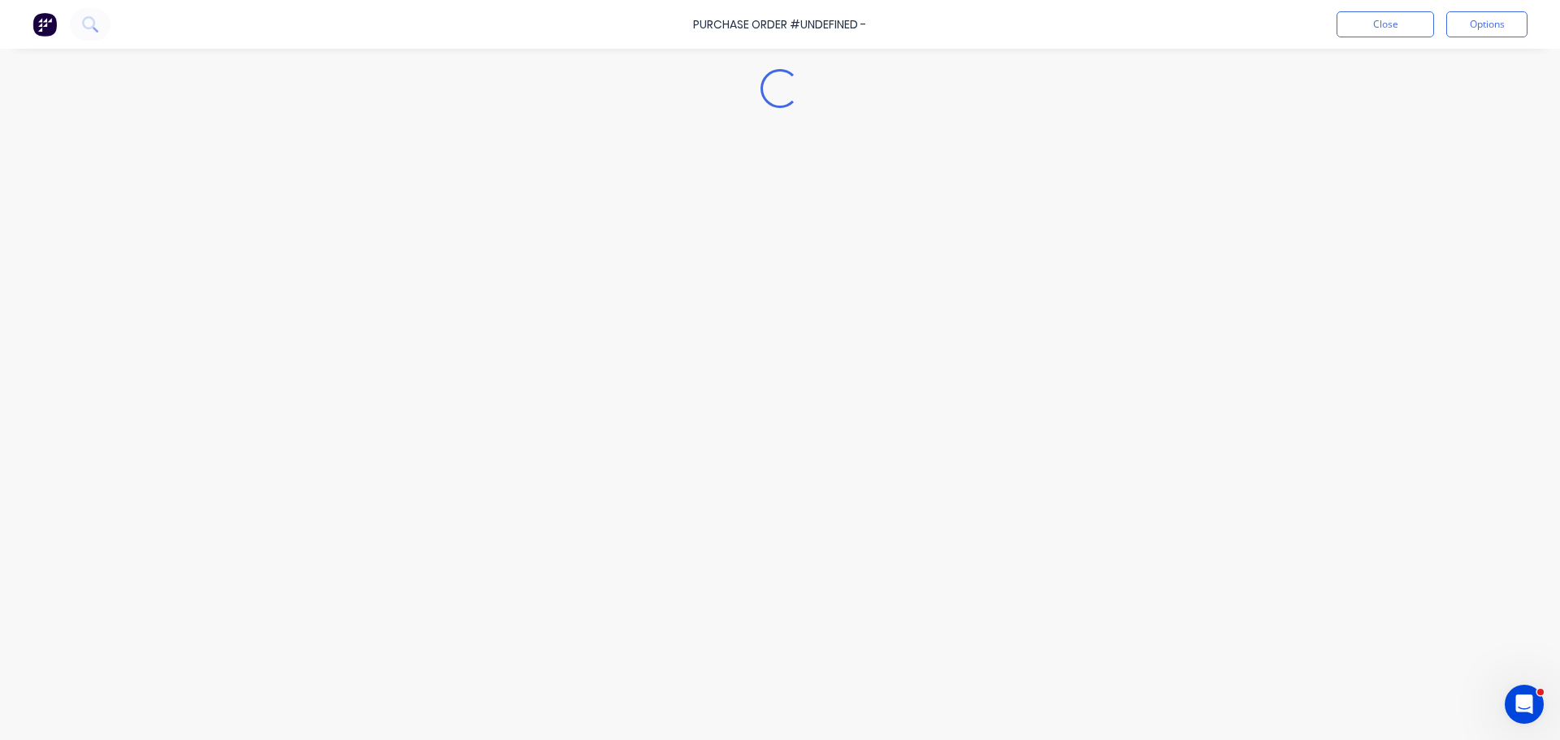
type textarea "x"
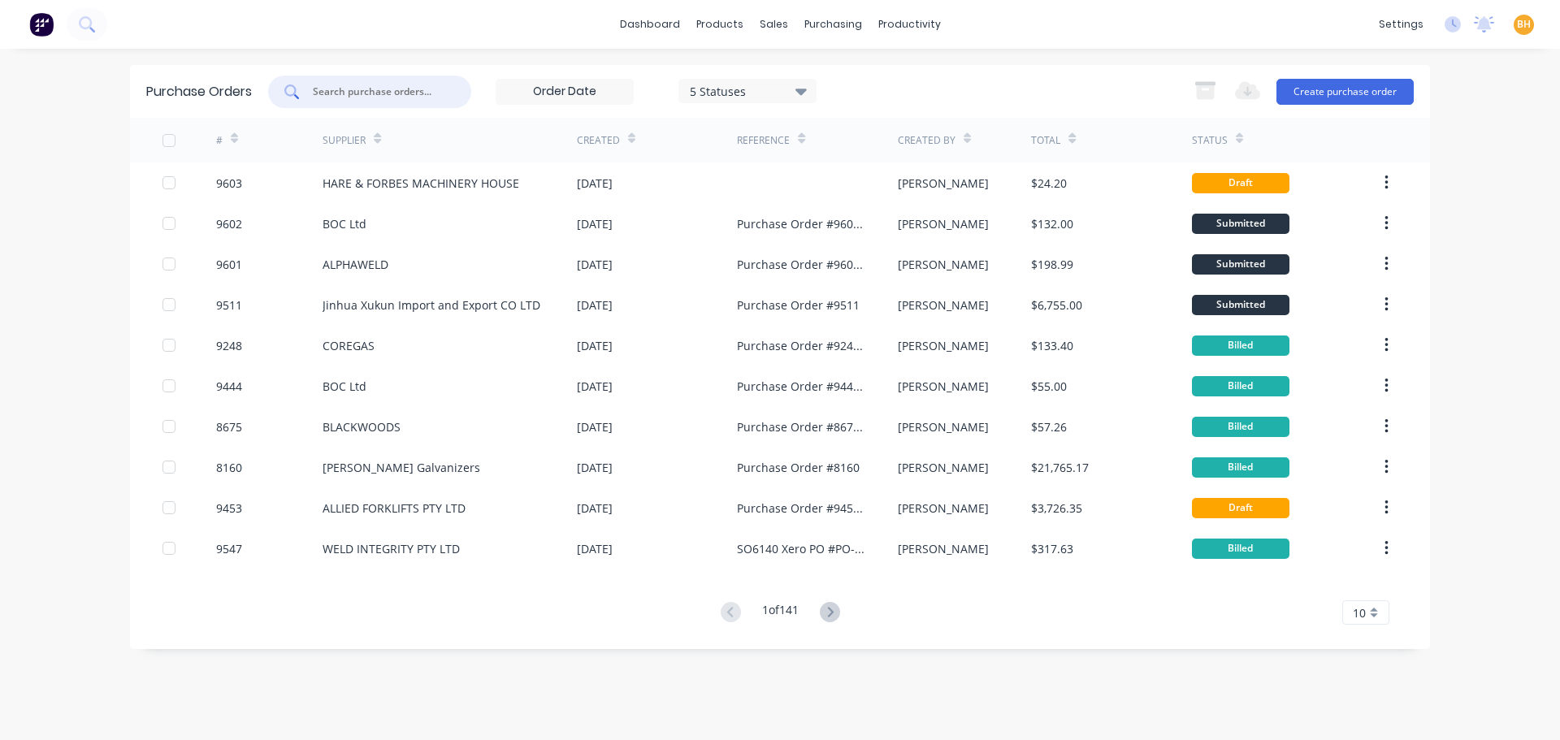
click at [335, 88] on input "text" at bounding box center [378, 92] width 135 height 16
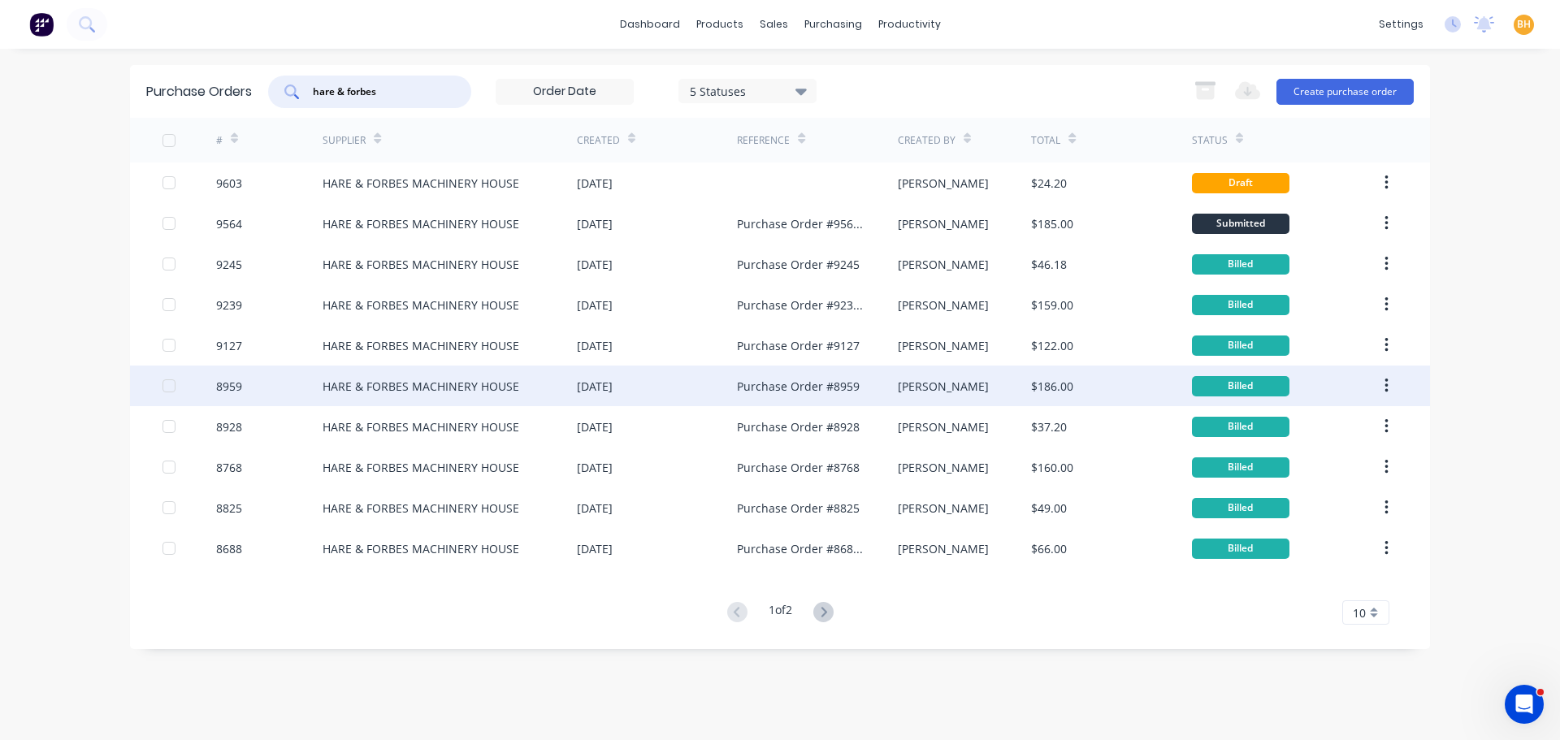
type input "hare & forbes"
click at [454, 379] on div "HARE & FORBES MACHINERY HOUSE" at bounding box center [421, 386] width 197 height 17
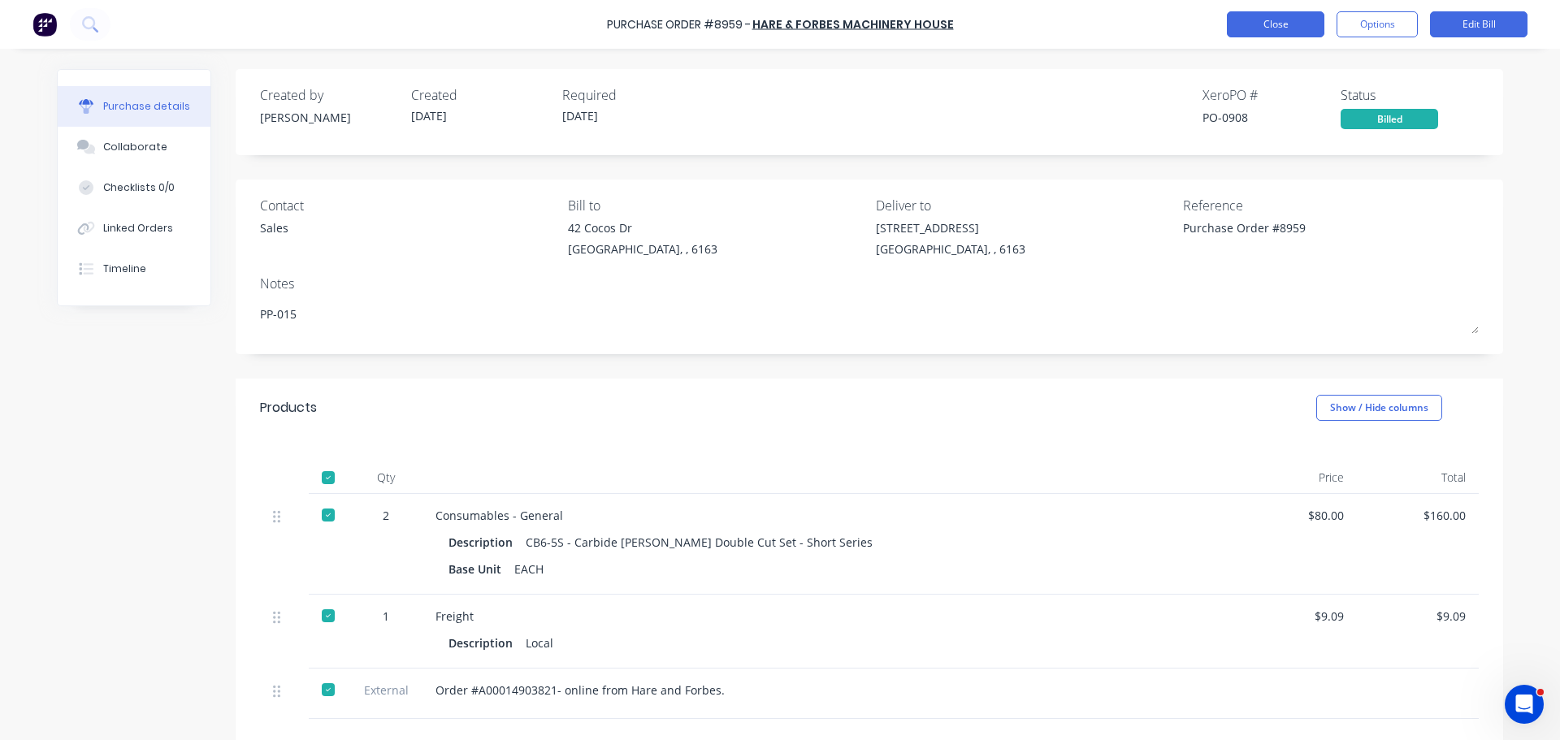
click at [1238, 15] on button "Close" at bounding box center [1275, 24] width 97 height 26
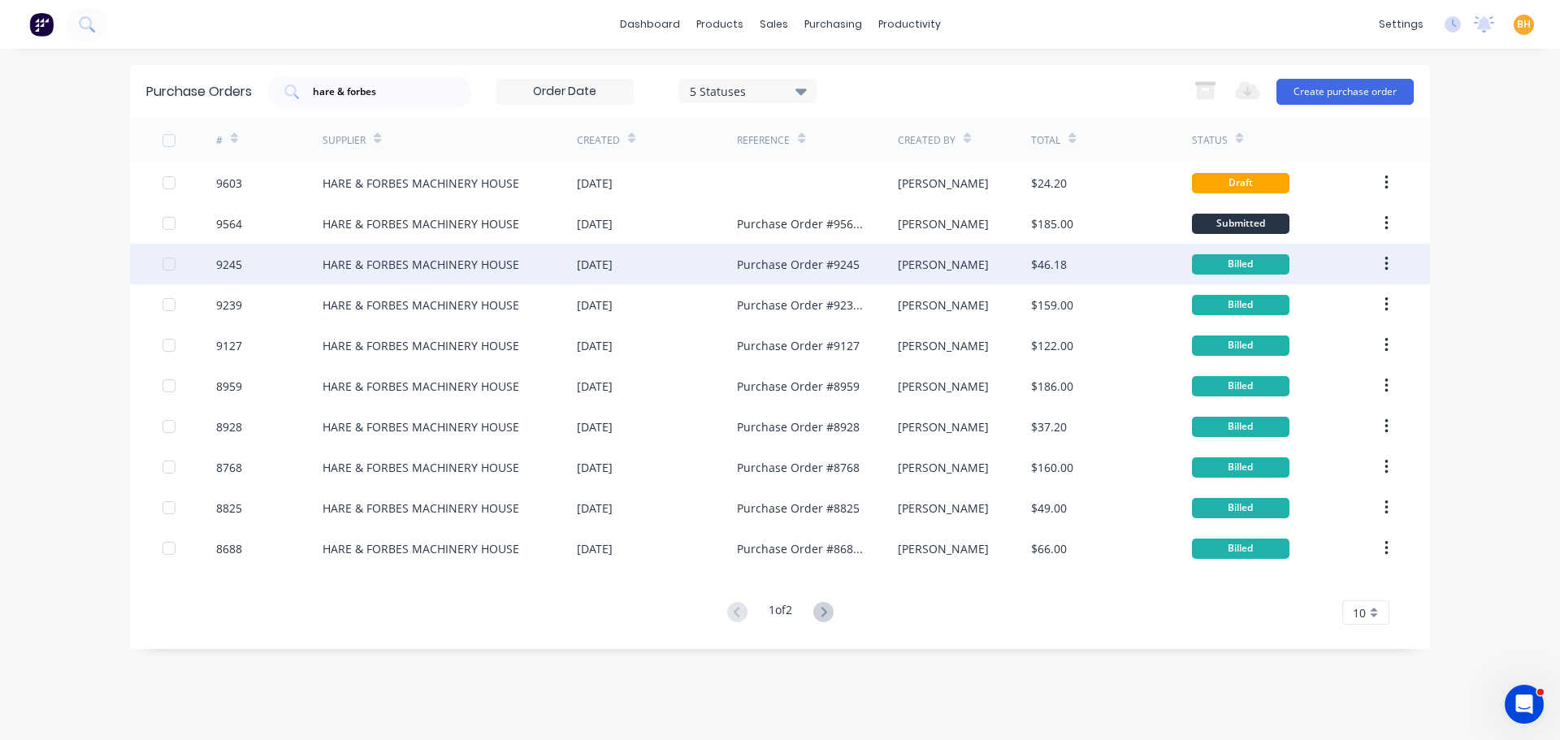
click at [513, 276] on div "HARE & FORBES MACHINERY HOUSE" at bounding box center [450, 264] width 254 height 41
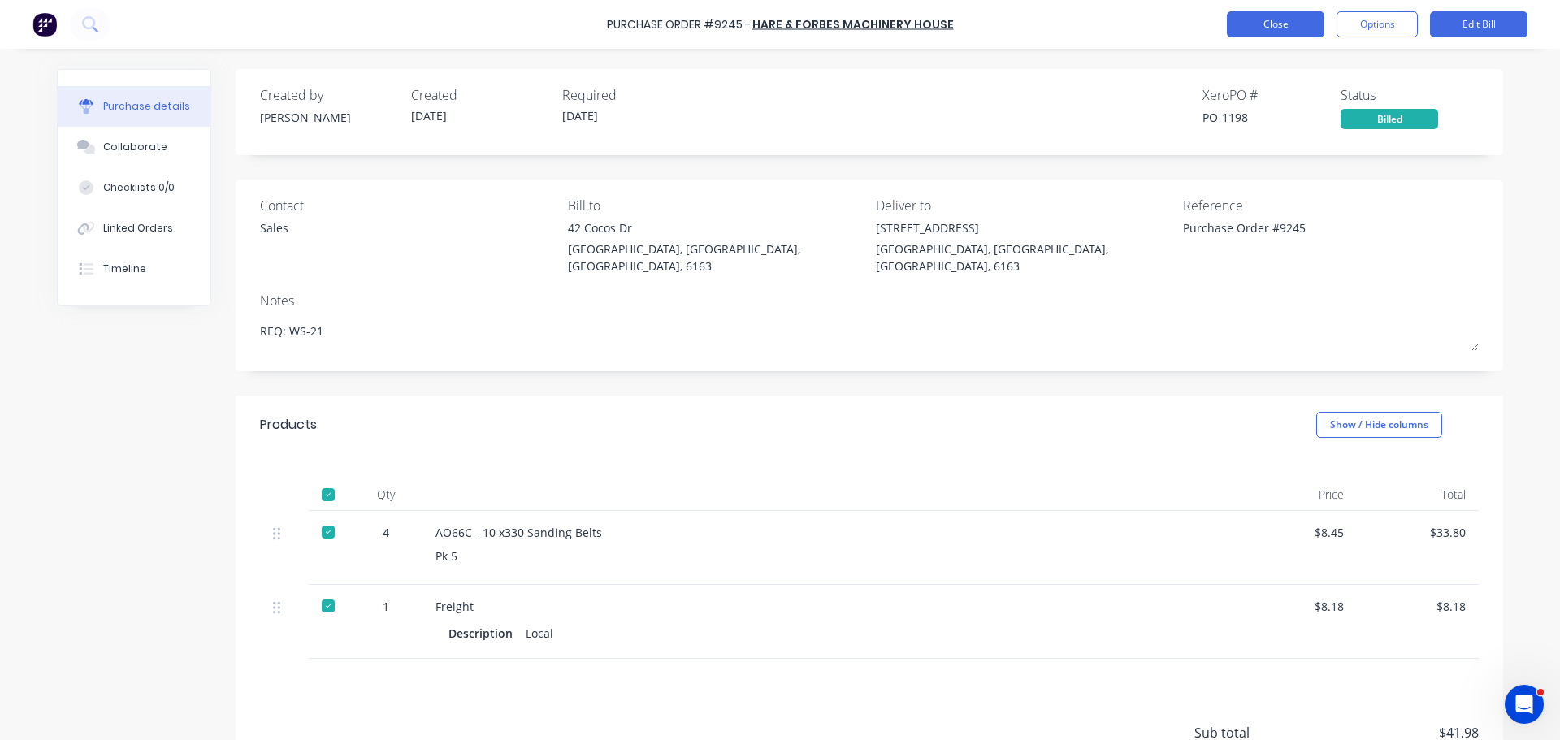
click at [1291, 18] on button "Close" at bounding box center [1275, 24] width 97 height 26
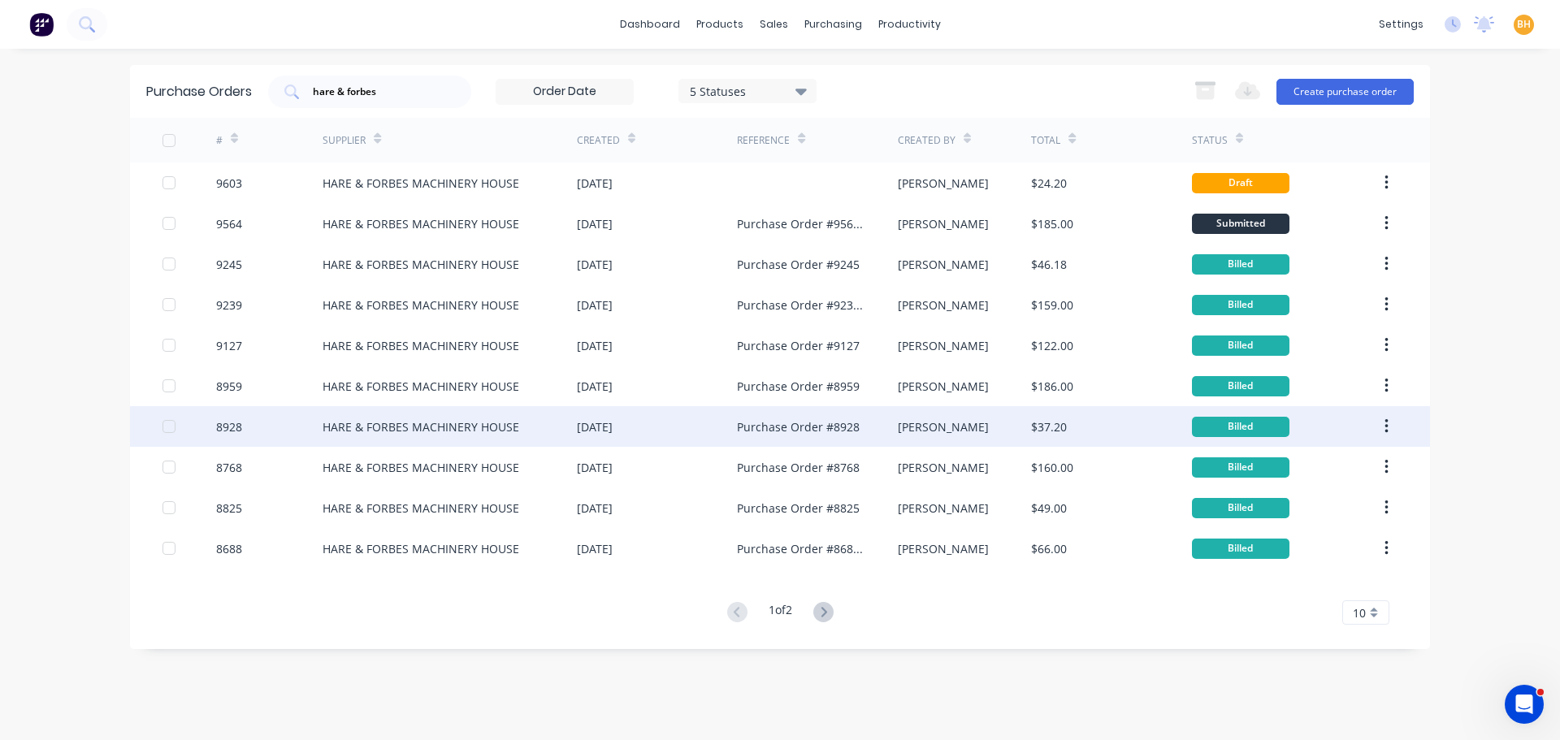
click at [712, 422] on div "10 Apr 2025" at bounding box center [657, 426] width 160 height 41
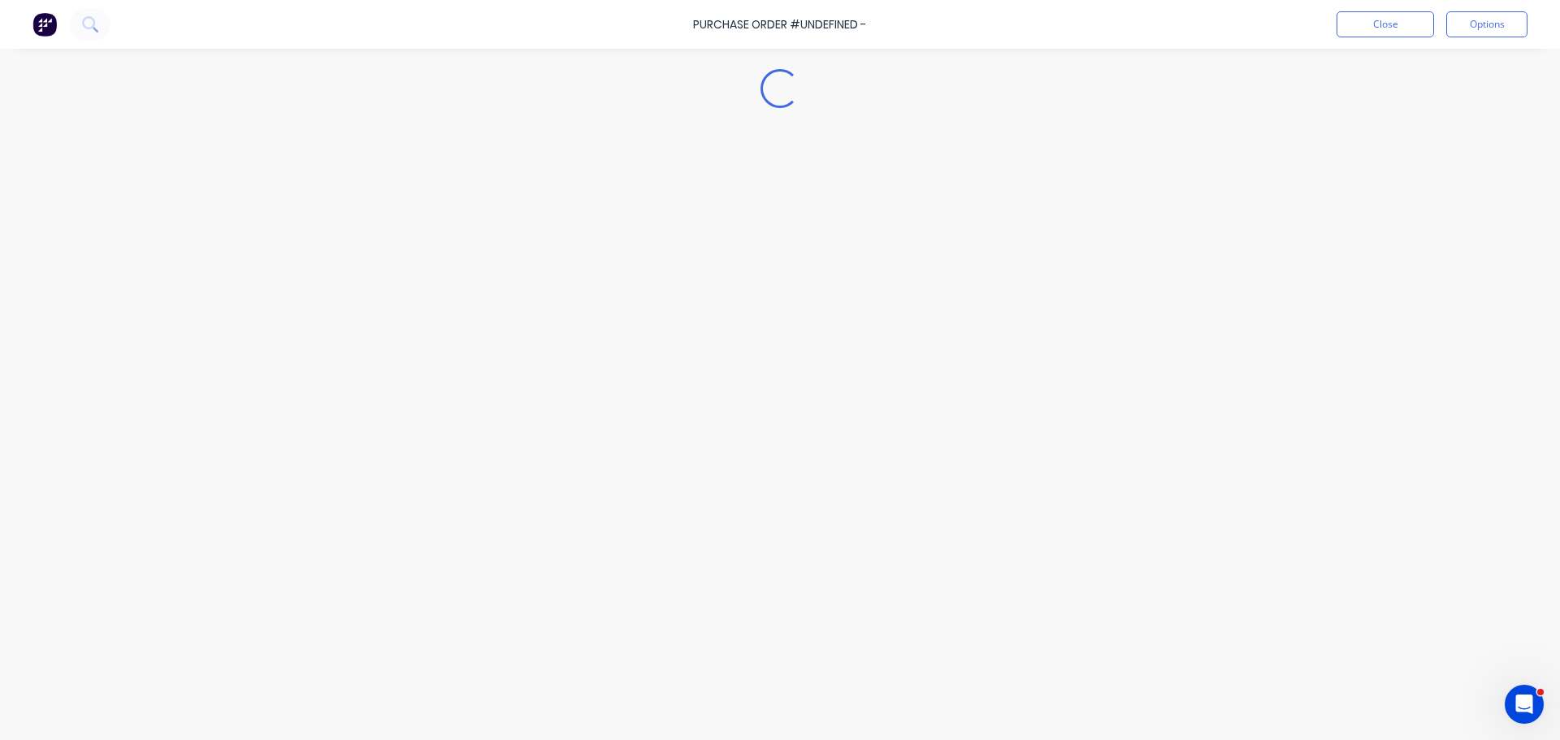
type textarea "x"
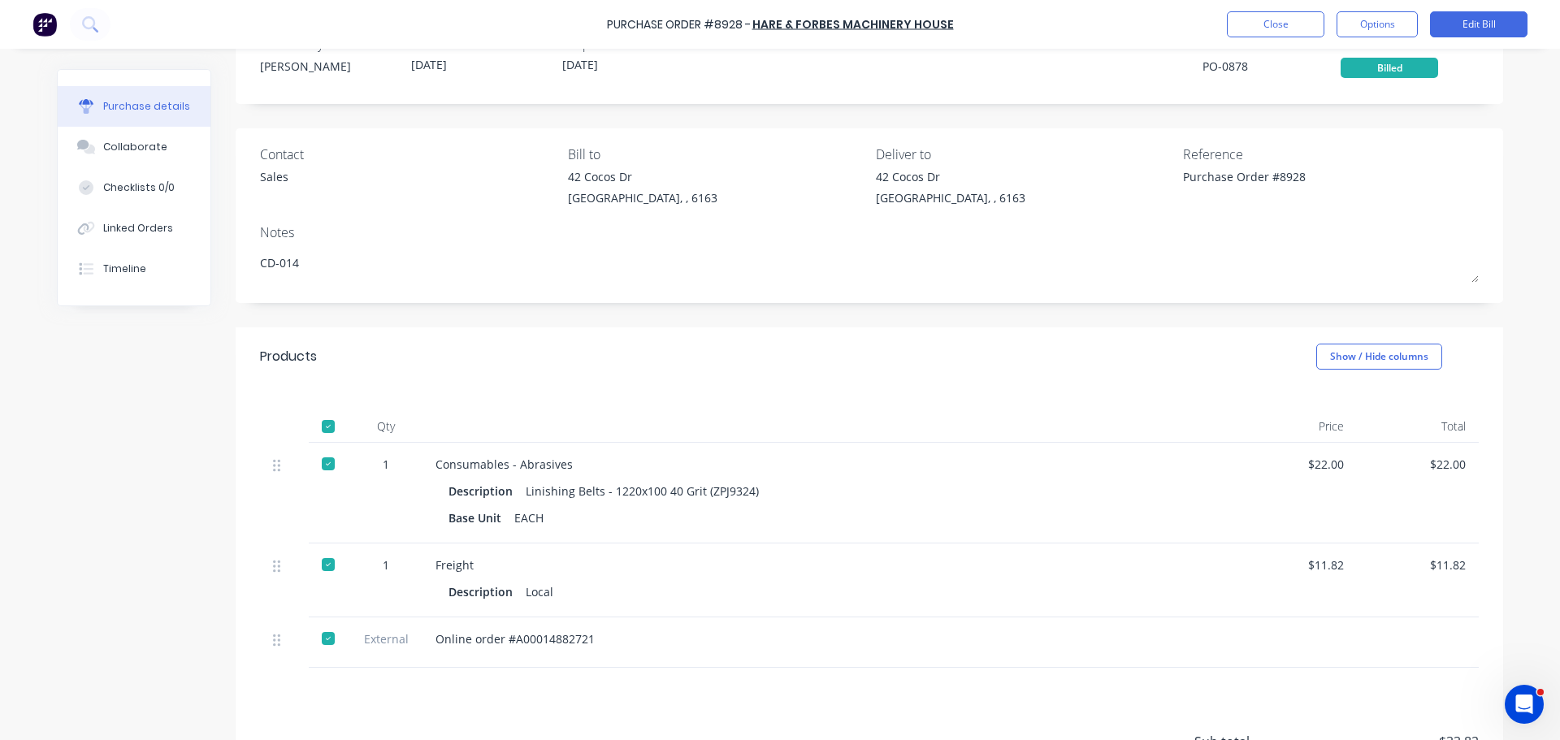
scroll to position [81, 0]
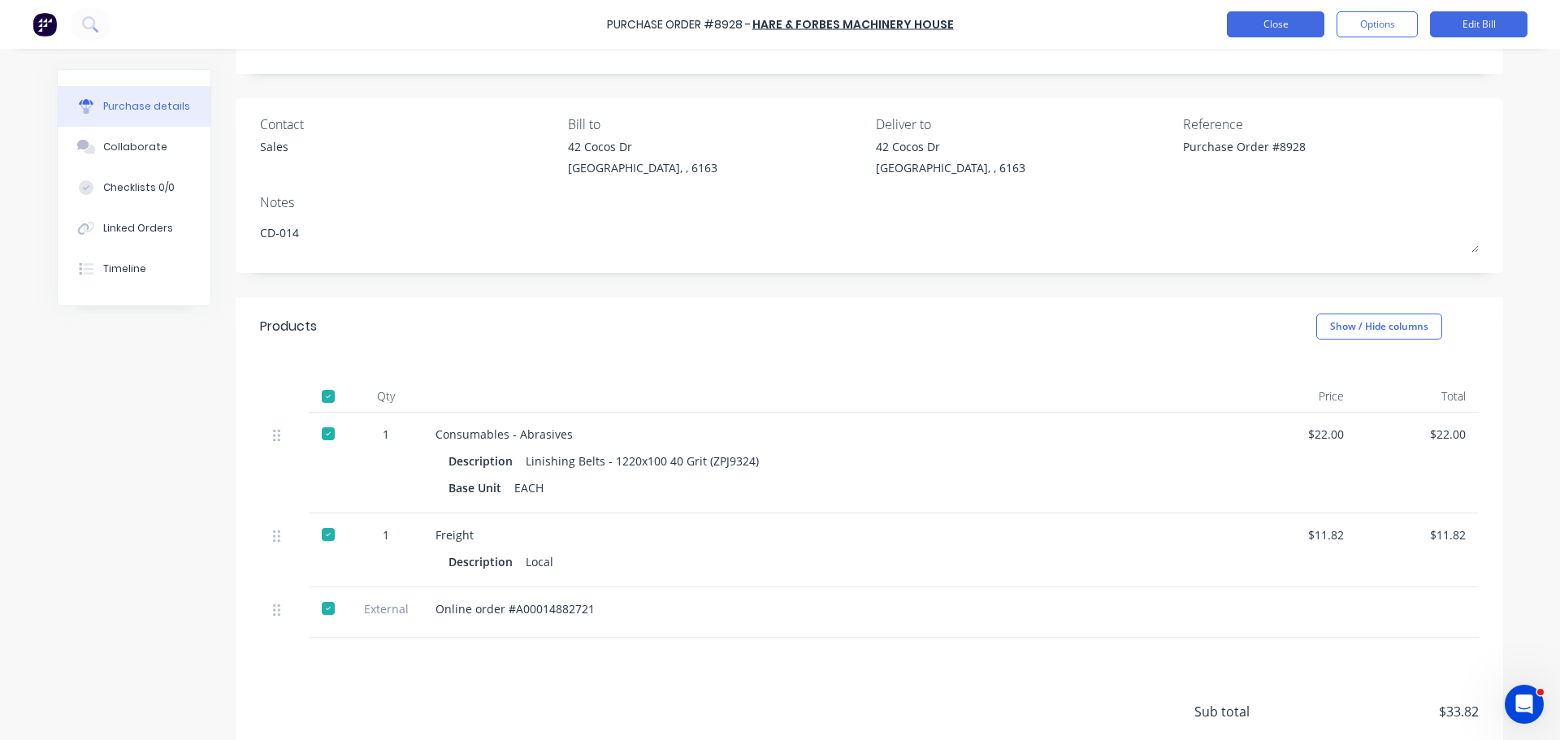
click at [1291, 26] on button "Close" at bounding box center [1275, 24] width 97 height 26
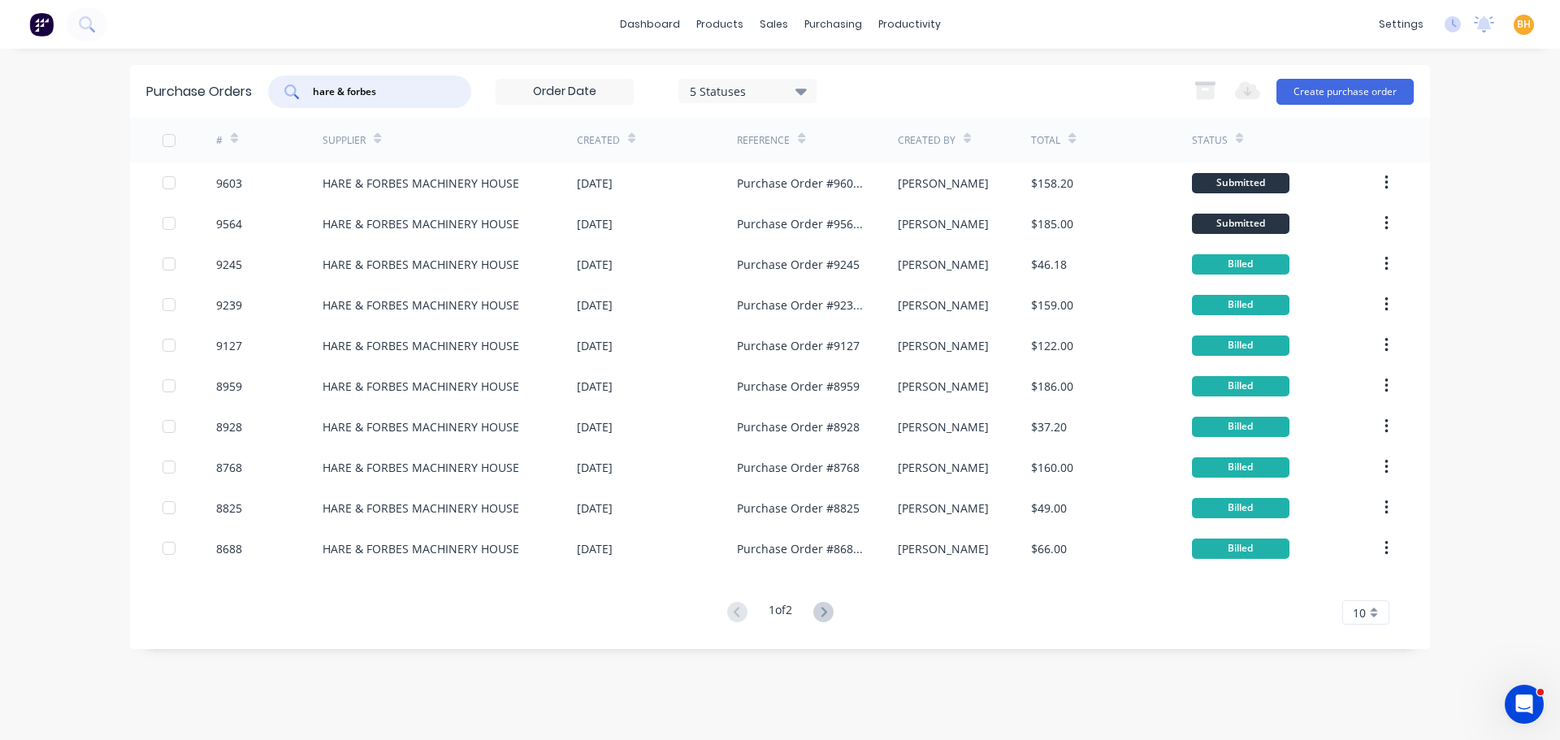
click at [384, 89] on input "hare & forbes" at bounding box center [378, 92] width 135 height 16
type input "h"
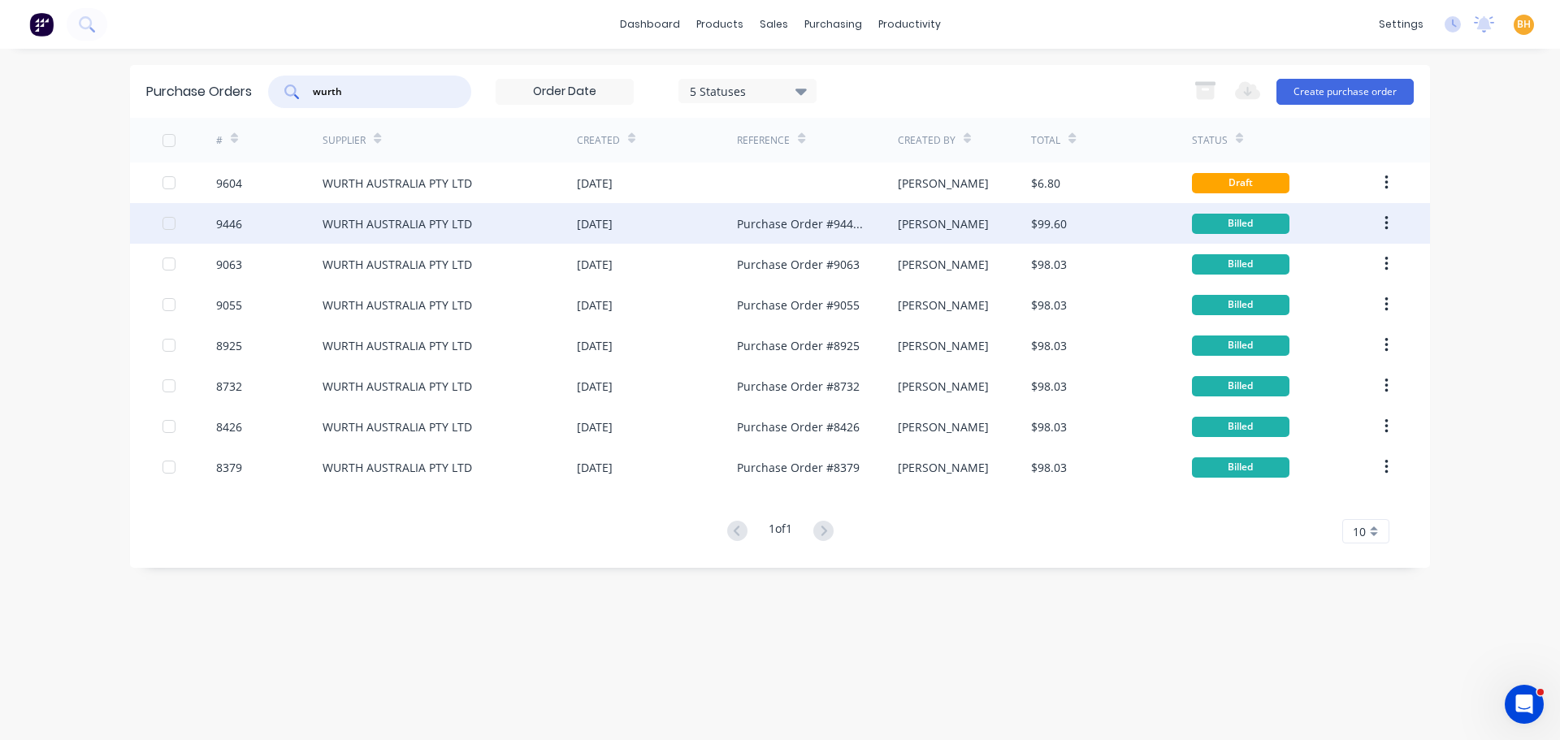
type input "wurth"
click at [398, 235] on div "WURTH AUSTRALIA PTY LTD" at bounding box center [450, 223] width 254 height 41
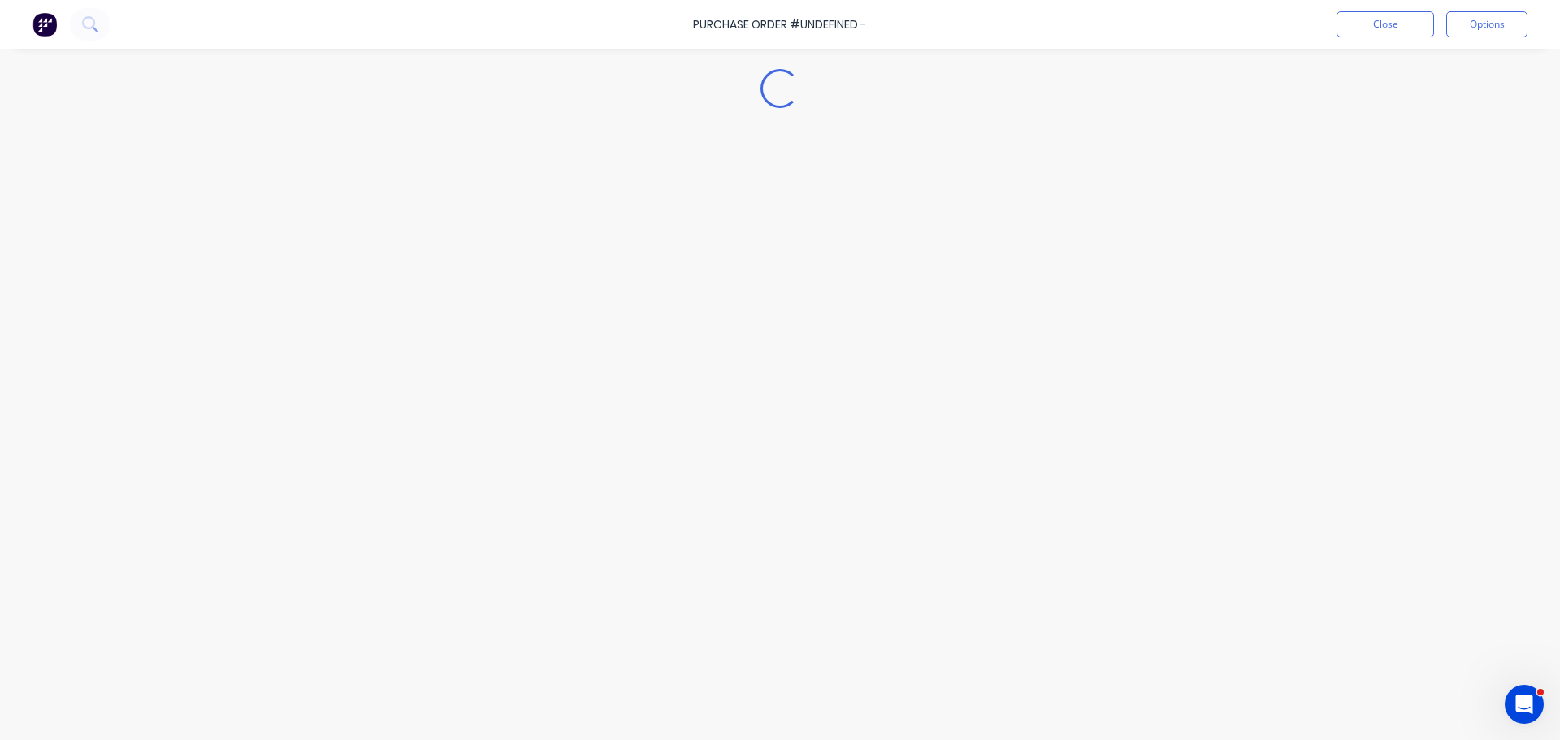
type textarea "x"
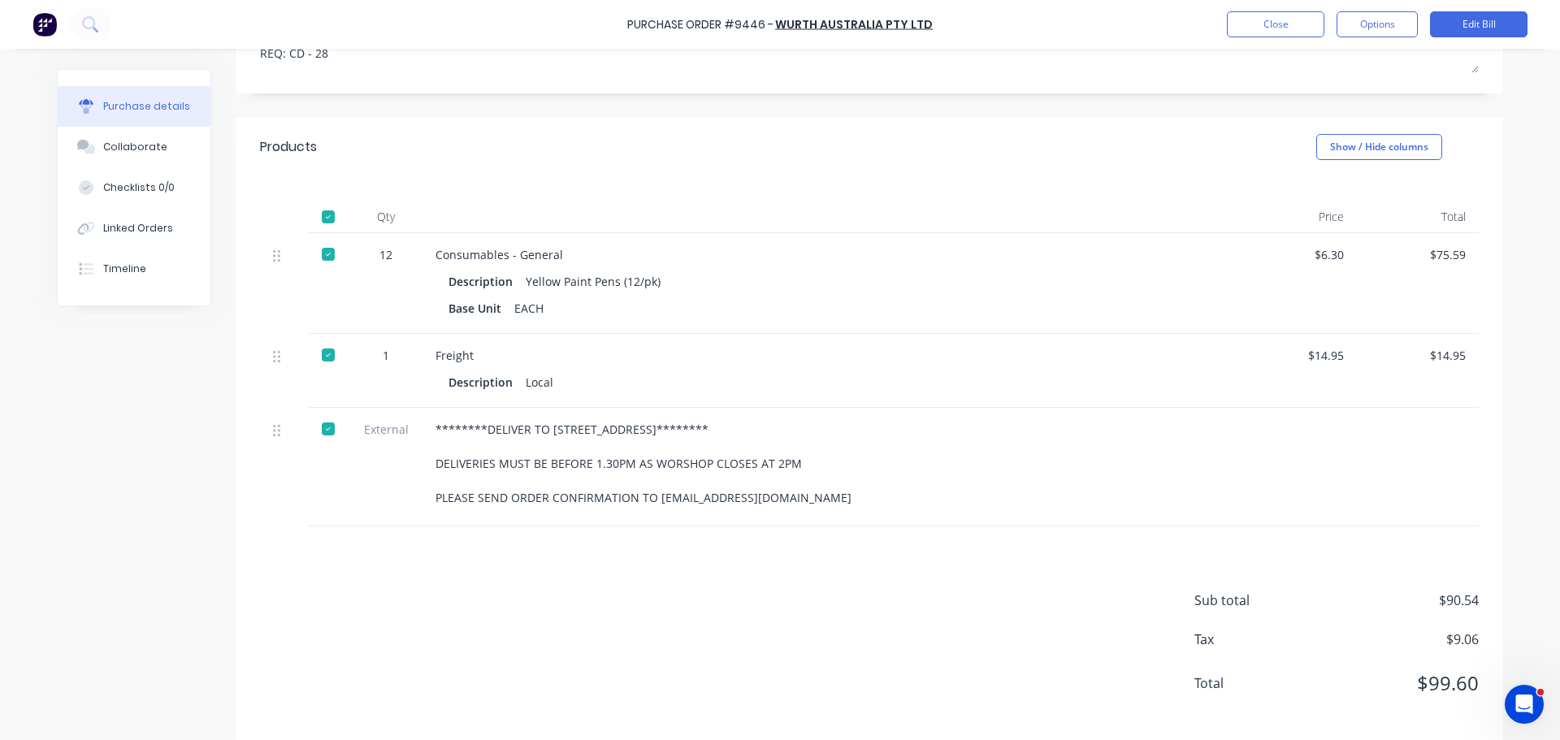
scroll to position [279, 0]
click at [424, 409] on div "********DELIVER TO 42 COCOS DRIVE******** DELIVERIES MUST BE BEFORE 1.30PM AS W…" at bounding box center [828, 466] width 812 height 119
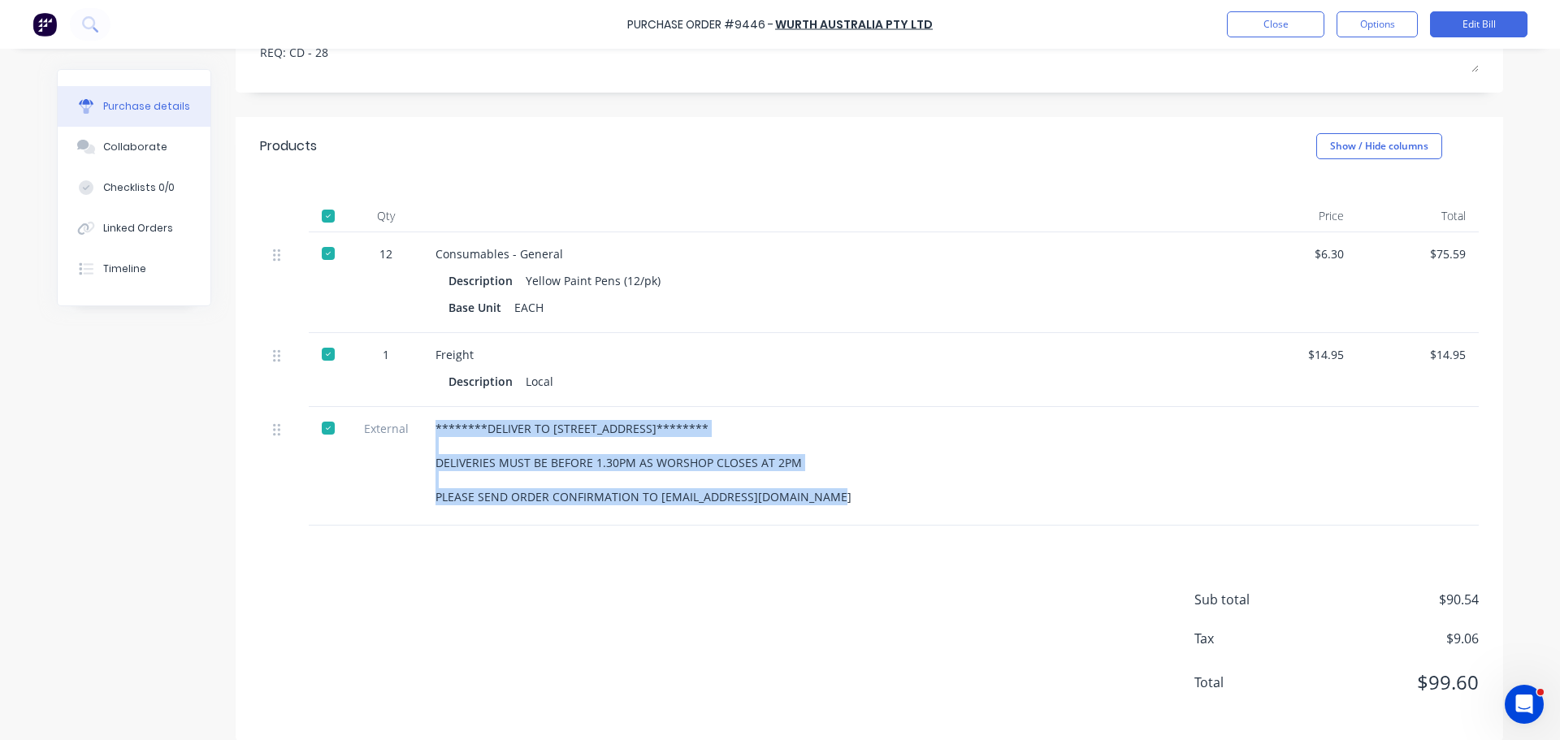
drag, startPoint x: 428, startPoint y: 409, endPoint x: 833, endPoint y: 505, distance: 415.9
click at [833, 505] on div "********DELIVER TO 42 COCOS DRIVE******** DELIVERIES MUST BE BEFORE 1.30PM AS W…" at bounding box center [828, 466] width 812 height 119
copy div "********DELIVER TO 42 COCOS DRIVE******** DELIVERIES MUST BE BEFORE 1.30PM AS W…"
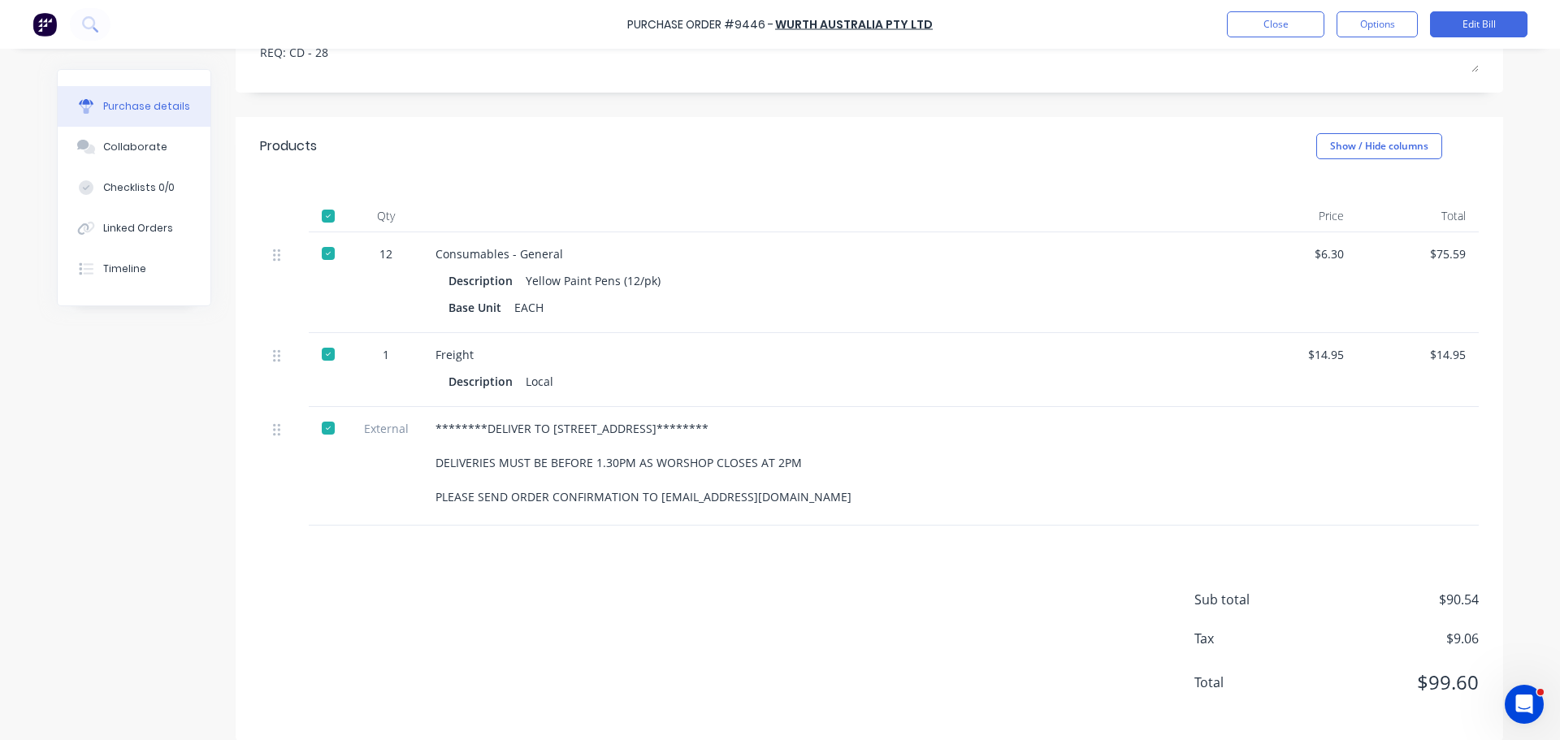
click at [687, 595] on div "Sub total $90.54 Tax $9.06 Total $99.60" at bounding box center [869, 633] width 1267 height 215
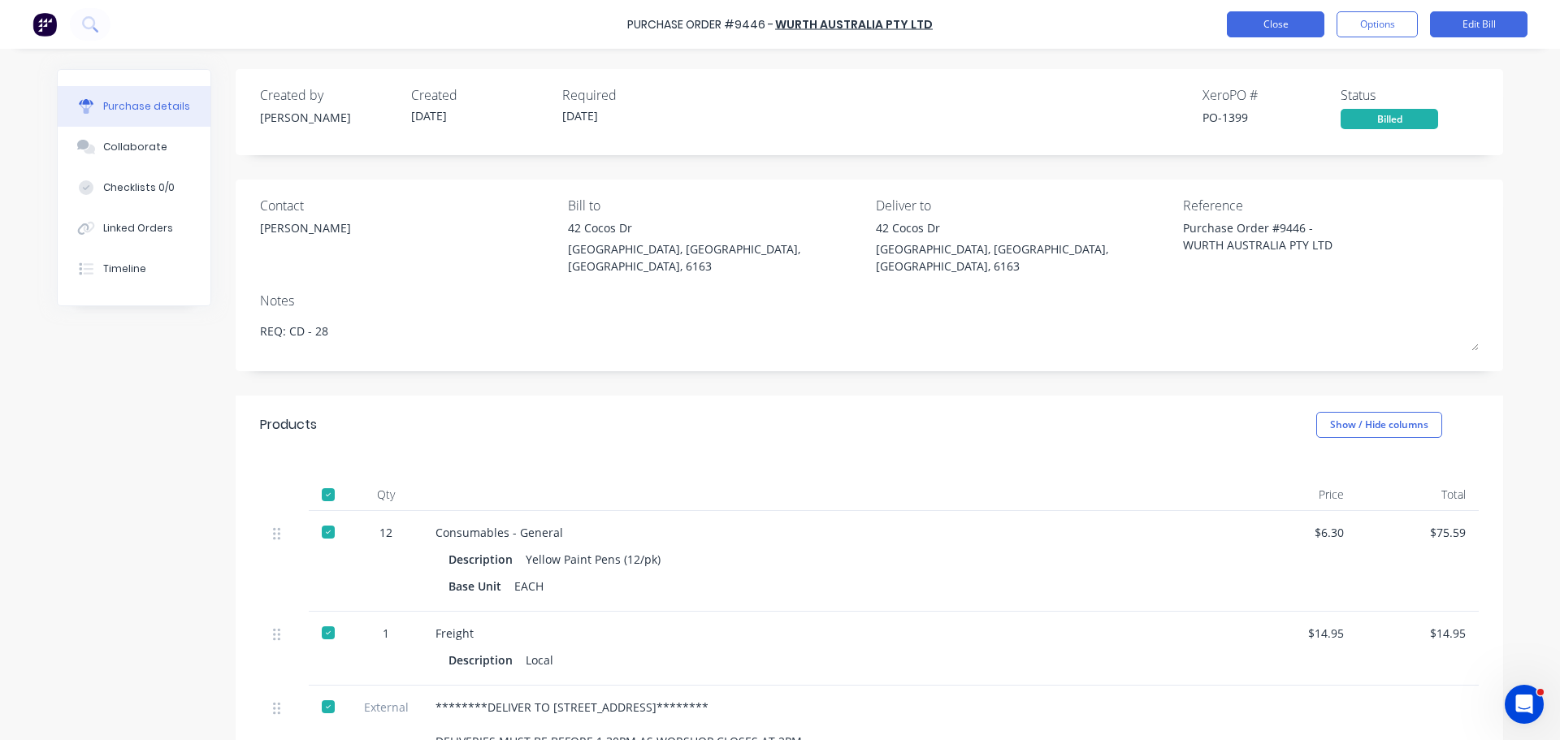
click at [1269, 25] on button "Close" at bounding box center [1275, 24] width 97 height 26
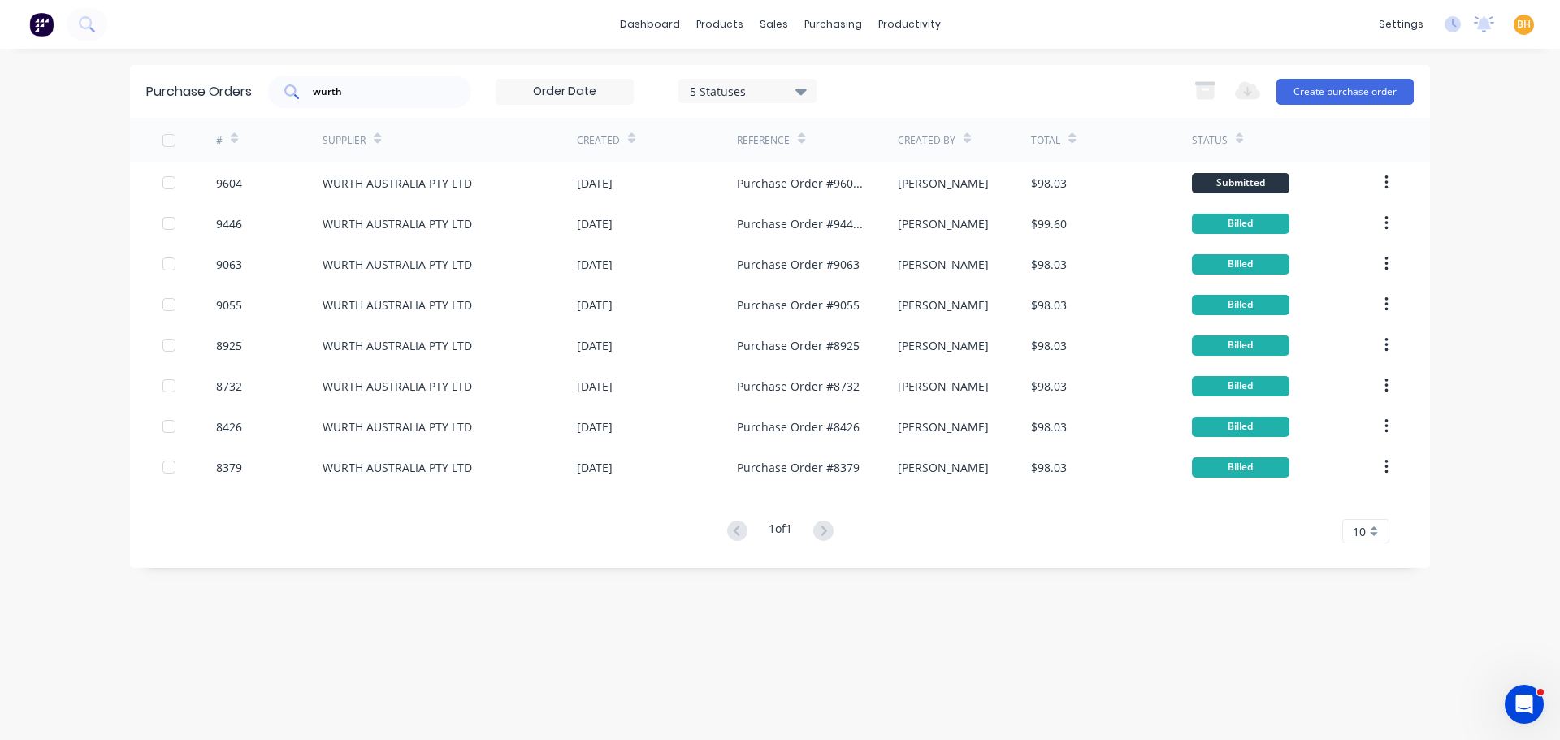
click at [358, 89] on input "wurth" at bounding box center [378, 92] width 135 height 16
type input "w"
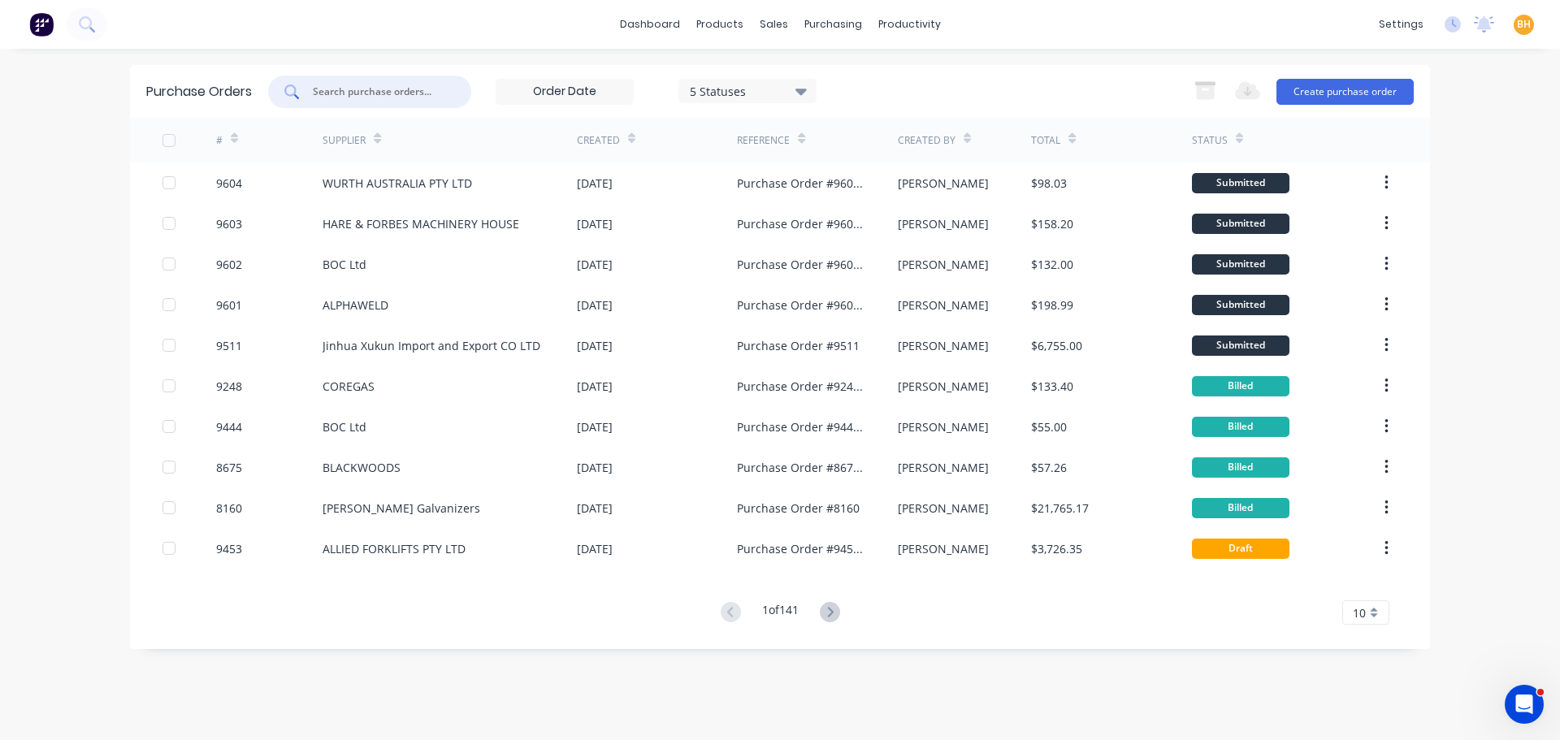
click at [414, 93] on input "text" at bounding box center [378, 92] width 135 height 16
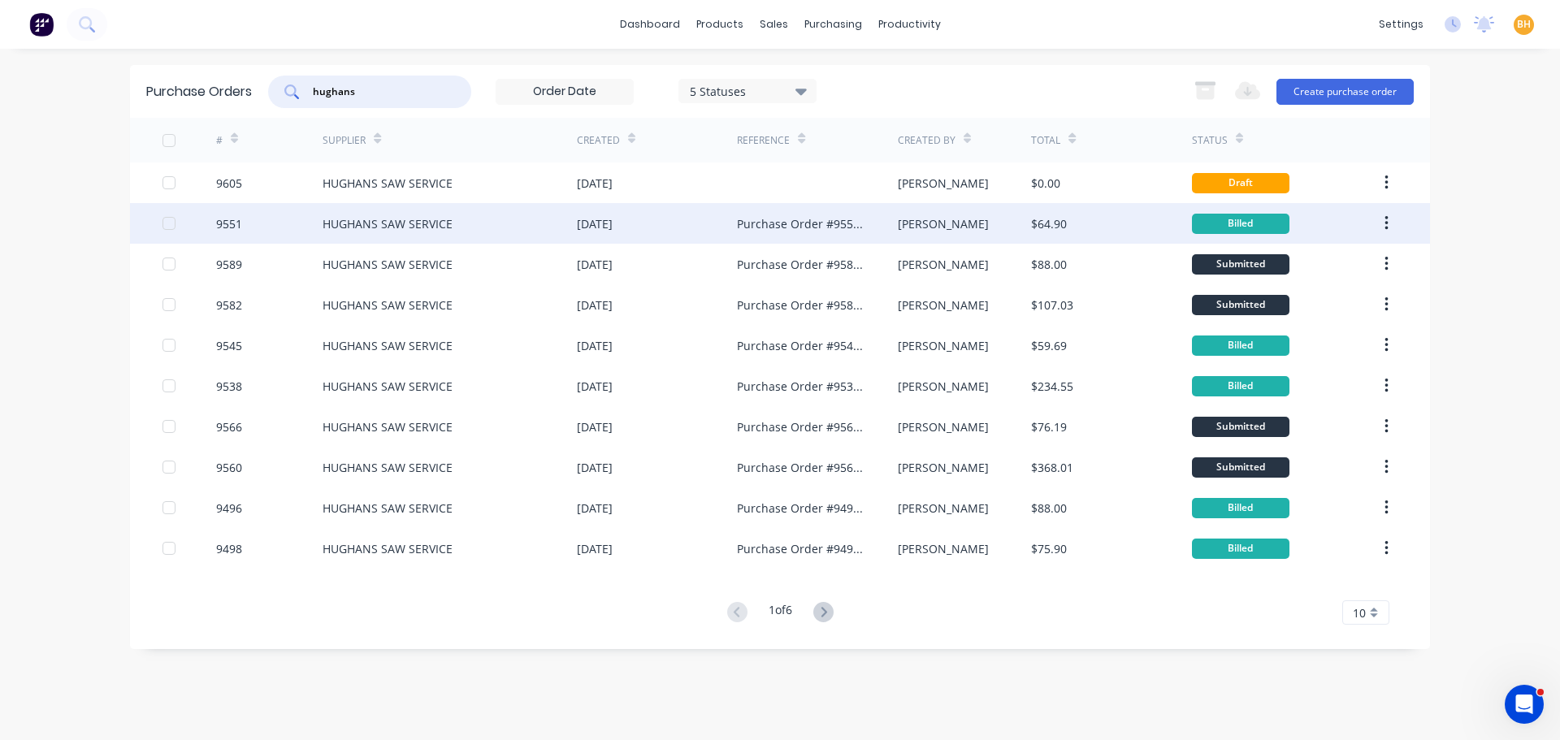
type input "hughans"
click at [413, 231] on div "HUGHANS SAW SERVICE" at bounding box center [388, 223] width 130 height 17
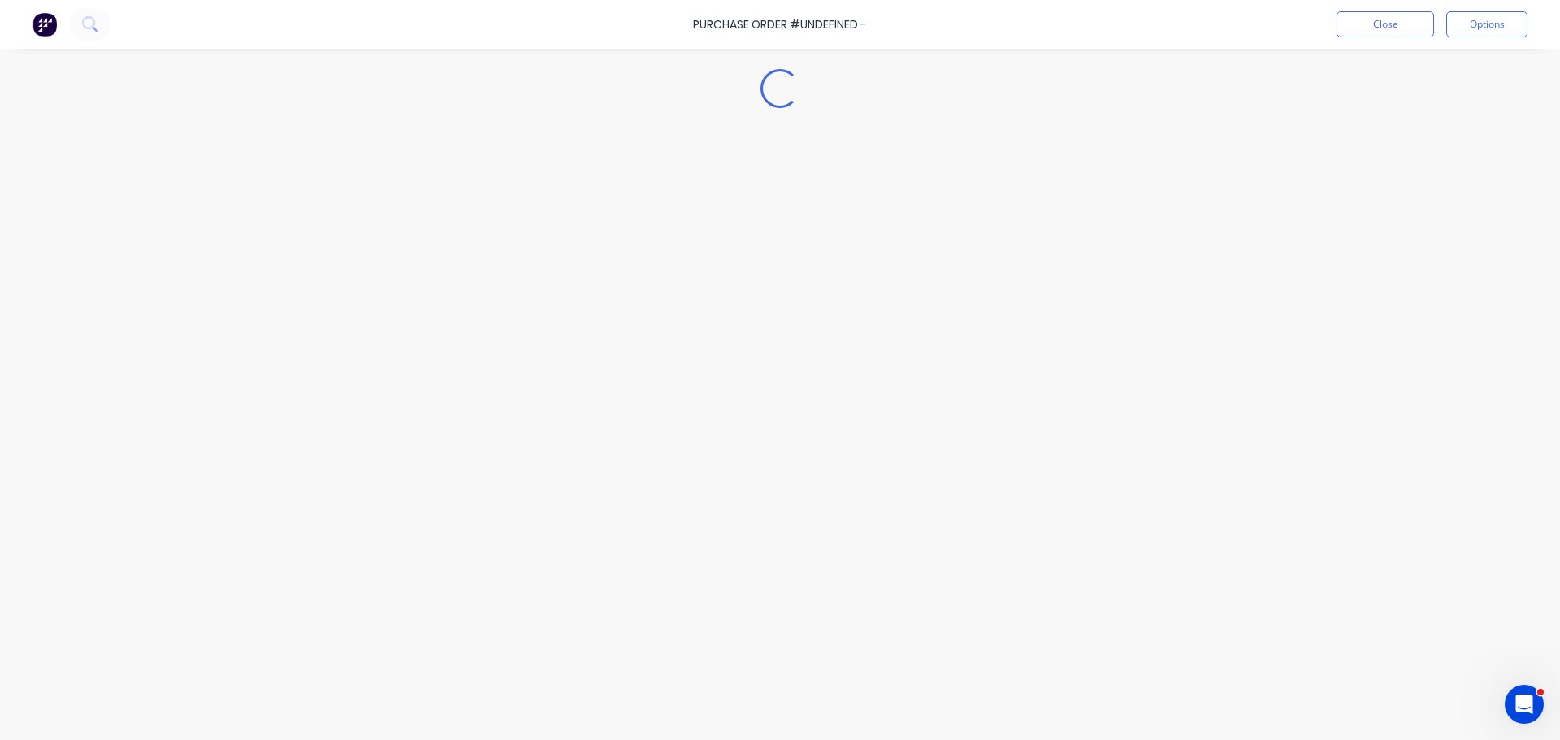
type textarea "x"
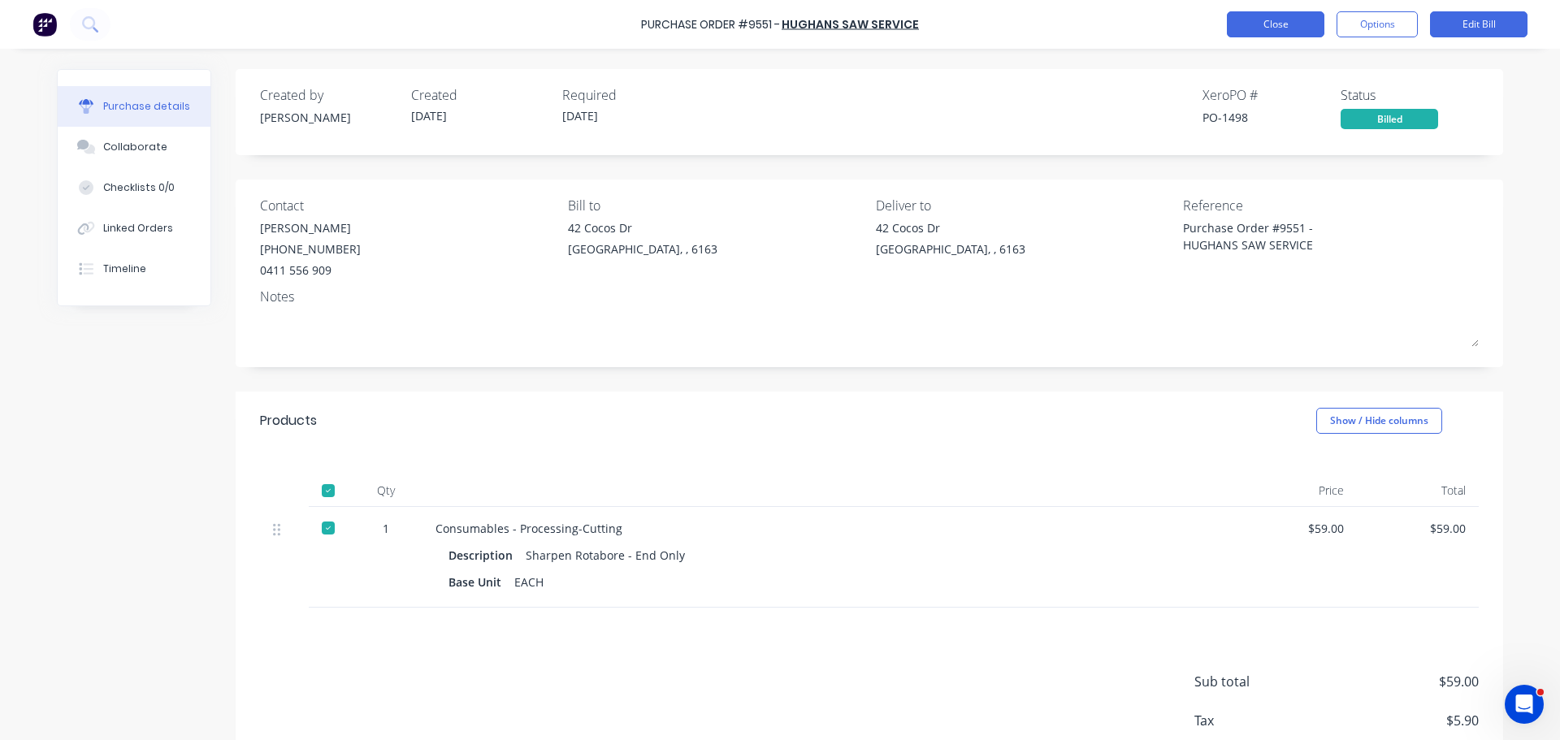
click at [1292, 23] on button "Close" at bounding box center [1275, 24] width 97 height 26
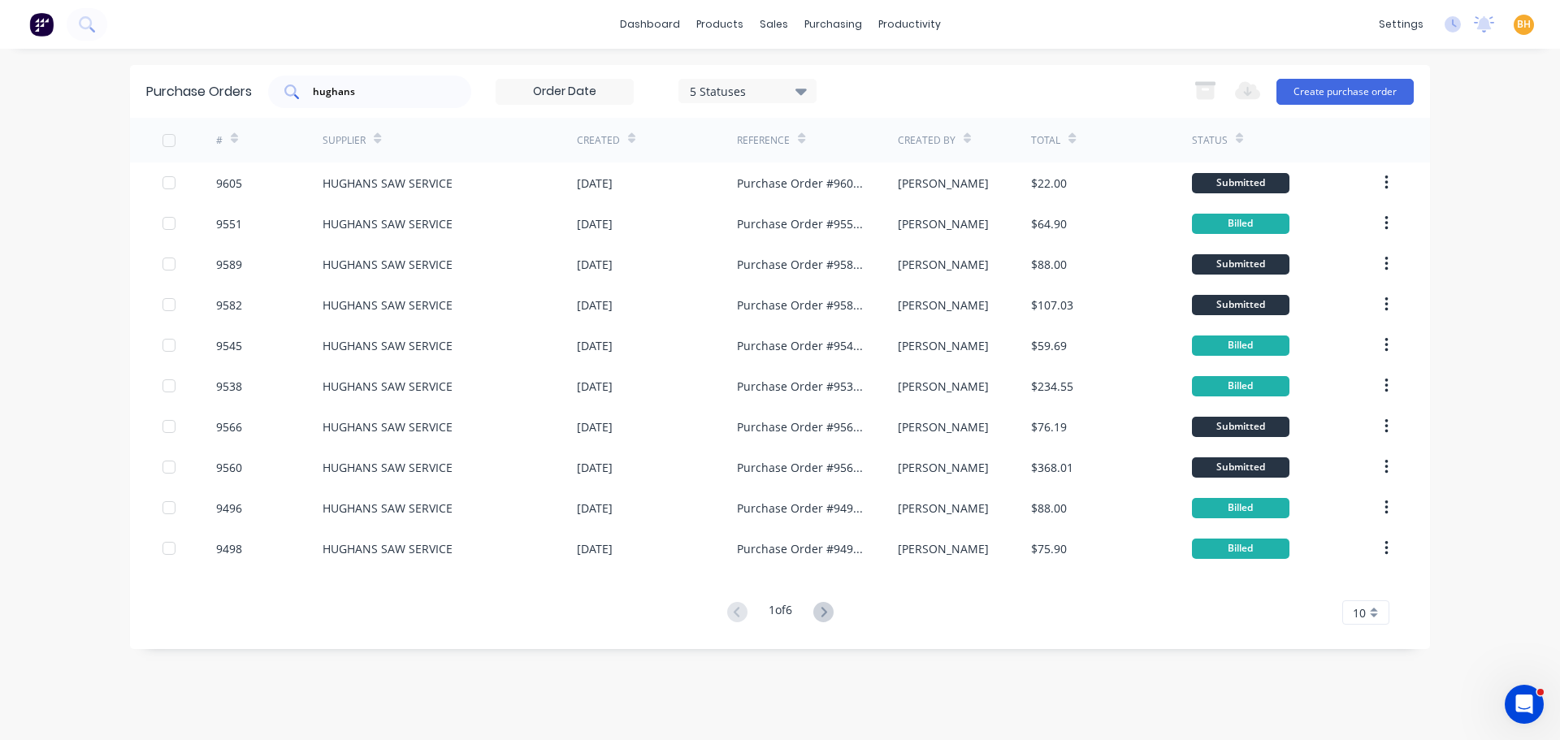
click at [374, 93] on input "hughans" at bounding box center [378, 92] width 135 height 16
type input "h"
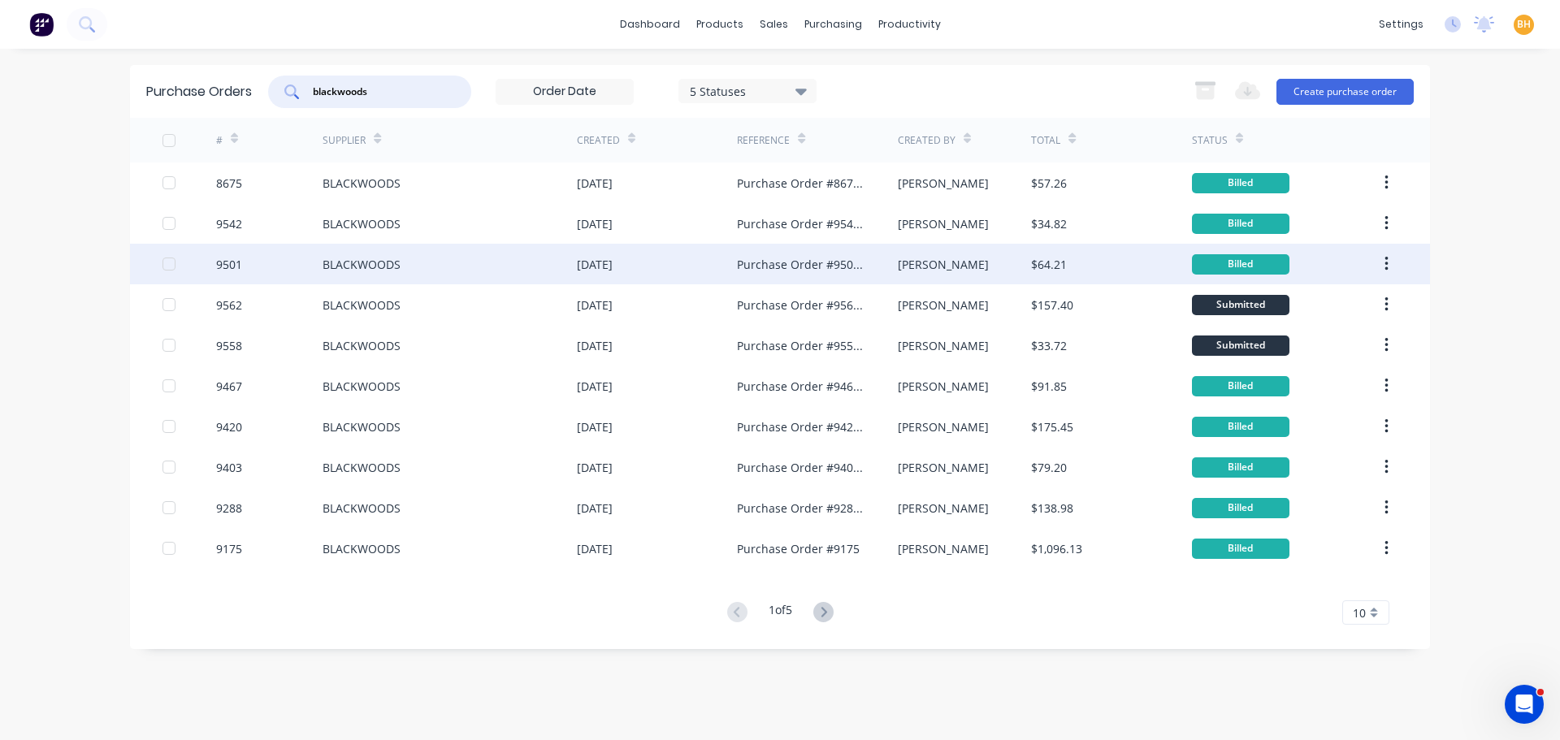
type input "blackwoods"
click at [381, 263] on div "BLACKWOODS" at bounding box center [362, 264] width 78 height 17
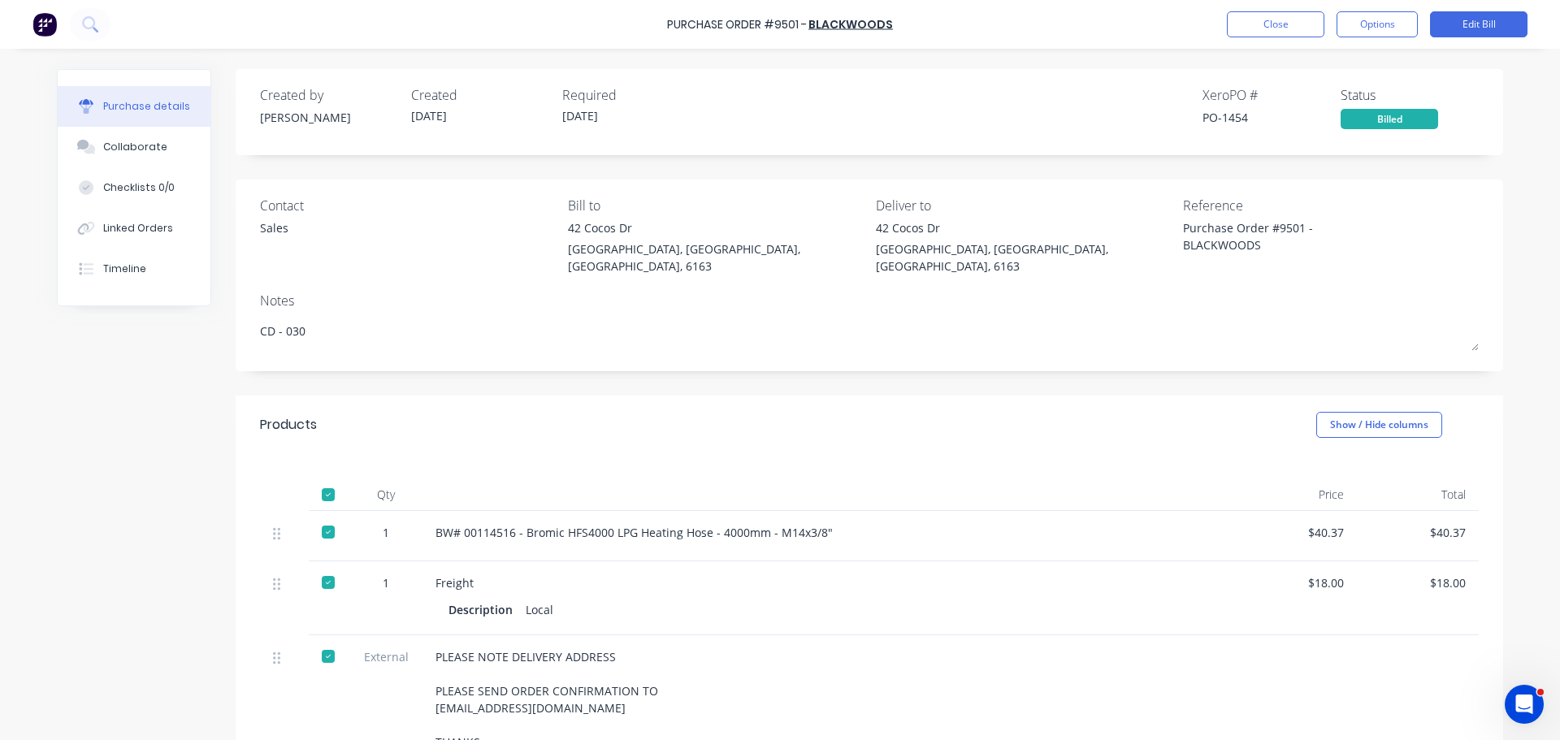
scroll to position [81, 0]
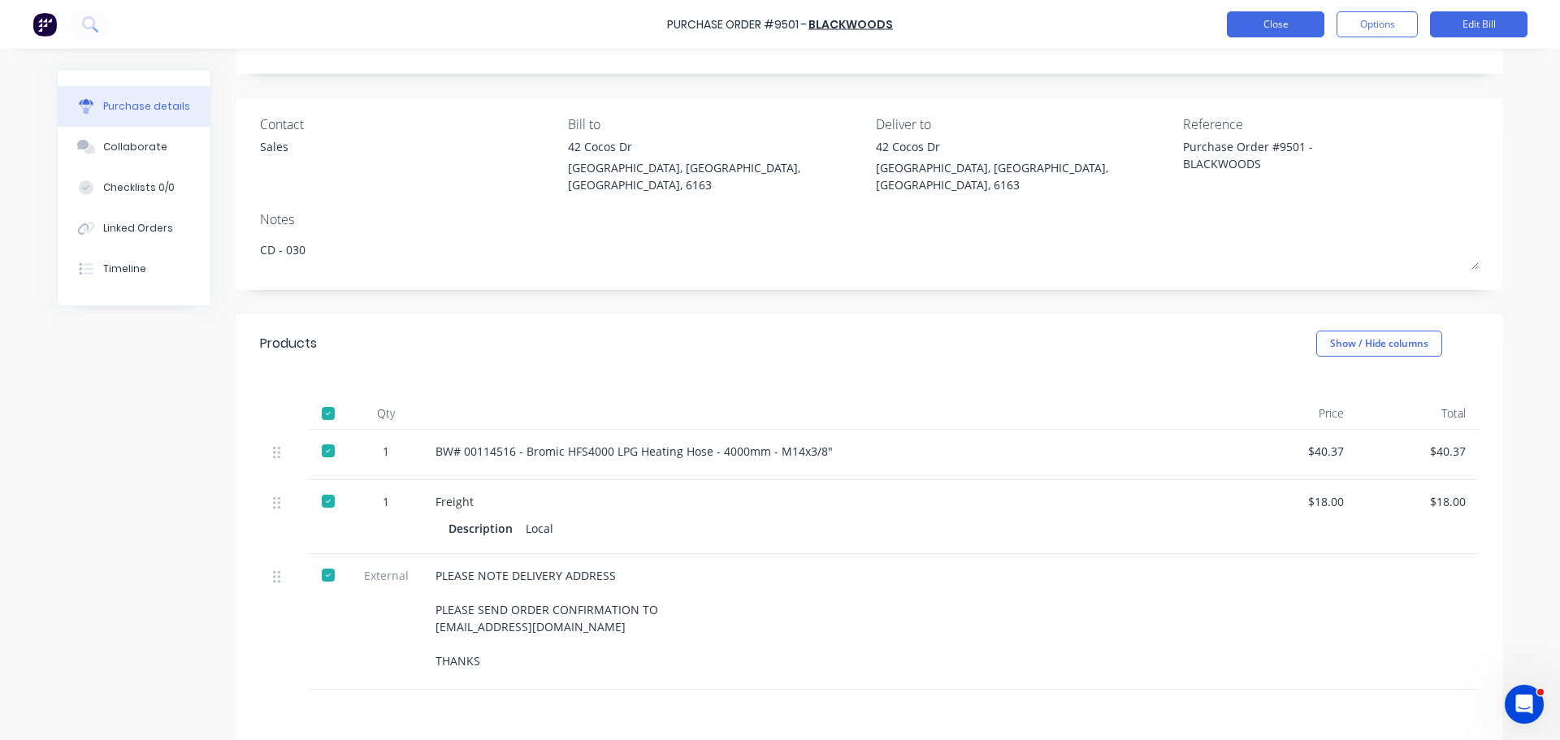
click at [1256, 23] on button "Close" at bounding box center [1275, 24] width 97 height 26
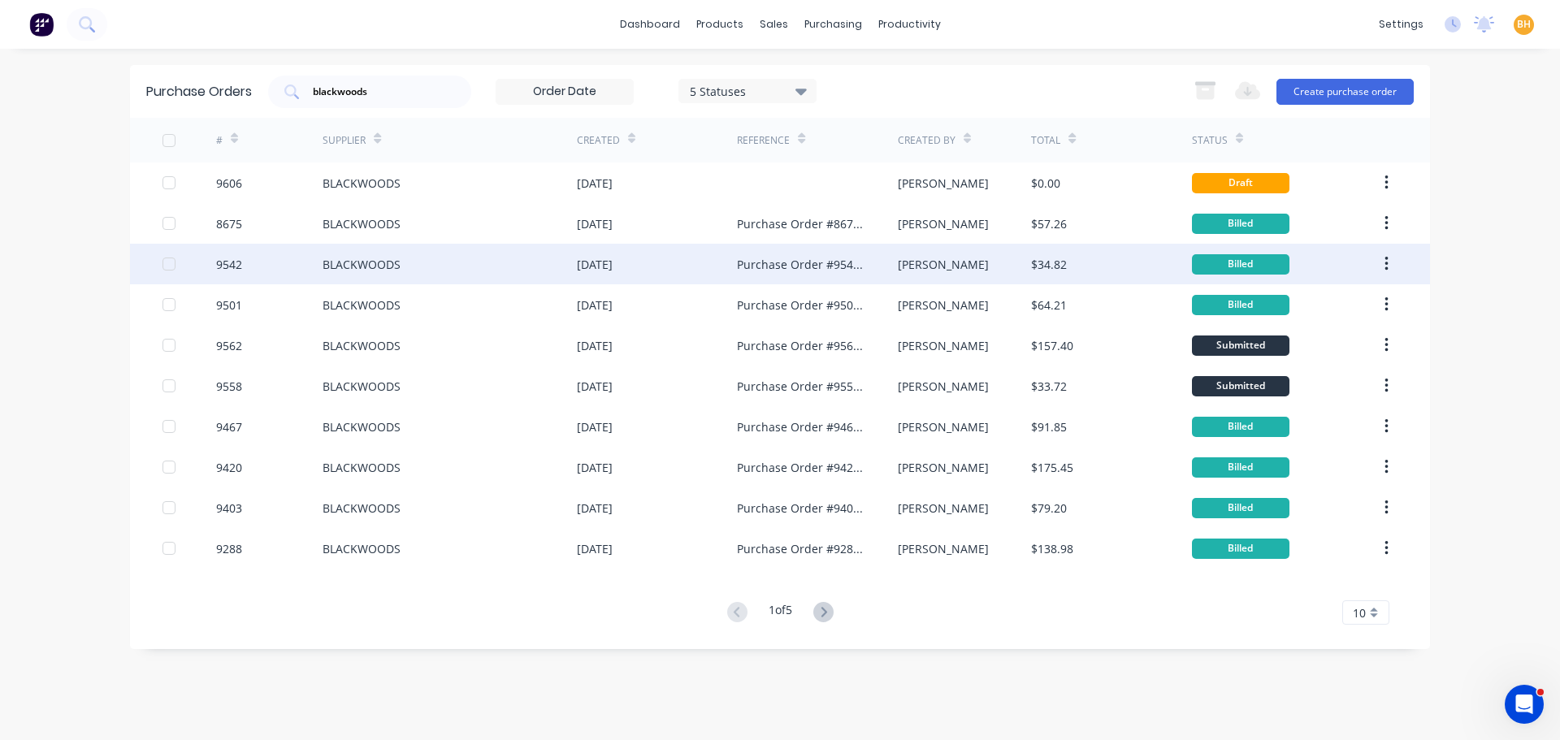
click at [386, 262] on div "BLACKWOODS" at bounding box center [362, 264] width 78 height 17
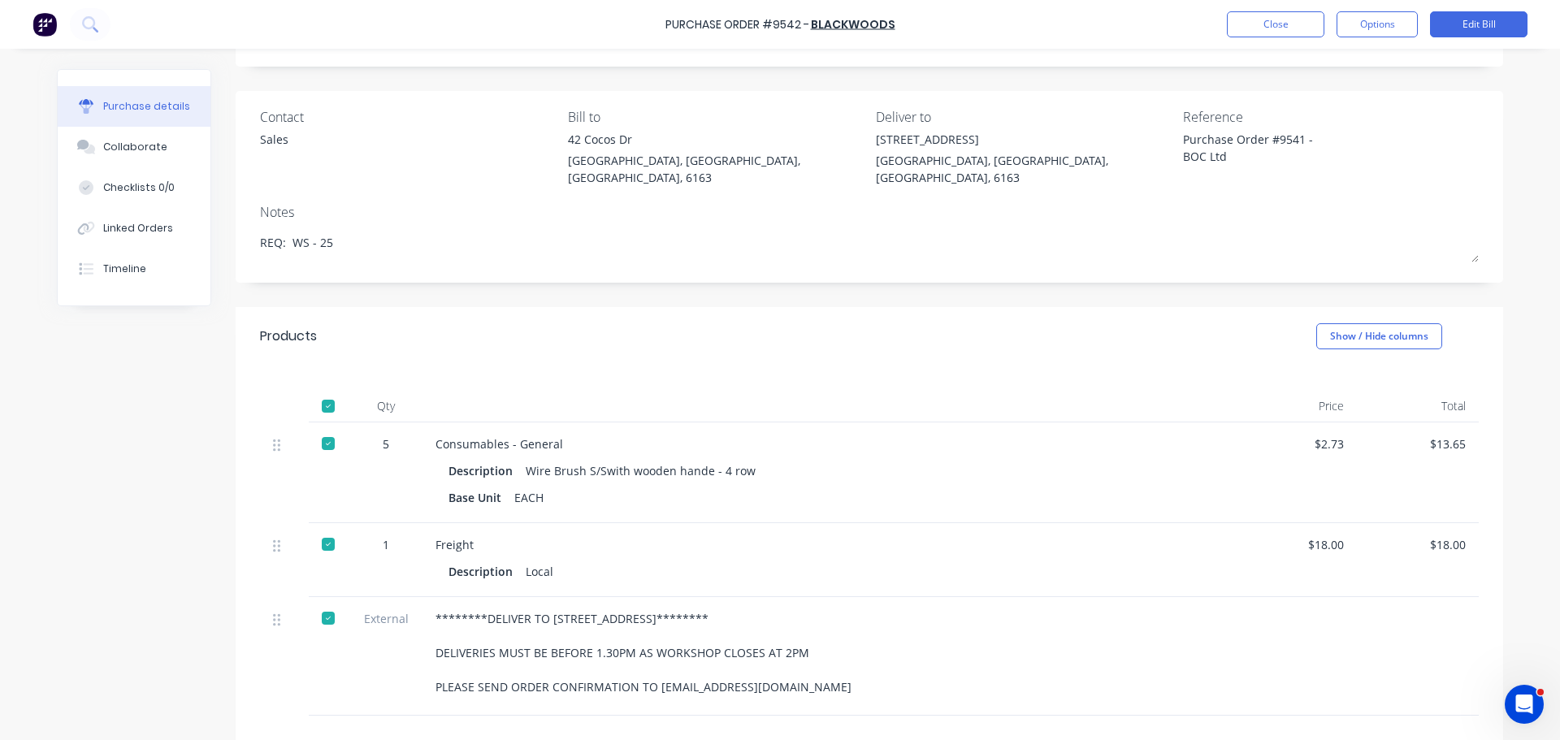
scroll to position [162, 0]
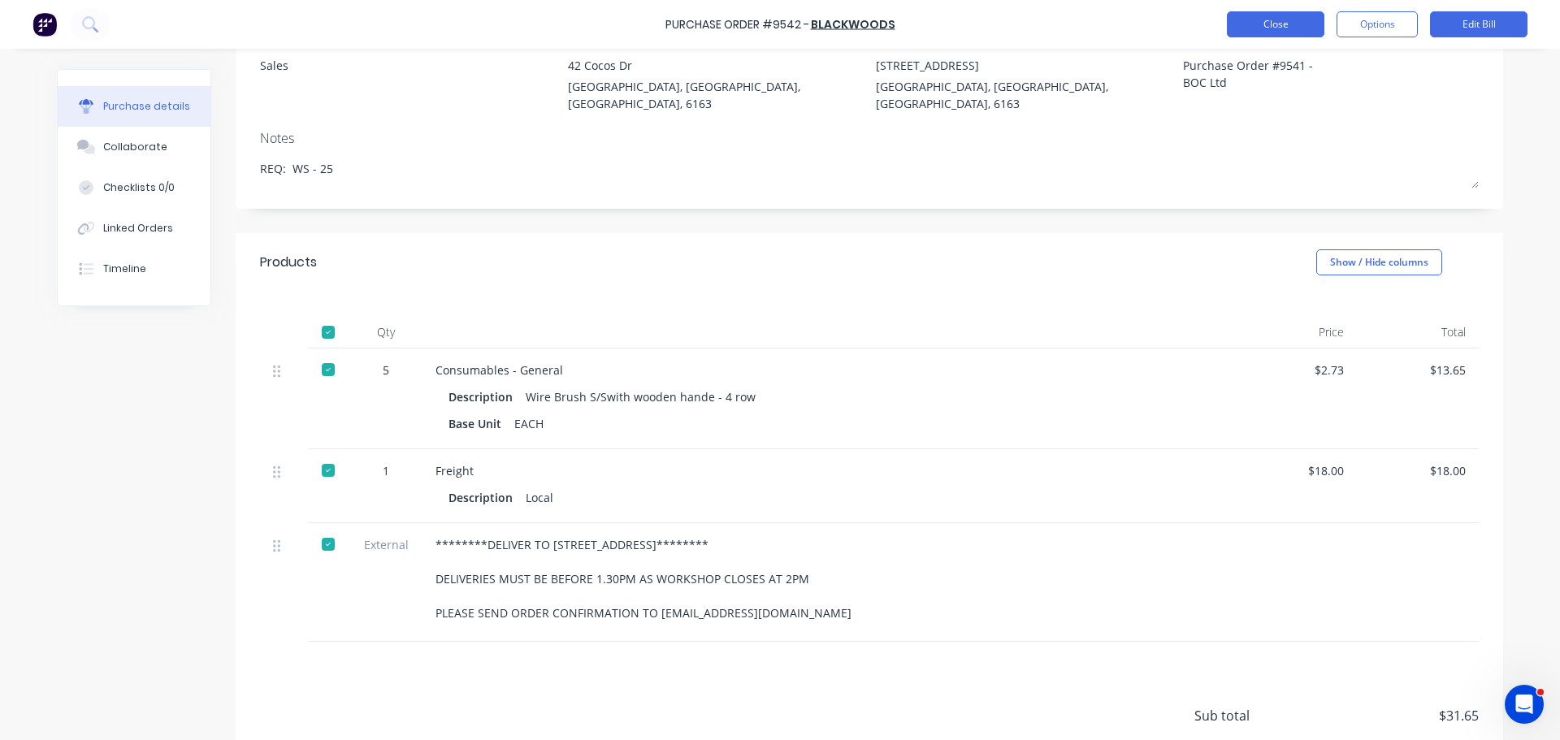
click at [1237, 18] on button "Close" at bounding box center [1275, 24] width 97 height 26
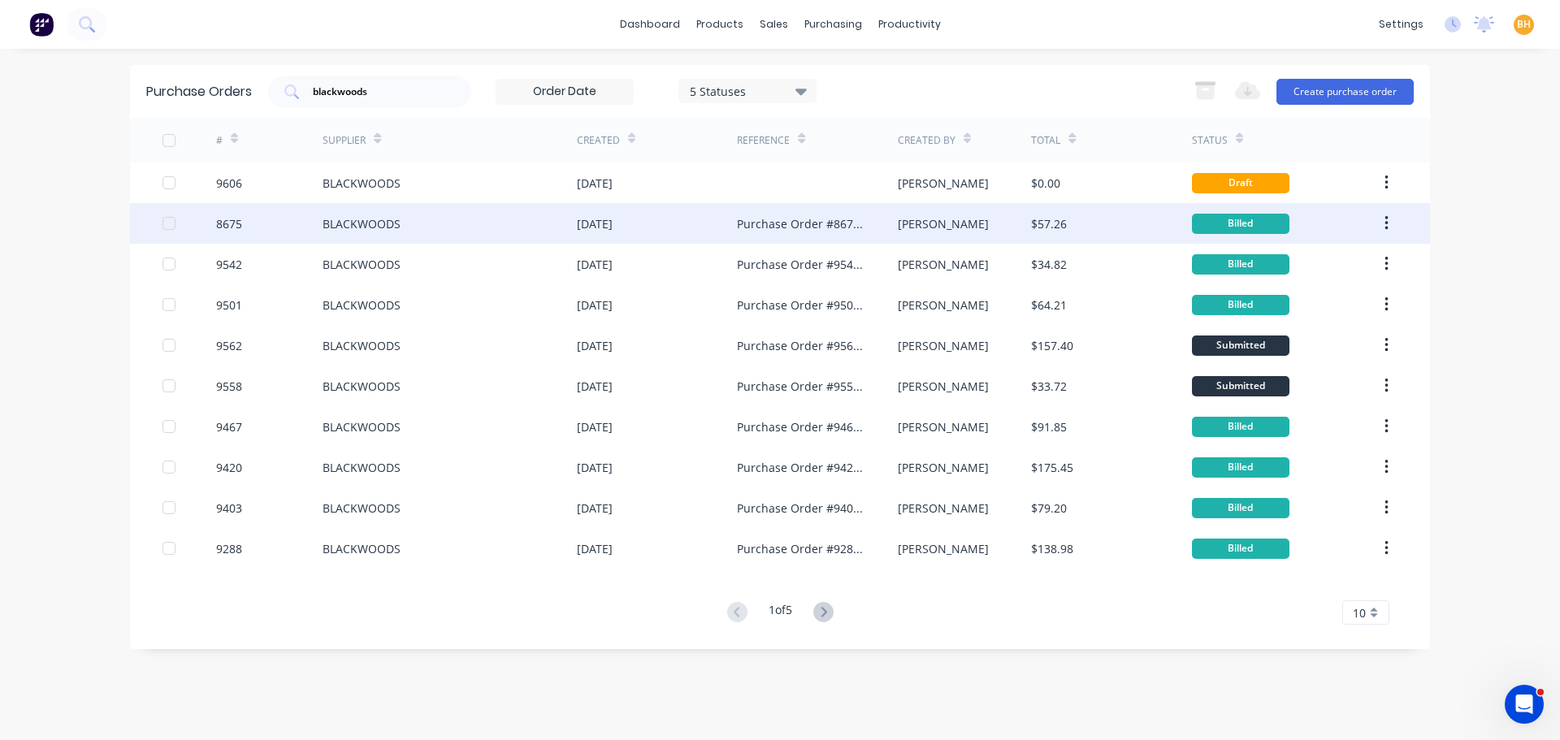
click at [383, 214] on div "BLACKWOODS" at bounding box center [450, 223] width 254 height 41
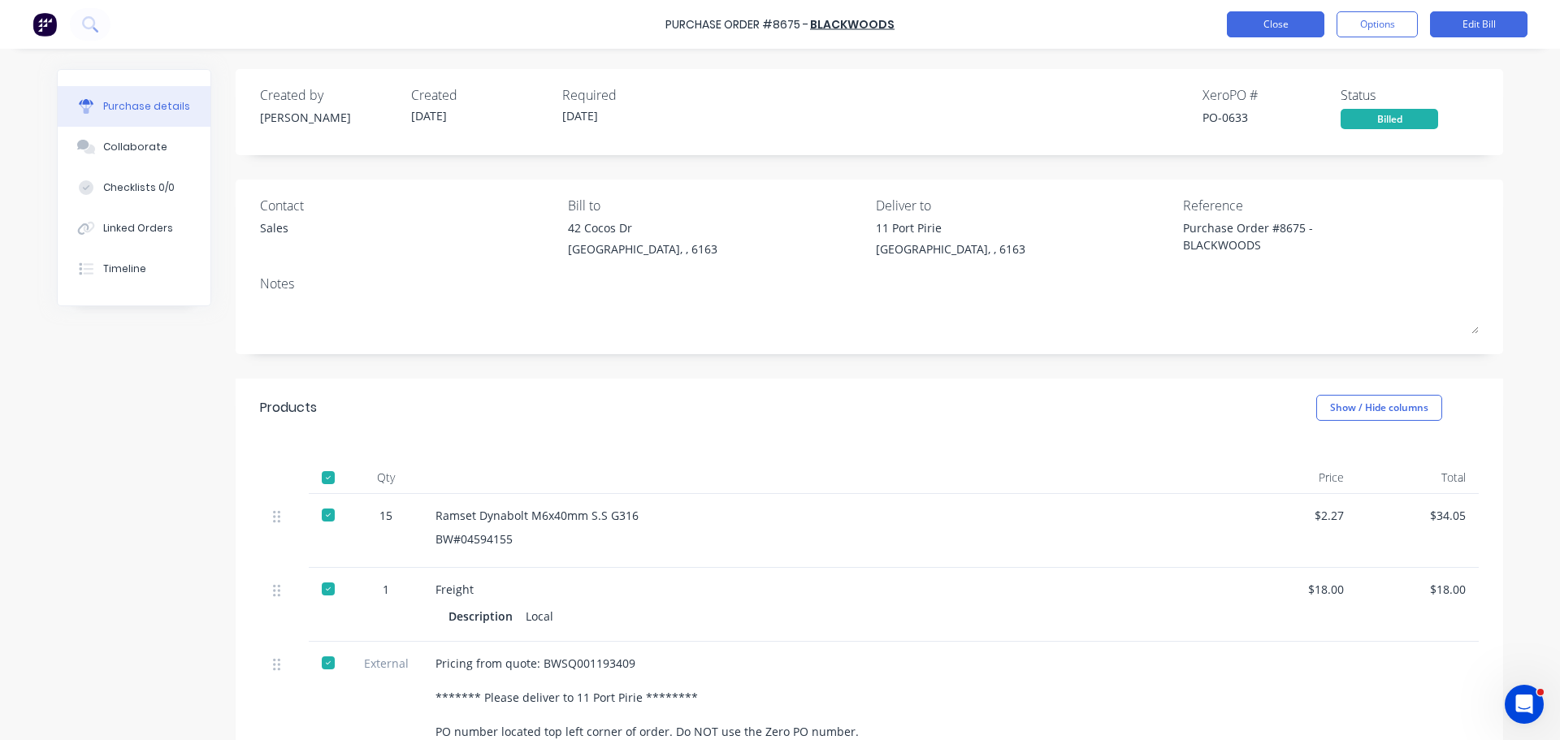
click at [1279, 28] on button "Close" at bounding box center [1275, 24] width 97 height 26
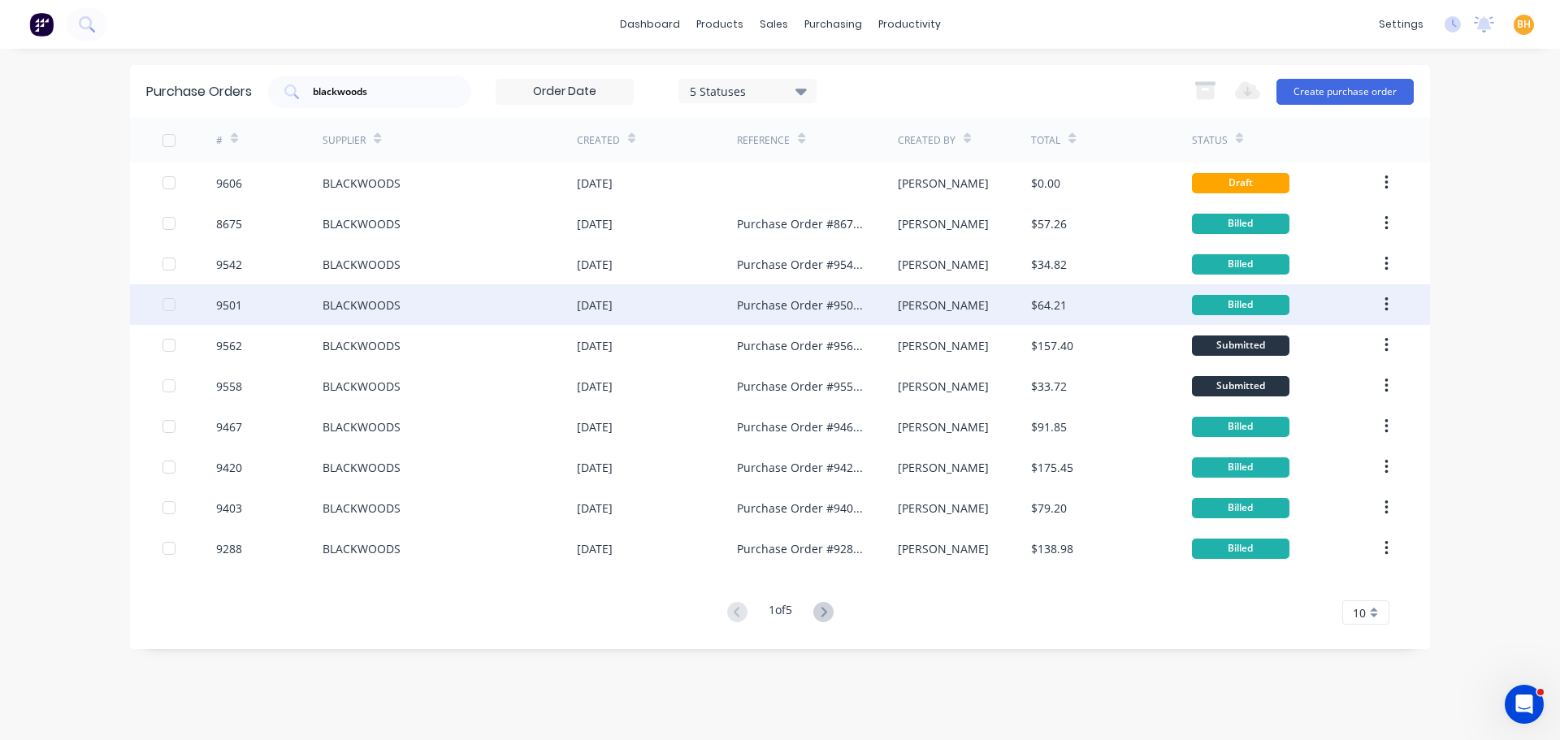
click at [372, 306] on div "BLACKWOODS" at bounding box center [362, 305] width 78 height 17
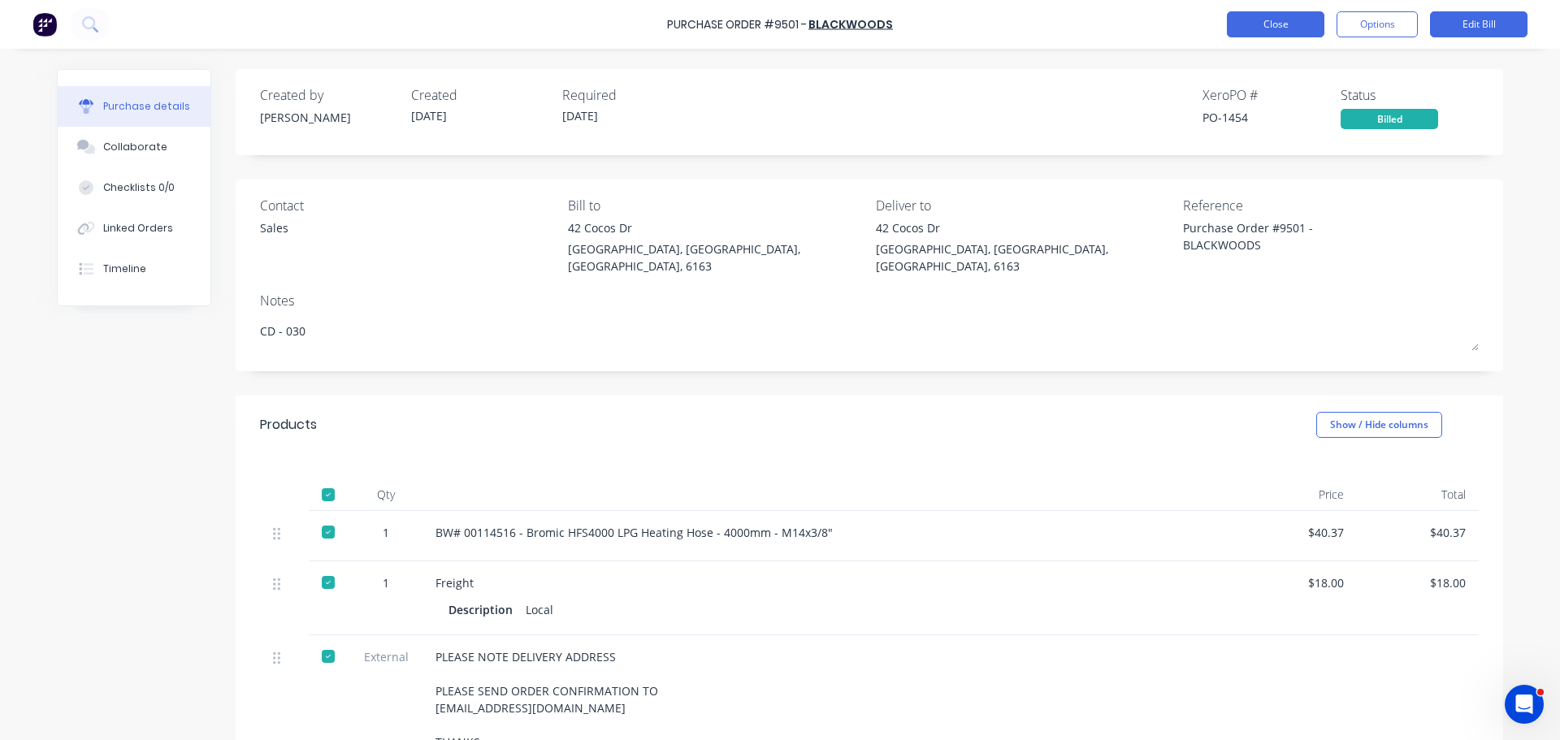
click at [1273, 24] on button "Close" at bounding box center [1275, 24] width 97 height 26
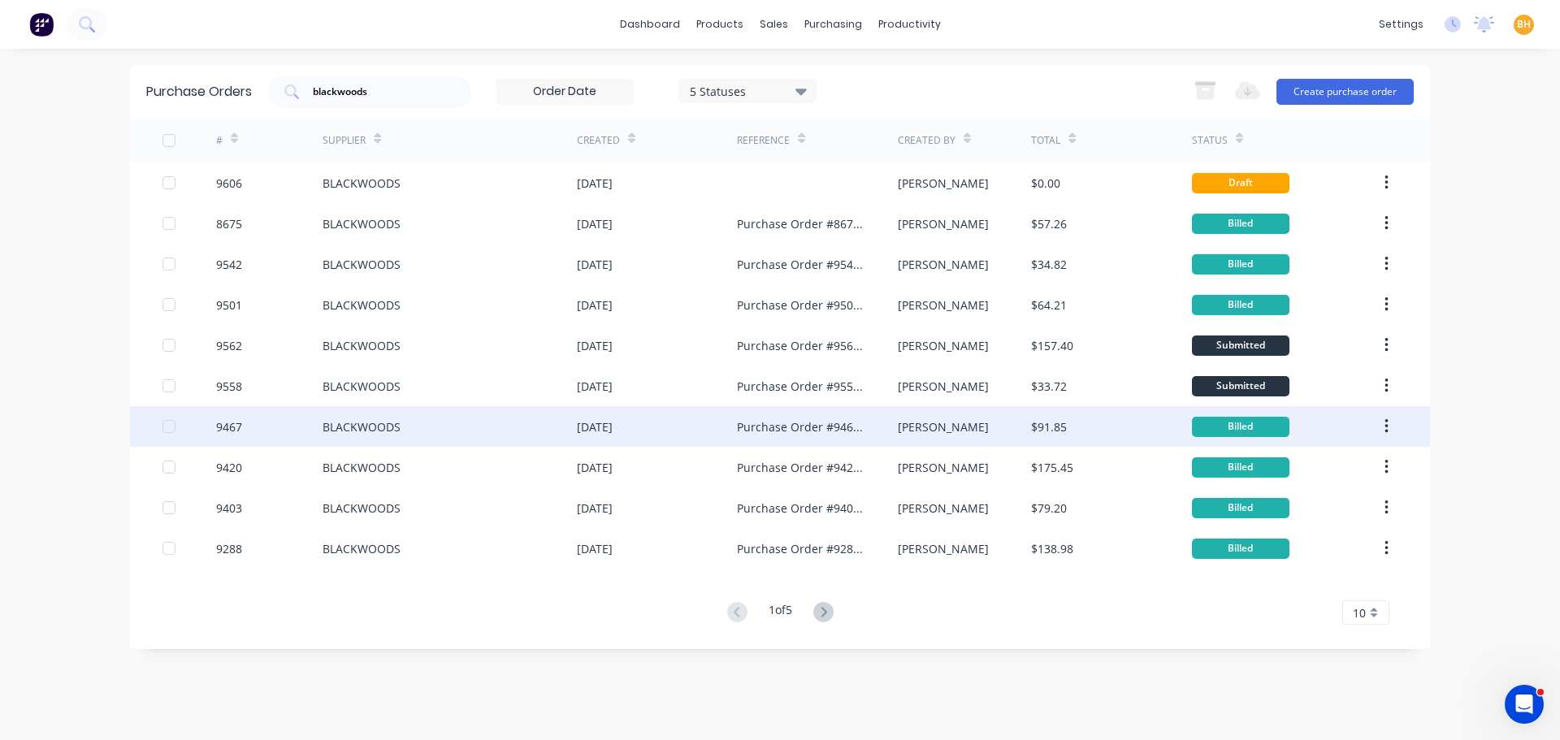
click at [418, 418] on div "BLACKWOODS" at bounding box center [450, 426] width 254 height 41
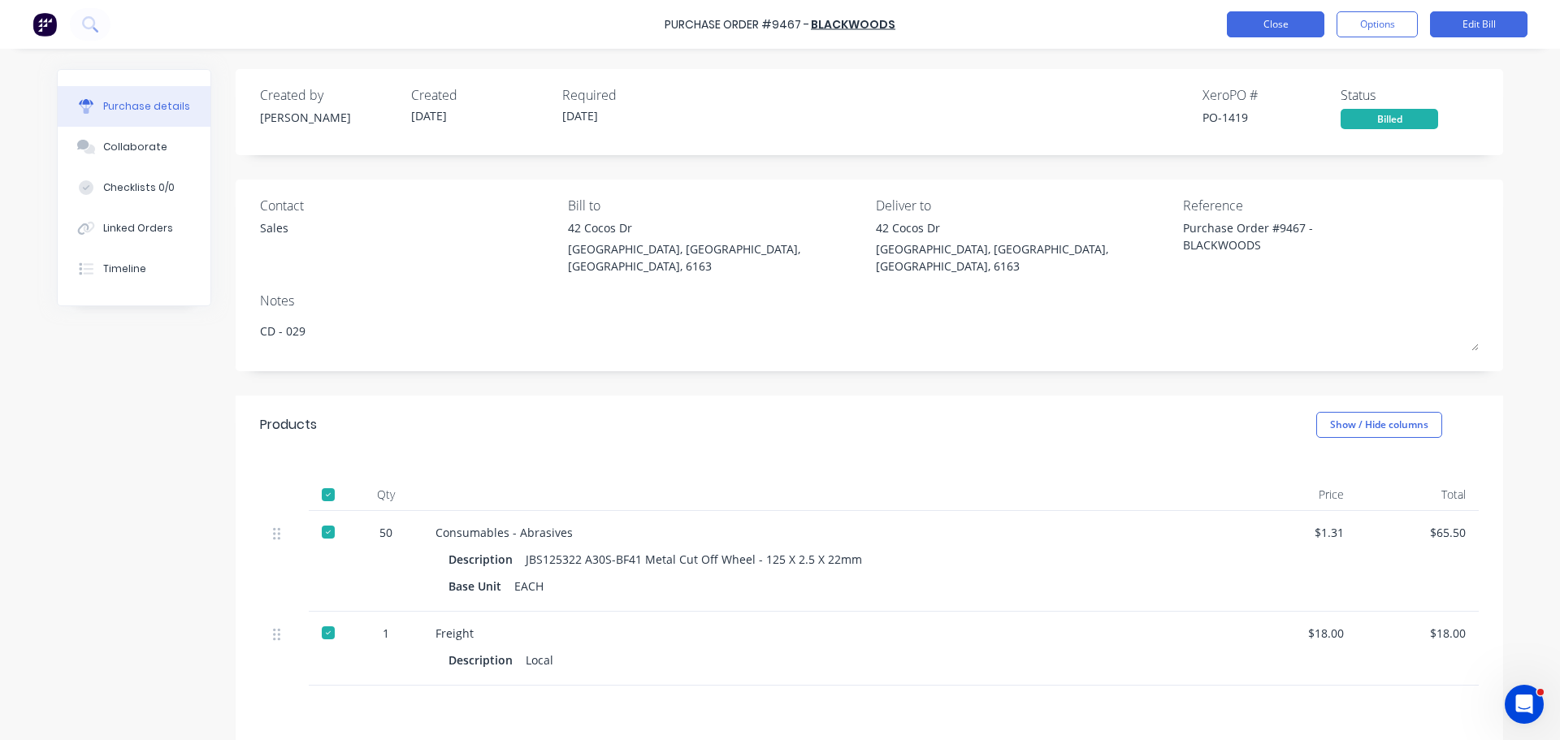
click at [1251, 19] on button "Close" at bounding box center [1275, 24] width 97 height 26
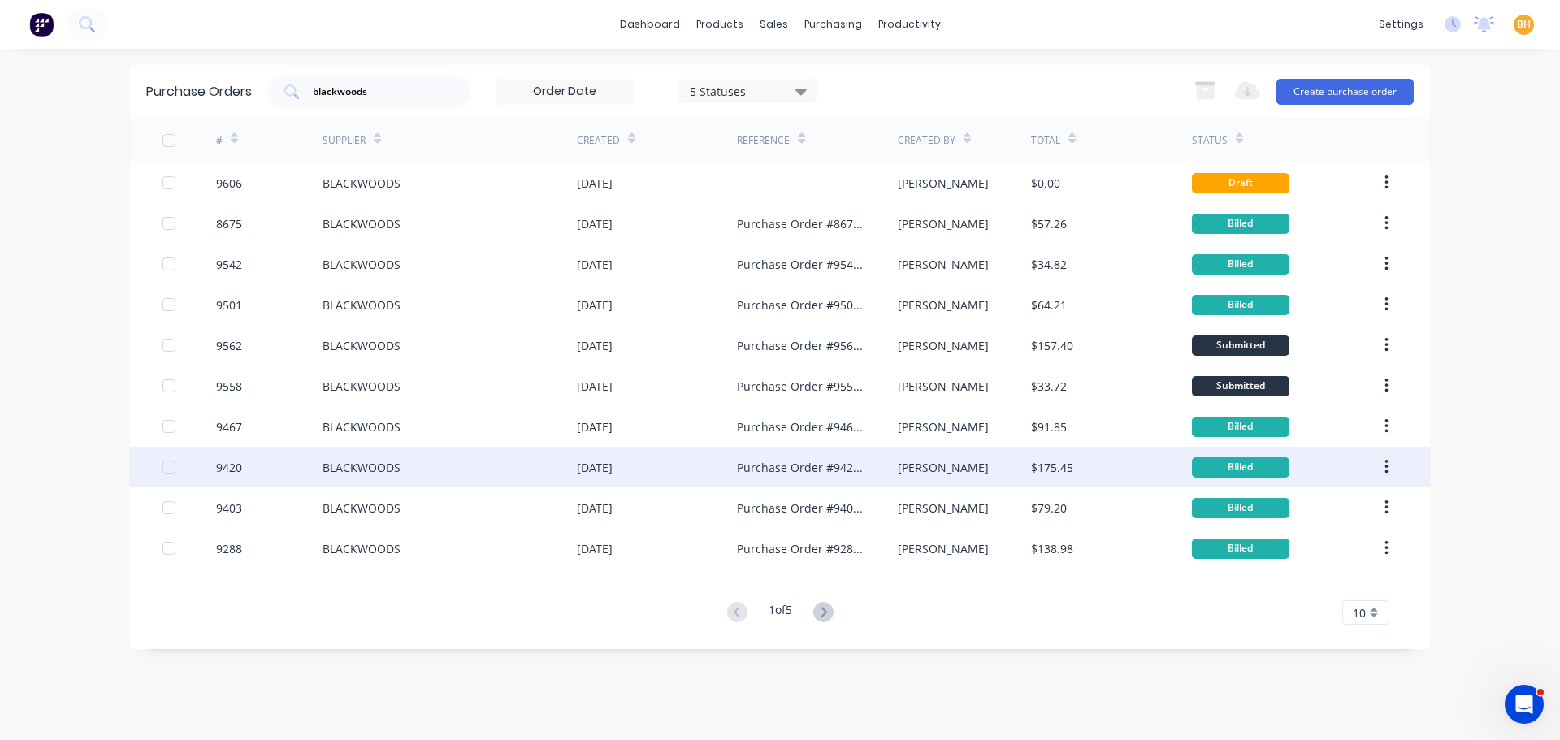
click at [642, 464] on div "17 Jul 2025" at bounding box center [657, 467] width 160 height 41
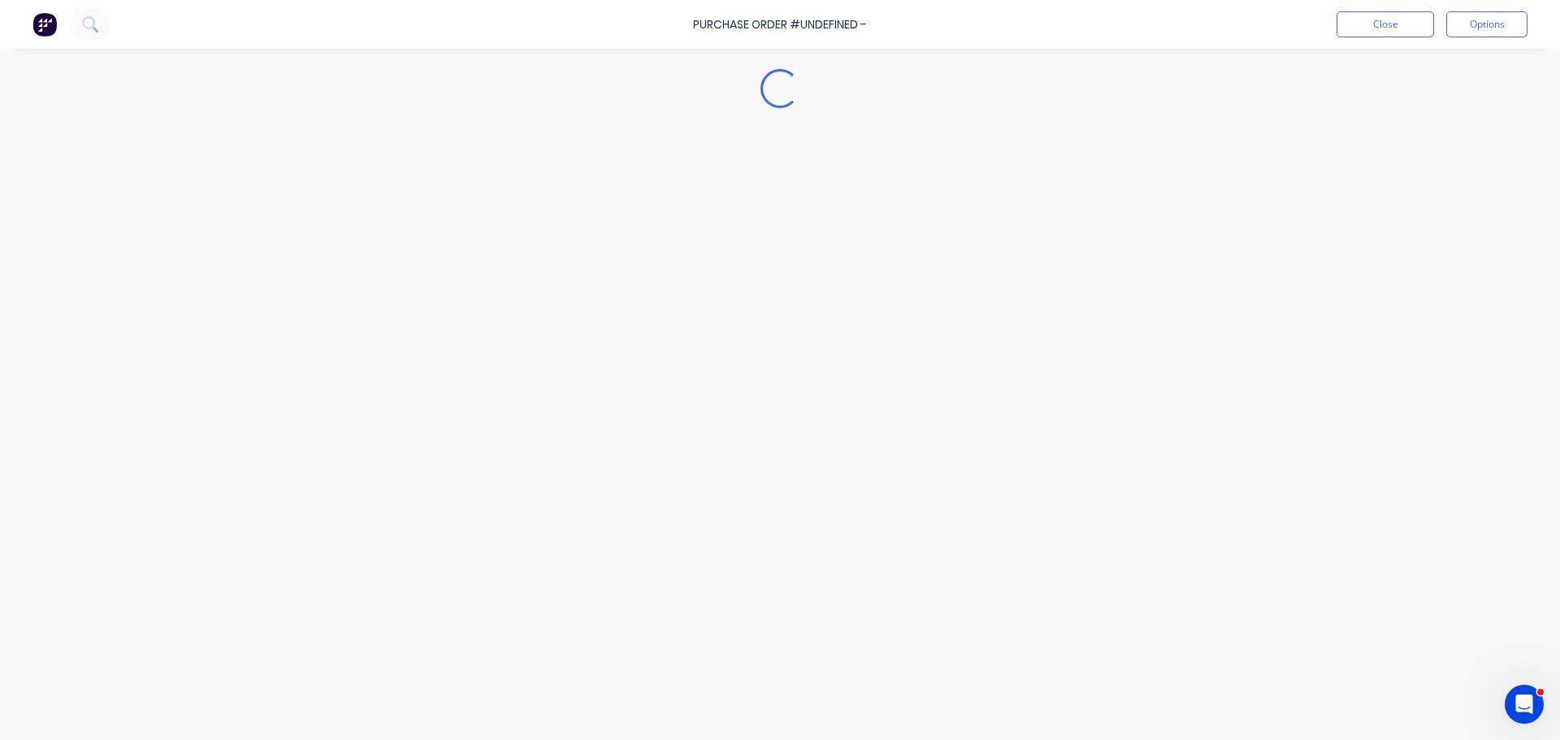
type textarea "x"
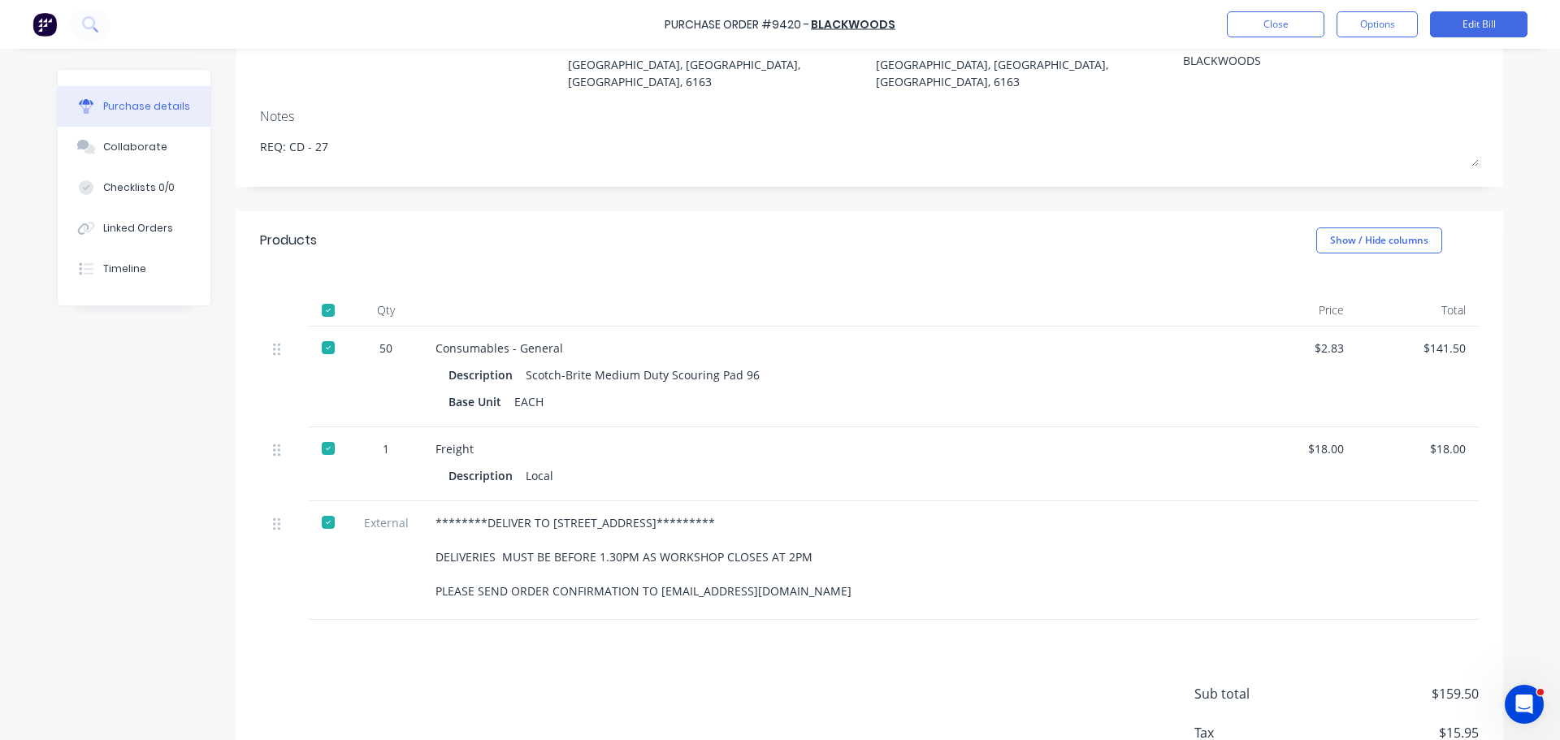
scroll to position [244, 0]
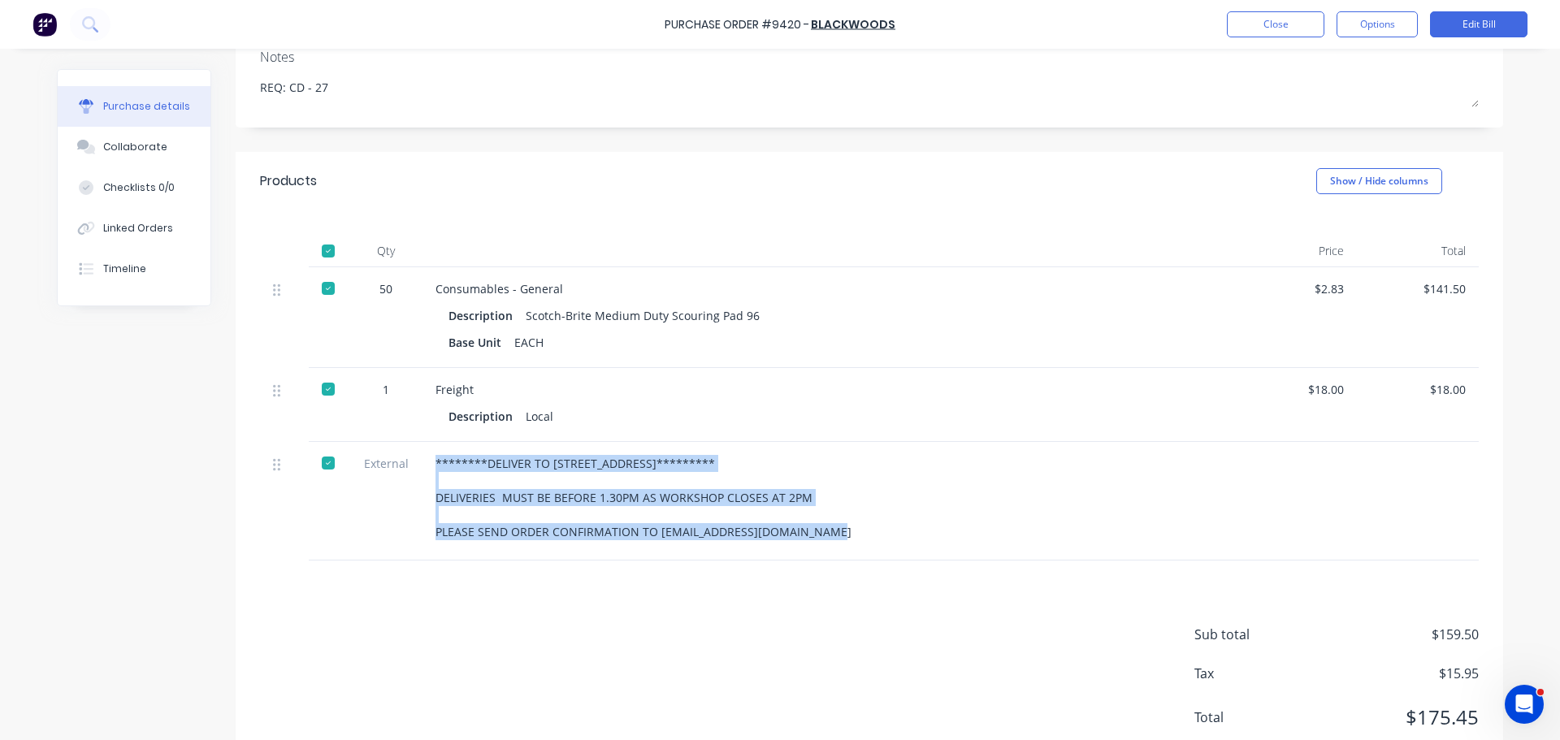
drag, startPoint x: 435, startPoint y: 465, endPoint x: 832, endPoint y: 543, distance: 404.7
click at [832, 543] on div "********DELIVER TO 42 COCOS DRIVE********* DELIVERIES MUST BE BEFORE 1.30PM AS …" at bounding box center [828, 501] width 812 height 119
copy div "********DELIVER TO 42 COCOS DRIVE********* DELIVERIES MUST BE BEFORE 1.30PM AS …"
click at [1254, 26] on button "Close" at bounding box center [1275, 24] width 97 height 26
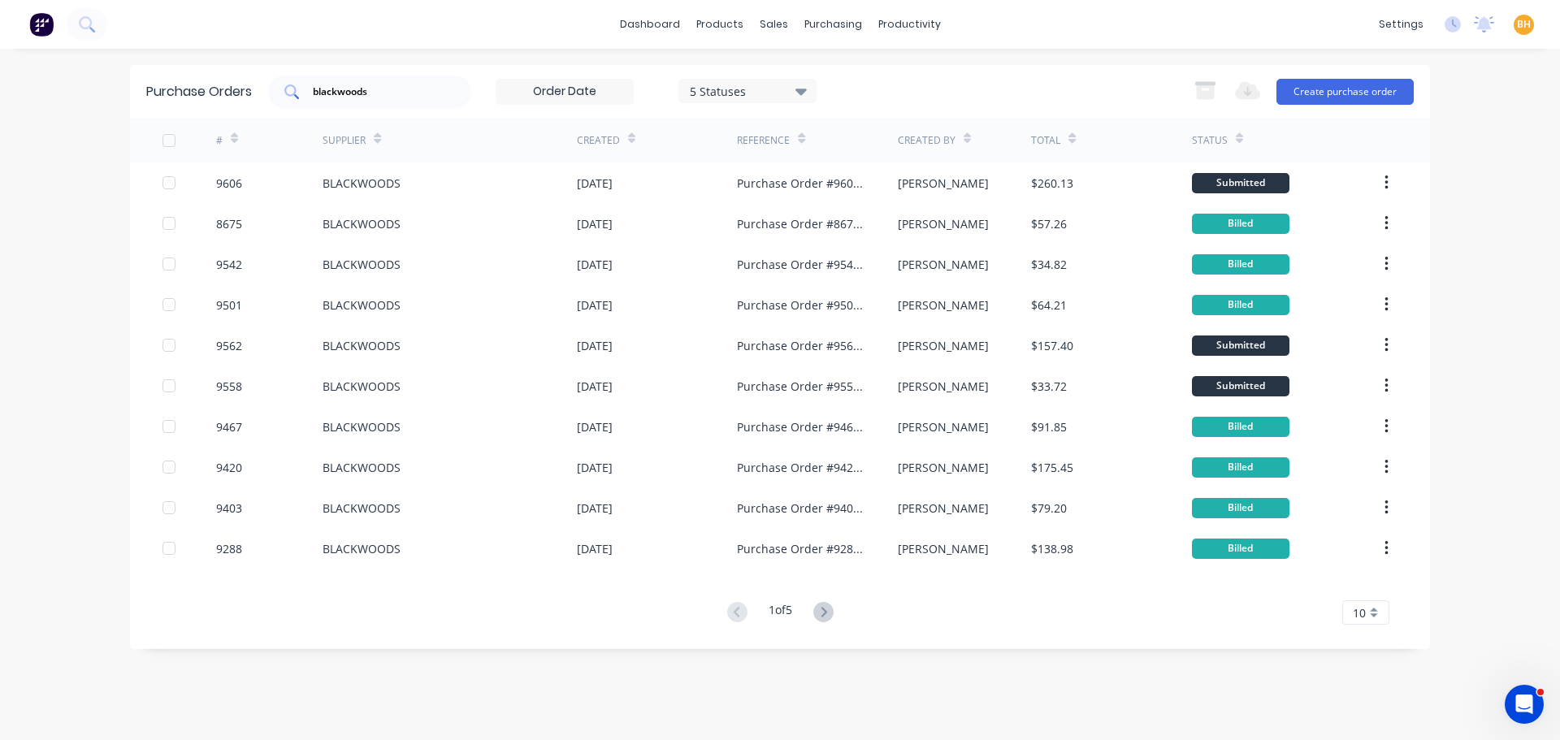
click at [427, 96] on input "blackwoods" at bounding box center [378, 92] width 135 height 16
type input "b"
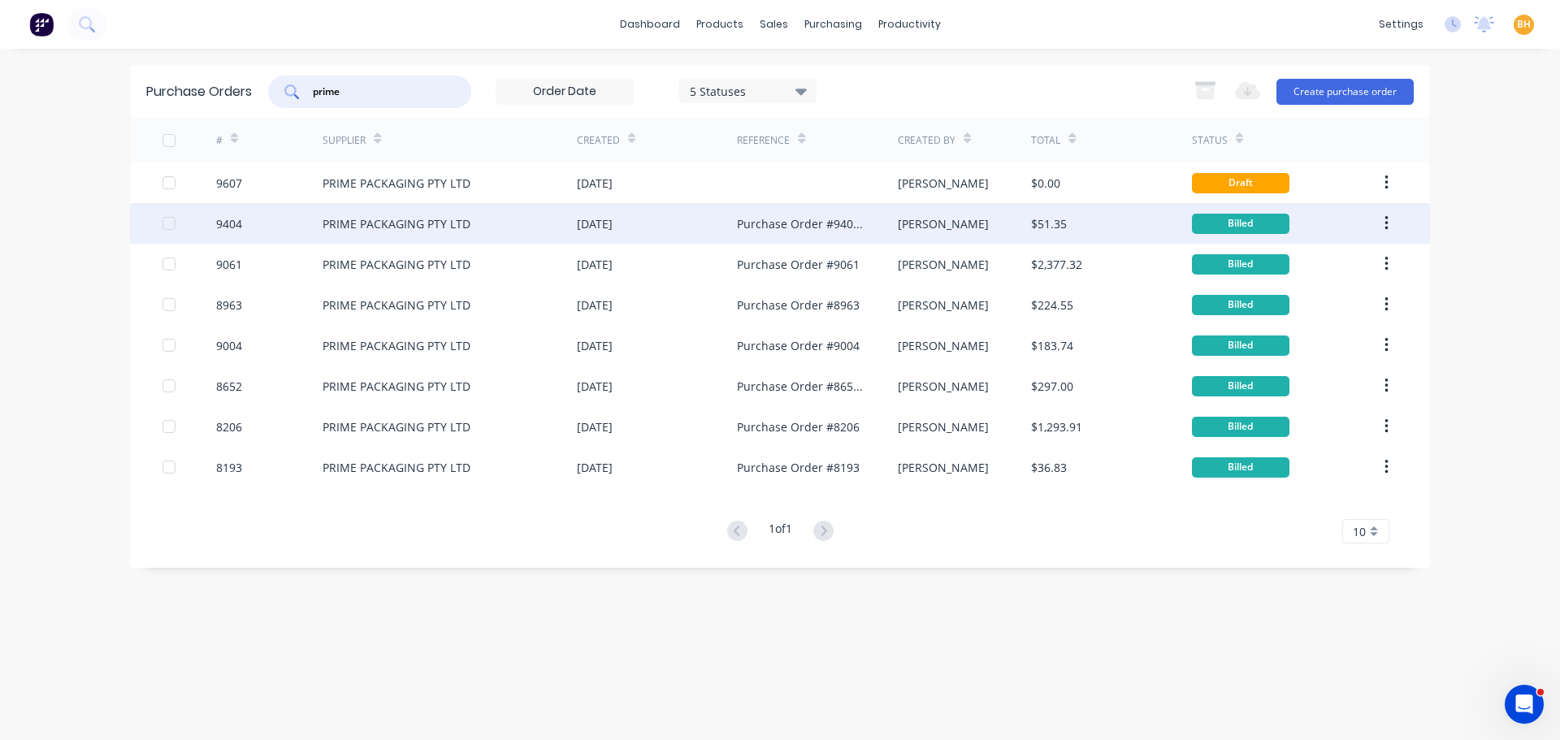
type input "prime"
click at [407, 217] on div "PRIME PACKAGING PTY LTD" at bounding box center [397, 223] width 148 height 17
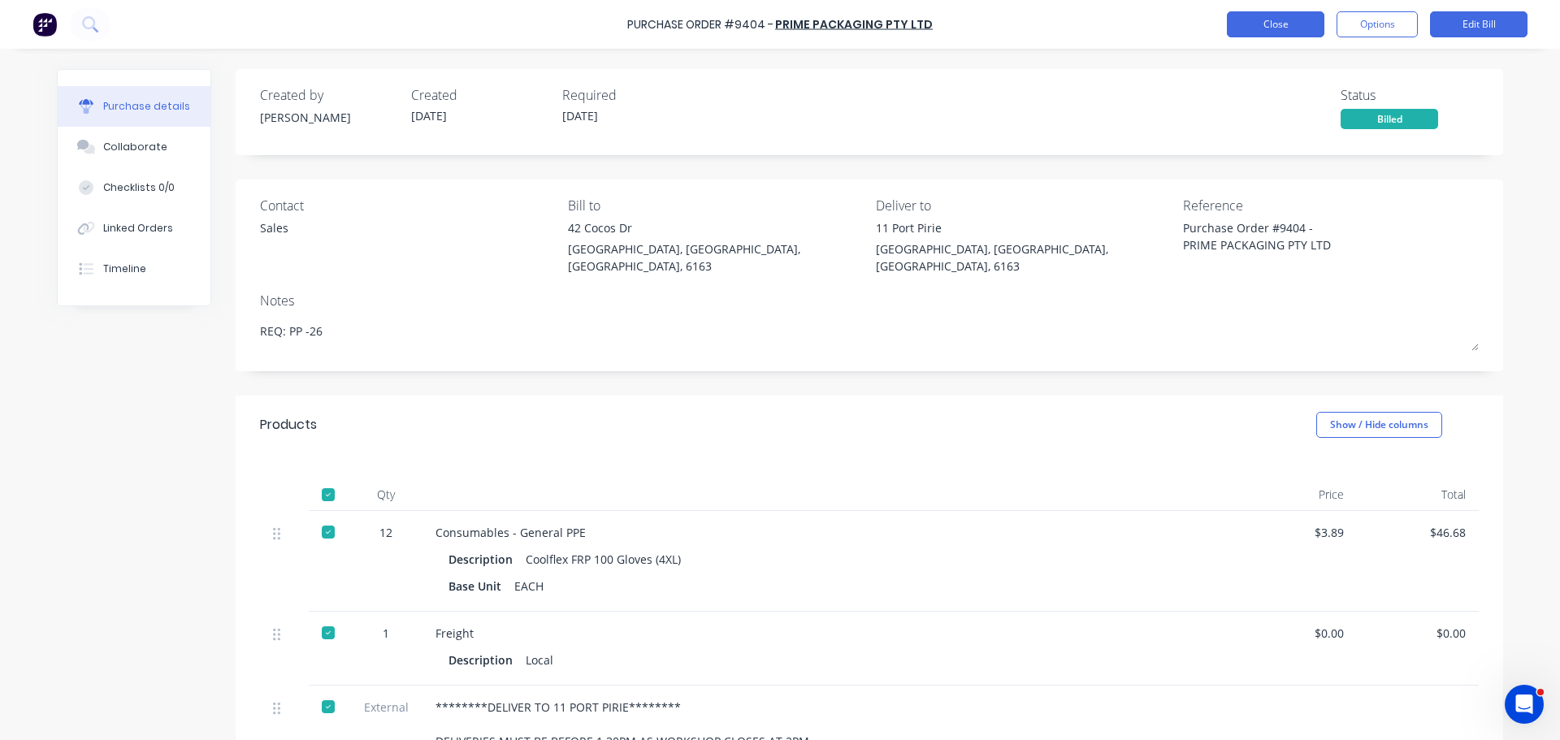
click at [1278, 19] on button "Close" at bounding box center [1275, 24] width 97 height 26
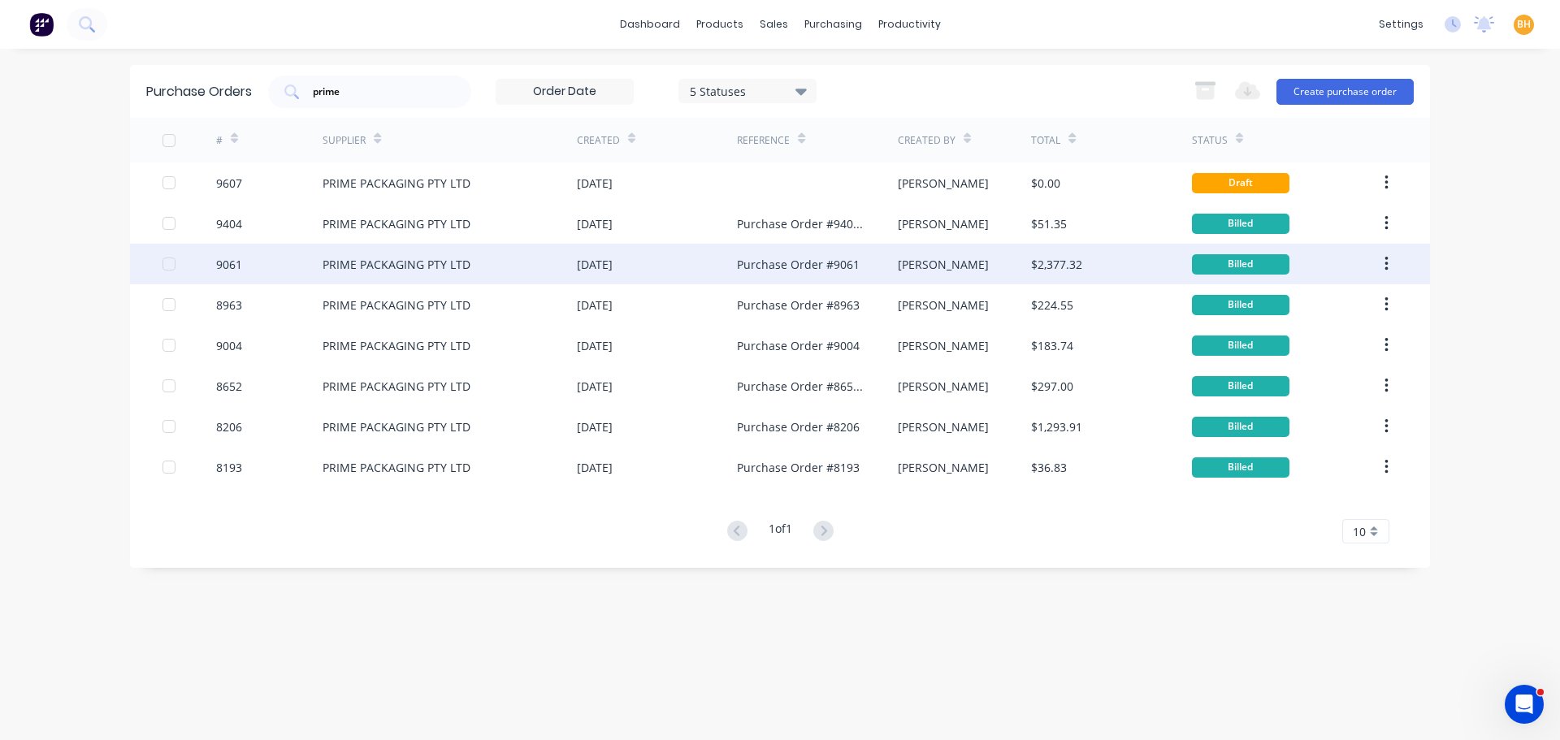
click at [384, 269] on div "PRIME PACKAGING PTY LTD" at bounding box center [397, 264] width 148 height 17
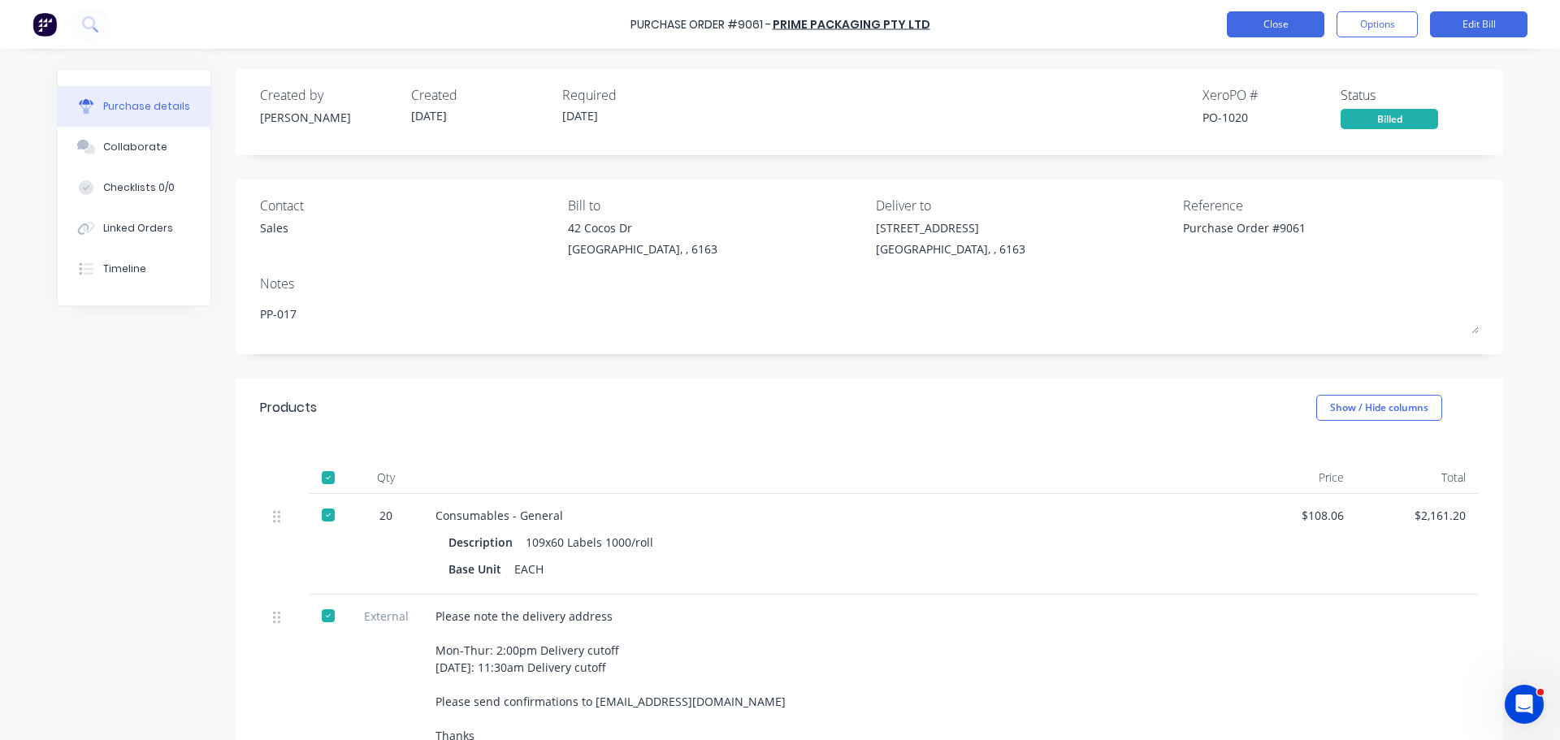
click at [1240, 20] on button "Close" at bounding box center [1275, 24] width 97 height 26
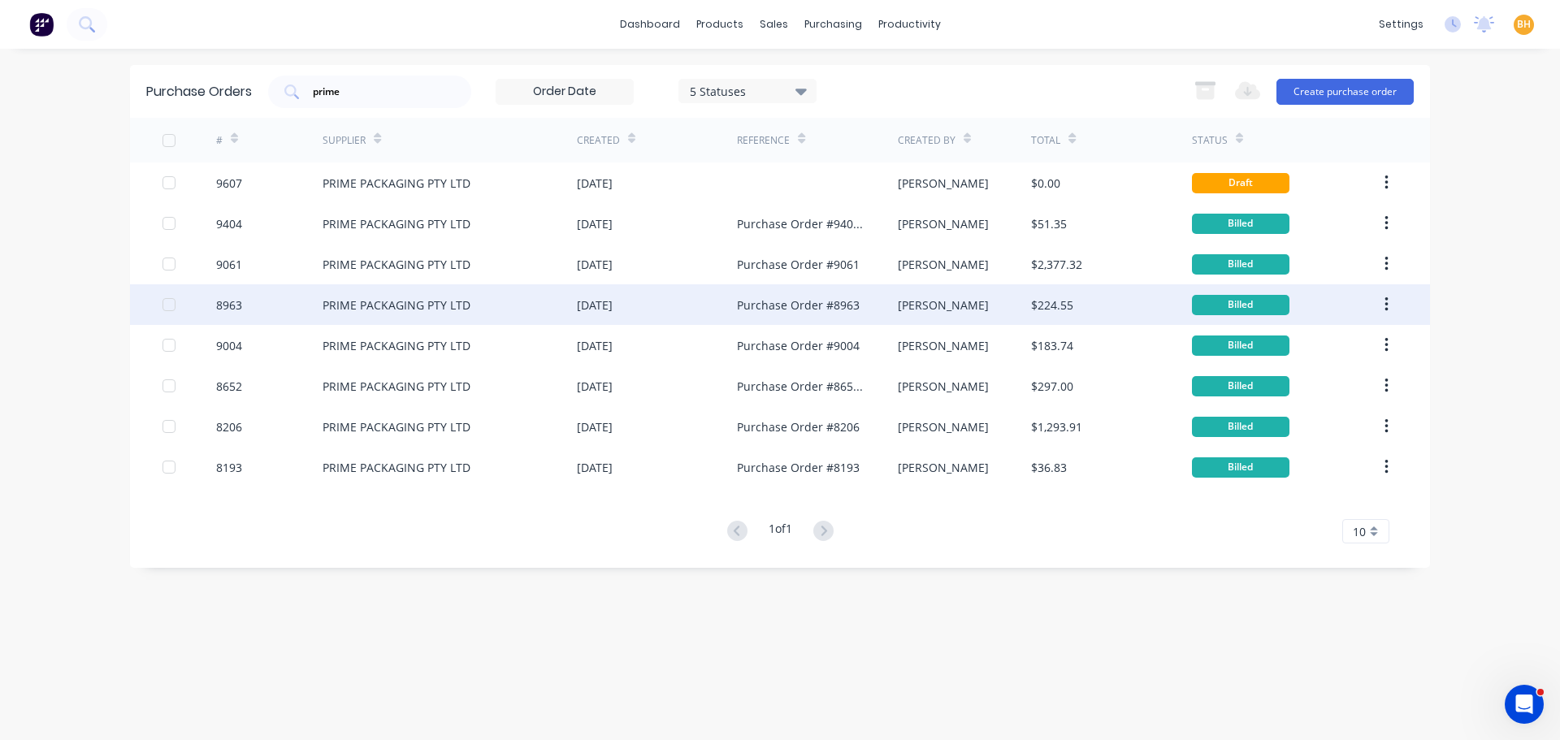
click at [423, 312] on div "PRIME PACKAGING PTY LTD" at bounding box center [397, 305] width 148 height 17
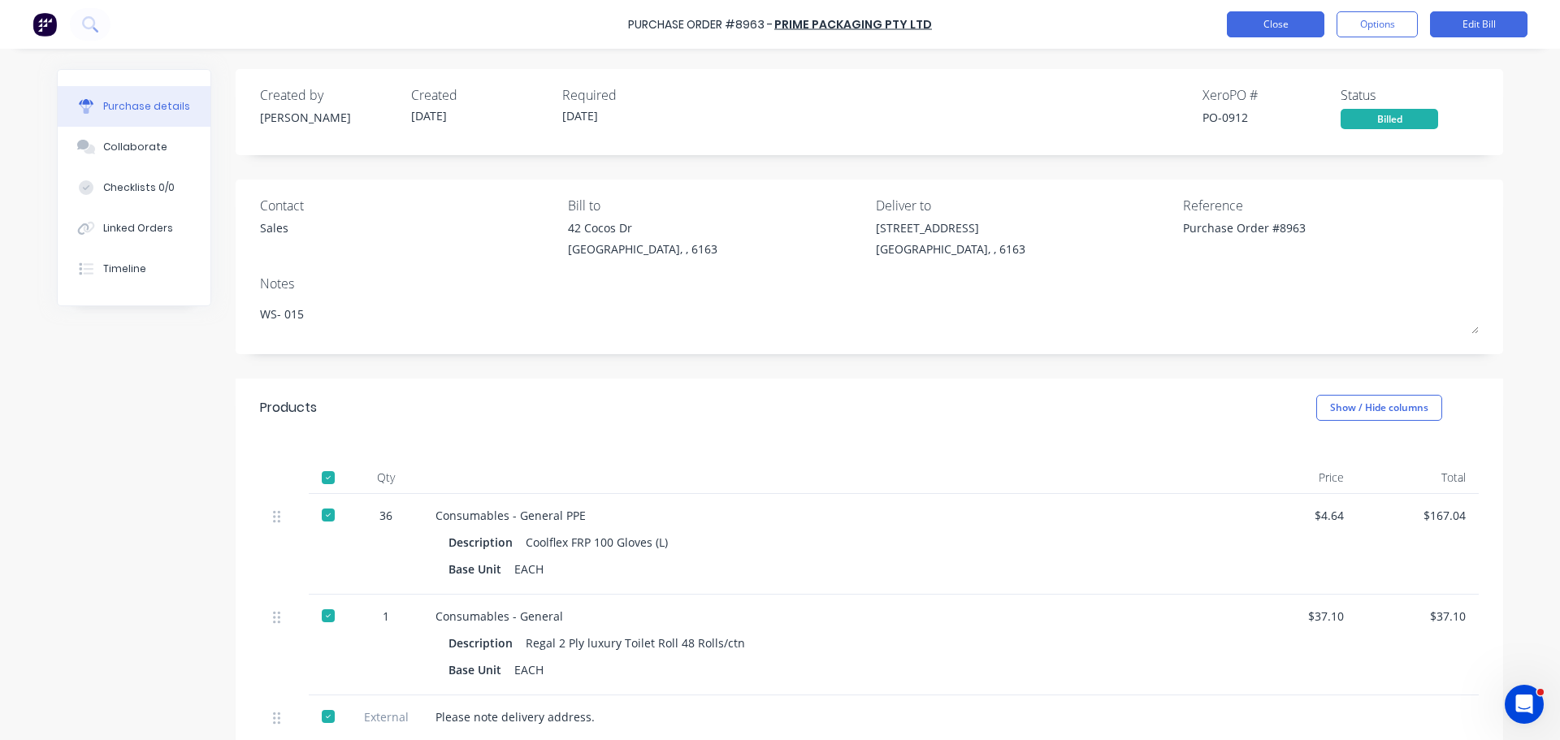
click at [1269, 17] on button "Close" at bounding box center [1275, 24] width 97 height 26
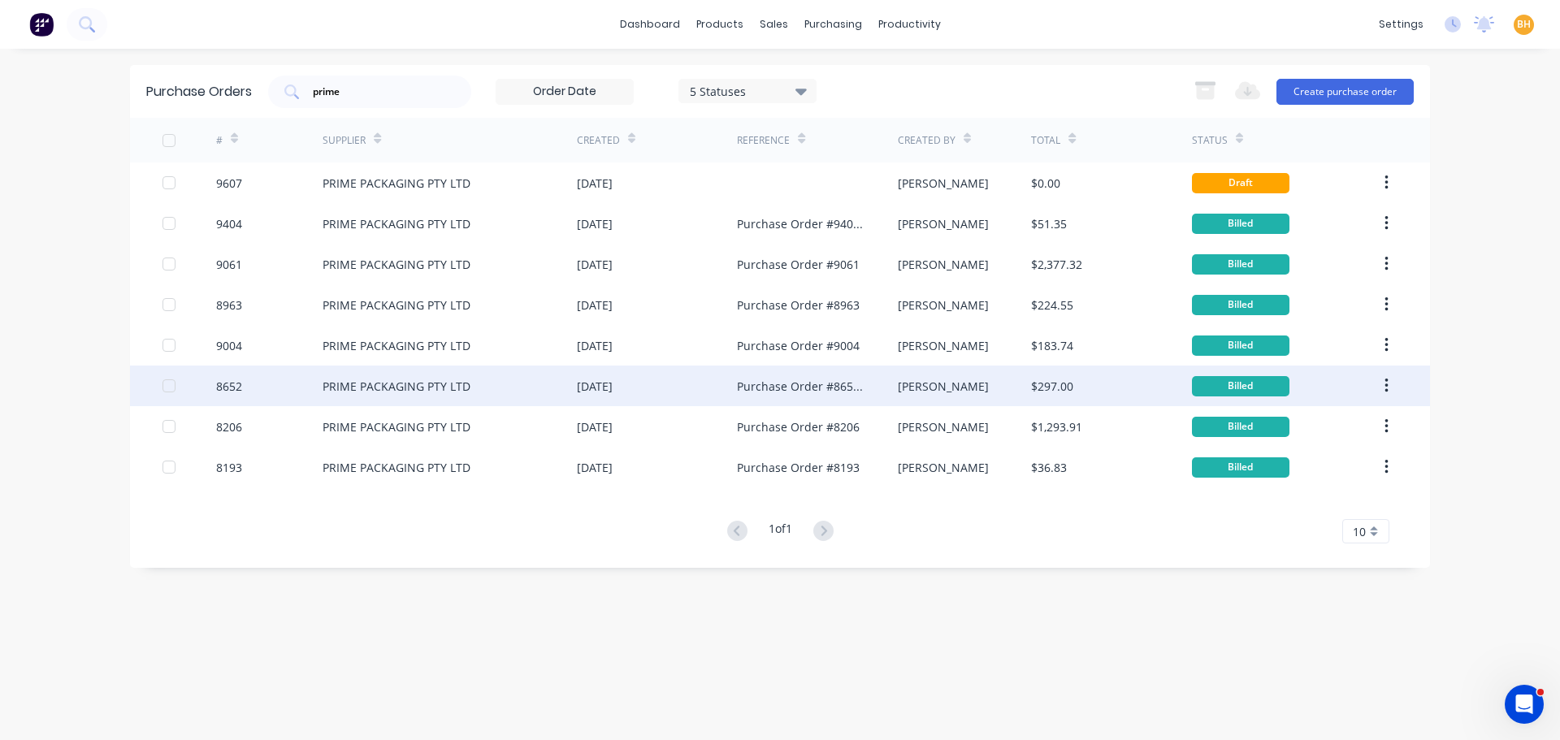
click at [377, 382] on div "PRIME PACKAGING PTY LTD" at bounding box center [397, 386] width 148 height 17
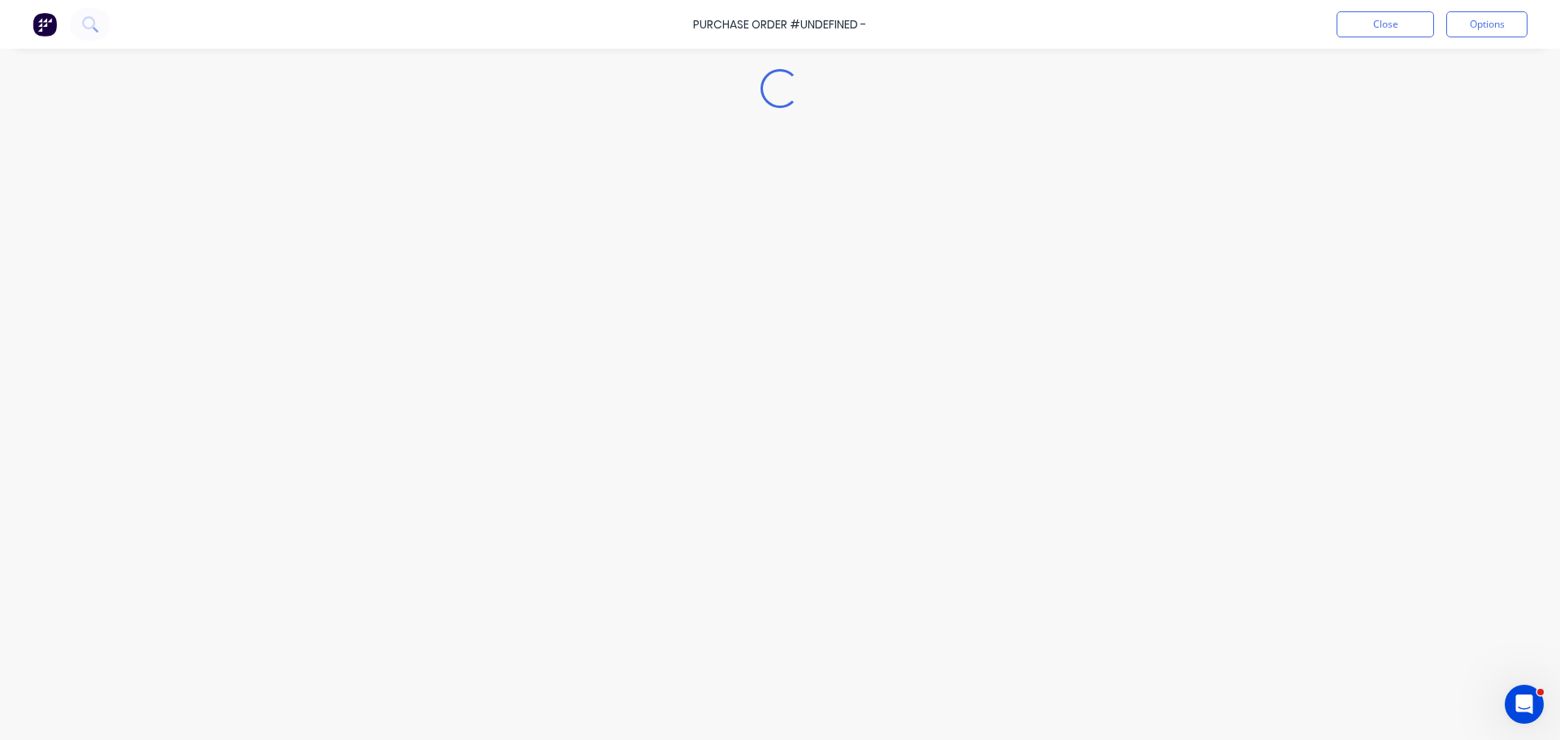
type textarea "x"
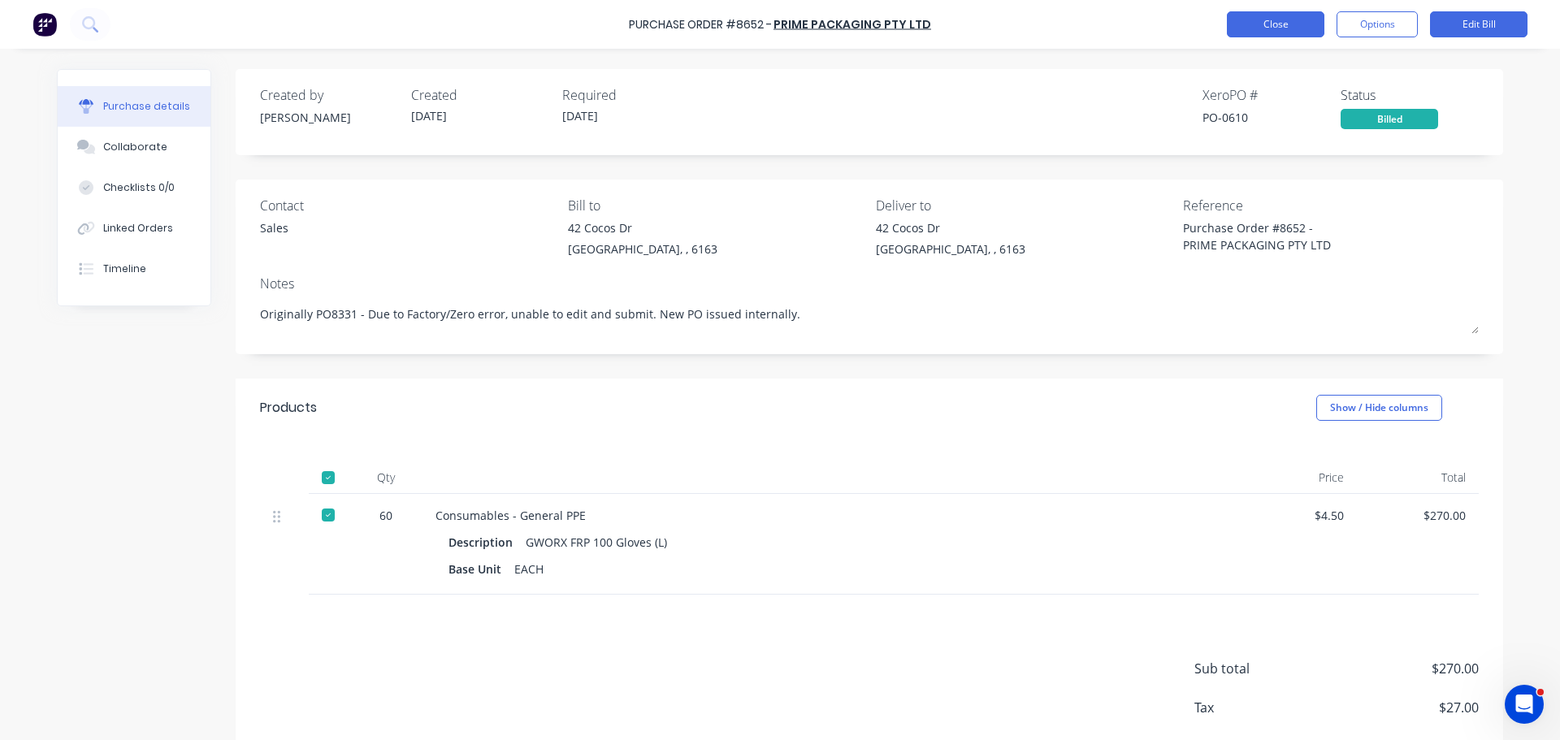
click at [1283, 17] on button "Close" at bounding box center [1275, 24] width 97 height 26
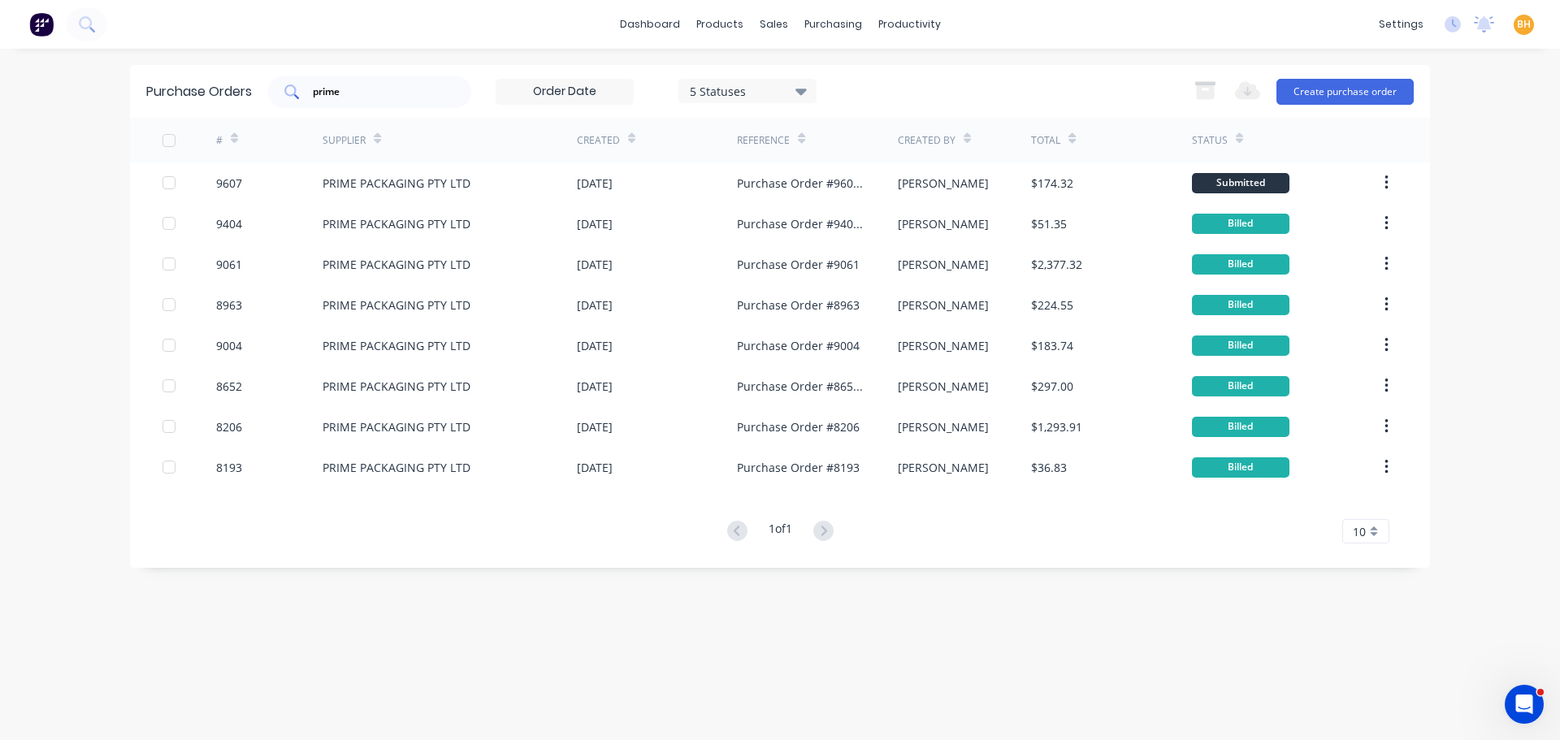
click at [350, 93] on input "prime" at bounding box center [378, 92] width 135 height 16
type input "p"
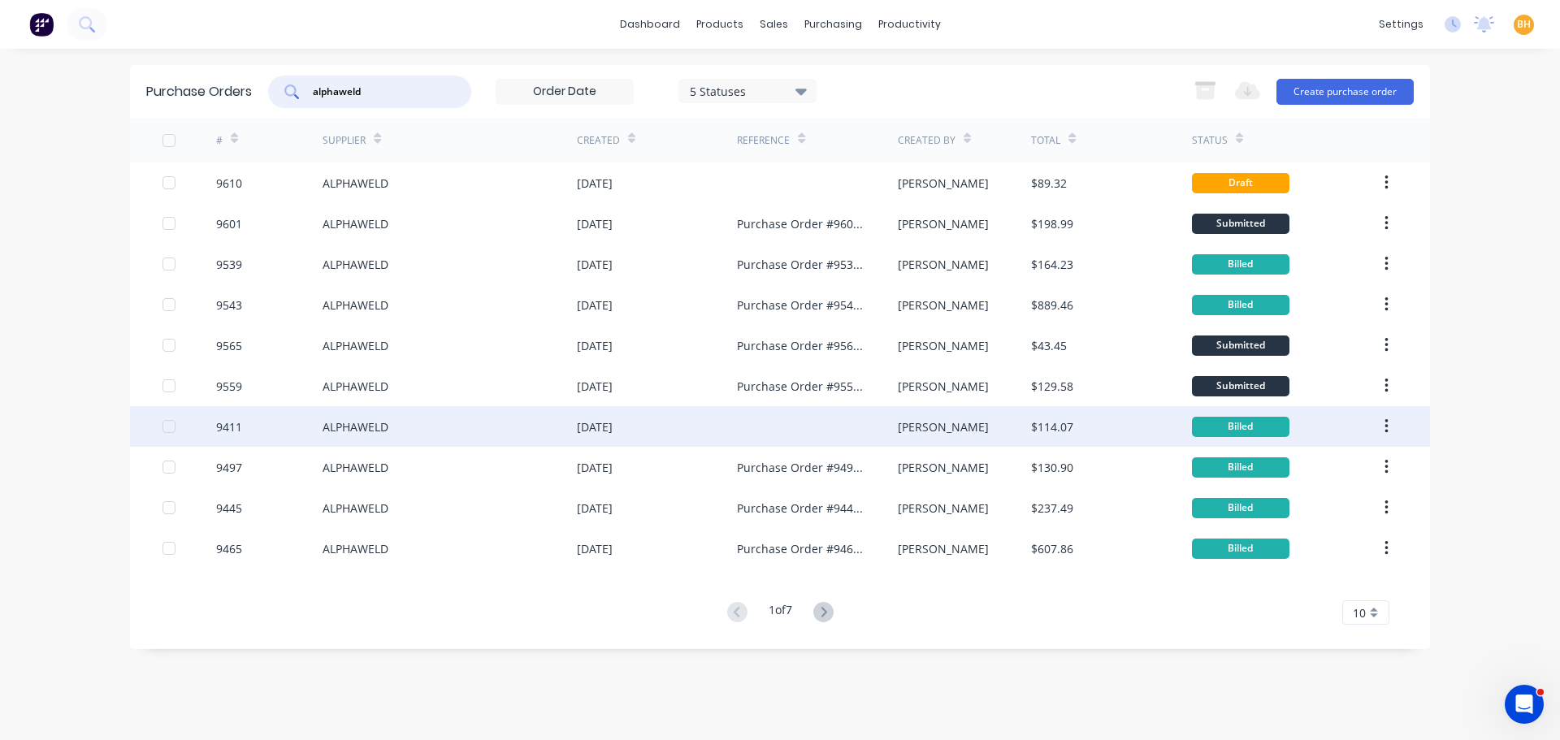
type input "alphaweld"
click at [403, 418] on div "ALPHAWELD" at bounding box center [450, 426] width 254 height 41
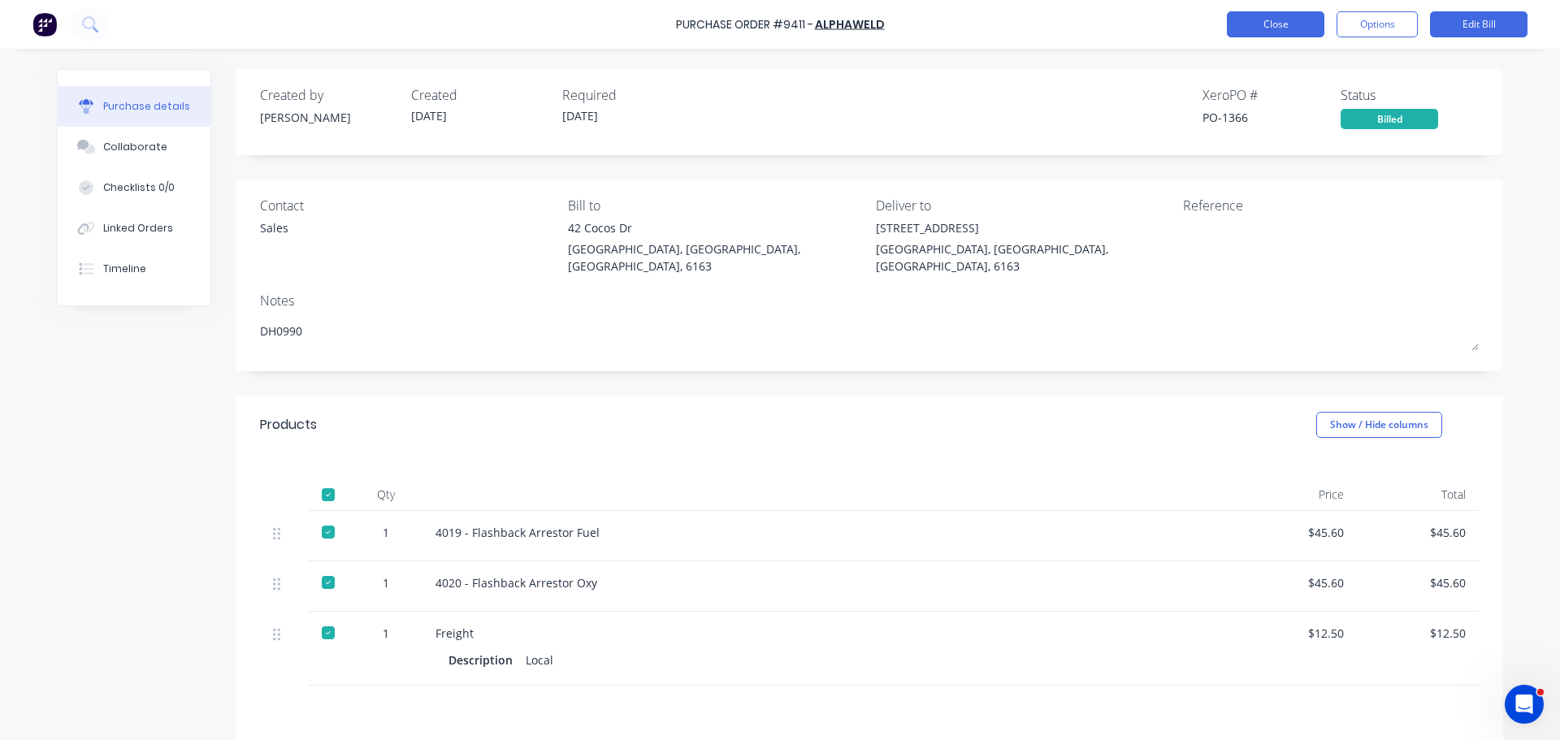
click at [1253, 26] on button "Close" at bounding box center [1275, 24] width 97 height 26
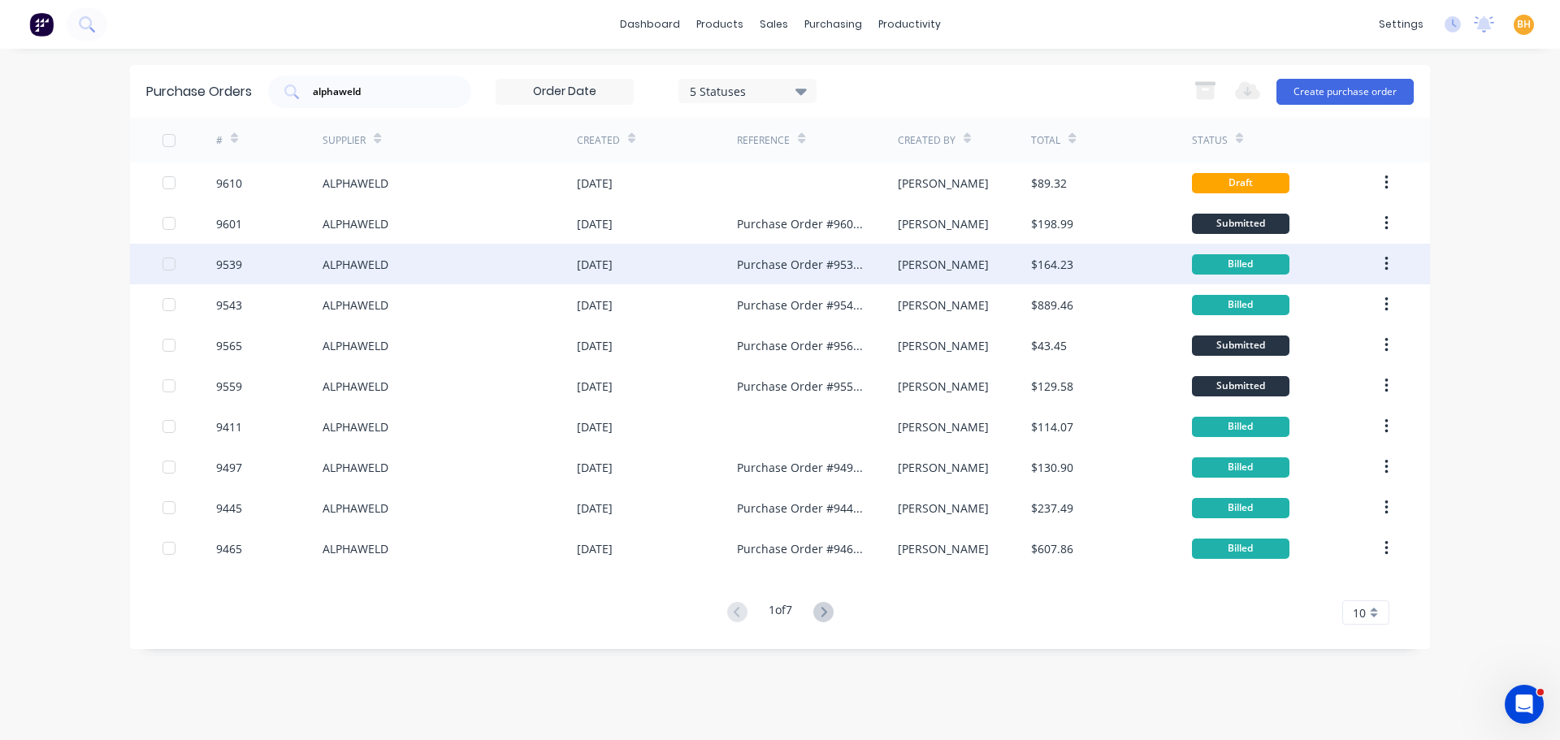
click at [379, 266] on div "ALPHAWELD" at bounding box center [356, 264] width 66 height 17
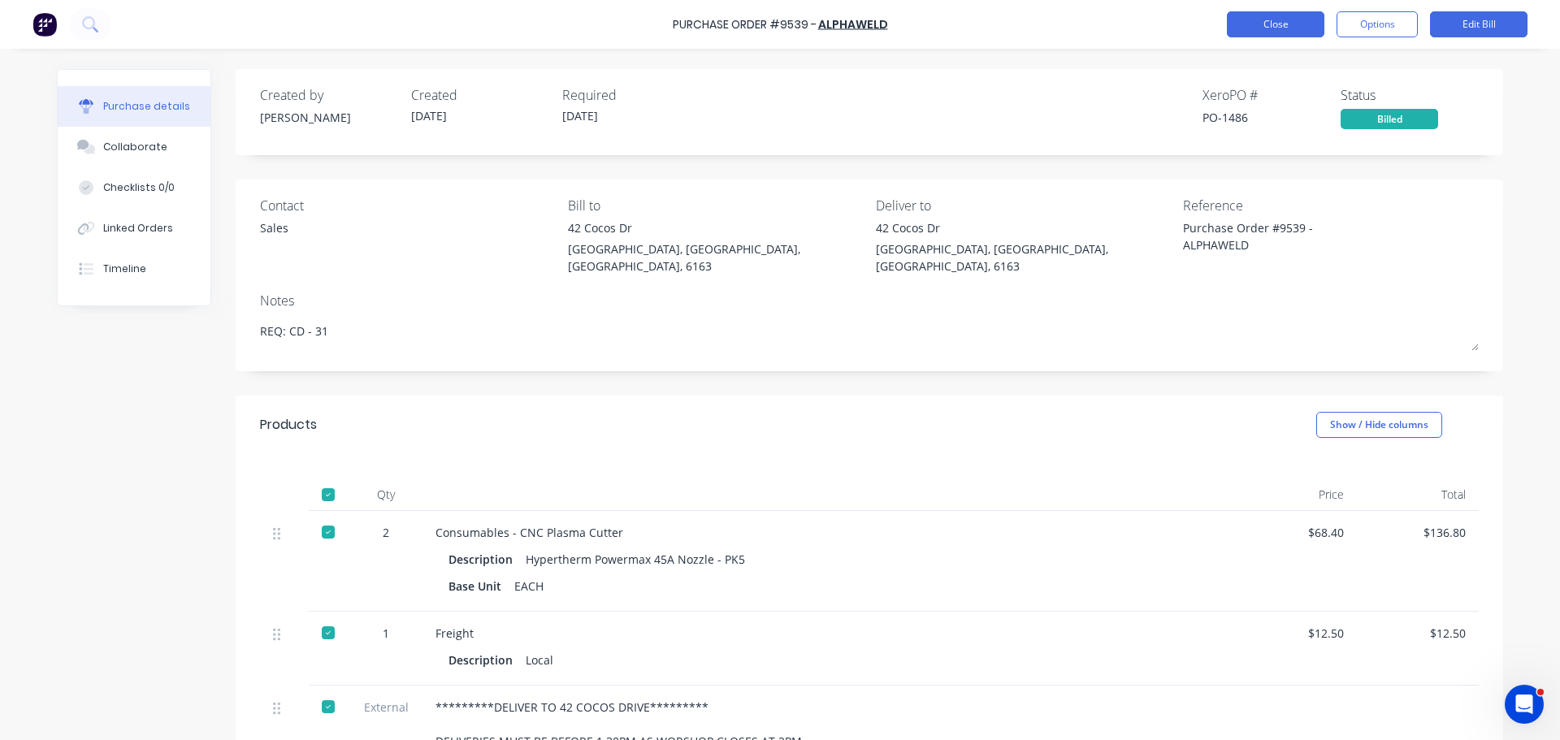
click at [1296, 32] on button "Close" at bounding box center [1275, 24] width 97 height 26
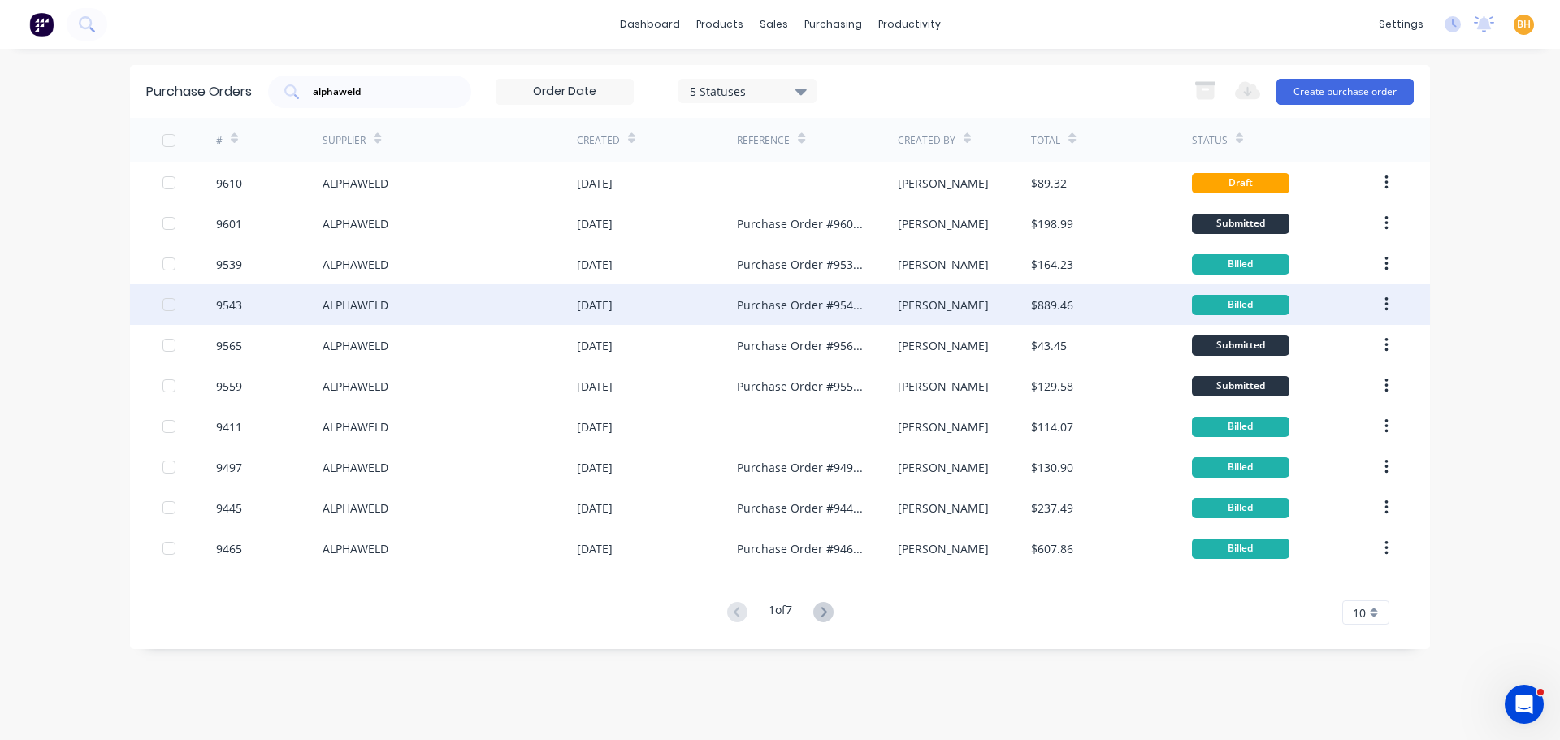
click at [349, 306] on div "ALPHAWELD" at bounding box center [356, 305] width 66 height 17
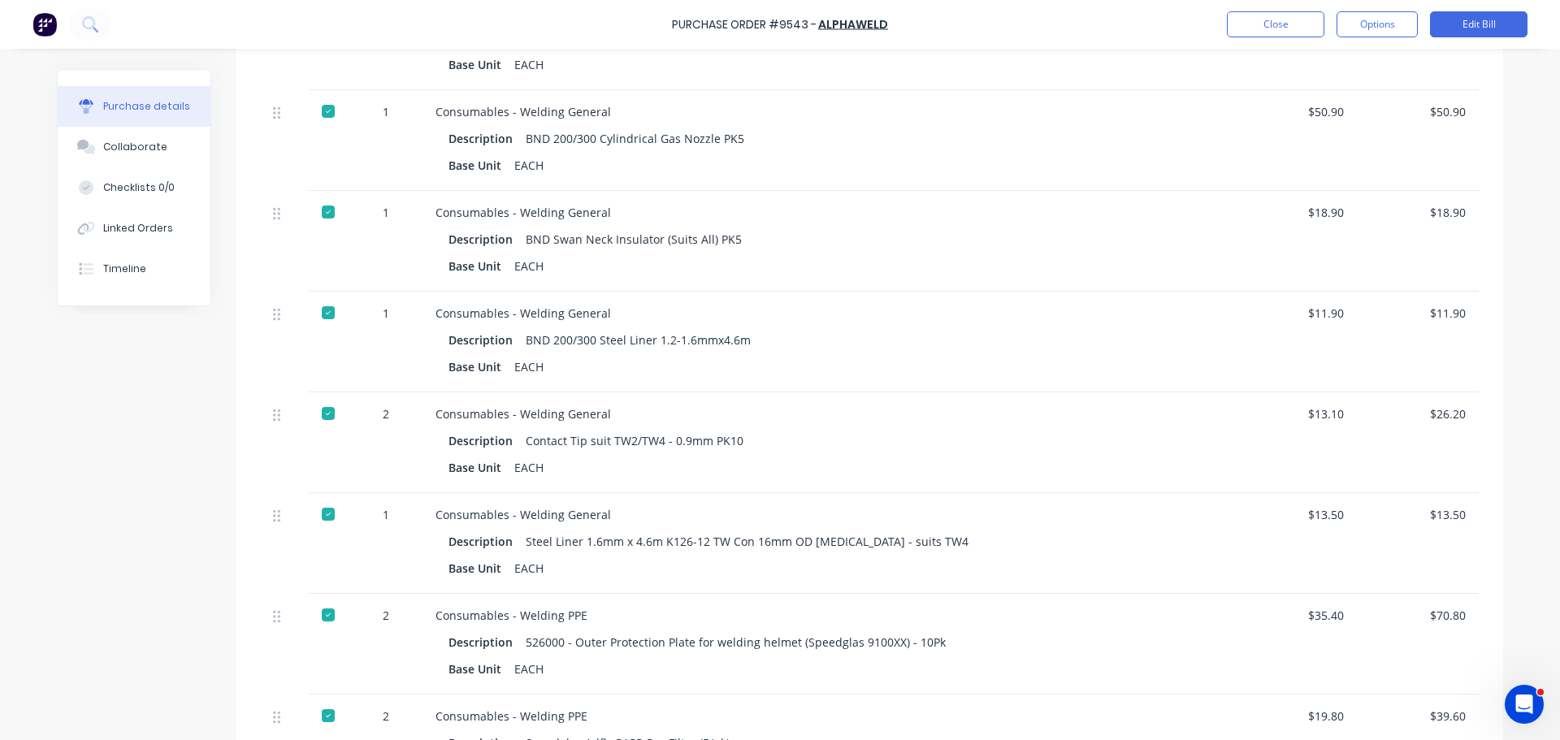
scroll to position [406, 0]
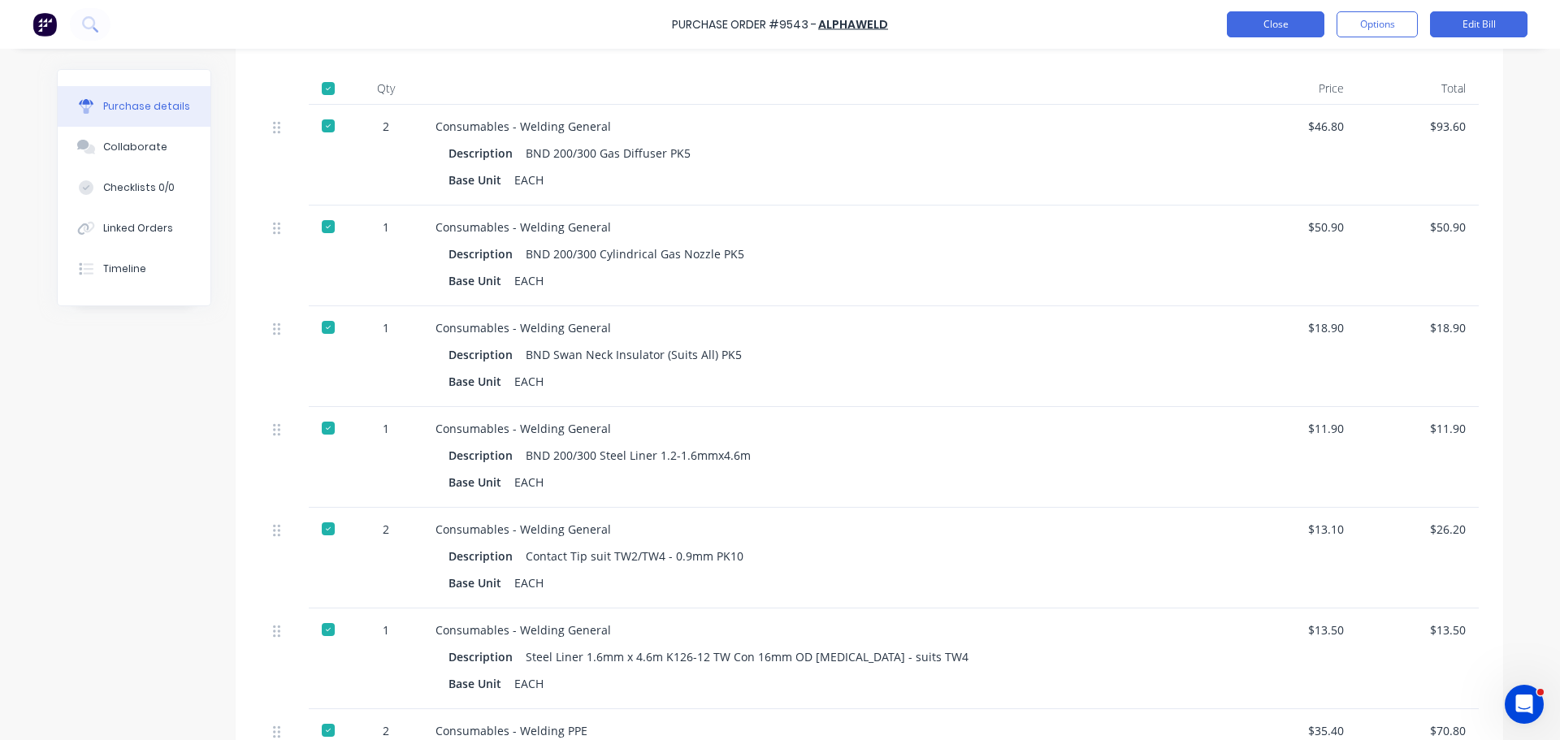
click at [1252, 22] on button "Close" at bounding box center [1275, 24] width 97 height 26
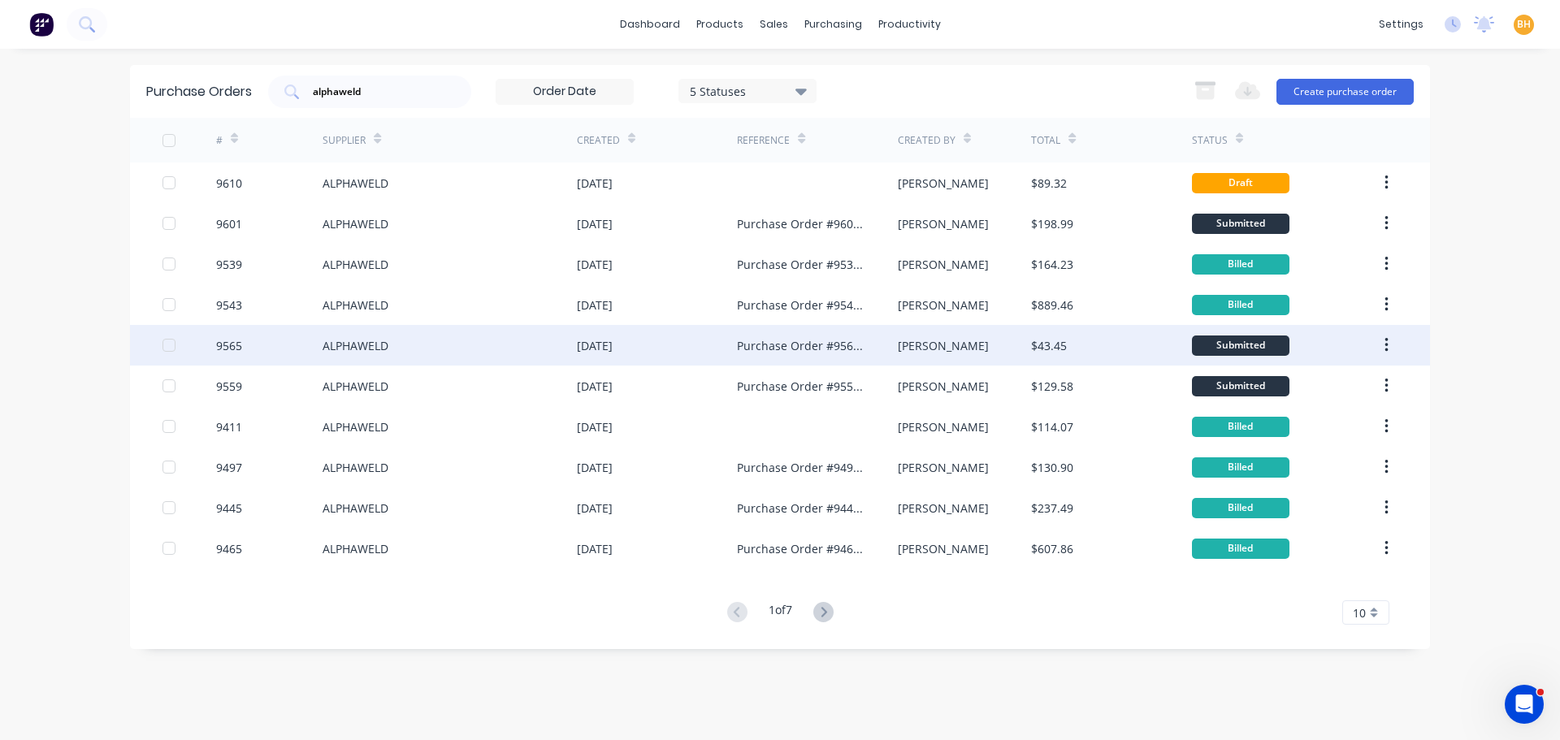
click at [341, 353] on div "ALPHAWELD" at bounding box center [356, 345] width 66 height 17
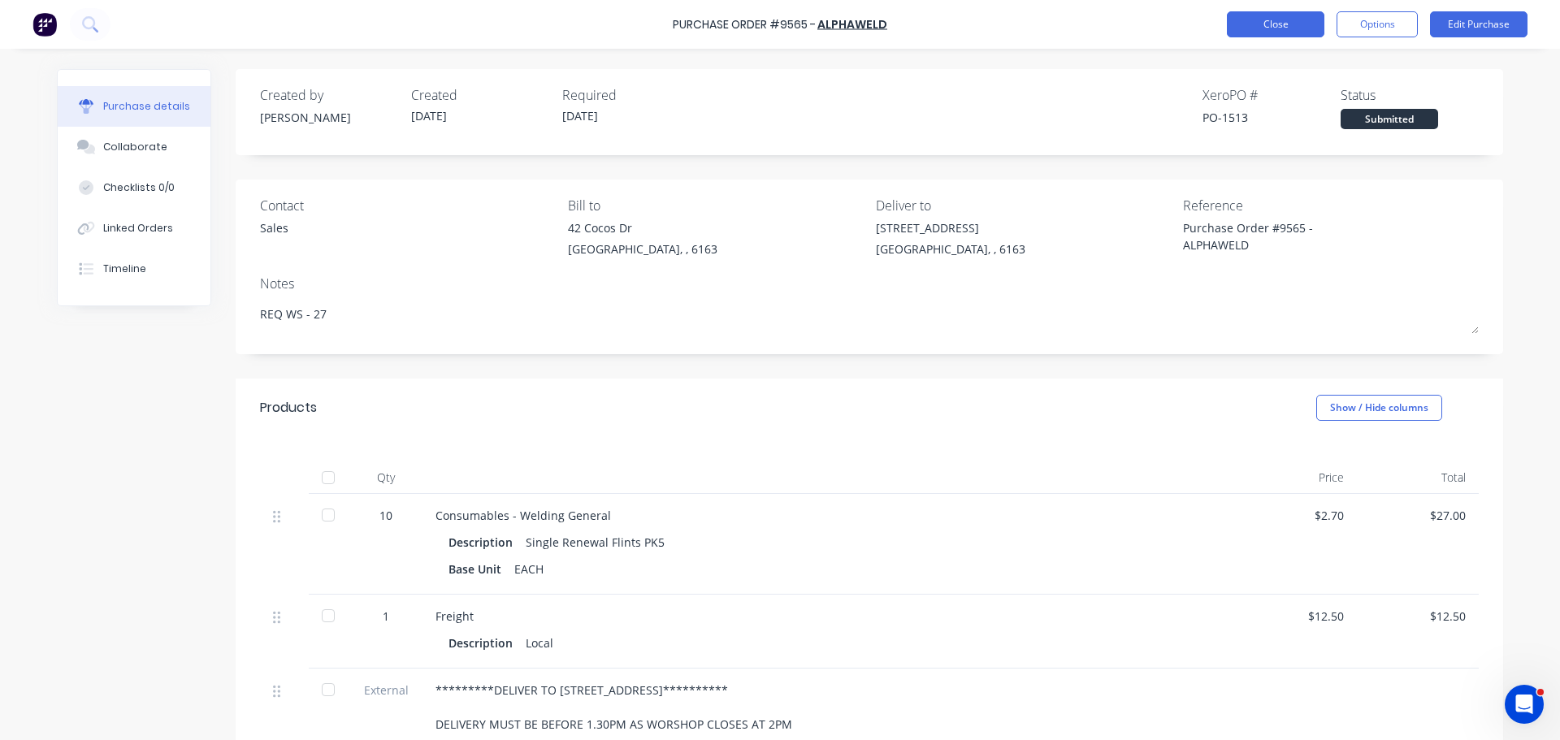
click at [1262, 16] on button "Close" at bounding box center [1275, 24] width 97 height 26
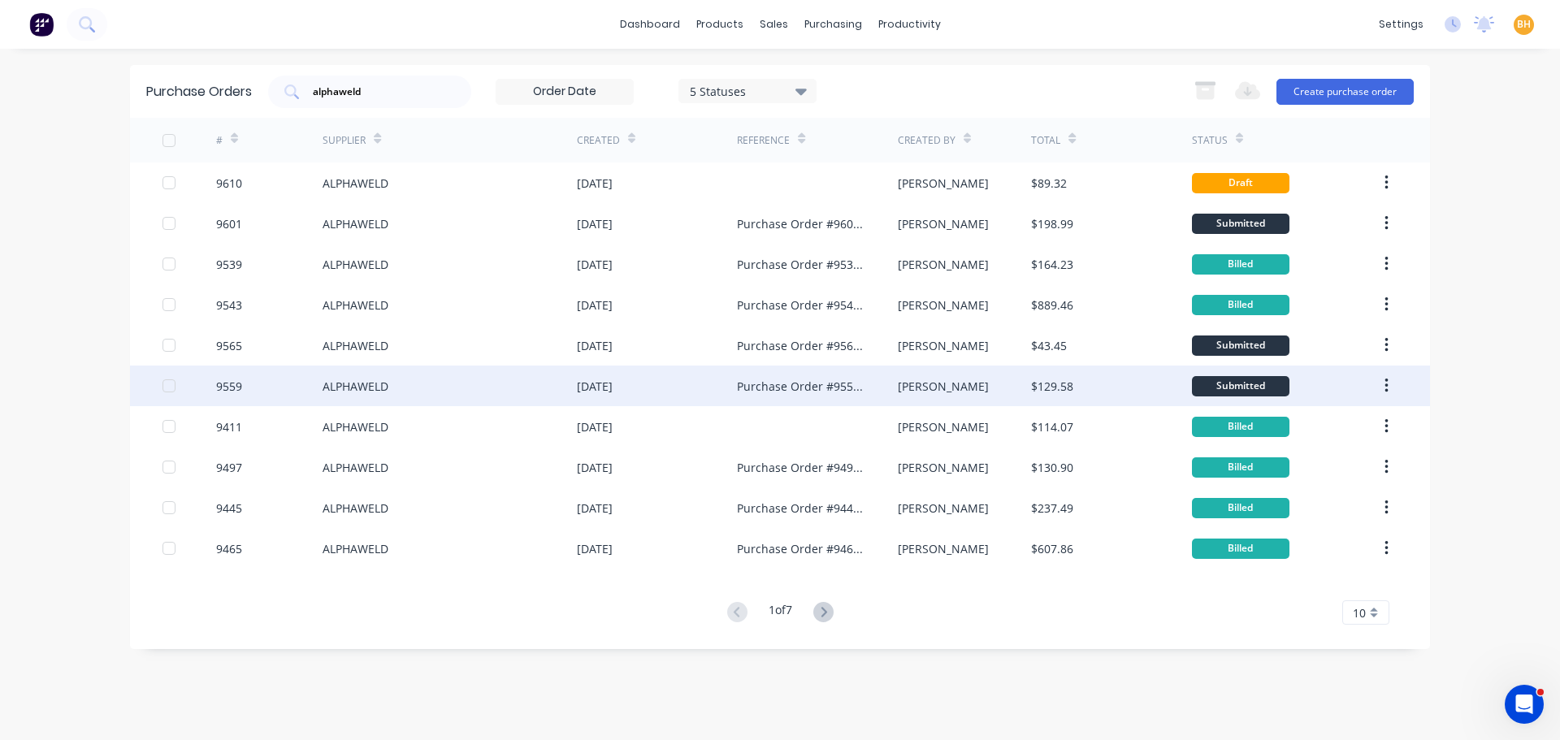
click at [318, 398] on div "9559" at bounding box center [269, 386] width 107 height 41
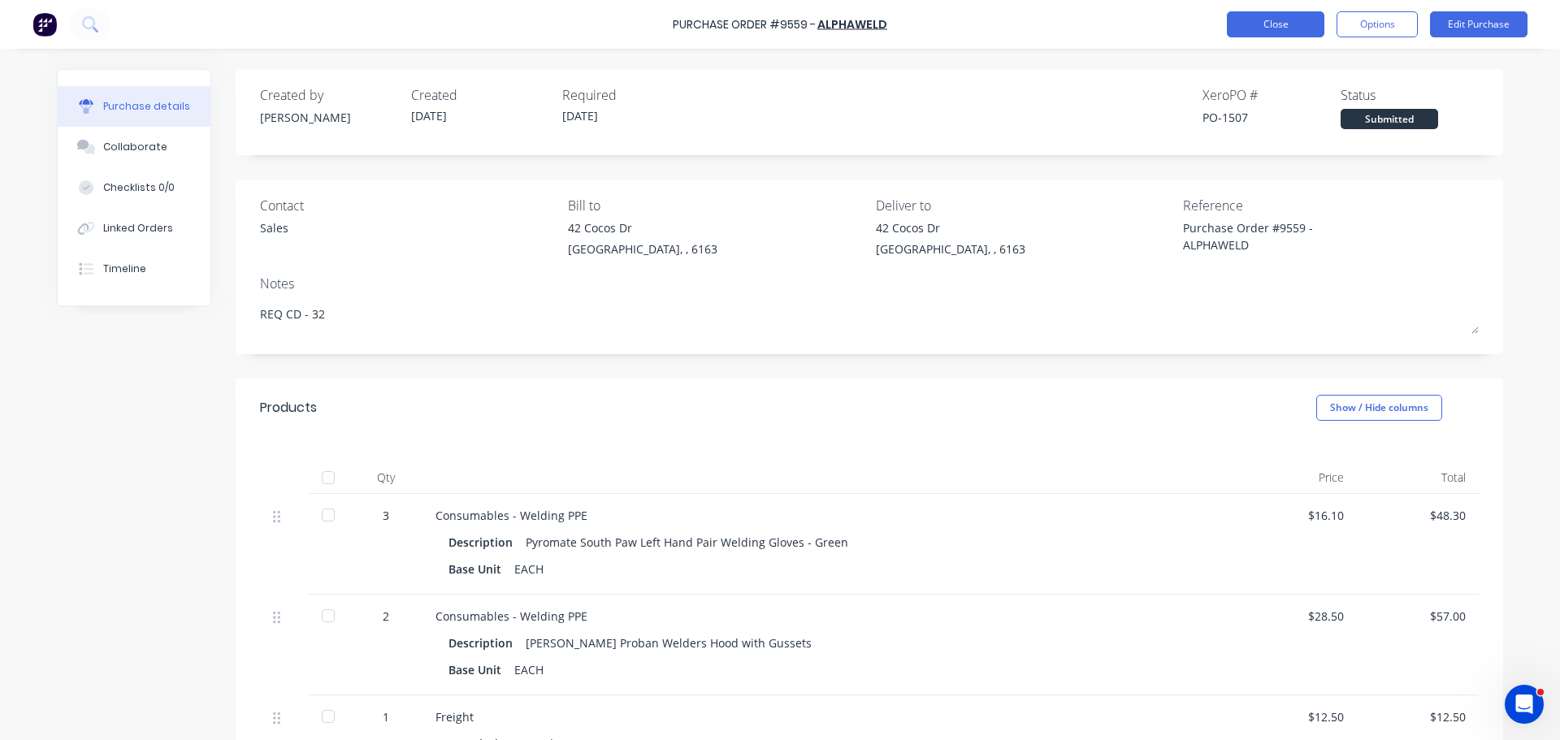
click at [1254, 27] on button "Close" at bounding box center [1275, 24] width 97 height 26
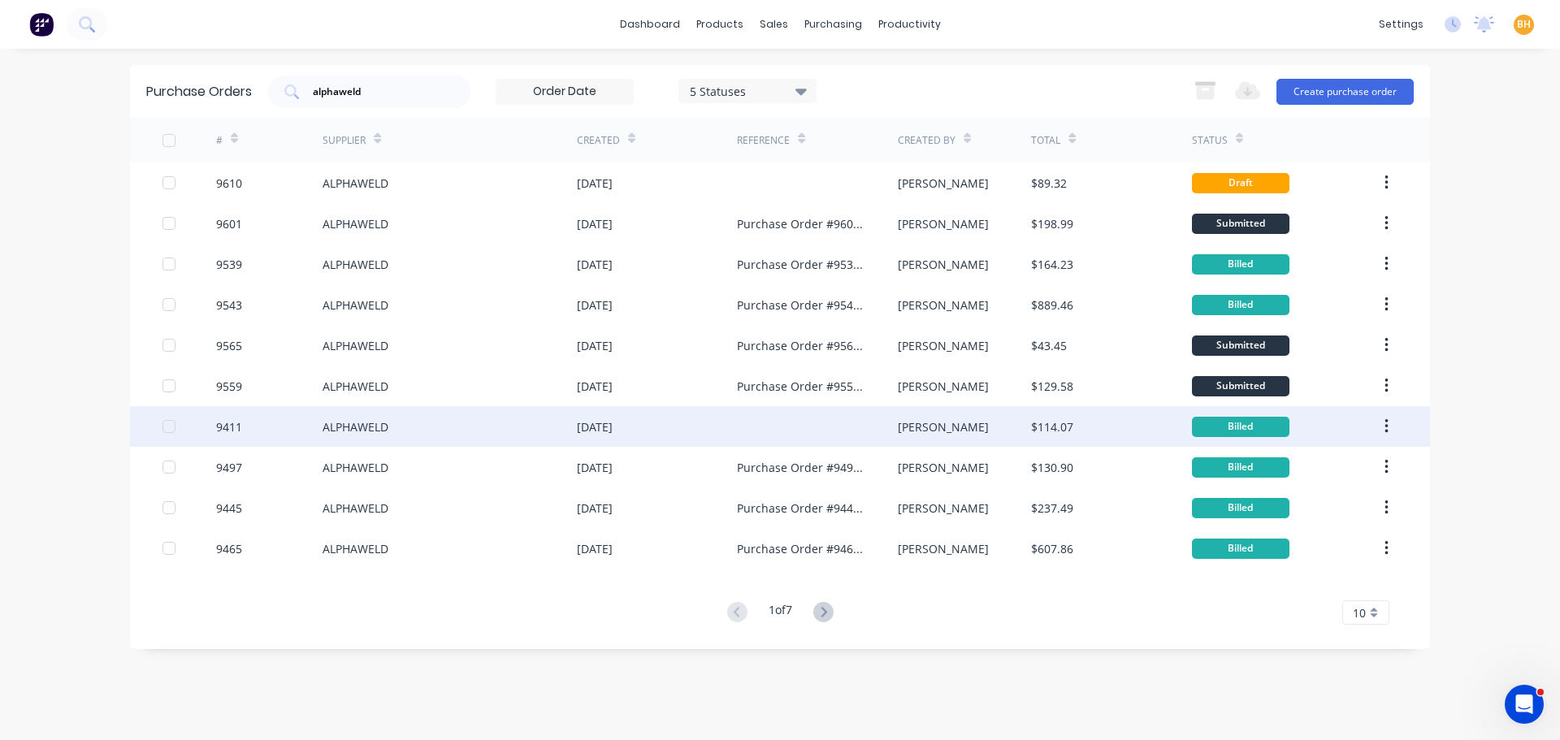
click at [327, 444] on div "ALPHAWELD" at bounding box center [450, 426] width 254 height 41
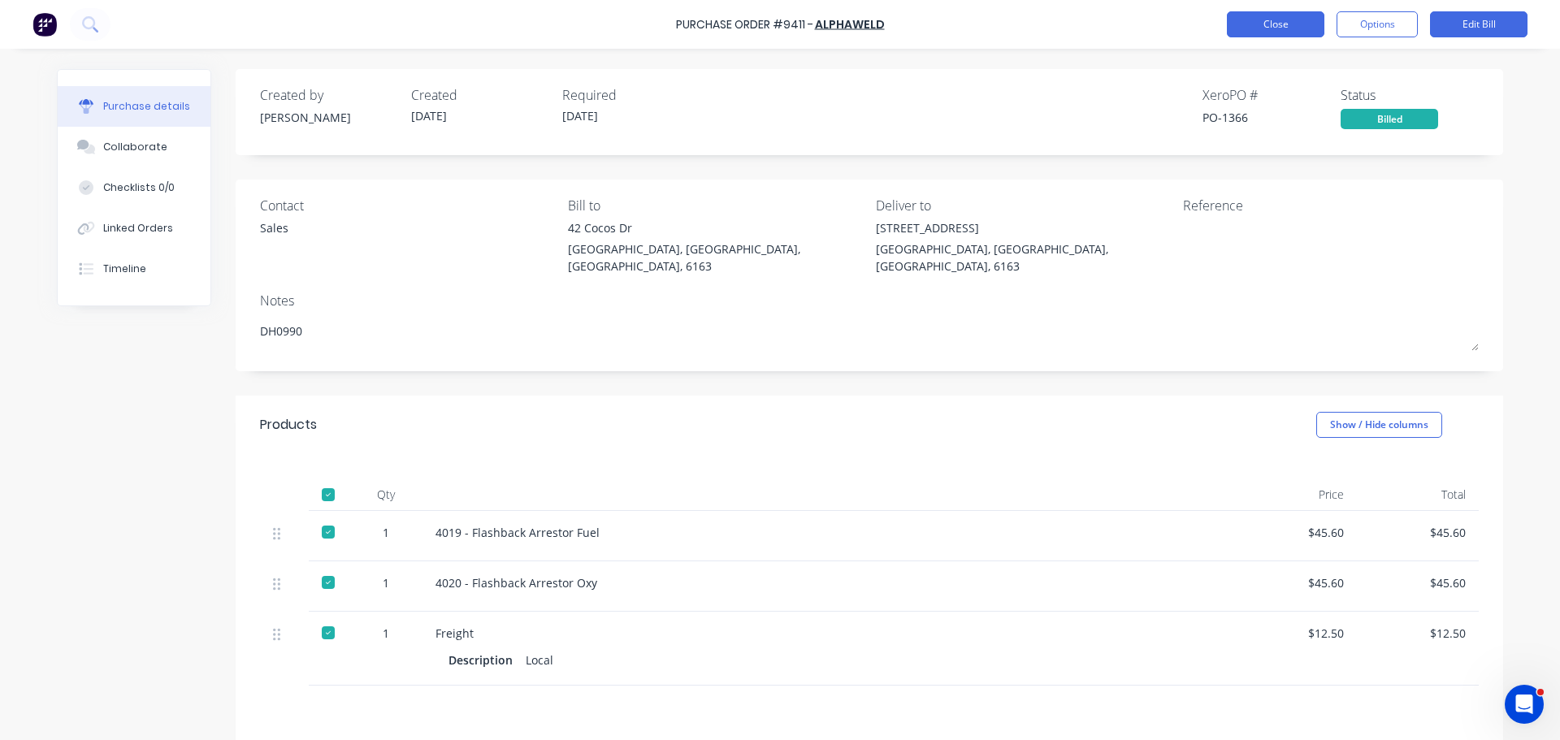
click at [1272, 18] on button "Close" at bounding box center [1275, 24] width 97 height 26
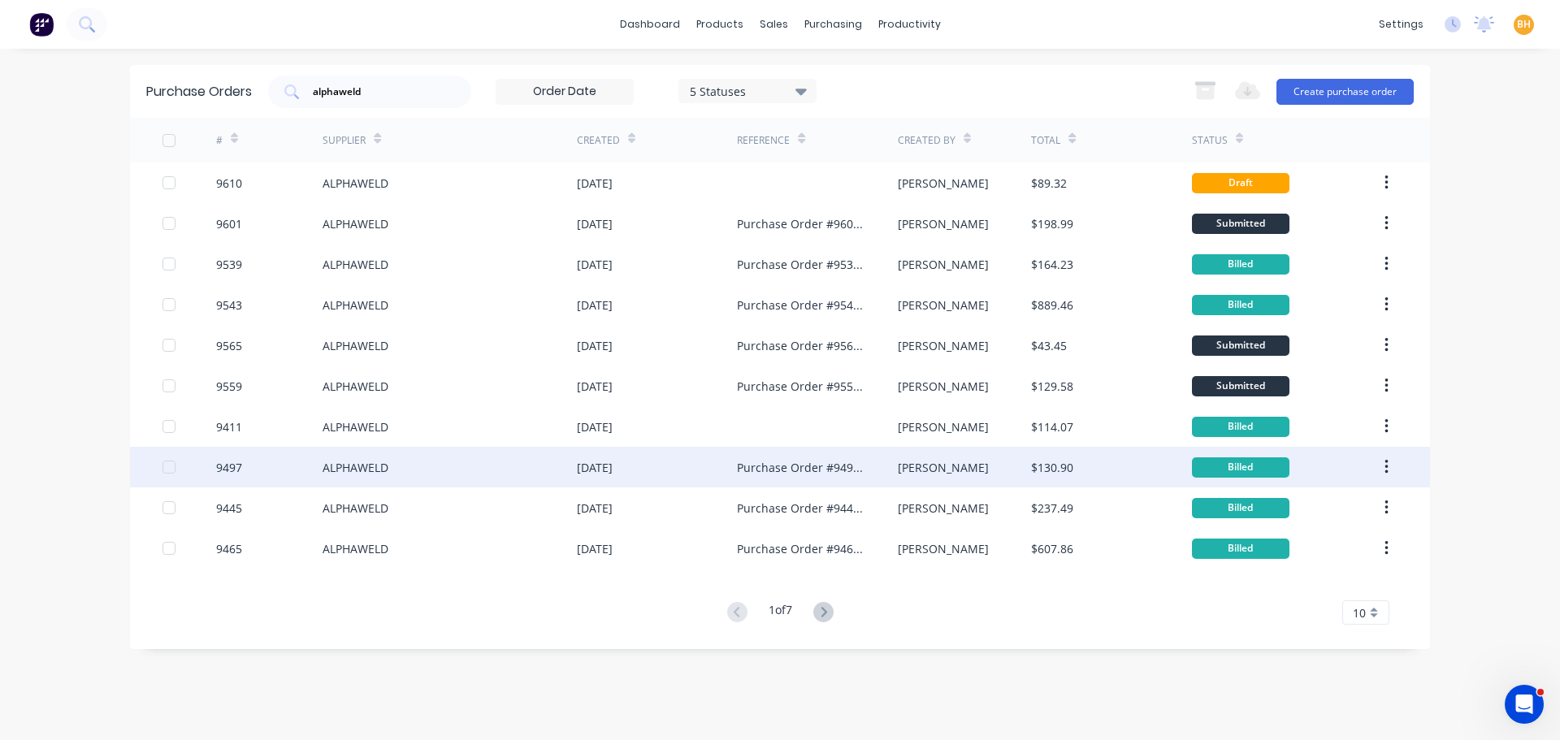
click at [1241, 471] on div "Billed" at bounding box center [1240, 467] width 97 height 20
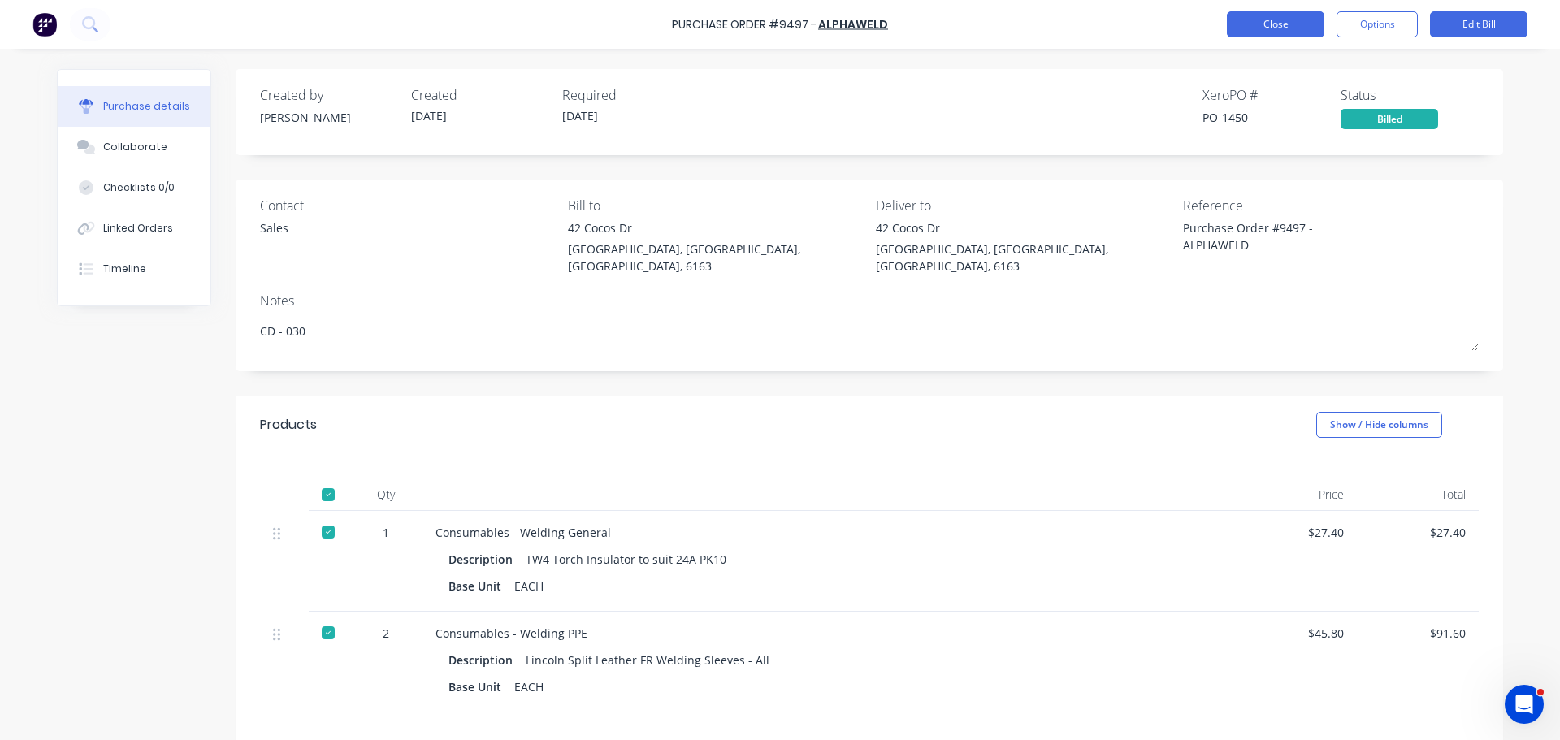
click at [1234, 22] on button "Close" at bounding box center [1275, 24] width 97 height 26
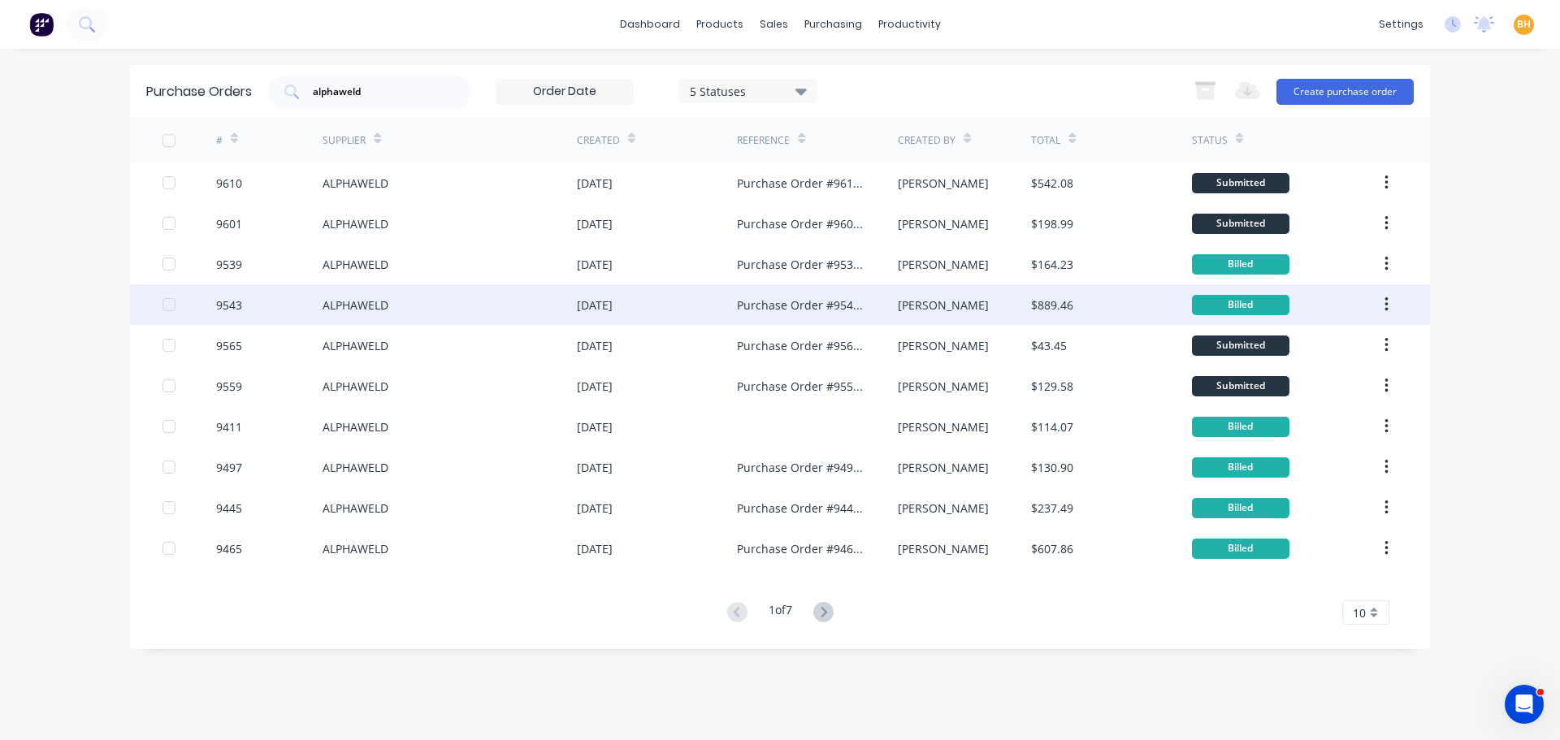
click at [487, 305] on div "ALPHAWELD" at bounding box center [450, 304] width 254 height 41
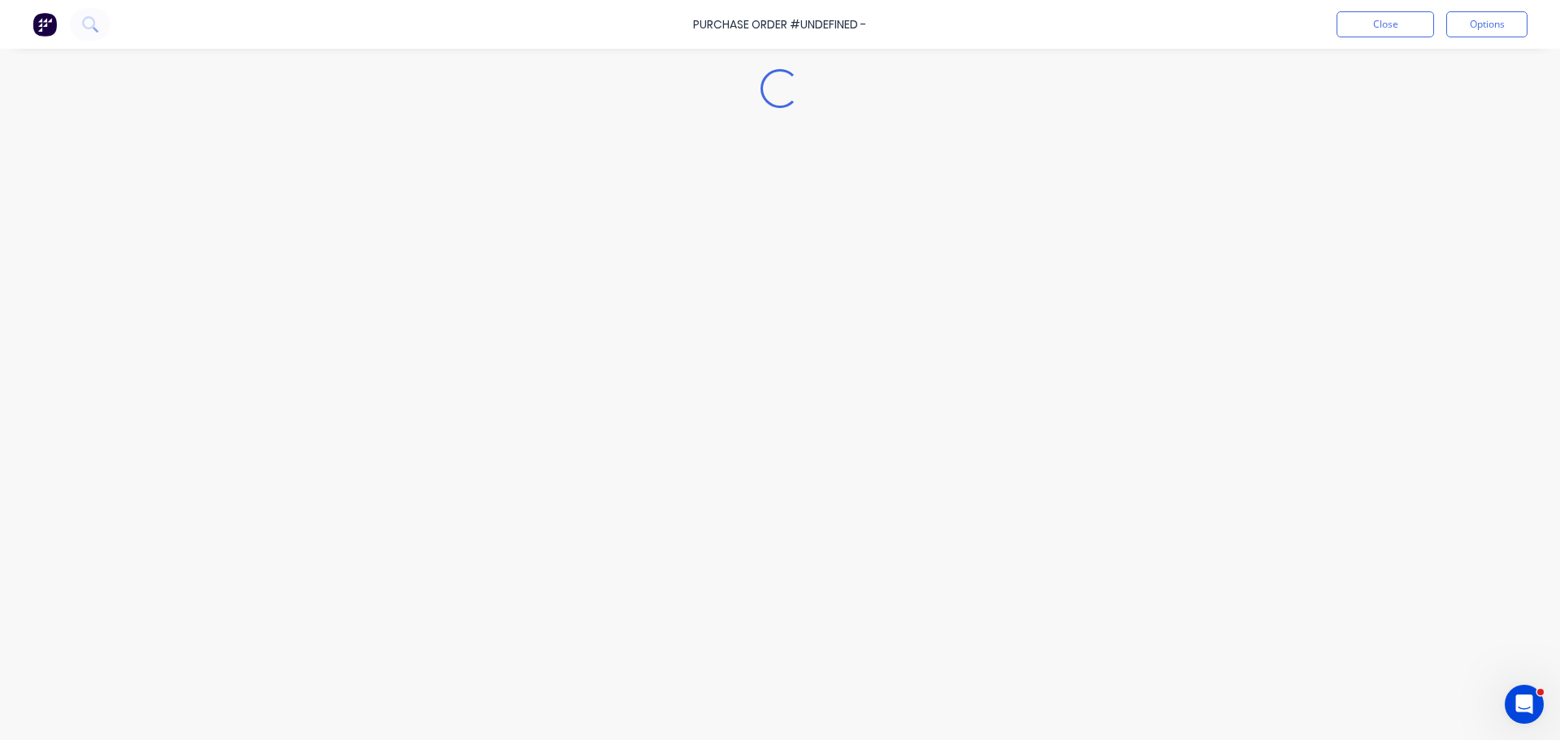
type textarea "x"
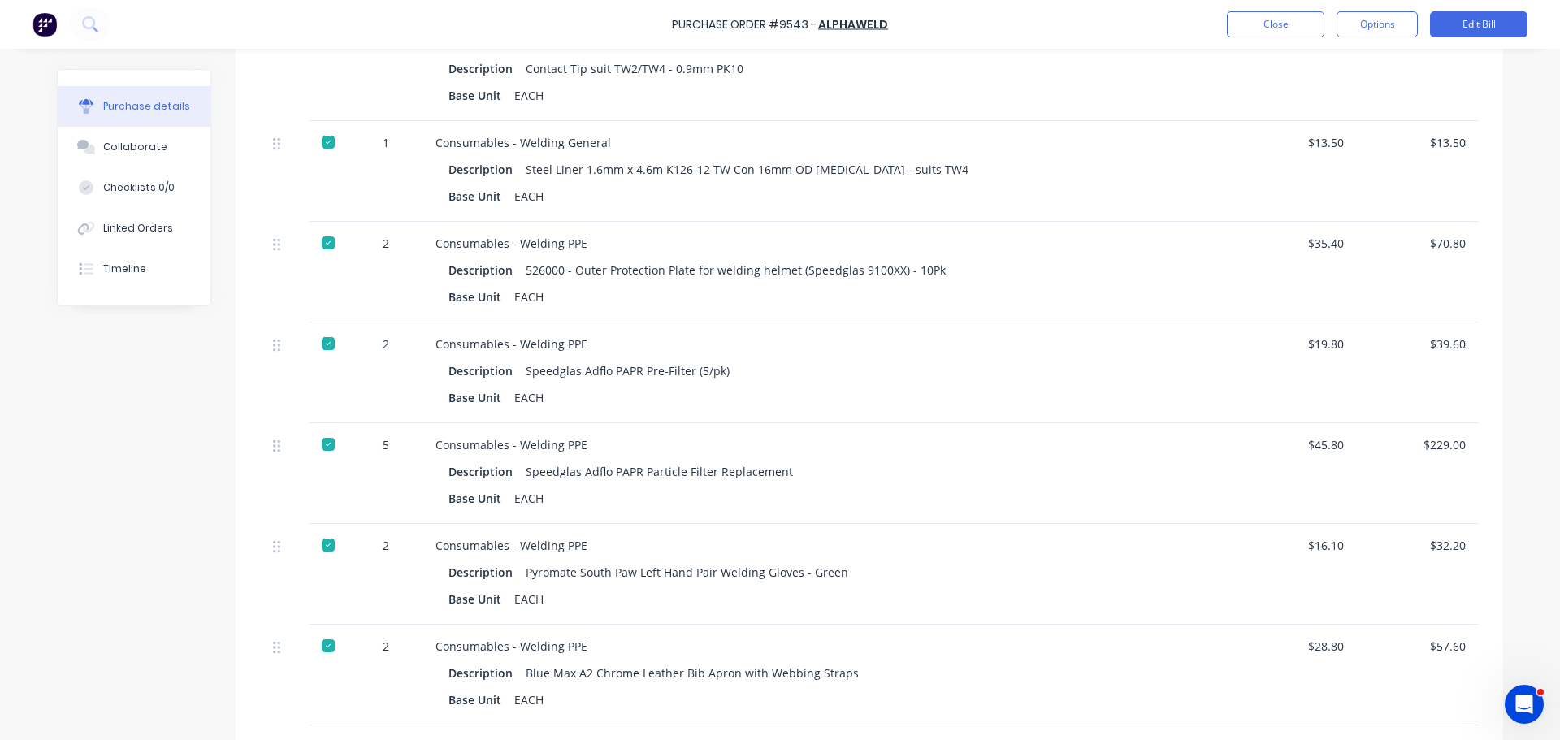
scroll to position [1262, 0]
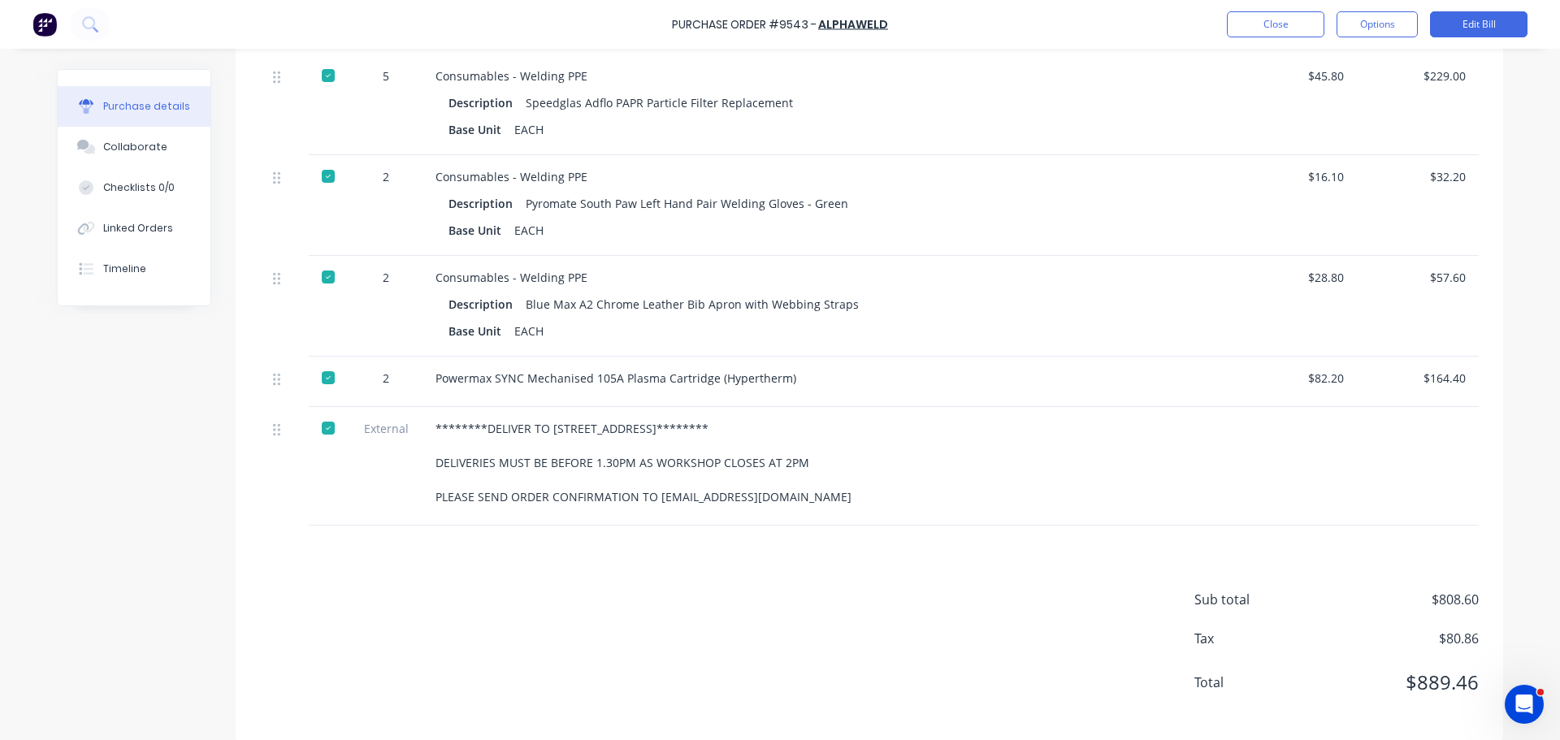
drag, startPoint x: 431, startPoint y: 412, endPoint x: 842, endPoint y: 491, distance: 417.7
click at [838, 491] on div "********DELIVER TO 59 WELLARD STREET******** DELIVERIES MUST BE BEFORE 1.30PM A…" at bounding box center [828, 466] width 812 height 119
copy div "********DELIVER TO 59 WELLARD STREET******** DELIVERIES MUST BE BEFORE 1.30PM A…"
click at [1251, 20] on button "Close" at bounding box center [1275, 24] width 97 height 26
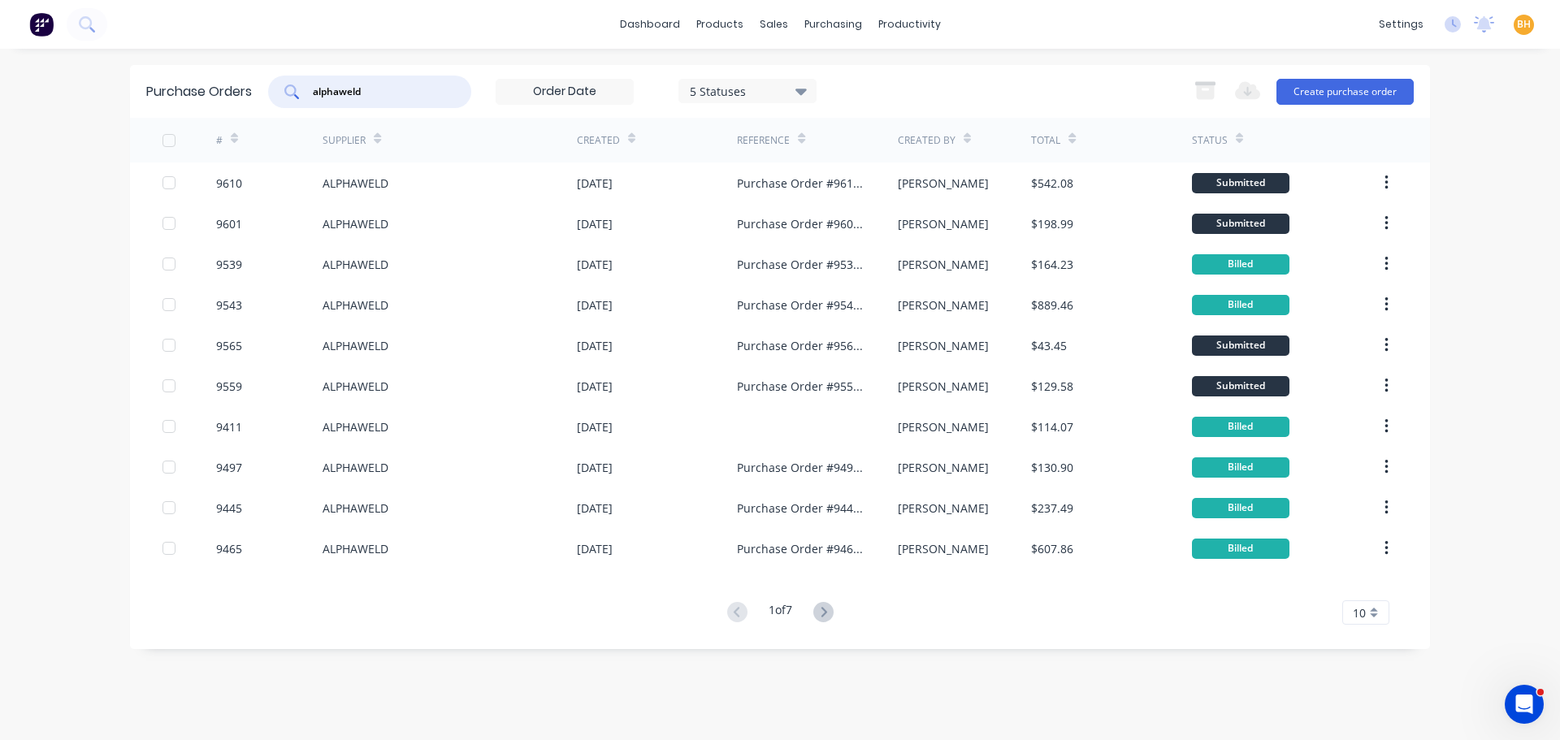
click at [387, 93] on input "alphaweld" at bounding box center [378, 92] width 135 height 16
type input "a"
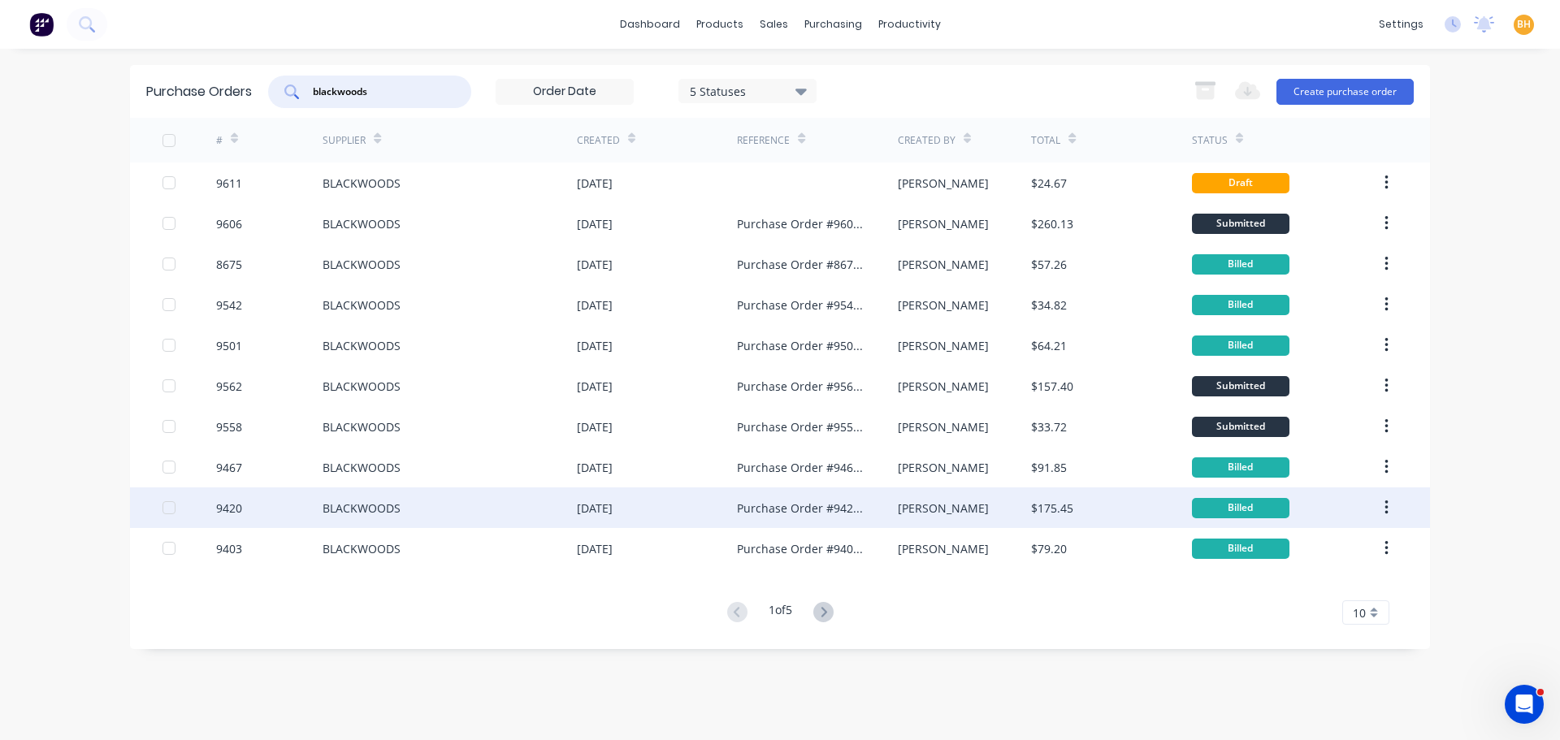
type input "blackwoods"
click at [343, 501] on div "BLACKWOODS" at bounding box center [362, 508] width 78 height 17
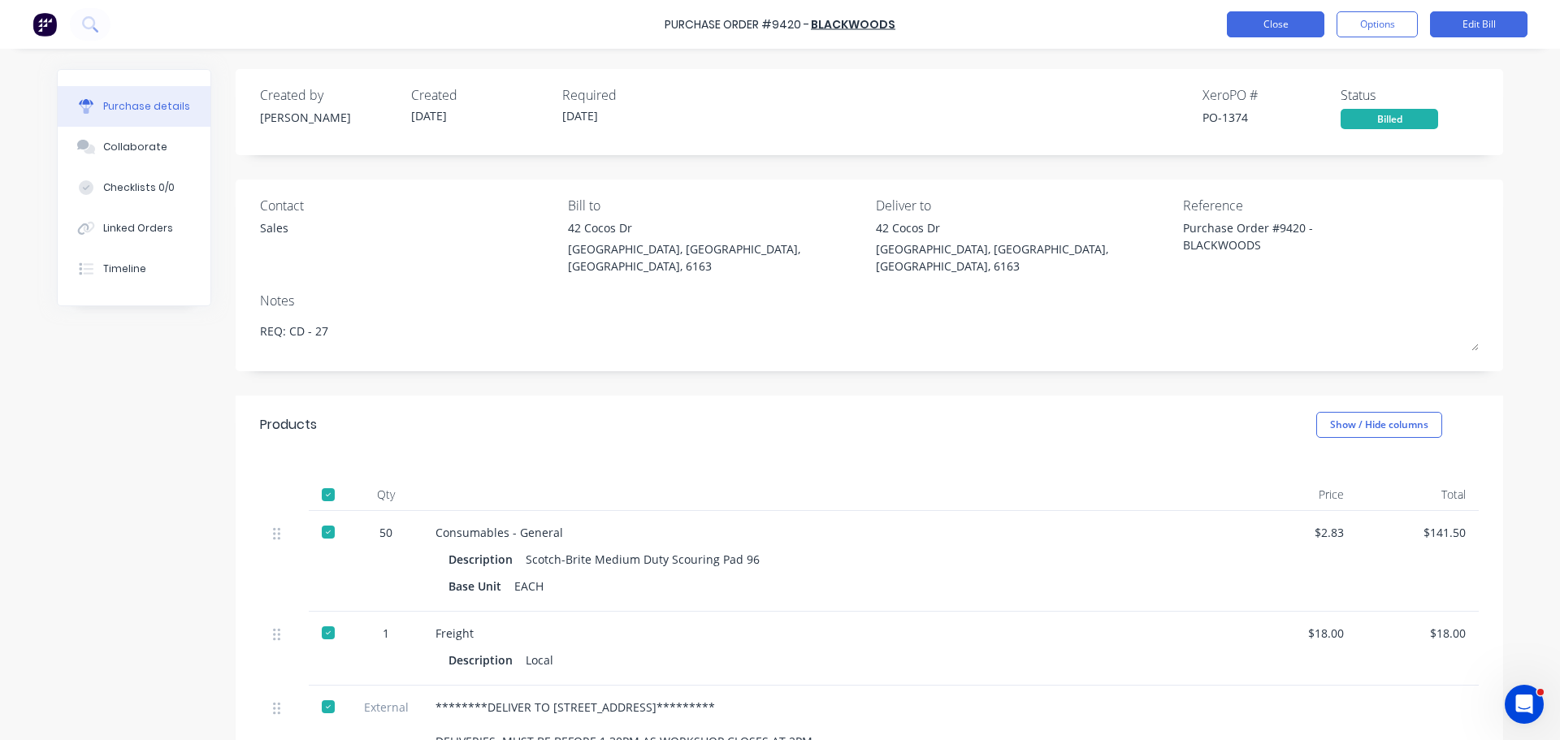
click at [1269, 28] on button "Close" at bounding box center [1275, 24] width 97 height 26
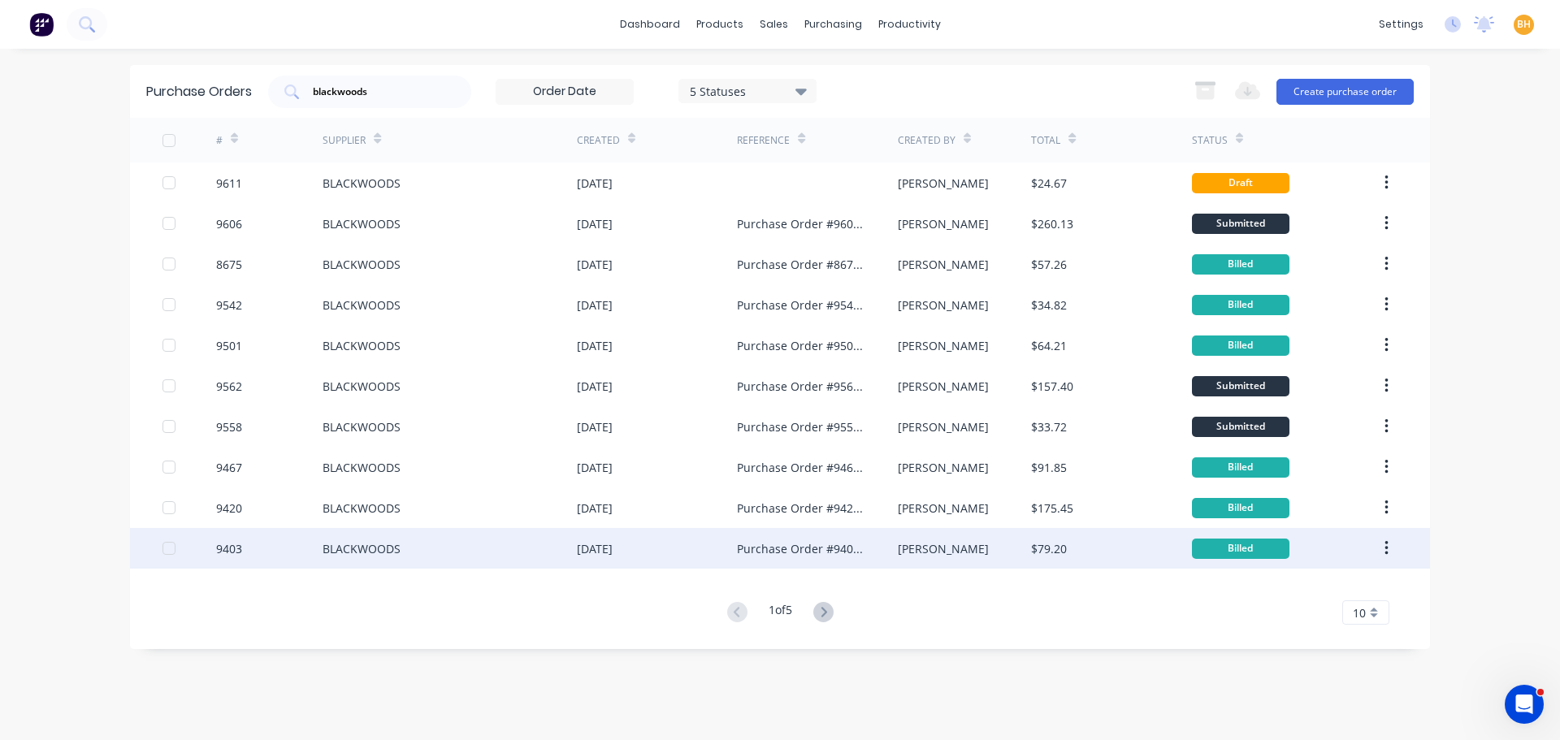
click at [438, 553] on div "BLACKWOODS" at bounding box center [450, 548] width 254 height 41
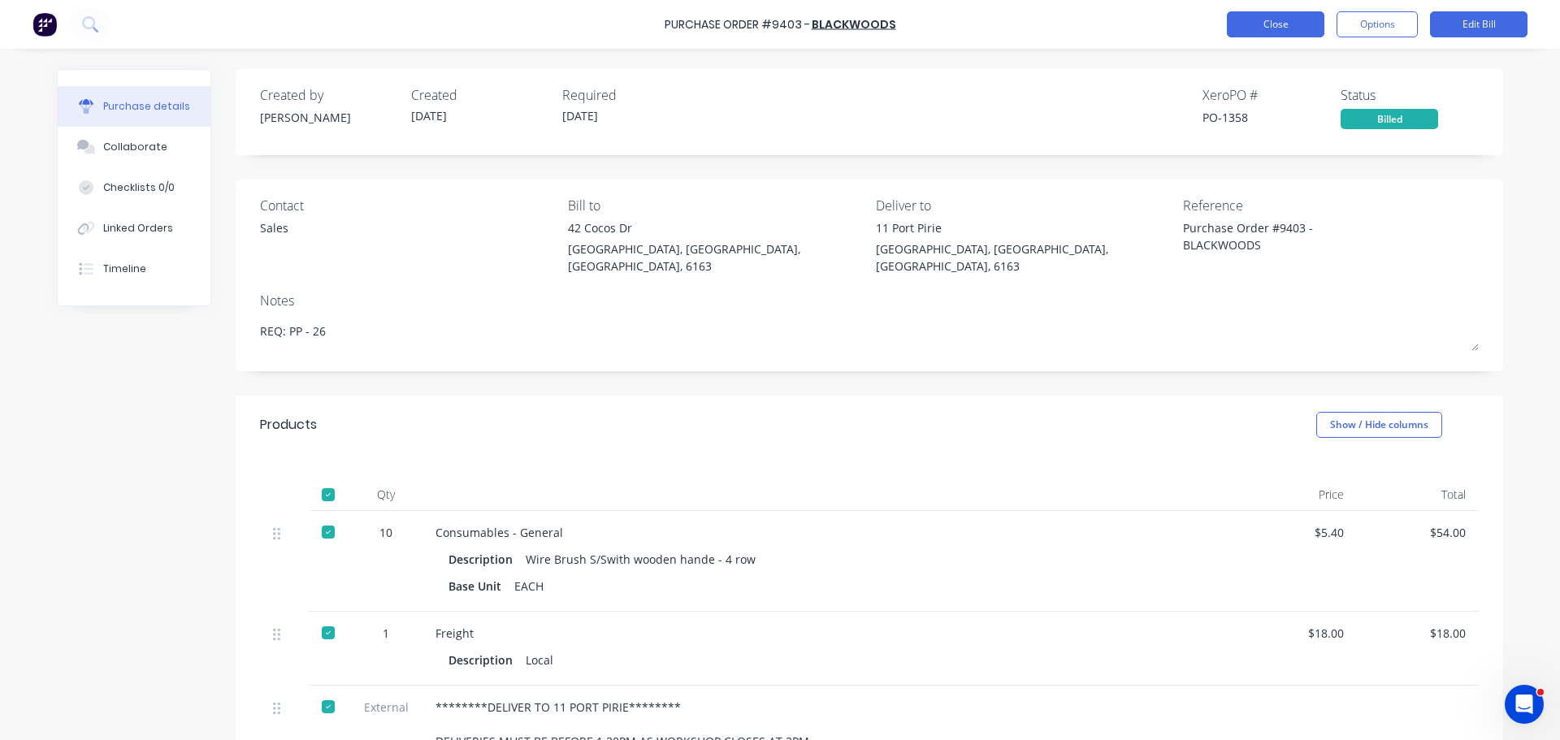
click at [1268, 21] on button "Close" at bounding box center [1275, 24] width 97 height 26
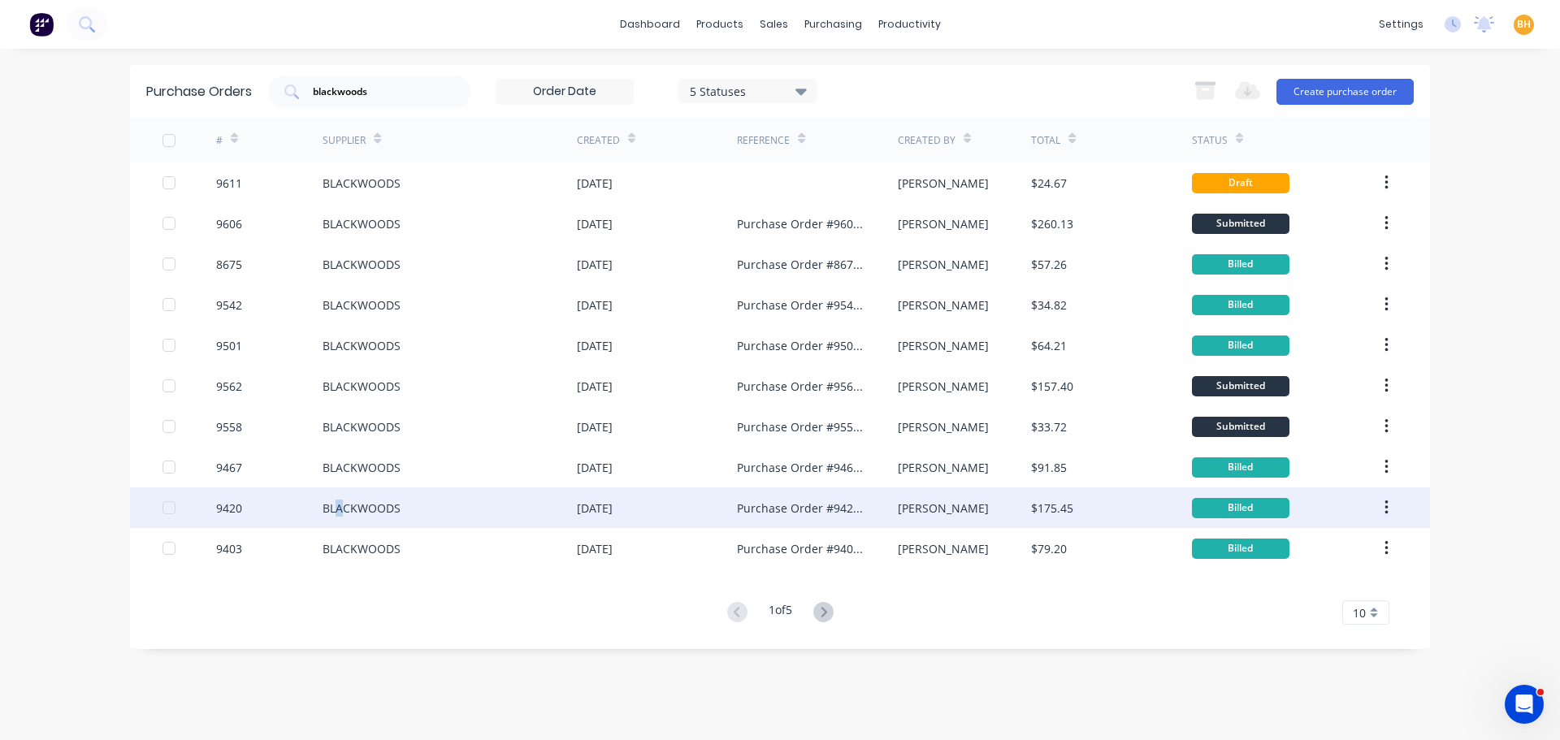
click at [341, 512] on div "BLACKWOODS" at bounding box center [362, 508] width 78 height 17
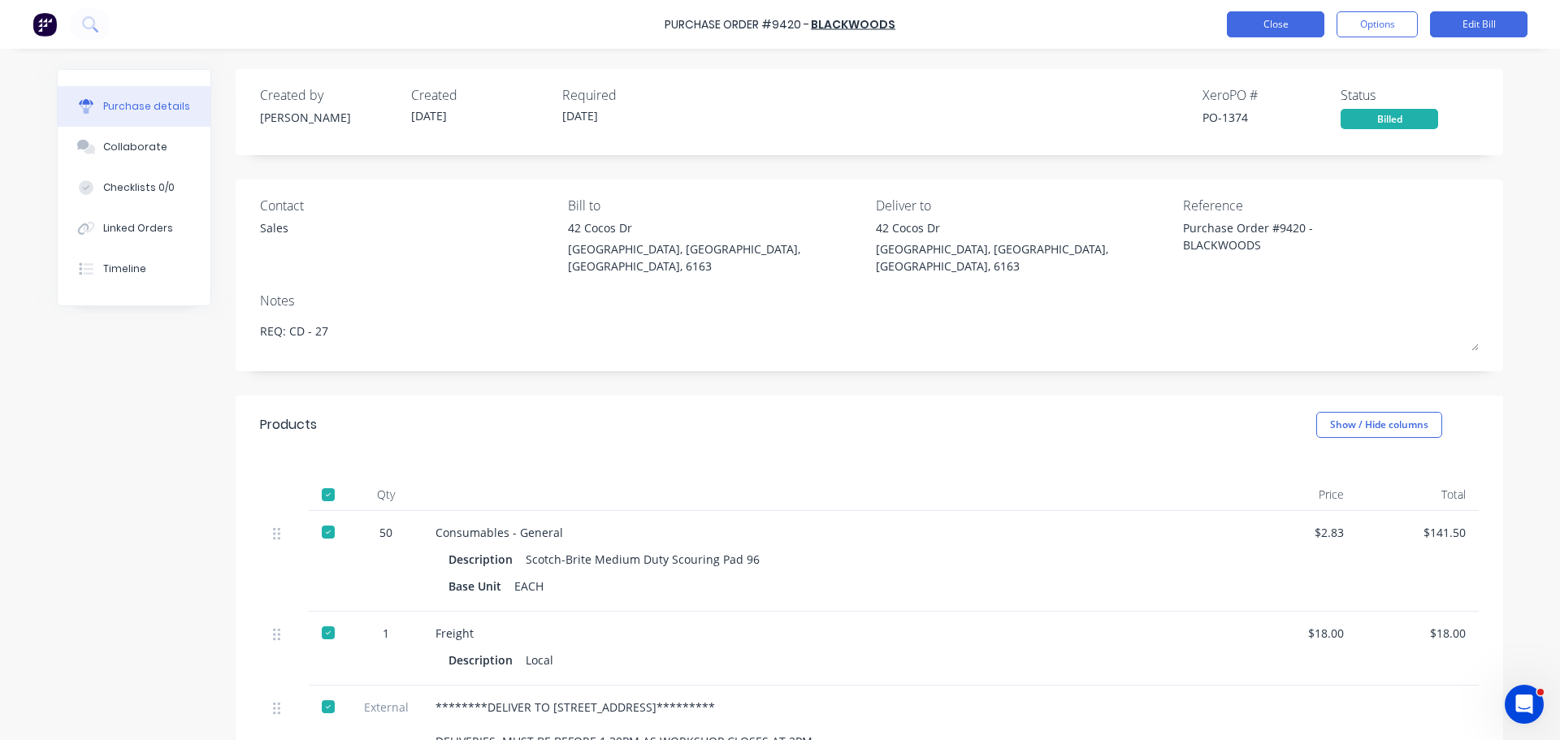
click at [1266, 23] on button "Close" at bounding box center [1275, 24] width 97 height 26
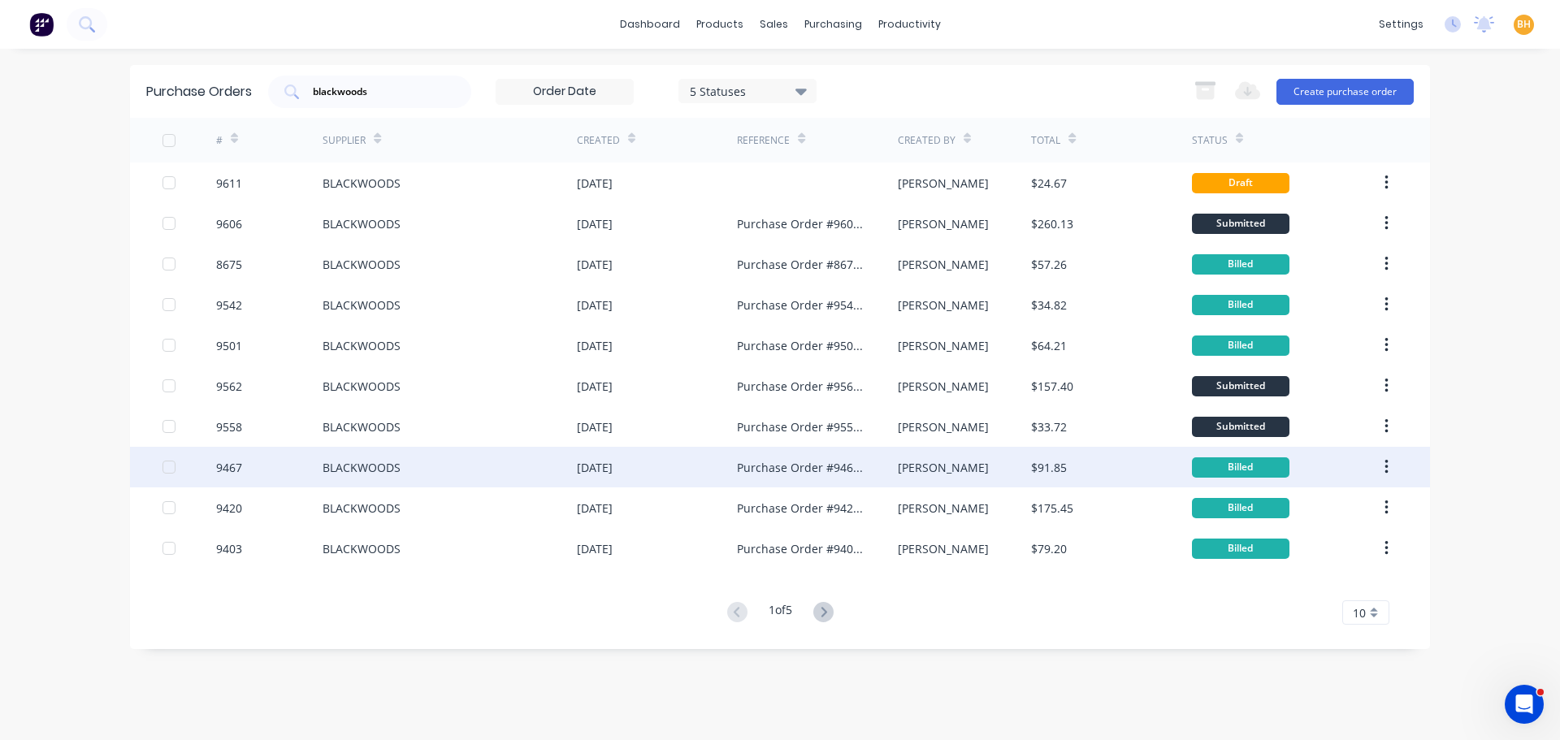
click at [488, 454] on div "BLACKWOODS" at bounding box center [450, 467] width 254 height 41
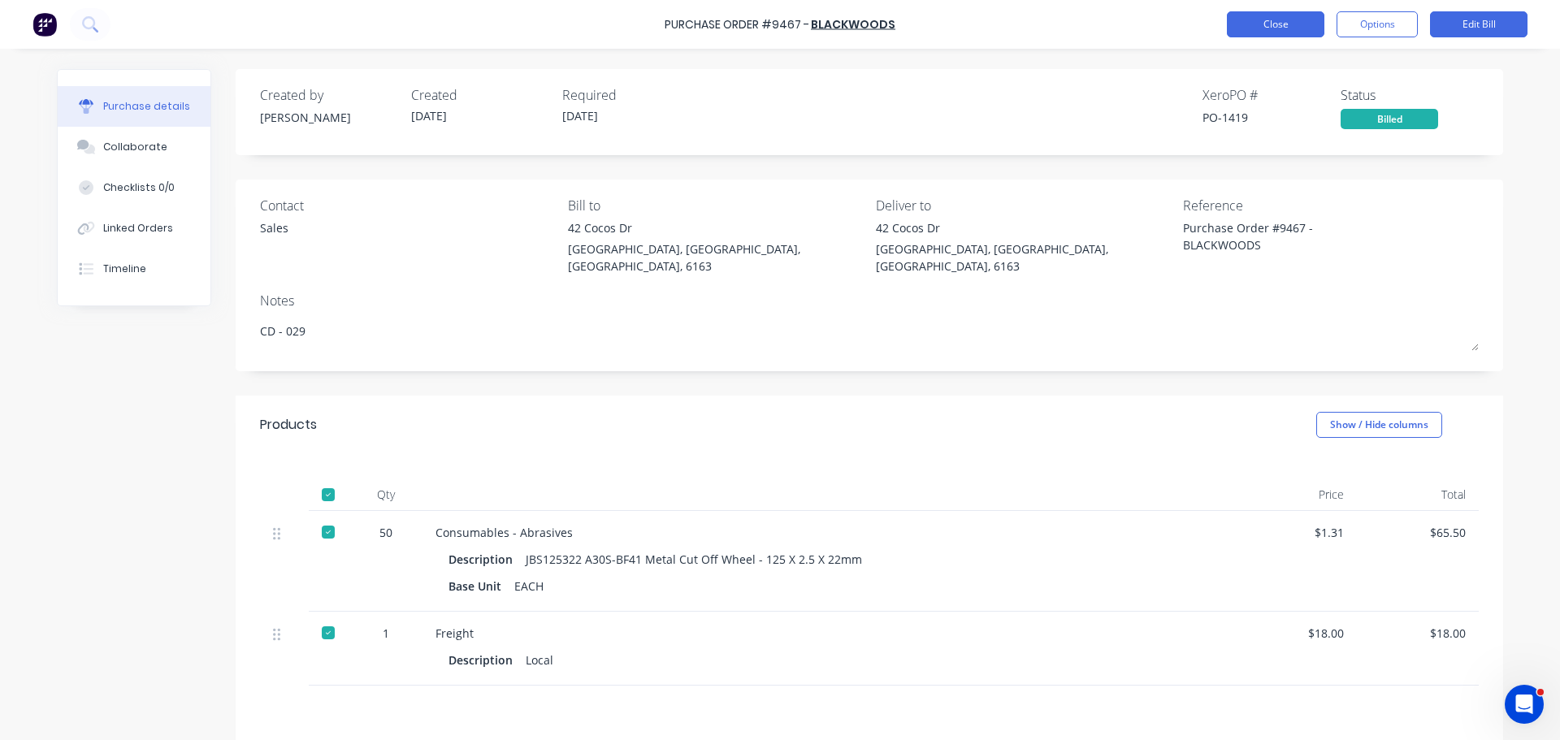
click at [1278, 32] on button "Close" at bounding box center [1275, 24] width 97 height 26
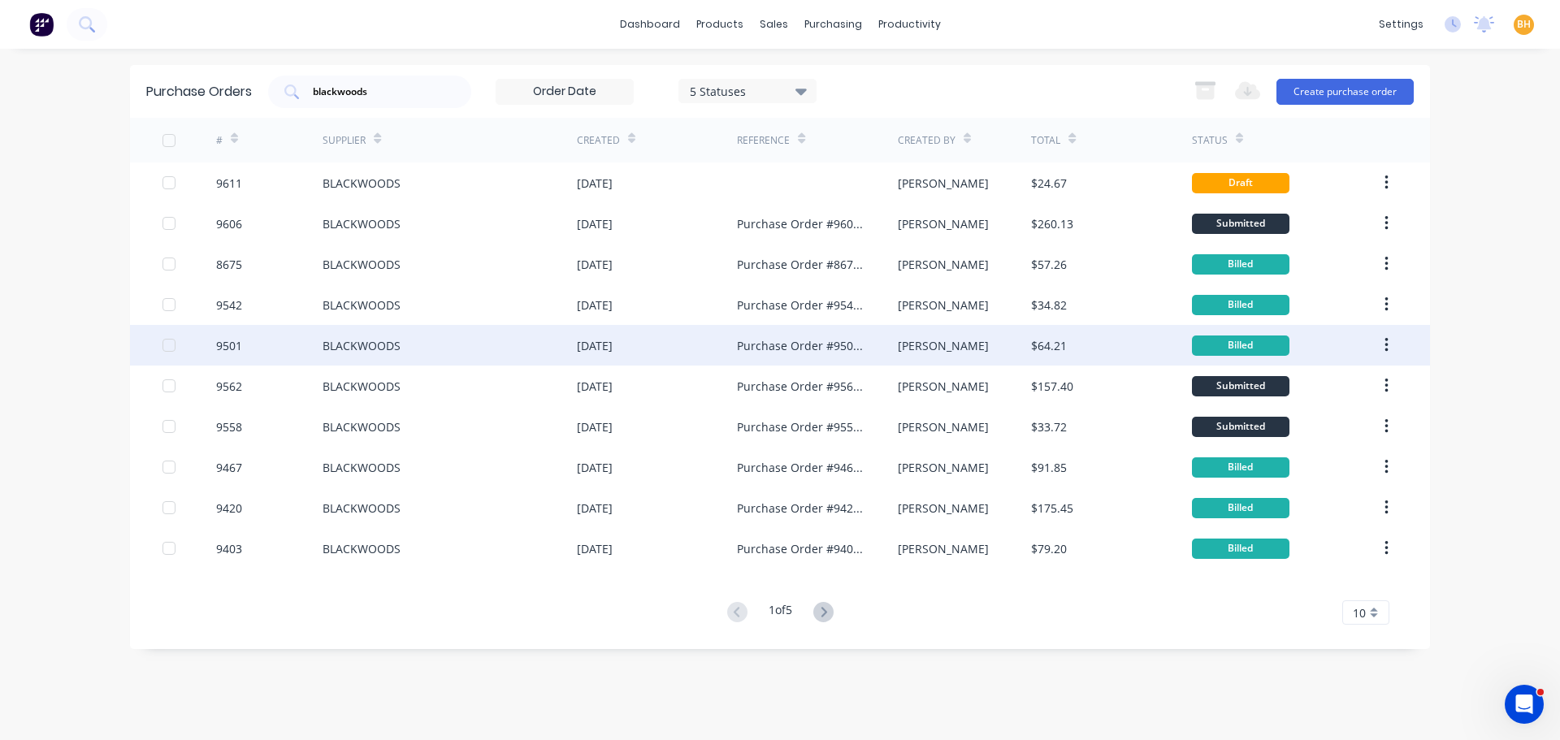
click at [430, 352] on div "BLACKWOODS" at bounding box center [450, 345] width 254 height 41
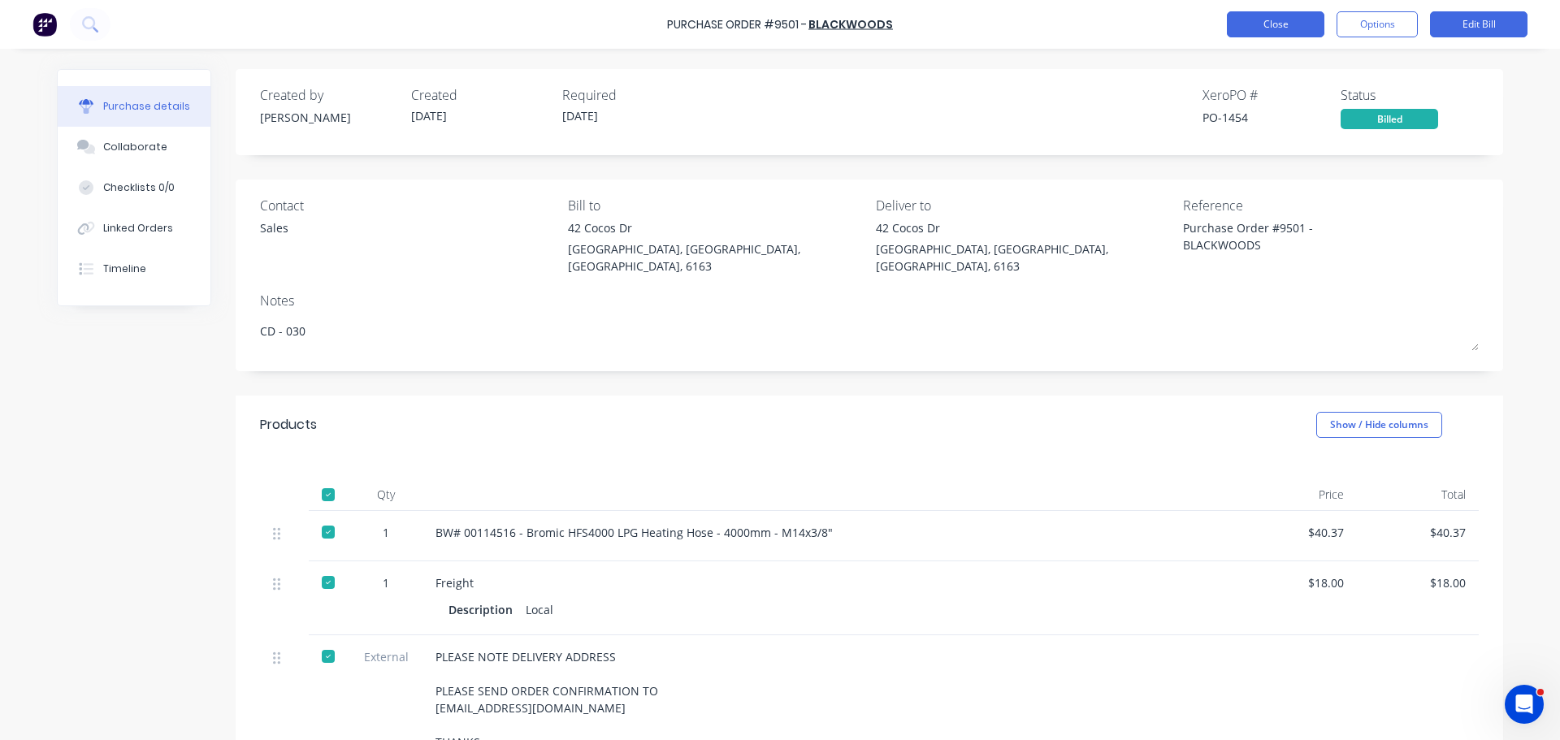
click at [1260, 21] on button "Close" at bounding box center [1275, 24] width 97 height 26
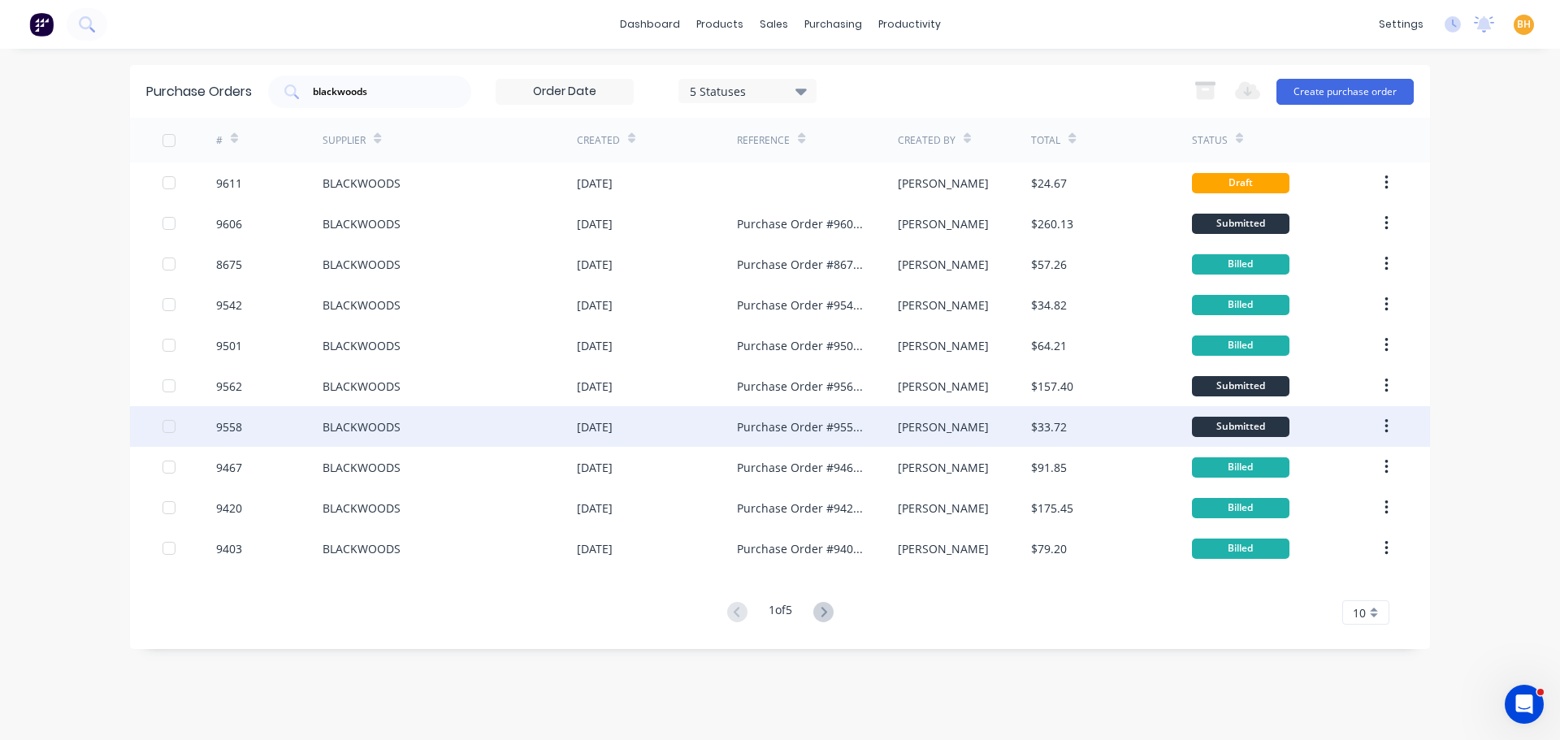
click at [499, 440] on div "BLACKWOODS" at bounding box center [450, 426] width 254 height 41
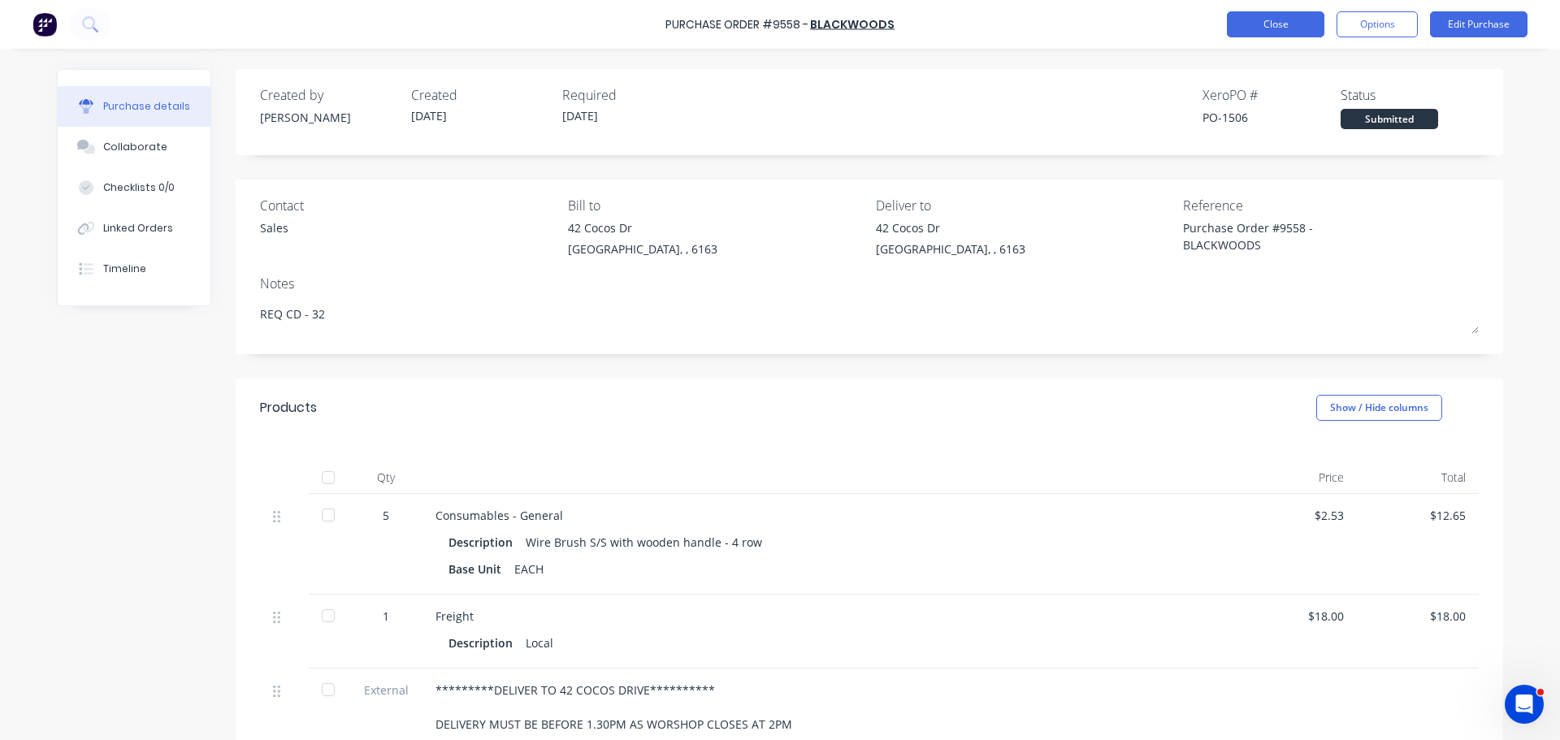
click at [1275, 20] on button "Close" at bounding box center [1275, 24] width 97 height 26
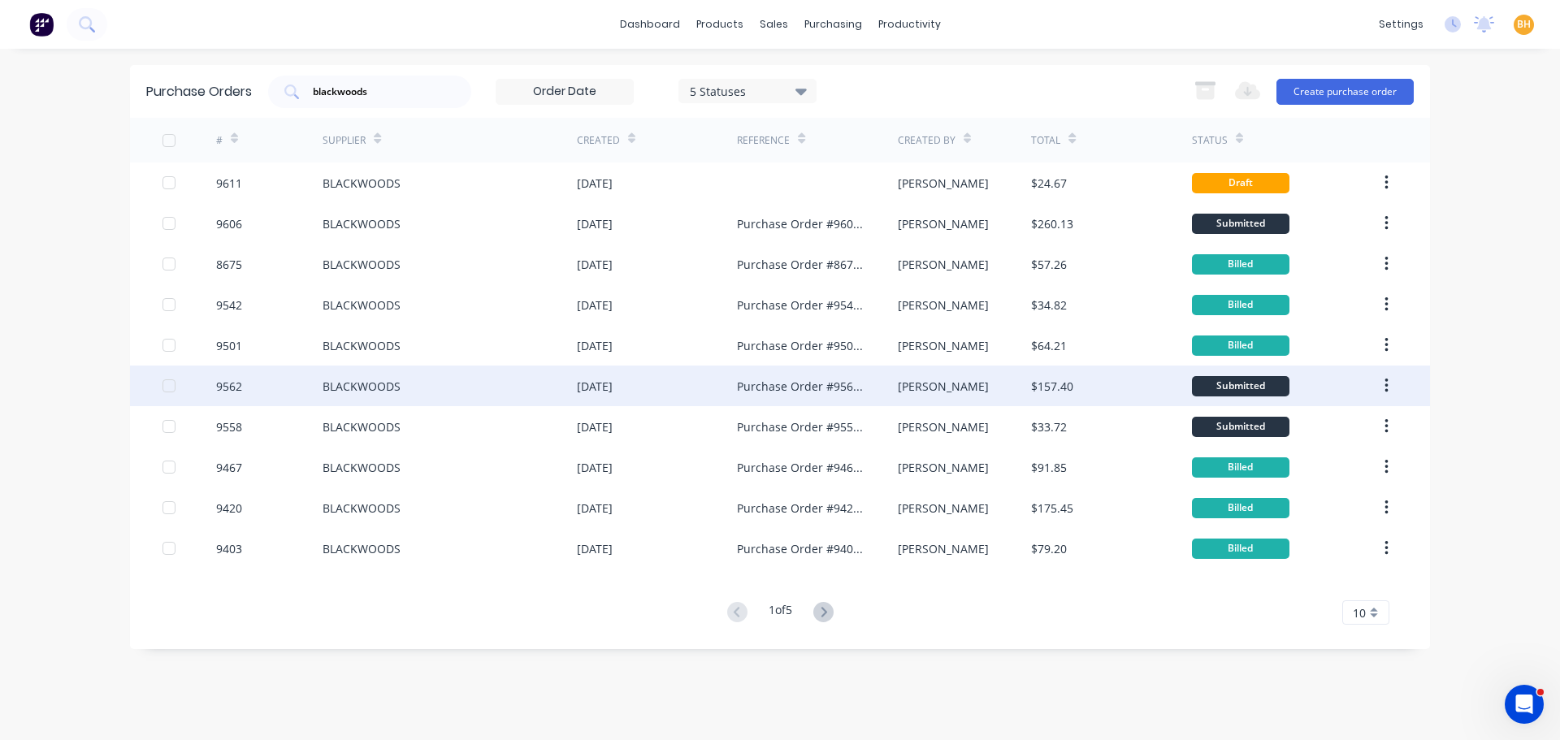
click at [555, 399] on div "BLACKWOODS" at bounding box center [450, 386] width 254 height 41
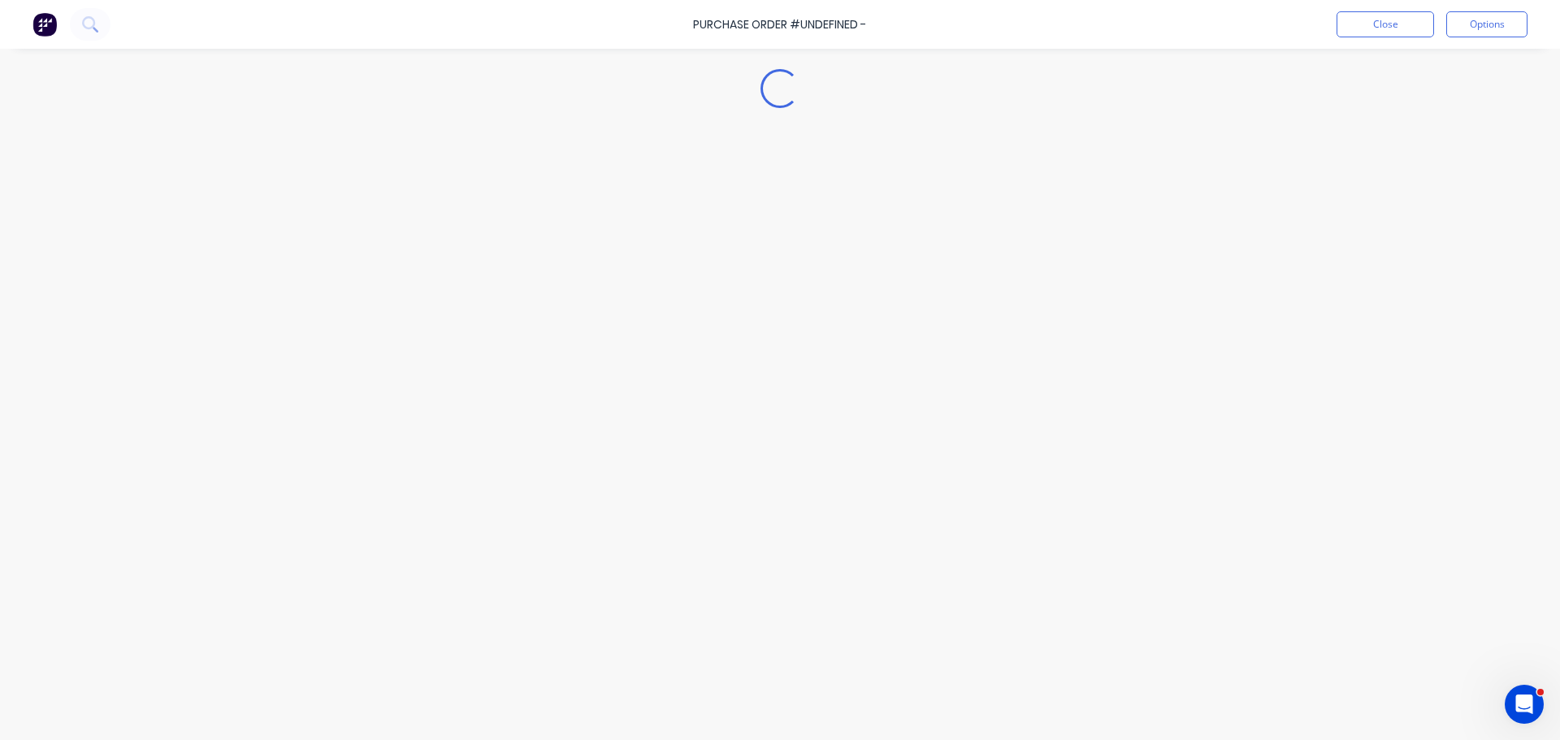
type textarea "x"
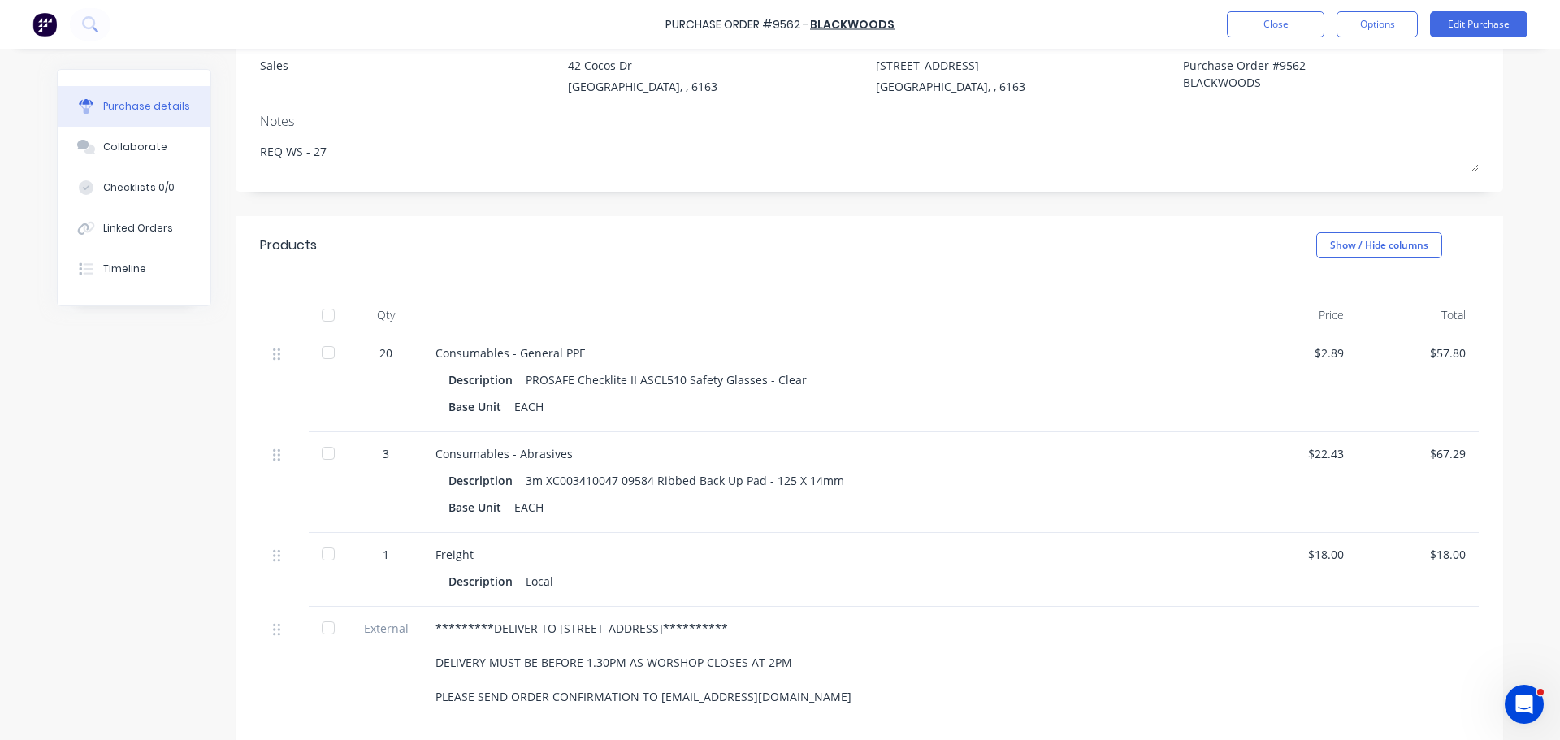
scroll to position [325, 0]
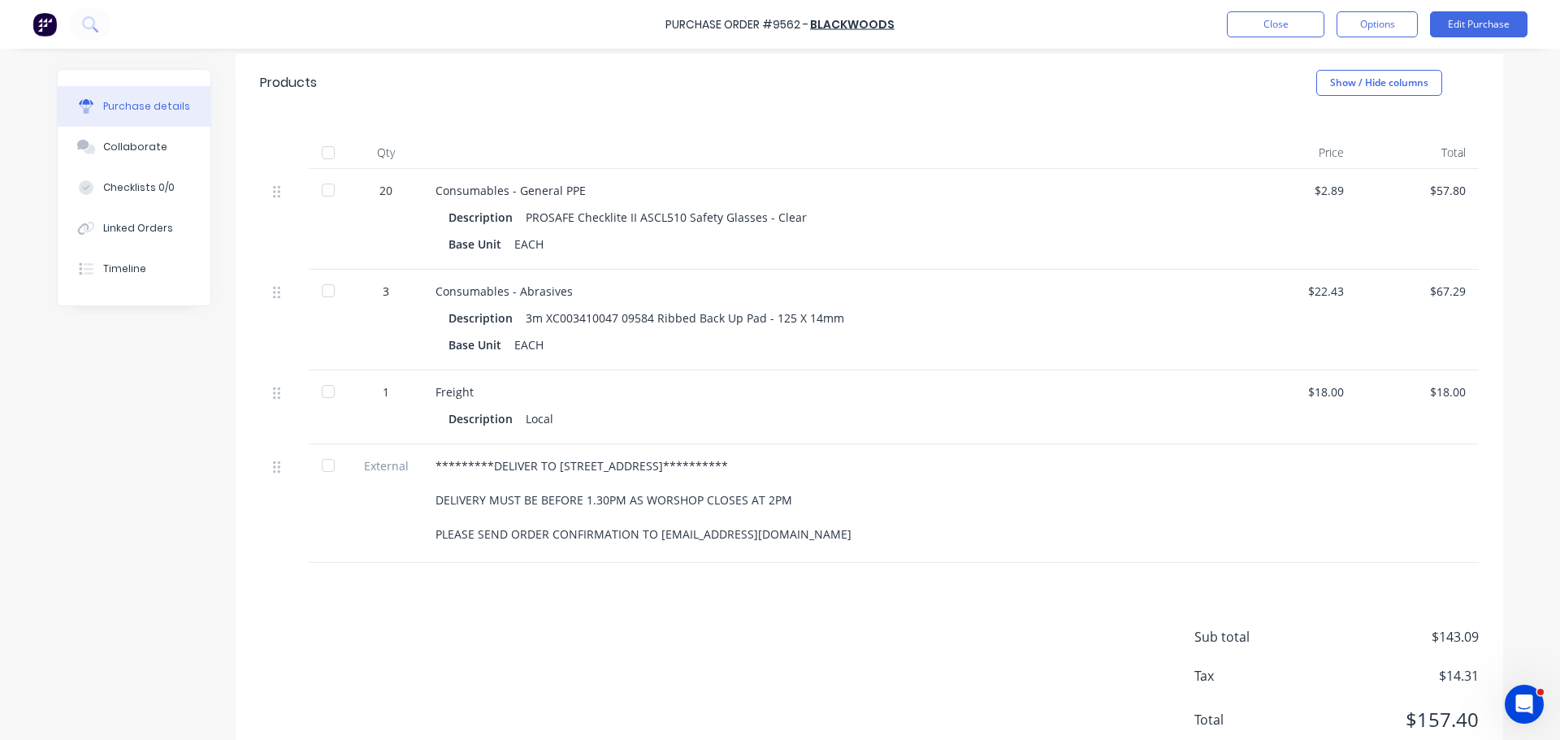
drag, startPoint x: 430, startPoint y: 462, endPoint x: 843, endPoint y: 544, distance: 421.6
click at [843, 544] on div "**********" at bounding box center [828, 503] width 812 height 119
copy div "**********"
click at [1280, 23] on button "Close" at bounding box center [1275, 24] width 97 height 26
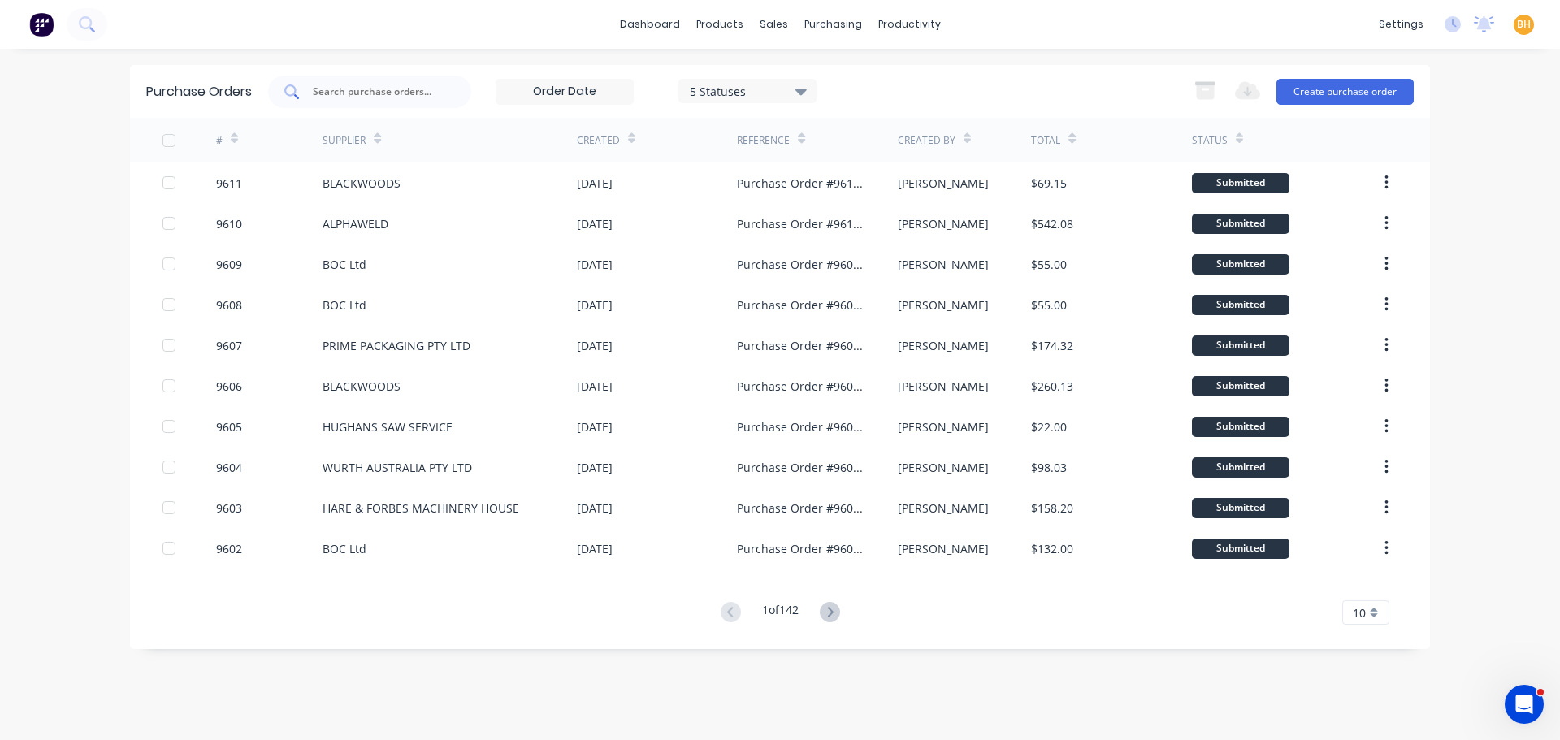
click at [420, 90] on input "text" at bounding box center [378, 92] width 135 height 16
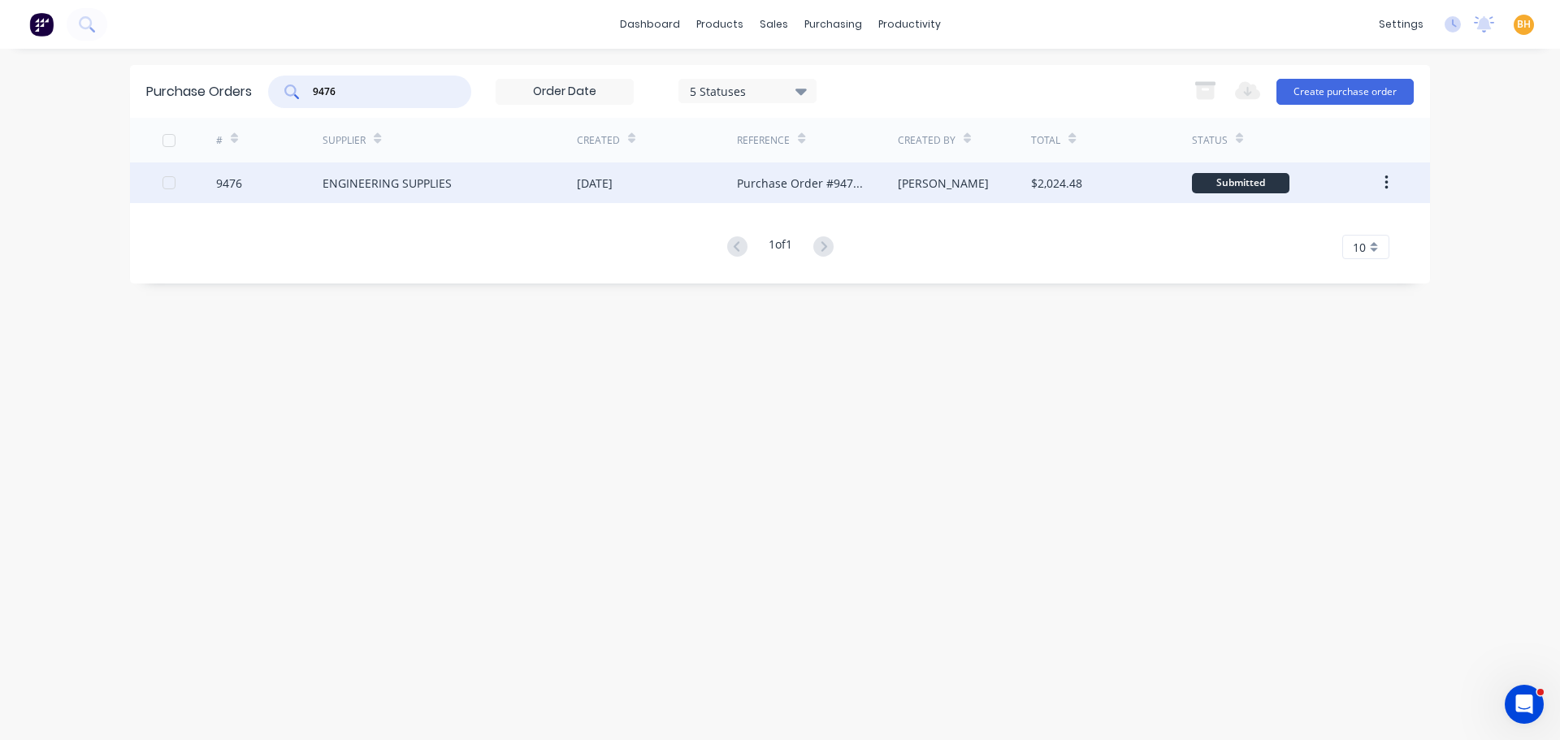
type input "9476"
click at [405, 171] on div "ENGINEERING SUPPLIES" at bounding box center [450, 182] width 254 height 41
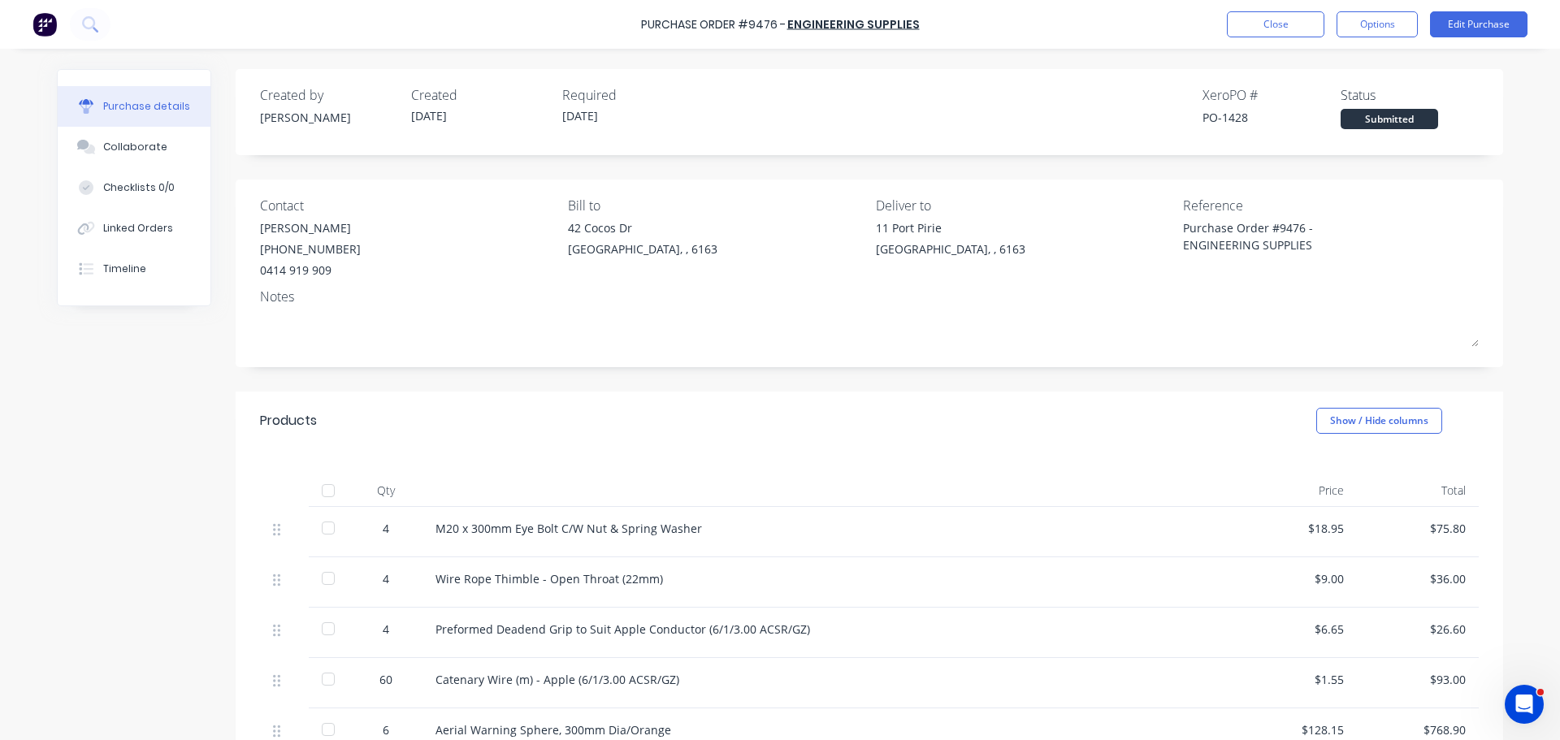
type textarea "x"
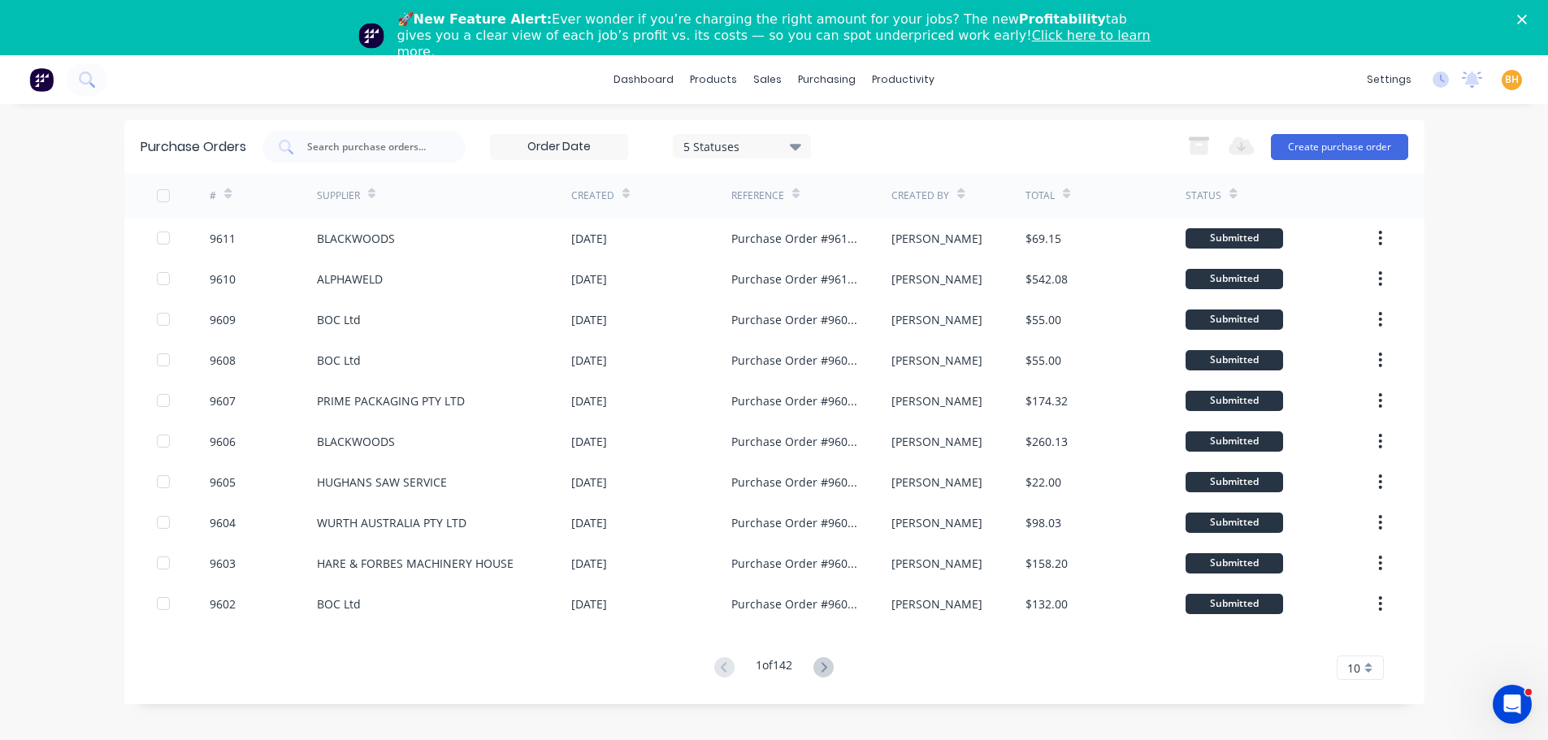
click at [1535, 11] on div "🚀 New Feature Alert: Ever wonder if you’re charging the right amount for your j…" at bounding box center [774, 35] width 1548 height 58
click at [1526, 18] on polygon "Close" at bounding box center [1522, 20] width 10 height 10
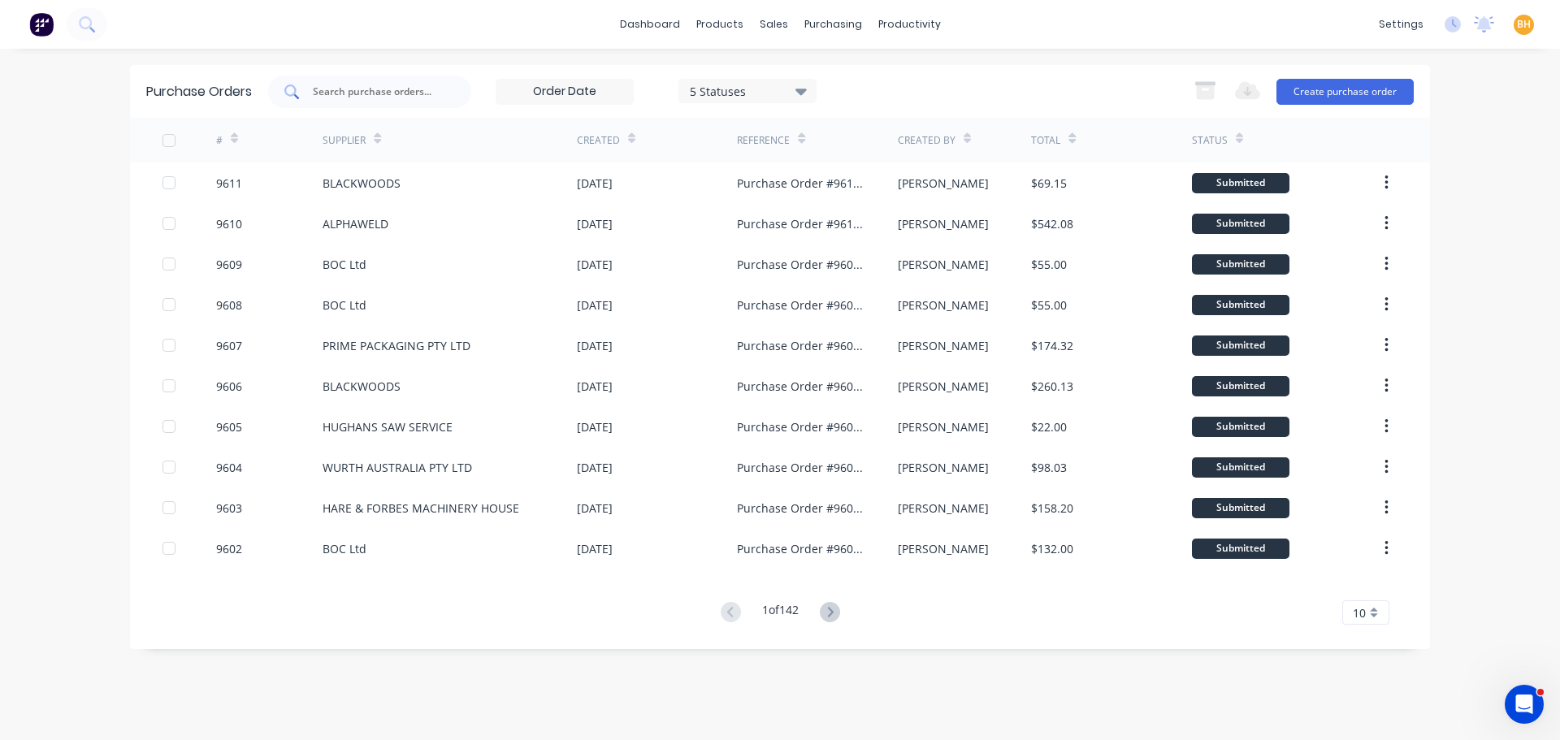
click at [370, 84] on input "text" at bounding box center [378, 92] width 135 height 16
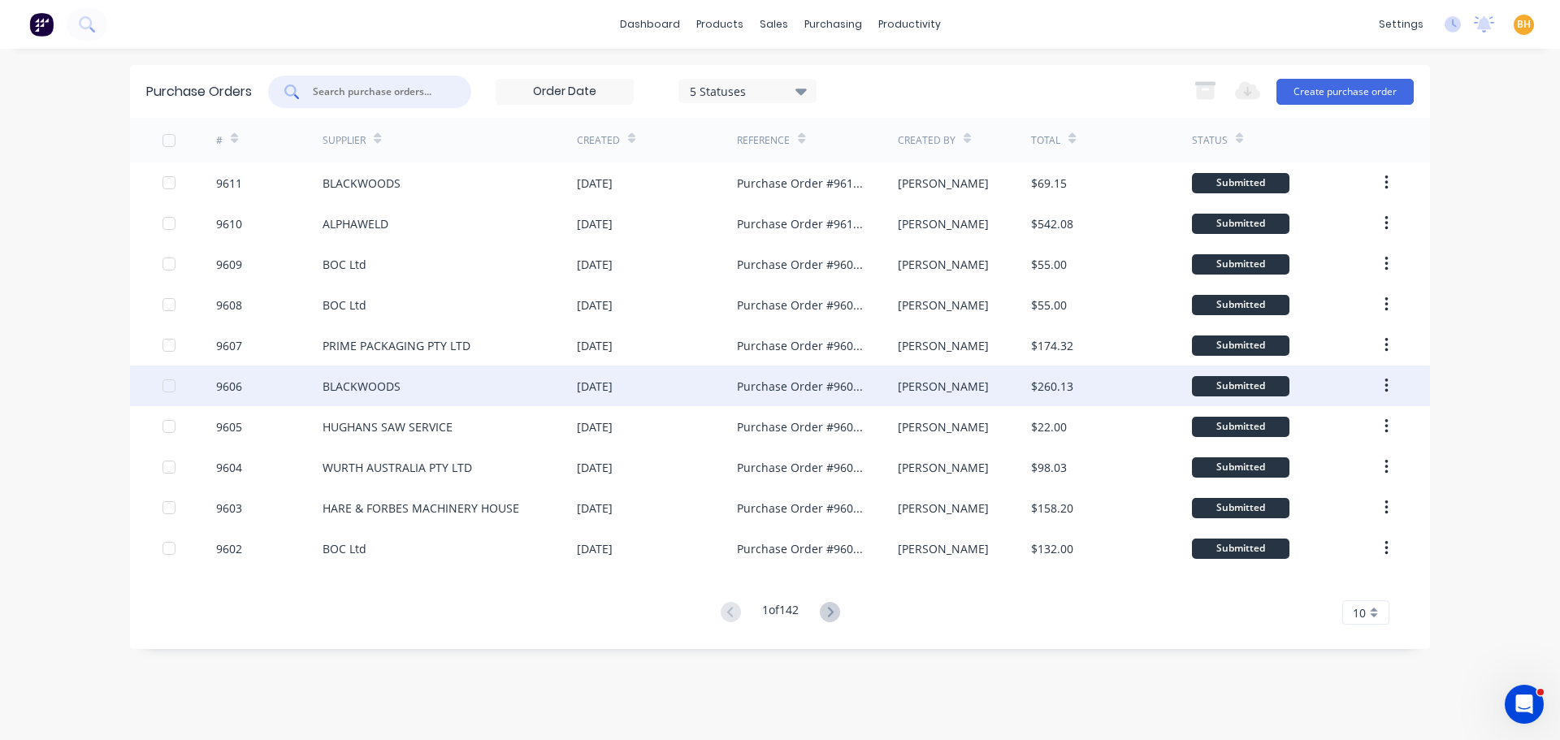
click at [374, 399] on div "BLACKWOODS" at bounding box center [450, 386] width 254 height 41
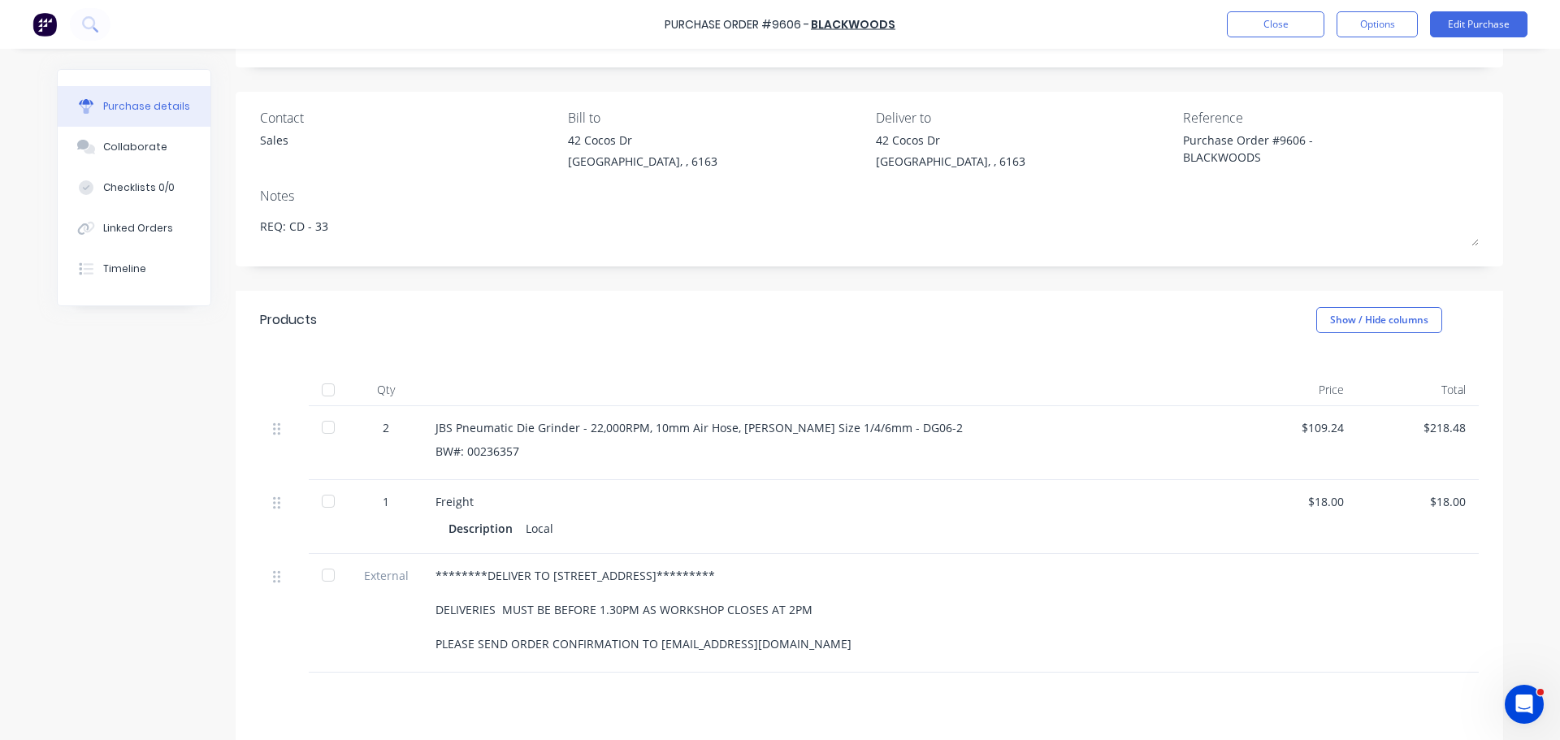
scroll to position [162, 0]
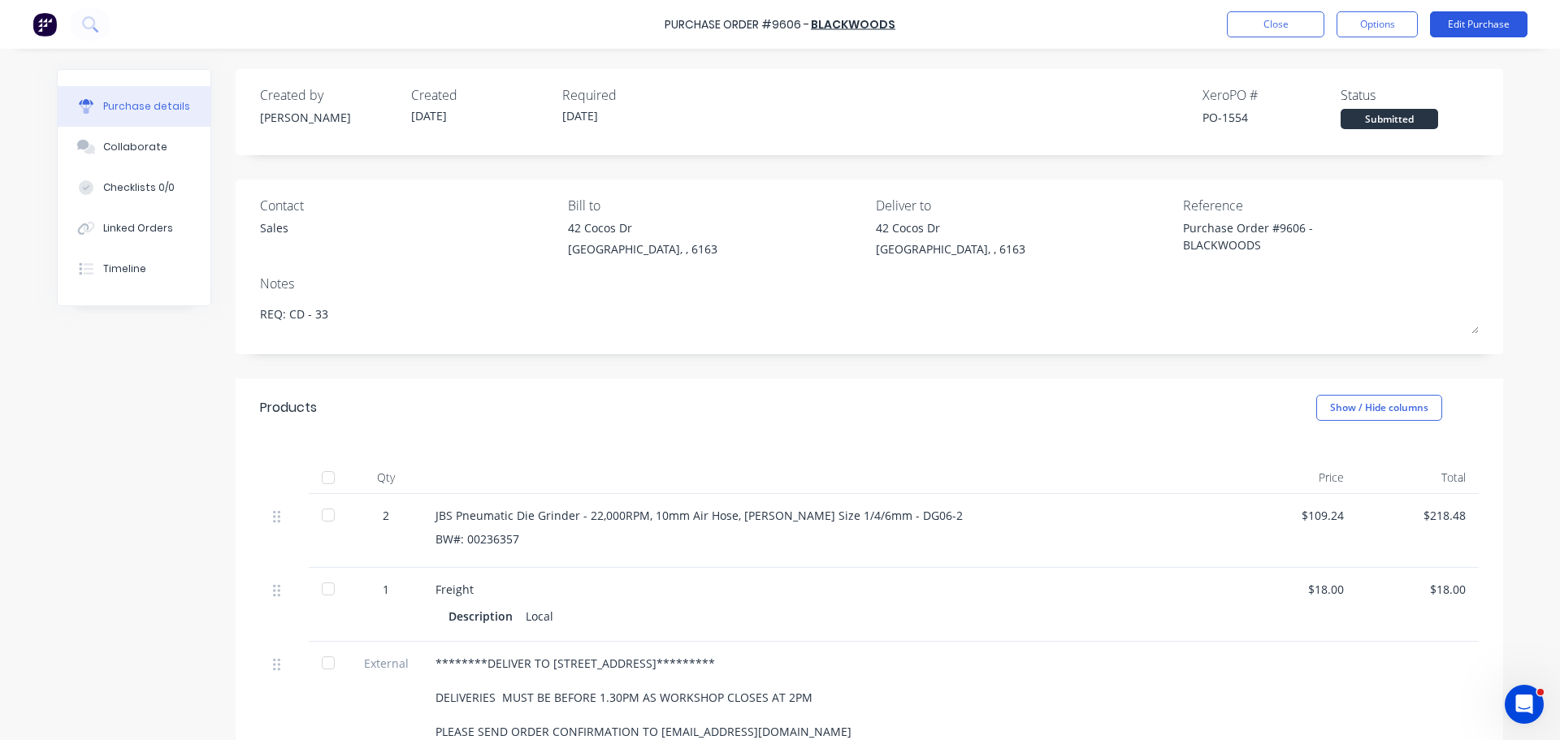
click at [1487, 21] on button "Edit Purchase" at bounding box center [1478, 24] width 97 height 26
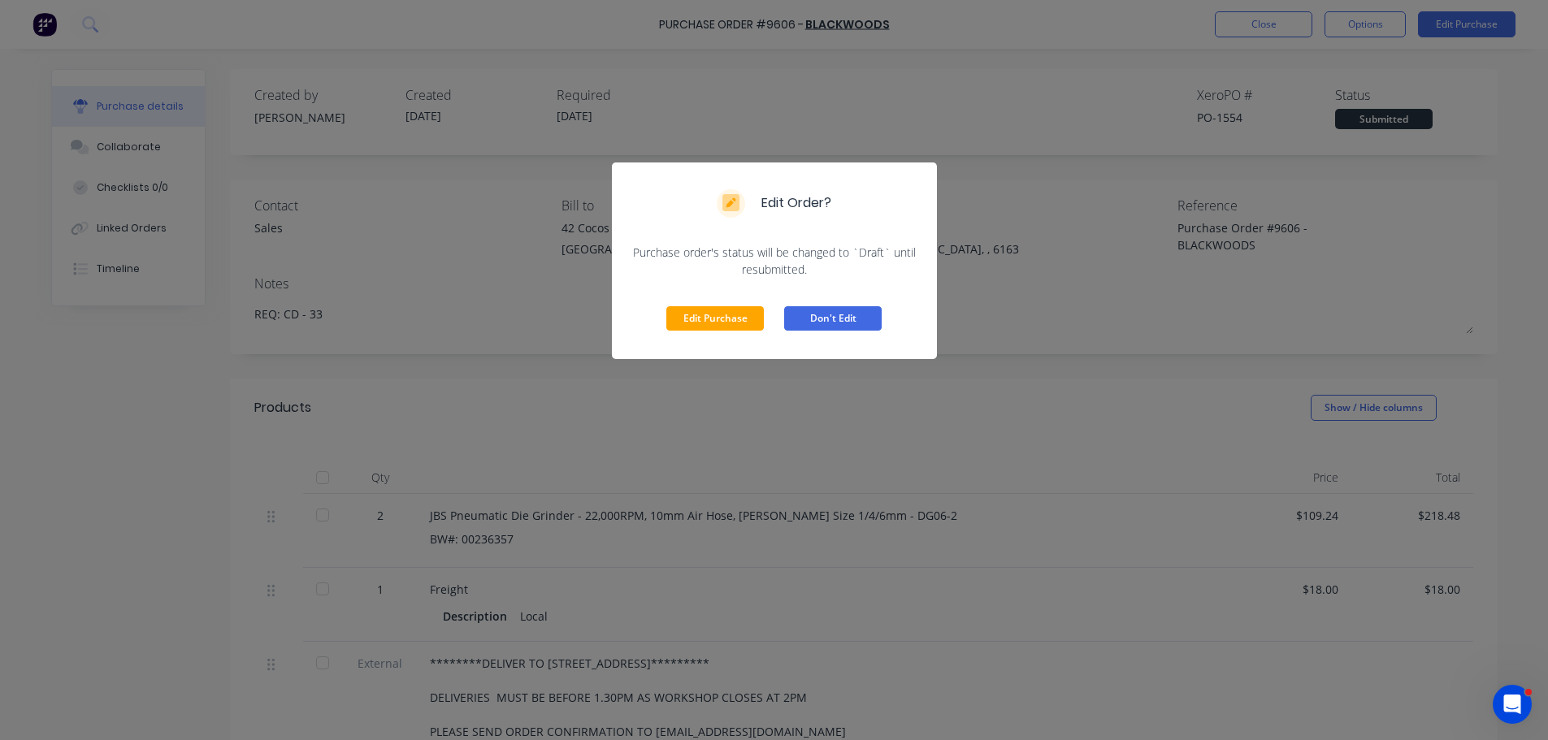
click at [825, 325] on button "Don't Edit" at bounding box center [832, 318] width 97 height 24
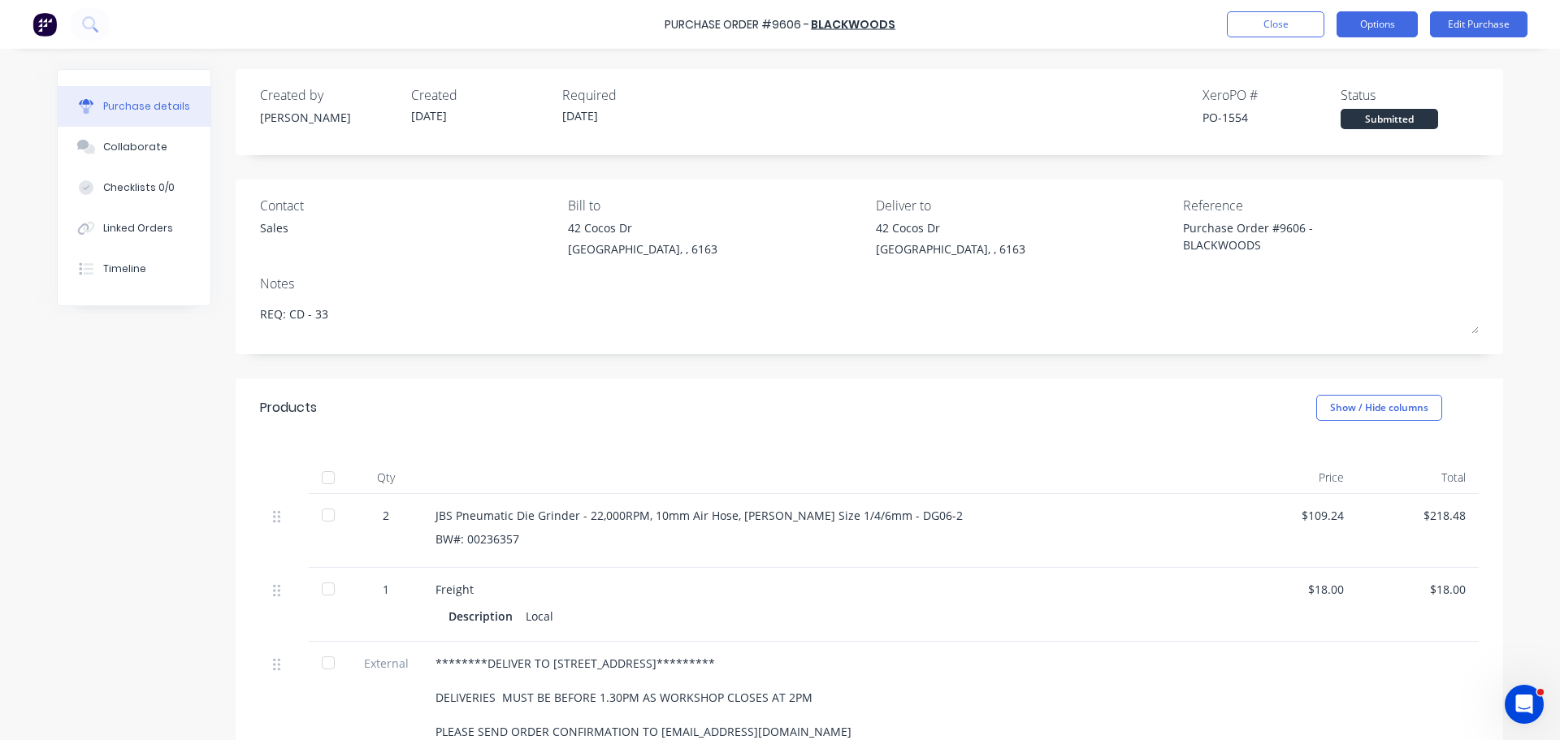
click at [1383, 24] on button "Options" at bounding box center [1376, 24] width 81 height 26
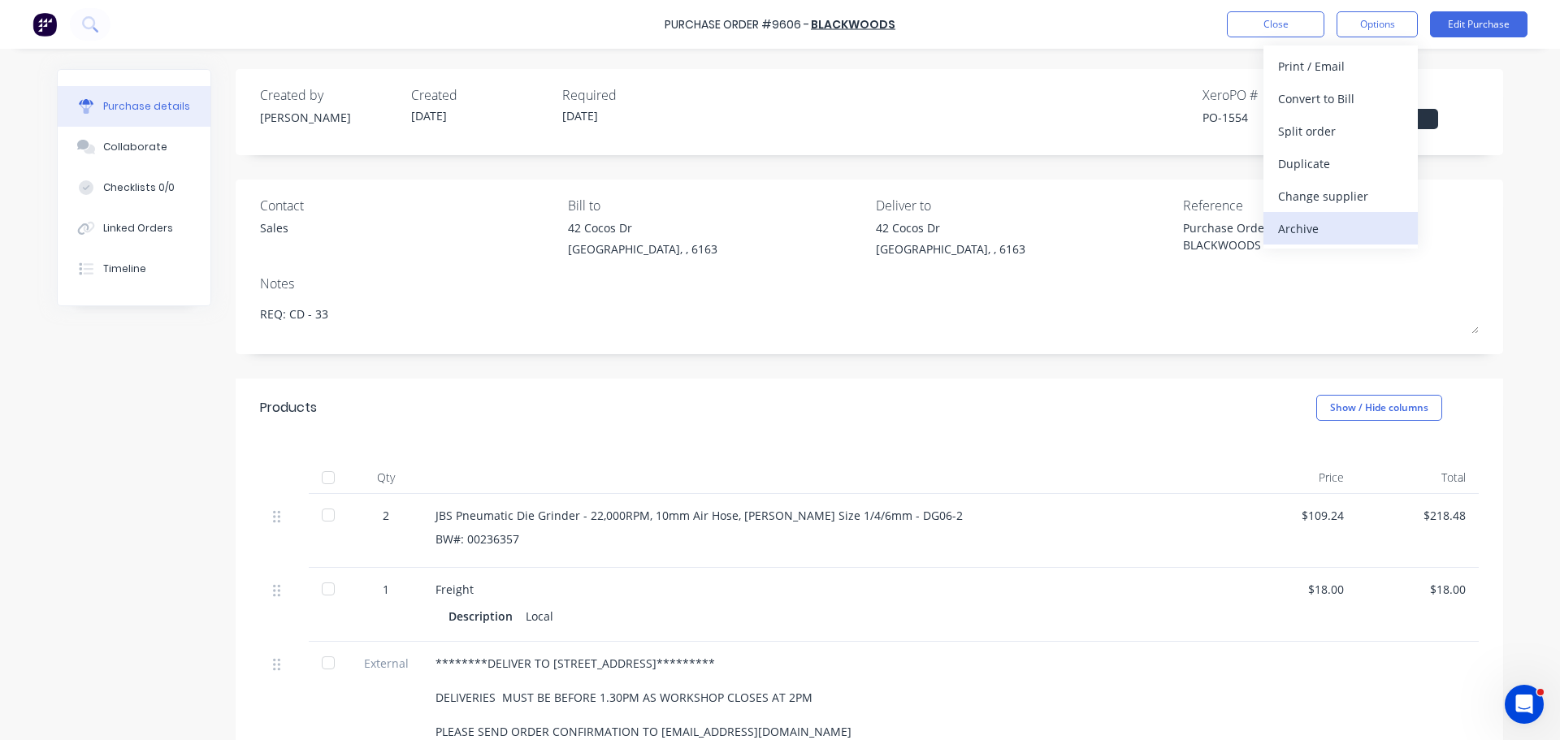
click at [1296, 227] on div "Archive" at bounding box center [1340, 229] width 125 height 24
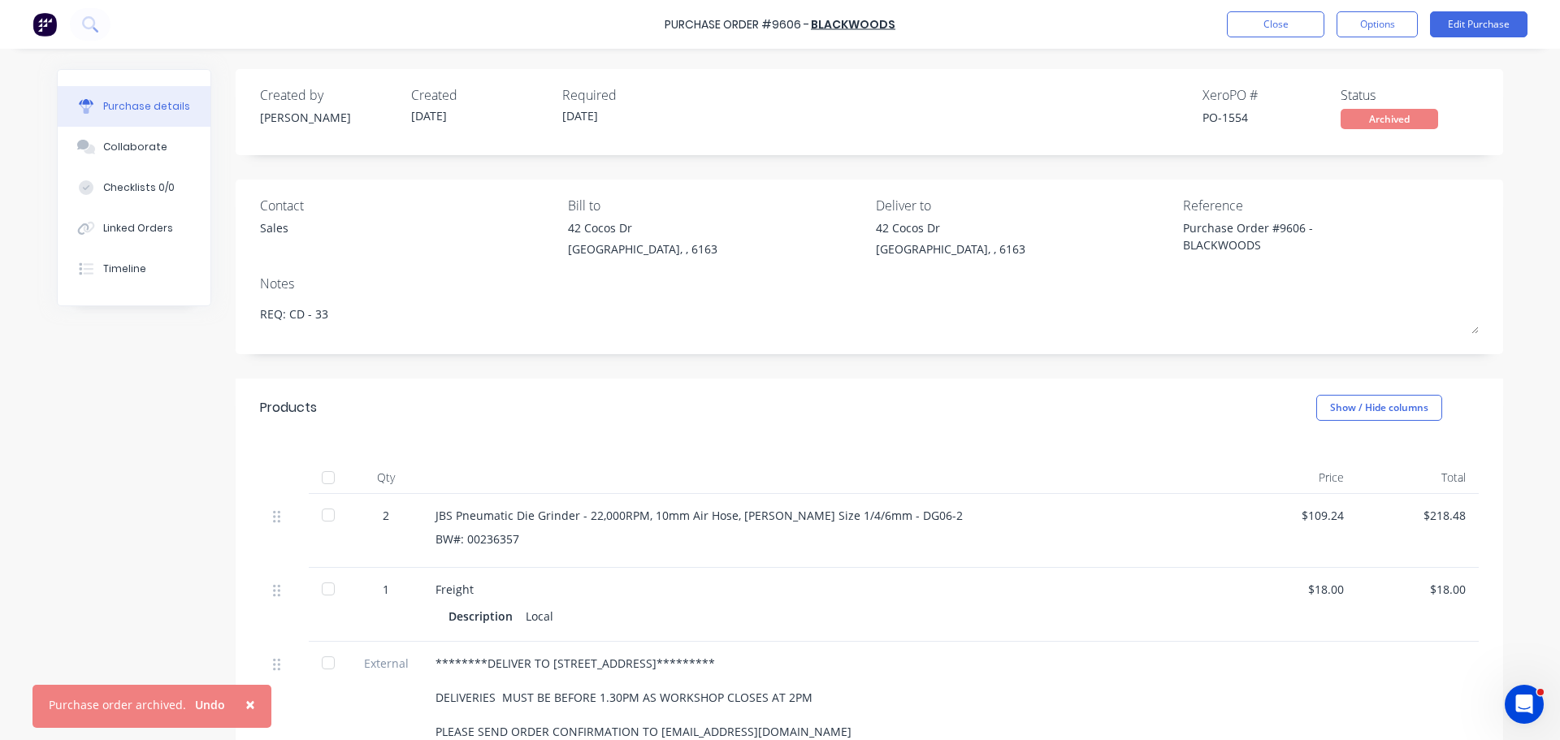
click at [245, 706] on span "×" at bounding box center [250, 704] width 10 height 23
click at [156, 591] on div "Created by Bevan Created 28/08/25 Required 01/09/25 Xero PO # PO-1554 Status Ar…" at bounding box center [780, 522] width 1446 height 907
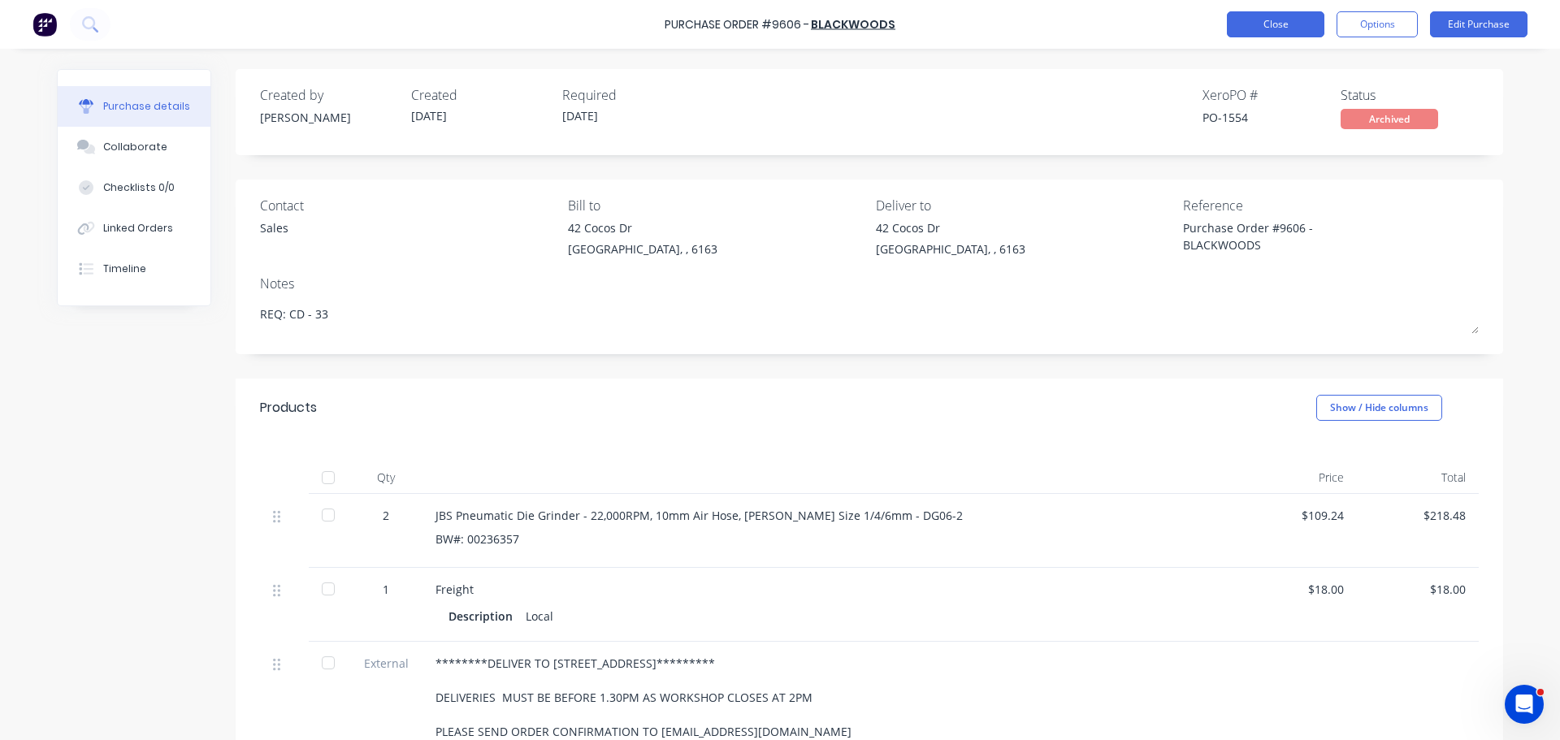
type textarea "x"
click at [1261, 28] on button "Close" at bounding box center [1275, 24] width 97 height 26
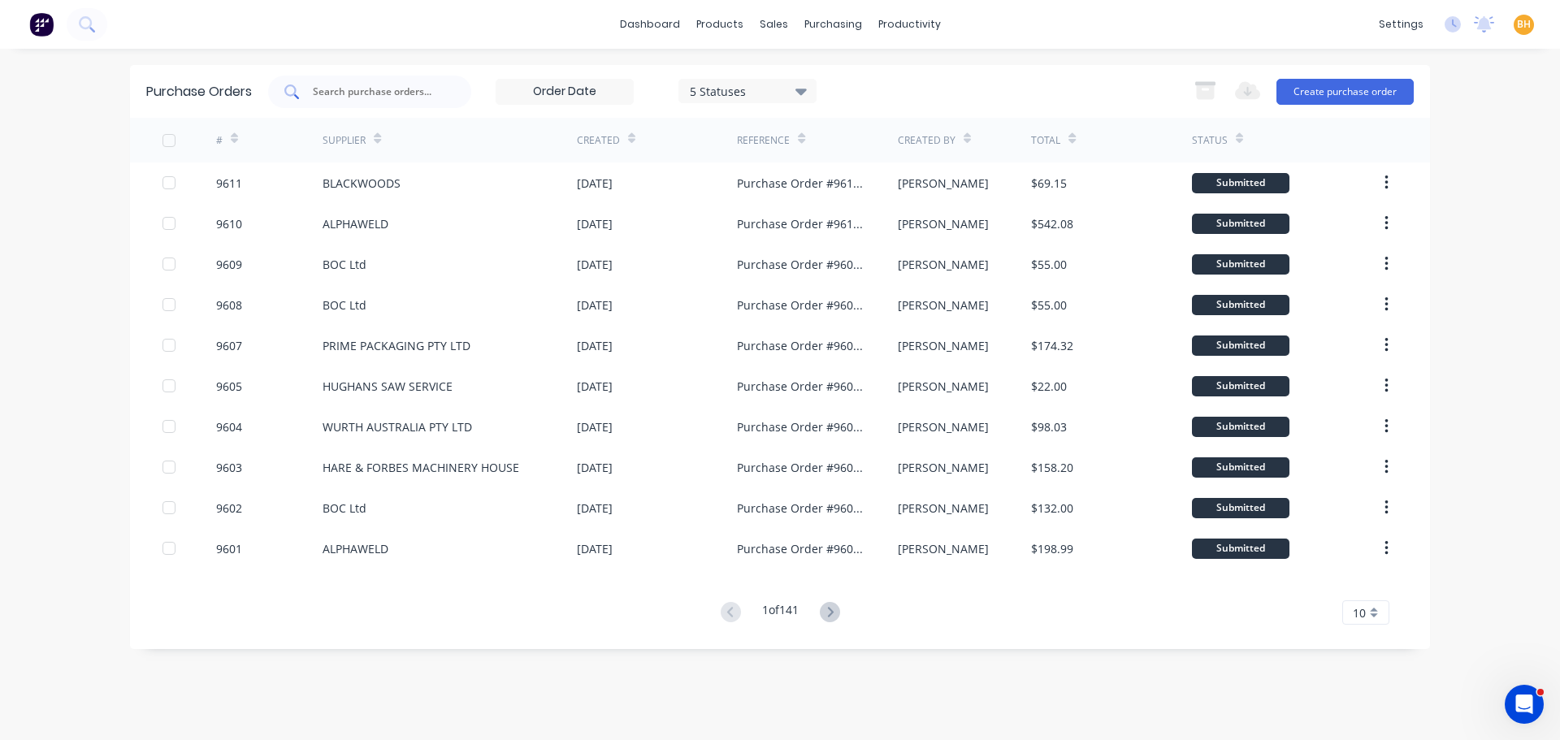
click at [331, 90] on input "text" at bounding box center [378, 92] width 135 height 16
click at [1328, 86] on button "Create purchase order" at bounding box center [1344, 92] width 137 height 26
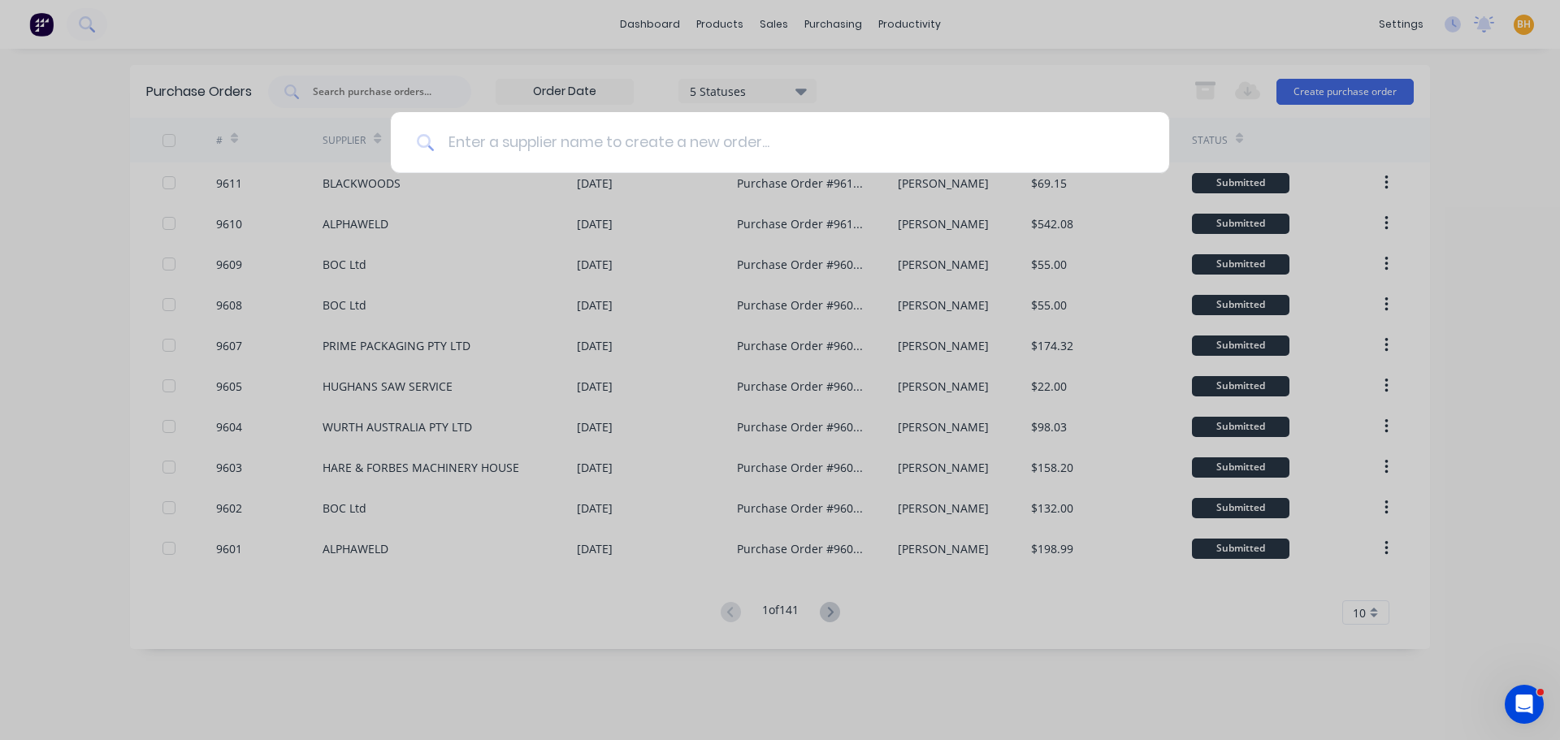
click at [523, 145] on input at bounding box center [789, 142] width 708 height 61
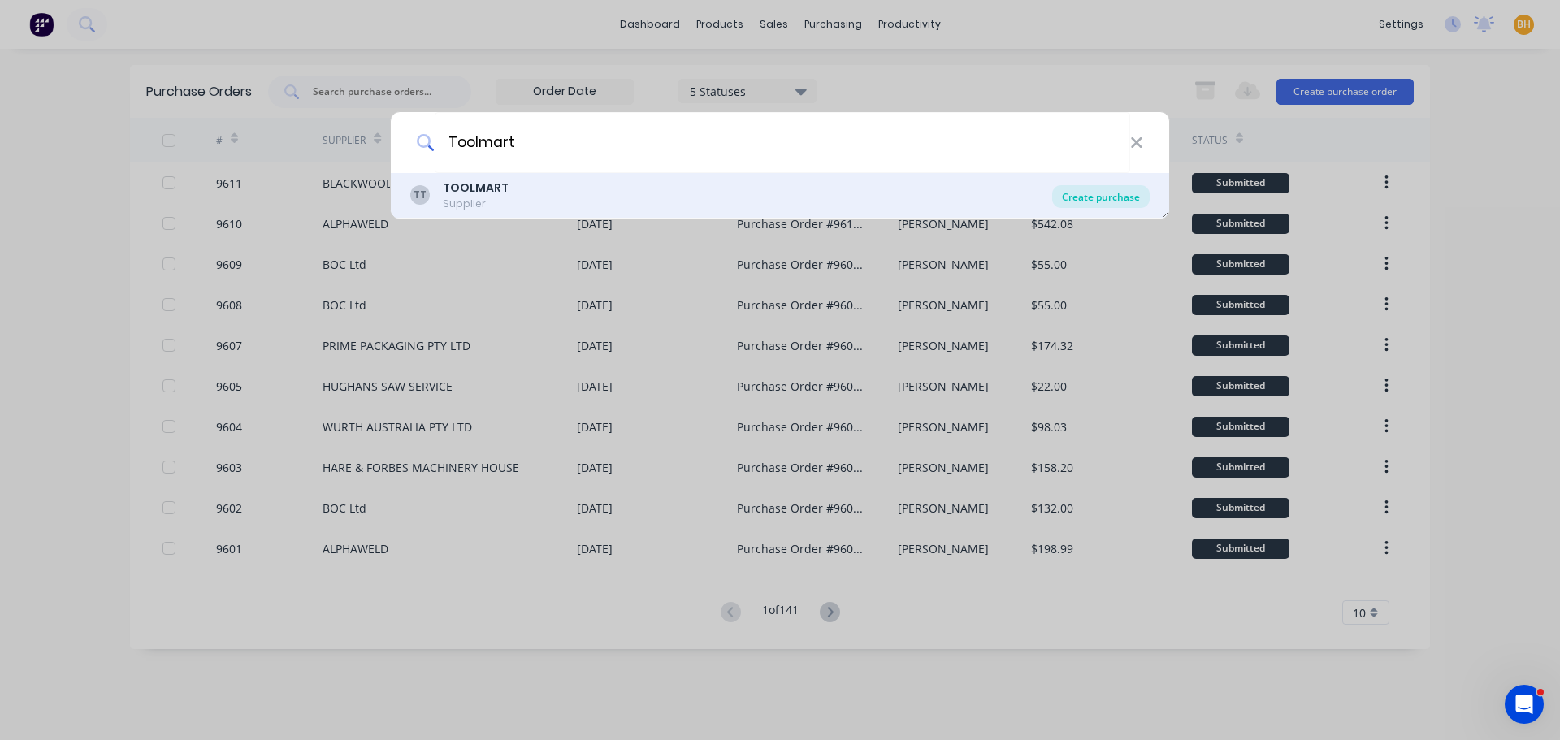
type input "Toolmart"
click at [1119, 204] on div "Create purchase" at bounding box center [1100, 196] width 97 height 23
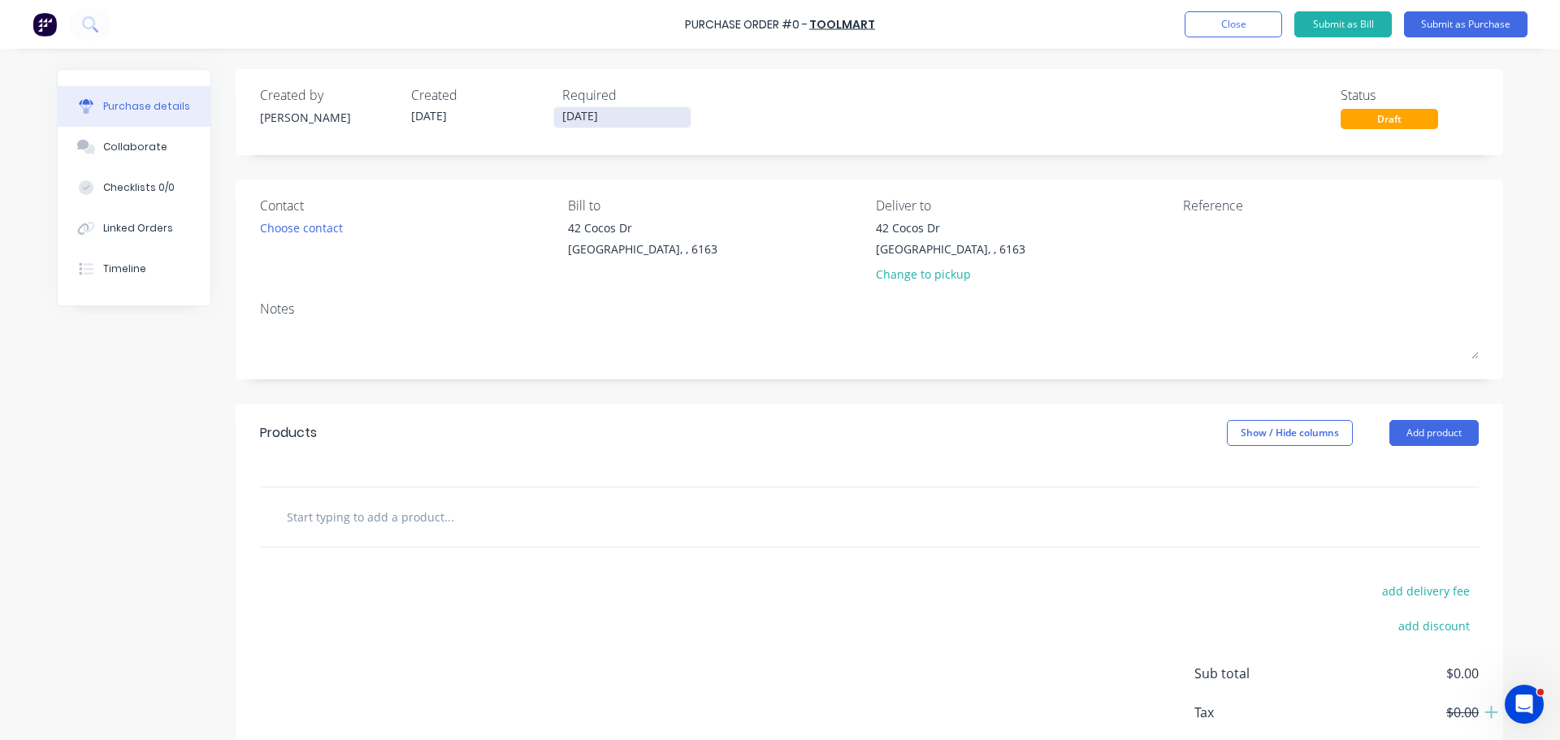
click at [576, 122] on input "[DATE]" at bounding box center [622, 117] width 136 height 20
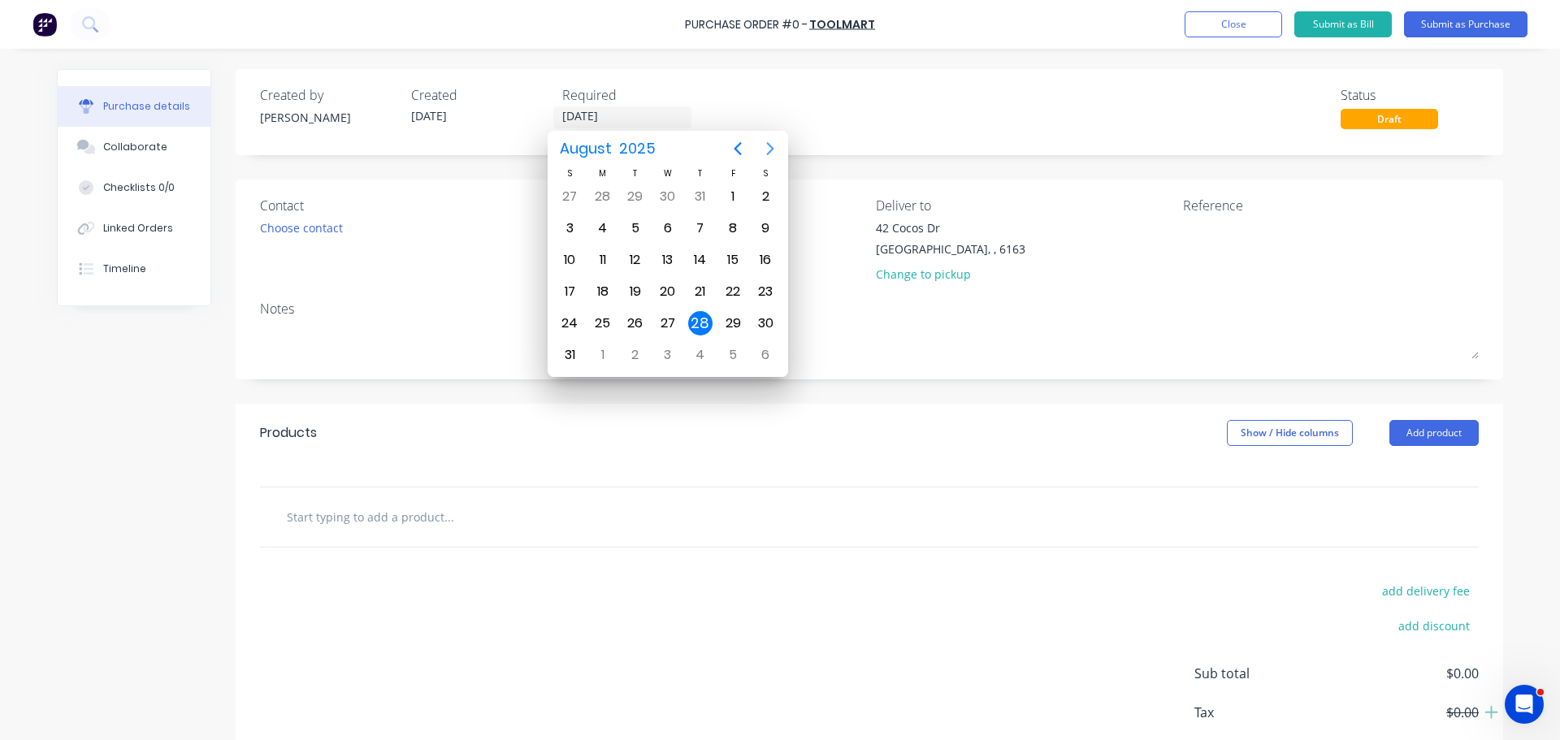
click at [768, 149] on icon "Next page" at bounding box center [769, 148] width 19 height 19
click at [610, 195] on div "1" at bounding box center [603, 196] width 24 height 24
type input "01/09/25"
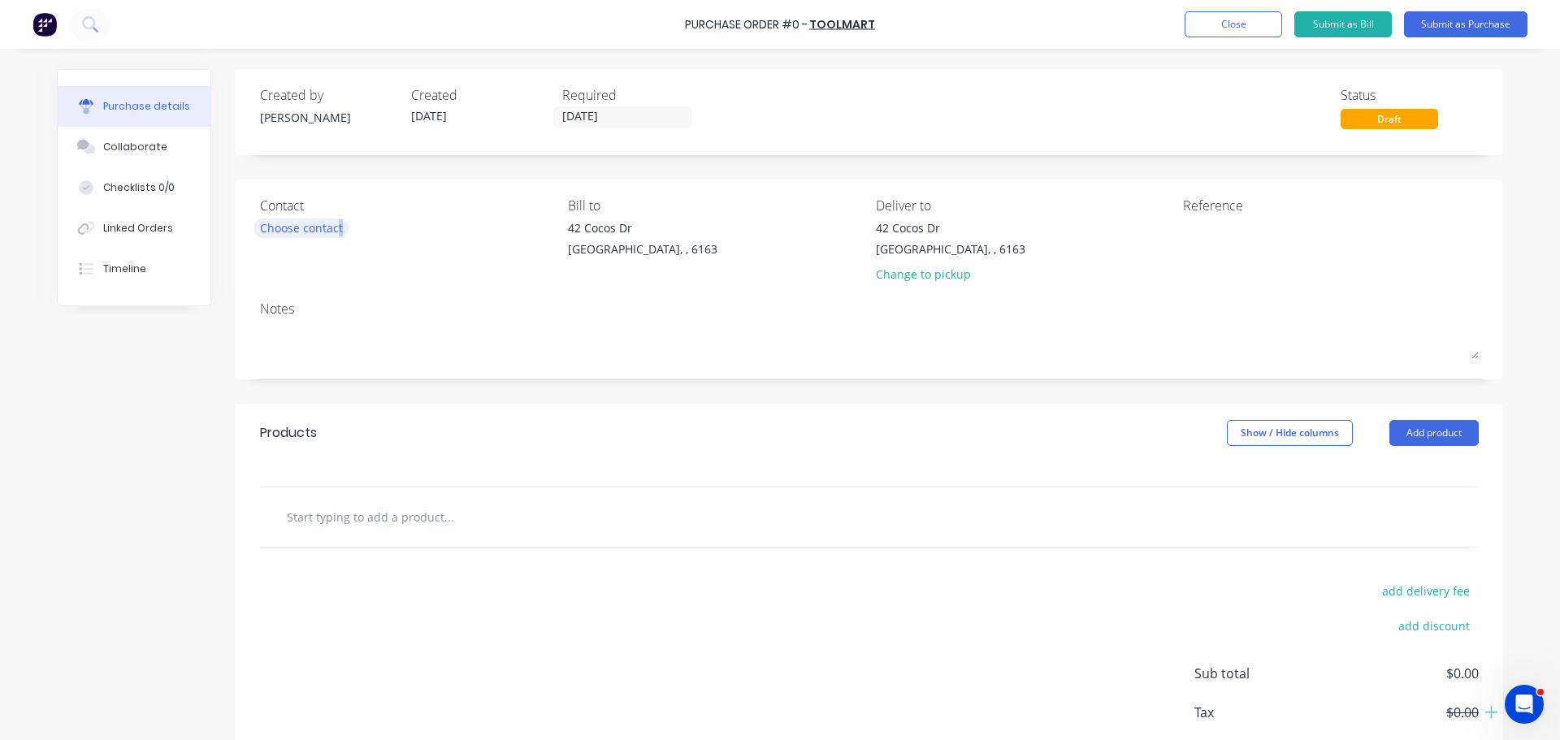
click at [334, 227] on div "Choose contact" at bounding box center [301, 227] width 83 height 17
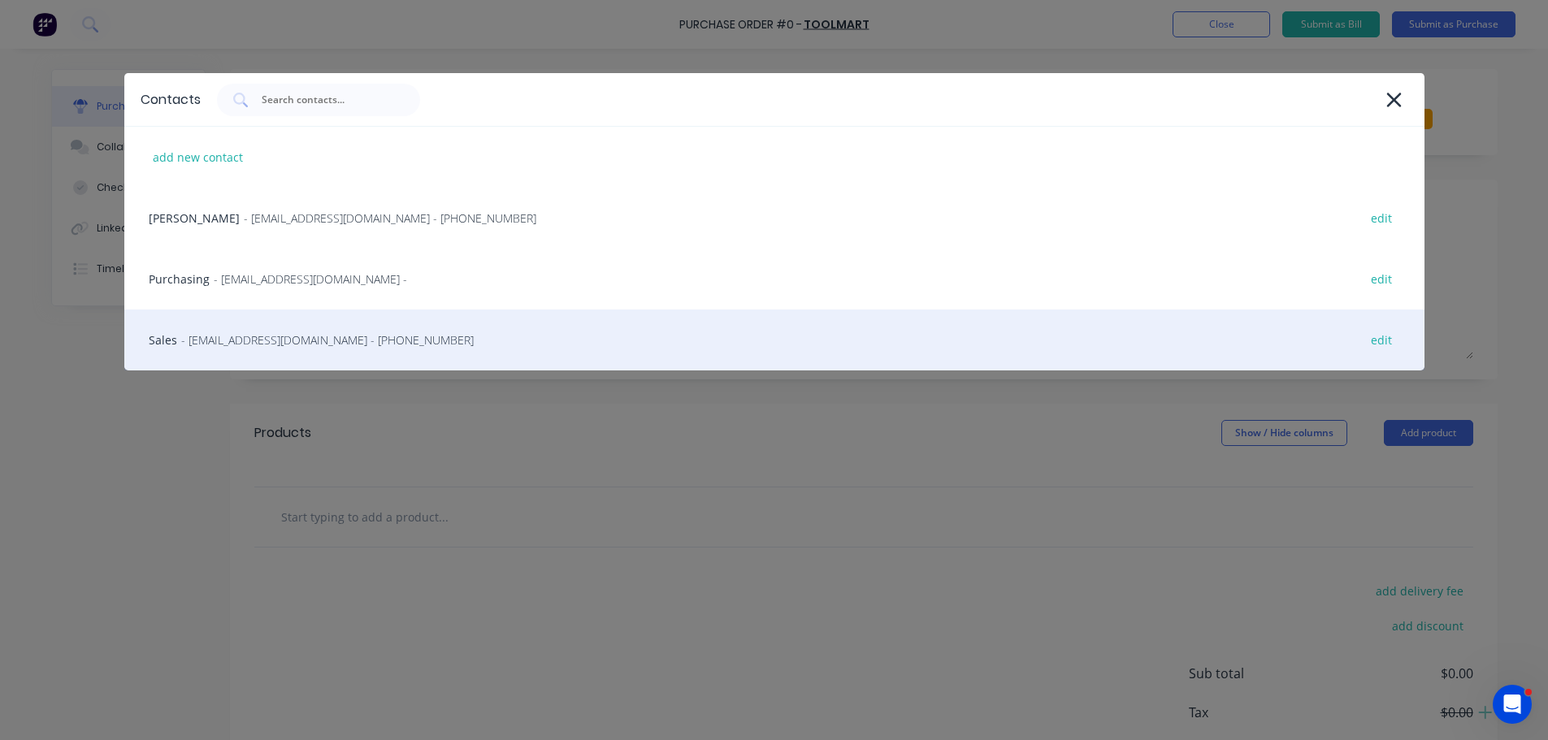
click at [288, 344] on span "- accounts@toolmart.com.au - (08) 9208 4444" at bounding box center [327, 339] width 292 height 17
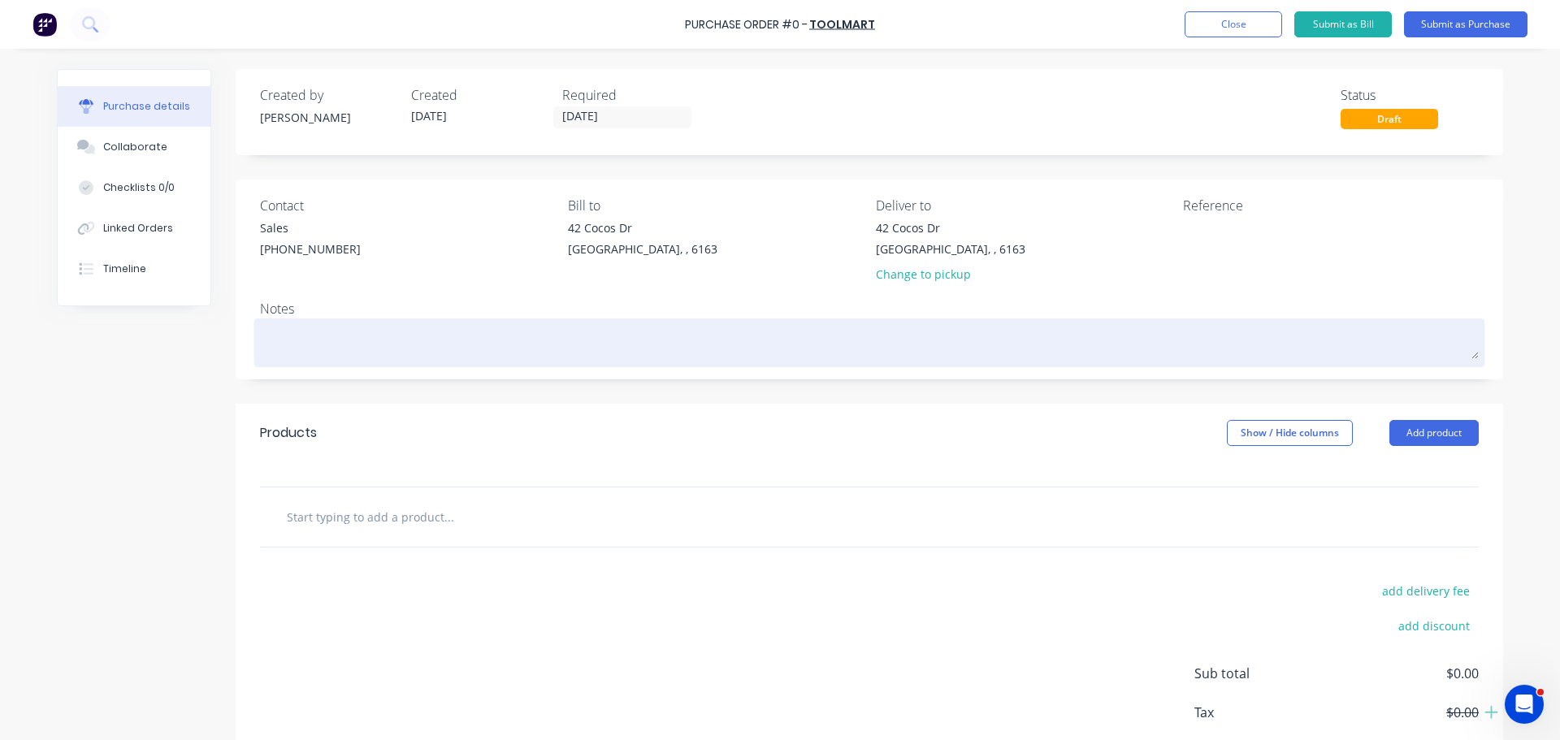
click at [312, 342] on textarea at bounding box center [869, 341] width 1219 height 37
type textarea "x"
type textarea "R"
type textarea "x"
type textarea "RE"
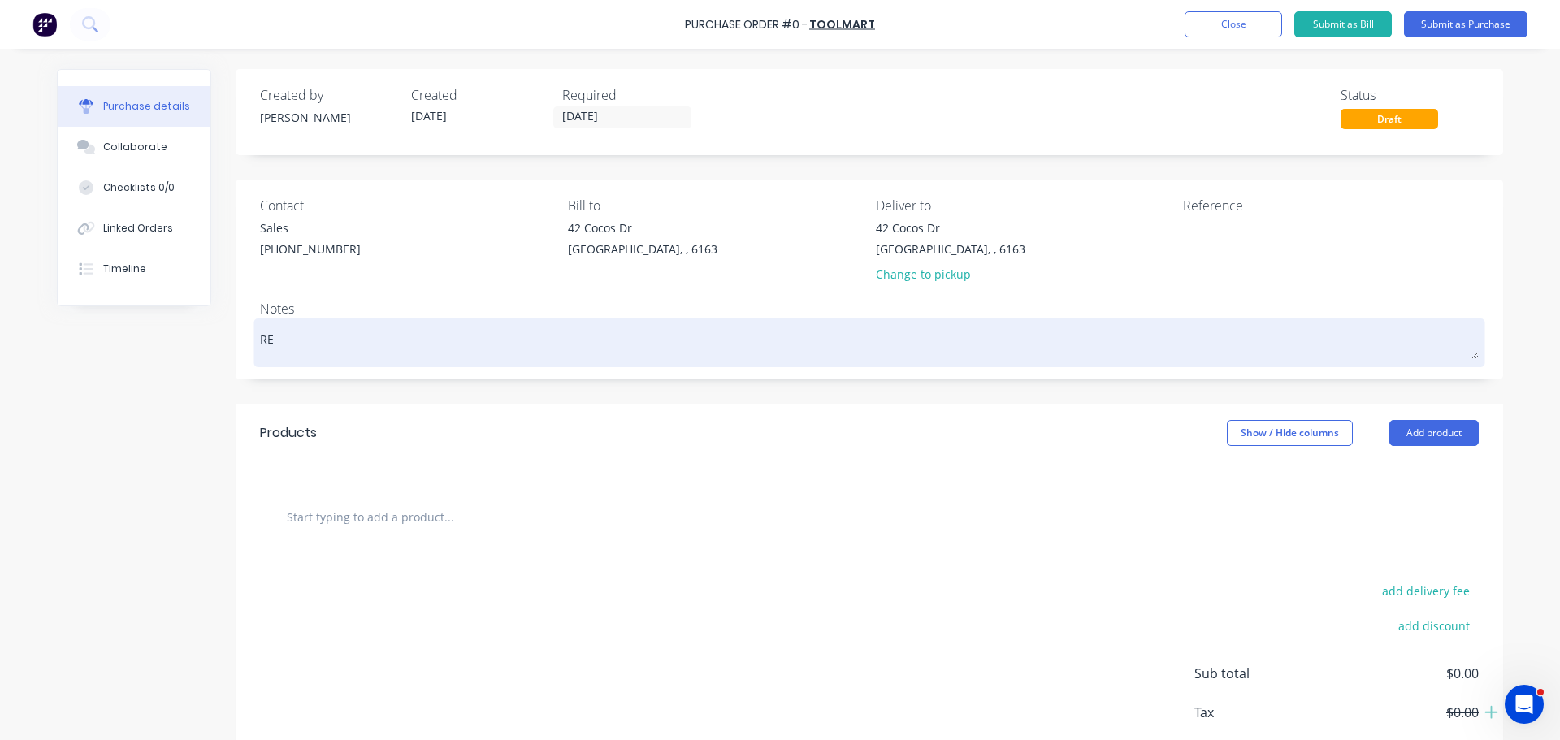
type textarea "x"
type textarea "REQ"
type textarea "x"
type textarea "REQ:"
type textarea "x"
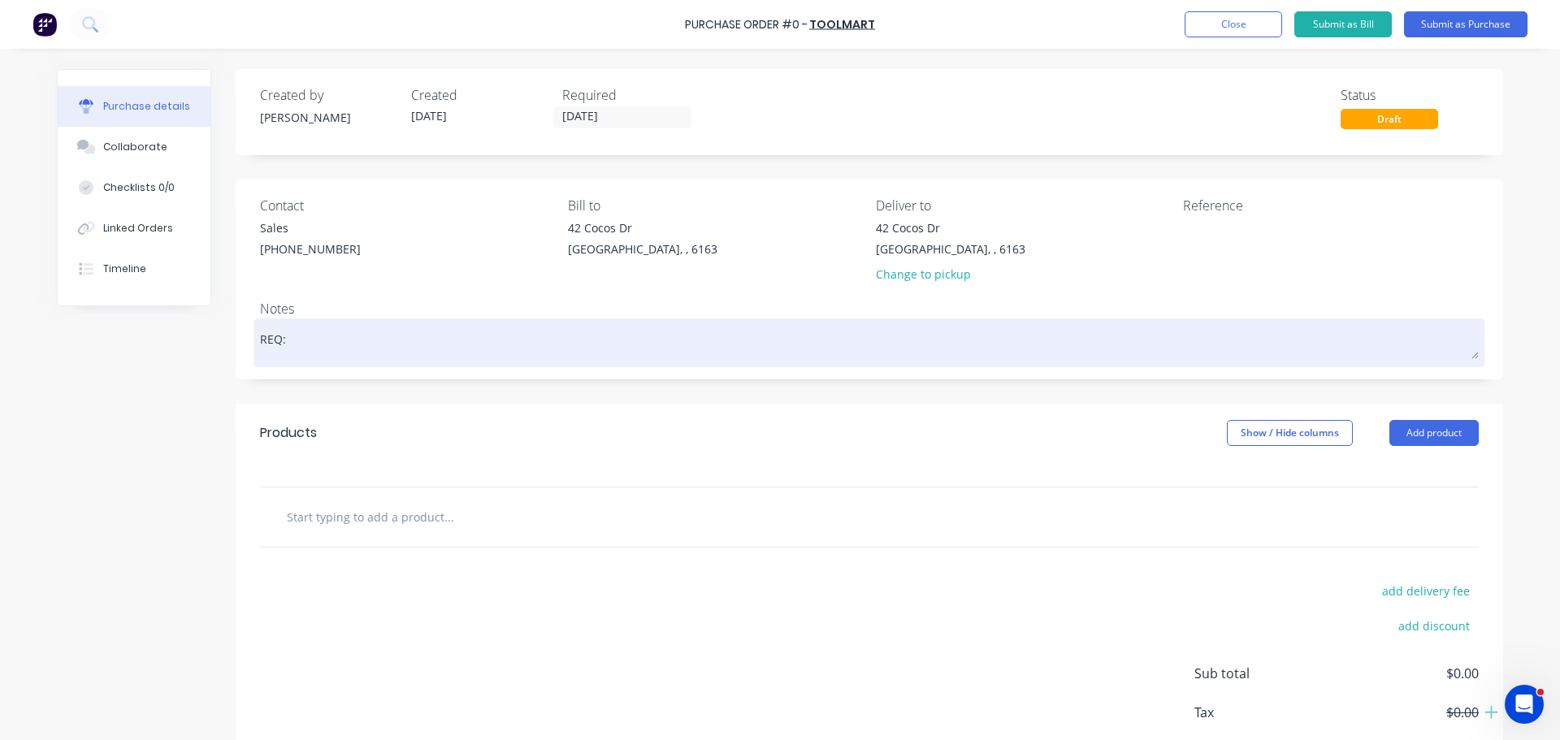
type textarea "REQ:"
type textarea "x"
type textarea "REQ: C"
type textarea "x"
type textarea "REQ: CD"
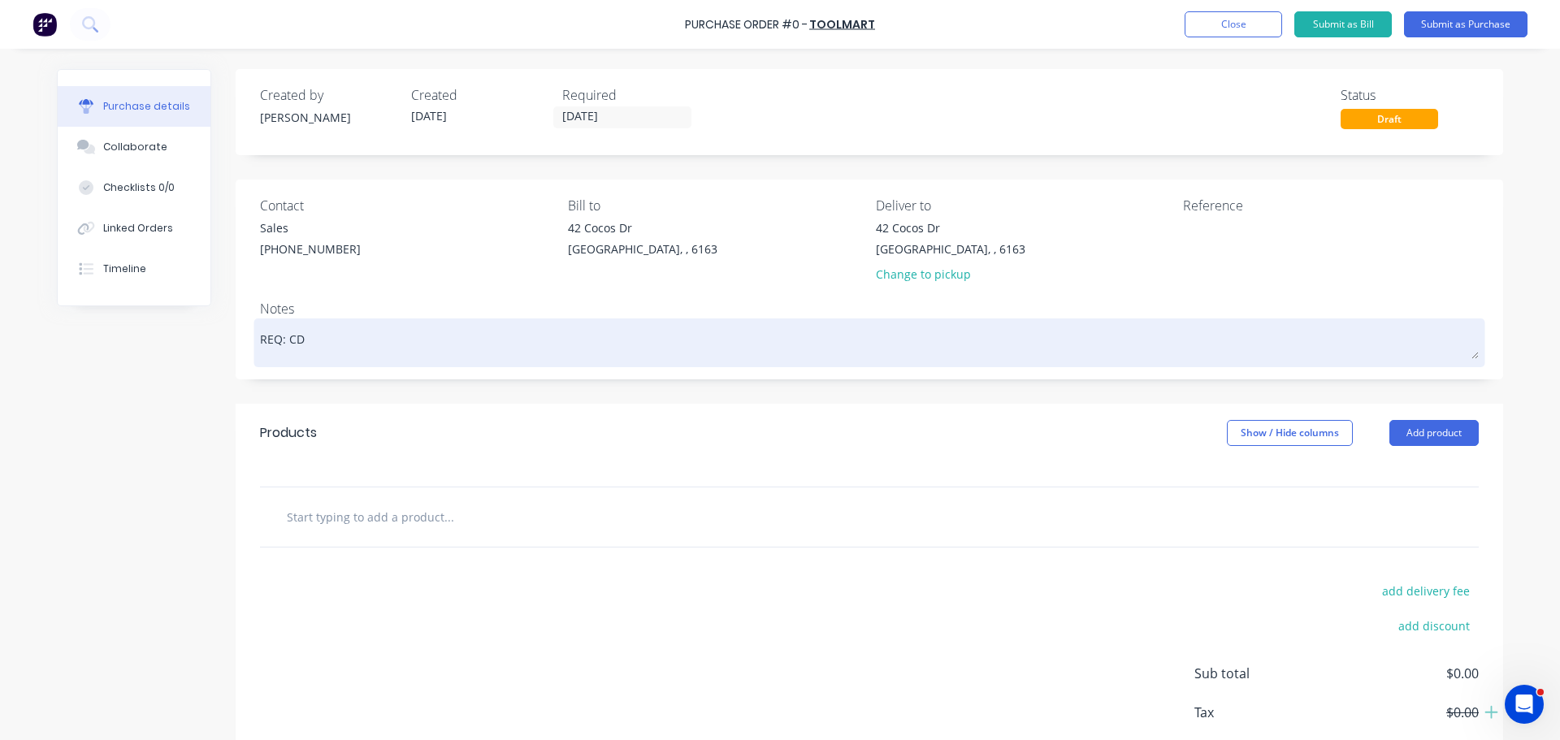
type textarea "x"
type textarea "REQ: CD"
type textarea "x"
type textarea "REQ: CD -"
type textarea "x"
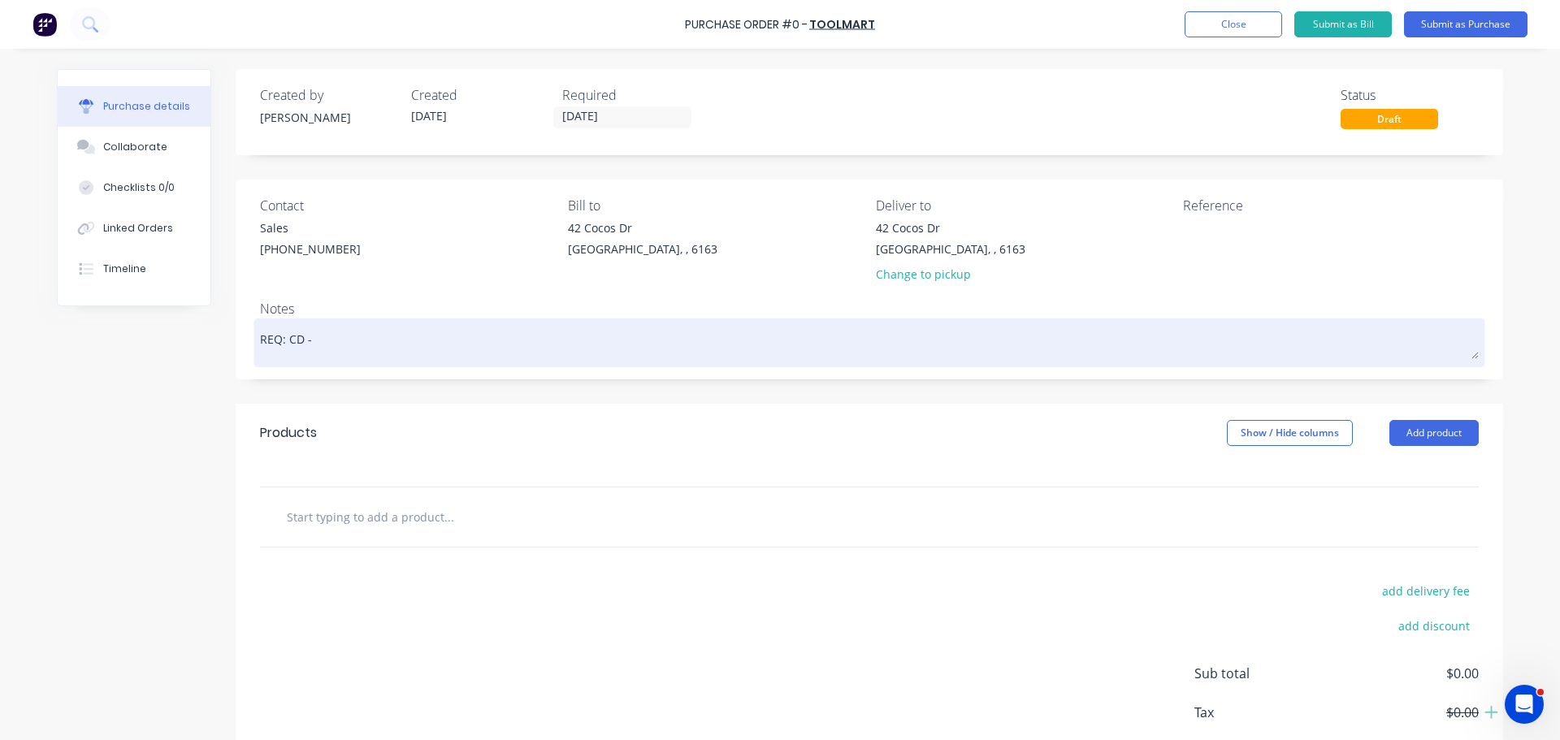
type textarea "REQ: CD -"
type textarea "x"
type textarea "REQ: CD - 3"
type textarea "x"
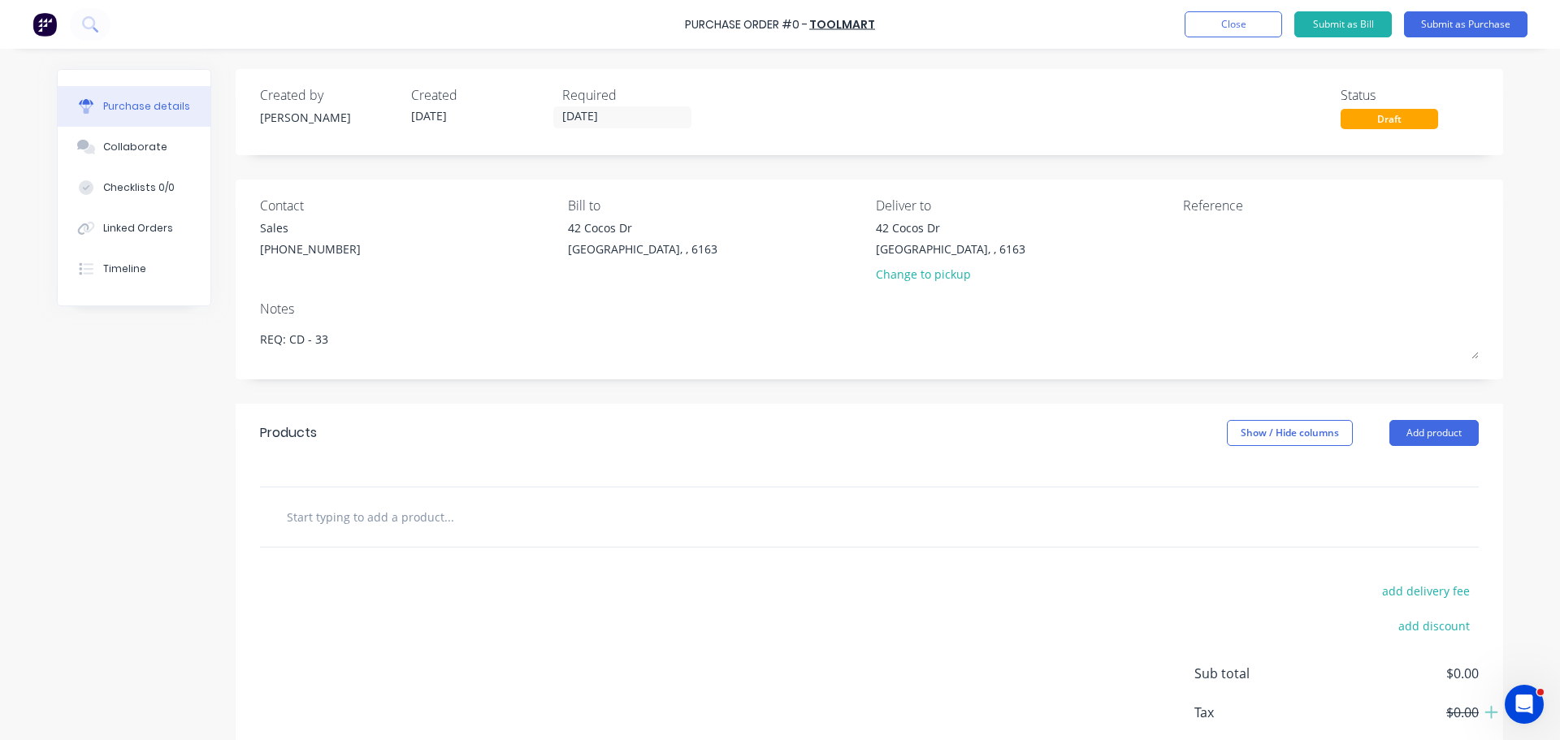
type textarea "REQ: CD - 33"
type textarea "x"
type textarea "REQ: CD - 33"
click at [390, 516] on input "text" at bounding box center [448, 516] width 325 height 32
click at [1101, 155] on div "Created by Bevan Created 28/08/25 Required 01/09/25 Status Draft Contact Sales …" at bounding box center [869, 442] width 1267 height 746
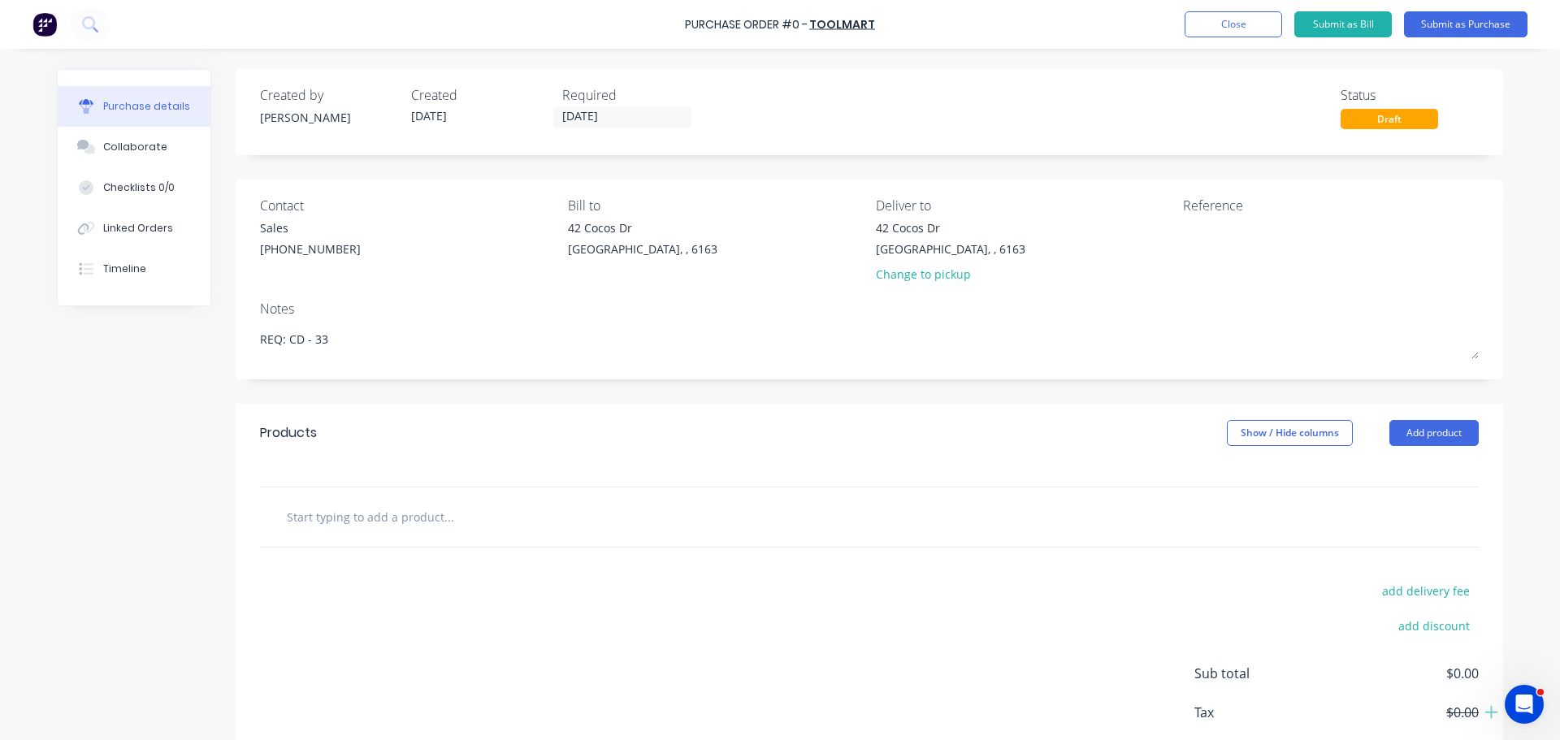
click at [1096, 162] on div "Created by Bevan Created 28/08/25 Required 01/09/25 Status Draft Contact Sales …" at bounding box center [869, 442] width 1267 height 746
click at [318, 513] on input "text" at bounding box center [448, 516] width 325 height 32
click at [357, 529] on input "text" at bounding box center [448, 516] width 325 height 32
click at [1408, 438] on button "Add product" at bounding box center [1433, 433] width 89 height 26
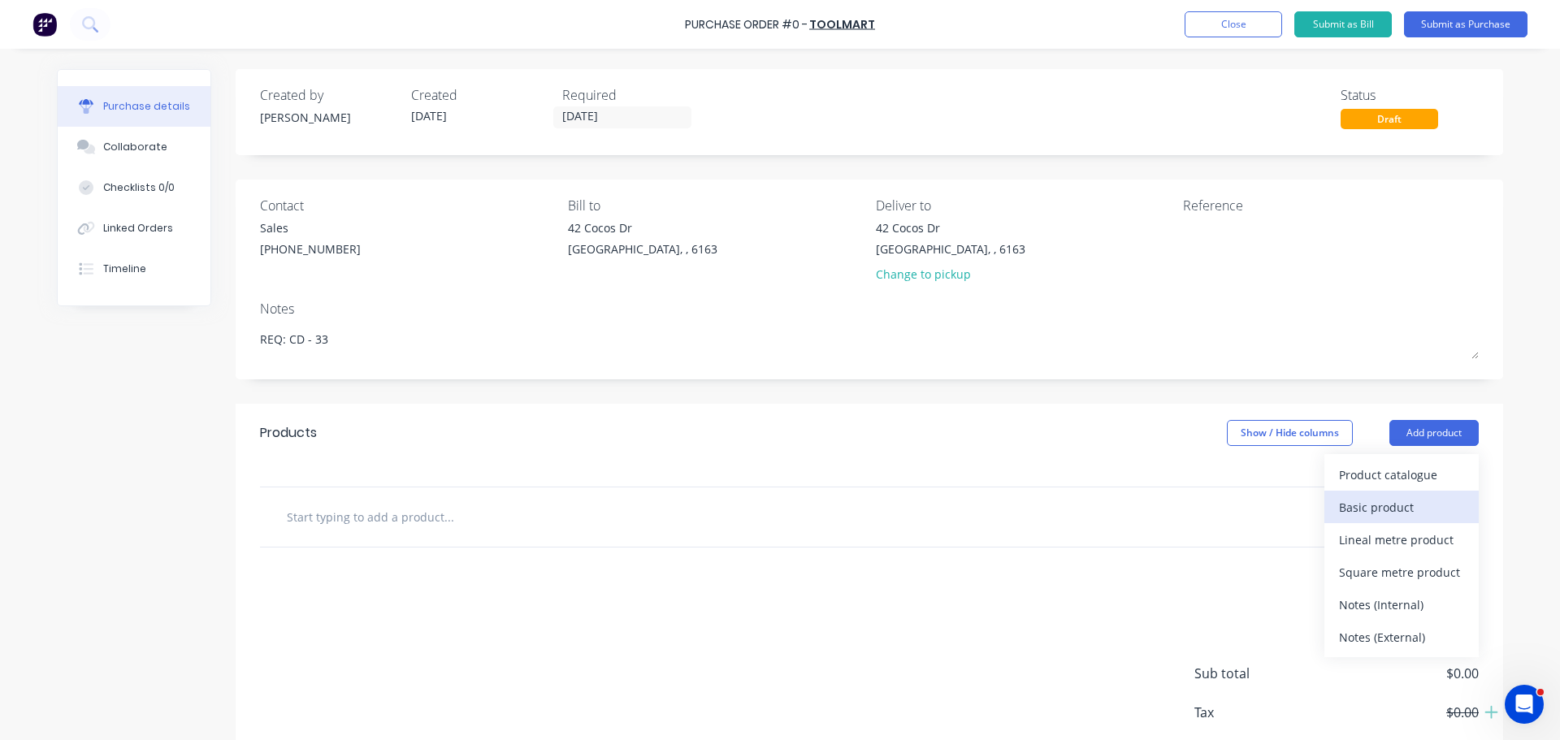
click at [1366, 512] on div "Basic product" at bounding box center [1401, 508] width 125 height 24
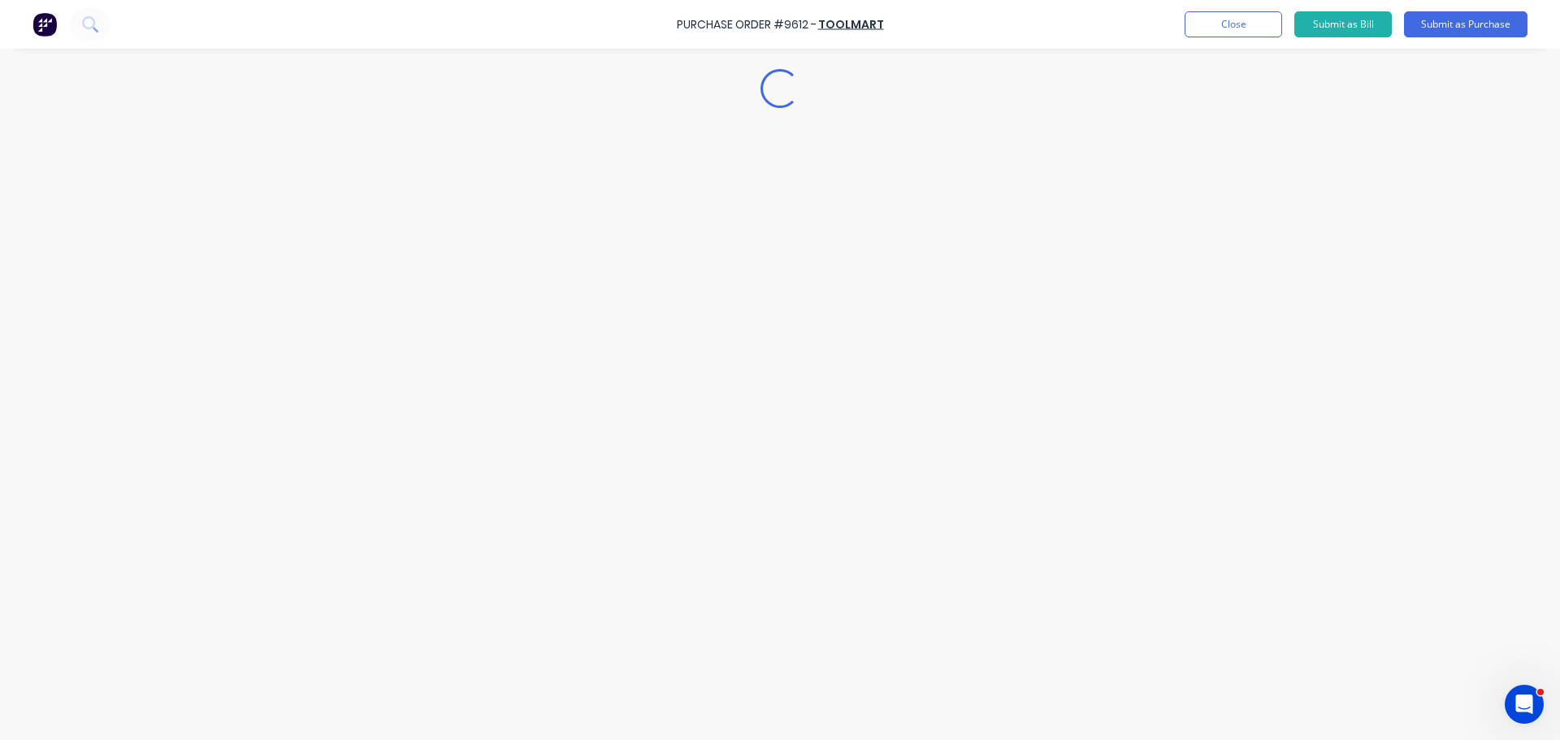
click at [448, 546] on div "Loading..." at bounding box center [780, 345] width 1478 height 659
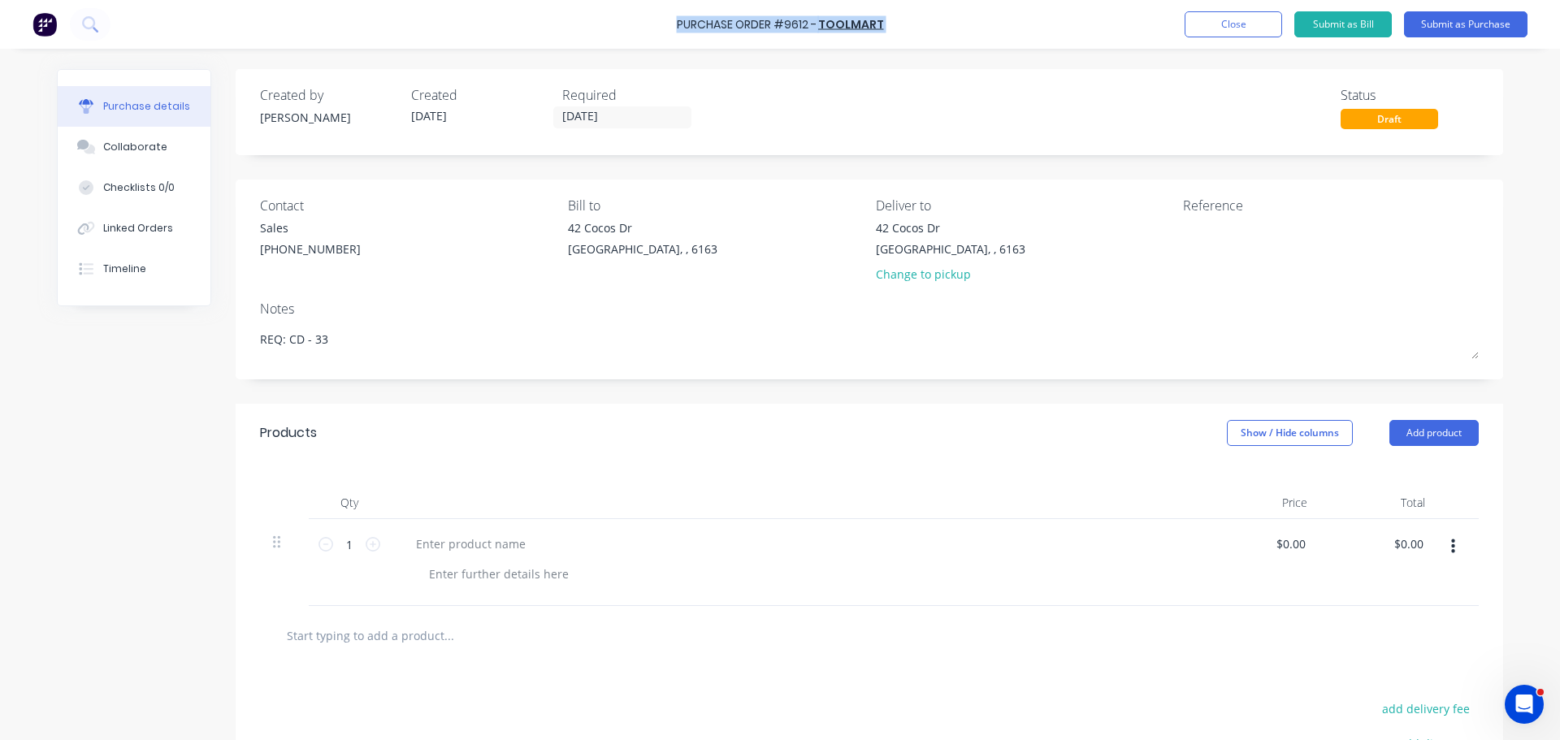
drag, startPoint x: 678, startPoint y: 27, endPoint x: 886, endPoint y: 25, distance: 208.0
click at [886, 25] on div "Purchase Order #9612 - TOOLMART Add product Close Submit as Bill Submit as Purc…" at bounding box center [780, 24] width 1560 height 49
copy div "Purchase Order #9612 - TOOLMART Add product Close Submit as Bill Submit as Purc…"
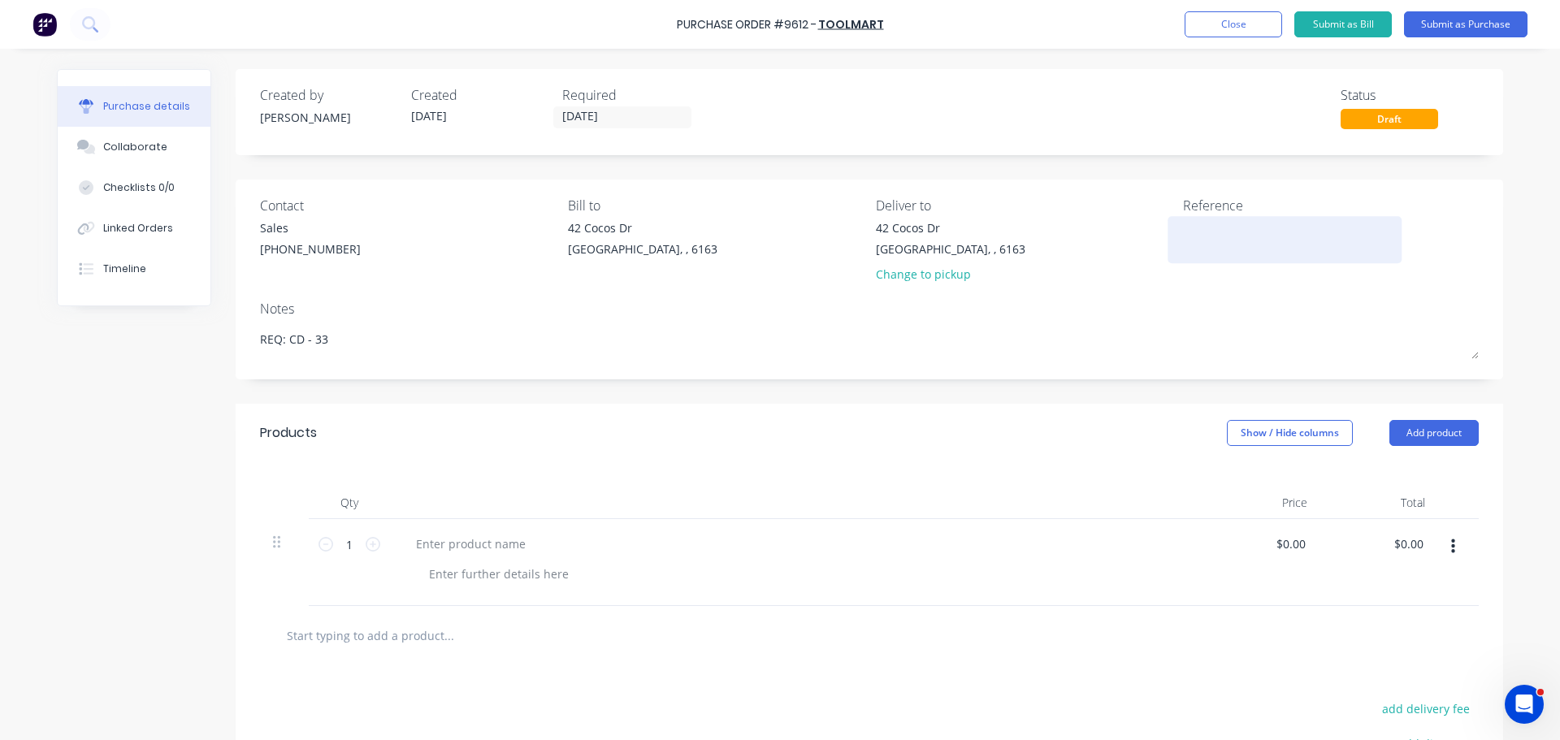
click at [1206, 245] on textarea at bounding box center [1284, 237] width 203 height 37
paste textarea "Purchase Order #9612 - TOOLMART"
type textarea "x"
type textarea "Purchase Order #9612 - TOOLMART"
type textarea "x"
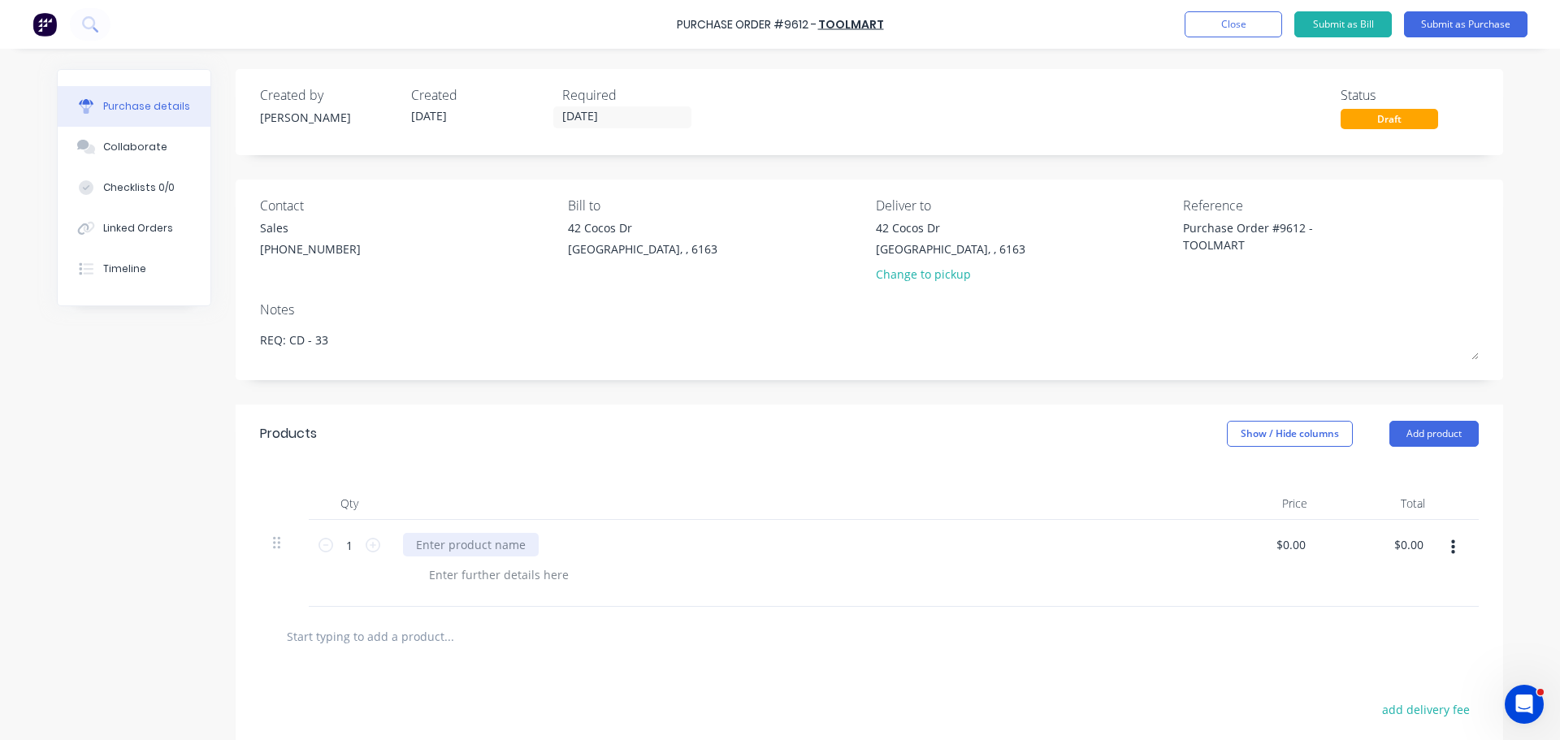
type textarea "Purchase Order #9612 - TOOLMART"
click at [440, 540] on div at bounding box center [471, 545] width 136 height 24
click at [368, 543] on icon at bounding box center [373, 545] width 15 height 15
type textarea "x"
type input "2"
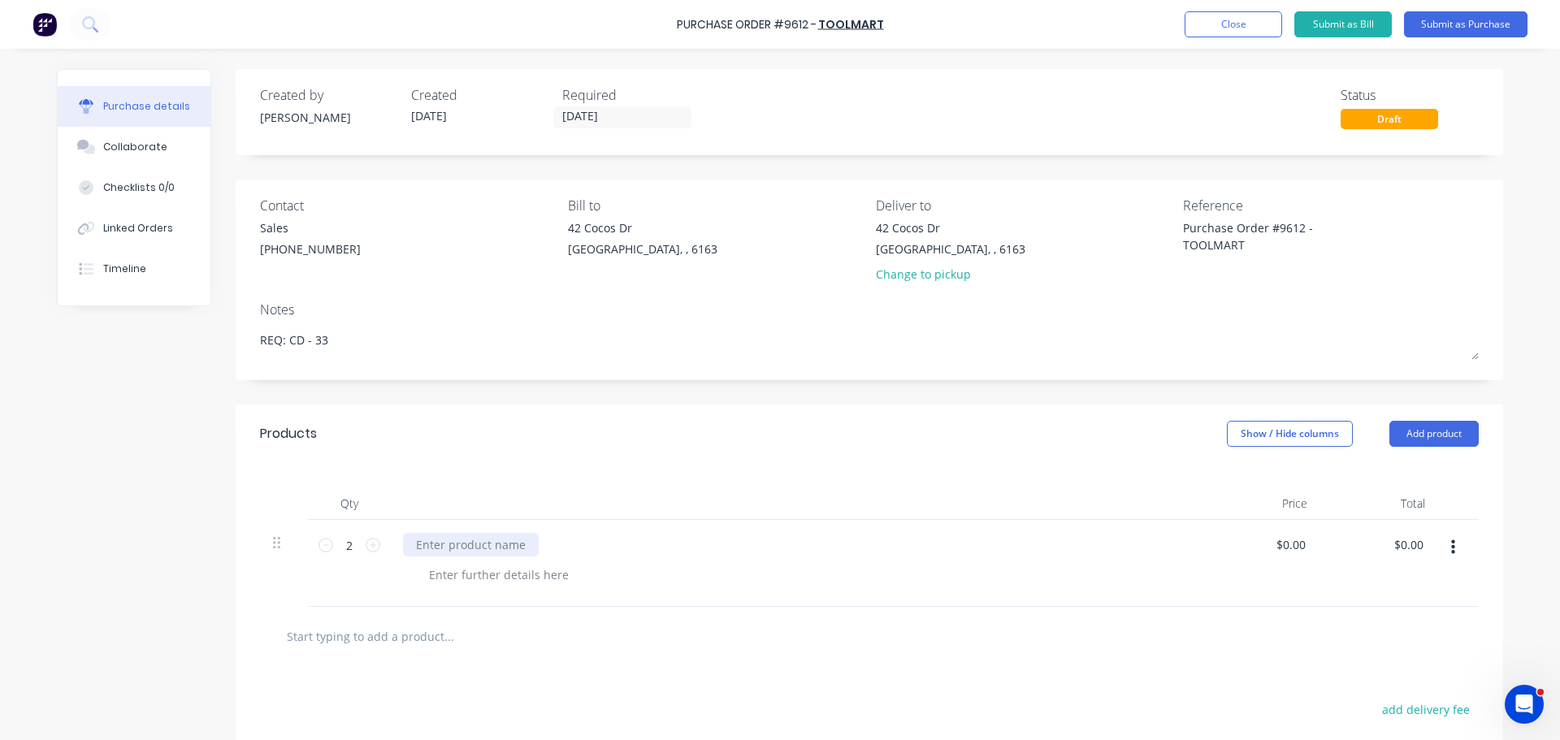
click at [411, 540] on div at bounding box center [471, 545] width 136 height 24
type textarea "x"
click at [485, 548] on div at bounding box center [471, 545] width 136 height 24
paste div
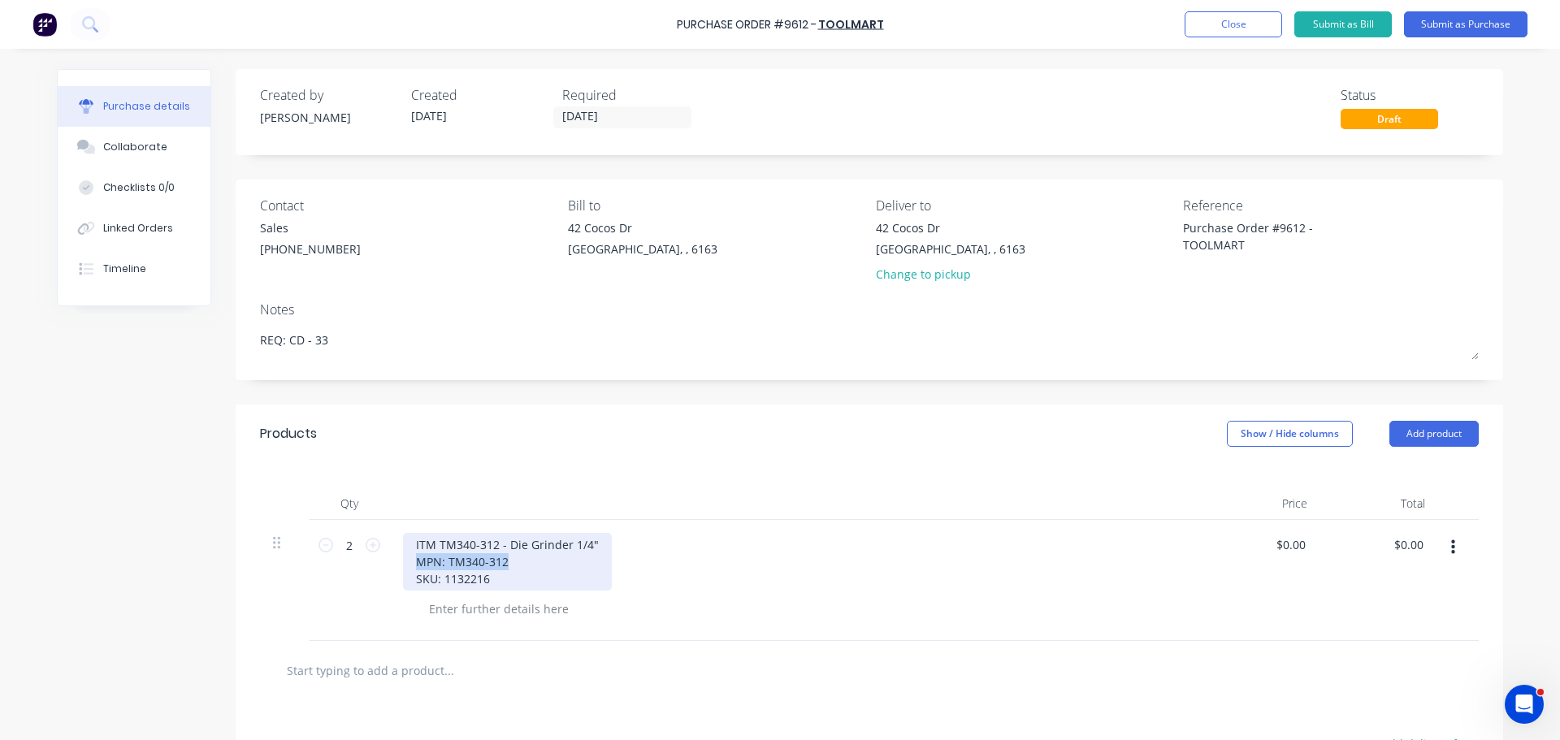
drag, startPoint x: 505, startPoint y: 567, endPoint x: 410, endPoint y: 564, distance: 95.1
click at [410, 564] on div "ITM TM340-312 - Die Grinder 1/4" MPN: TM340-312 SKU: 1132216" at bounding box center [507, 562] width 209 height 58
copy div "MPN: TM340-312"
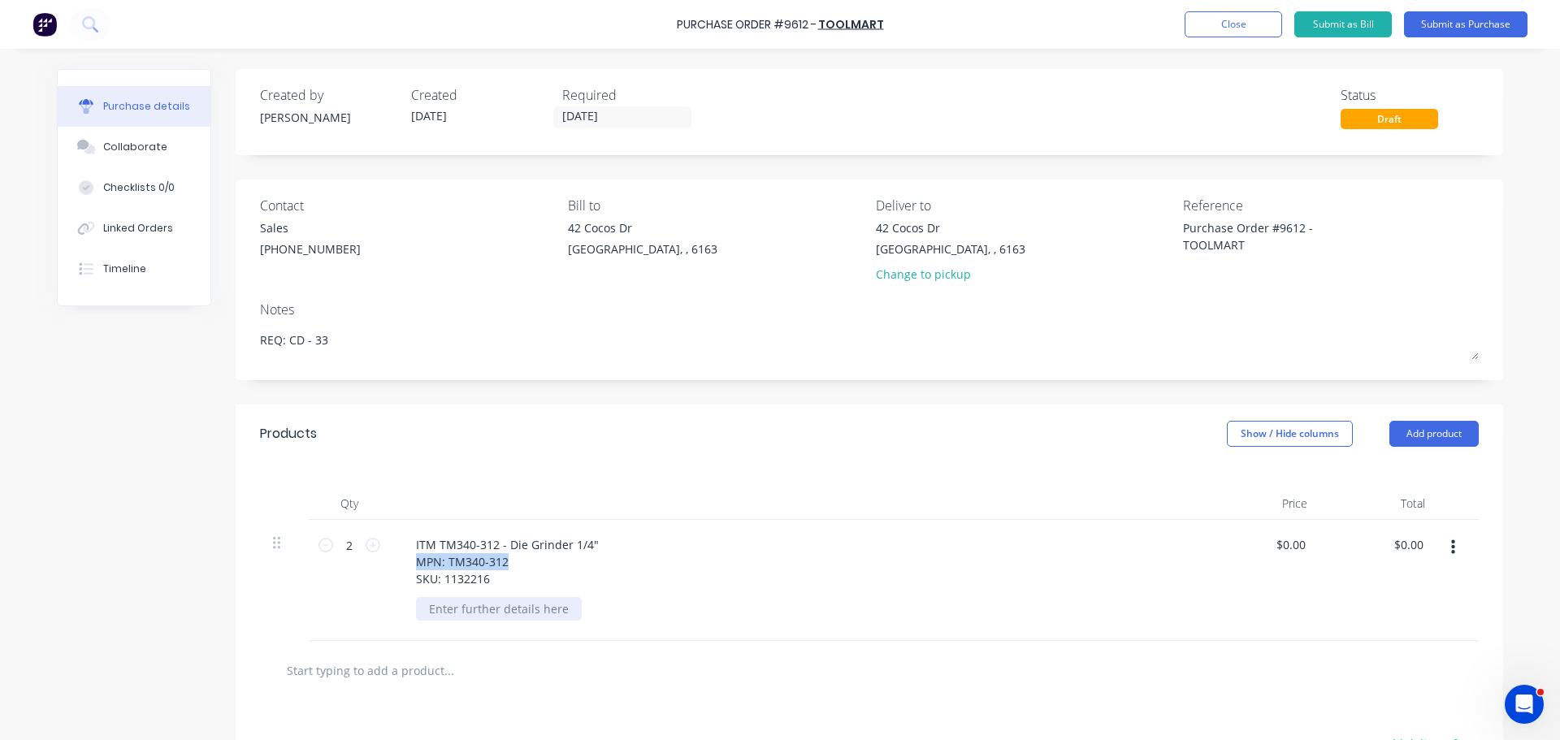
type textarea "x"
click at [509, 603] on div at bounding box center [499, 609] width 166 height 24
paste div
drag, startPoint x: 490, startPoint y: 579, endPoint x: 405, endPoint y: 583, distance: 84.6
click at [405, 583] on div "ITM TM340-312 - Die Grinder 1/4" MPN: TM340-312 SKU: 1132216" at bounding box center [507, 562] width 209 height 58
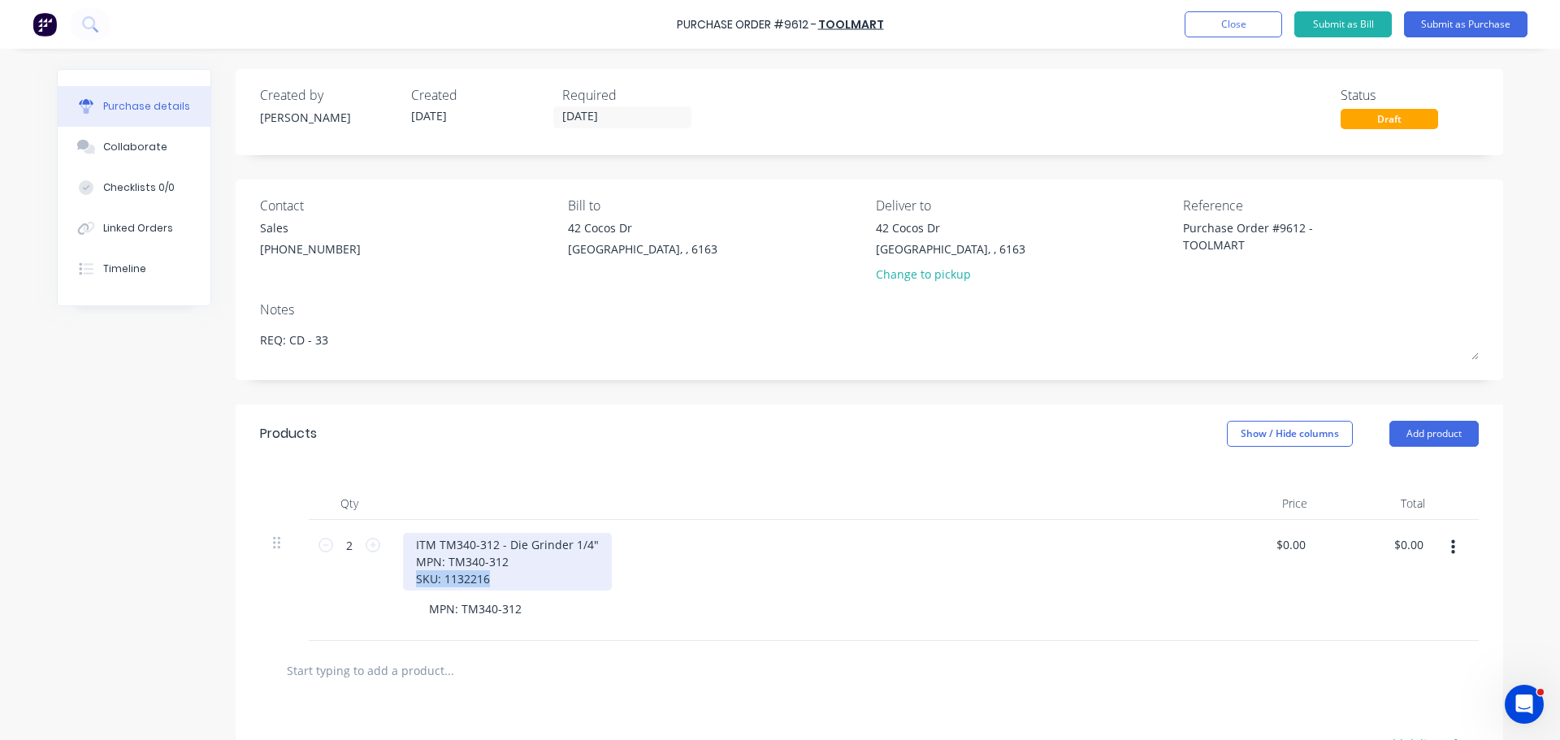
copy div "SKU: 1132216"
click at [526, 610] on div "MPN: TM340-312" at bounding box center [802, 609] width 773 height 24
drag, startPoint x: 486, startPoint y: 561, endPoint x: 411, endPoint y: 568, distance: 75.1
click at [411, 568] on div "ITM TM340-312 - Die Grinder 1/4" MPN: TM340-312 SKU: 1132216" at bounding box center [507, 562] width 209 height 58
drag, startPoint x: 491, startPoint y: 584, endPoint x: 408, endPoint y: 578, distance: 83.1
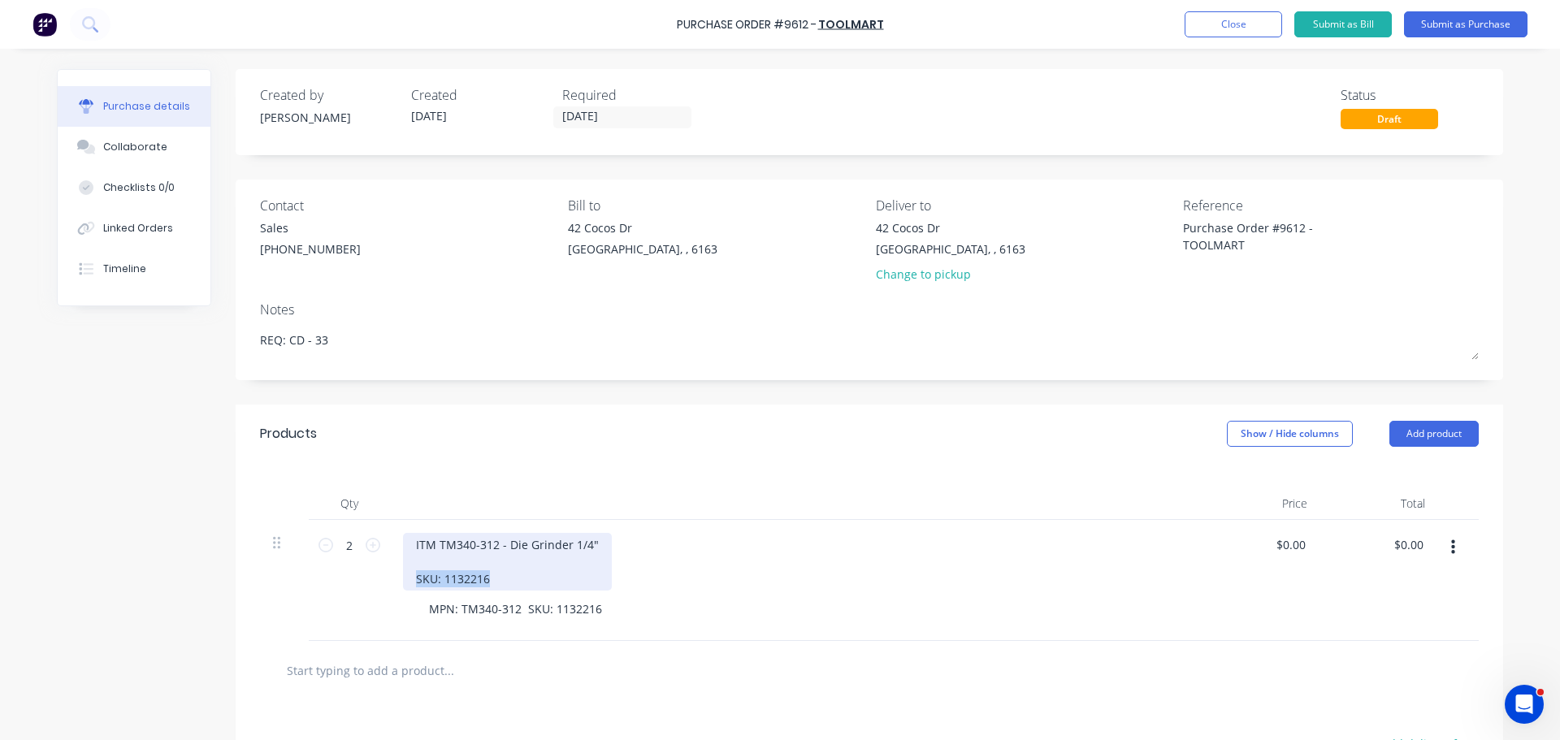
click at [408, 578] on div "ITM TM340-312 - Die Grinder 1/4" SKU: 1132216" at bounding box center [507, 562] width 209 height 58
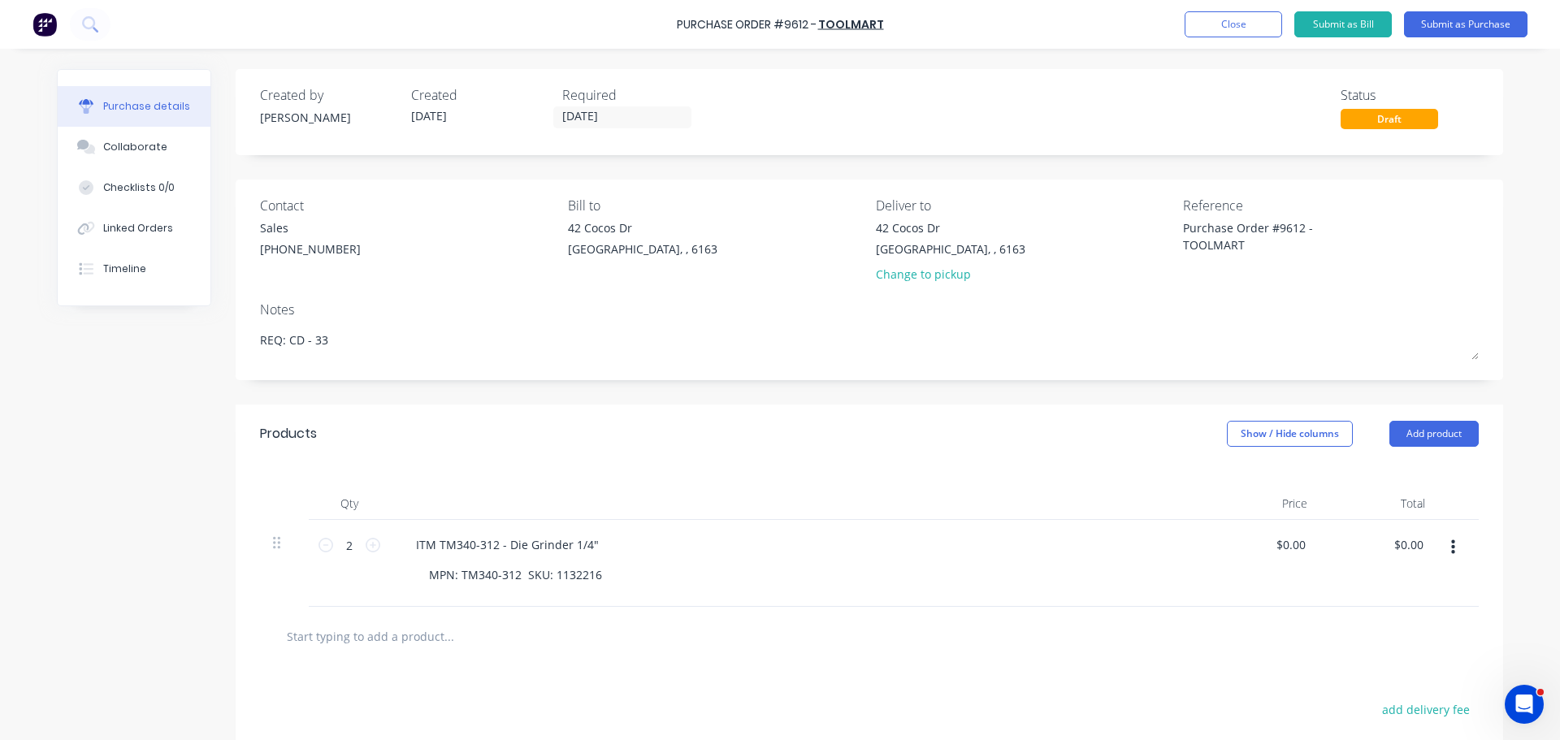
click at [913, 552] on div "ITM TM340-312 - Die Grinder 1/4"" at bounding box center [796, 545] width 786 height 24
type textarea "x"
click at [1288, 537] on input "0.0000" at bounding box center [1289, 545] width 37 height 24
type input "0"
type input "62.95"
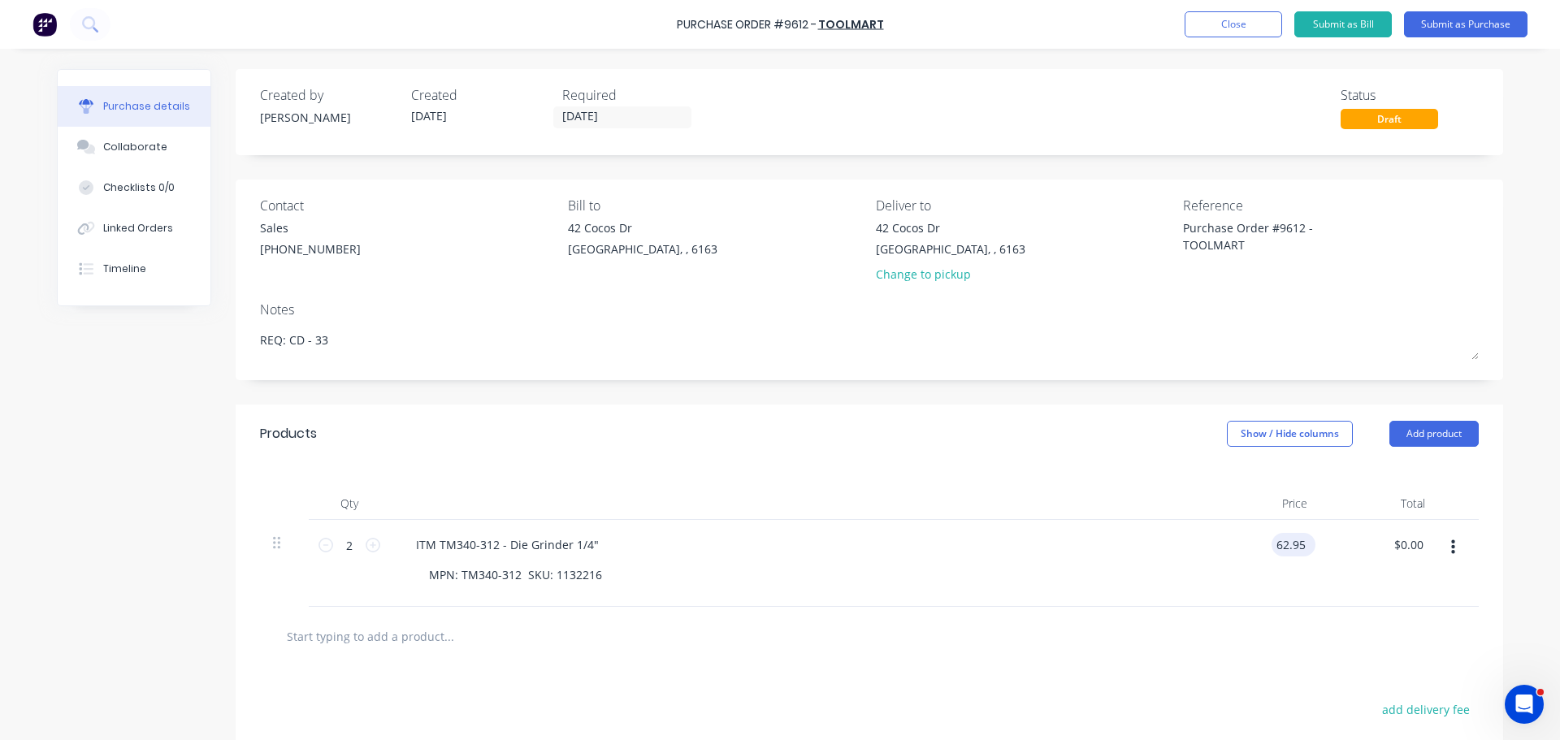
type textarea "x"
type input "$62.95"
type input "125.90"
type textarea "x"
type input "$125.90"
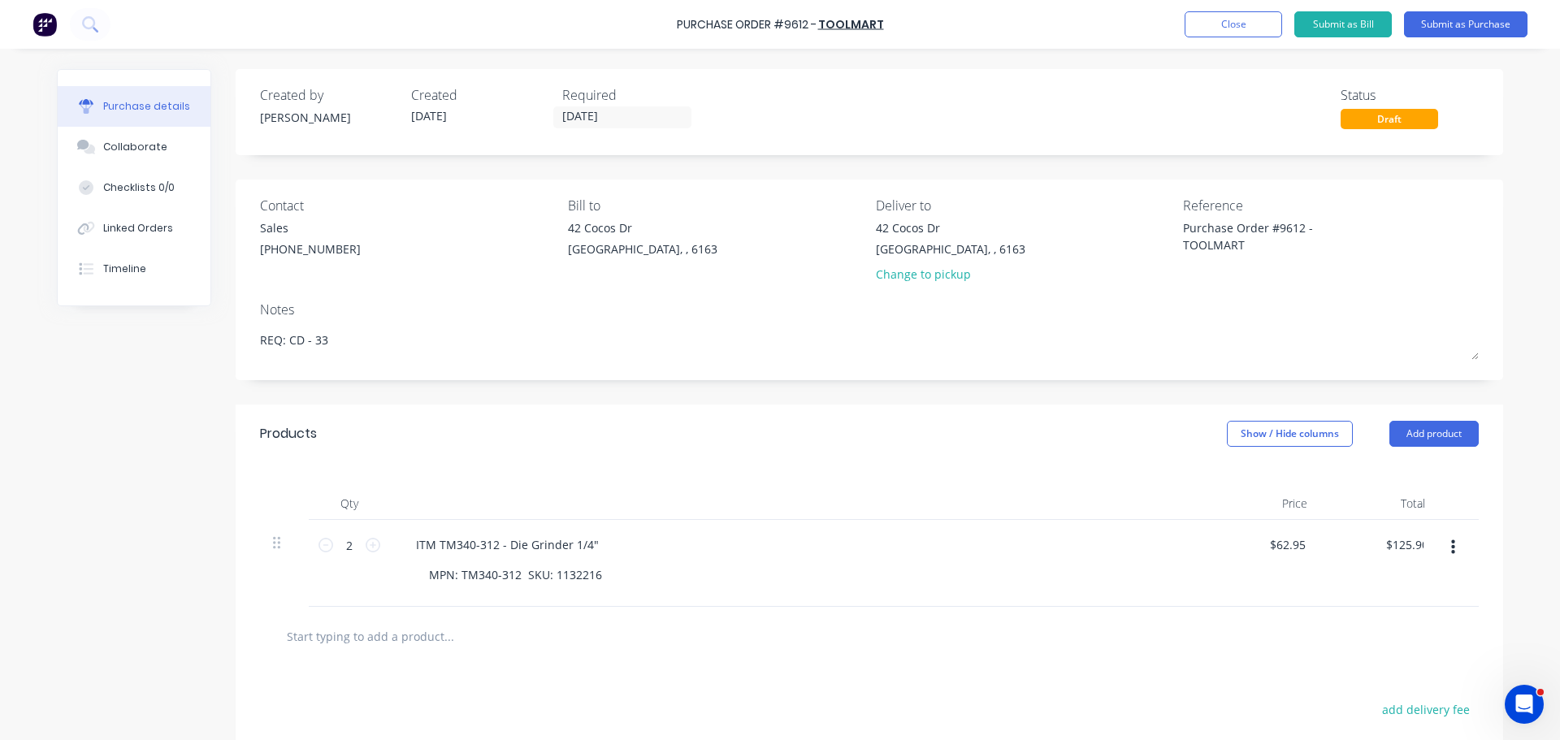
click at [1155, 651] on div at bounding box center [869, 636] width 1219 height 59
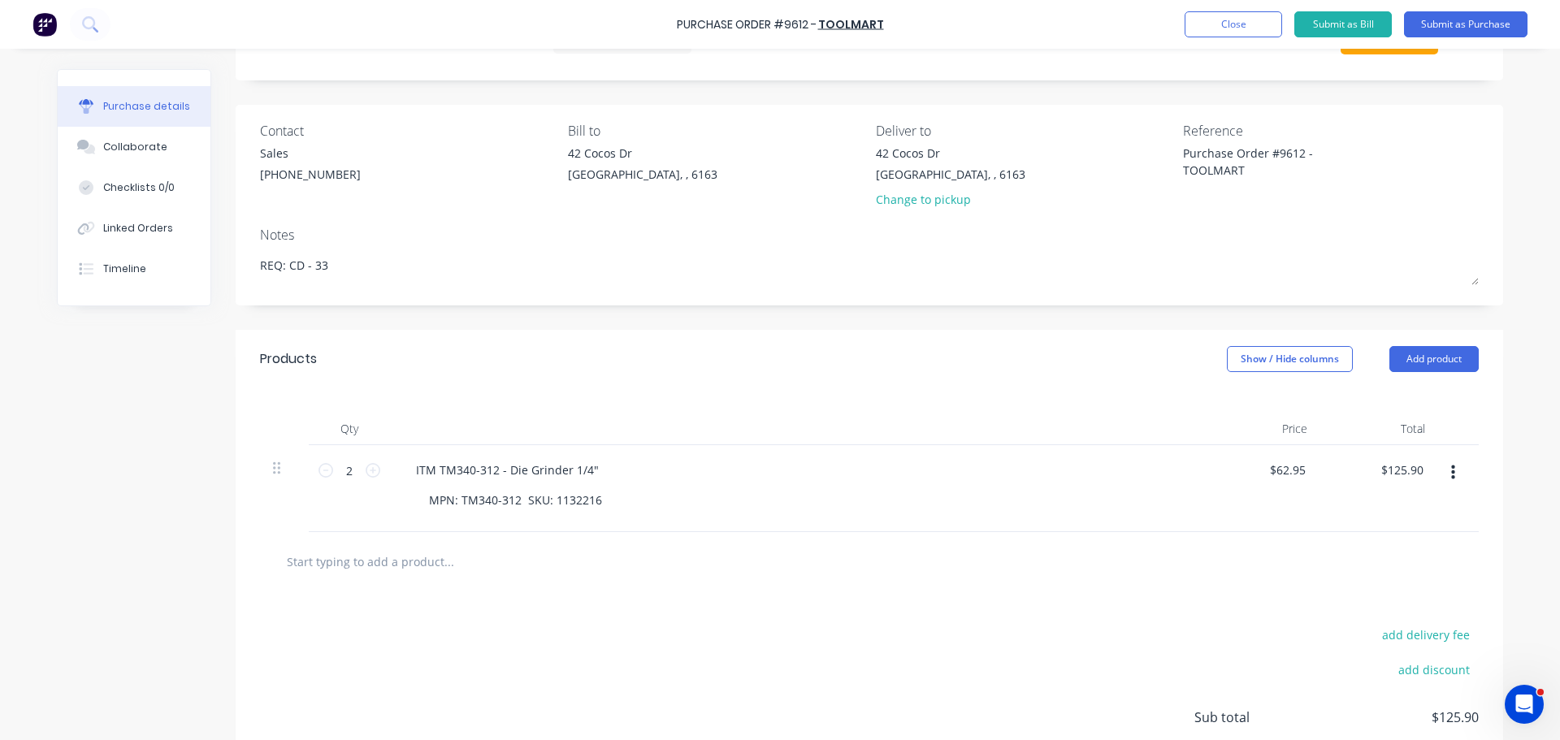
scroll to position [47, 0]
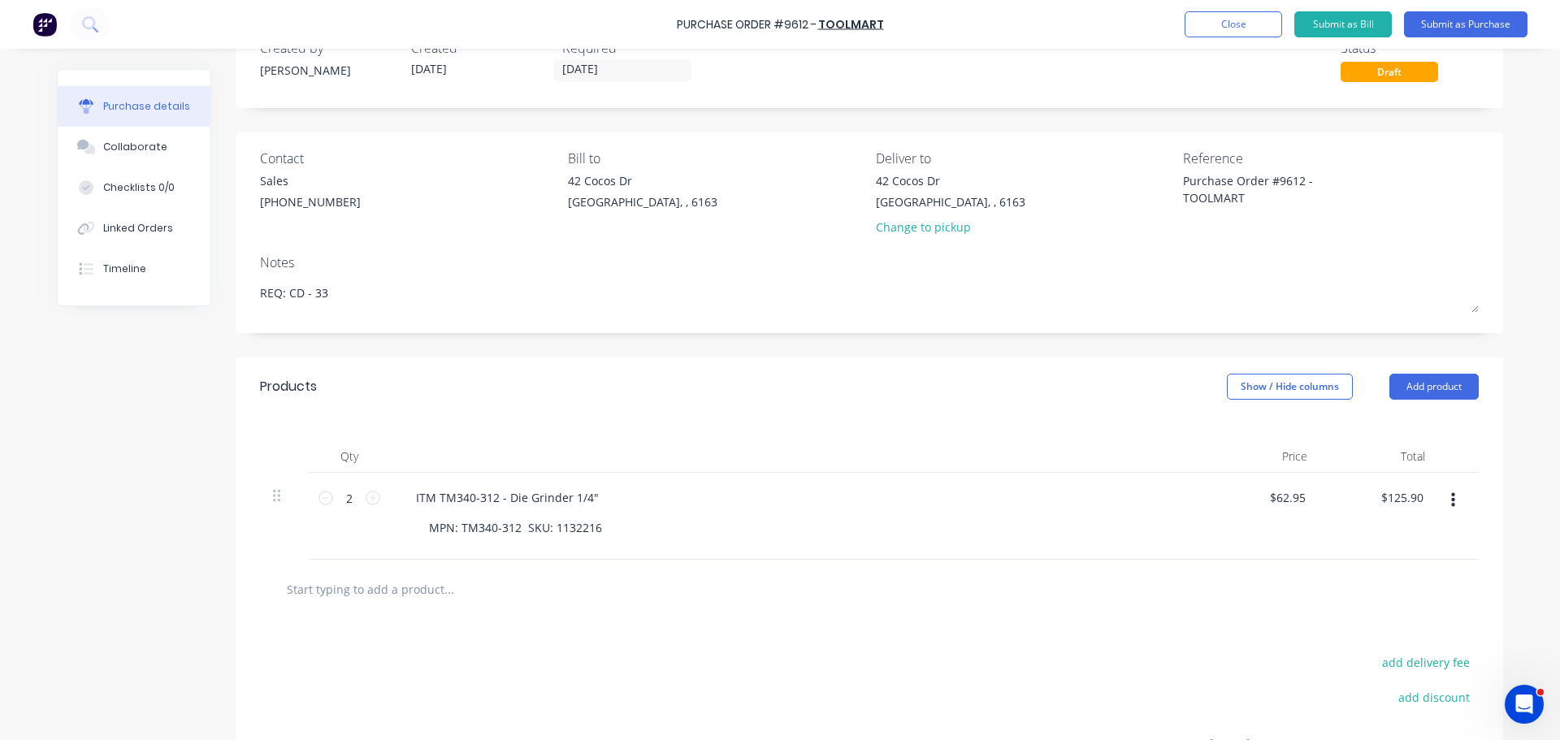
click at [383, 606] on div at bounding box center [869, 589] width 1219 height 59
click at [386, 589] on input "text" at bounding box center [448, 589] width 325 height 32
type textarea "x"
type input "f"
type textarea "x"
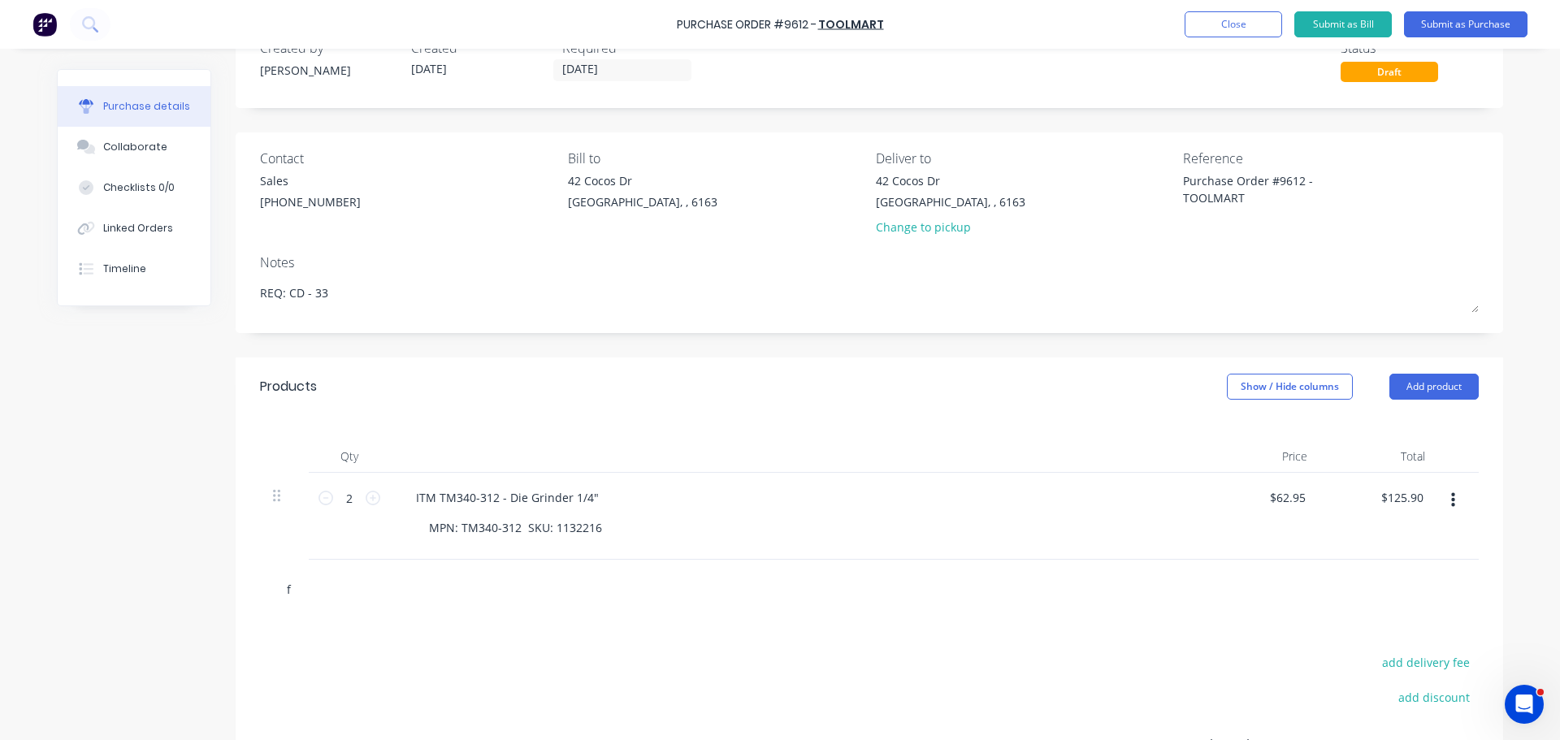
type input "fr"
type textarea "x"
type input "fre"
type textarea "x"
type input "frei"
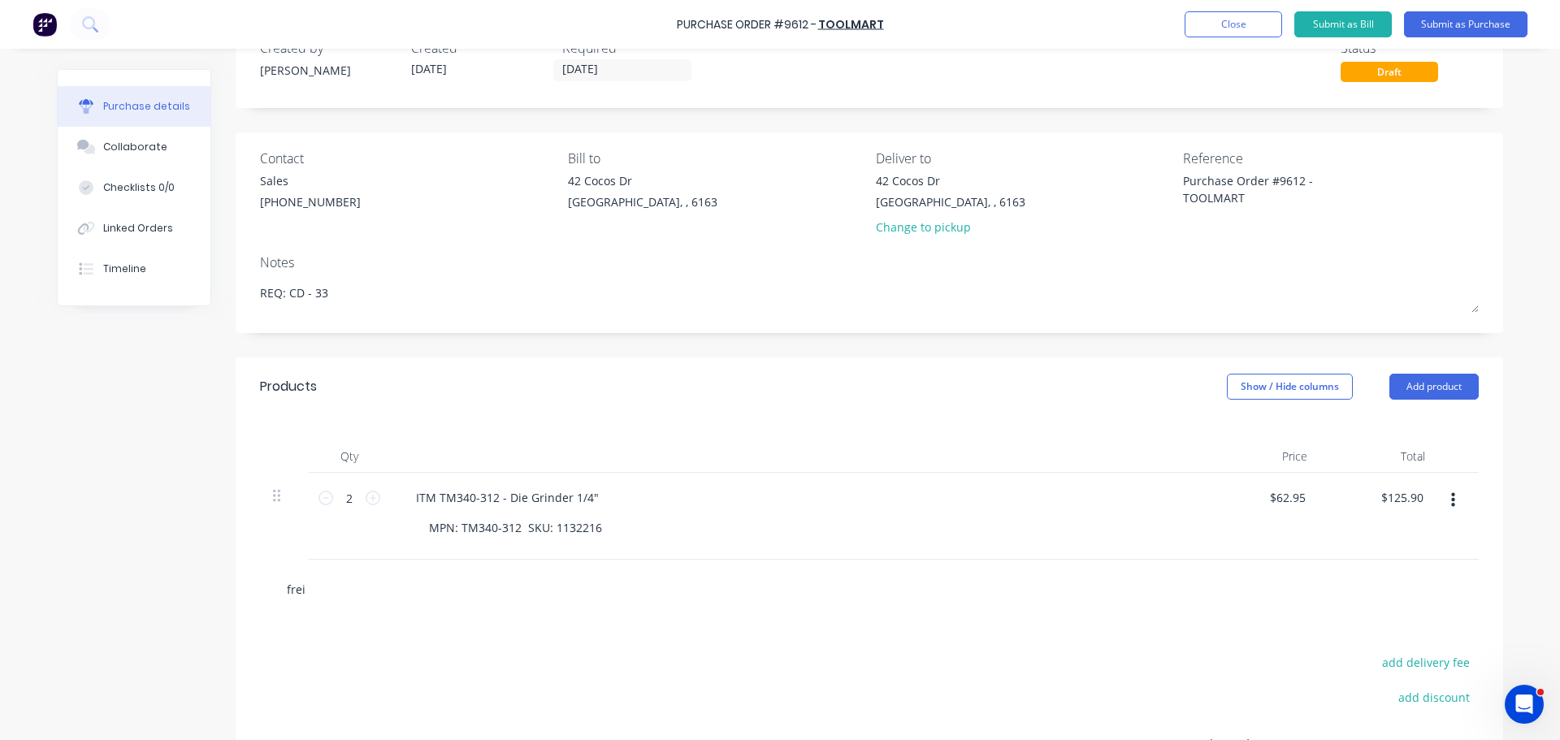
type textarea "x"
type input "freig"
type textarea "x"
type input "freigh"
type textarea "x"
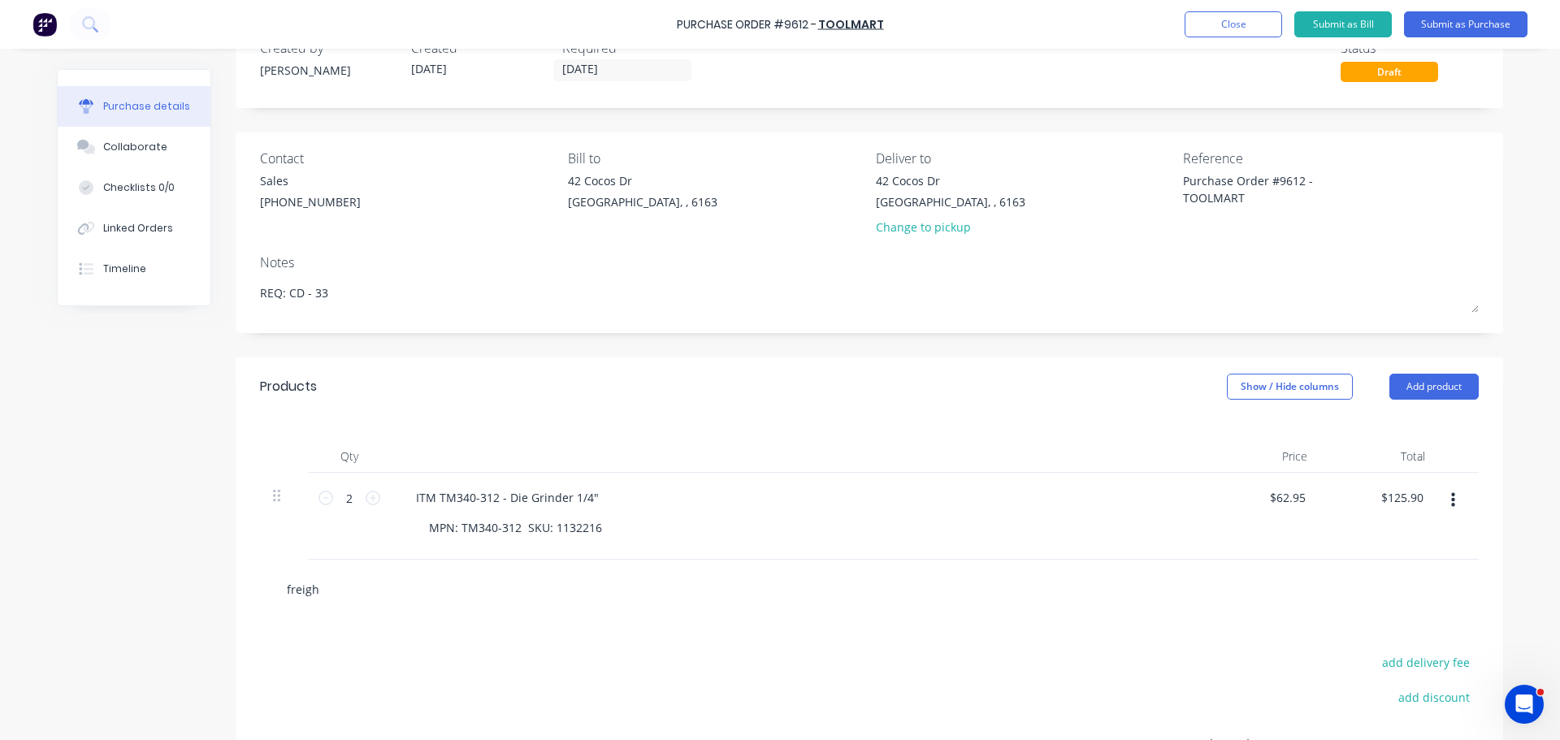
type input "freight"
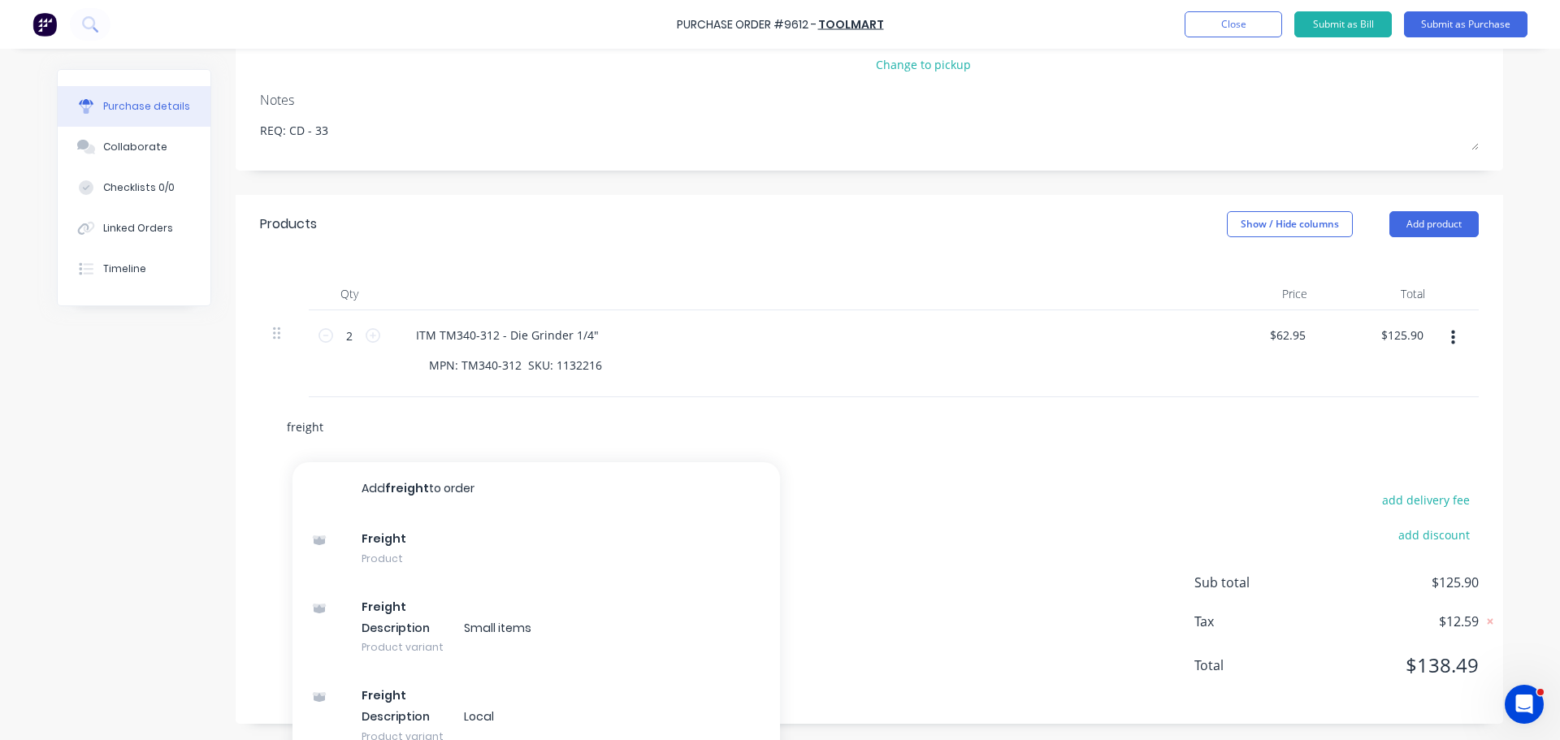
scroll to position [230, 0]
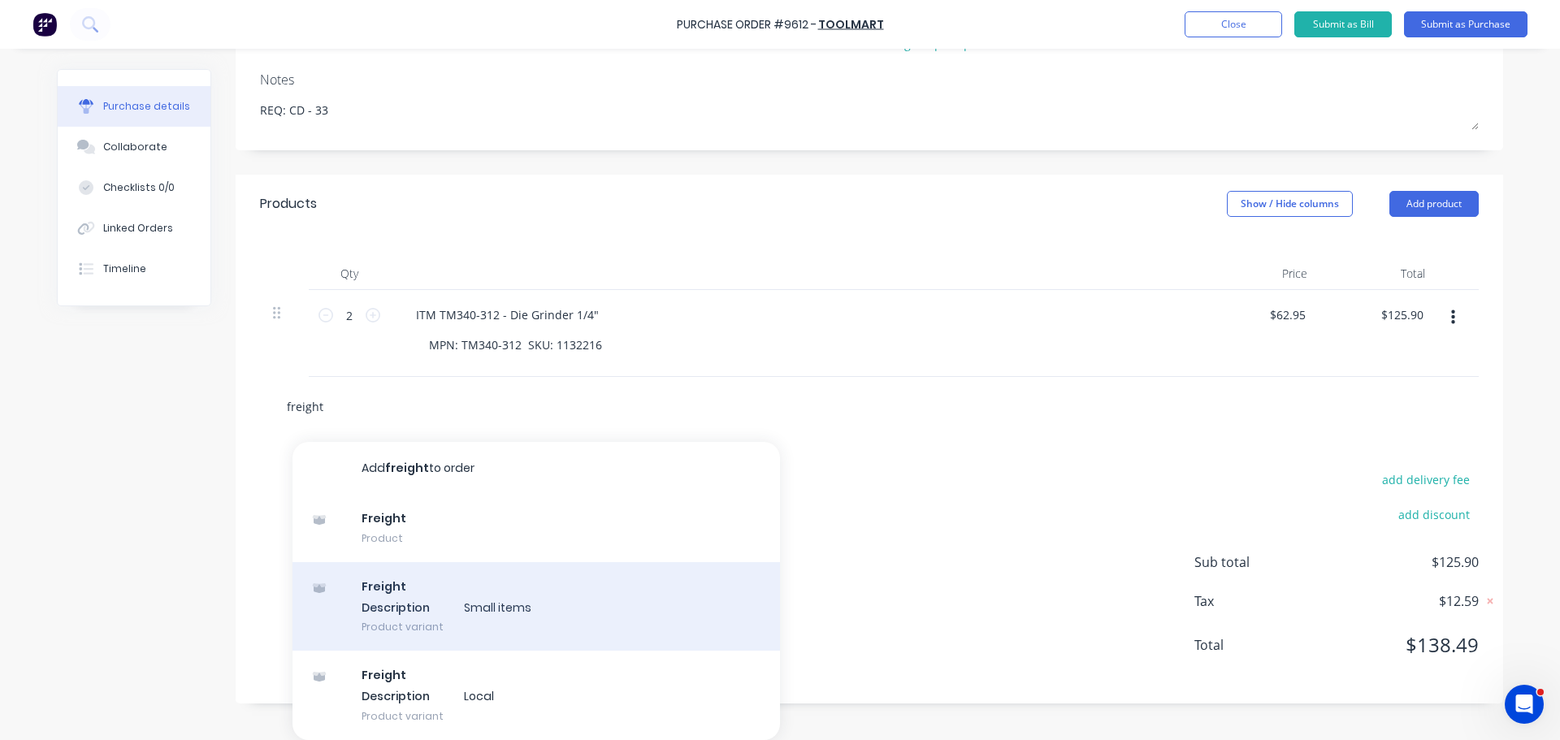
type textarea "x"
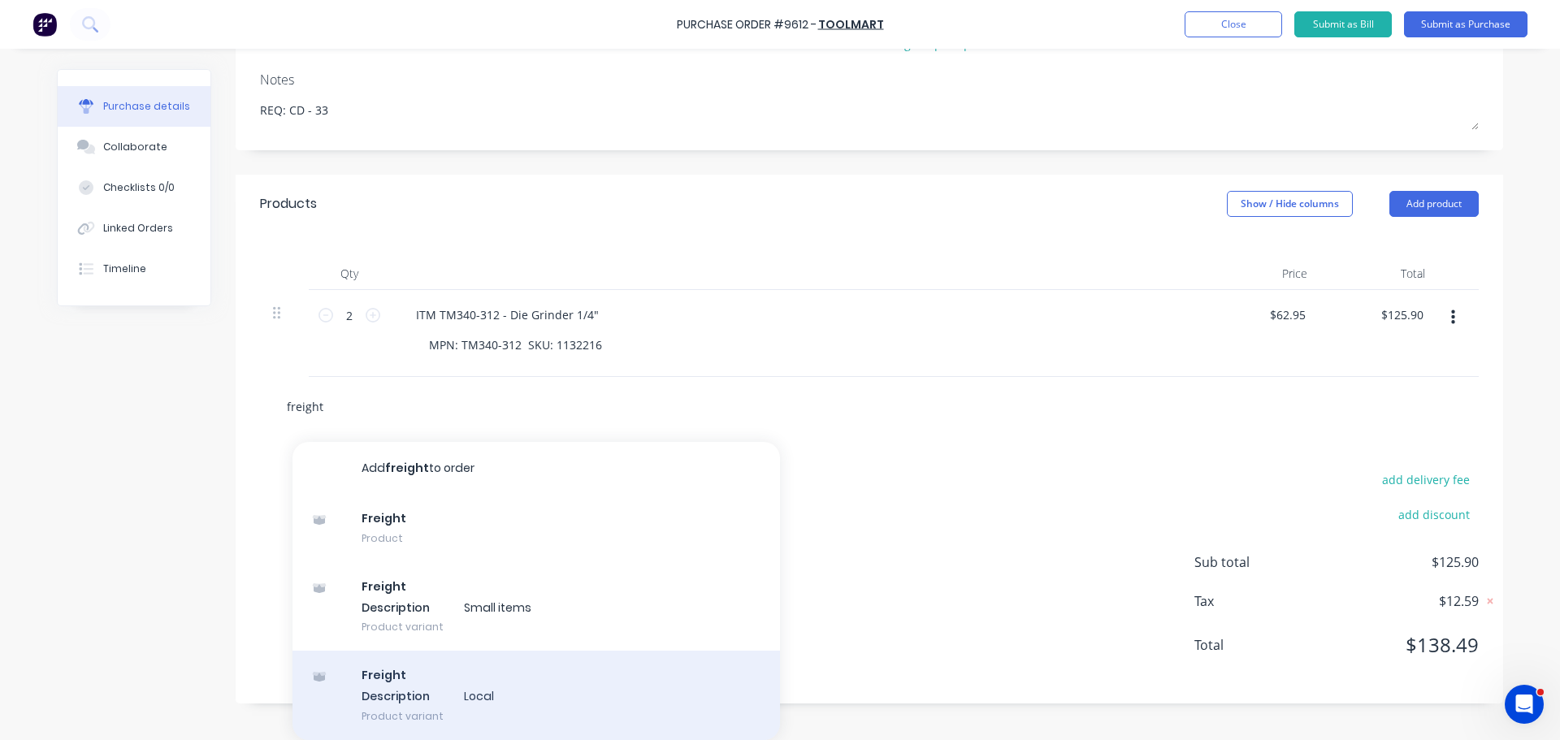
type input "freight"
click at [402, 685] on div "Freight Description Local Product variant" at bounding box center [535, 695] width 487 height 89
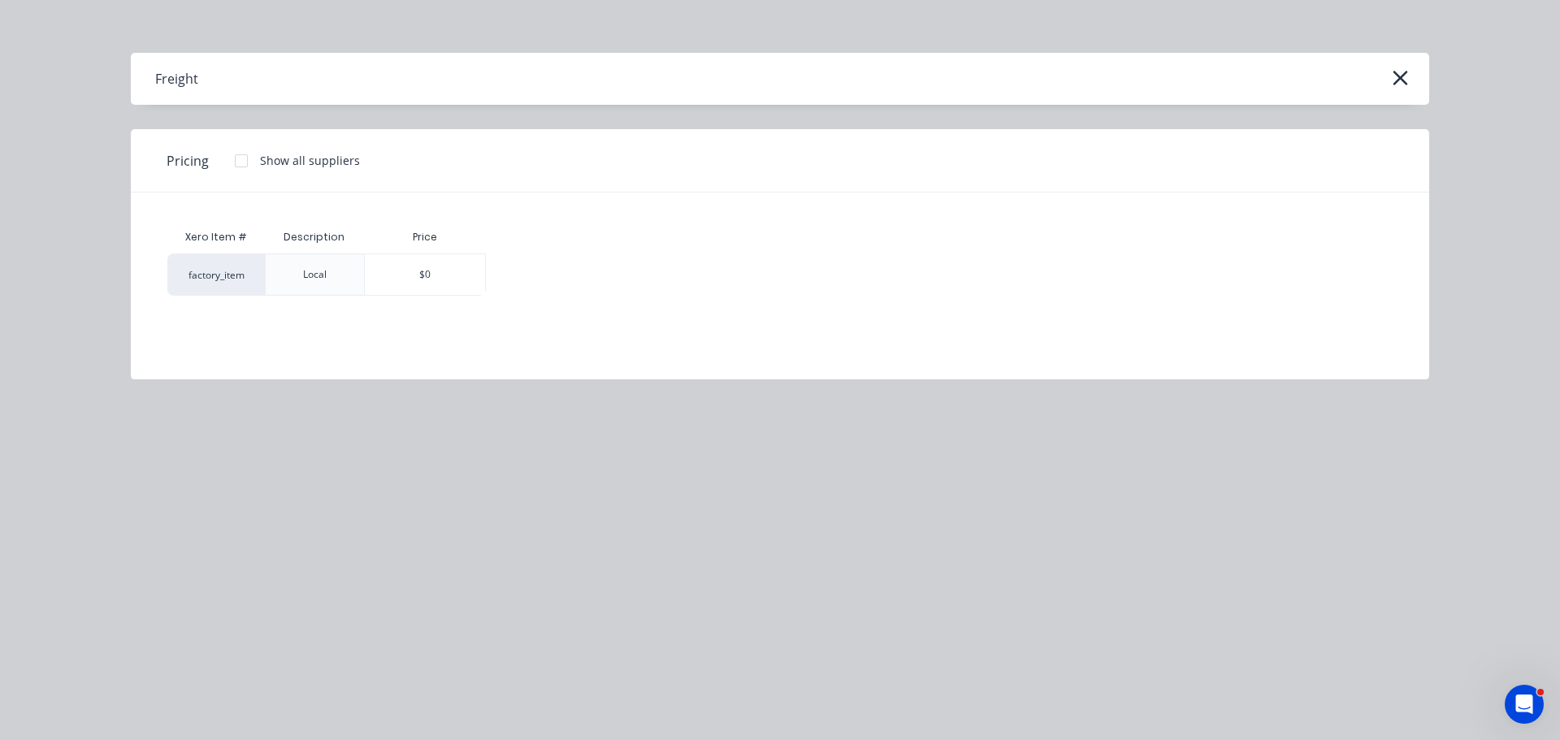
click at [456, 280] on div "$0" at bounding box center [425, 274] width 120 height 41
type textarea "x"
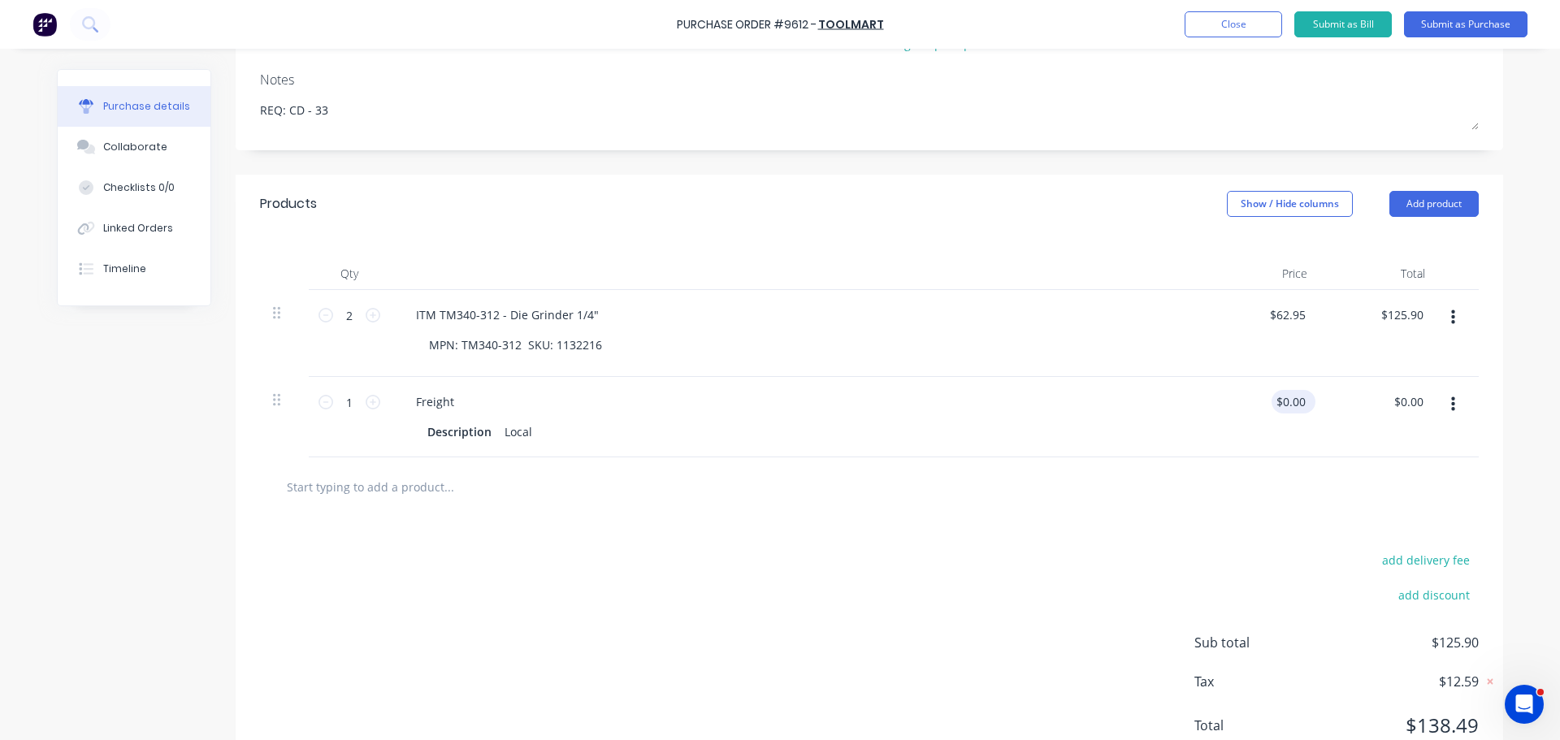
type textarea "x"
click at [1297, 404] on input "0" at bounding box center [1297, 402] width 23 height 24
type input "012.00"
type textarea "x"
type input "$12.00"
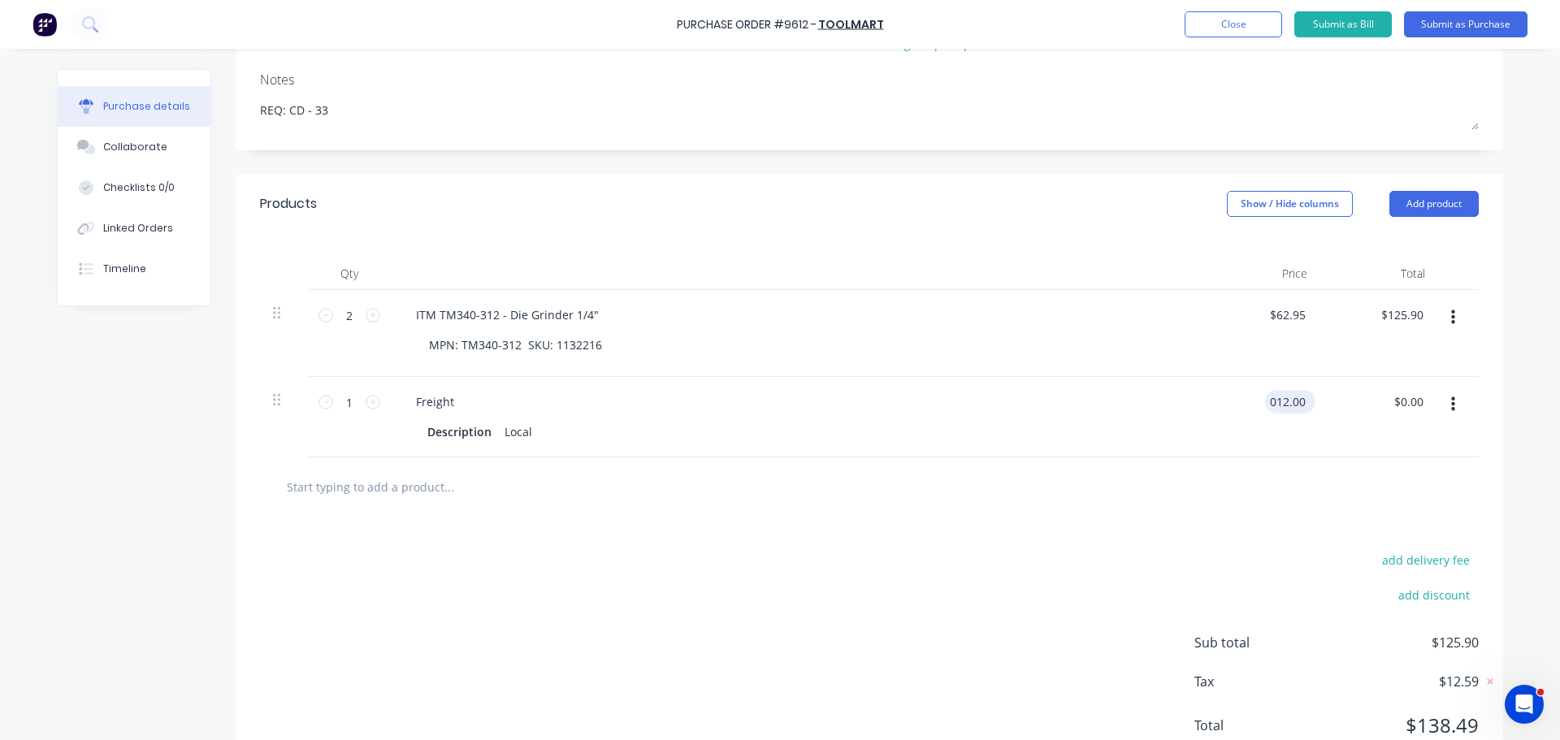
type input "12.00"
type textarea "x"
type input "$12.00"
click at [946, 609] on div "add delivery fee add discount Sub total $137.90 Tax $13.79 Total $151.69" at bounding box center [869, 650] width 1267 height 267
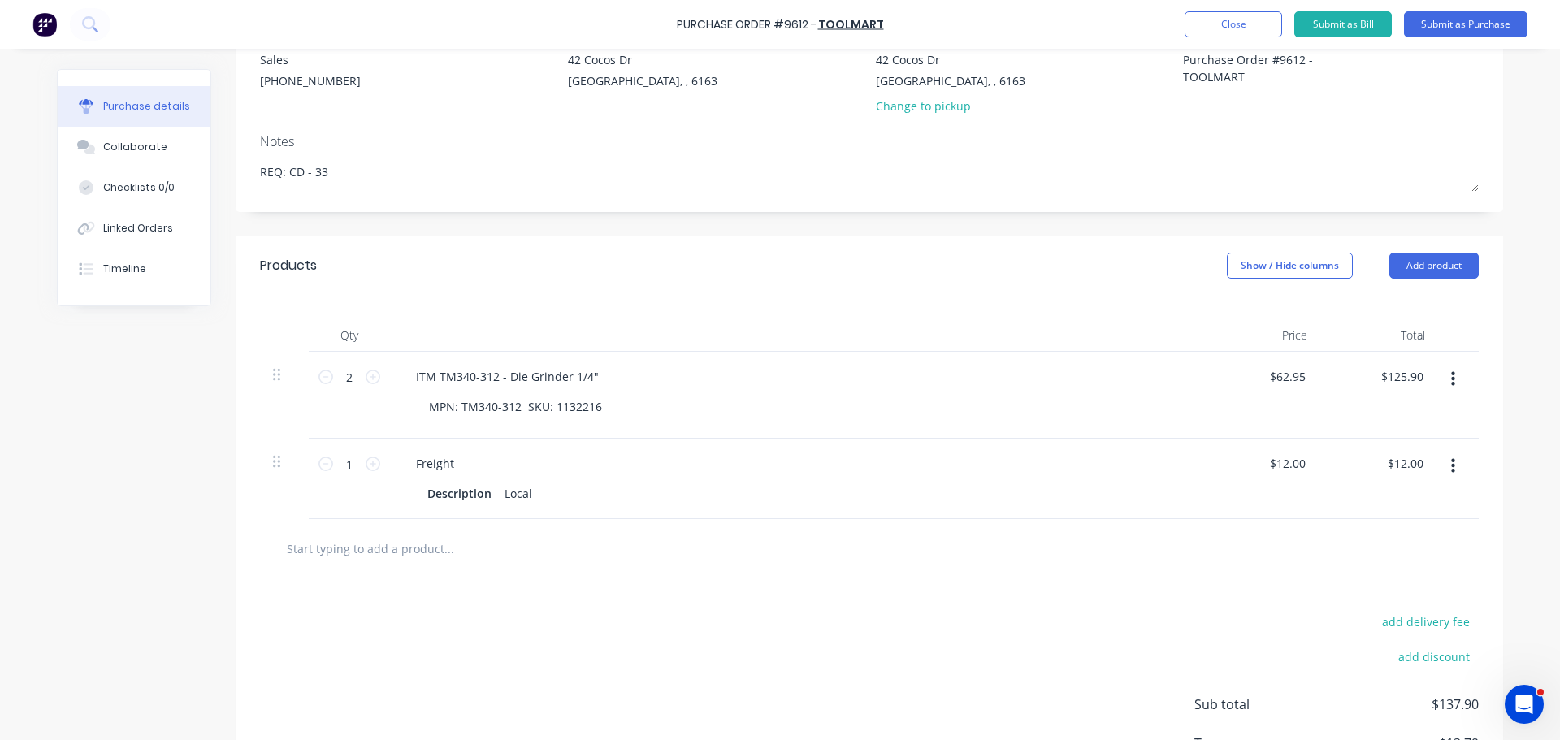
scroll to position [149, 0]
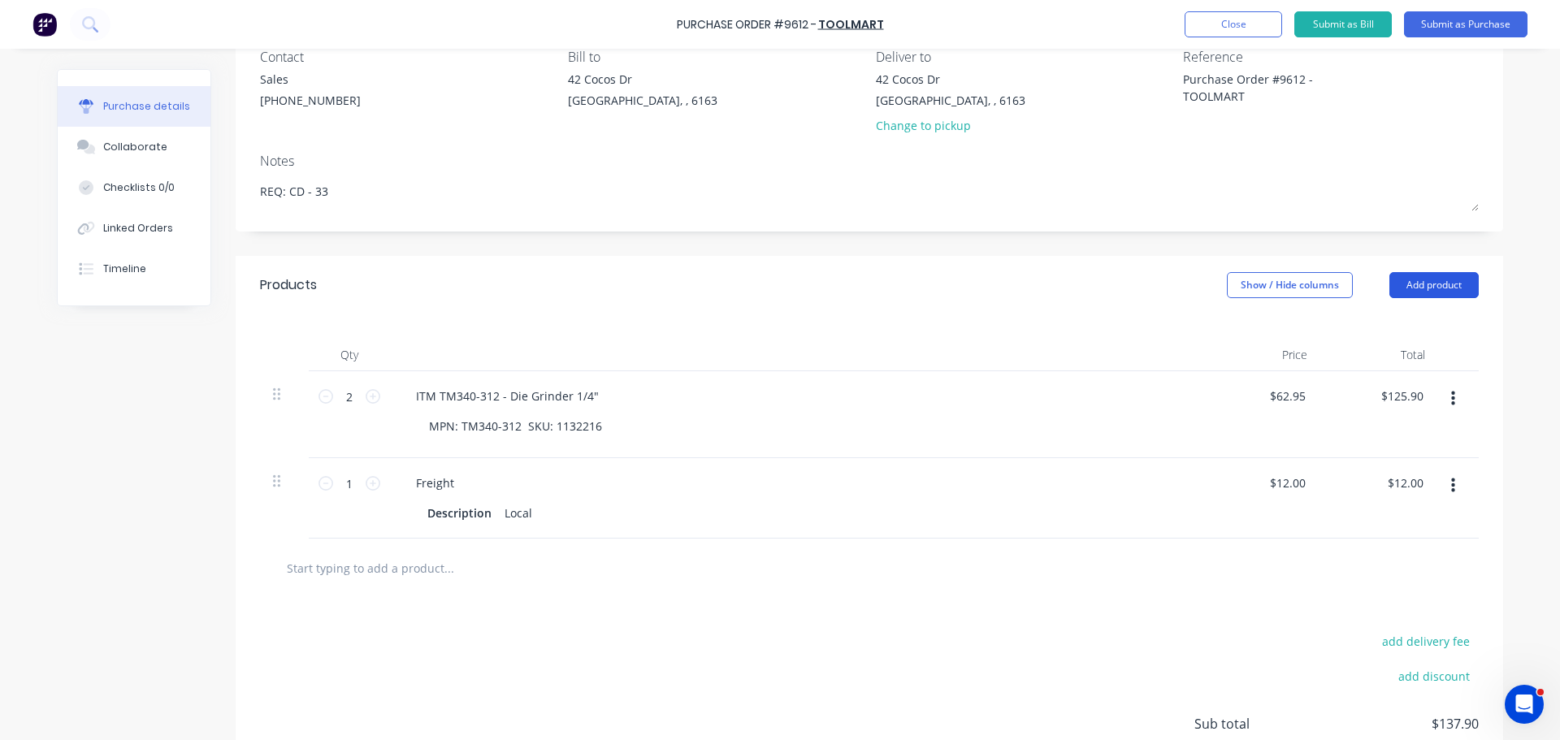
click at [1426, 284] on button "Add product" at bounding box center [1433, 285] width 89 height 26
click at [1380, 487] on div "Notes (External)" at bounding box center [1401, 490] width 125 height 24
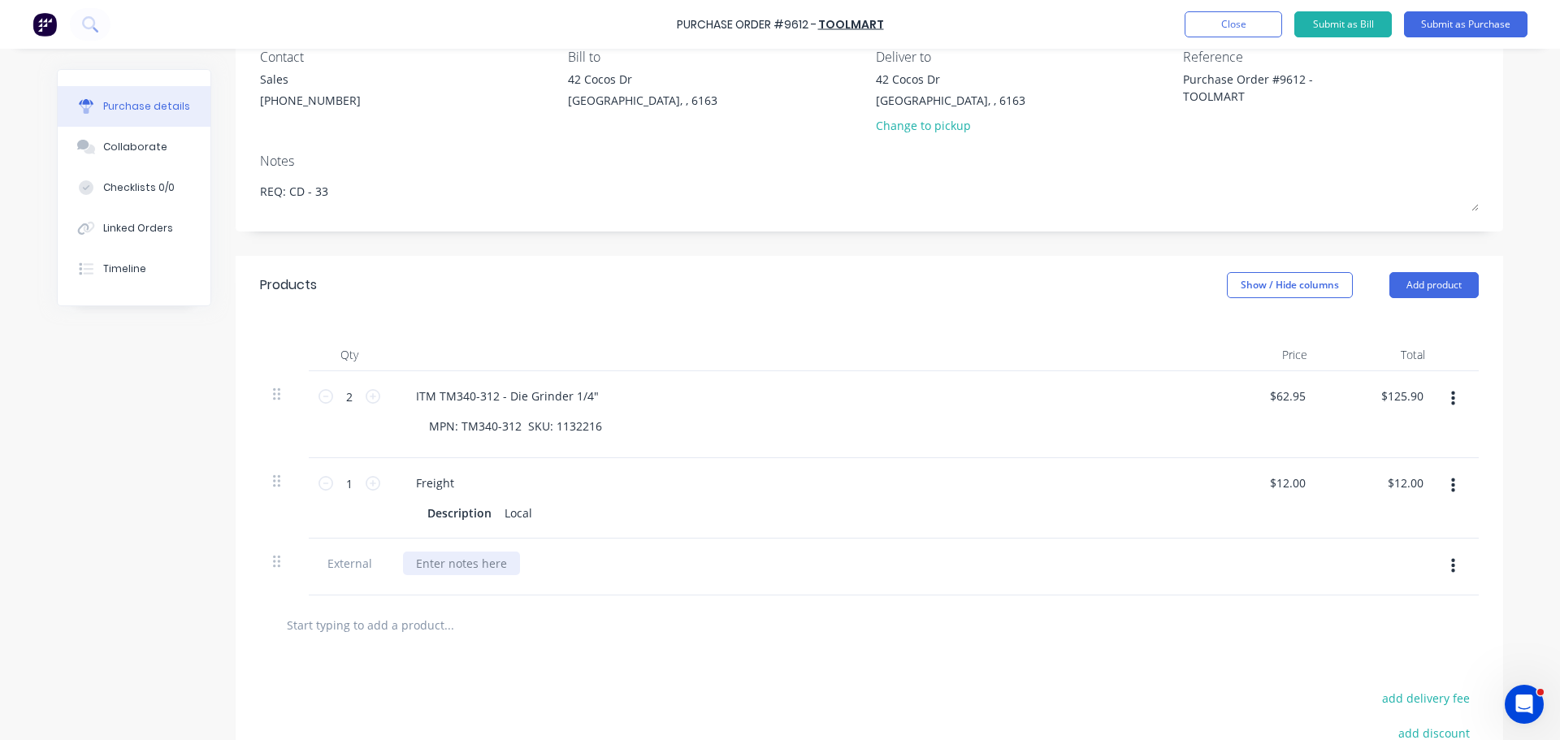
type textarea "x"
click at [460, 566] on div at bounding box center [461, 564] width 117 height 24
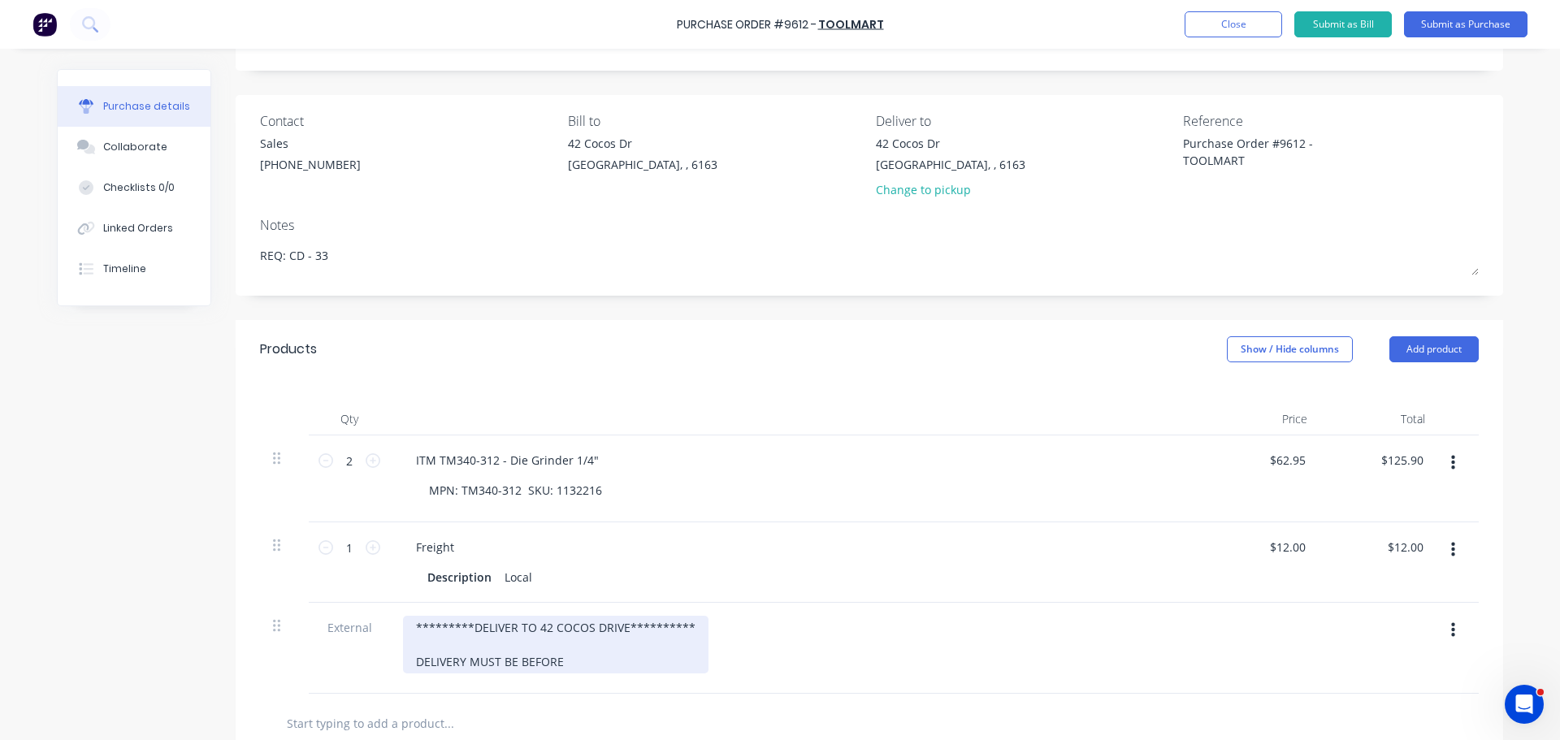
scroll to position [0, 0]
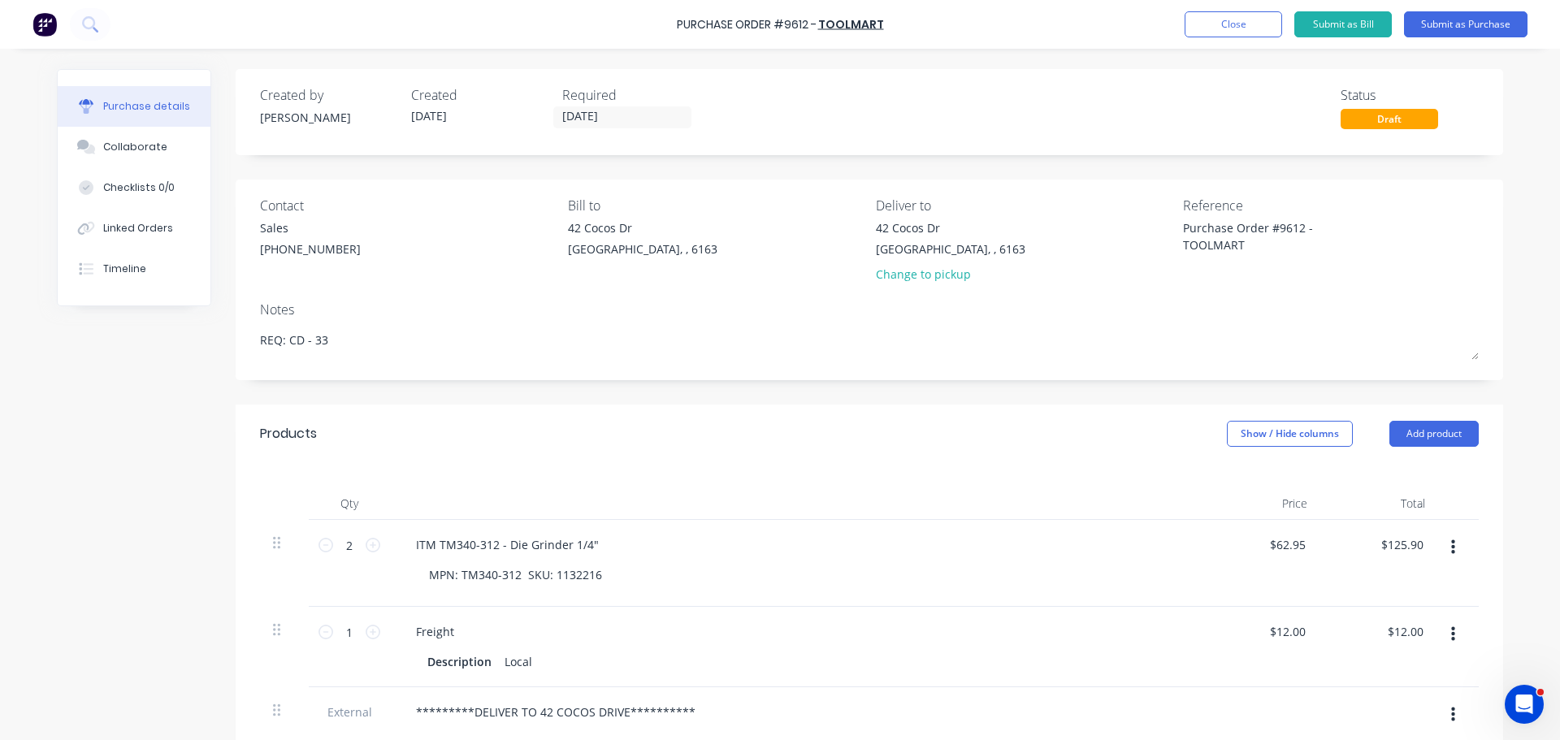
click at [891, 439] on div "Products Show / Hide columns Add product" at bounding box center [869, 434] width 1267 height 58
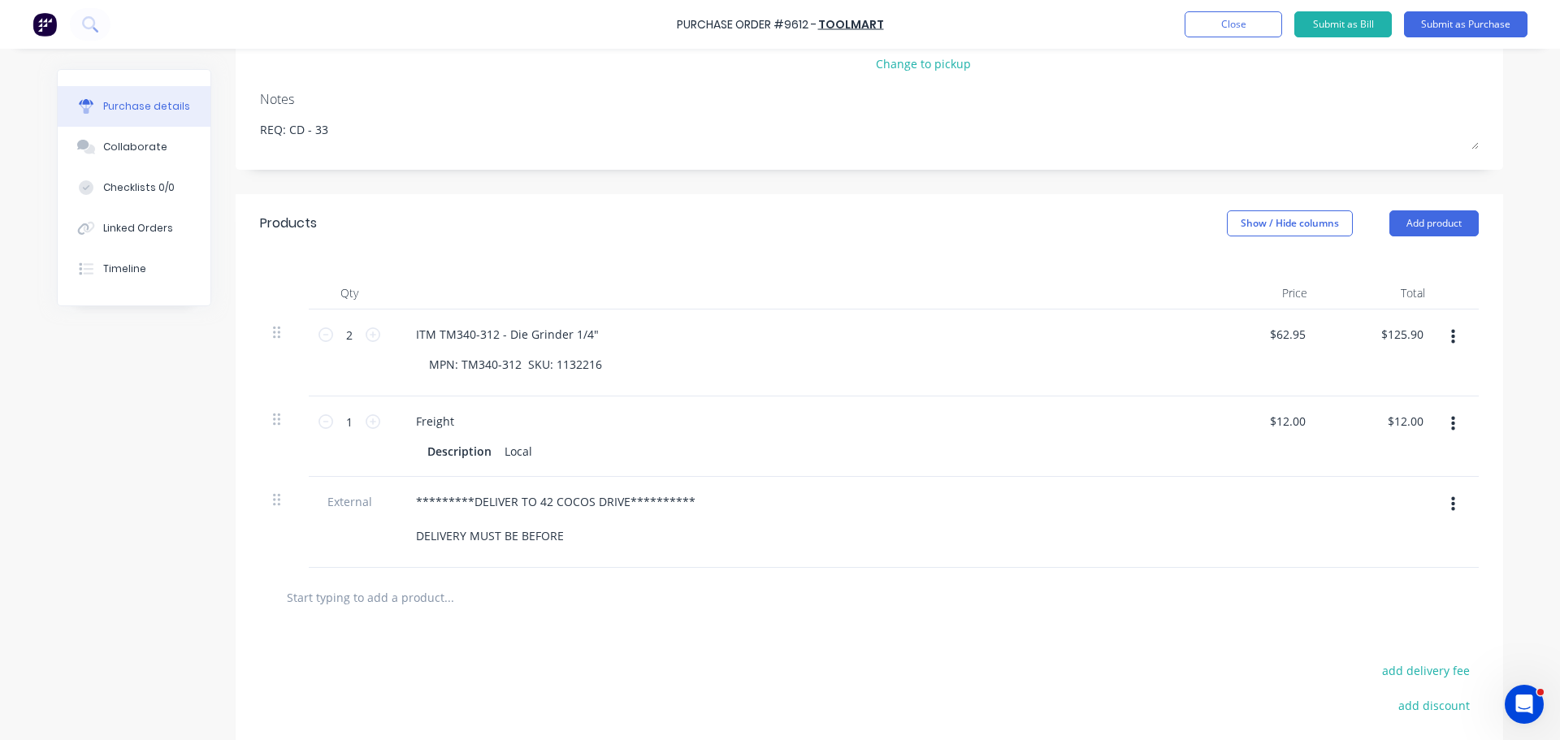
scroll to position [325, 0]
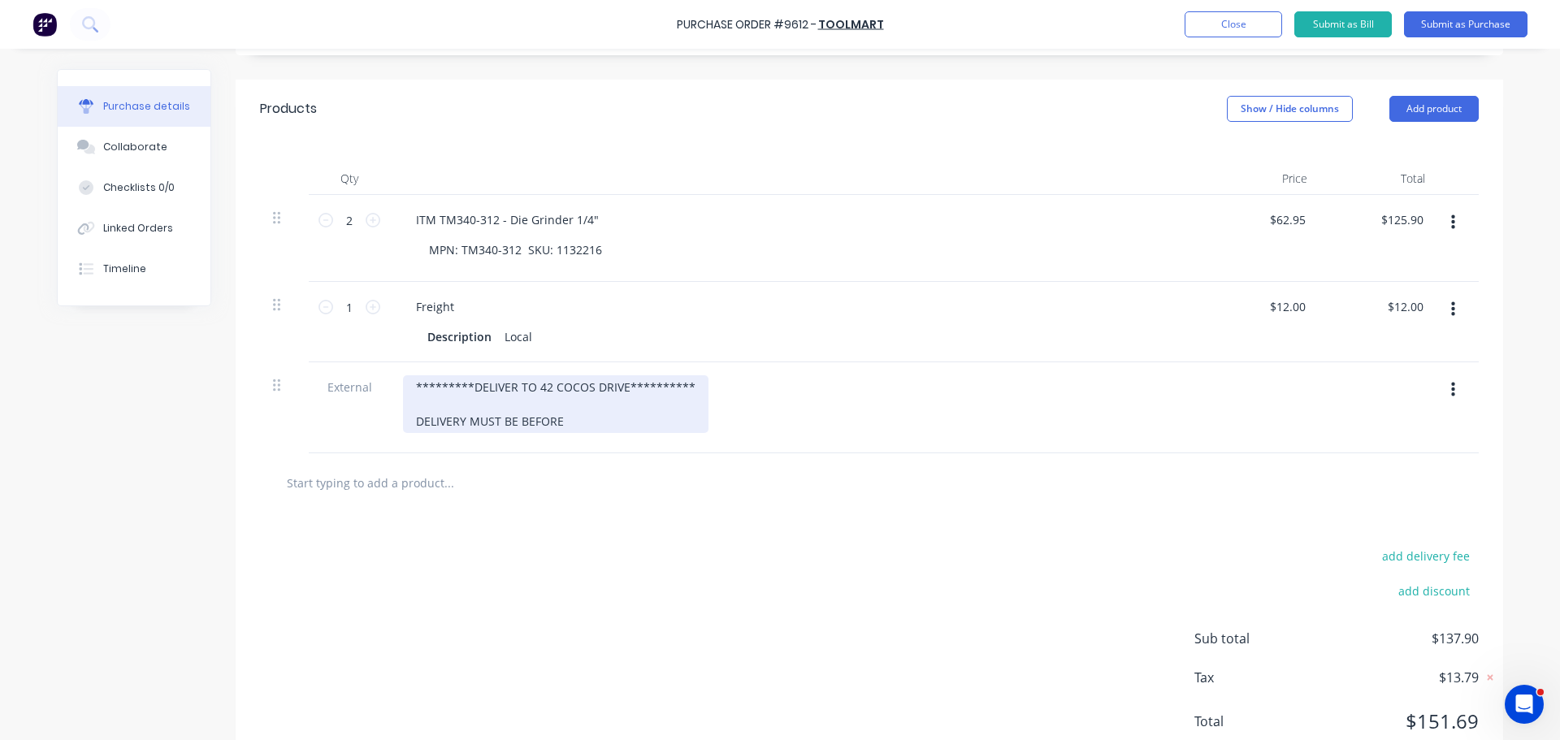
click at [562, 422] on div "**********" at bounding box center [555, 404] width 305 height 58
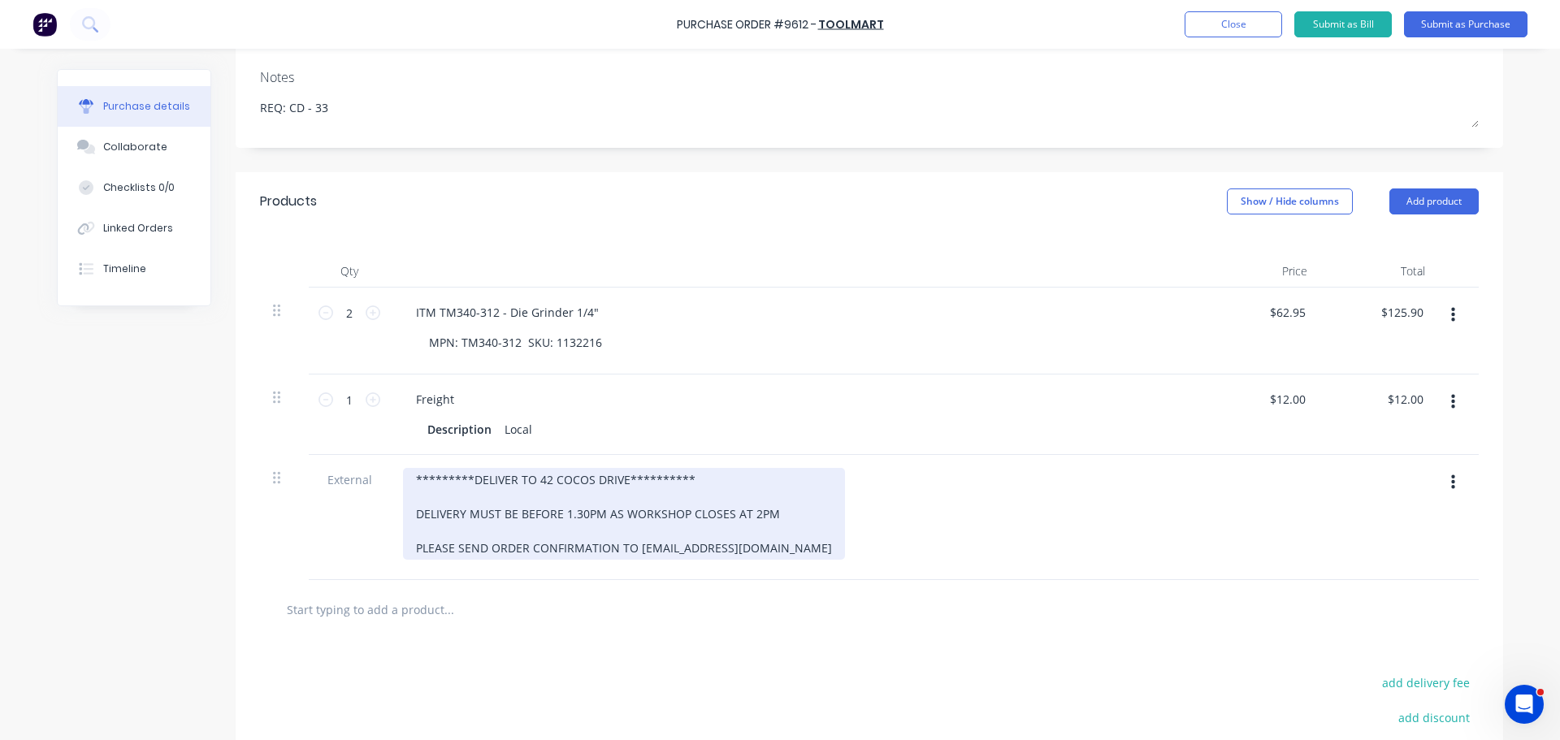
scroll to position [0, 0]
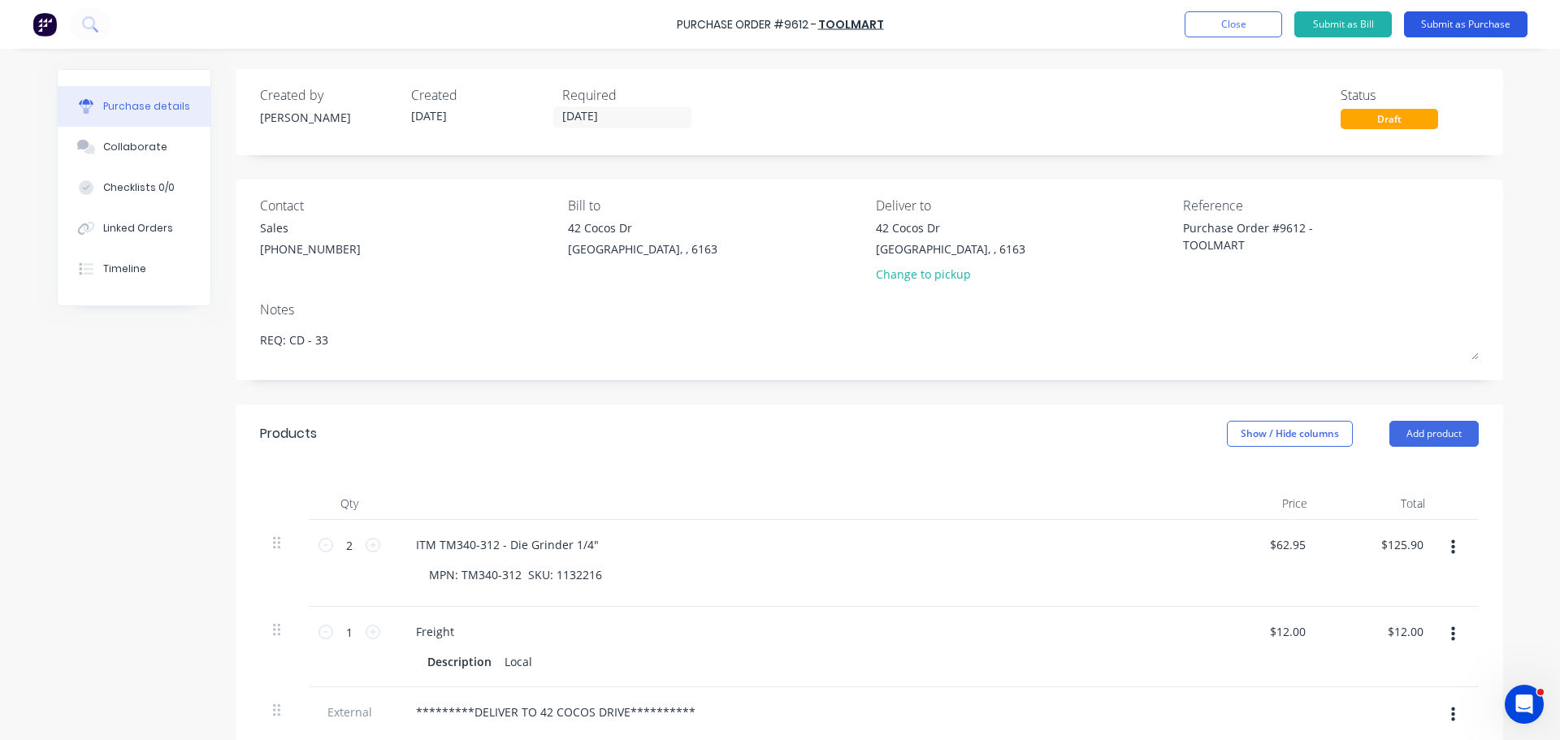
click at [1495, 24] on button "Submit as Purchase" at bounding box center [1465, 24] width 123 height 26
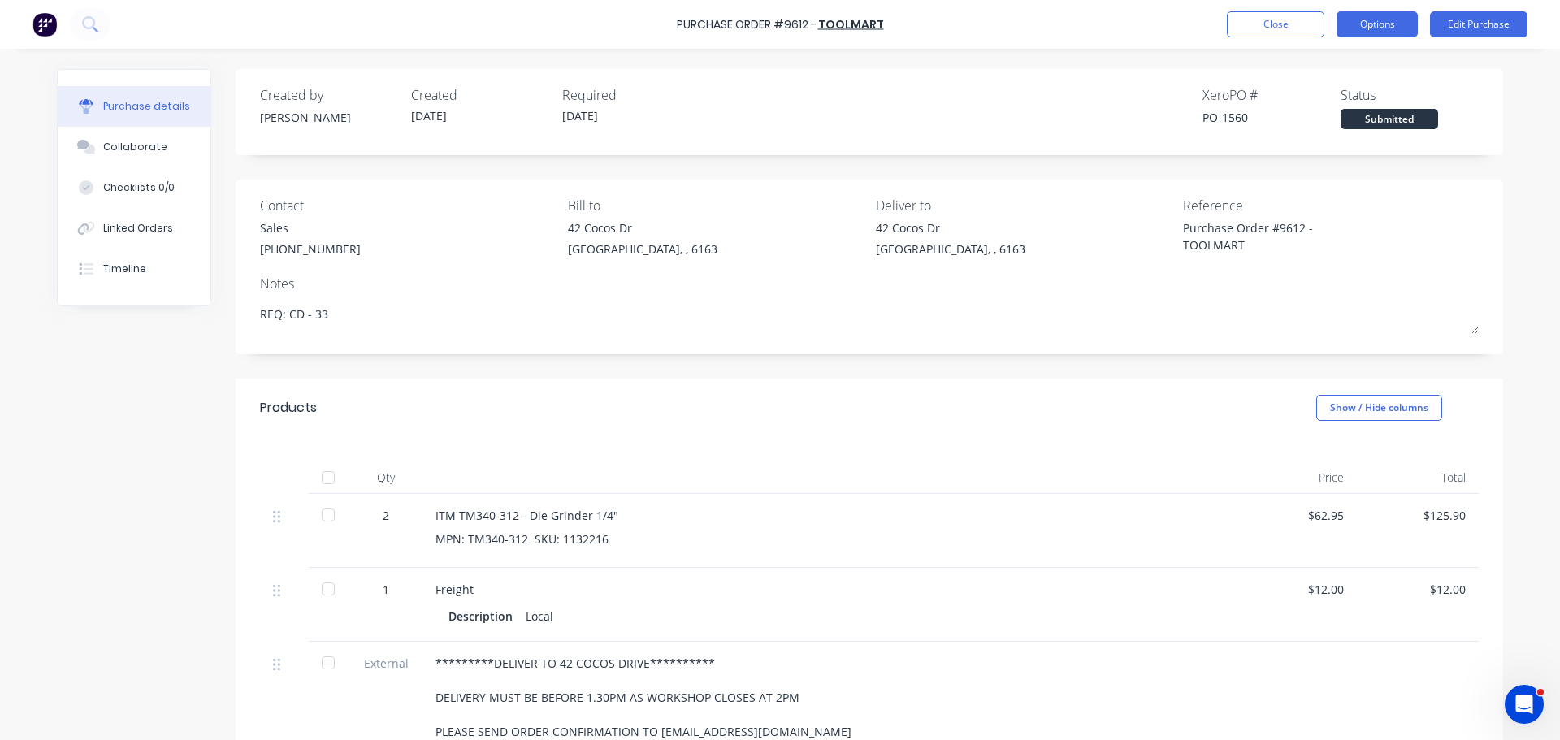
click at [1379, 29] on button "Options" at bounding box center [1376, 24] width 81 height 26
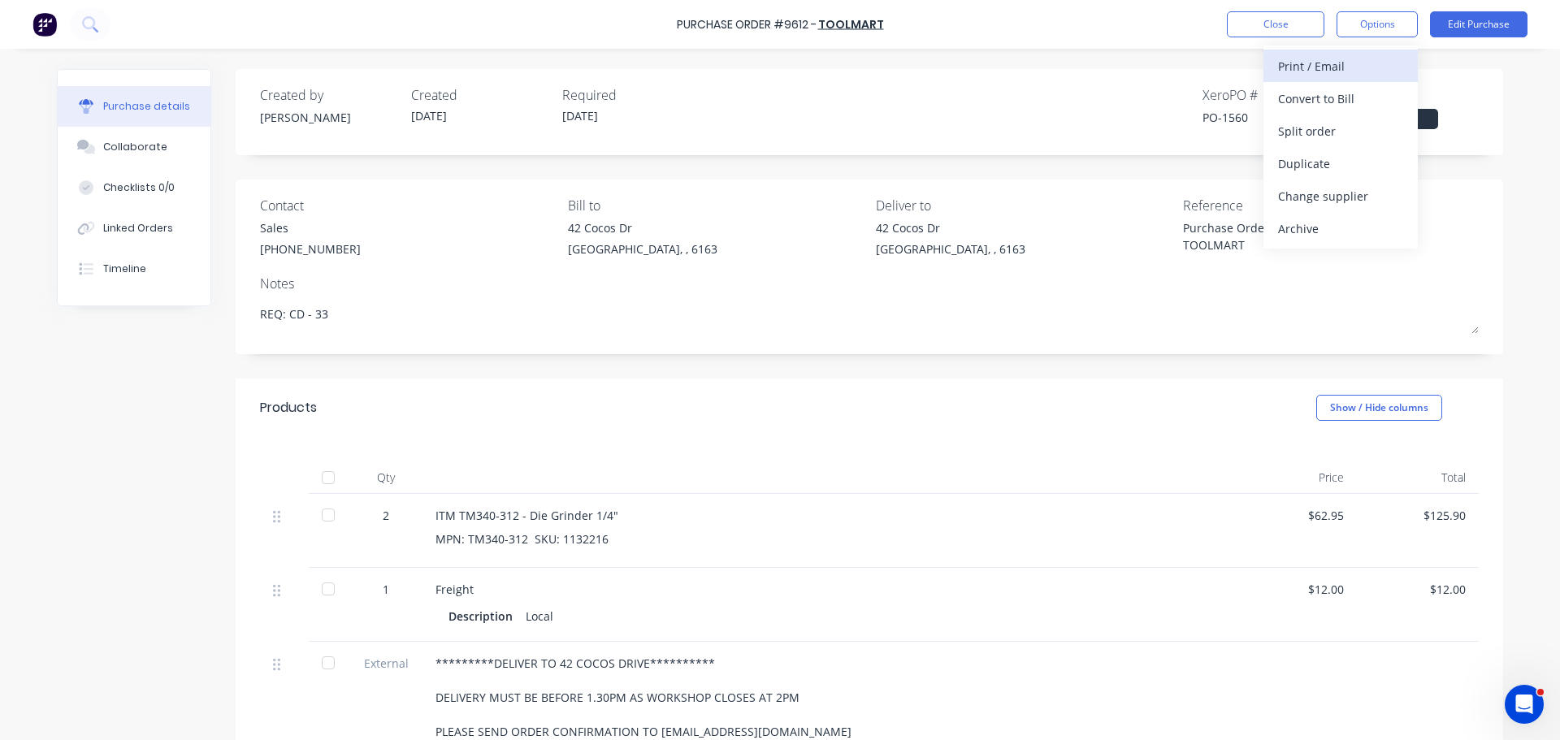
click at [1340, 71] on div "Print / Email" at bounding box center [1340, 66] width 125 height 24
click at [1316, 97] on div "With pricing" at bounding box center [1340, 99] width 125 height 24
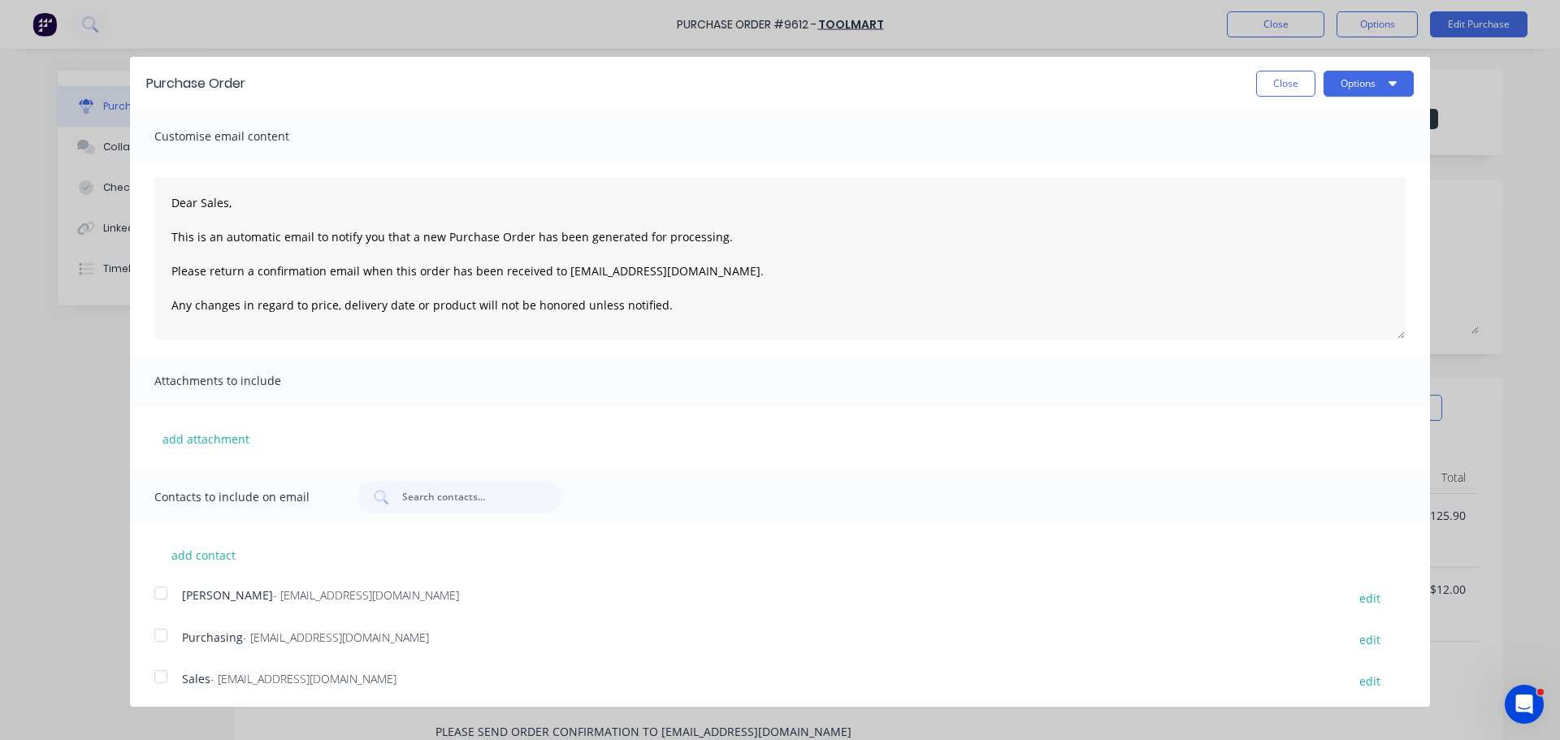
scroll to position [5, 0]
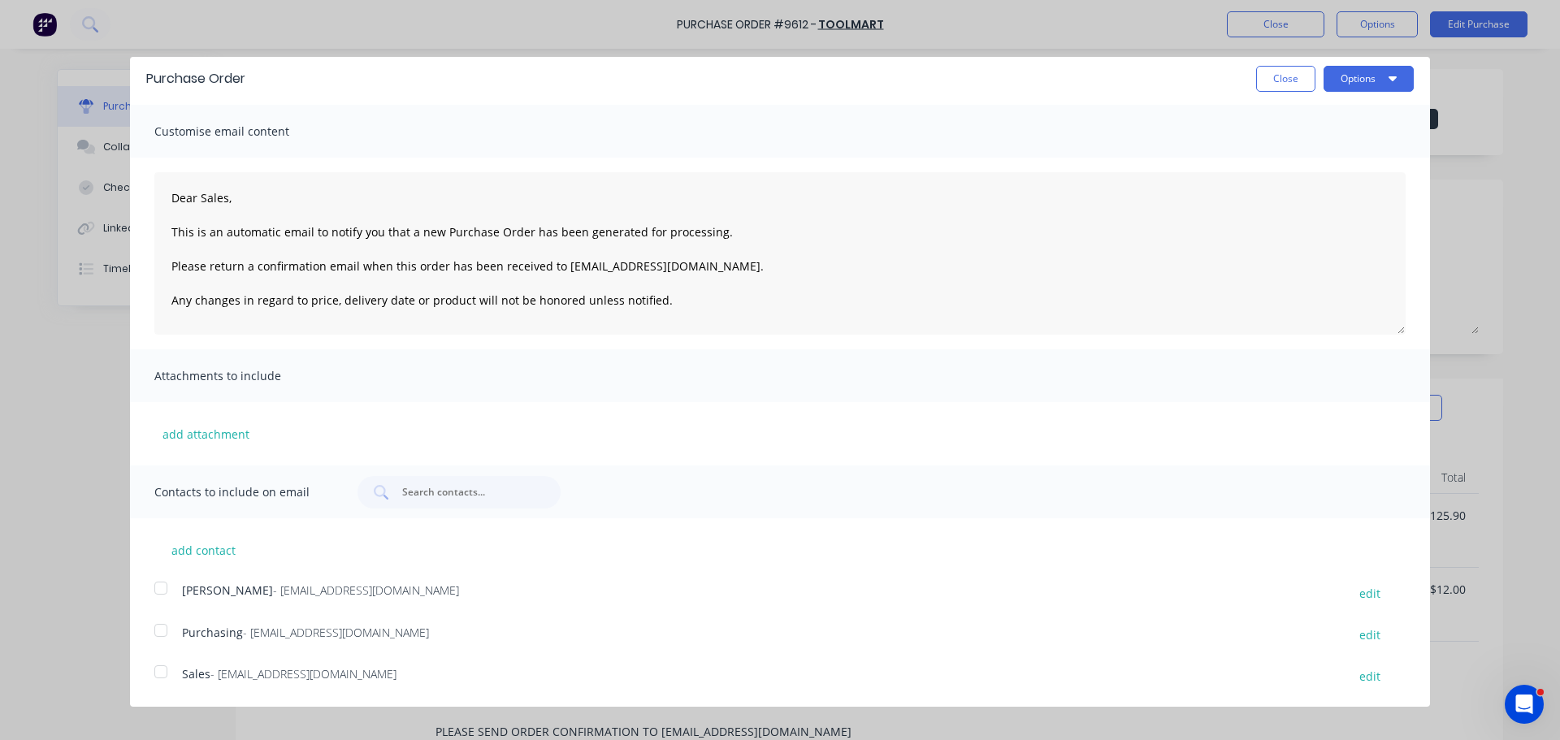
click at [160, 671] on div at bounding box center [161, 672] width 32 height 32
click at [160, 628] on div at bounding box center [161, 630] width 32 height 32
click at [1353, 74] on button "Options" at bounding box center [1368, 79] width 90 height 26
click at [1276, 161] on div "Email" at bounding box center [1336, 153] width 125 height 24
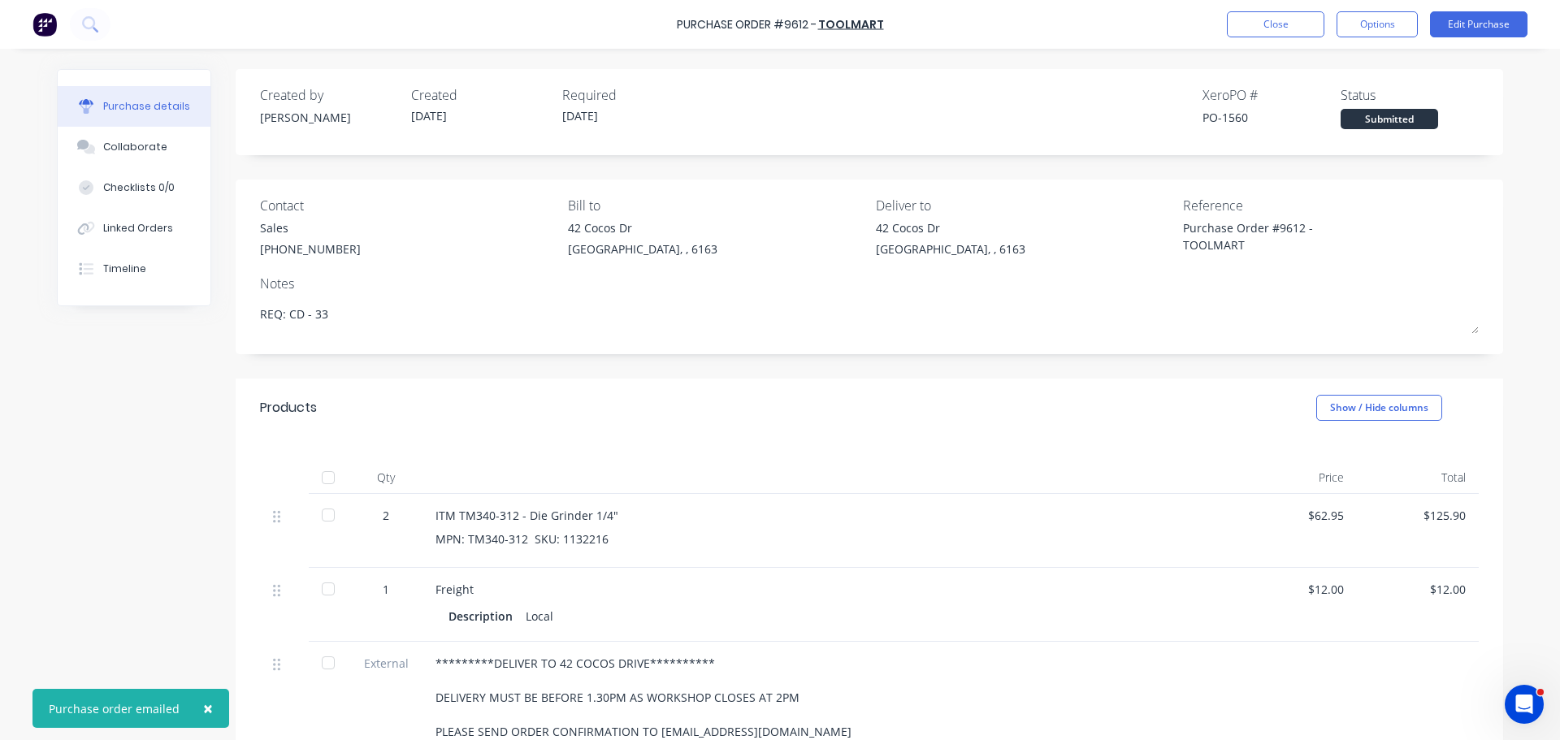
type textarea "x"
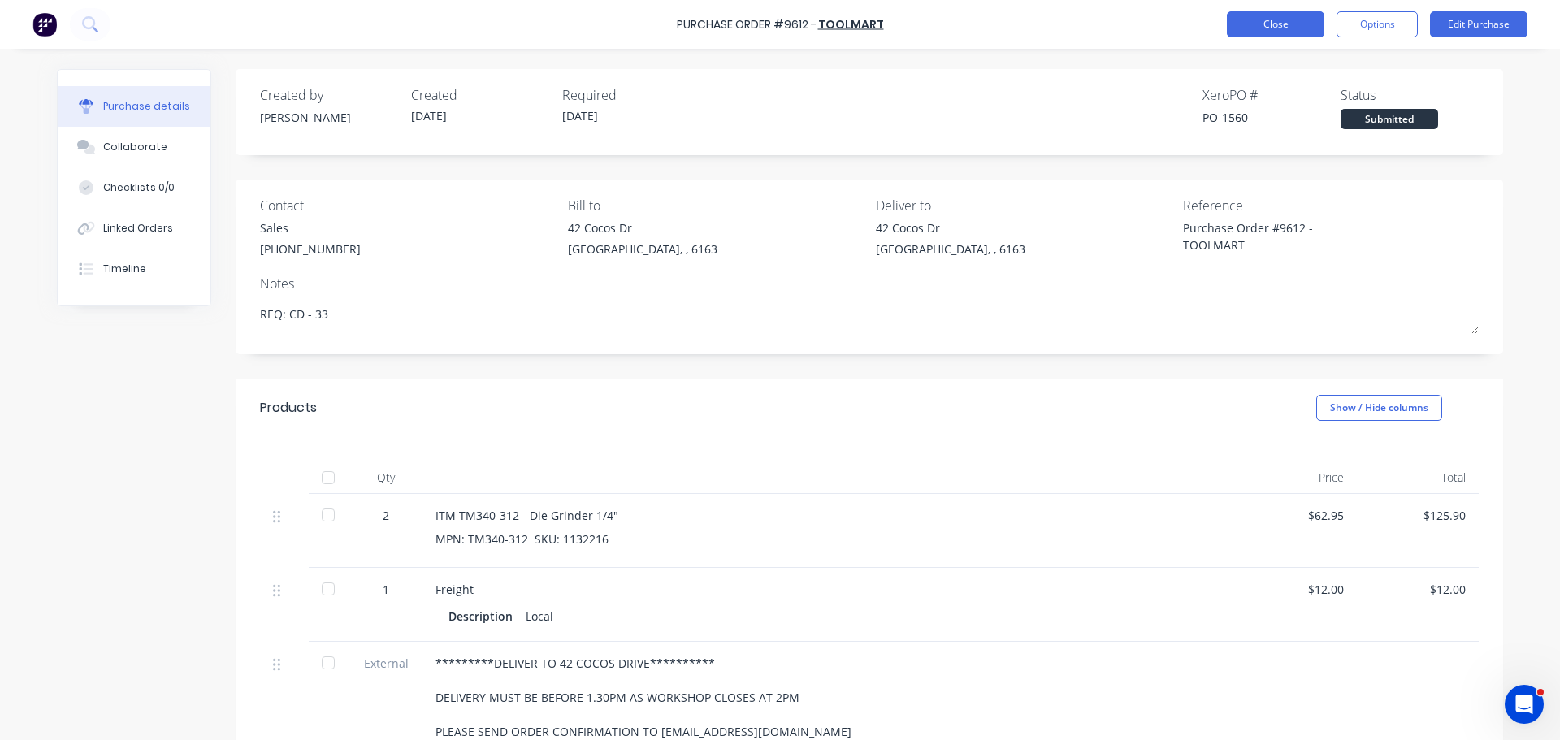
click at [1254, 25] on button "Close" at bounding box center [1275, 24] width 97 height 26
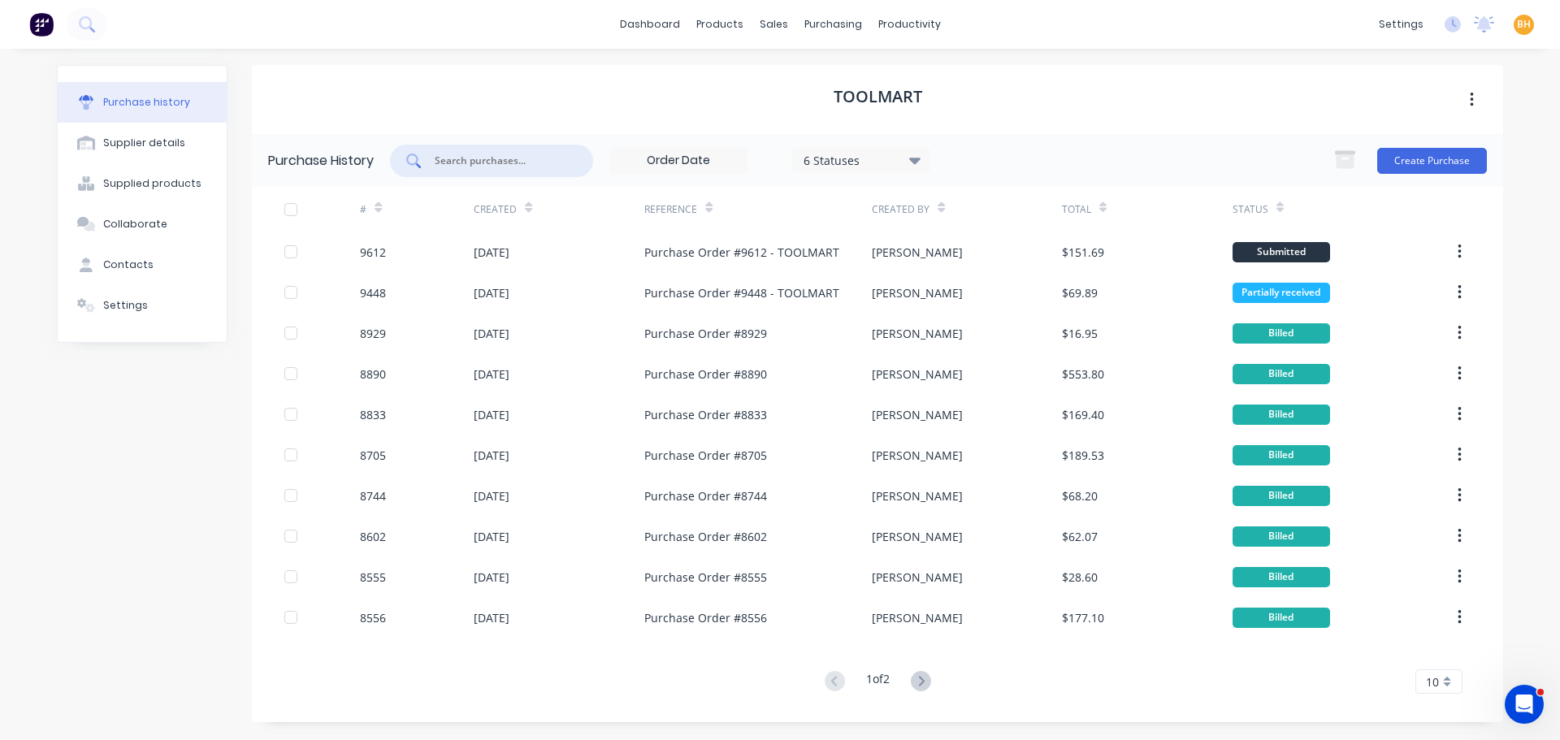
click at [495, 161] on input "text" at bounding box center [500, 161] width 135 height 16
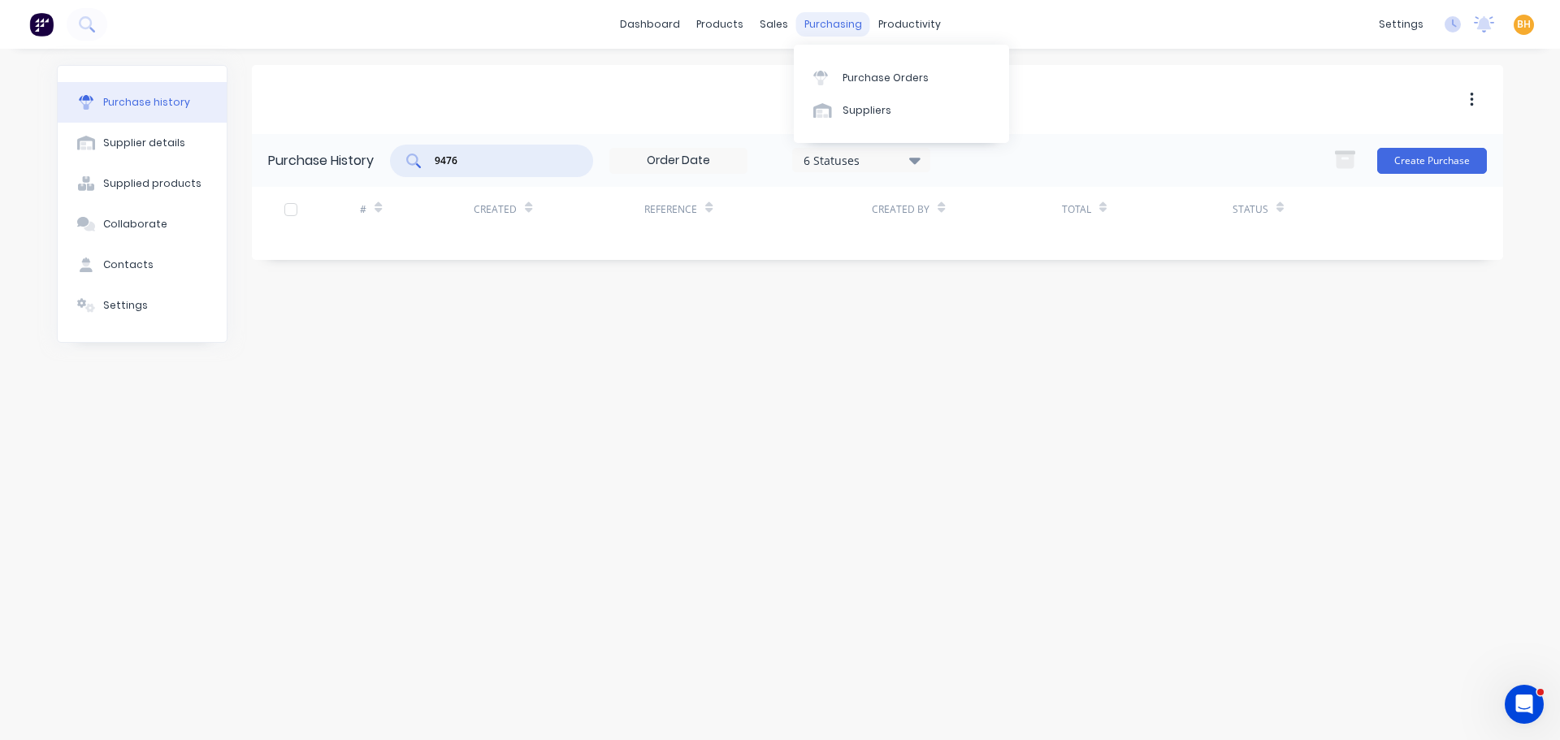
type input "9476"
click at [814, 32] on div "purchasing" at bounding box center [833, 24] width 74 height 24
click at [869, 64] on link "Purchase Orders" at bounding box center [901, 77] width 215 height 32
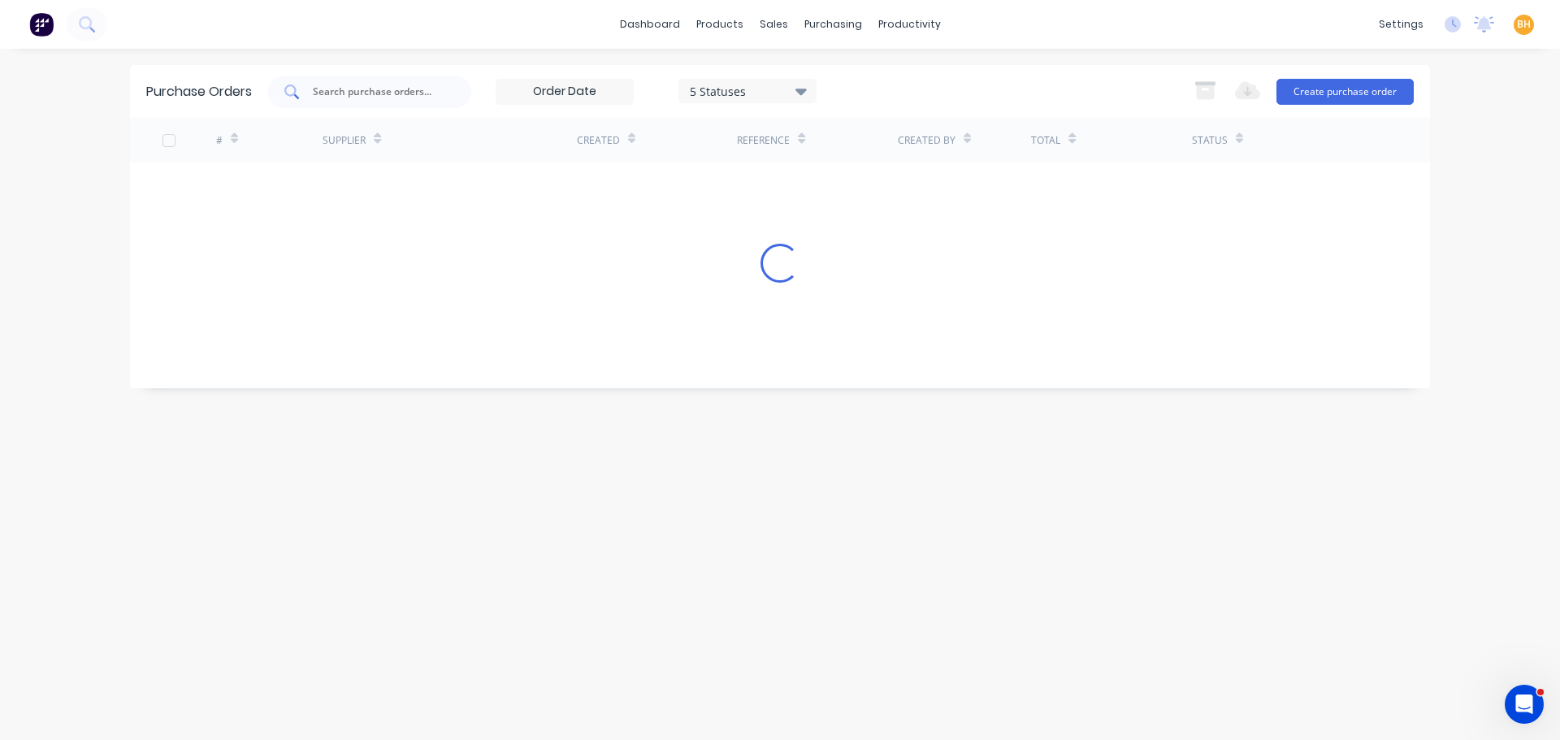
click at [385, 97] on input "text" at bounding box center [378, 92] width 135 height 16
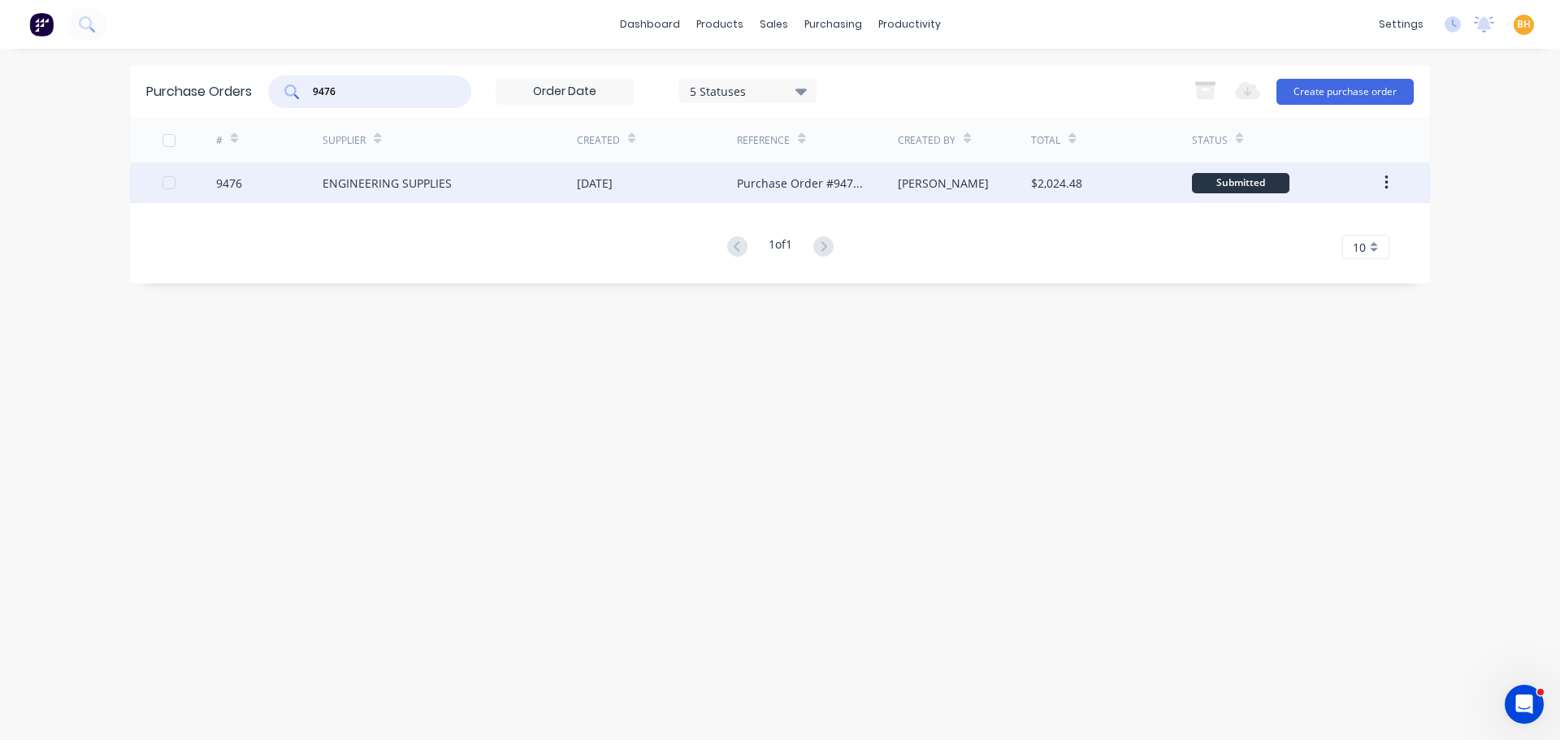
type input "9476"
click at [401, 162] on div "ENGINEERING SUPPLIES" at bounding box center [450, 182] width 254 height 41
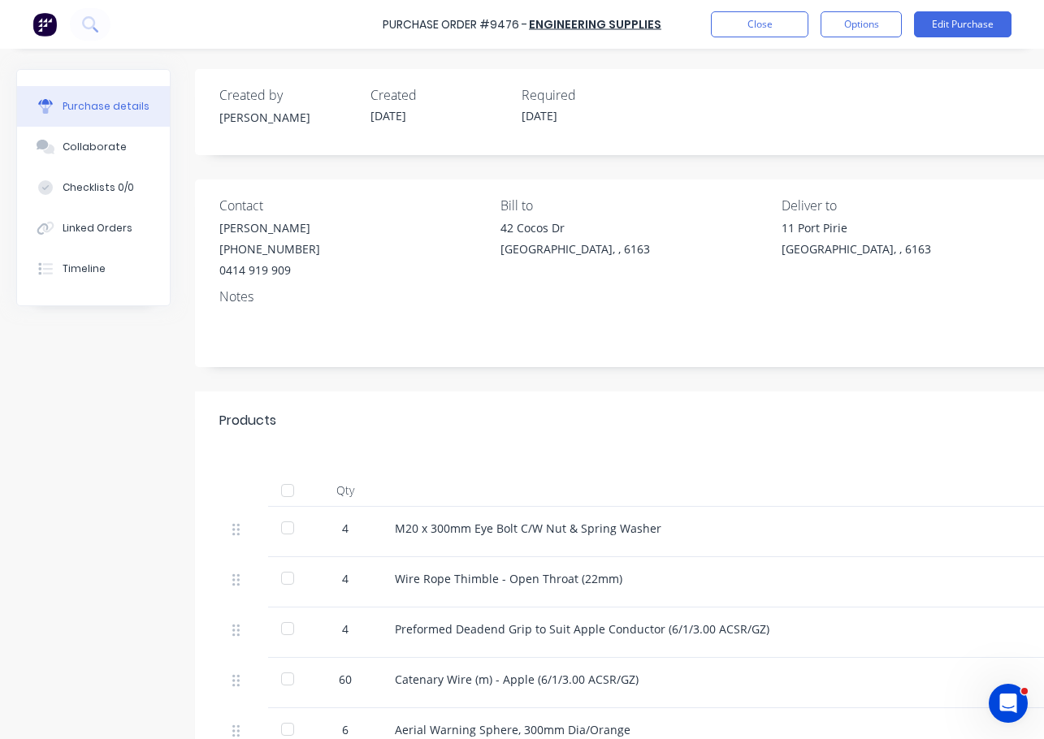
type textarea "x"
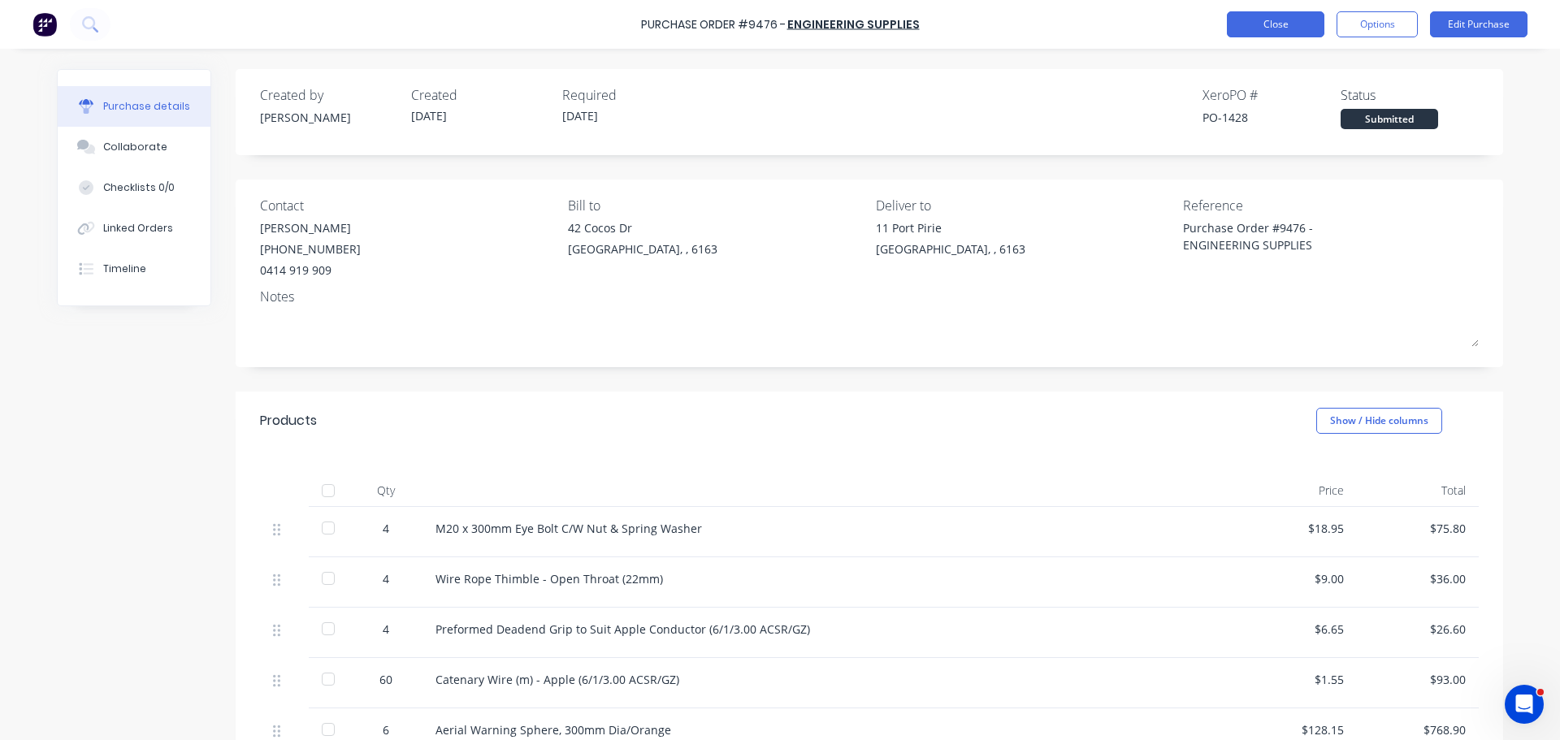
click at [1253, 33] on button "Close" at bounding box center [1275, 24] width 97 height 26
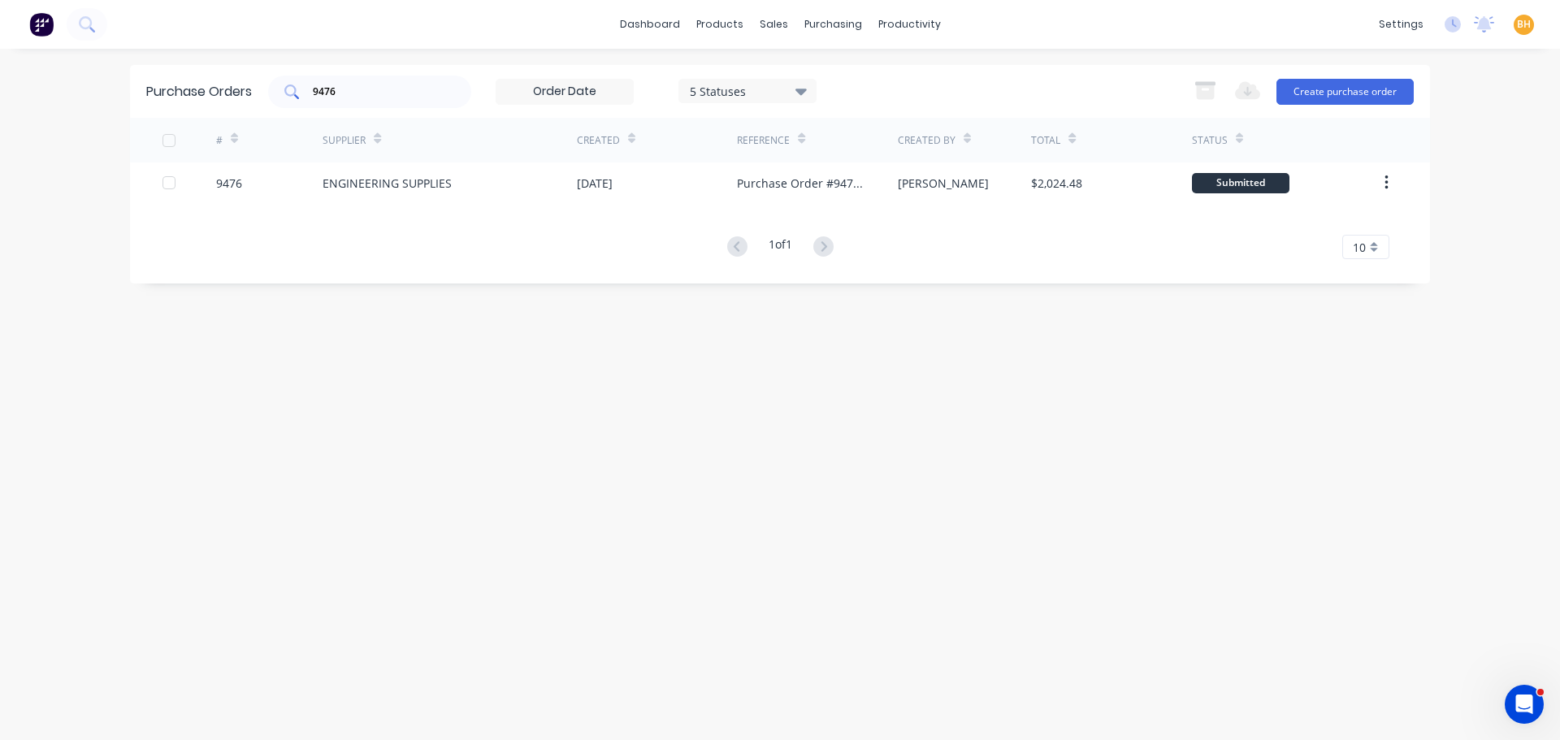
click at [350, 89] on input "9476" at bounding box center [378, 92] width 135 height 16
type input "9"
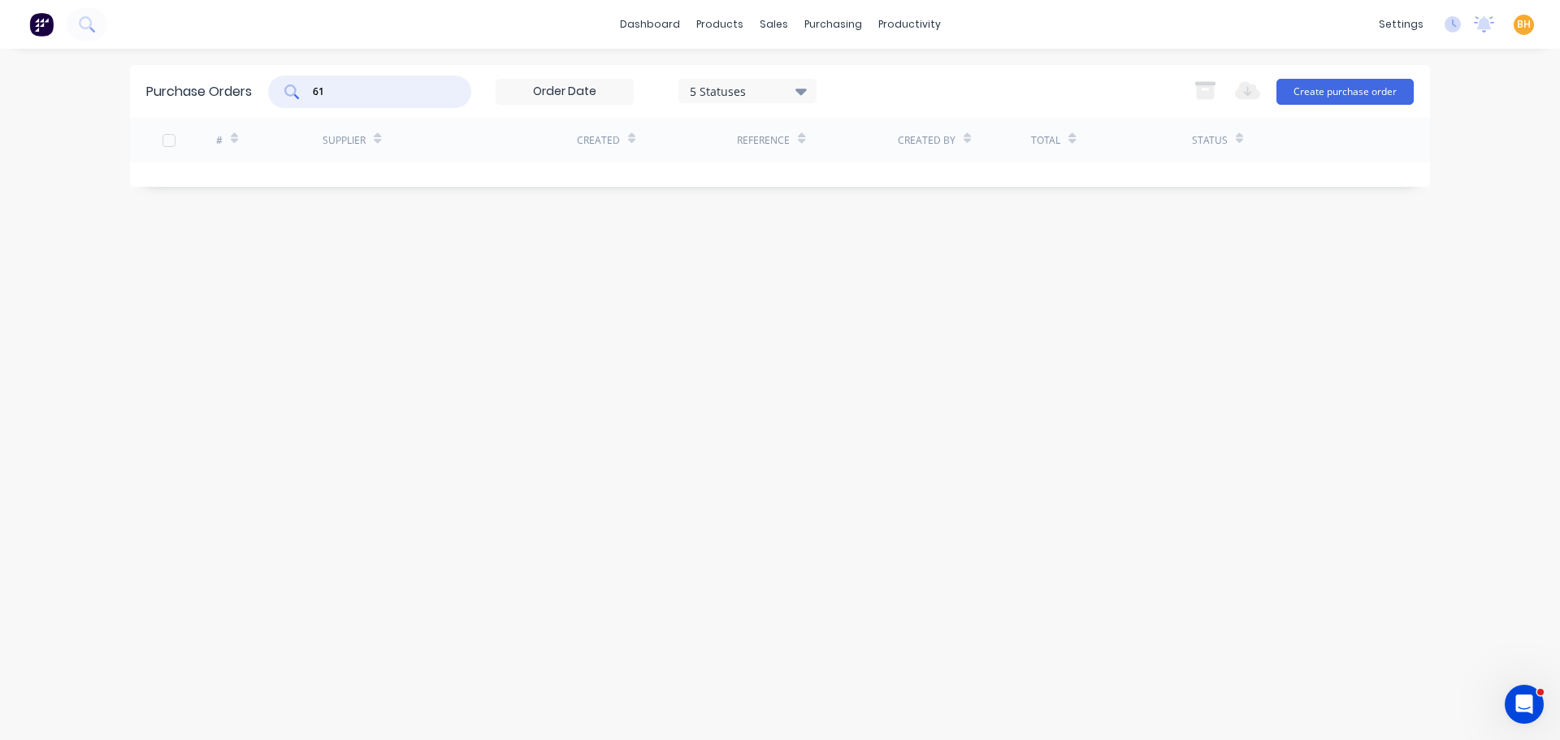
type input "6"
click at [764, 27] on div "sales" at bounding box center [773, 24] width 45 height 24
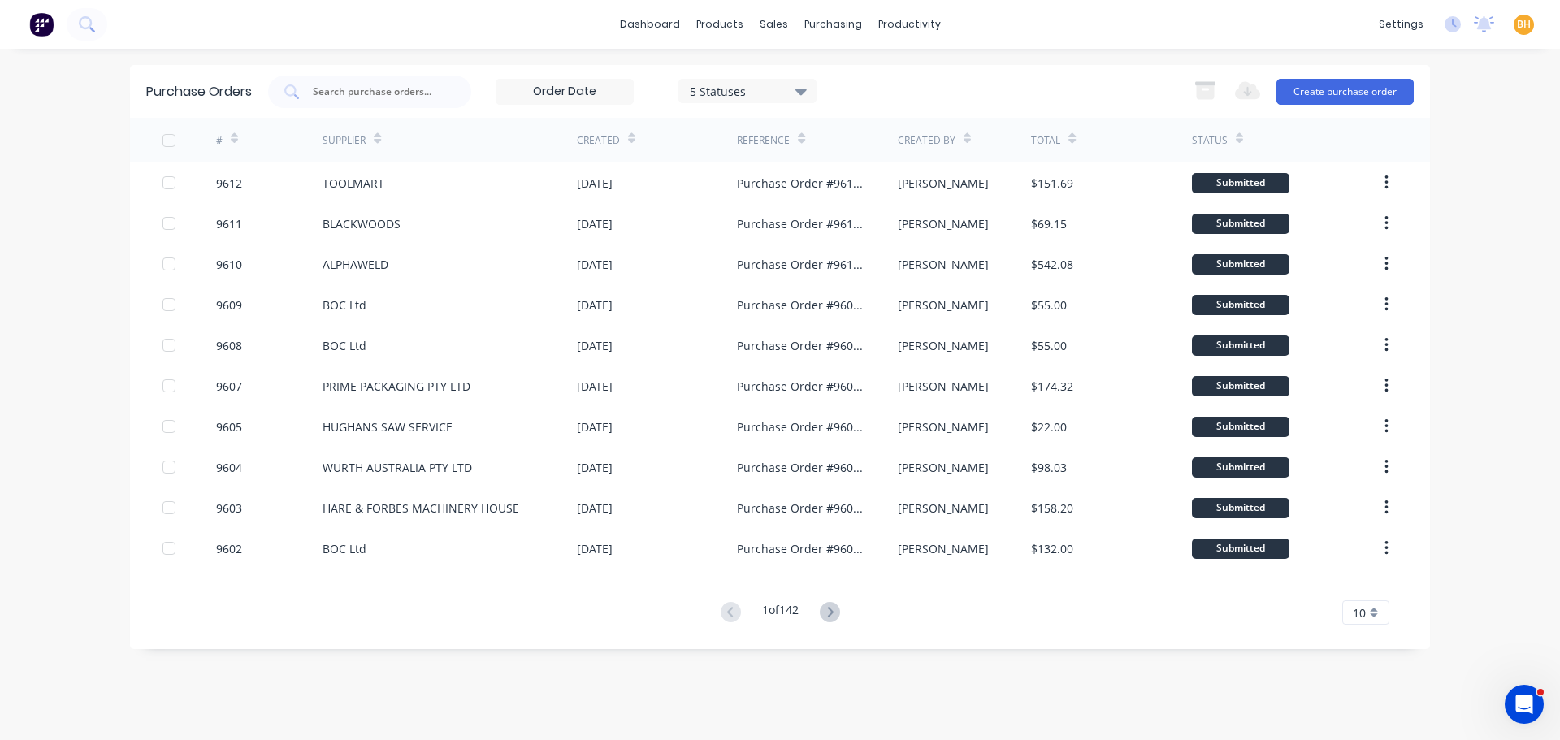
click at [1204, 685] on div "Purchase Orders 5 Statuses 5 Statuses Export to Excel (XLSX) Create purchase or…" at bounding box center [780, 394] width 1300 height 659
click at [760, 28] on div "sales" at bounding box center [773, 24] width 45 height 24
click at [784, 77] on icon at bounding box center [779, 78] width 15 height 15
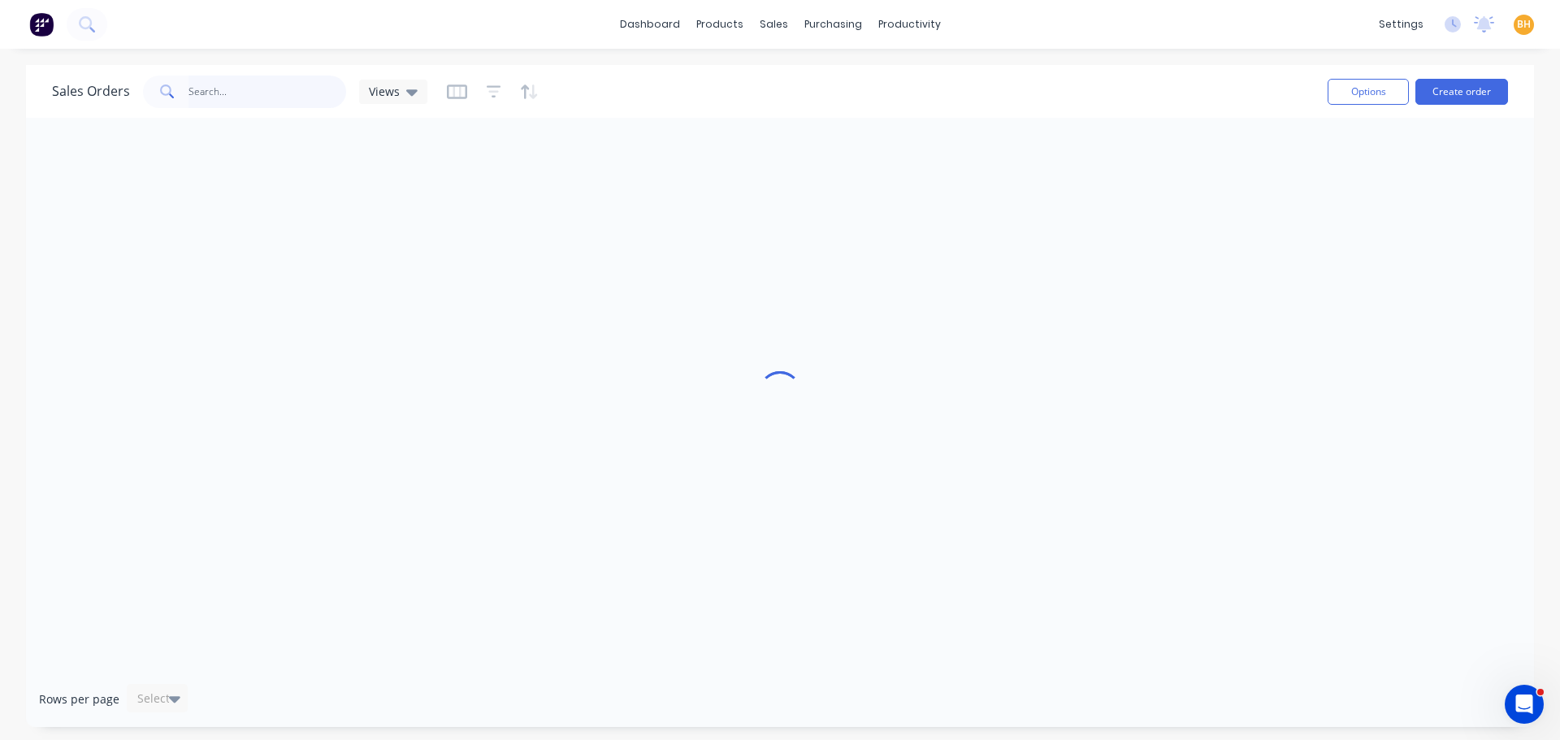
click at [242, 98] on input "text" at bounding box center [267, 92] width 158 height 32
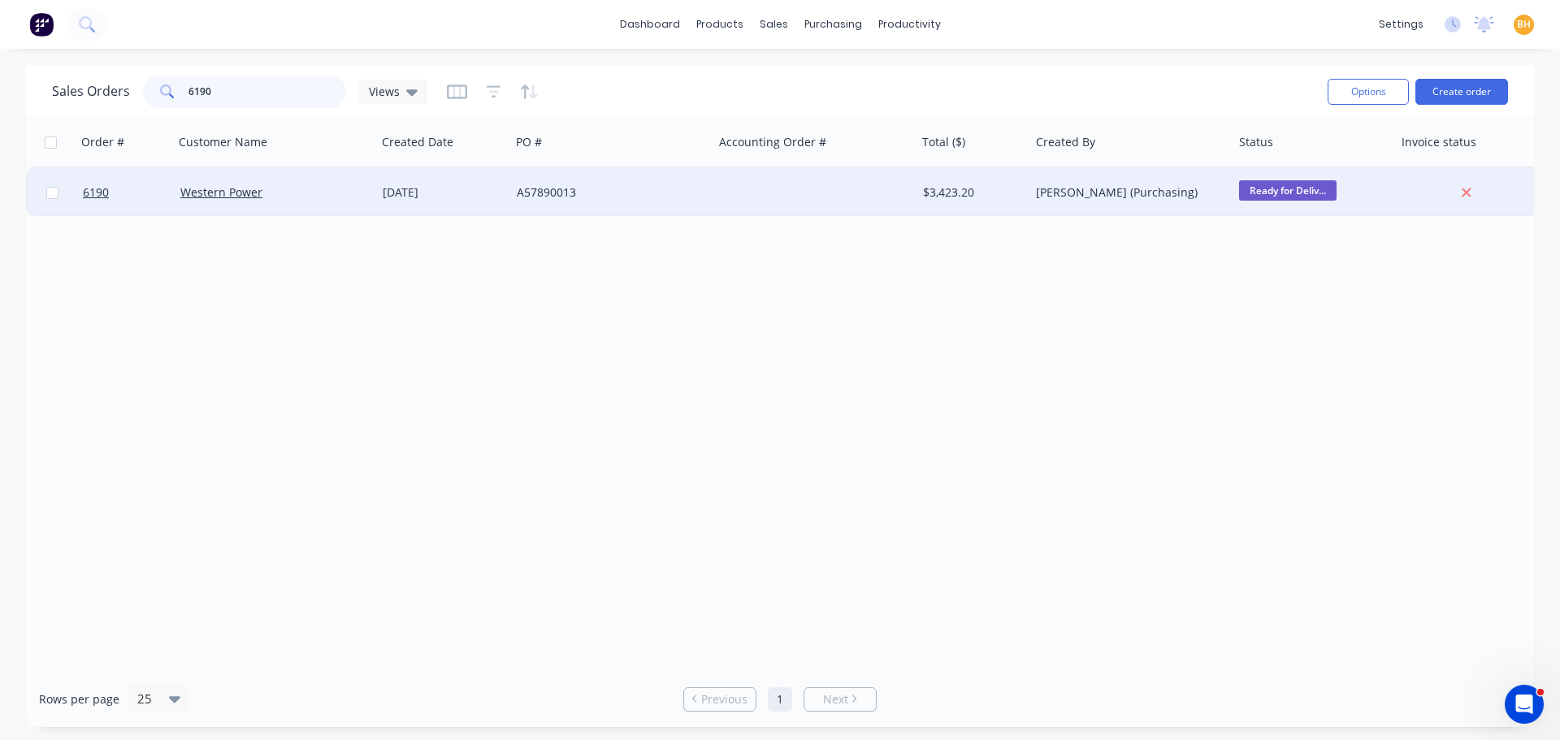
type input "6190"
click at [248, 206] on div "Western Power" at bounding box center [275, 192] width 203 height 49
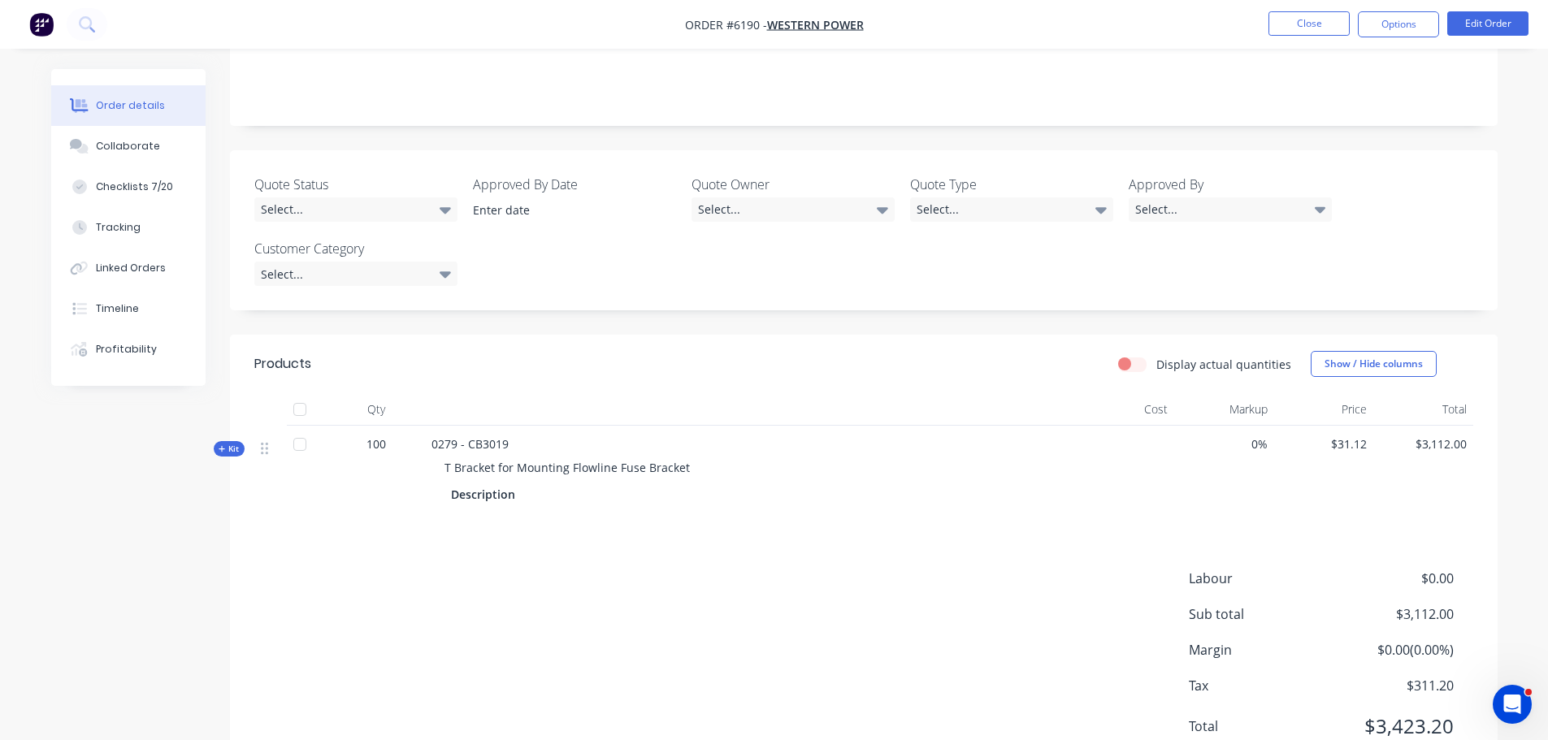
scroll to position [325, 0]
click at [299, 392] on div at bounding box center [300, 408] width 32 height 32
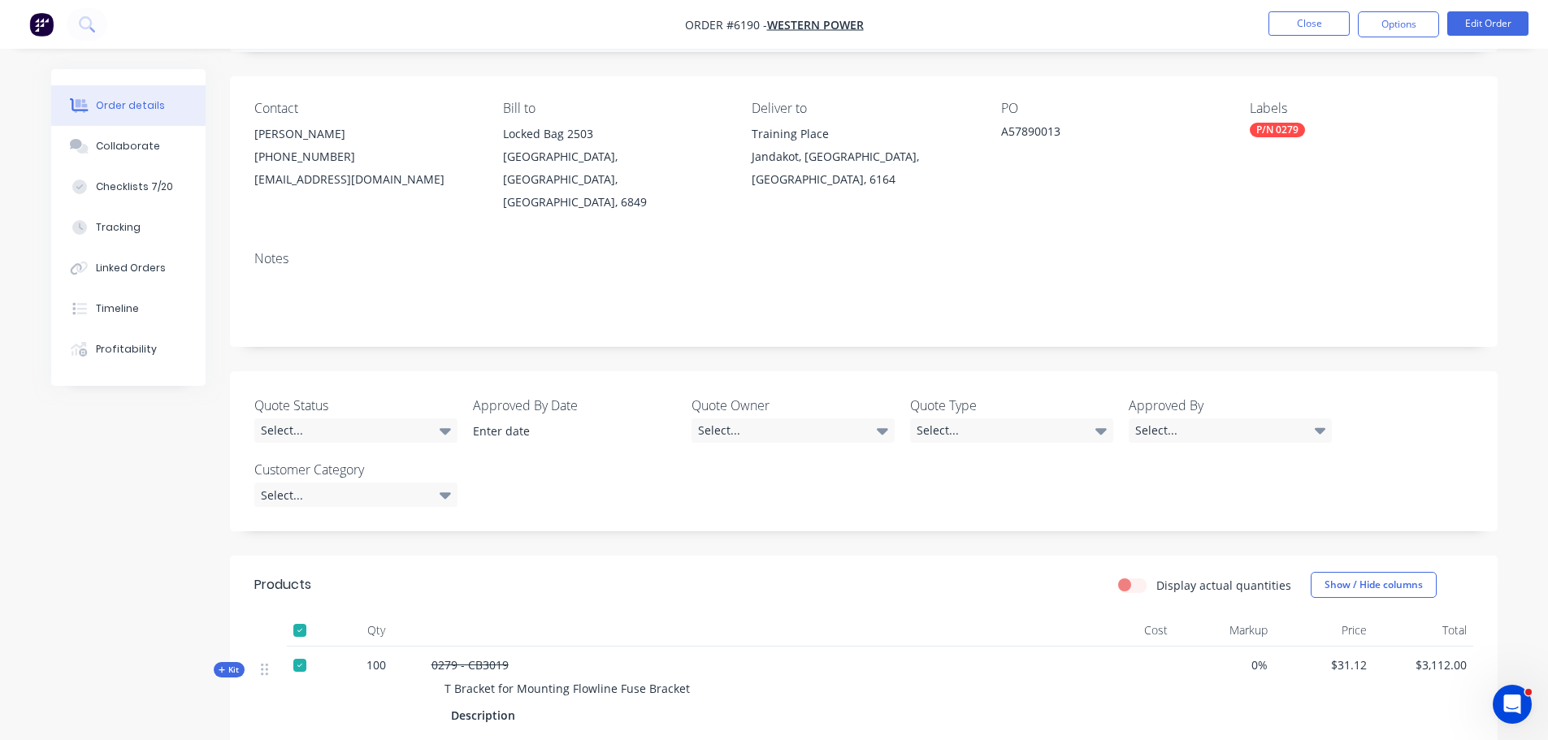
scroll to position [0, 0]
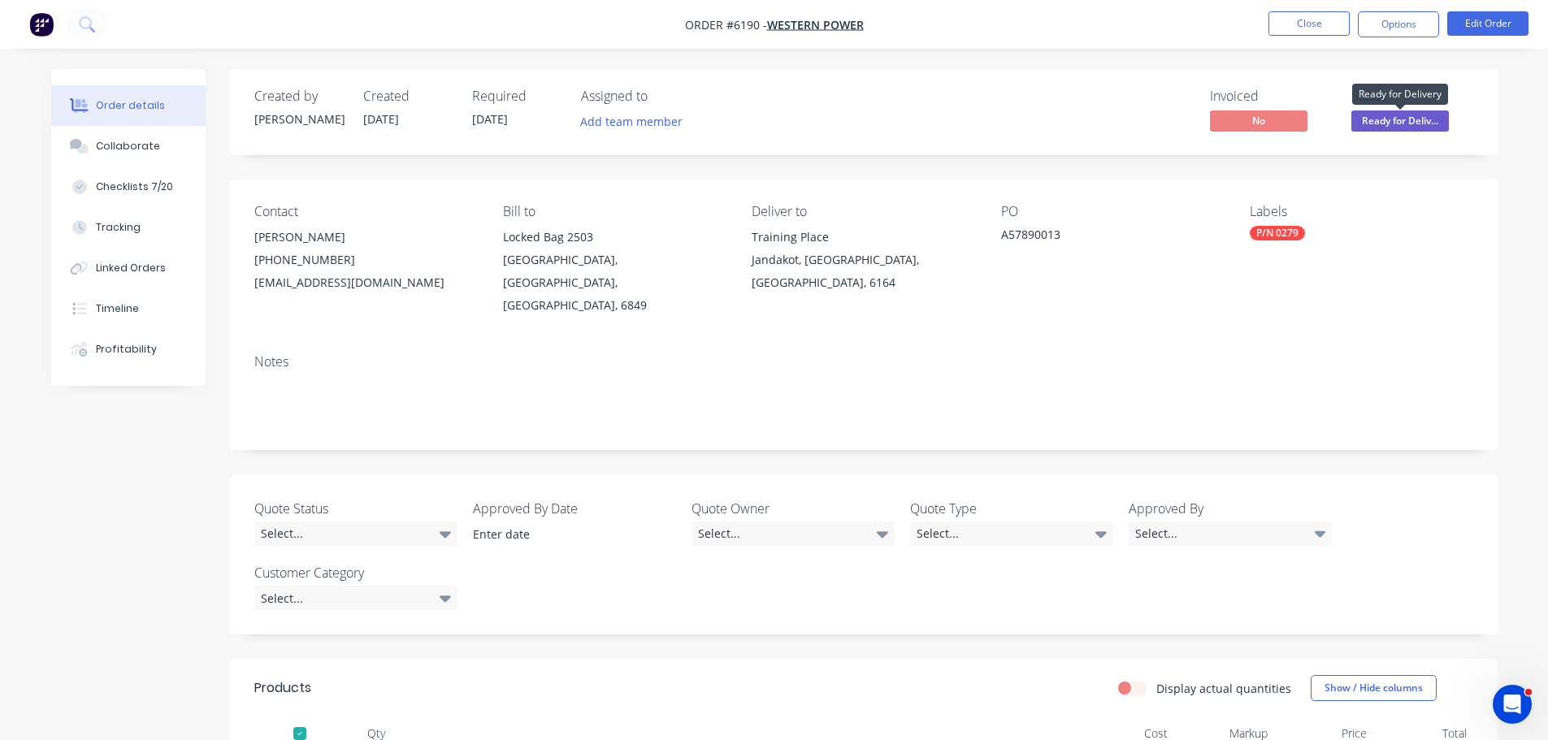
click at [1388, 124] on span "Ready for Deliv..." at bounding box center [1399, 120] width 97 height 20
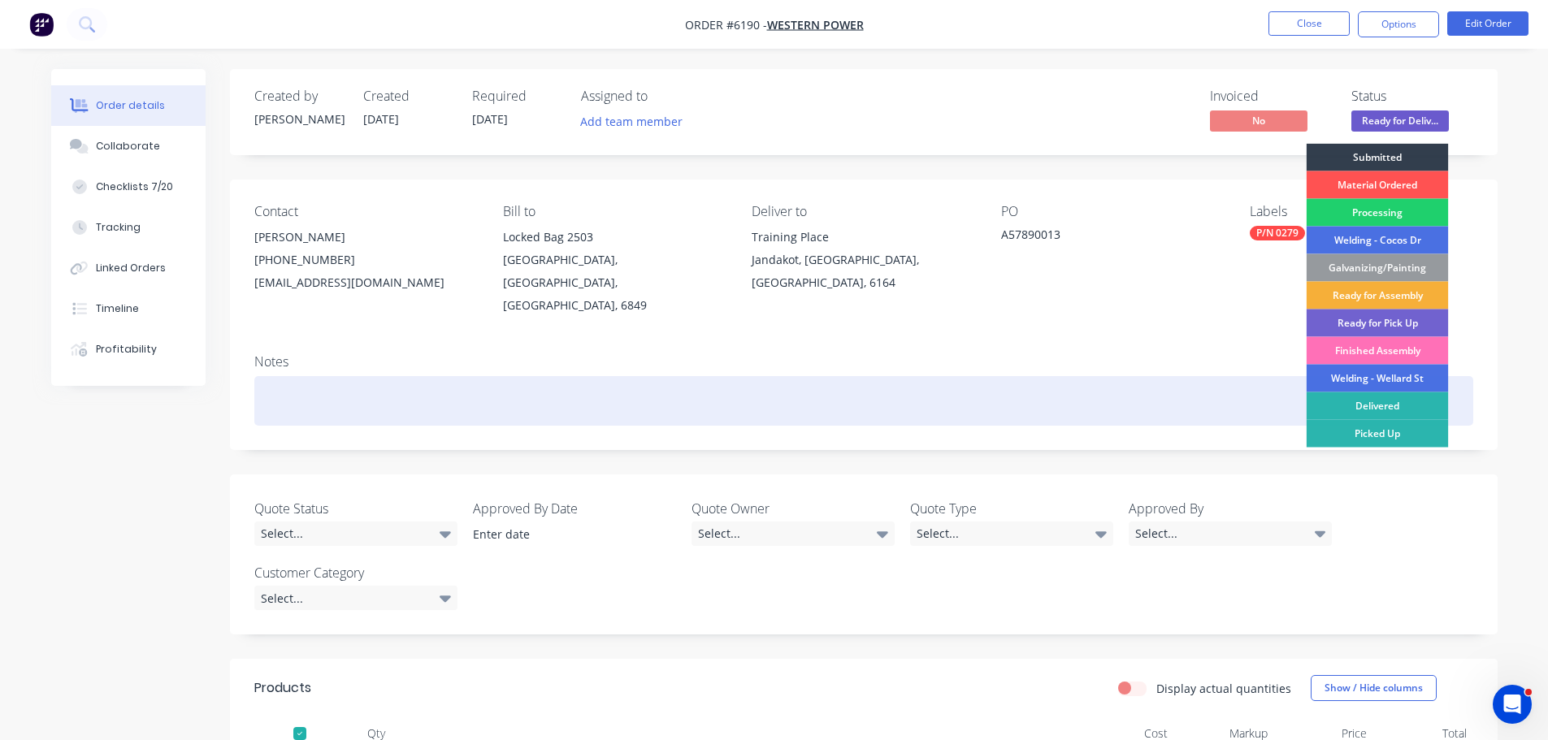
click at [1368, 397] on div "Delivered" at bounding box center [1377, 406] width 142 height 28
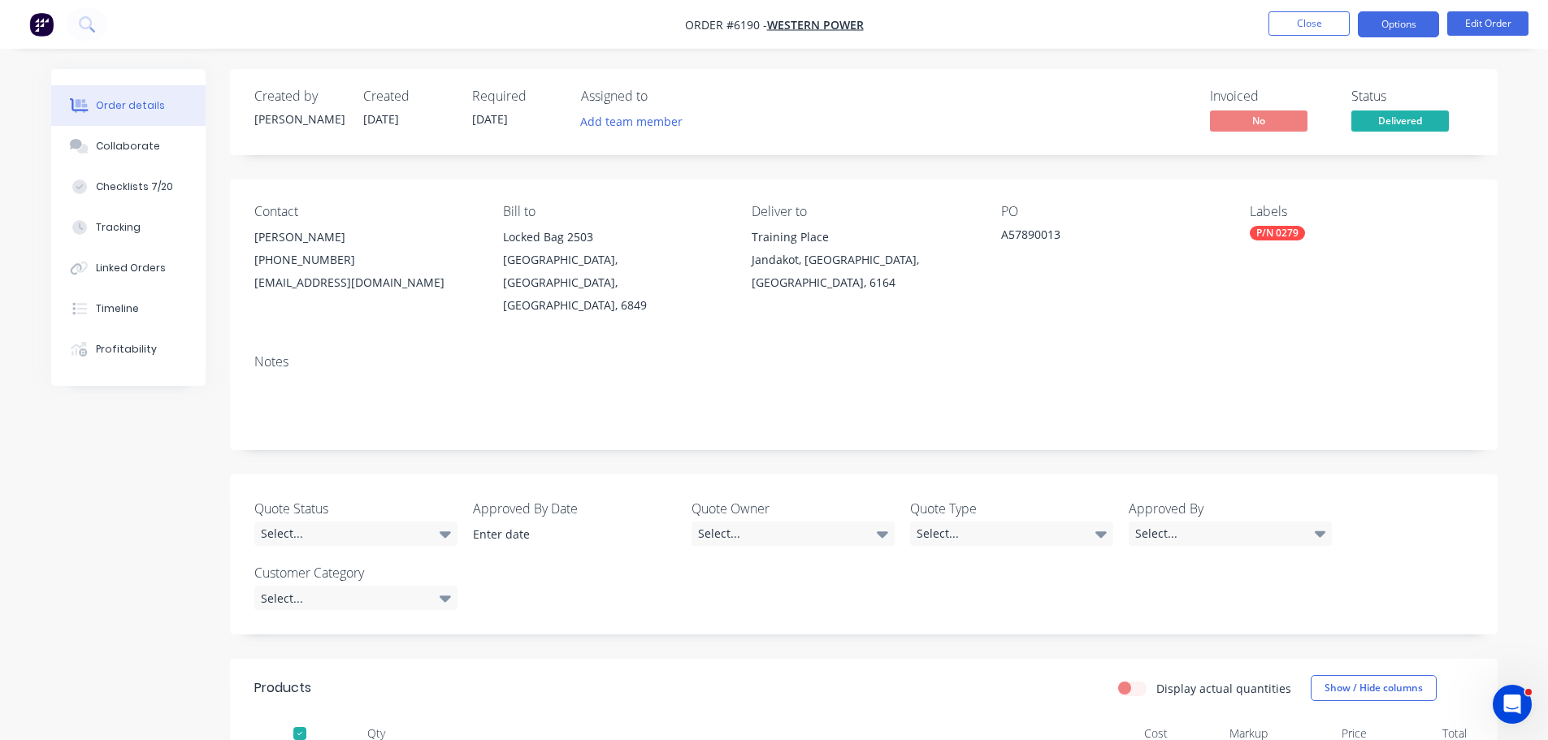
click at [1397, 20] on button "Options" at bounding box center [1397, 24] width 81 height 26
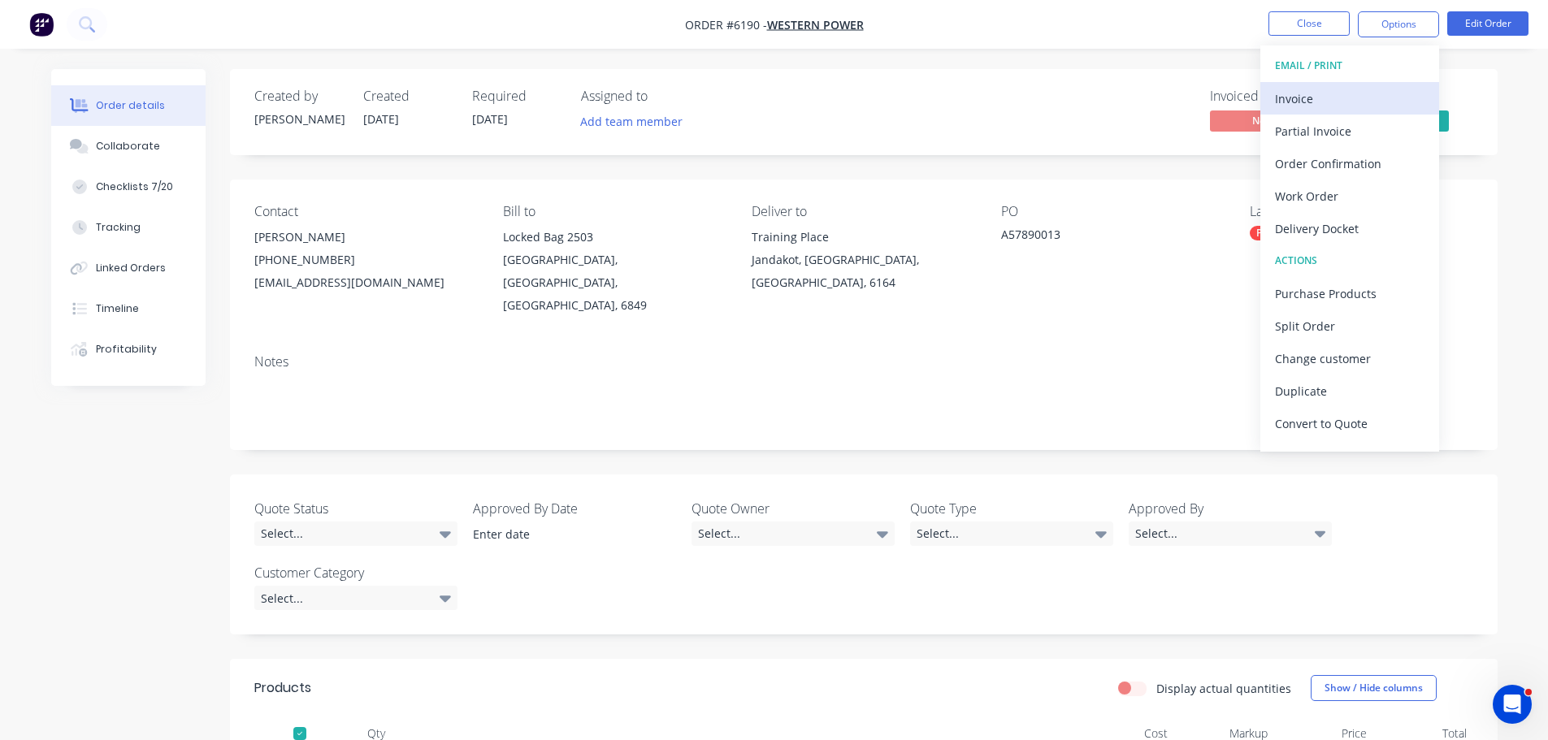
click at [1305, 99] on div "Invoice" at bounding box center [1349, 99] width 149 height 24
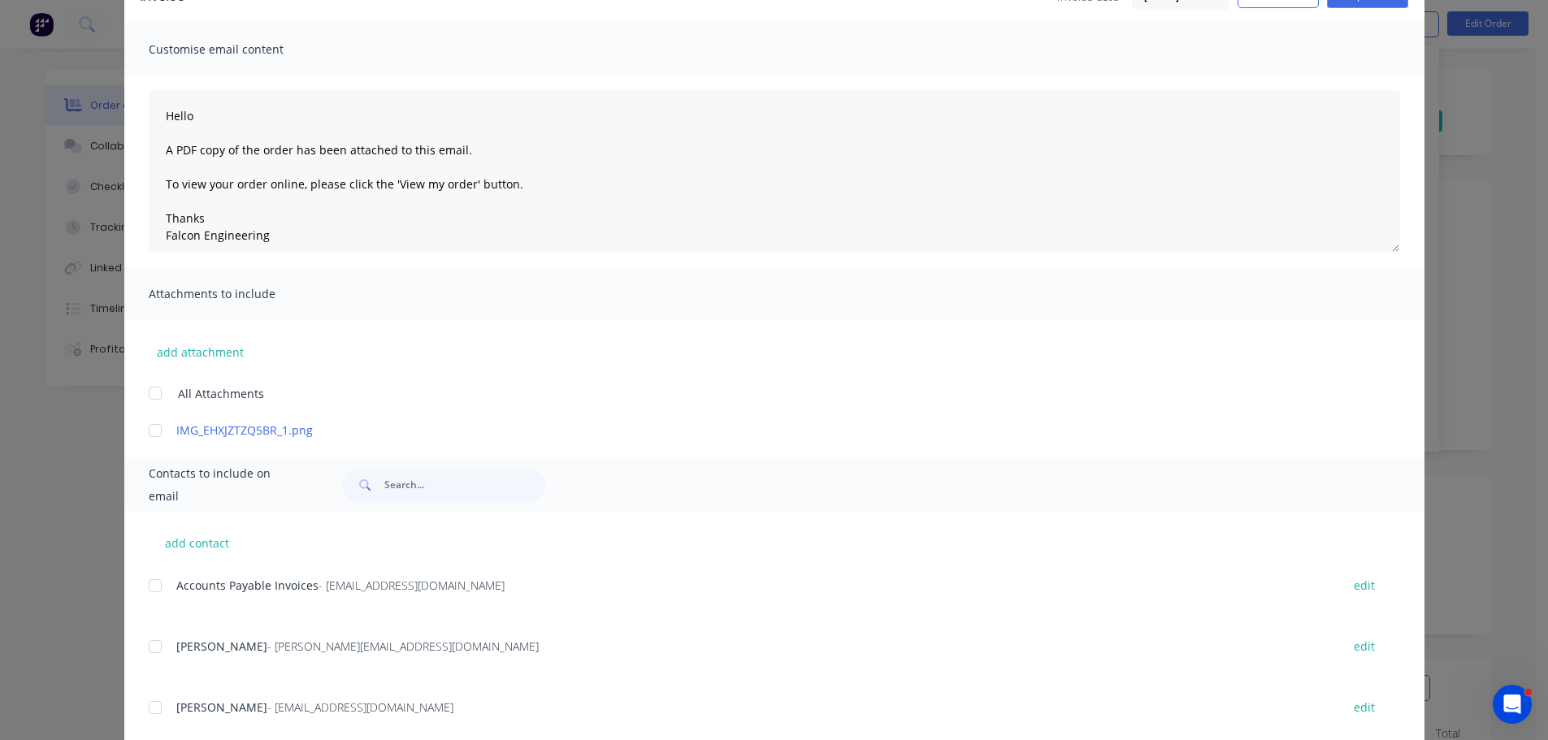
scroll to position [322, 0]
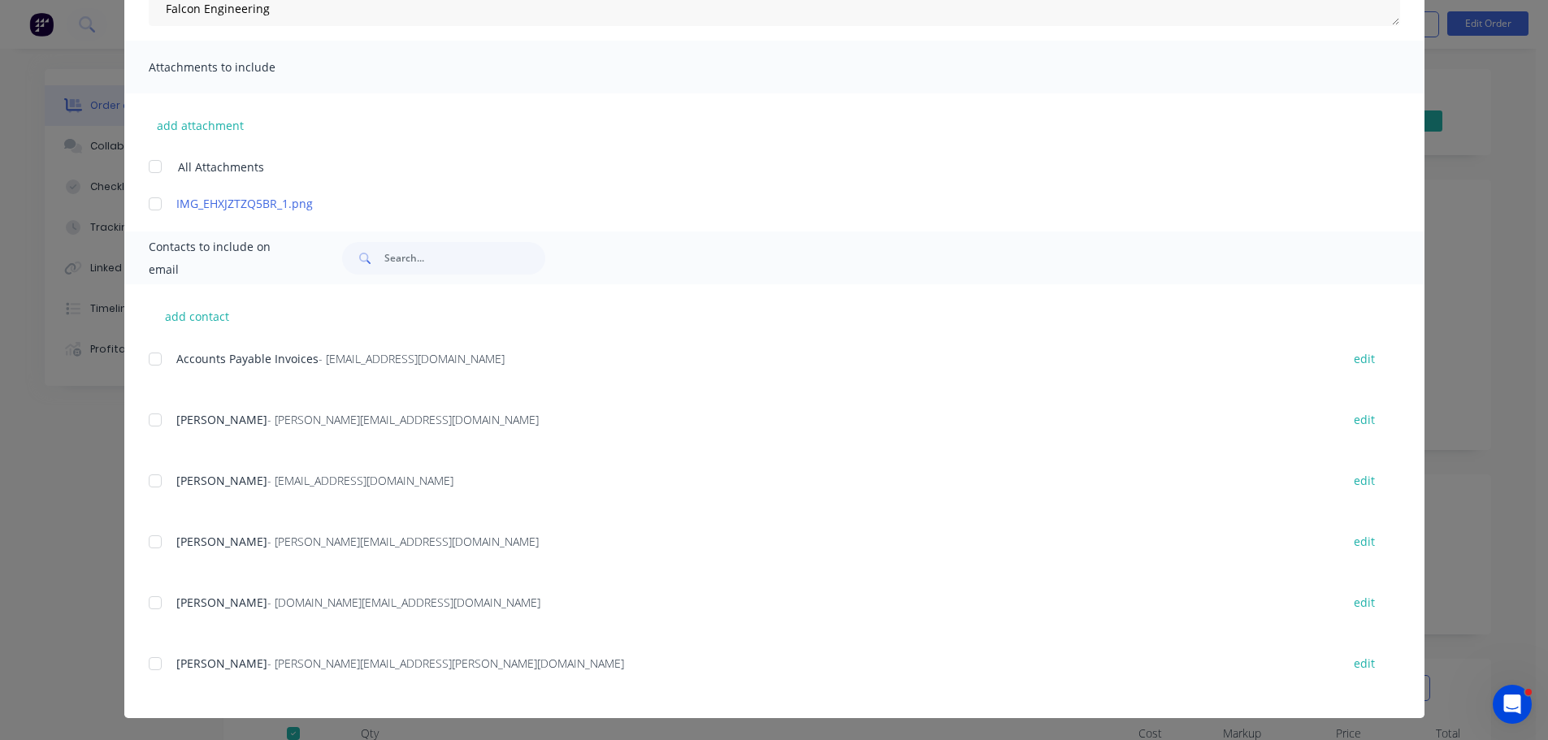
click at [149, 360] on div at bounding box center [155, 359] width 32 height 32
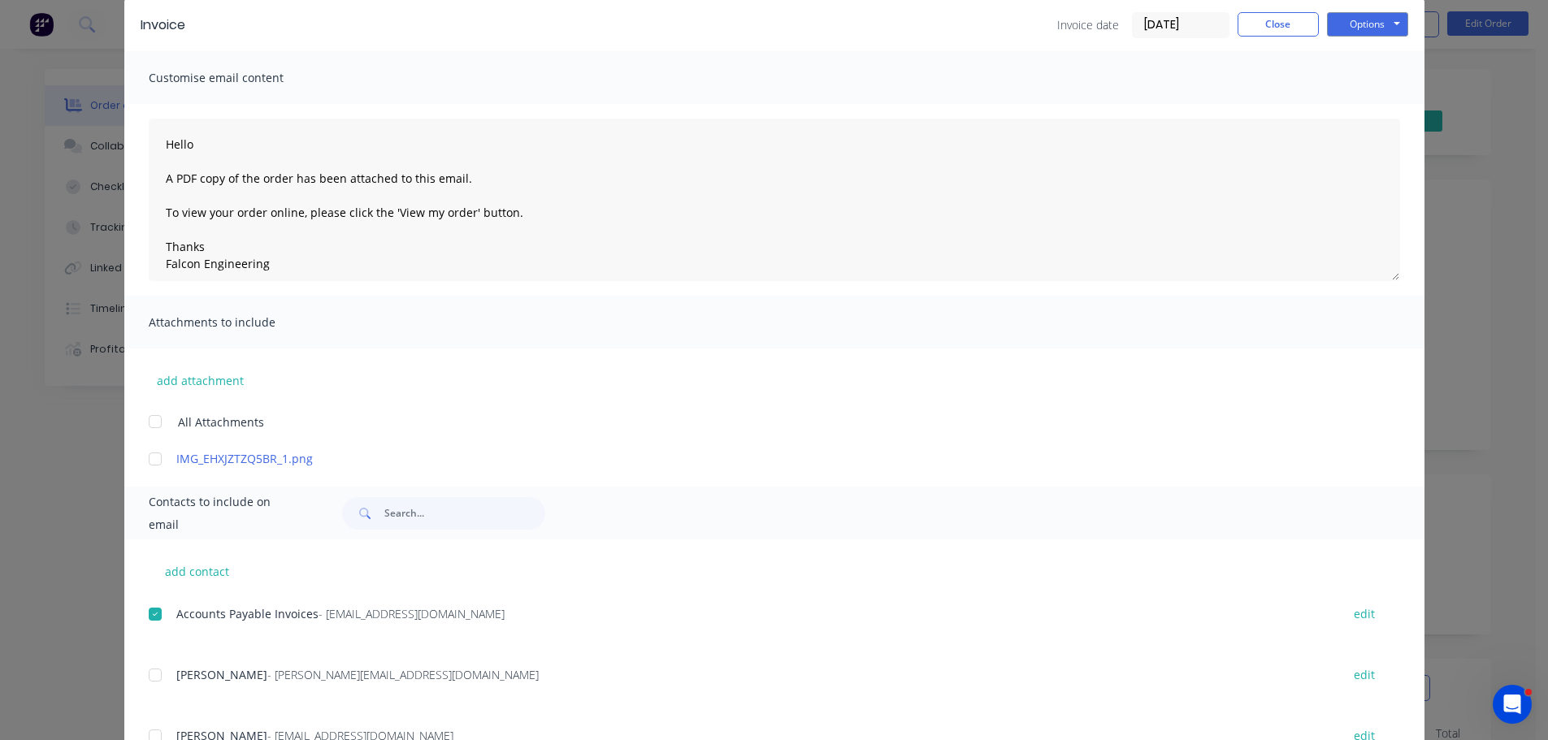
scroll to position [0, 0]
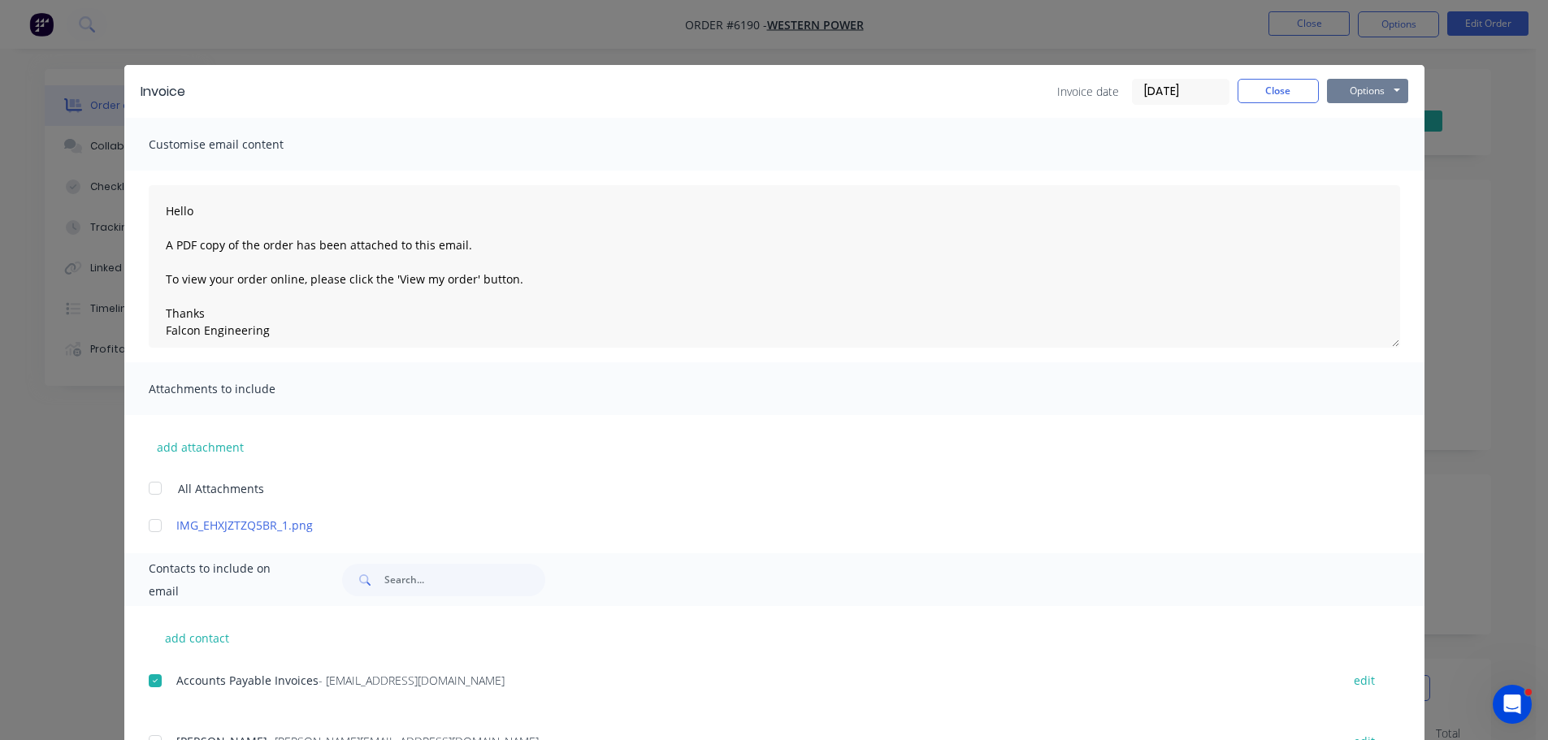
click at [1365, 91] on button "Options" at bounding box center [1367, 91] width 81 height 24
click at [1359, 171] on button "Email" at bounding box center [1379, 173] width 104 height 27
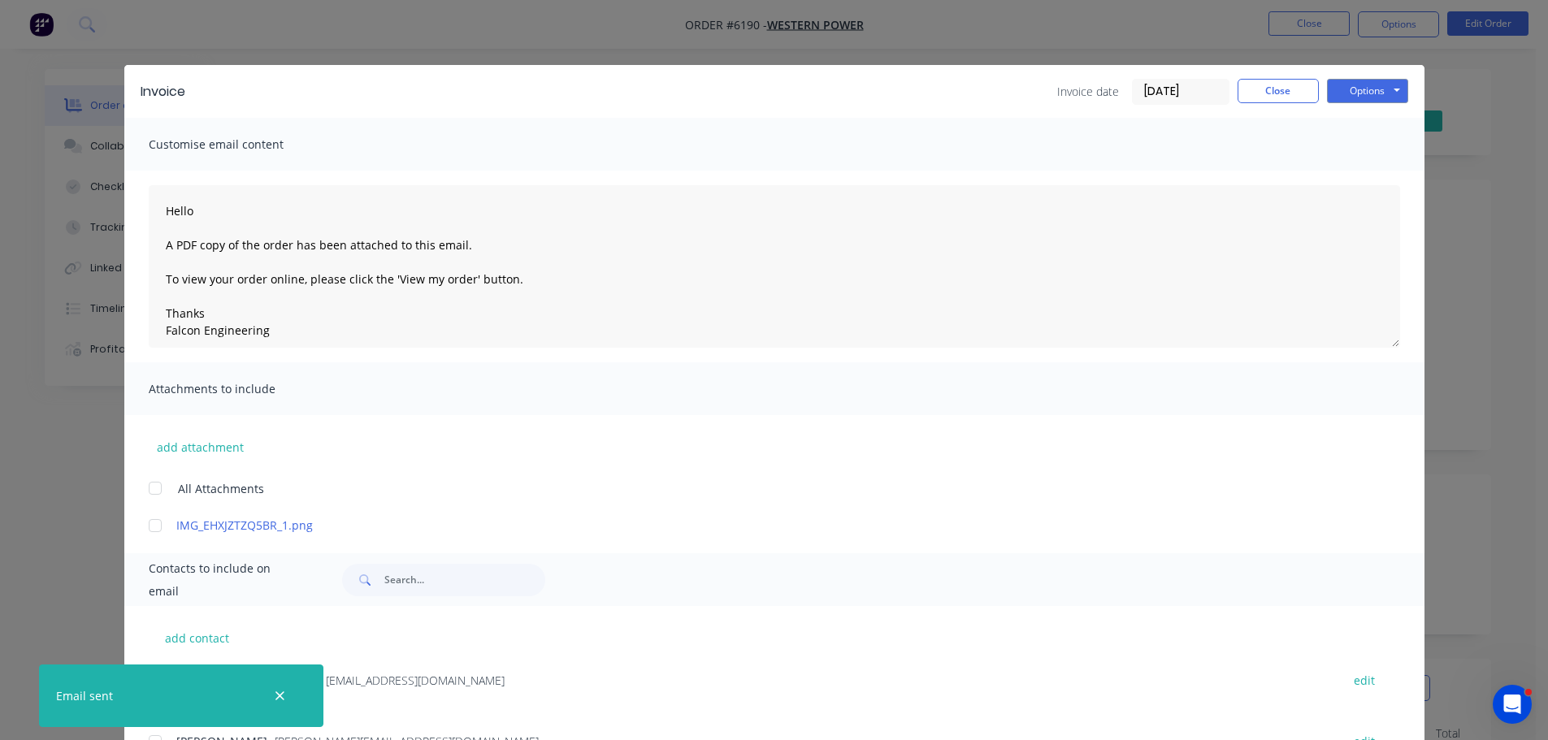
type textarea "Hello A PDF copy of the order has been attached to this email. To view your ord…"
click at [1246, 89] on button "Close" at bounding box center [1277, 91] width 81 height 24
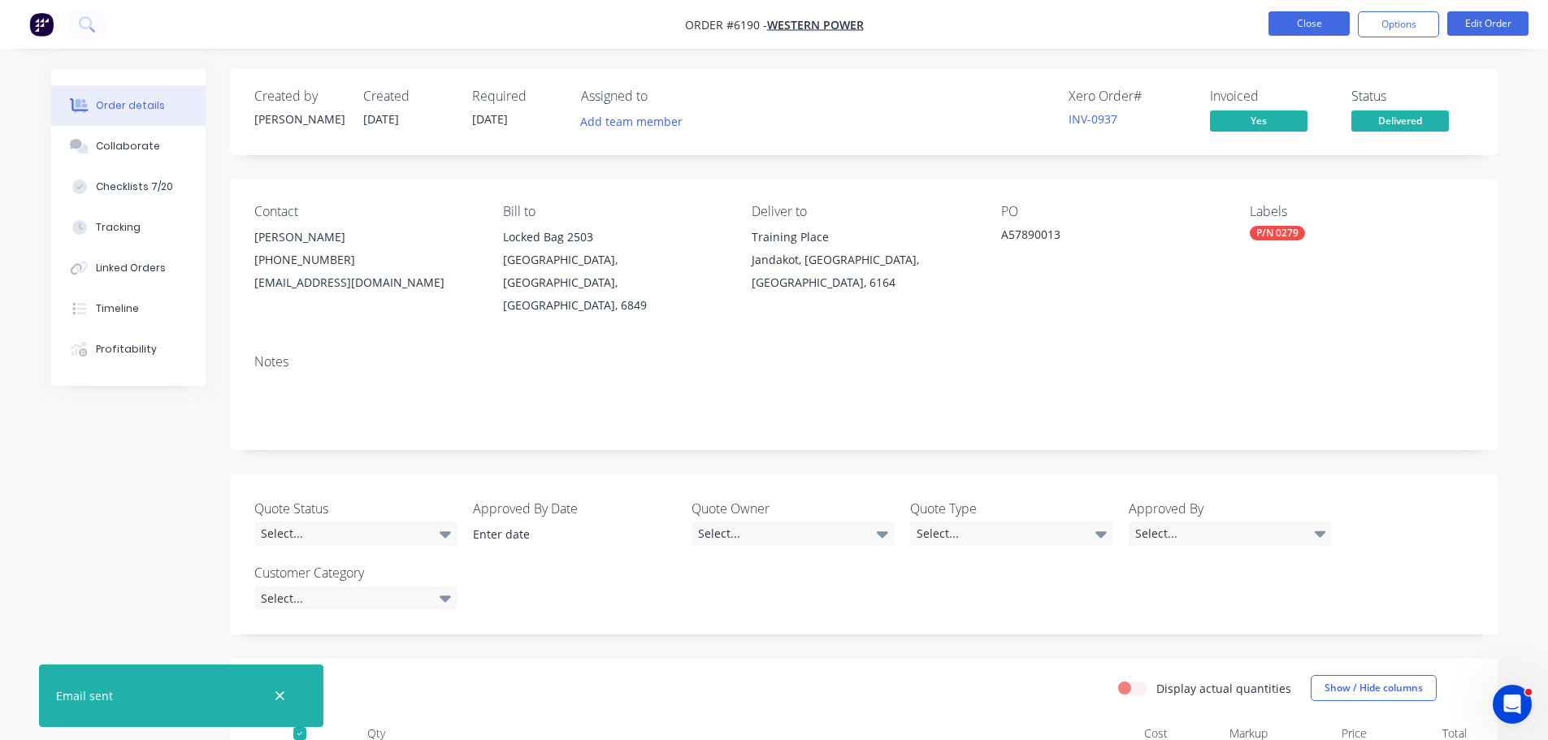
click at [1306, 17] on button "Close" at bounding box center [1308, 23] width 81 height 24
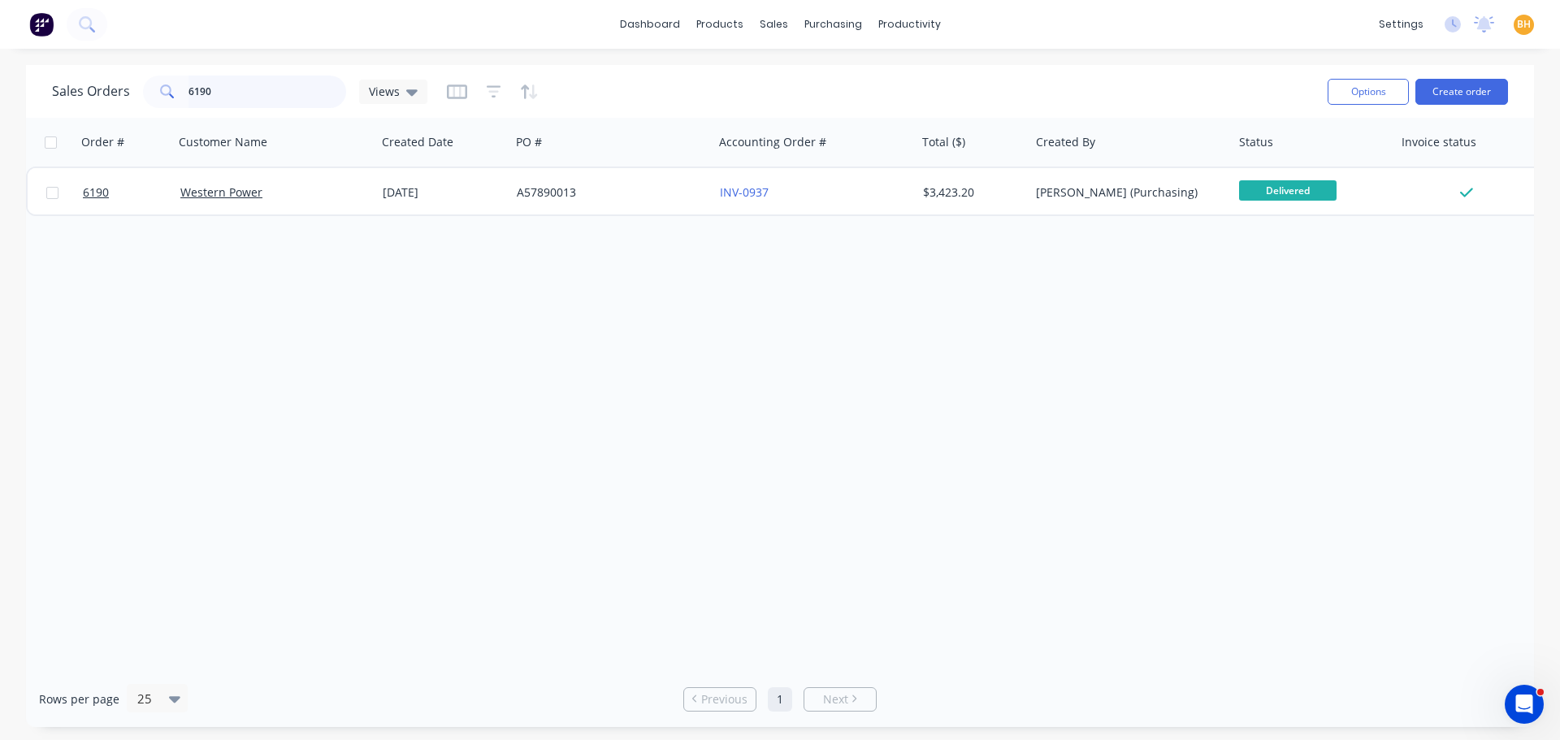
click at [251, 84] on input "6190" at bounding box center [267, 92] width 158 height 32
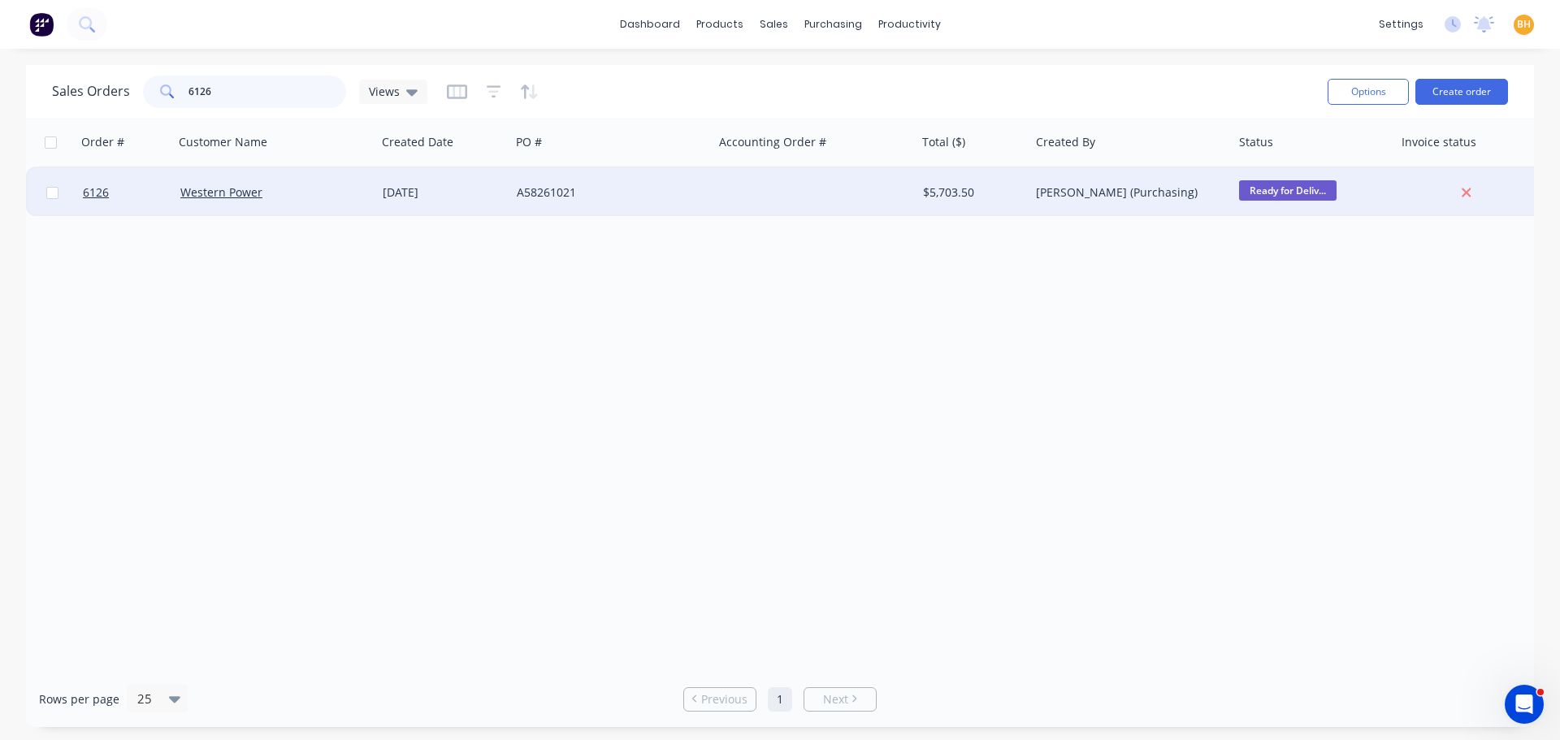
type input "6126"
click at [243, 201] on div "Western Power" at bounding box center [275, 192] width 203 height 49
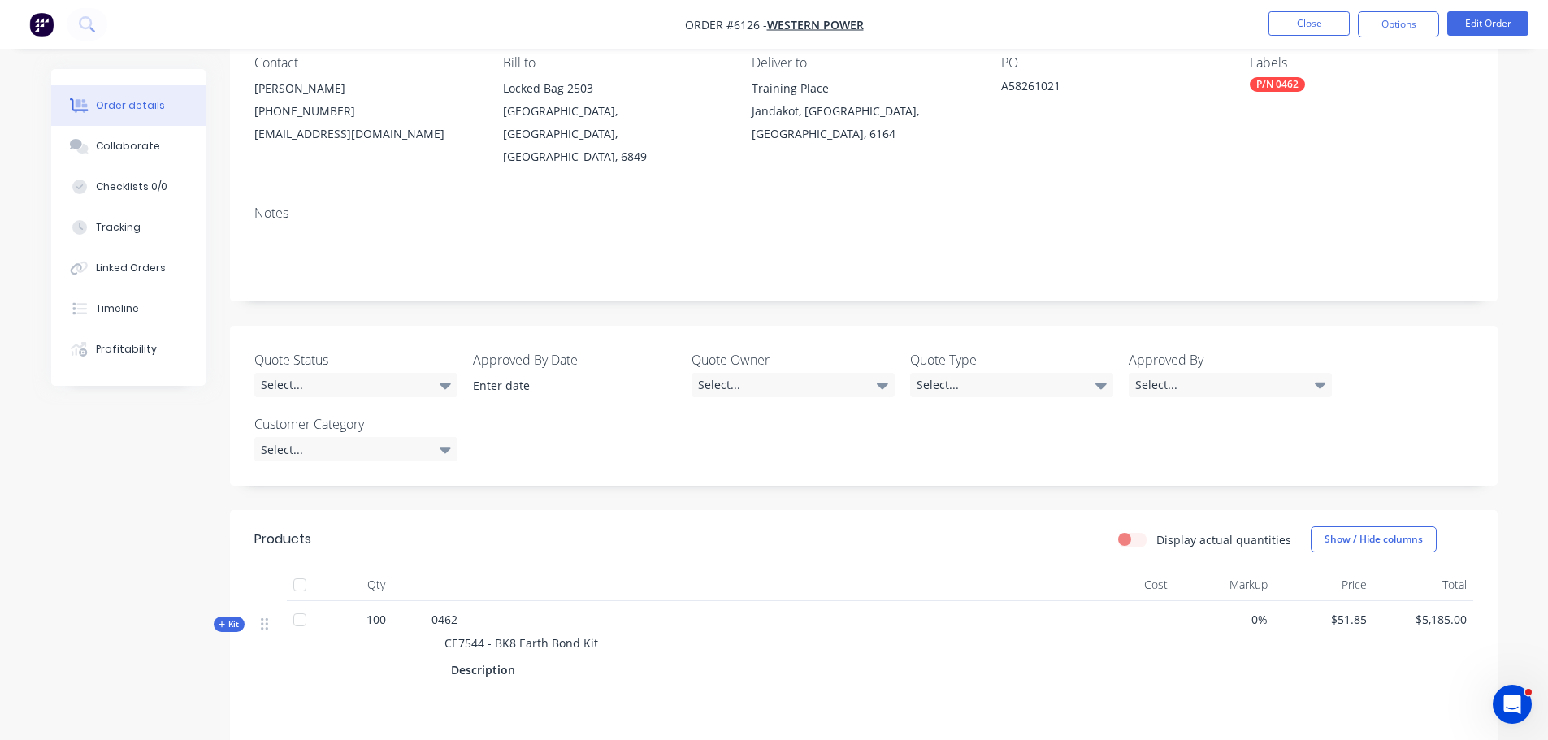
scroll to position [367, 0]
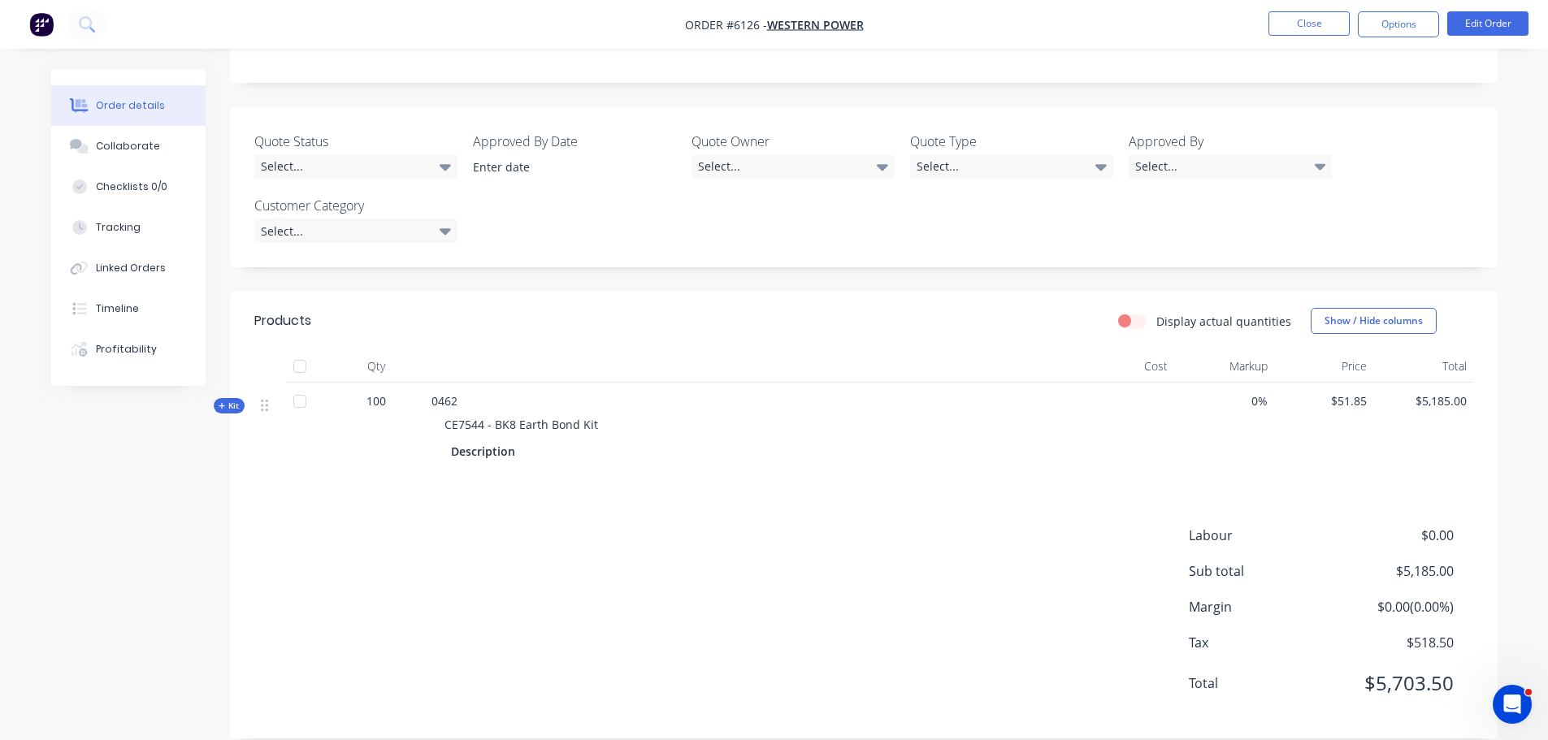
click at [300, 385] on div at bounding box center [300, 401] width 32 height 32
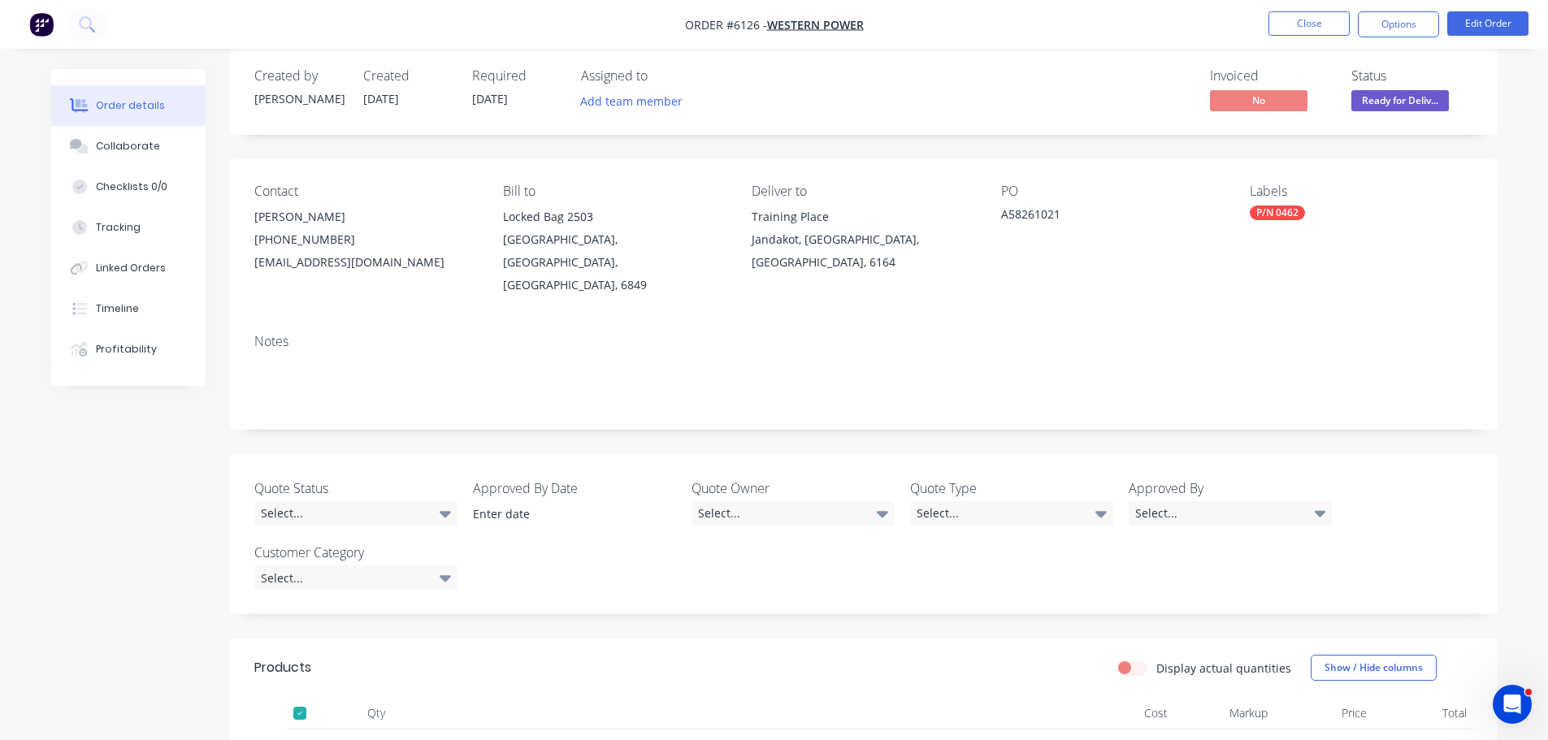
scroll to position [0, 0]
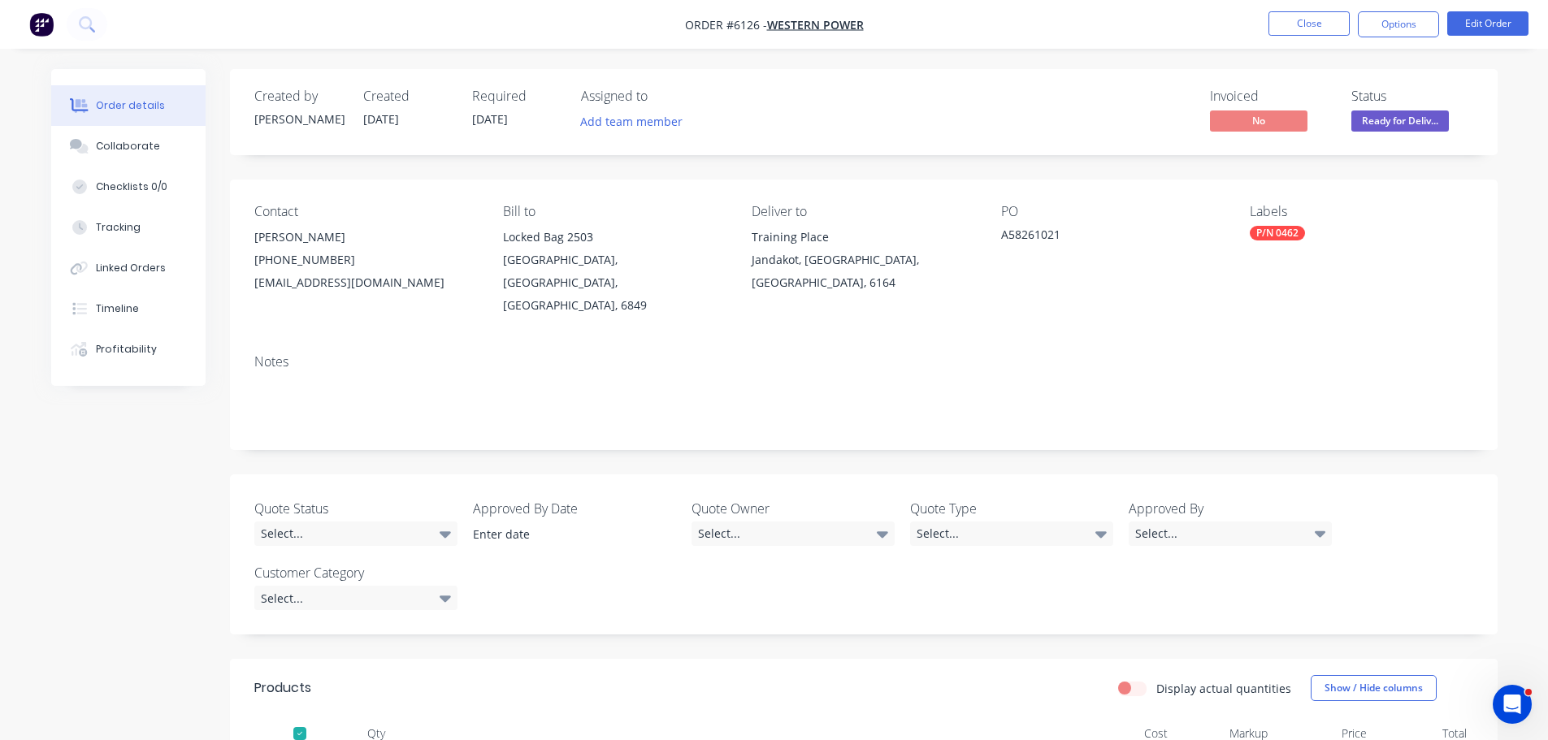
click at [1400, 115] on span "Ready for Deliv..." at bounding box center [1399, 120] width 97 height 20
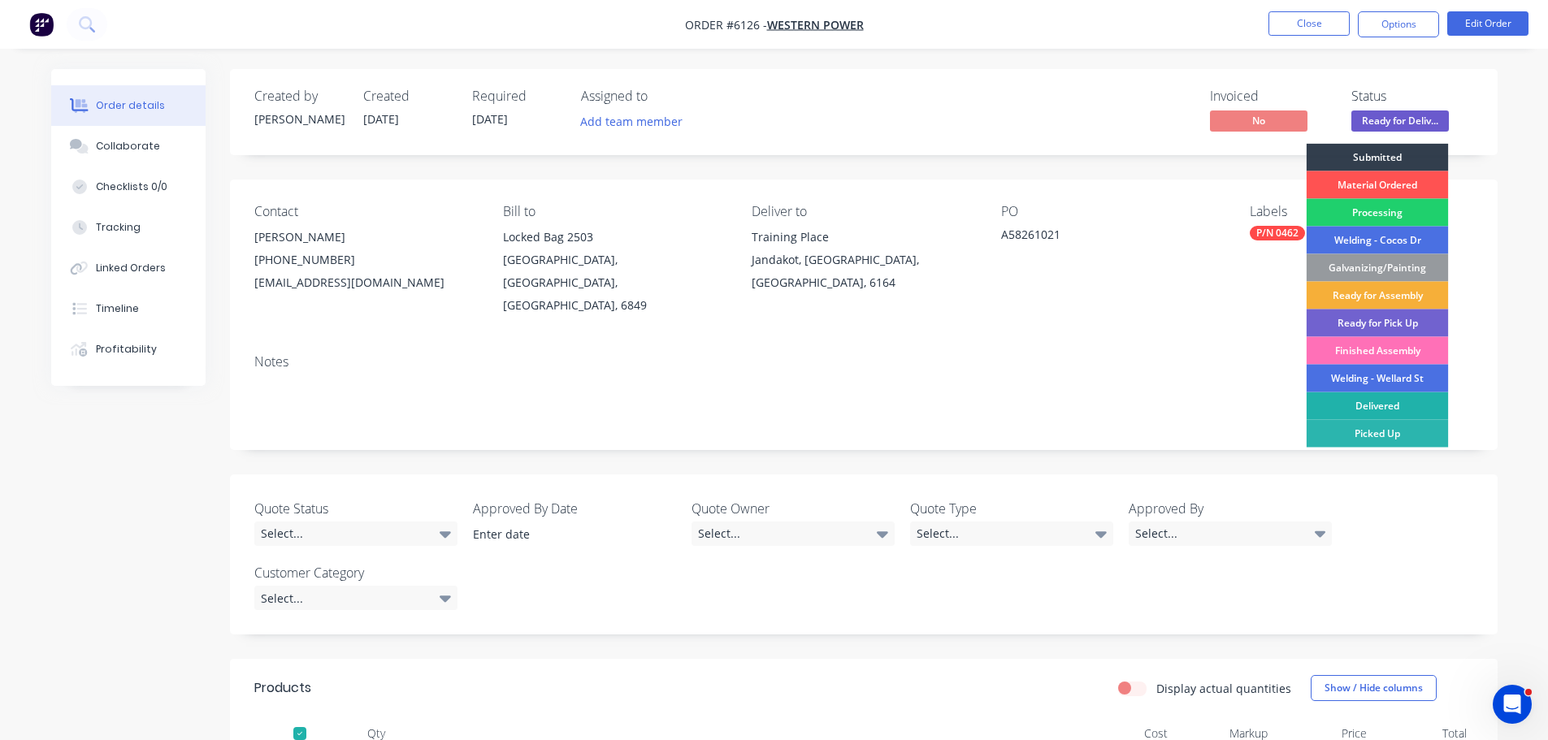
click at [1388, 408] on div "Delivered" at bounding box center [1377, 406] width 142 height 28
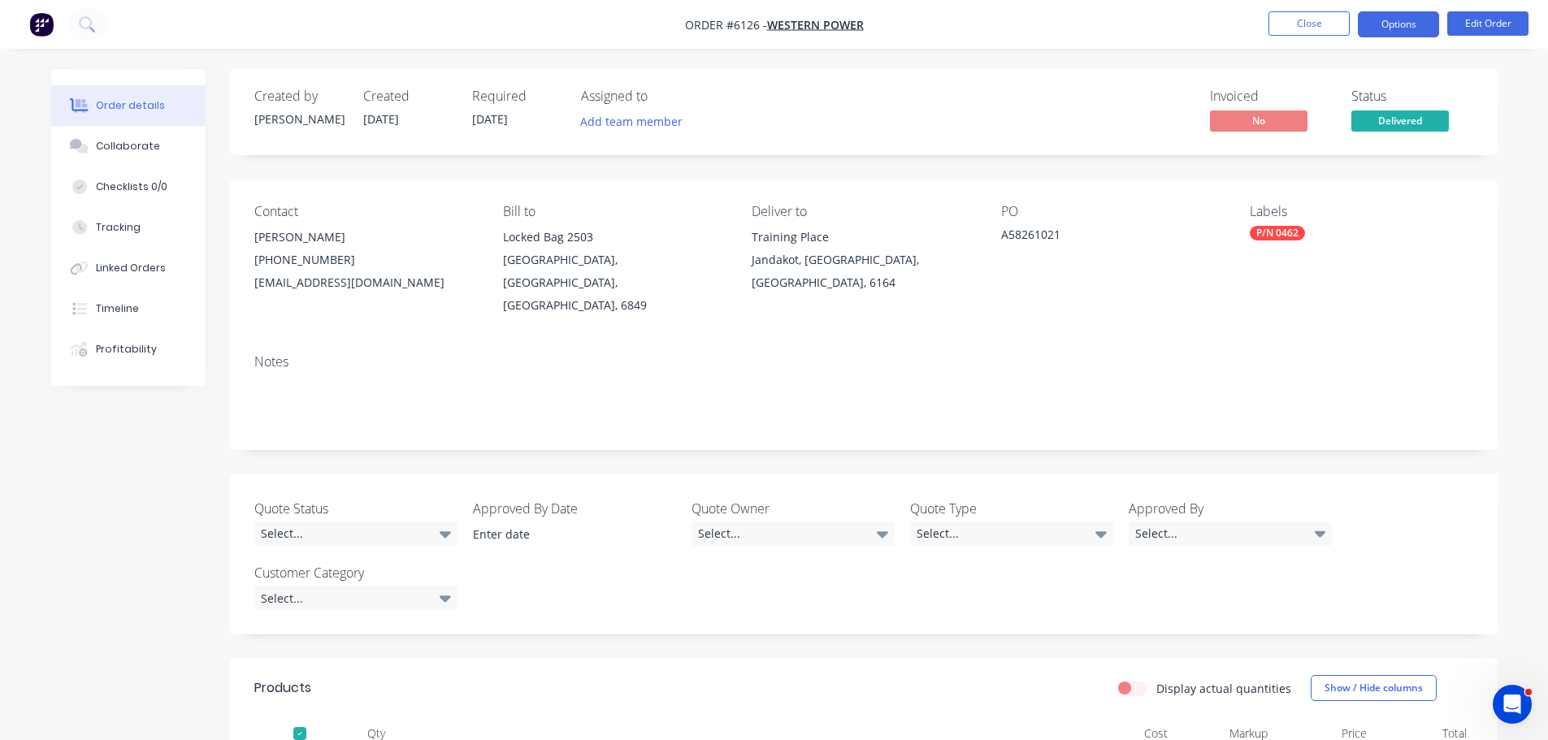
click at [1405, 28] on button "Options" at bounding box center [1397, 24] width 81 height 26
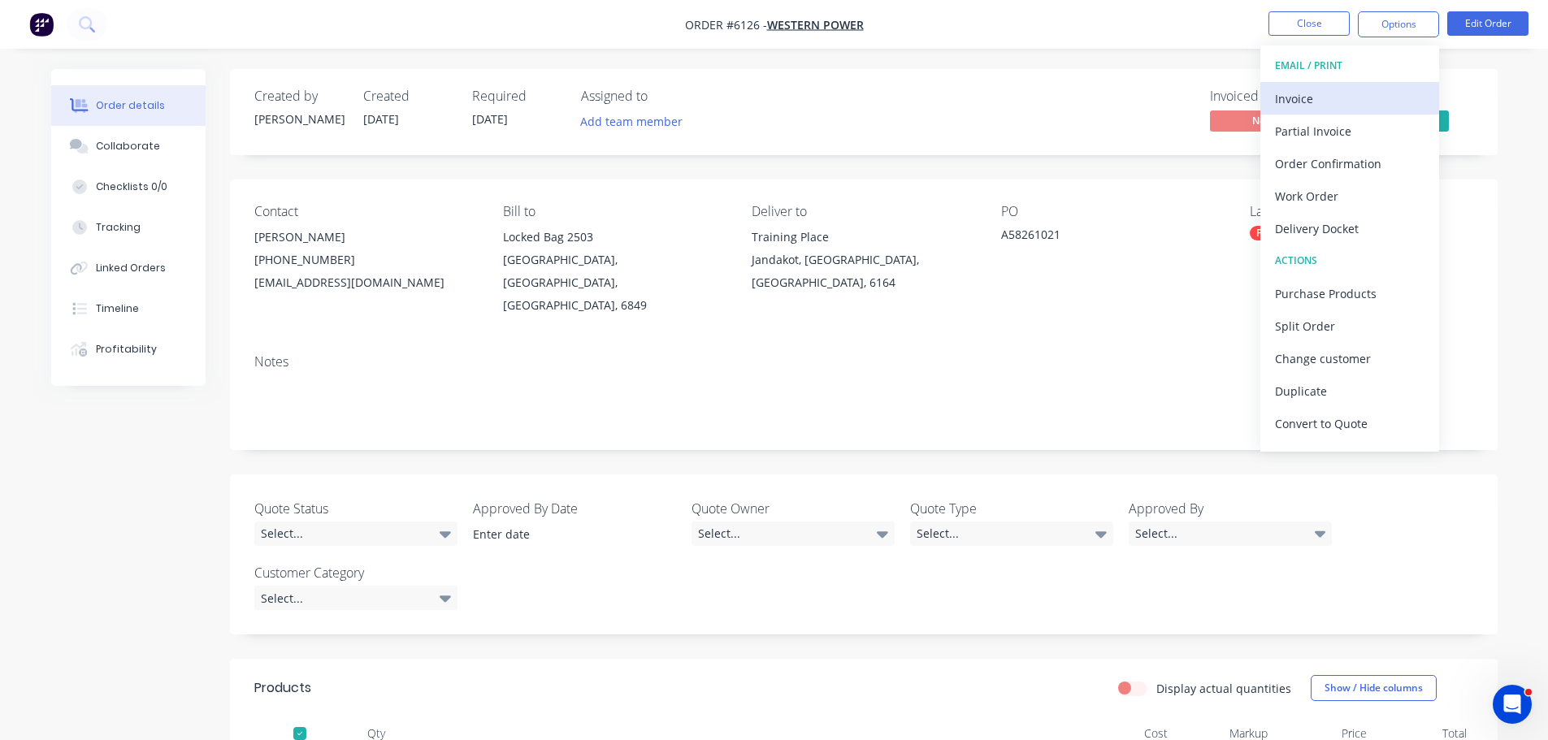
click at [1305, 106] on div "Invoice" at bounding box center [1349, 99] width 149 height 24
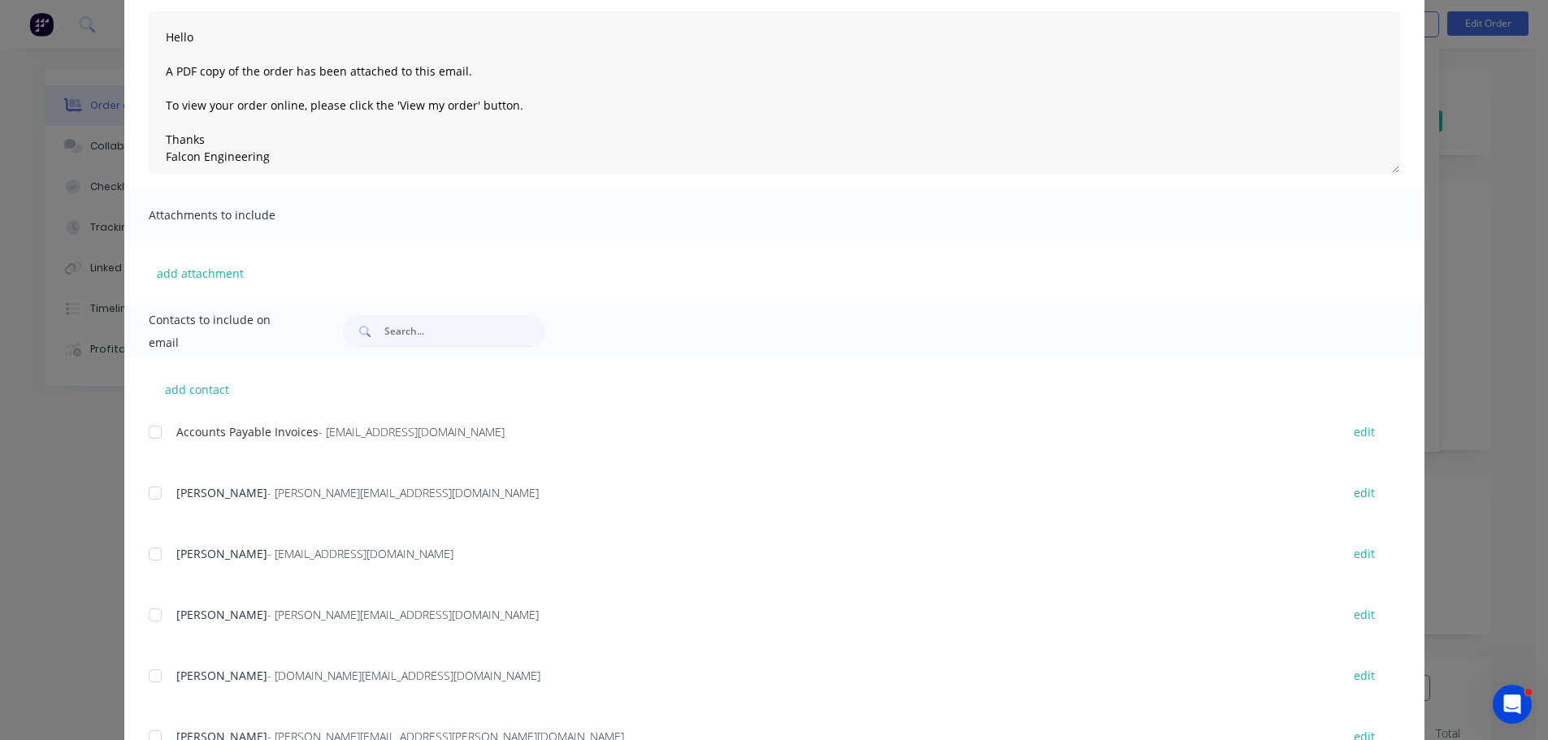
scroll to position [244, 0]
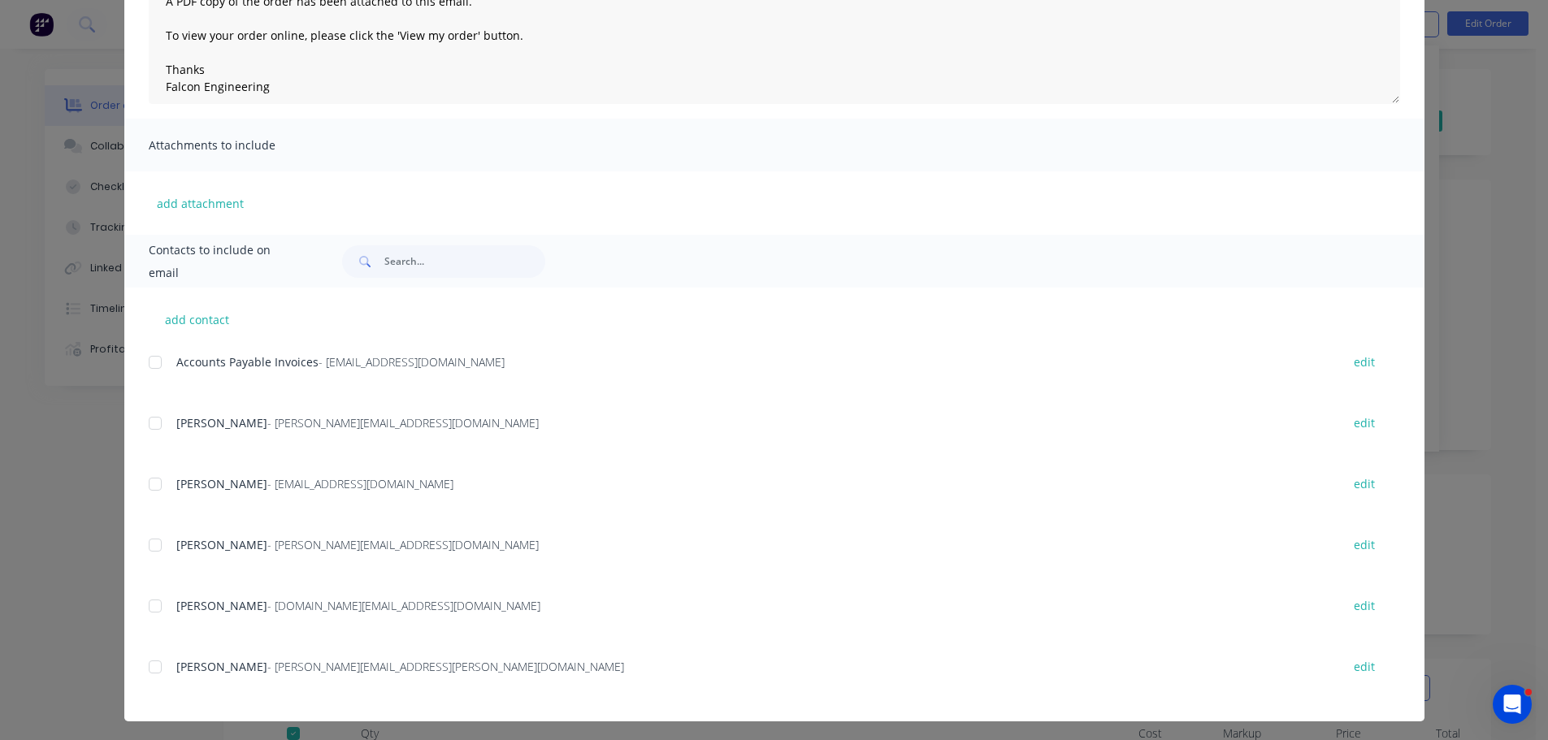
click at [151, 368] on div at bounding box center [155, 362] width 32 height 32
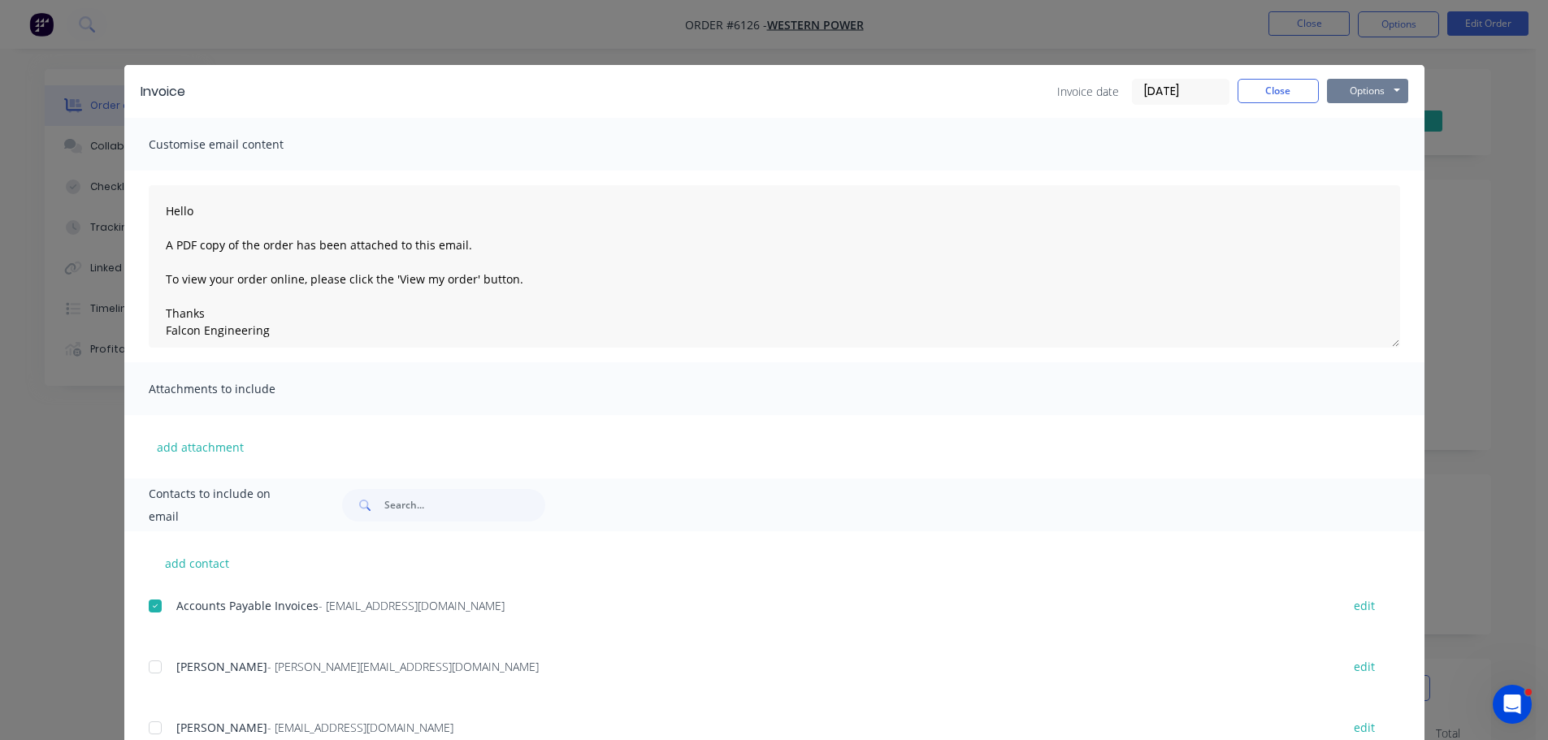
click at [1359, 88] on button "Options" at bounding box center [1367, 91] width 81 height 24
click at [1365, 173] on button "Email" at bounding box center [1379, 173] width 104 height 27
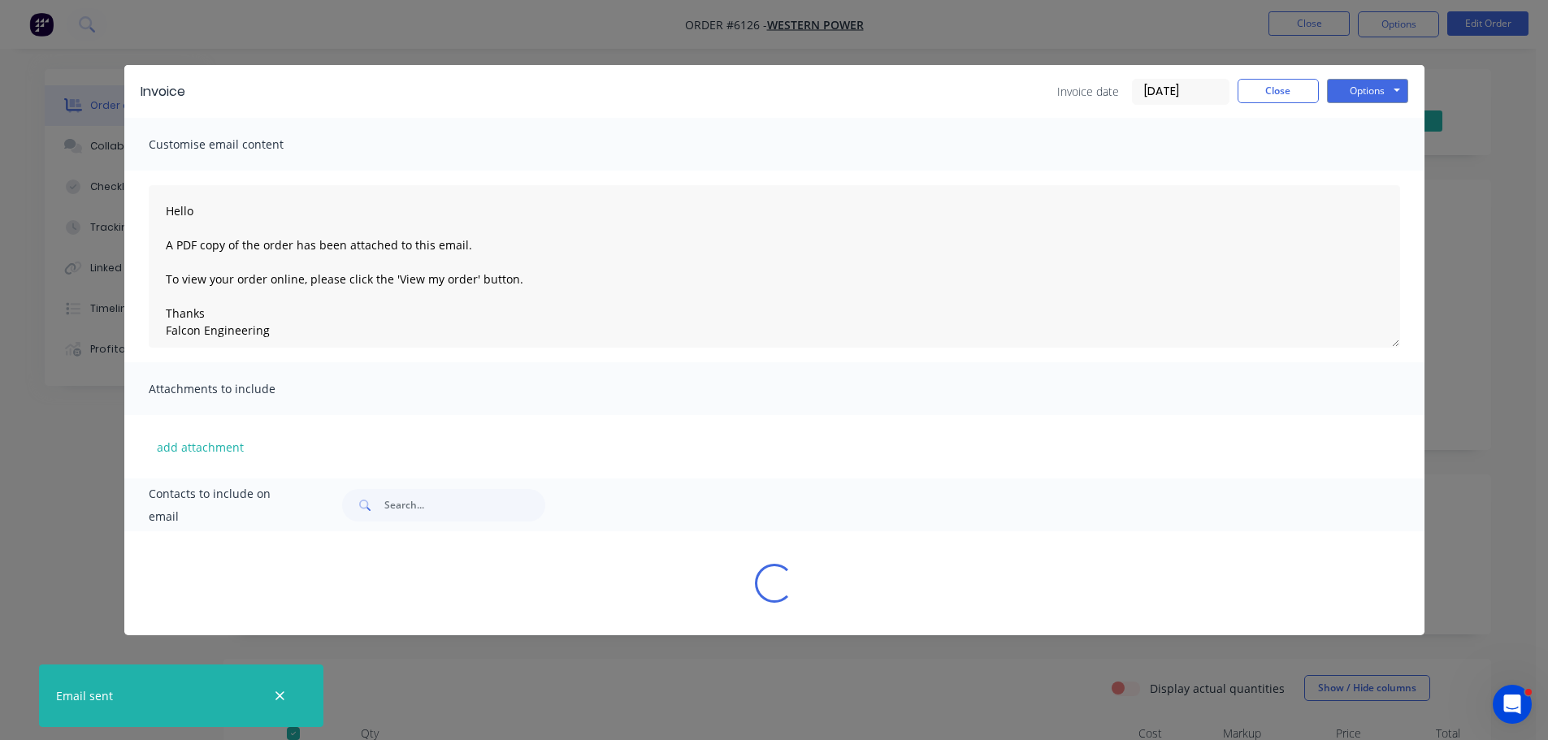
type textarea "Hello A PDF copy of the order has been attached to this email. To view your ord…"
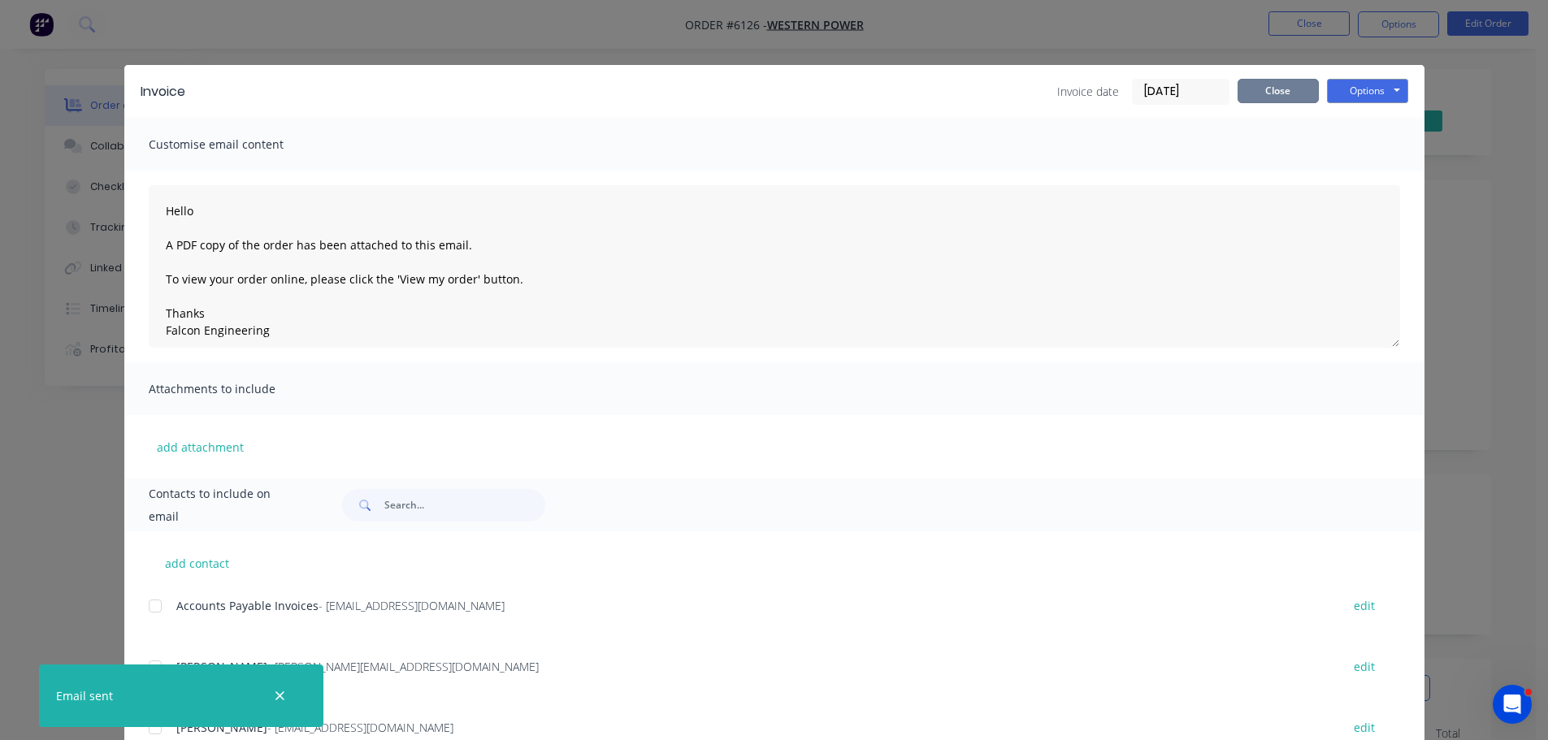
click at [1260, 93] on button "Close" at bounding box center [1277, 91] width 81 height 24
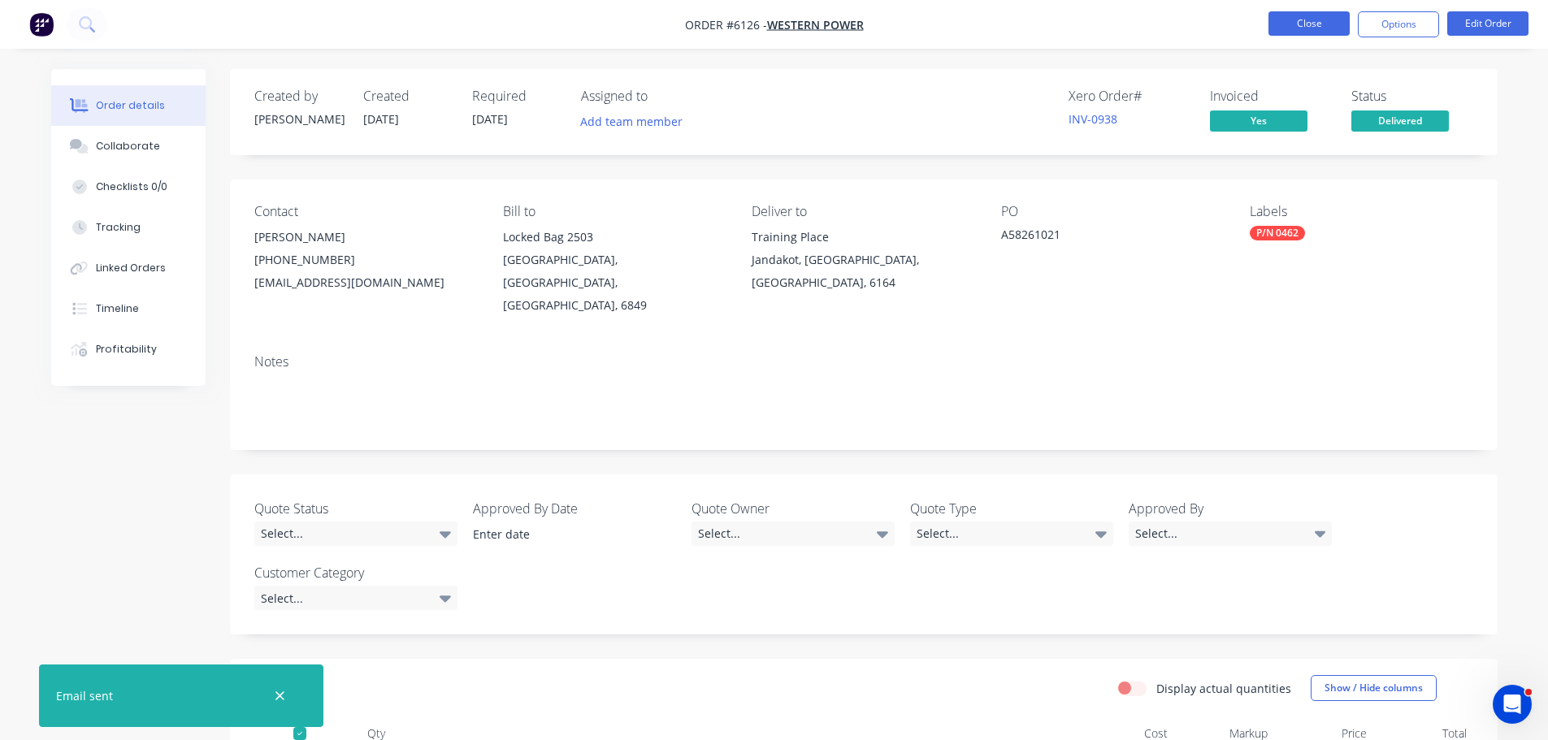
click at [1298, 19] on button "Close" at bounding box center [1308, 23] width 81 height 24
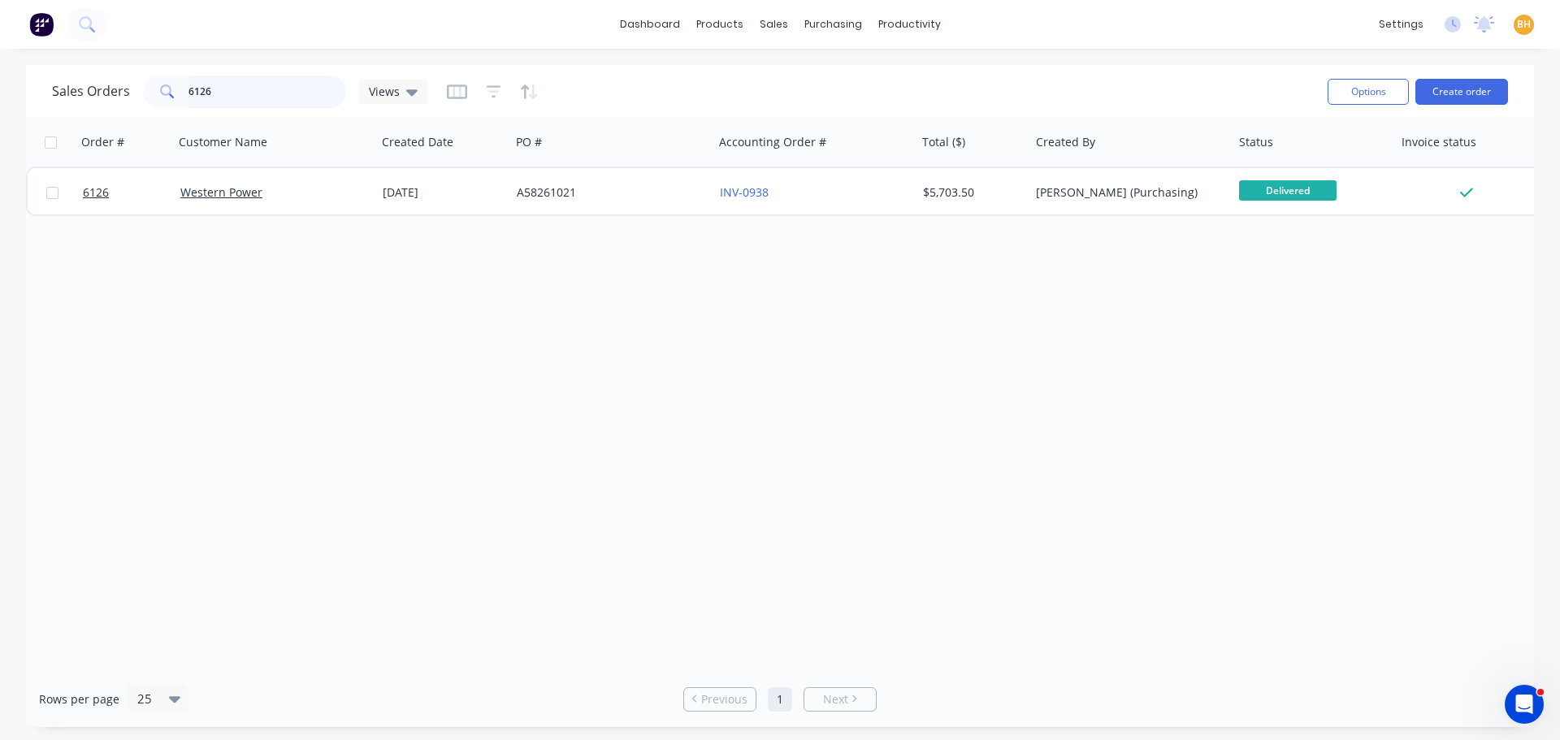
click at [253, 93] on input "6126" at bounding box center [267, 92] width 158 height 32
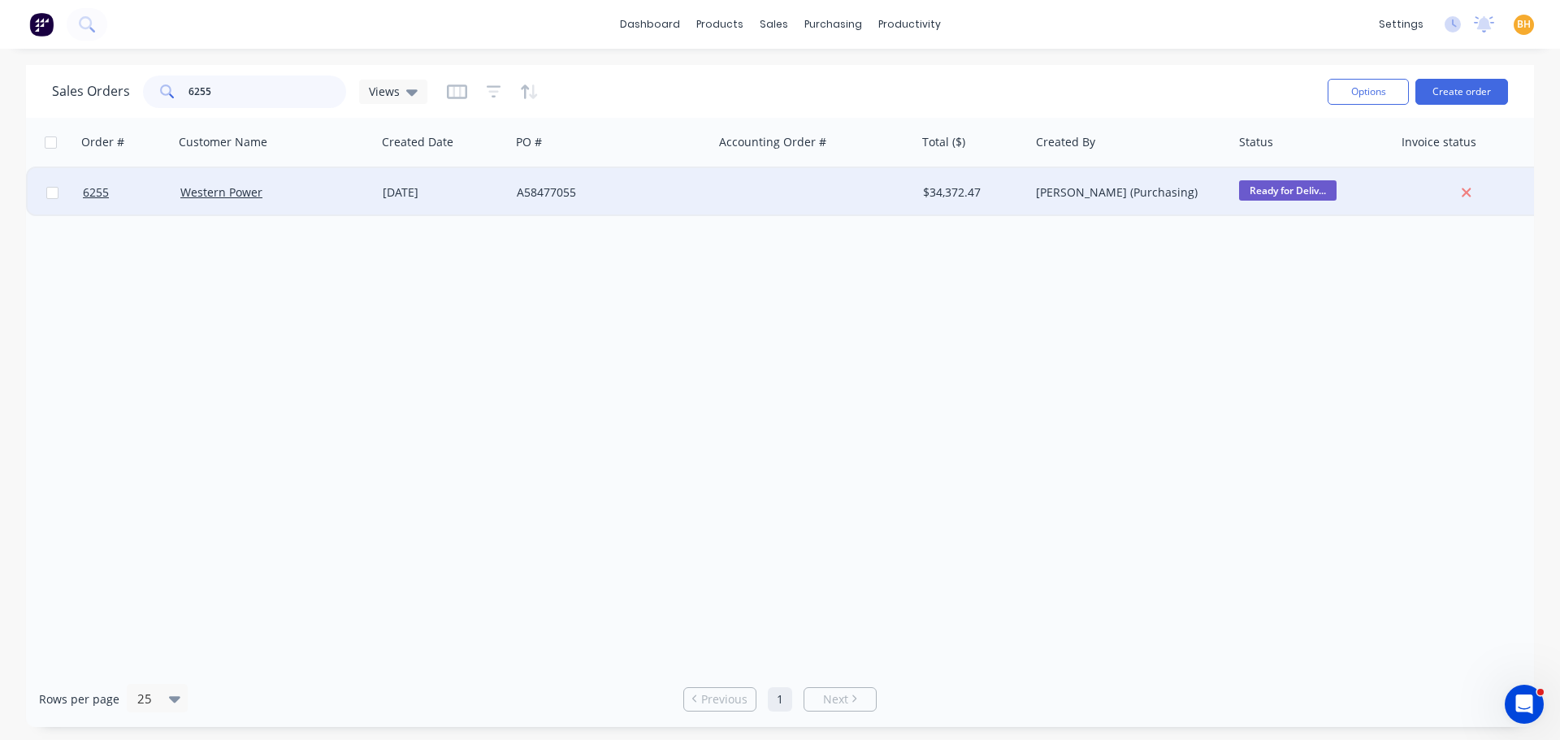
type input "6255"
click at [244, 200] on div "Western Power" at bounding box center [275, 192] width 203 height 49
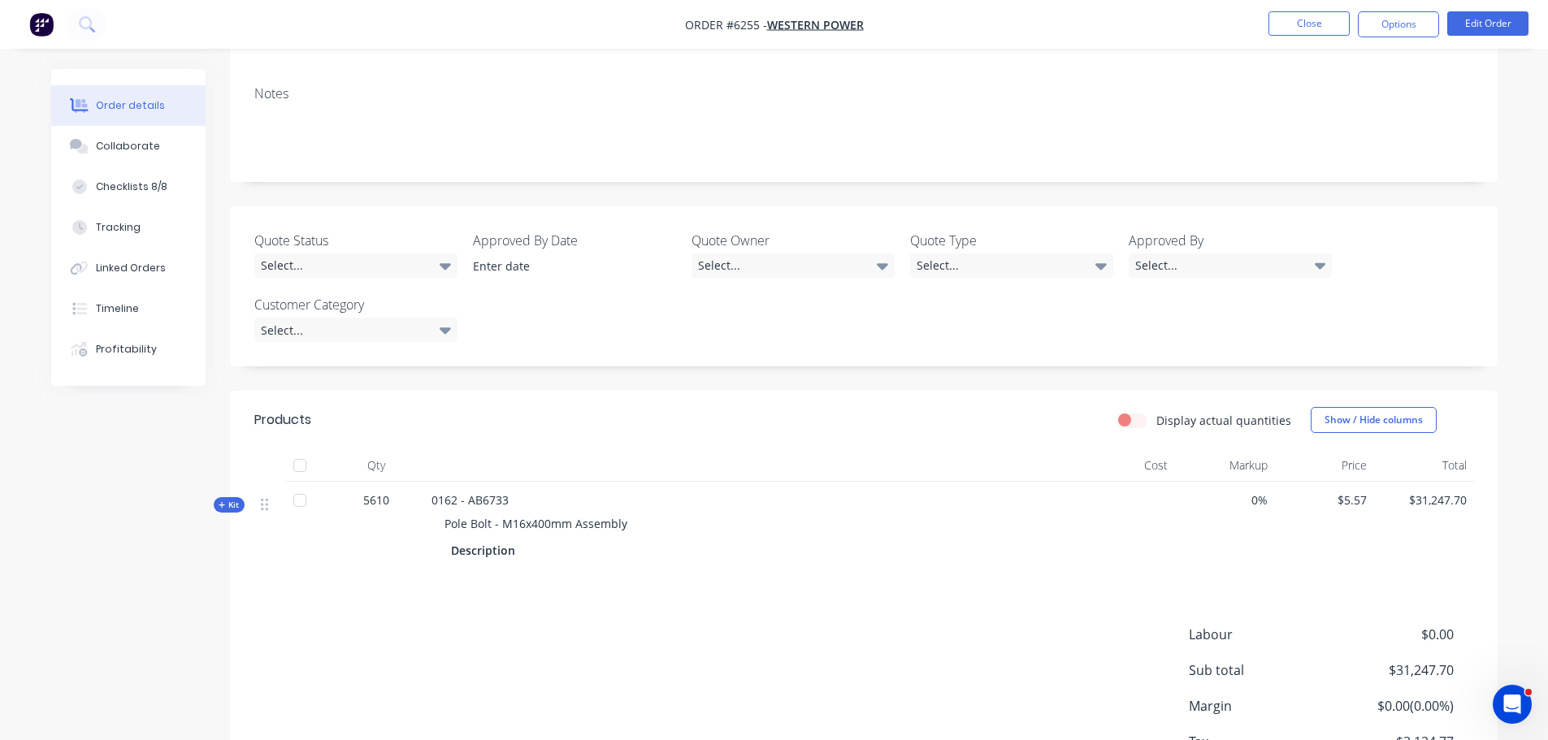
scroll to position [325, 0]
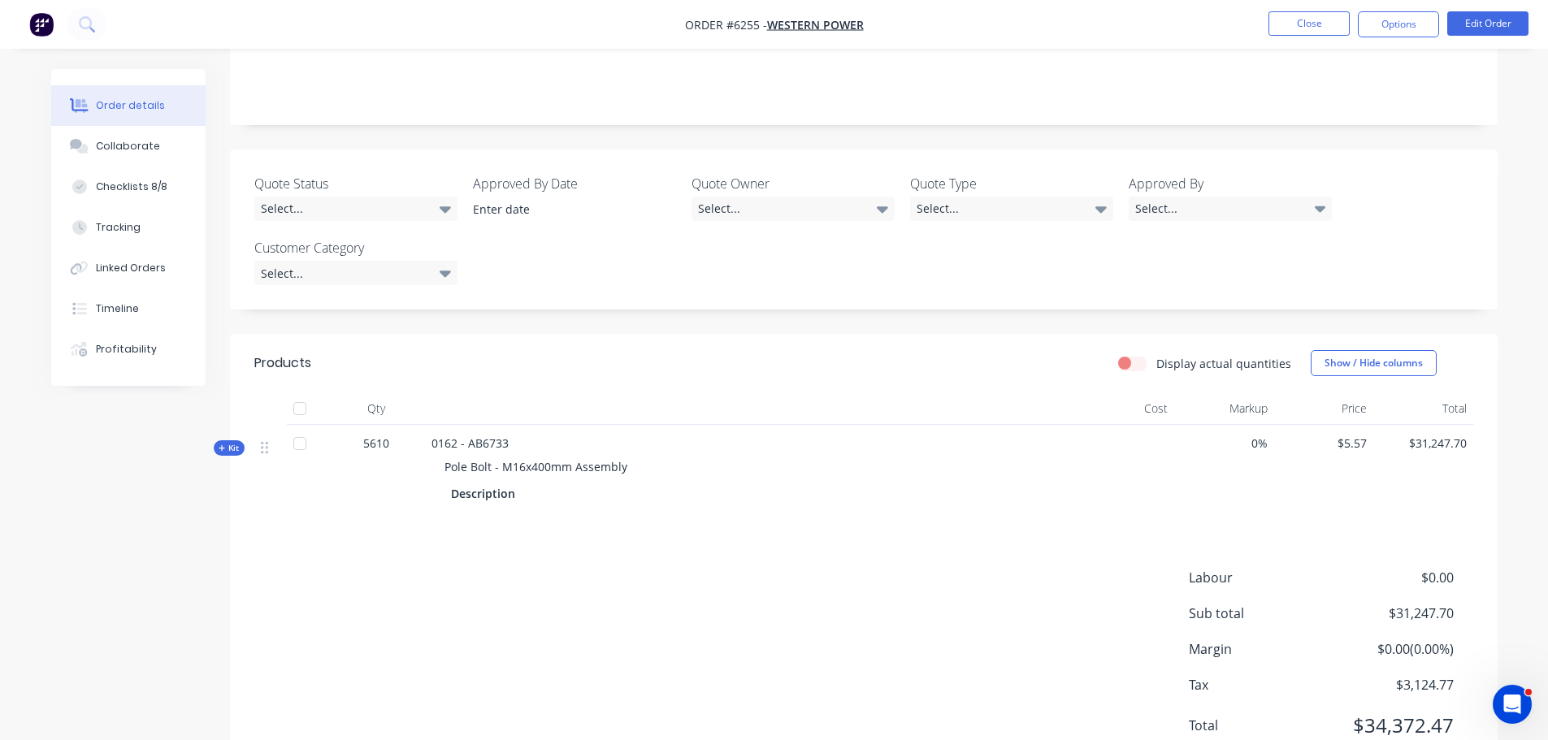
click at [304, 392] on div at bounding box center [300, 408] width 32 height 32
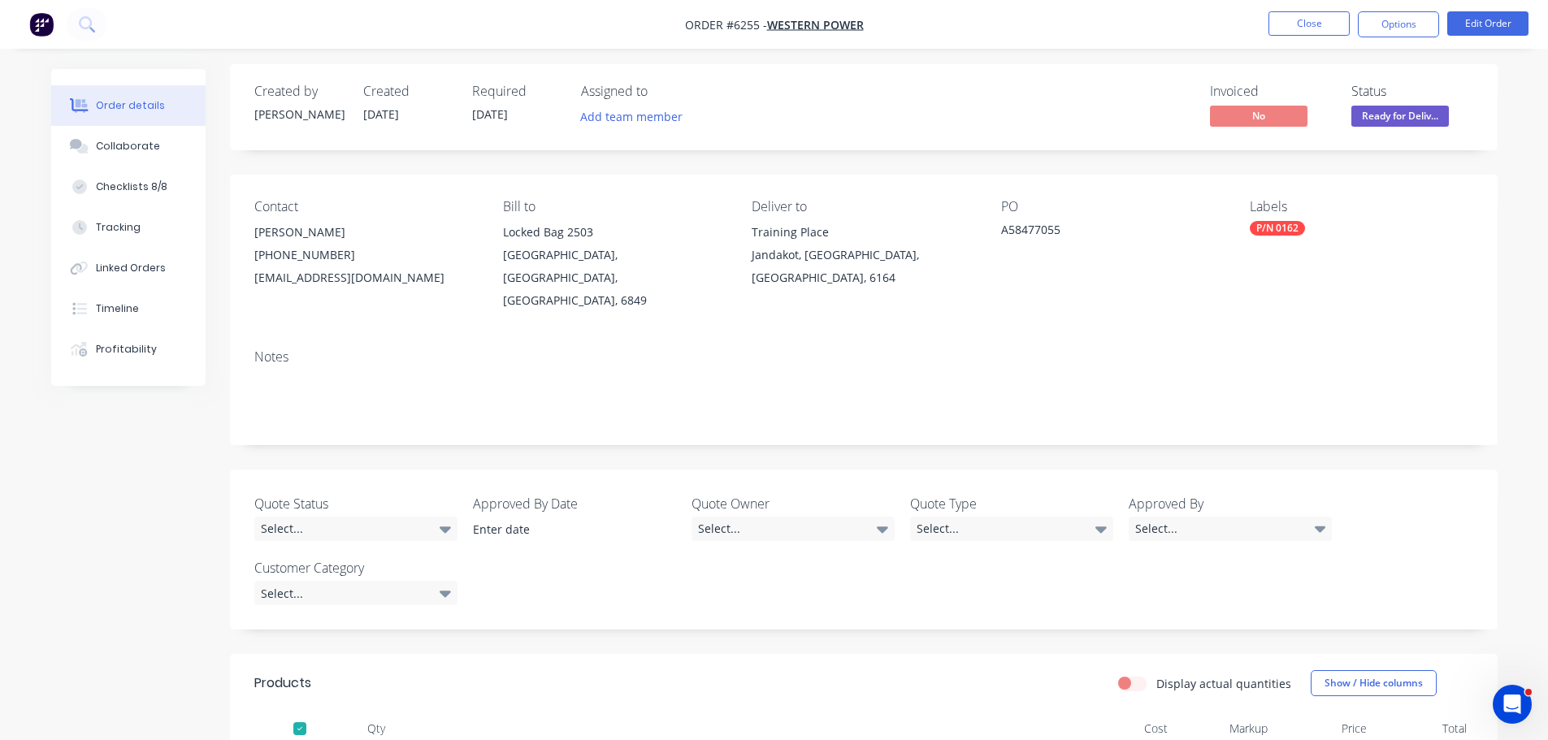
scroll to position [0, 0]
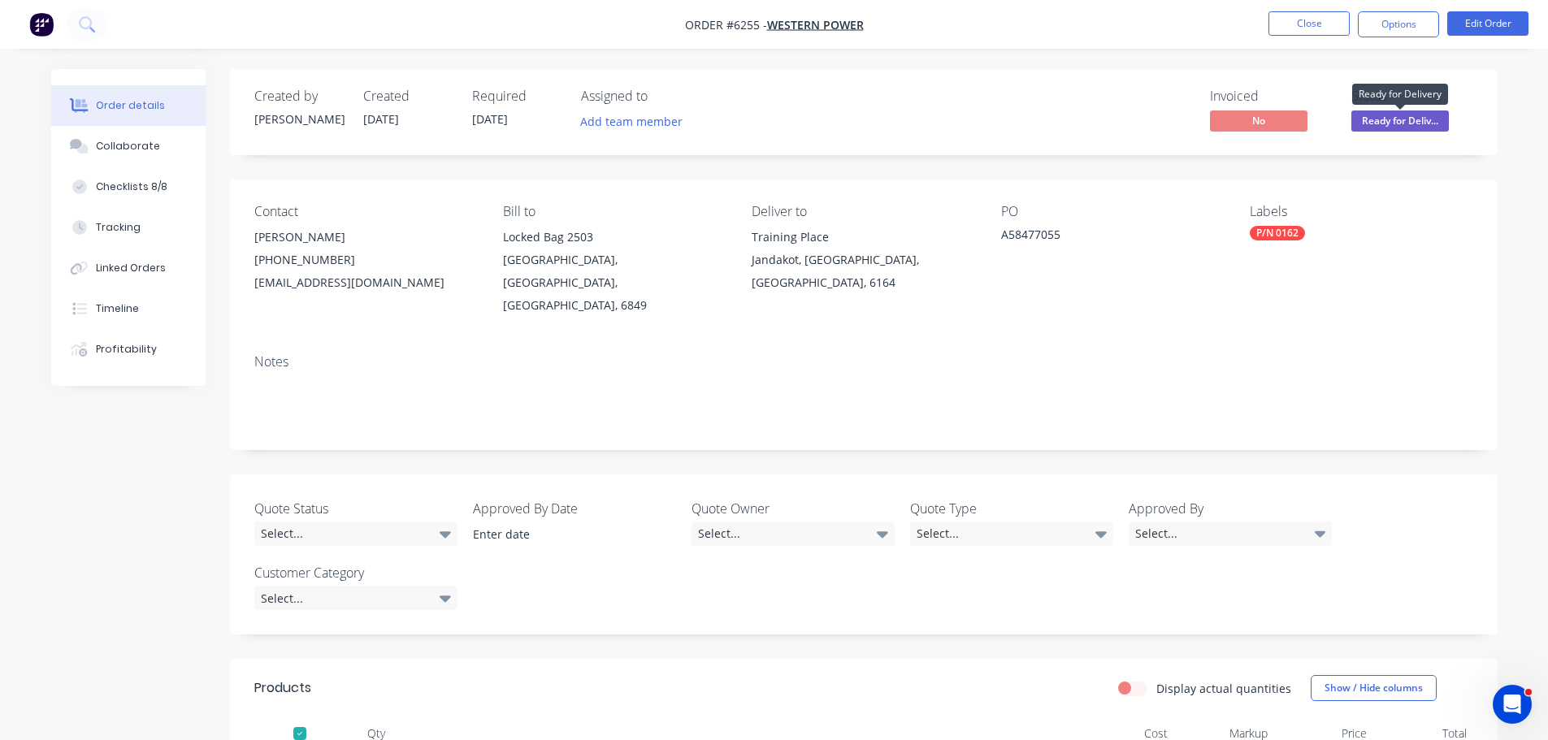
click at [1422, 118] on span "Ready for Deliv..." at bounding box center [1399, 120] width 97 height 20
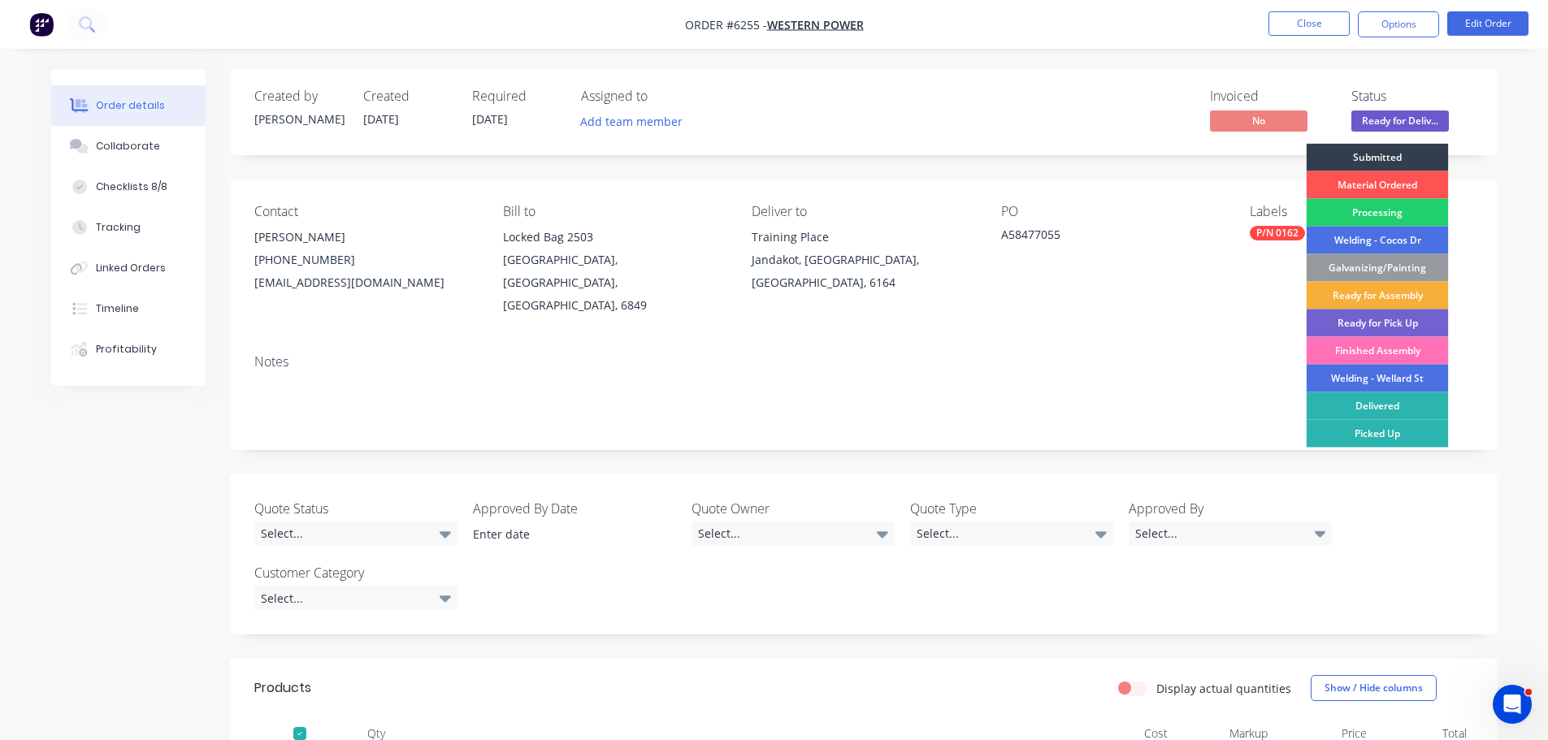
click at [1394, 406] on div "Delivered" at bounding box center [1377, 406] width 142 height 28
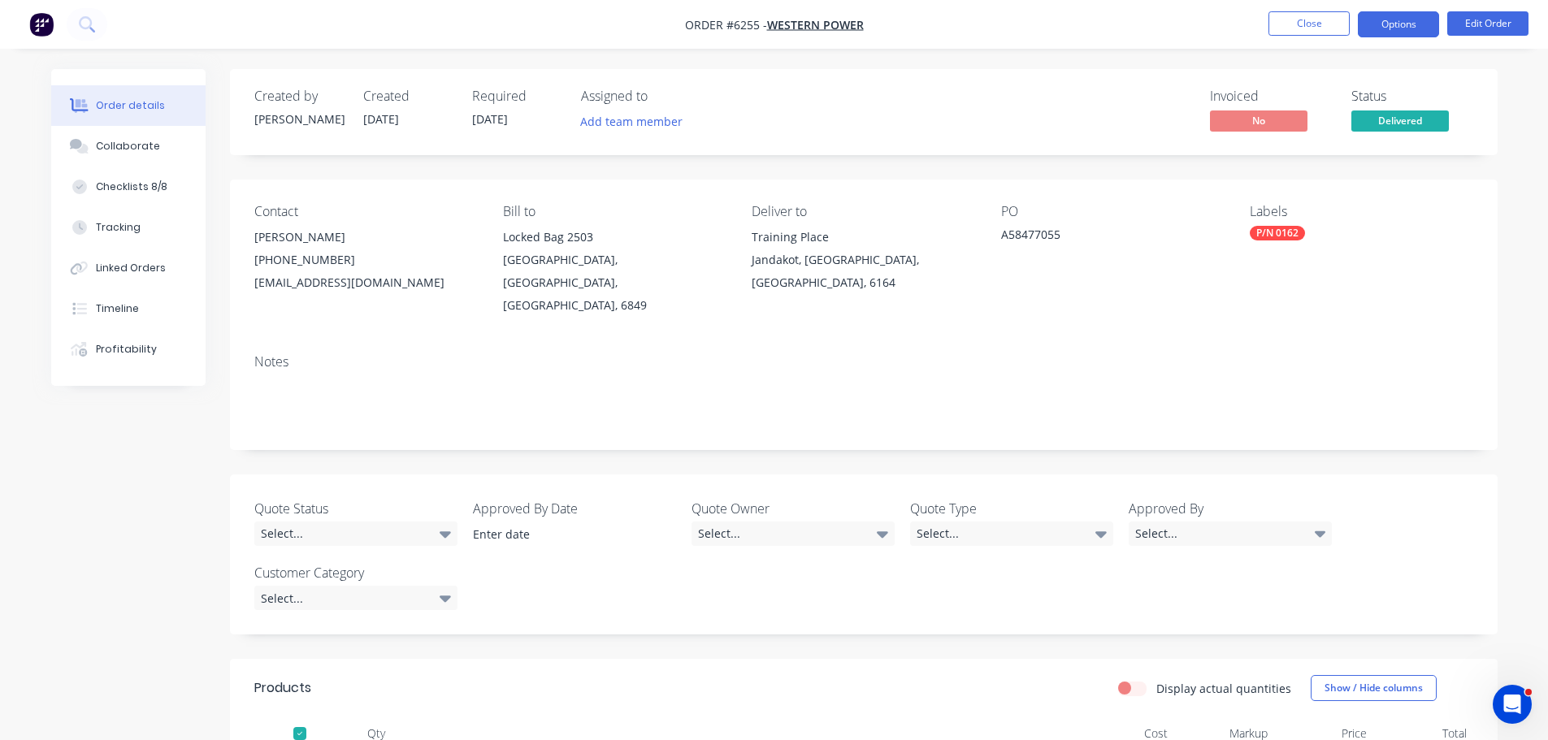
click at [1395, 19] on button "Options" at bounding box center [1397, 24] width 81 height 26
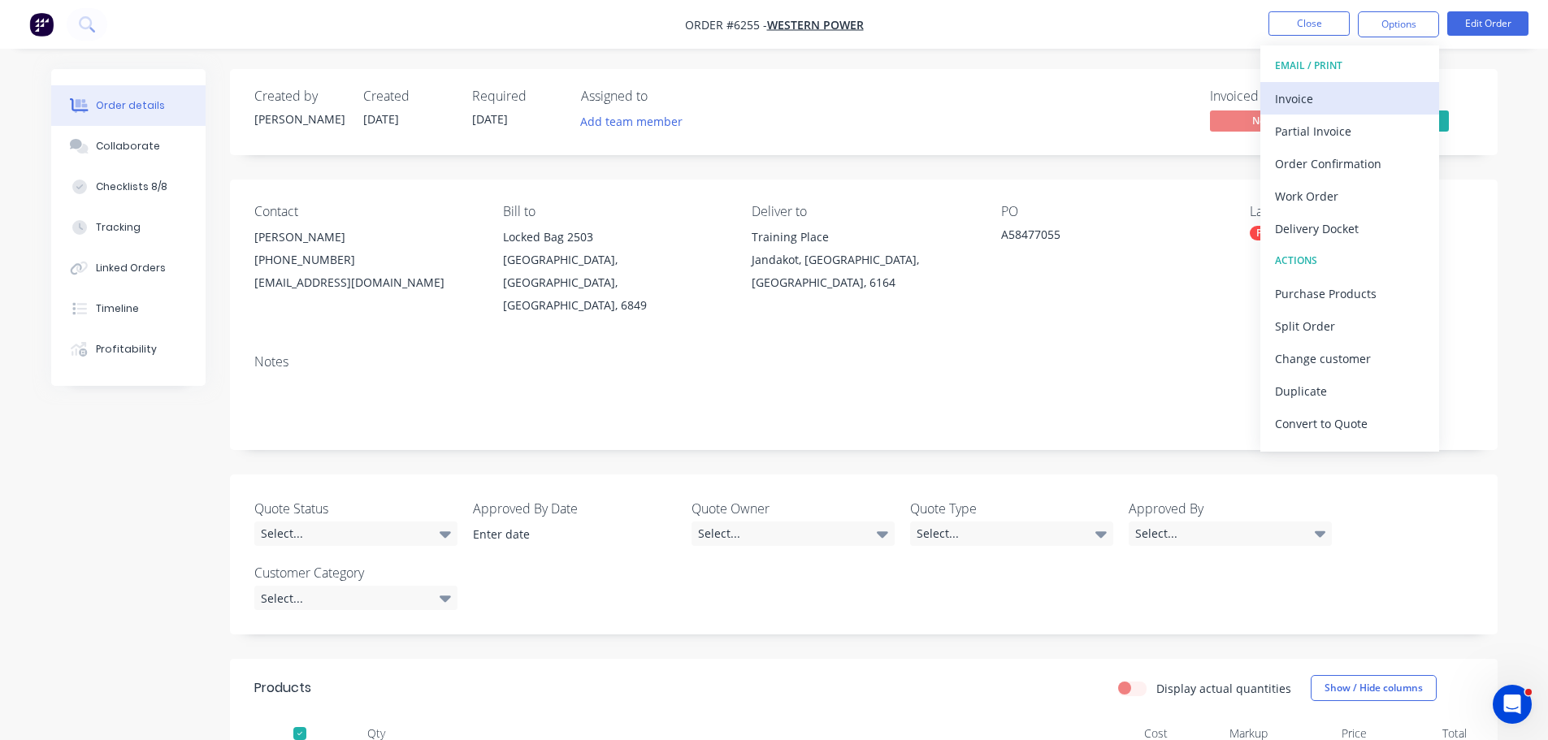
click at [1305, 95] on div "Invoice" at bounding box center [1349, 99] width 149 height 24
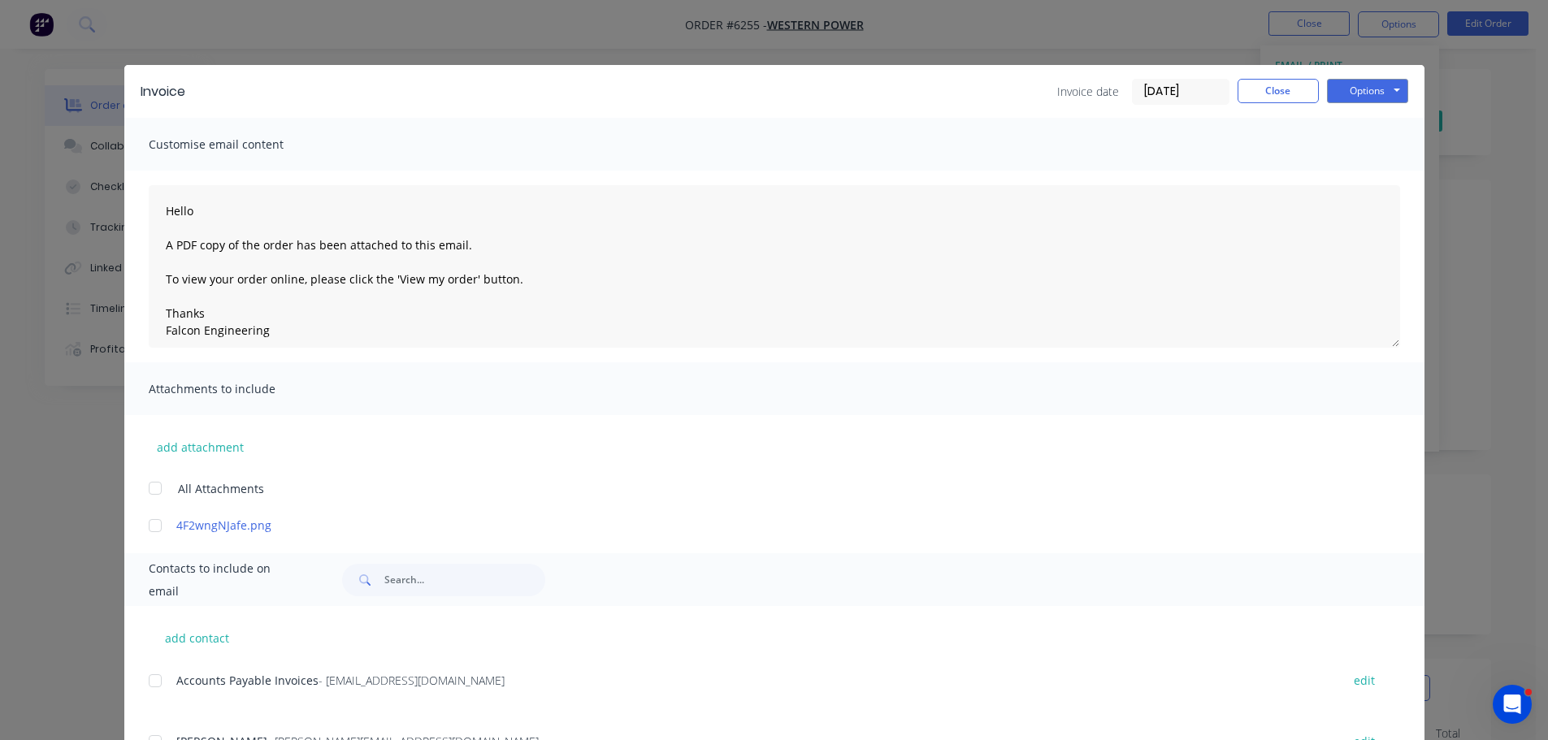
click at [148, 680] on div at bounding box center [155, 681] width 32 height 32
click at [1378, 91] on button "Options" at bounding box center [1367, 91] width 81 height 24
click at [1368, 177] on button "Email" at bounding box center [1379, 173] width 104 height 27
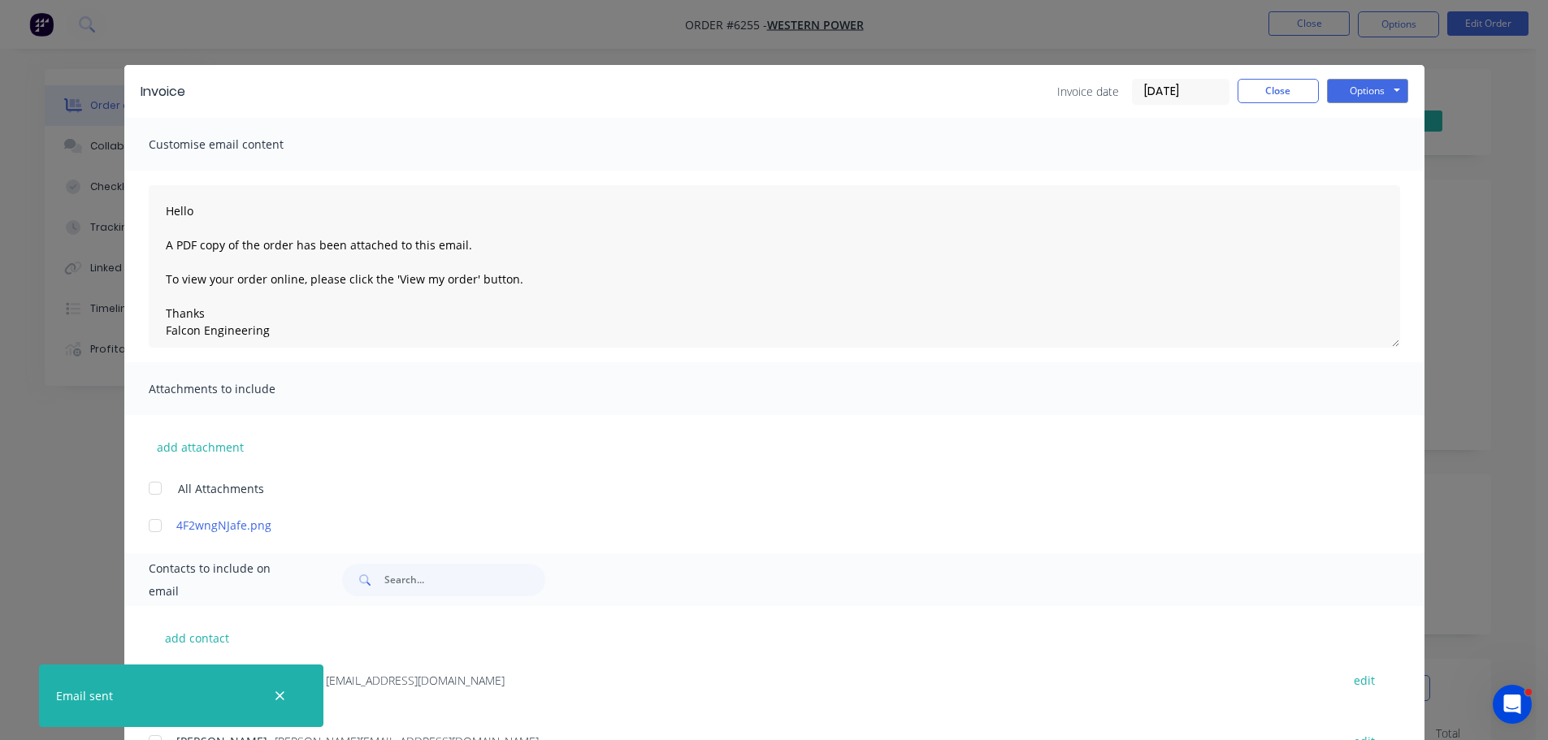
type textarea "Hello A PDF copy of the order has been attached to this email. To view your ord…"
click at [1266, 94] on button "Close" at bounding box center [1277, 91] width 81 height 24
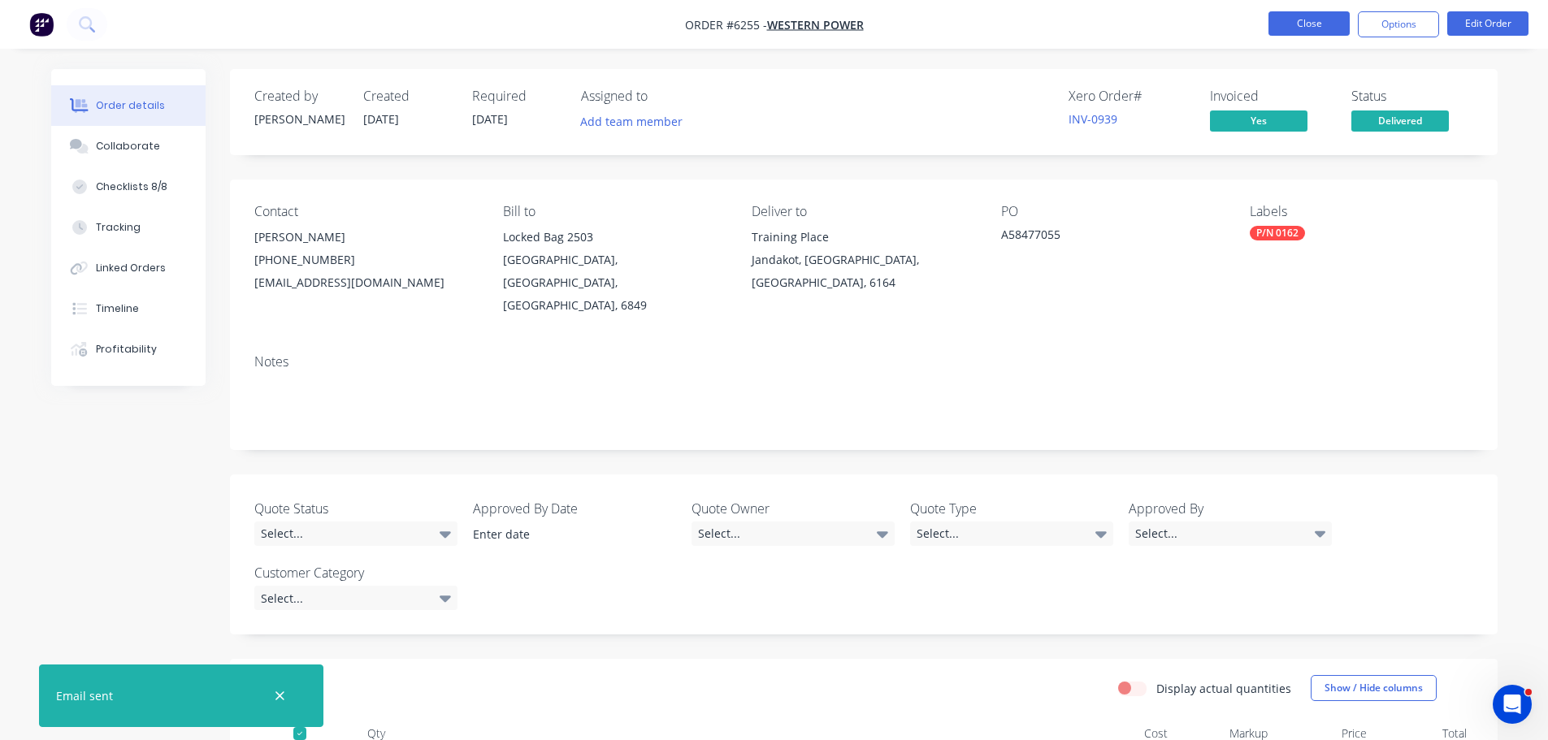
click at [1301, 32] on button "Close" at bounding box center [1308, 23] width 81 height 24
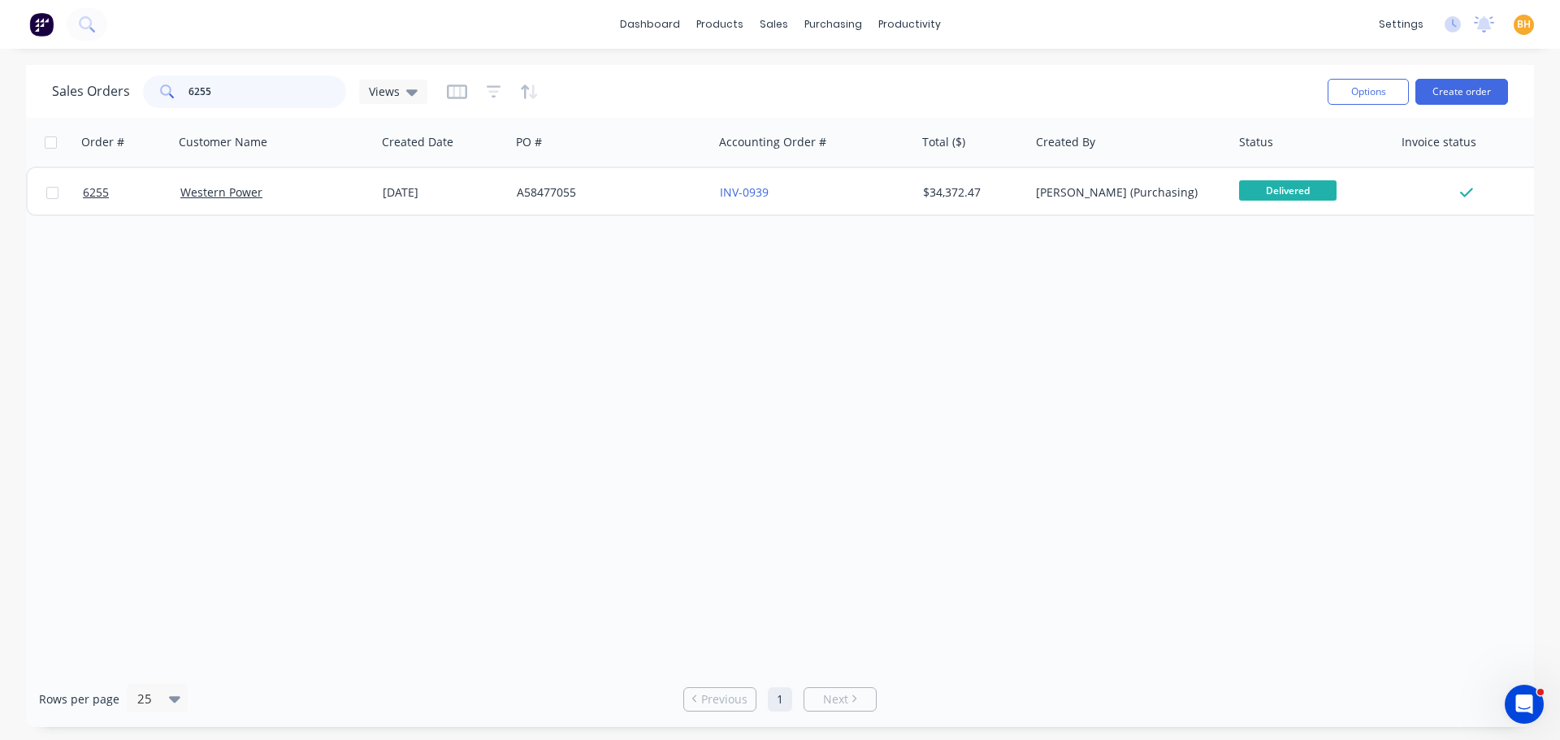
click at [229, 95] on input "6255" at bounding box center [267, 92] width 158 height 32
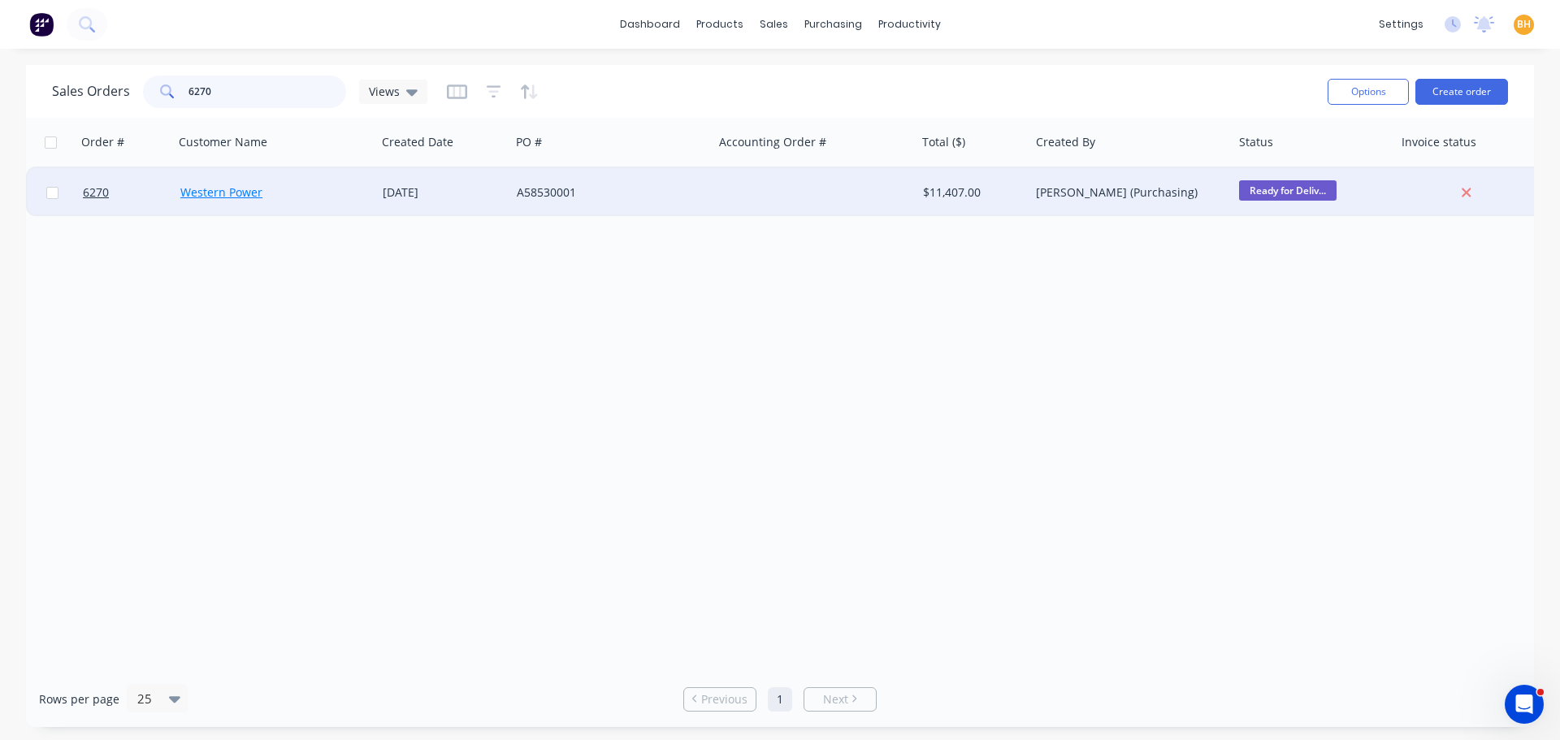
type input "6270"
click at [219, 188] on link "Western Power" at bounding box center [221, 191] width 82 height 15
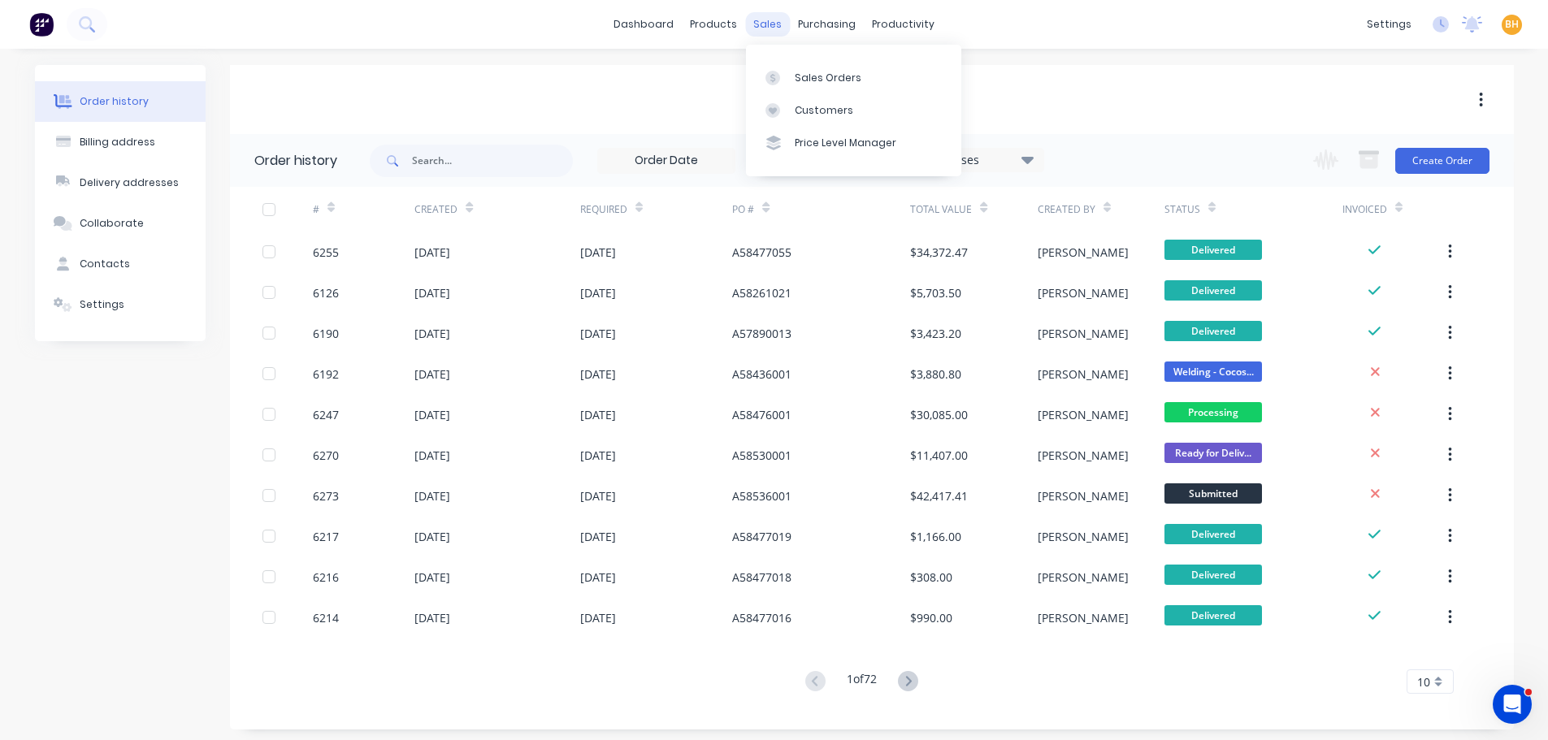
click at [752, 19] on div "sales" at bounding box center [767, 24] width 45 height 24
click at [816, 67] on link "Sales Orders" at bounding box center [853, 77] width 215 height 32
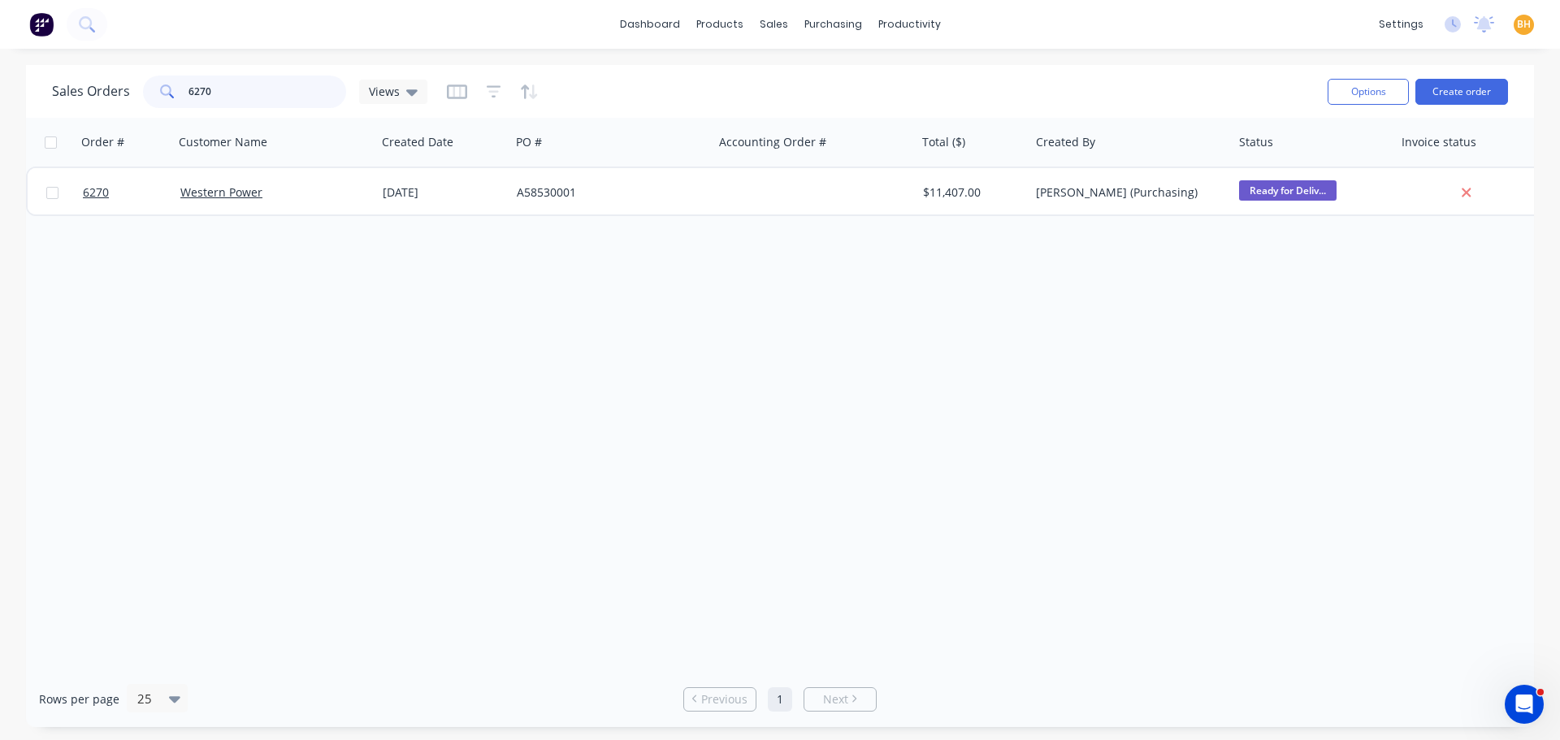
click at [243, 97] on input "6270" at bounding box center [267, 92] width 158 height 32
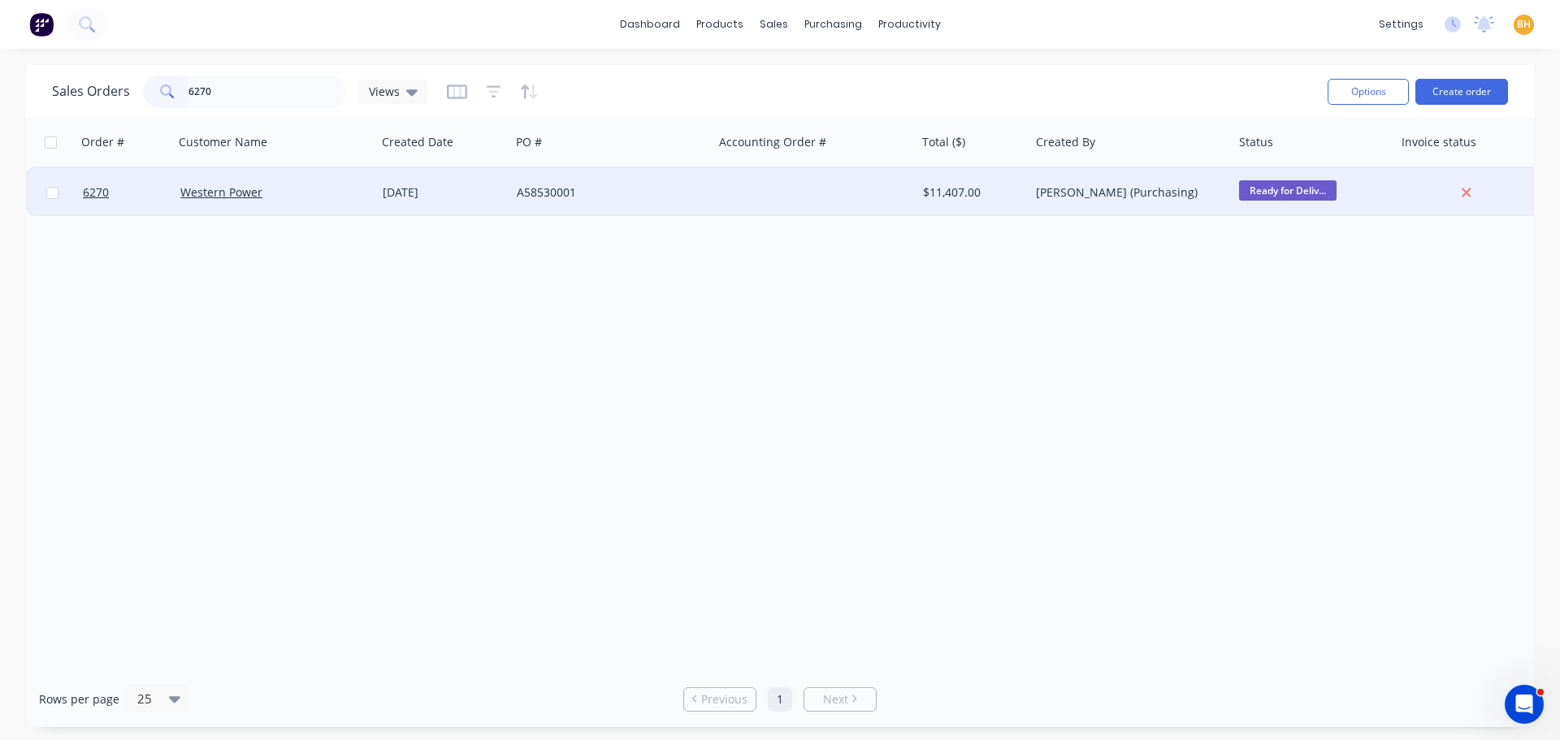
click at [232, 183] on div "Western Power" at bounding box center [275, 192] width 203 height 49
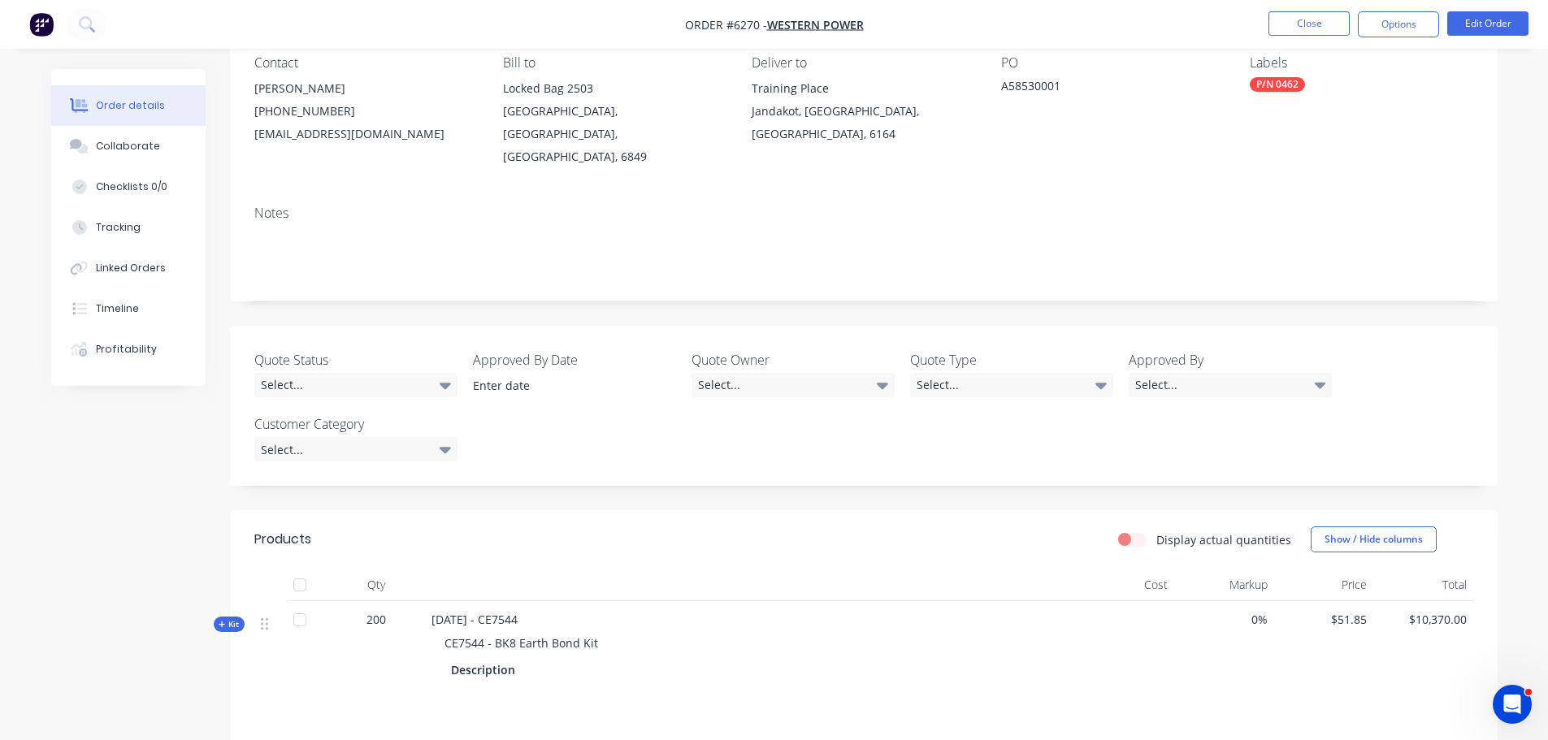
scroll to position [244, 0]
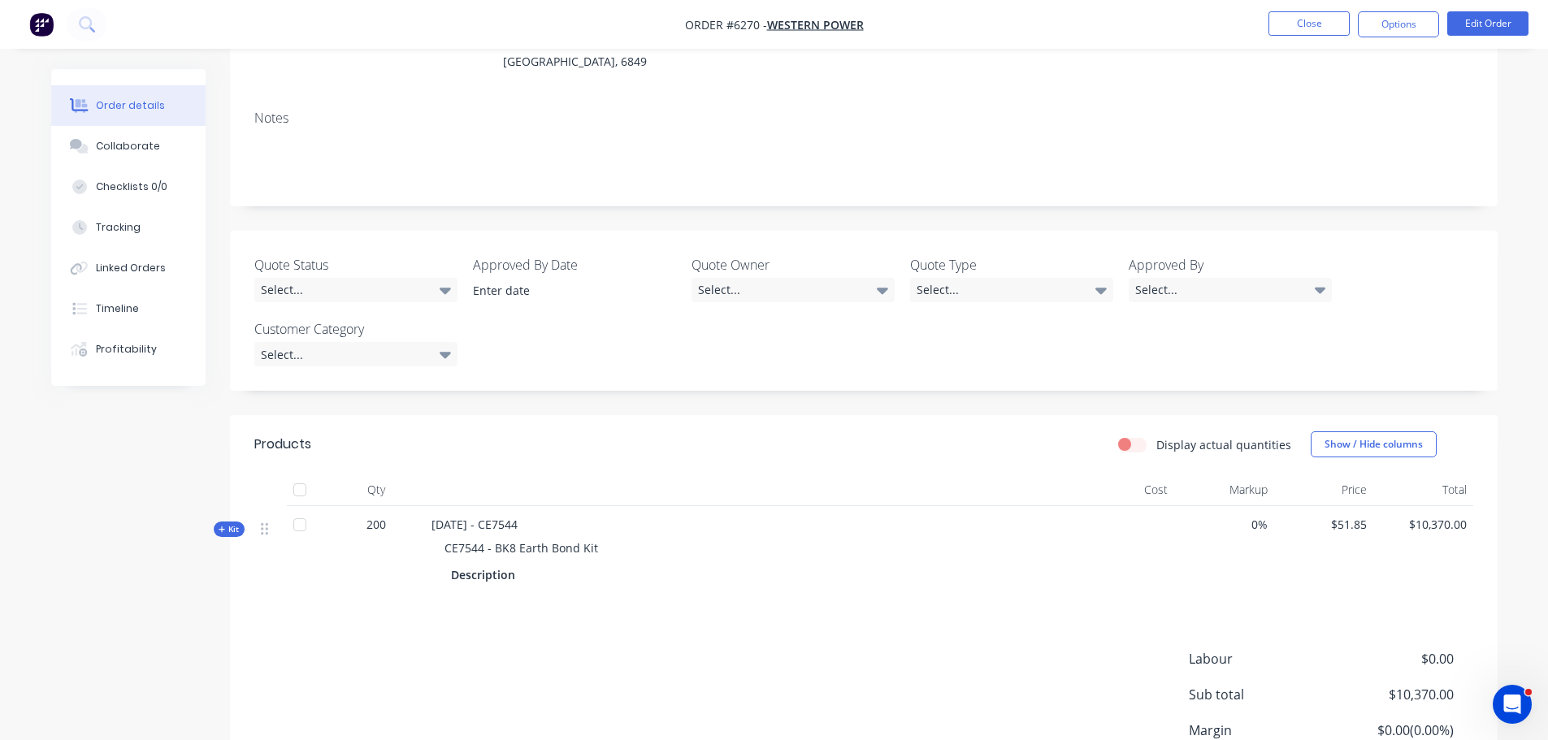
drag, startPoint x: 300, startPoint y: 467, endPoint x: 317, endPoint y: 481, distance: 21.9
click at [300, 474] on div at bounding box center [300, 490] width 32 height 32
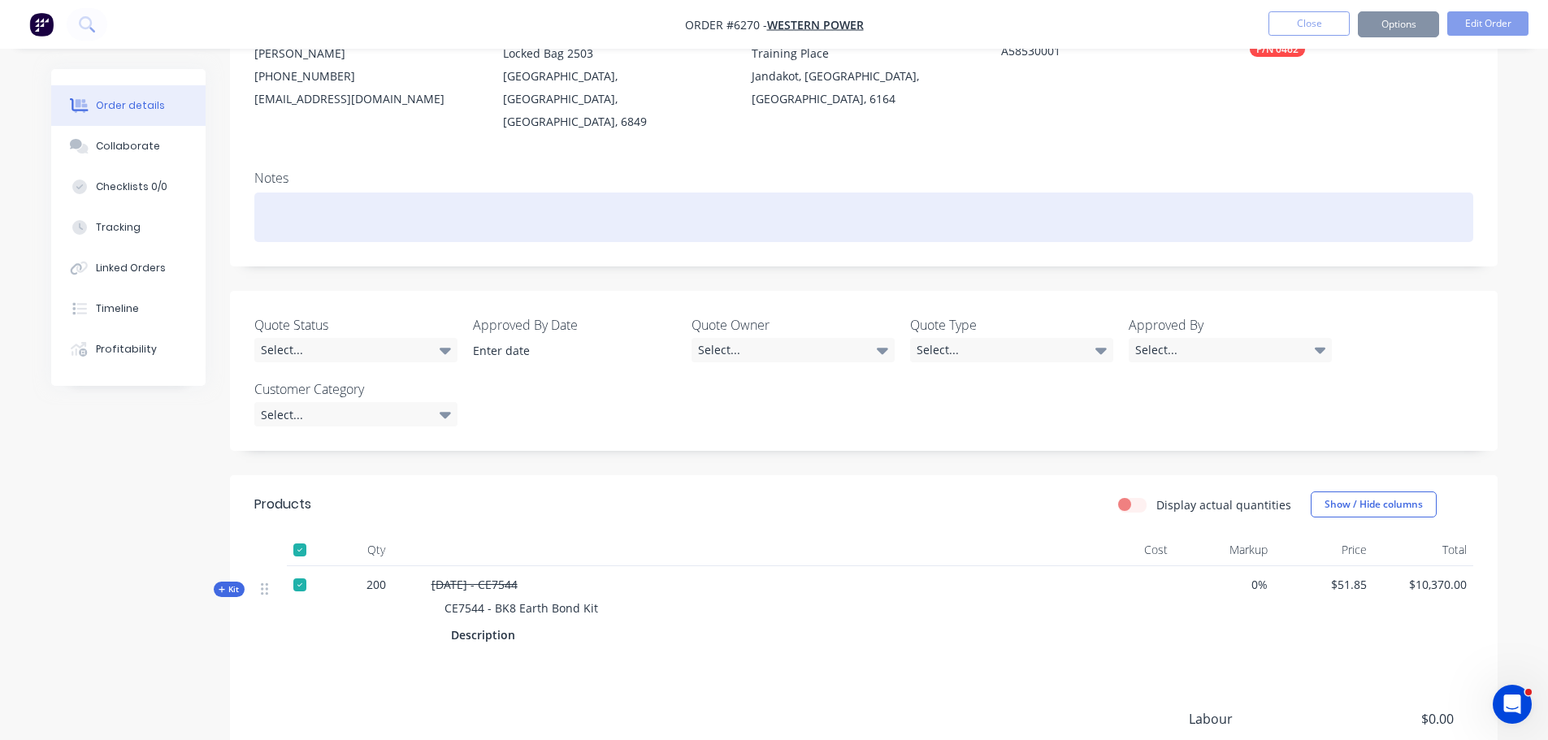
scroll to position [0, 0]
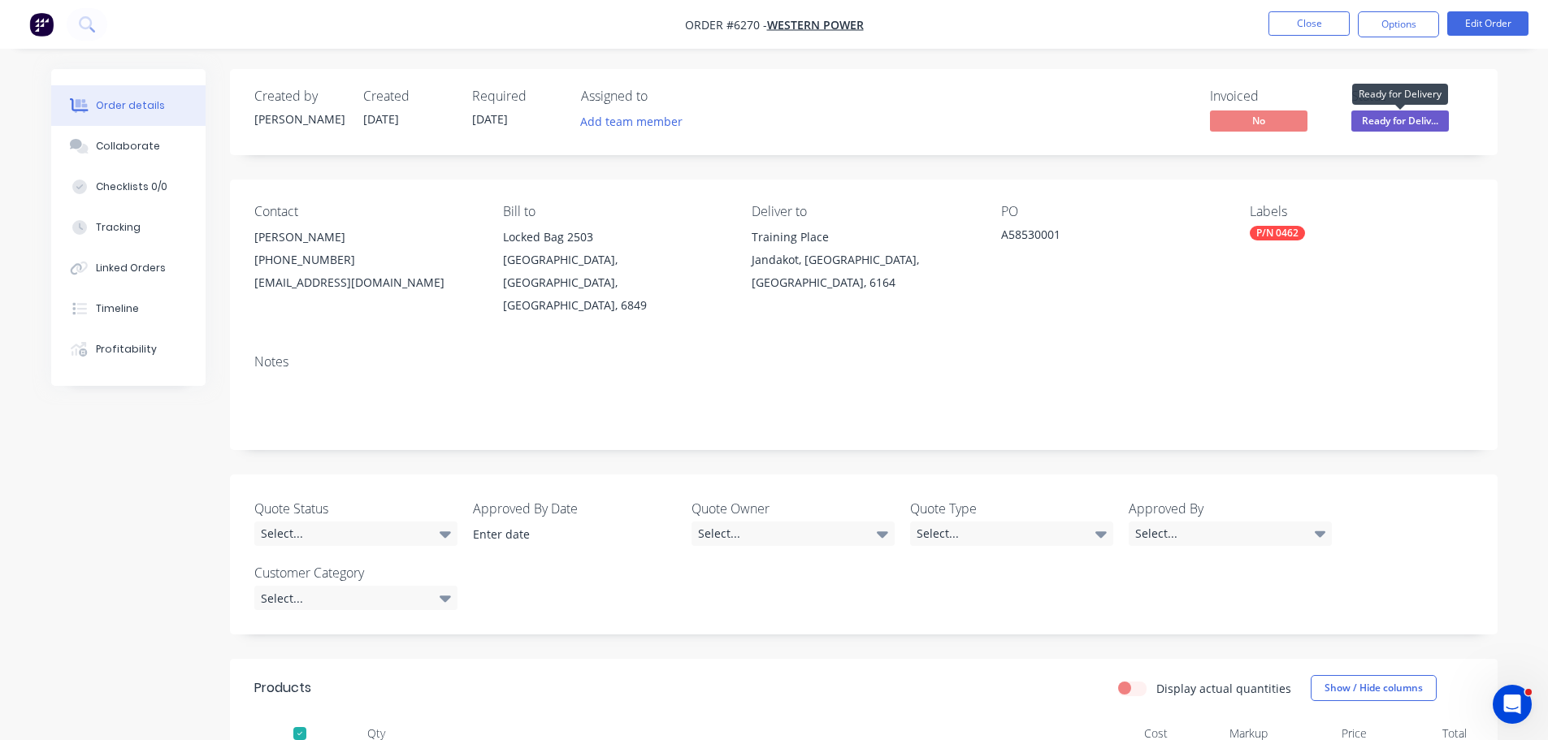
click at [1396, 115] on span "Ready for Deliv..." at bounding box center [1399, 120] width 97 height 20
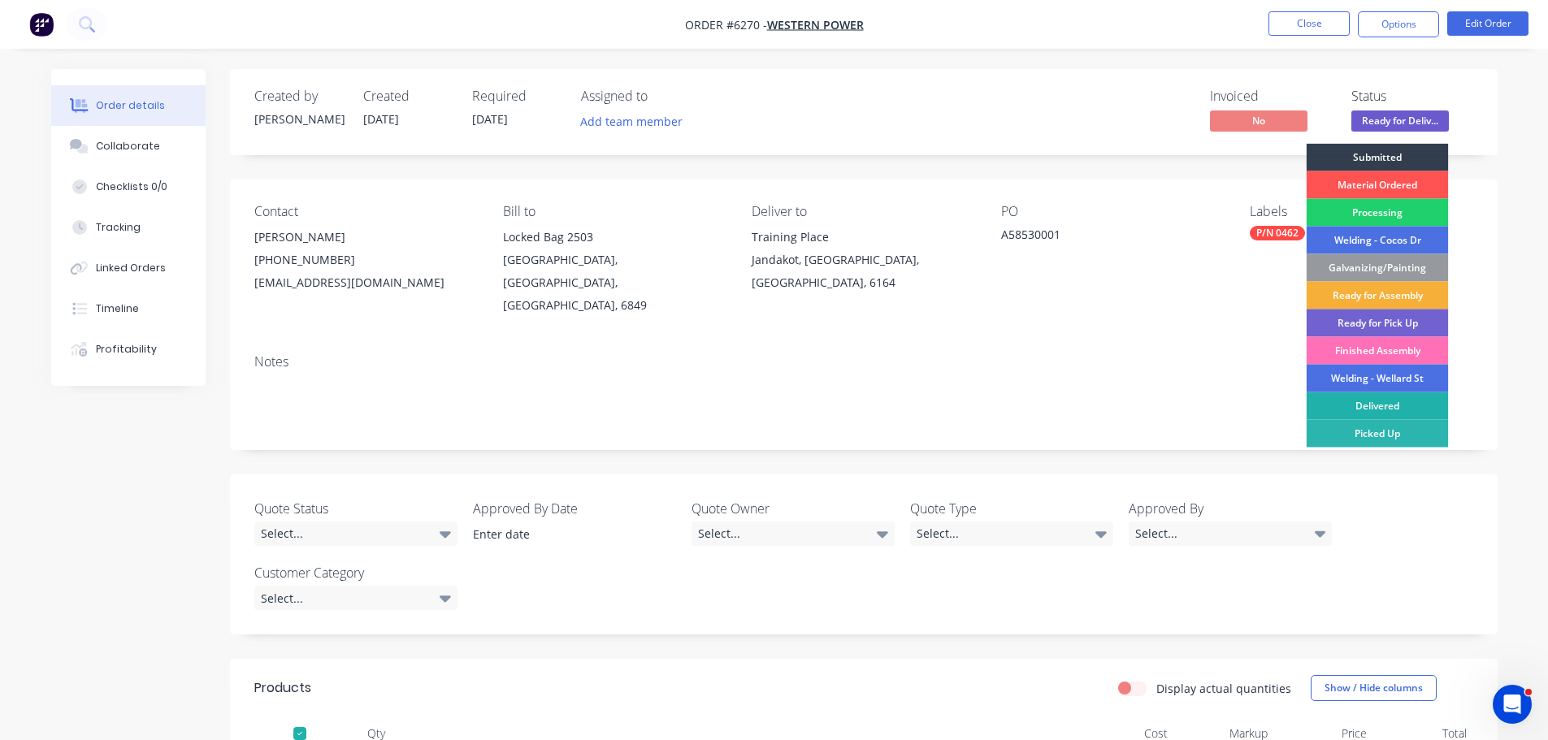
click at [1371, 409] on div "Delivered" at bounding box center [1377, 406] width 142 height 28
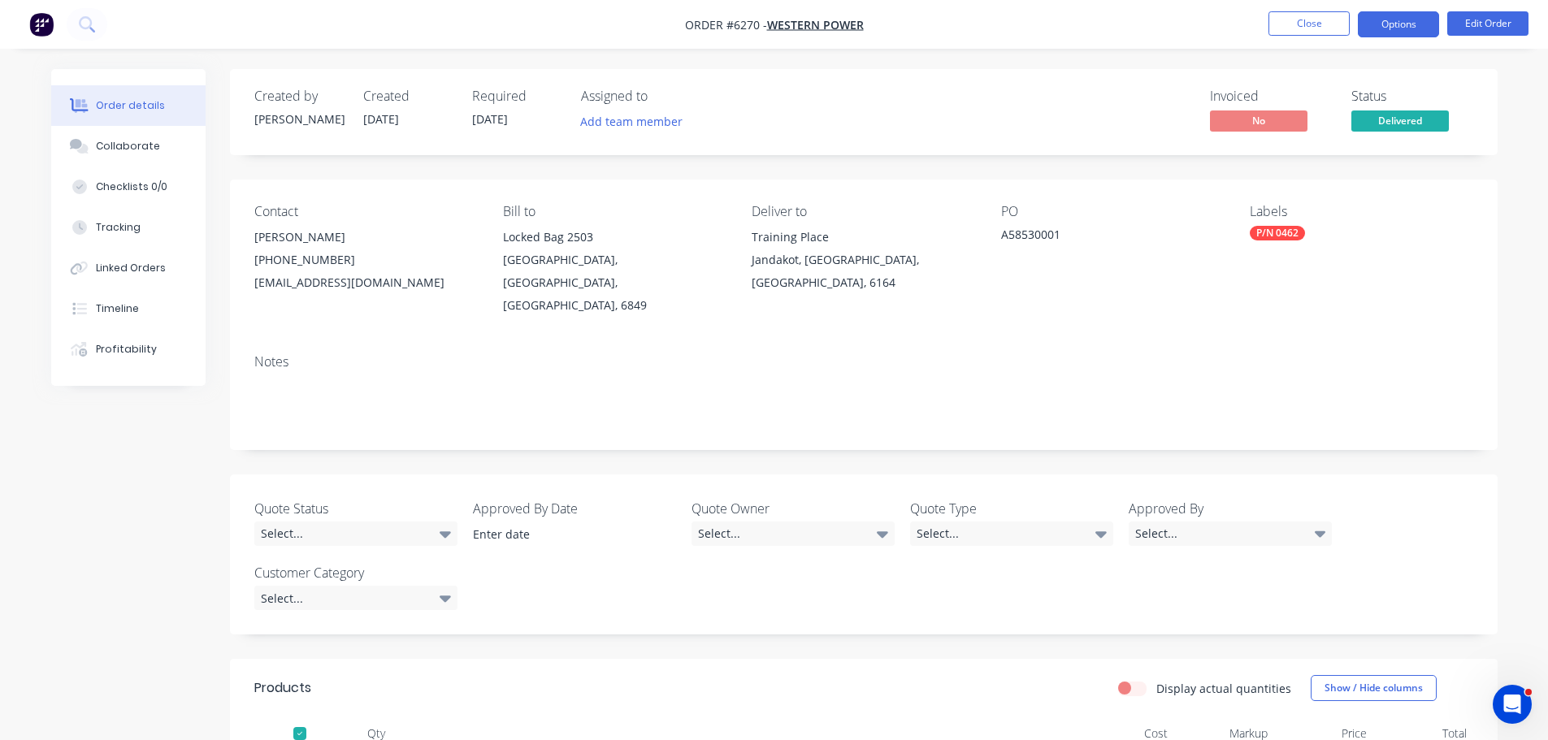
click at [1418, 12] on button "Options" at bounding box center [1397, 24] width 81 height 26
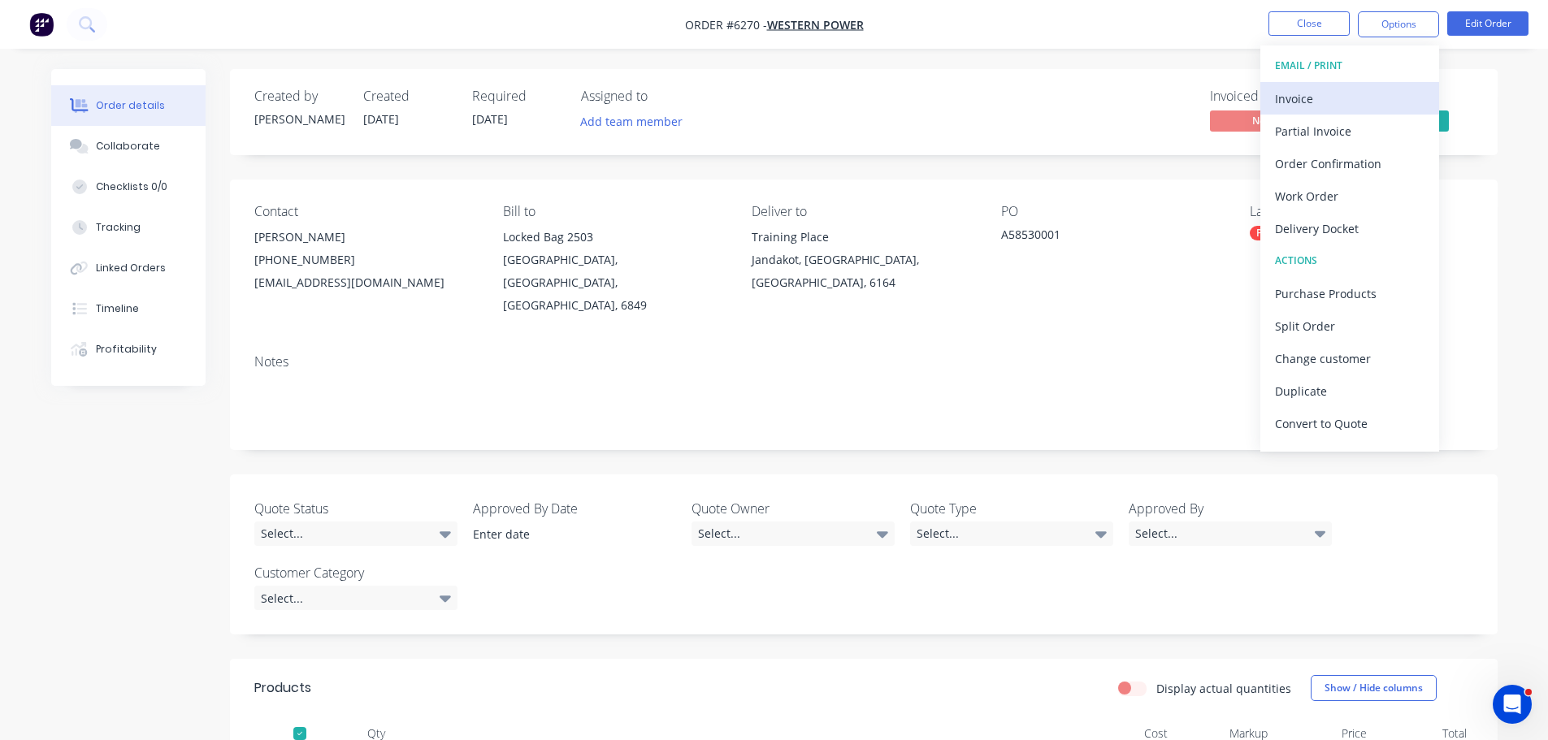
click at [1303, 91] on div "Invoice" at bounding box center [1349, 99] width 149 height 24
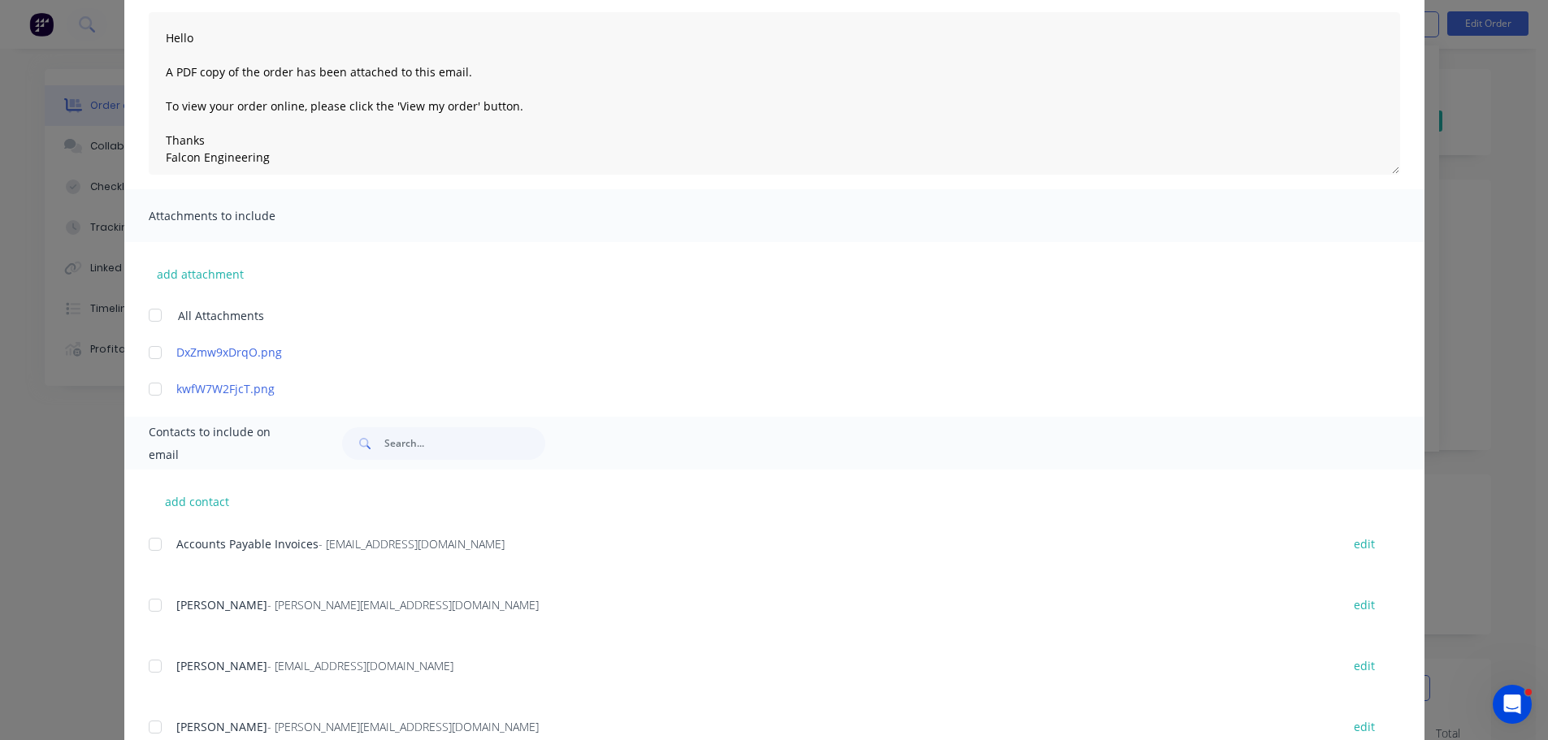
scroll to position [325, 0]
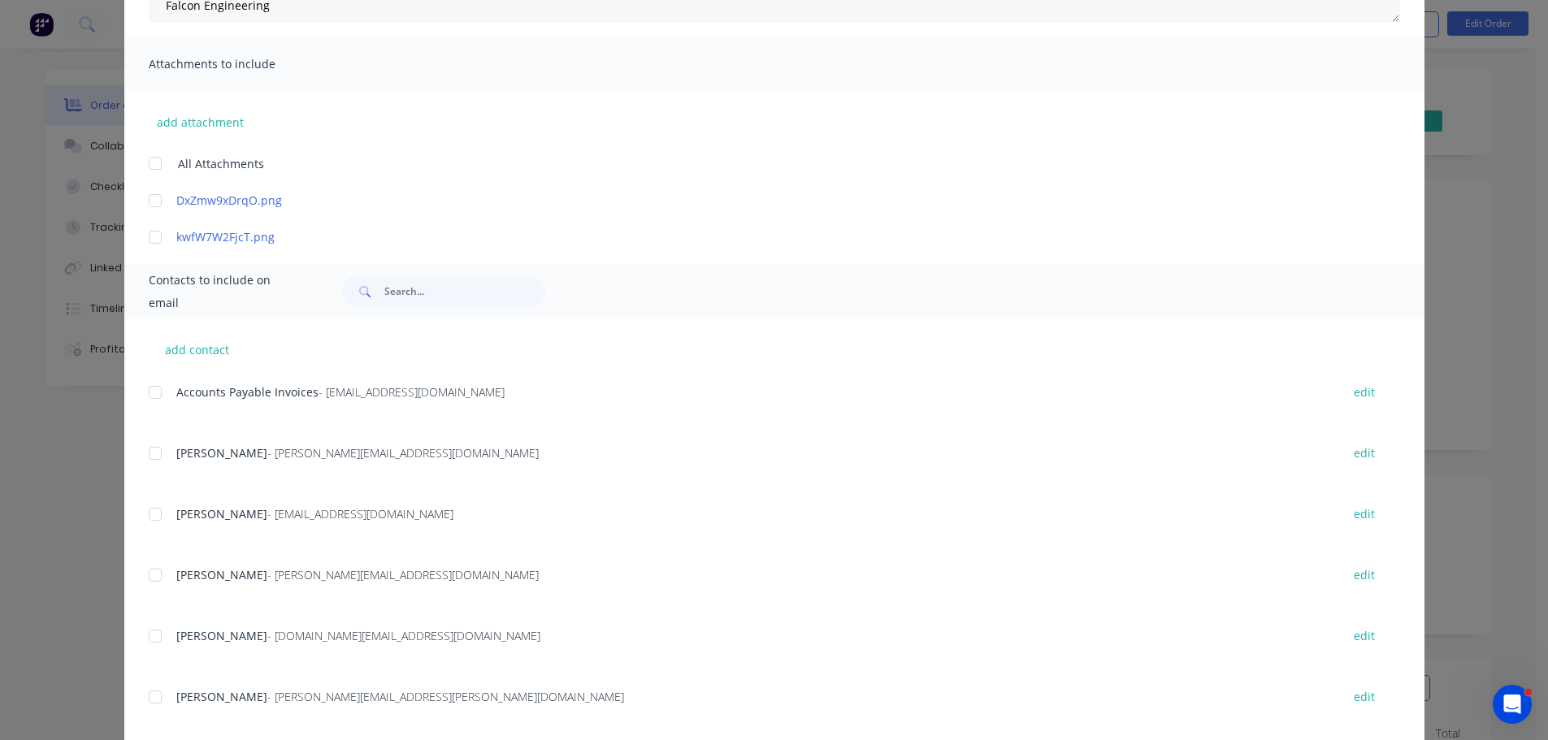
click at [151, 394] on div at bounding box center [155, 392] width 32 height 32
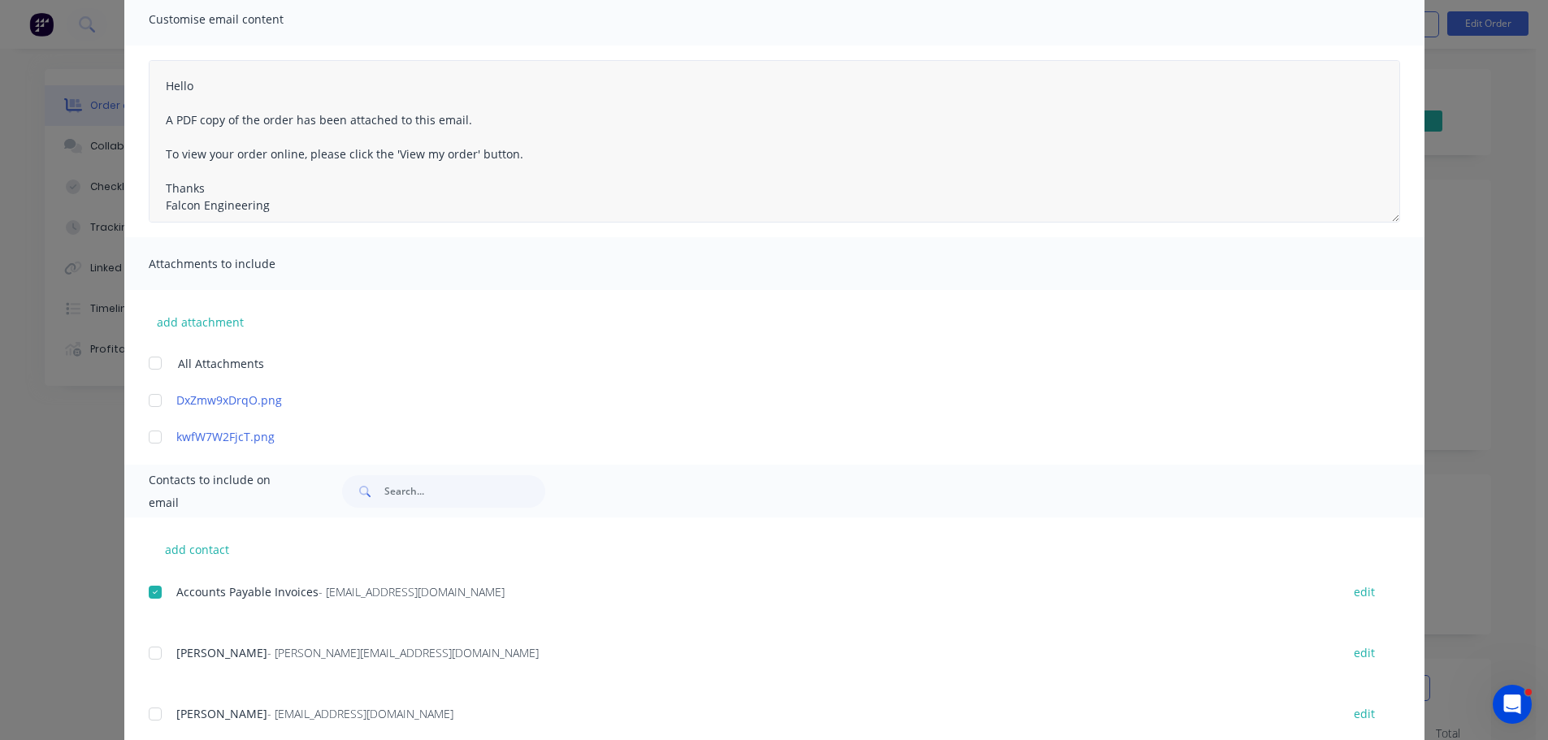
scroll to position [0, 0]
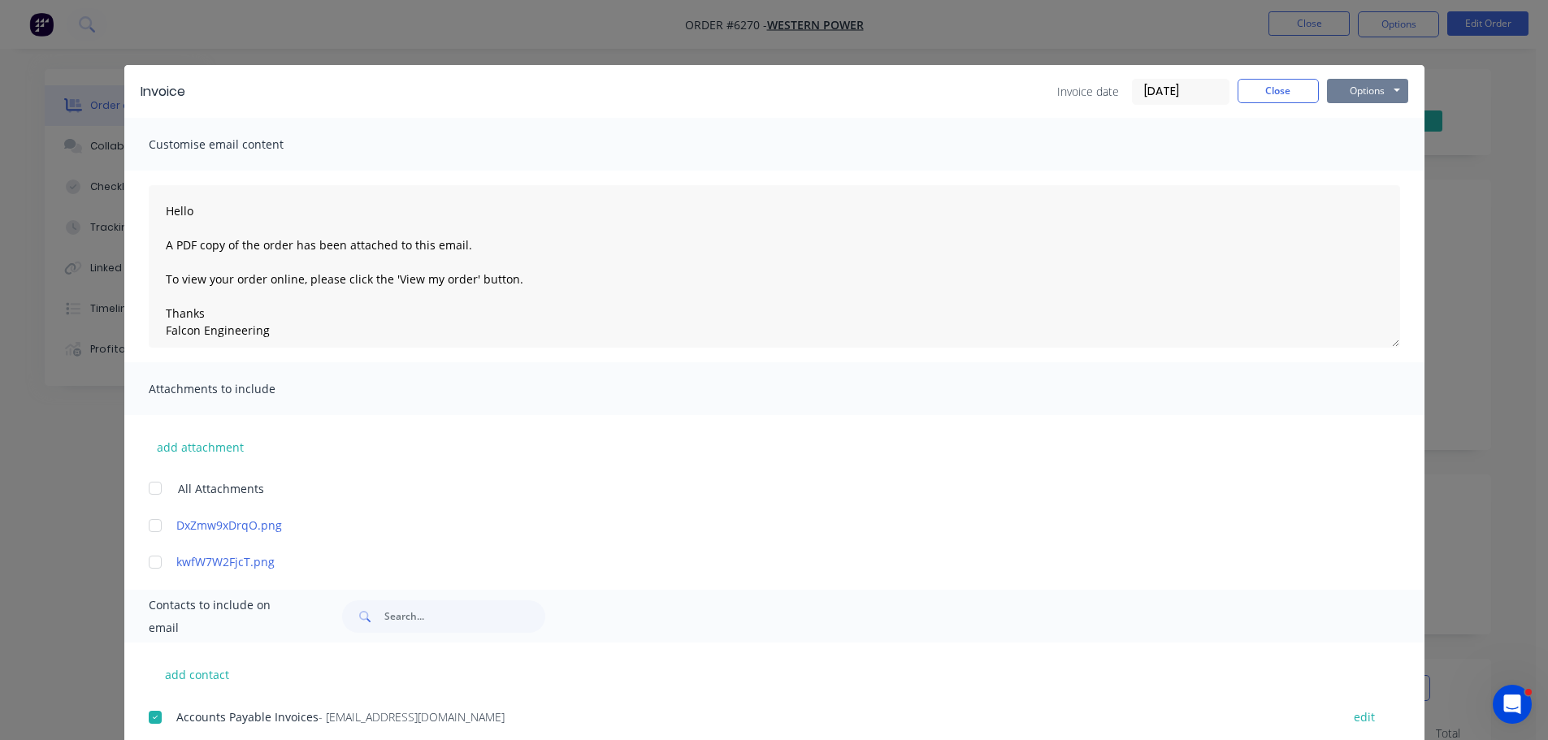
click at [1385, 93] on button "Options" at bounding box center [1367, 91] width 81 height 24
click at [1353, 167] on button "Email" at bounding box center [1379, 173] width 104 height 27
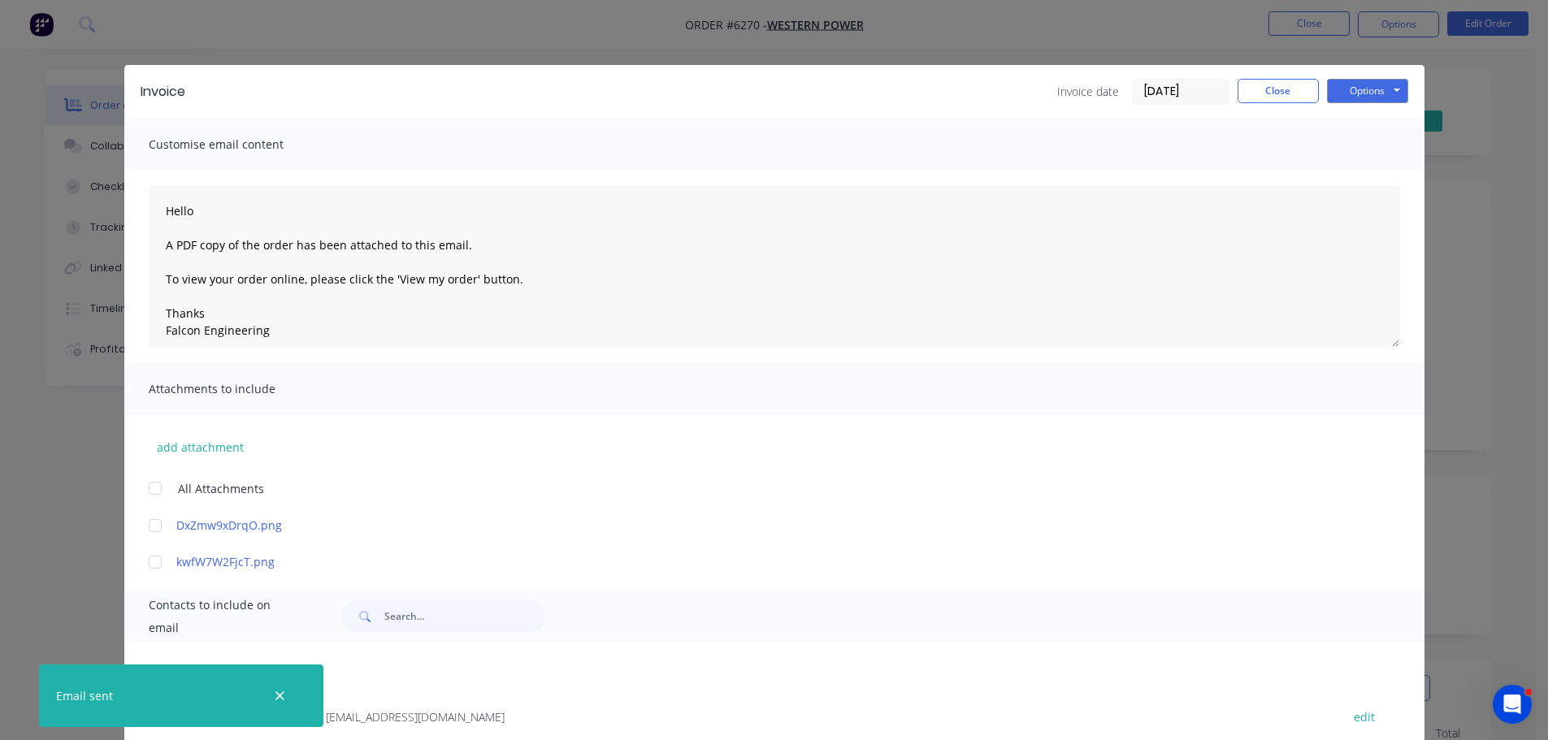
type textarea "Hello A PDF copy of the order has been attached to this email. To view your ord…"
drag, startPoint x: 1271, startPoint y: 89, endPoint x: 1301, endPoint y: 67, distance: 37.2
click at [1278, 87] on button "Close" at bounding box center [1277, 91] width 81 height 24
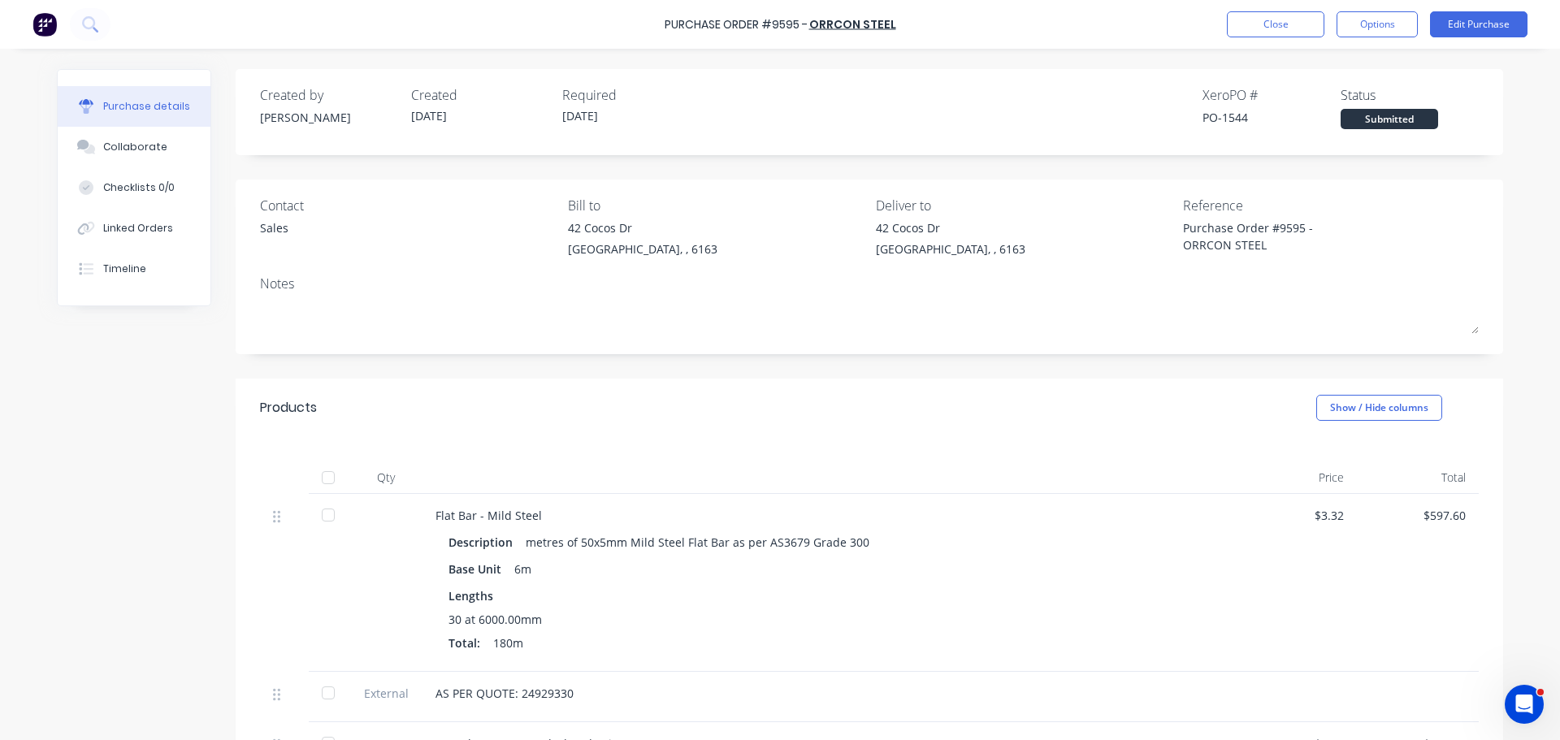
scroll to position [81, 0]
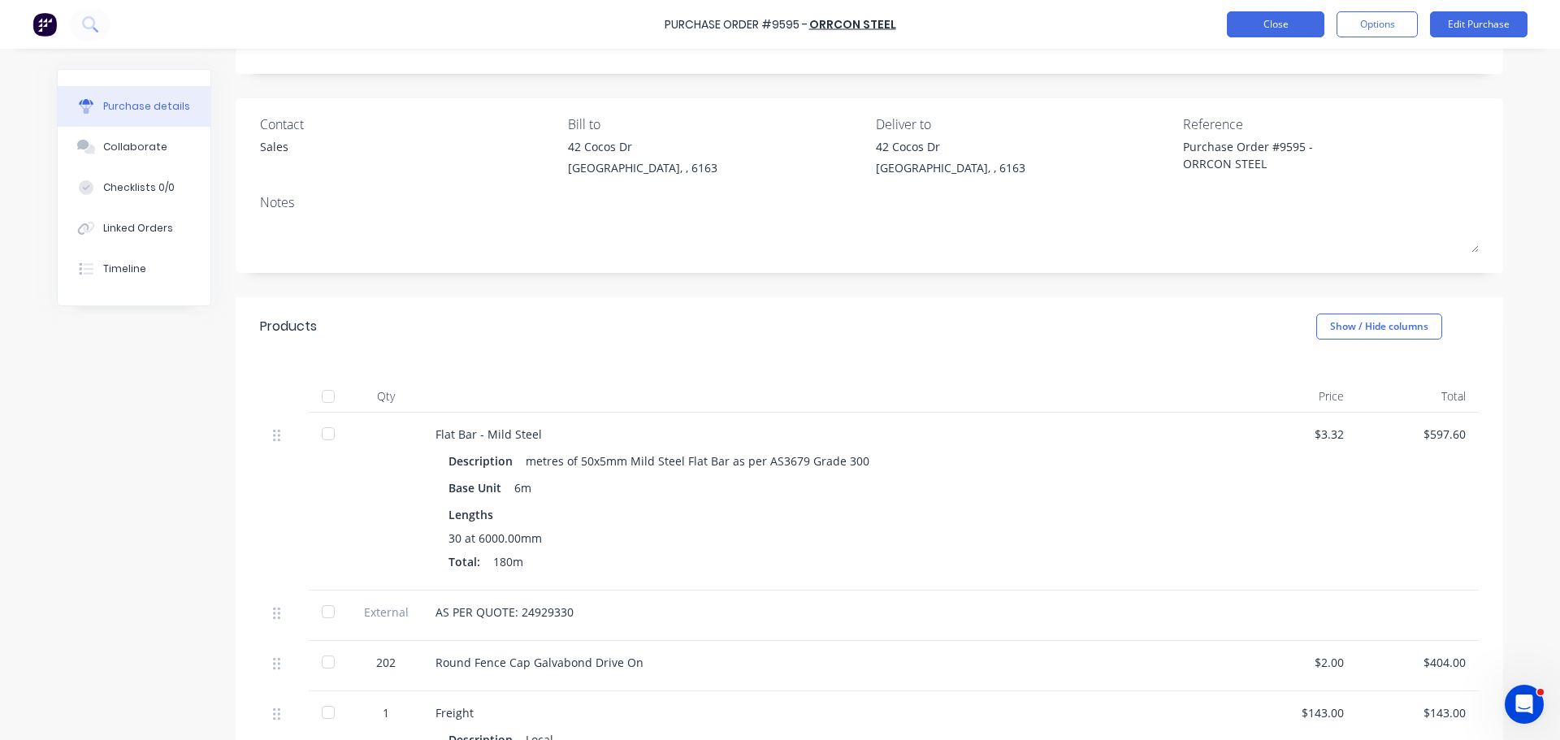
click at [1264, 23] on button "Close" at bounding box center [1275, 24] width 97 height 26
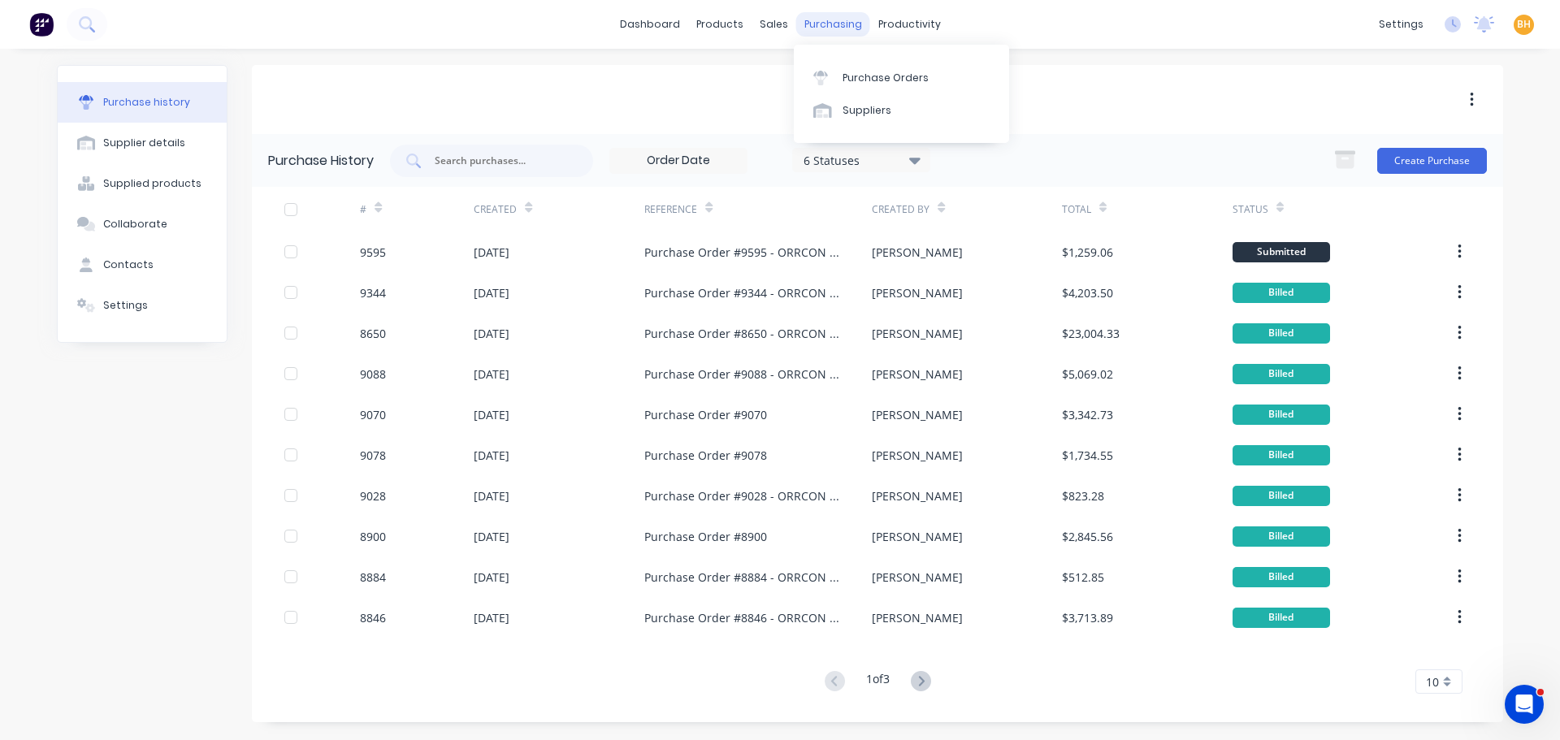
click at [820, 26] on div "purchasing" at bounding box center [833, 24] width 74 height 24
click at [861, 81] on div "Purchase Orders" at bounding box center [885, 78] width 86 height 15
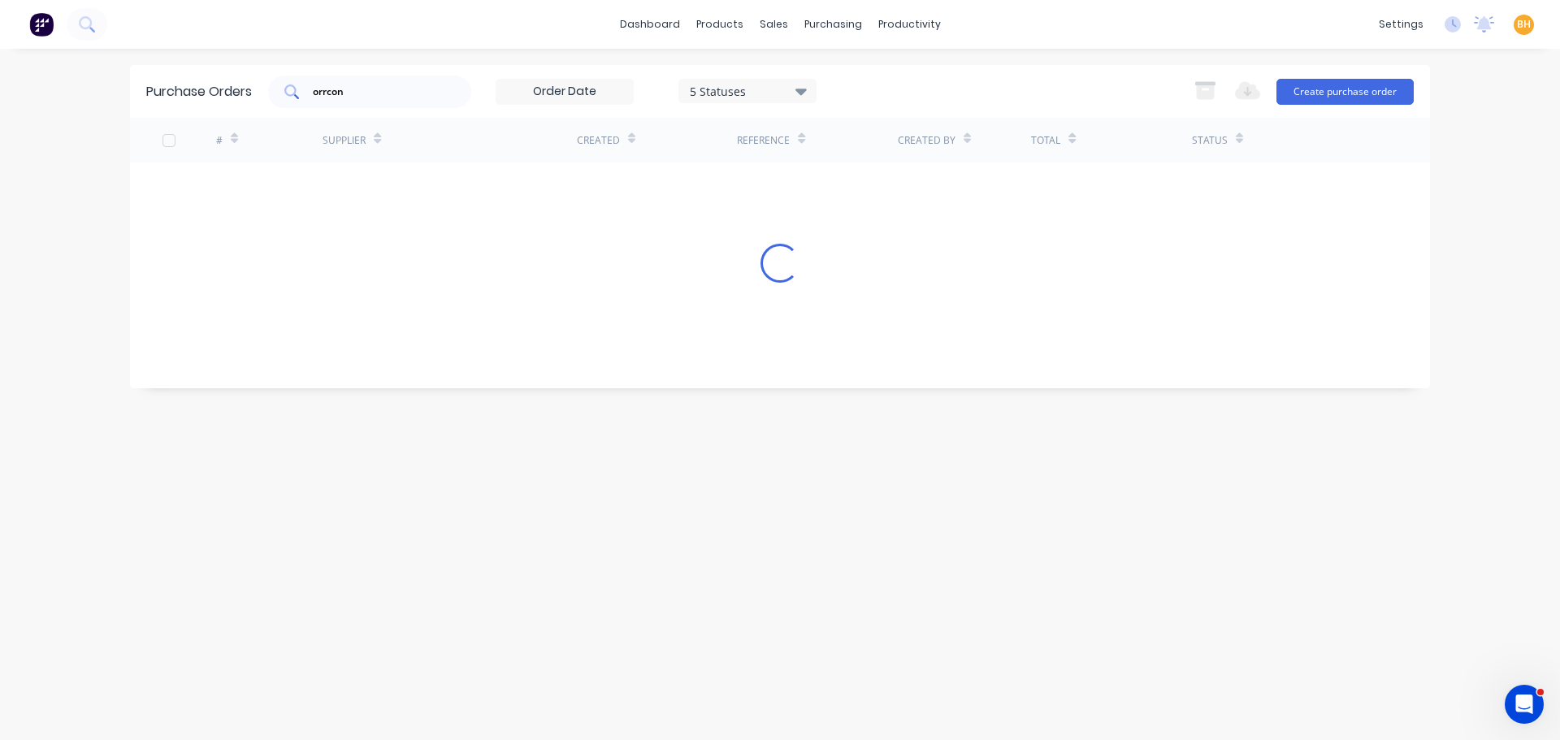
click at [357, 94] on input "orrcon" at bounding box center [378, 92] width 135 height 16
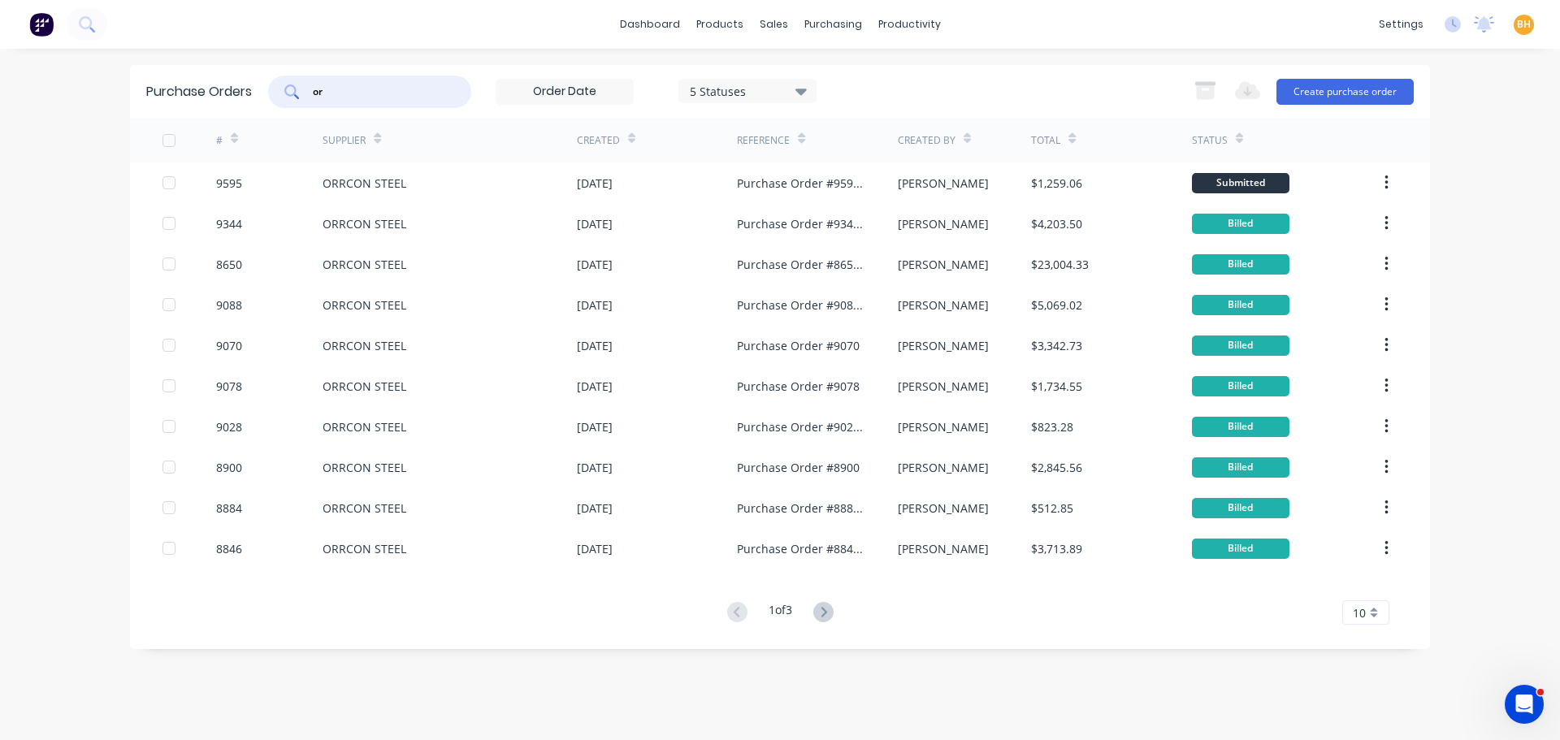
type input "o"
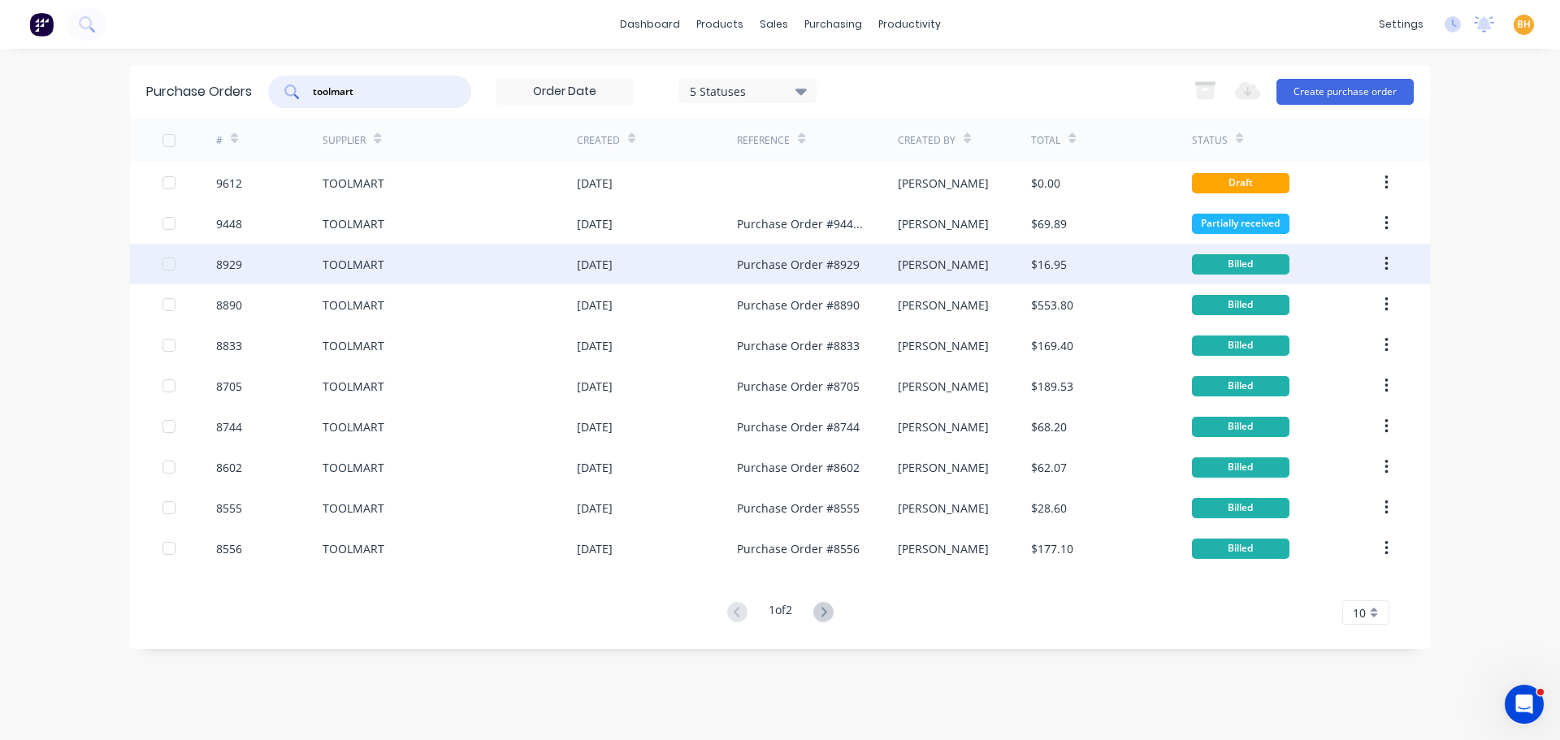
type input "toolmart"
click at [369, 262] on div "TOOLMART" at bounding box center [354, 264] width 62 height 17
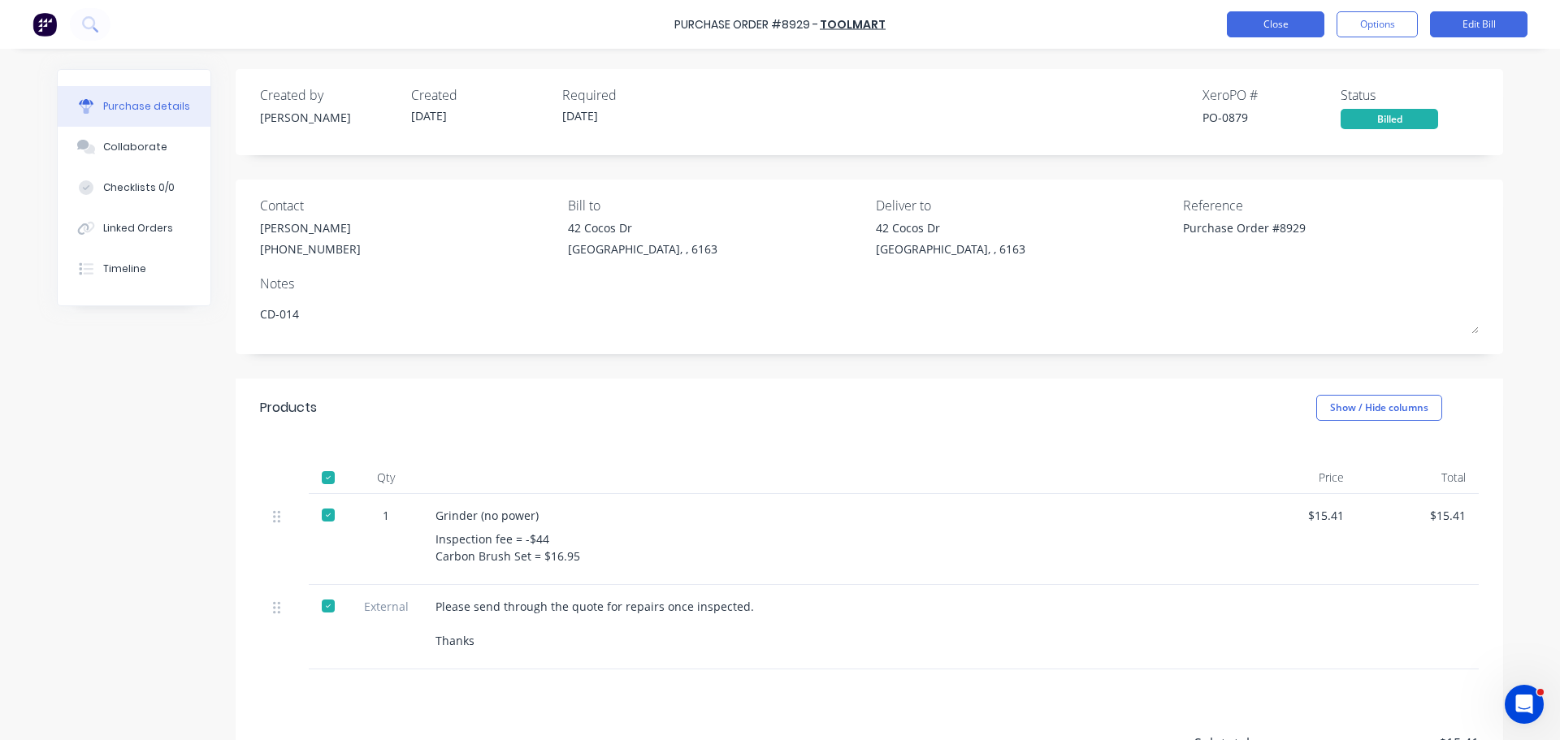
click at [1262, 23] on button "Close" at bounding box center [1275, 24] width 97 height 26
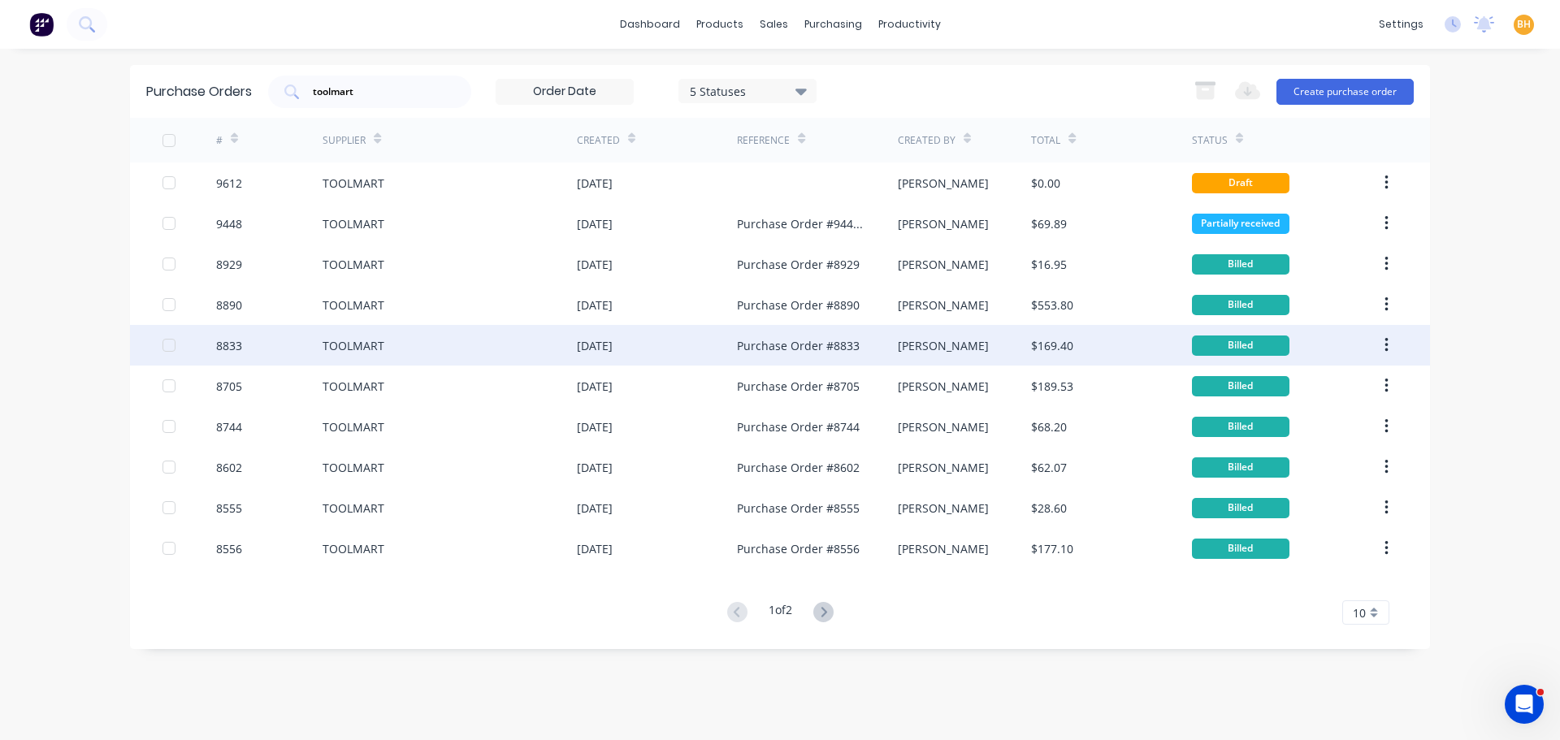
click at [322, 340] on div "8833" at bounding box center [269, 345] width 107 height 41
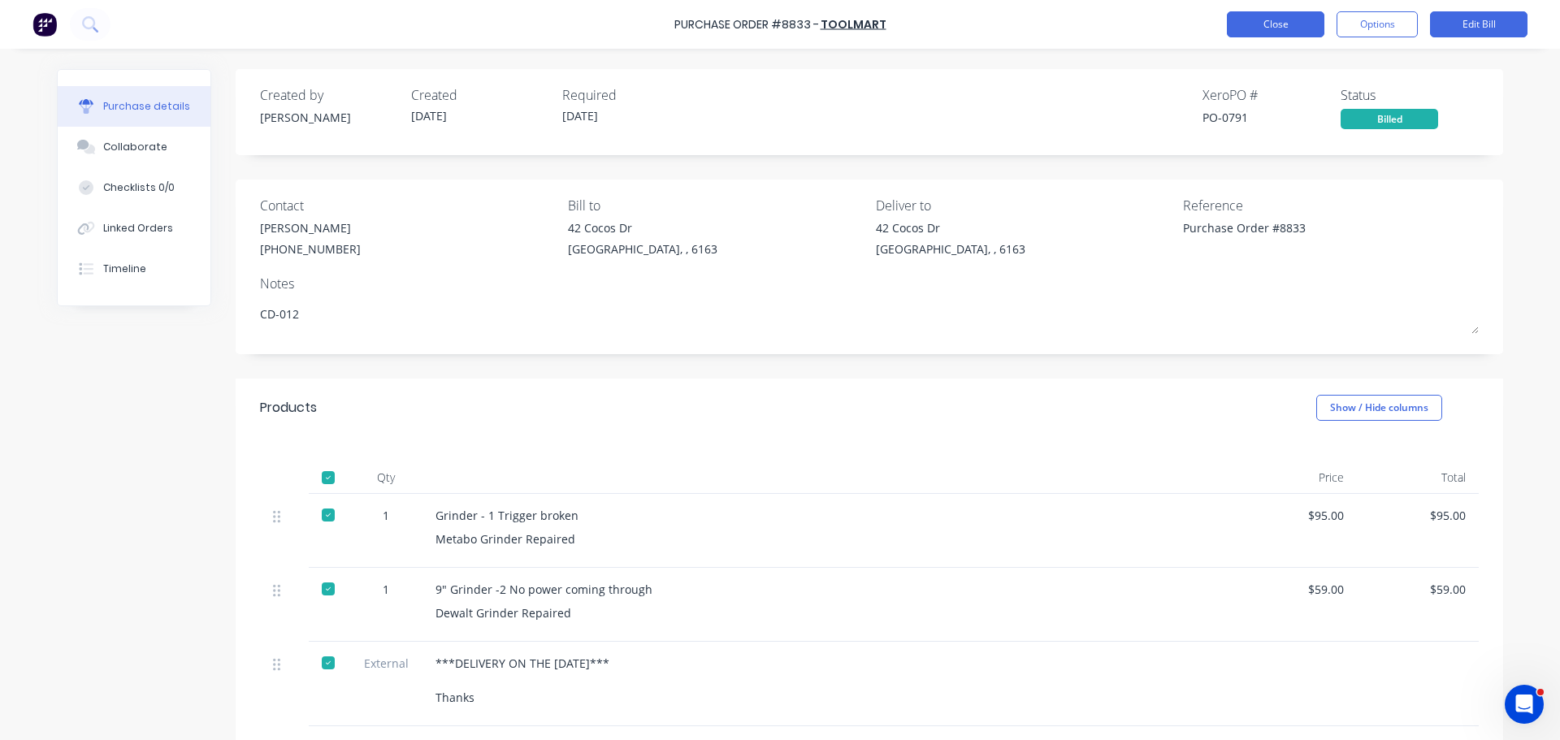
click at [1273, 16] on button "Close" at bounding box center [1275, 24] width 97 height 26
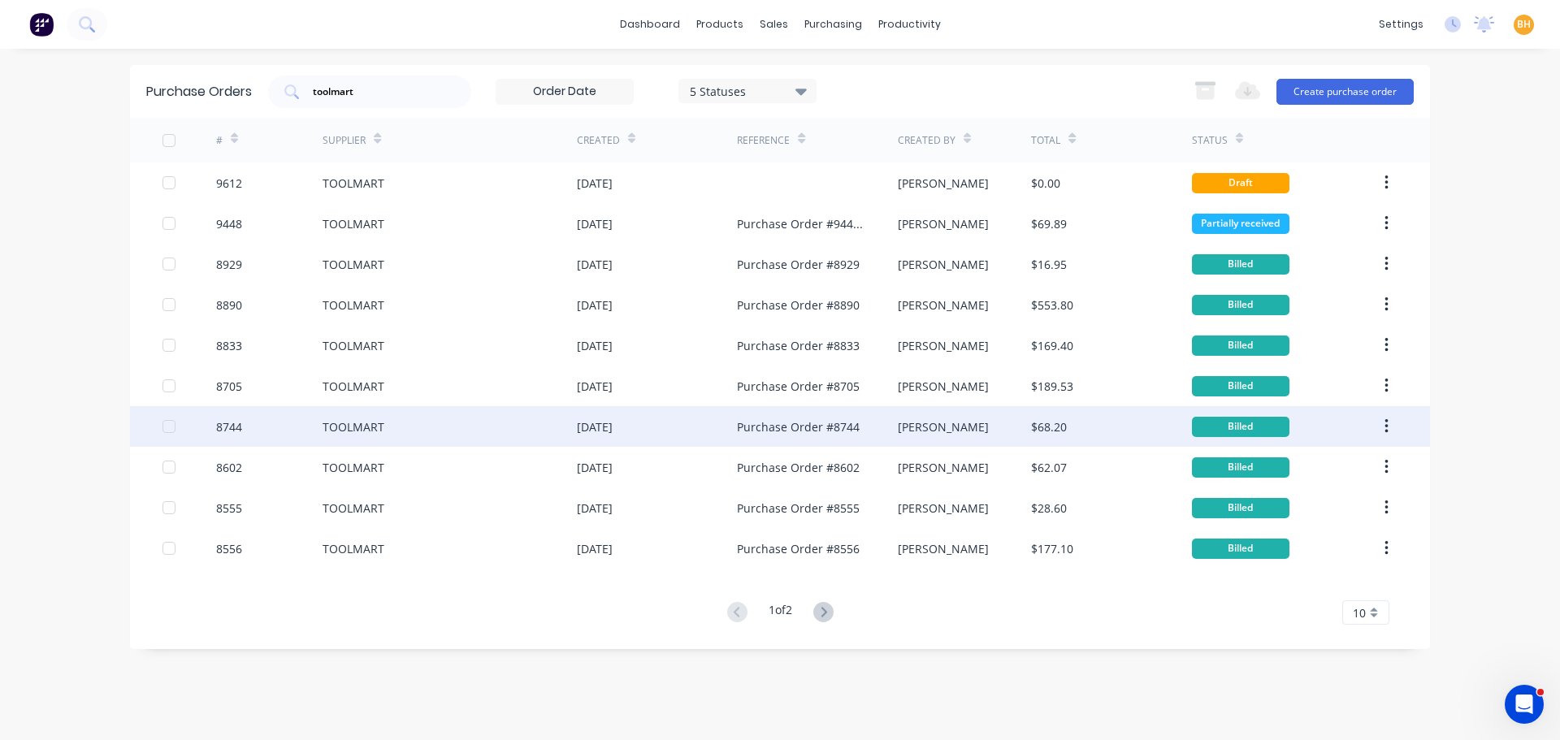
click at [341, 428] on div "TOOLMART" at bounding box center [354, 426] width 62 height 17
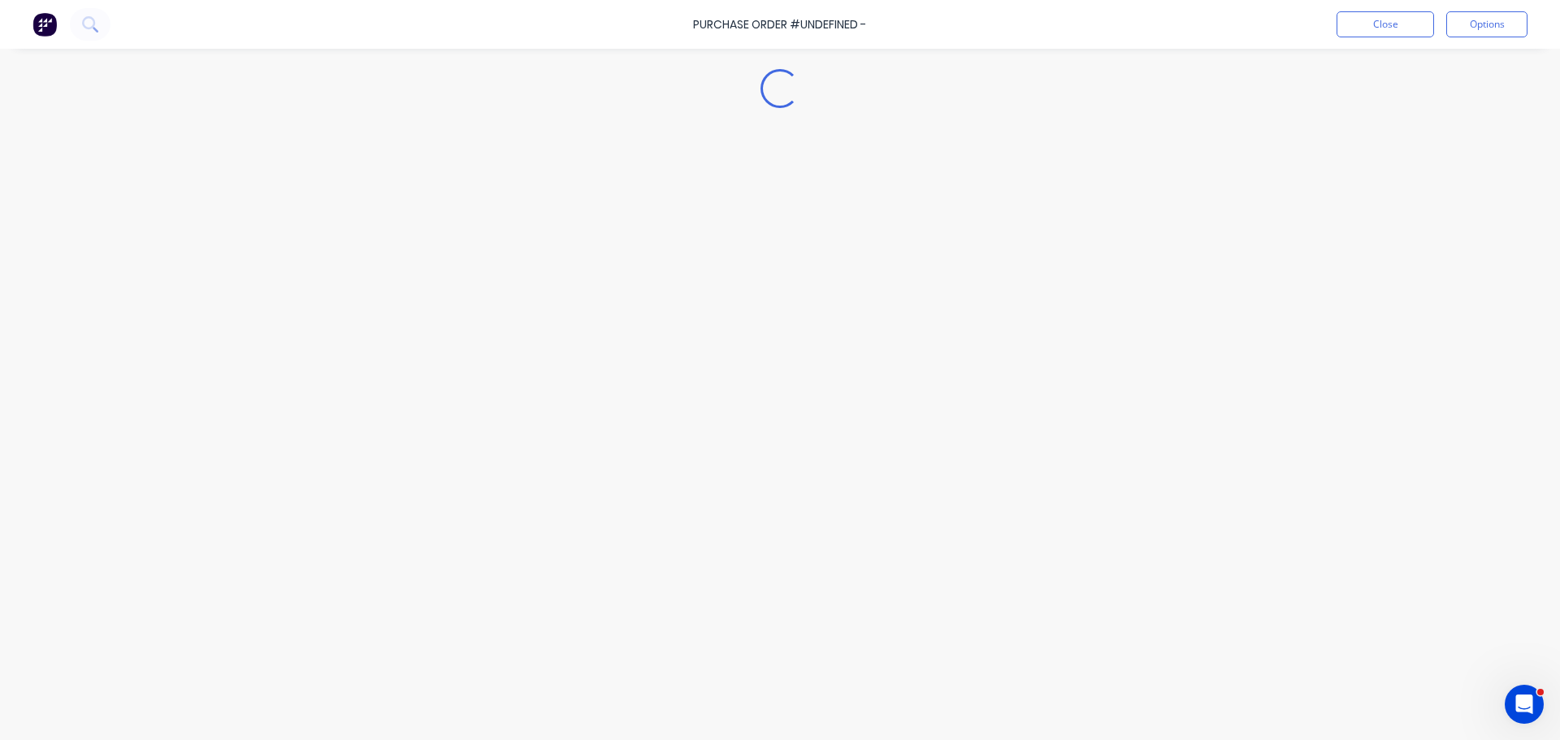
type textarea "x"
